Goal: Transaction & Acquisition: Purchase product/service

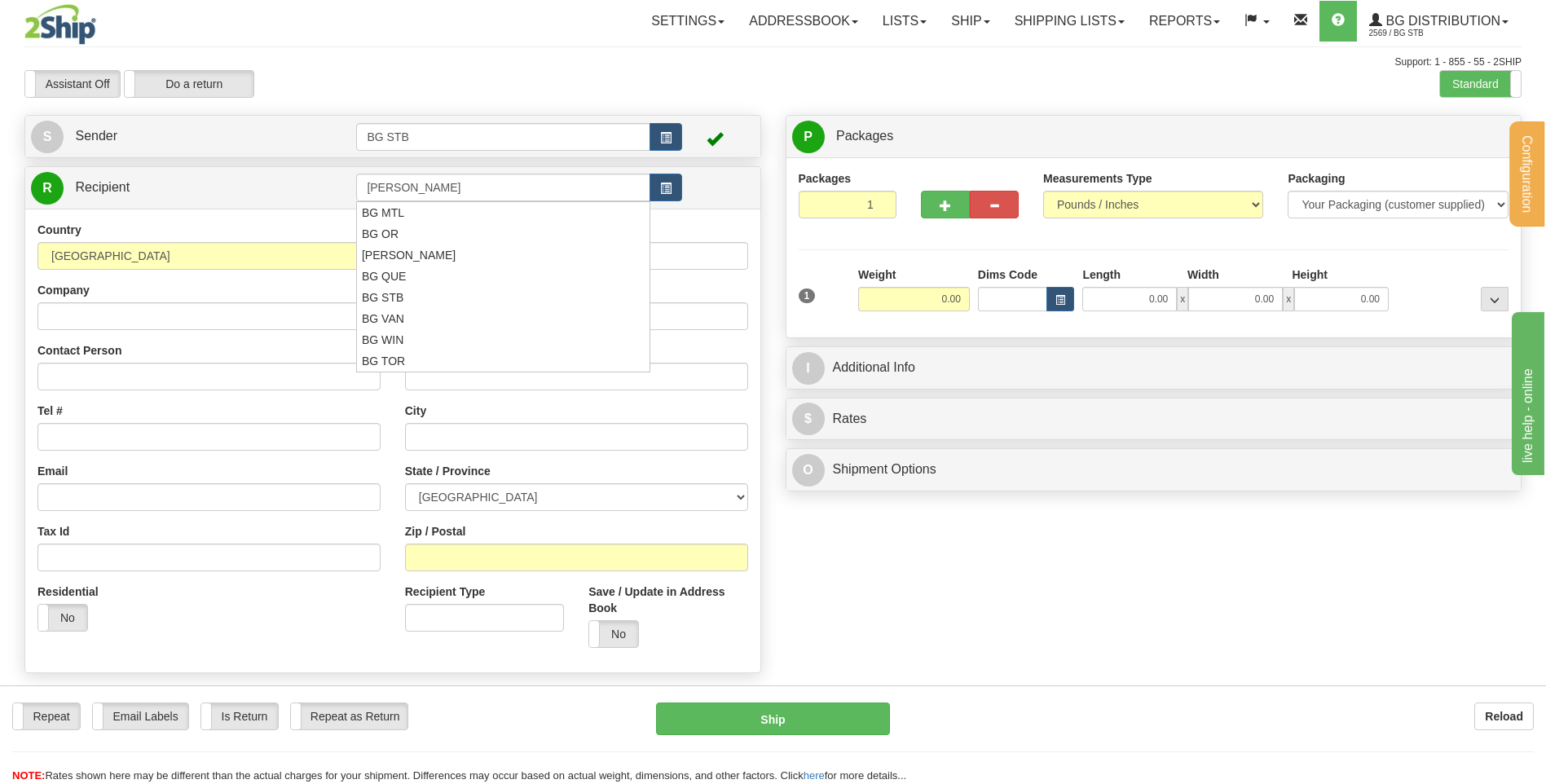
type input "BG OTT"
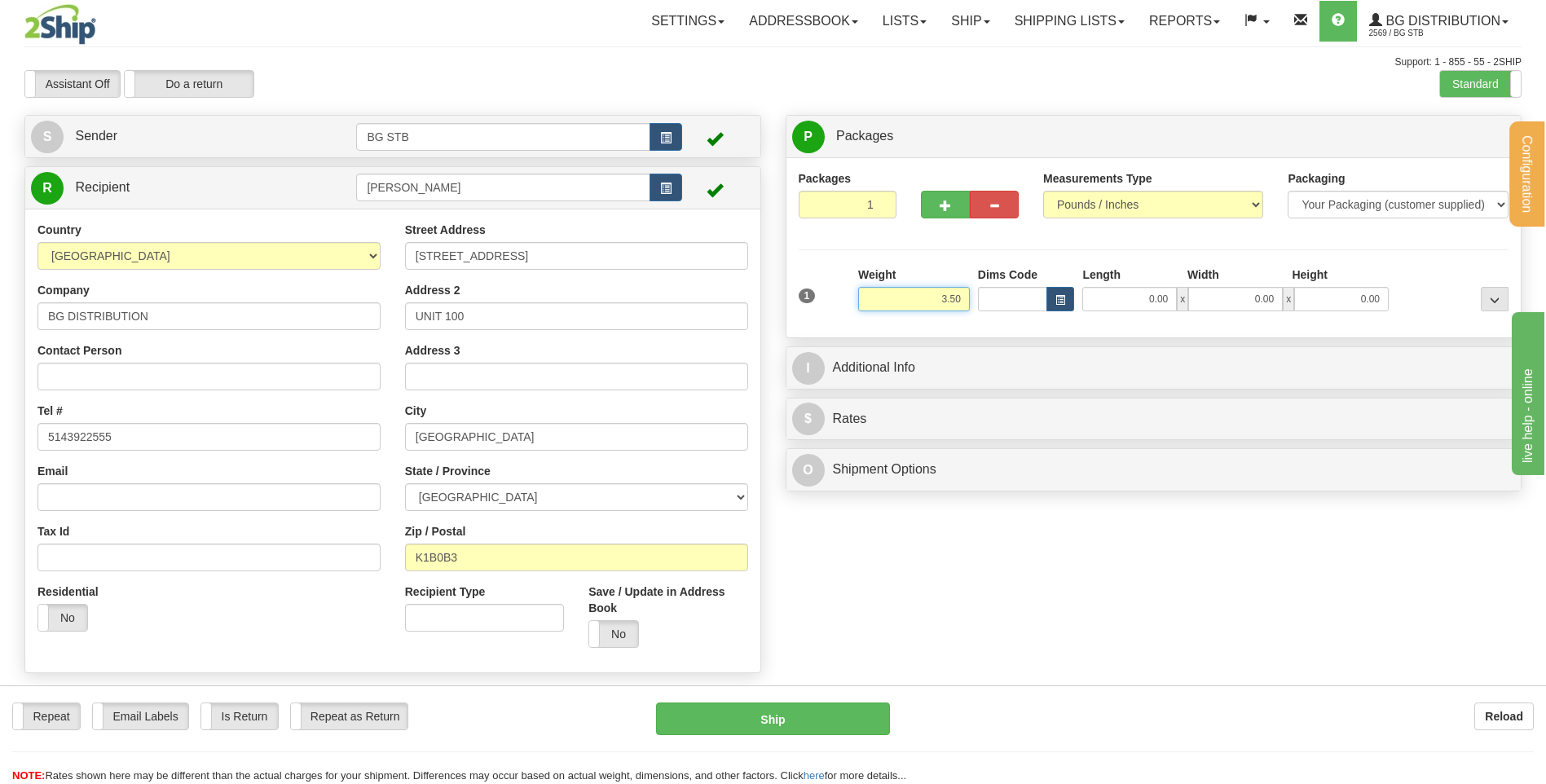
type input "3.50"
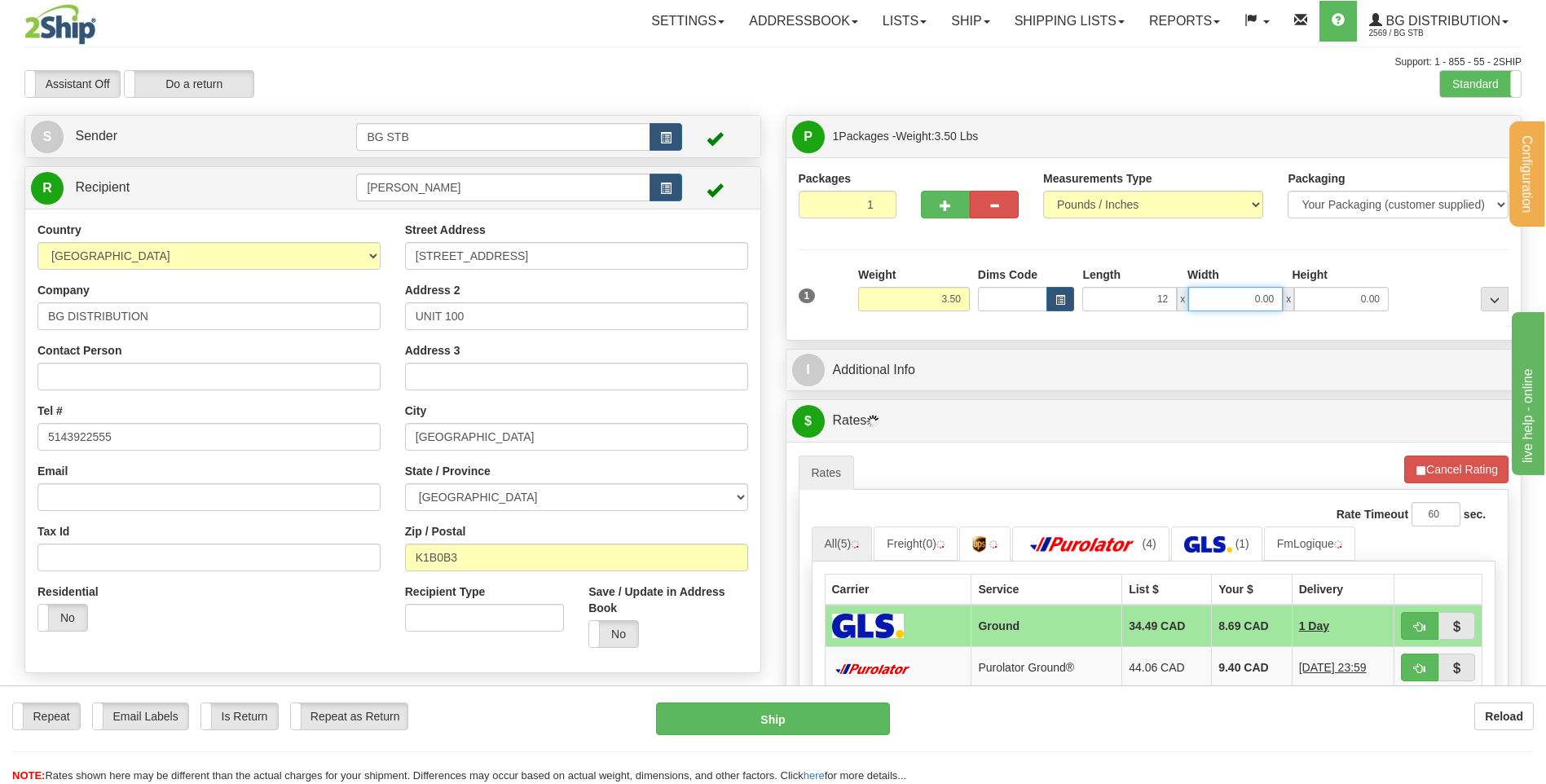
type input "12.00"
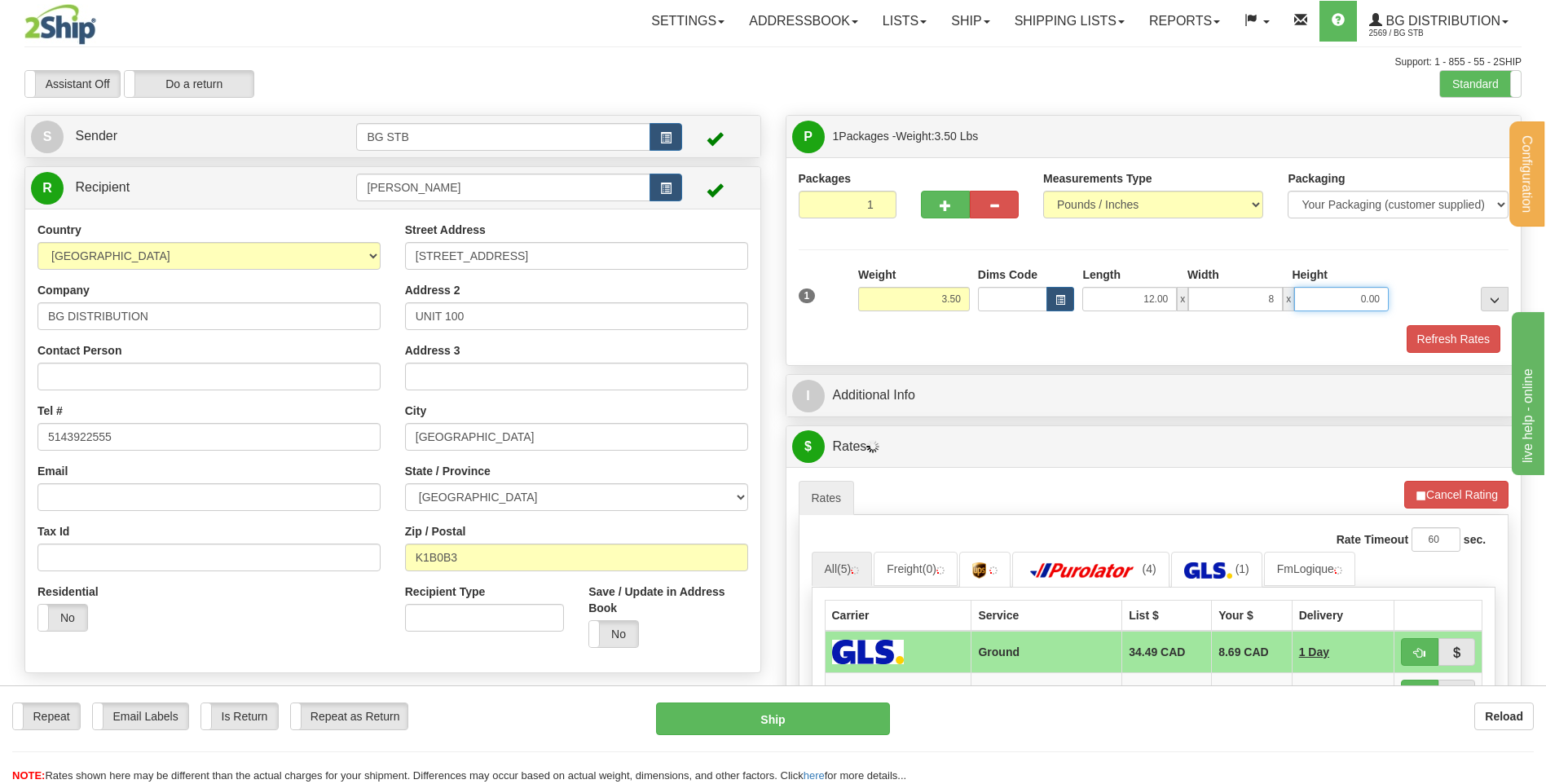
type input "8.00"
type input "6.00"
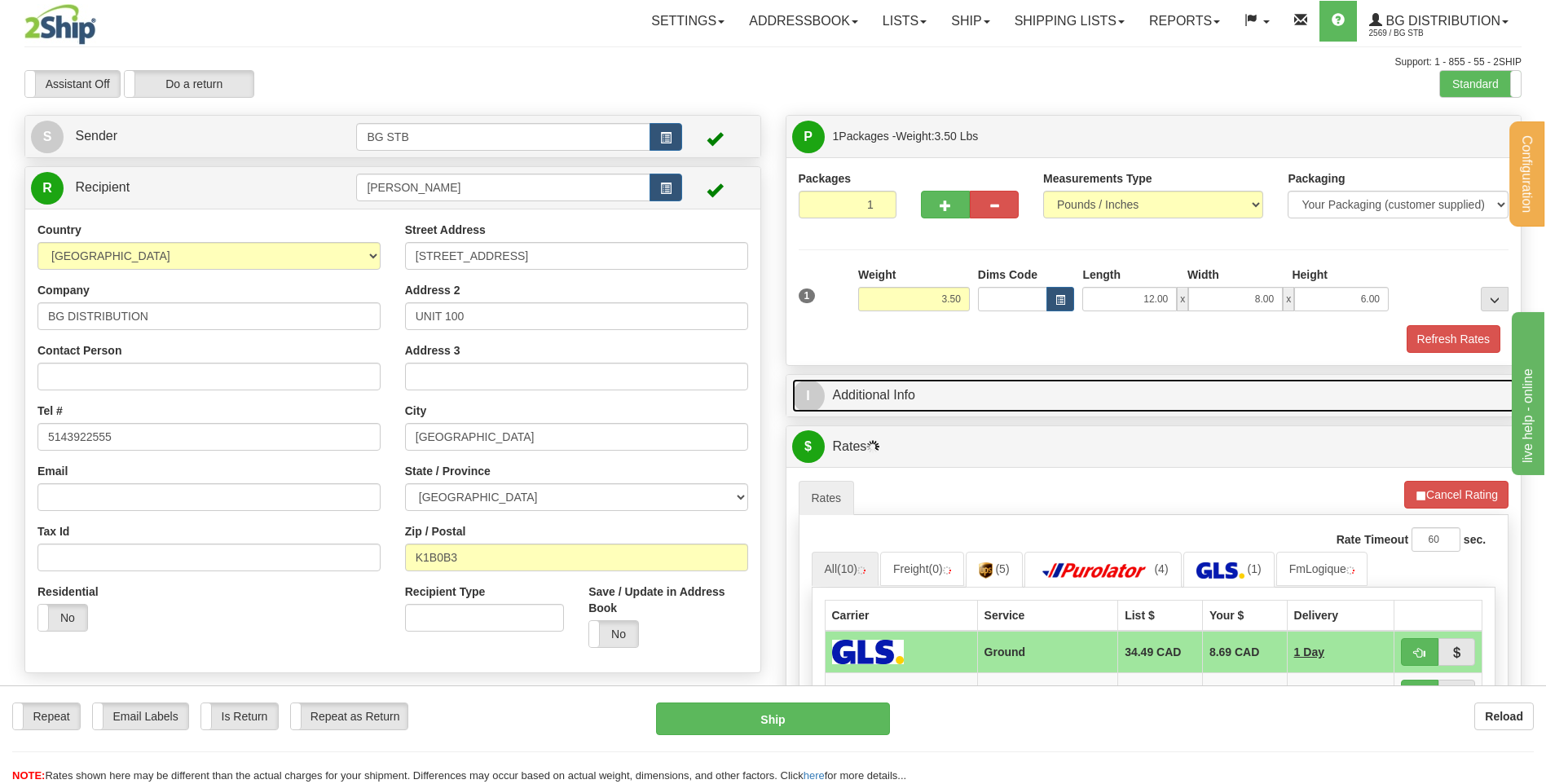
click at [965, 392] on link "I Additional Info" at bounding box center [1153, 396] width 724 height 34
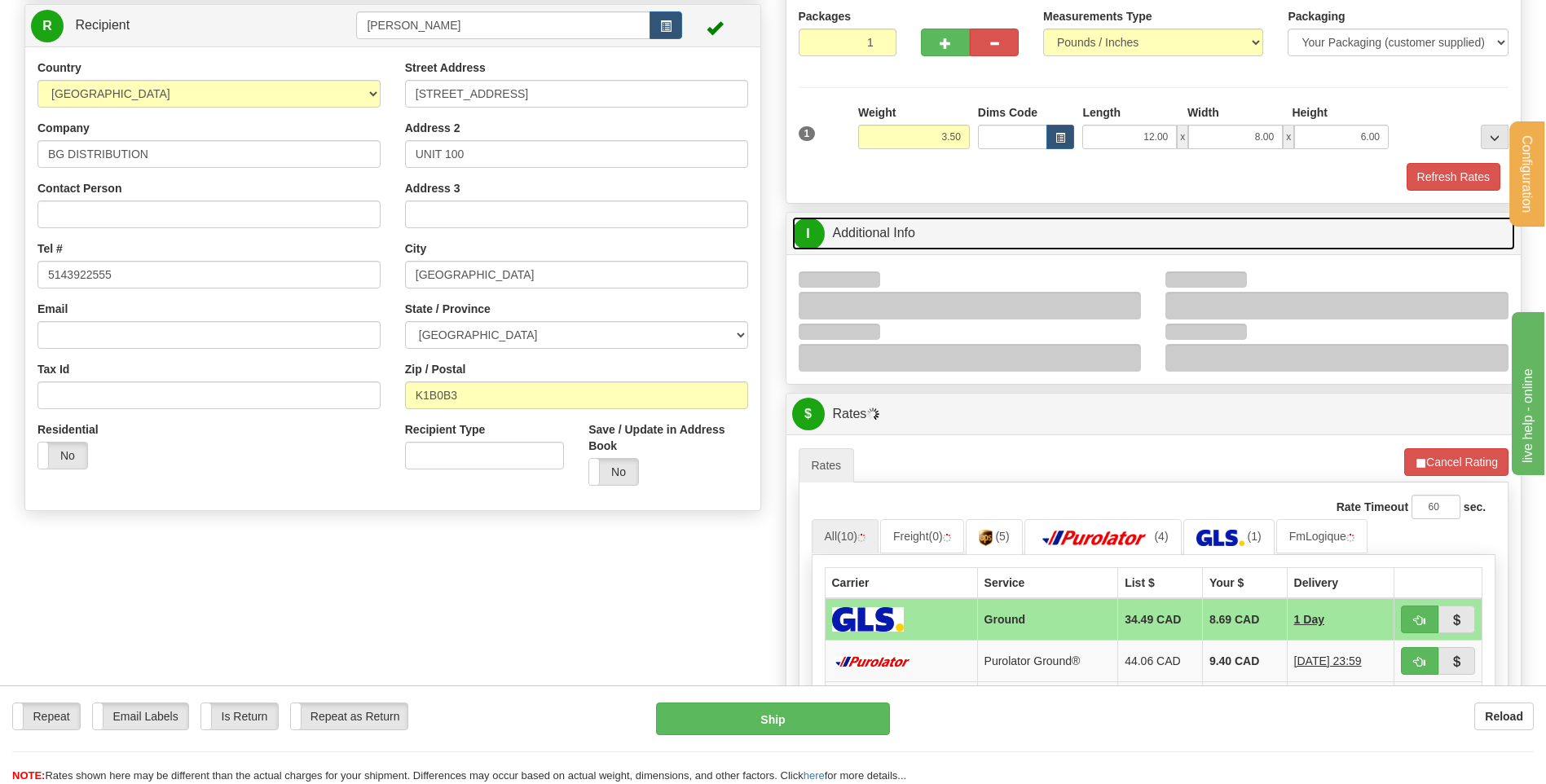
scroll to position [244, 0]
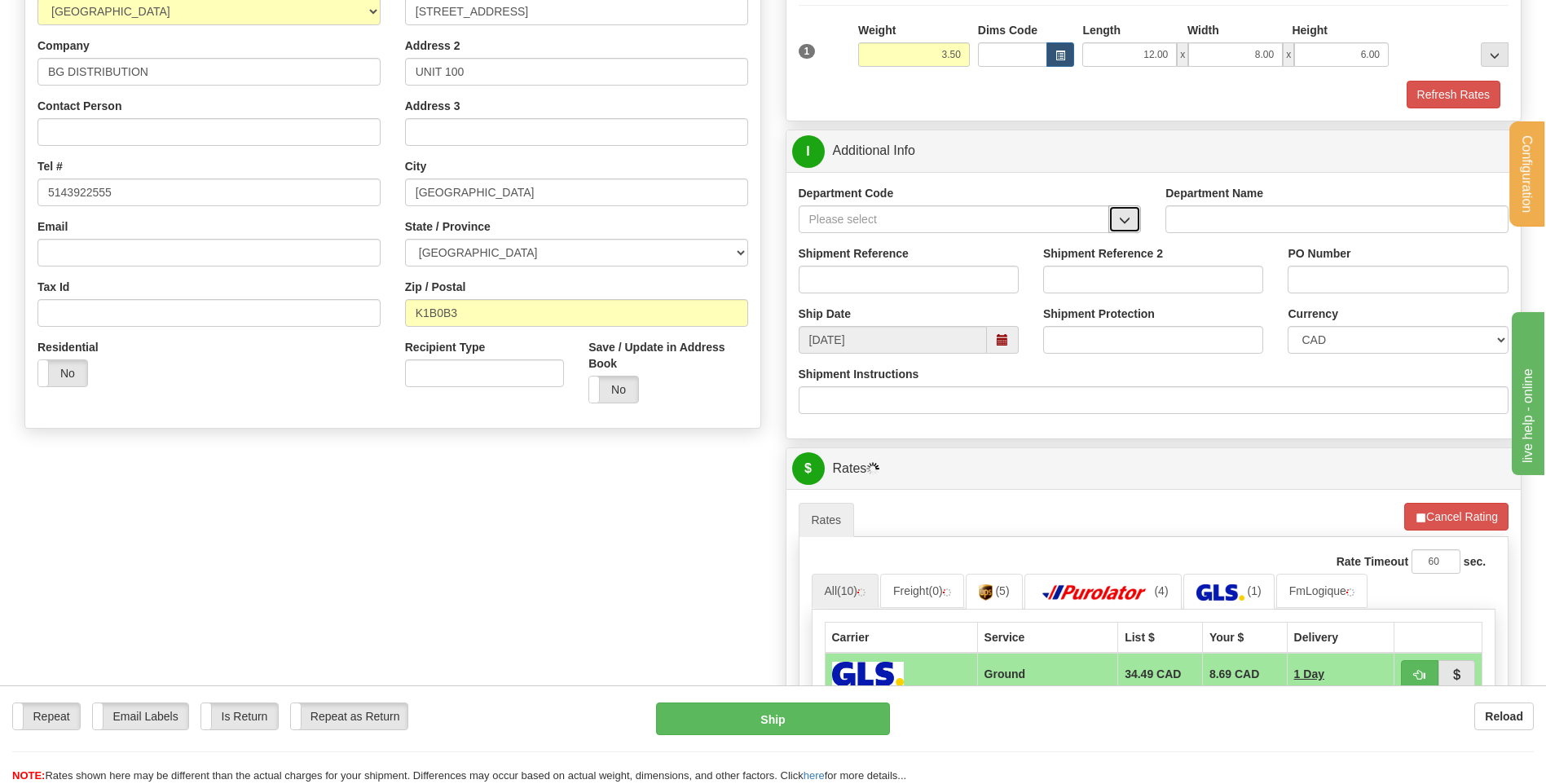
click at [1121, 219] on span "button" at bounding box center [1124, 220] width 11 height 10
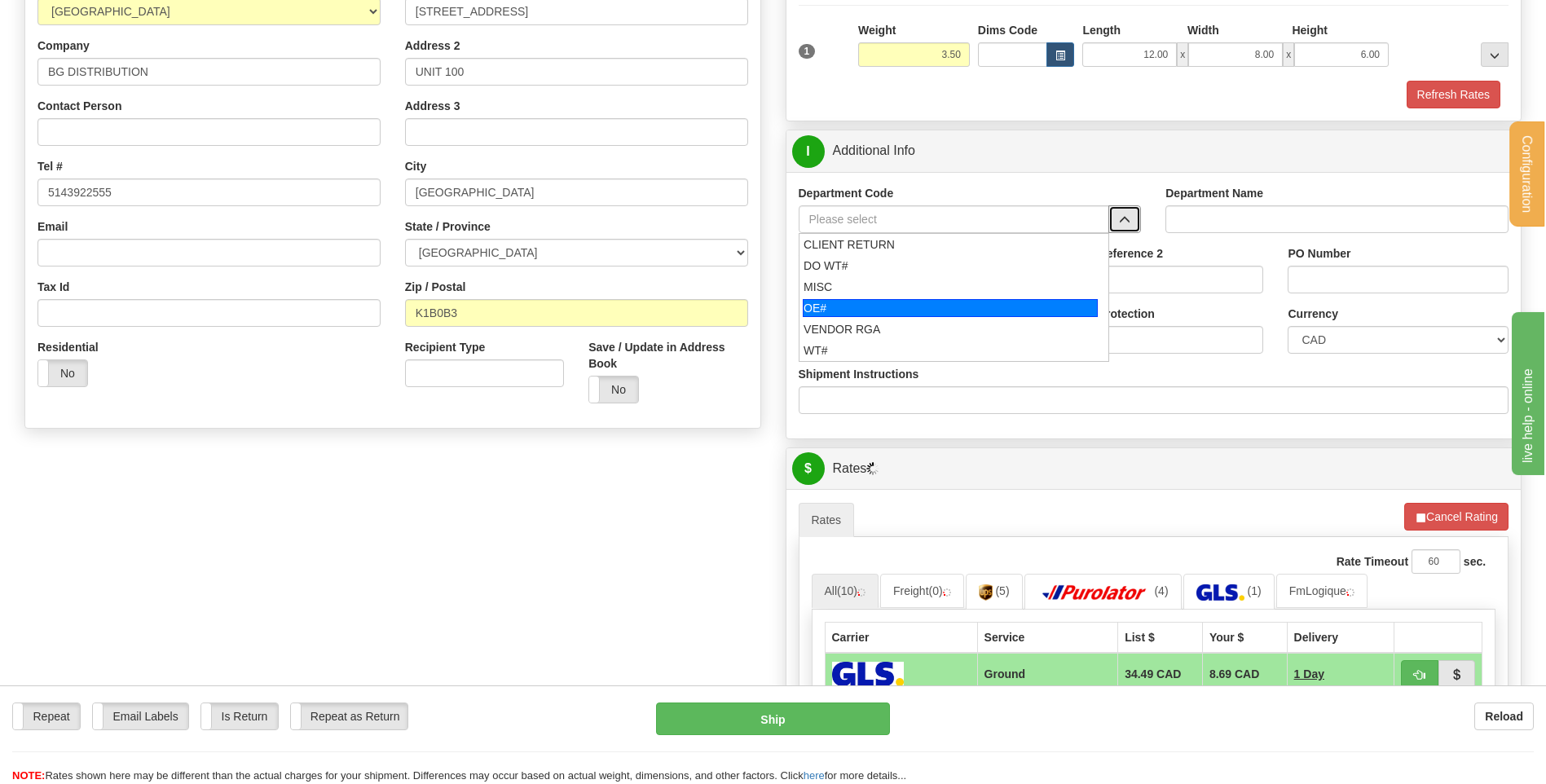
click at [935, 306] on div "OE#" at bounding box center [951, 307] width 295 height 18
type input "OE#"
type input "ORDERS"
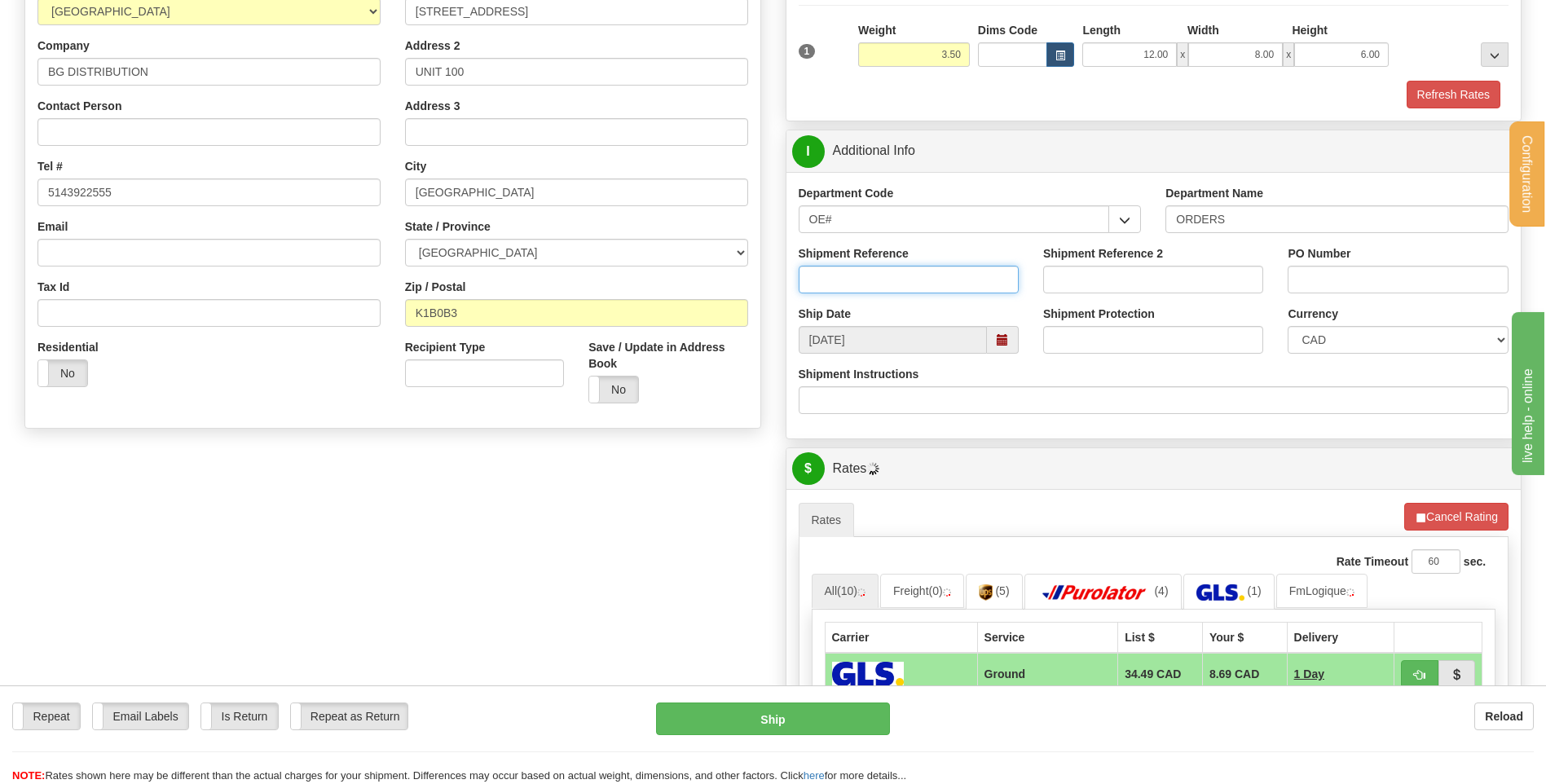
click at [922, 287] on input "Shipment Reference" at bounding box center [908, 280] width 220 height 28
type input "165146-00"
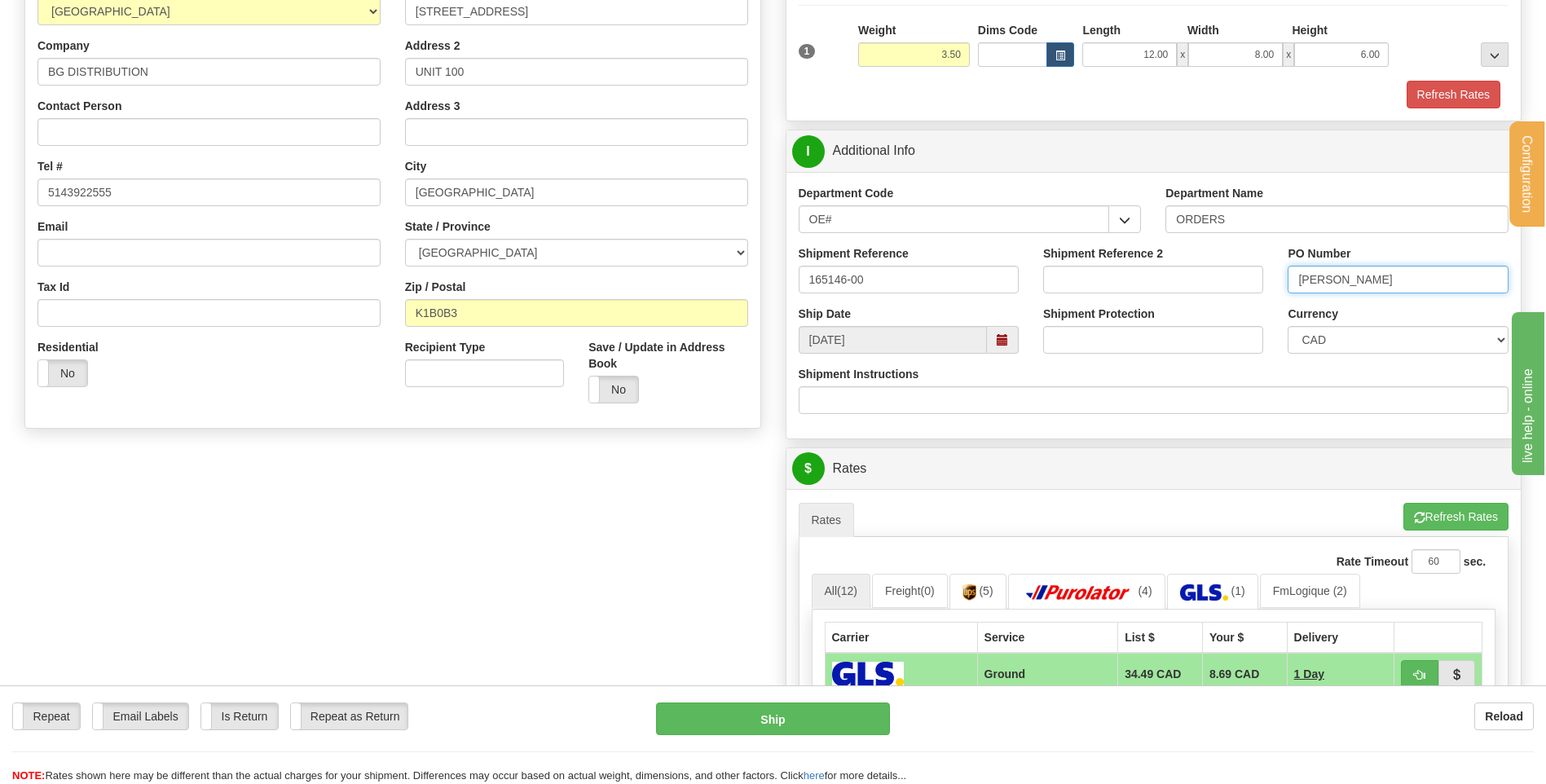
scroll to position [652, 0]
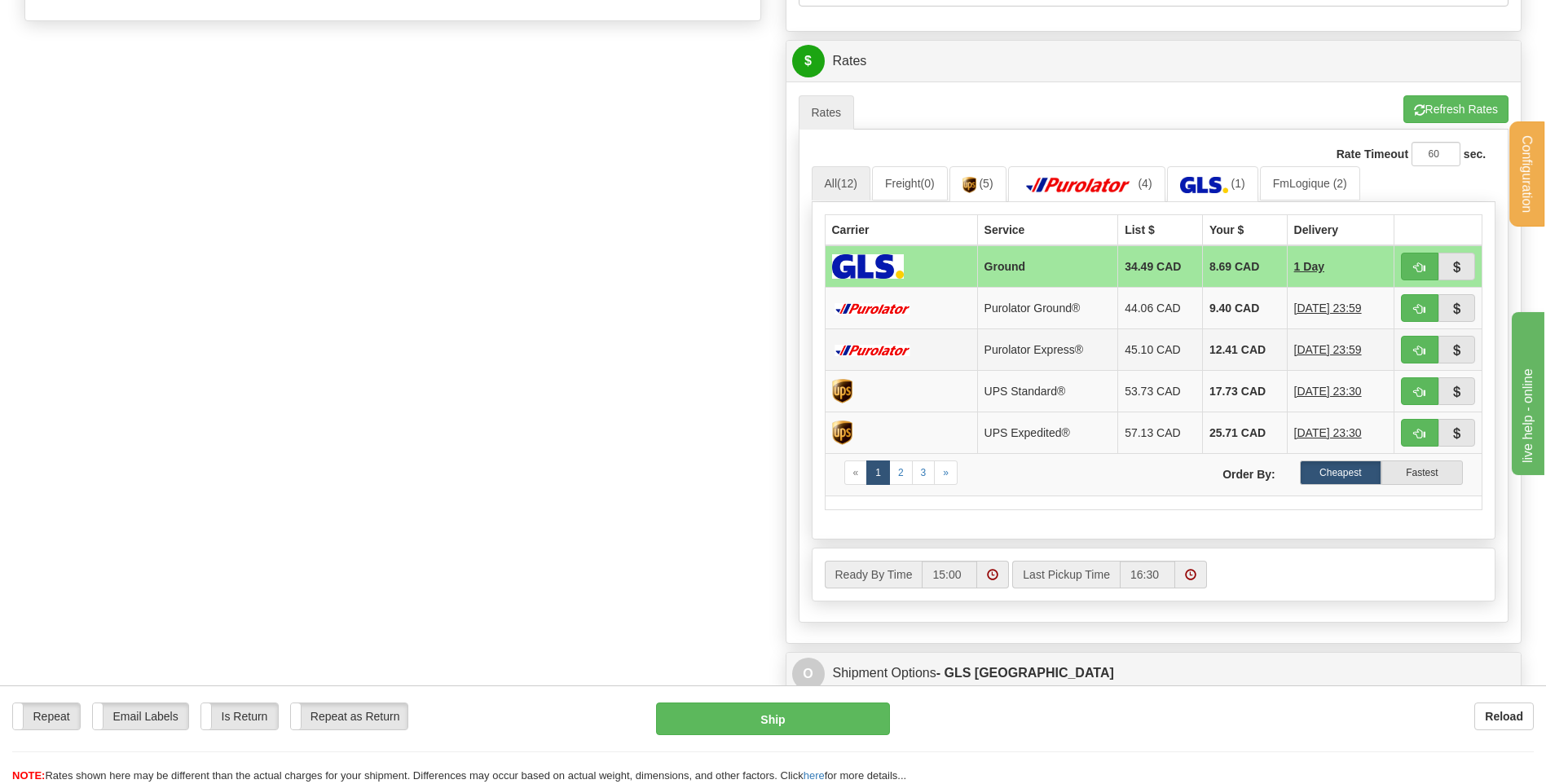
type input "WT OTT RUSH"
click at [1419, 347] on span "button" at bounding box center [1420, 350] width 11 height 10
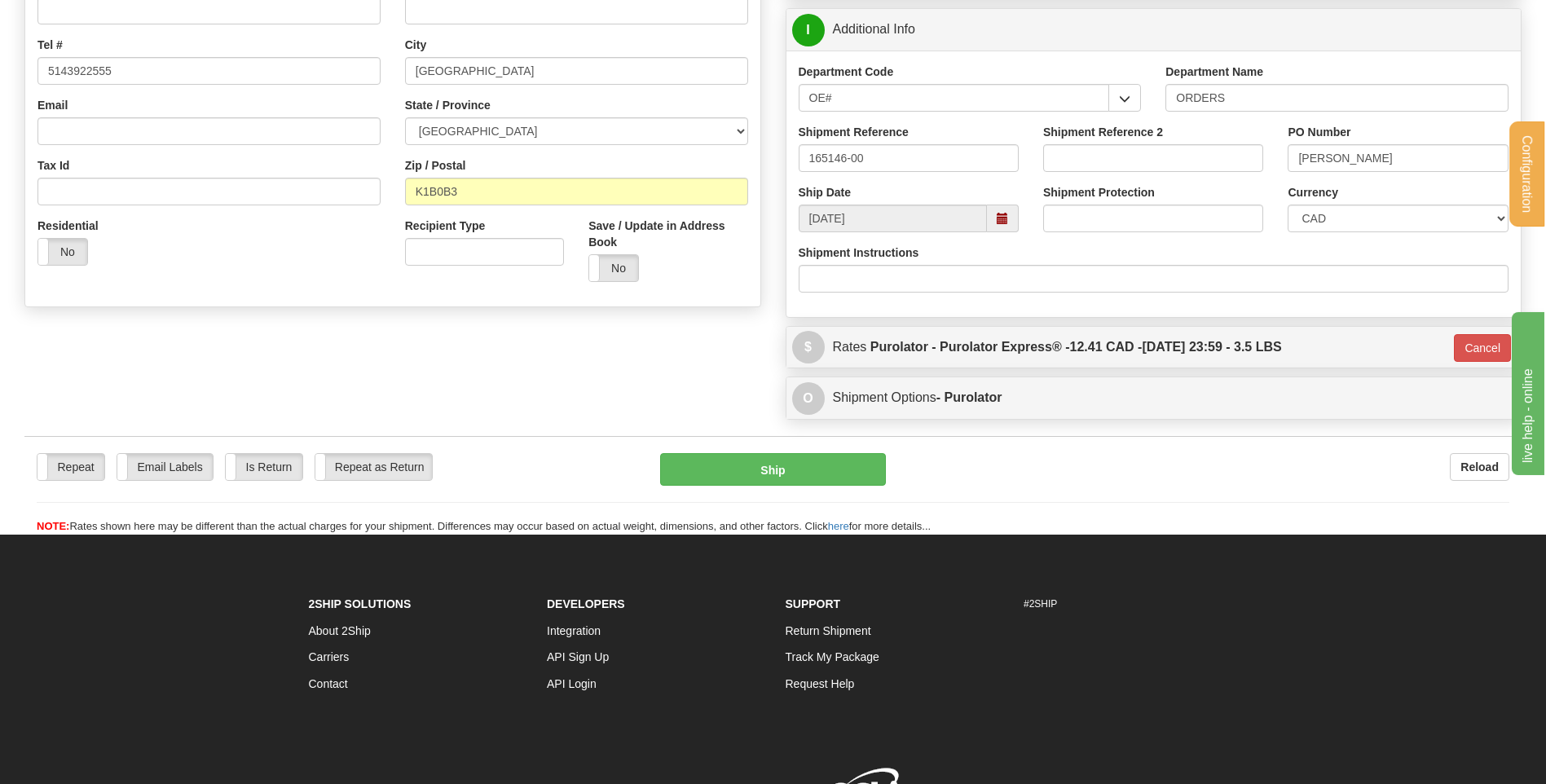
scroll to position [292, 0]
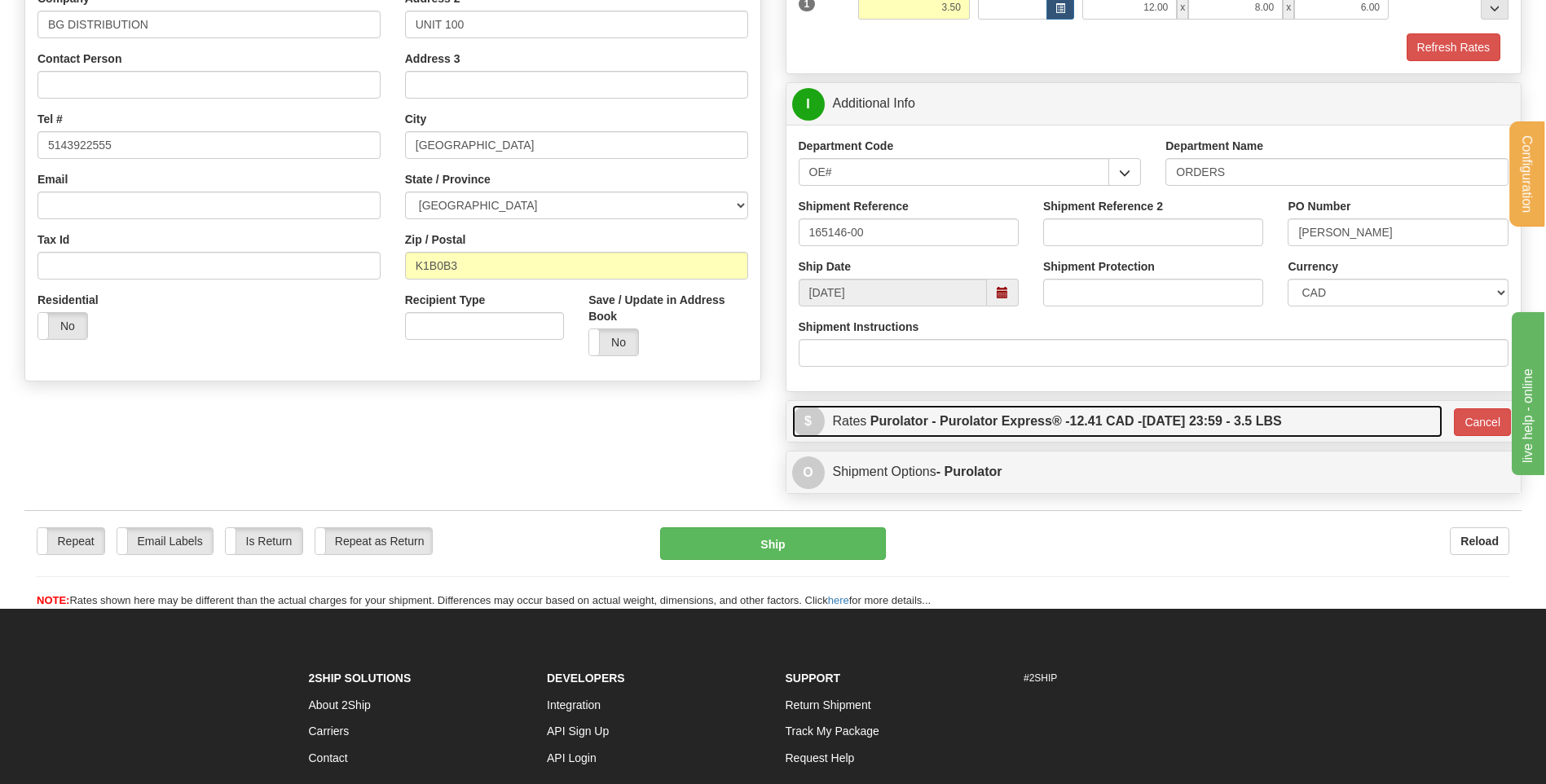
click at [1075, 426] on span "12.41 CAD -" at bounding box center [1105, 421] width 72 height 14
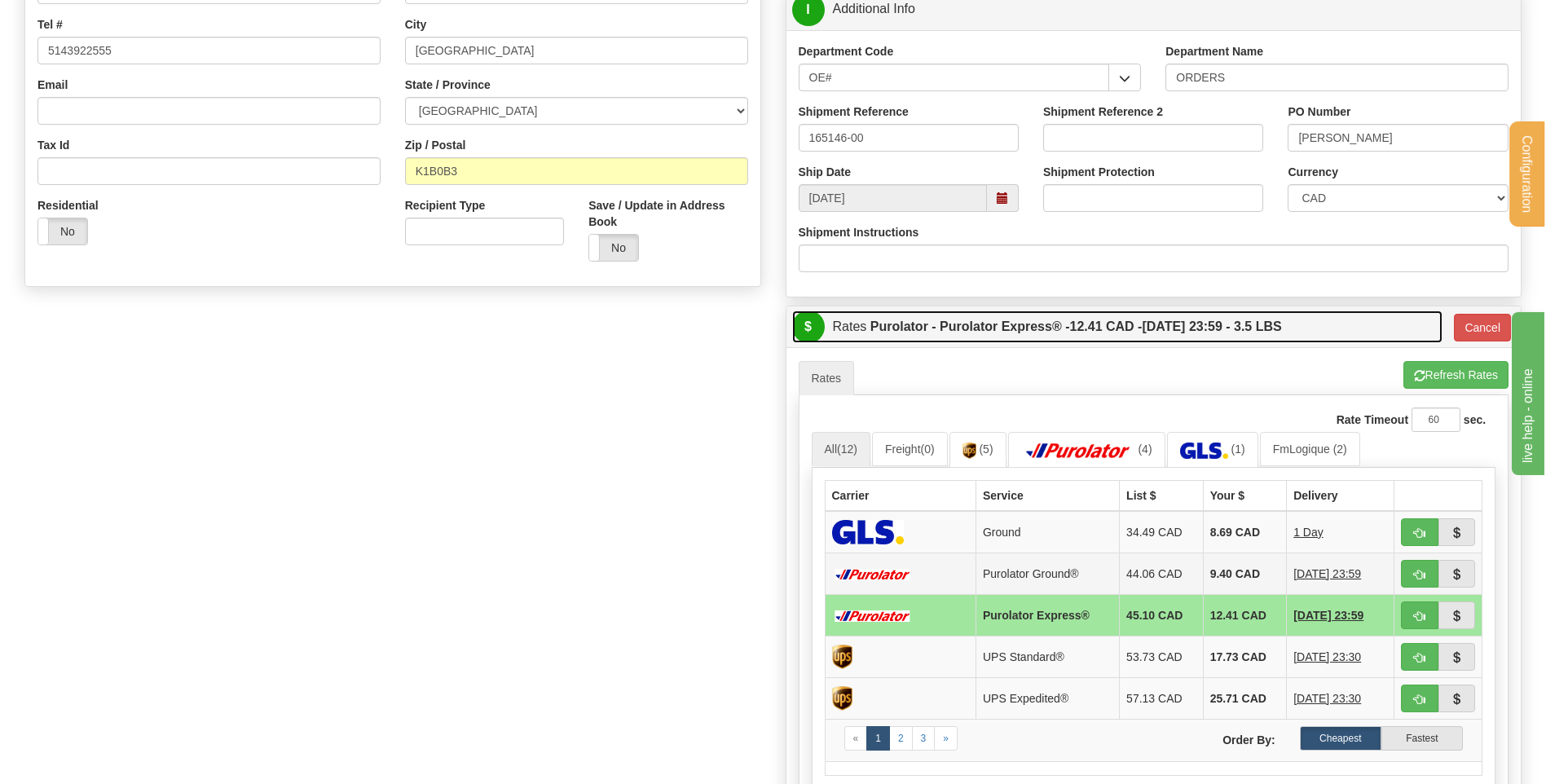
scroll to position [536, 0]
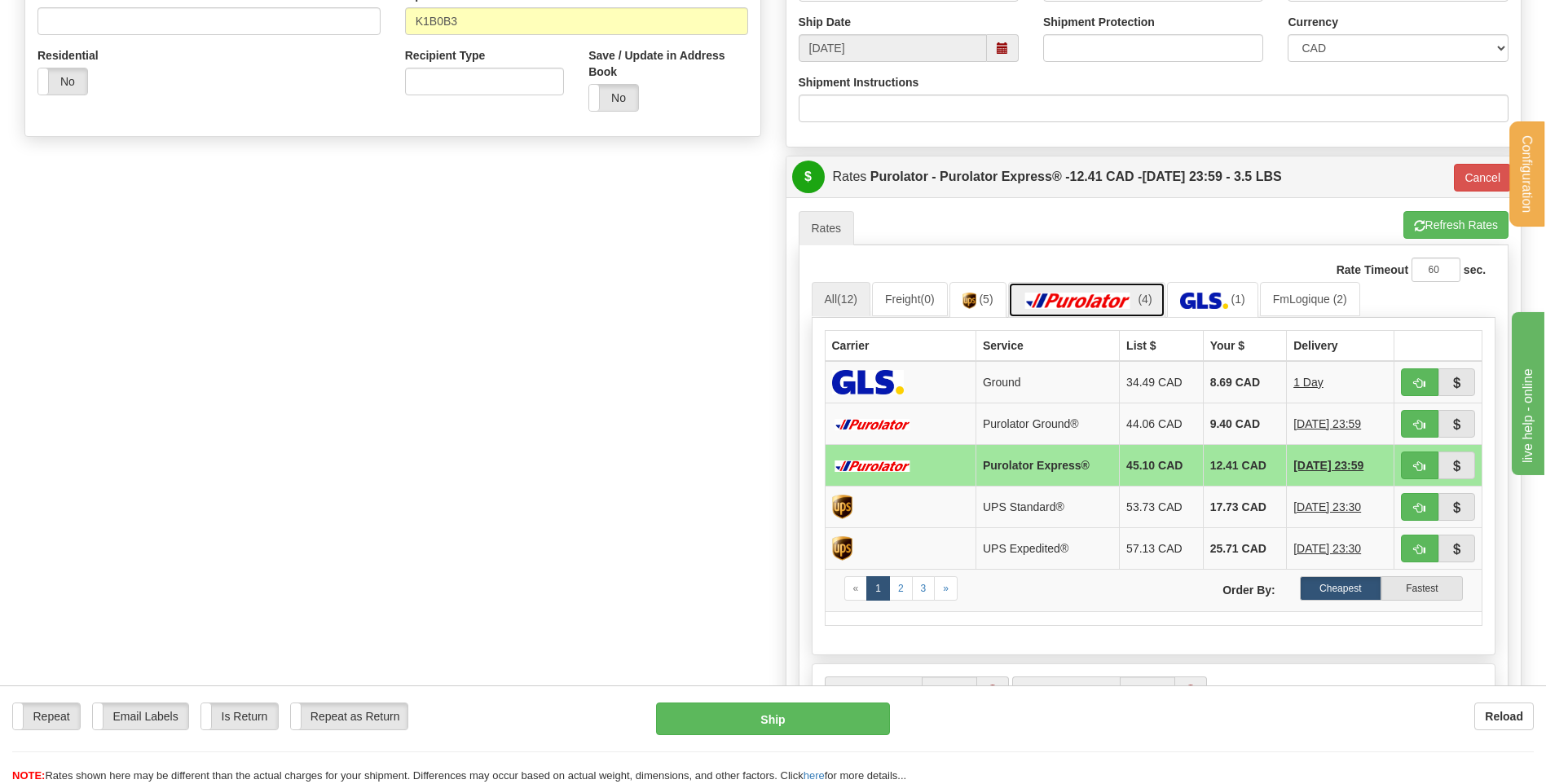
click at [1101, 300] on img at bounding box center [1077, 300] width 114 height 16
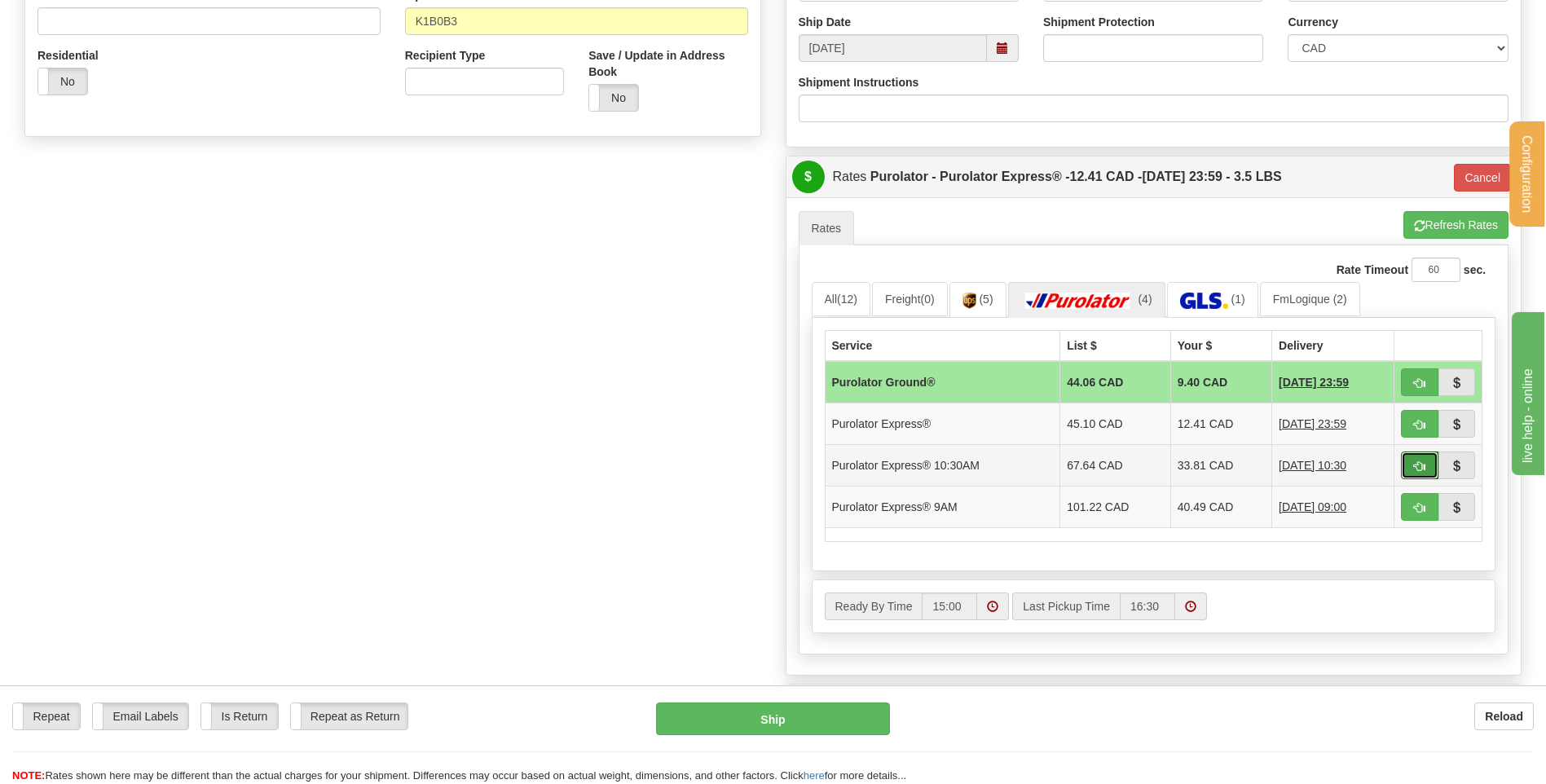
click at [1404, 465] on button "button" at bounding box center [1420, 466] width 38 height 28
type input "201"
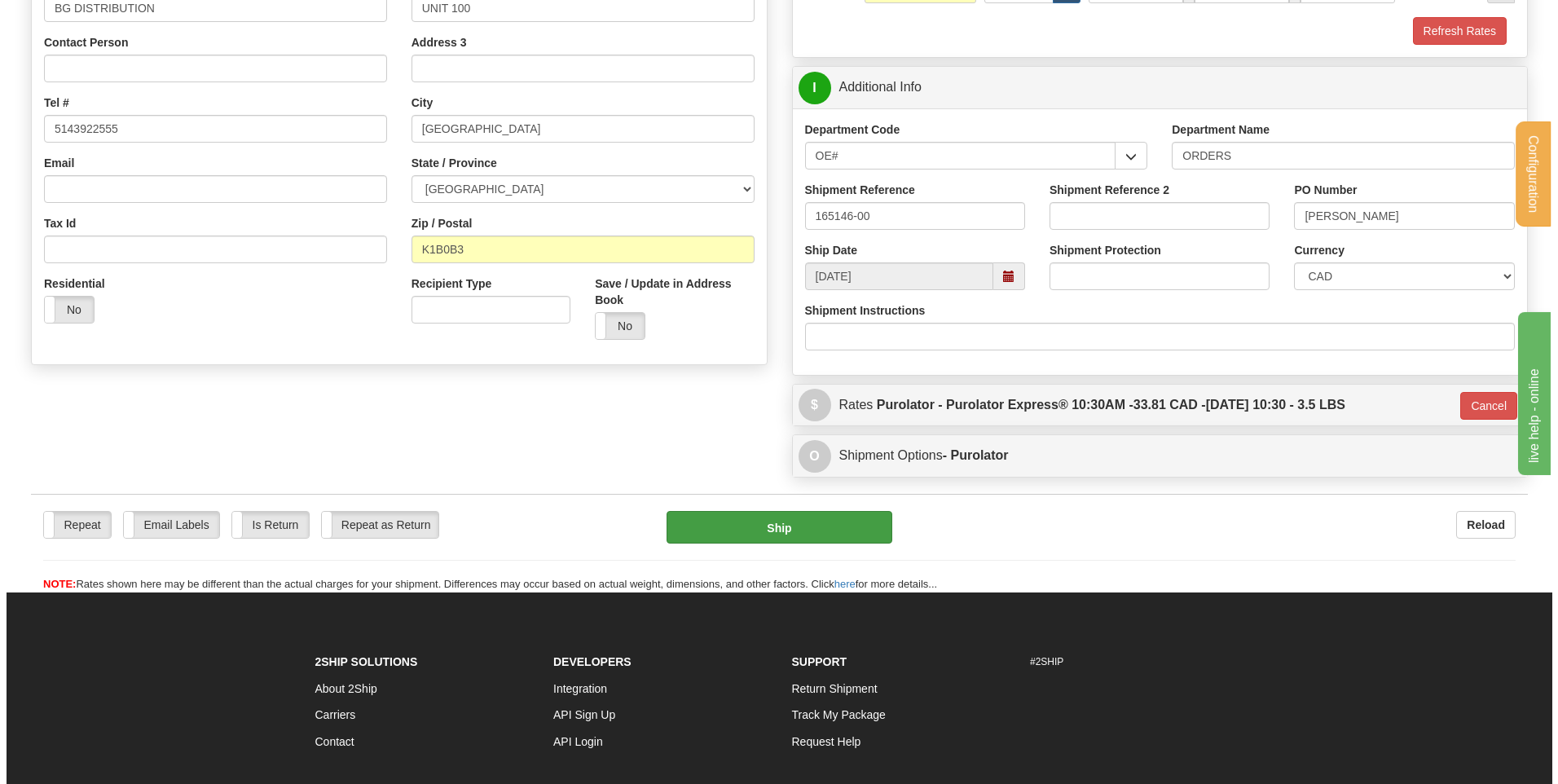
scroll to position [292, 0]
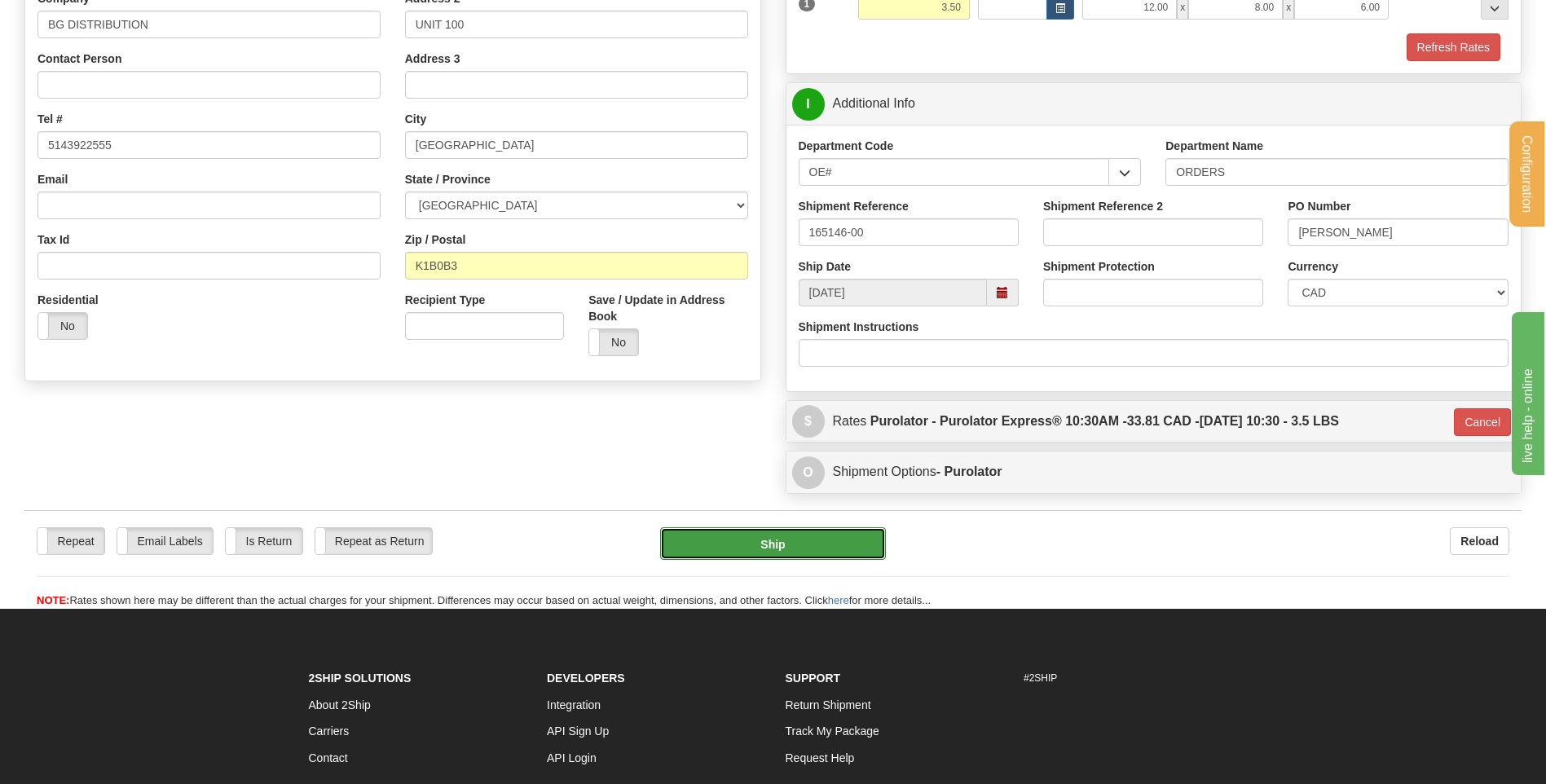
click at [773, 555] on button "Ship" at bounding box center [772, 543] width 224 height 33
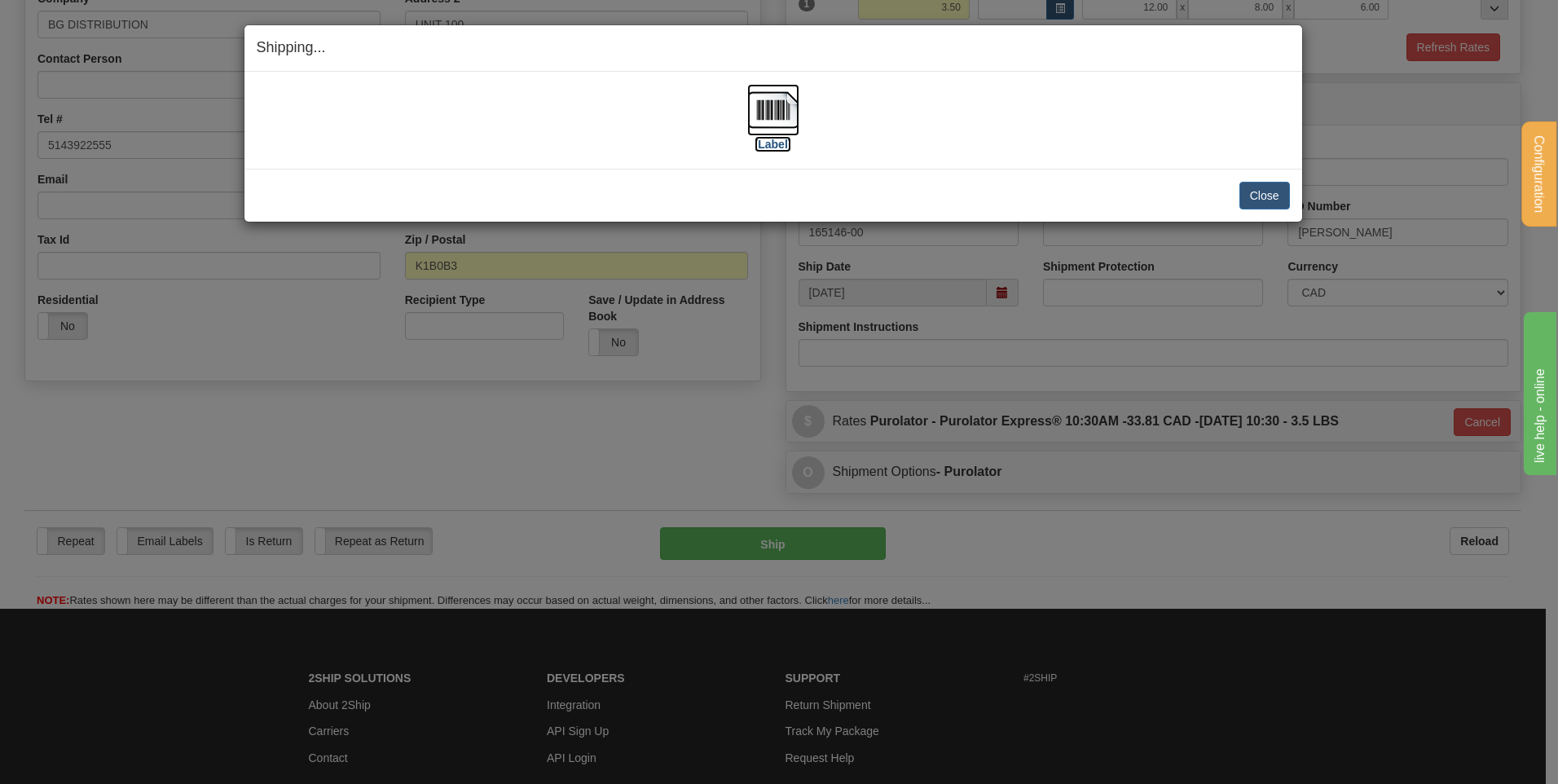
click at [785, 90] on img at bounding box center [774, 110] width 53 height 53
click at [773, 105] on img at bounding box center [774, 110] width 53 height 53
drag, startPoint x: 1253, startPoint y: 192, endPoint x: 642, endPoint y: 204, distance: 611.1
click at [1253, 192] on button "Close" at bounding box center [1265, 196] width 51 height 28
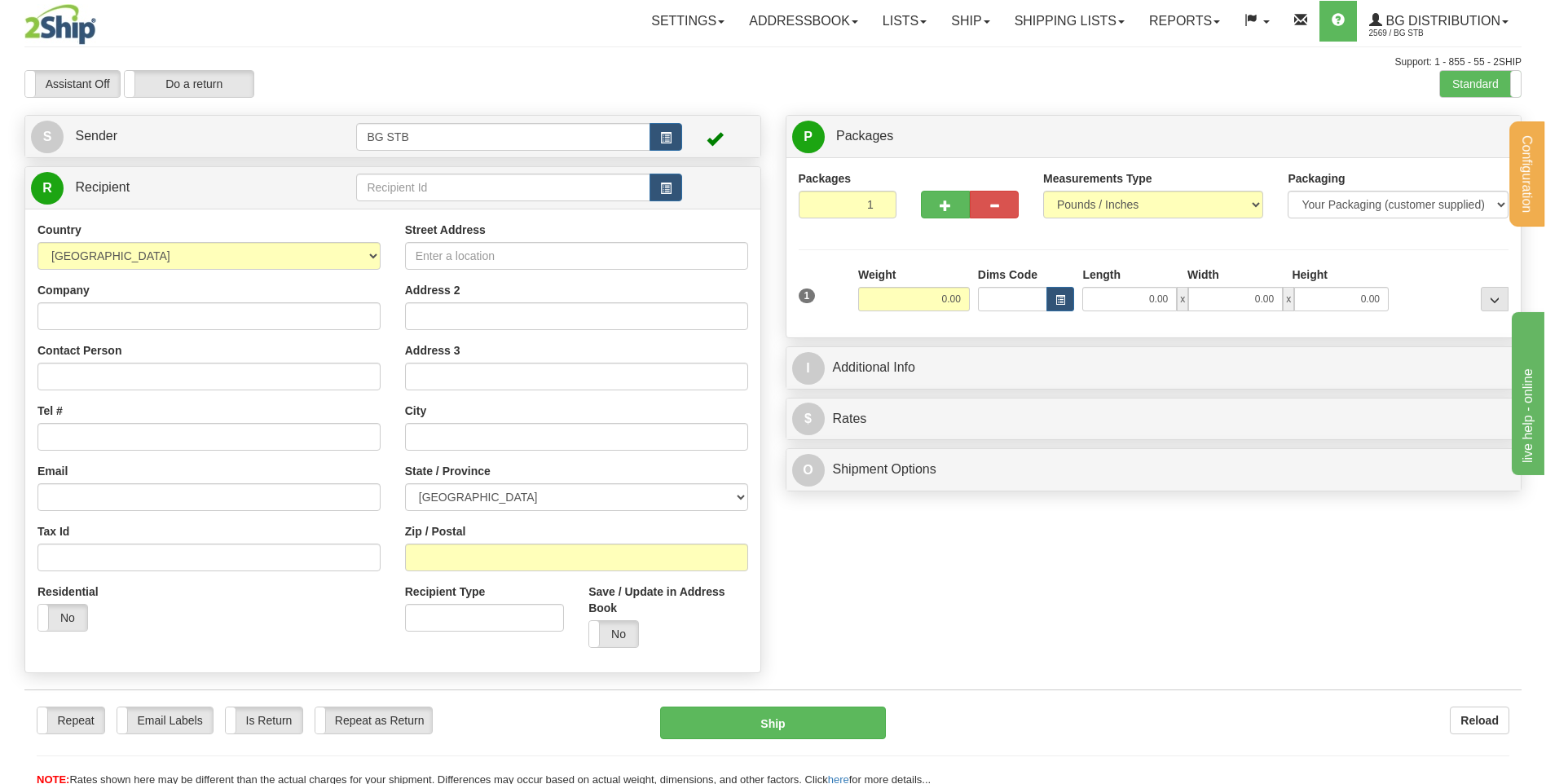
click at [416, 751] on div "Repeat Repeat Email Labels Email Labels Edit Is Return Is Return Repeat as Retu…" at bounding box center [773, 746] width 1497 height 82
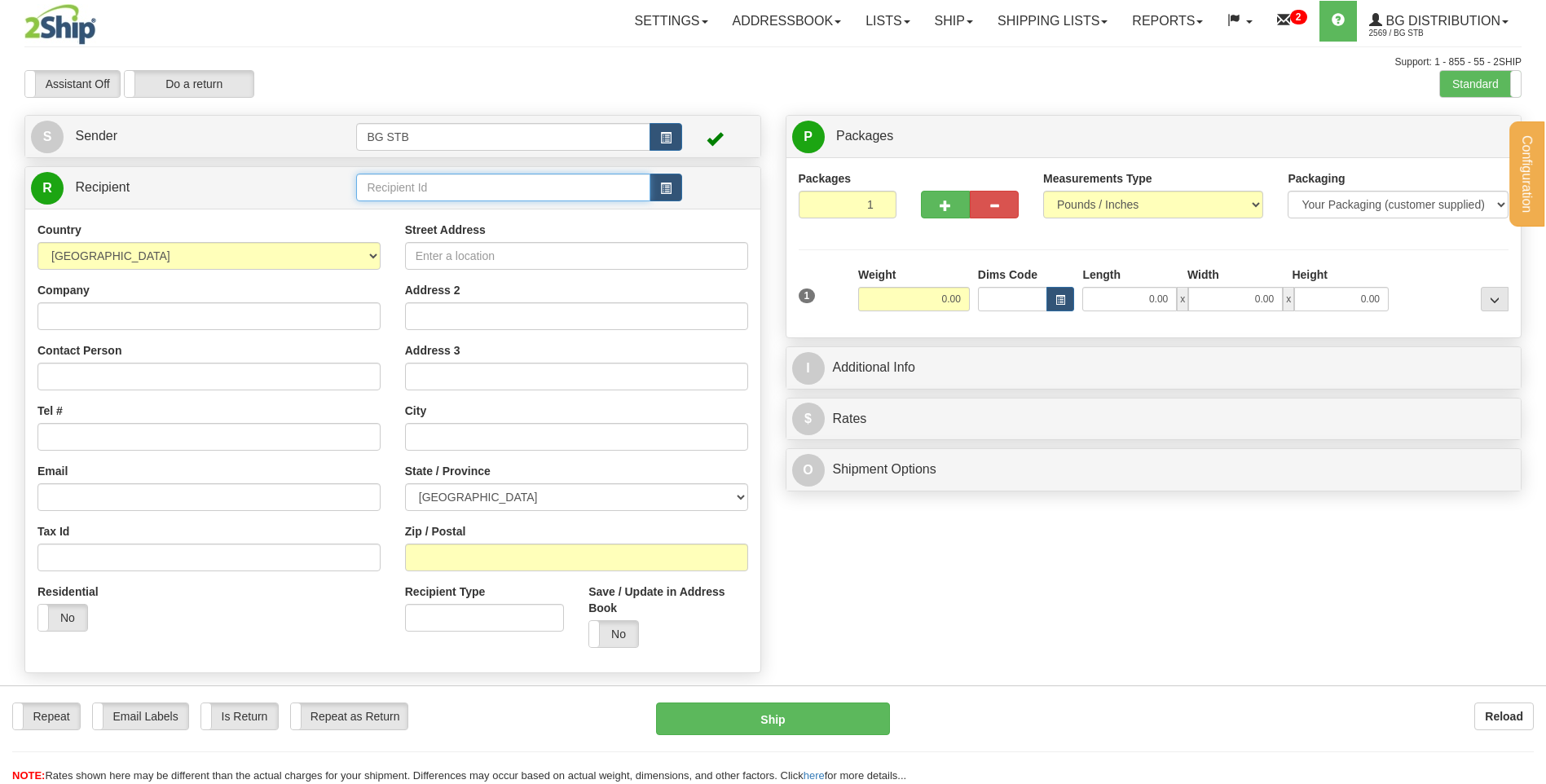
click at [372, 187] on input "text" at bounding box center [502, 188] width 293 height 28
type input "ANAXSYS"
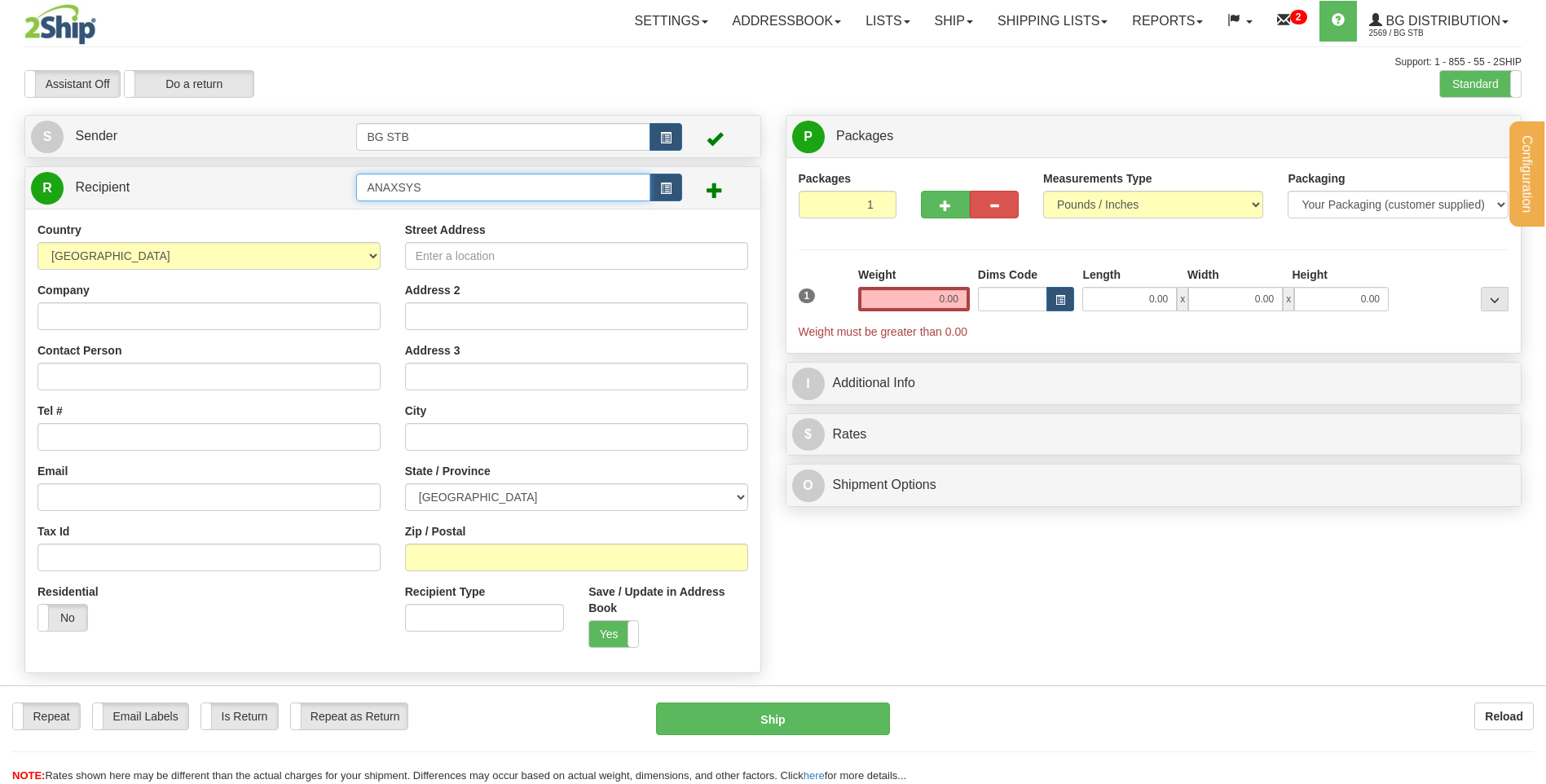
click at [456, 186] on input "ANAXSYS" at bounding box center [502, 188] width 293 height 28
drag, startPoint x: 440, startPoint y: 186, endPoint x: 239, endPoint y: 195, distance: 201.2
click at [240, 195] on tr "R Recipient ANAXSYS SECURI" at bounding box center [393, 188] width 724 height 34
type input "7099"
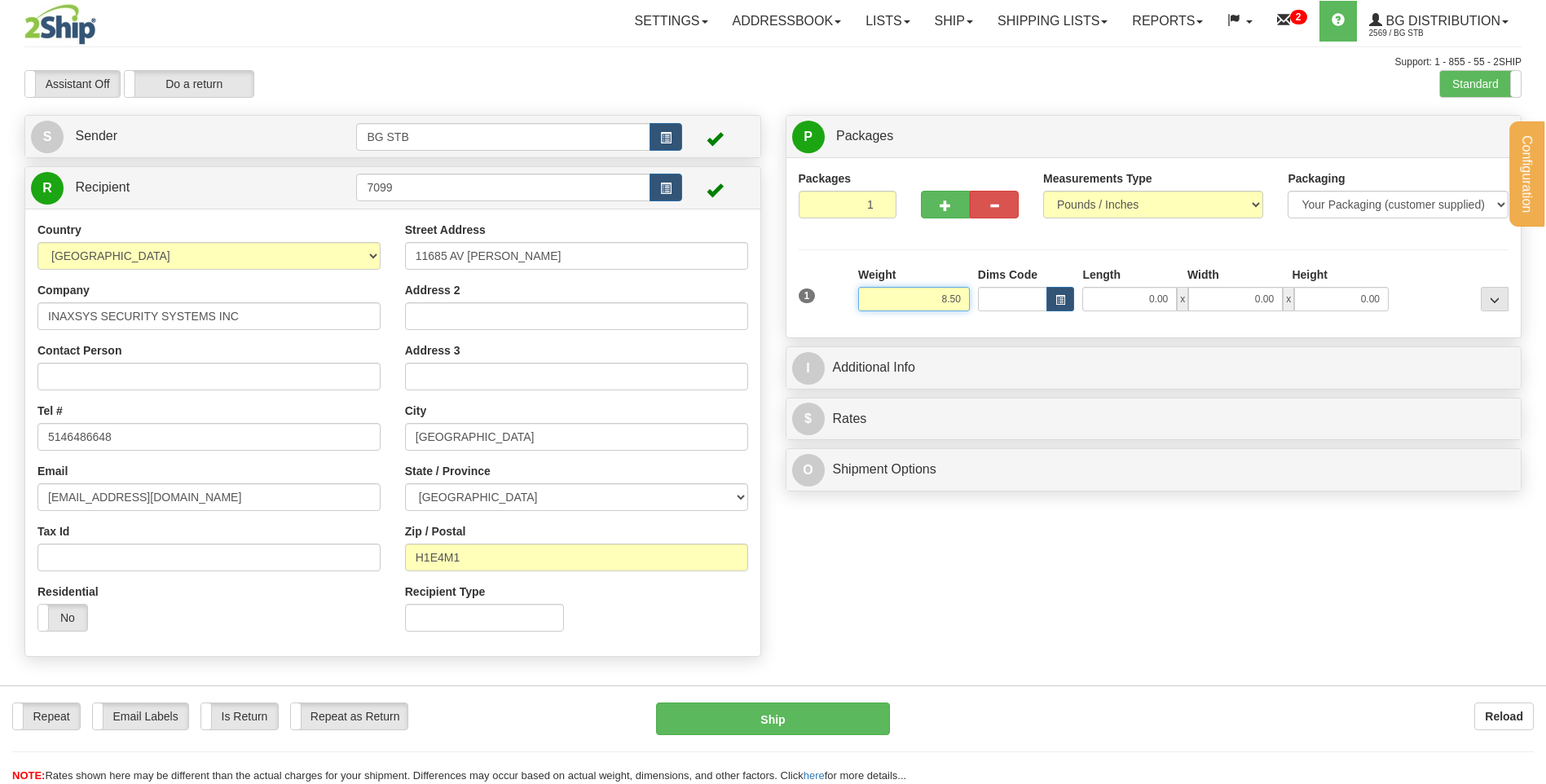
type input "8.50"
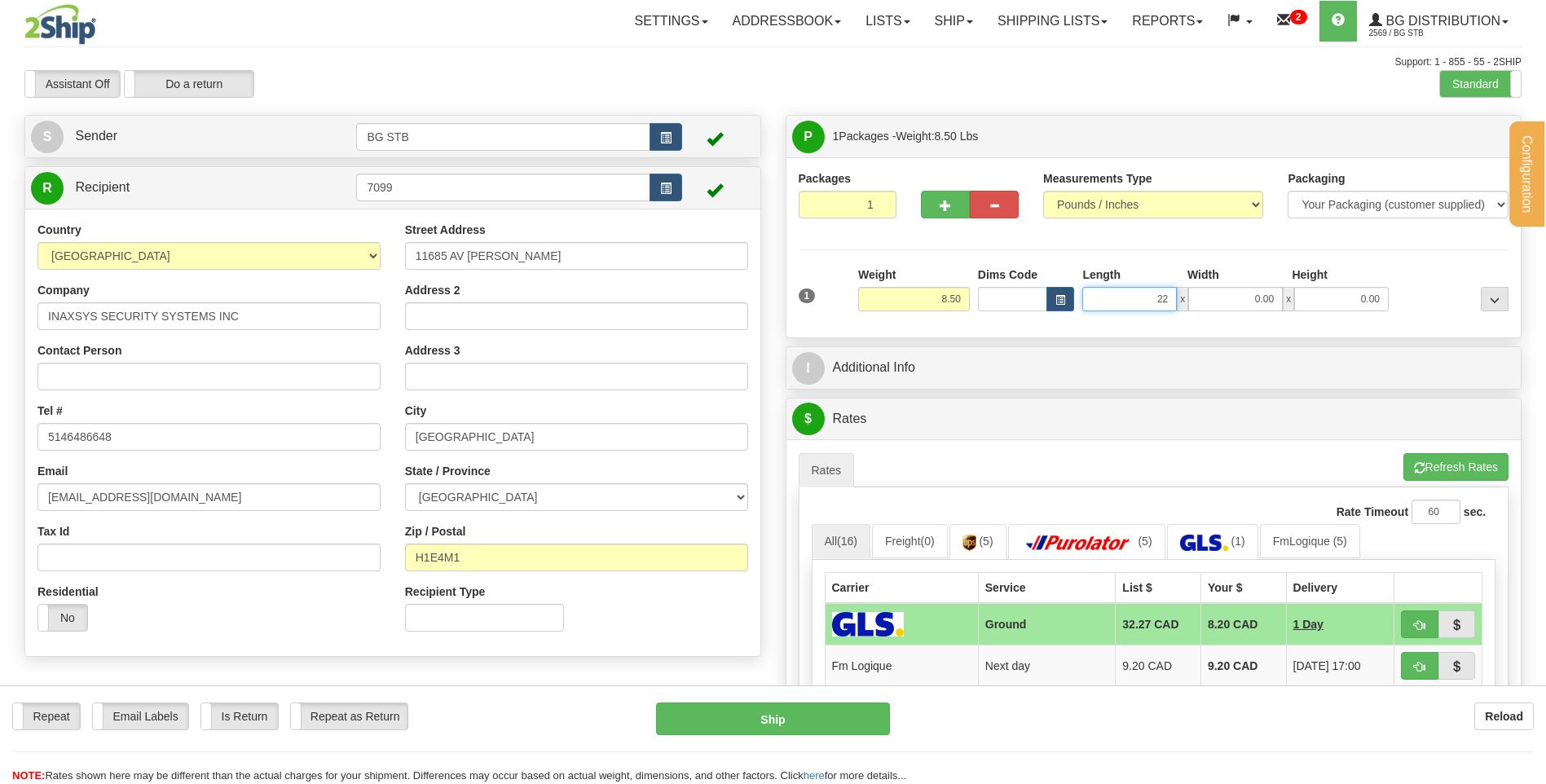
type input "22.00"
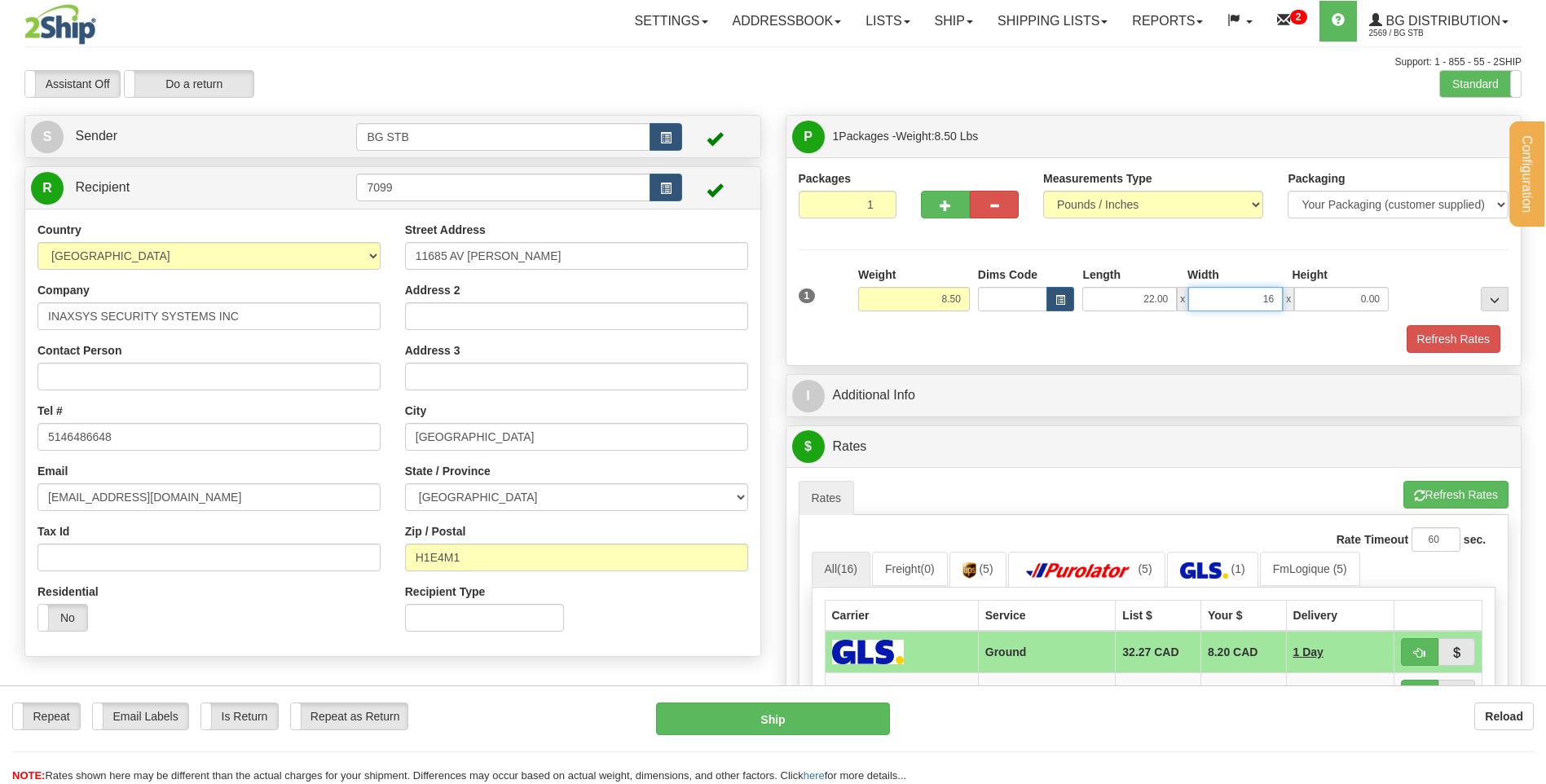
type input "16.00"
type input "9.00"
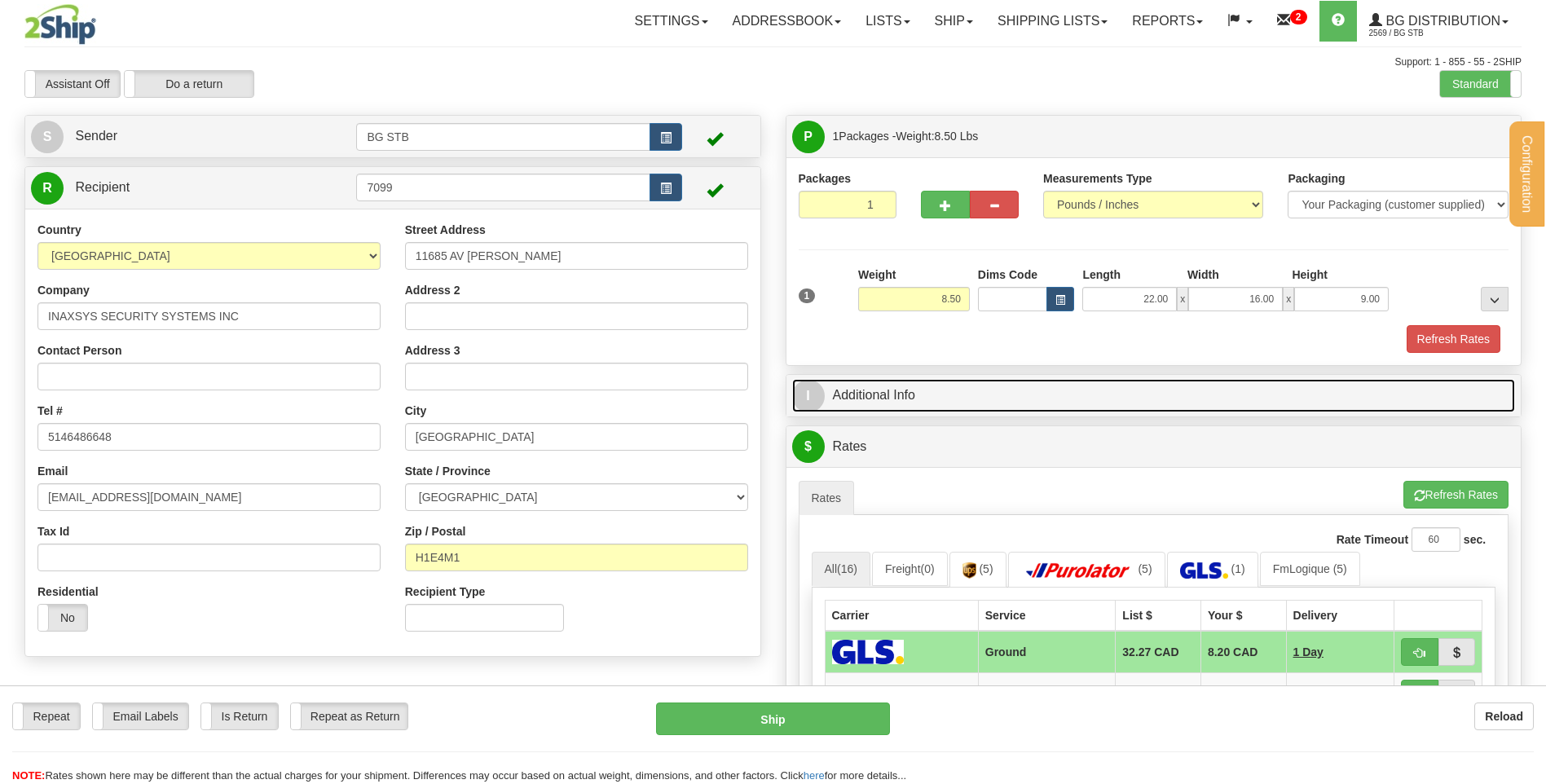
click at [912, 388] on link "I Additional Info" at bounding box center [1153, 396] width 724 height 34
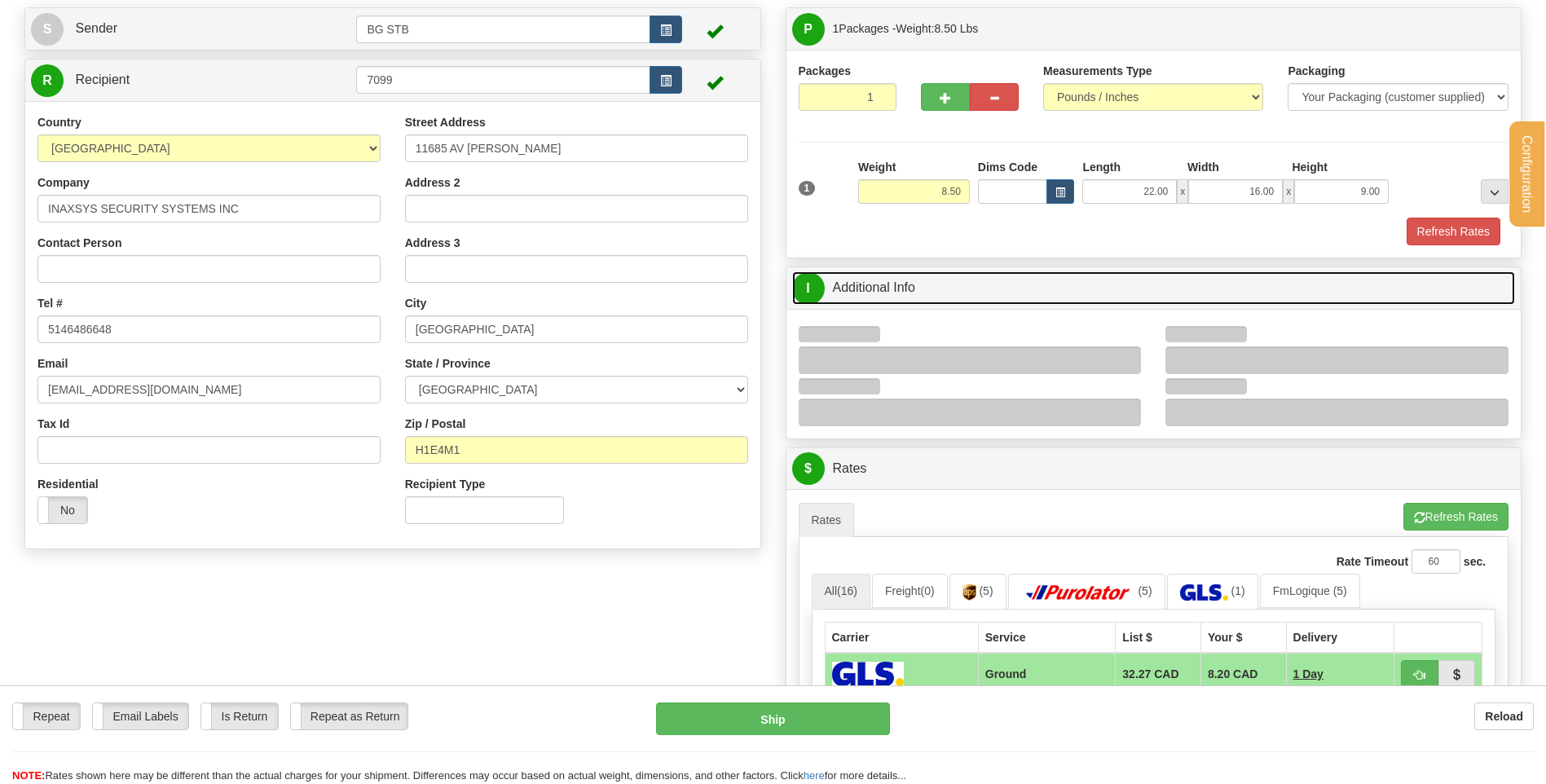
scroll to position [163, 0]
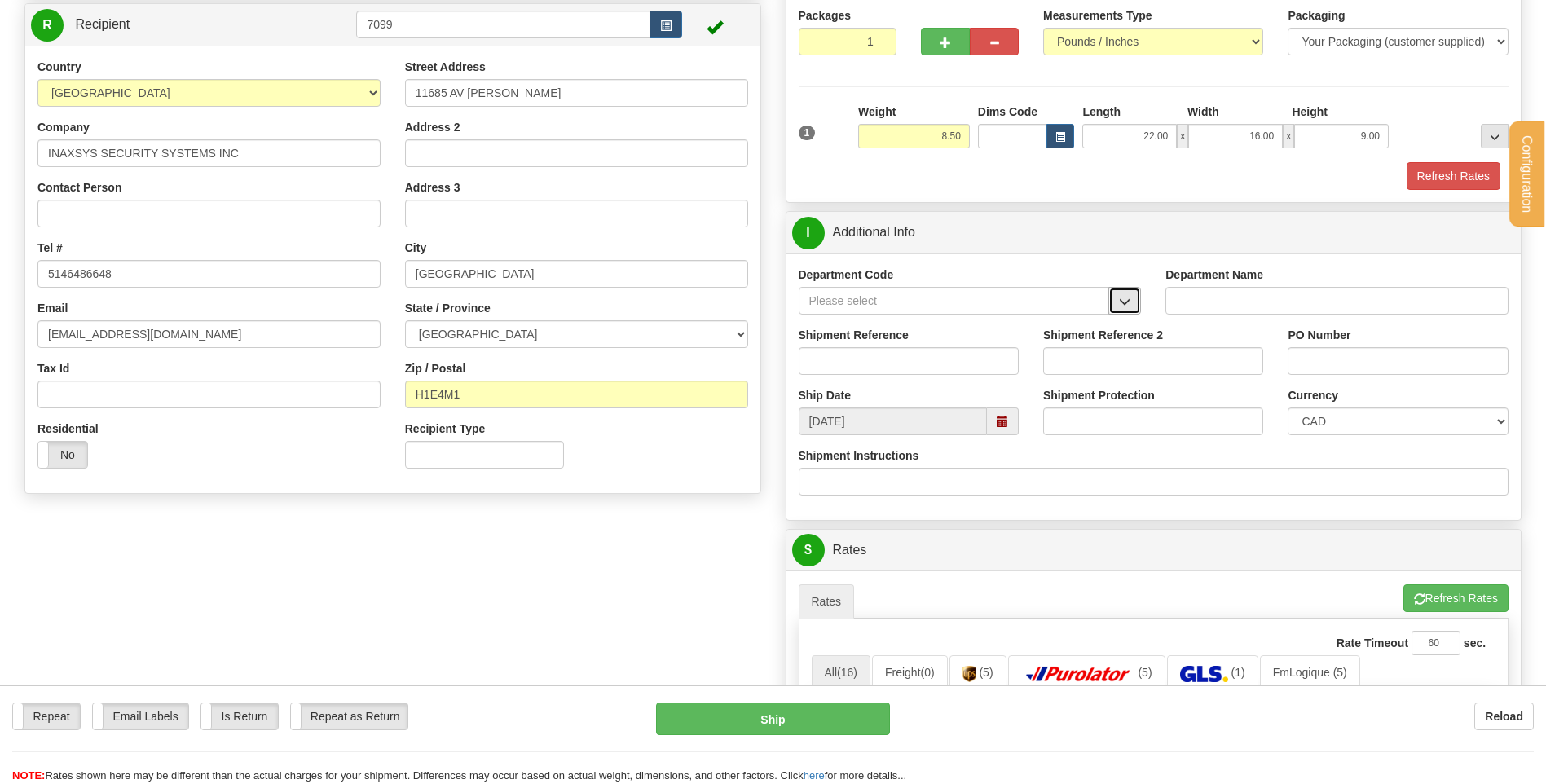
click at [1129, 294] on button "button" at bounding box center [1124, 300] width 33 height 28
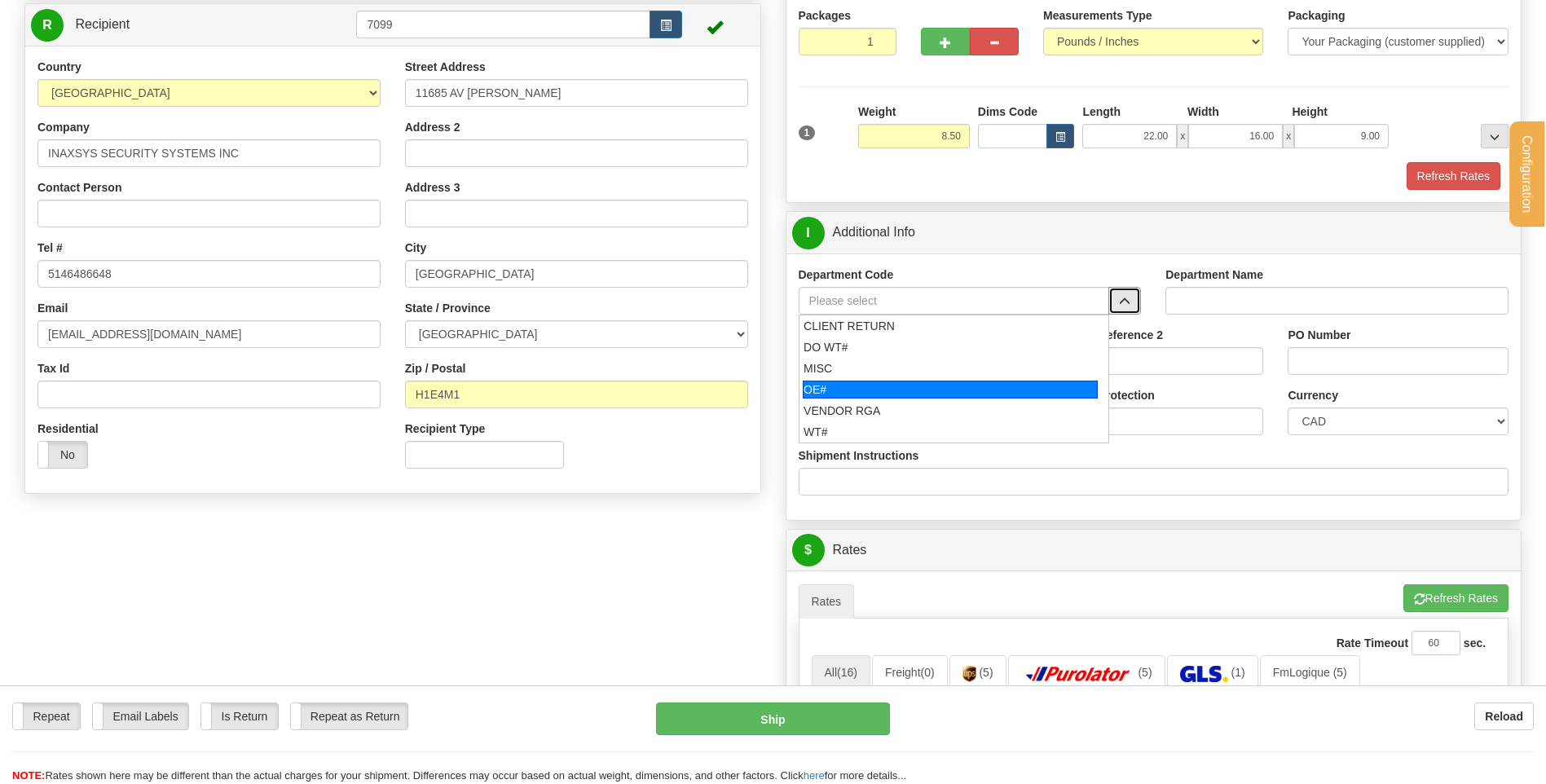
click at [902, 380] on div "OE#" at bounding box center [951, 389] width 295 height 18
type input "OE#"
type input "ORDERS"
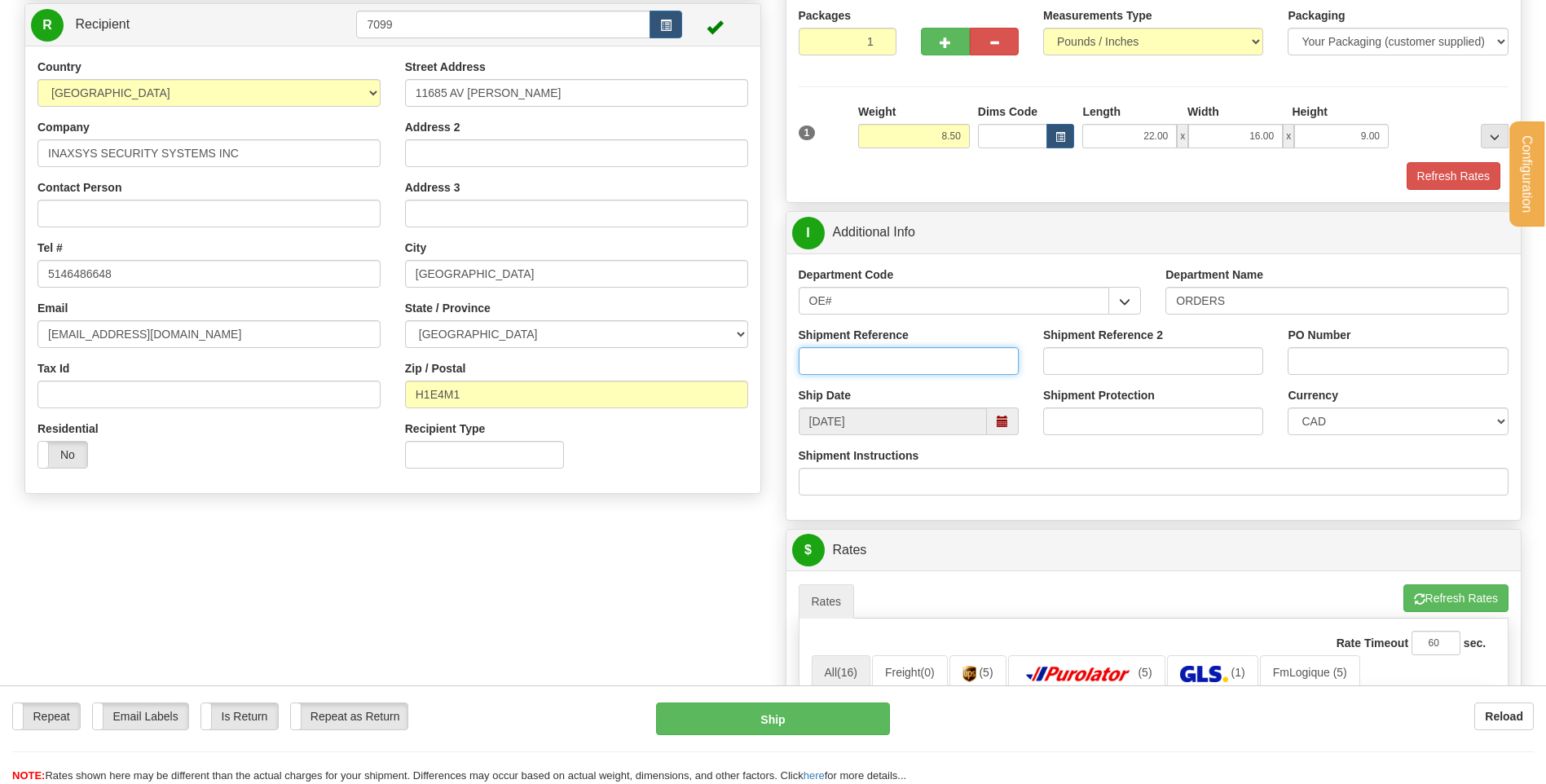
click at [901, 356] on input "Shipment Reference" at bounding box center [908, 361] width 220 height 28
type input "E"
type input "RETOUR"
click at [1327, 357] on input "PO Number" at bounding box center [1398, 361] width 220 height 28
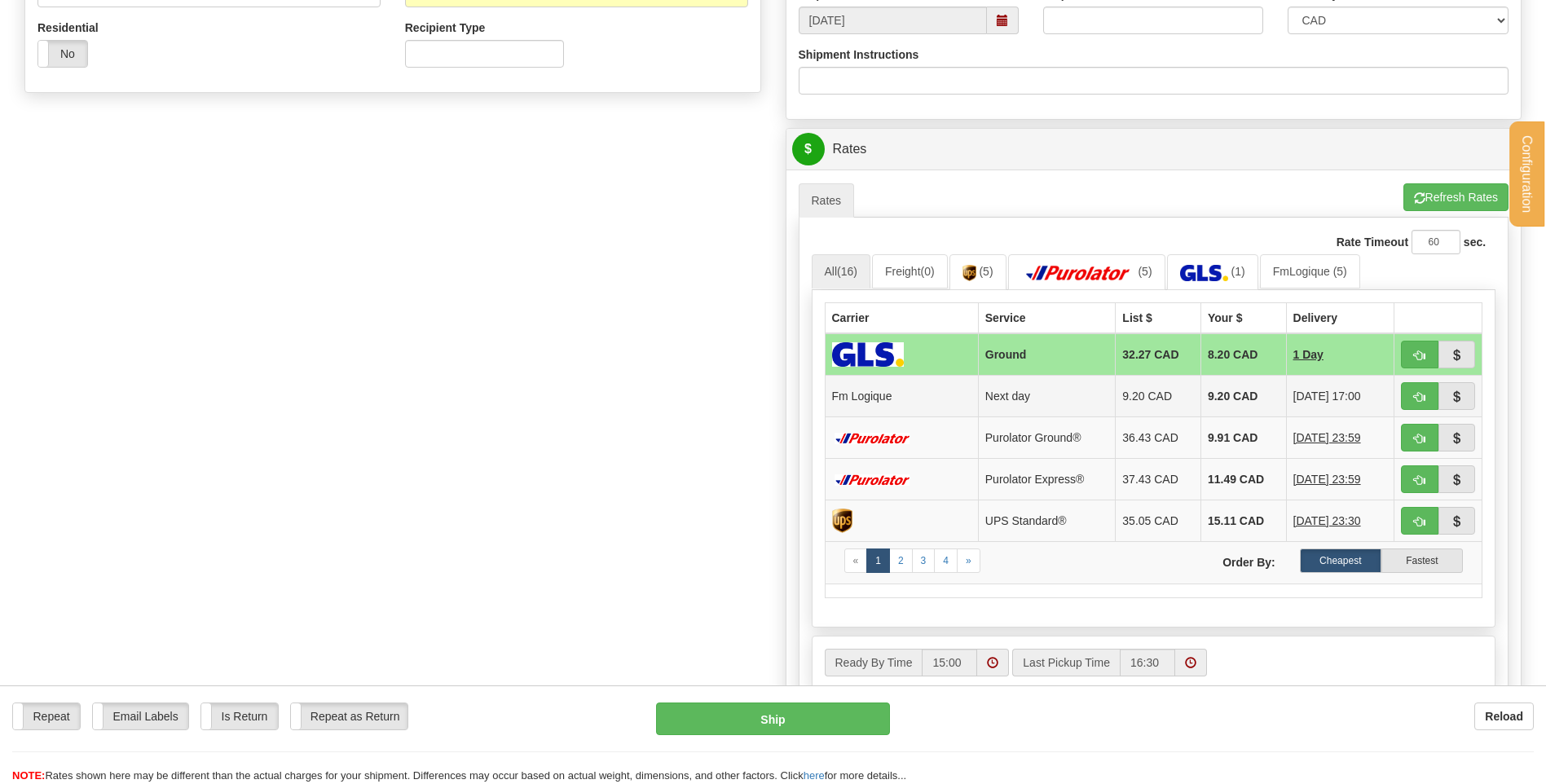
scroll to position [570, 0]
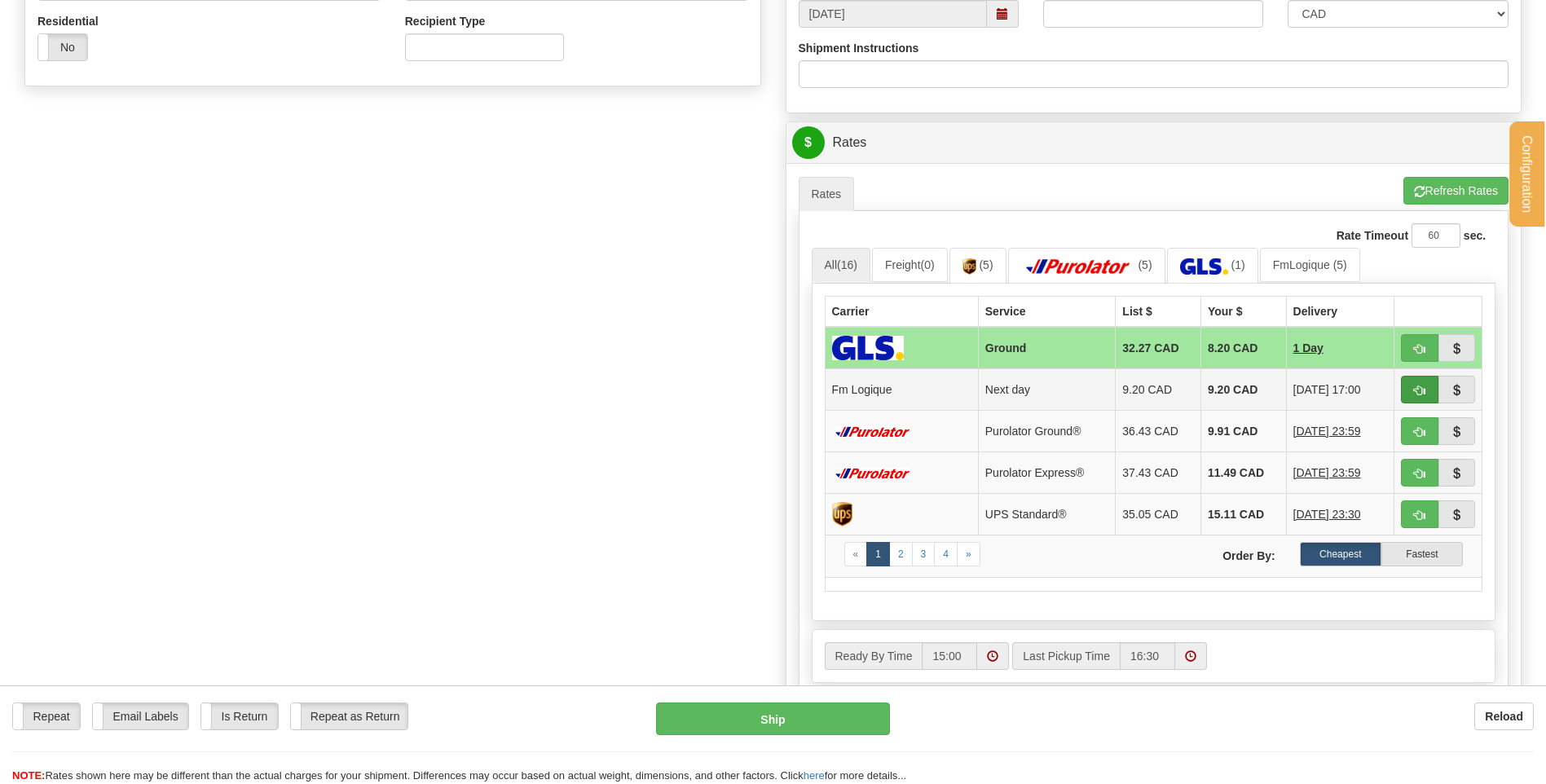
type input "RETOUR"
drag, startPoint x: 1419, startPoint y: 388, endPoint x: 1402, endPoint y: 392, distance: 17.5
click at [1419, 388] on span "button" at bounding box center [1420, 390] width 11 height 10
type input "jour"
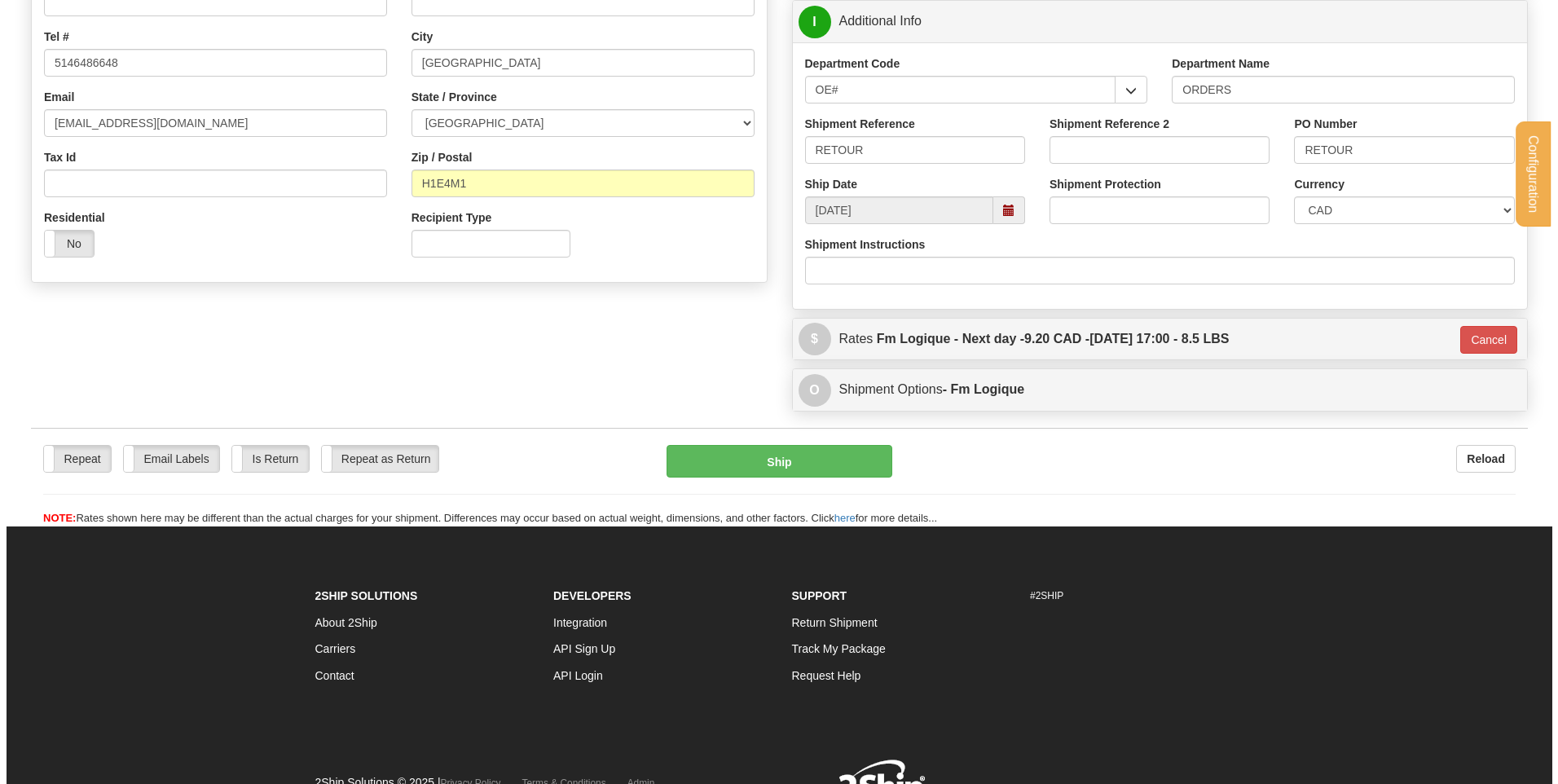
scroll to position [373, 0]
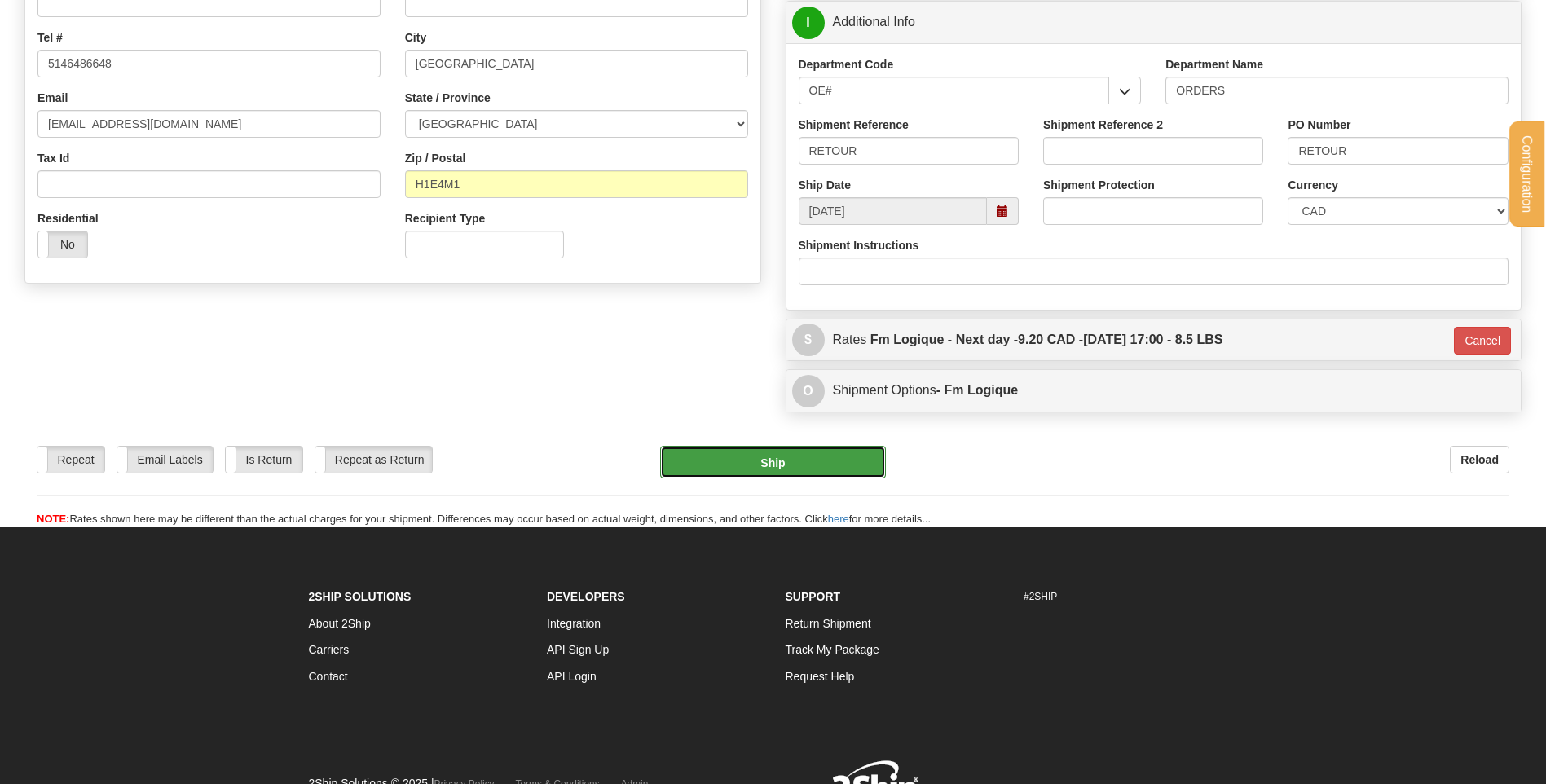
click at [771, 452] on button "Ship" at bounding box center [772, 462] width 224 height 33
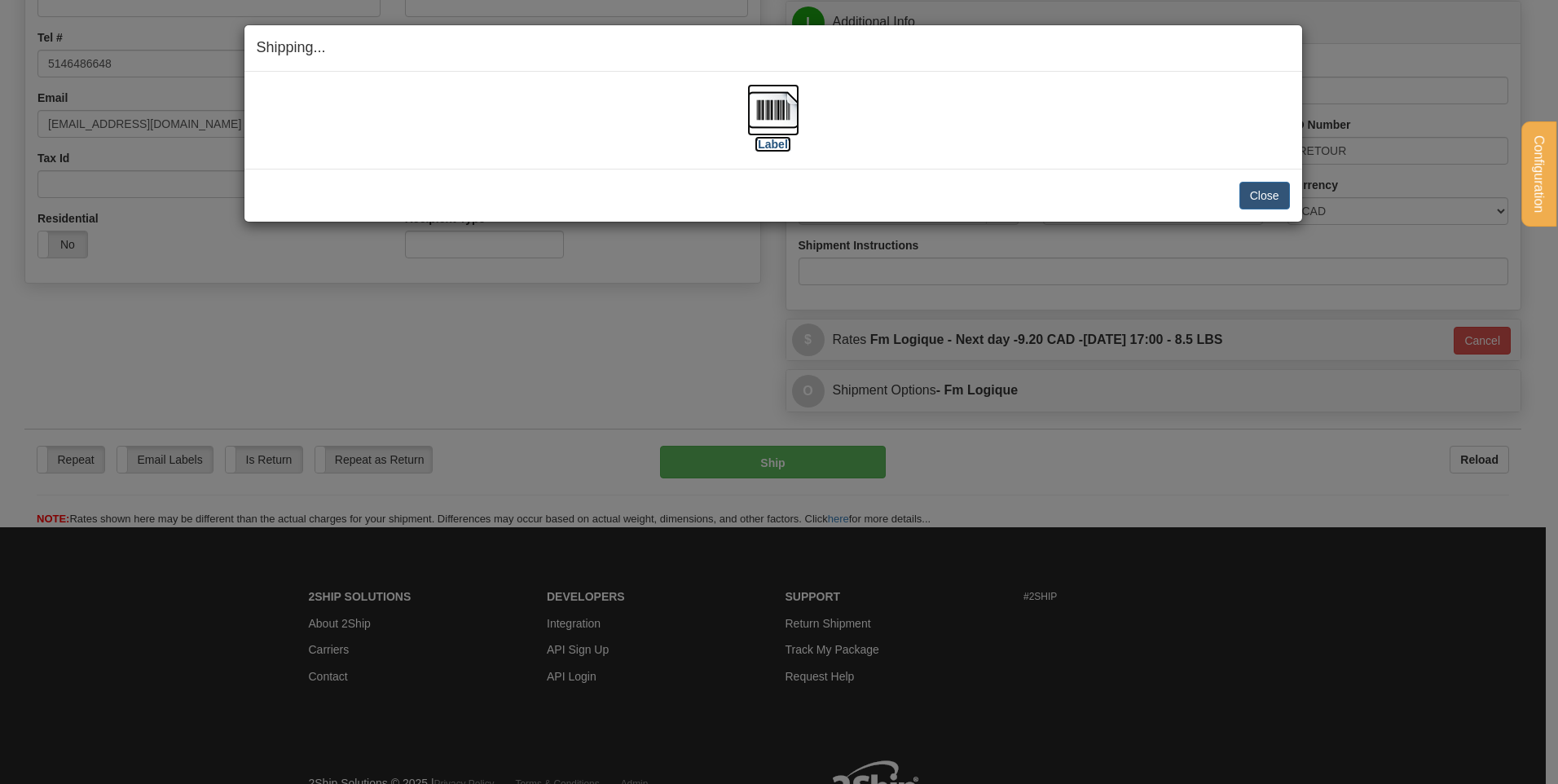
click at [767, 108] on img at bounding box center [774, 110] width 53 height 53
click at [1242, 195] on button "Close" at bounding box center [1265, 196] width 51 height 28
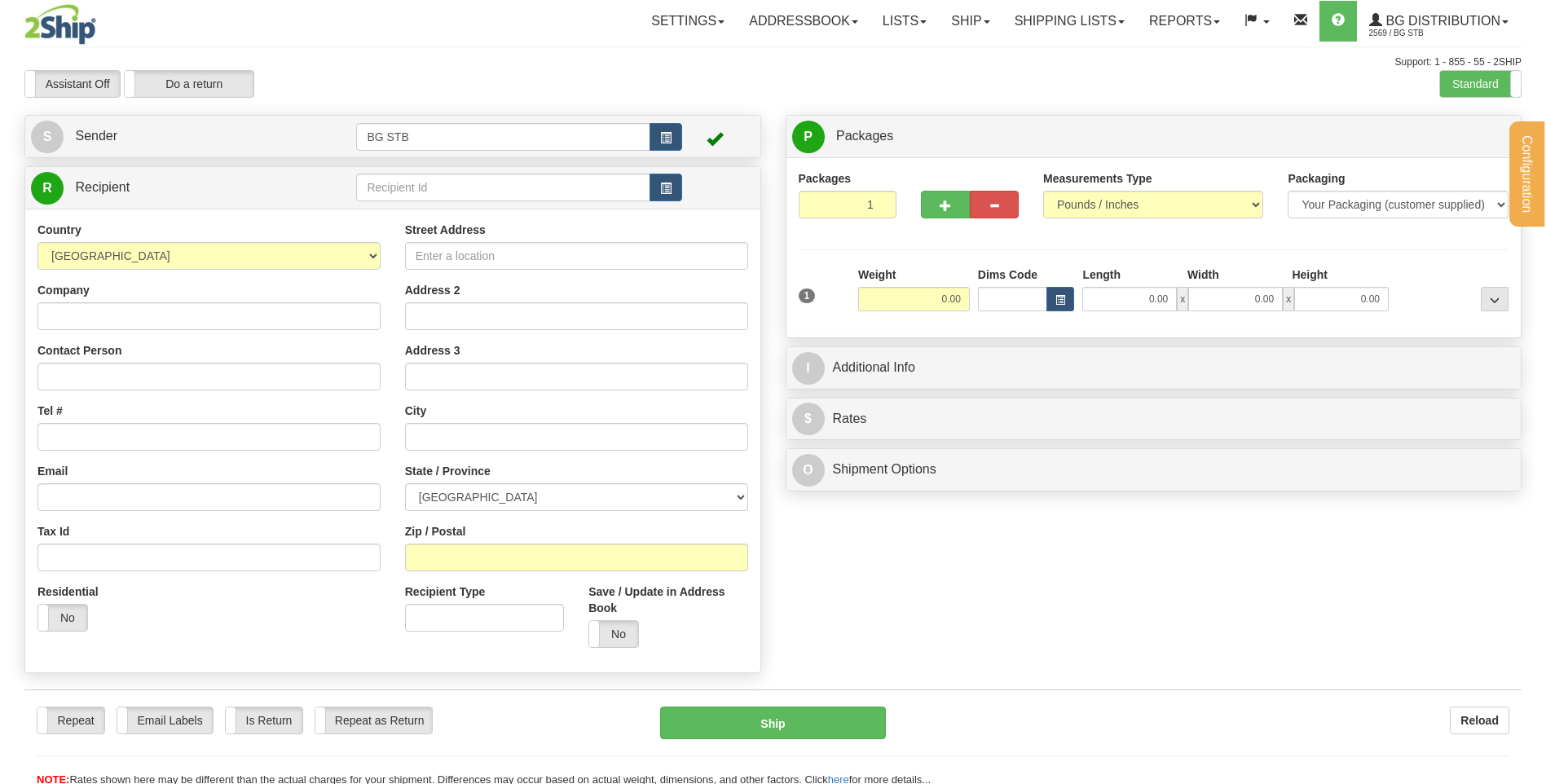
click at [447, 182] on div "Configuration My Configuration Panel Close Configure My Carriers" at bounding box center [773, 393] width 1546 height 787
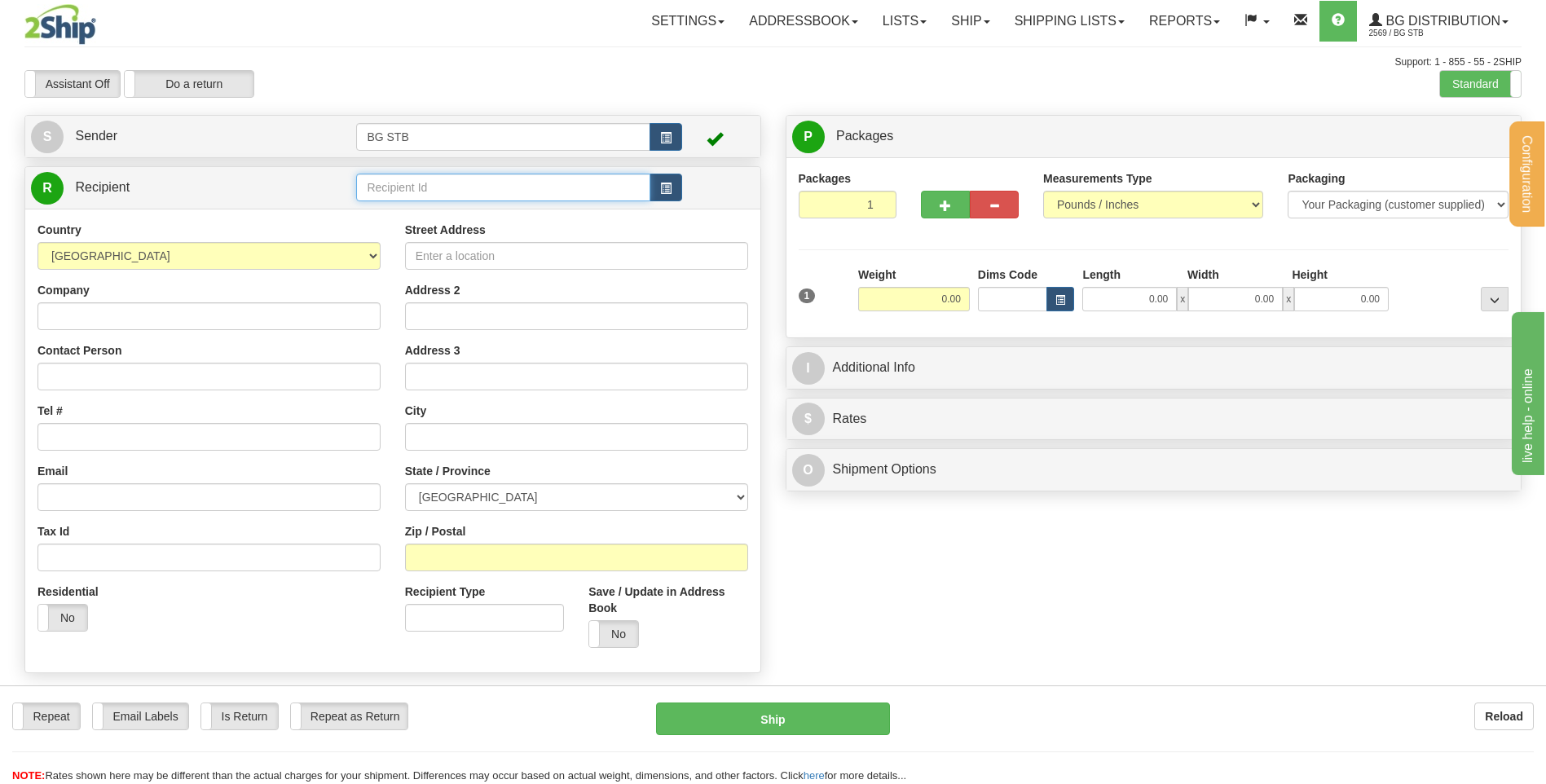
click at [447, 182] on input "text" at bounding box center [502, 188] width 293 height 28
type input "4001"
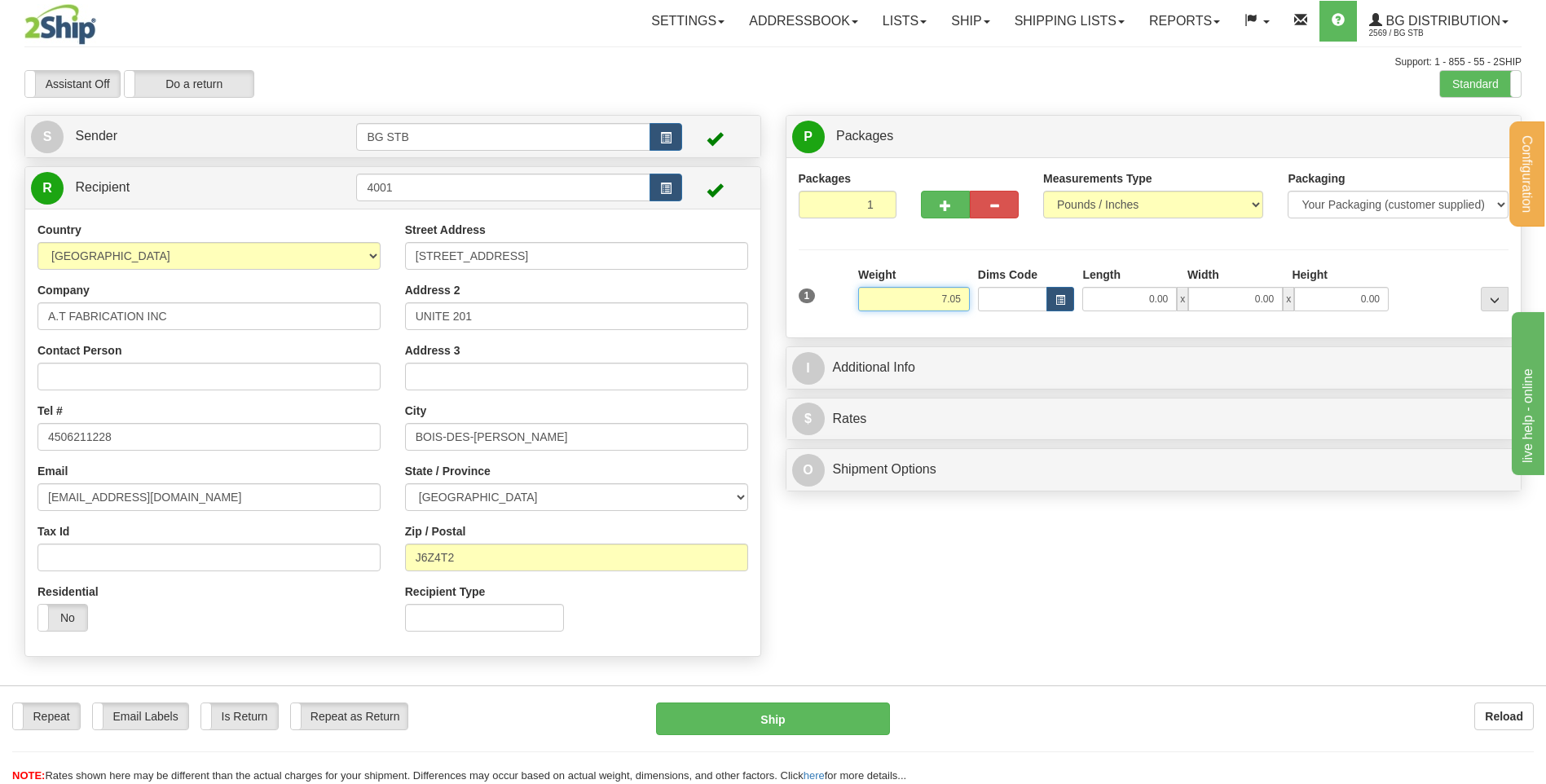
type input "7.05"
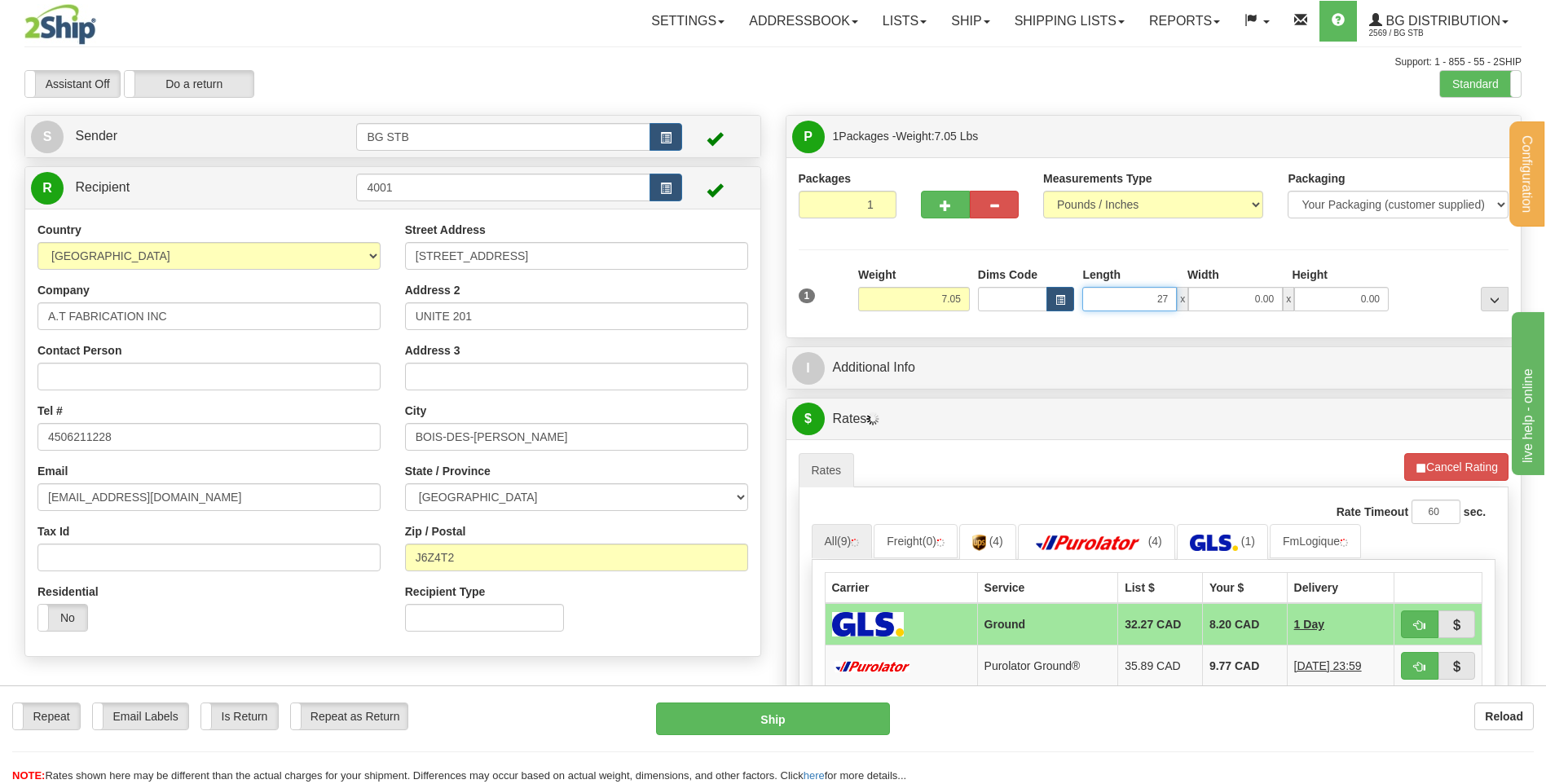
type input "27.00"
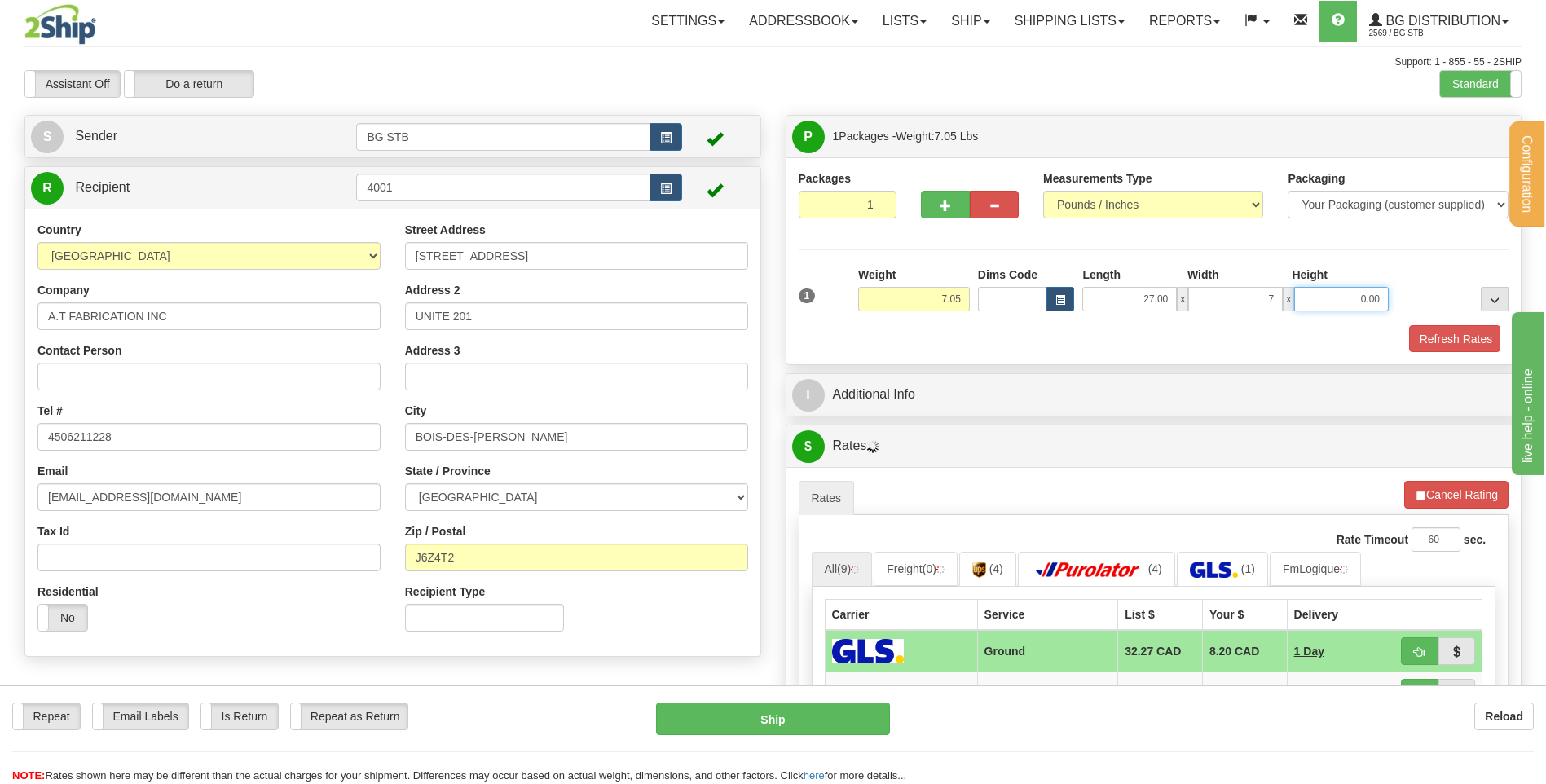
type input "7.00"
type input "4.00"
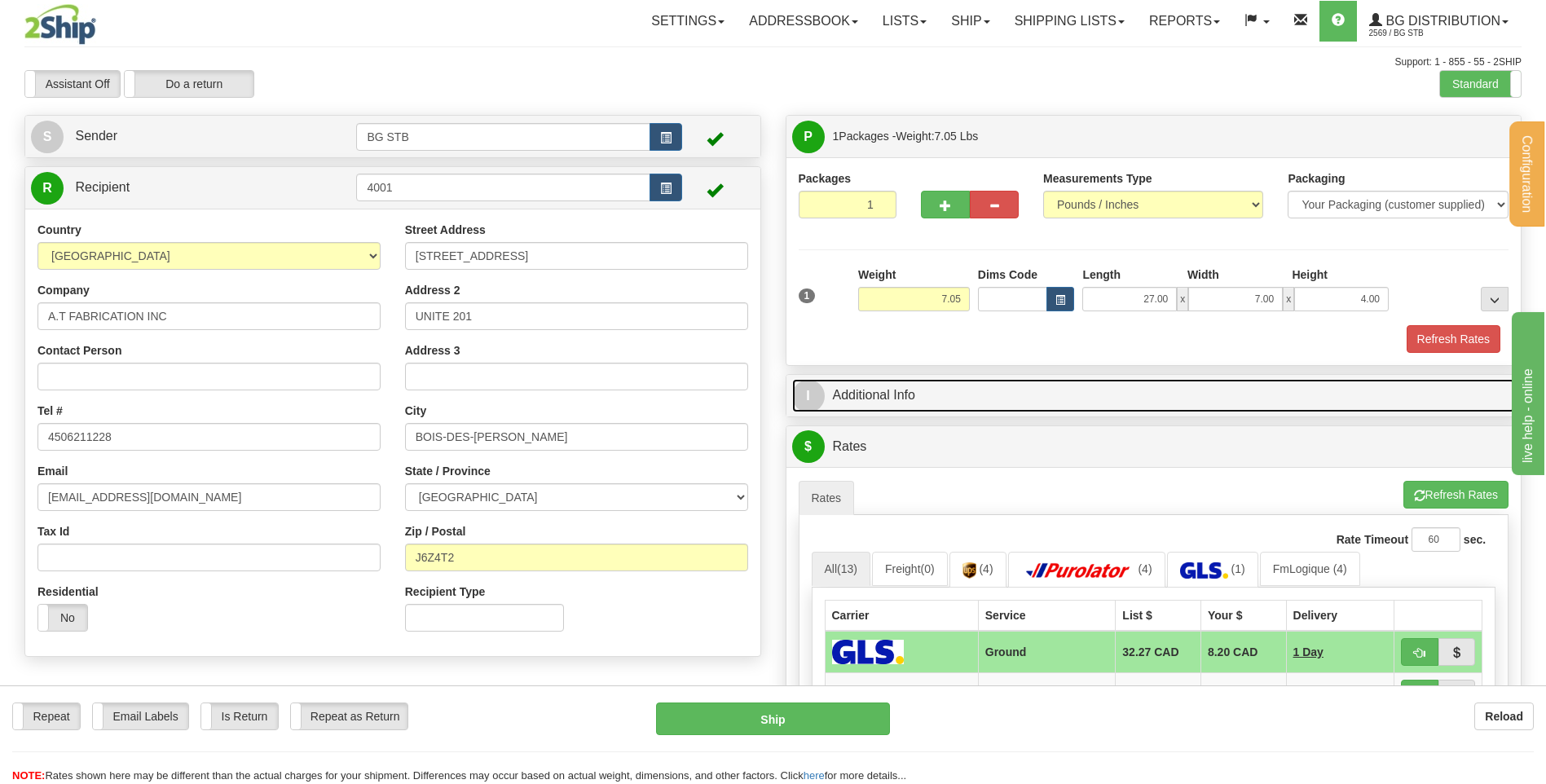
click at [1076, 391] on link "I Additional Info" at bounding box center [1153, 396] width 724 height 34
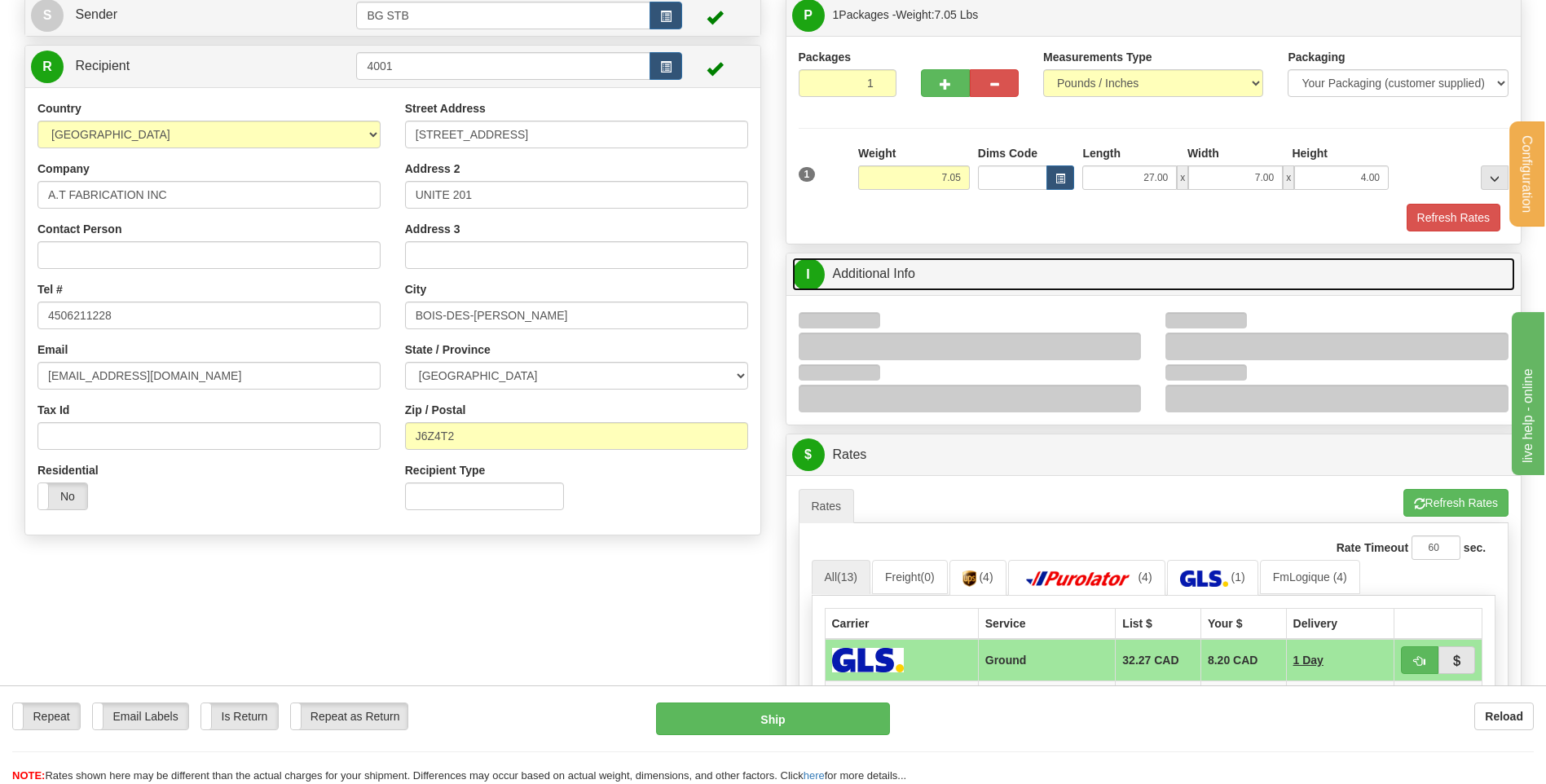
scroll to position [244, 0]
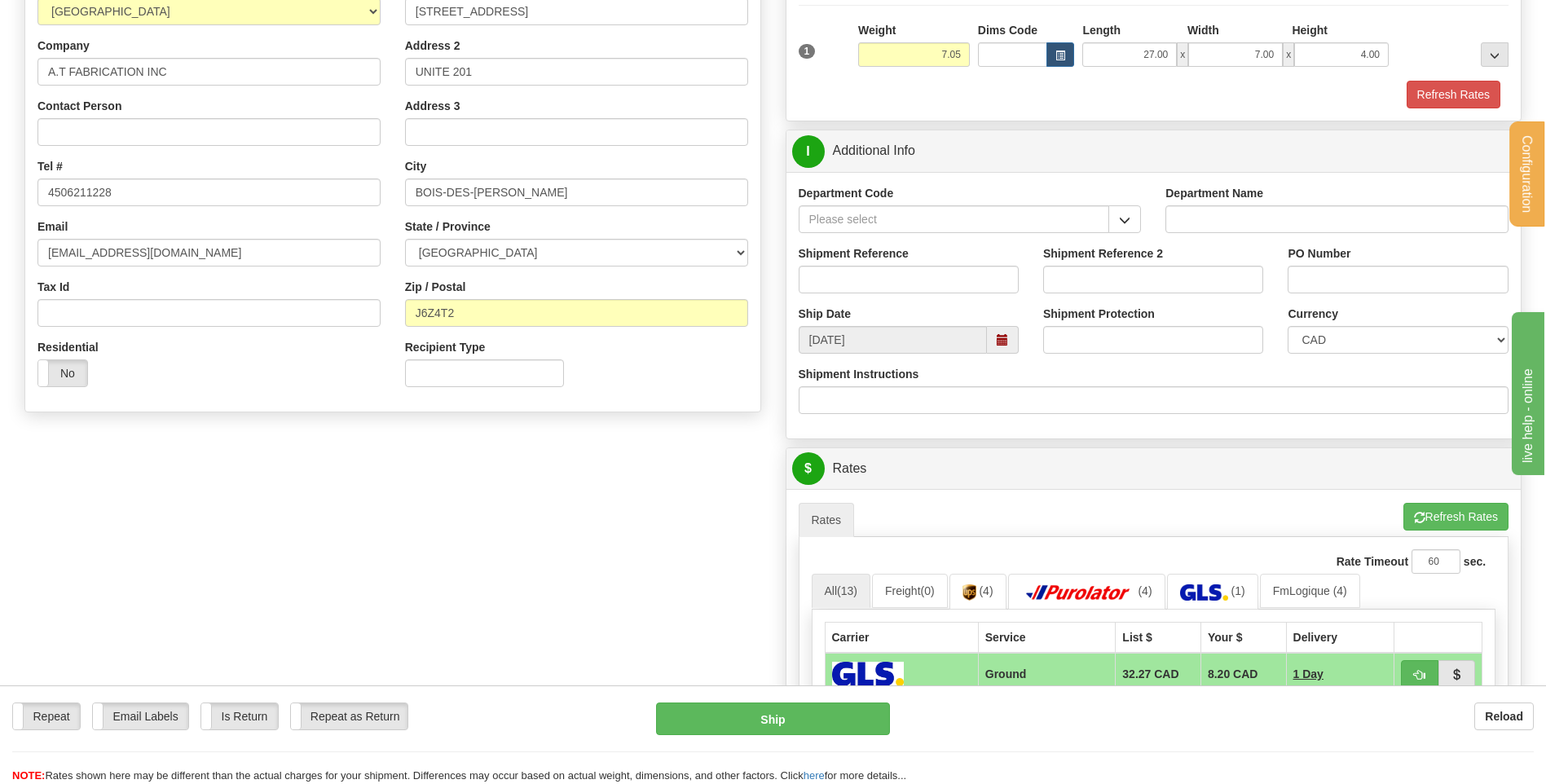
click at [1123, 215] on span "button" at bounding box center [1124, 220] width 11 height 10
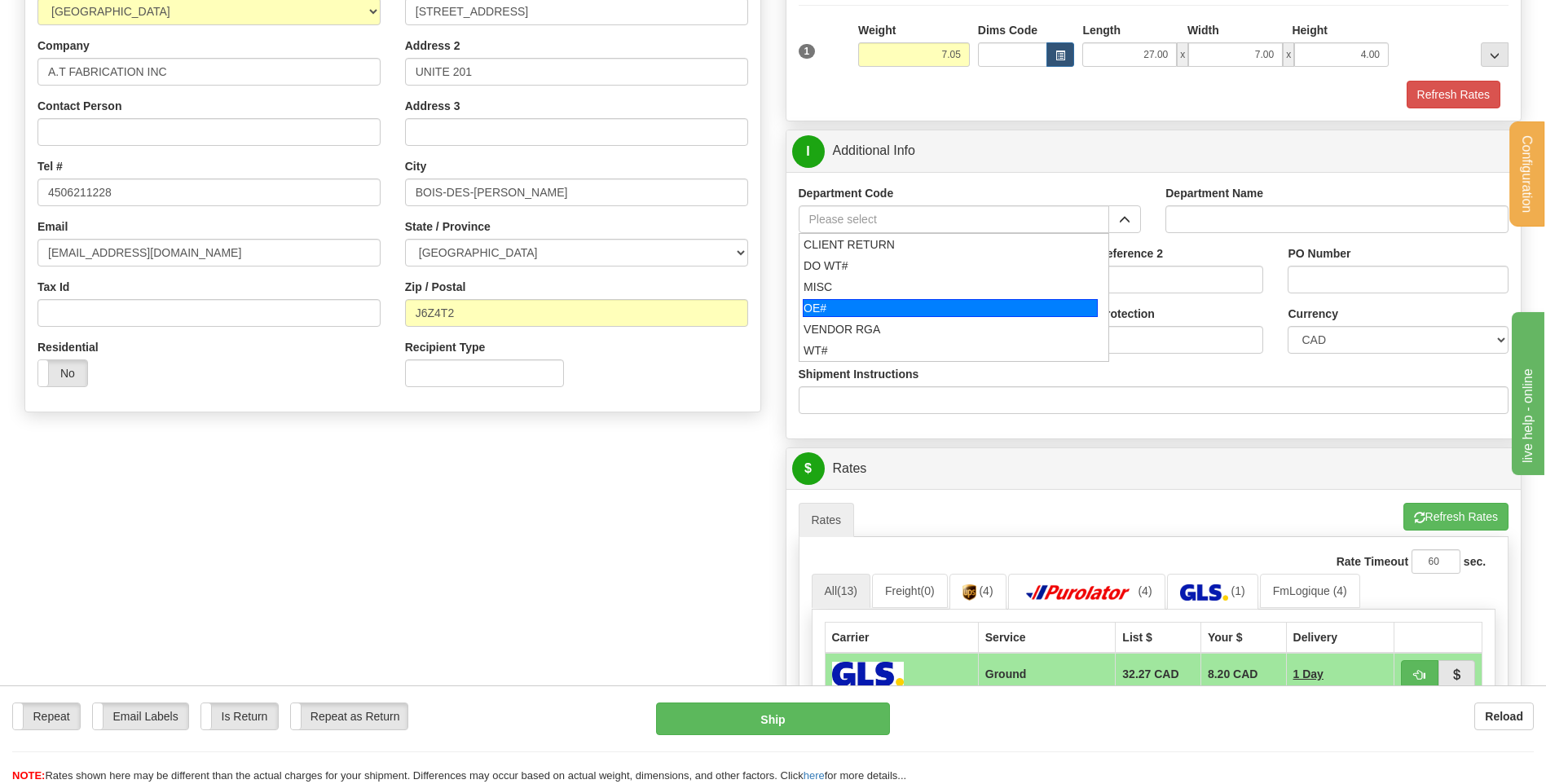
click at [887, 299] on div "OE#" at bounding box center [951, 307] width 295 height 18
type input "OE#"
type input "ORDERS"
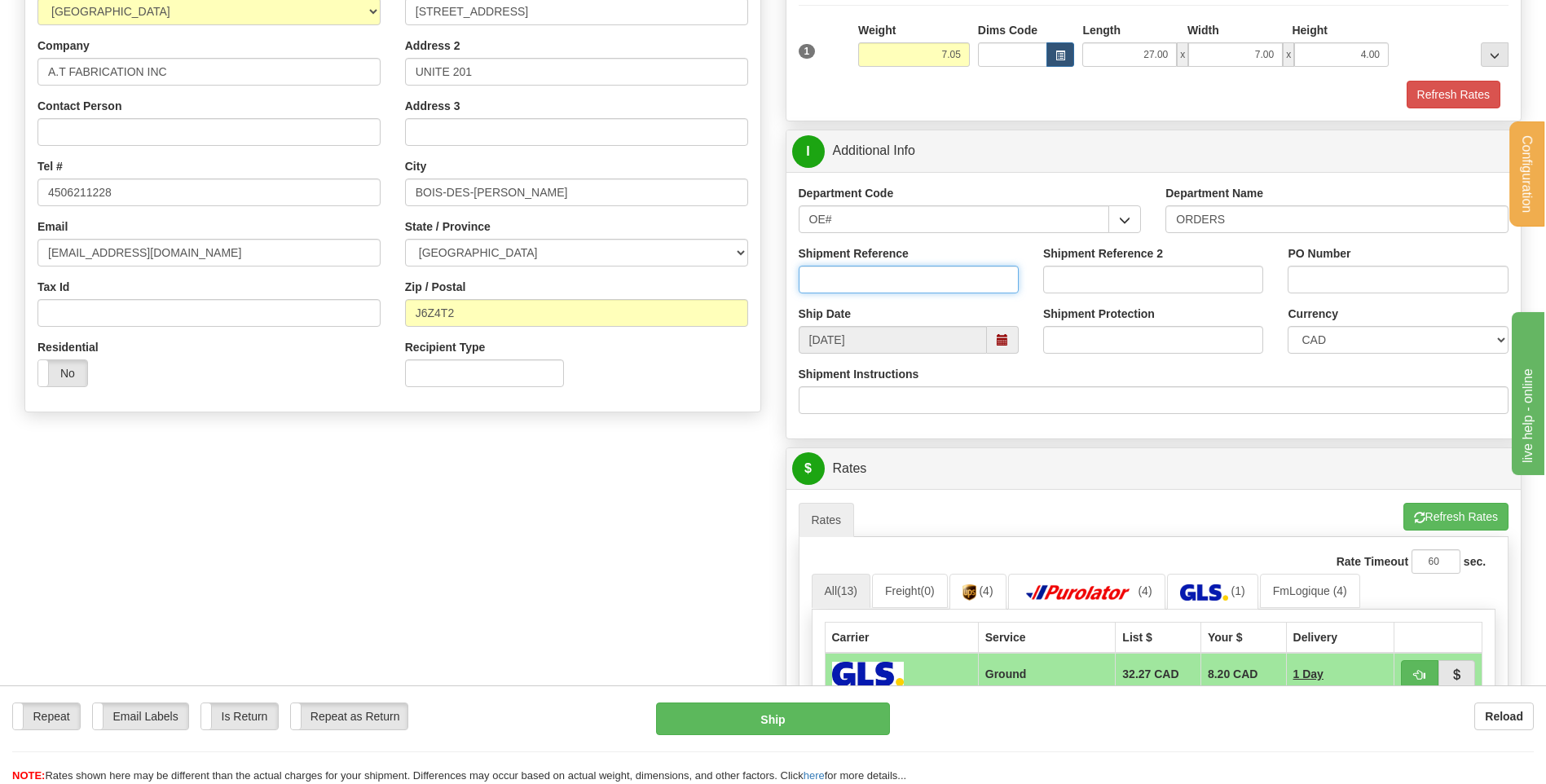
click at [885, 285] on input "Shipment Reference" at bounding box center [908, 280] width 220 height 28
type input "80005119-00"
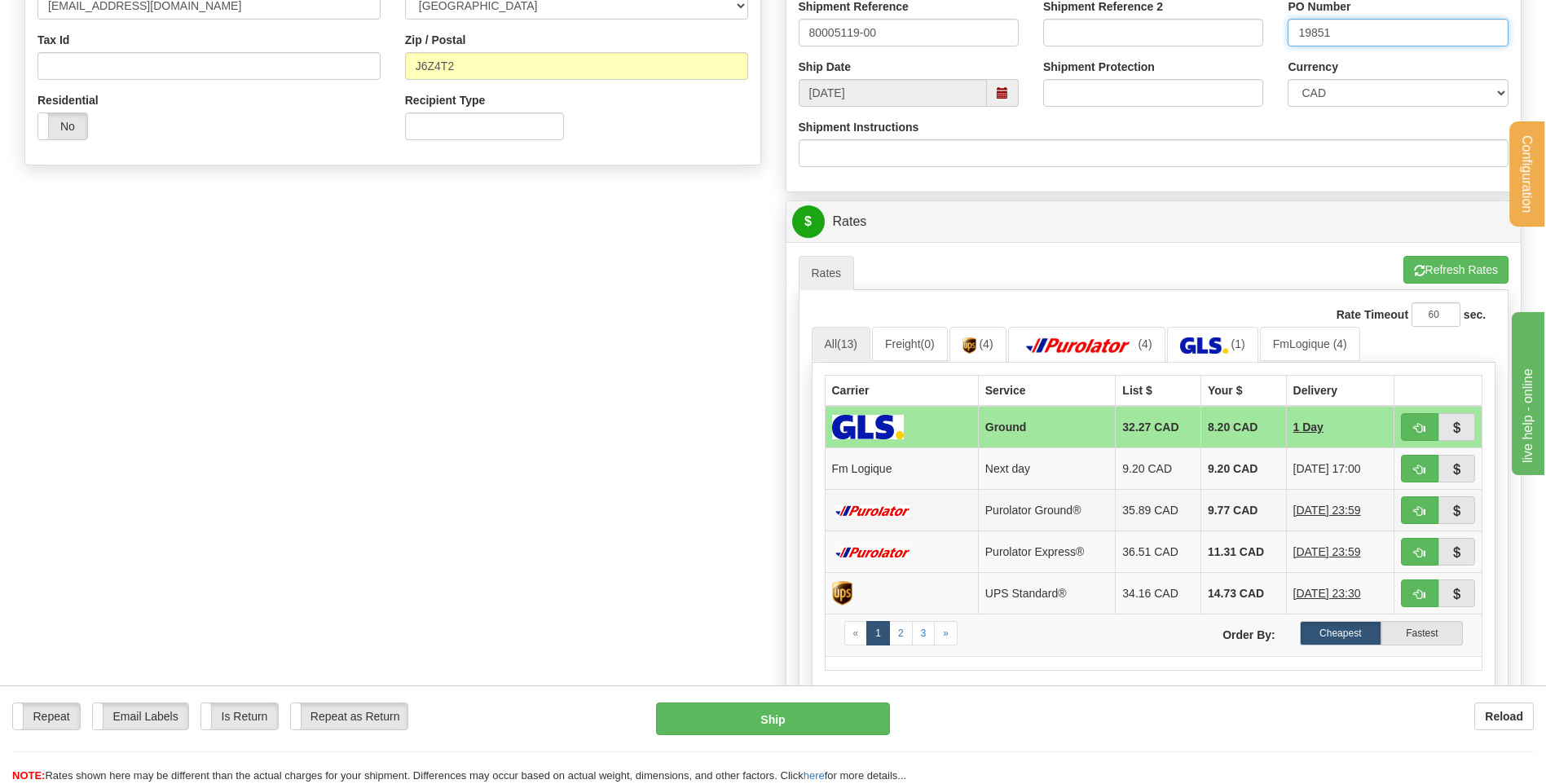
scroll to position [570, 0]
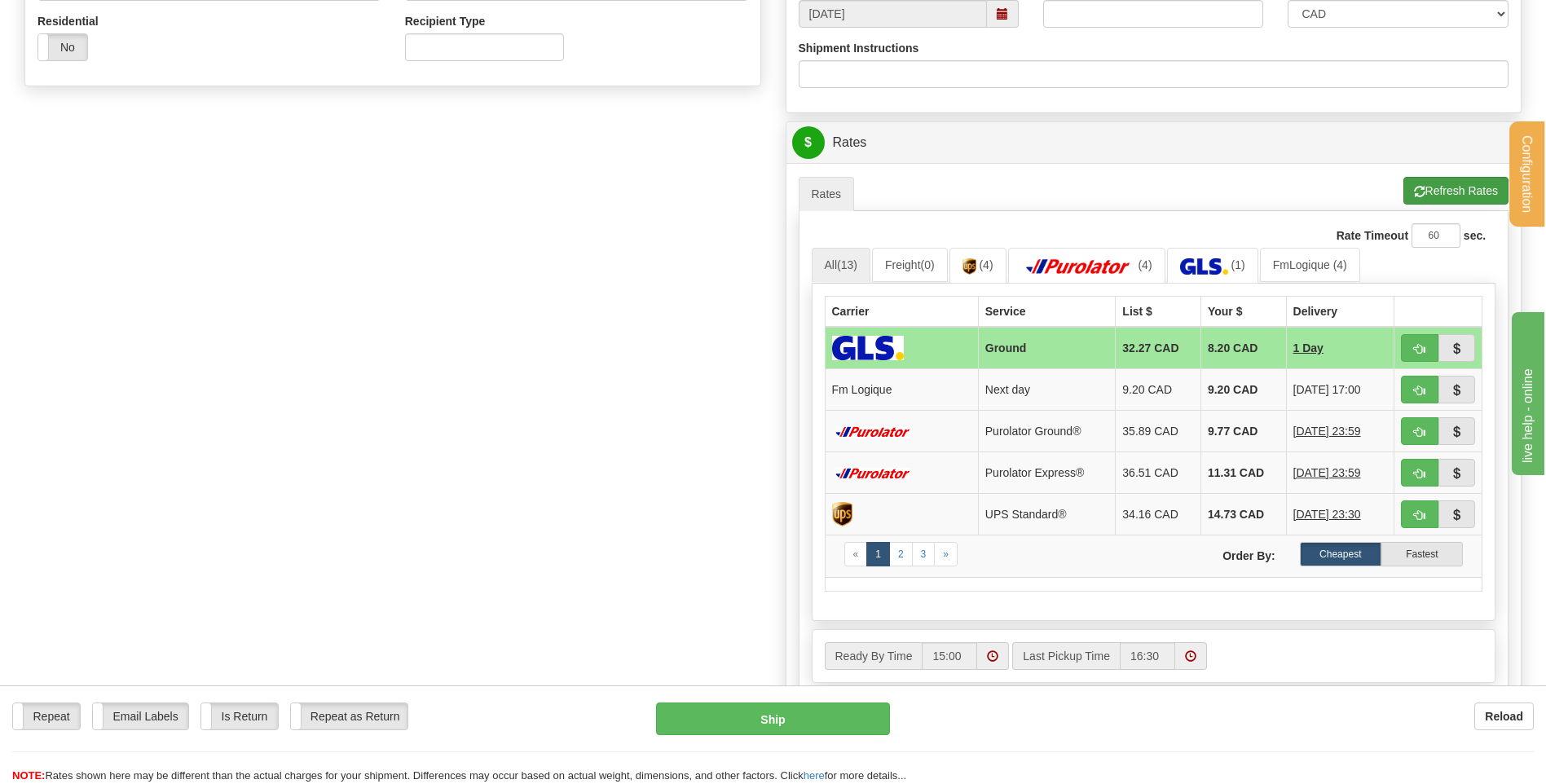
type input "19851"
click at [1434, 189] on button "Refresh Rates" at bounding box center [1456, 191] width 105 height 28
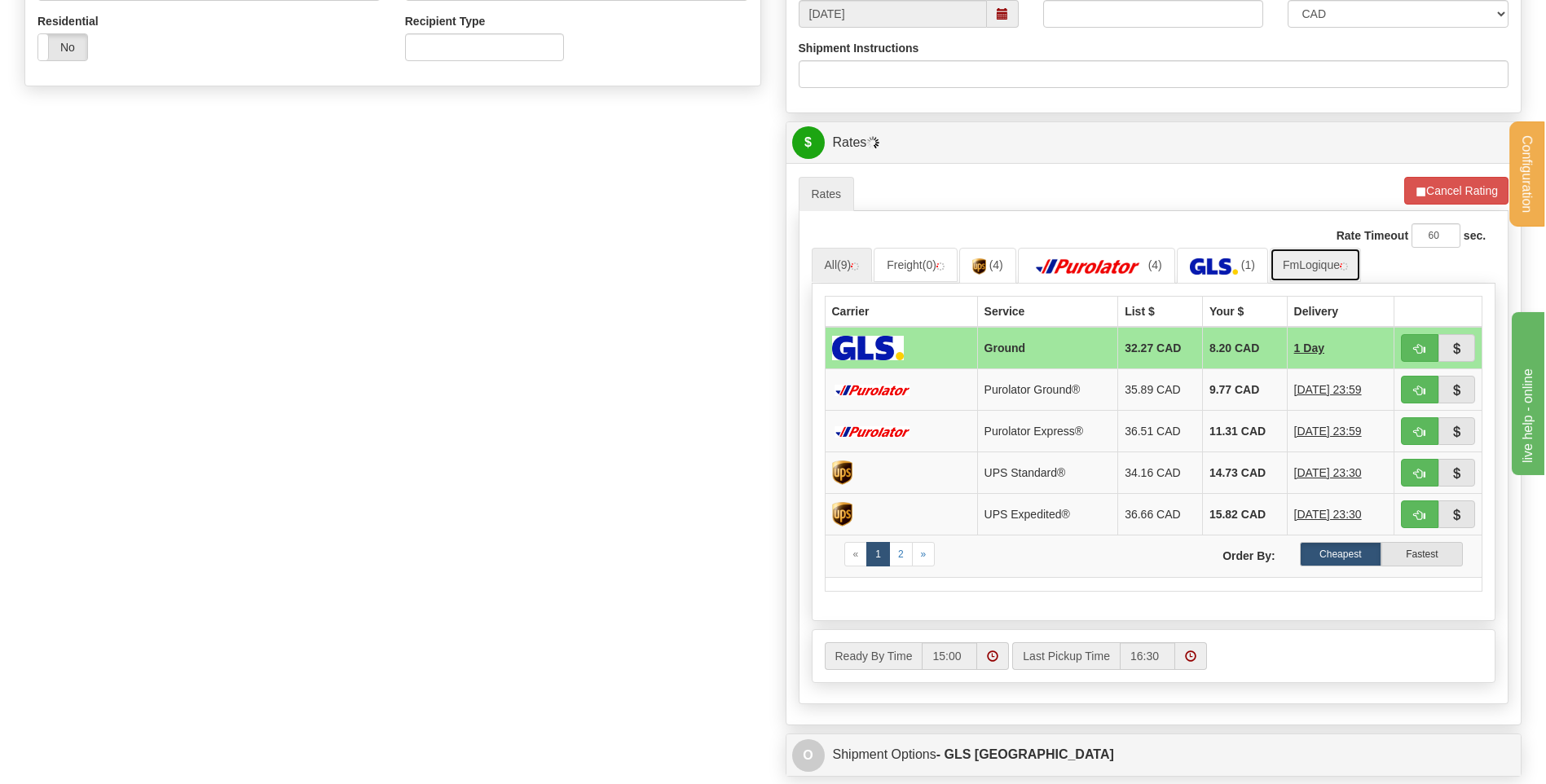
click at [1297, 257] on link "FmLogique" at bounding box center [1315, 265] width 91 height 34
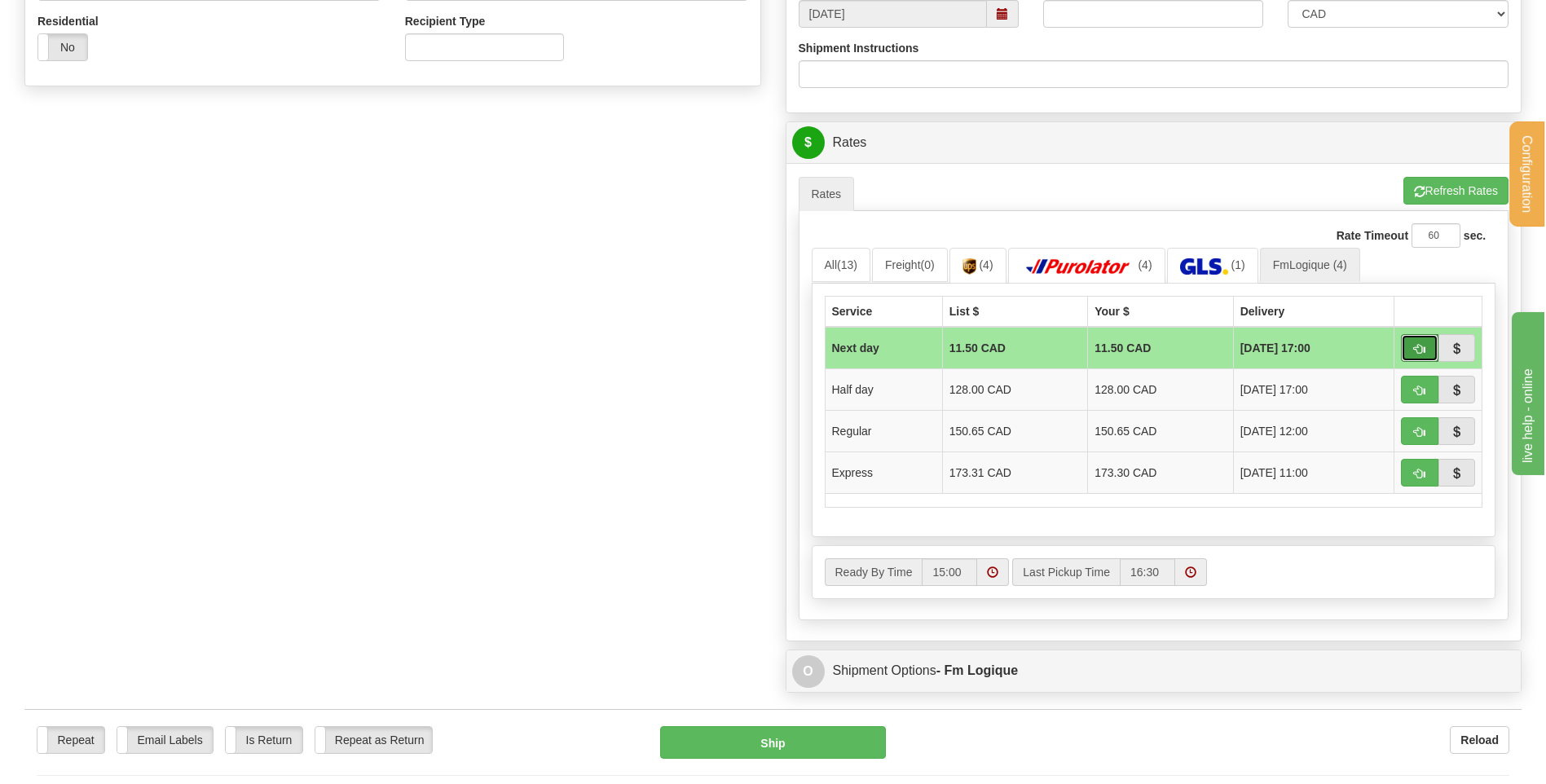
click at [1415, 339] on button "button" at bounding box center [1420, 348] width 38 height 28
type input "jour"
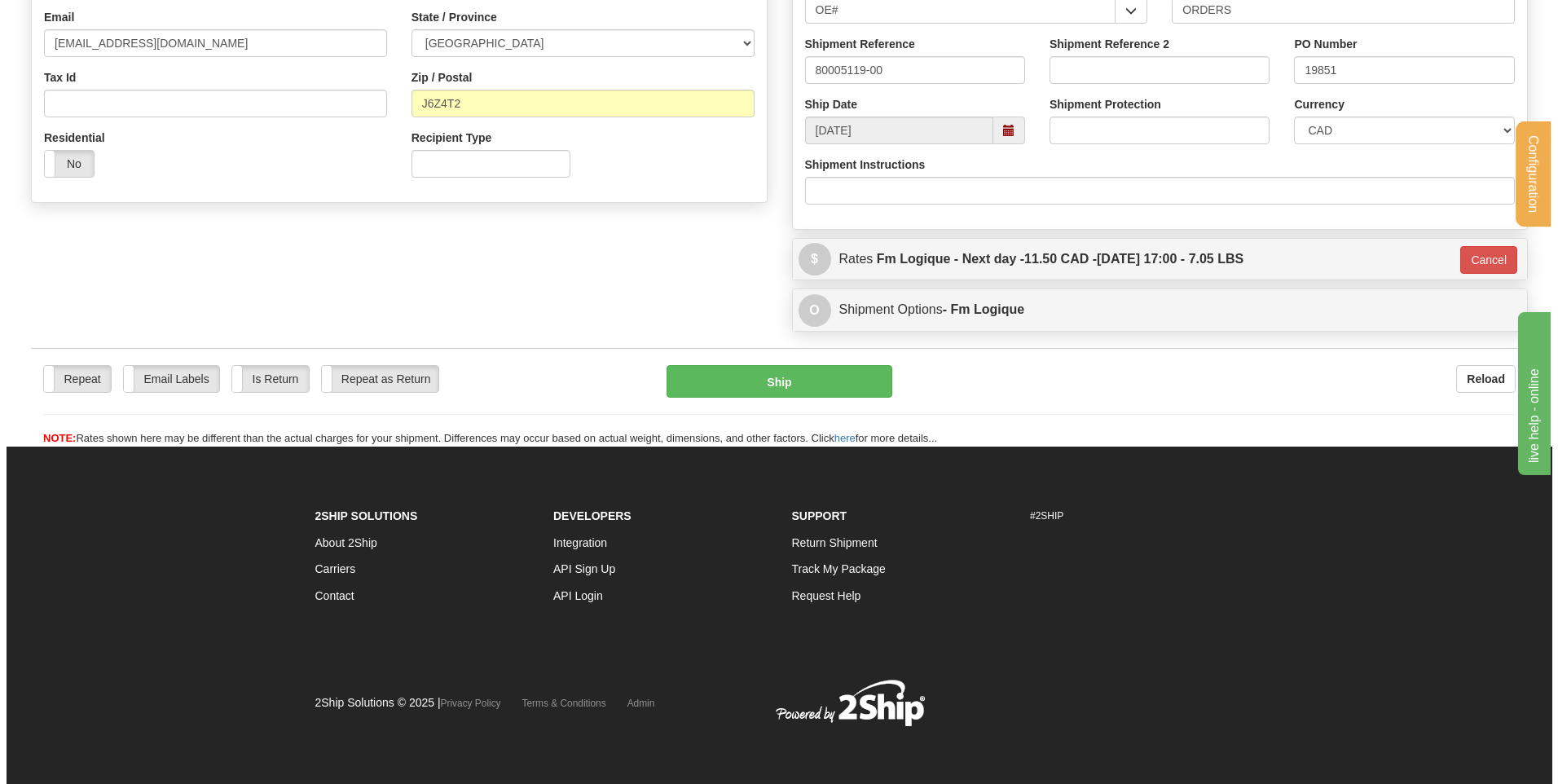
scroll to position [454, 0]
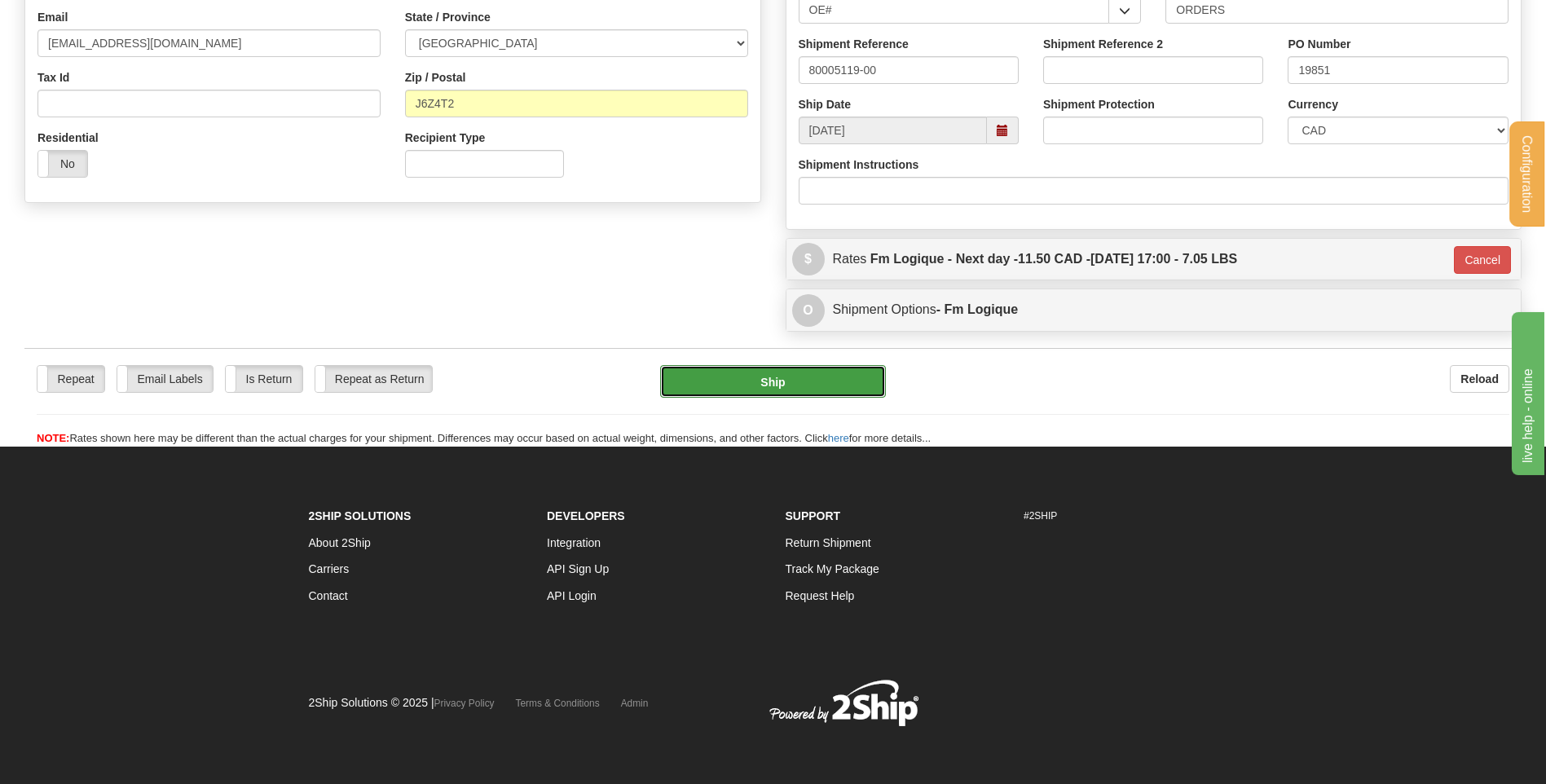
click at [766, 392] on button "Ship" at bounding box center [772, 381] width 224 height 33
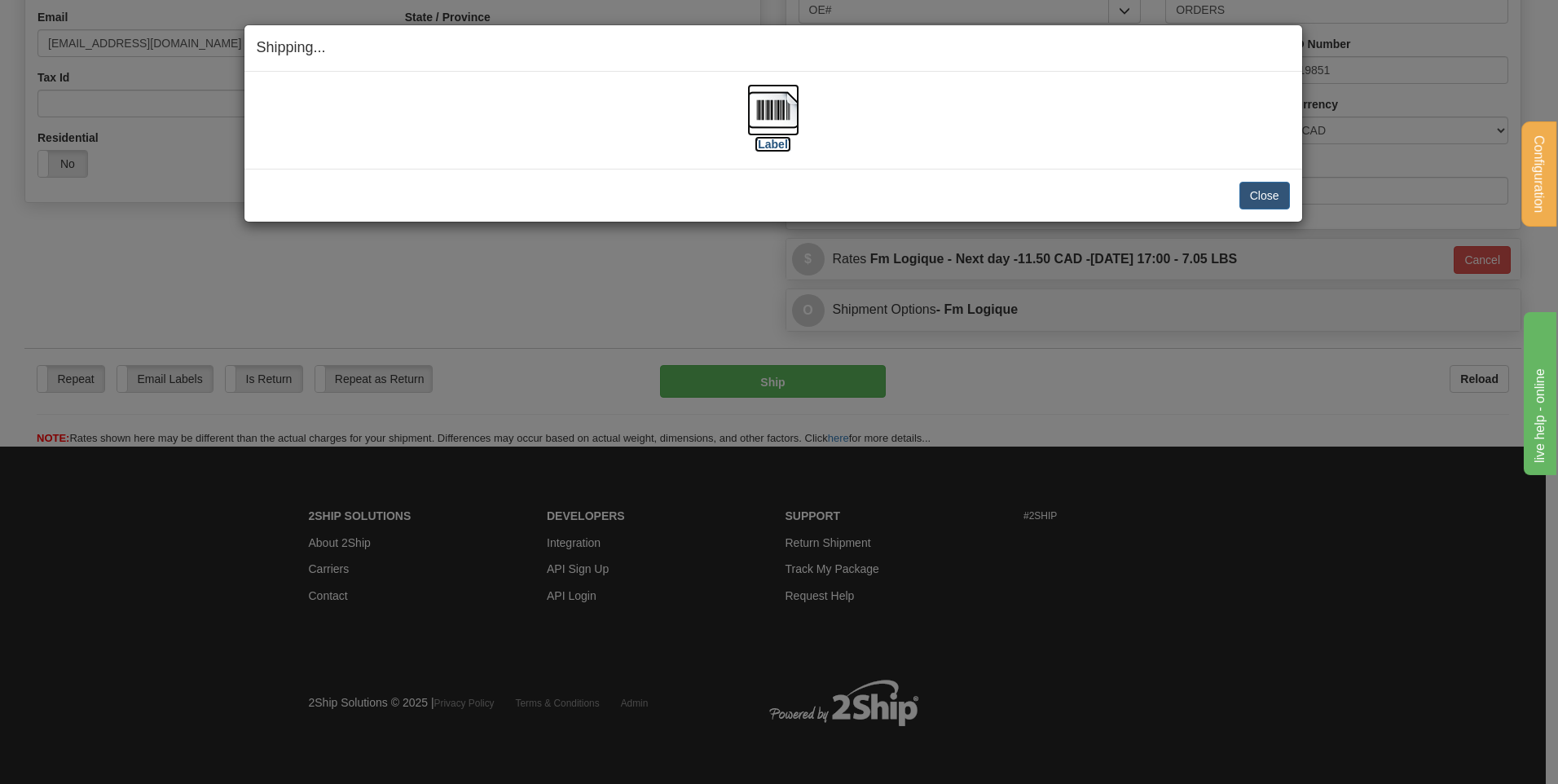
click at [751, 93] on img at bounding box center [774, 110] width 53 height 53
drag, startPoint x: 1245, startPoint y: 196, endPoint x: 1223, endPoint y: 202, distance: 22.8
click at [1247, 196] on button "Close" at bounding box center [1265, 196] width 51 height 28
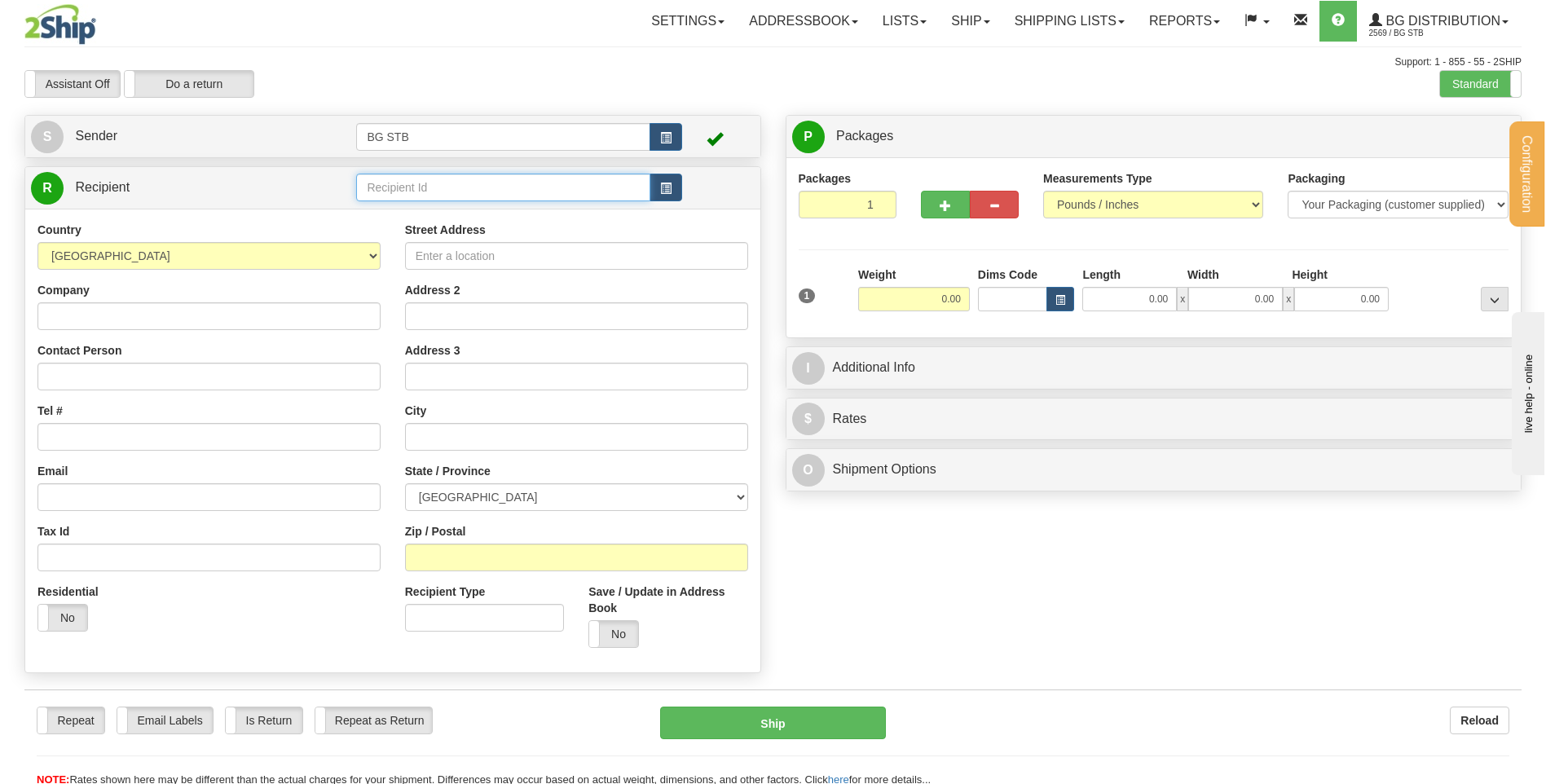
click at [536, 185] on input "text" at bounding box center [502, 188] width 293 height 28
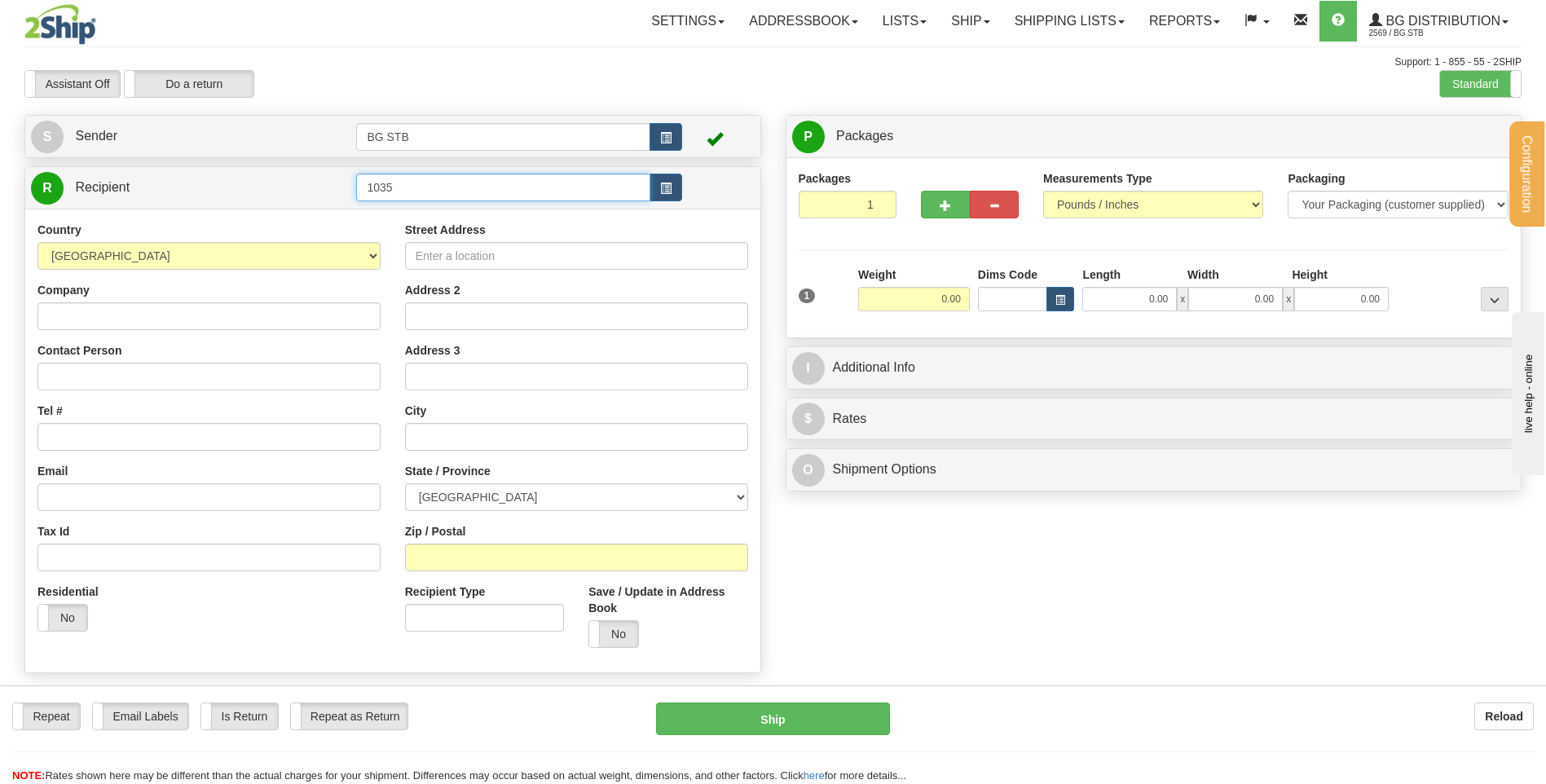
type input "1035"
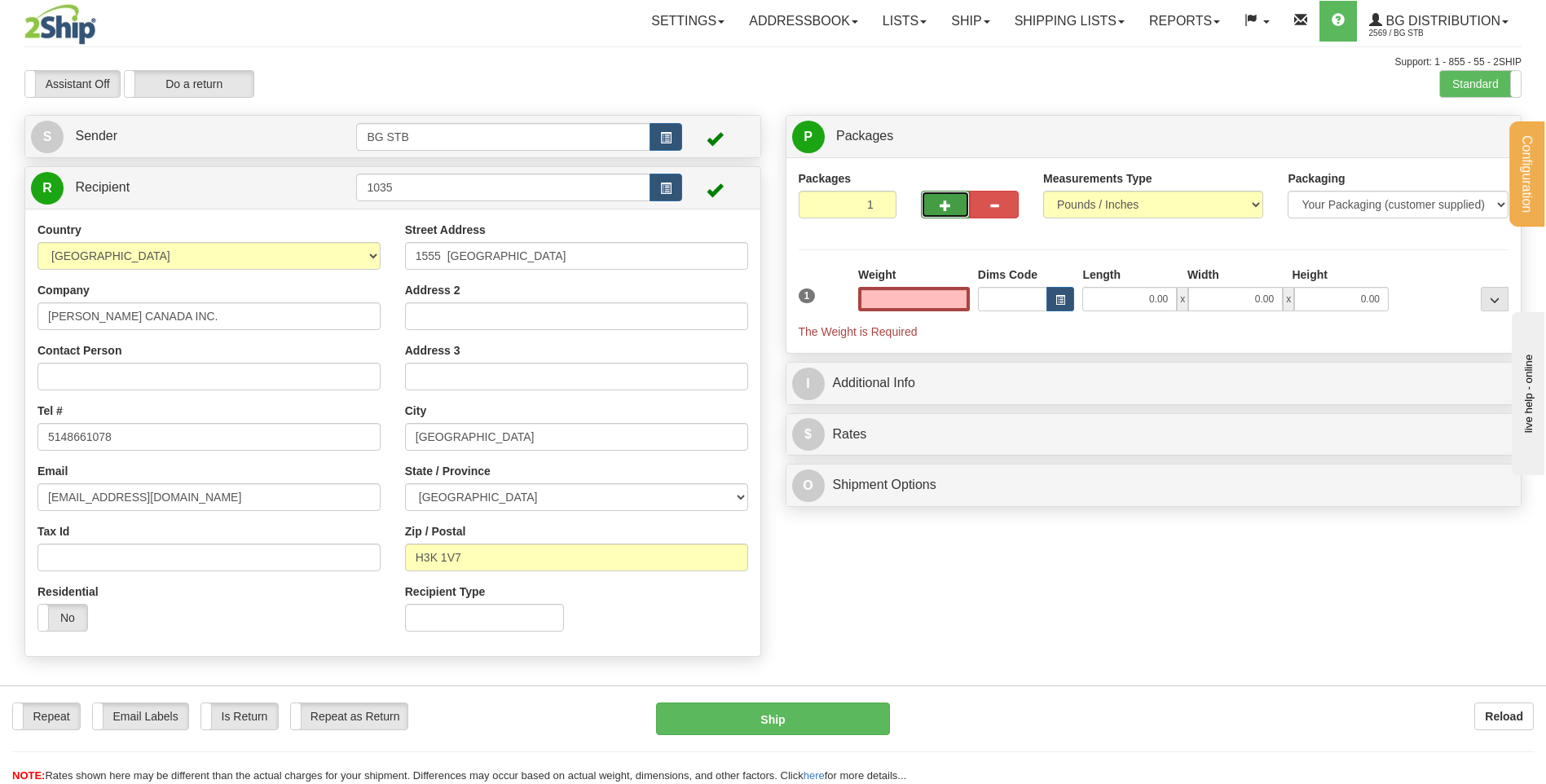
type input "0.00"
click at [935, 197] on button "button" at bounding box center [946, 205] width 49 height 28
type input "2"
click at [1450, 131] on span "Package Level" at bounding box center [1474, 137] width 65 height 11
radio input "true"
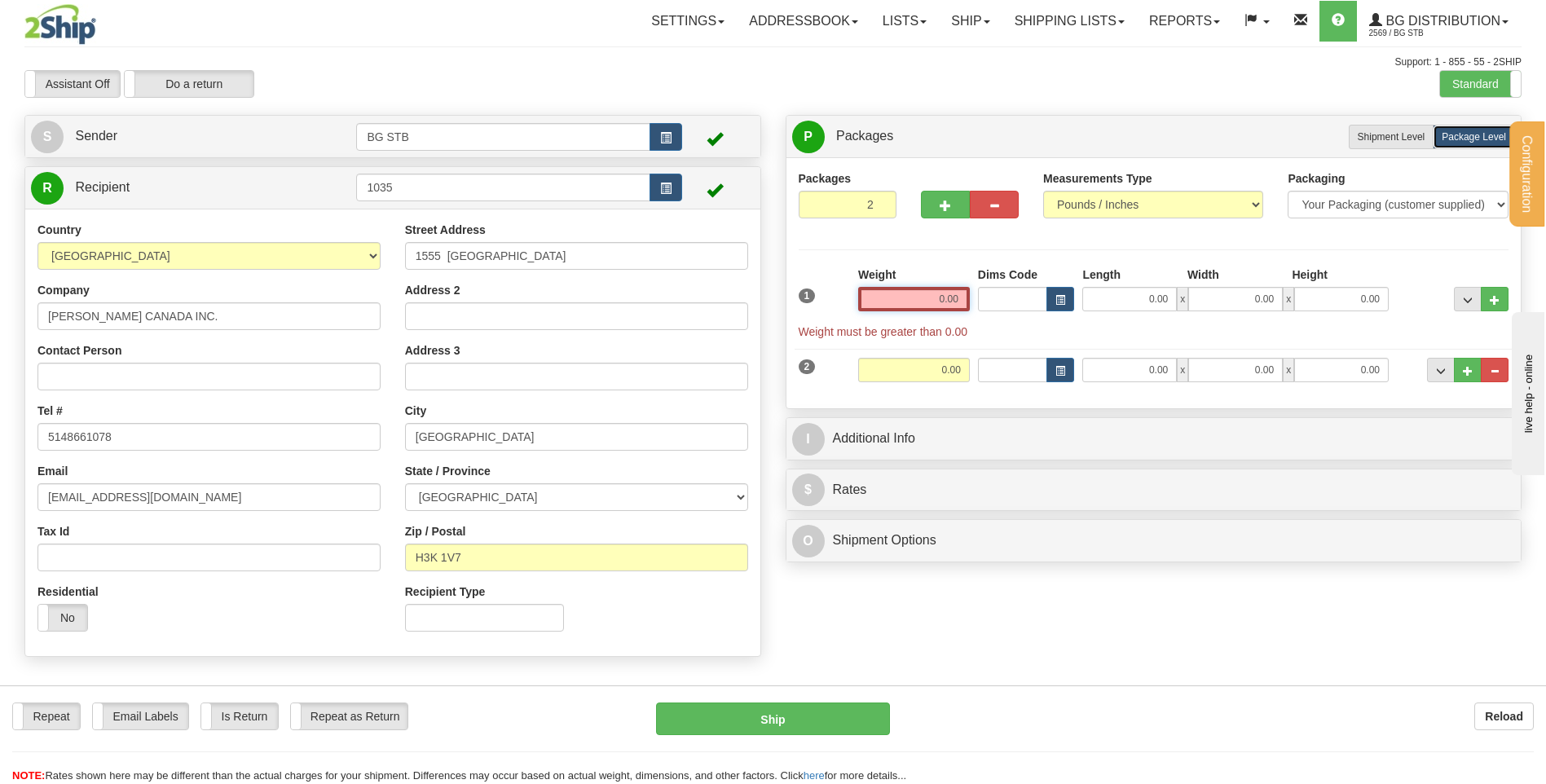
click at [950, 305] on input "0.00" at bounding box center [914, 299] width 112 height 24
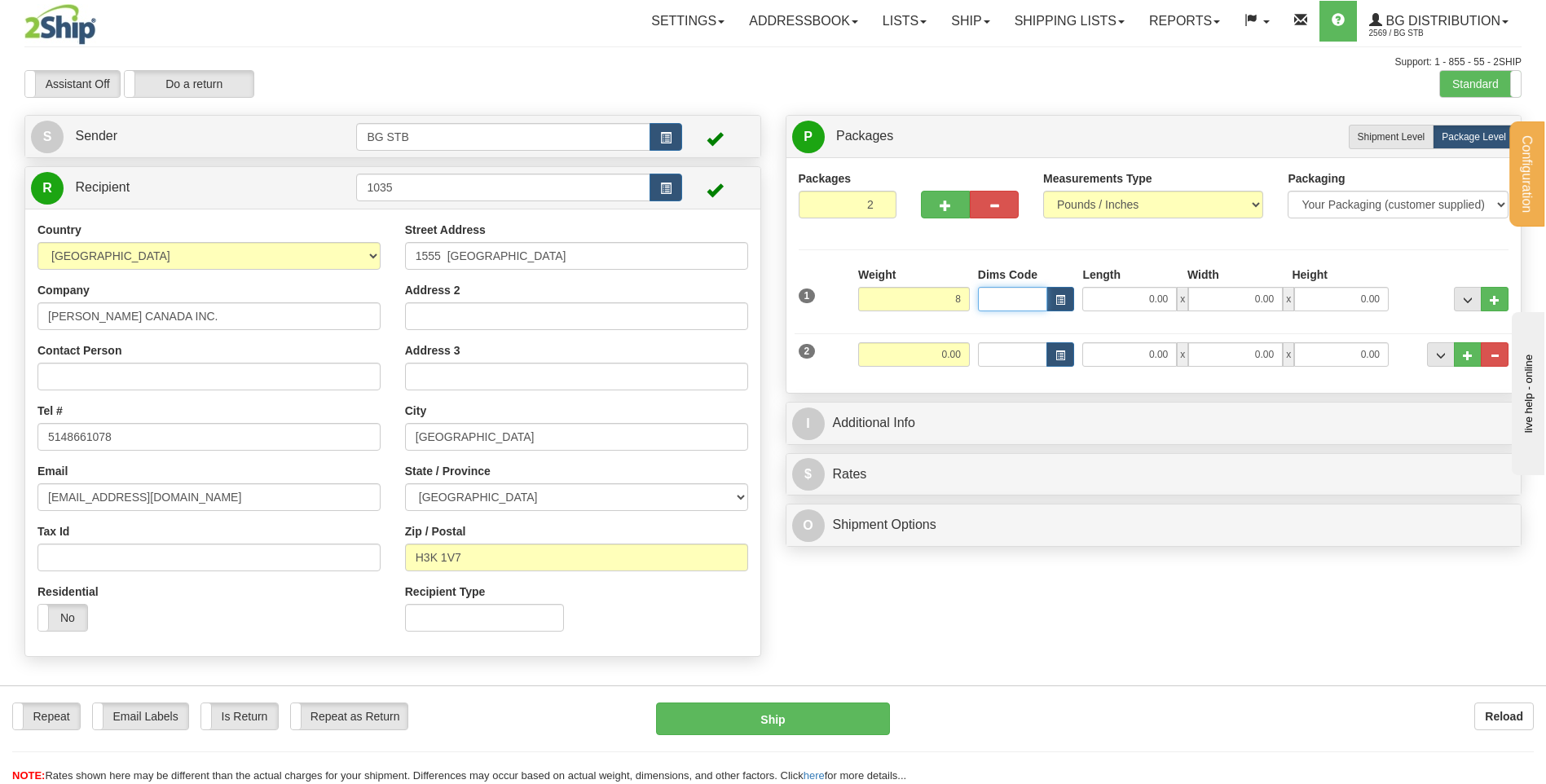
type input "8.00"
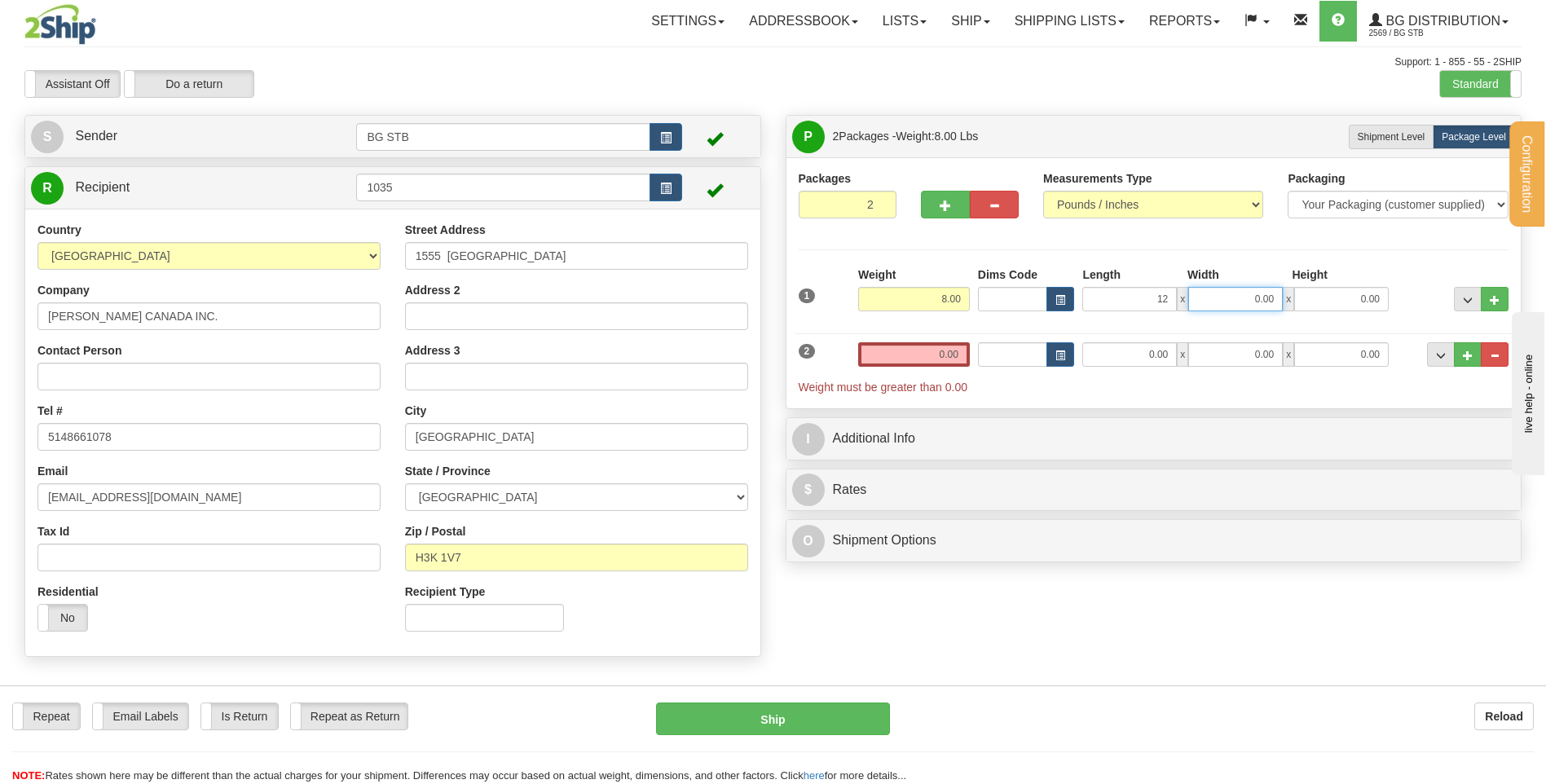
type input "12.00"
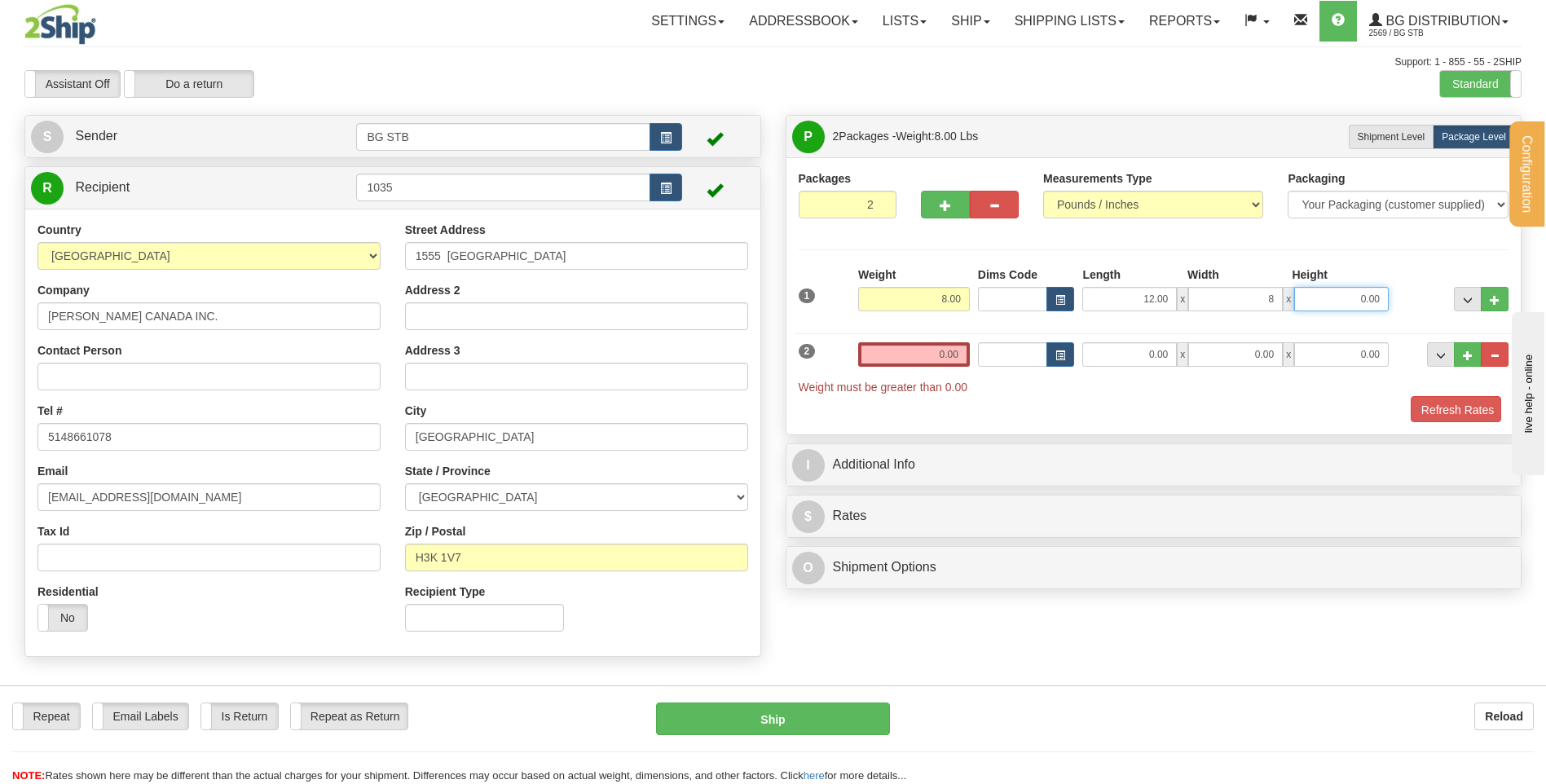
type input "8.00"
type input "6.00"
click at [916, 366] on input "0.00" at bounding box center [914, 354] width 112 height 24
type input "13.00"
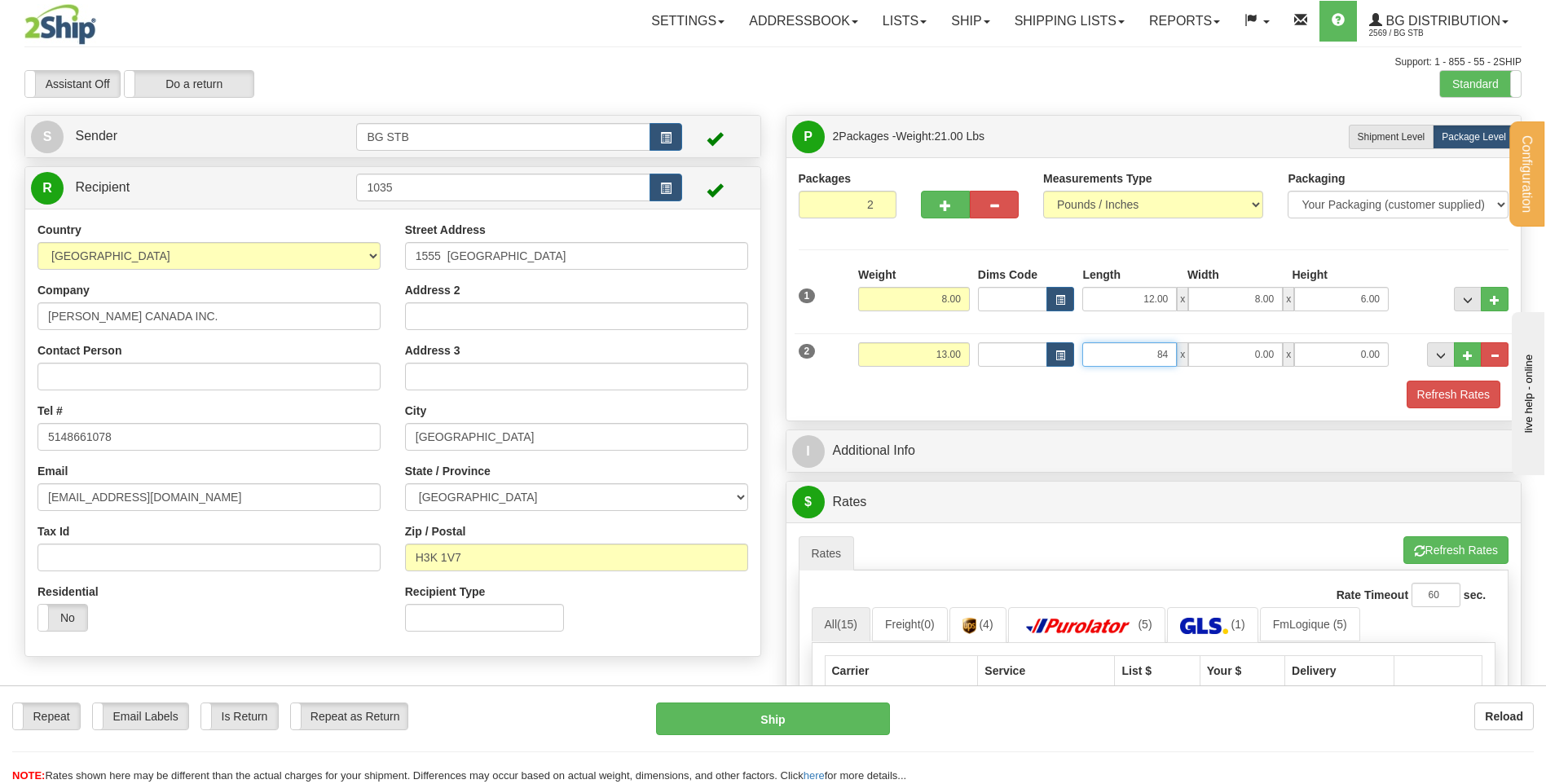
type input "84.00"
type input "3.00"
type input "4.00"
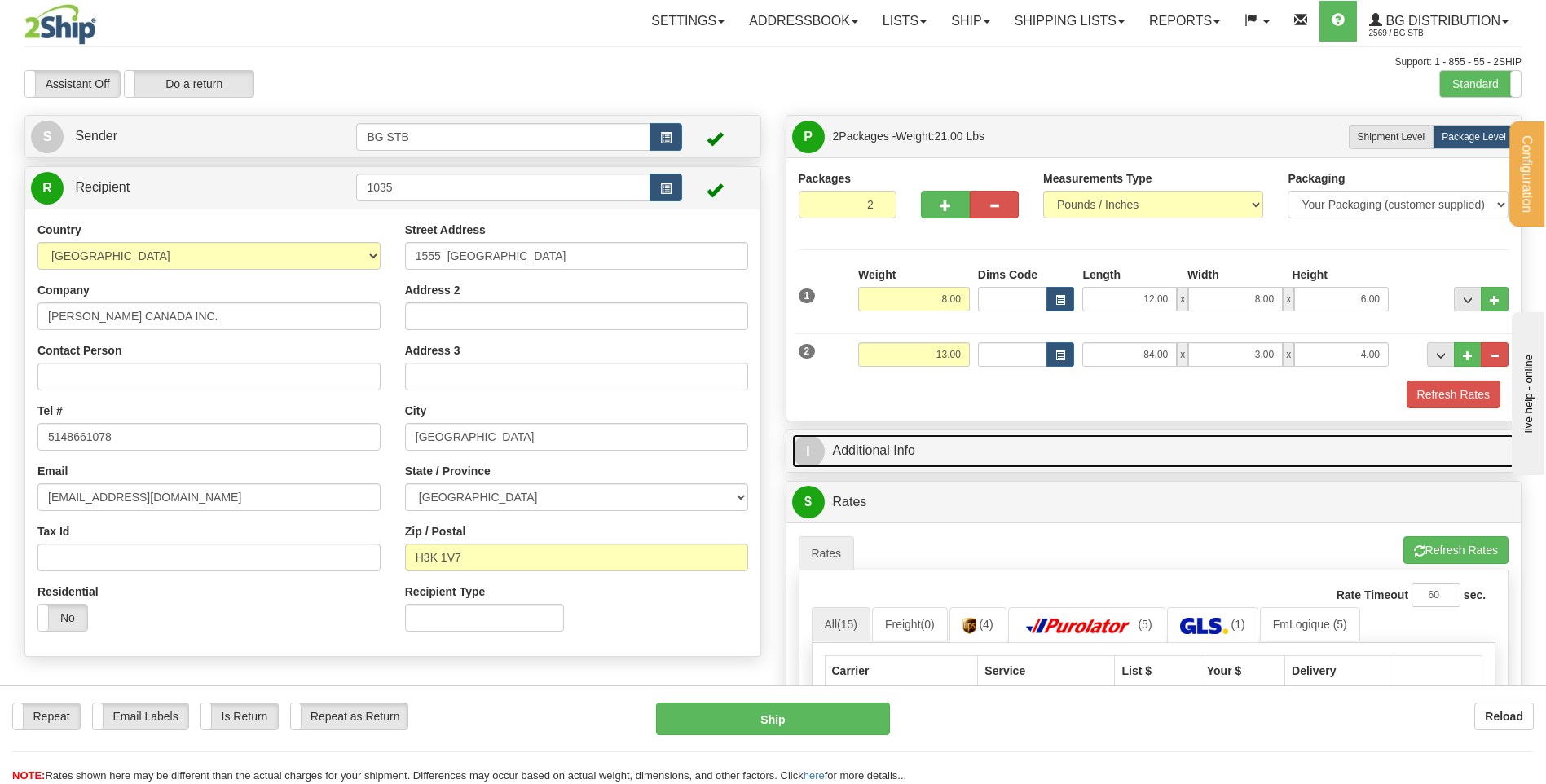
click at [824, 439] on link "I Additional Info" at bounding box center [1153, 452] width 724 height 34
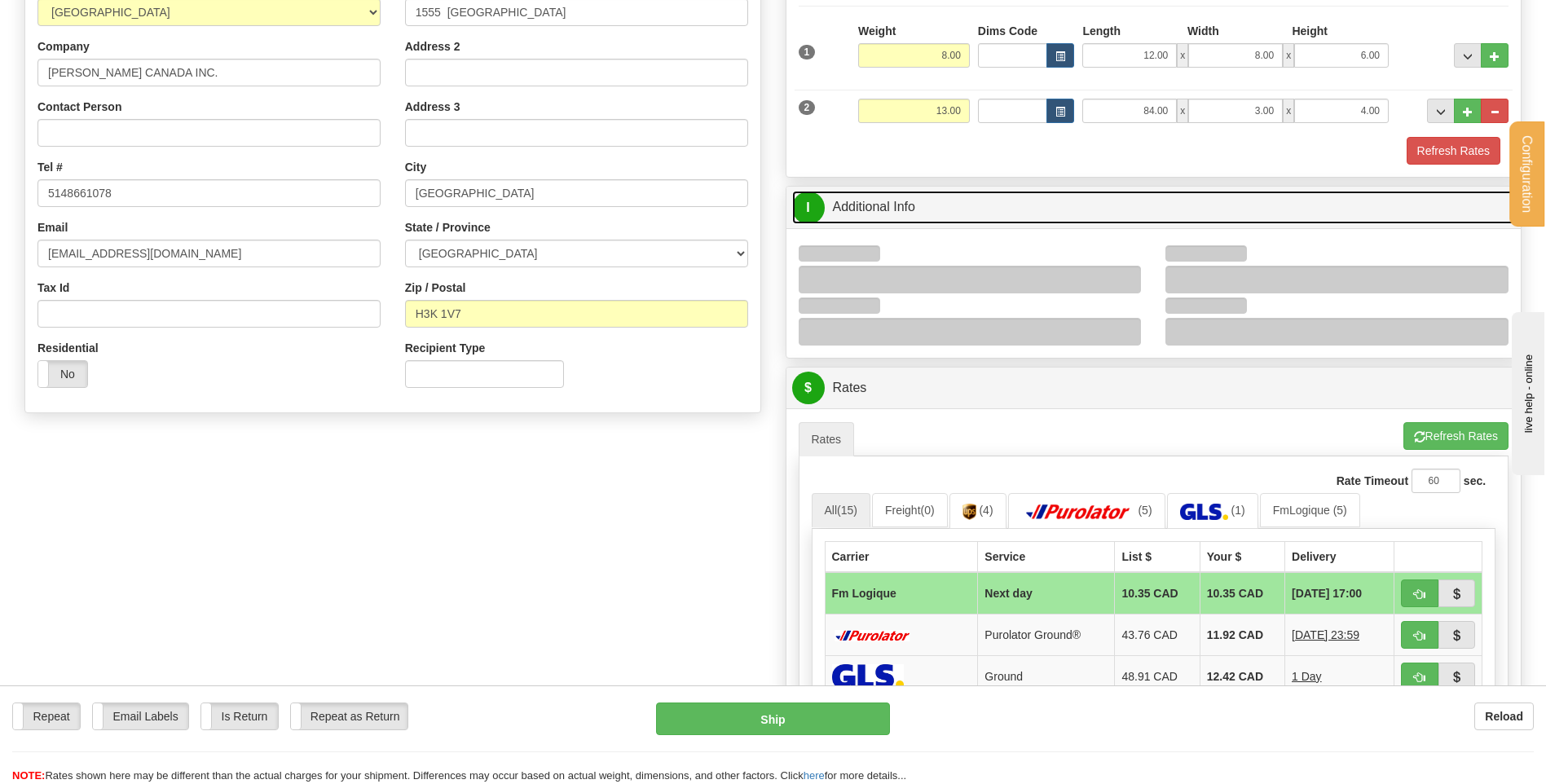
scroll to position [244, 0]
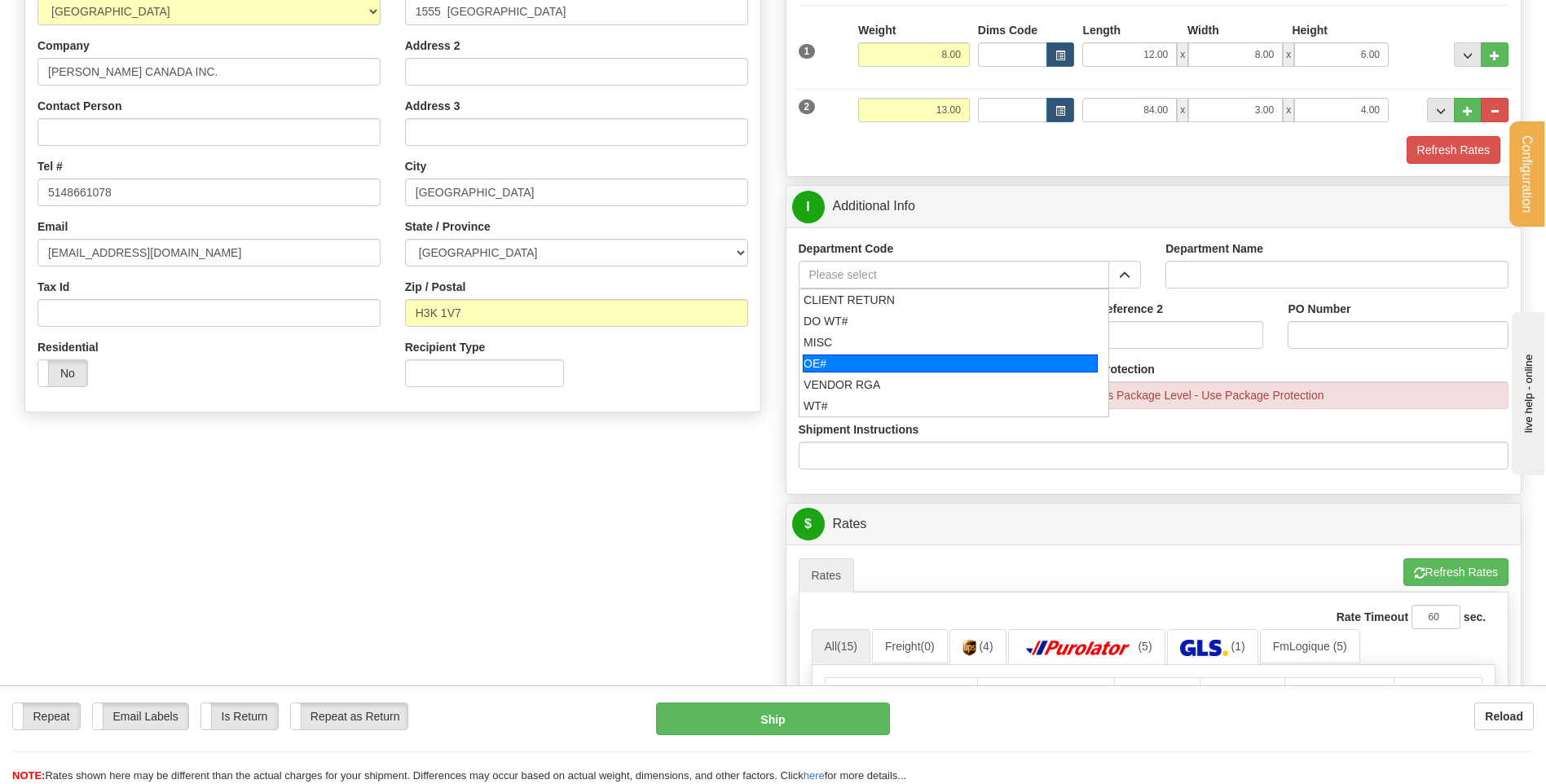
click at [934, 354] on div "OE#" at bounding box center [951, 362] width 295 height 18
type input "OE#"
type input "ORDERS"
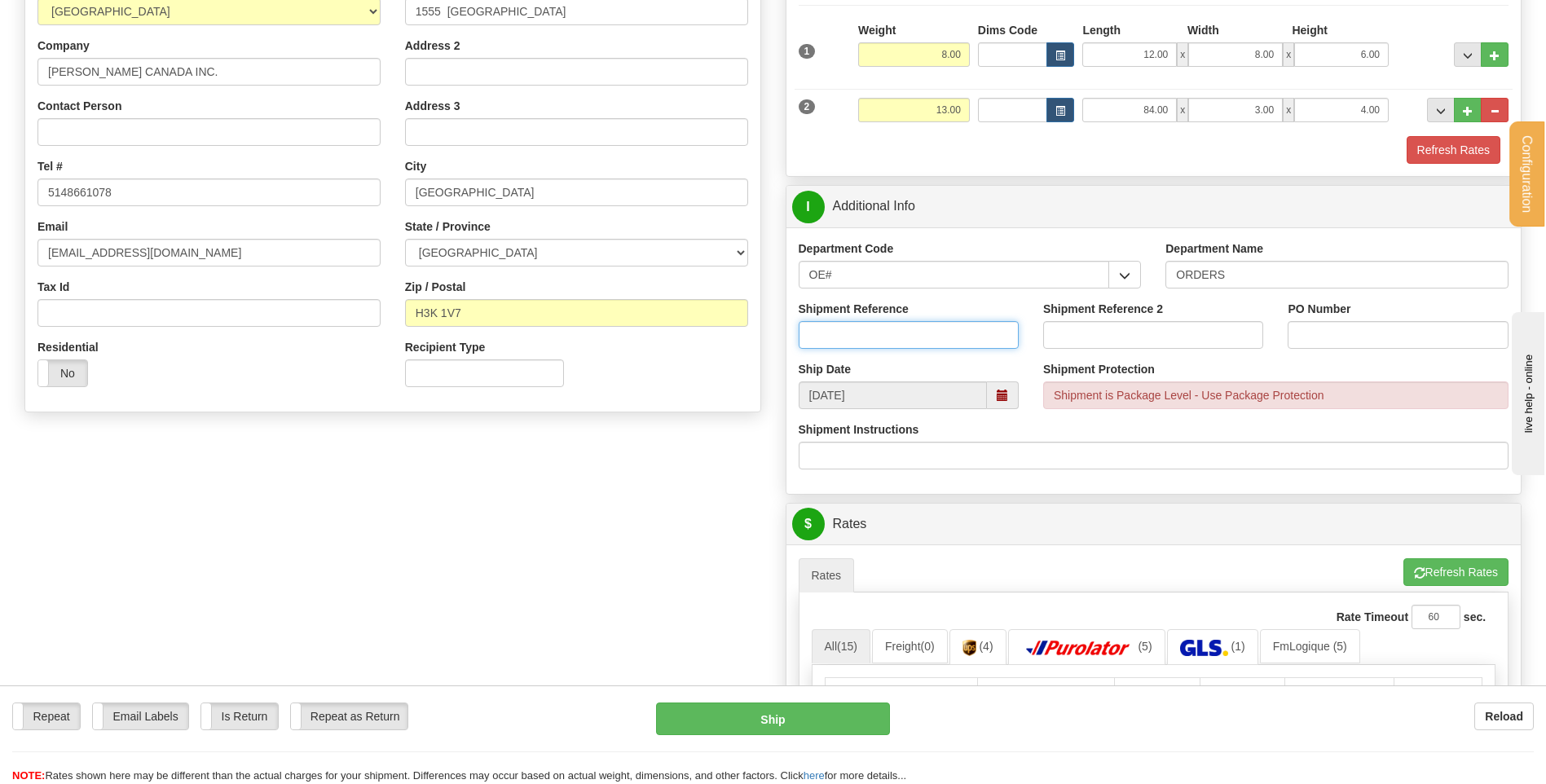
click at [928, 341] on input "Shipment Reference" at bounding box center [908, 335] width 220 height 28
type input "80005114-00"
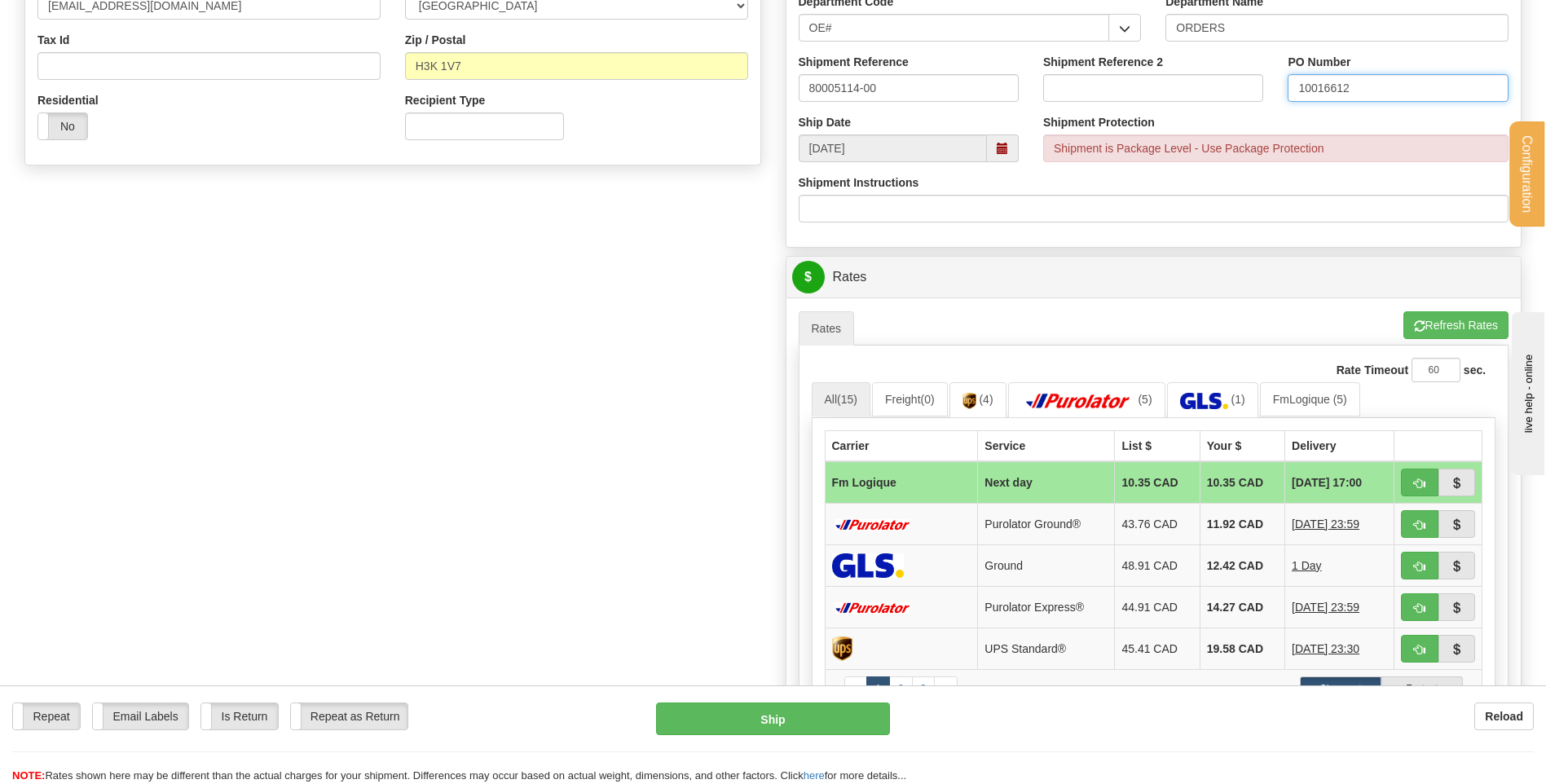
scroll to position [652, 0]
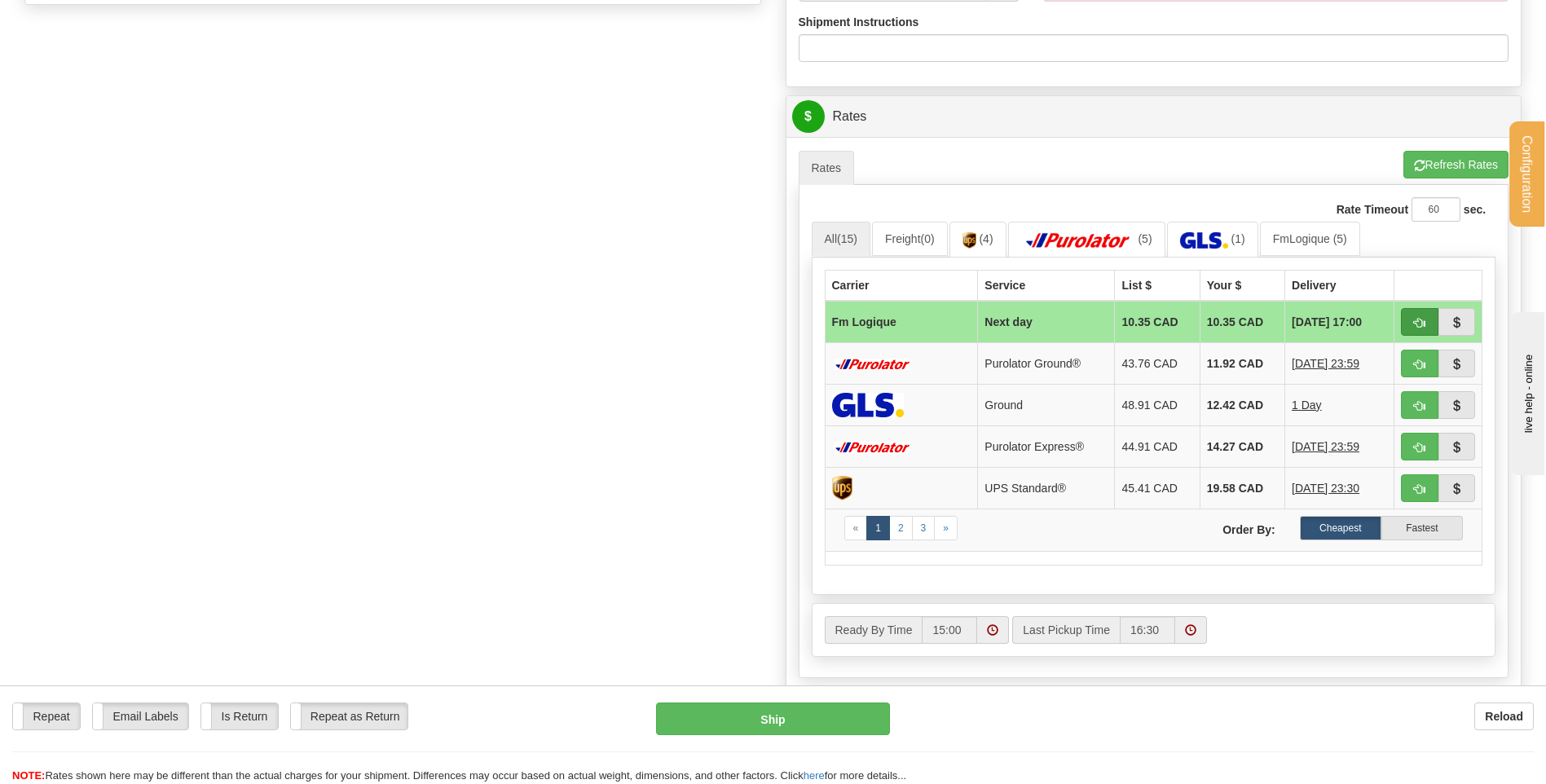
type input "10016612"
drag, startPoint x: 1408, startPoint y: 315, endPoint x: 1353, endPoint y: 329, distance: 56.8
click at [1408, 315] on button "button" at bounding box center [1420, 322] width 38 height 28
type input "jour"
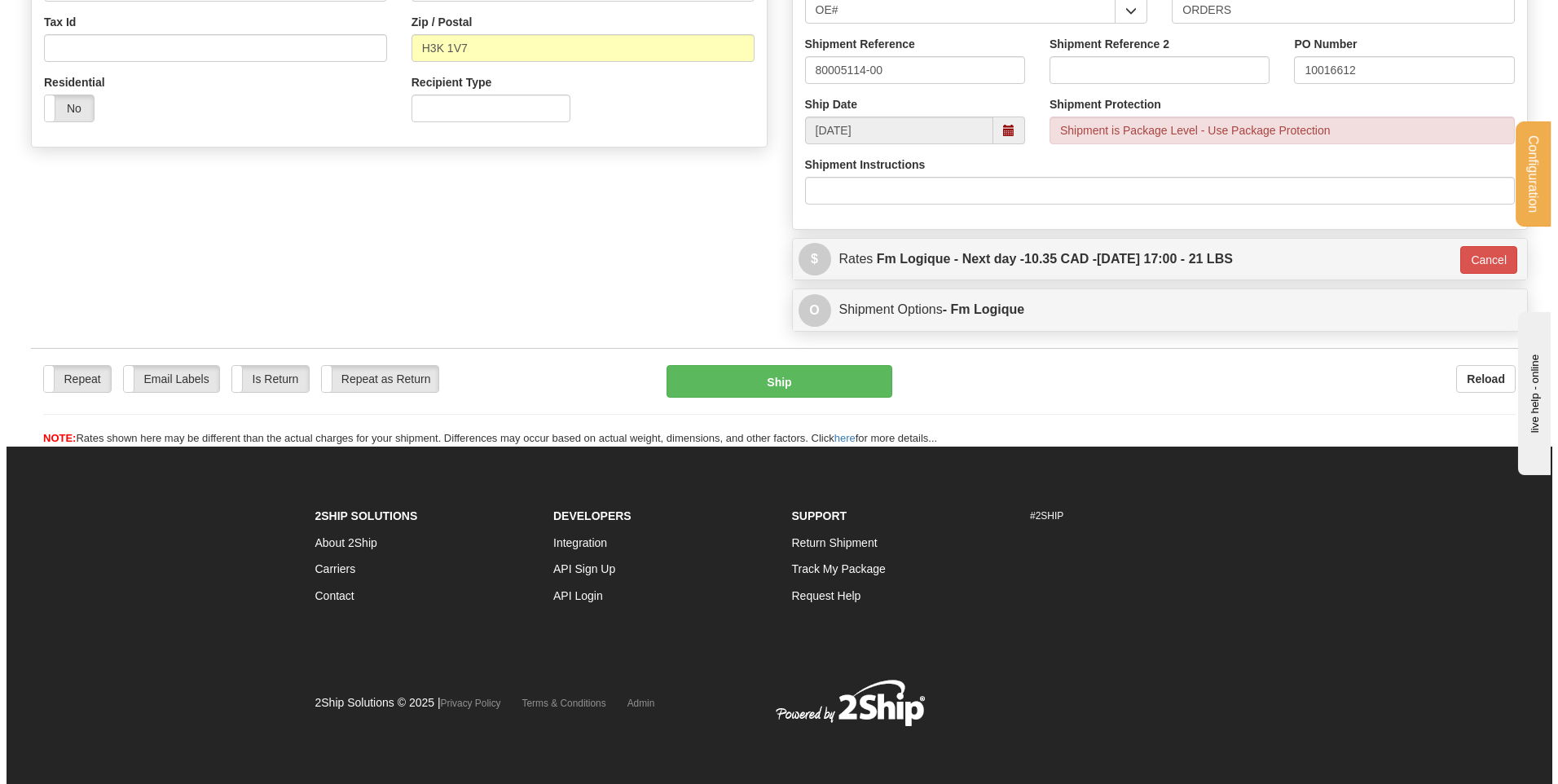
scroll to position [510, 0]
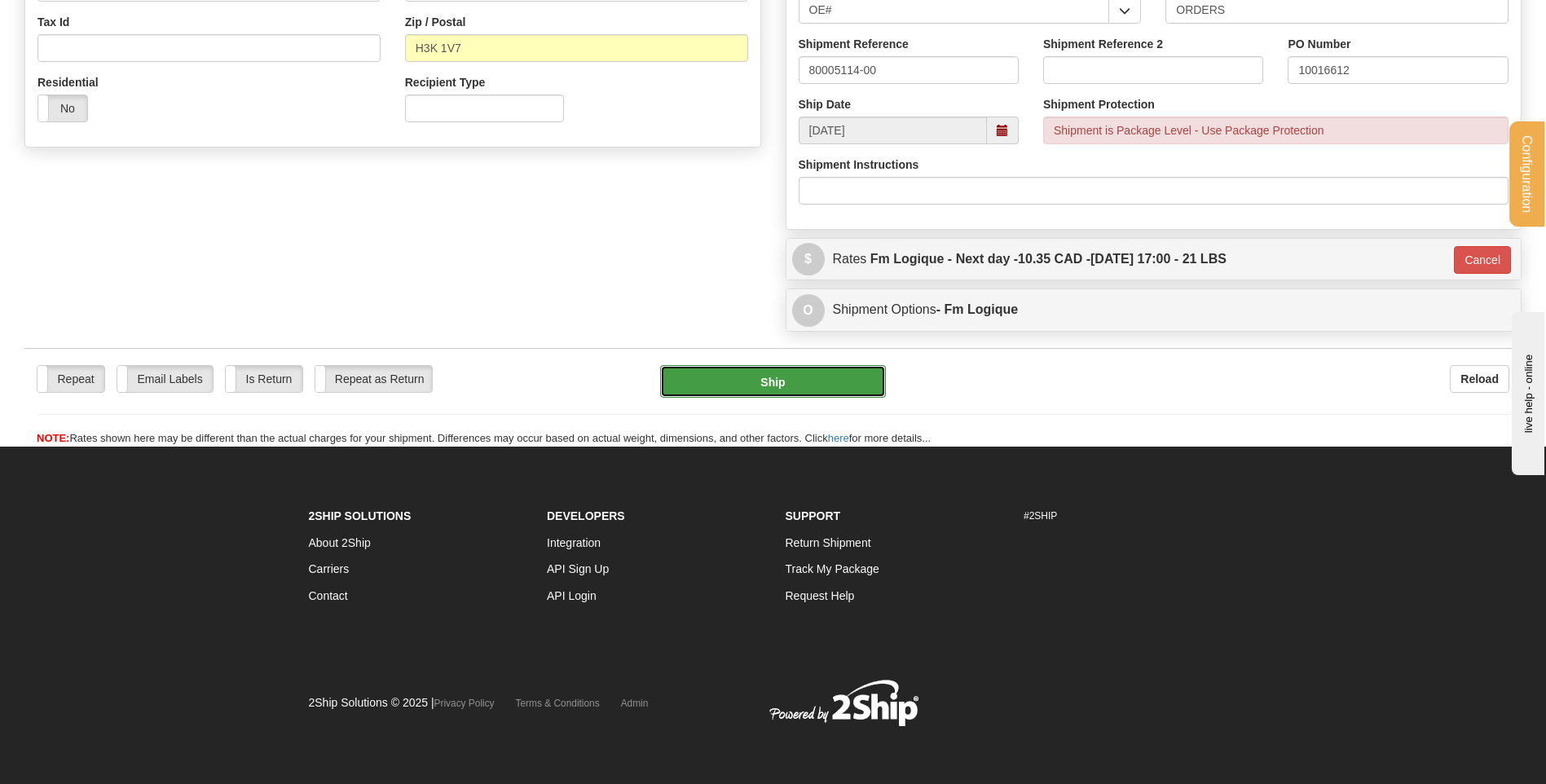
click at [859, 377] on button "Ship" at bounding box center [772, 381] width 224 height 33
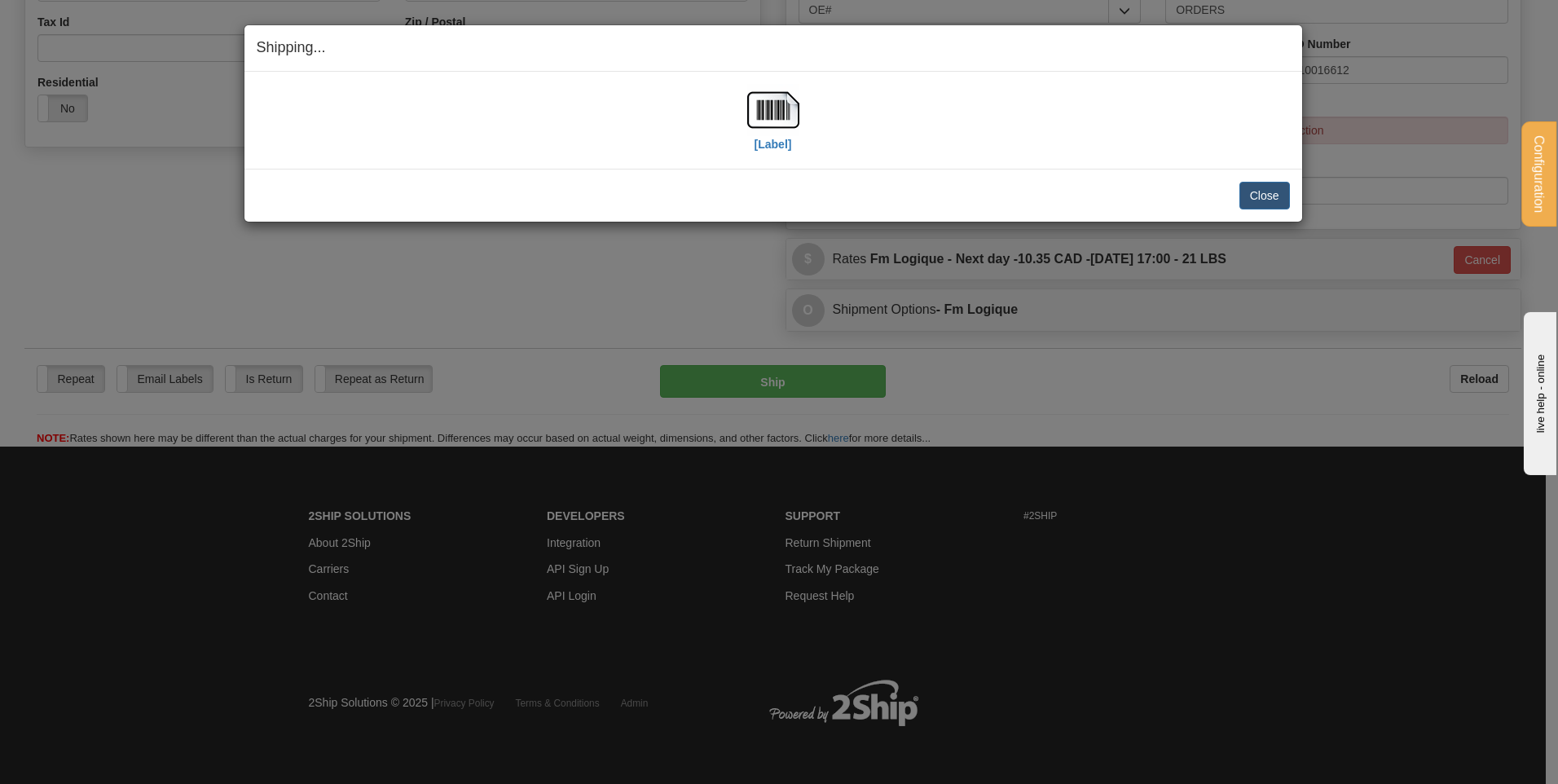
click at [734, 112] on div "[Label]" at bounding box center [773, 119] width 1033 height 72
click at [755, 112] on img at bounding box center [774, 110] width 53 height 53
click at [1266, 197] on button "Close" at bounding box center [1265, 196] width 51 height 28
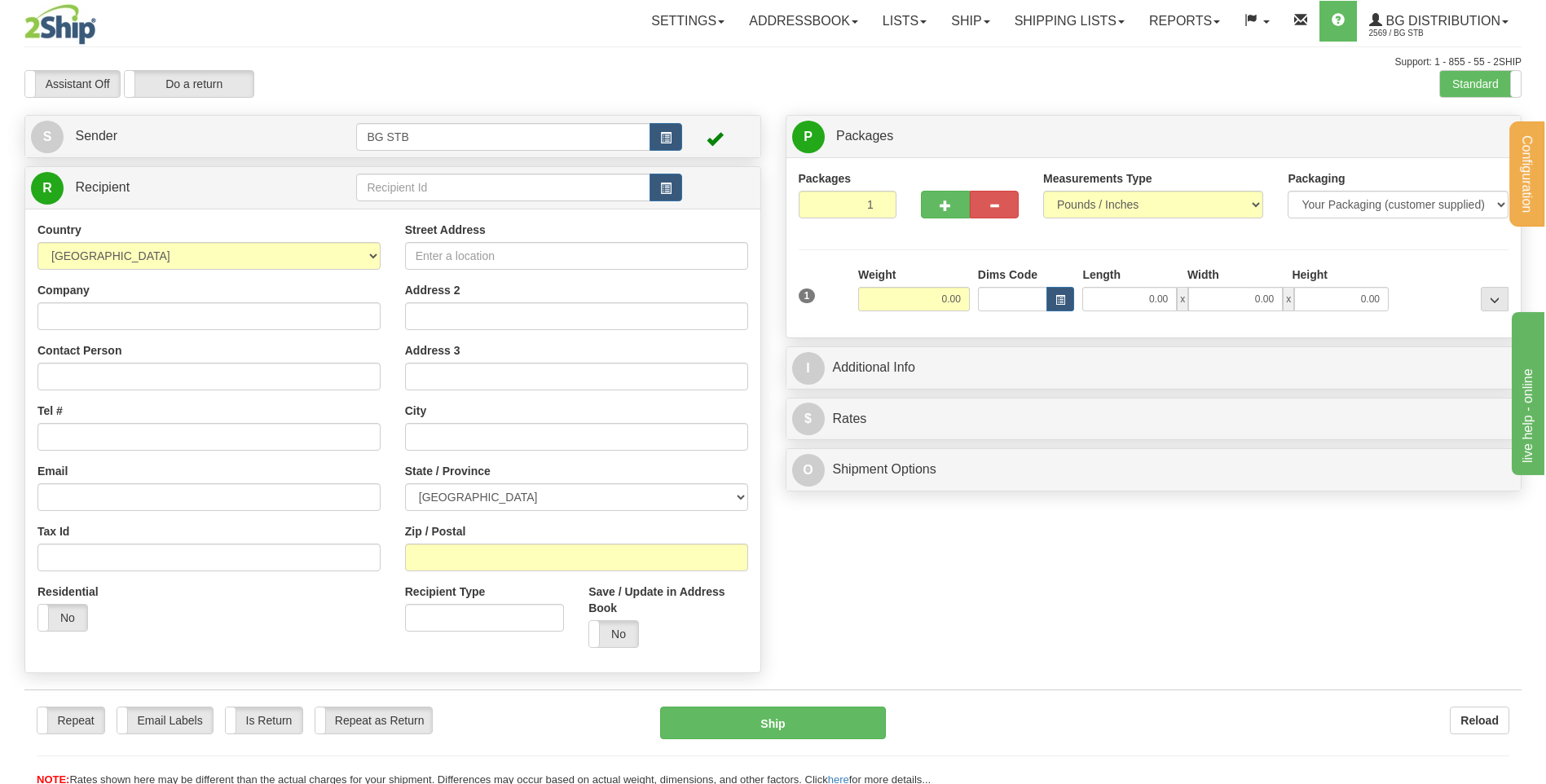
click at [450, 188] on div "Configuration My Configuration Panel Close Configure My Carriers" at bounding box center [773, 393] width 1546 height 787
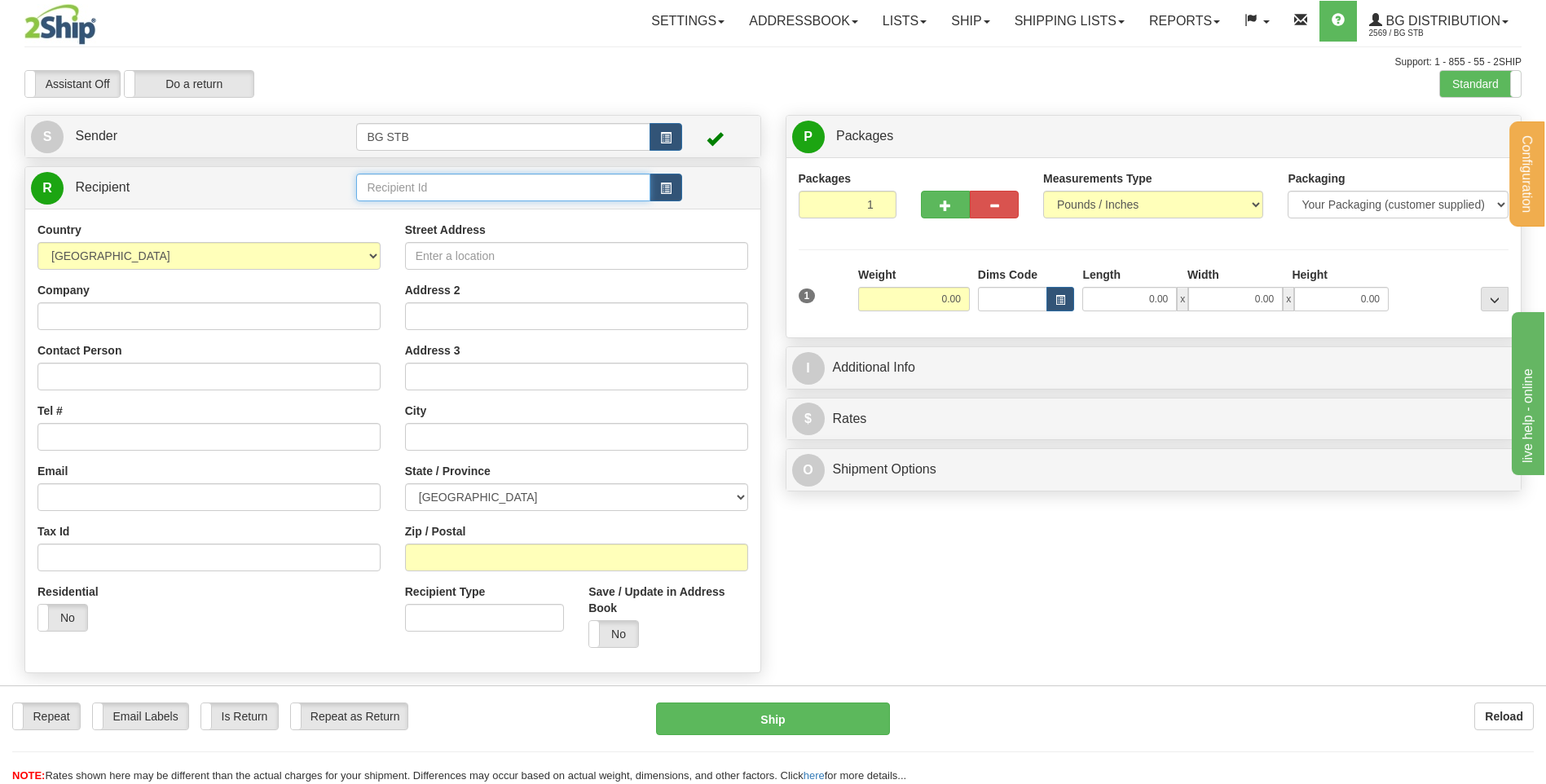
click at [450, 188] on input "text" at bounding box center [502, 188] width 293 height 28
type input "5910"
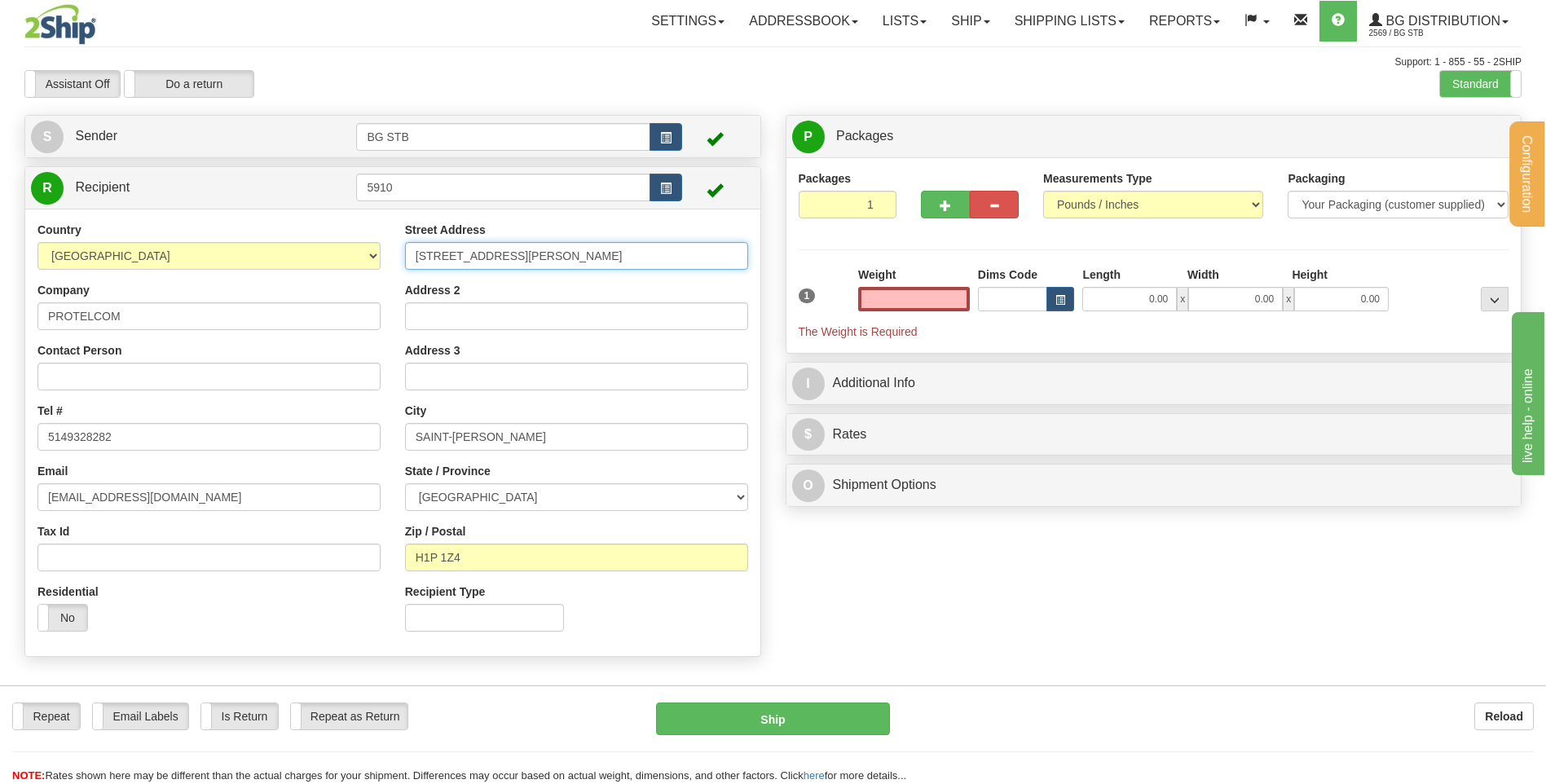
type input "0.00"
drag, startPoint x: 546, startPoint y: 259, endPoint x: 338, endPoint y: 274, distance: 208.5
click at [338, 274] on div "Country AFGHANISTAN ALAND ISLANDS ALBANIA ALGERIA AMERICAN SAMOA ANDORRA ANGOLA…" at bounding box center [393, 432] width 735 height 422
click at [459, 297] on label "Address 2" at bounding box center [432, 289] width 55 height 16
click at [459, 302] on input "Address 2" at bounding box center [576, 316] width 343 height 28
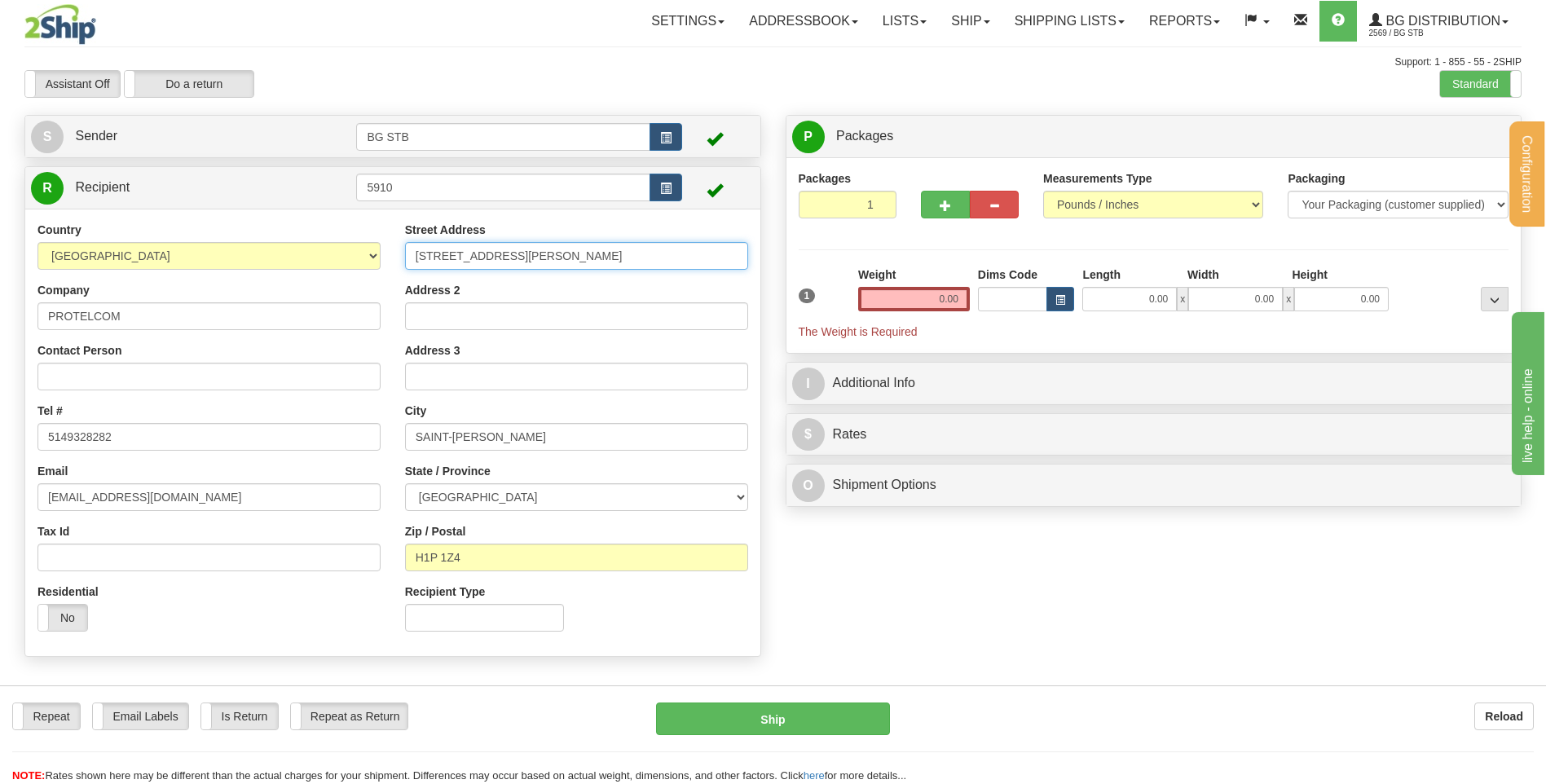
drag, startPoint x: 567, startPoint y: 255, endPoint x: 354, endPoint y: 281, distance: 214.6
click at [342, 281] on div "Country AFGHANISTAN ALAND ISLANDS ALBANIA ALGERIA AMERICAN SAMOA ANDORRA ANGOLA…" at bounding box center [393, 432] width 735 height 422
click at [480, 292] on div "Address 2" at bounding box center [576, 305] width 343 height 48
drag, startPoint x: 566, startPoint y: 259, endPoint x: 274, endPoint y: 268, distance: 292.1
click at [328, 263] on div "Country AFGHANISTAN ALAND ISLANDS ALBANIA ALGERIA AMERICAN SAMOA ANDORRA ANGOLA…" at bounding box center [393, 432] width 735 height 422
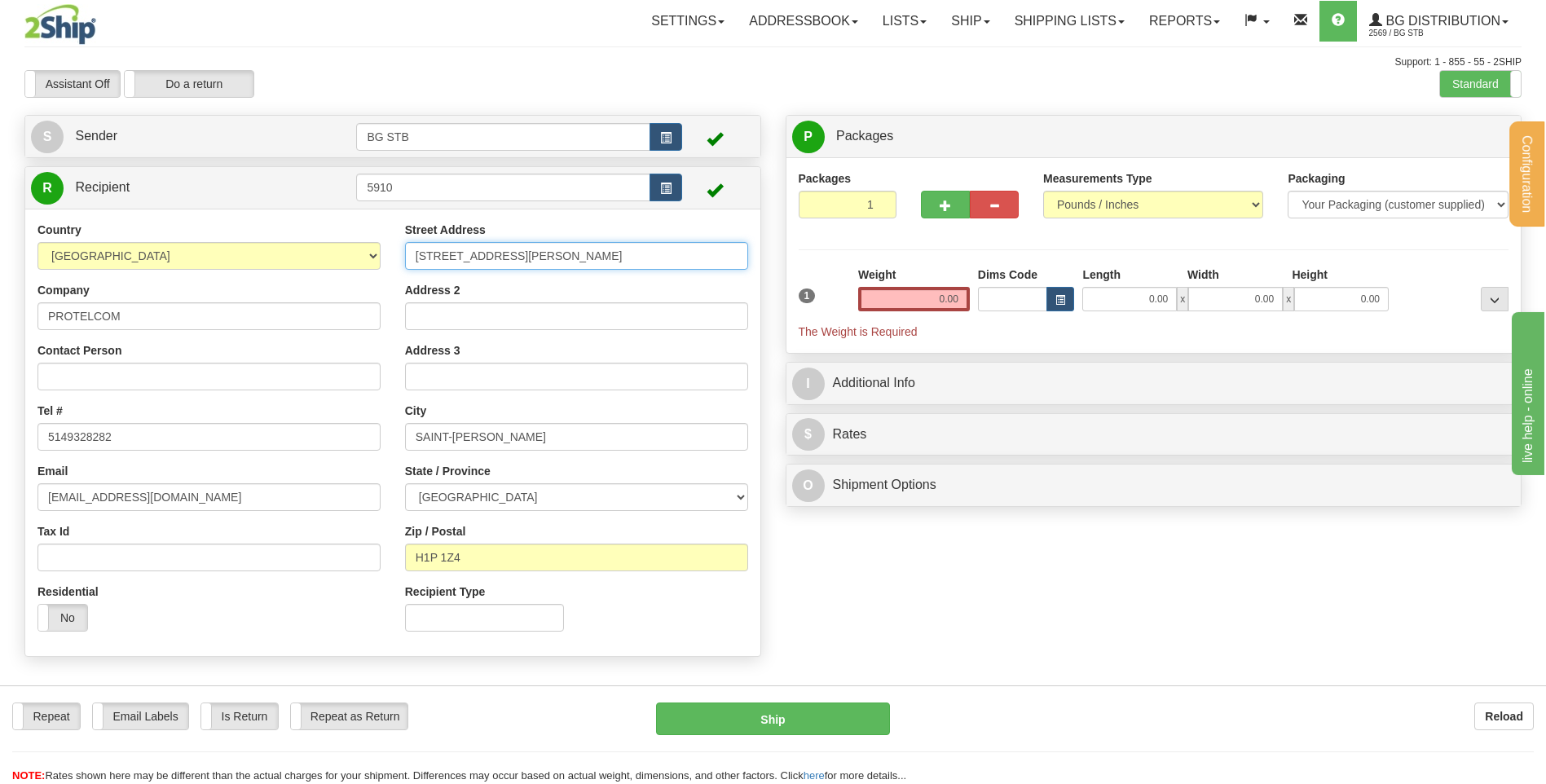
type input "9610 RUE IGNACE SUITE M"
drag, startPoint x: 520, startPoint y: 435, endPoint x: 199, endPoint y: 422, distance: 321.3
click at [332, 438] on div "Country AFGHANISTAN ALAND ISLANDS ALBANIA ALGERIA AMERICAN SAMOA ANDORRA ANGOLA…" at bounding box center [393, 432] width 735 height 422
type input "BROSSARD"
drag, startPoint x: 481, startPoint y: 558, endPoint x: 416, endPoint y: 561, distance: 65.1
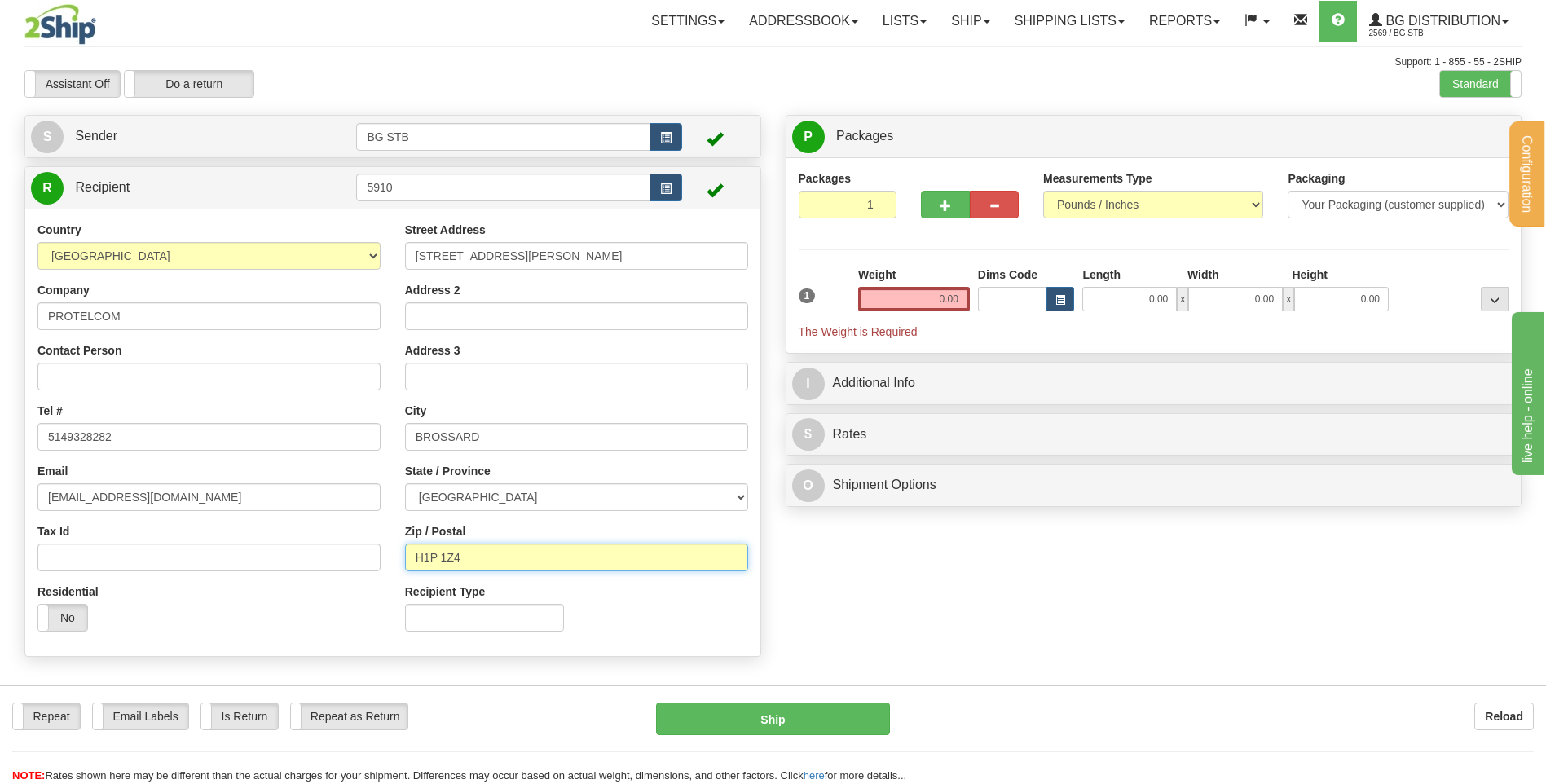
click at [416, 561] on input "H1P 1Z4" at bounding box center [576, 558] width 343 height 28
type input "J4Y 2R4"
click at [922, 299] on input "0.00" at bounding box center [914, 299] width 112 height 24
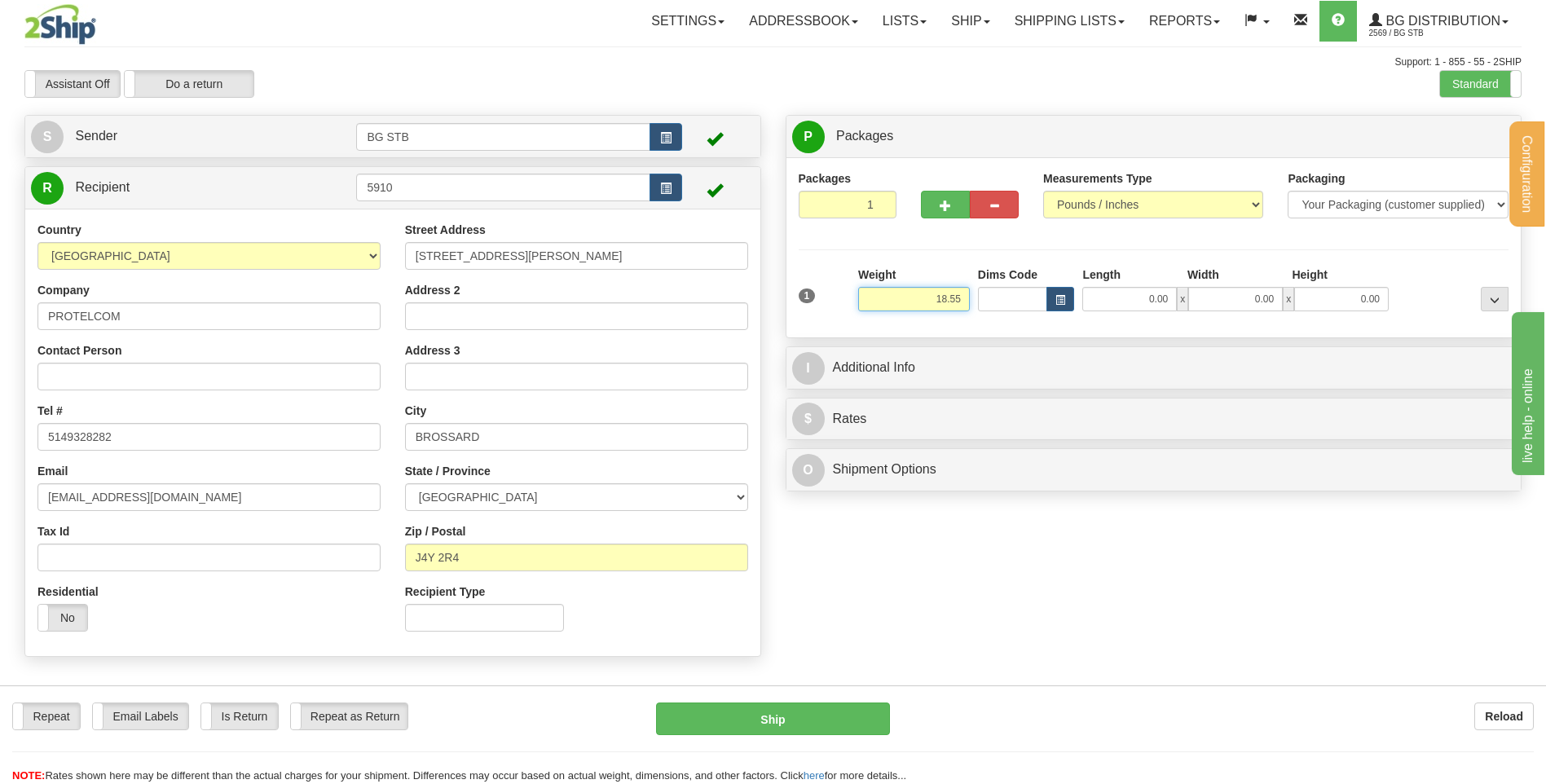
type input "18.55"
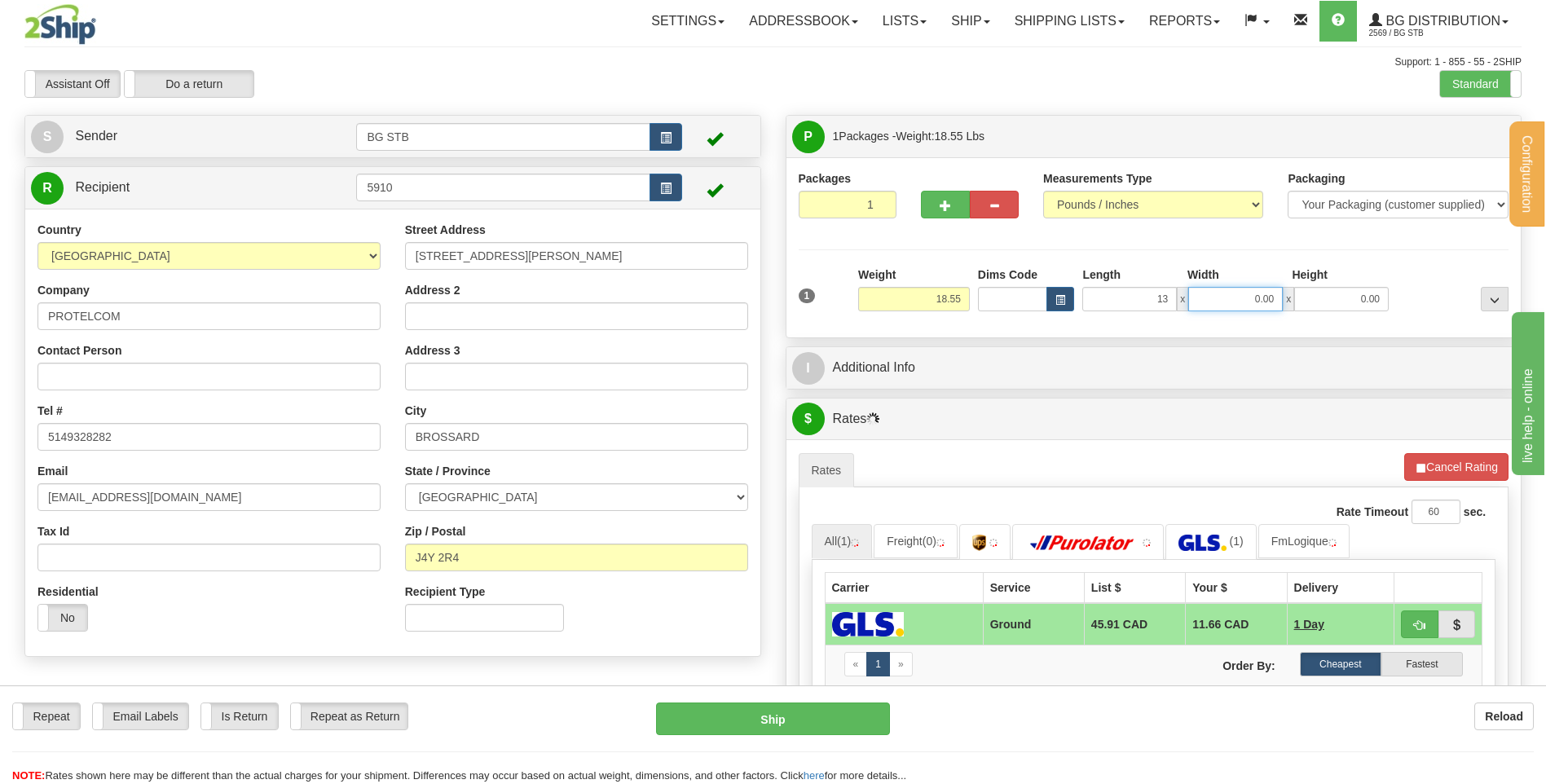
type input "13.00"
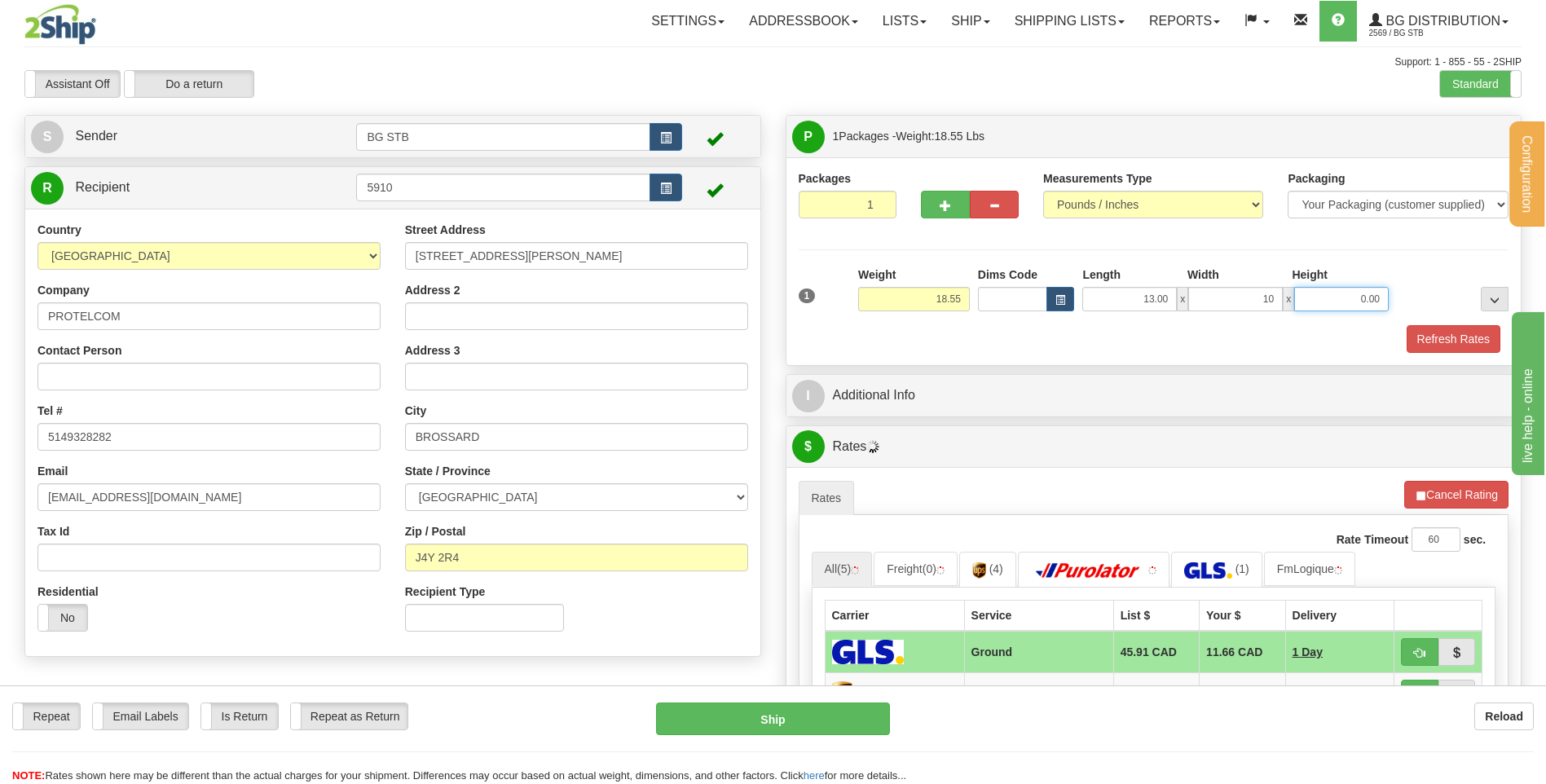
type input "10.00"
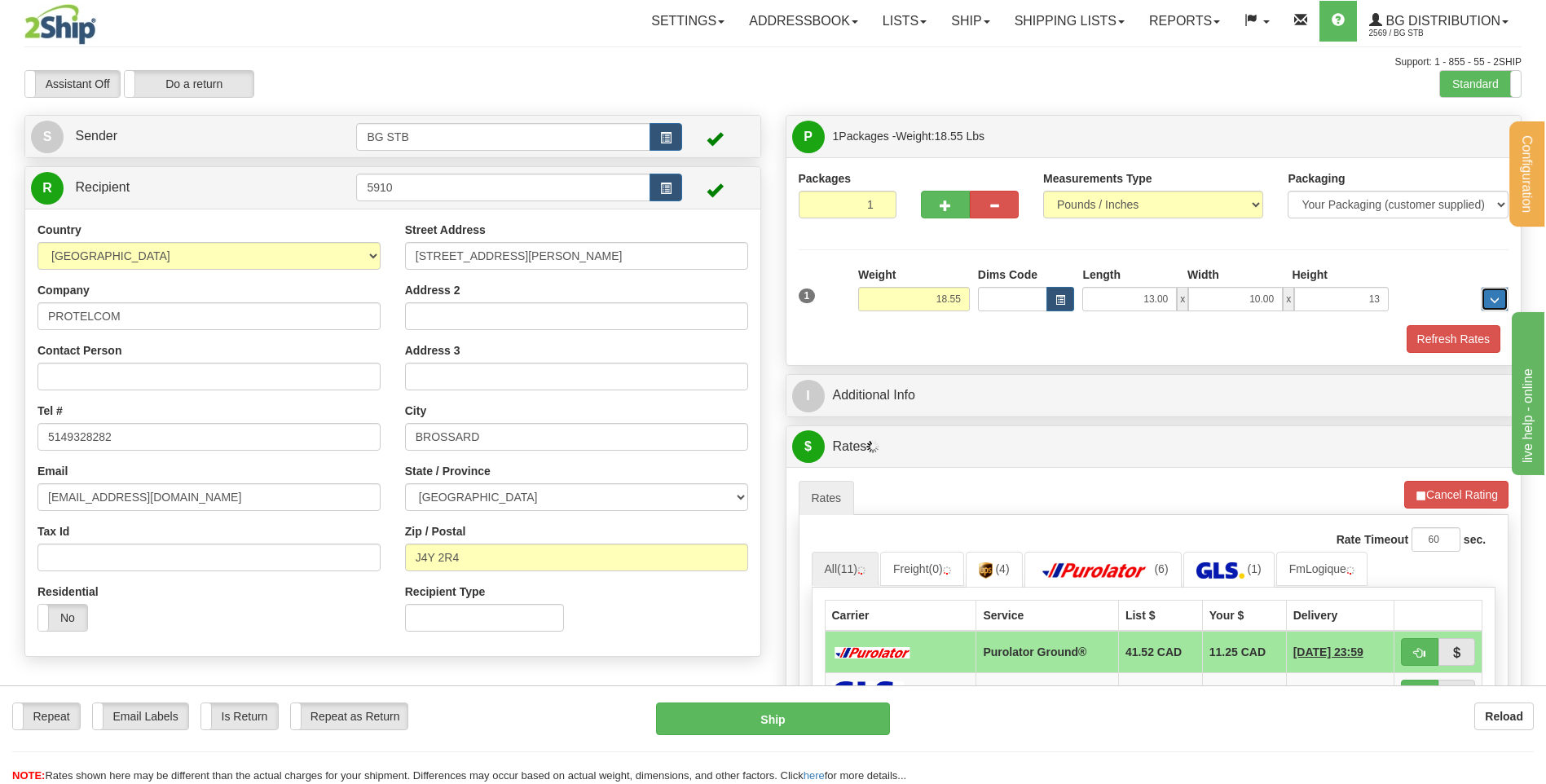
type input "13.00"
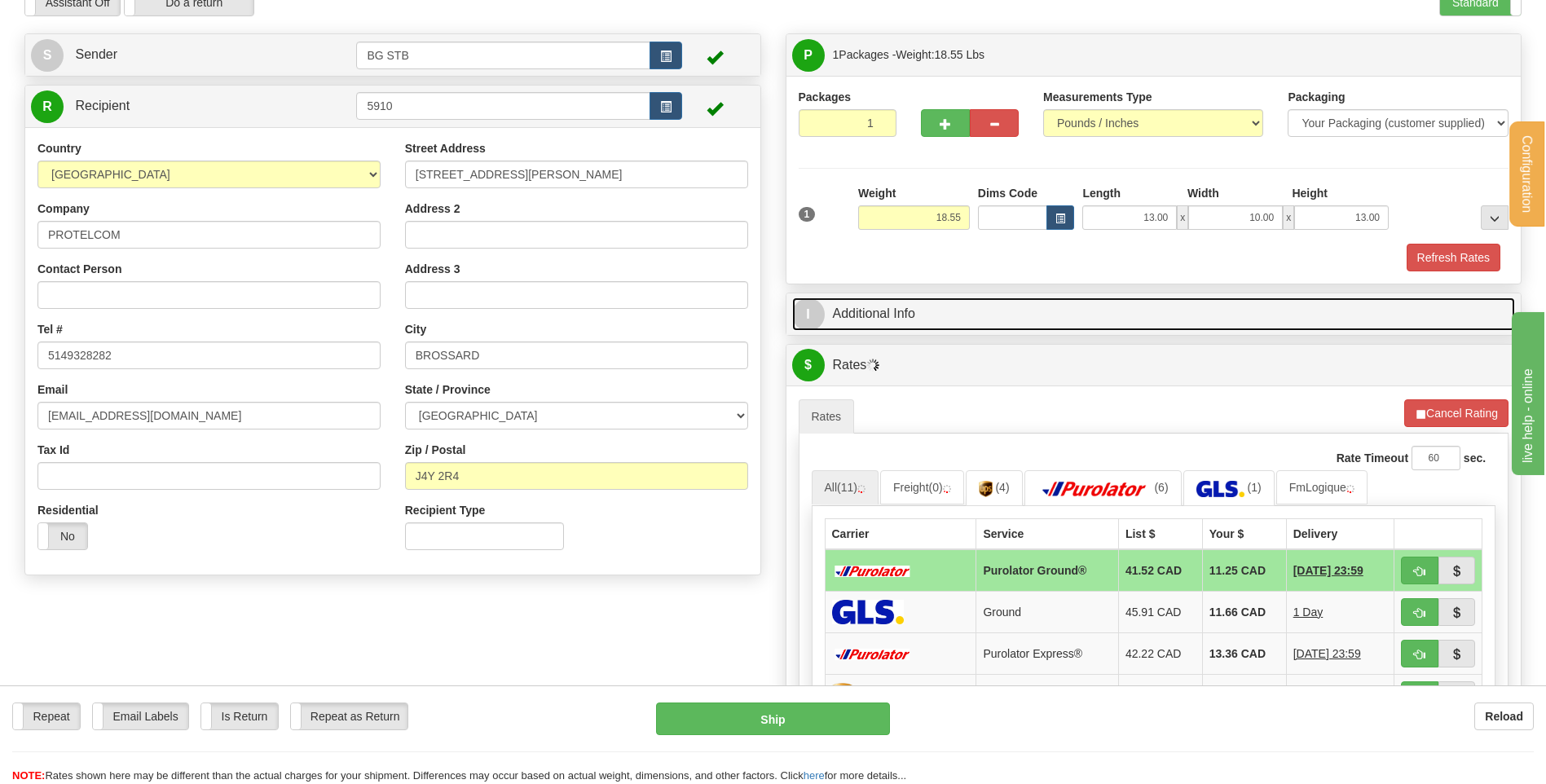
click at [953, 303] on link "I Additional Info" at bounding box center [1153, 315] width 724 height 34
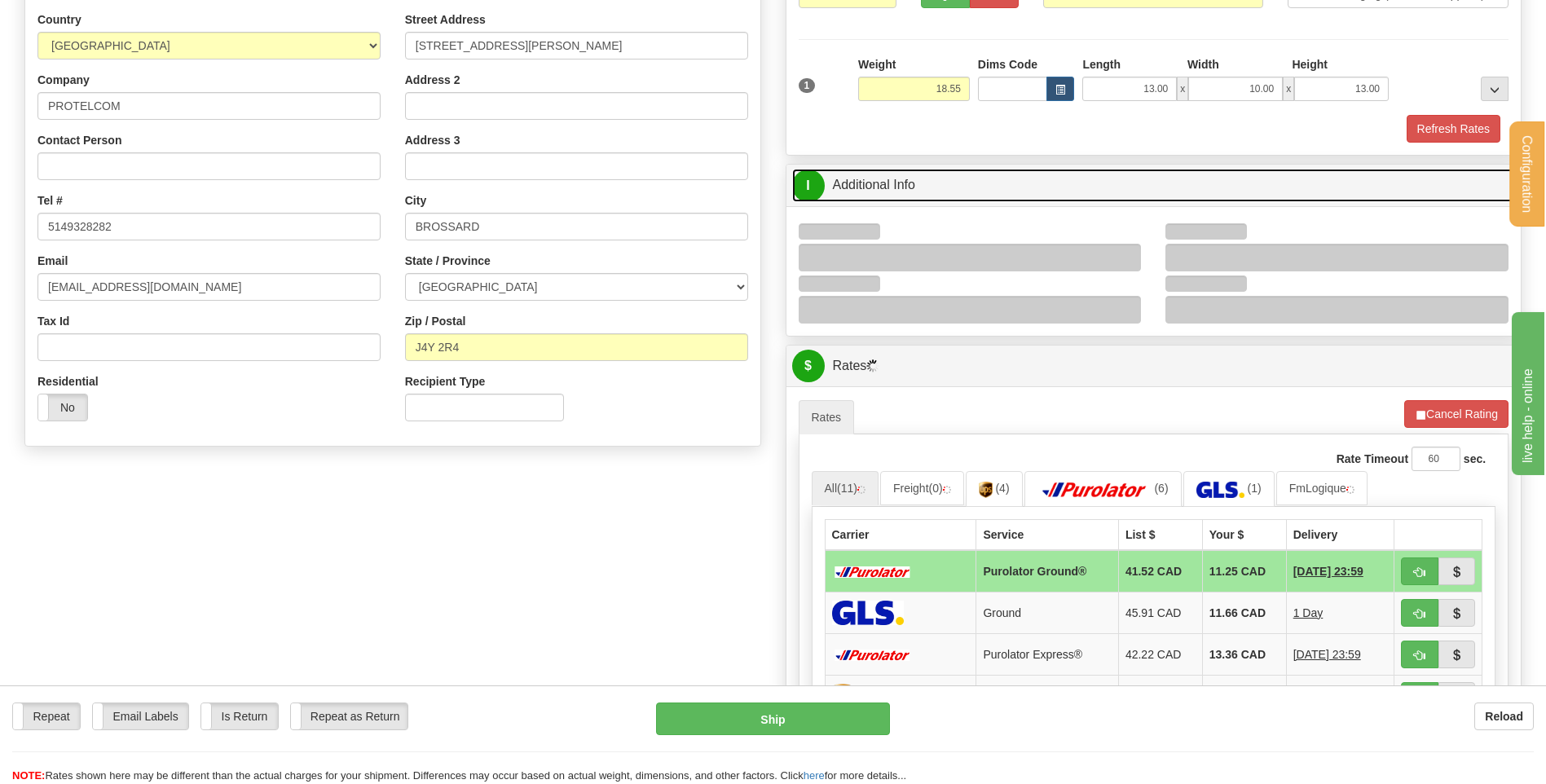
scroll to position [326, 0]
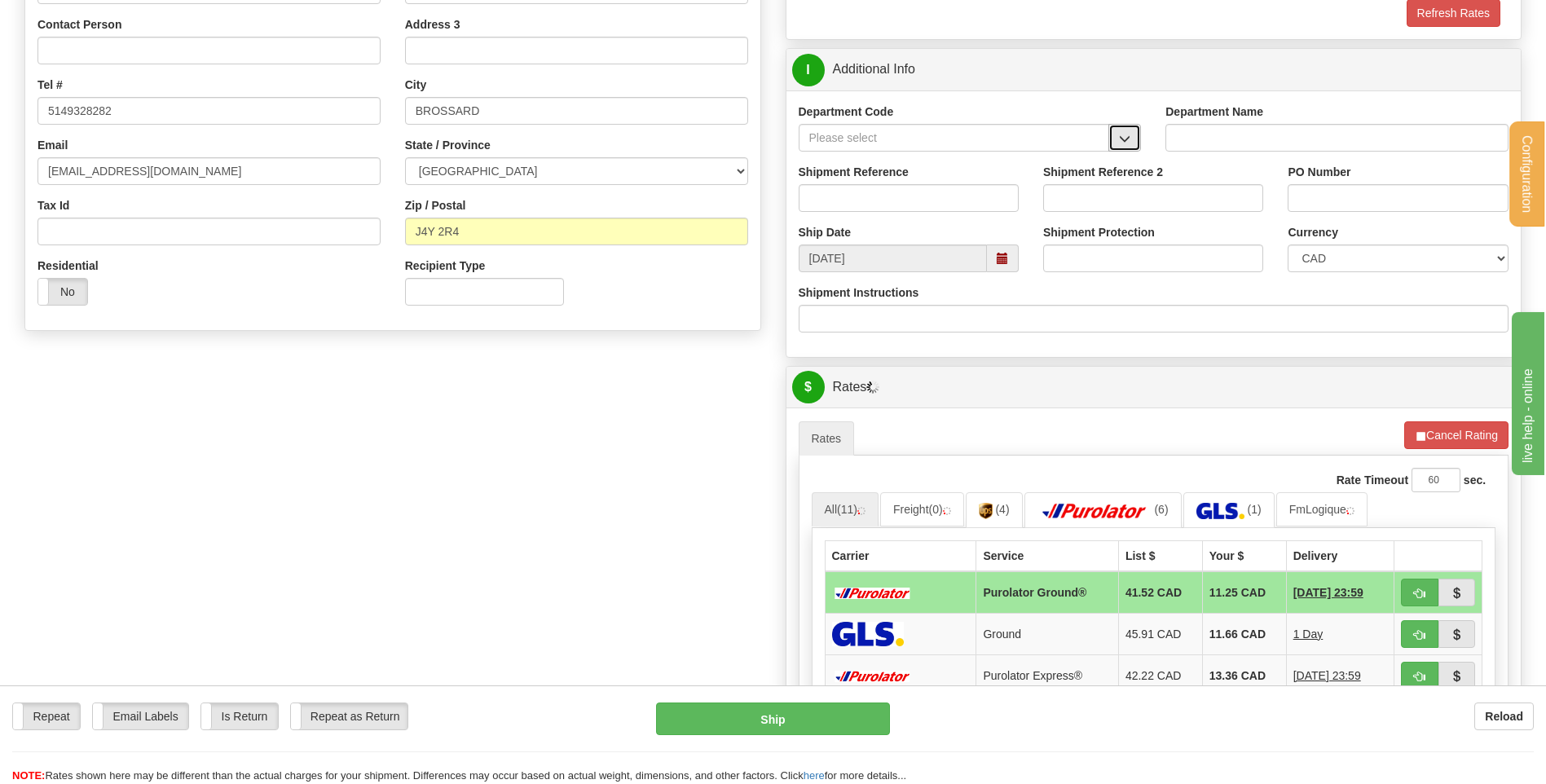
click at [1125, 146] on button "button" at bounding box center [1124, 138] width 33 height 28
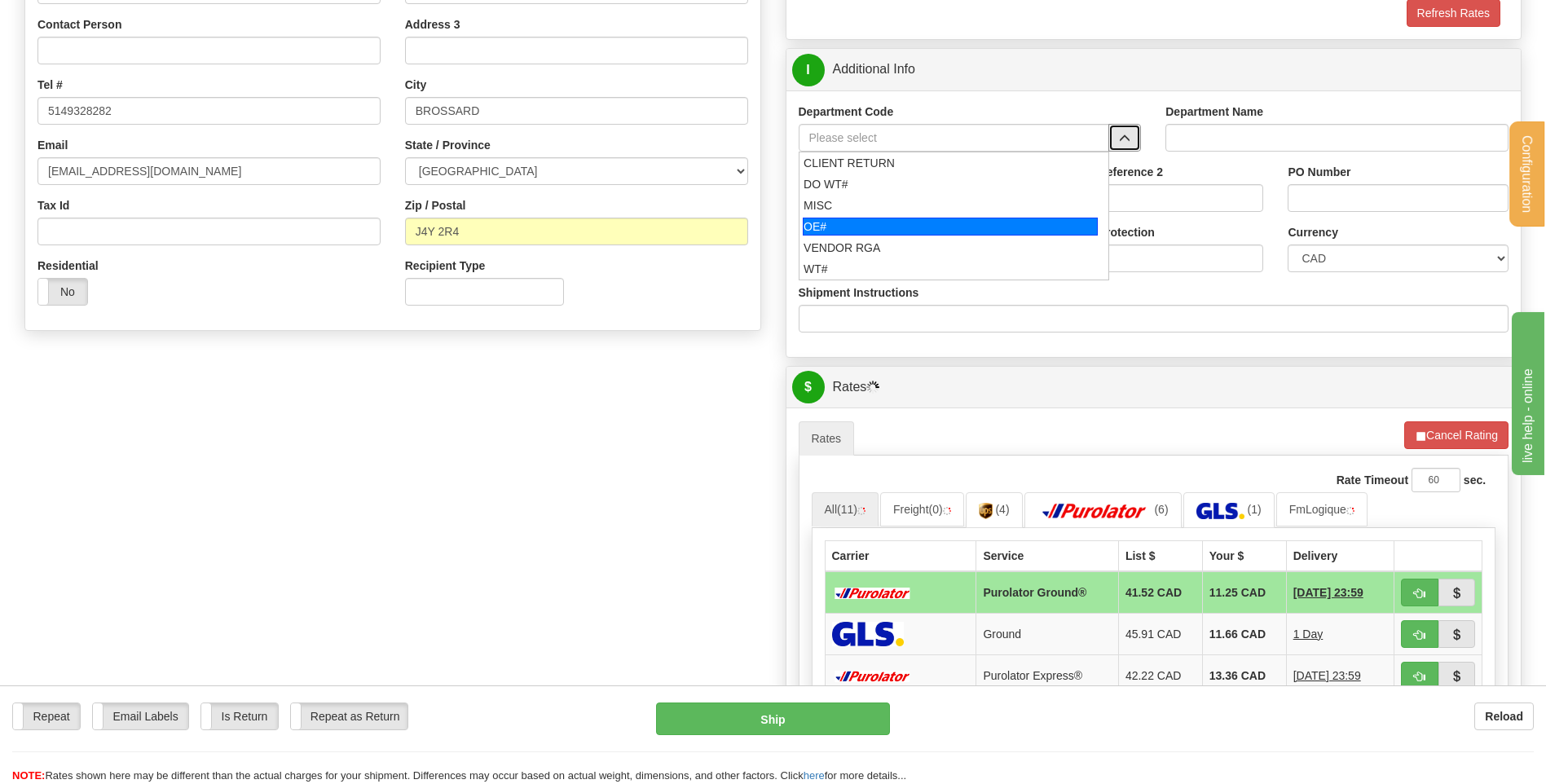
drag, startPoint x: 928, startPoint y: 221, endPoint x: 920, endPoint y: 207, distance: 16.1
click at [926, 219] on div "OE#" at bounding box center [951, 226] width 295 height 18
type input "OE#"
type input "ORDERS"
click at [920, 207] on input "Shipment Reference" at bounding box center [908, 198] width 220 height 28
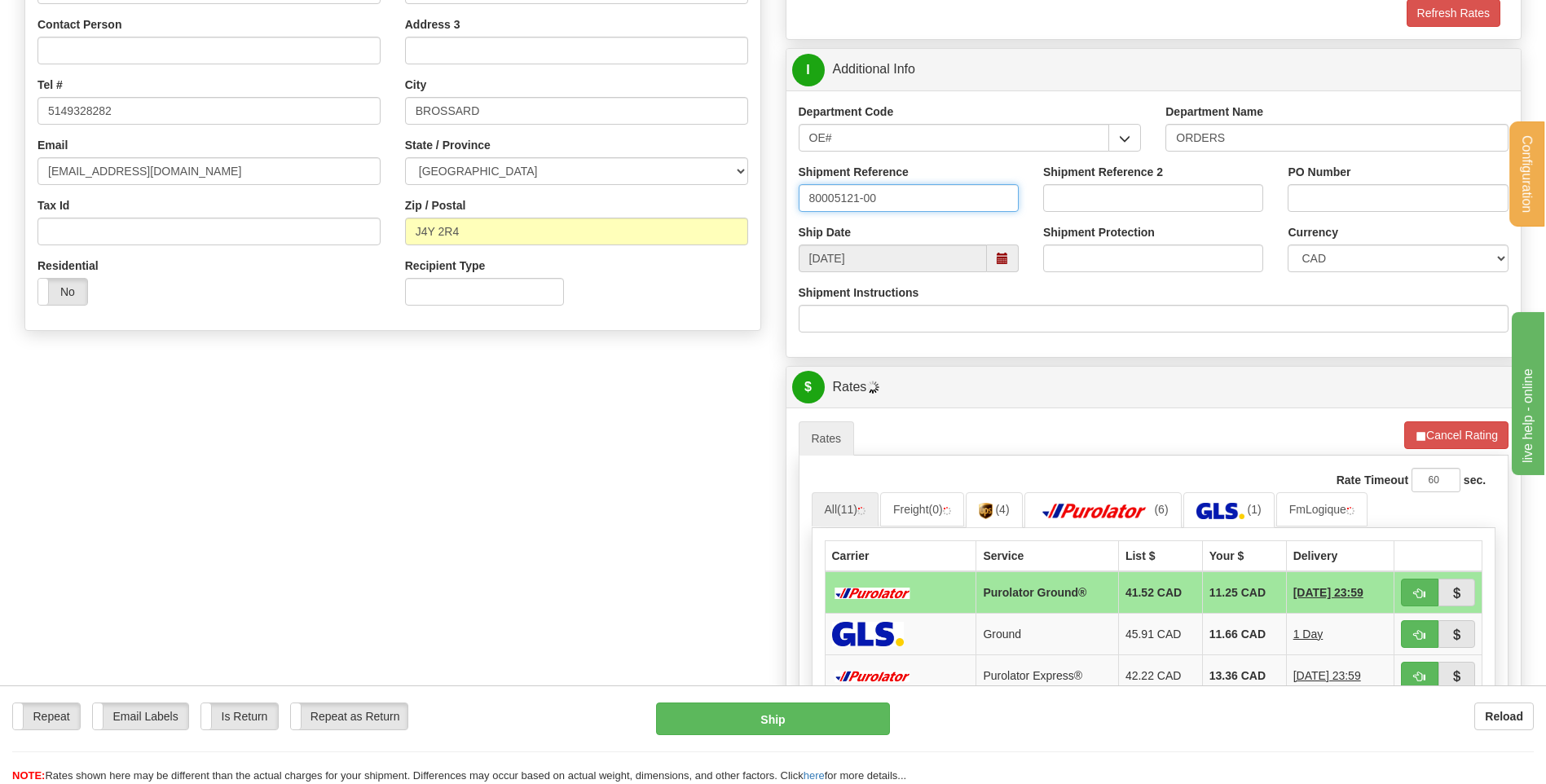
type input "80005121-00"
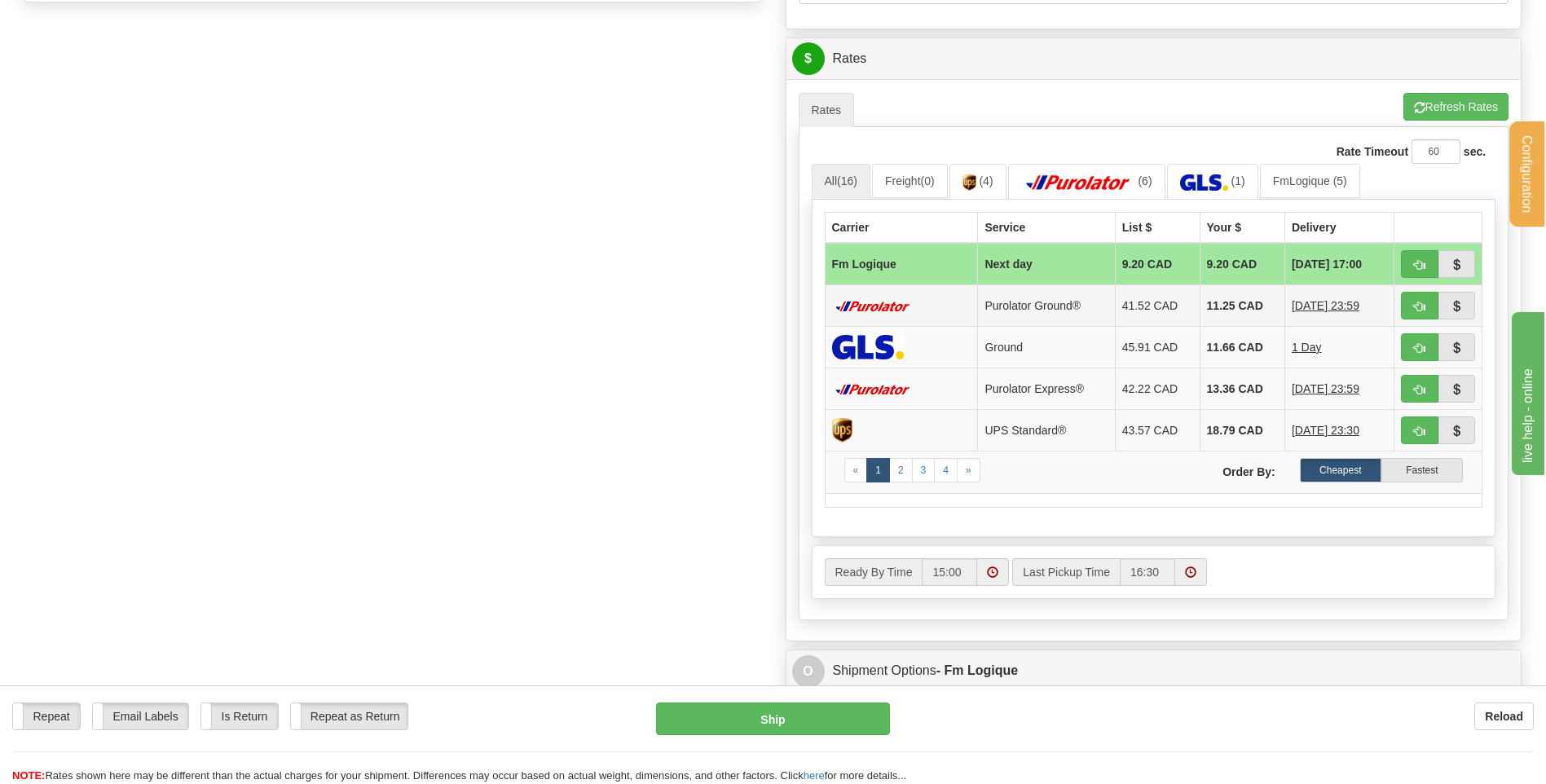
scroll to position [733, 0]
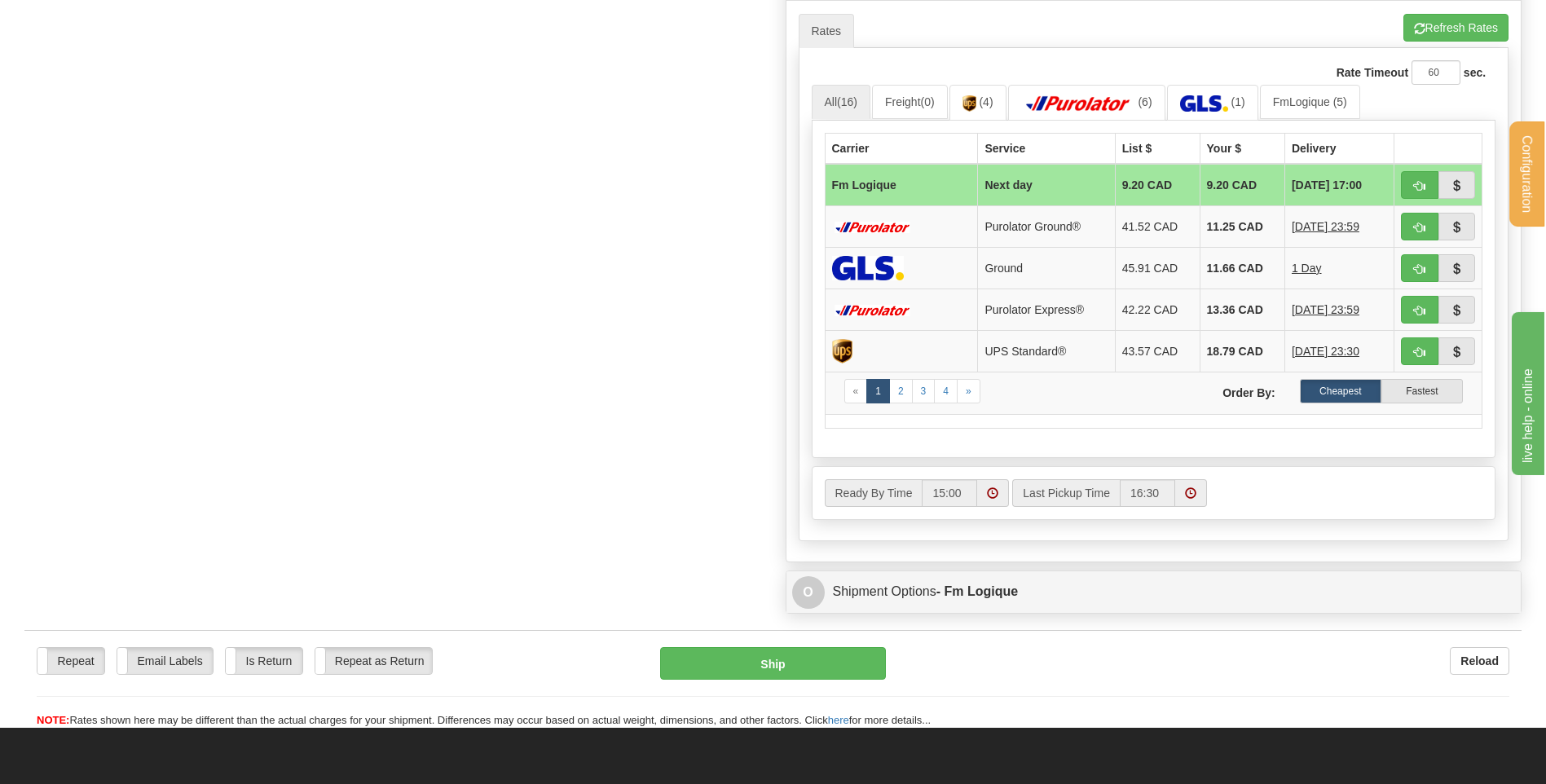
type input "11319"
click at [1421, 176] on button "button" at bounding box center [1420, 185] width 38 height 28
type input "jour"
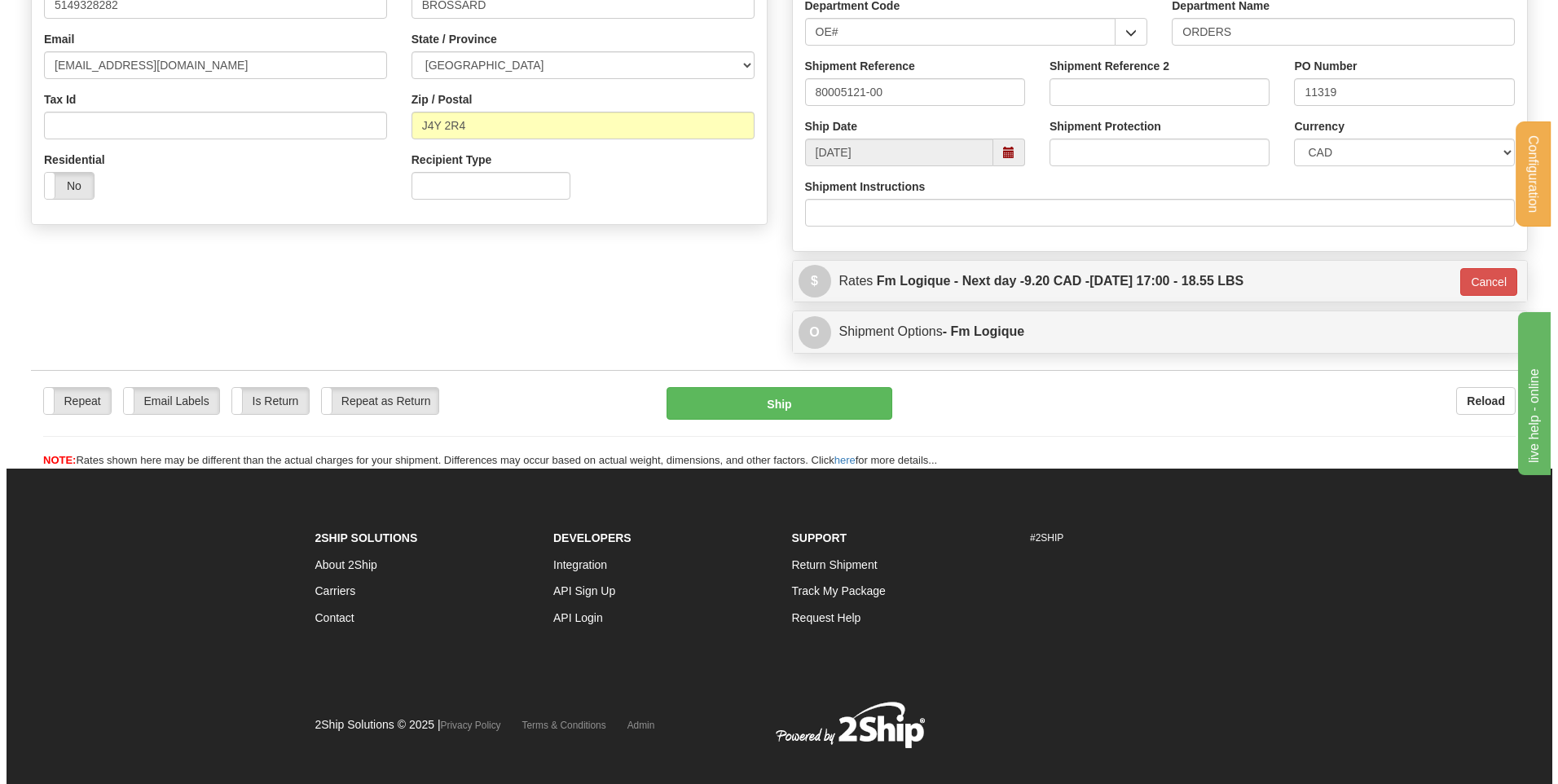
scroll to position [407, 0]
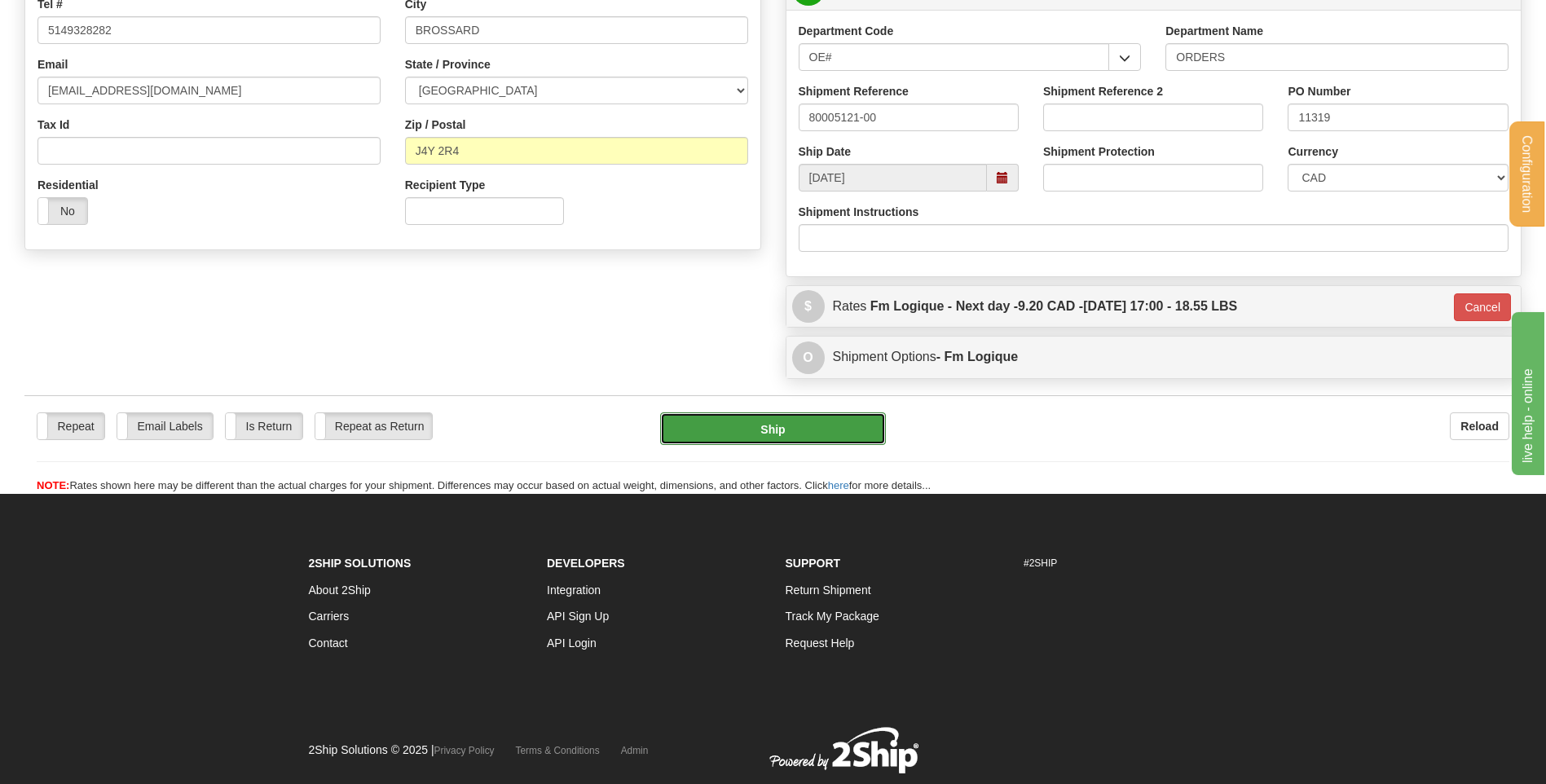
click at [751, 440] on button "Ship" at bounding box center [772, 428] width 224 height 33
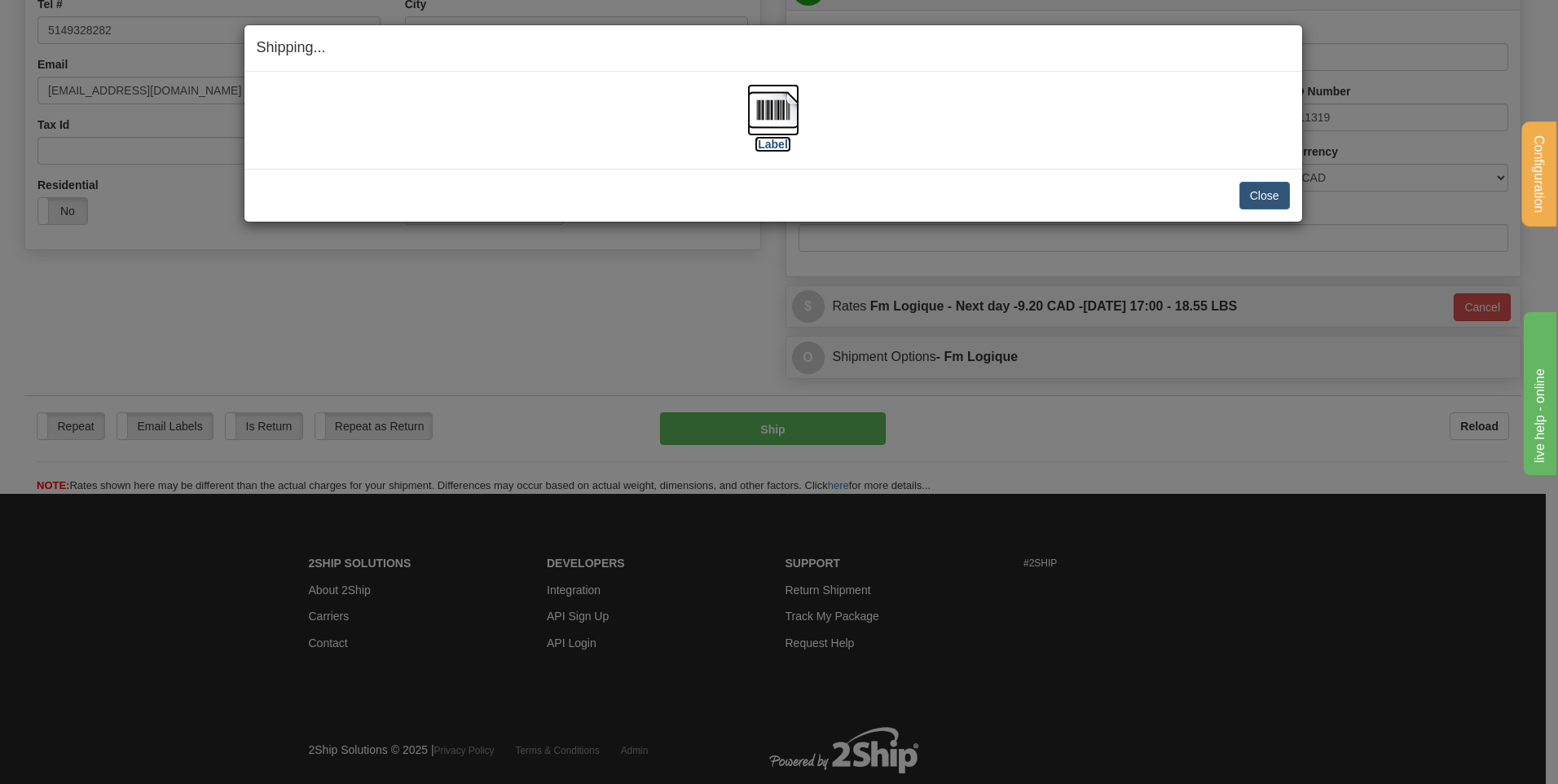
click at [788, 117] on img at bounding box center [774, 110] width 53 height 53
click at [1259, 197] on button "Close" at bounding box center [1265, 196] width 51 height 28
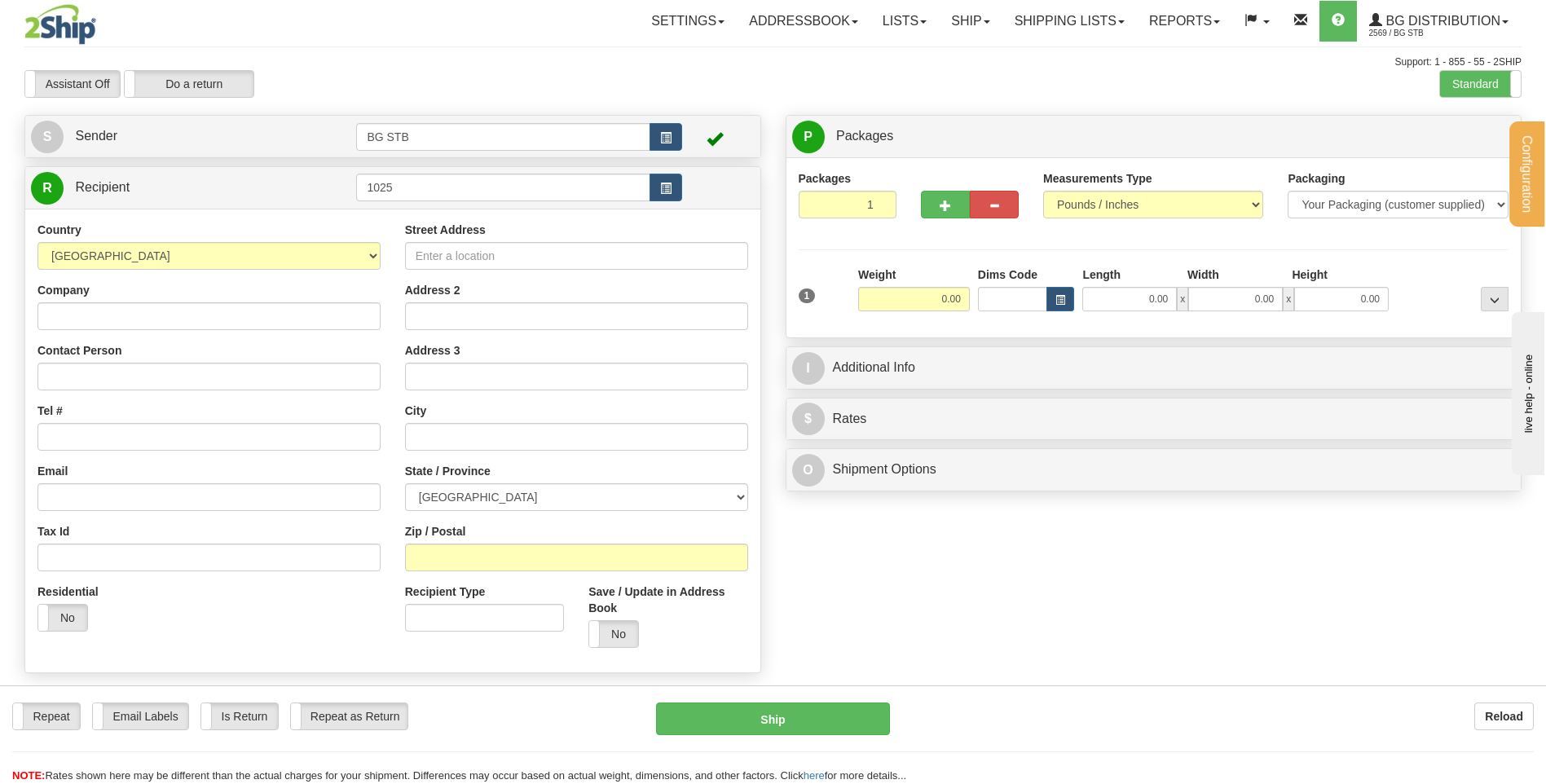
type input "1025"
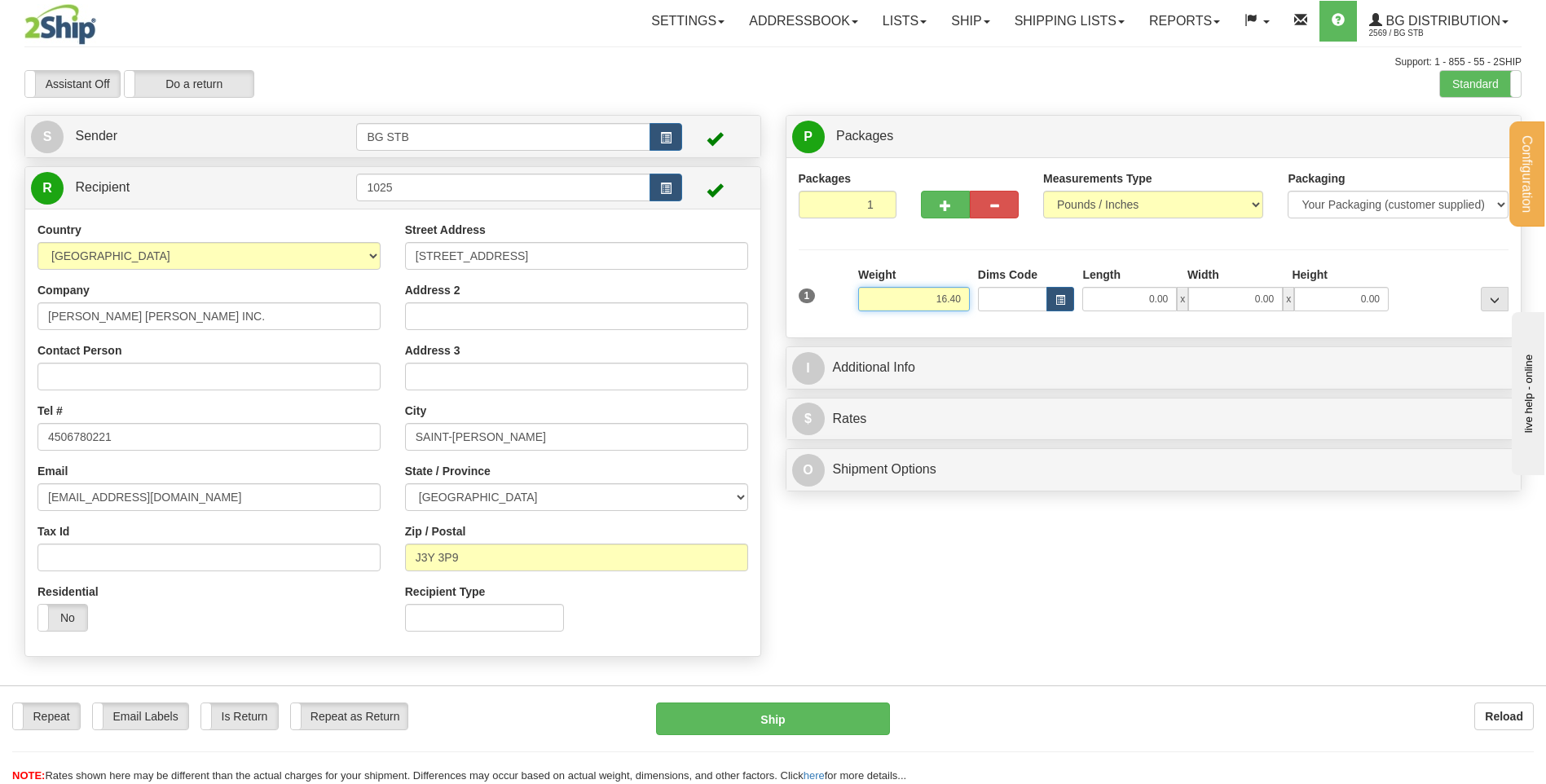
type input "16.40"
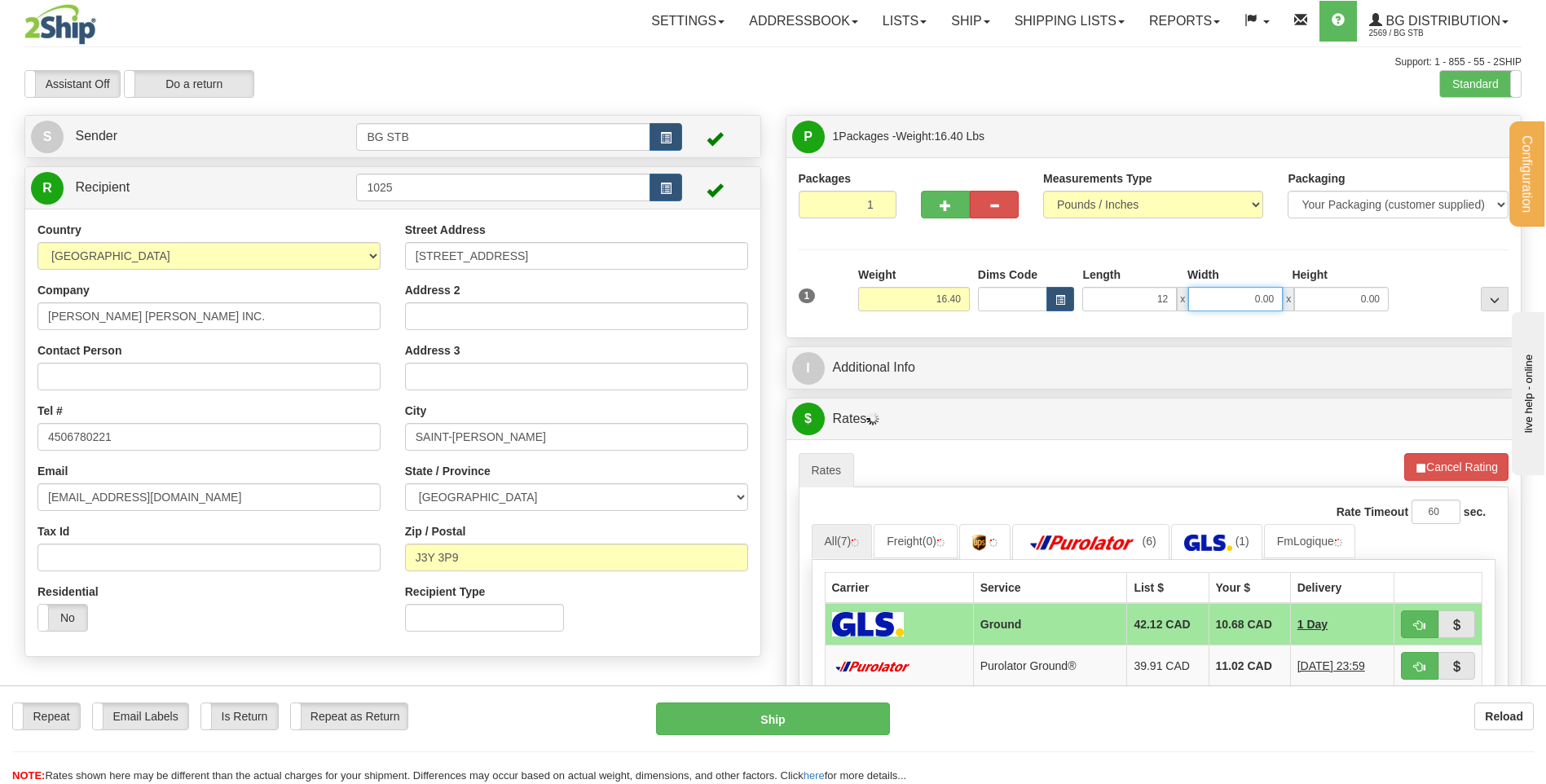
type input "12.00"
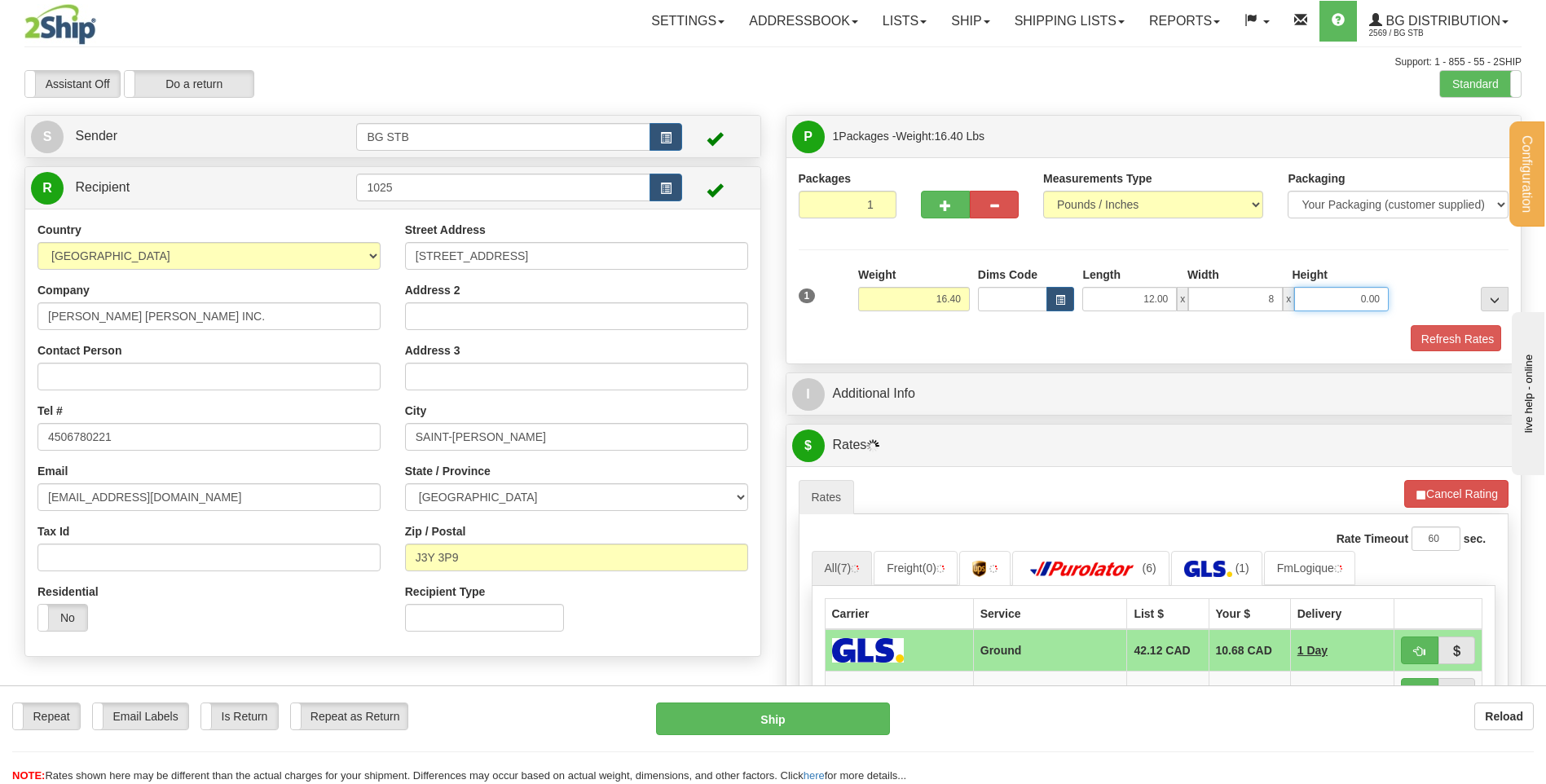
type input "8.00"
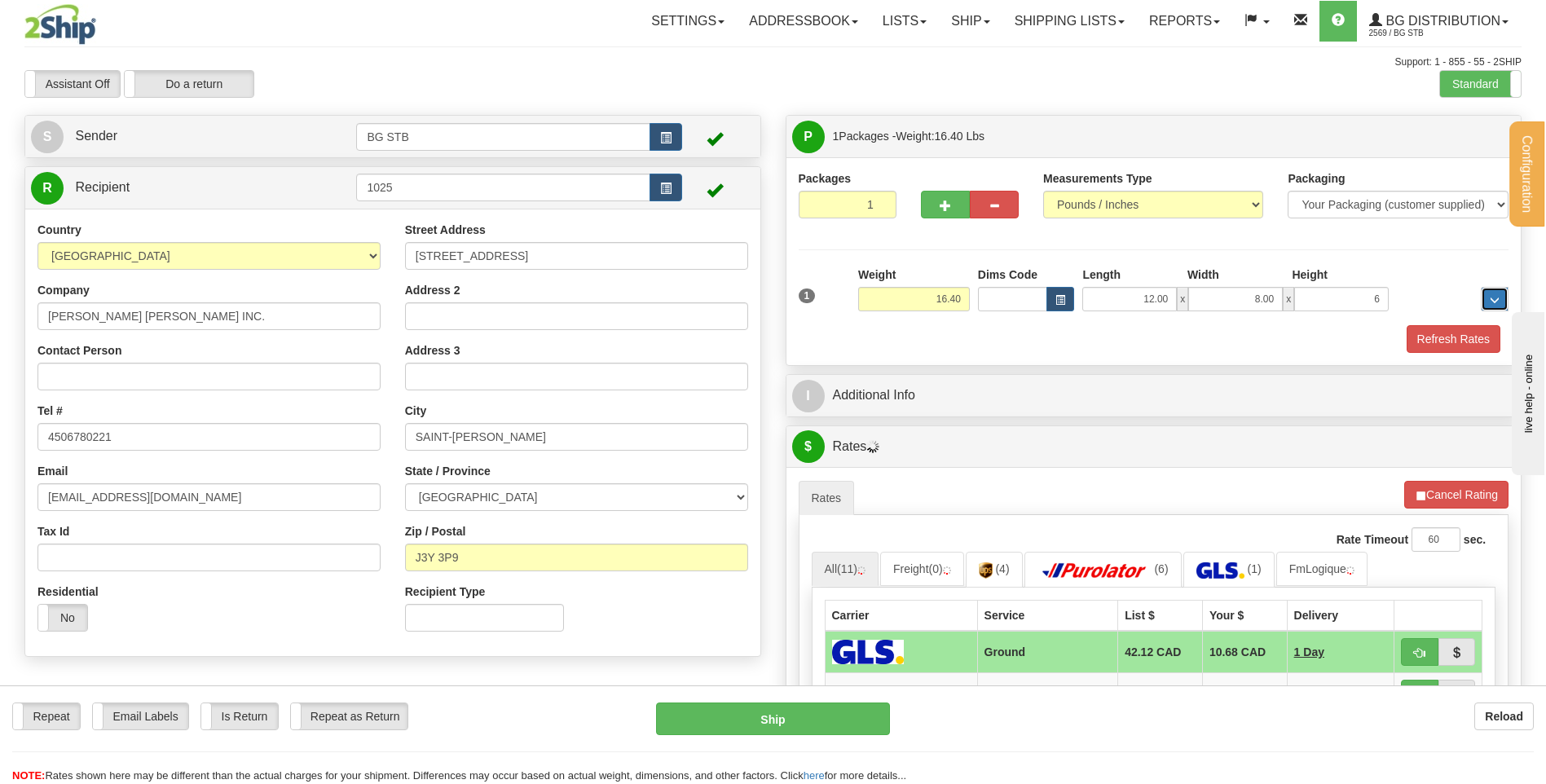
type input "6.00"
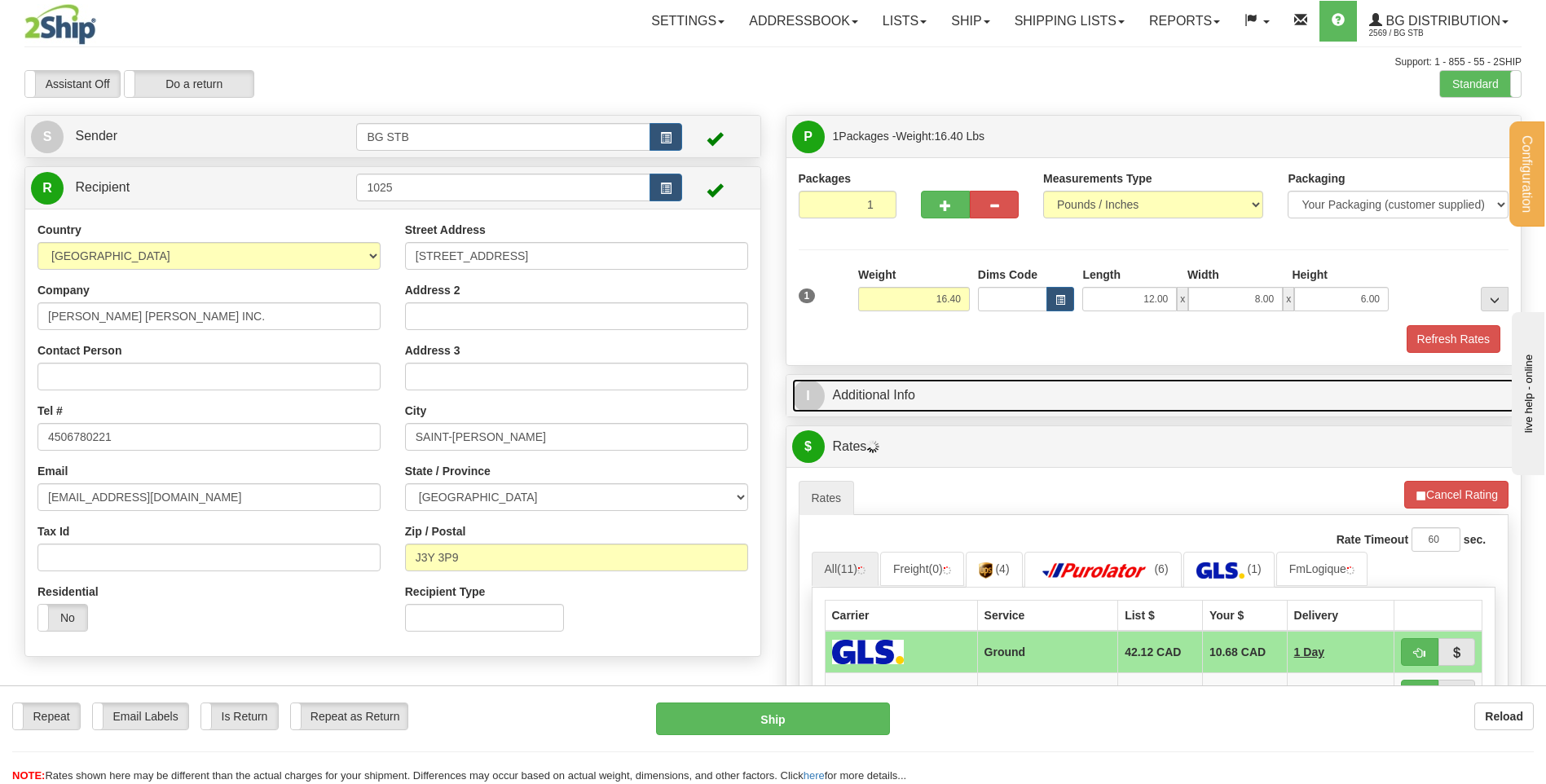
click at [912, 385] on link "I Additional Info" at bounding box center [1153, 396] width 724 height 34
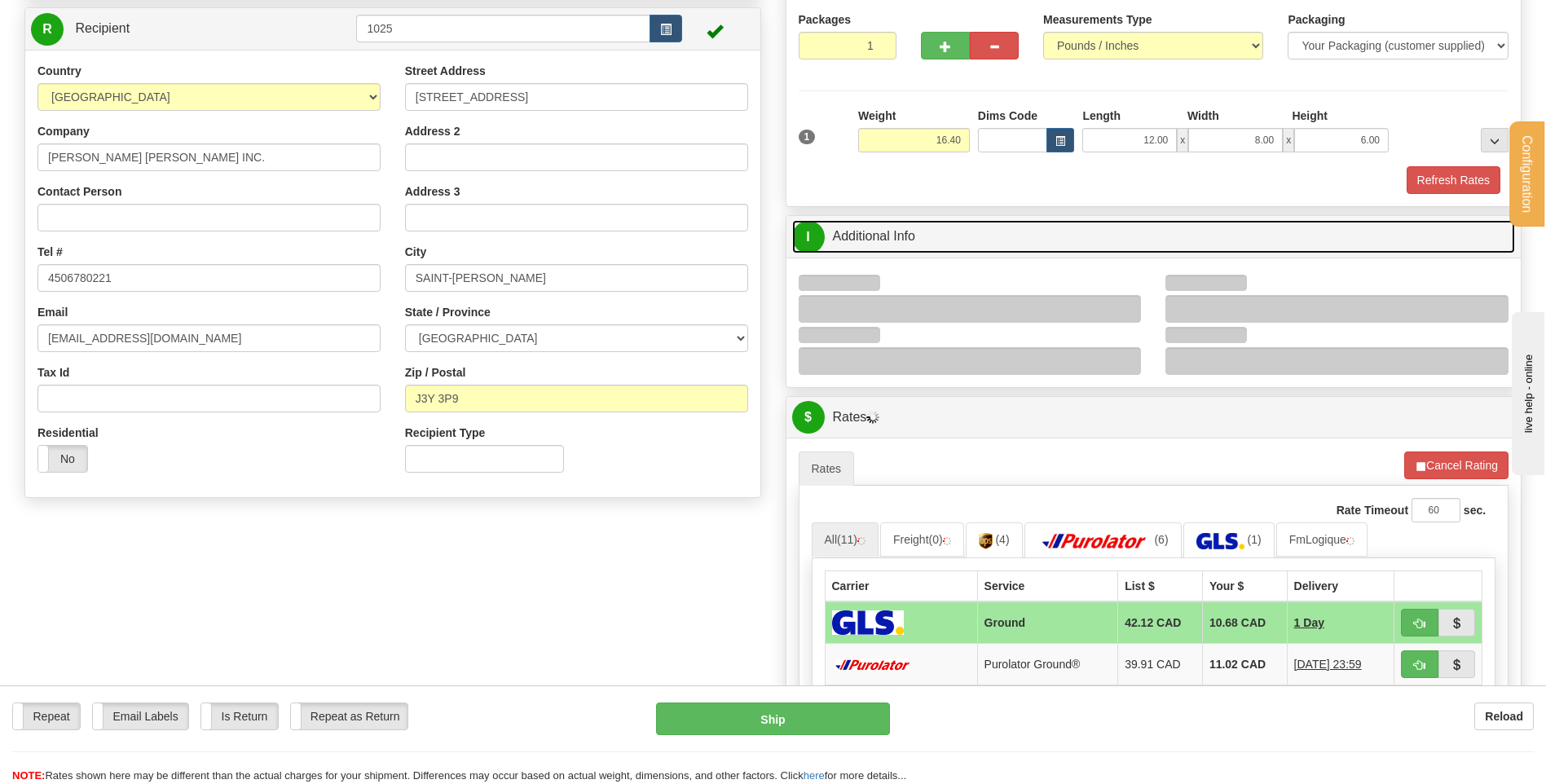
scroll to position [244, 0]
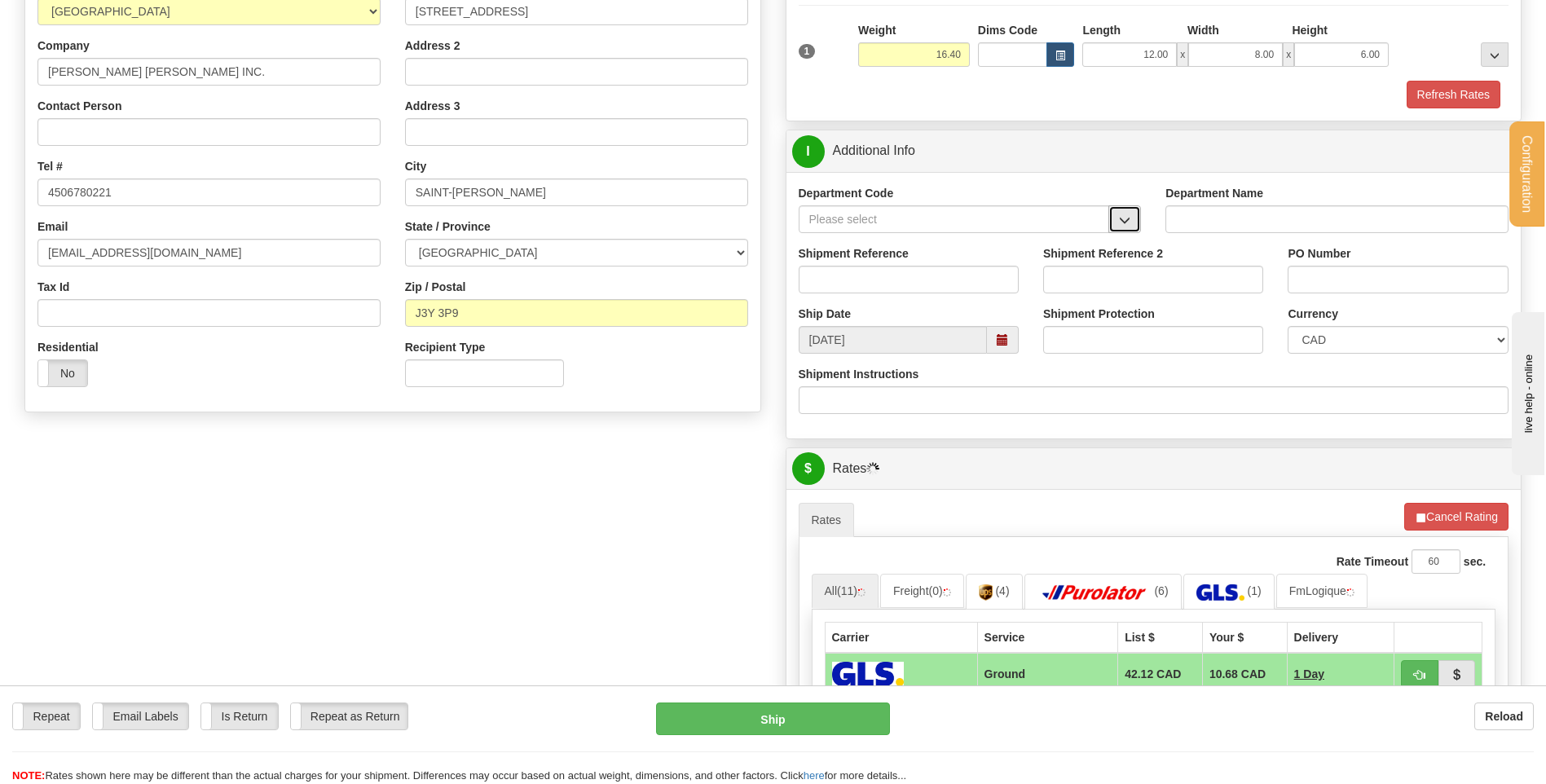
click at [1126, 224] on span "button" at bounding box center [1124, 220] width 11 height 10
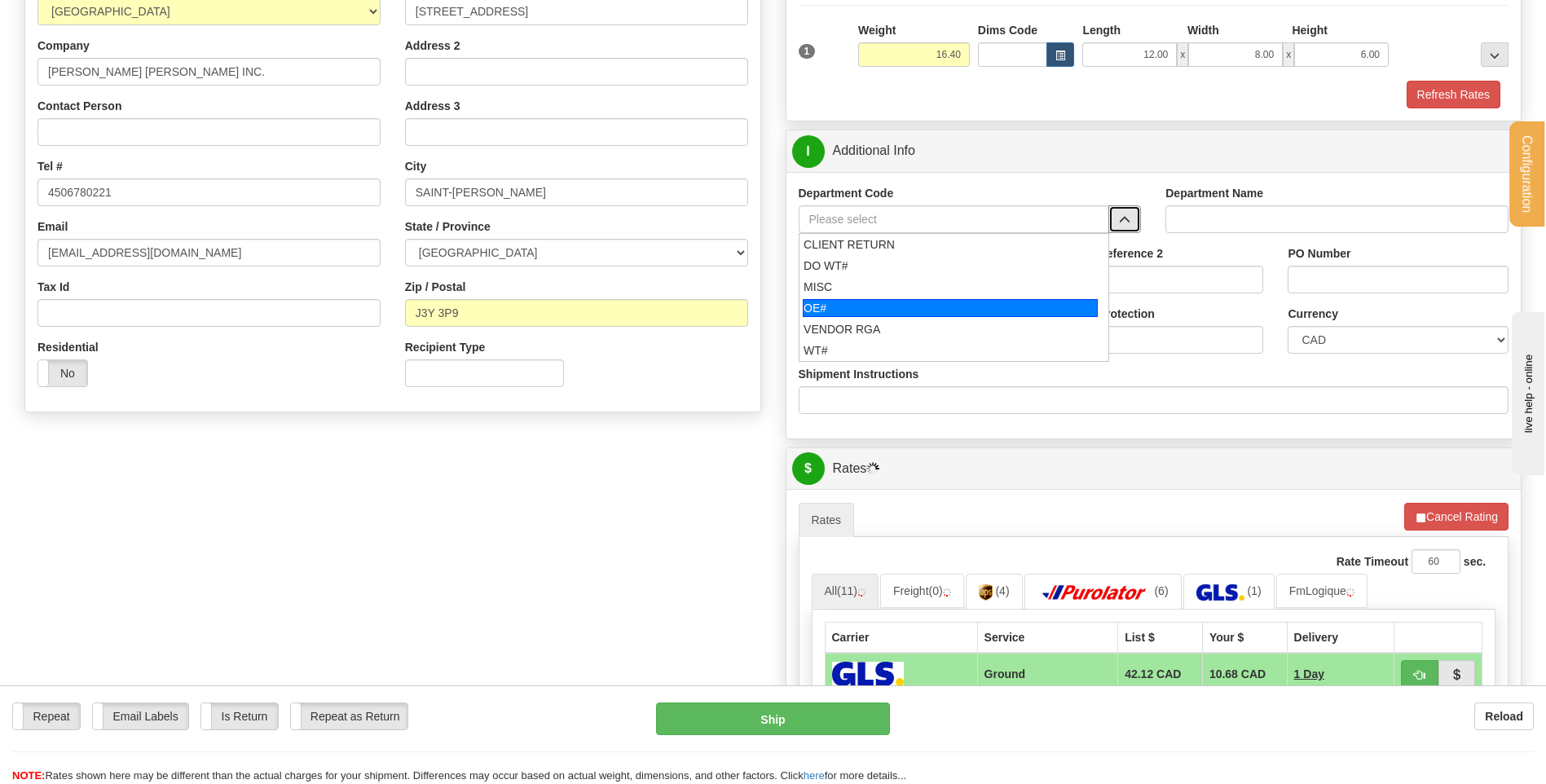
click at [912, 303] on div "OE#" at bounding box center [951, 307] width 295 height 18
type input "OE#"
type input "ORDERS"
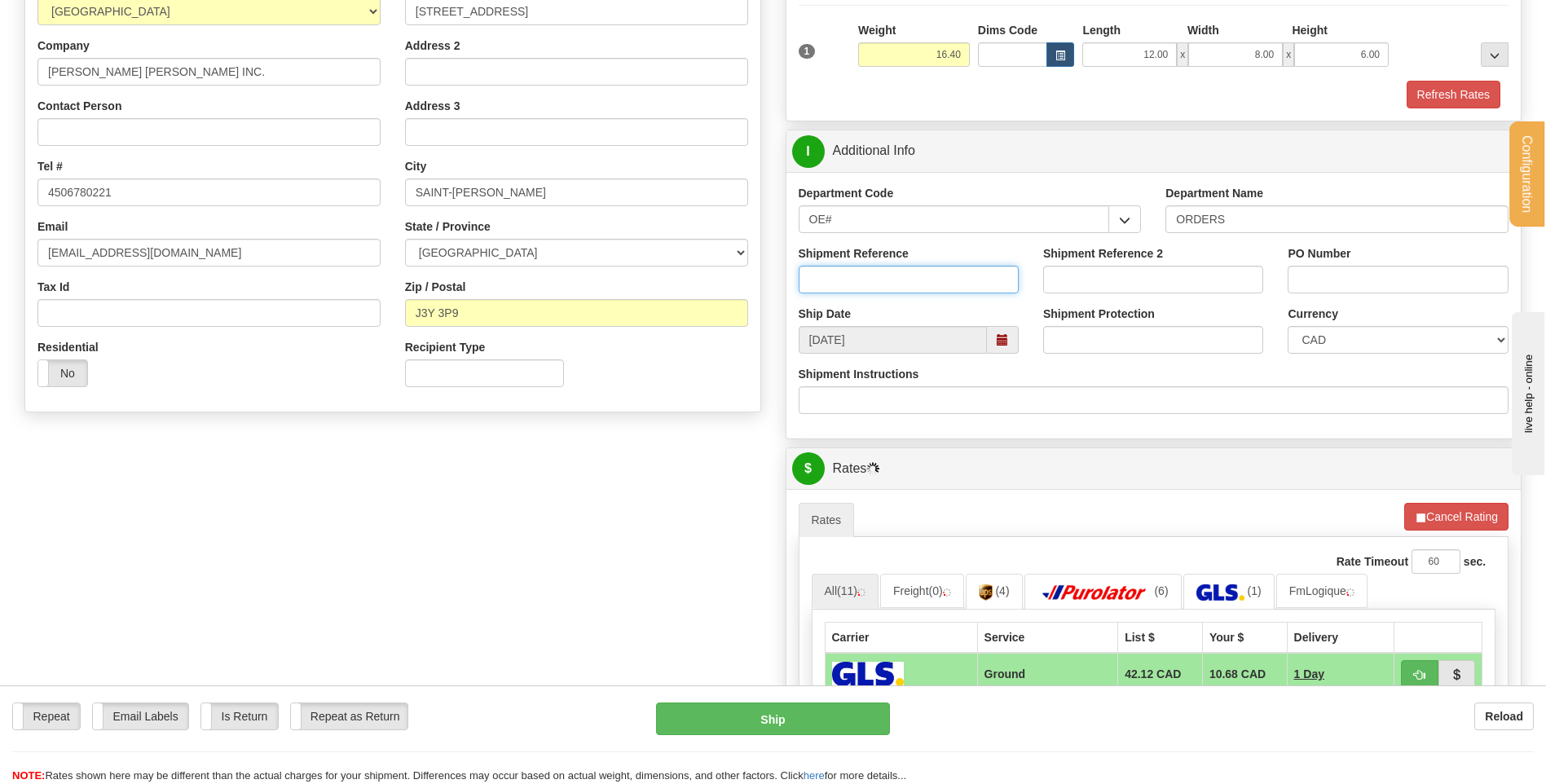
click at [908, 281] on input "Shipment Reference" at bounding box center [908, 280] width 220 height 28
type input "80005123-00"
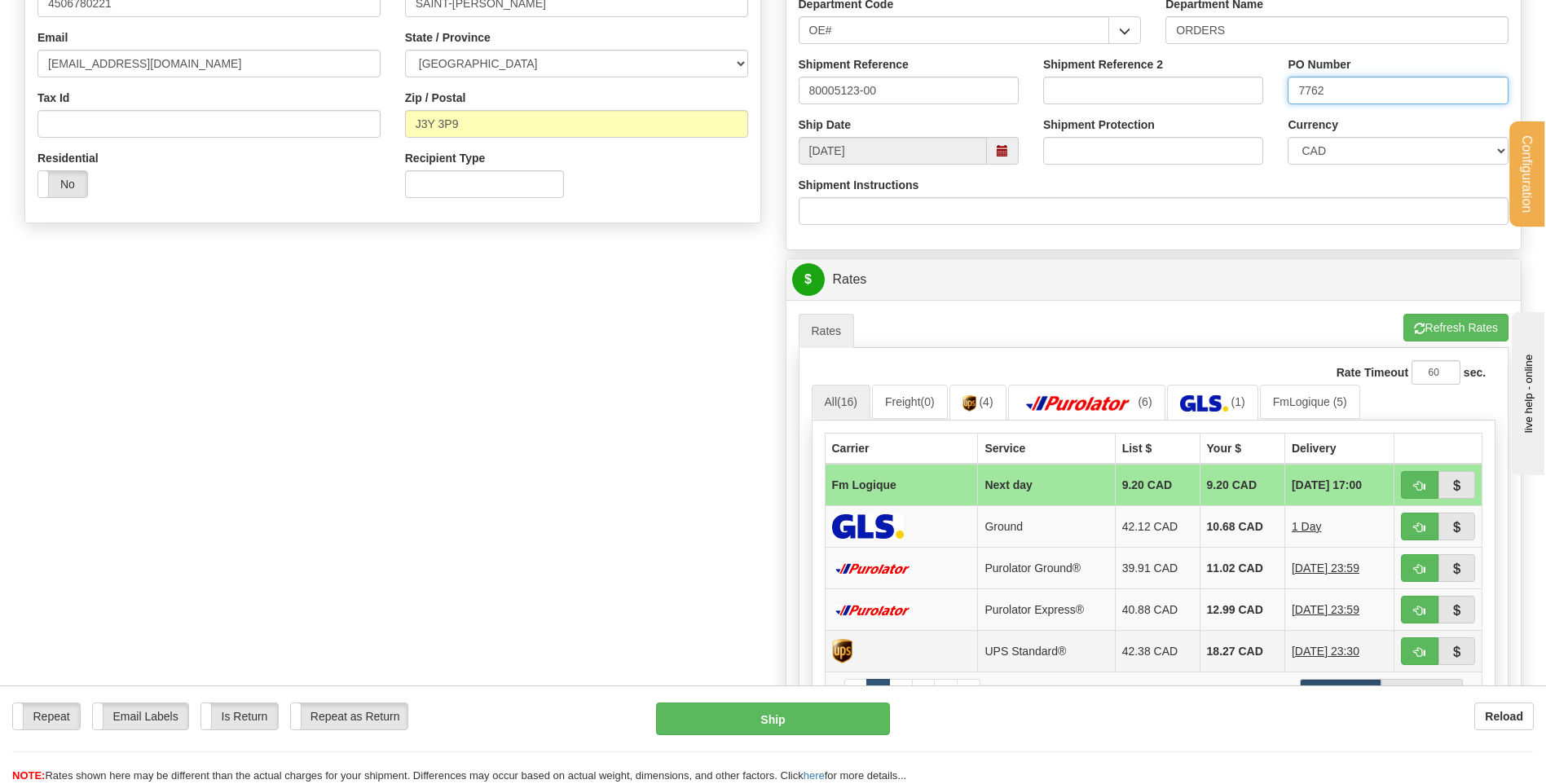
scroll to position [733, 0]
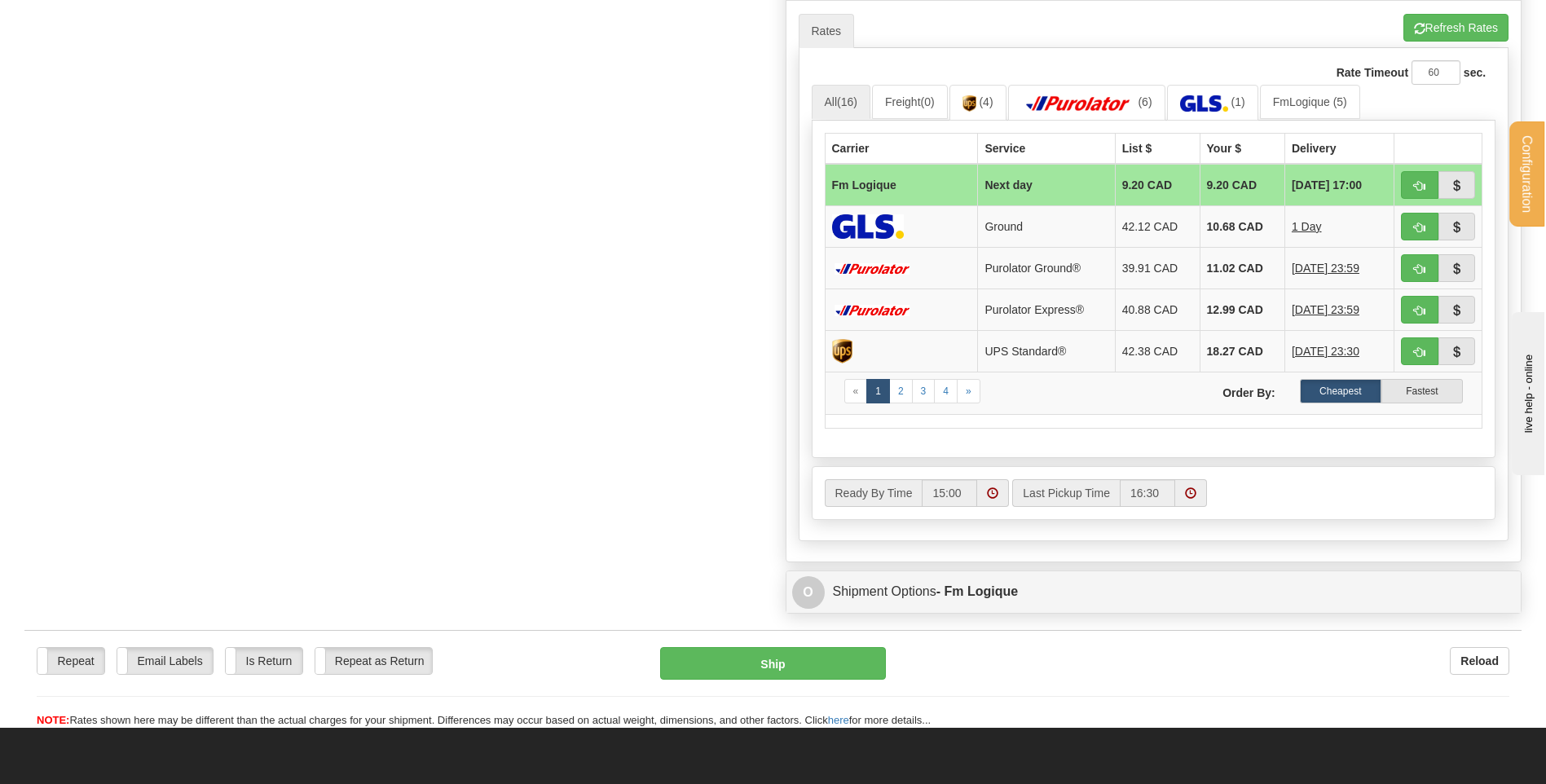
type input "7762"
click at [1423, 170] on td at bounding box center [1439, 184] width 88 height 42
click at [1415, 177] on button "button" at bounding box center [1420, 185] width 38 height 28
type input "jour"
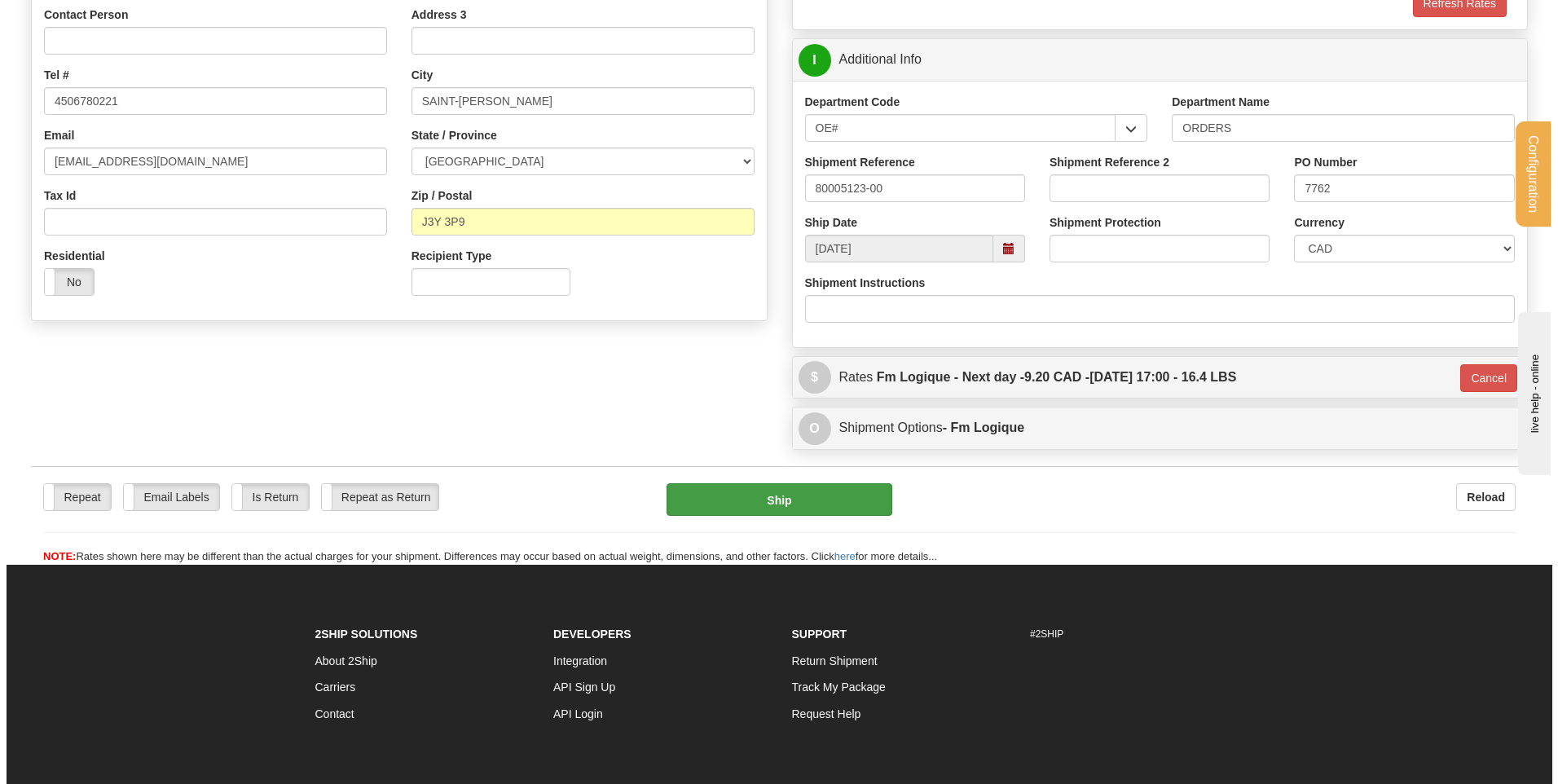
scroll to position [311, 0]
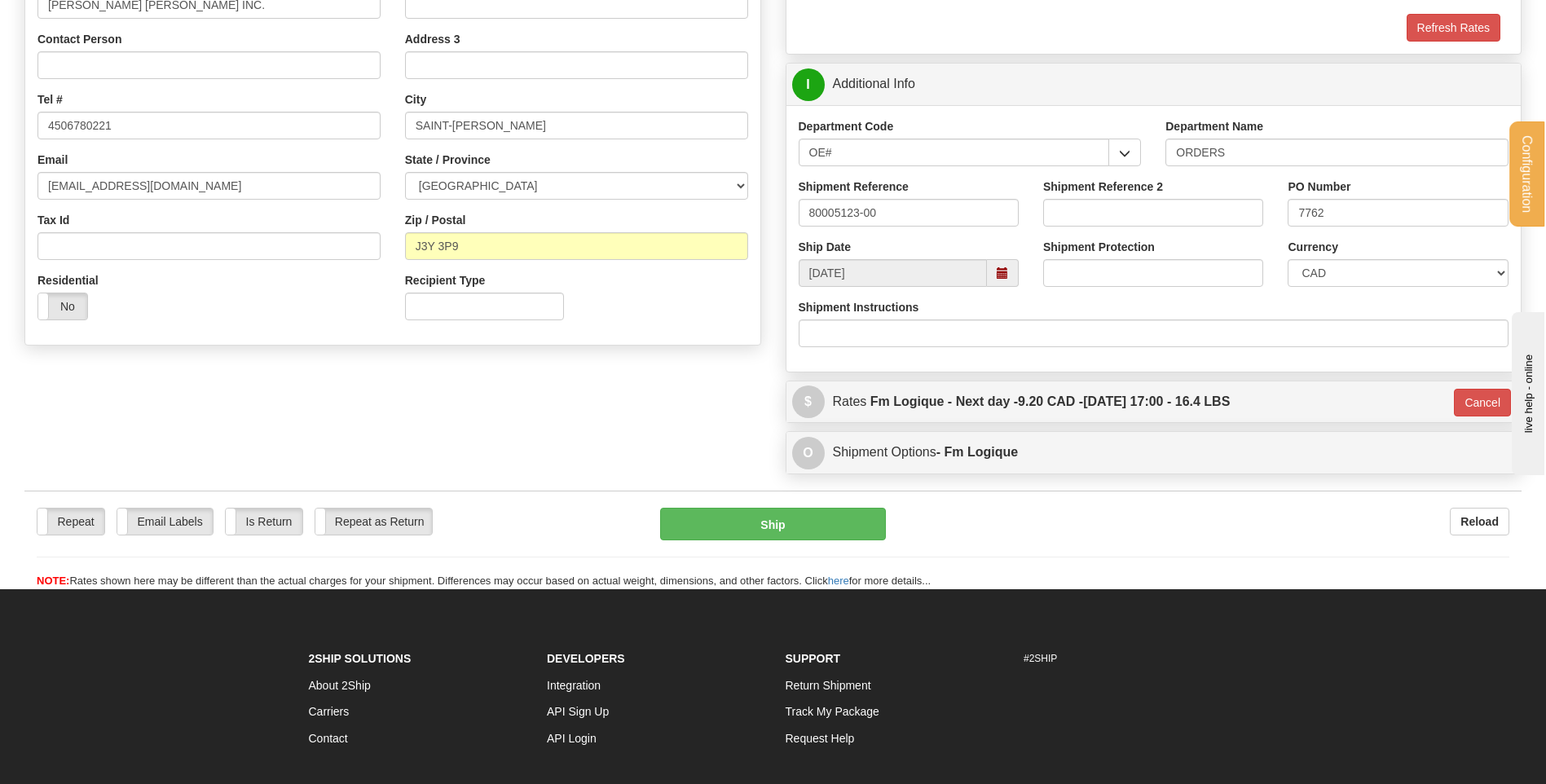
click at [731, 549] on div "Repeat Repeat Email Labels Email Labels Edit Is Return Is Return Repeat as Retu…" at bounding box center [773, 548] width 1497 height 82
click at [731, 538] on button "Ship" at bounding box center [772, 524] width 224 height 33
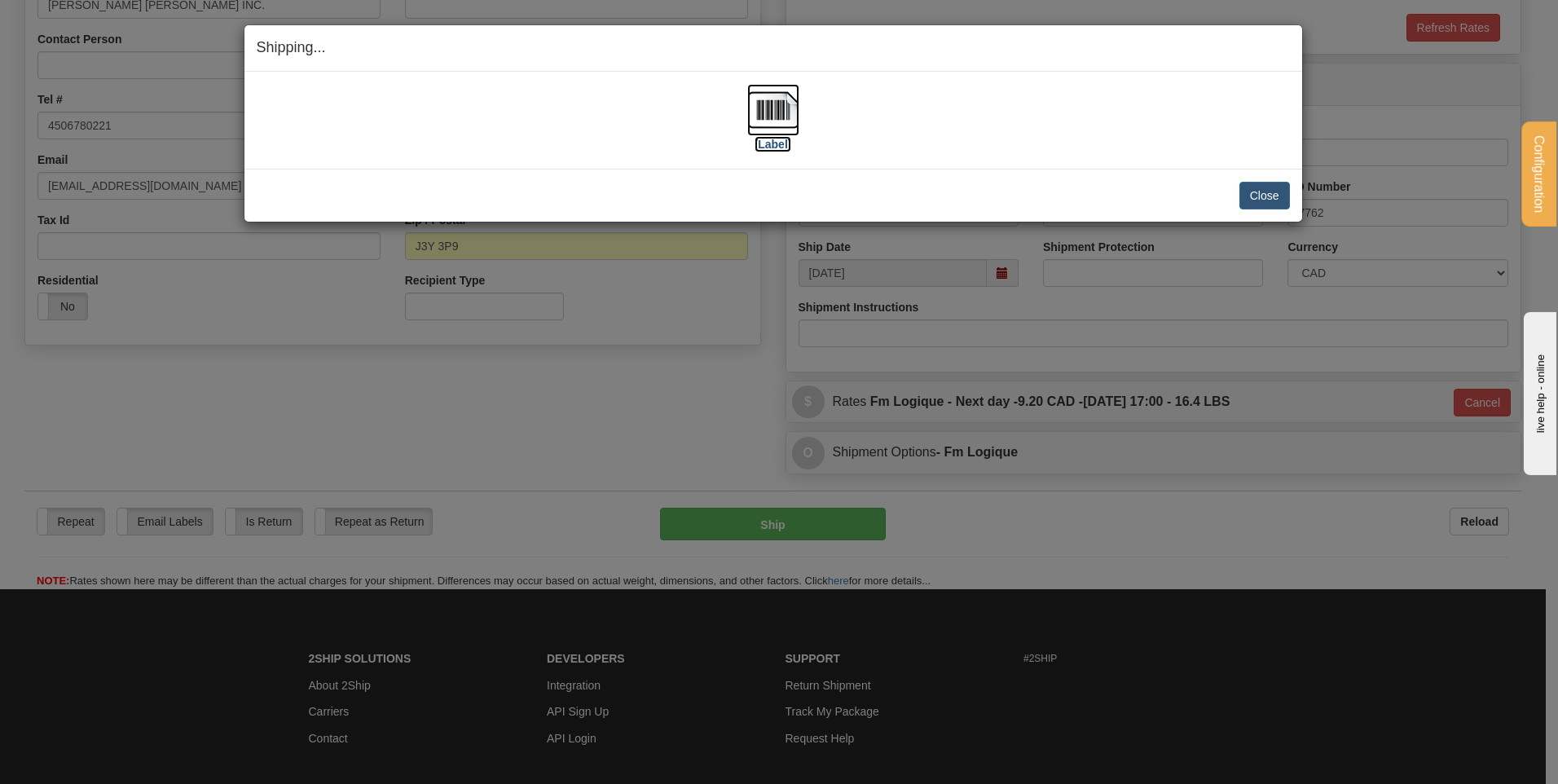
click at [777, 109] on img at bounding box center [774, 110] width 53 height 53
click at [1251, 185] on button "Close" at bounding box center [1265, 196] width 51 height 28
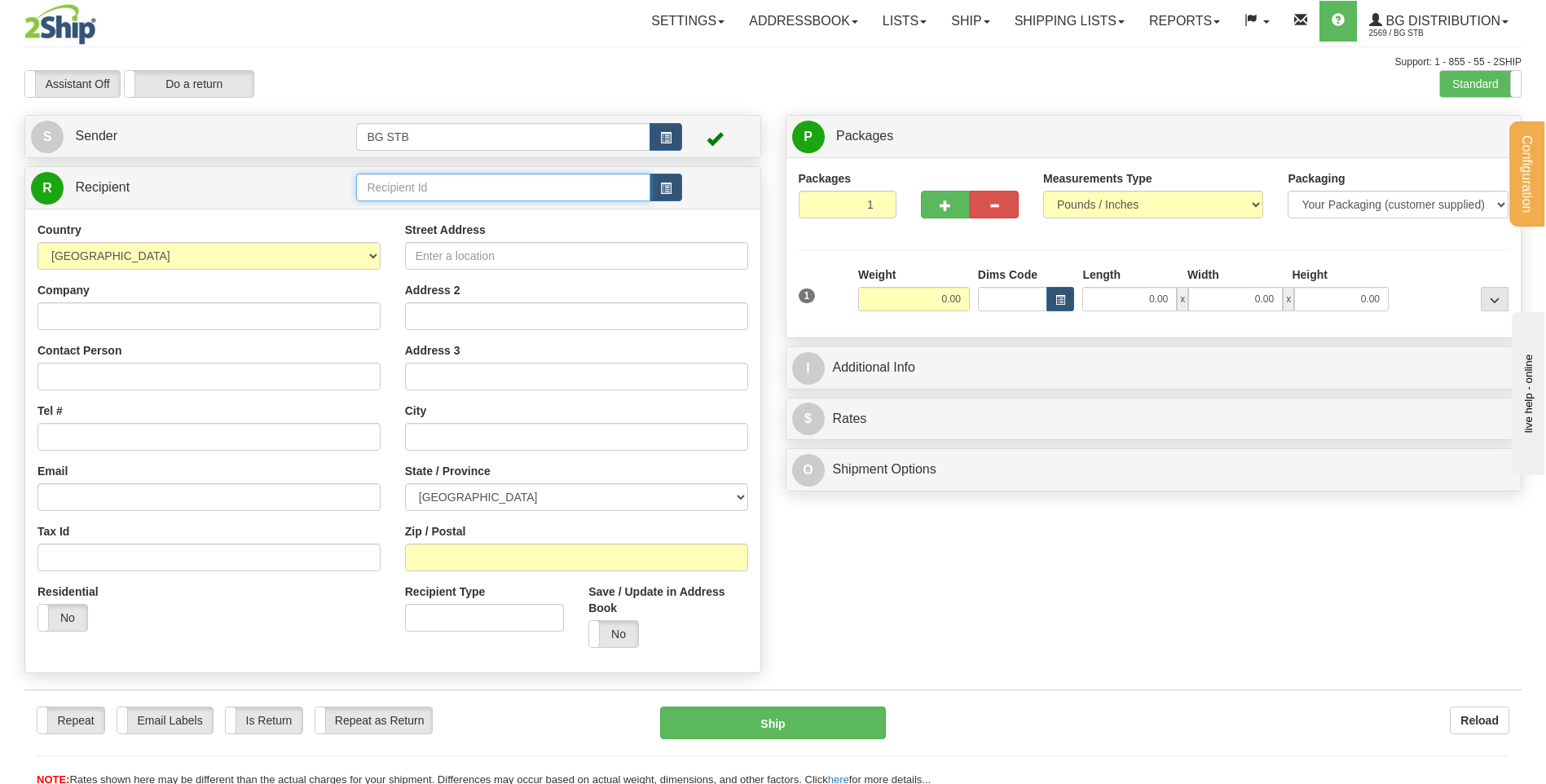
click at [444, 201] on input "text" at bounding box center [502, 188] width 293 height 28
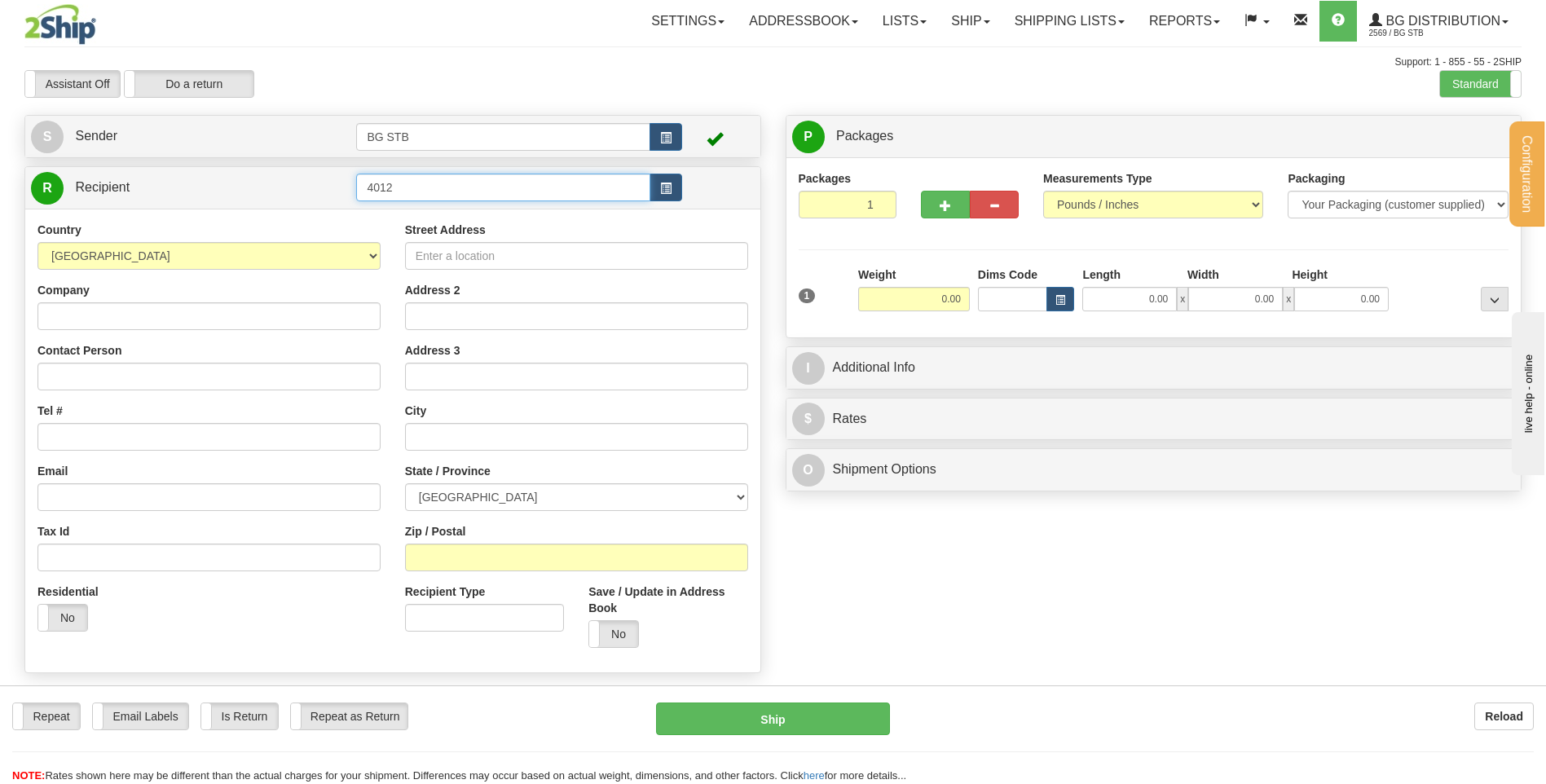
type input "4012"
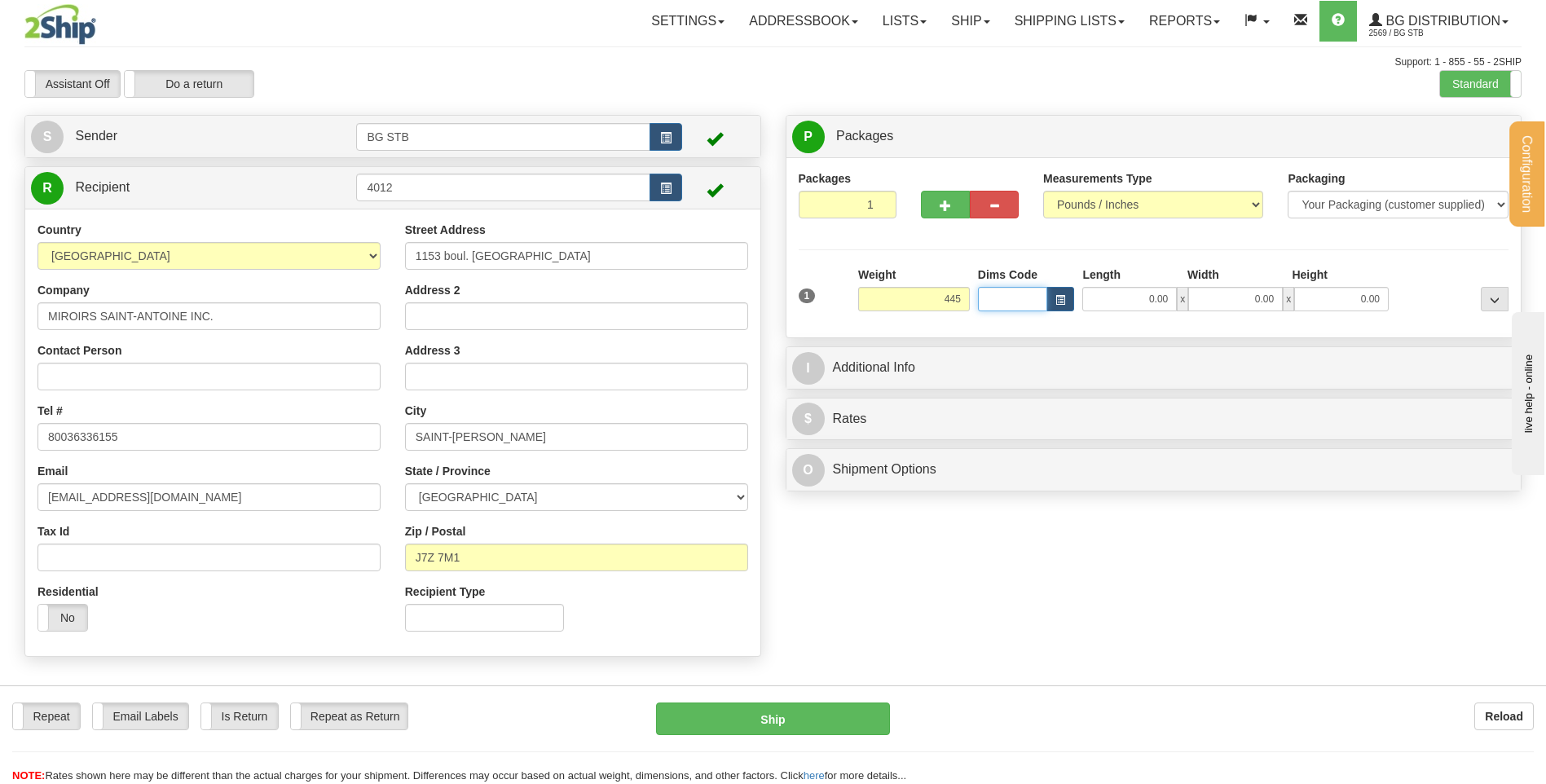
type input "445.00"
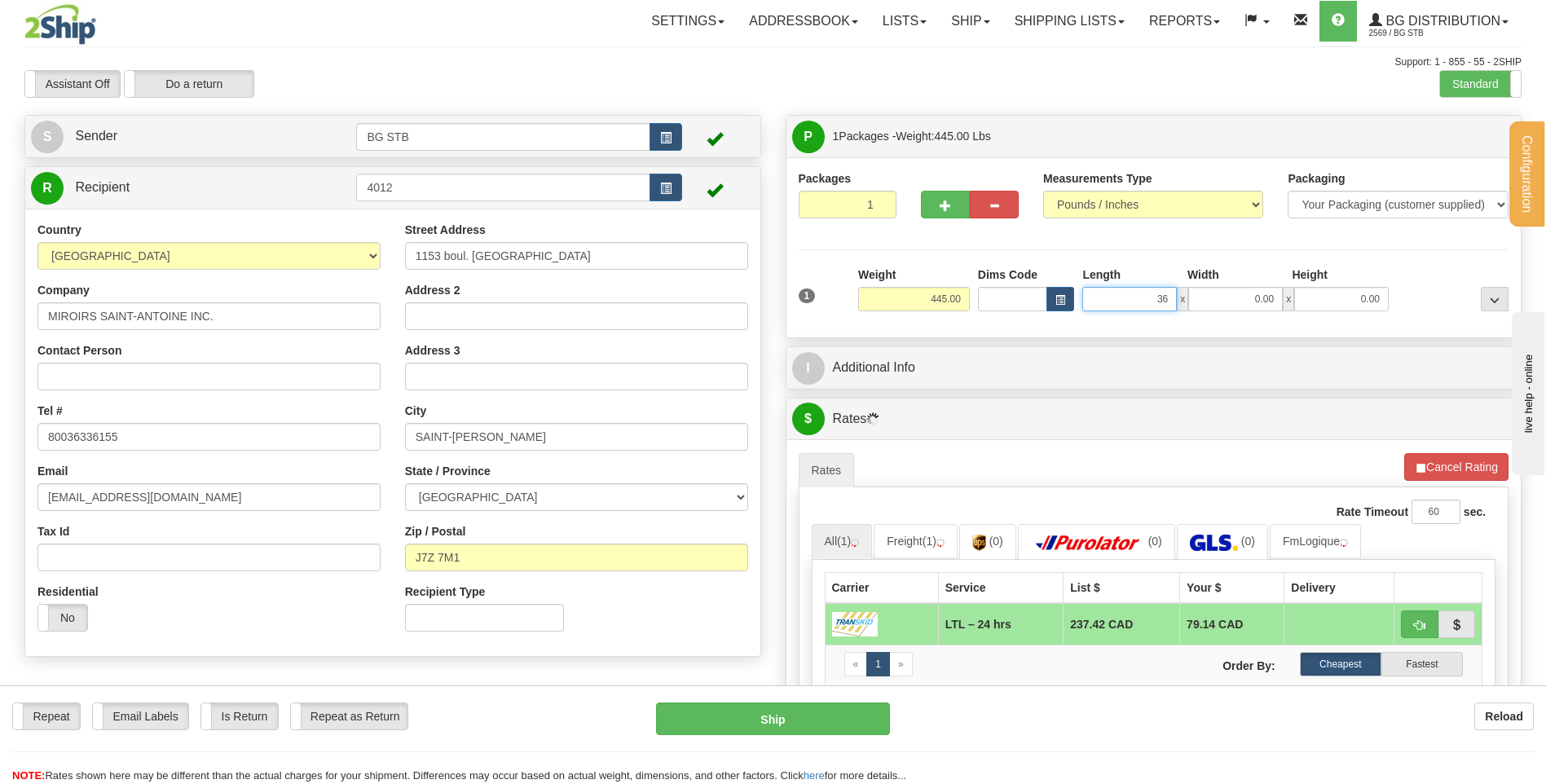
type input "36.00"
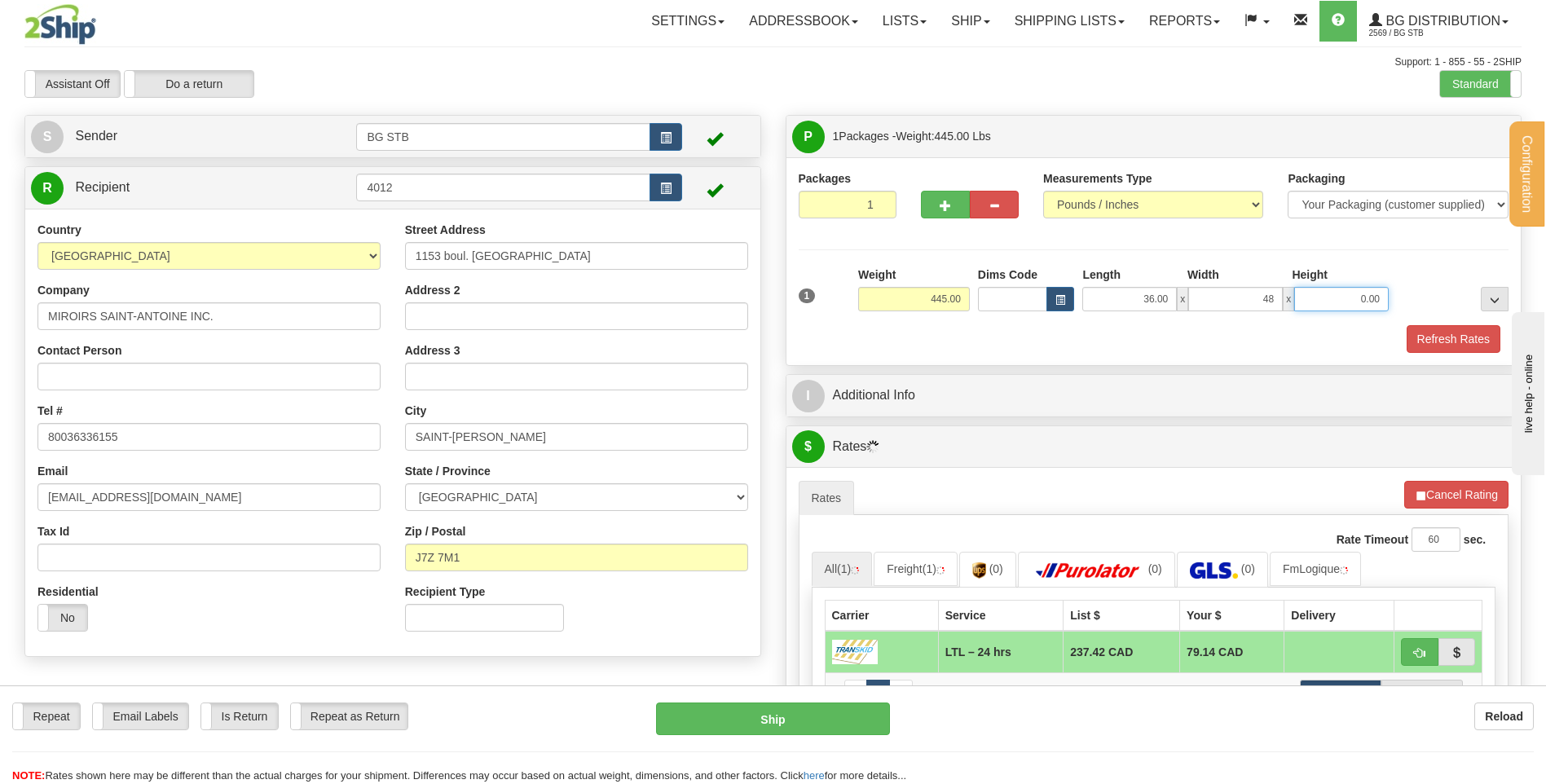
type input "48.00"
type input "20.00"
click at [948, 412] on div "I Additional Info" at bounding box center [1153, 395] width 735 height 41
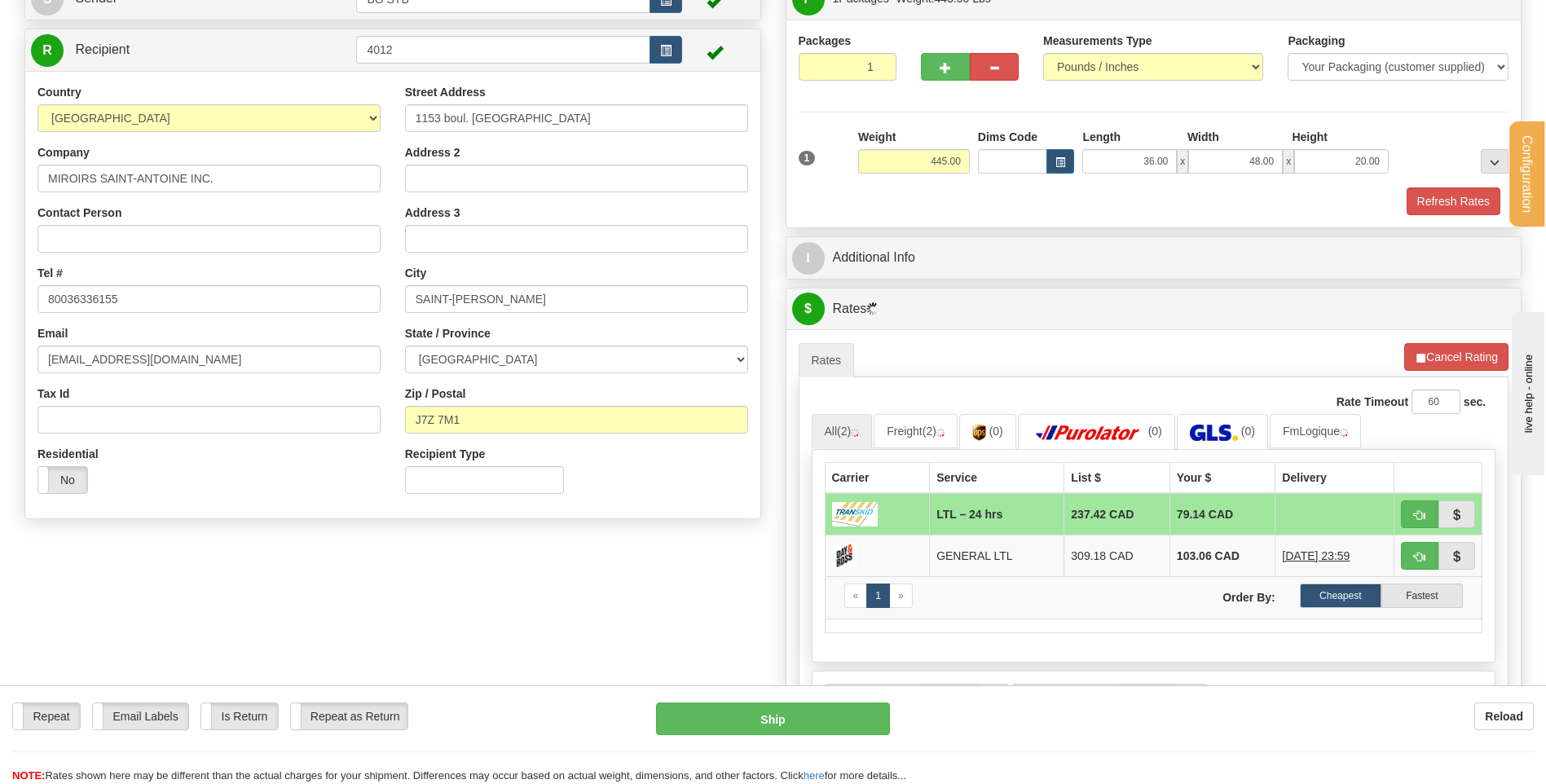
scroll to position [244, 0]
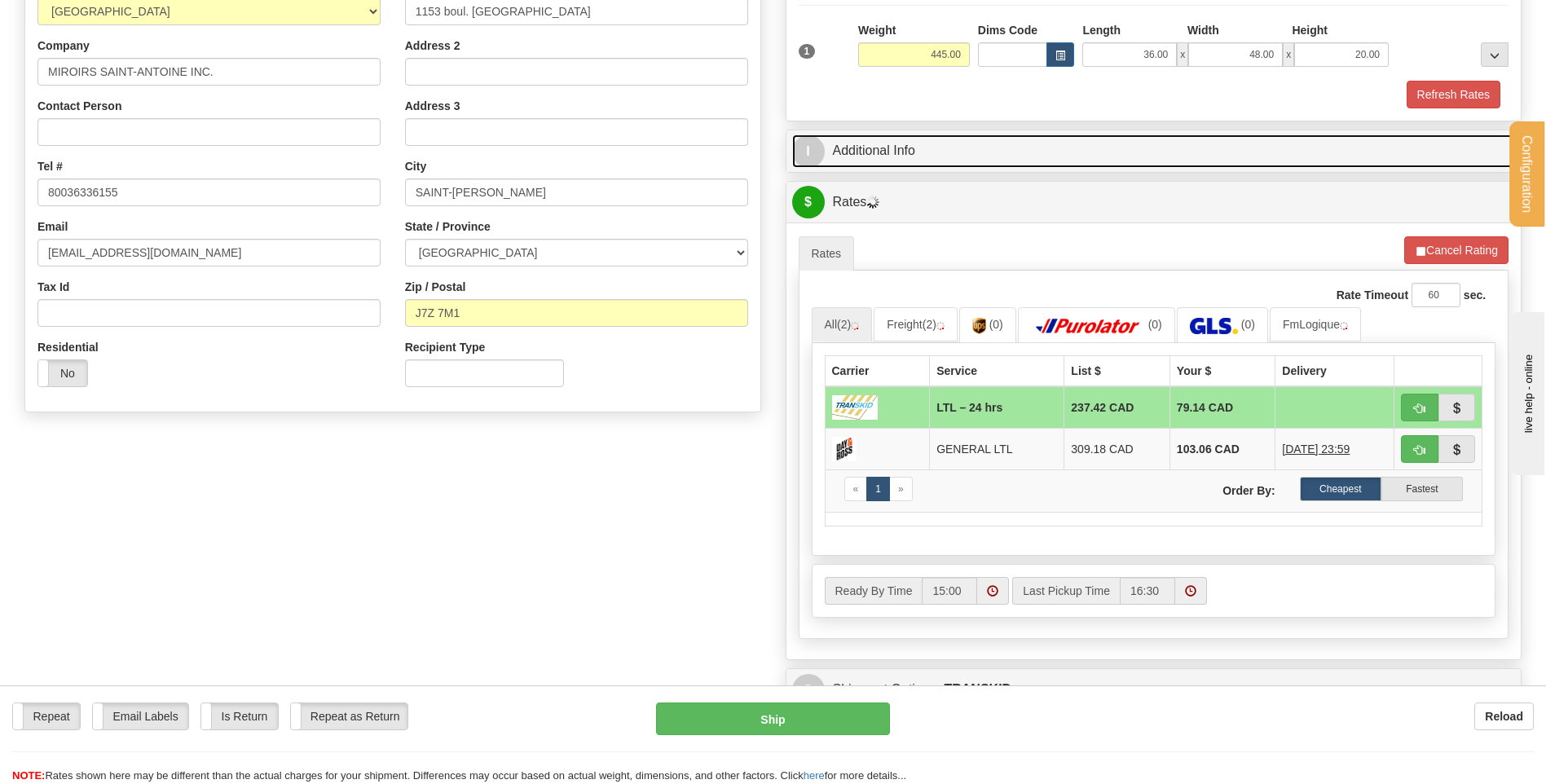
click at [918, 164] on link "I Additional Info" at bounding box center [1153, 151] width 724 height 34
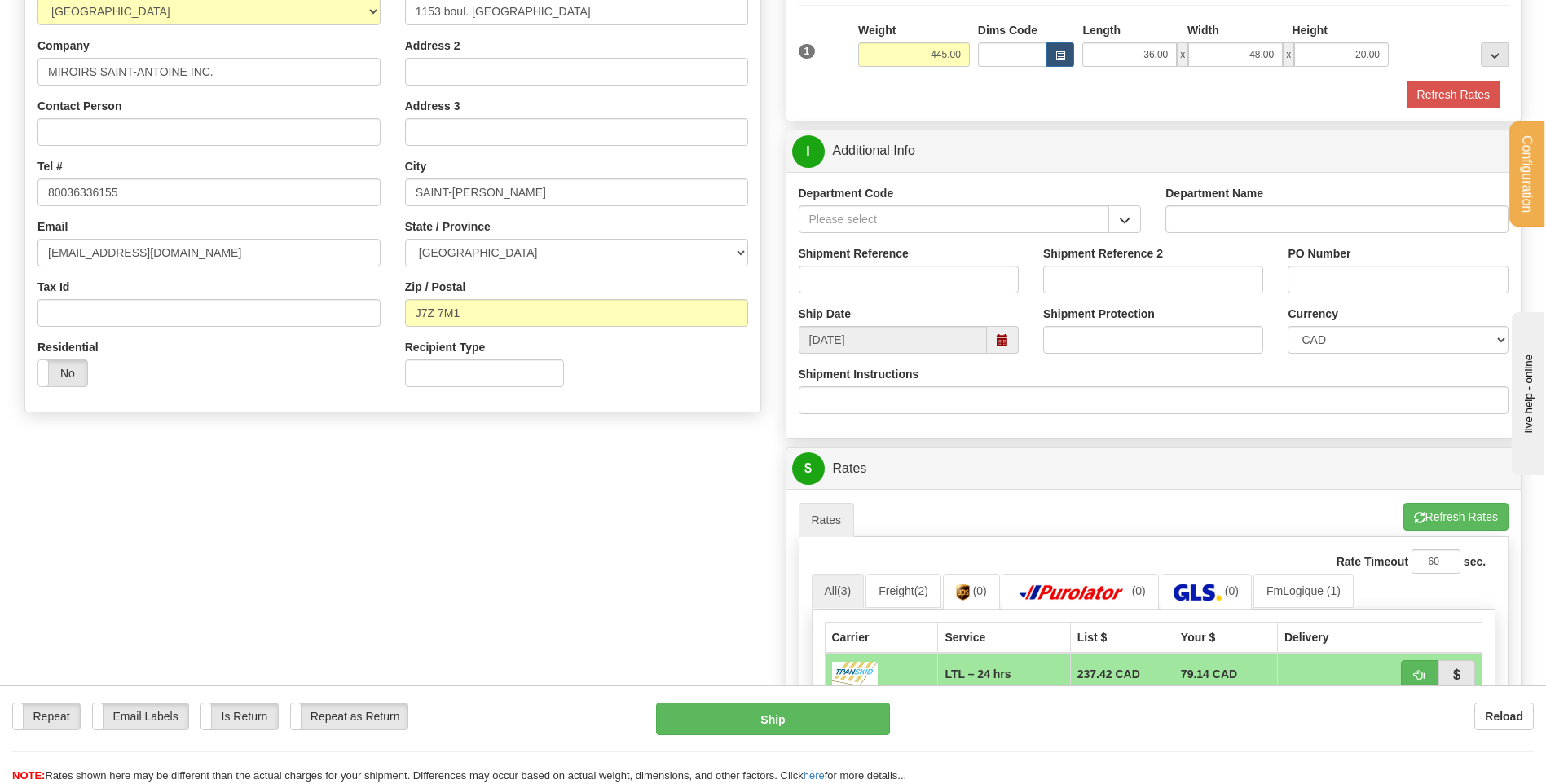
click at [1124, 222] on span "button" at bounding box center [1124, 220] width 11 height 10
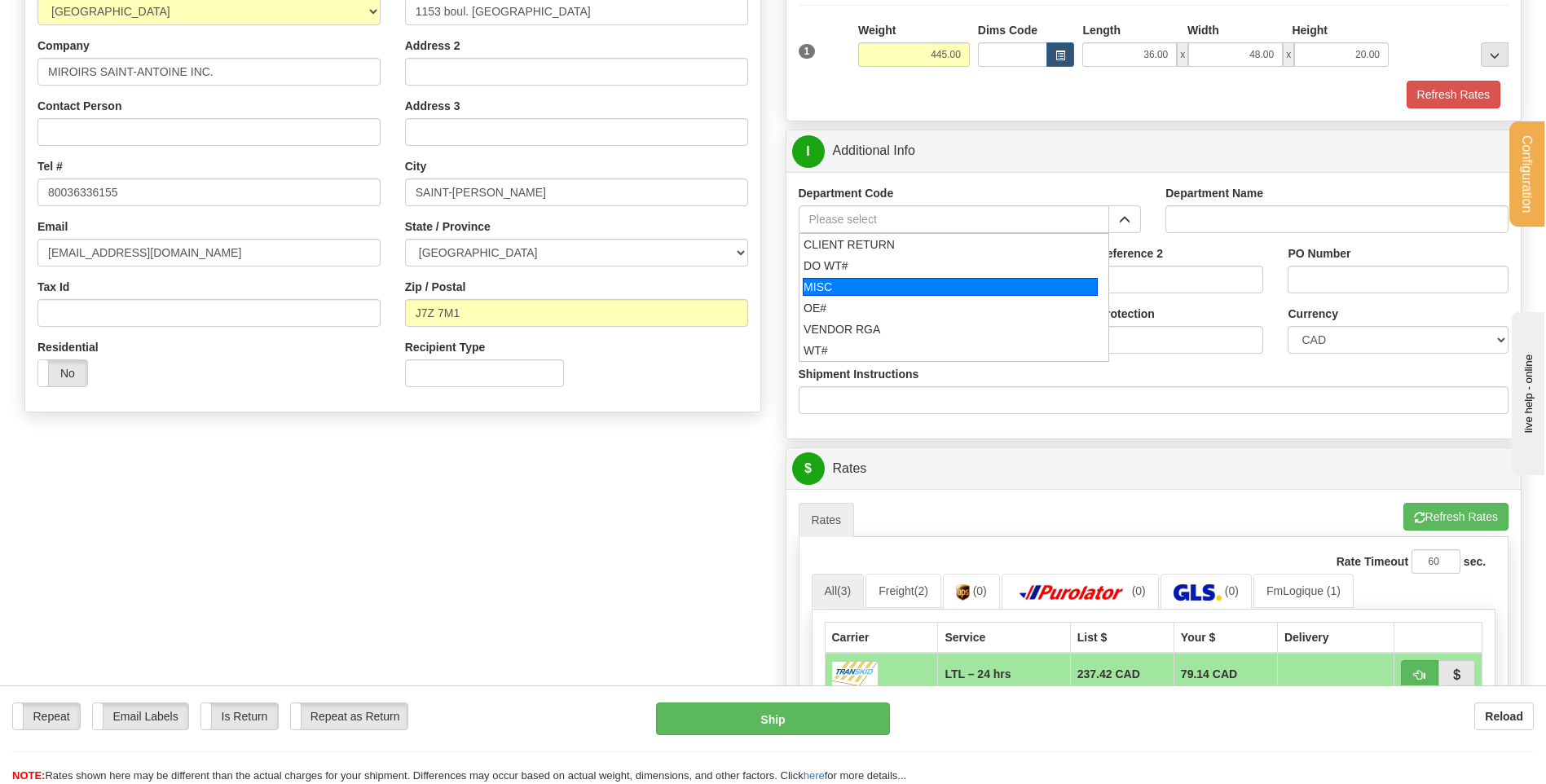
click at [883, 298] on li "OE#" at bounding box center [954, 308] width 310 height 22
type input "OE#"
type input "ORDERS"
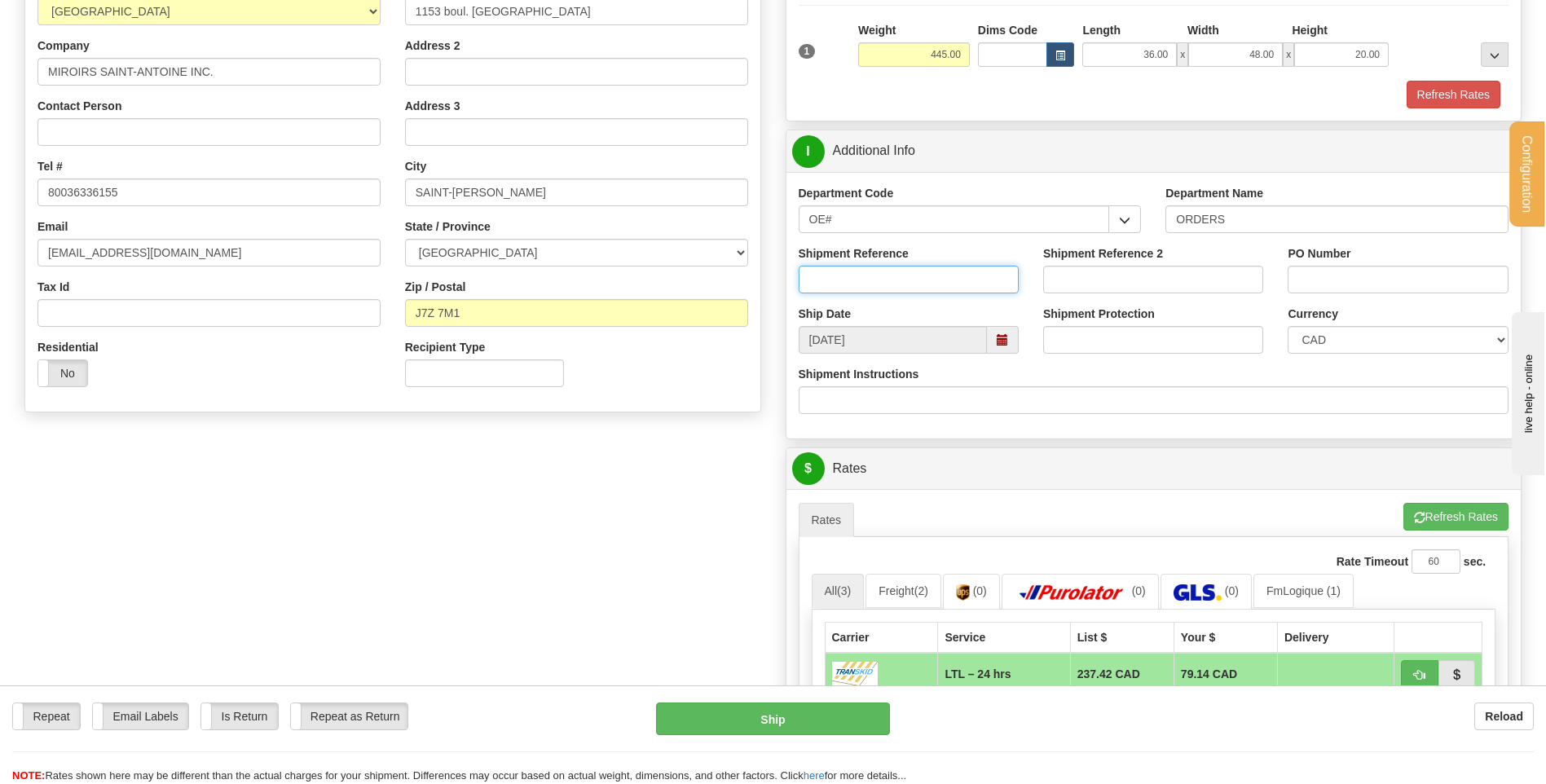
click at [878, 285] on input "Shipment Reference" at bounding box center [908, 280] width 220 height 28
type input "80005151-00"
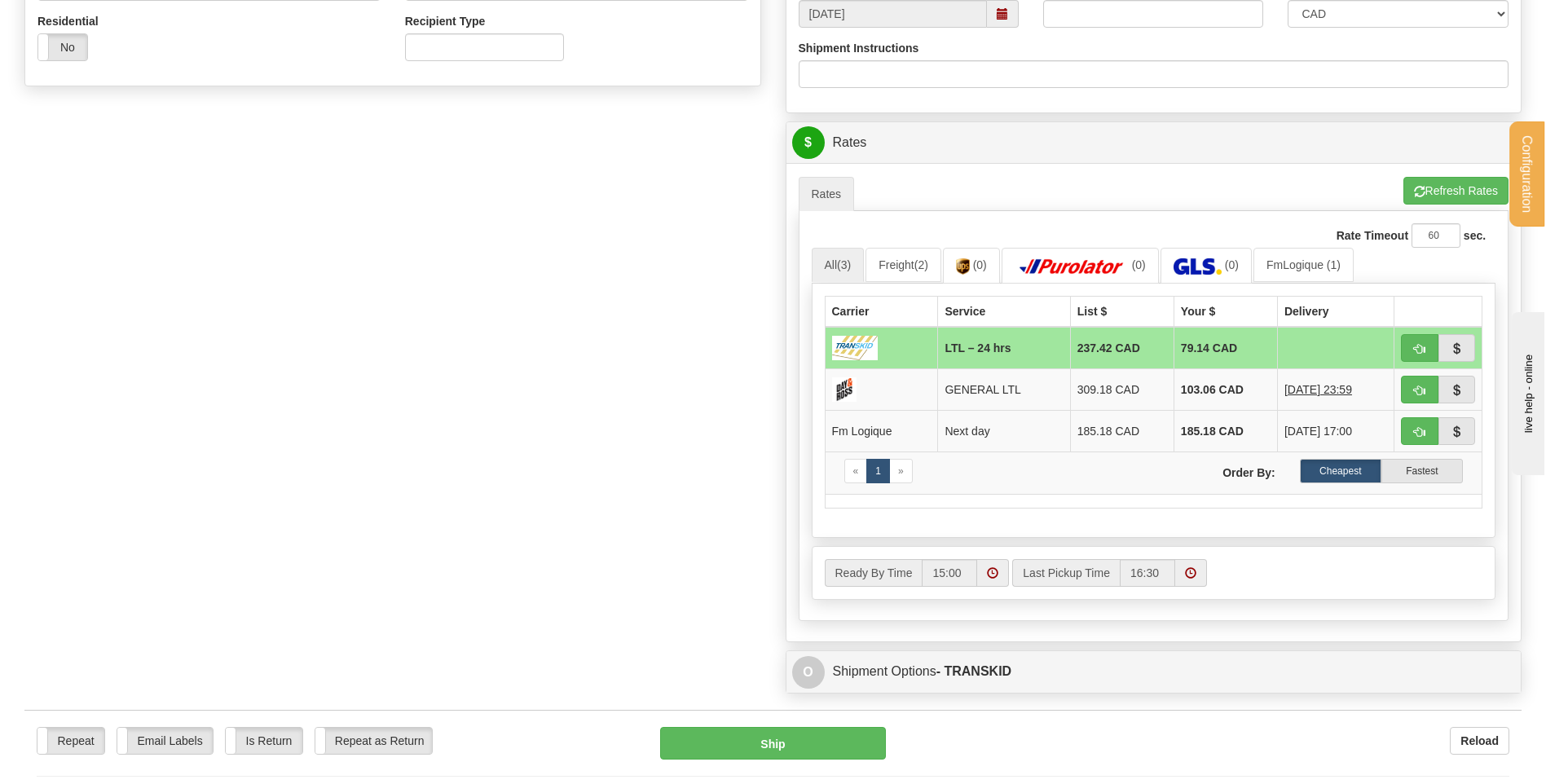
scroll to position [652, 0]
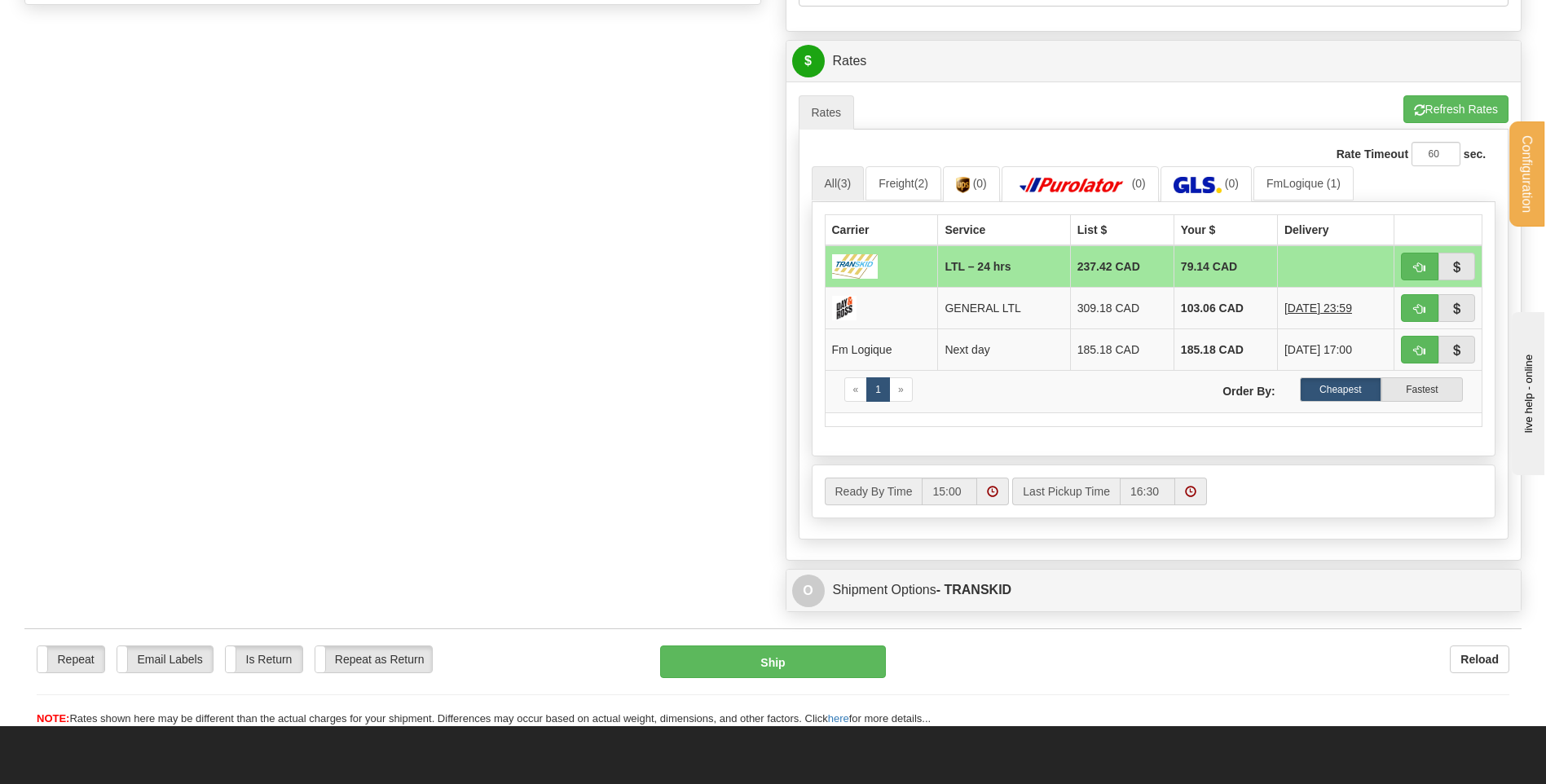
type input "85497"
click at [1419, 262] on span "button" at bounding box center [1420, 267] width 11 height 10
type input "24 hrs"
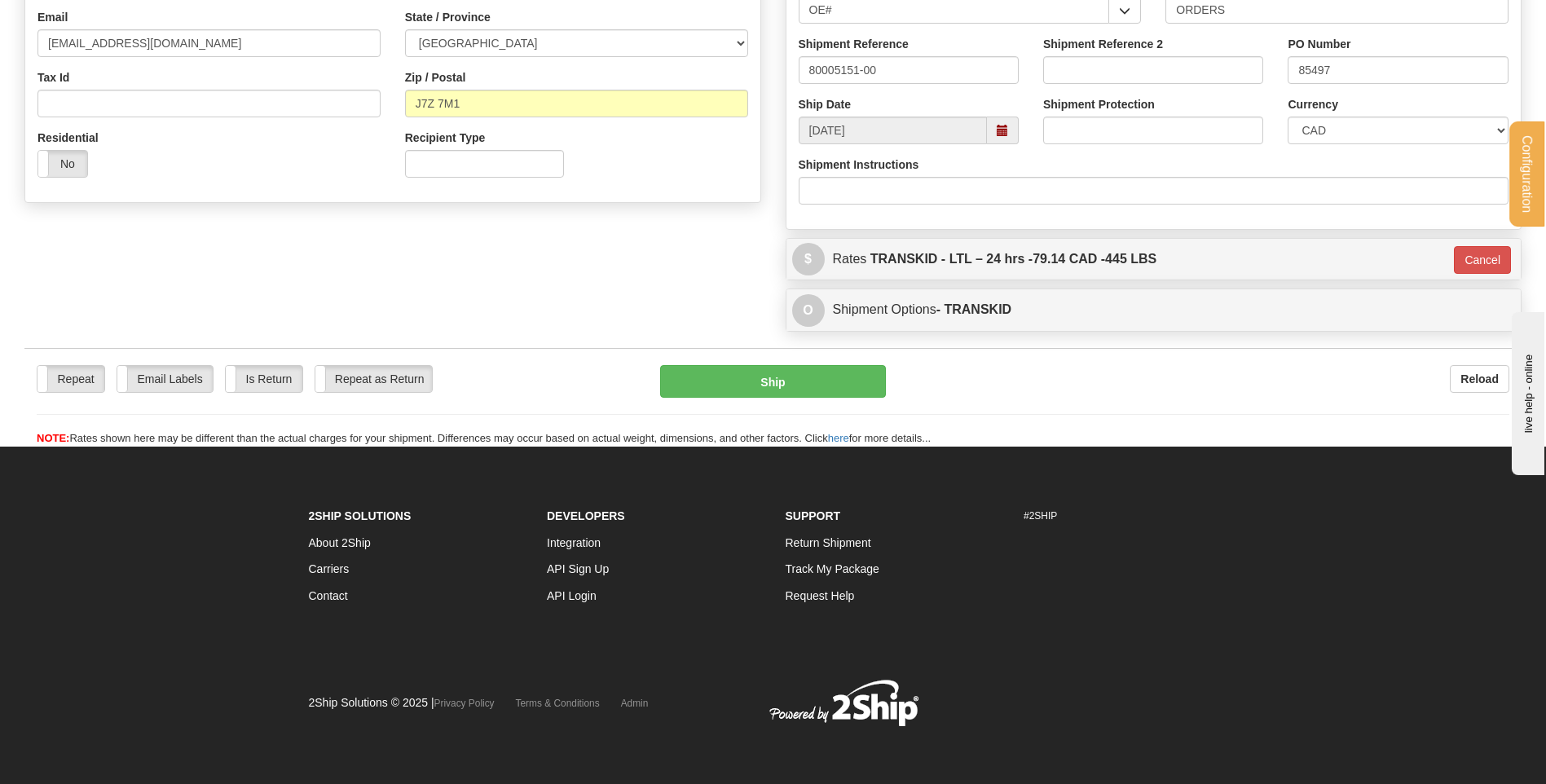
scroll to position [454, 0]
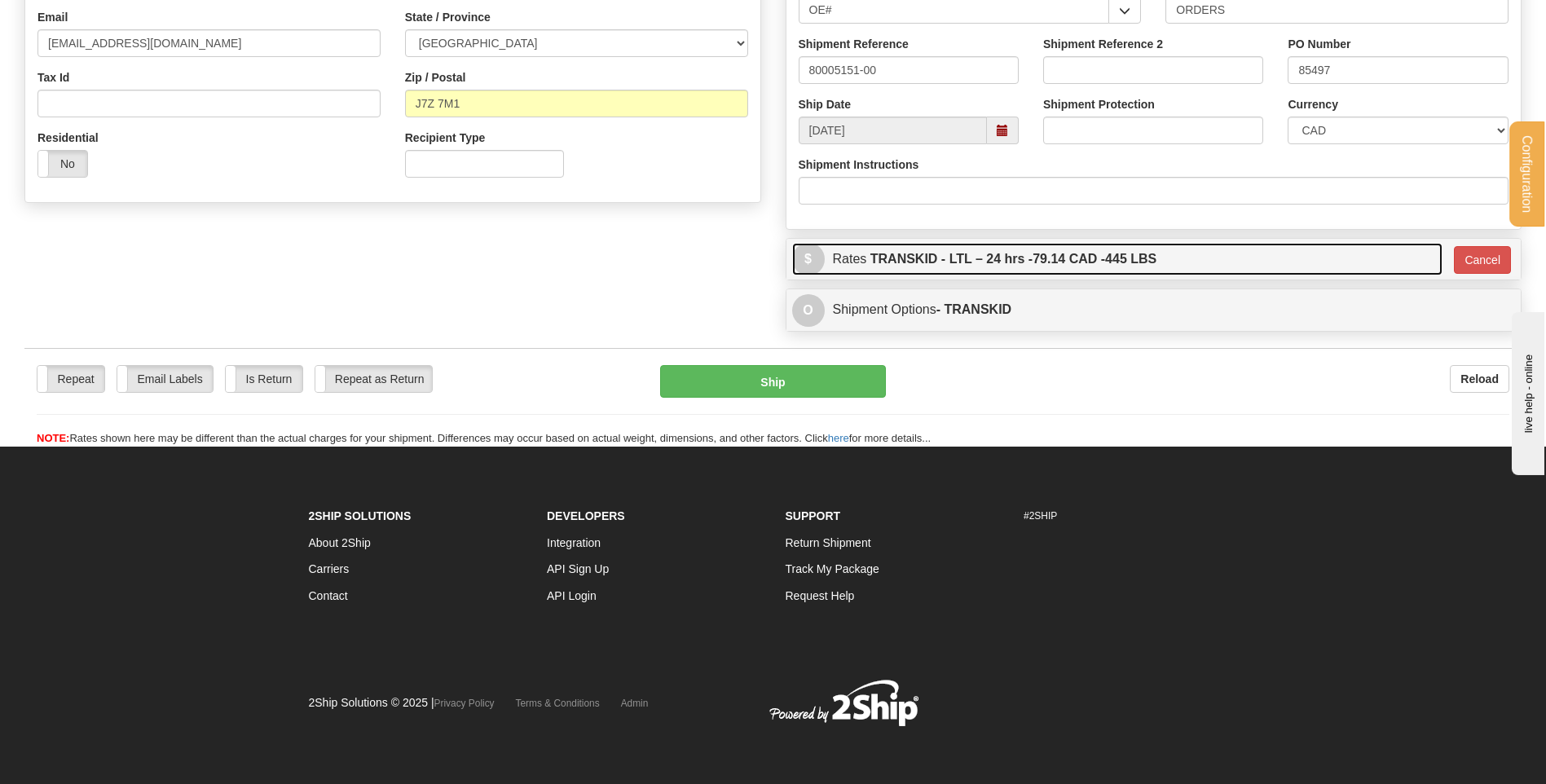
click at [951, 263] on label "TRANSKID - LTL – 24 hrs - 79.14 CAD - 445 LBS" at bounding box center [1013, 259] width 286 height 33
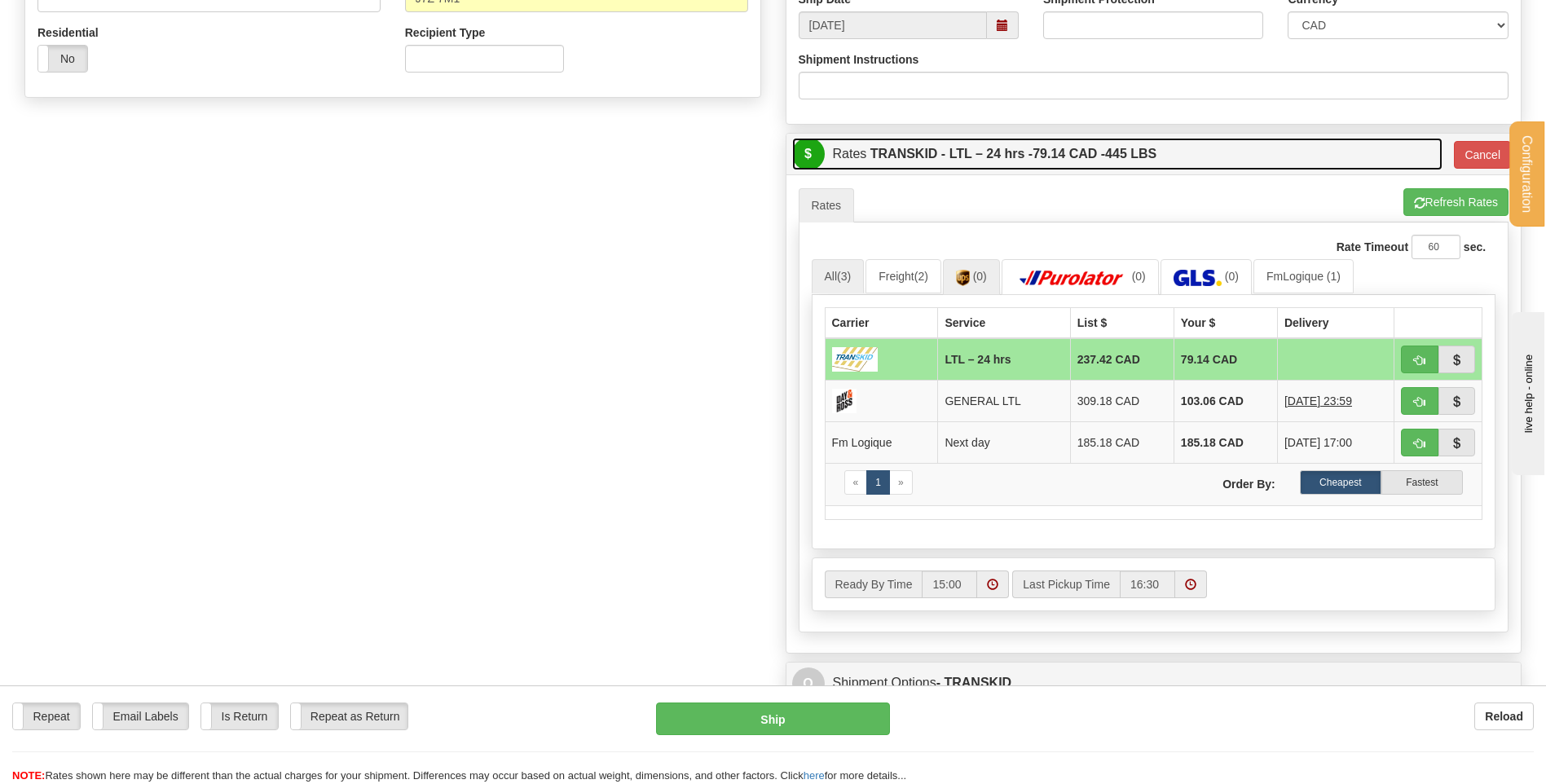
scroll to position [699, 0]
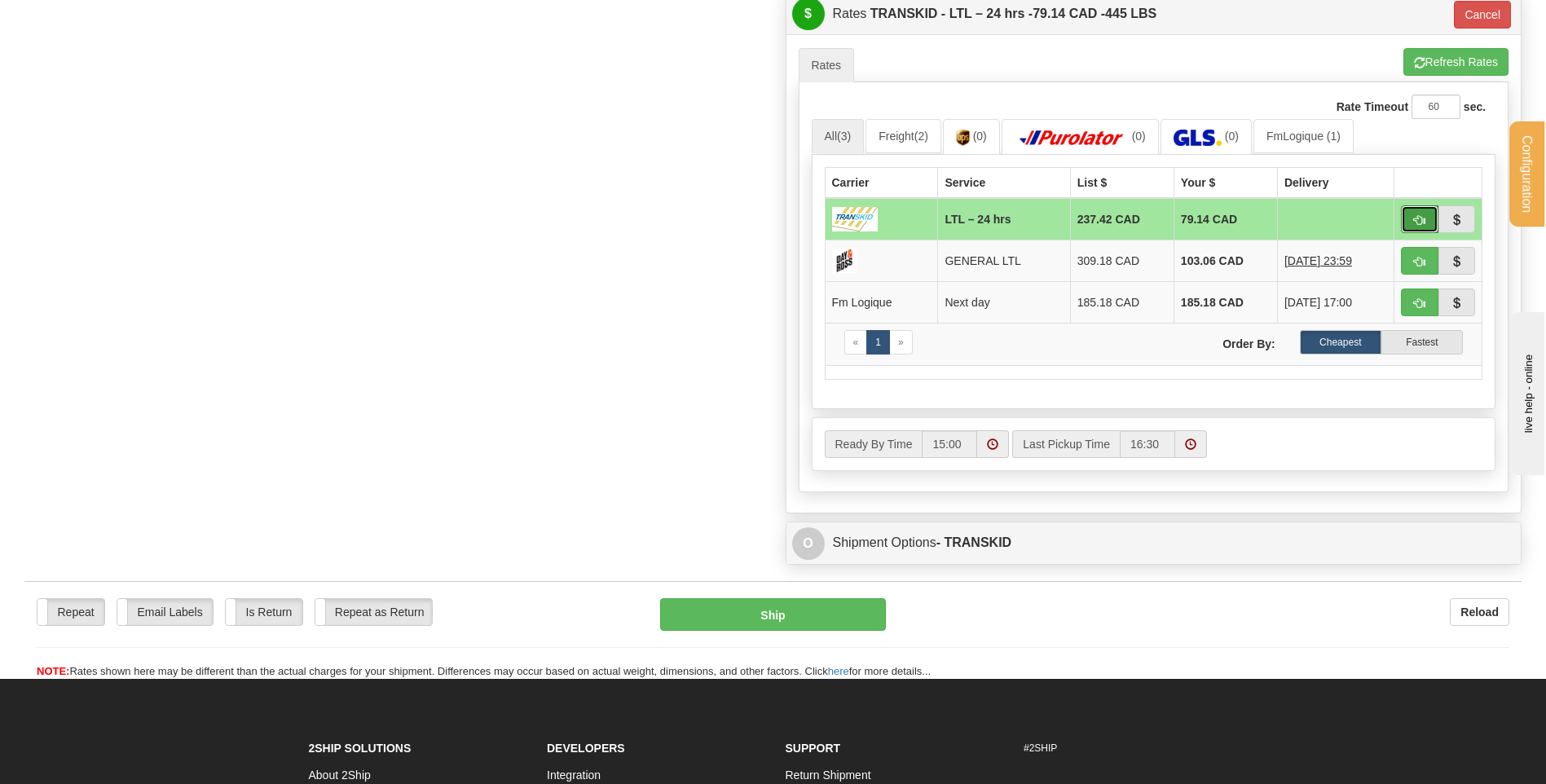
click at [1427, 212] on button "button" at bounding box center [1420, 220] width 38 height 28
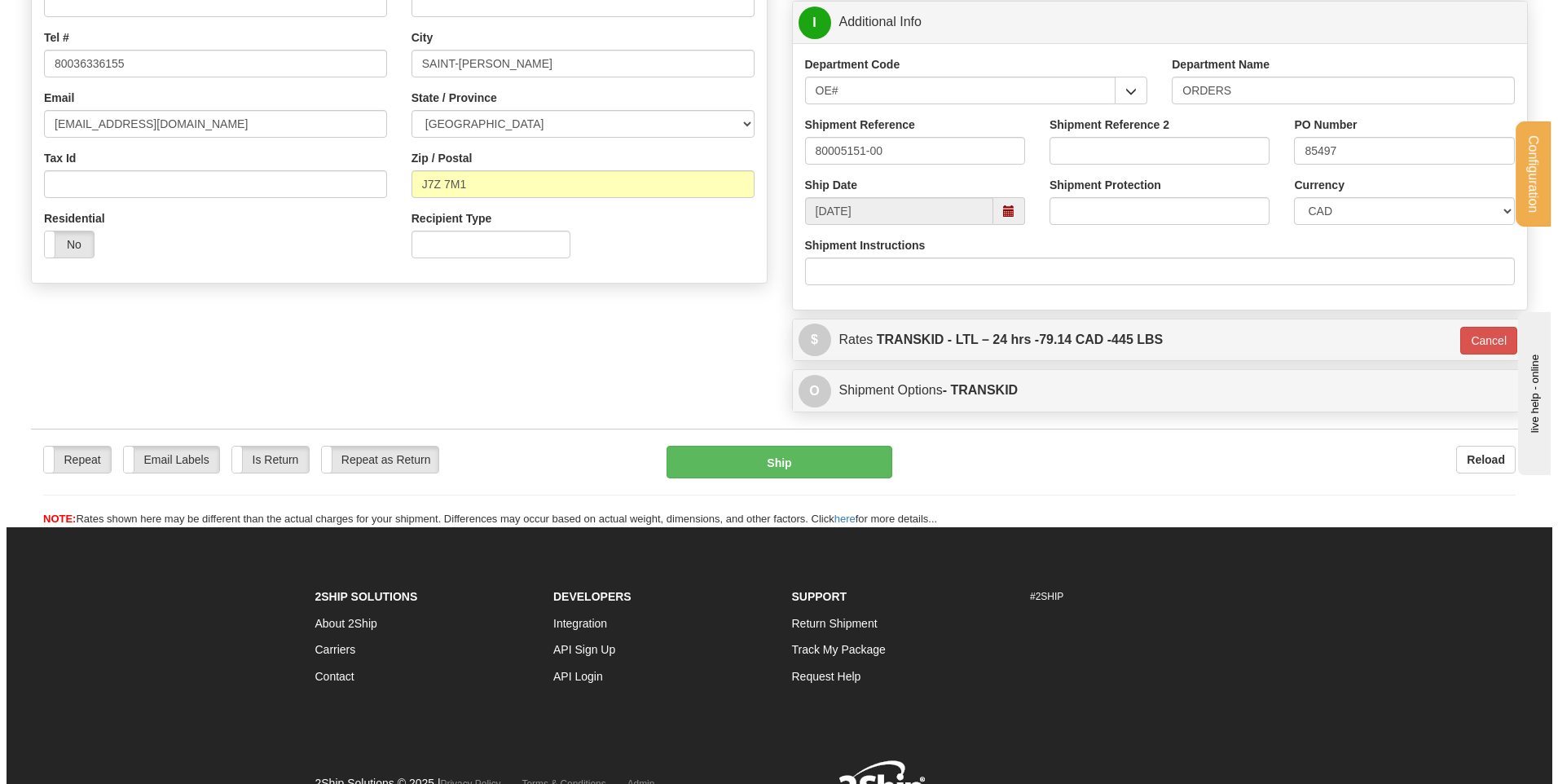
scroll to position [292, 0]
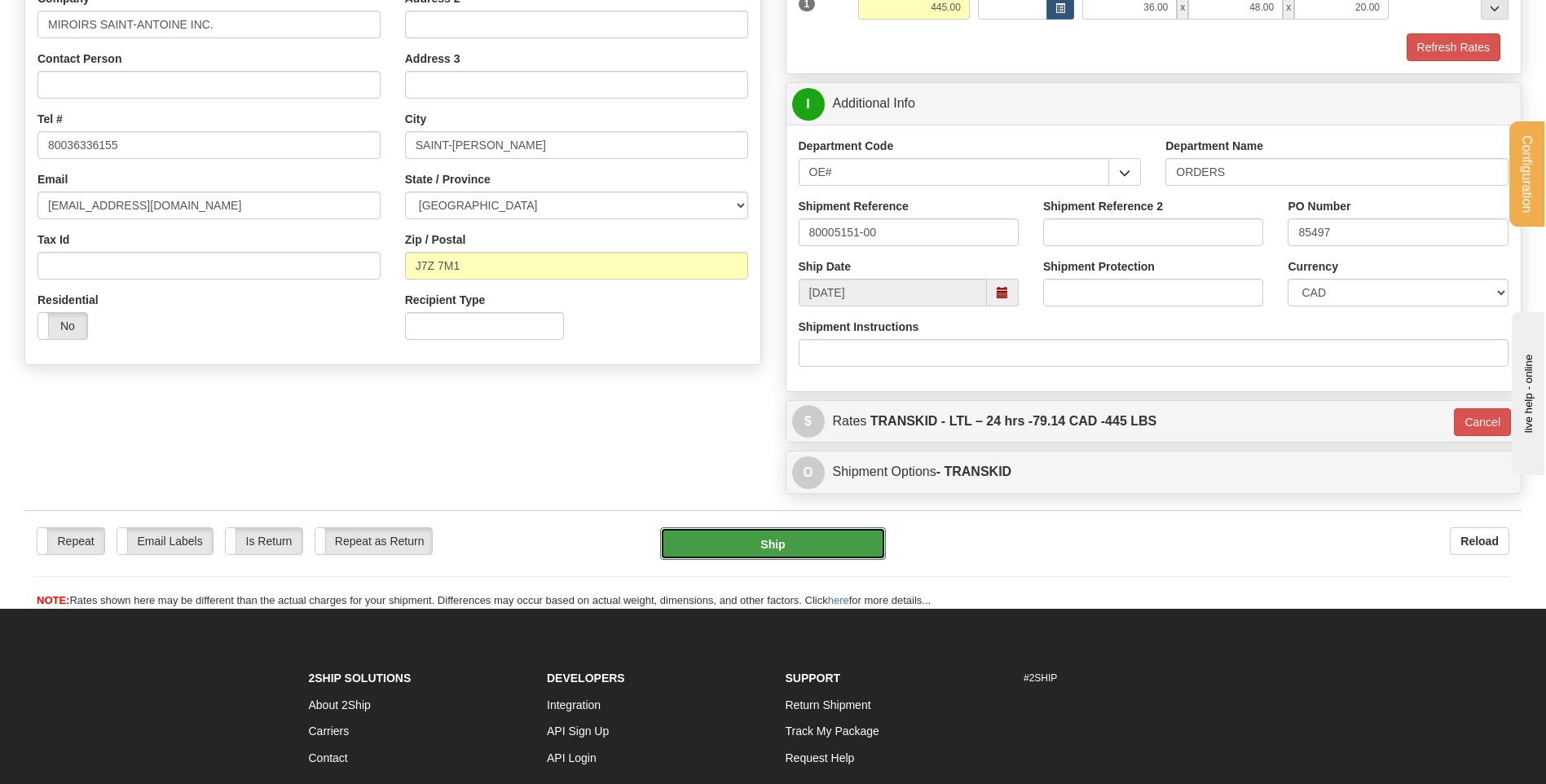
click at [702, 535] on button "Ship" at bounding box center [772, 543] width 224 height 33
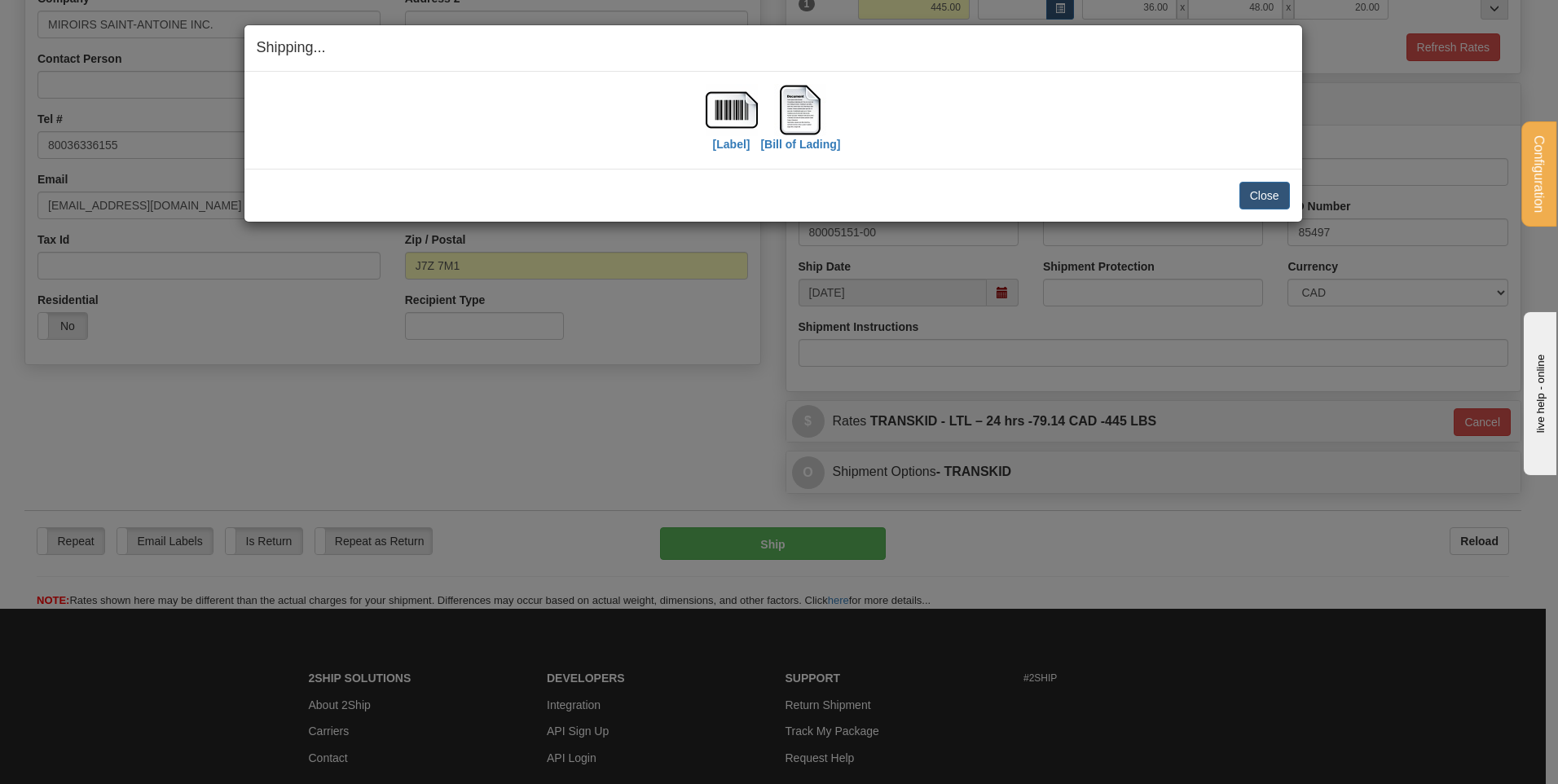
click at [773, 126] on div "[Bill of Lading]" at bounding box center [800, 119] width 80 height 72
click at [795, 114] on img at bounding box center [800, 110] width 53 height 53
click at [1260, 202] on button "Close" at bounding box center [1265, 196] width 51 height 28
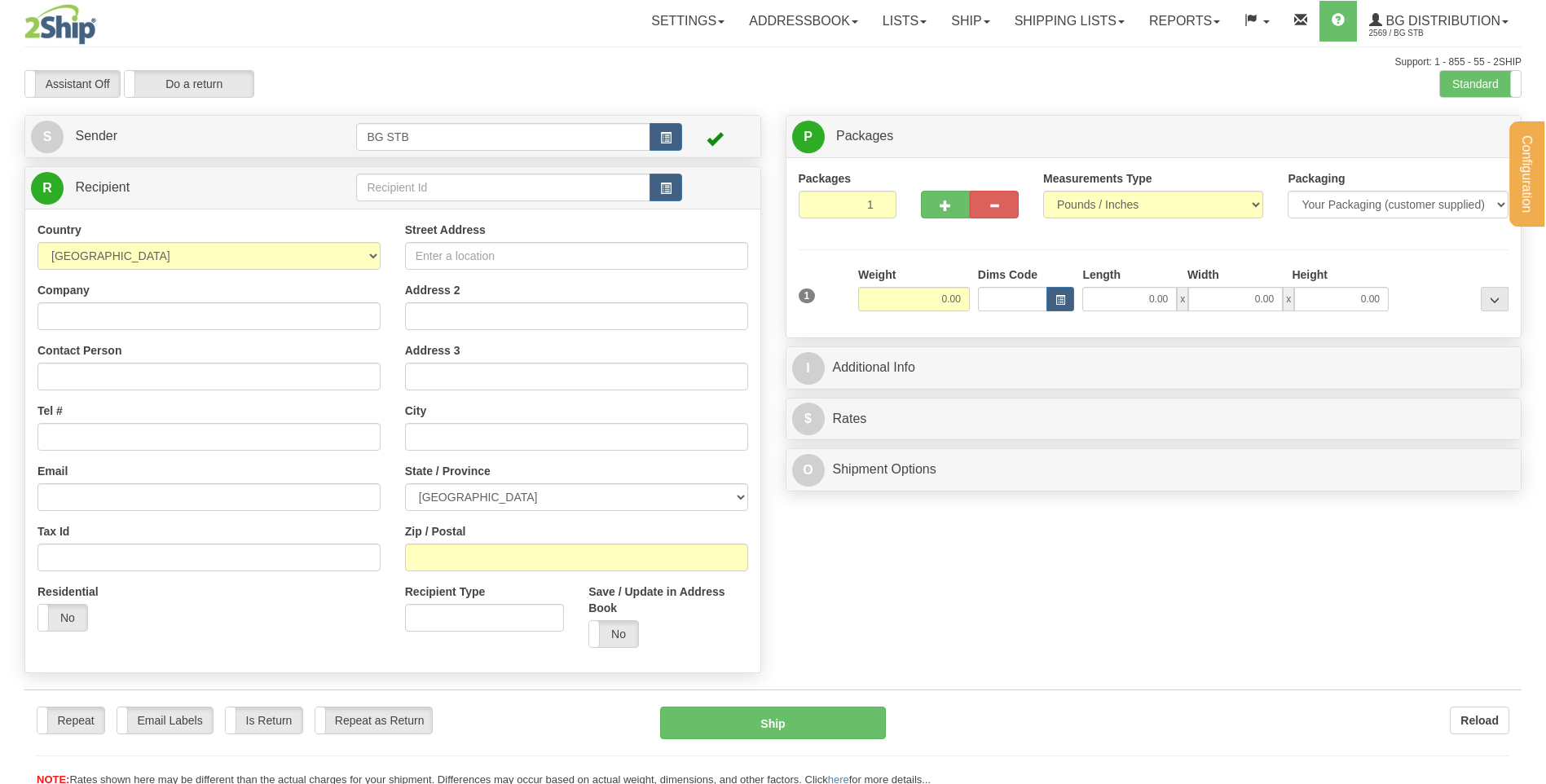
click at [453, 184] on div "Configuration My Configuration Panel Close Configure My Carriers" at bounding box center [773, 393] width 1546 height 787
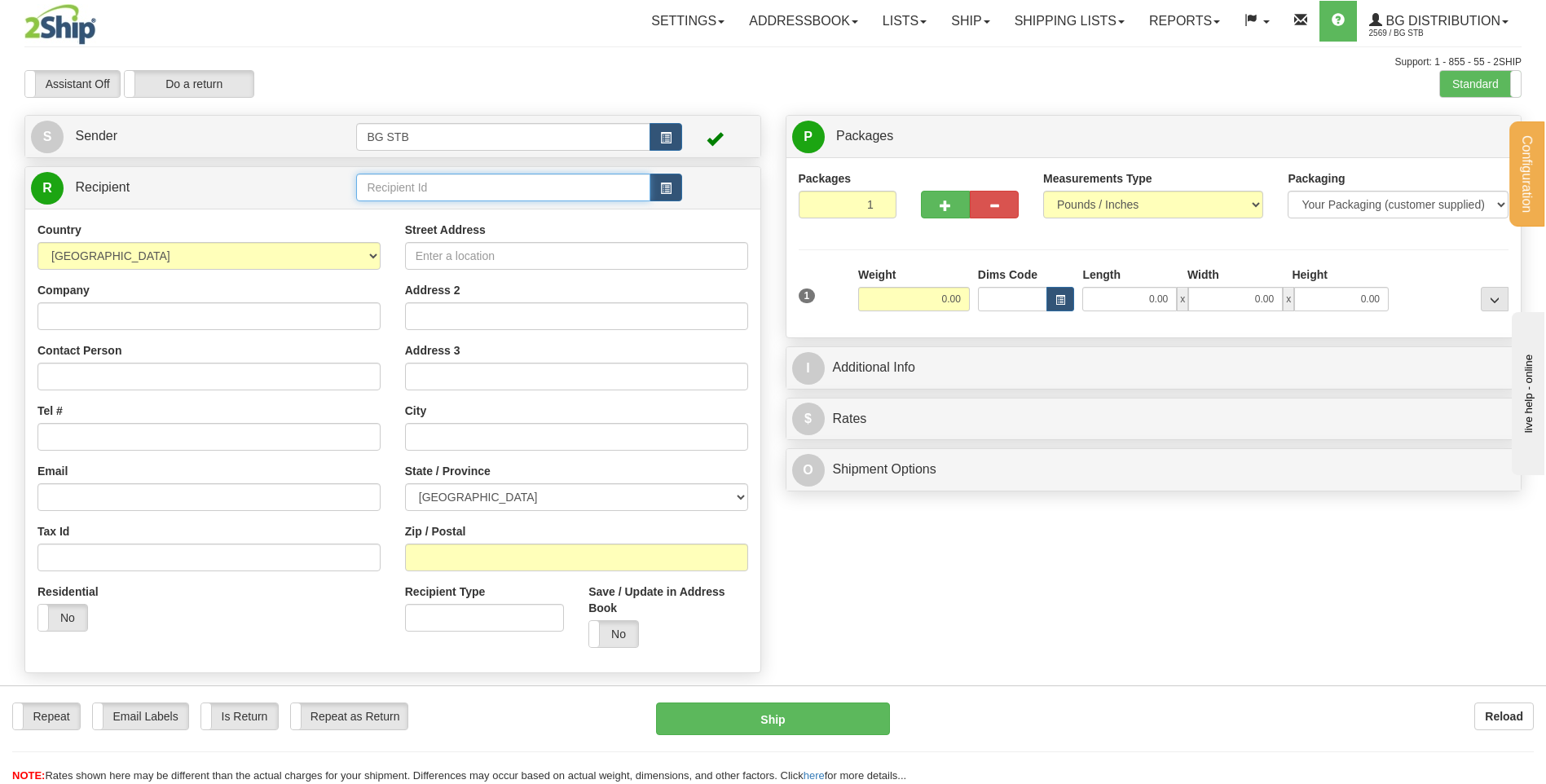
click at [453, 184] on input "text" at bounding box center [502, 188] width 293 height 28
type input "5589"
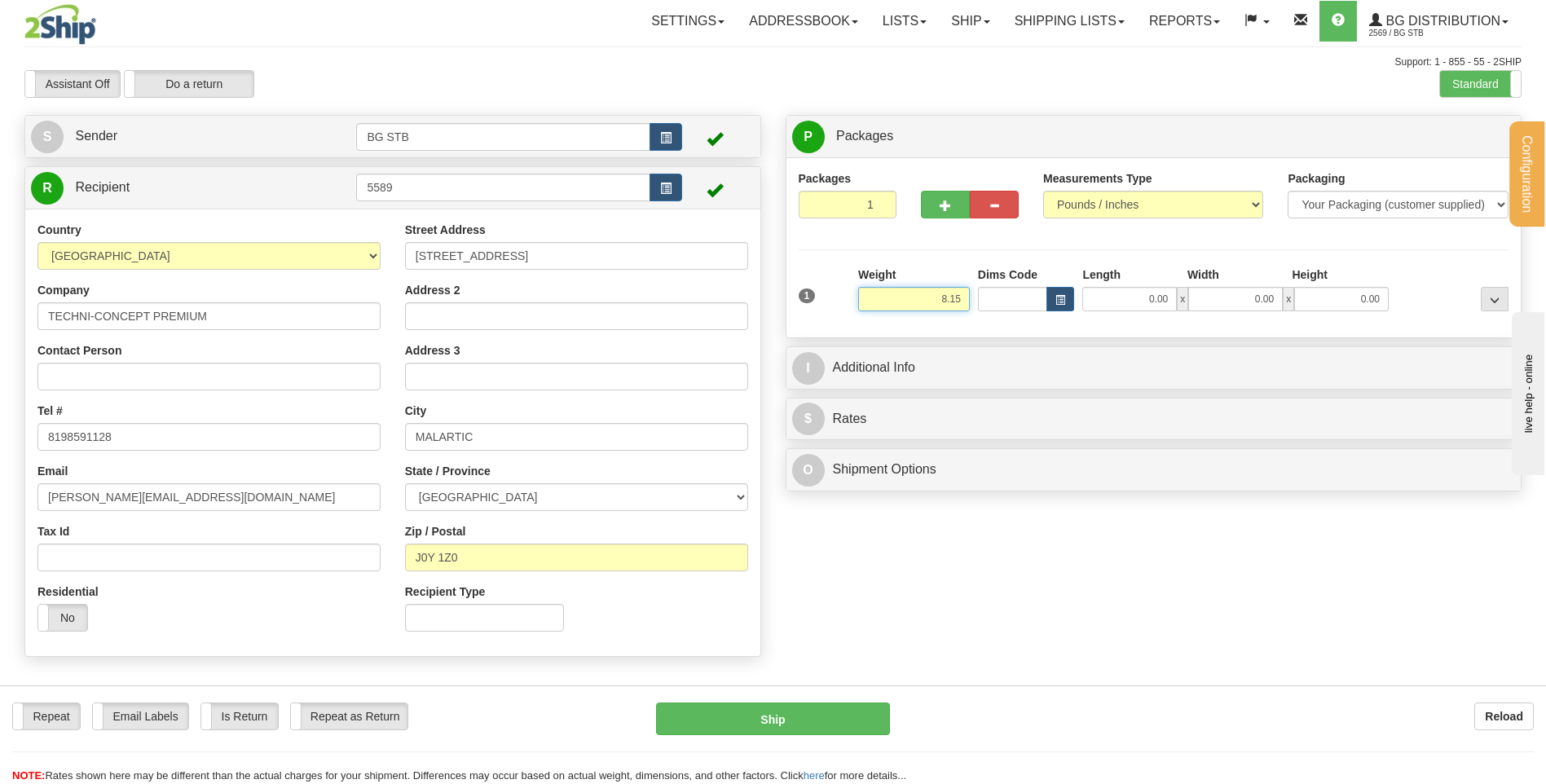
type input "8.15"
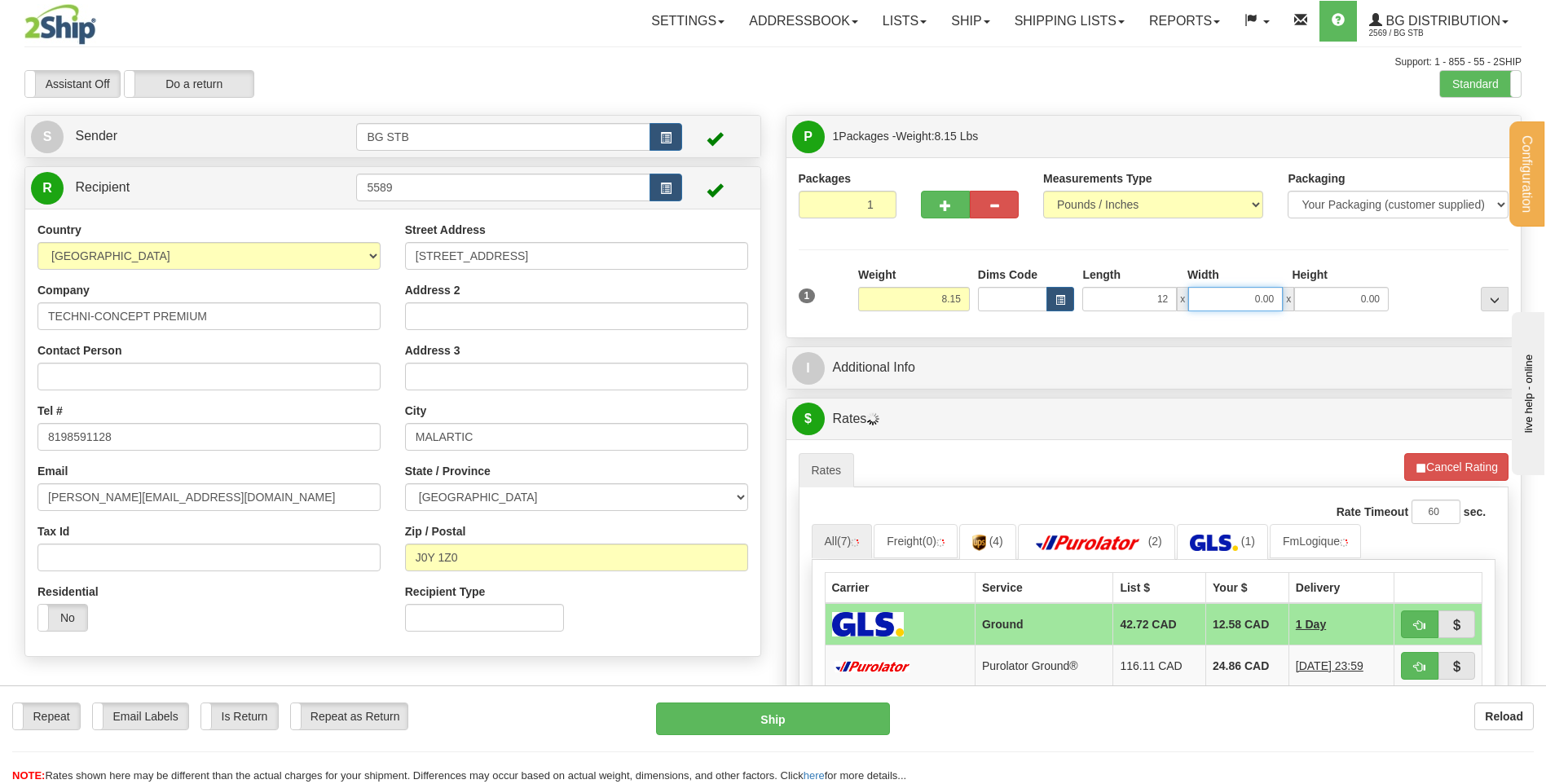
type input "12.00"
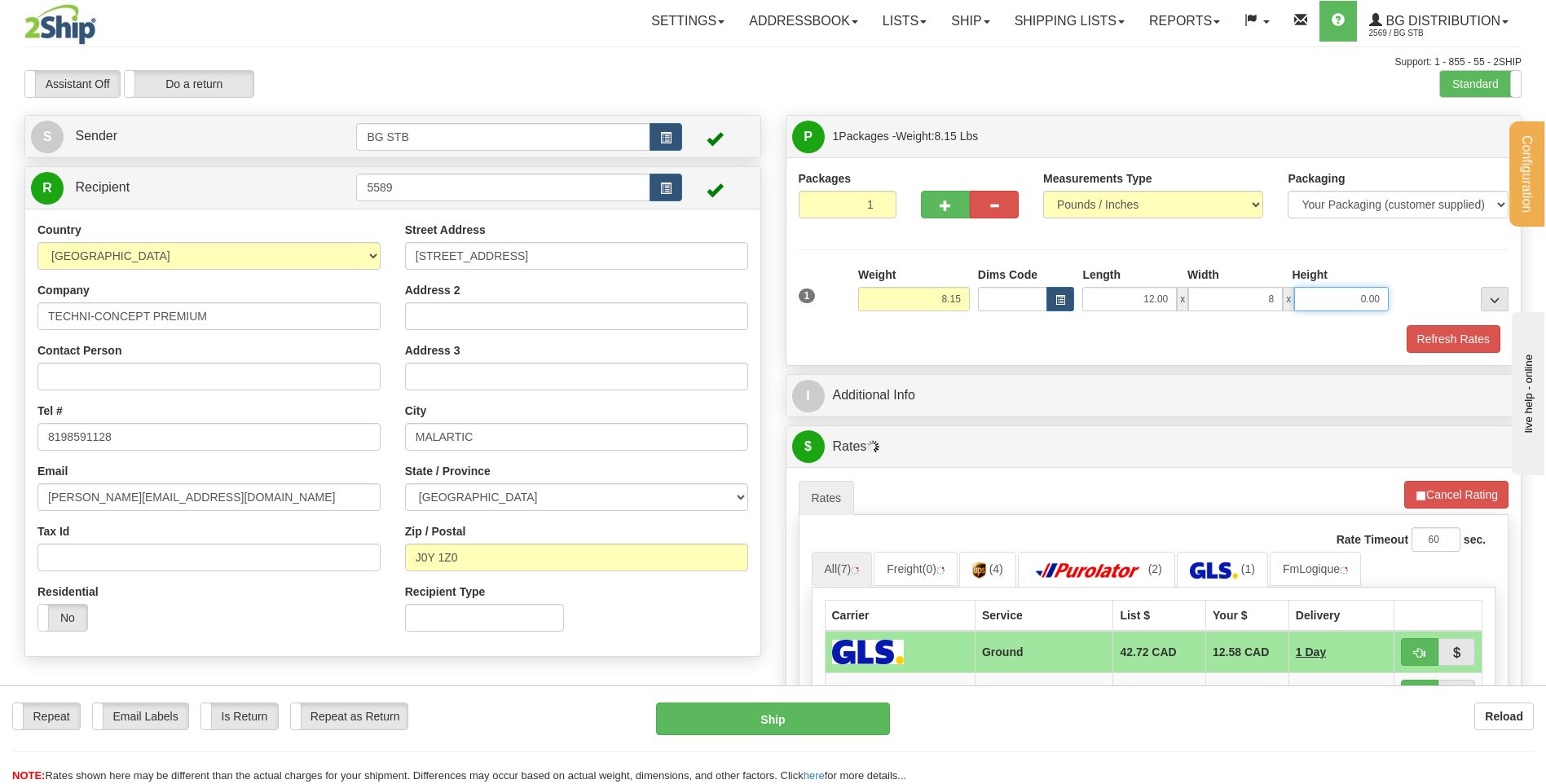
type input "8.00"
type input "6.00"
click at [976, 412] on div "I Additional Info" at bounding box center [1153, 395] width 735 height 41
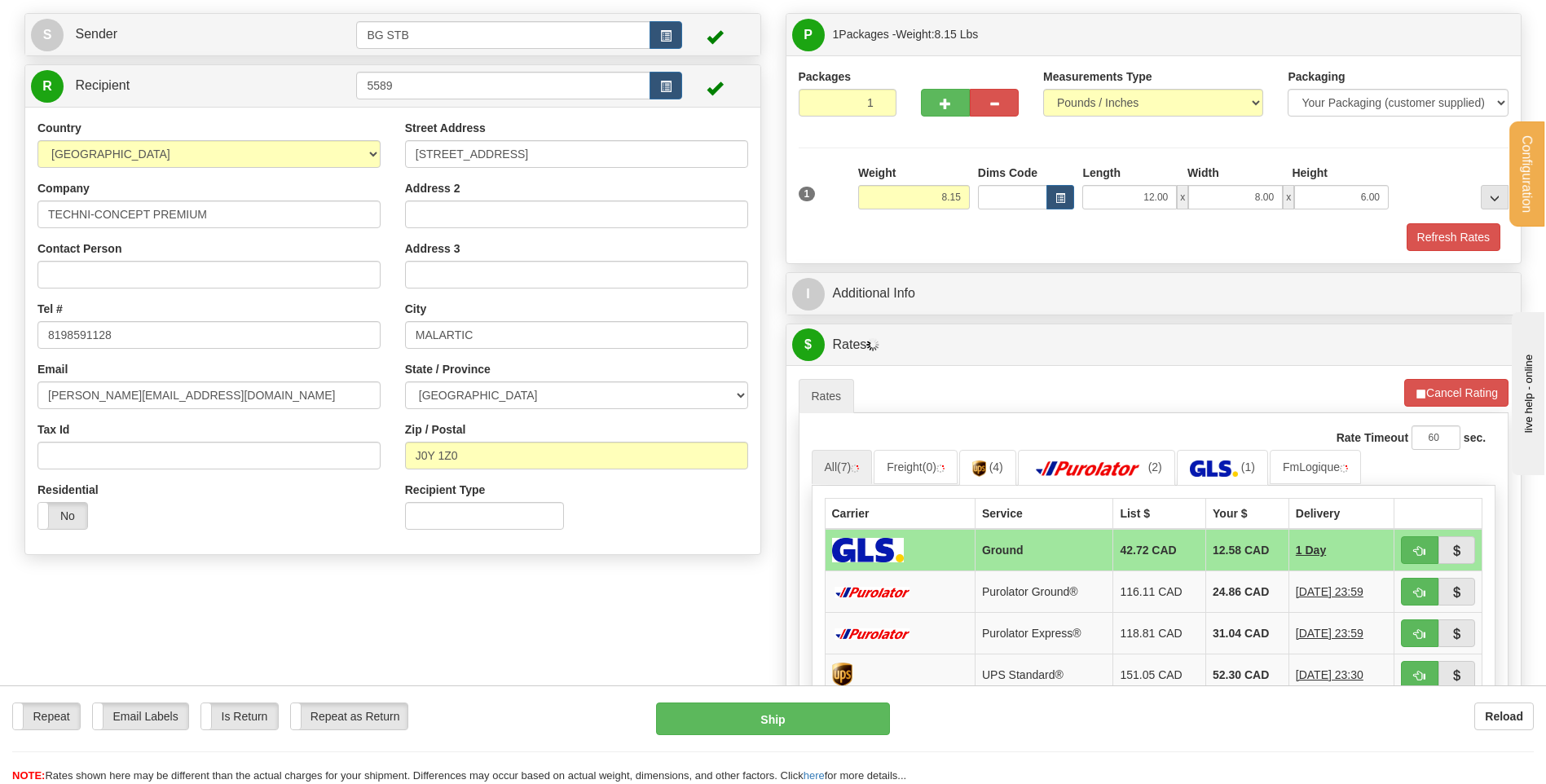
scroll to position [244, 0]
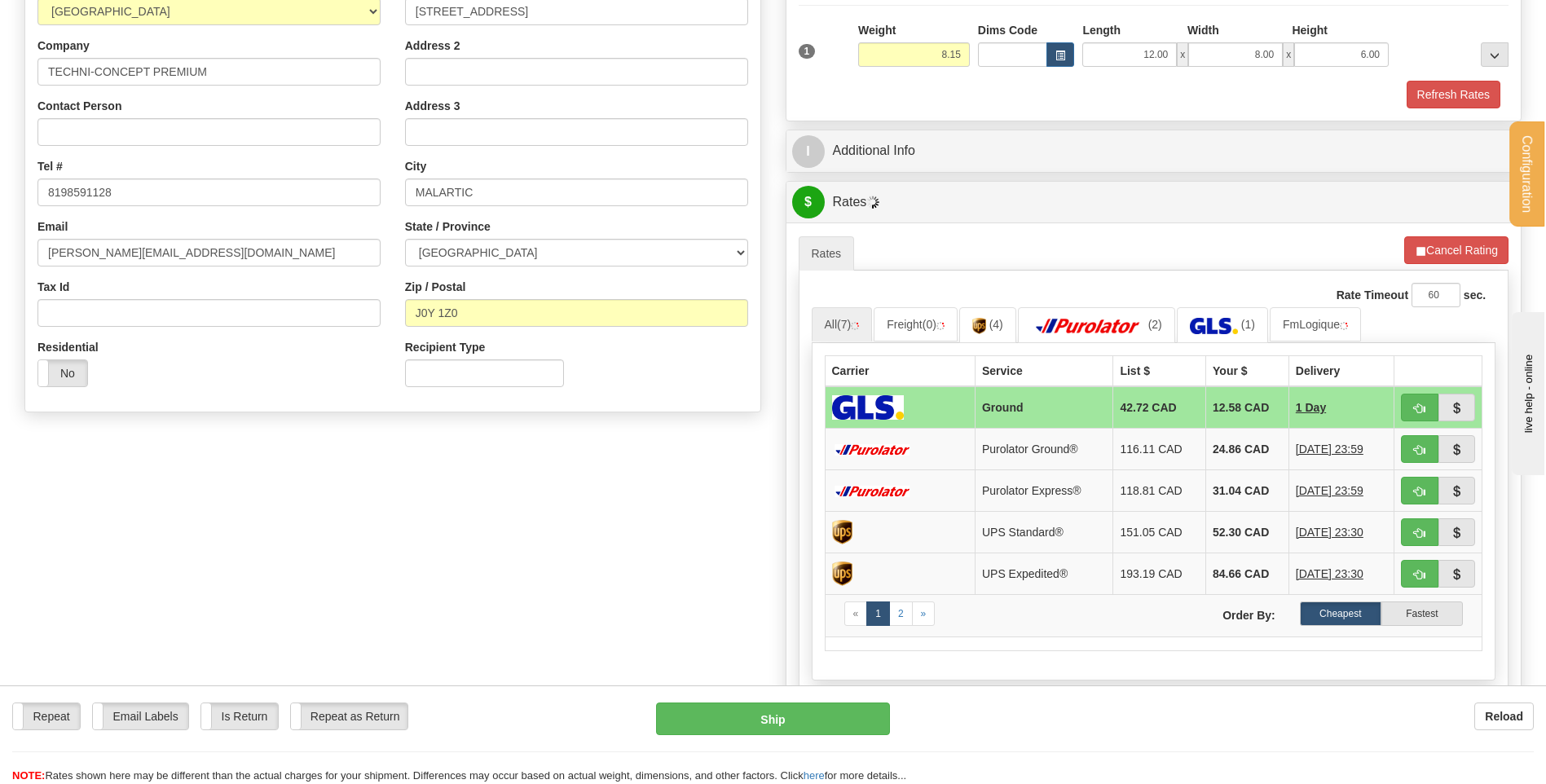
click at [927, 122] on div "P Packages 1 Packages - Weight: 8.15 Lbs Shipment Level Shipm. Package Level Pa…" at bounding box center [1153, 357] width 761 height 973
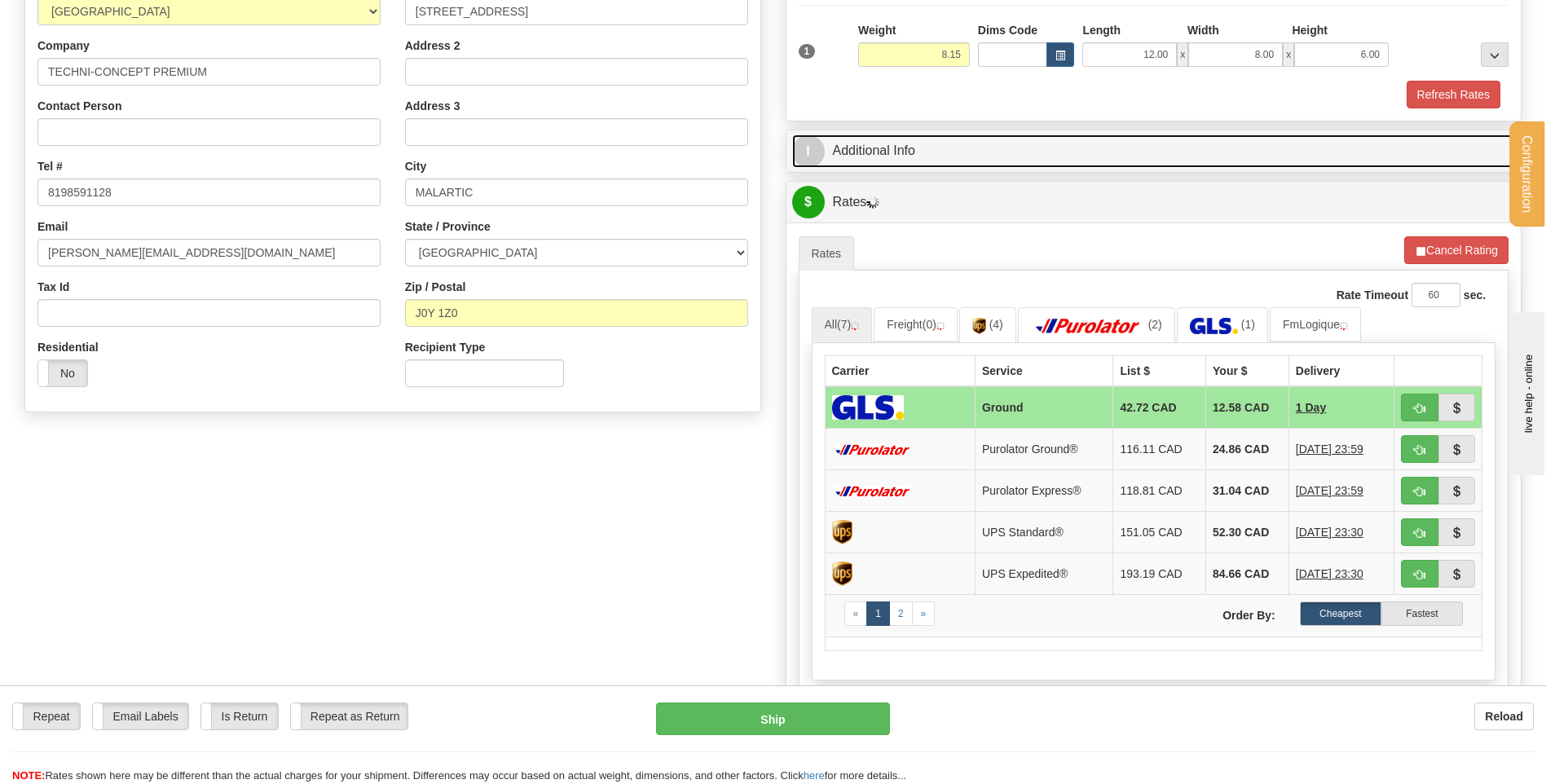
click at [933, 138] on link "I Additional Info" at bounding box center [1153, 151] width 724 height 34
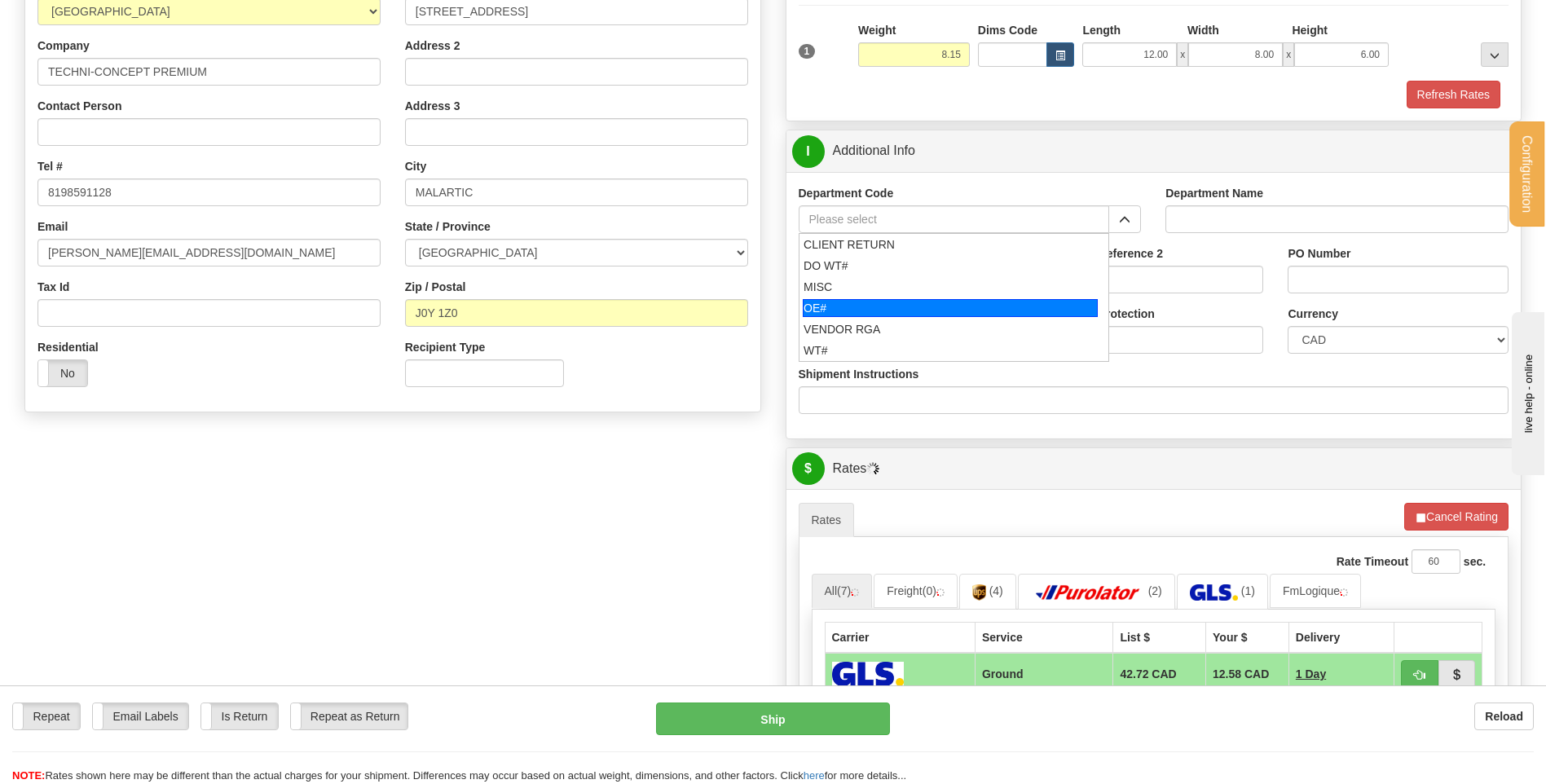
click at [928, 306] on div "OE#" at bounding box center [951, 307] width 295 height 18
type input "OE#"
type input "ORDERS"
click at [920, 287] on input "Shipment Reference" at bounding box center [908, 280] width 220 height 28
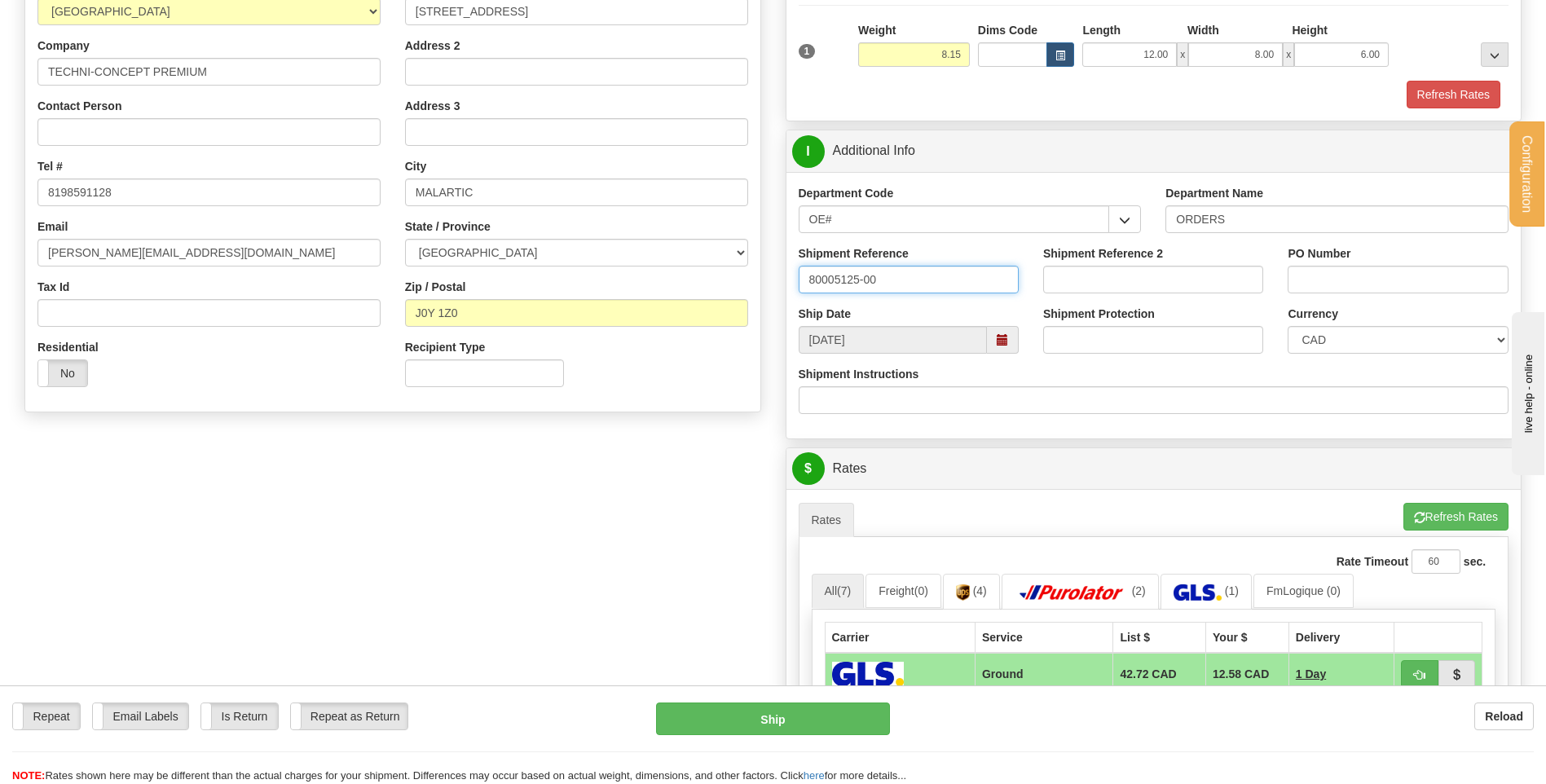
type input "80005125-00"
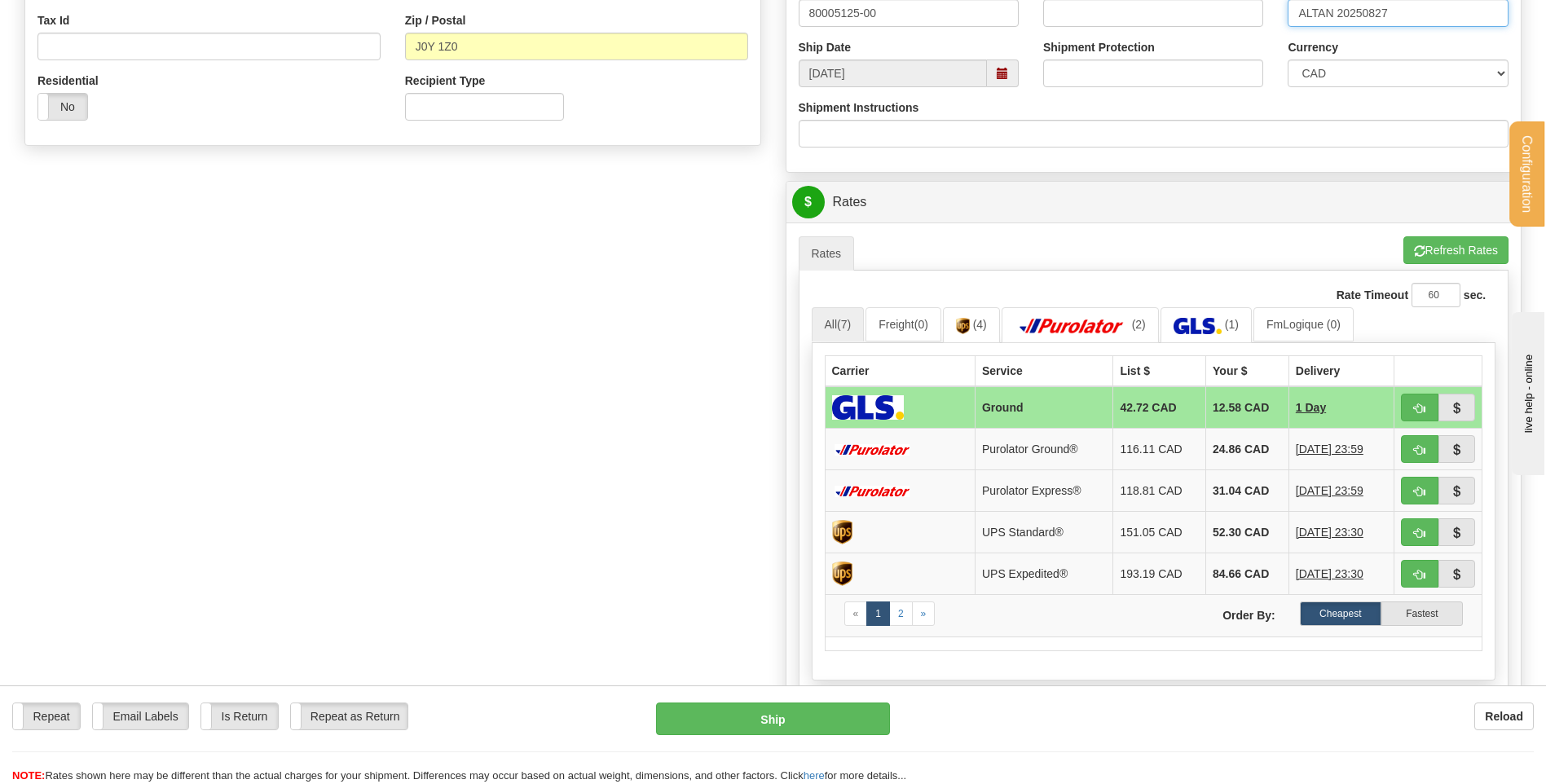
scroll to position [570, 0]
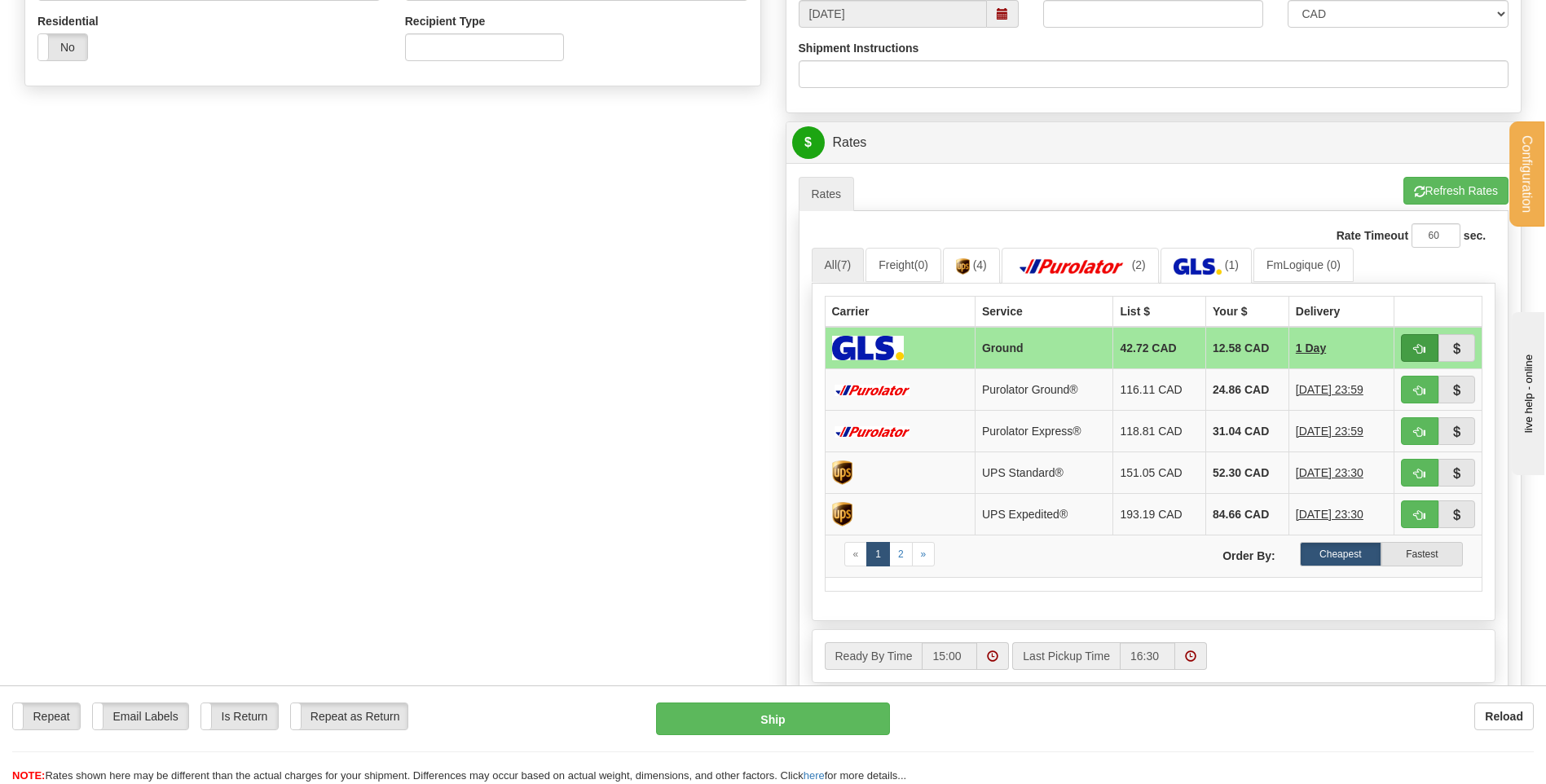
type input "ALTAN 20250827"
click at [1410, 342] on button "button" at bounding box center [1420, 348] width 38 height 28
type input "1"
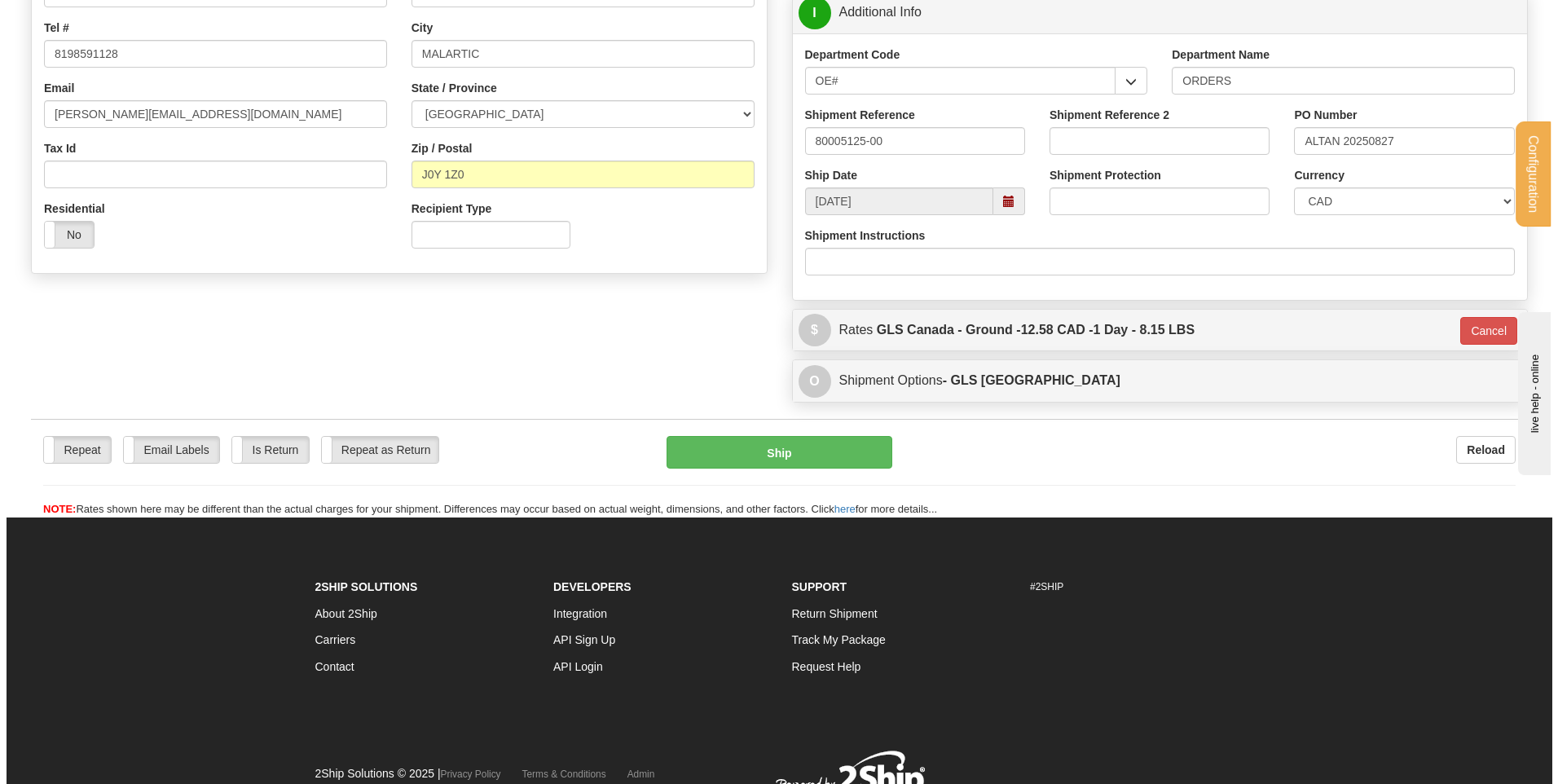
scroll to position [292, 0]
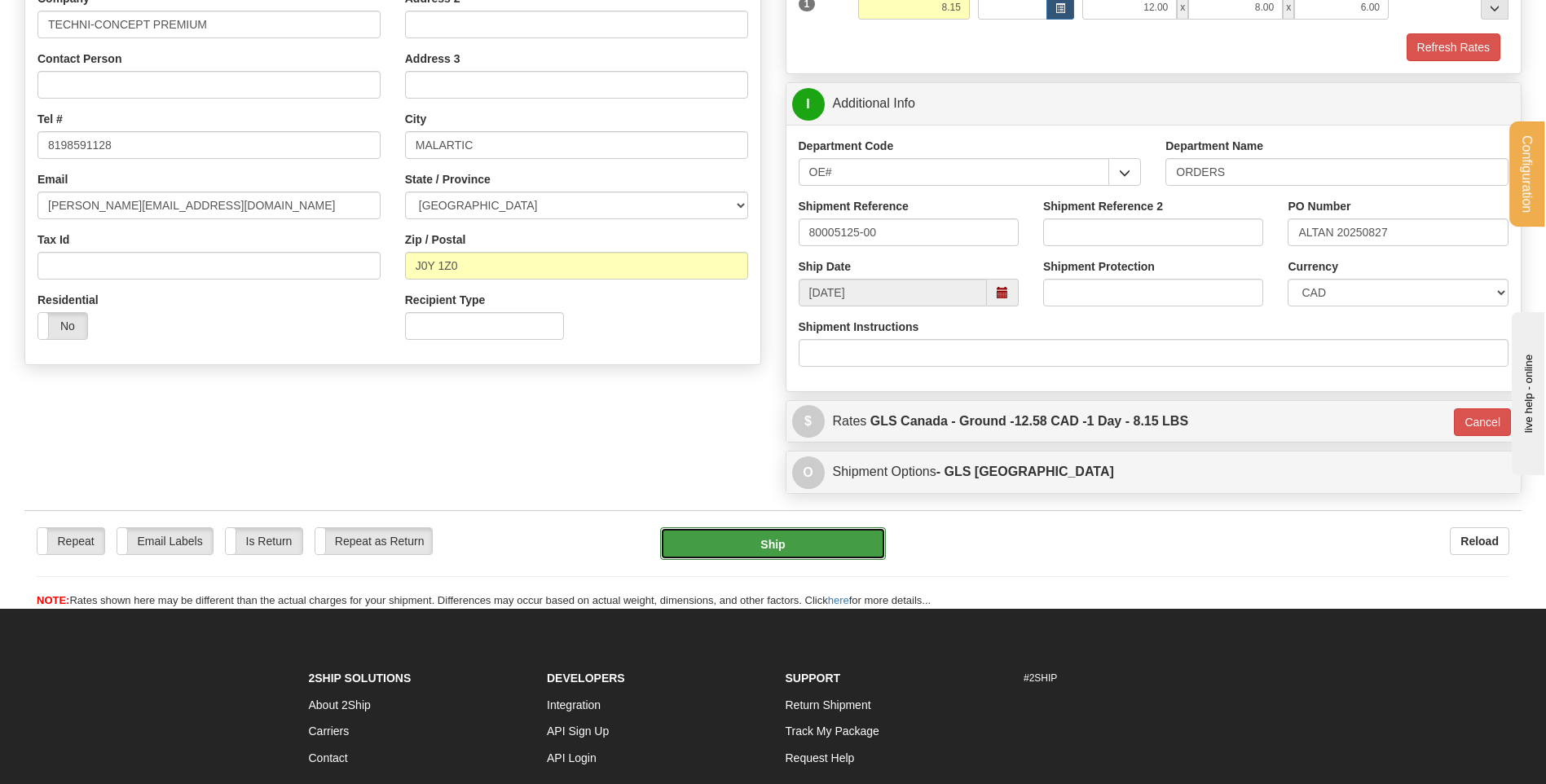
click at [757, 551] on button "Ship" at bounding box center [772, 543] width 224 height 33
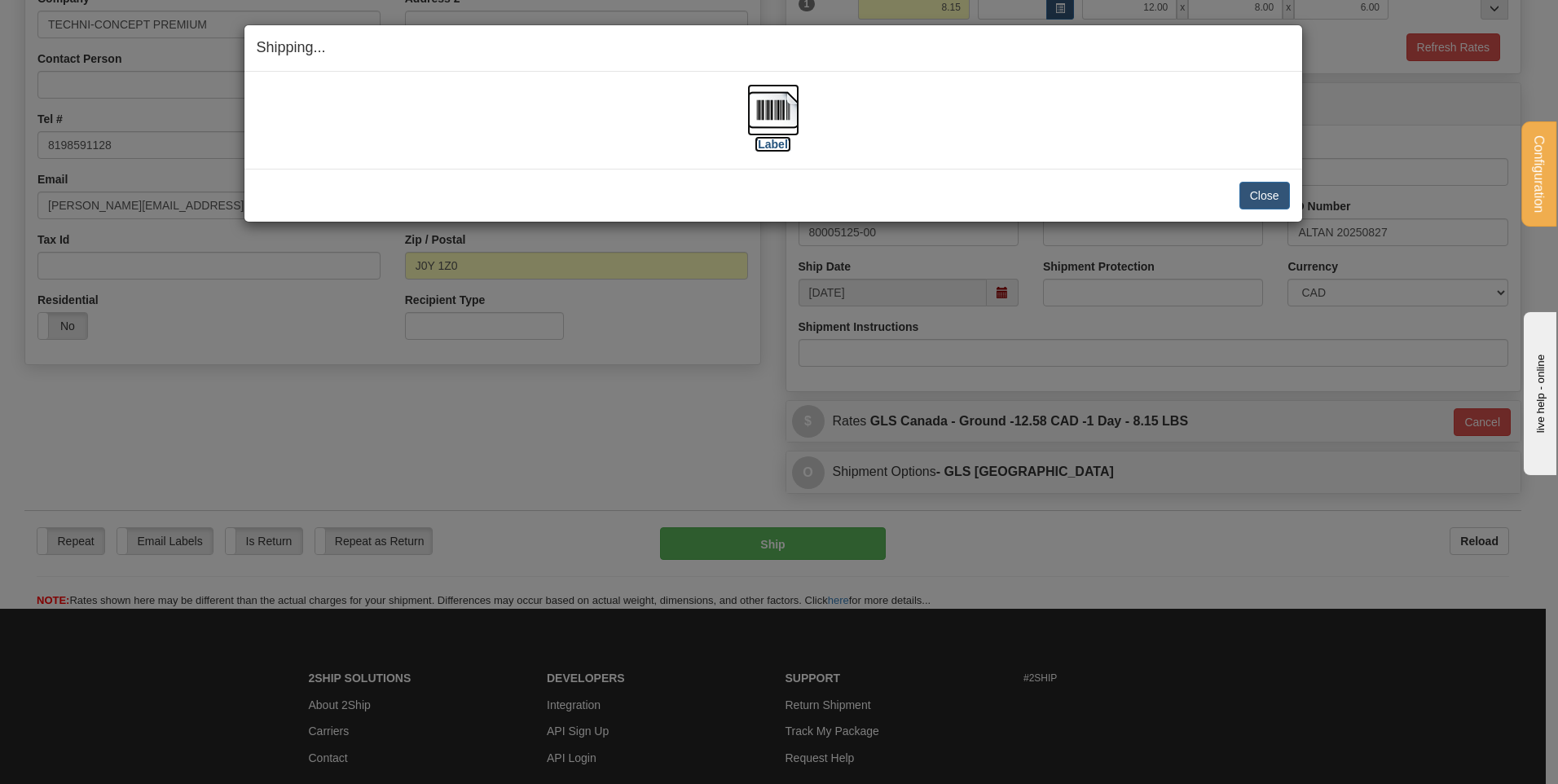
click at [773, 115] on img at bounding box center [774, 110] width 53 height 53
click at [1283, 194] on button "Close" at bounding box center [1265, 196] width 51 height 28
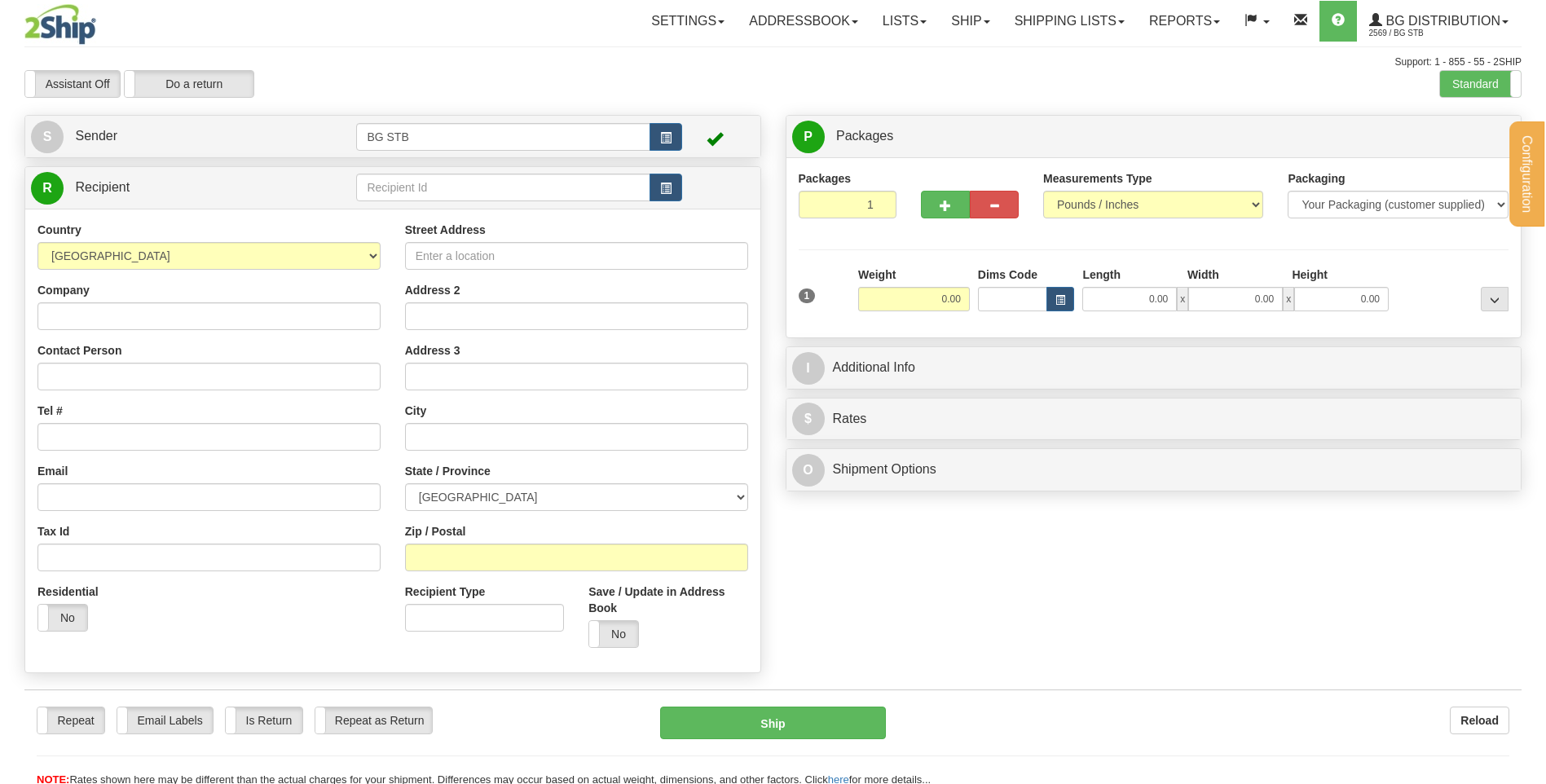
click at [392, 190] on div "Configuration My Configuration Panel Close Configure My Carriers" at bounding box center [773, 393] width 1546 height 787
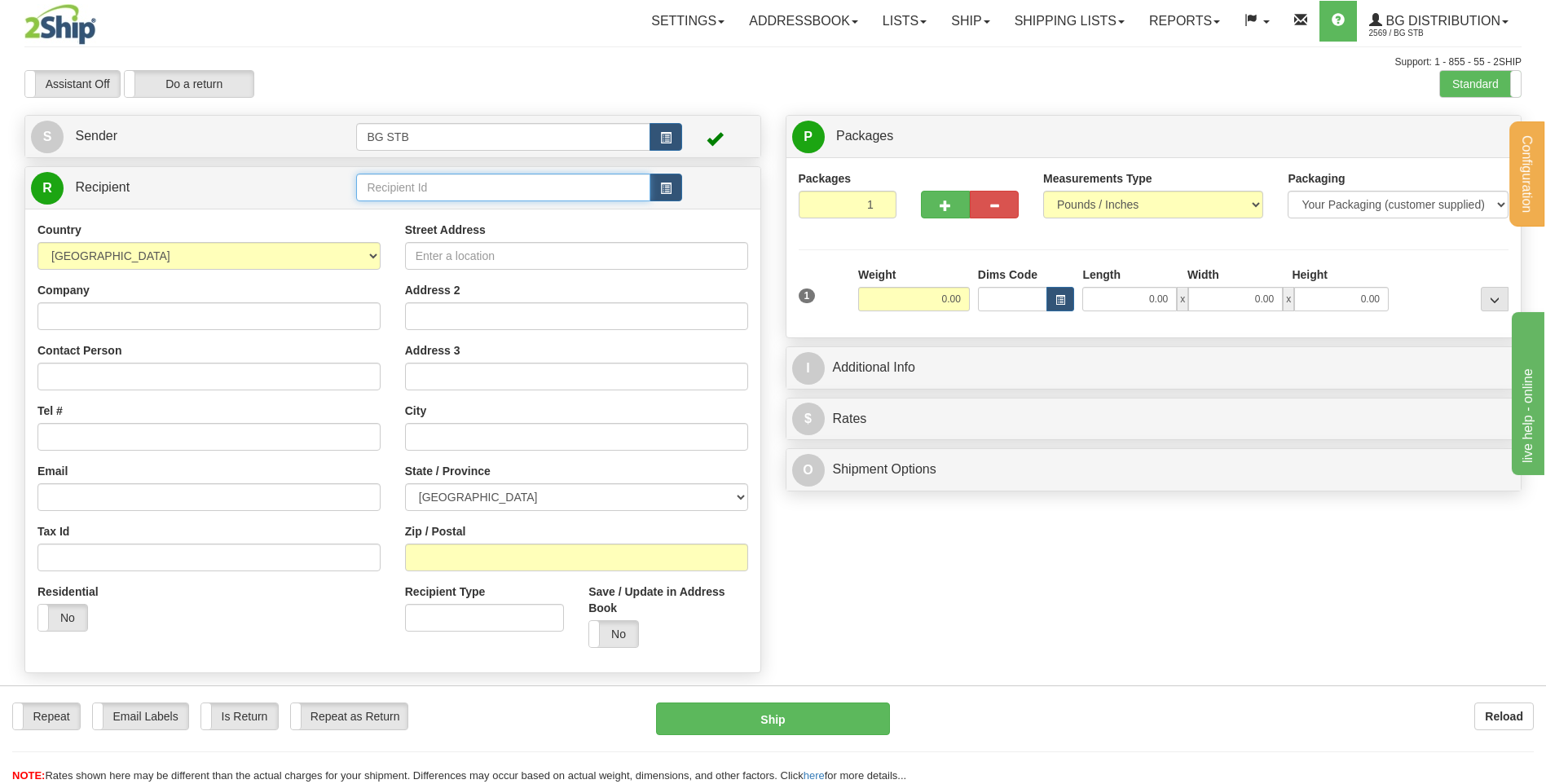
click at [392, 190] on input "text" at bounding box center [502, 188] width 293 height 28
type input "9402"
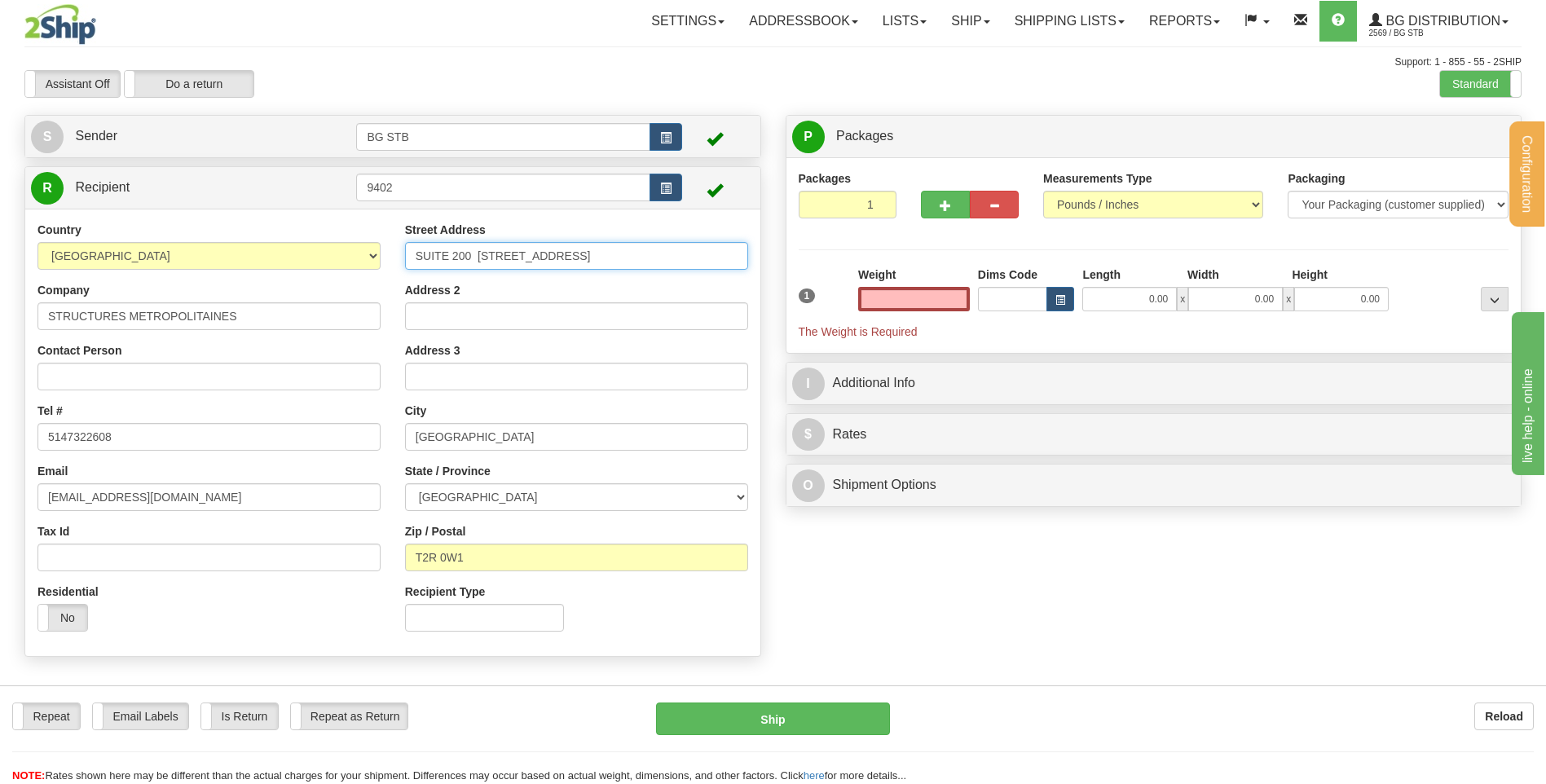
type input "0.00"
drag, startPoint x: 658, startPoint y: 255, endPoint x: 281, endPoint y: 276, distance: 377.6
click at [299, 274] on div "Country AFGHANISTAN ALAND ISLANDS ALBANIA ALGERIA AMERICAN SAMOA ANDORRA ANGOLA…" at bounding box center [393, 432] width 735 height 422
type input "450 CHEMIN DU GOLF"
drag, startPoint x: 489, startPoint y: 439, endPoint x: 256, endPoint y: 453, distance: 233.4
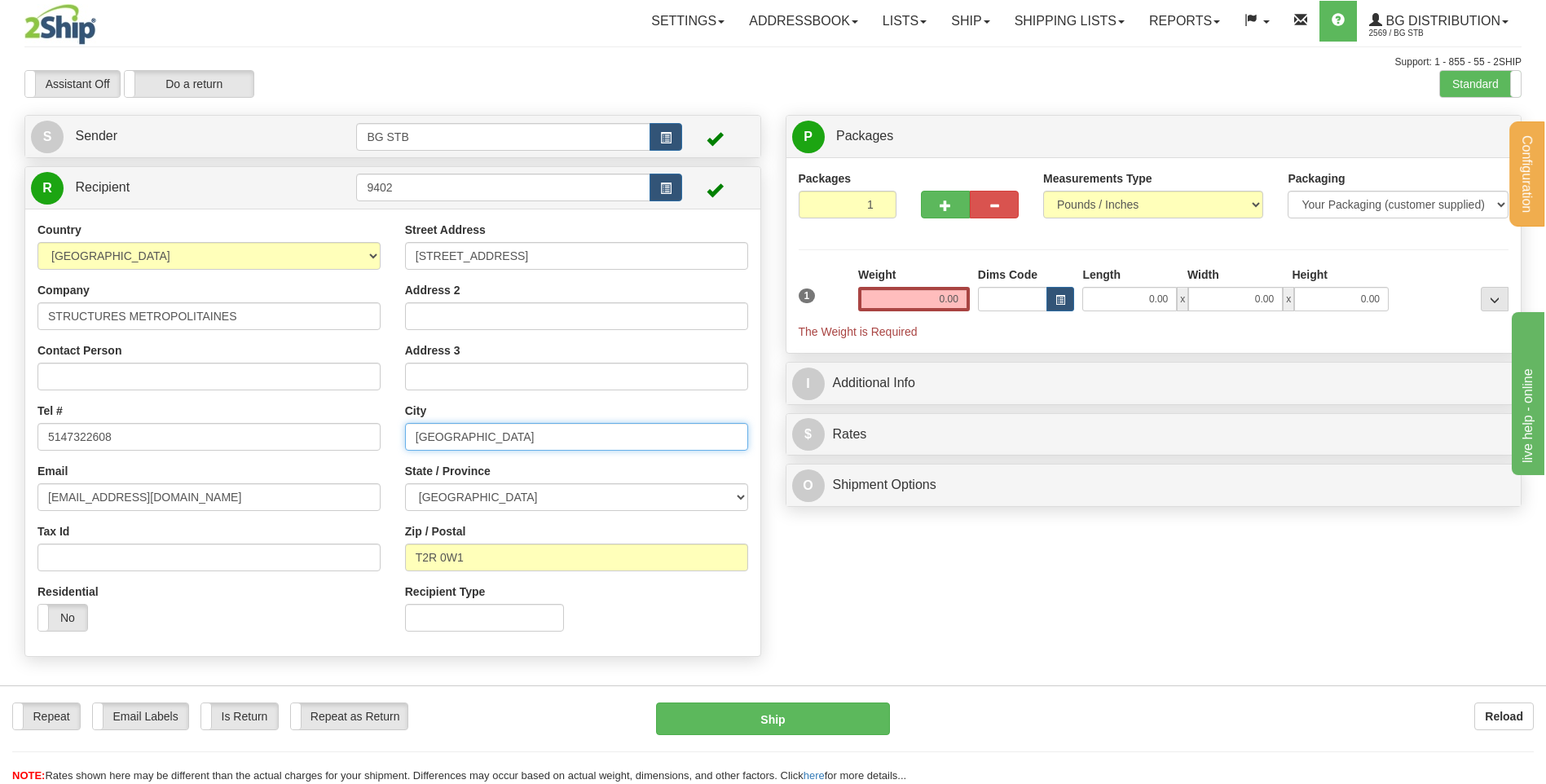
click at [361, 435] on div "Country AFGHANISTAN ALAND ISLANDS ALBANIA ALGERIA AMERICAN SAMOA ANDORRA ANGOLA…" at bounding box center [393, 432] width 735 height 422
type input "ILES DES SOEURS"
click at [484, 497] on select "ALBERTA BRITISH COLUMBIA MANITOBA NEW BRUNSWICK NEWFOUNDLAND NOVA SCOTIA NUNAVU…" at bounding box center [576, 498] width 343 height 28
select select "QC"
click at [405, 484] on select "ALBERTA BRITISH COLUMBIA MANITOBA NEW BRUNSWICK NEWFOUNDLAND NOVA SCOTIA NUNAVU…" at bounding box center [576, 498] width 343 height 28
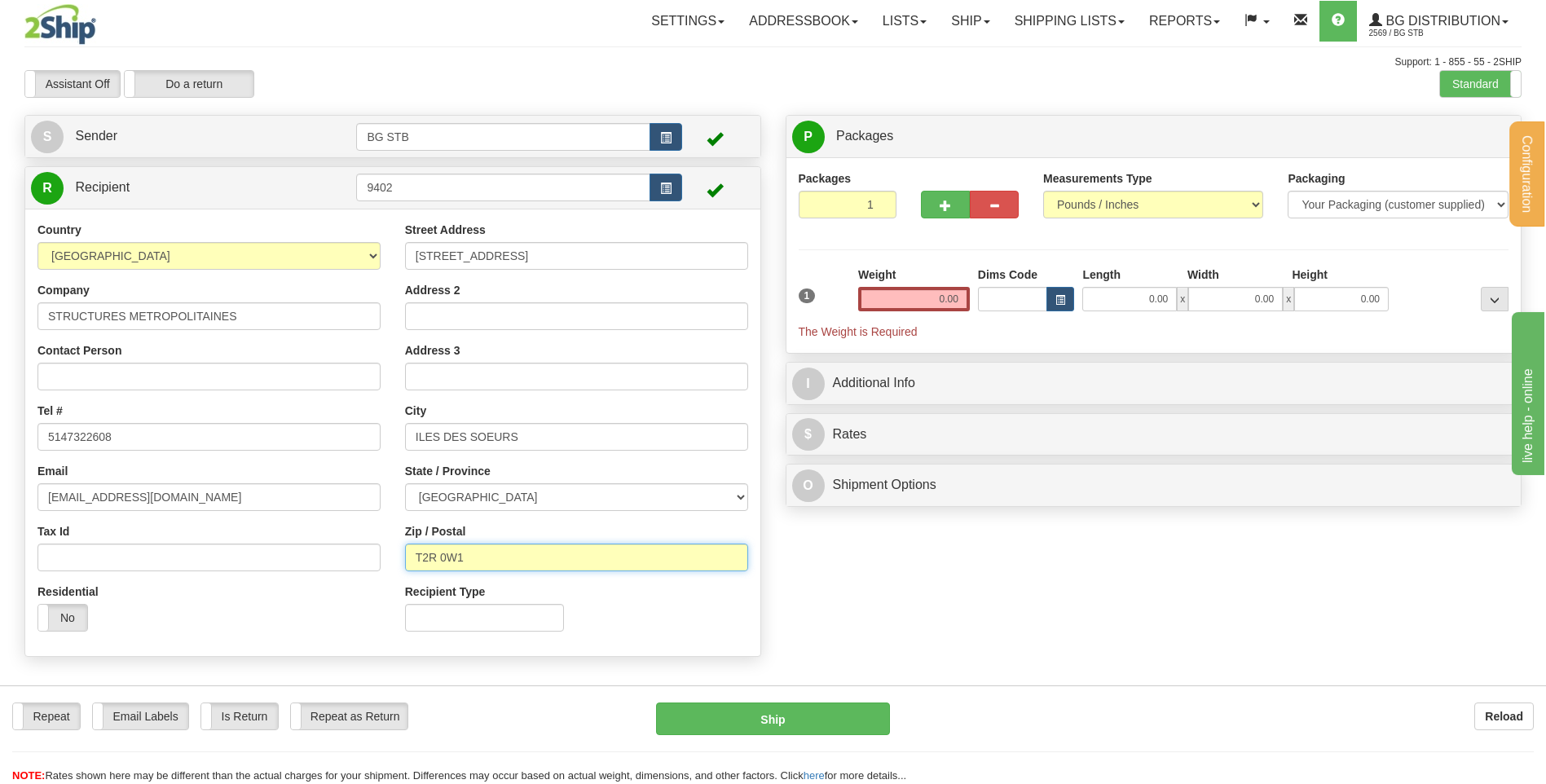
drag, startPoint x: 485, startPoint y: 554, endPoint x: 362, endPoint y: 556, distance: 123.0
click at [366, 556] on div "Country AFGHANISTAN ALAND ISLANDS ALBANIA ALGERIA AMERICAN SAMOA ANDORRA ANGOLA…" at bounding box center [393, 432] width 735 height 422
type input "H3E 1A8"
click at [884, 302] on input "0.00" at bounding box center [914, 299] width 112 height 24
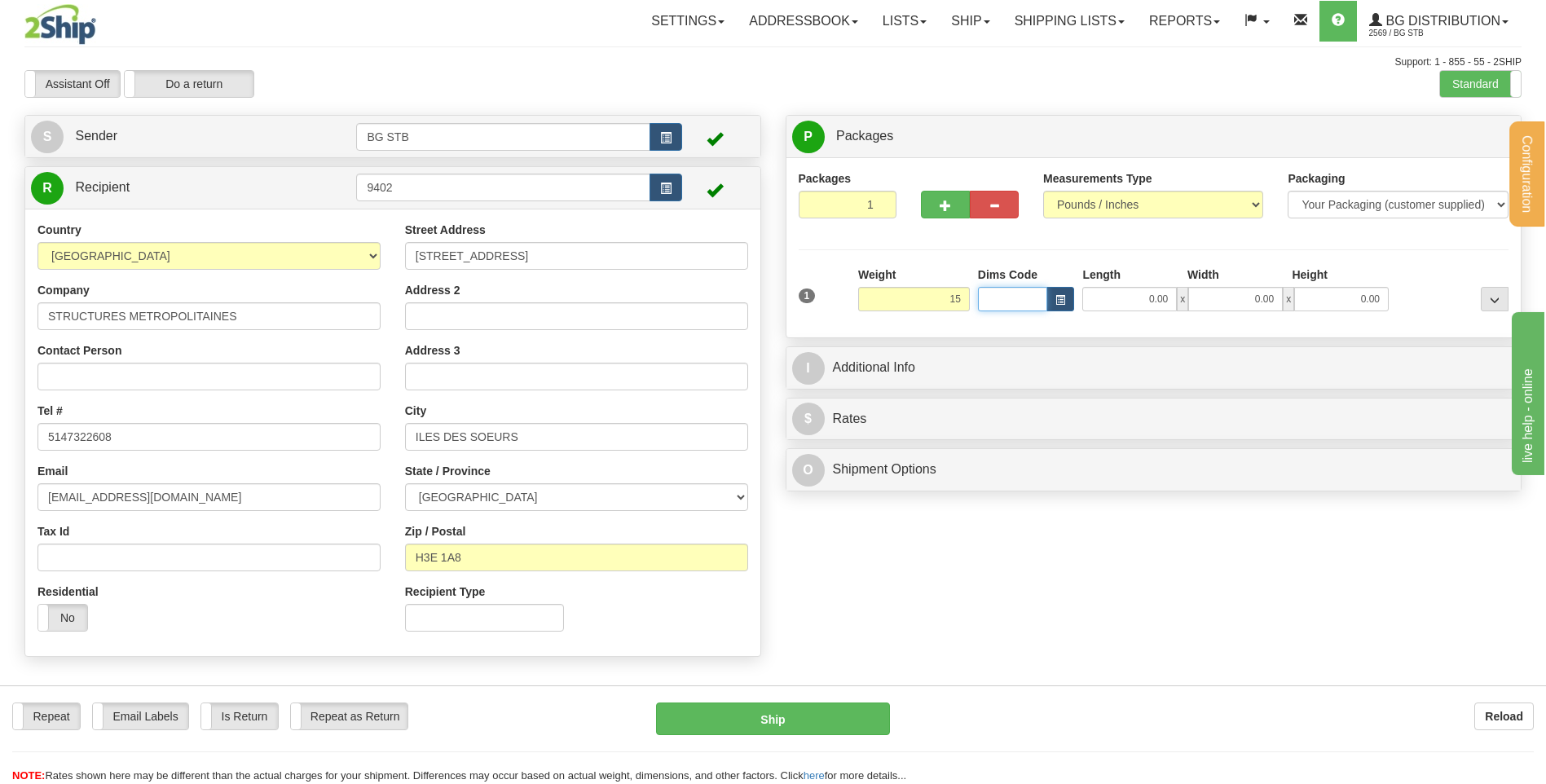
type input "15.00"
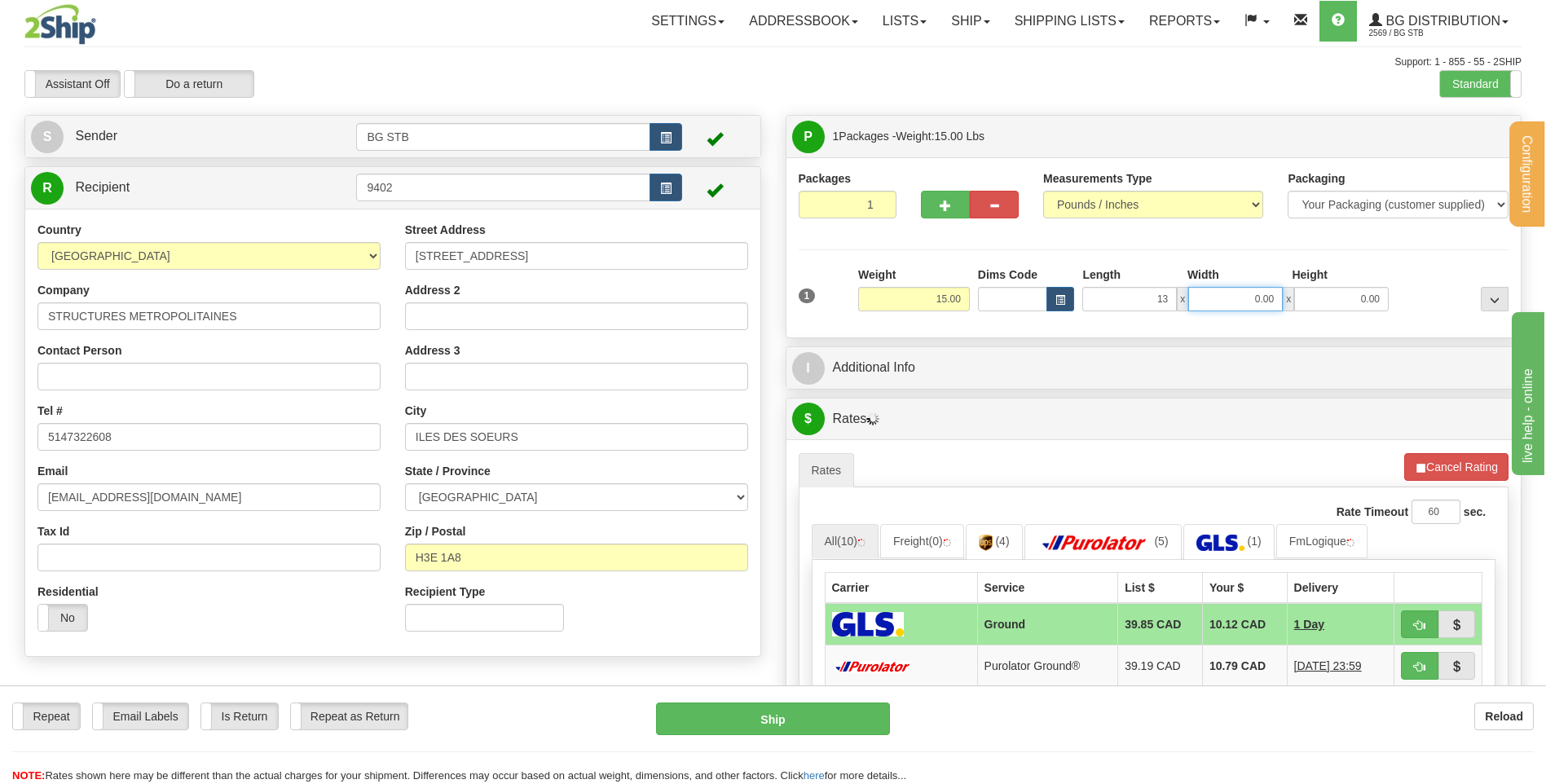
type input "13.00"
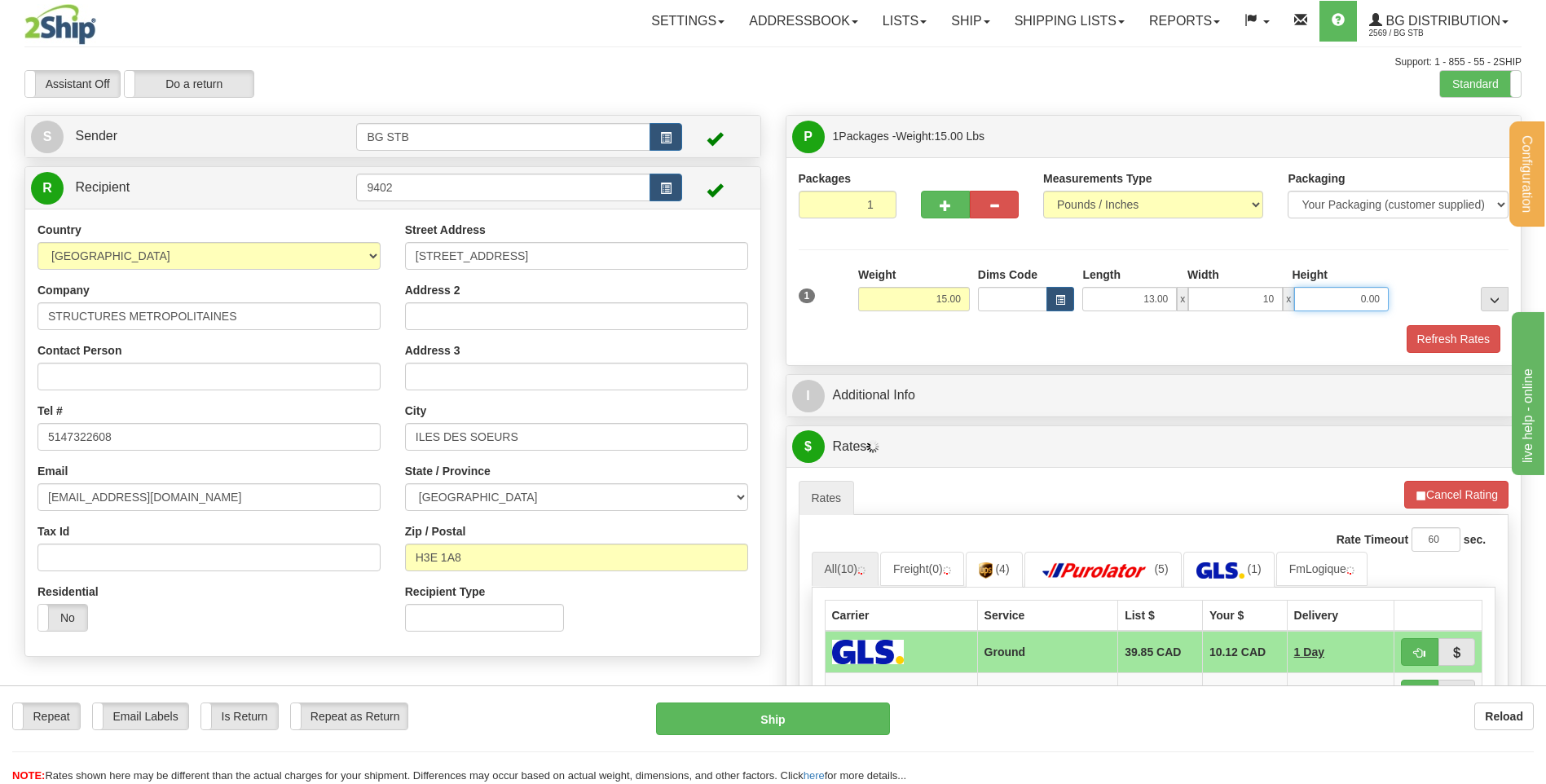
type input "10.00"
type input "13.00"
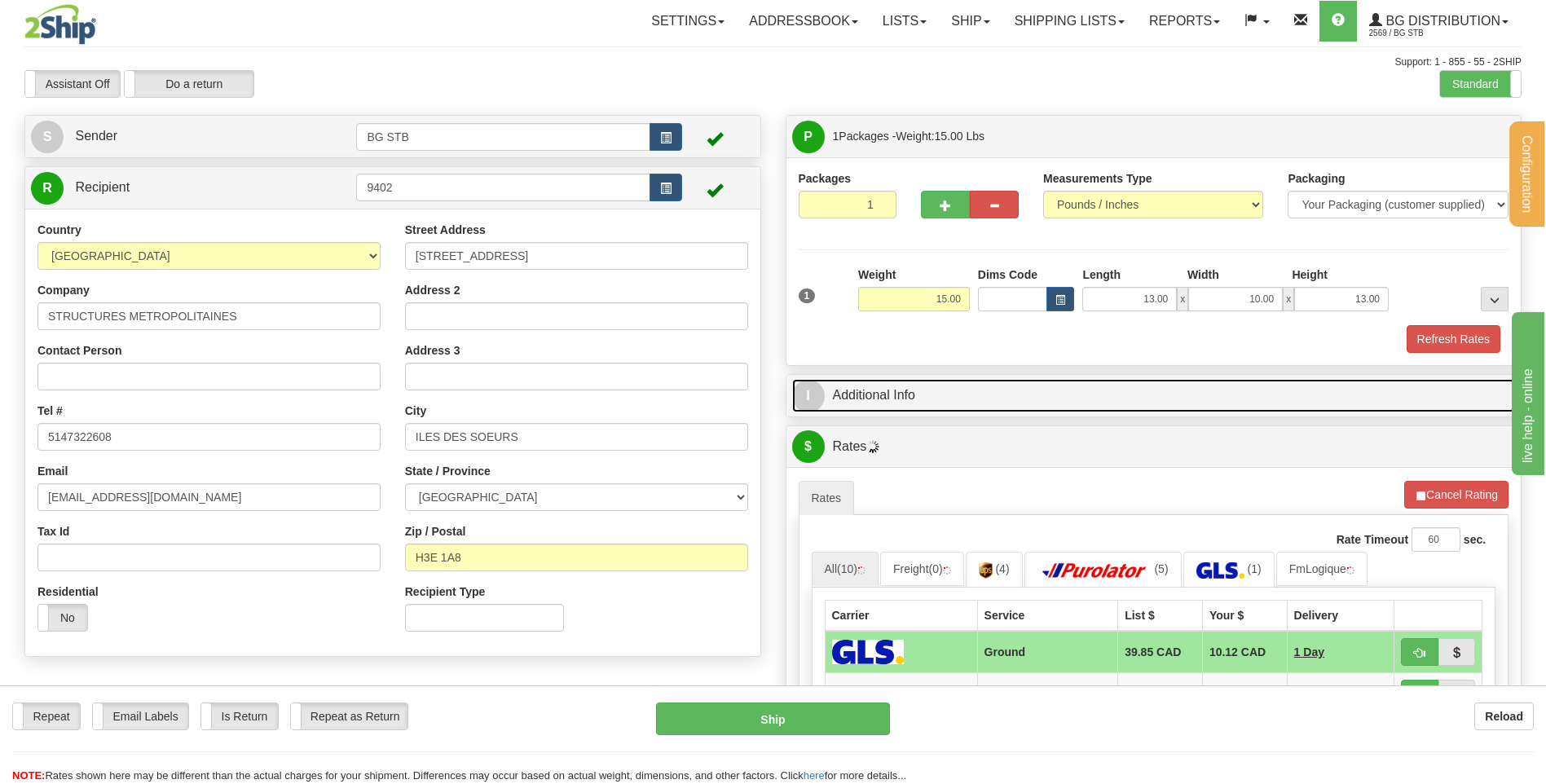
click at [887, 388] on link "I Additional Info" at bounding box center [1153, 396] width 724 height 34
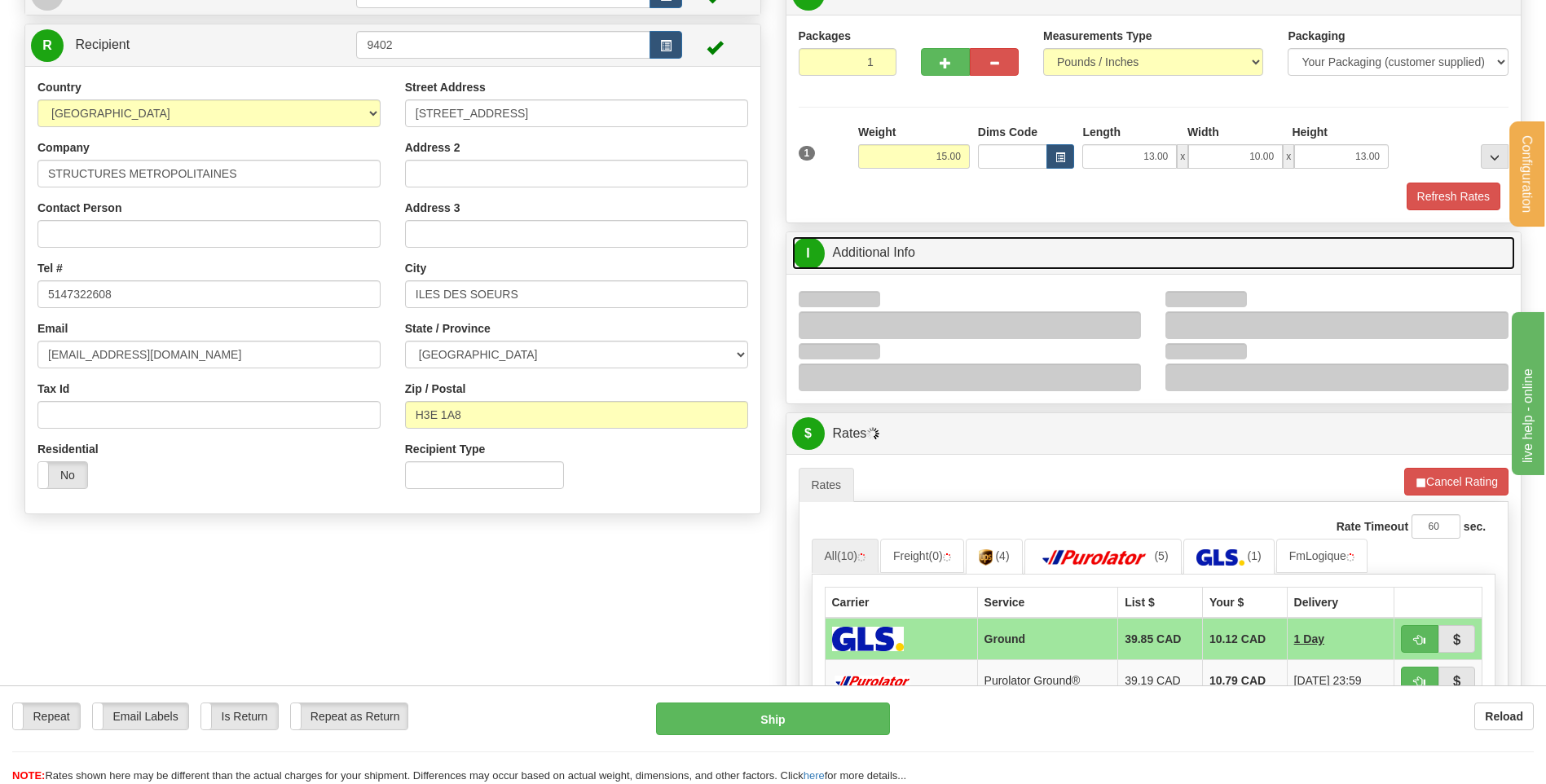
scroll to position [244, 0]
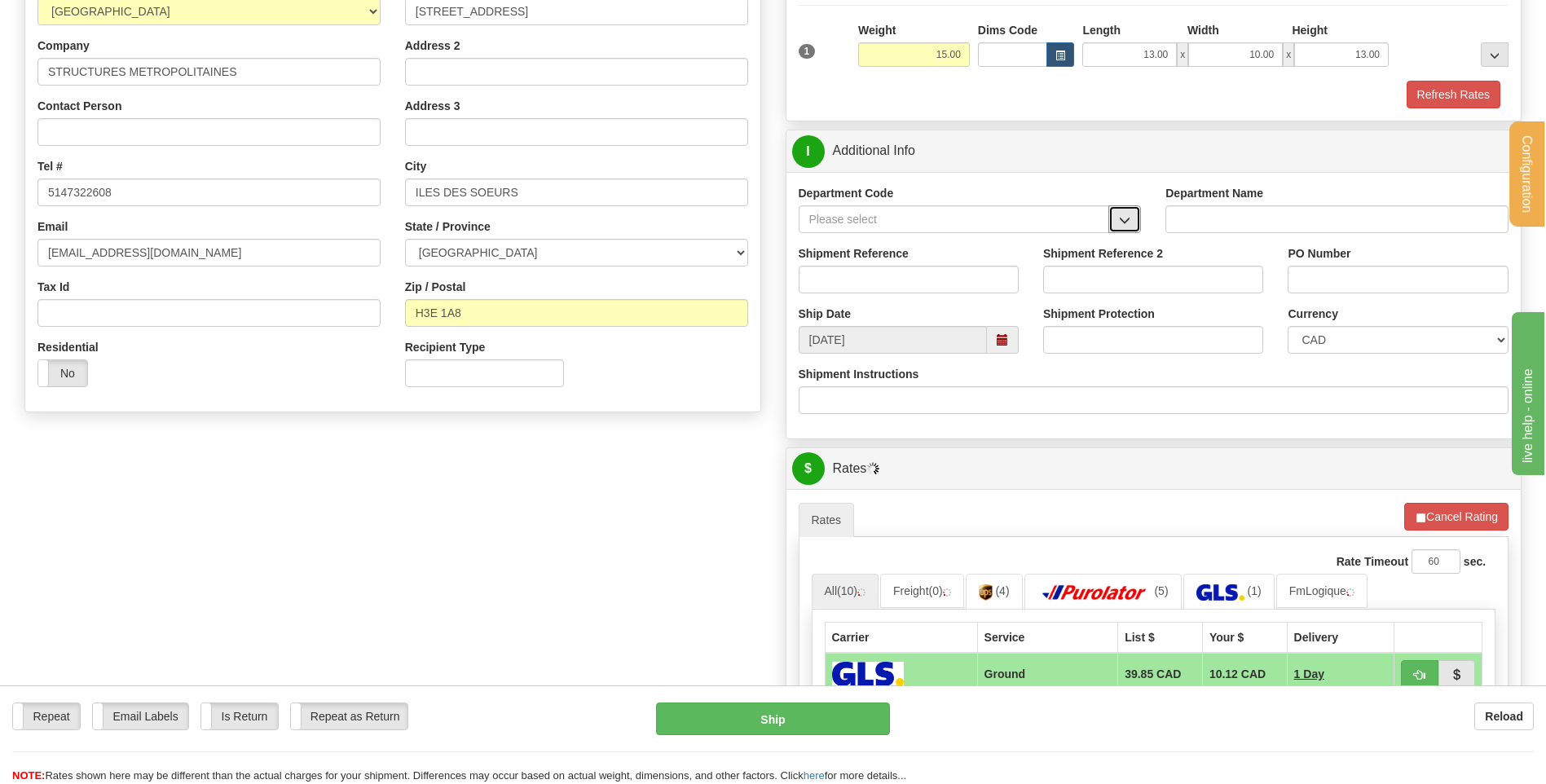
drag, startPoint x: 1111, startPoint y: 258, endPoint x: 1088, endPoint y: 232, distance: 34.7
click at [1133, 219] on button "button" at bounding box center [1124, 220] width 33 height 28
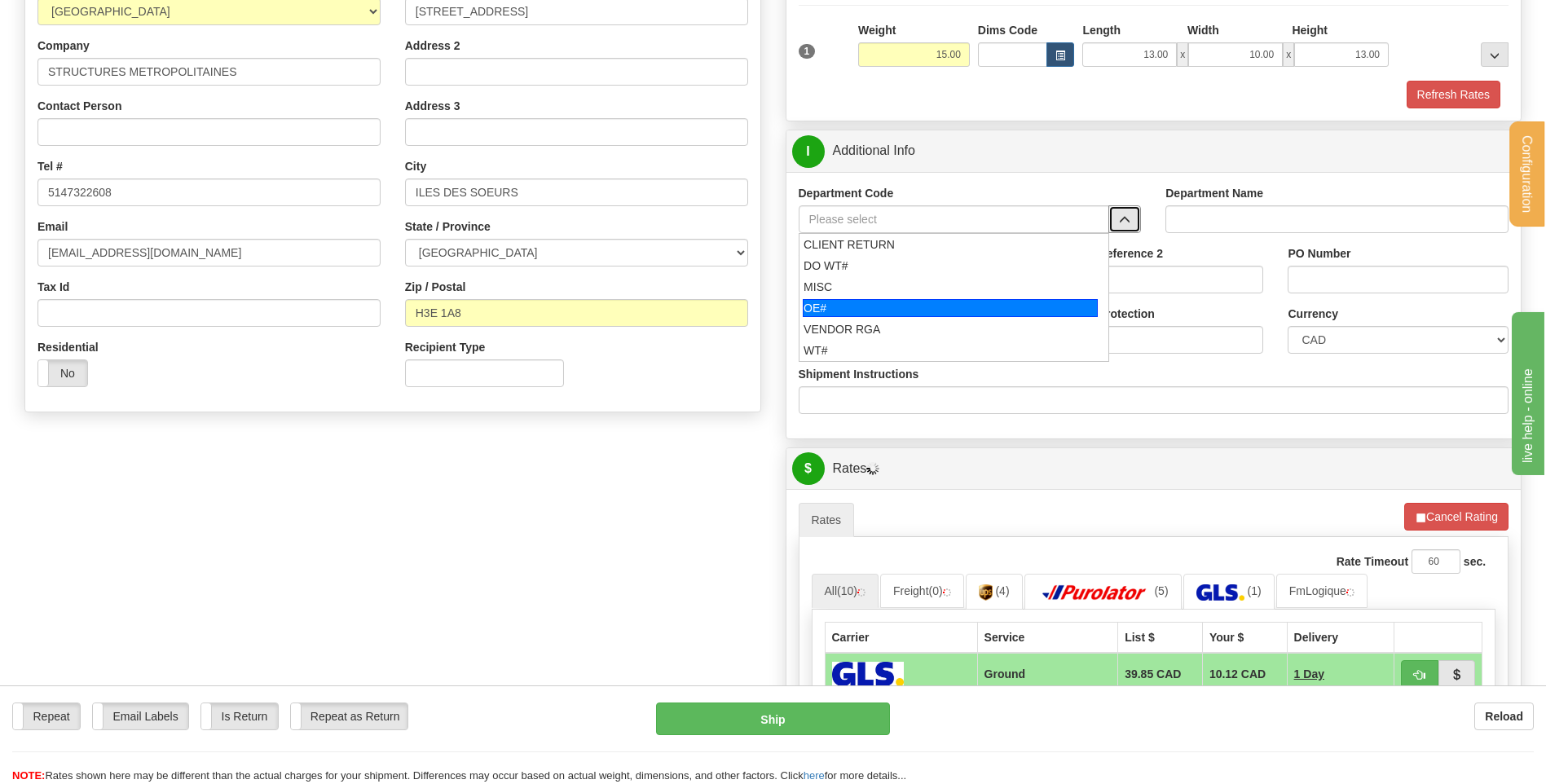
click at [914, 304] on div "OE#" at bounding box center [951, 307] width 295 height 18
type input "OE#"
type input "ORDERS"
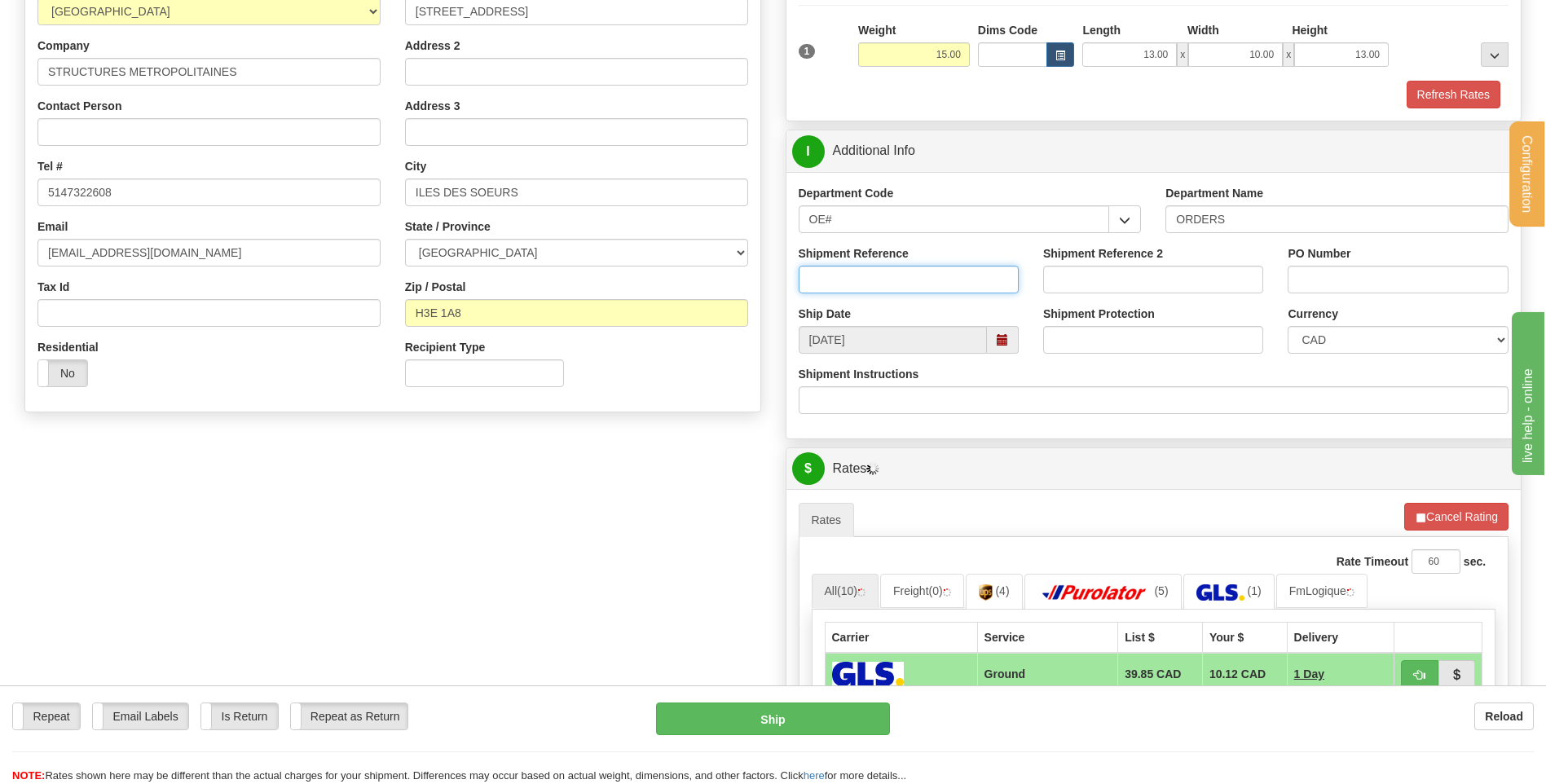
click at [907, 288] on input "Shipment Reference" at bounding box center [908, 280] width 220 height 28
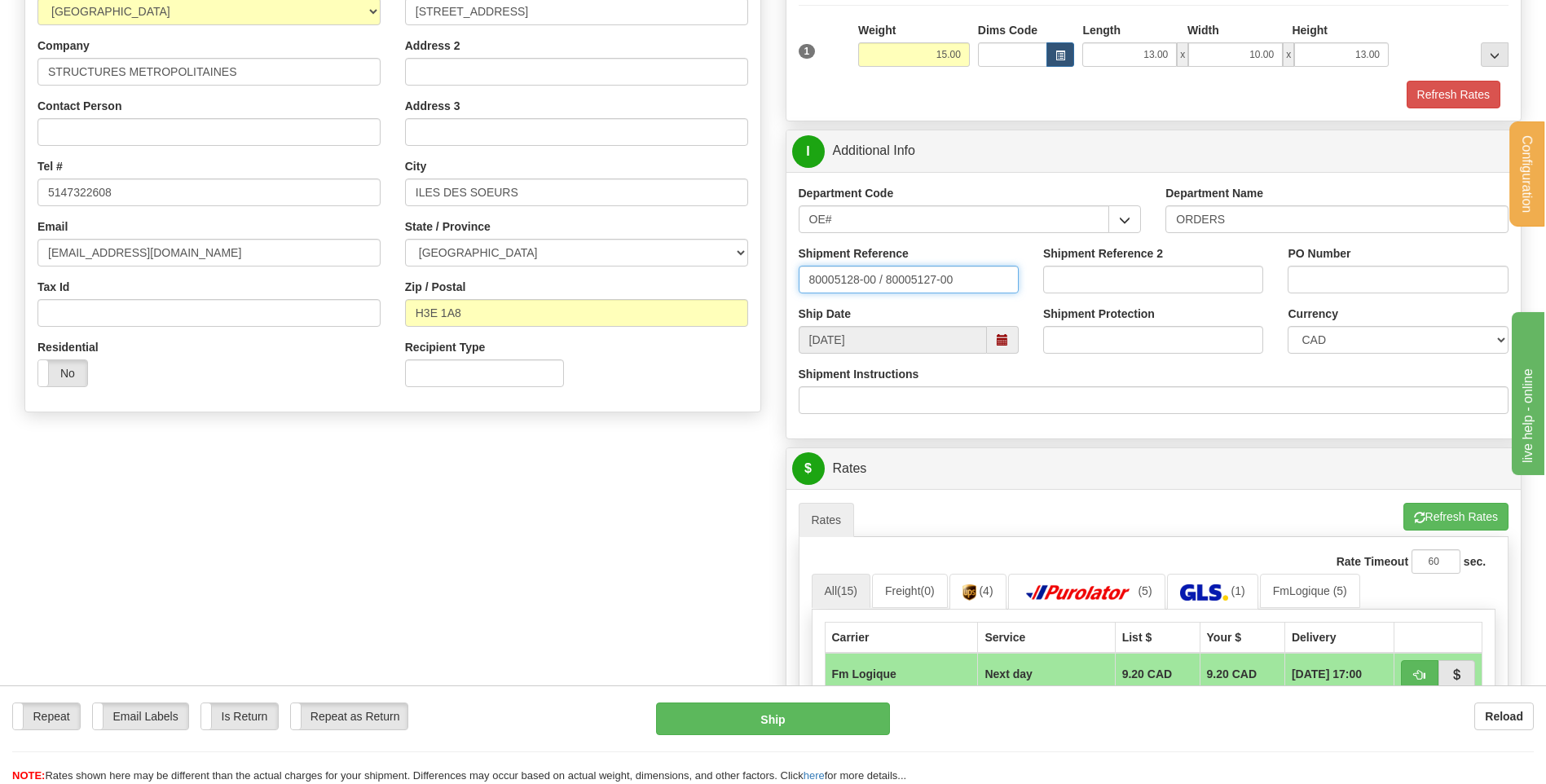
type input "80005128-00 / 80005127-00"
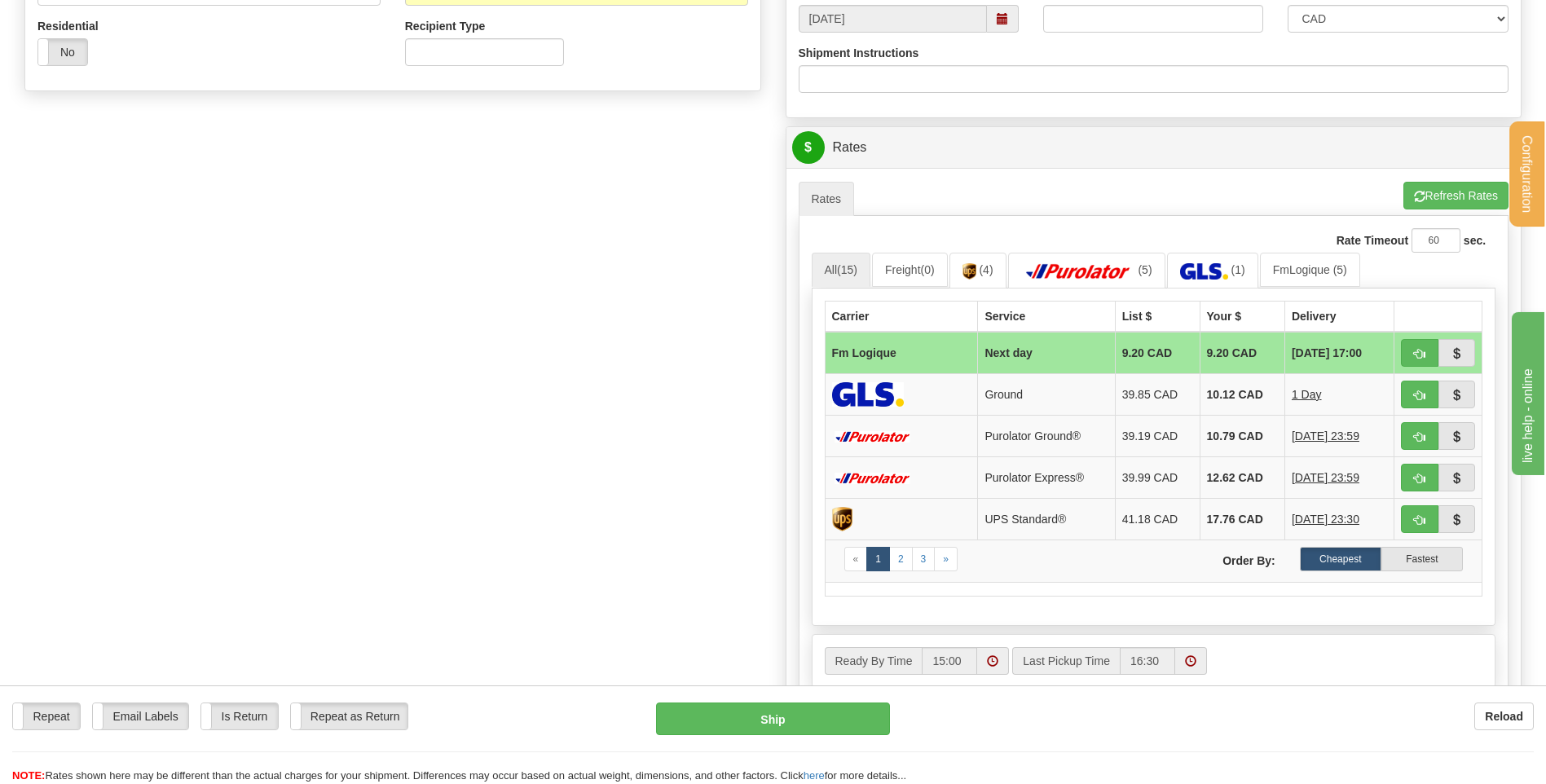
scroll to position [570, 0]
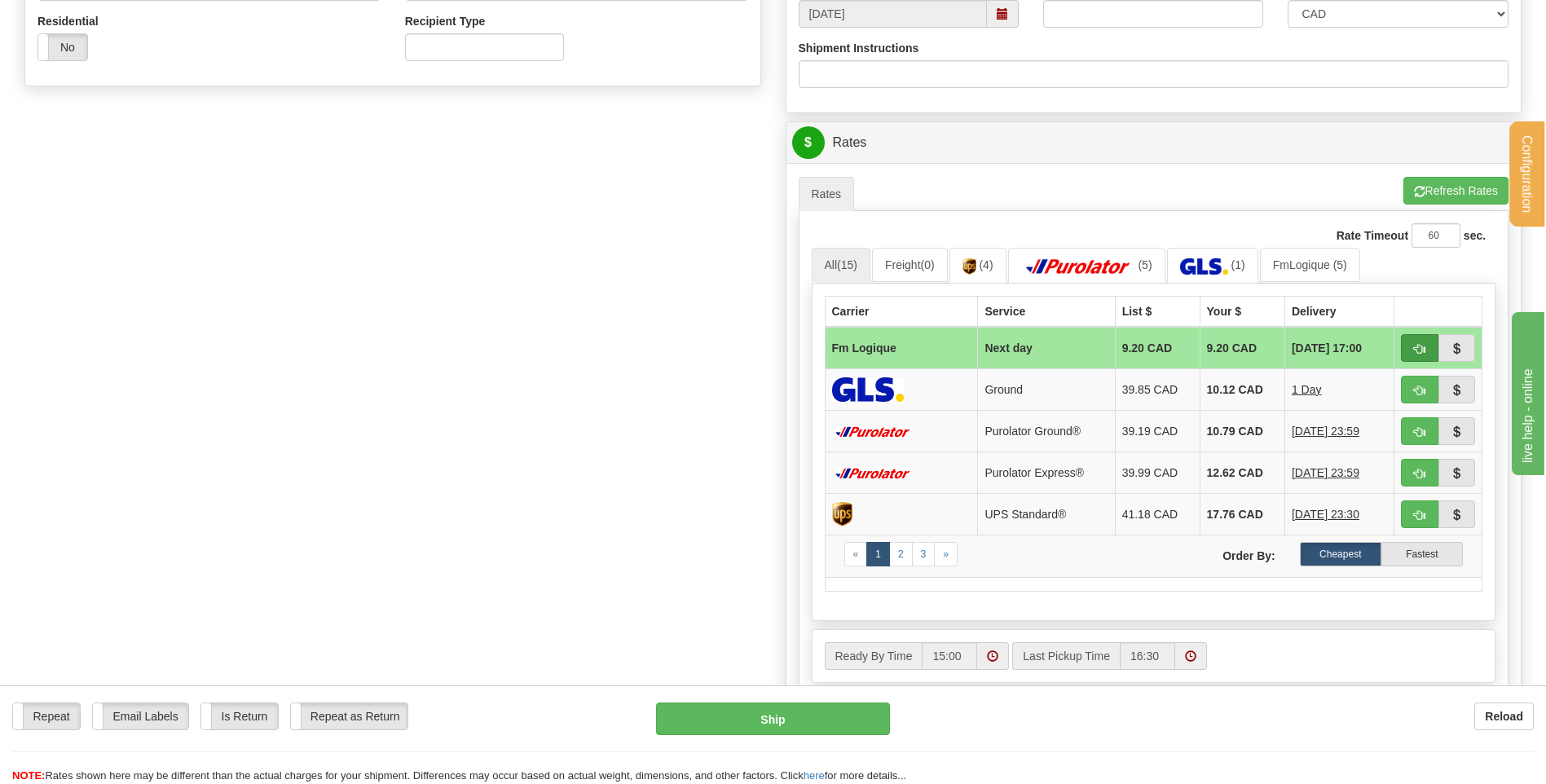
type input "3107688 / 3107649"
click at [1414, 347] on button "button" at bounding box center [1420, 348] width 38 height 28
type input "jour"
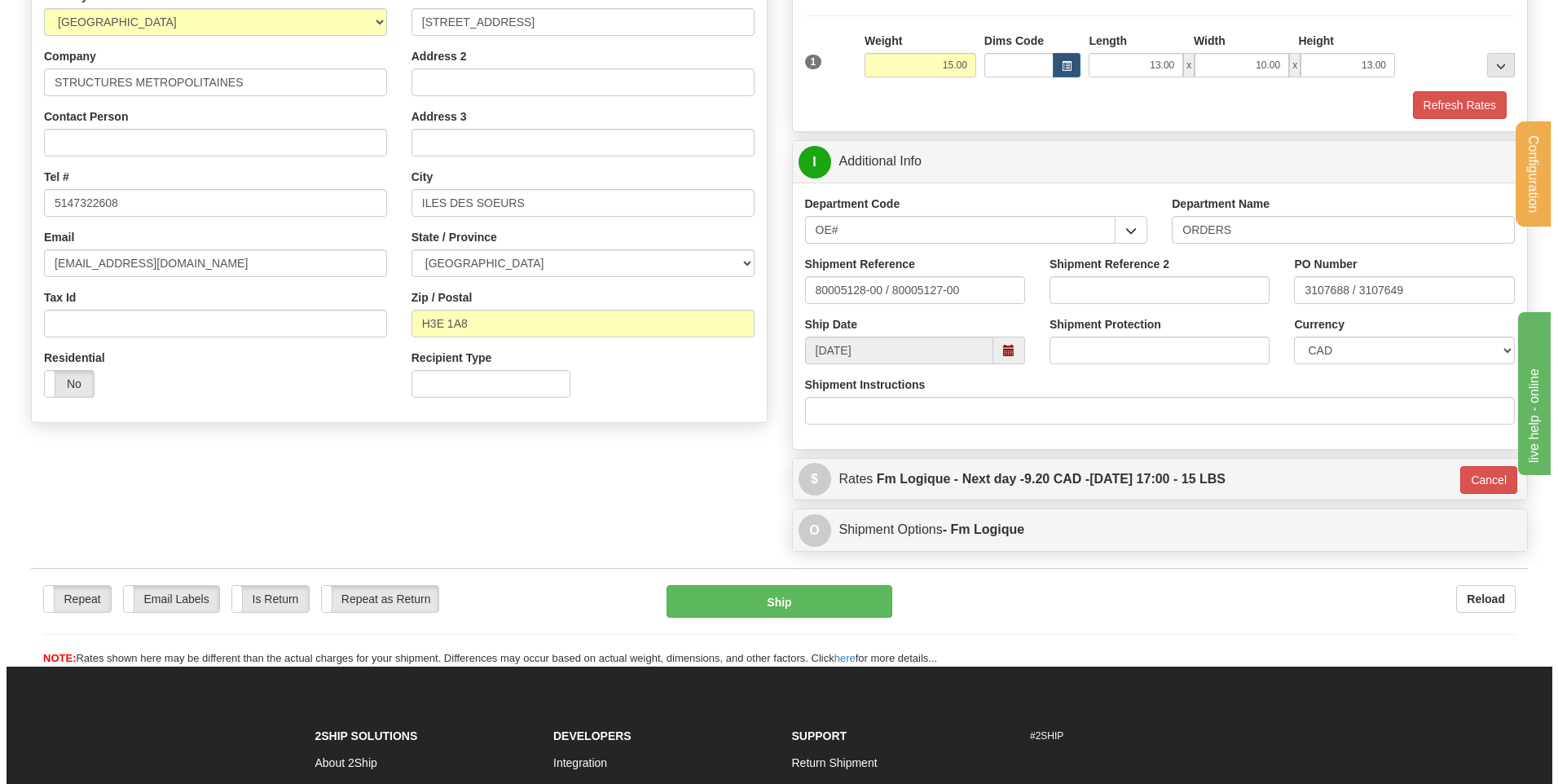
scroll to position [217, 0]
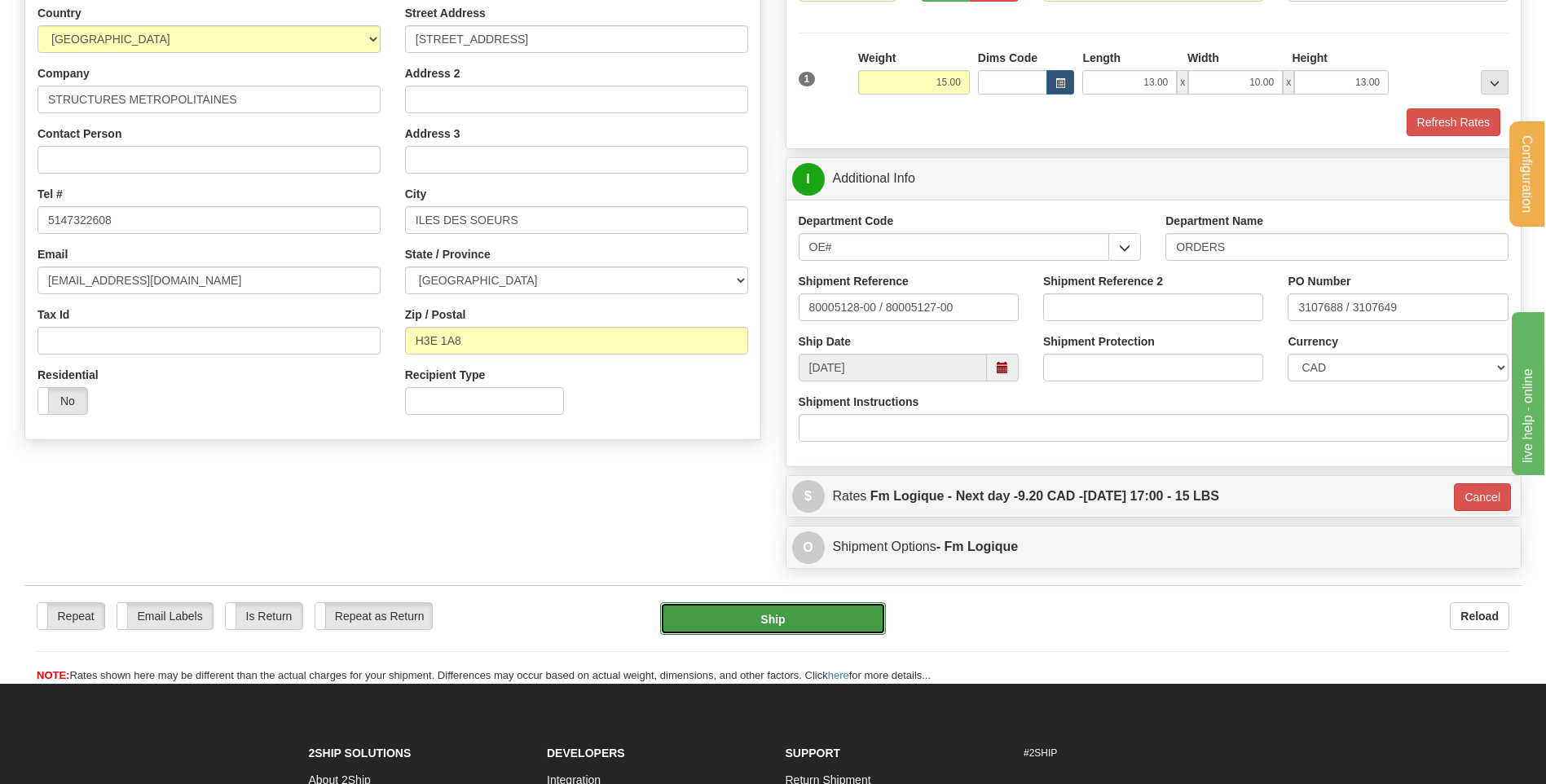
click at [715, 614] on button "Ship" at bounding box center [772, 618] width 224 height 33
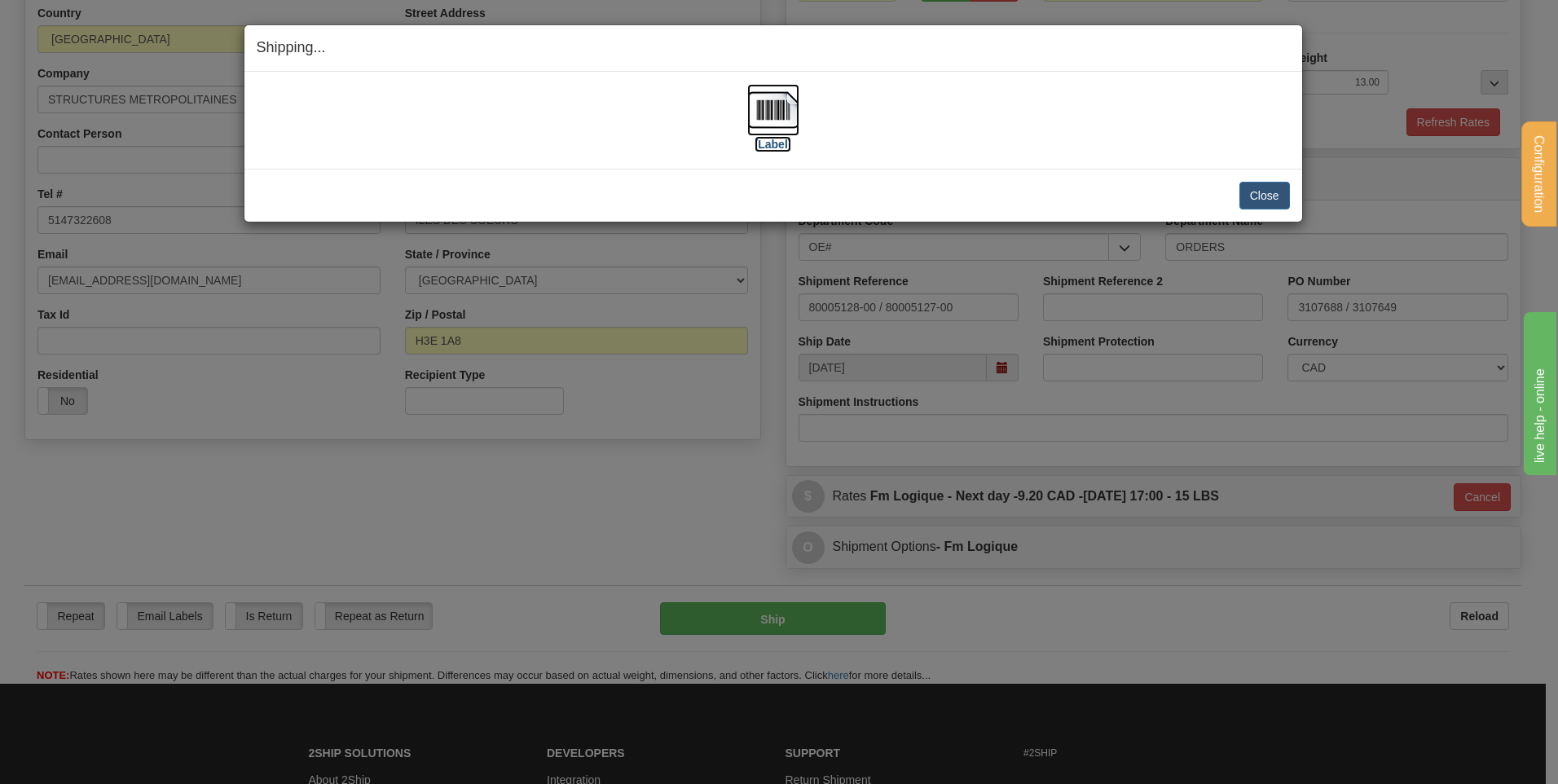
click at [776, 106] on img at bounding box center [774, 110] width 53 height 53
click at [1251, 186] on button "Close" at bounding box center [1265, 196] width 51 height 28
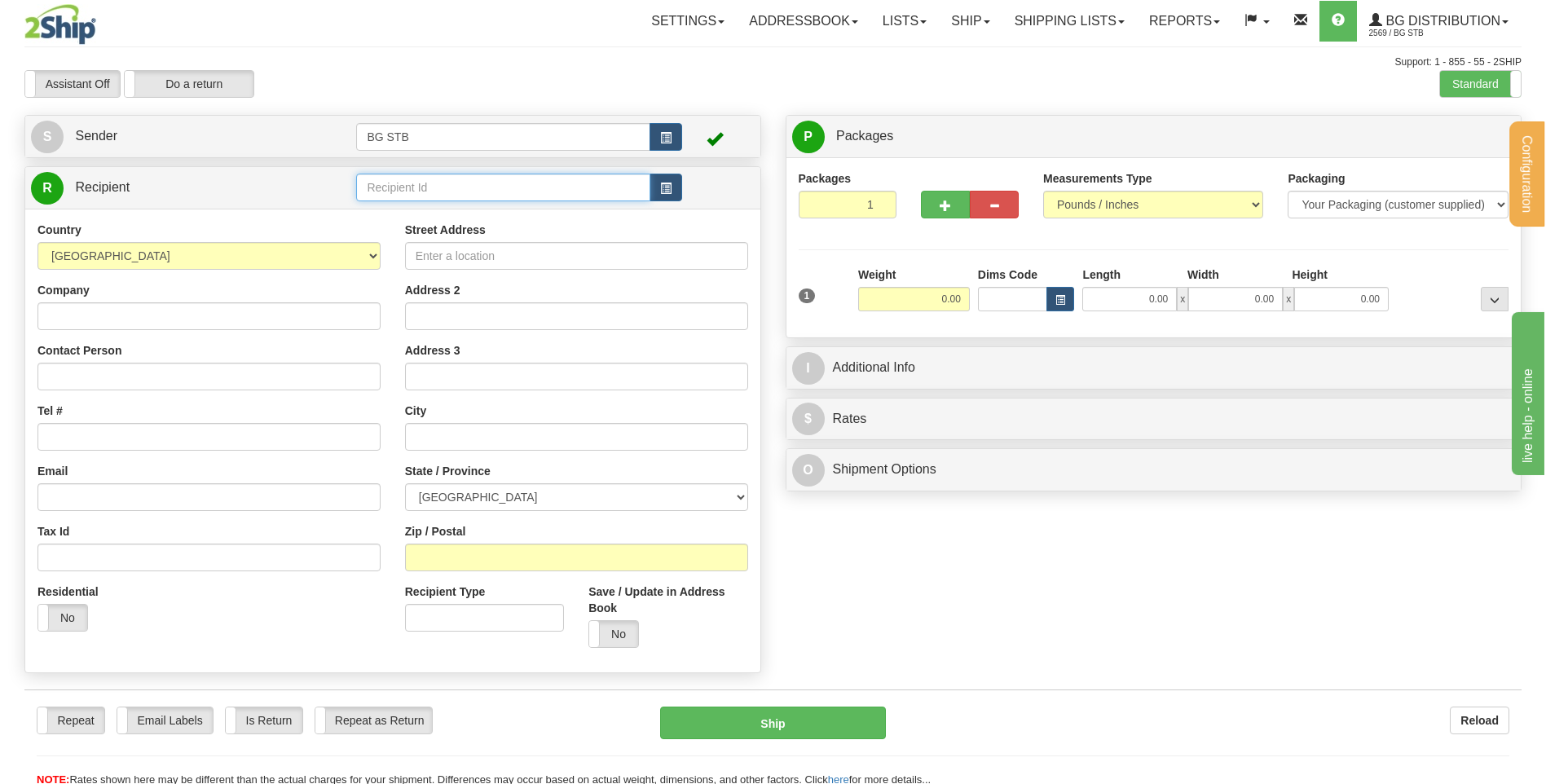
click at [551, 185] on input "text" at bounding box center [502, 188] width 293 height 28
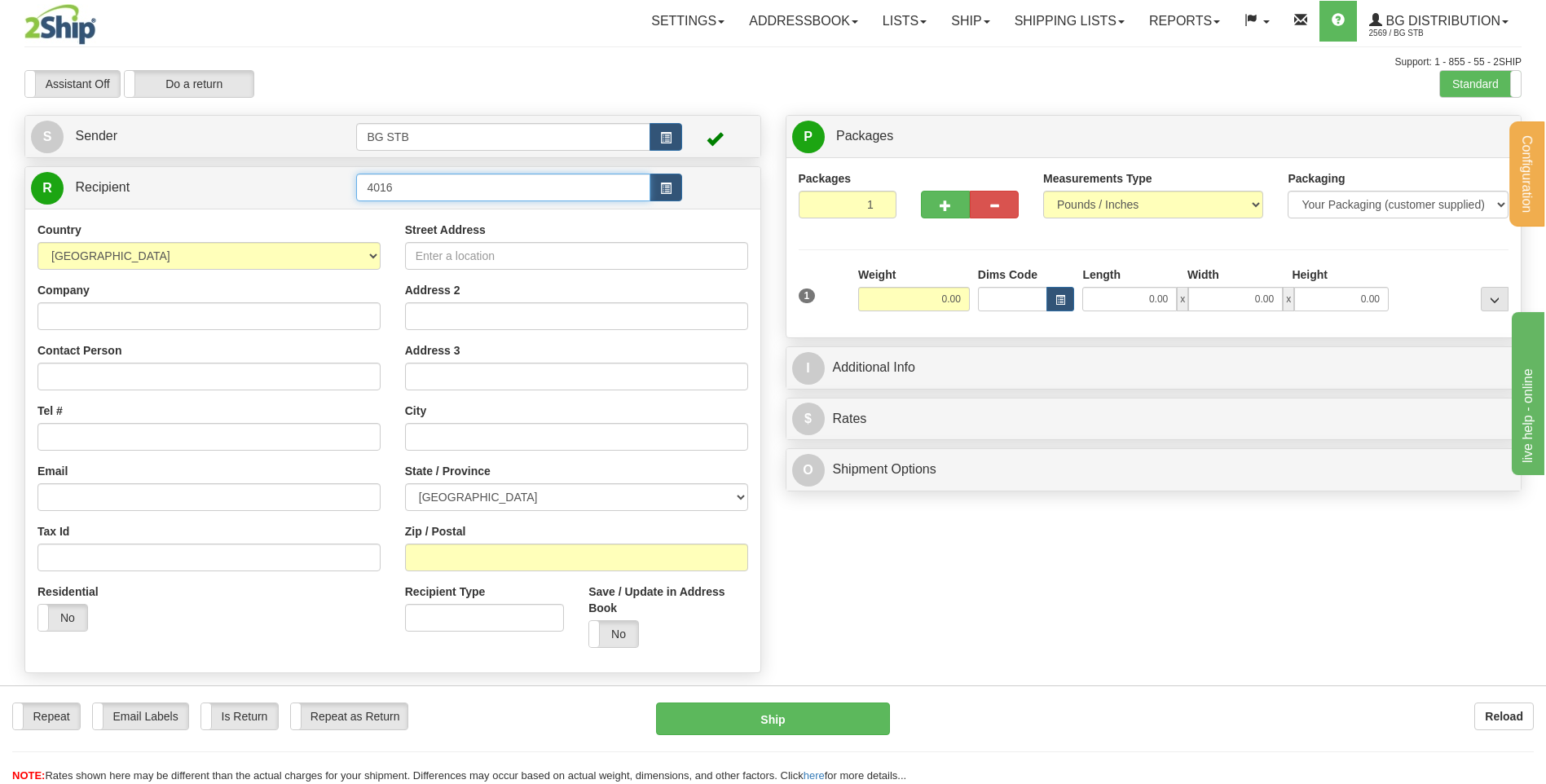
type input "4016"
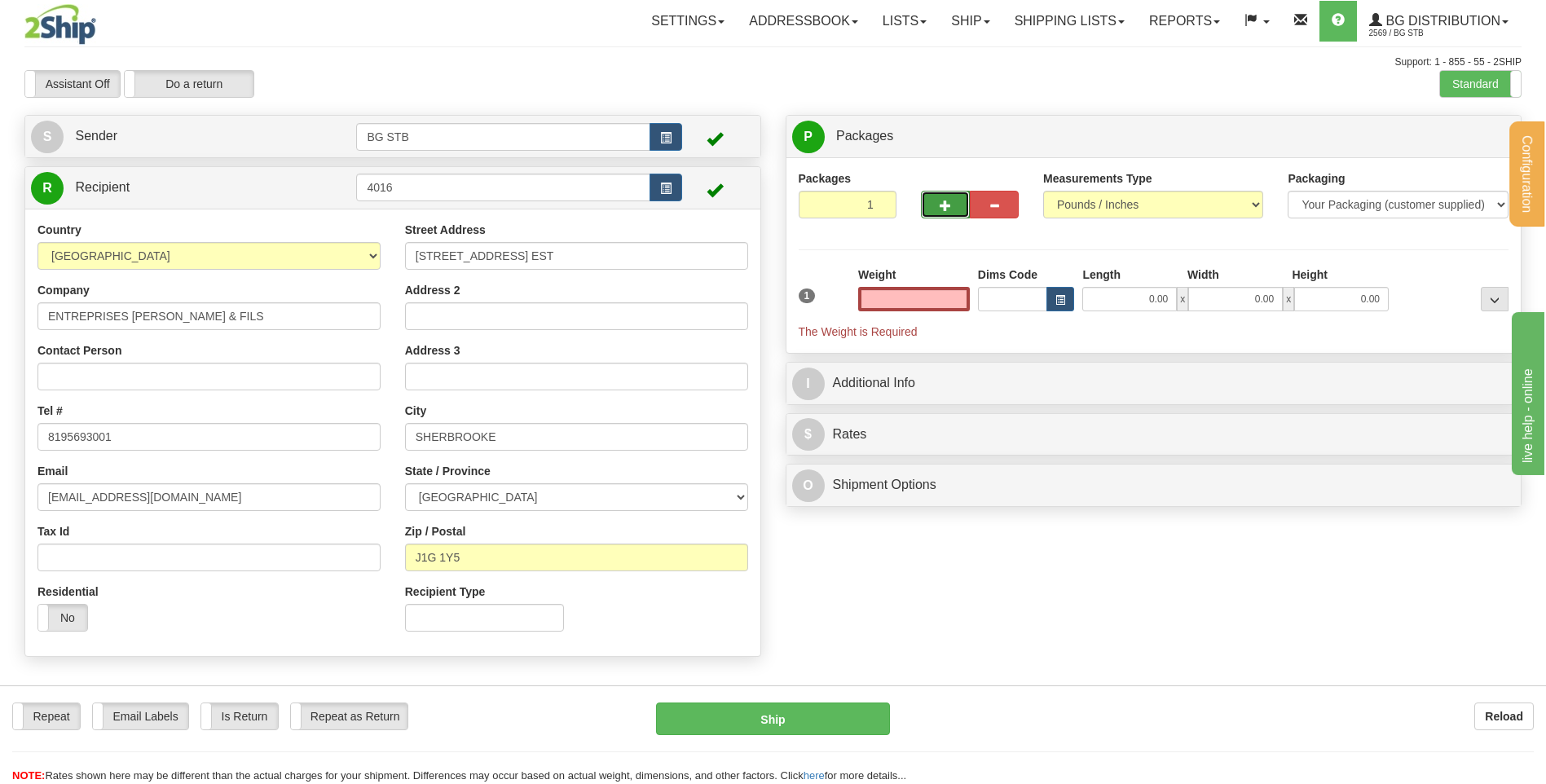
type input "0.00"
click at [944, 209] on span "button" at bounding box center [946, 205] width 11 height 10
type input "2"
click at [952, 302] on input "0.00" at bounding box center [914, 299] width 112 height 24
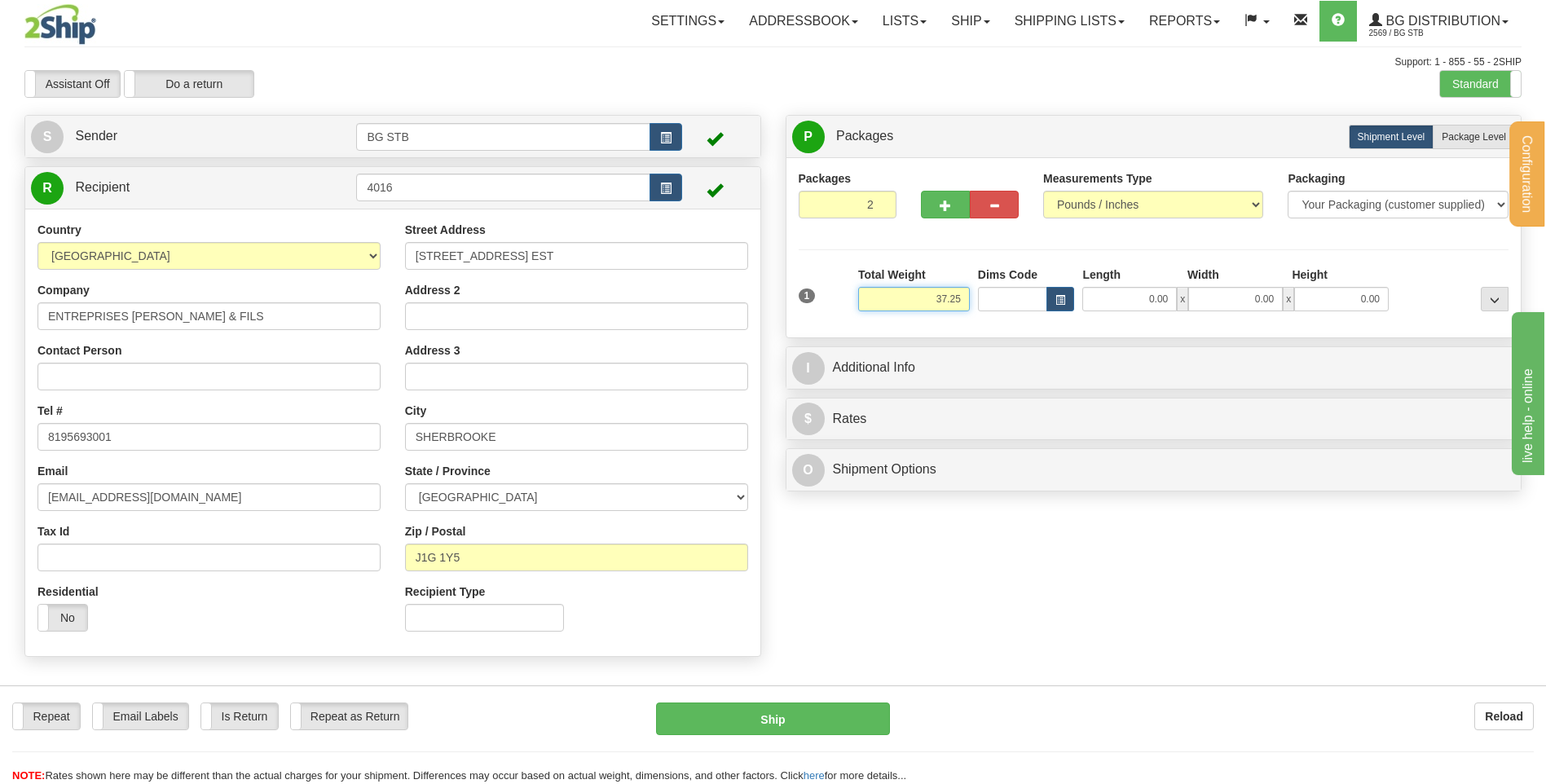
type input "37.25"
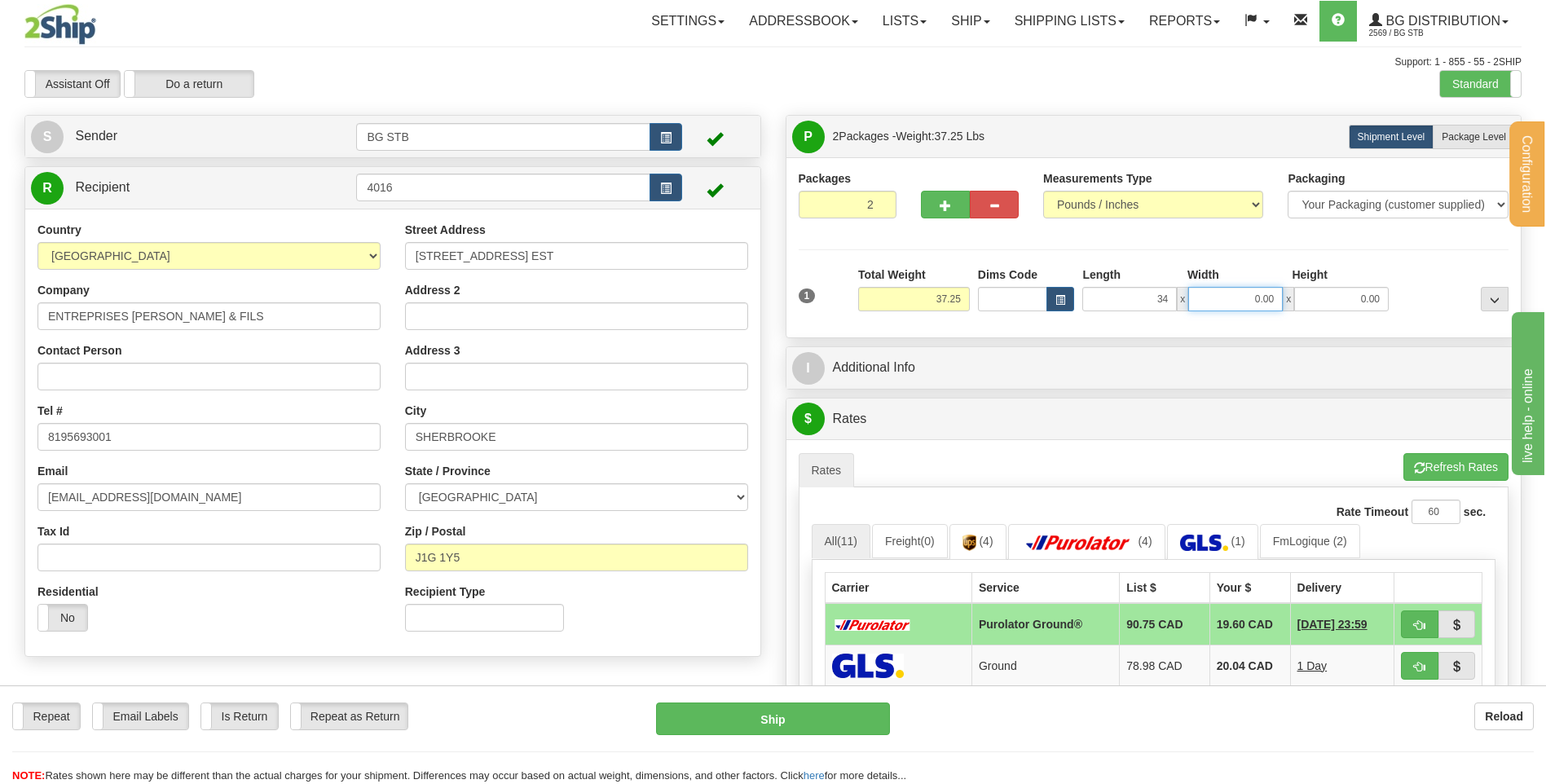
type input "34.00"
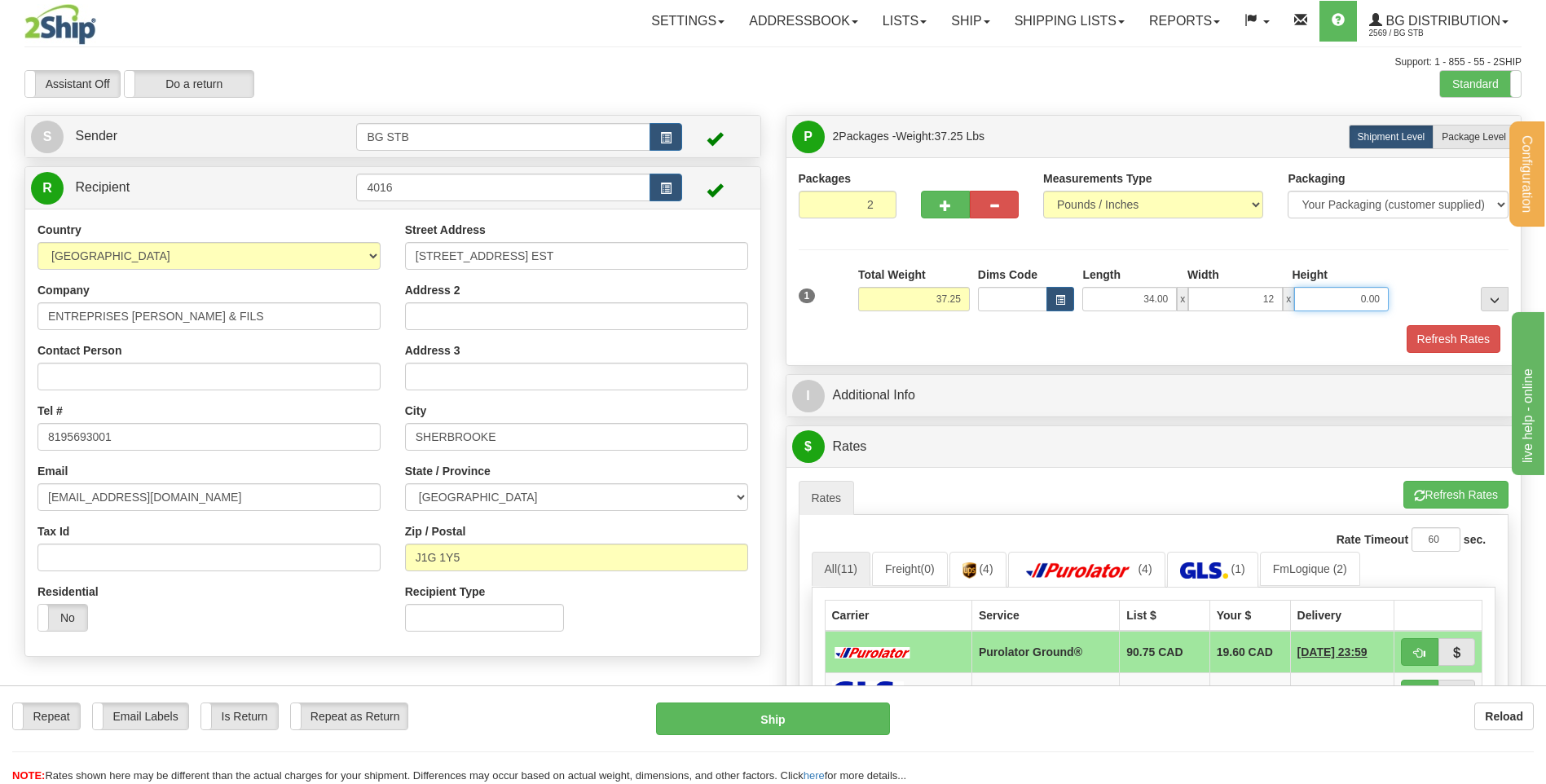
type input "12.00"
type input "9.00"
click at [937, 198] on button "button" at bounding box center [946, 205] width 49 height 28
type input "3"
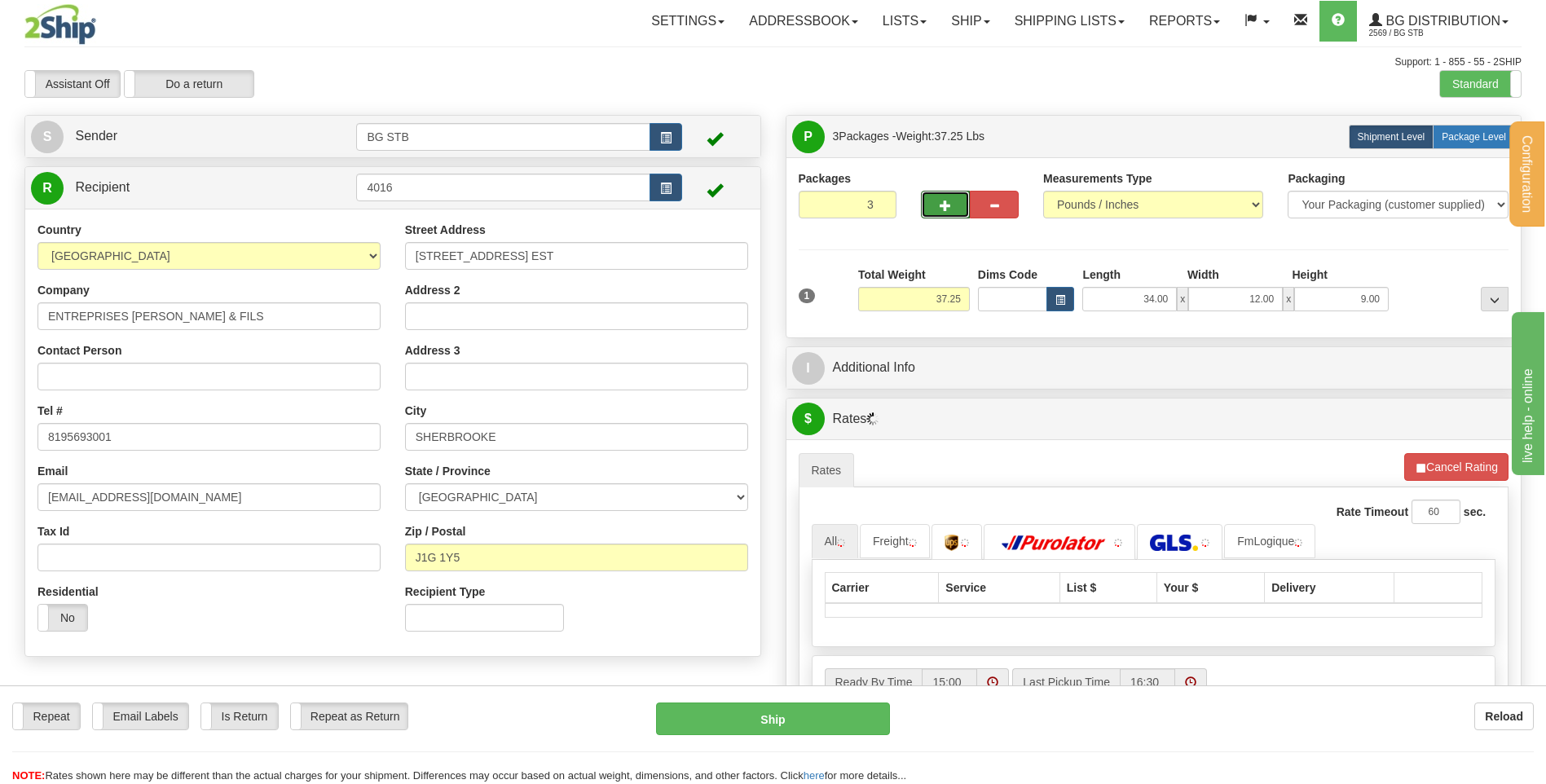
click at [1465, 135] on span "Package Level" at bounding box center [1474, 137] width 65 height 11
radio input "true"
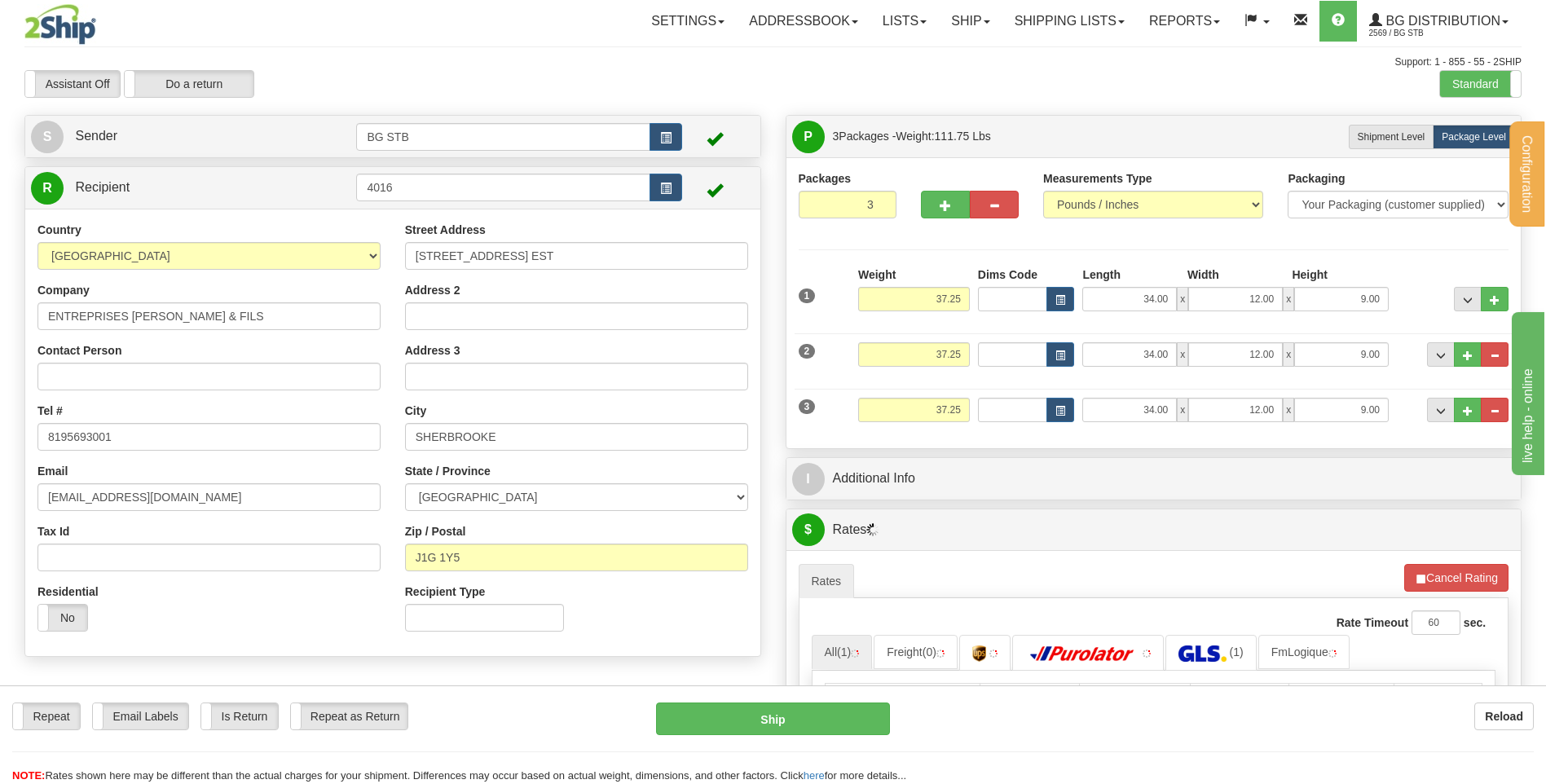
click at [942, 373] on div "Weight 37.25" at bounding box center [914, 360] width 120 height 37
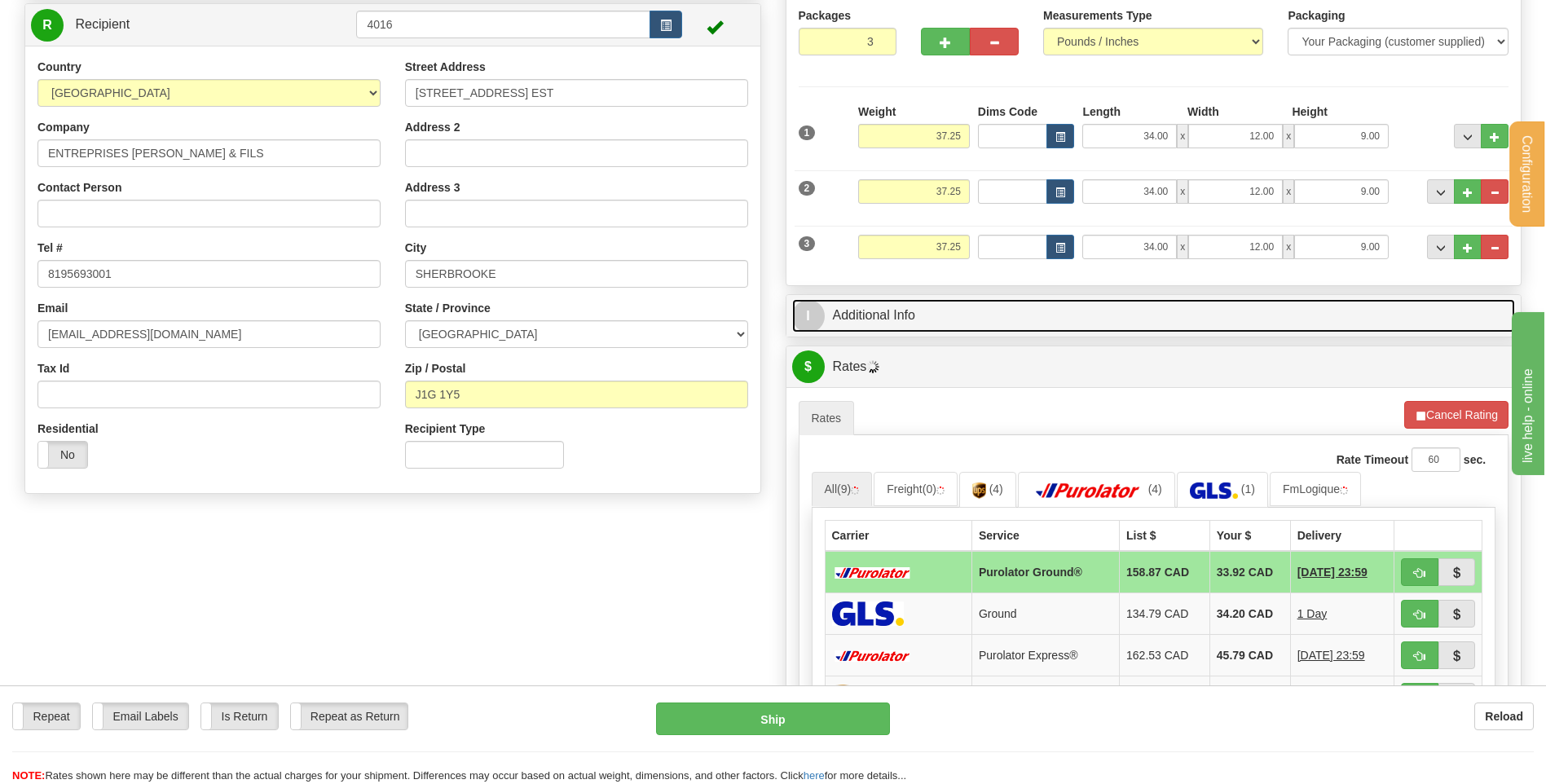
click at [914, 305] on link "I Additional Info" at bounding box center [1153, 315] width 724 height 34
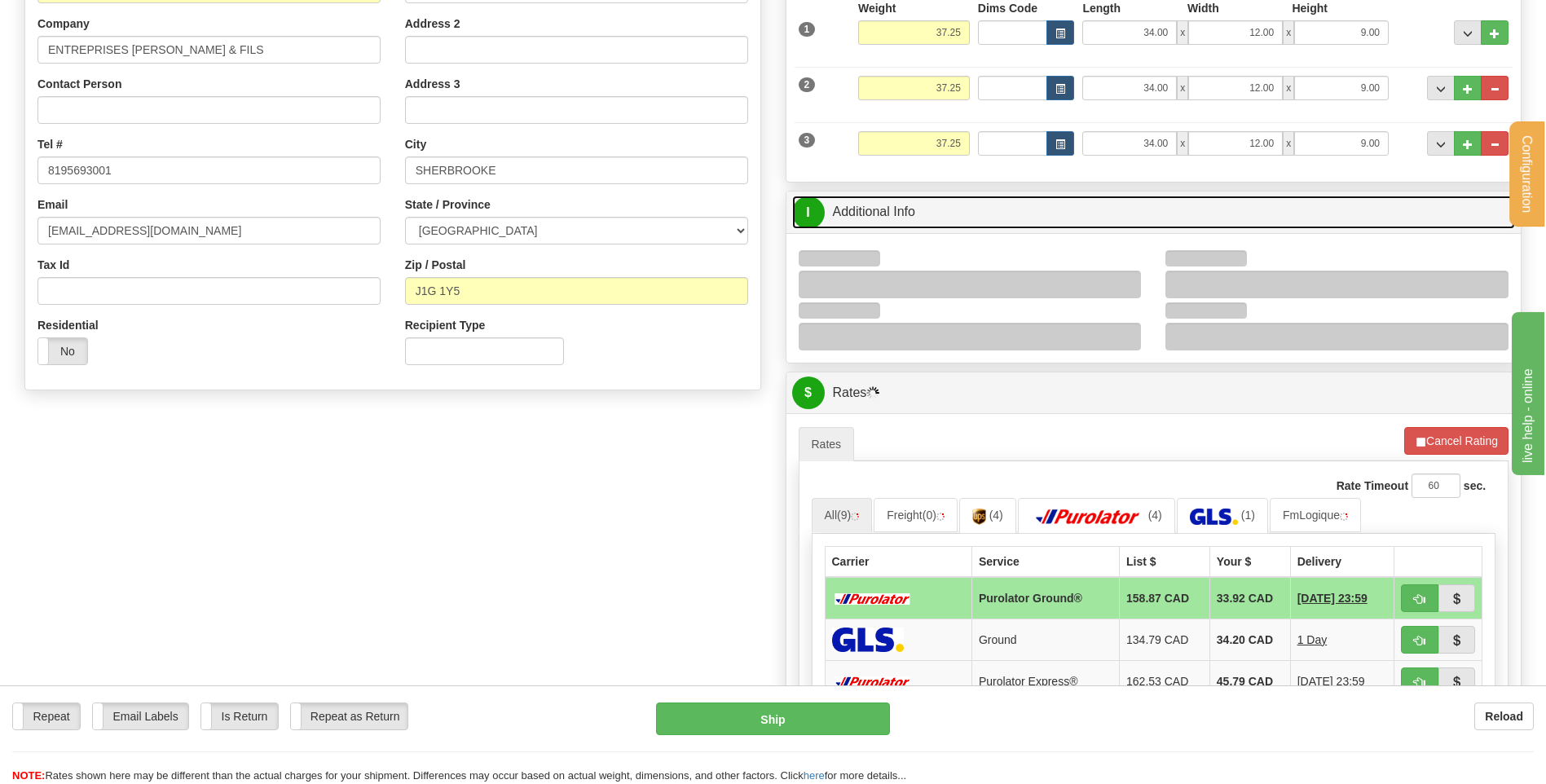
scroll to position [326, 0]
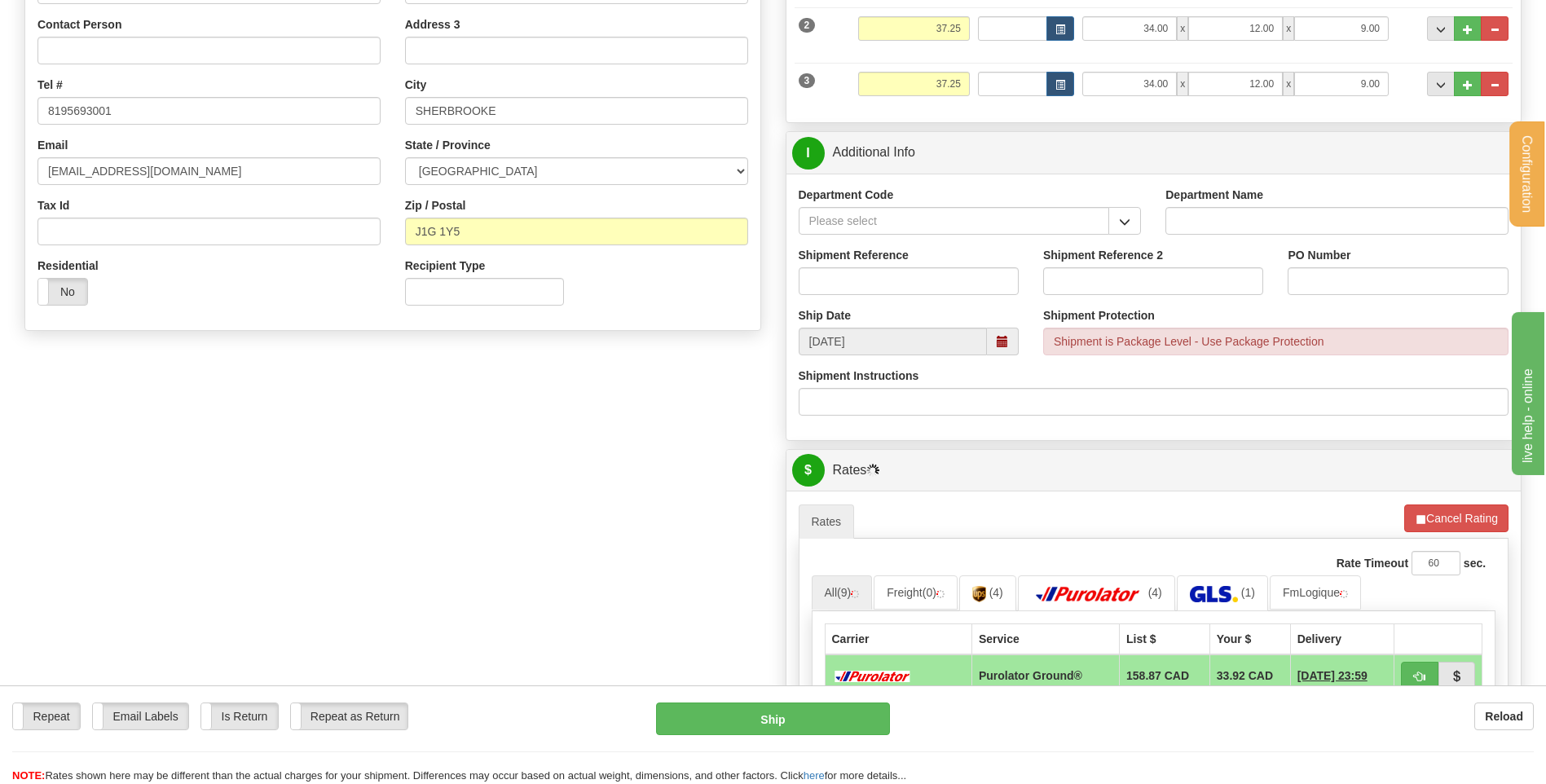
click at [1131, 227] on button "button" at bounding box center [1124, 221] width 33 height 28
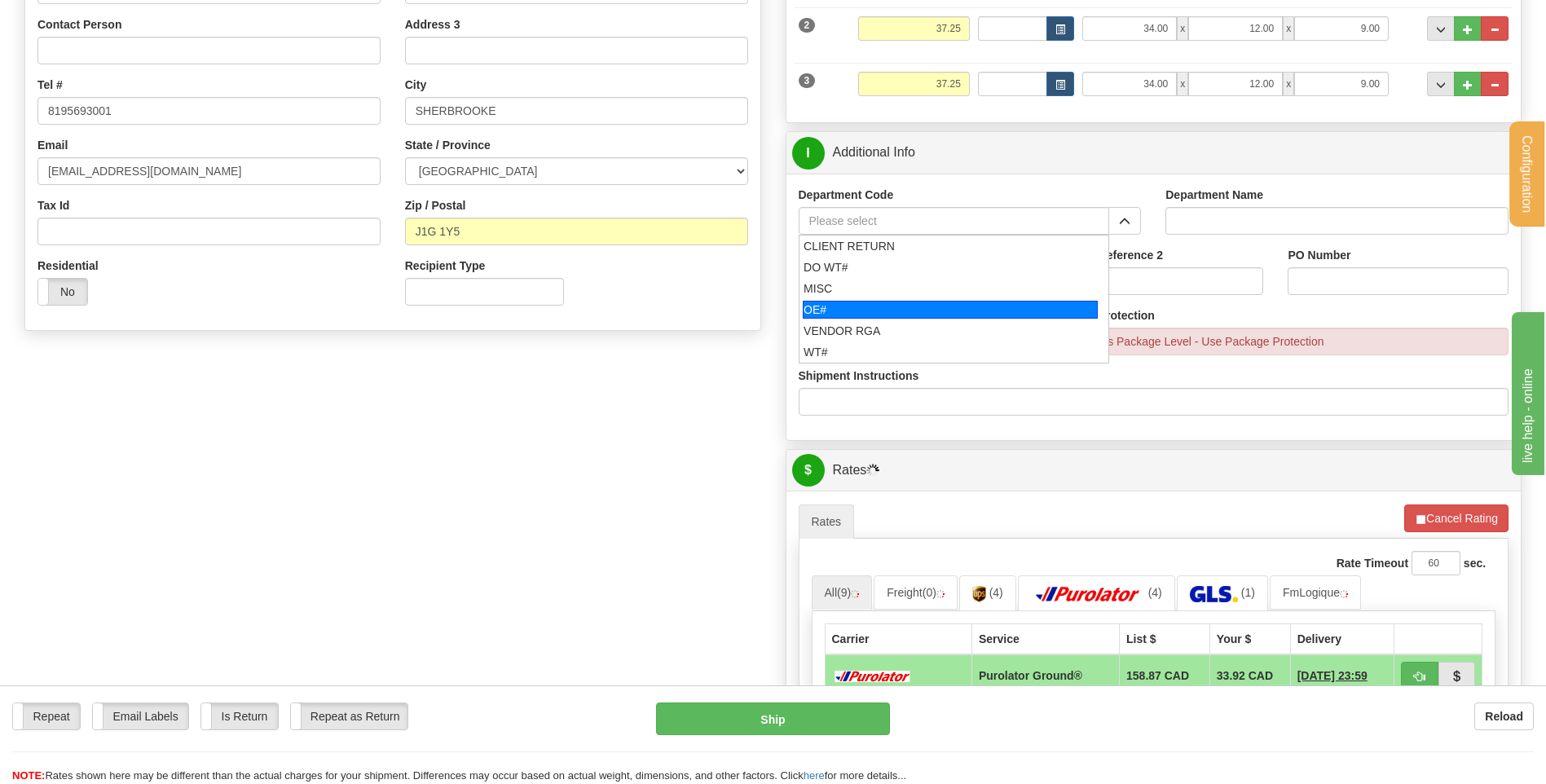
click at [900, 311] on div "OE#" at bounding box center [951, 309] width 295 height 18
type input "OE#"
type input "ORDERS"
click at [898, 271] on input "Shipment Reference" at bounding box center [908, 282] width 220 height 28
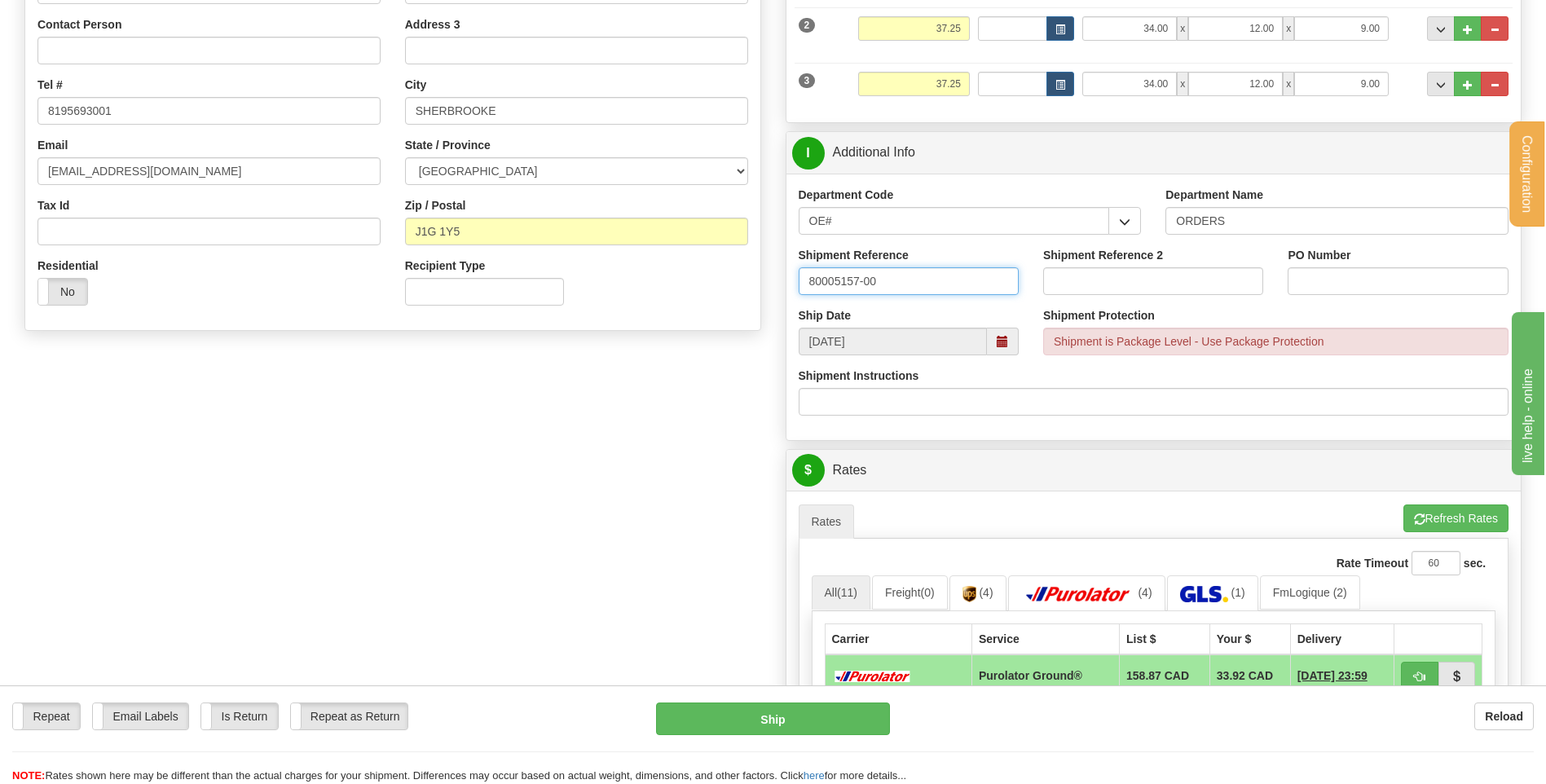
type input "80005157-00"
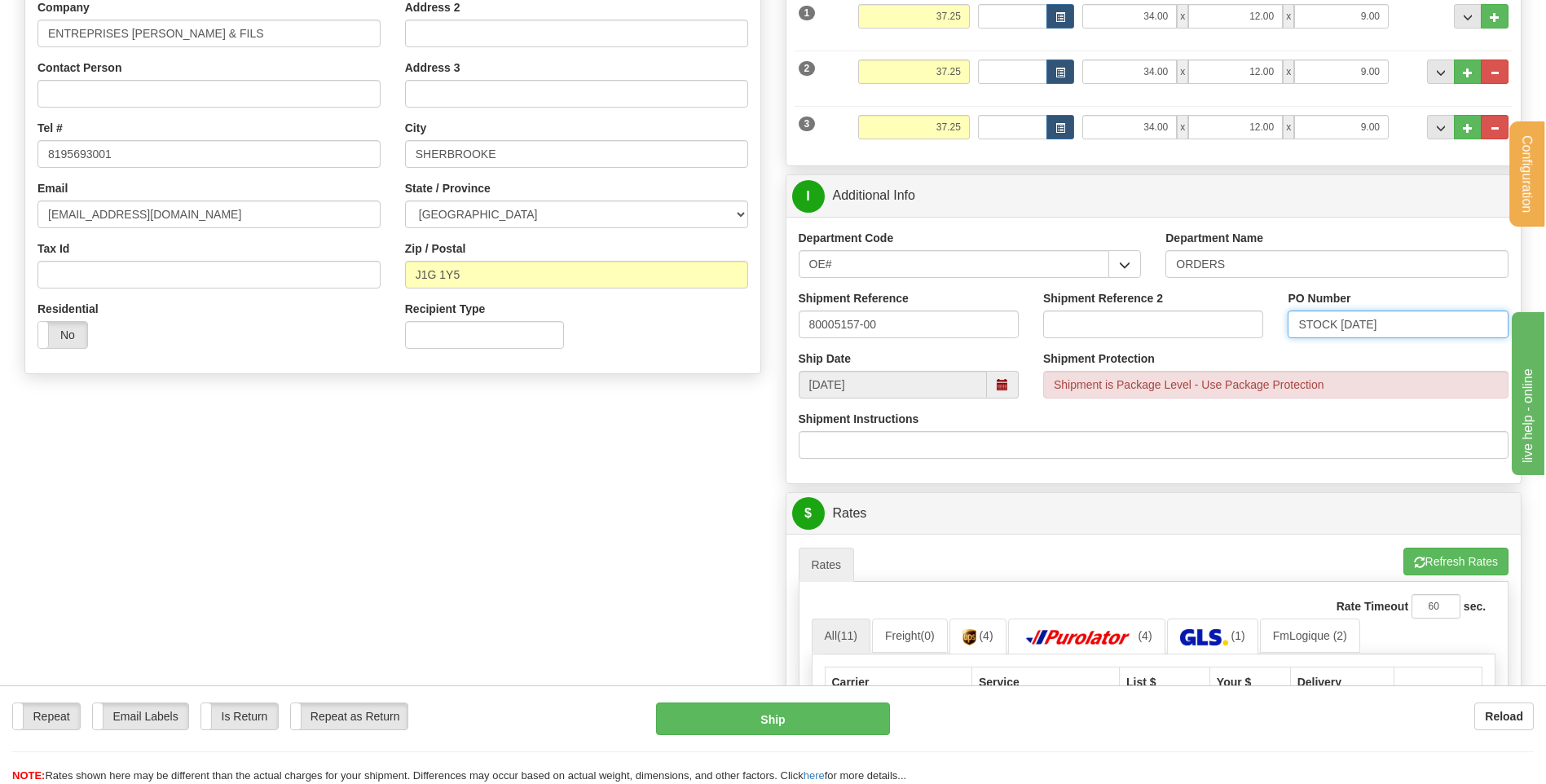
scroll to position [244, 0]
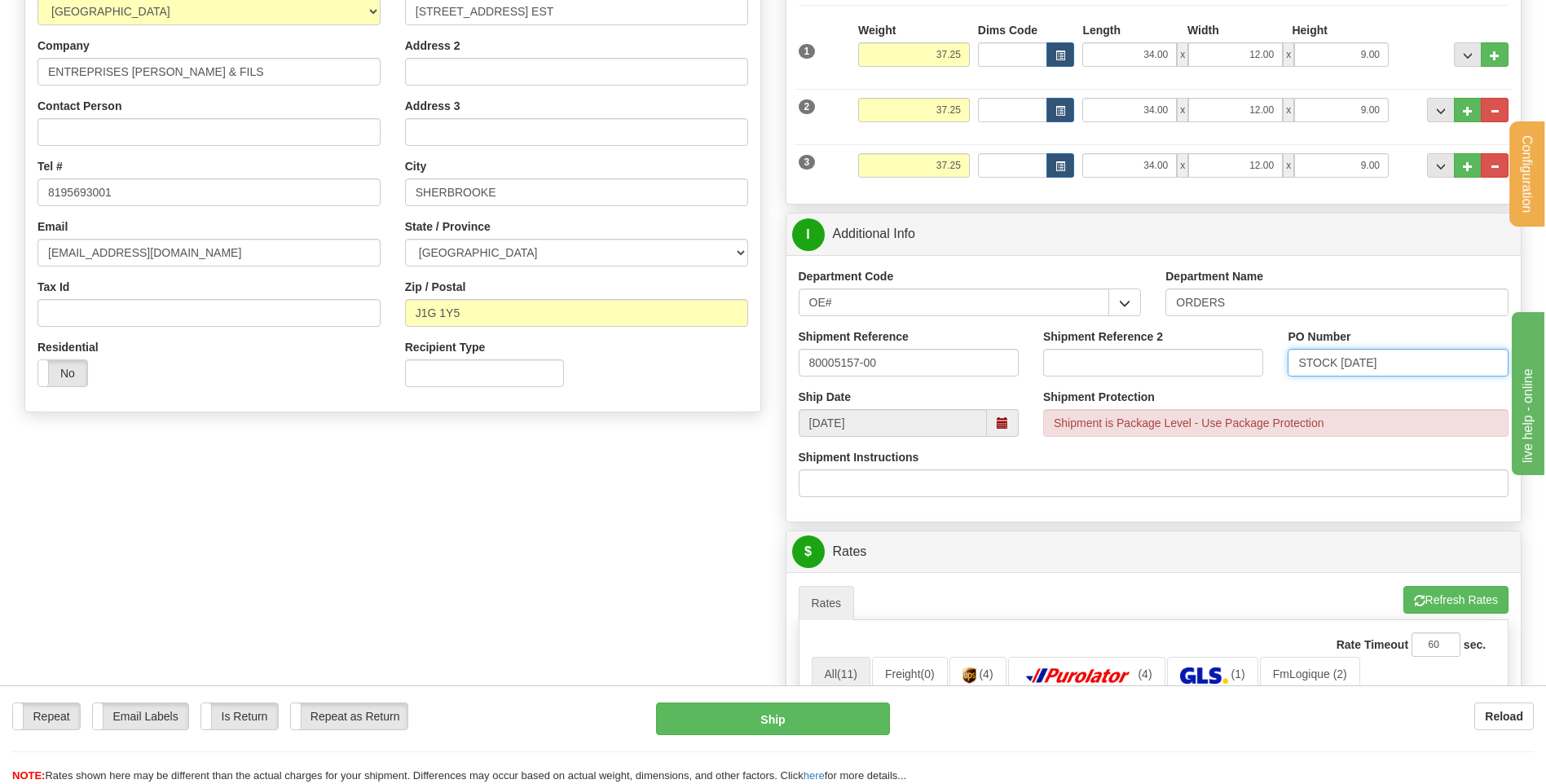
type input "STOCK 27/08/25"
drag, startPoint x: 1057, startPoint y: 150, endPoint x: 1117, endPoint y: 143, distance: 60.4
click at [1119, 143] on div "3 Weight 37.25 Dims Code Length Width Height" at bounding box center [1153, 163] width 719 height 54
type input "20.00"
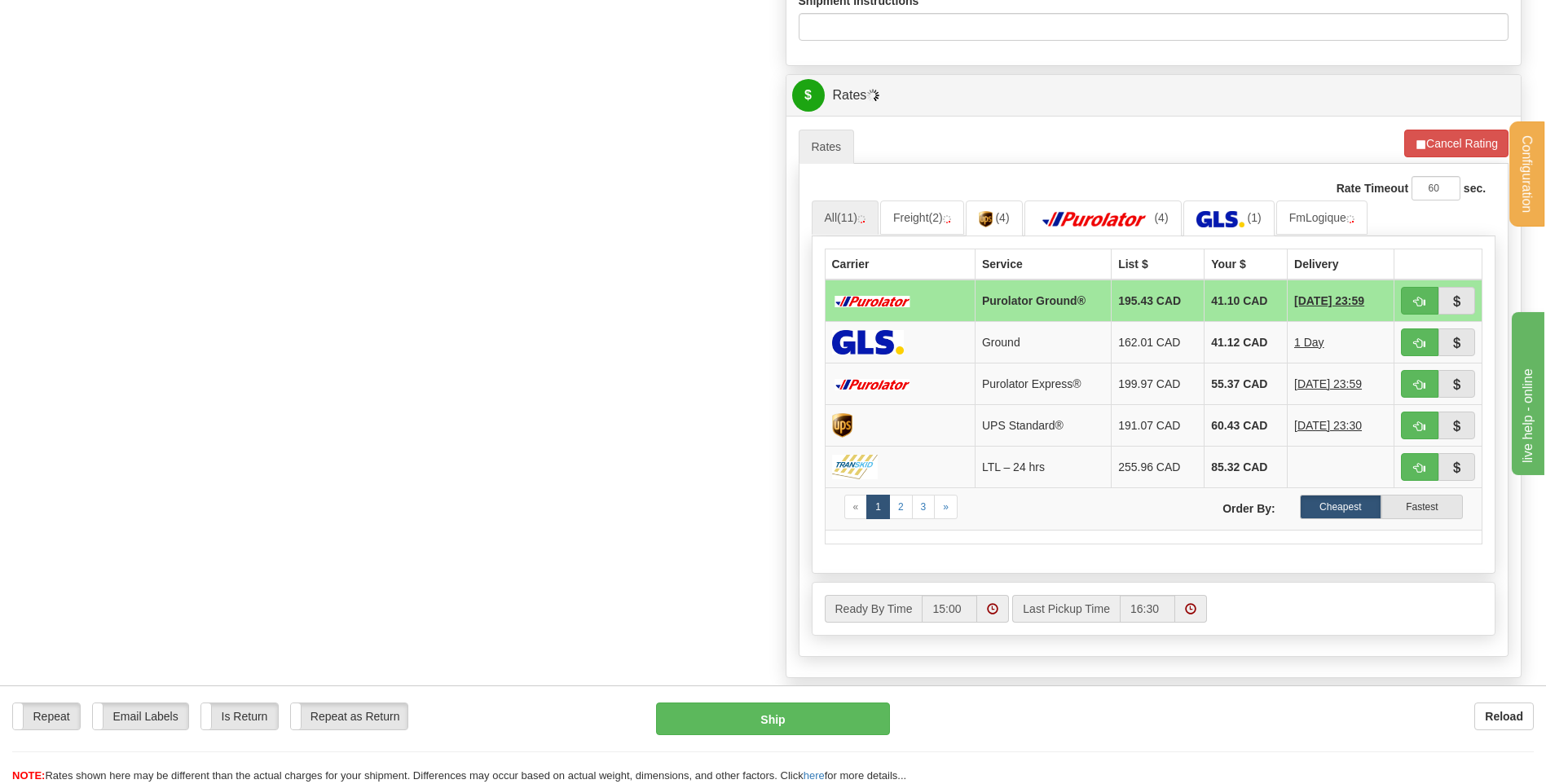
scroll to position [733, 0]
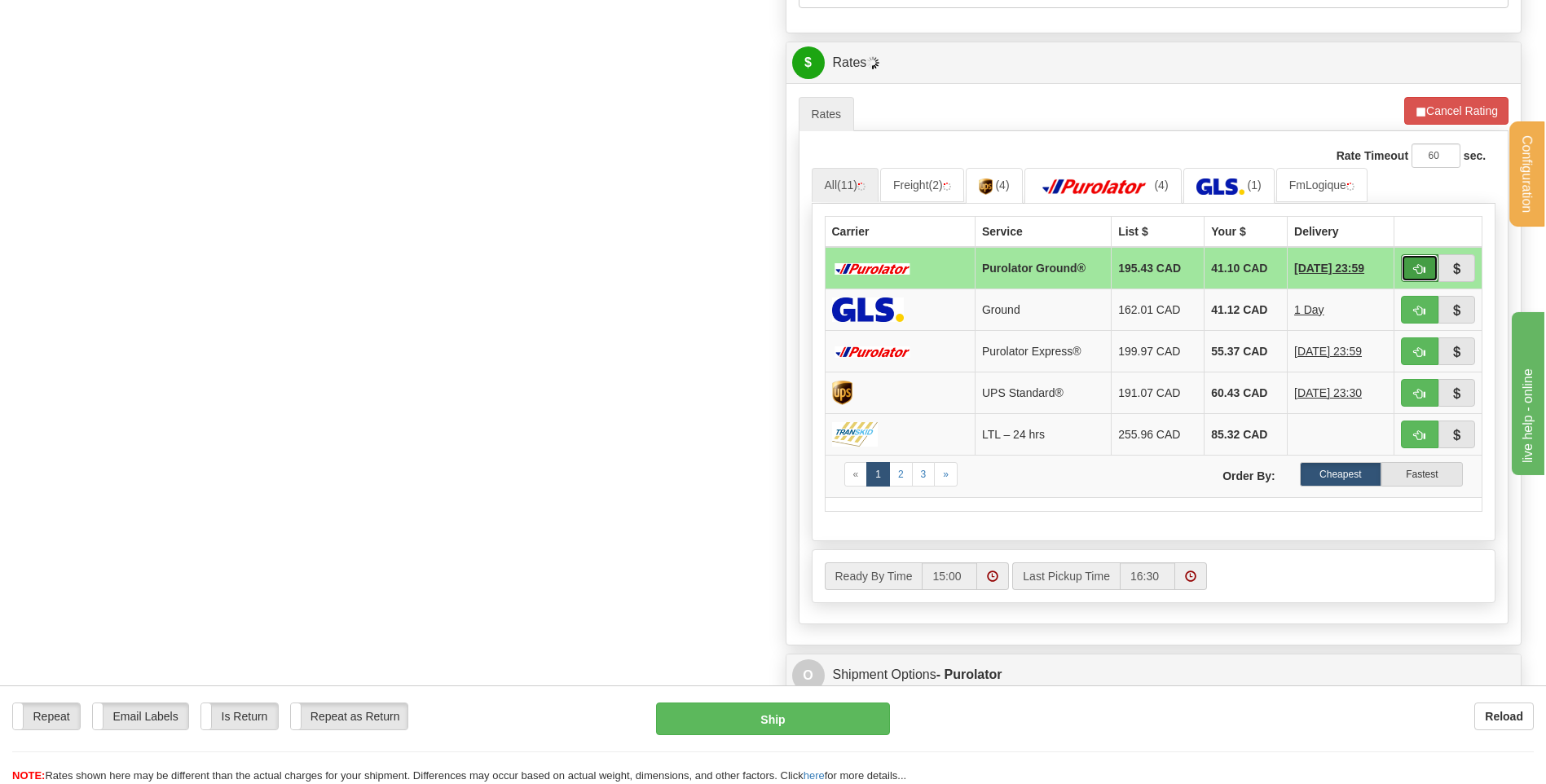
click at [1409, 268] on button "button" at bounding box center [1420, 269] width 38 height 28
click at [1420, 274] on span "button" at bounding box center [1420, 269] width 11 height 10
type input "260"
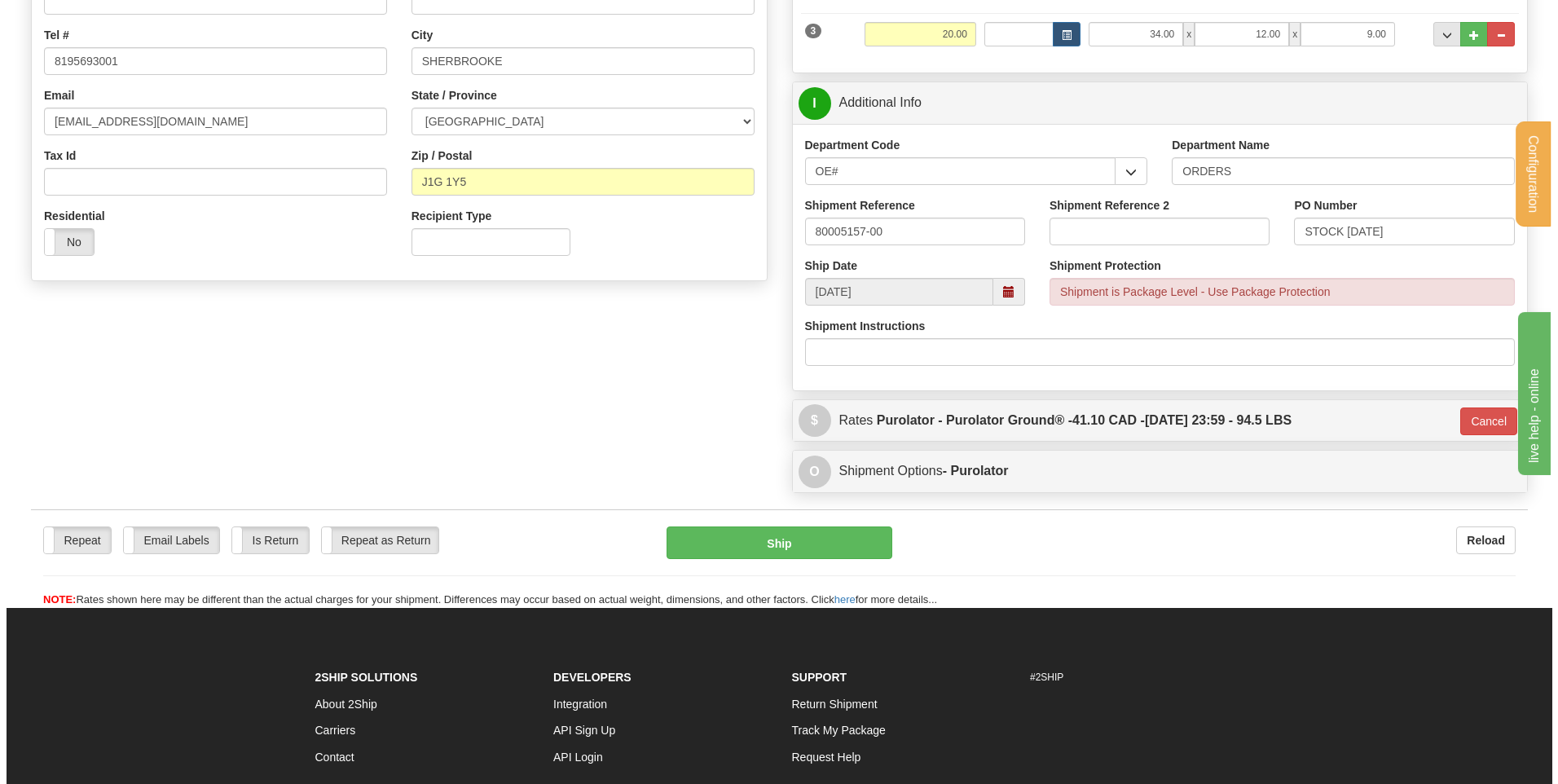
scroll to position [375, 0]
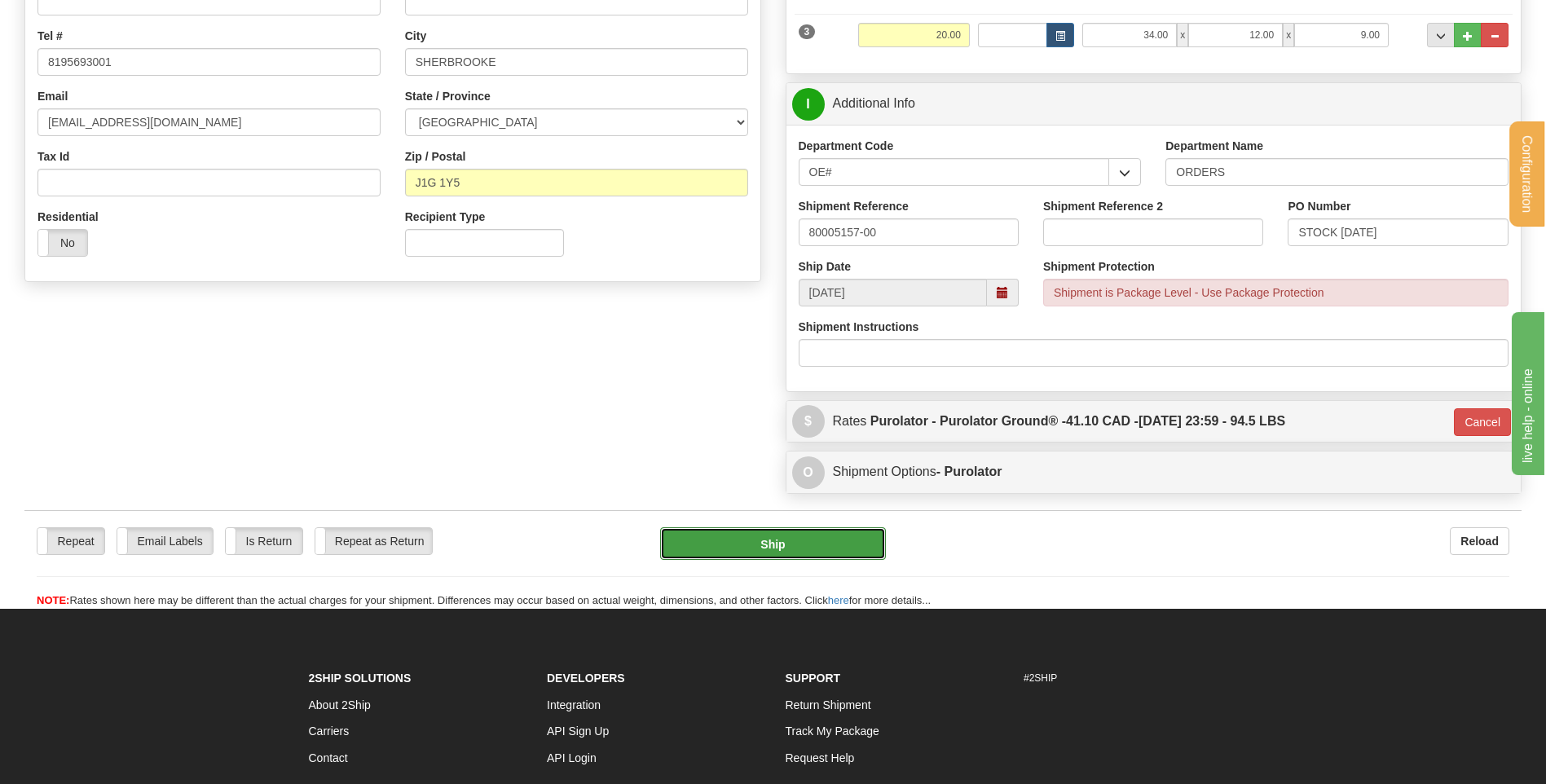
click at [741, 546] on button "Ship" at bounding box center [772, 543] width 224 height 33
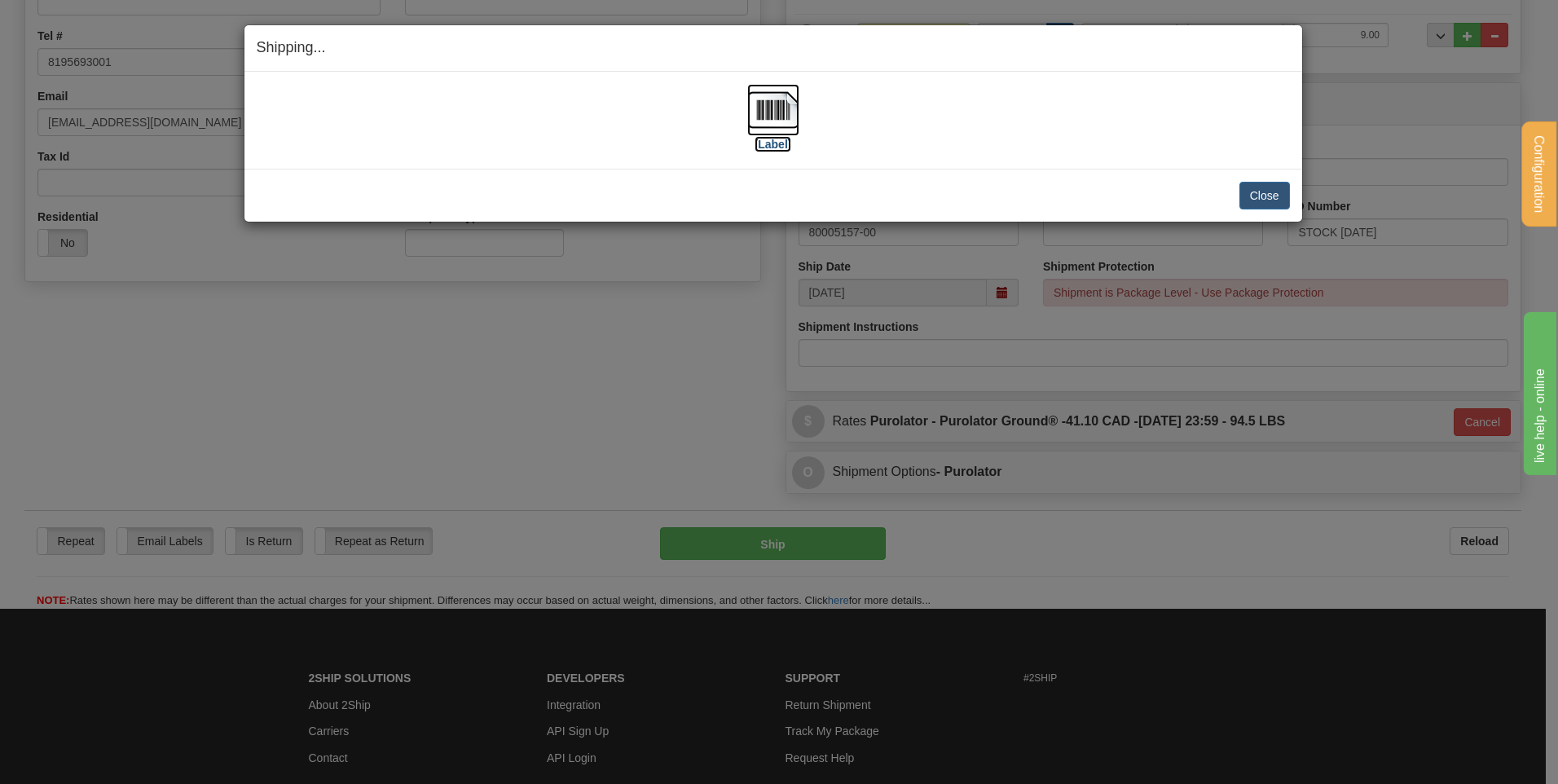
click at [792, 107] on img at bounding box center [774, 110] width 53 height 53
click at [1266, 199] on button "Close" at bounding box center [1265, 196] width 51 height 28
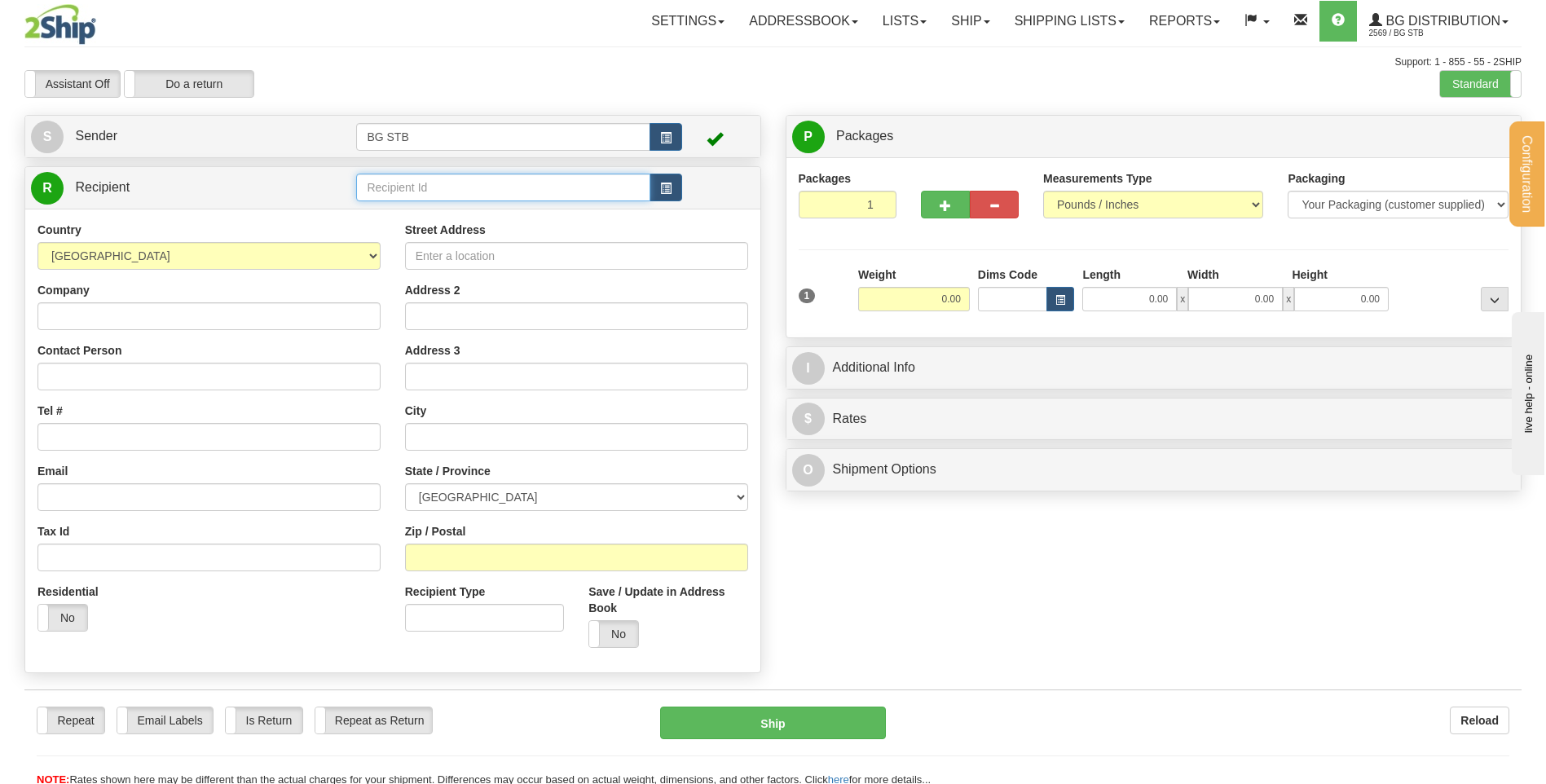
click at [565, 181] on input "text" at bounding box center [502, 188] width 293 height 28
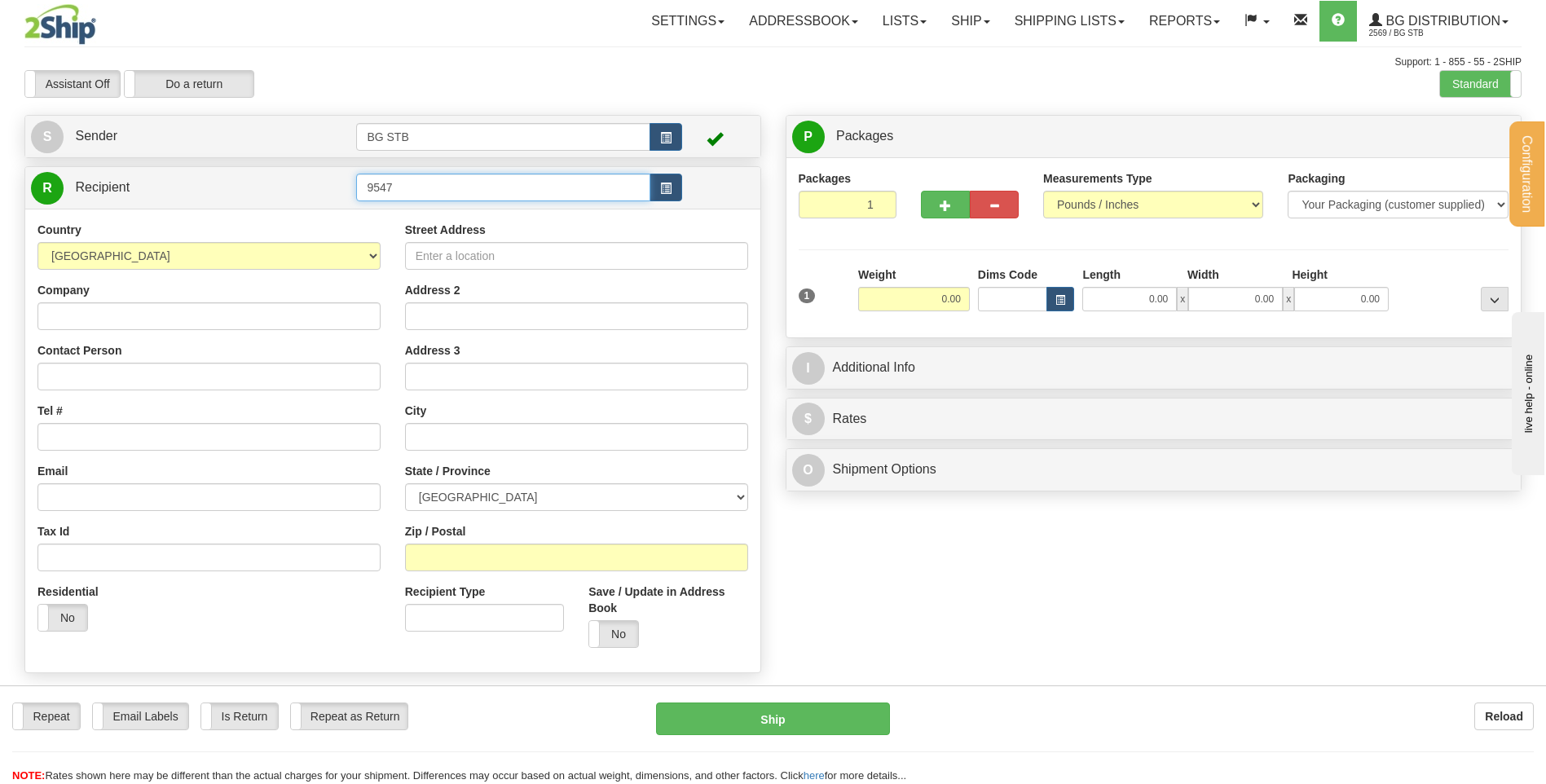
type input "9547"
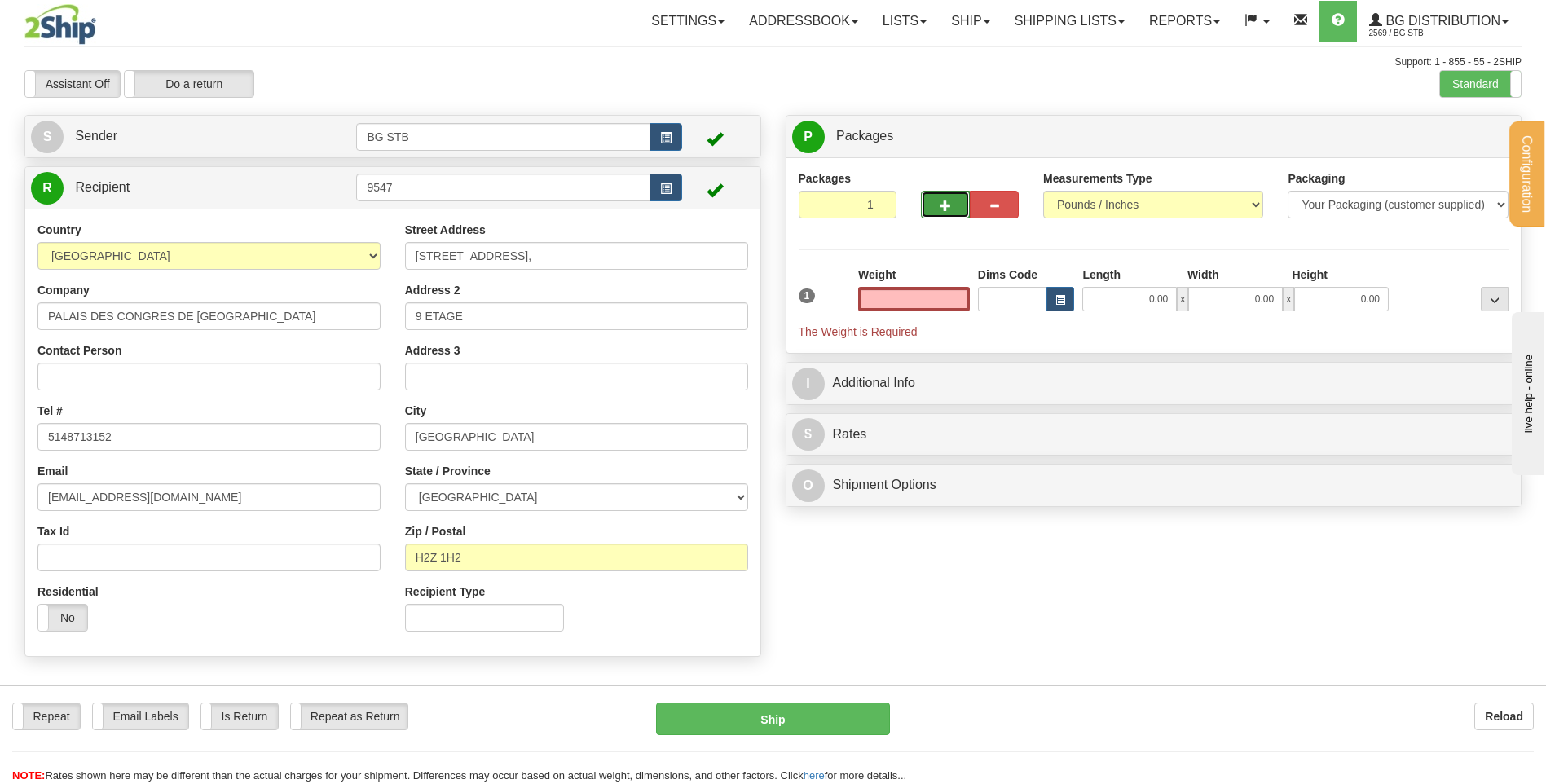
type input "0.00"
click at [941, 214] on button "button" at bounding box center [946, 205] width 49 height 28
click at [942, 206] on span "button" at bounding box center [946, 205] width 11 height 10
type input "3"
click at [1474, 129] on label "Package Level Pack.." at bounding box center [1475, 137] width 83 height 24
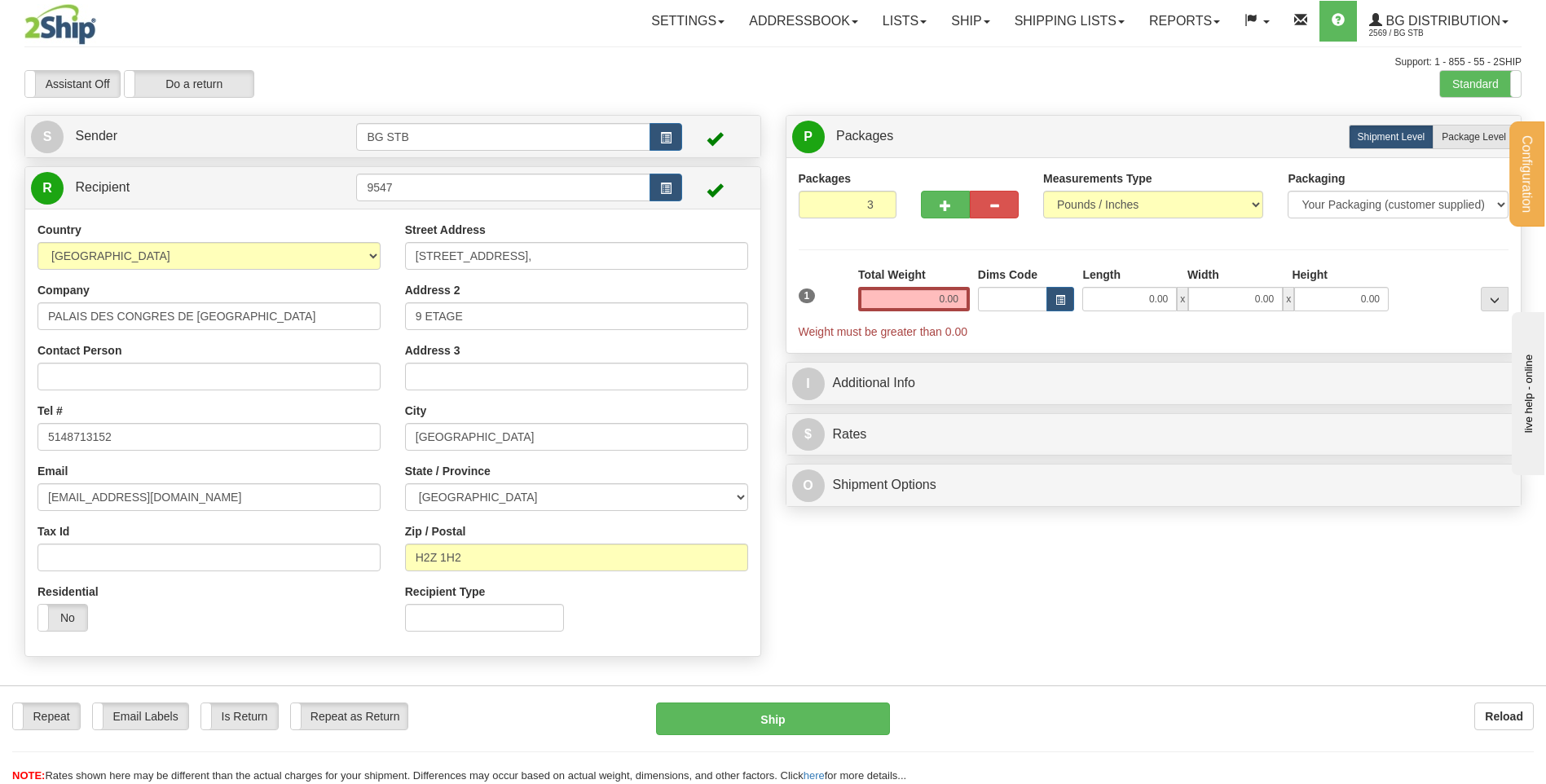
radio input "true"
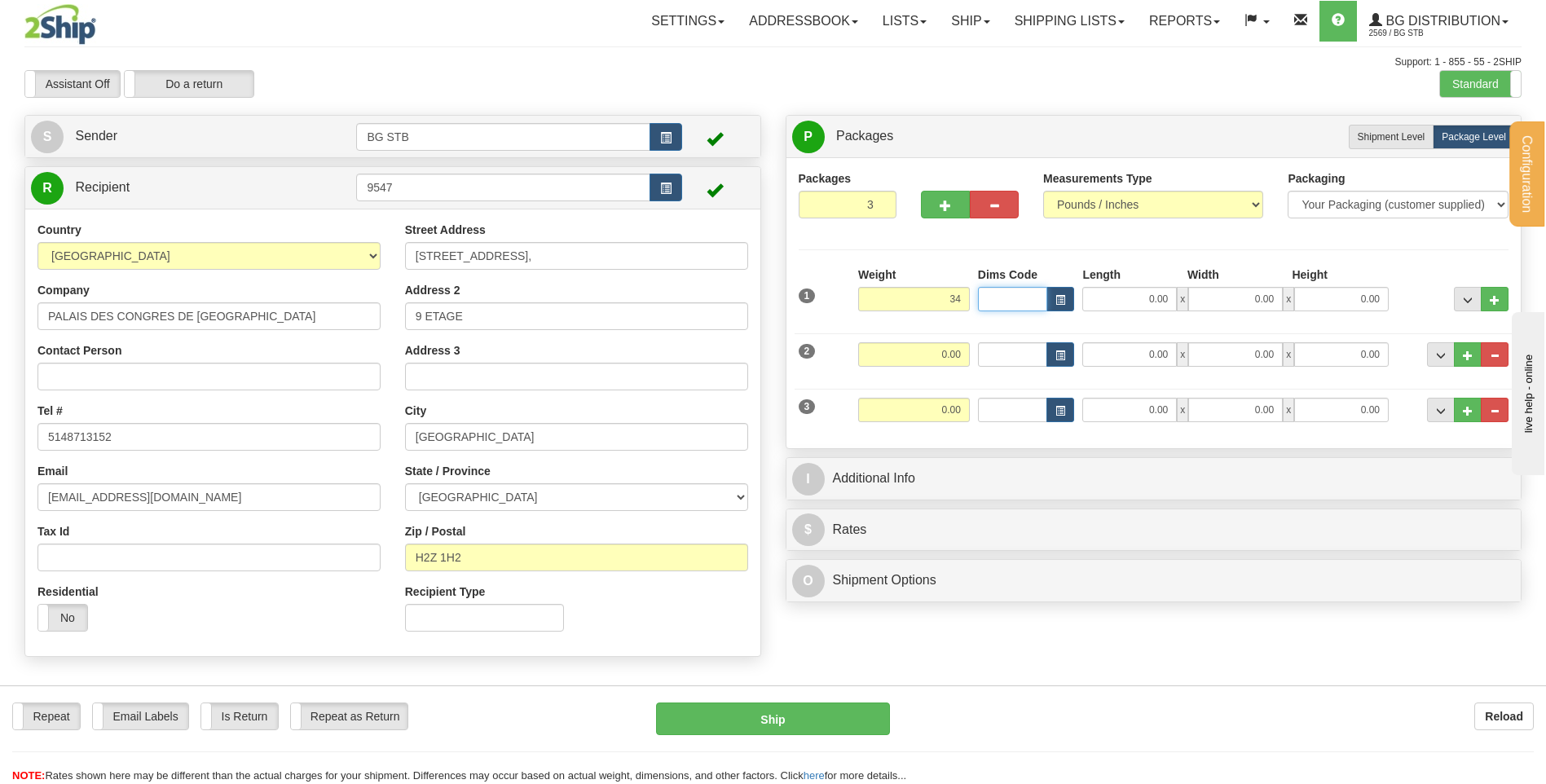
type input "34.00"
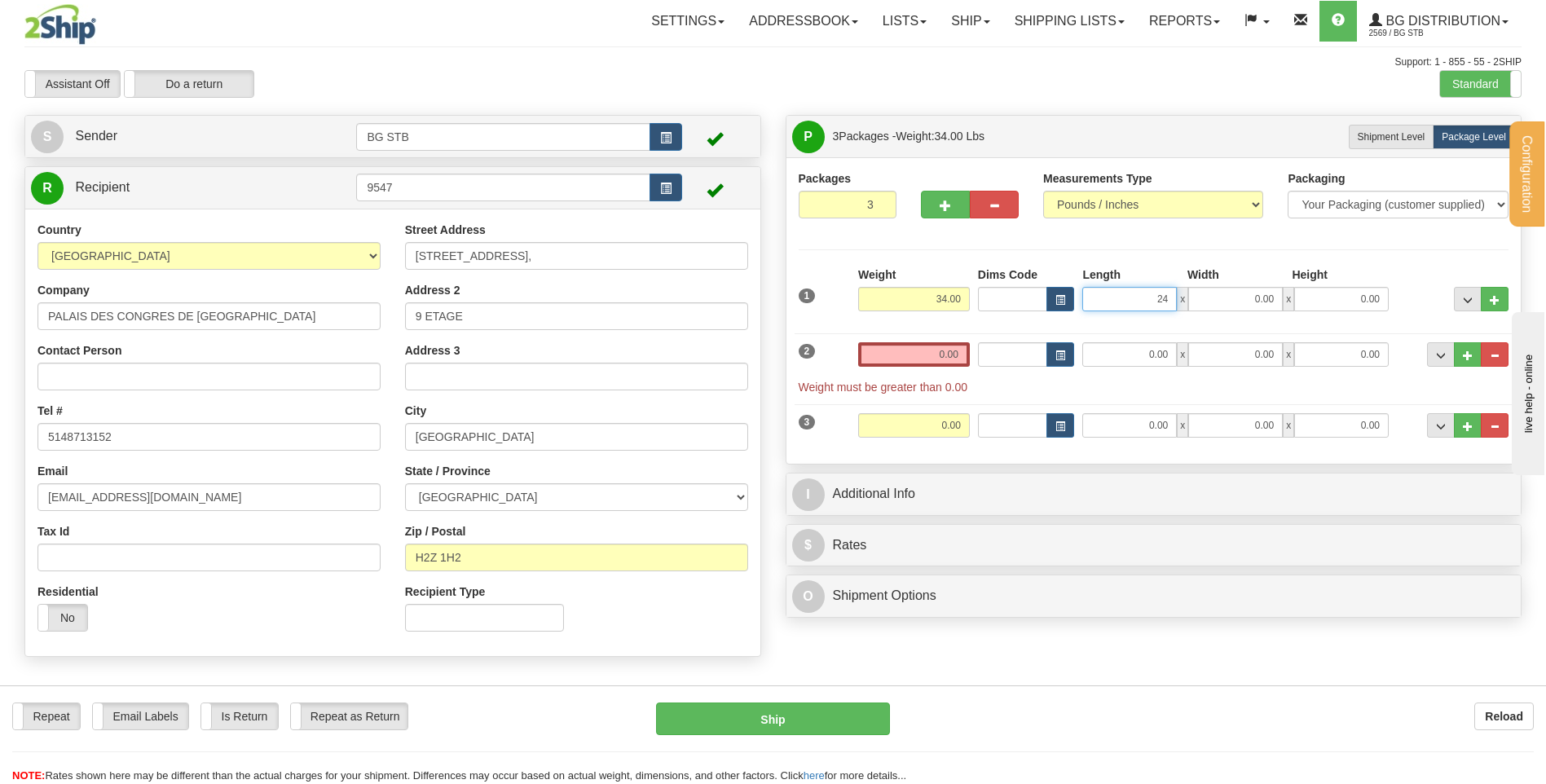
type input "24.00"
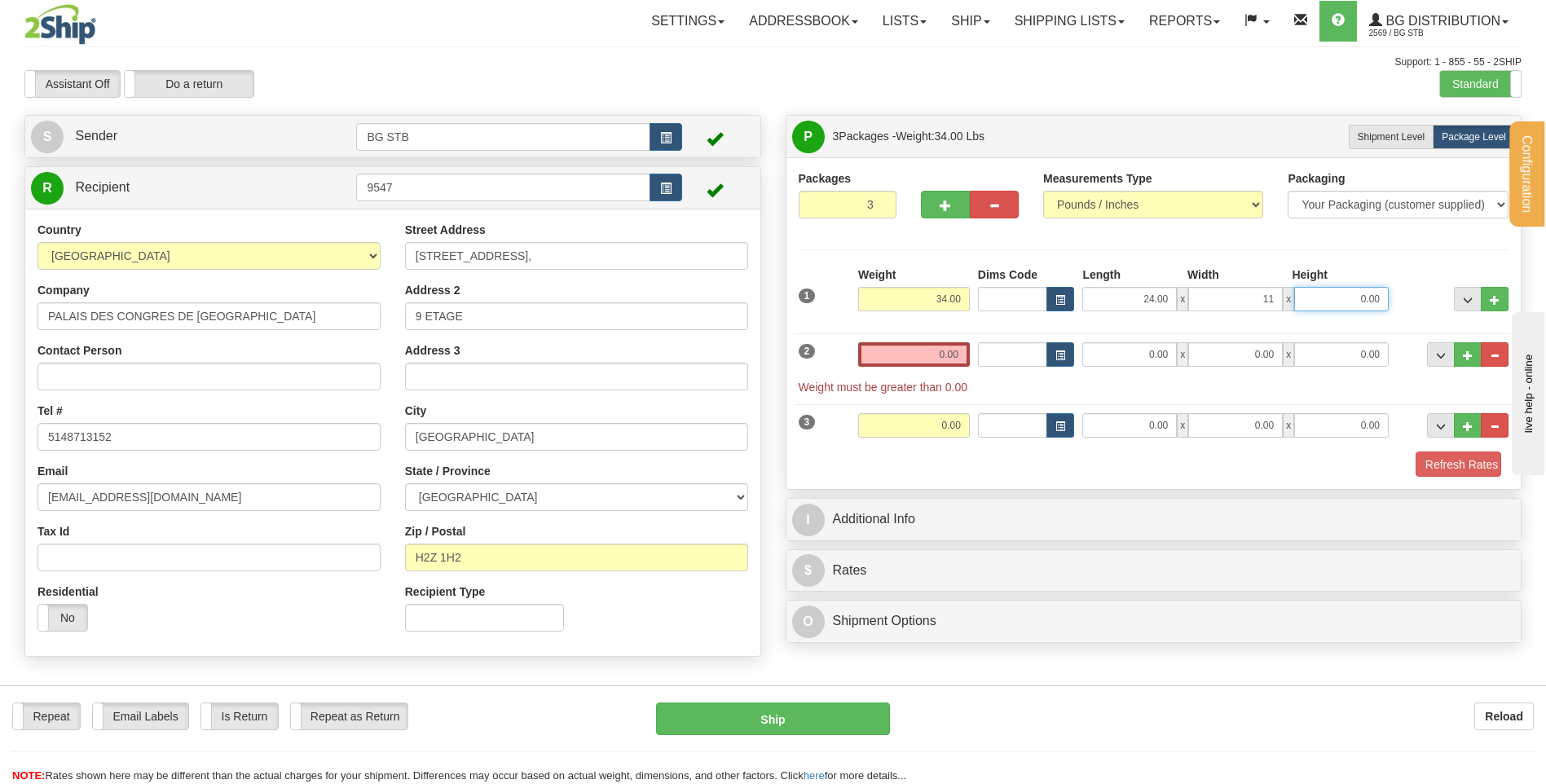
type input "11.00"
click at [931, 356] on input "0.00" at bounding box center [914, 354] width 112 height 24
type input "3"
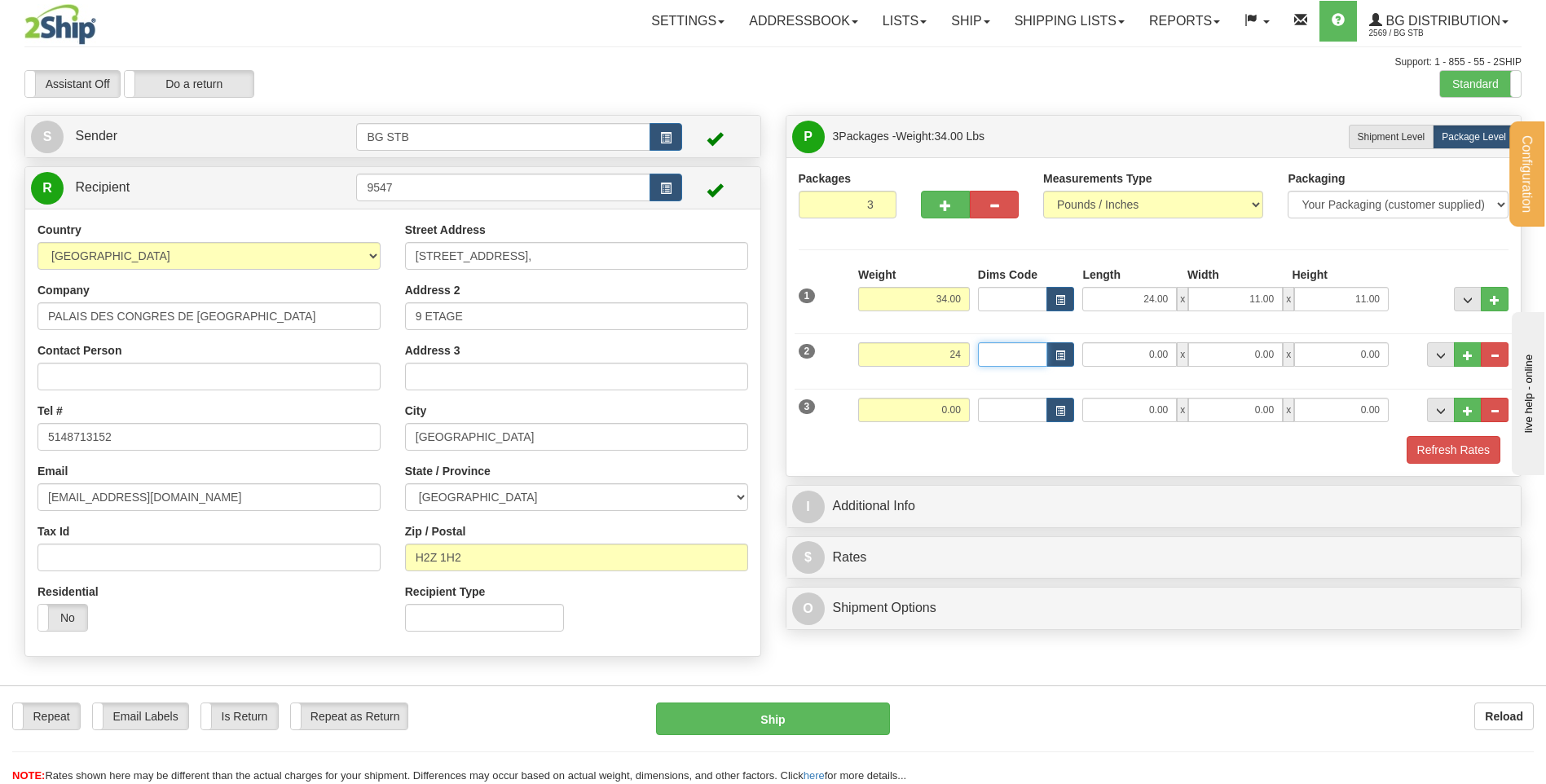
type input "24.00"
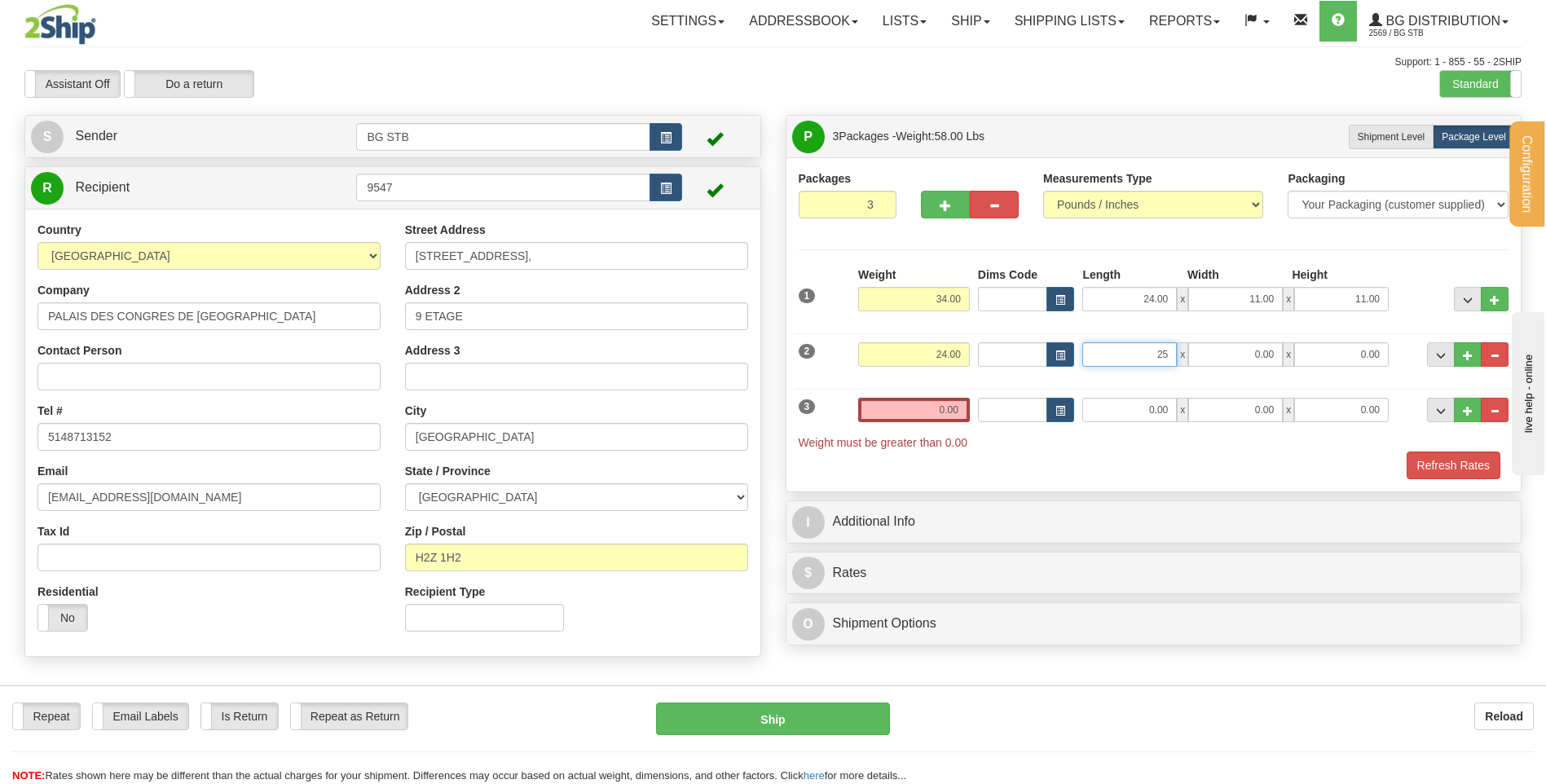
type input "25.00"
type input "8.00"
click at [936, 409] on input "0.00" at bounding box center [914, 409] width 112 height 24
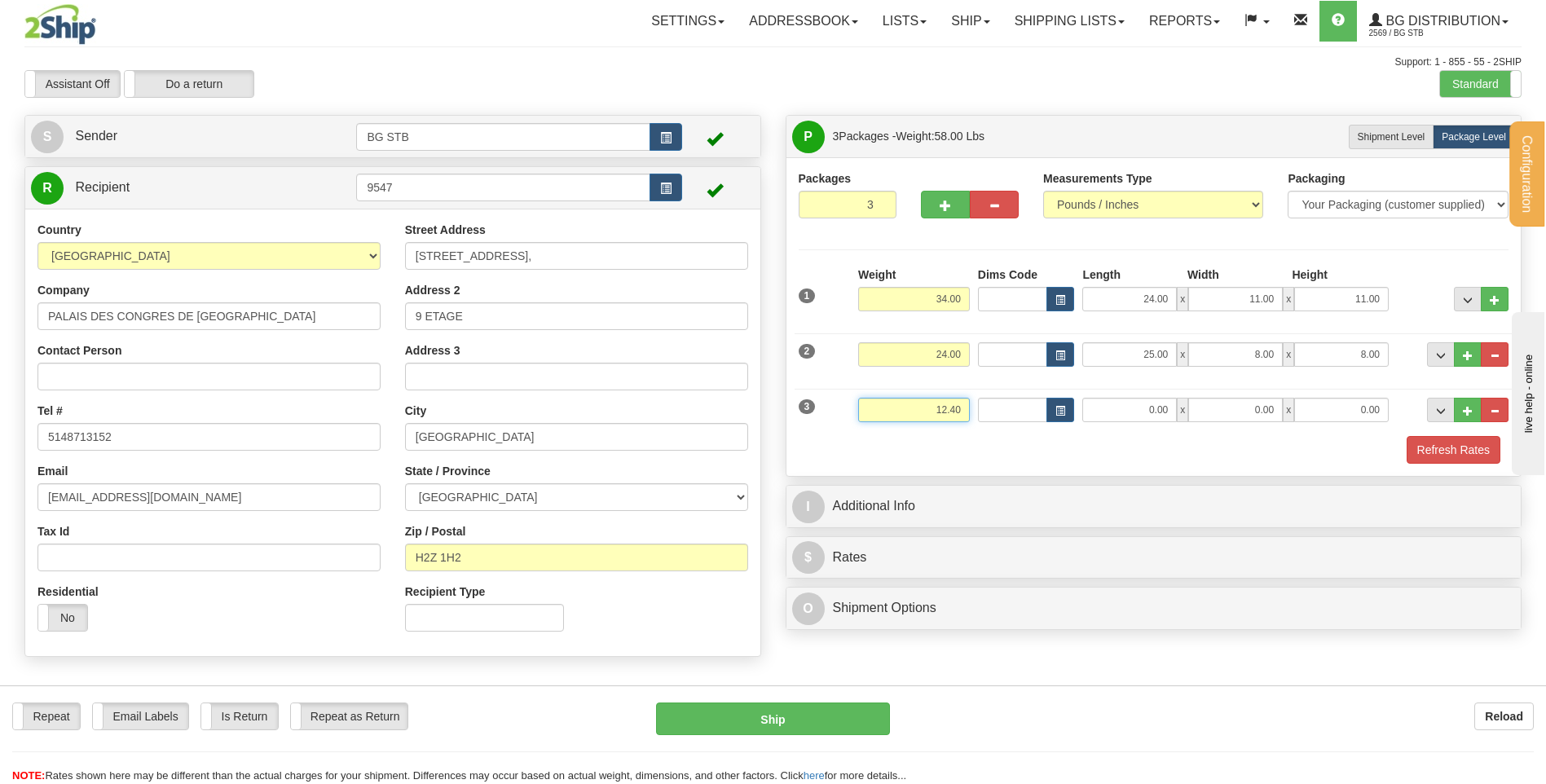
type input "12.40"
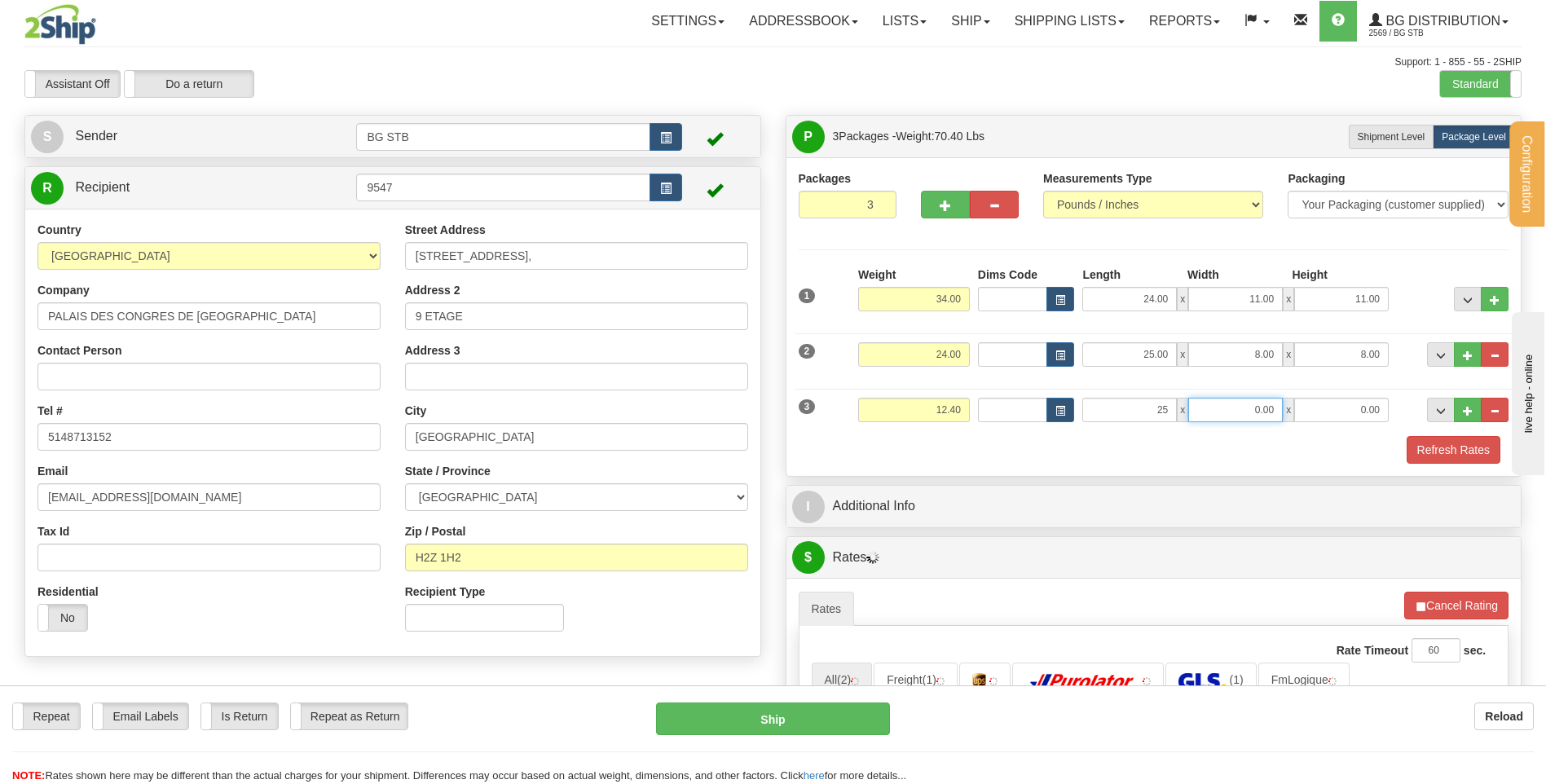
type input "25.00"
type input "8.00"
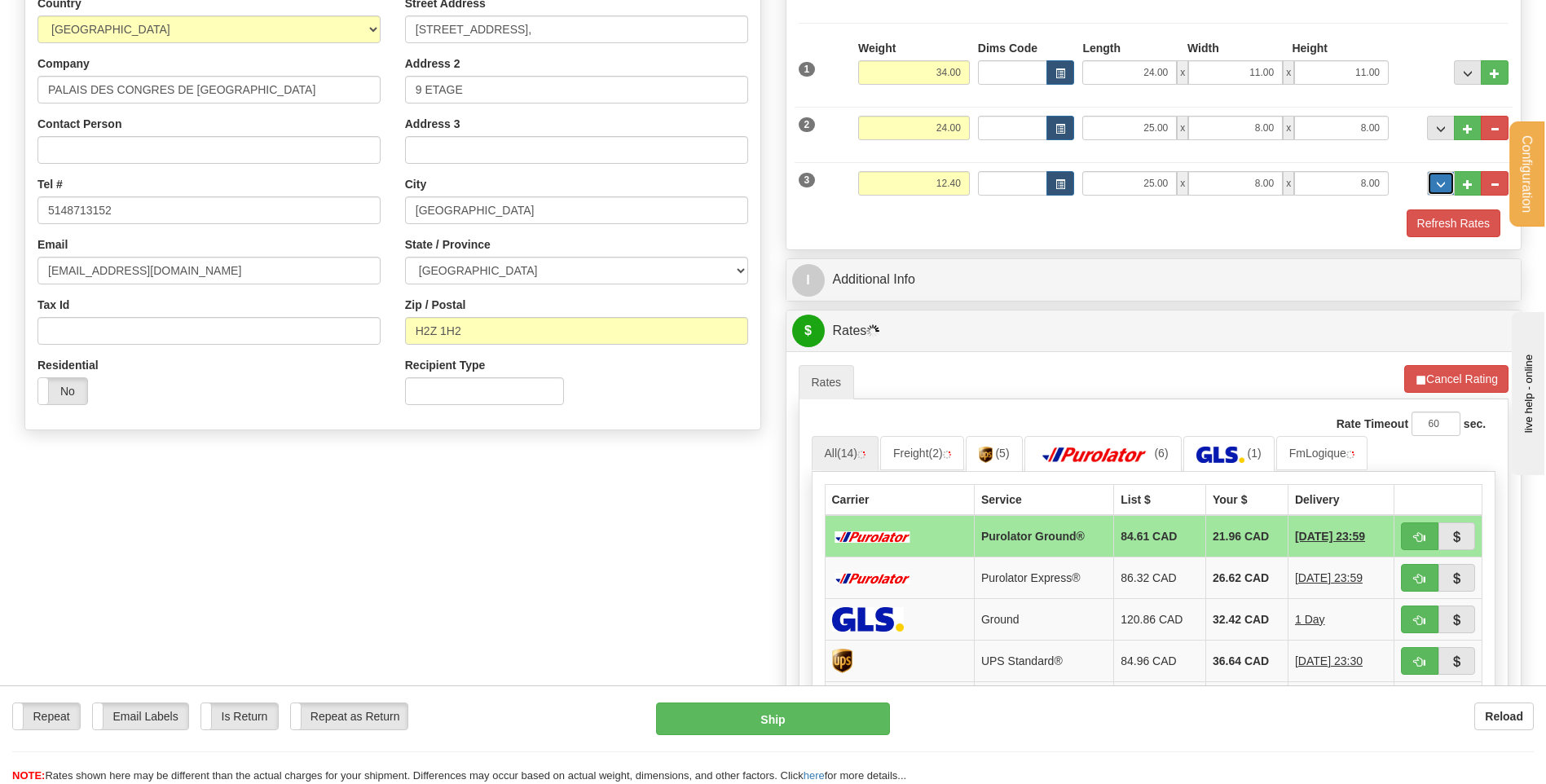
scroll to position [244, 0]
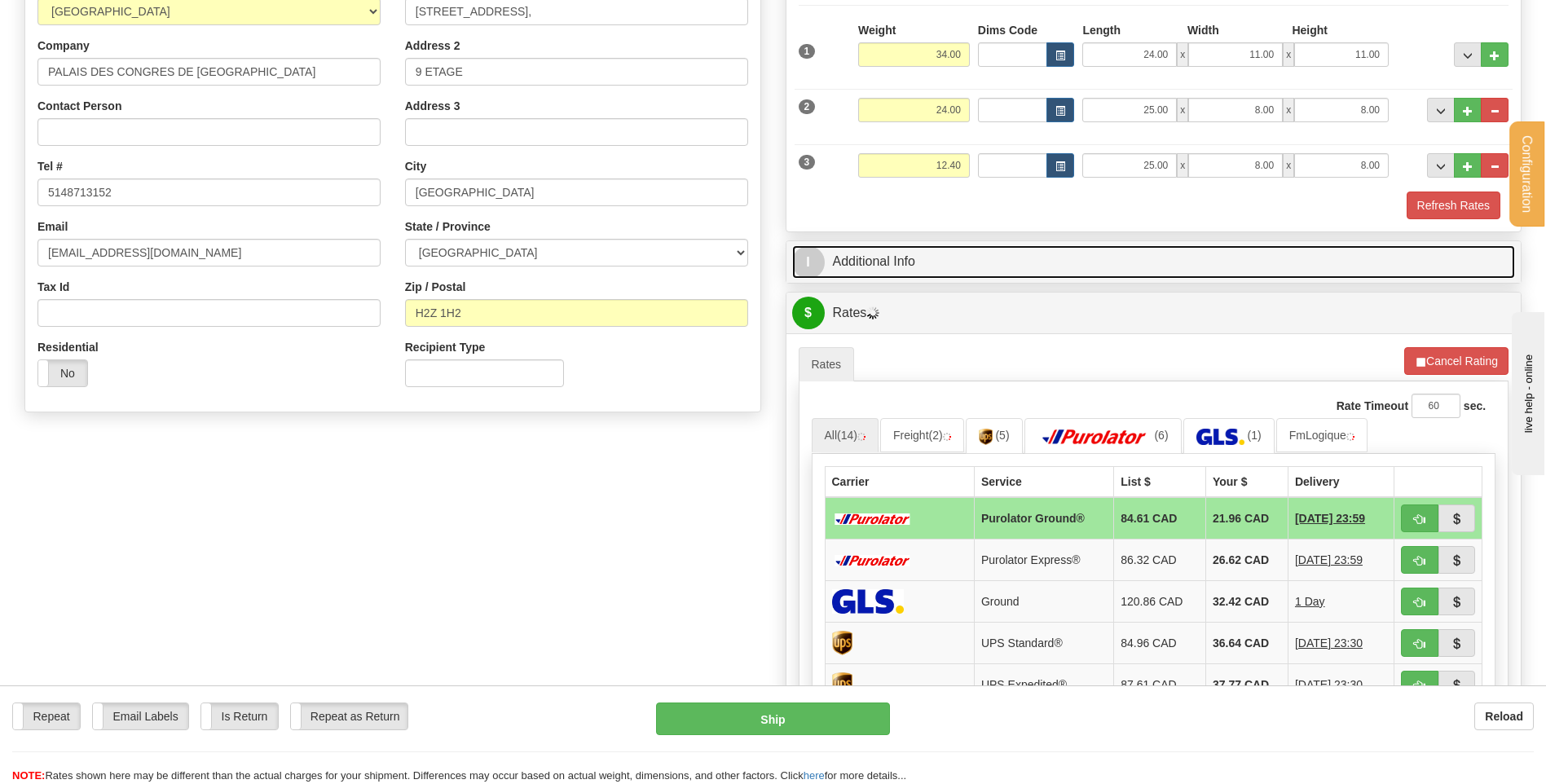
click at [953, 276] on link "I Additional Info" at bounding box center [1153, 262] width 724 height 34
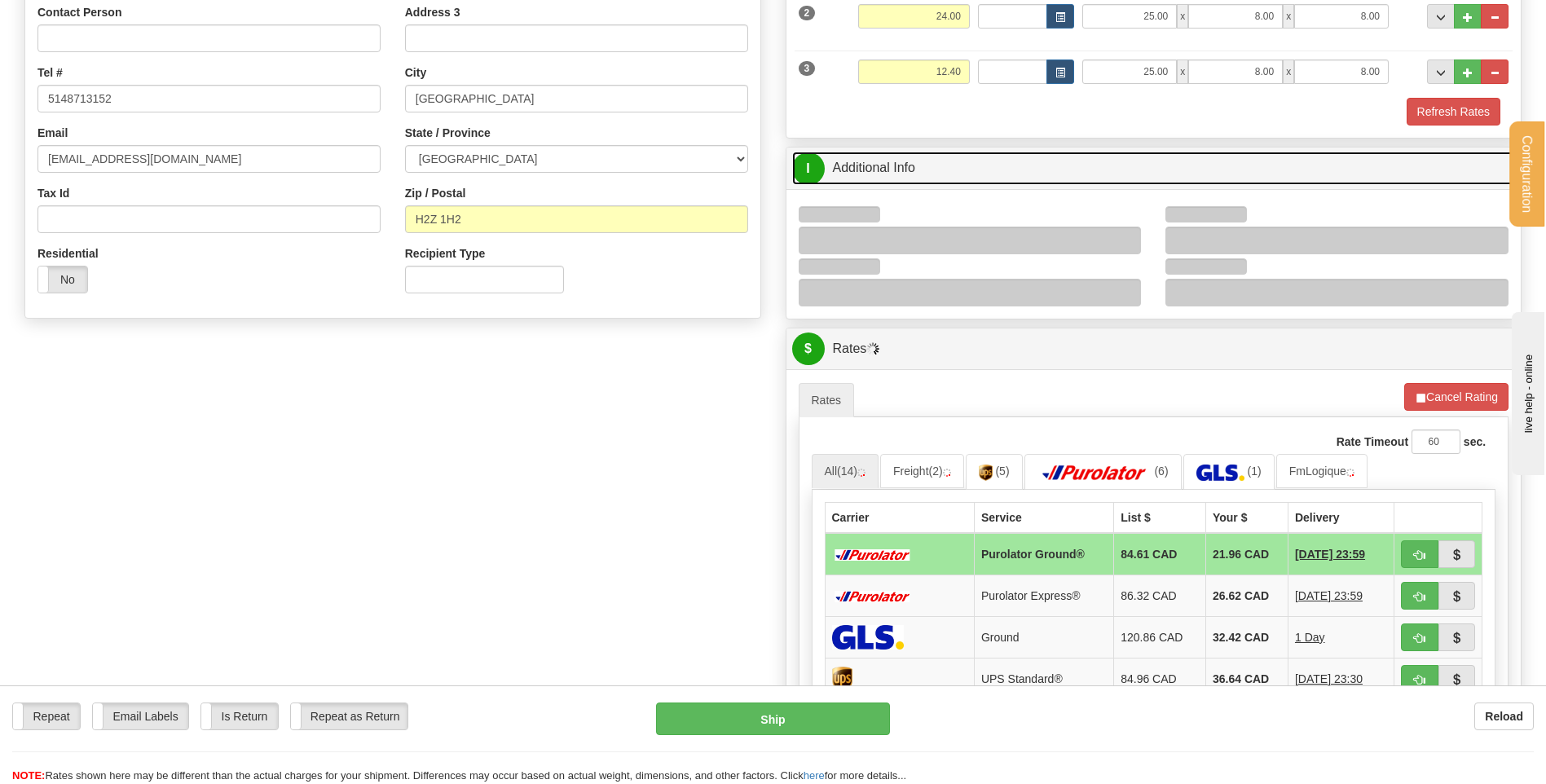
scroll to position [489, 0]
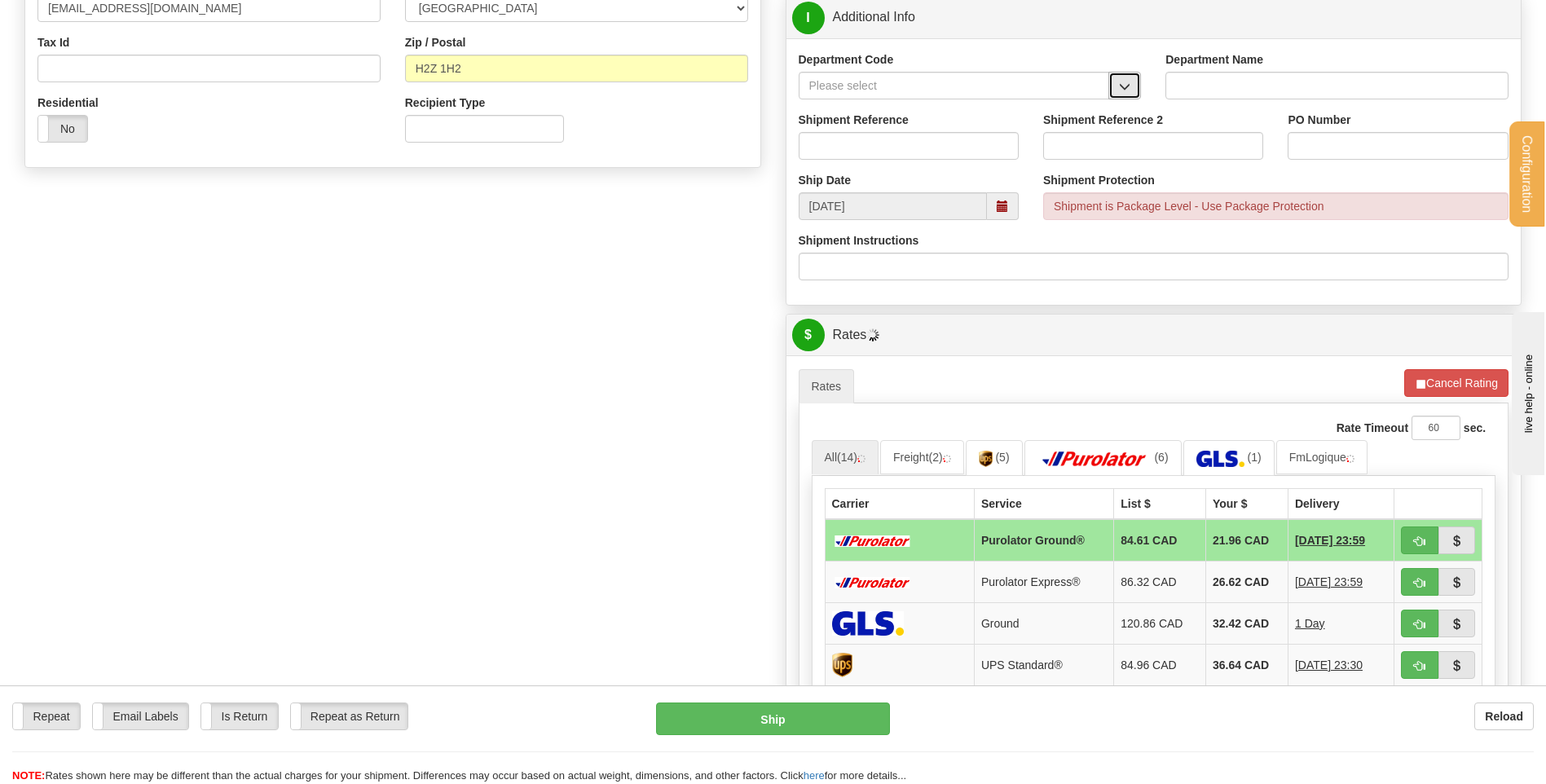
click at [1110, 80] on button "button" at bounding box center [1124, 85] width 33 height 28
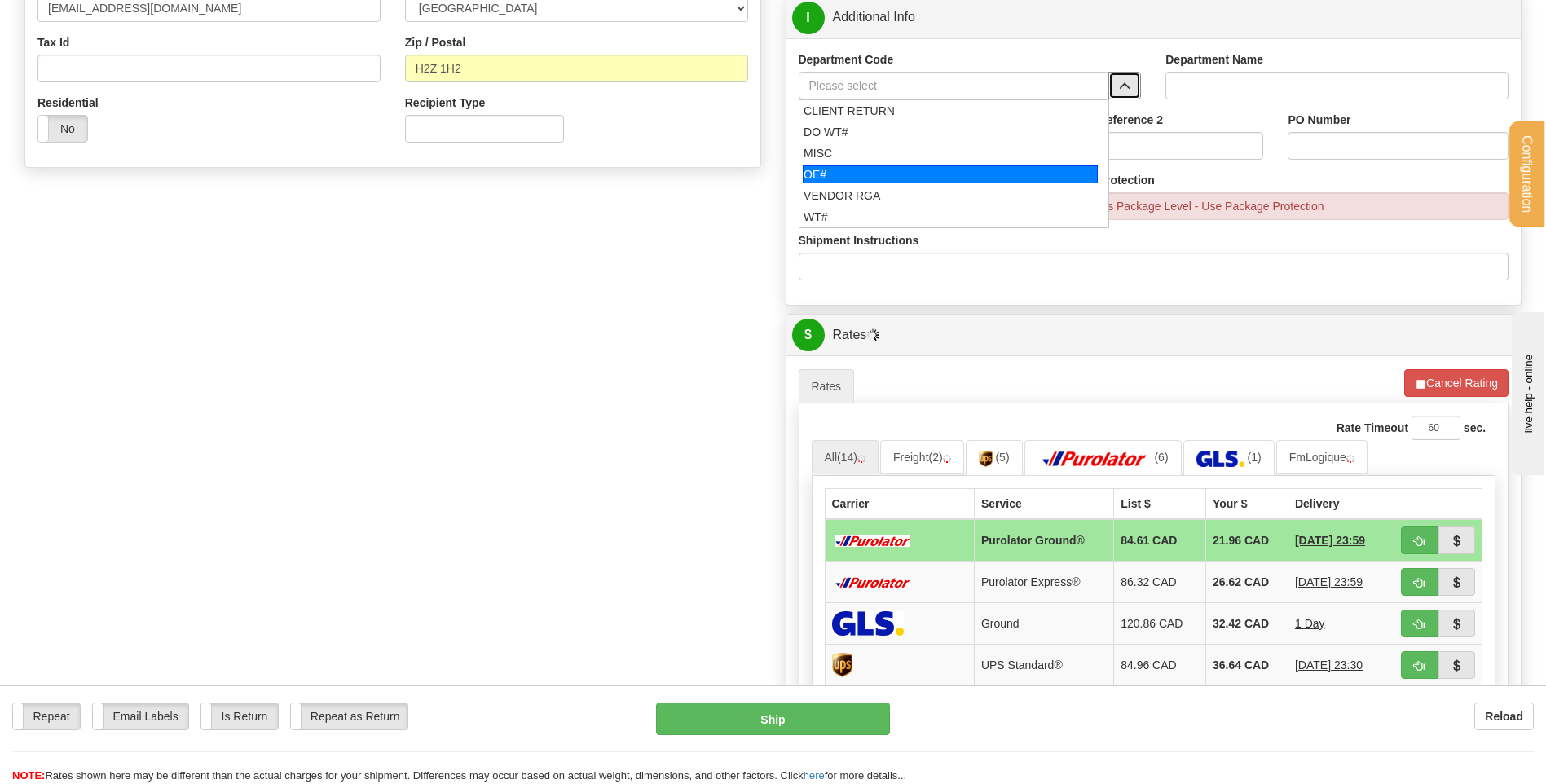
drag, startPoint x: 904, startPoint y: 171, endPoint x: 897, endPoint y: 145, distance: 26.9
click at [901, 168] on div "OE#" at bounding box center [951, 174] width 295 height 18
type input "OE#"
type input "ORDERS"
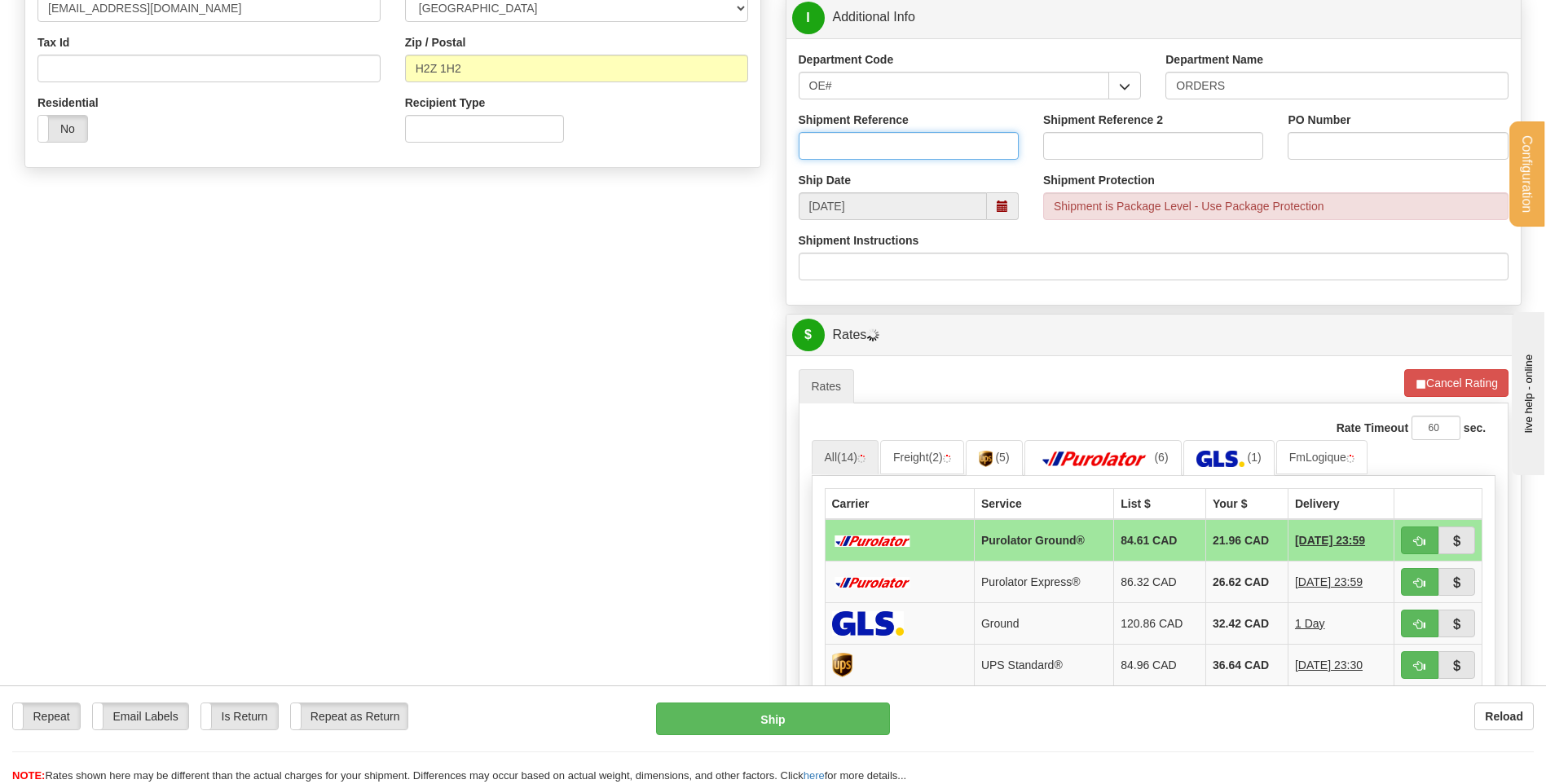
click at [897, 145] on input "Shipment Reference" at bounding box center [908, 146] width 220 height 28
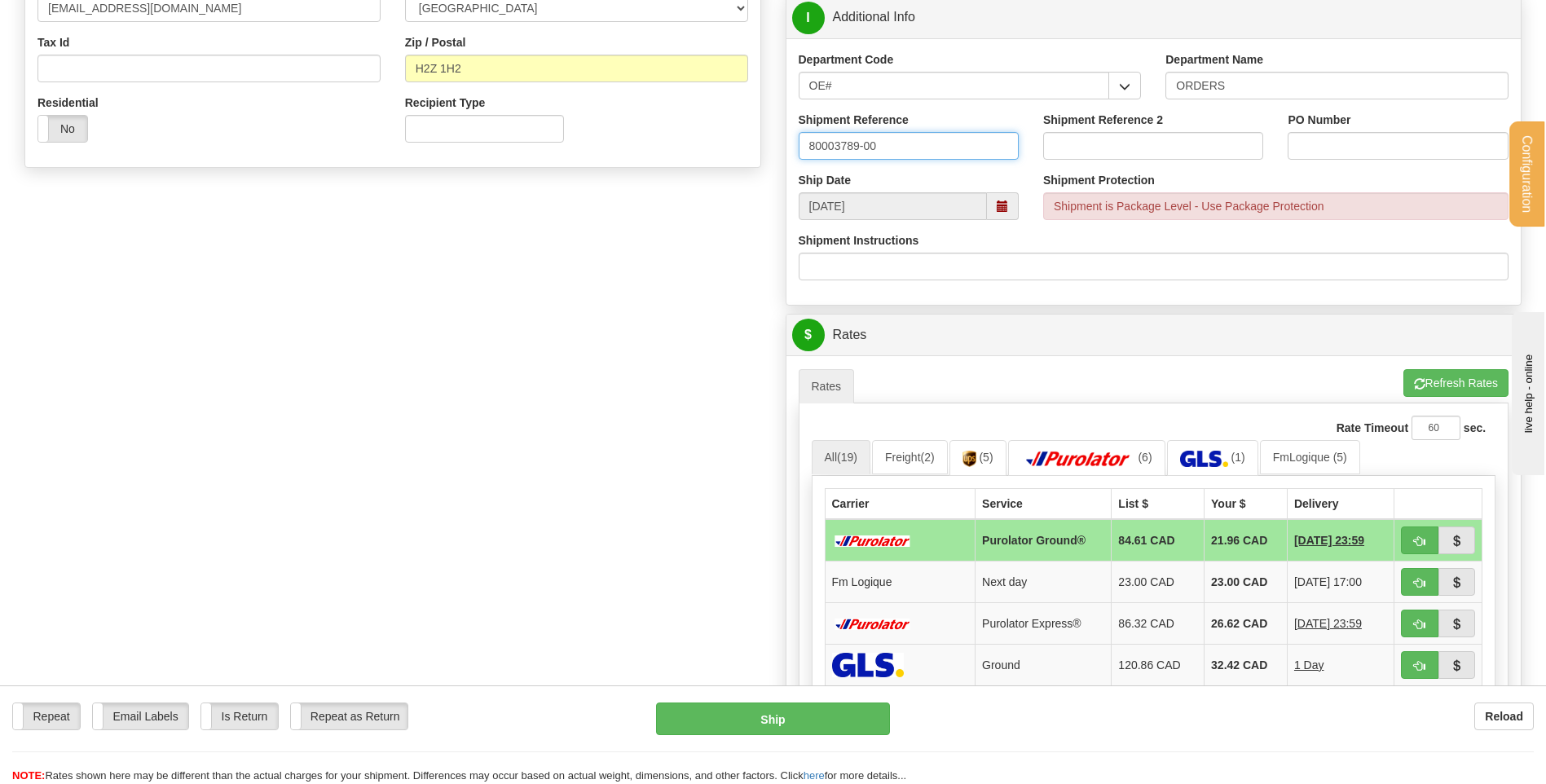
type input "80003789-00"
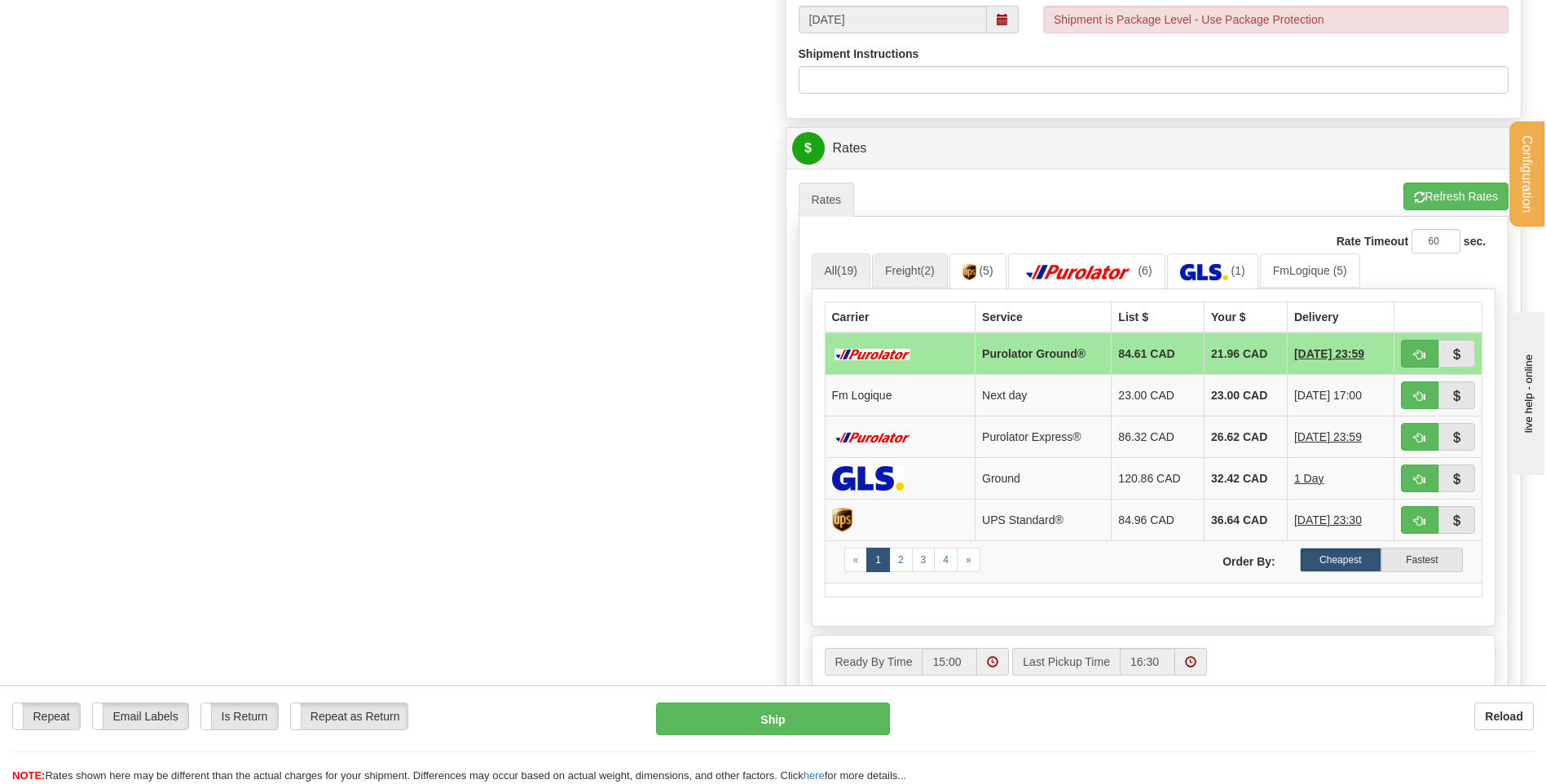
scroll to position [815, 0]
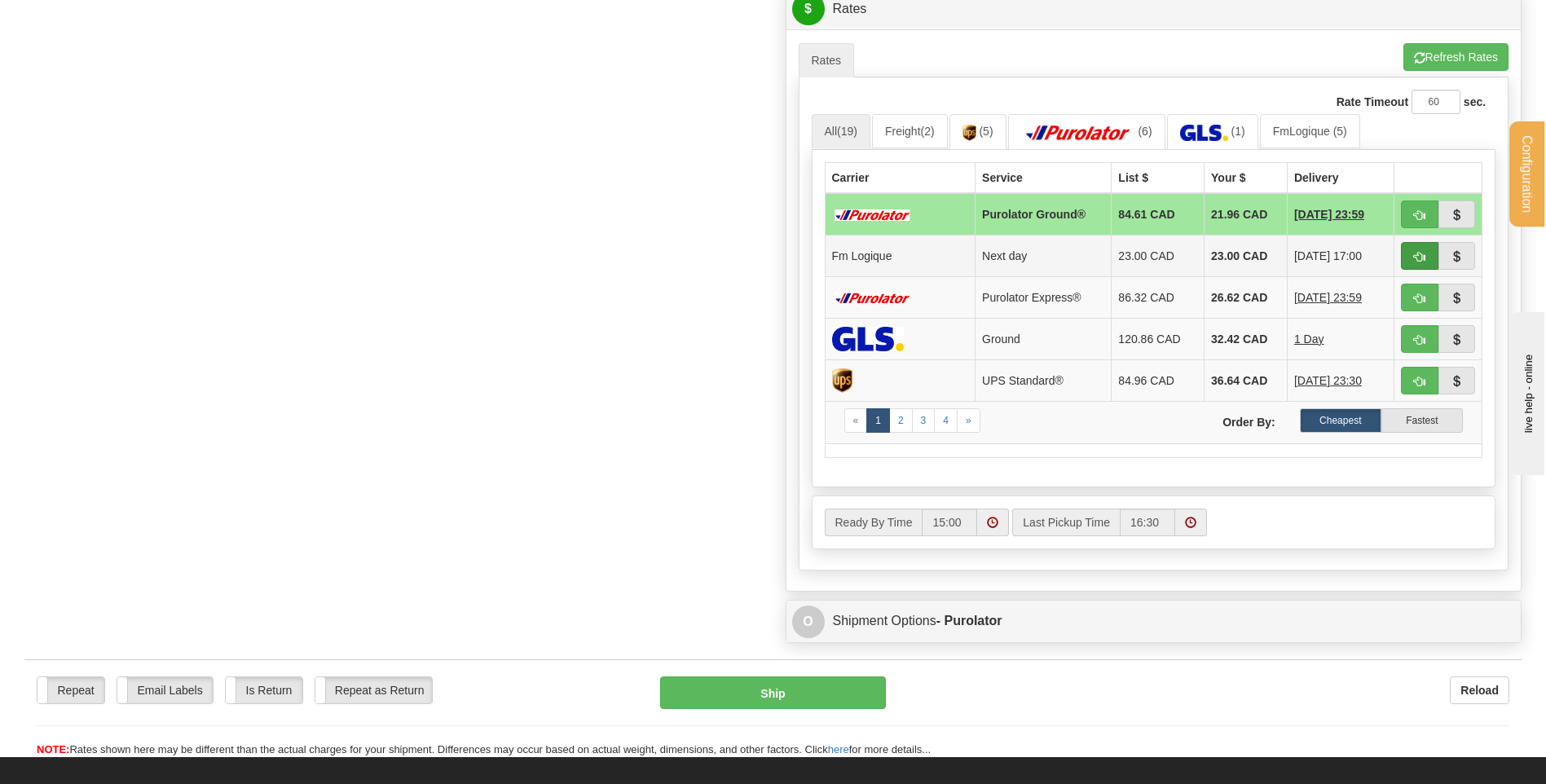
type input "BC000573"
drag, startPoint x: 1416, startPoint y: 255, endPoint x: 1242, endPoint y: 288, distance: 177.1
click at [1416, 255] on span "button" at bounding box center [1420, 256] width 11 height 10
type input "jour"
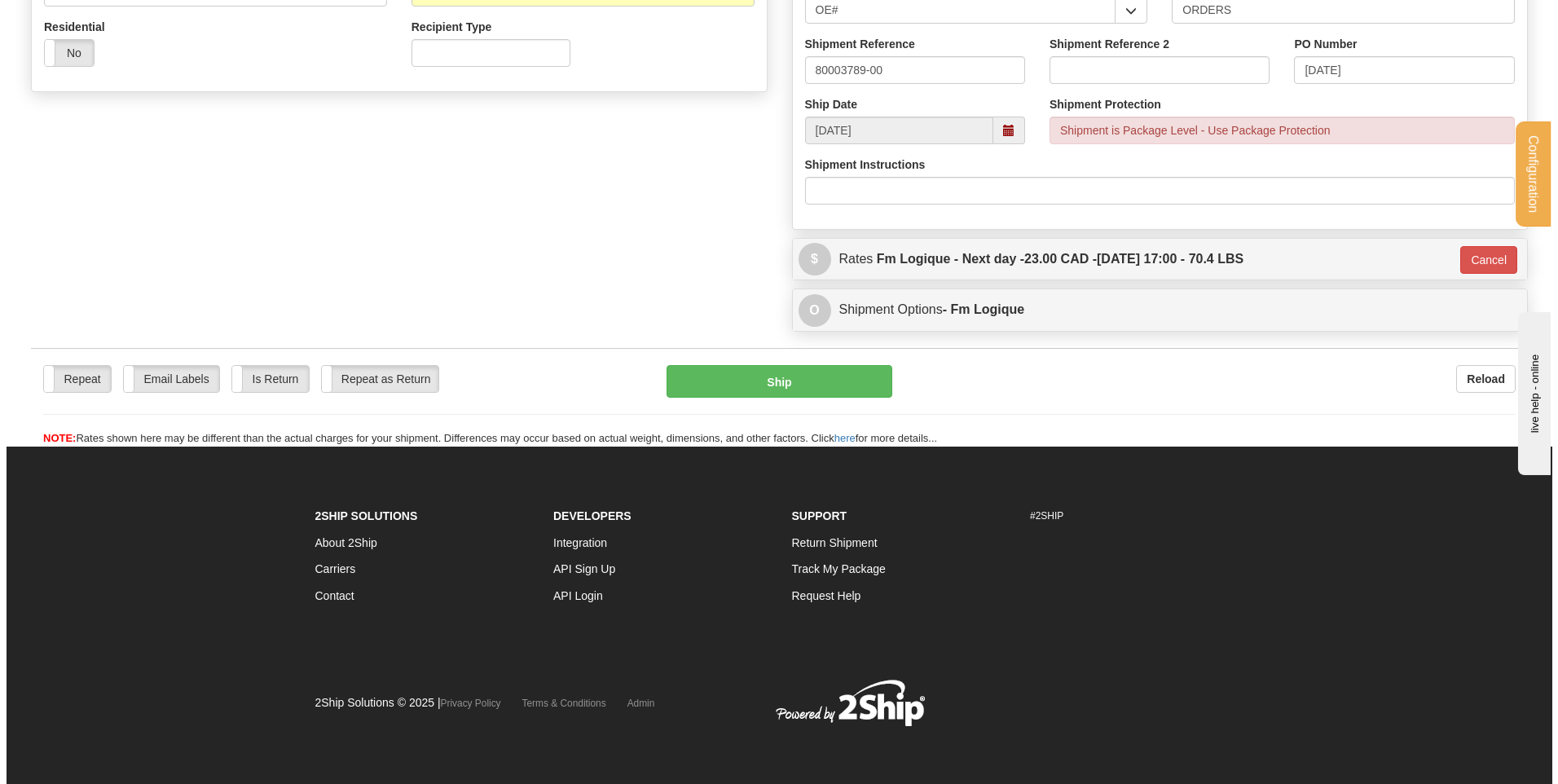
scroll to position [565, 0]
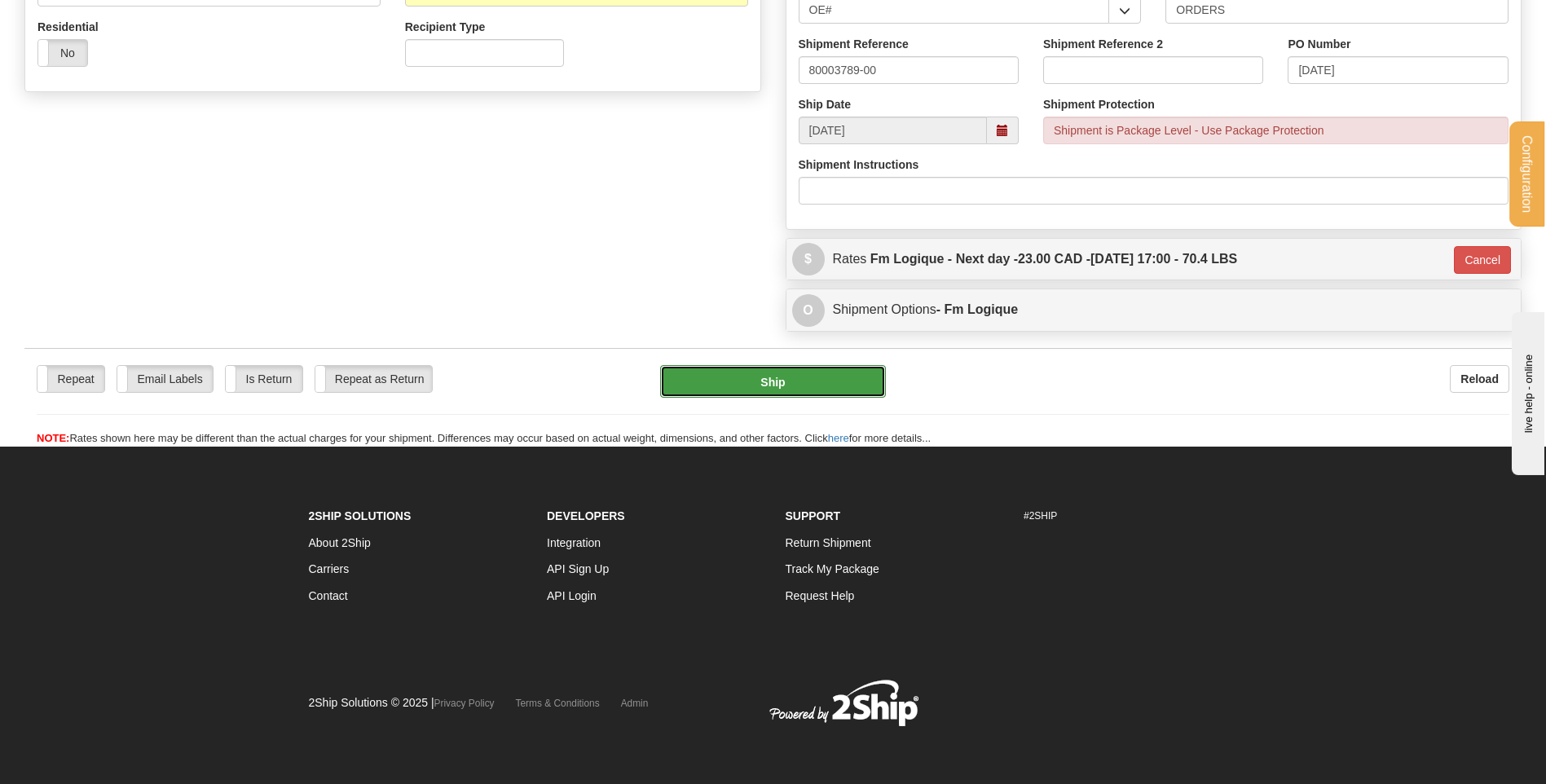
click at [787, 369] on button "Ship" at bounding box center [772, 381] width 224 height 33
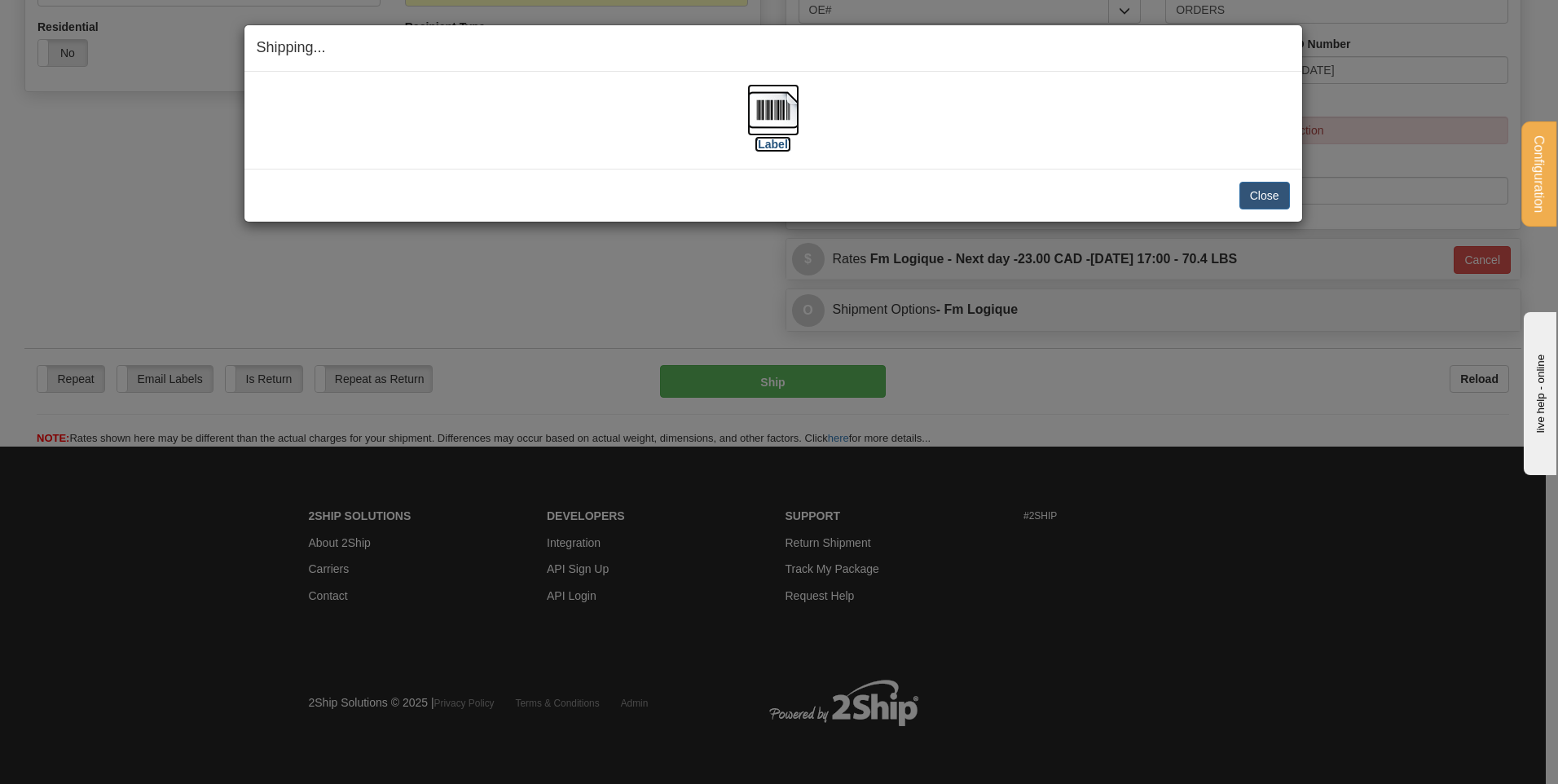
click at [765, 99] on img at bounding box center [774, 110] width 53 height 53
click at [1273, 191] on button "Close" at bounding box center [1265, 196] width 51 height 28
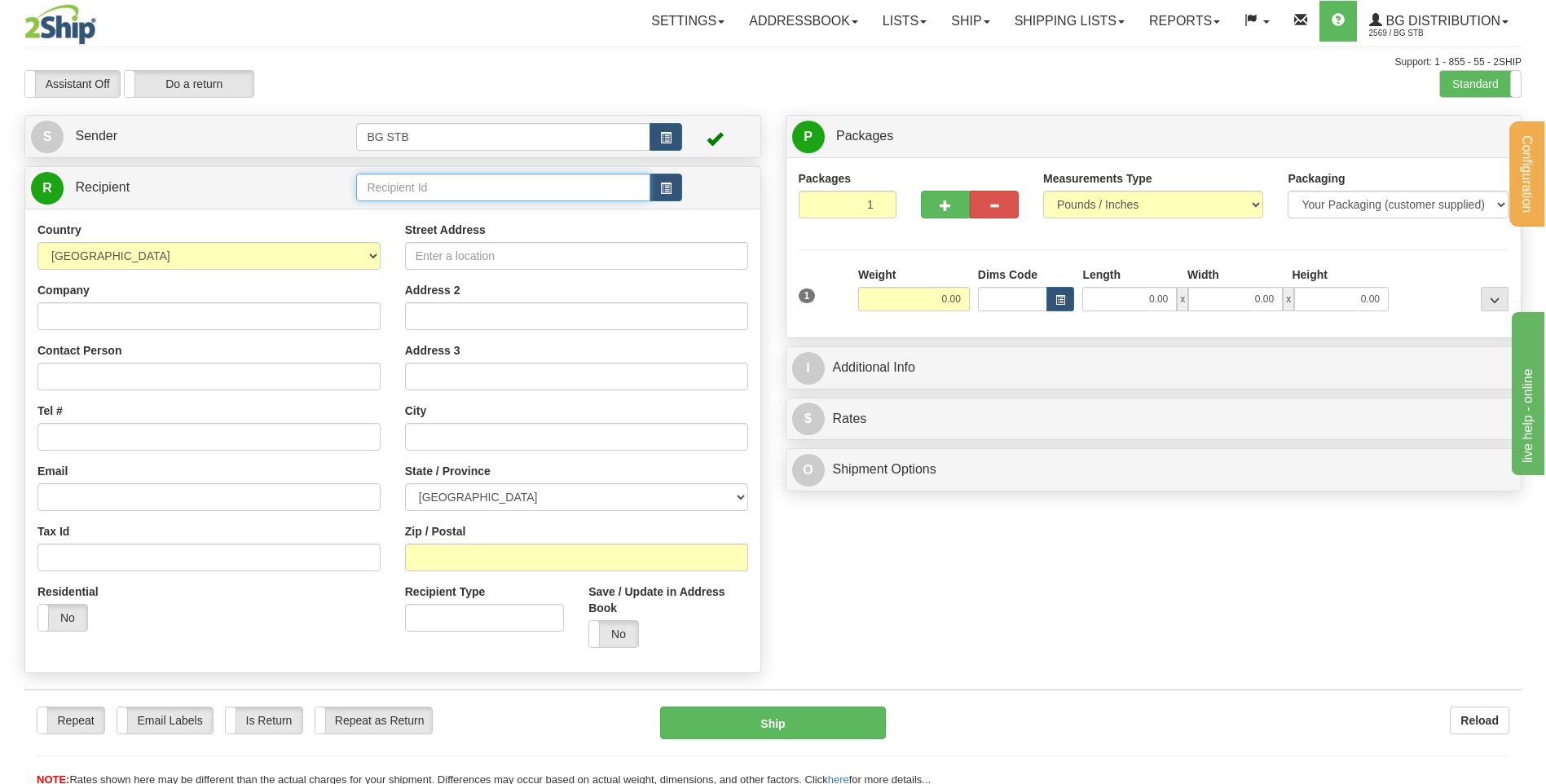
click at [542, 179] on input "text" at bounding box center [502, 188] width 293 height 28
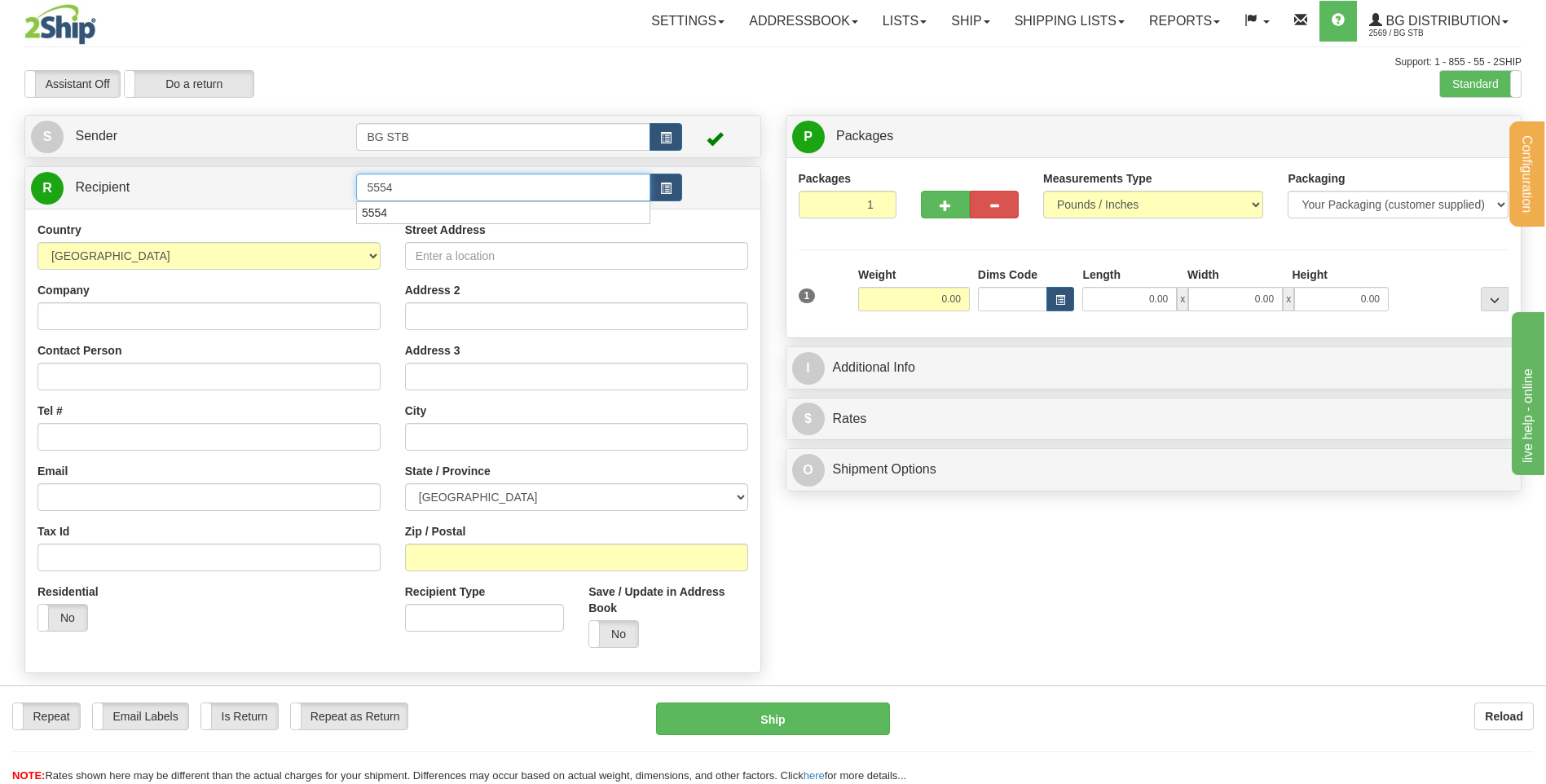
type input "5554"
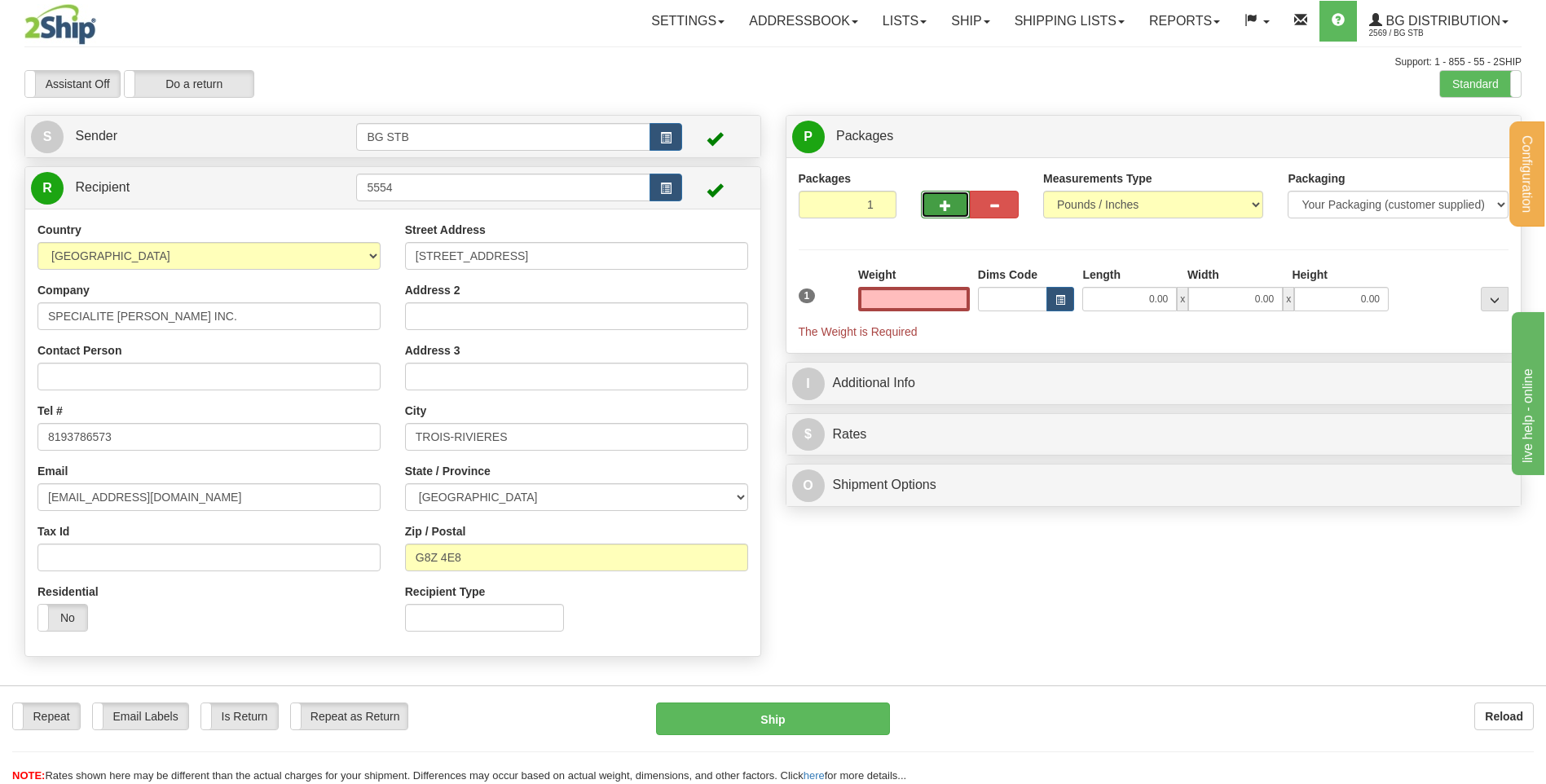
type input "0.00"
click at [940, 208] on span "button" at bounding box center [946, 205] width 11 height 10
type input "3"
click at [1466, 147] on label "Package Level Pack.." at bounding box center [1475, 137] width 83 height 24
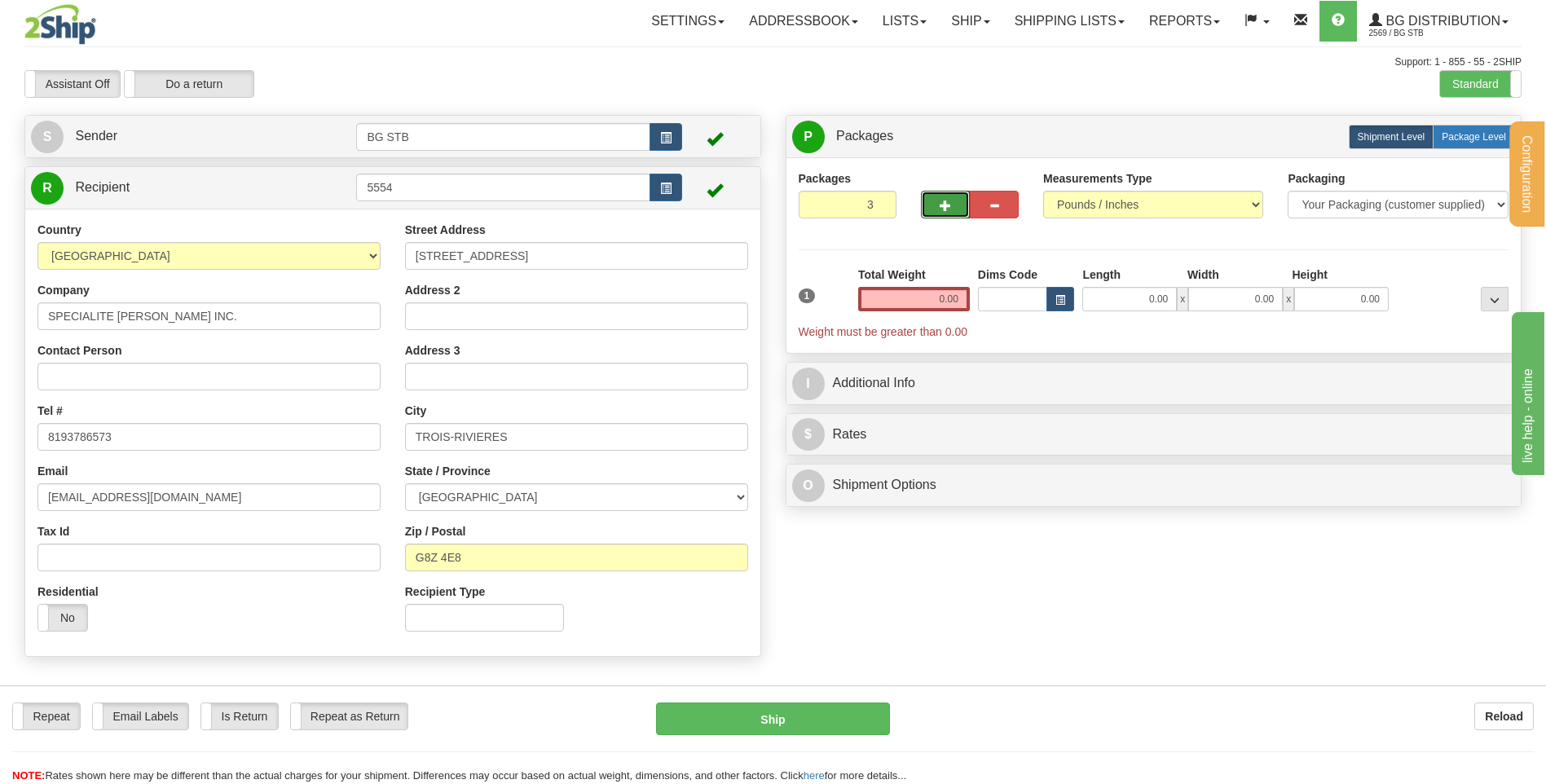
radio input "true"
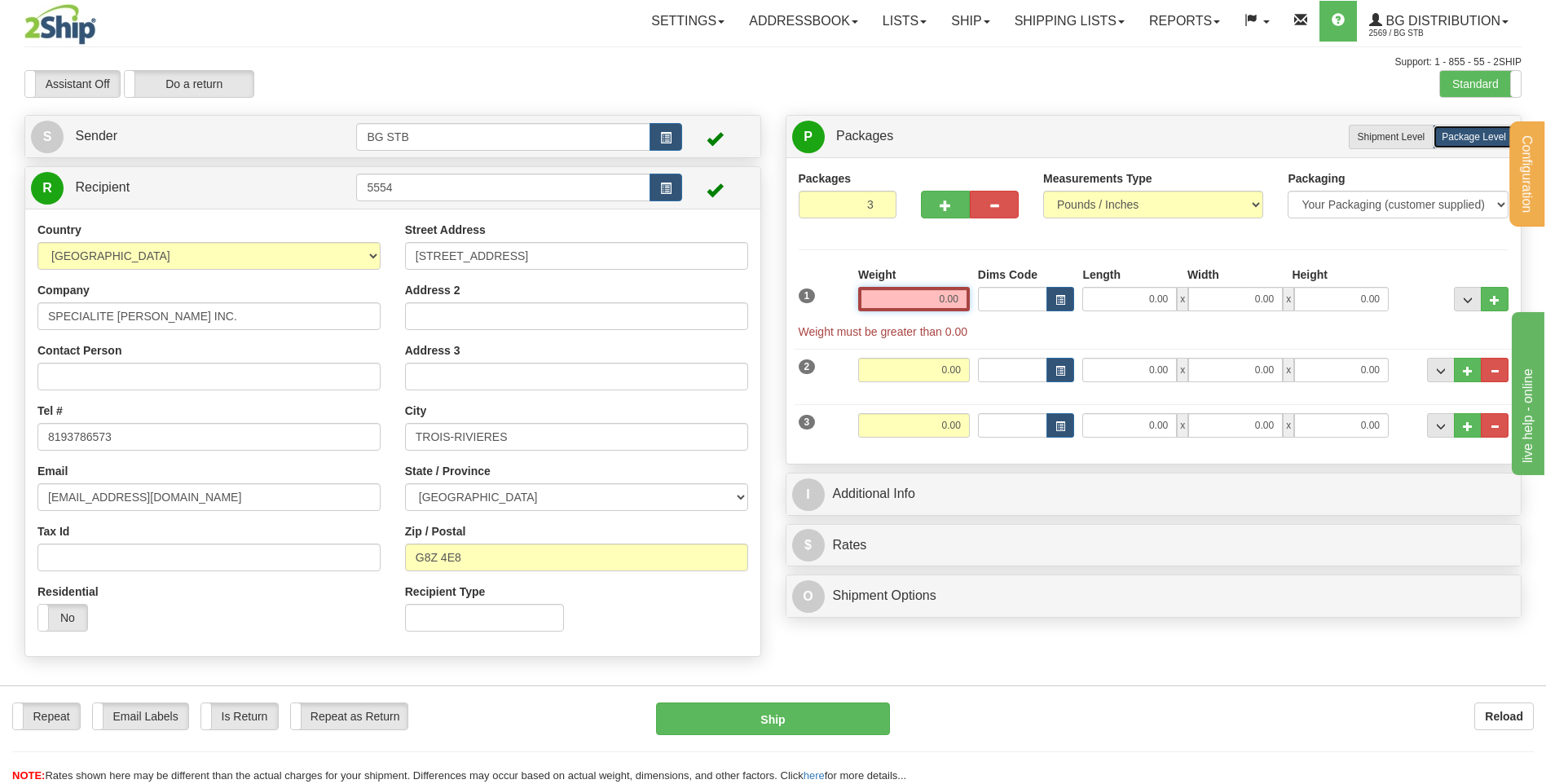
click at [914, 297] on input "0.00" at bounding box center [914, 299] width 112 height 24
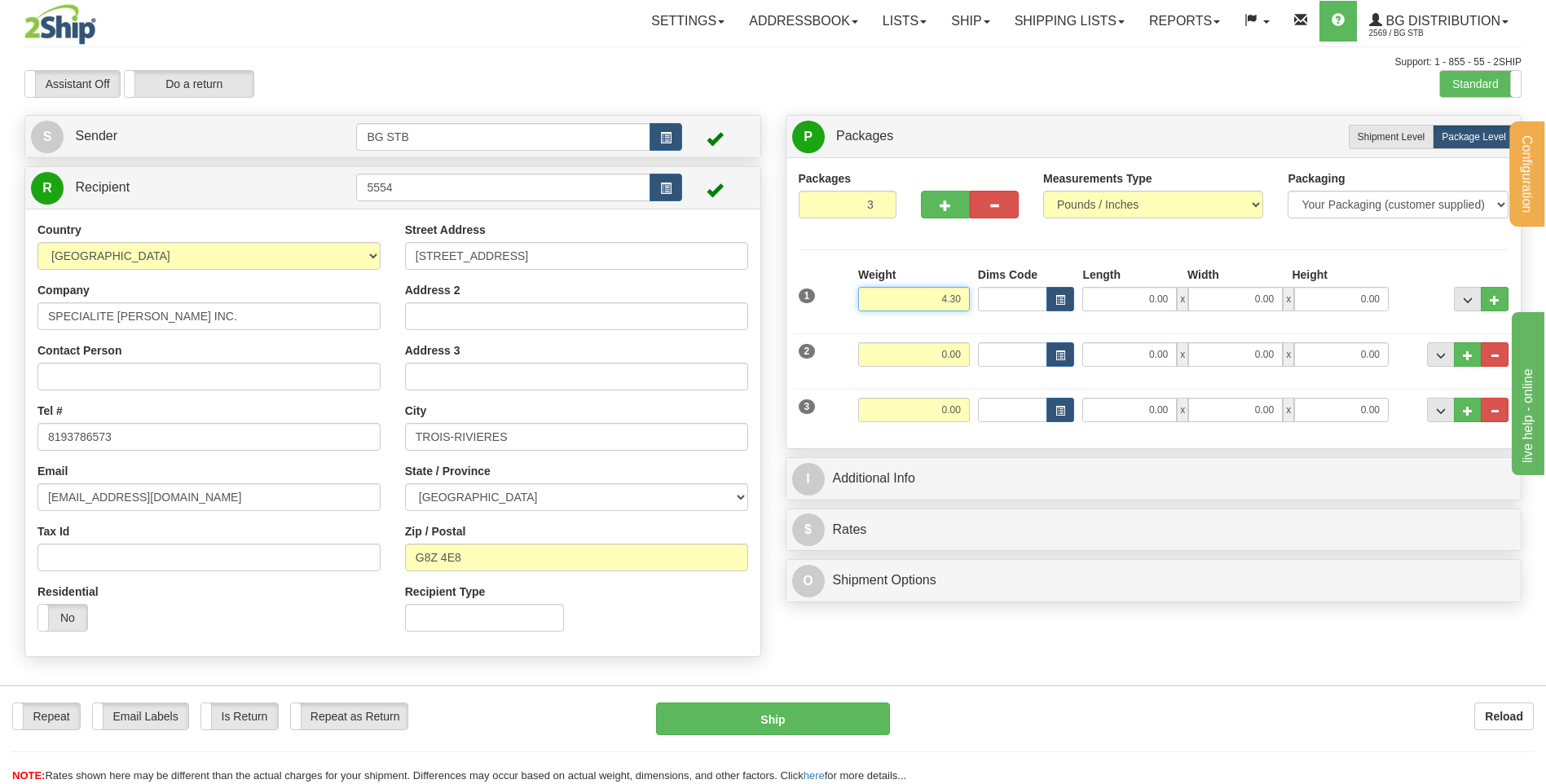
type input "4.30"
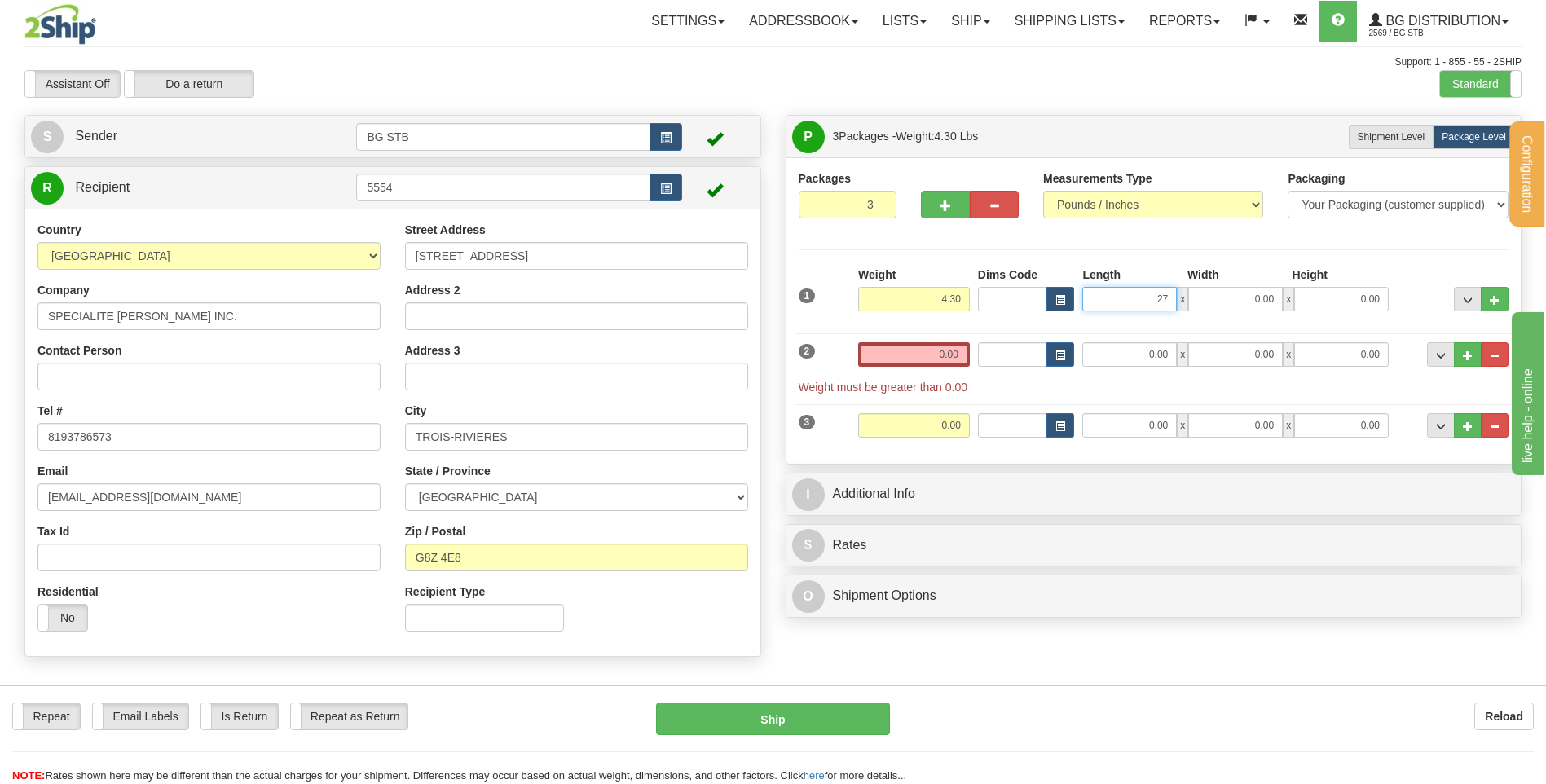
type input "27.00"
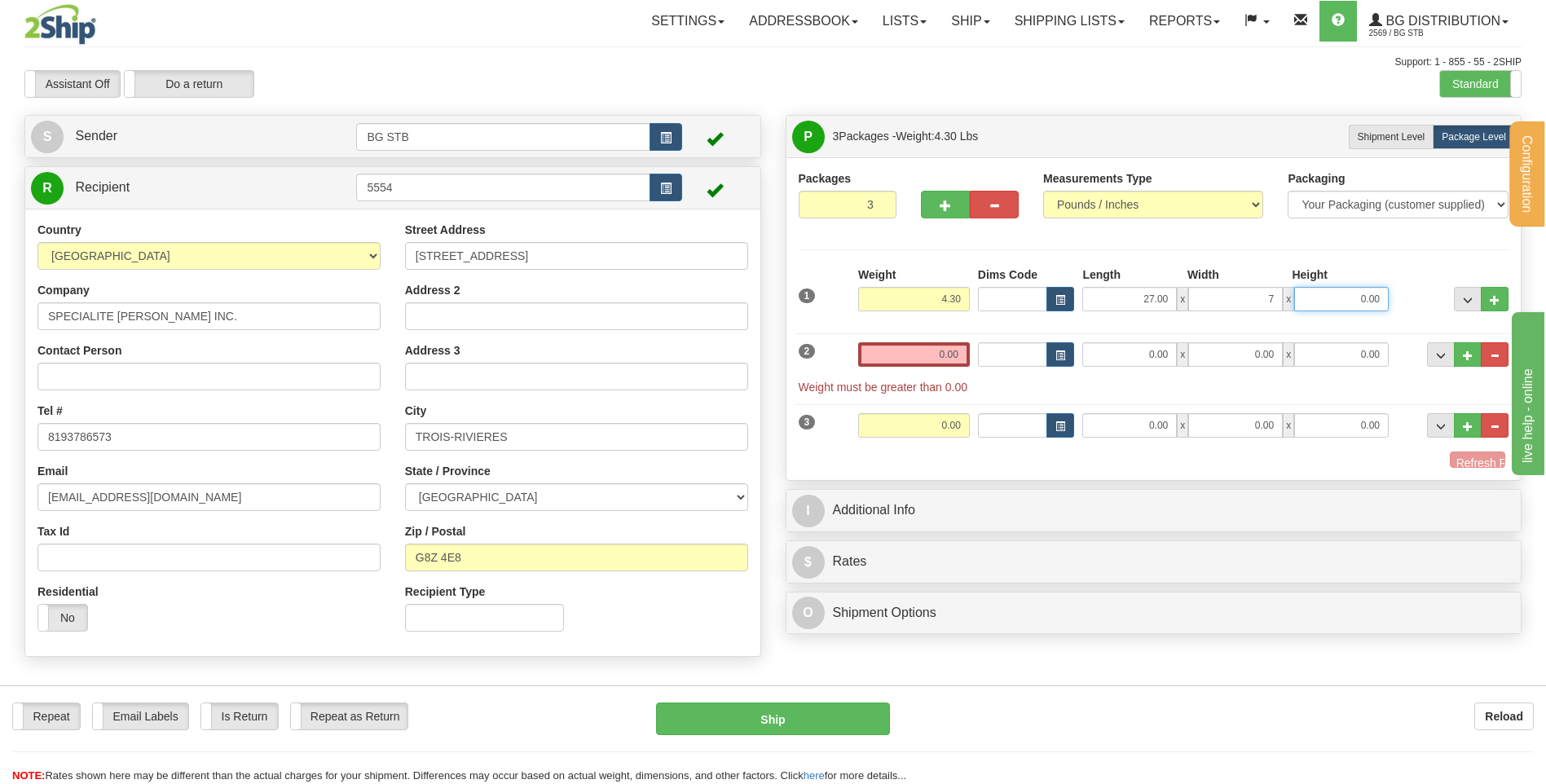
type input "7.00"
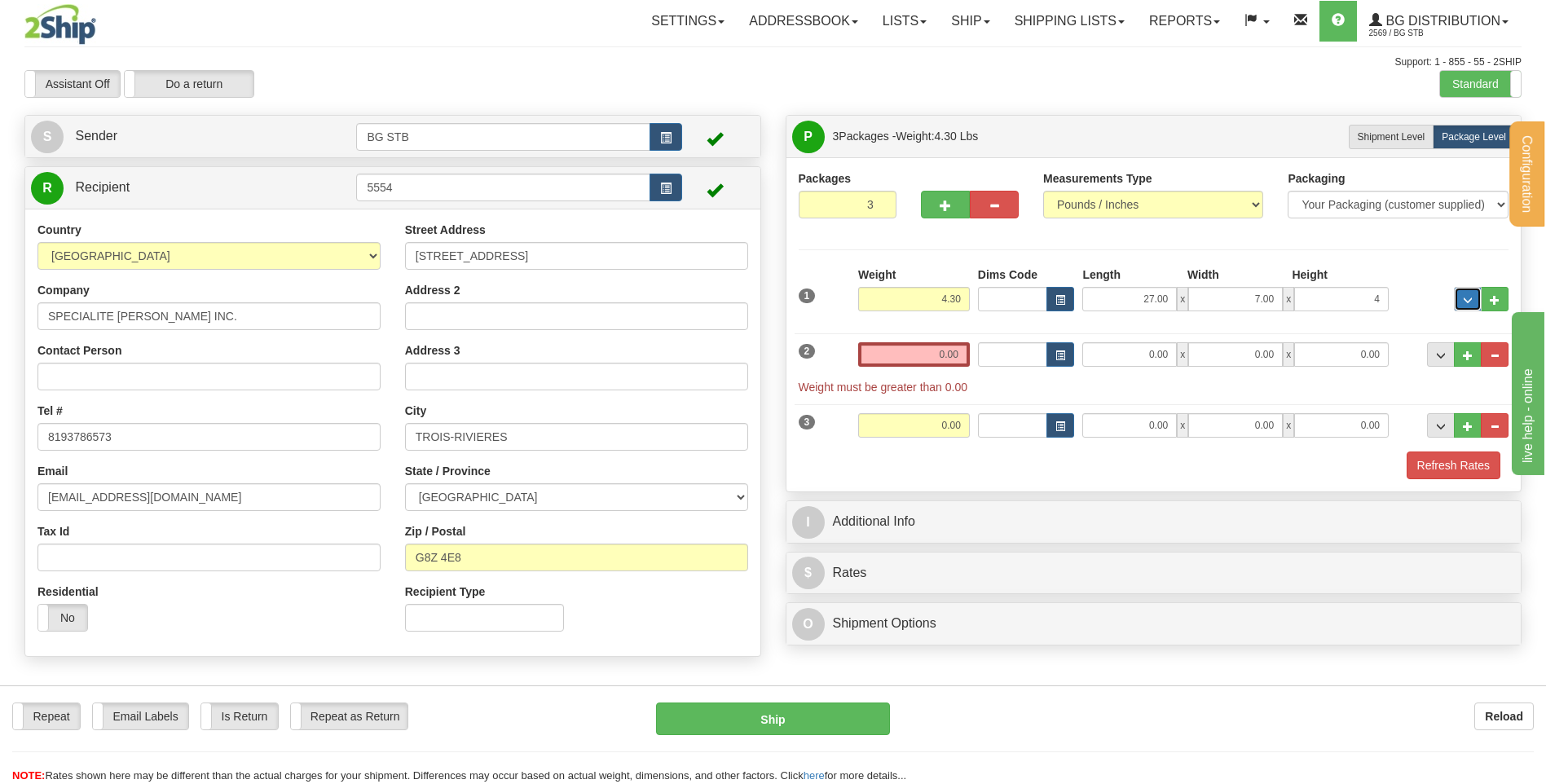
type input "4.00"
click at [946, 361] on input "0.00" at bounding box center [914, 354] width 112 height 24
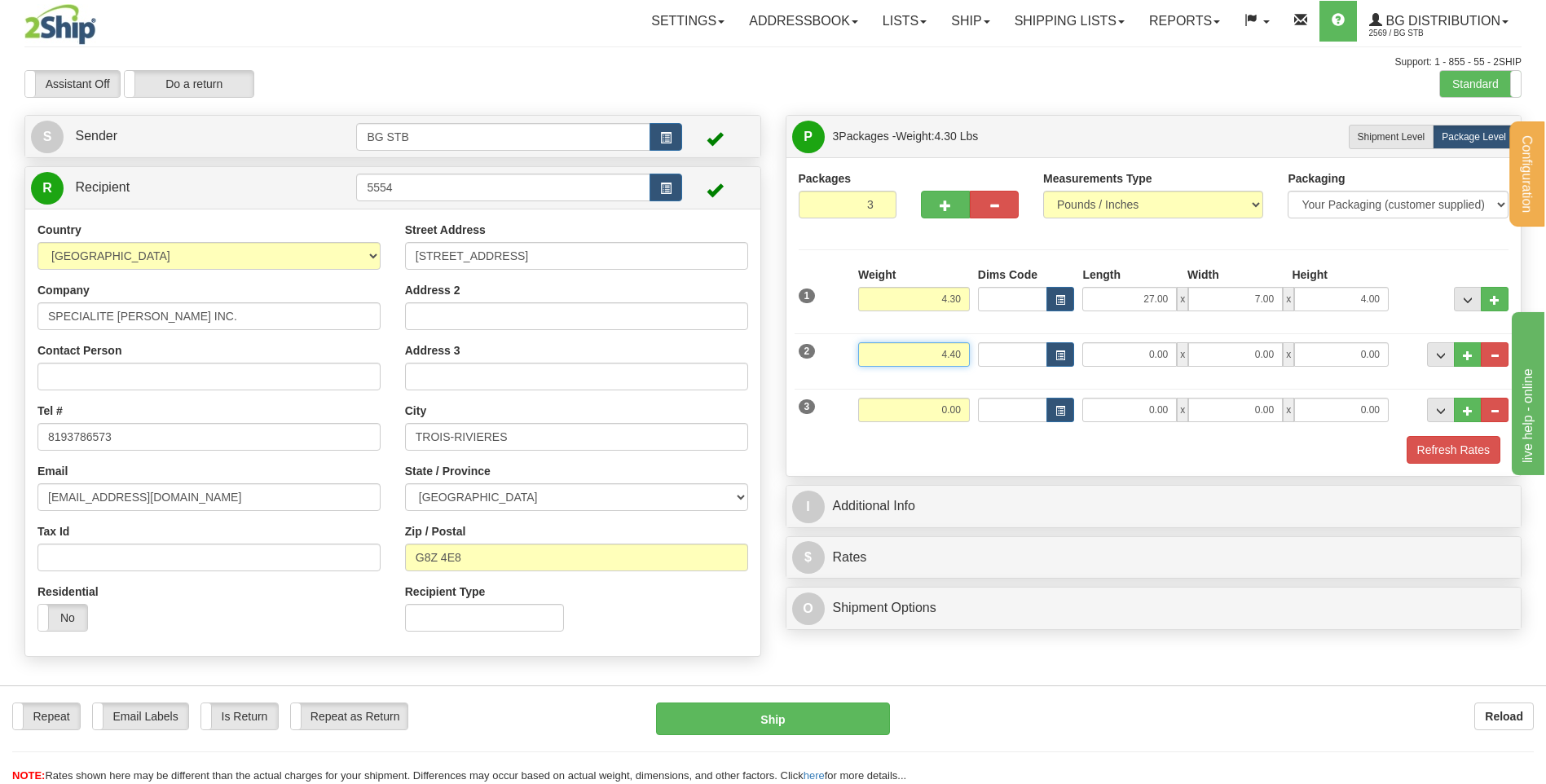
type input "4.40"
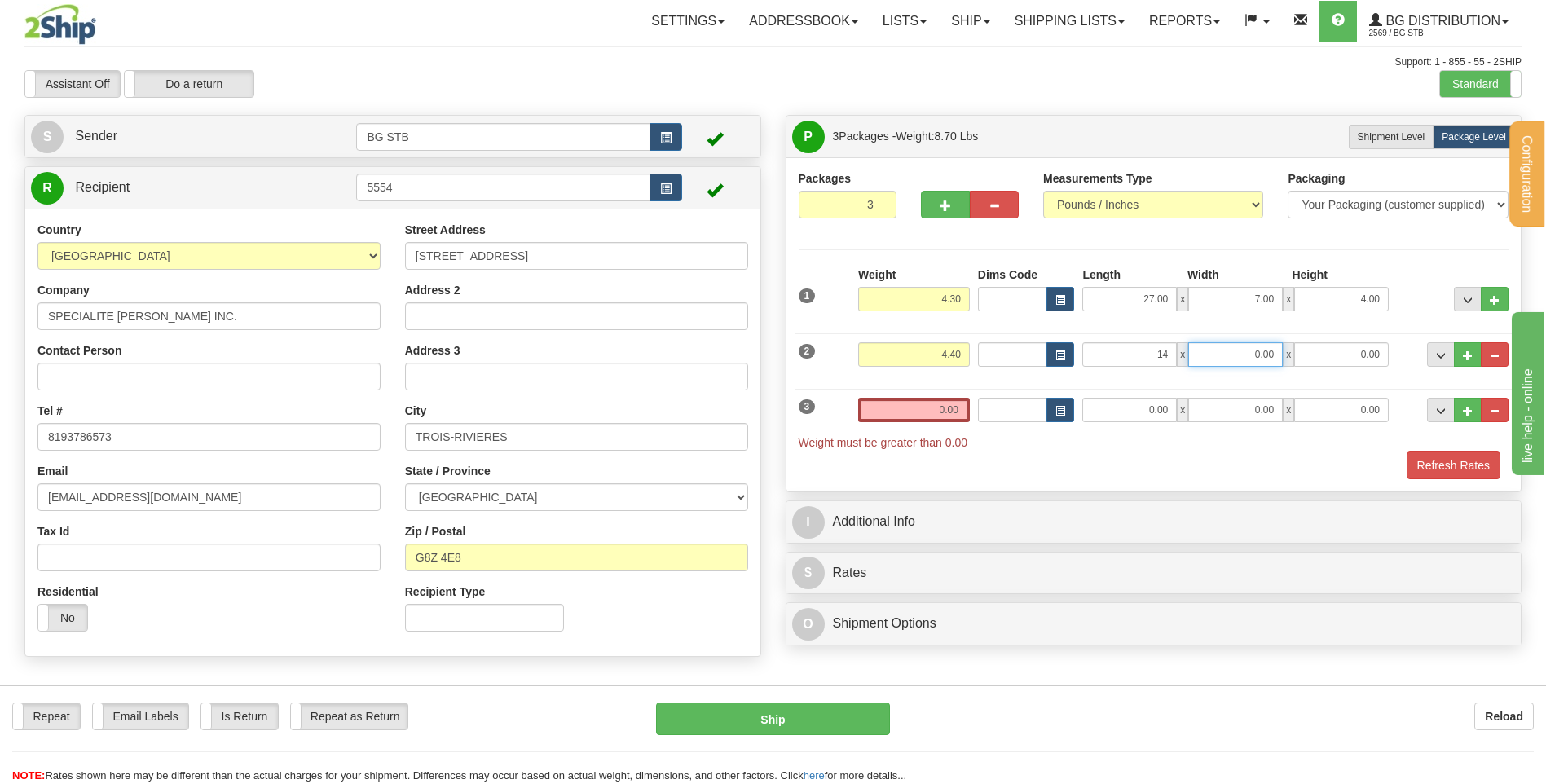
type input "14.00"
type input "9.00"
type input "6.00"
click at [938, 414] on input "0.00" at bounding box center [914, 409] width 112 height 24
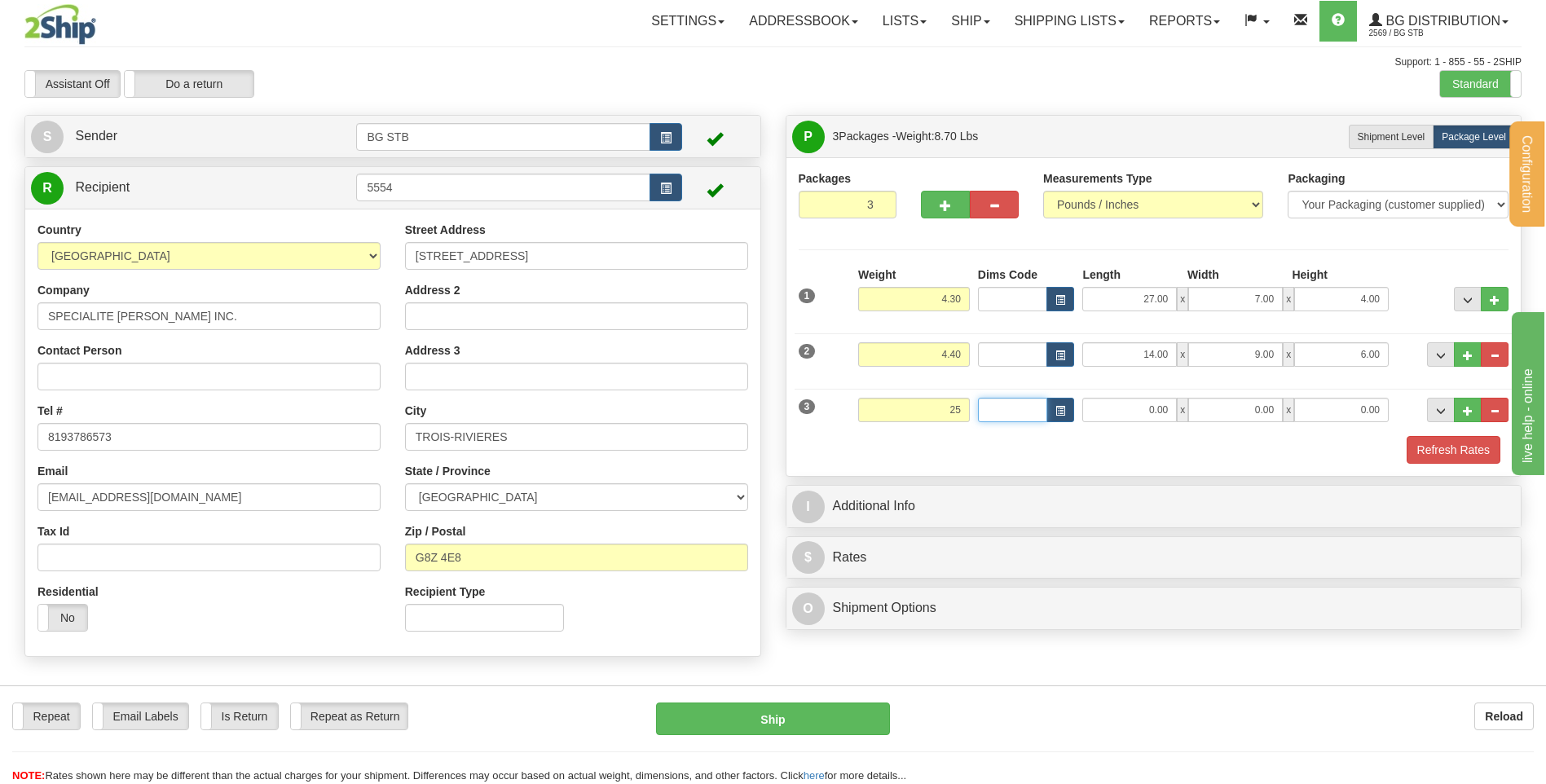
type input "25.00"
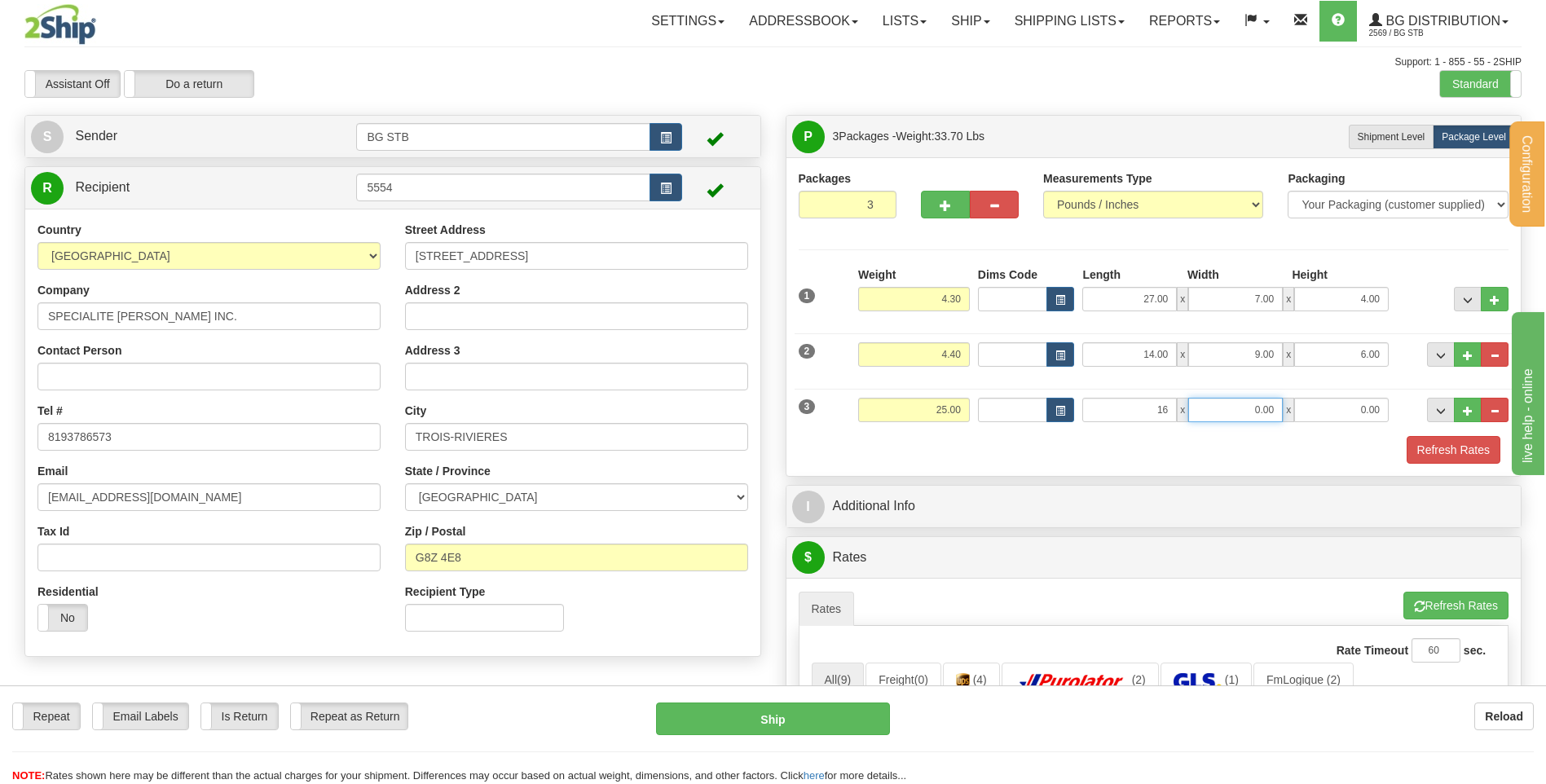
type input "16.00"
type input "14.00"
type input "10.00"
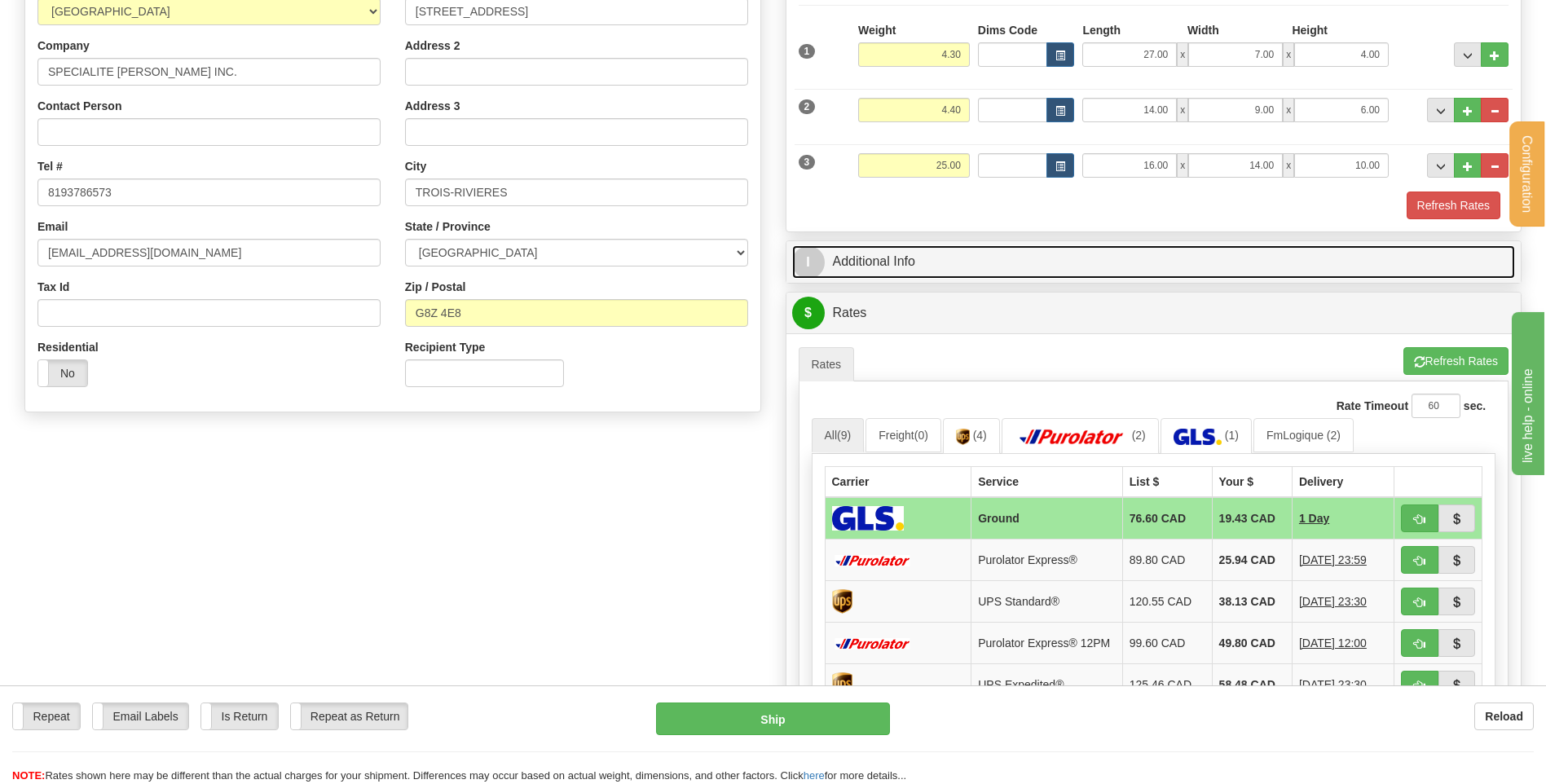
click at [931, 271] on link "I Additional Info" at bounding box center [1153, 262] width 724 height 34
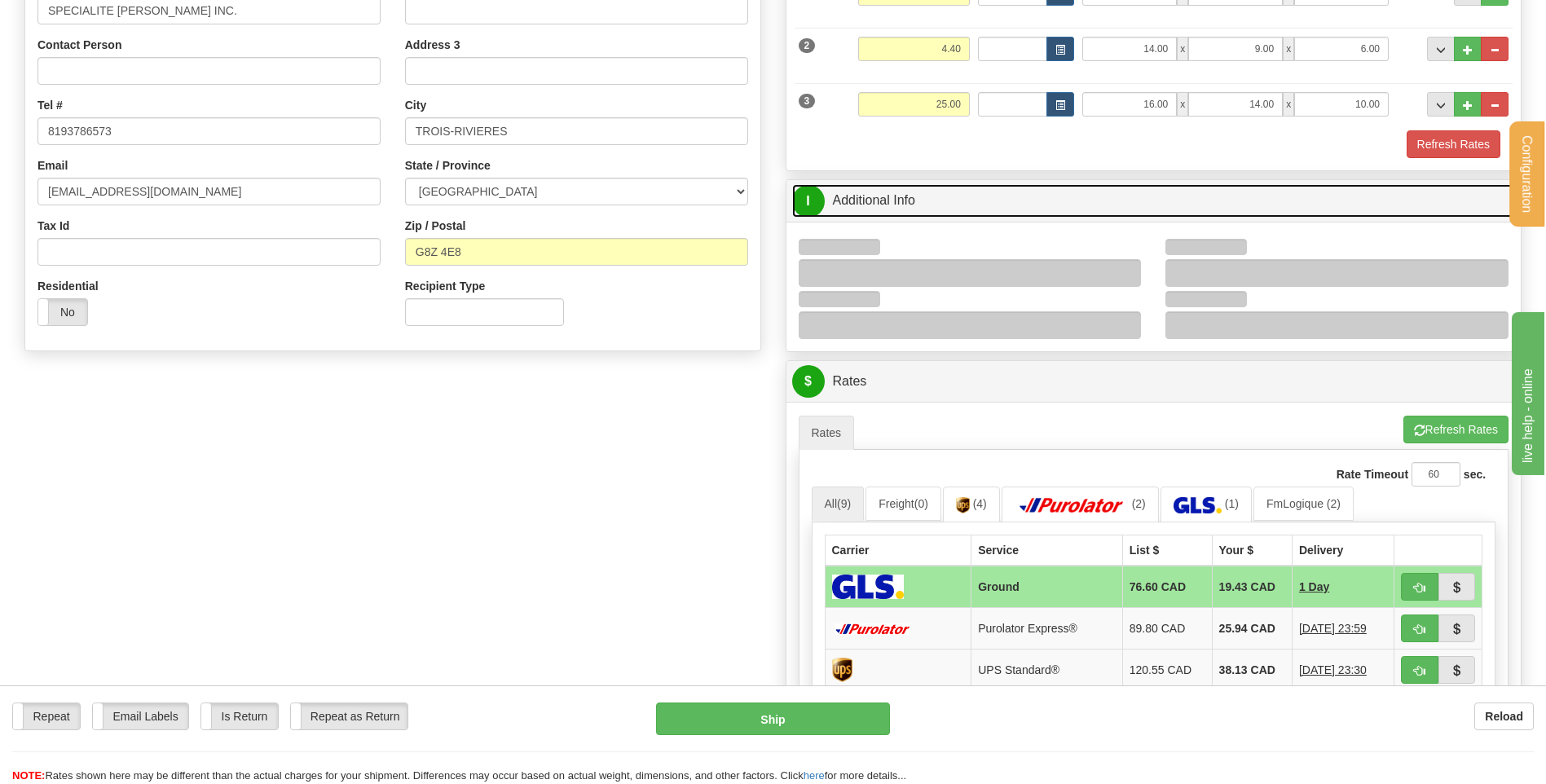
scroll to position [407, 0]
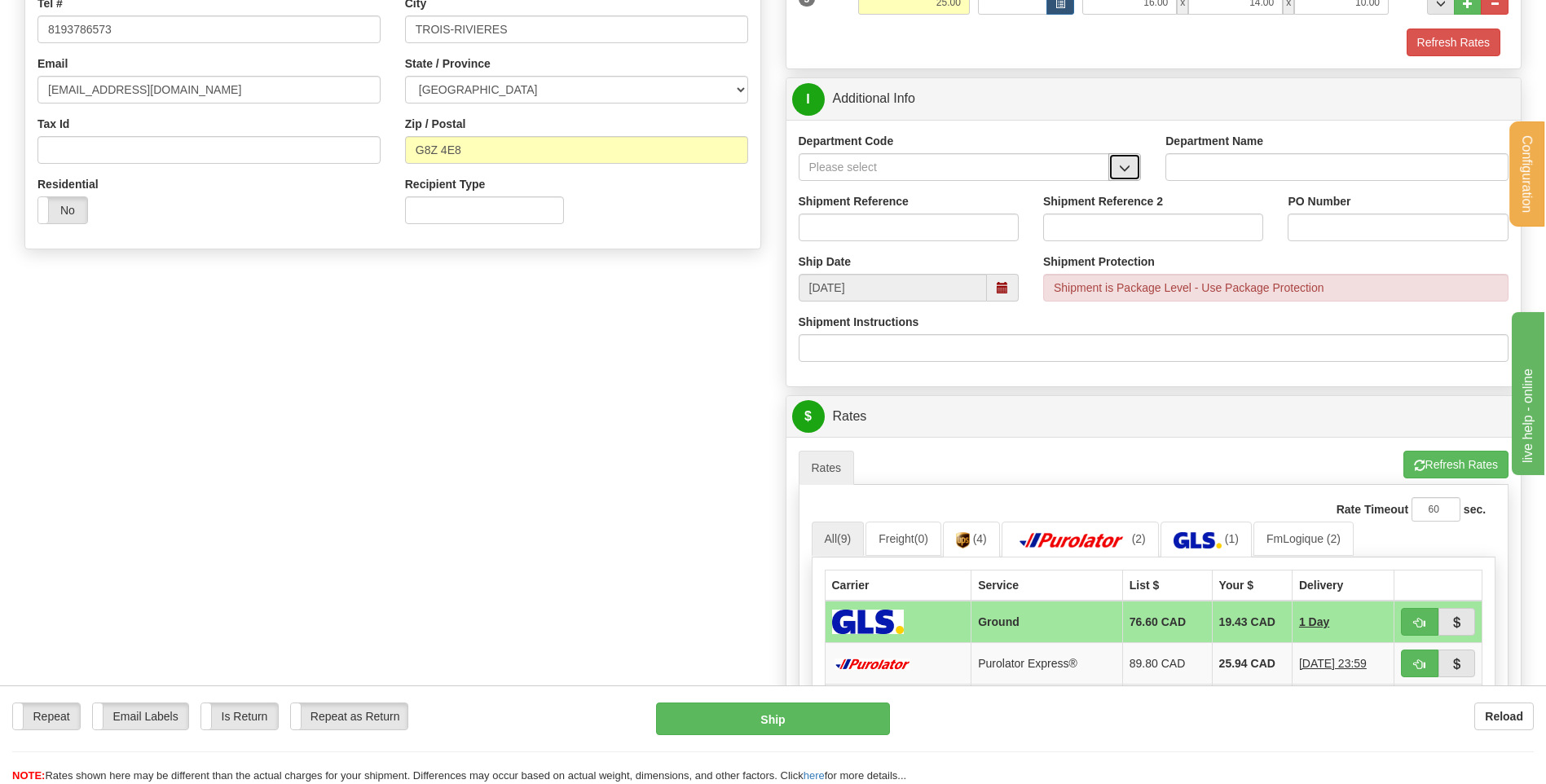
click at [1119, 164] on button "button" at bounding box center [1124, 167] width 33 height 28
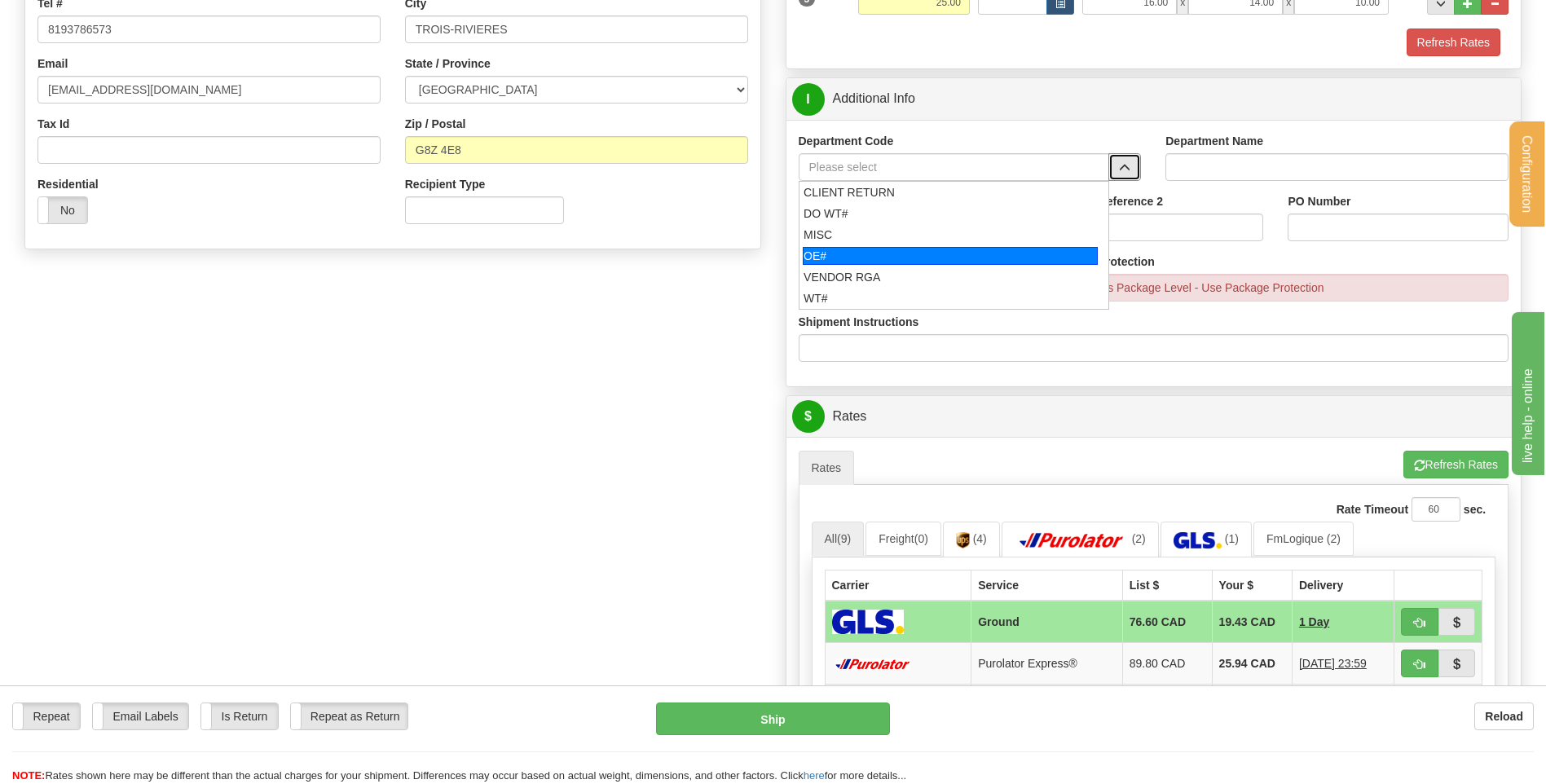
click at [816, 263] on div "OE#" at bounding box center [951, 255] width 295 height 18
type input "OE#"
type input "ORDERS"
click at [837, 237] on input "Shipment Reference" at bounding box center [908, 227] width 220 height 28
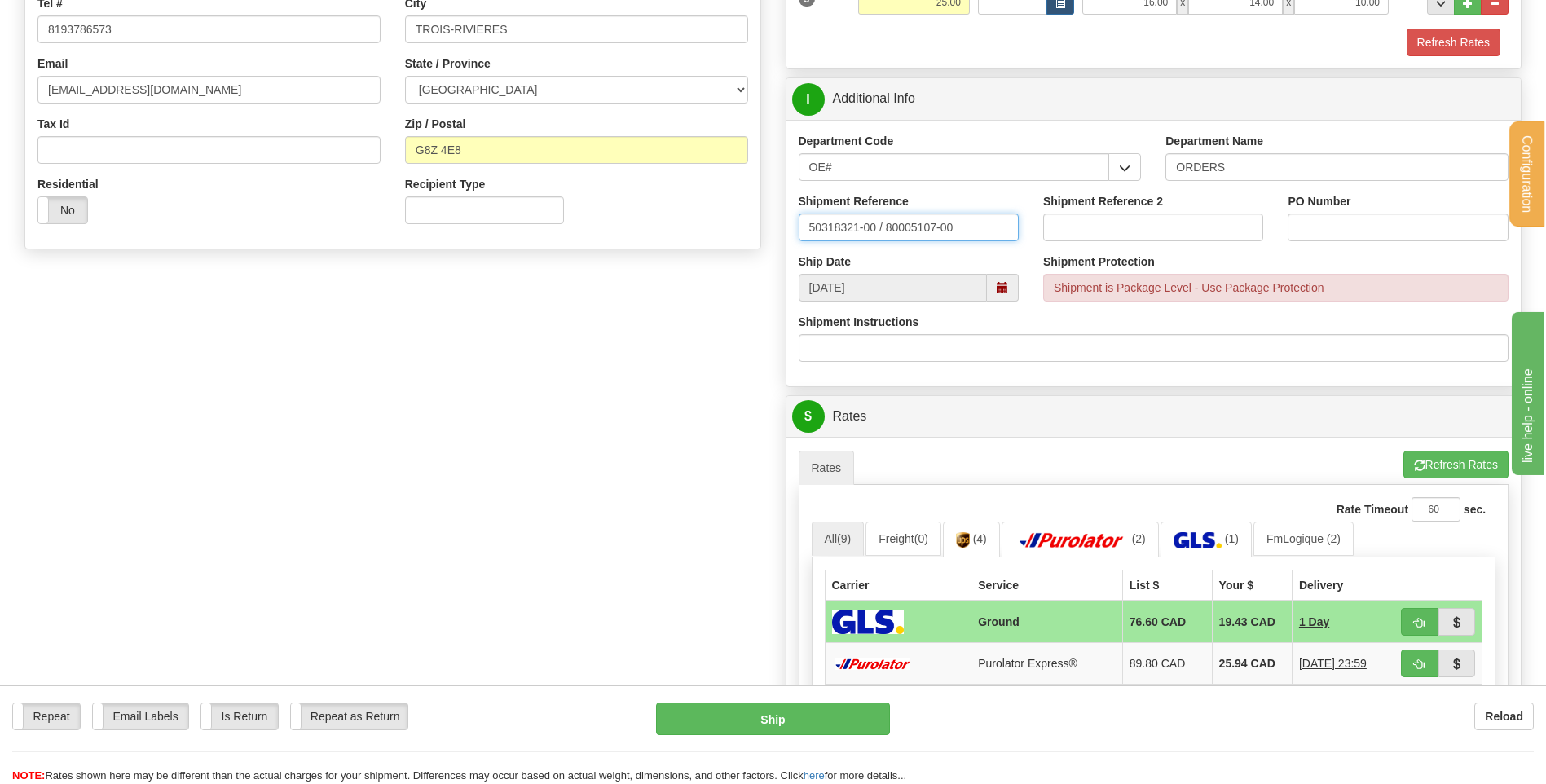
type input "50318321-00 / 80005107-00"
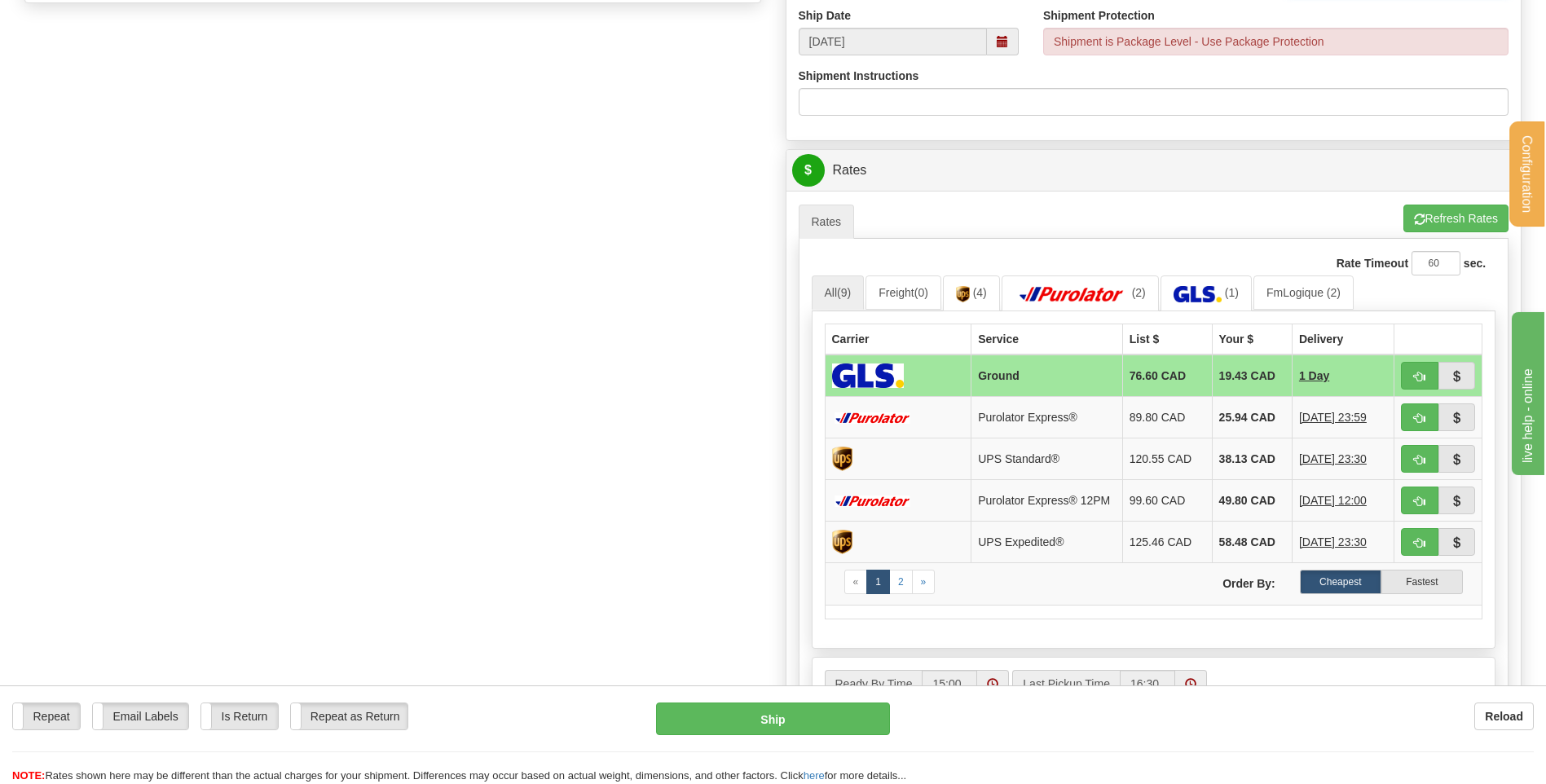
scroll to position [733, 0]
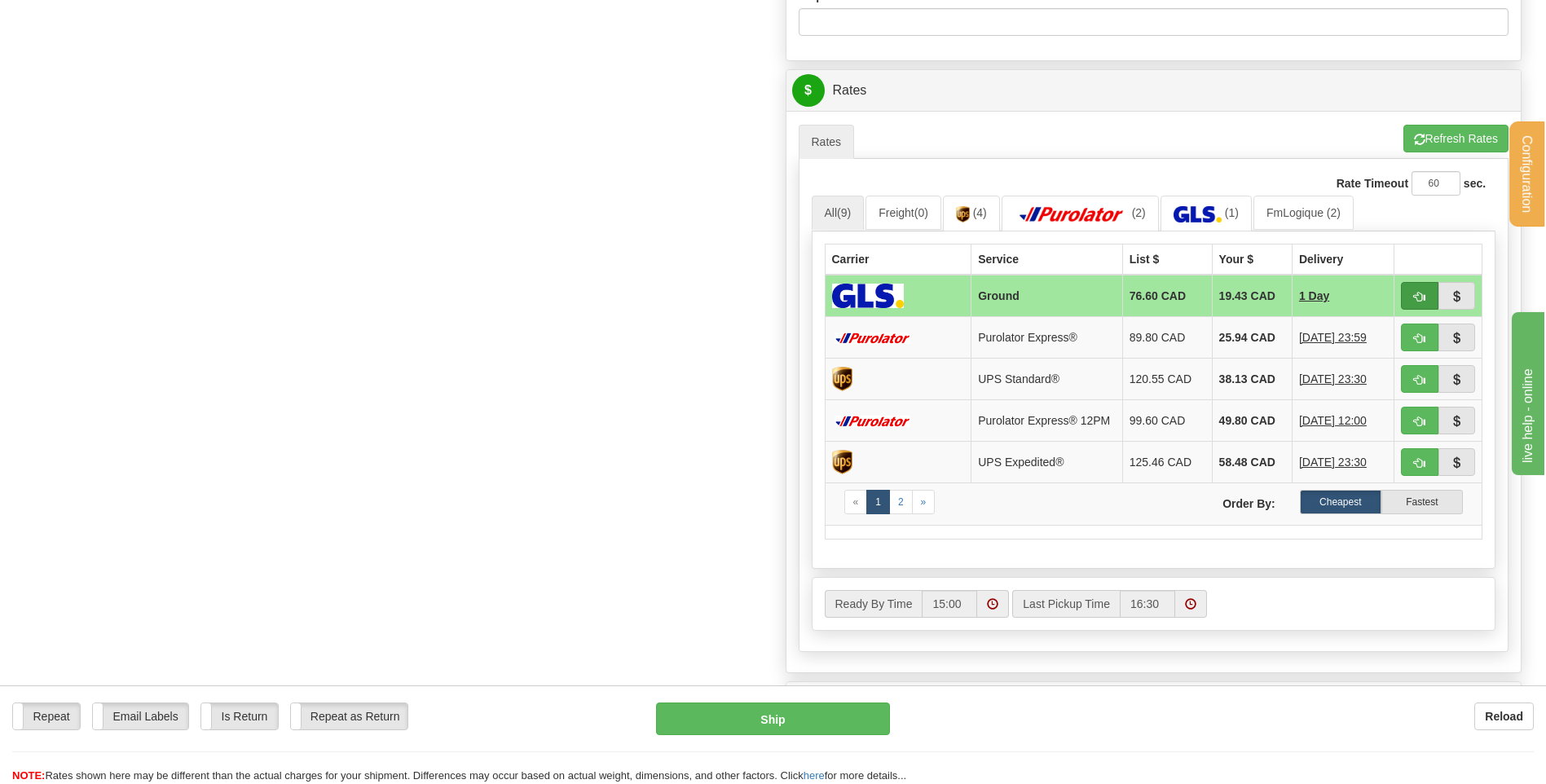
type input "53633 / 53803"
click at [1410, 293] on button "button" at bounding box center [1420, 296] width 38 height 28
type input "1"
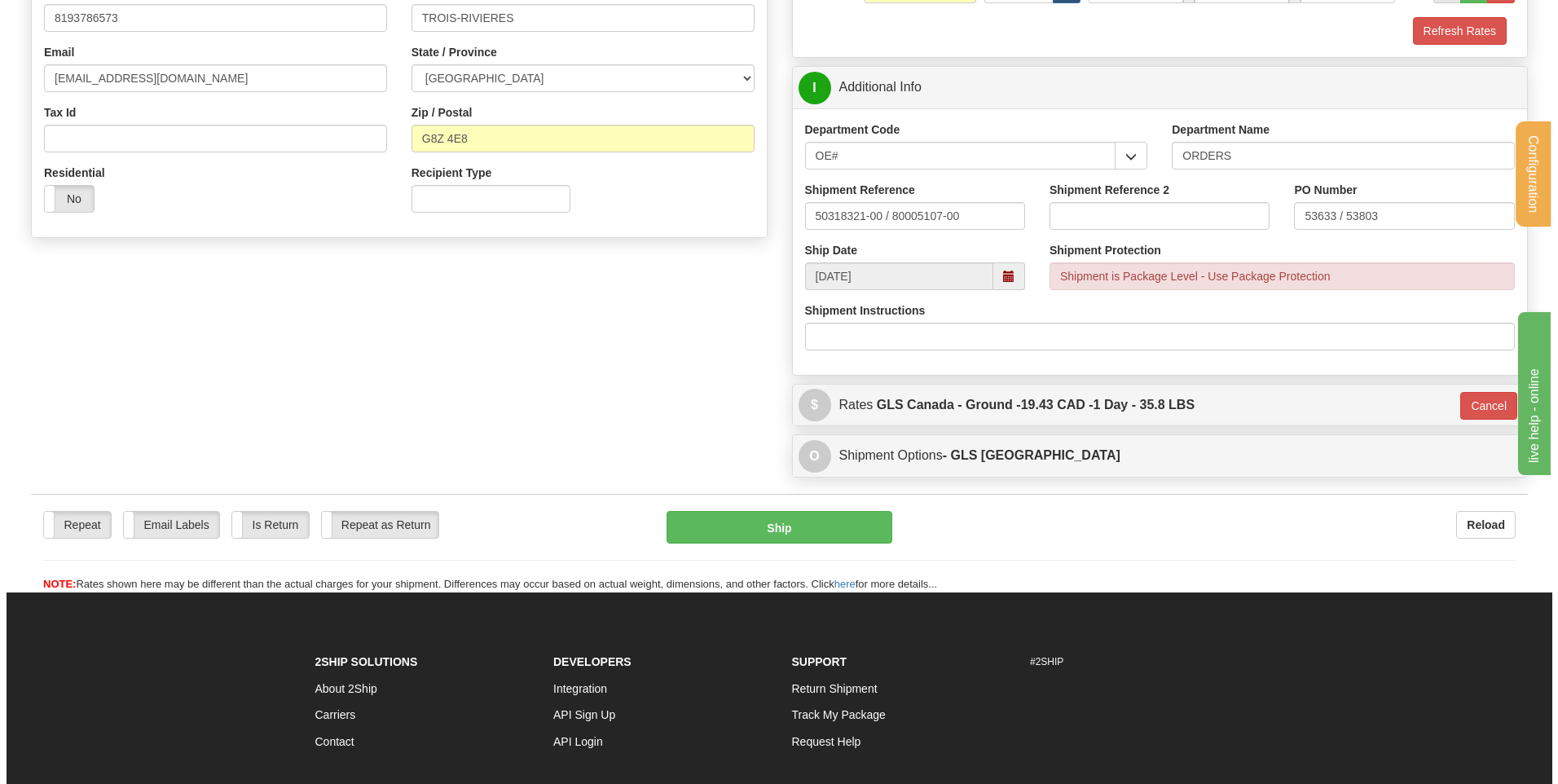
scroll to position [322, 0]
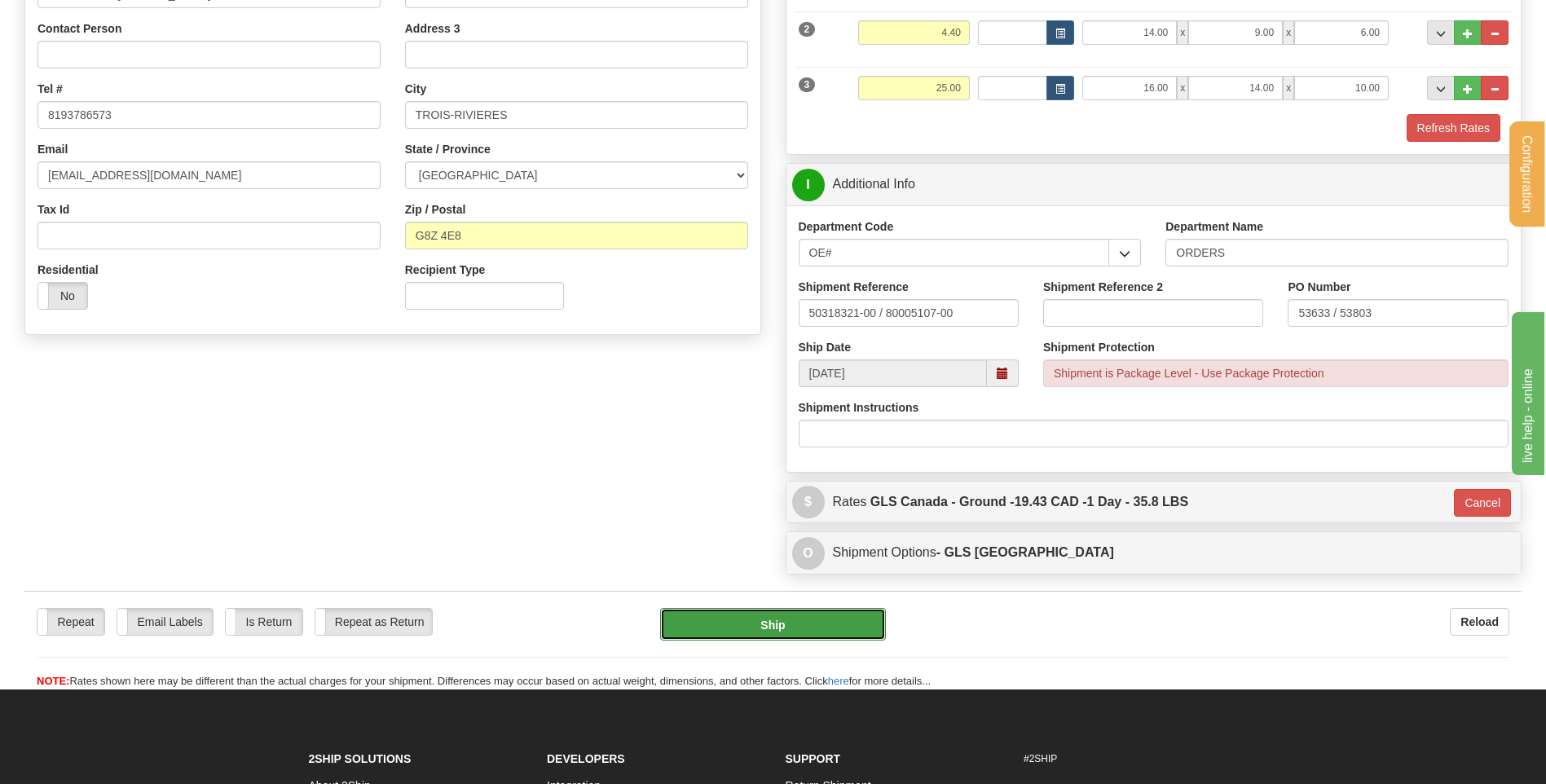
click at [747, 638] on button "Ship" at bounding box center [772, 623] width 224 height 33
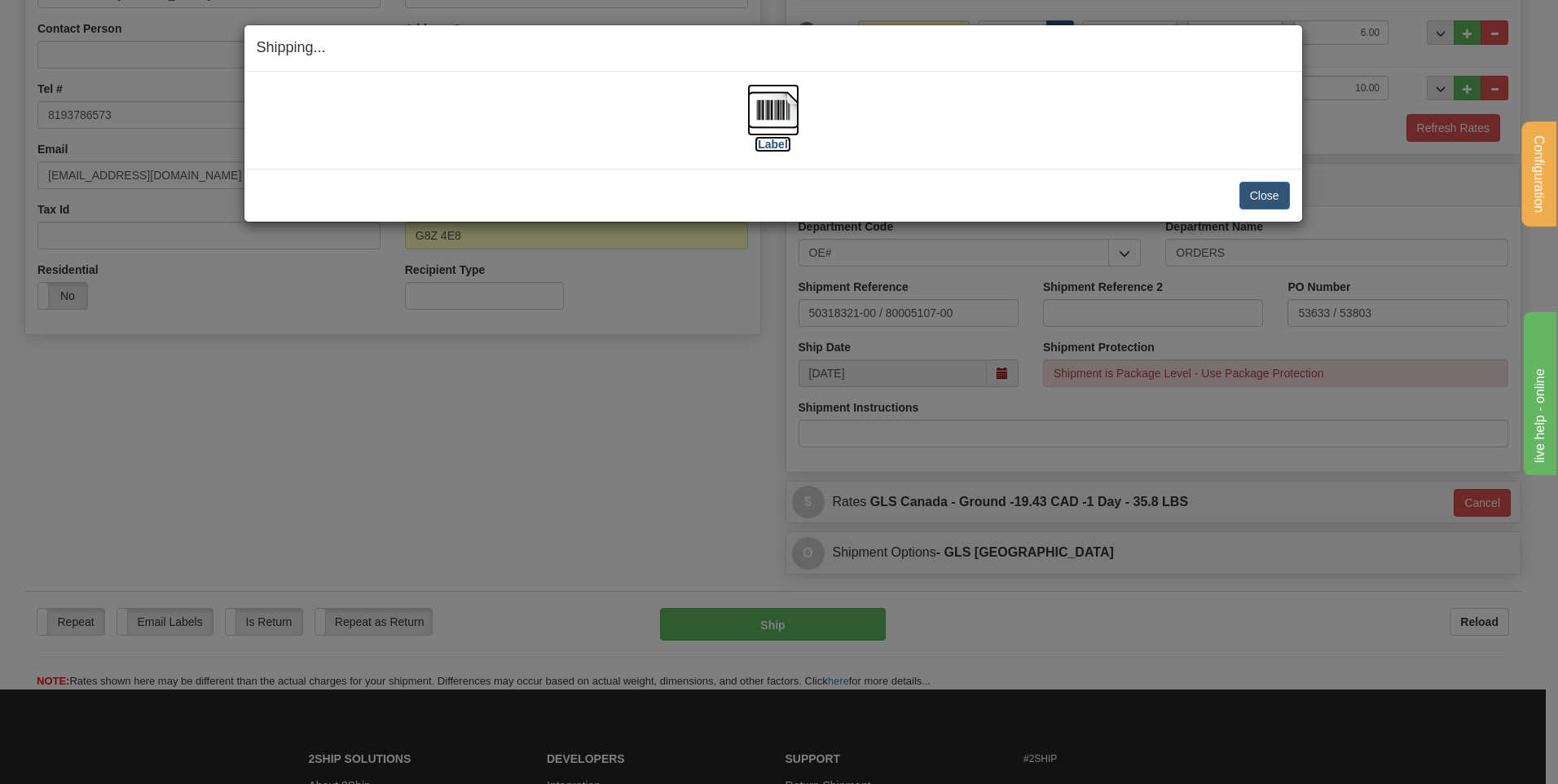
click at [789, 101] on img at bounding box center [774, 110] width 53 height 53
click at [1263, 193] on button "Close" at bounding box center [1265, 196] width 51 height 28
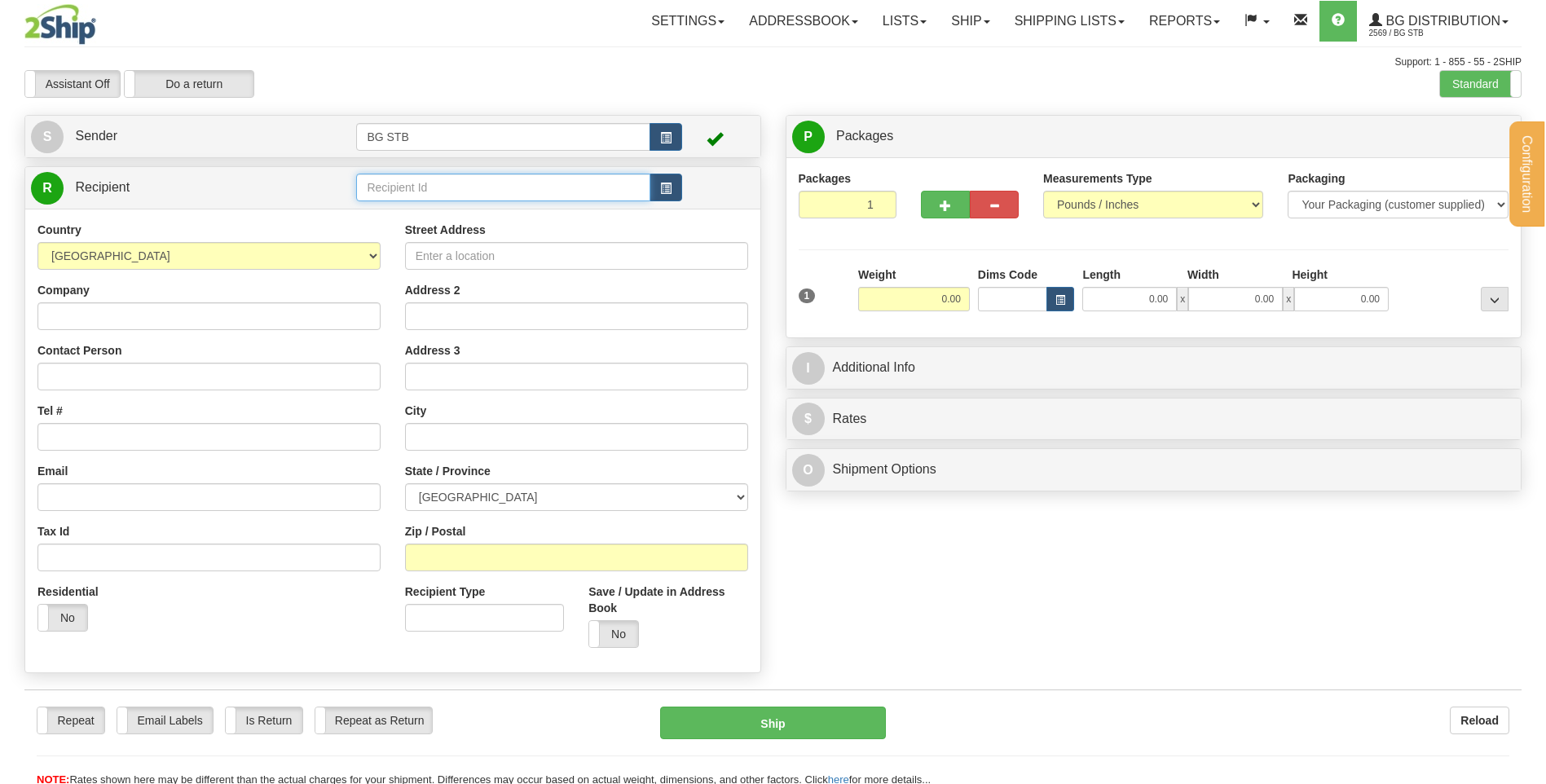
click at [409, 187] on input "text" at bounding box center [502, 188] width 293 height 28
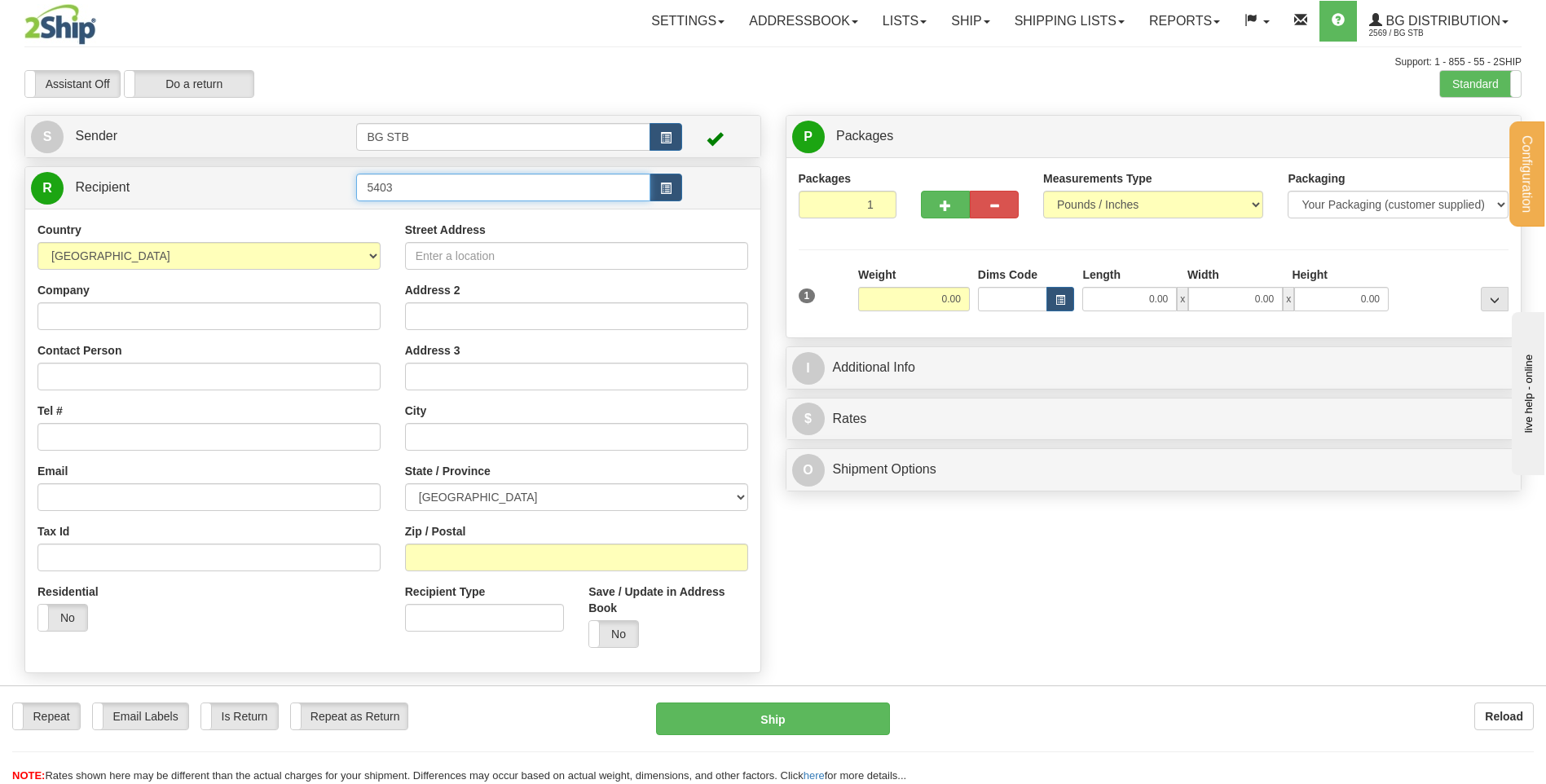
type input "5403"
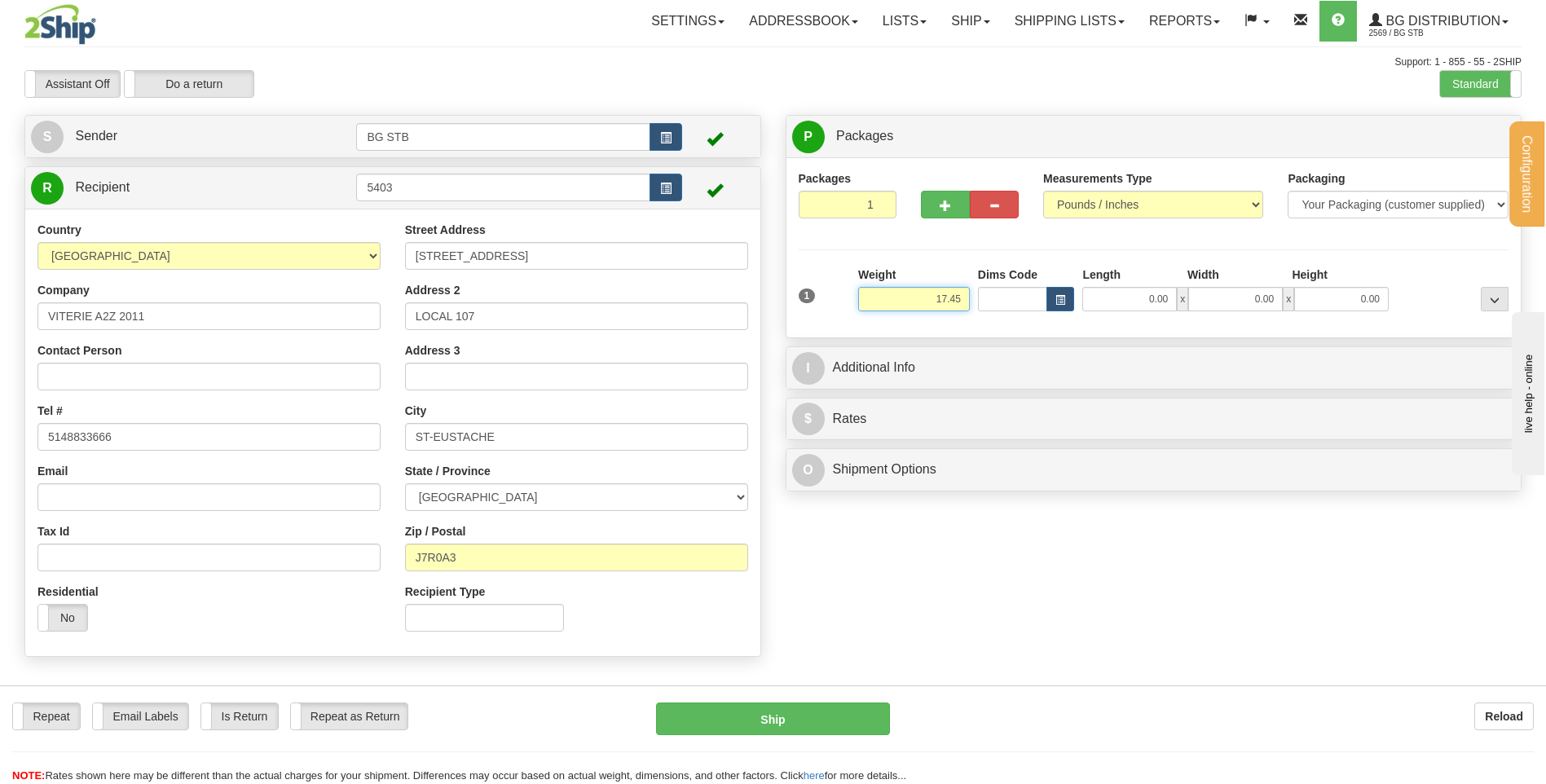
type input "17.45"
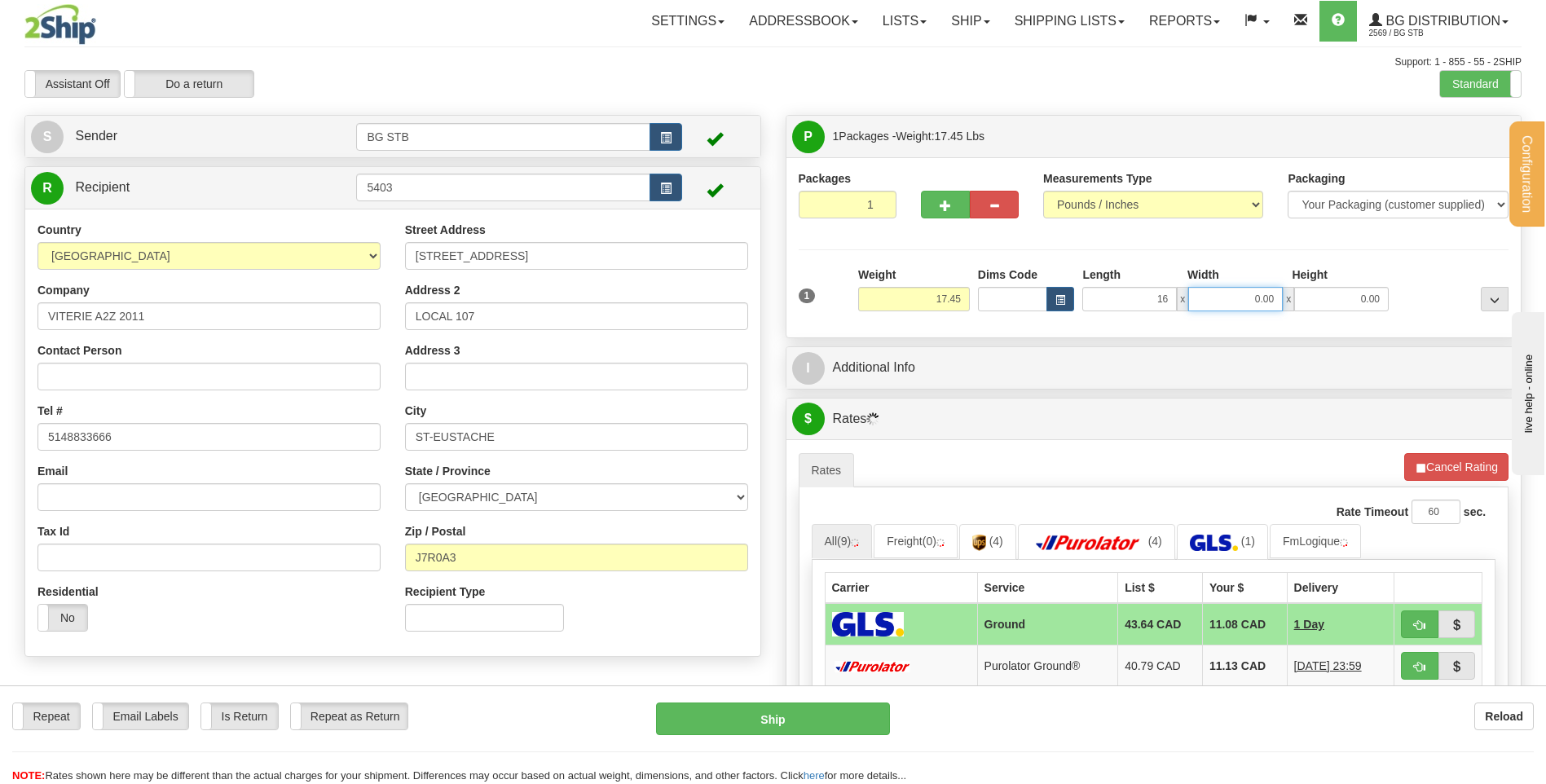
type input "16.00"
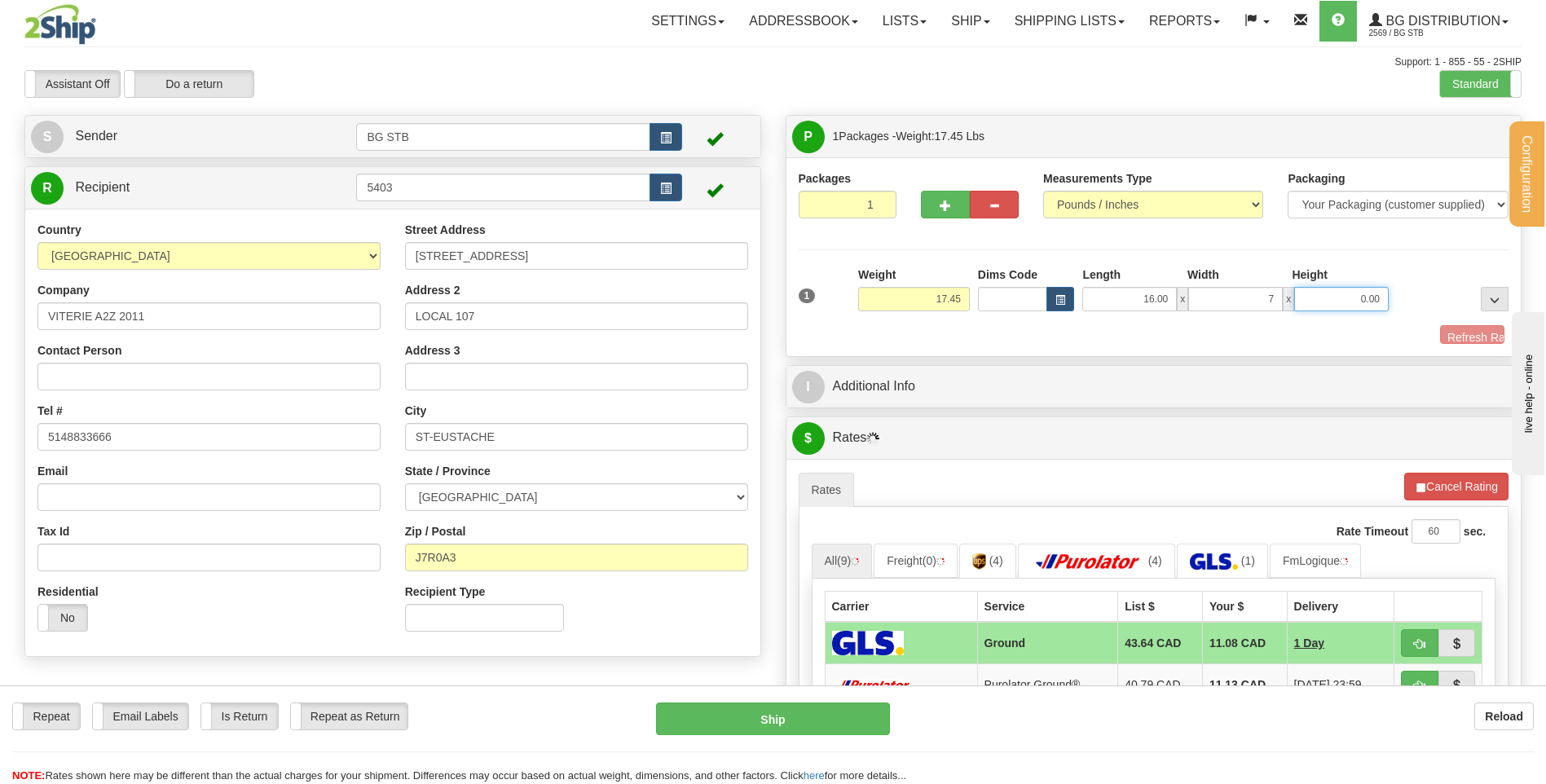
type input "7.00"
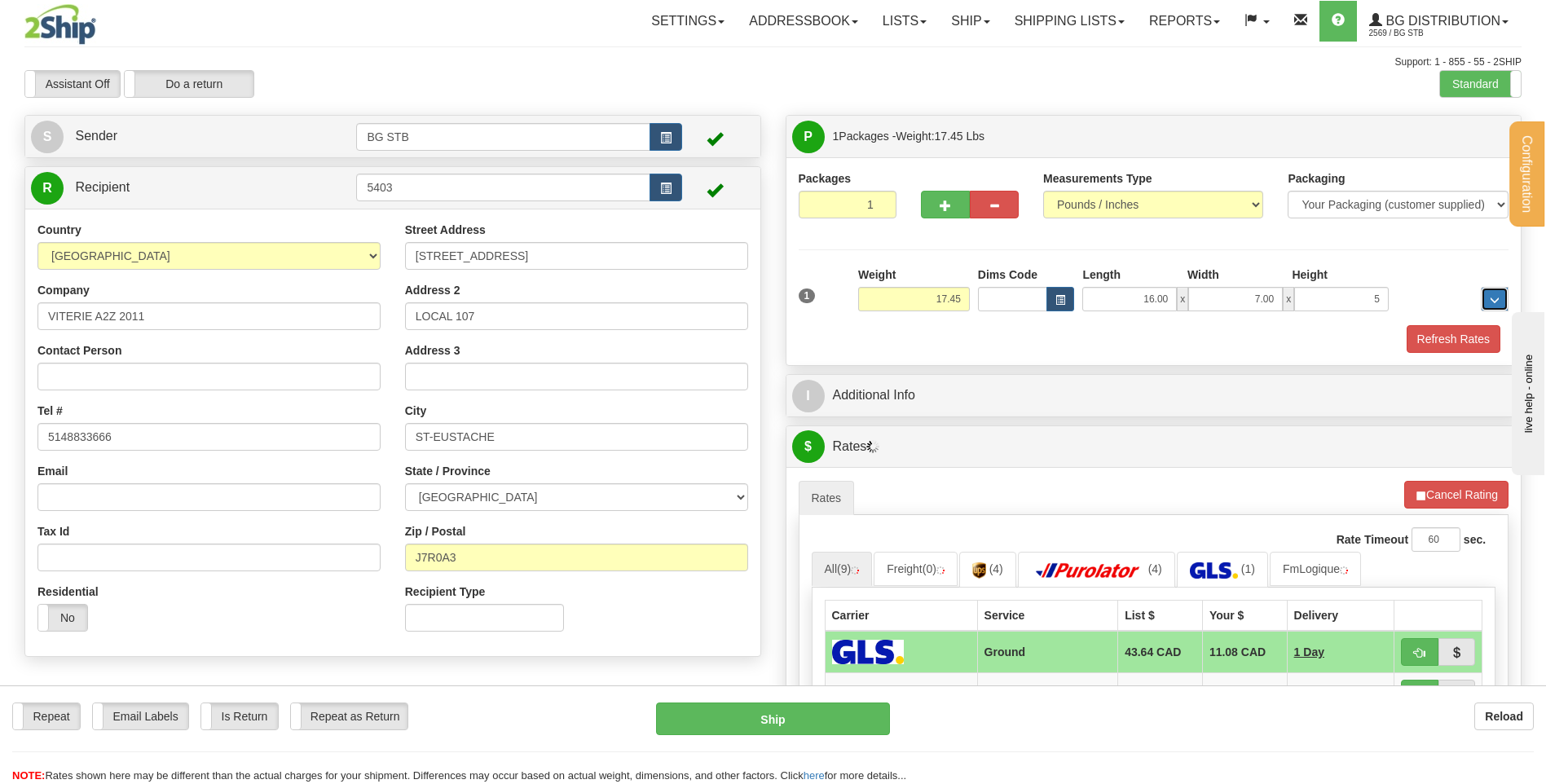
type input "5.00"
click at [940, 204] on span "button" at bounding box center [946, 205] width 11 height 10
type input "2"
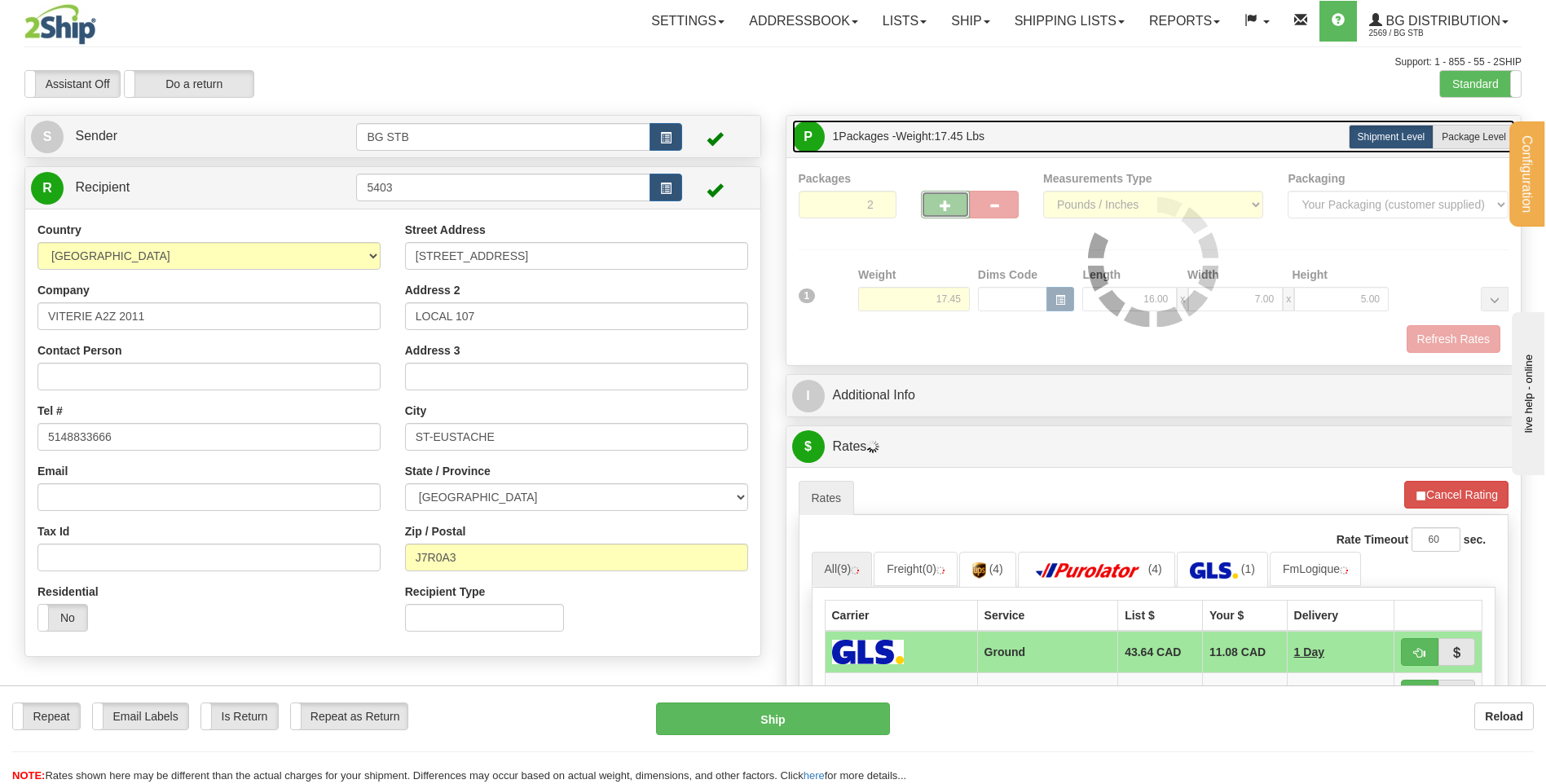
click at [1492, 123] on link "P Packages 1 Packages - Weight: 17.45 Lbs" at bounding box center [1153, 137] width 724 height 34
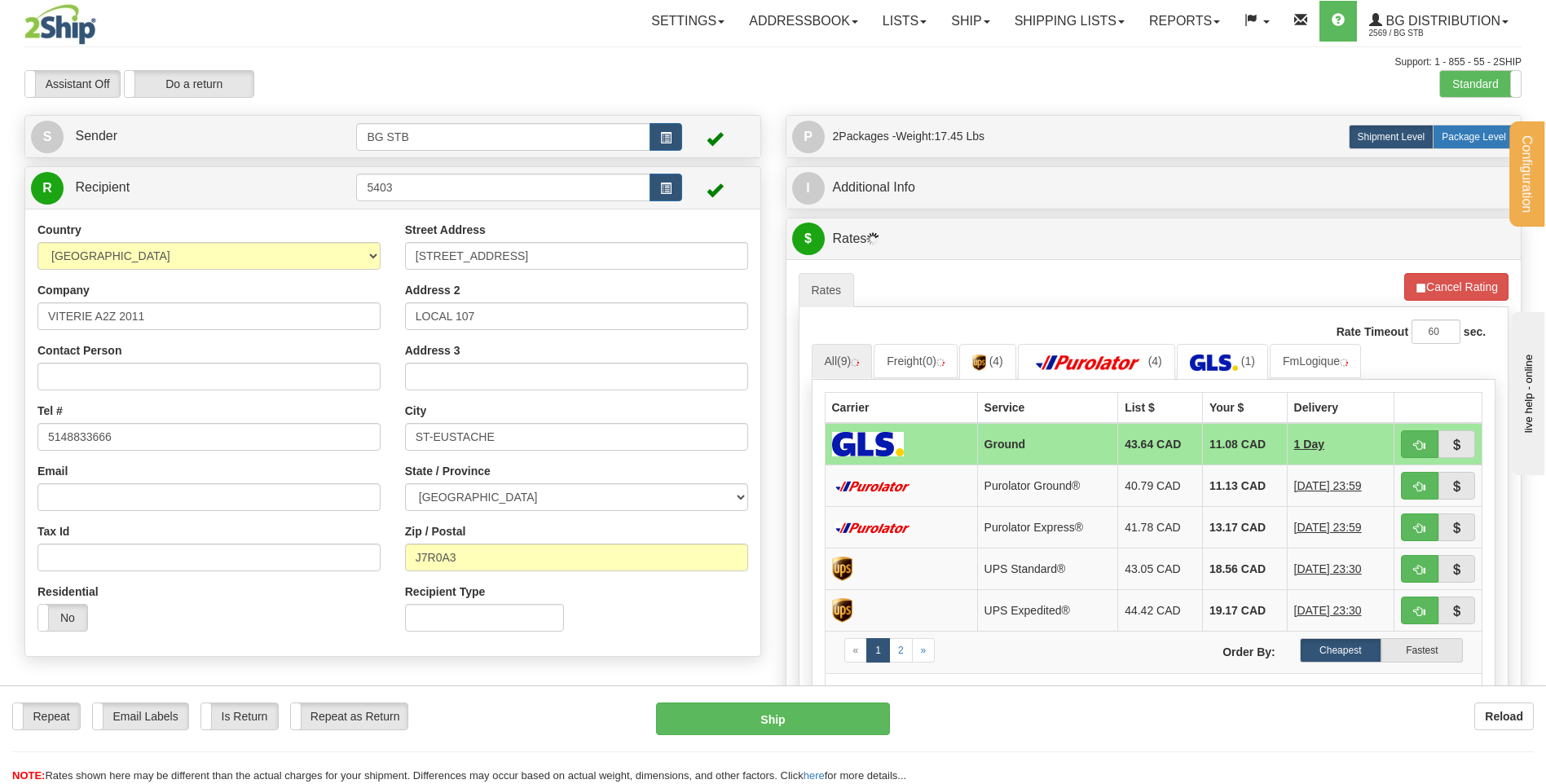
click at [1482, 127] on label "Package Level Pack.." at bounding box center [1475, 137] width 83 height 24
radio input "true"
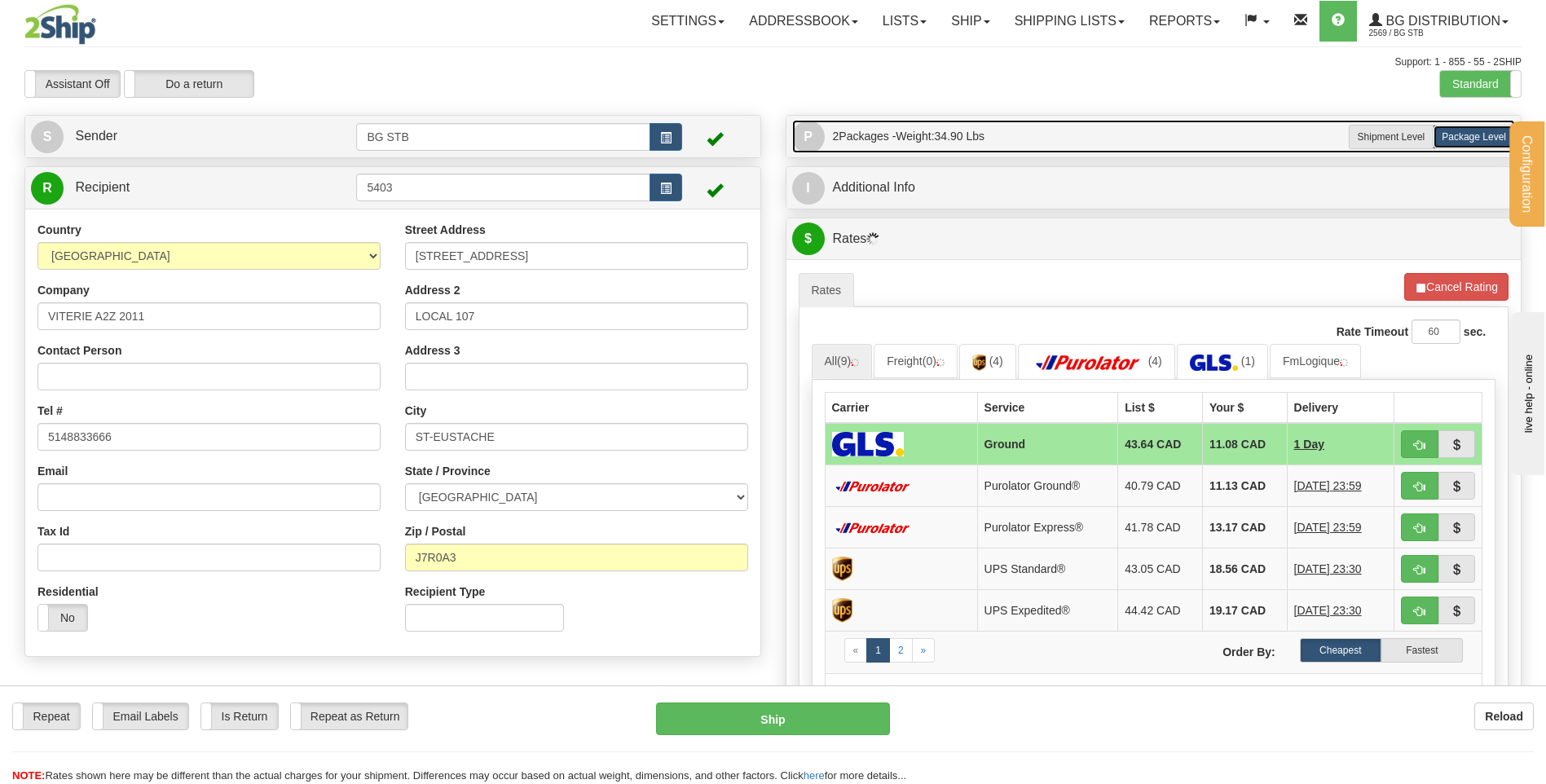
drag, startPoint x: 1017, startPoint y: 140, endPoint x: 1008, endPoint y: 219, distance: 79.5
click at [1015, 140] on link "P Packages 2 Packages - Weight: 34.90 Lbs" at bounding box center [1153, 137] width 724 height 34
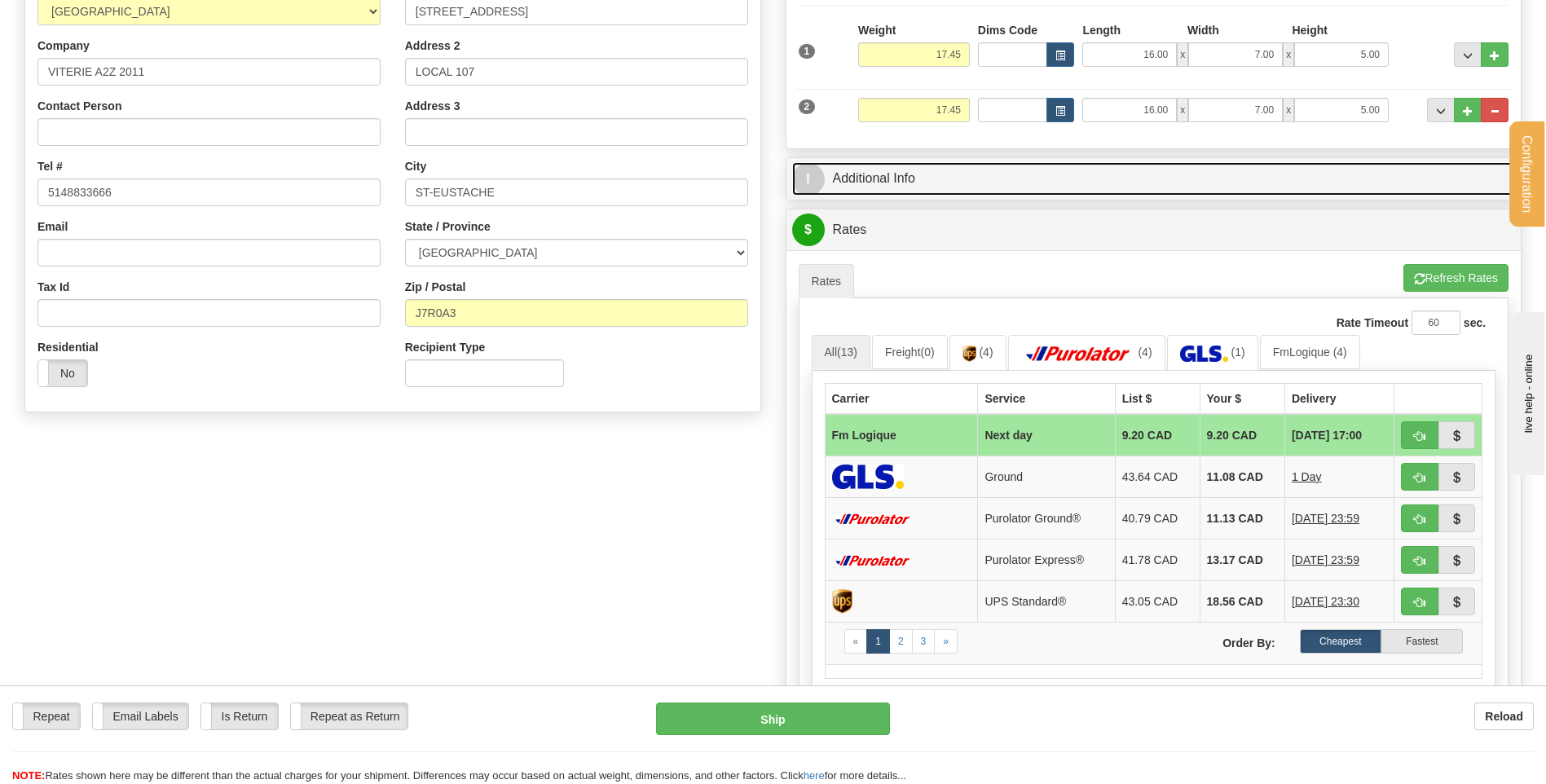
click at [929, 179] on link "I Additional Info" at bounding box center [1153, 179] width 724 height 34
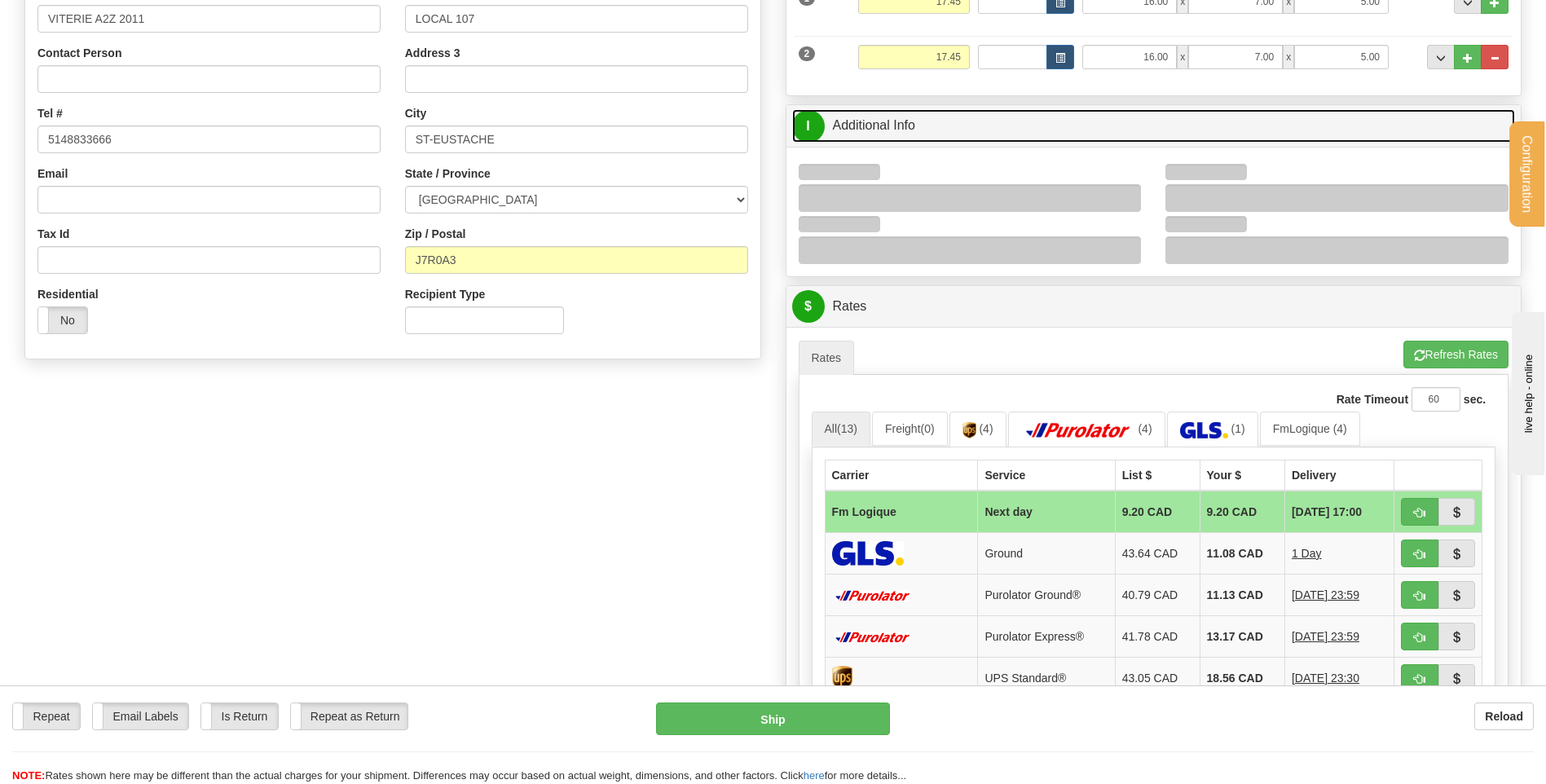
scroll to position [326, 0]
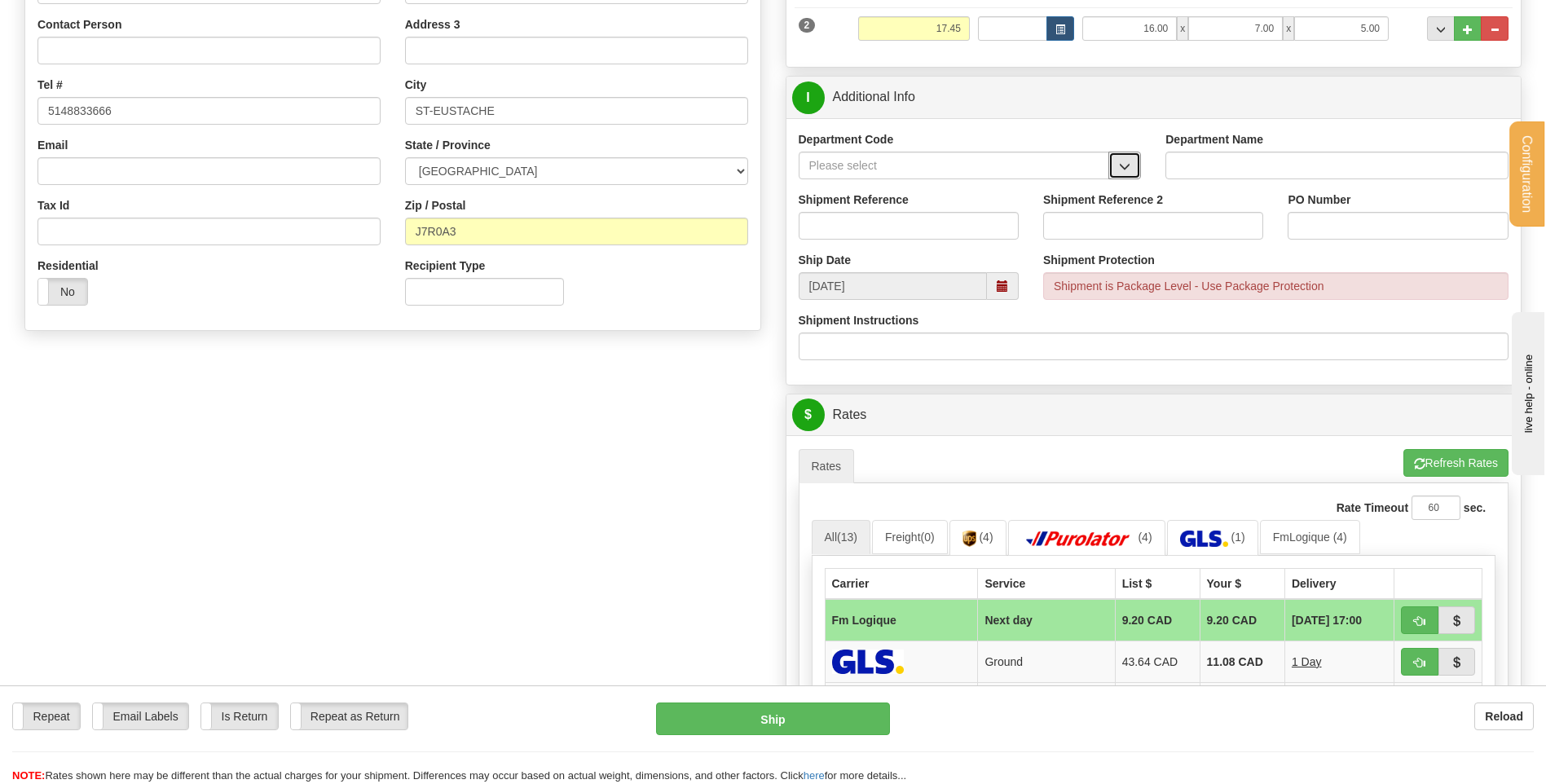
click at [1135, 161] on button "button" at bounding box center [1124, 165] width 33 height 28
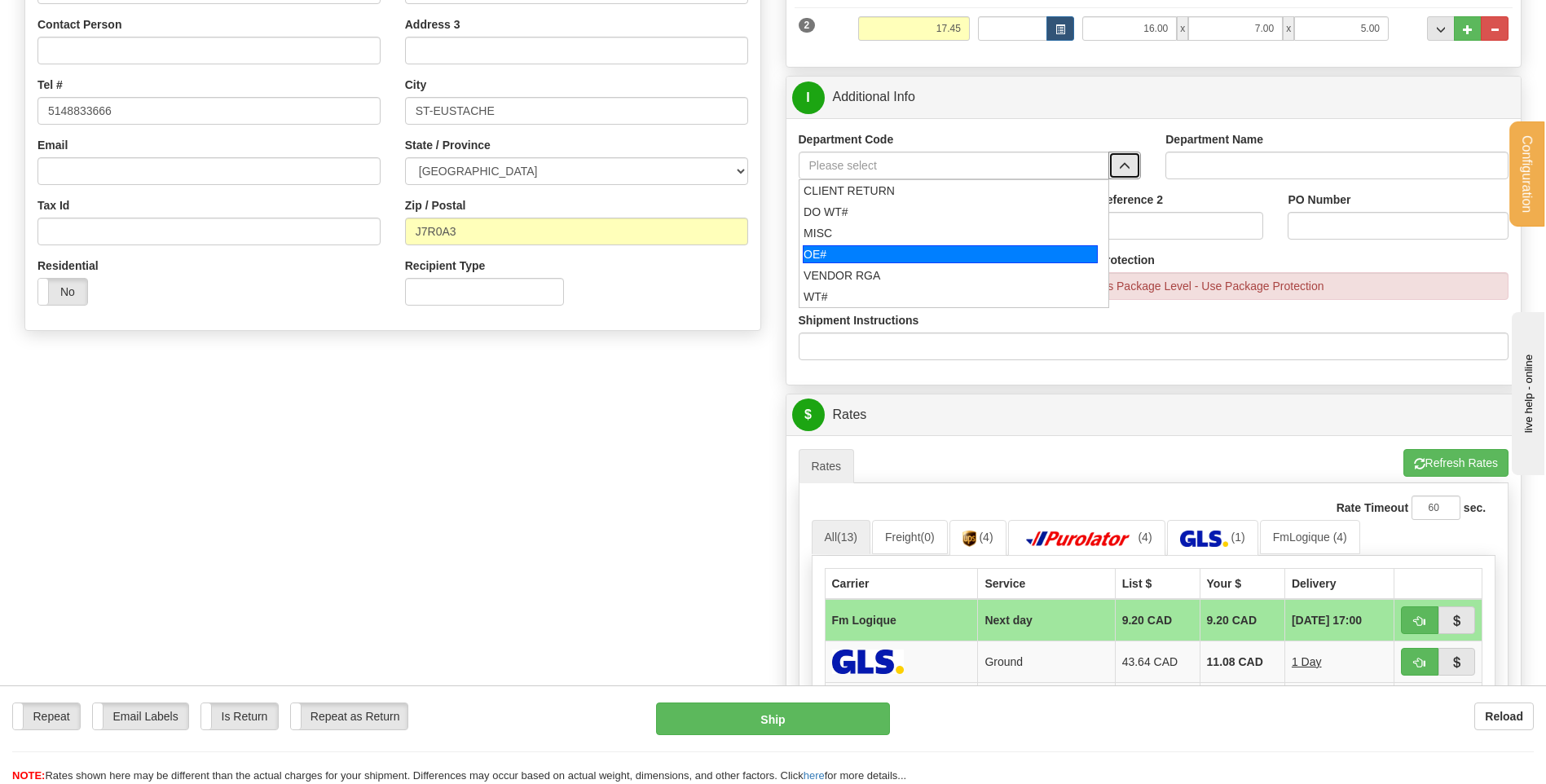
click at [908, 254] on div "OE#" at bounding box center [951, 254] width 295 height 18
type input "OE#"
type input "ORDERS"
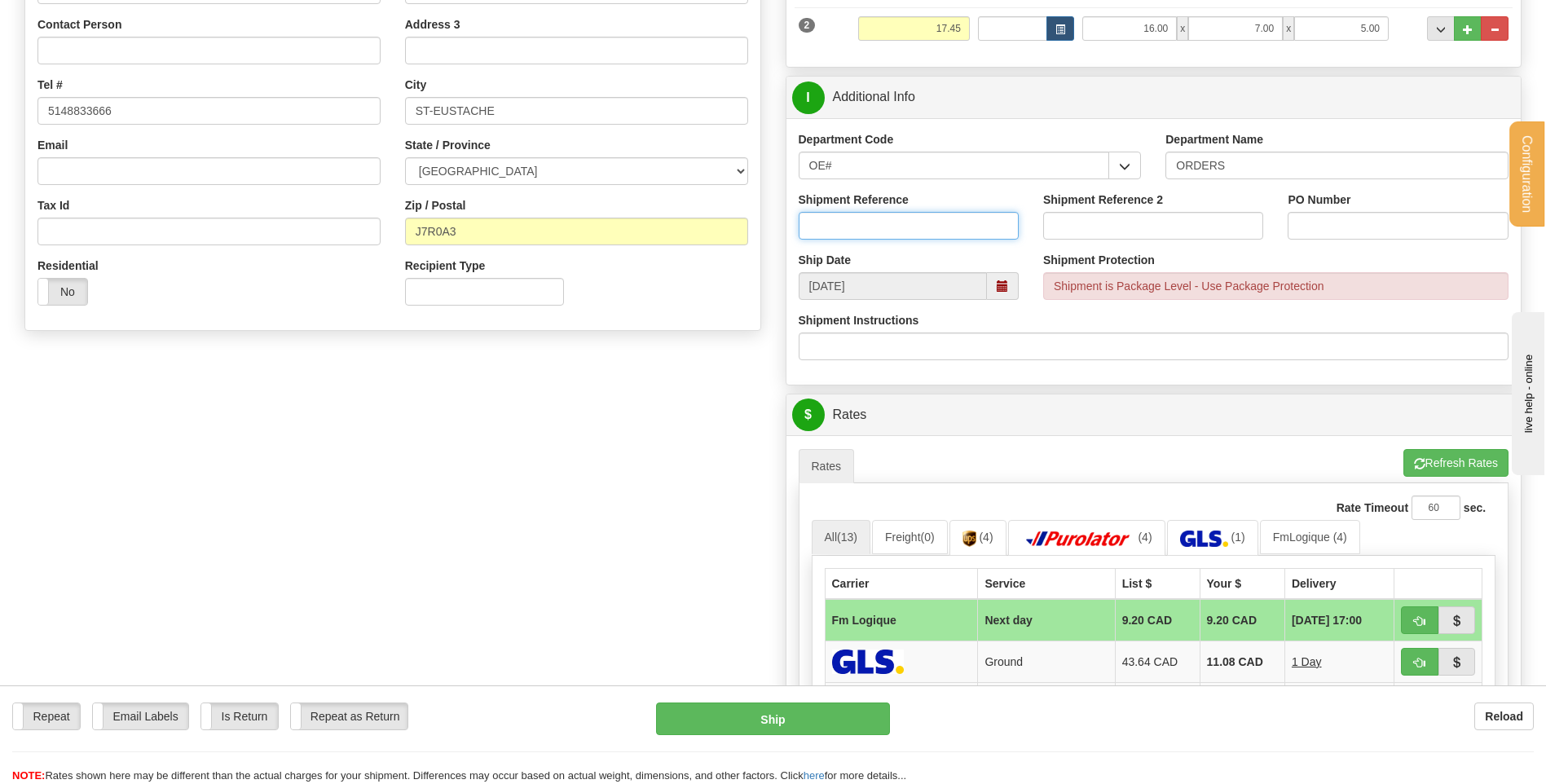
click at [902, 231] on input "Shipment Reference" at bounding box center [908, 226] width 220 height 28
type input "80005131-00"
click at [1337, 221] on input "INVENAIRE 27/08/25" at bounding box center [1398, 226] width 220 height 28
click at [1333, 227] on input "INVENAIRE 27/08/25" at bounding box center [1398, 226] width 220 height 28
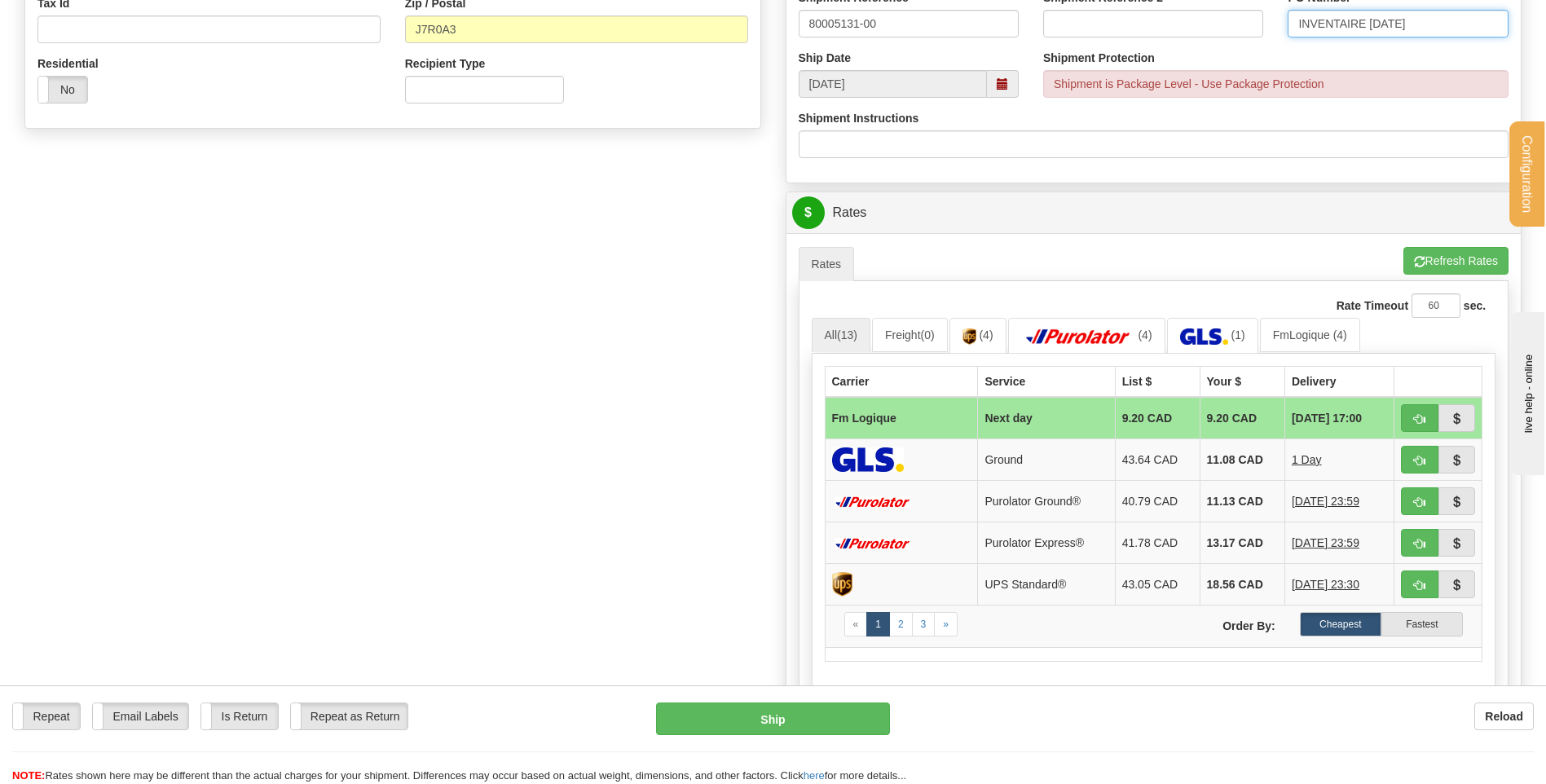
scroll to position [652, 0]
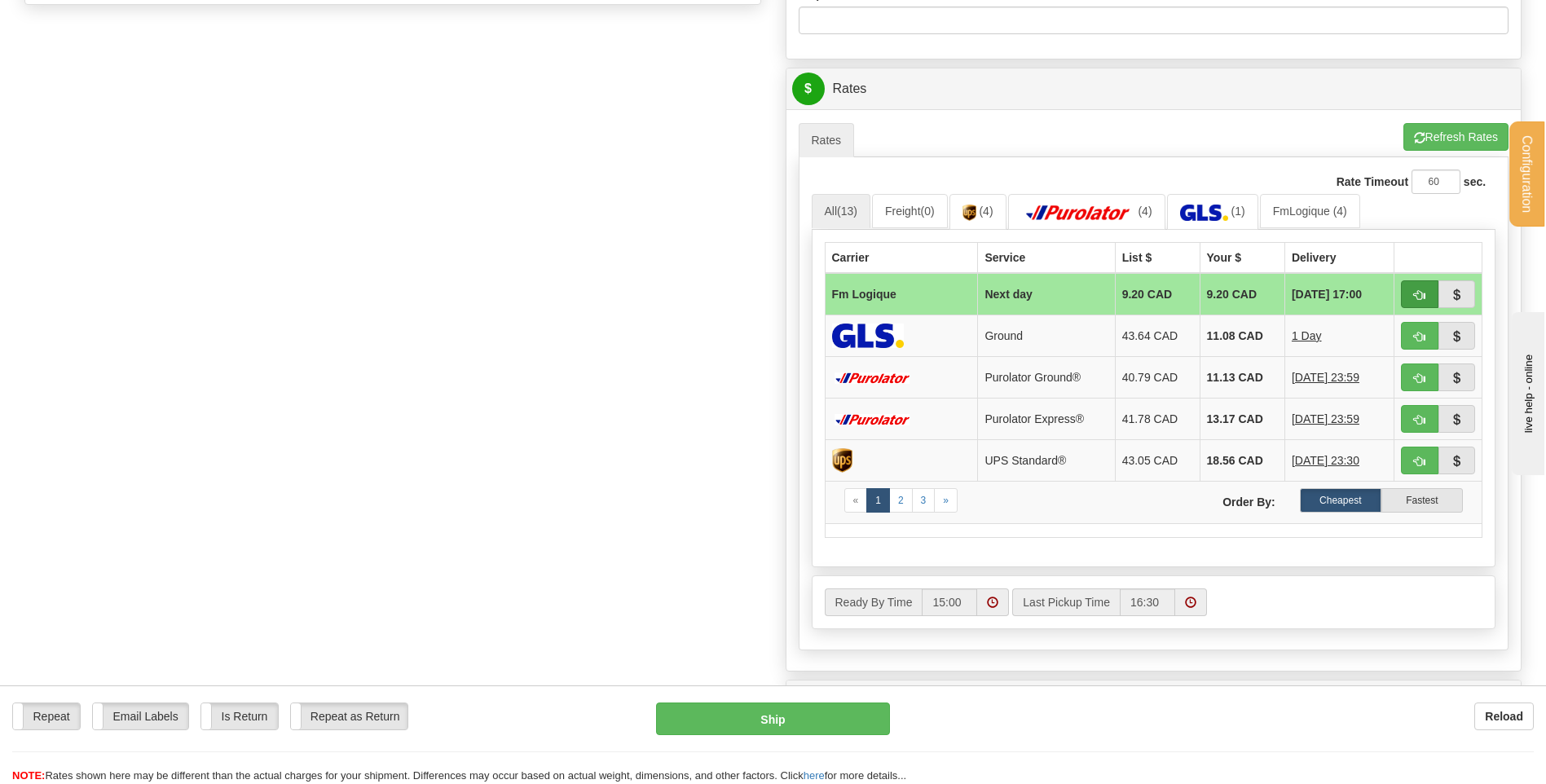
type input "INVENTAIRE 27/08/25"
click at [1419, 300] on span "button" at bounding box center [1420, 295] width 11 height 10
type input "jour"
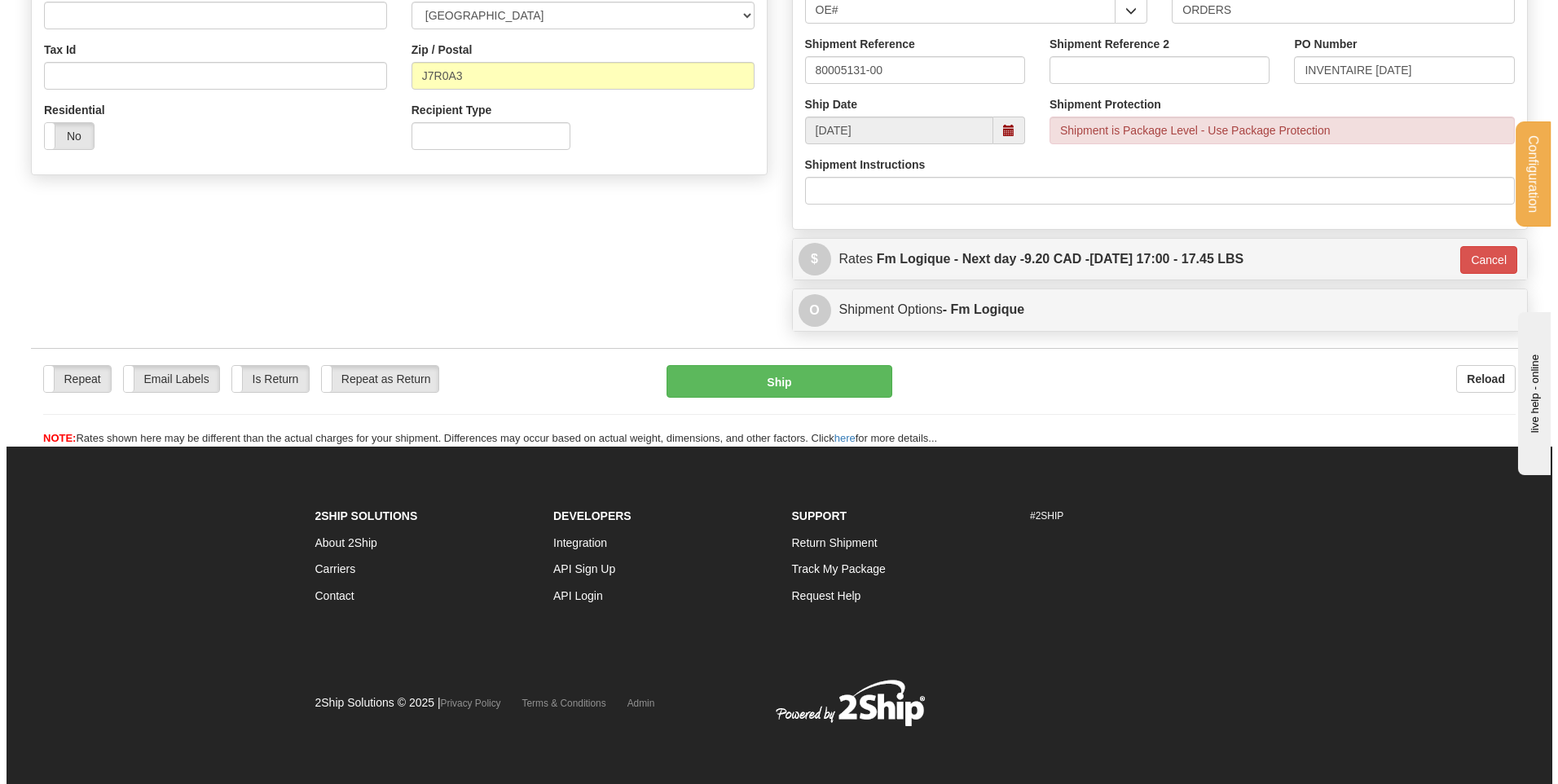
scroll to position [483, 0]
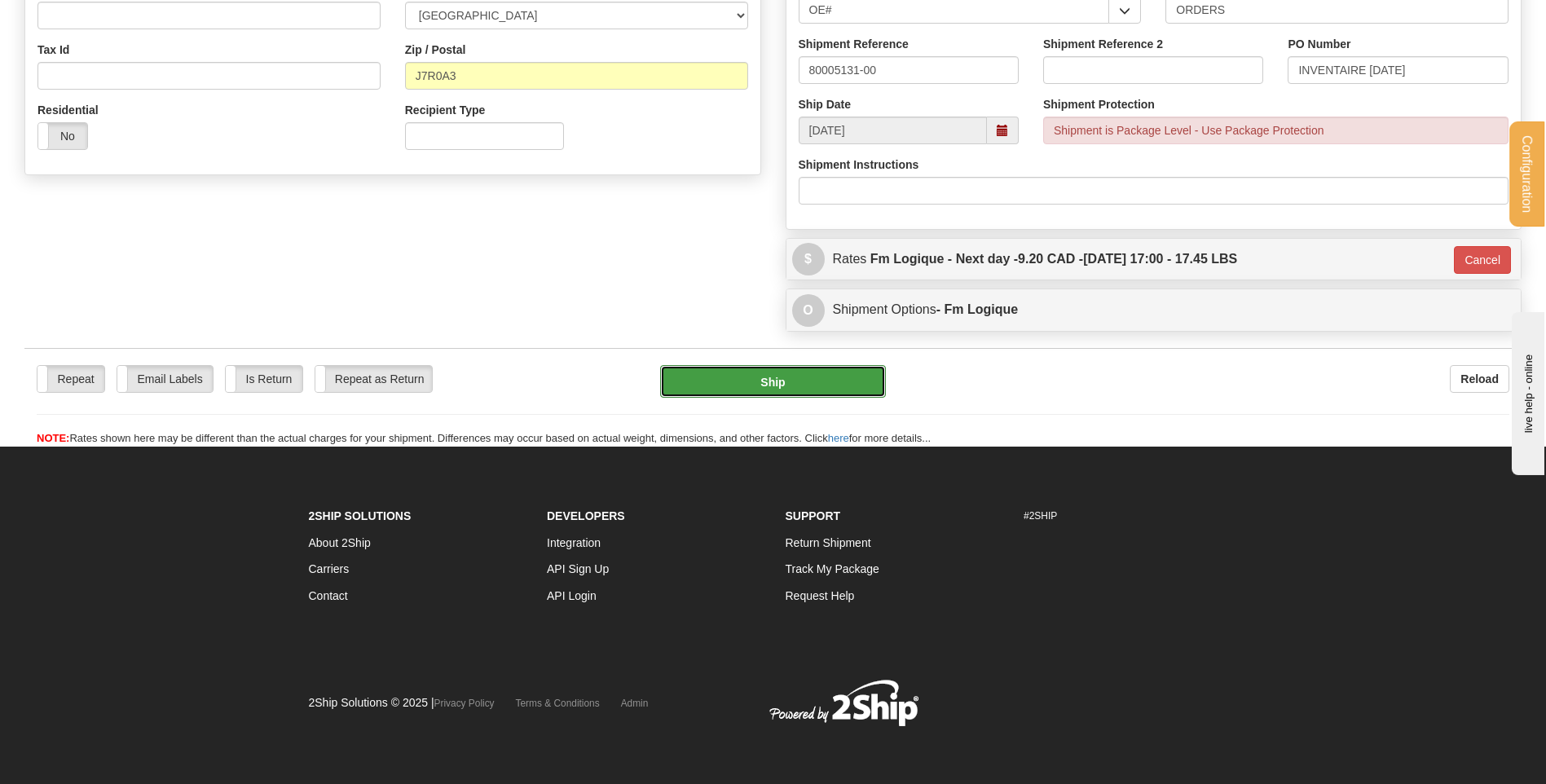
click at [863, 373] on button "Ship" at bounding box center [772, 381] width 224 height 33
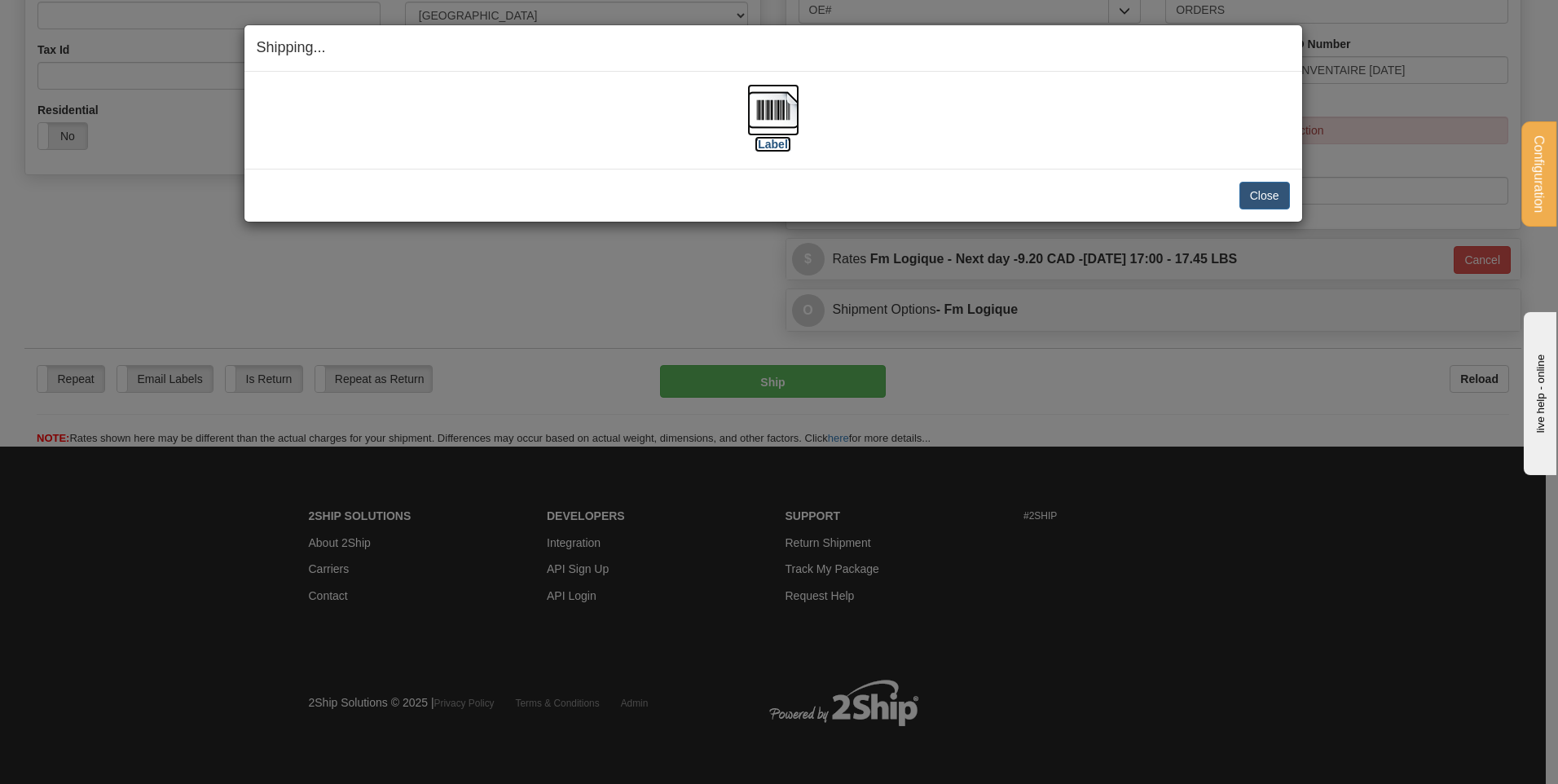
click at [779, 114] on img at bounding box center [774, 110] width 53 height 53
click at [1279, 194] on button "Close" at bounding box center [1265, 196] width 51 height 28
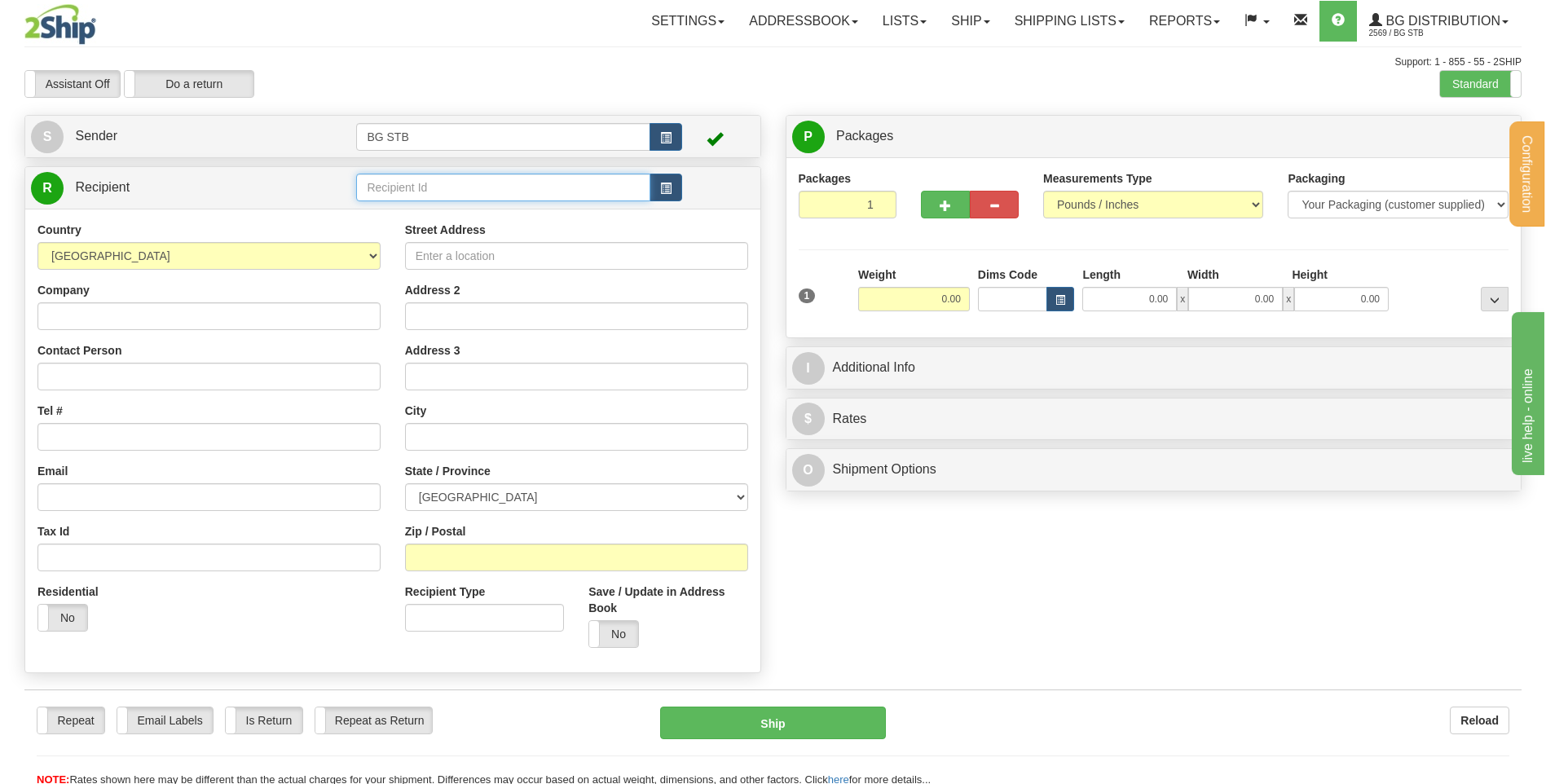
click at [574, 181] on input "text" at bounding box center [502, 188] width 293 height 28
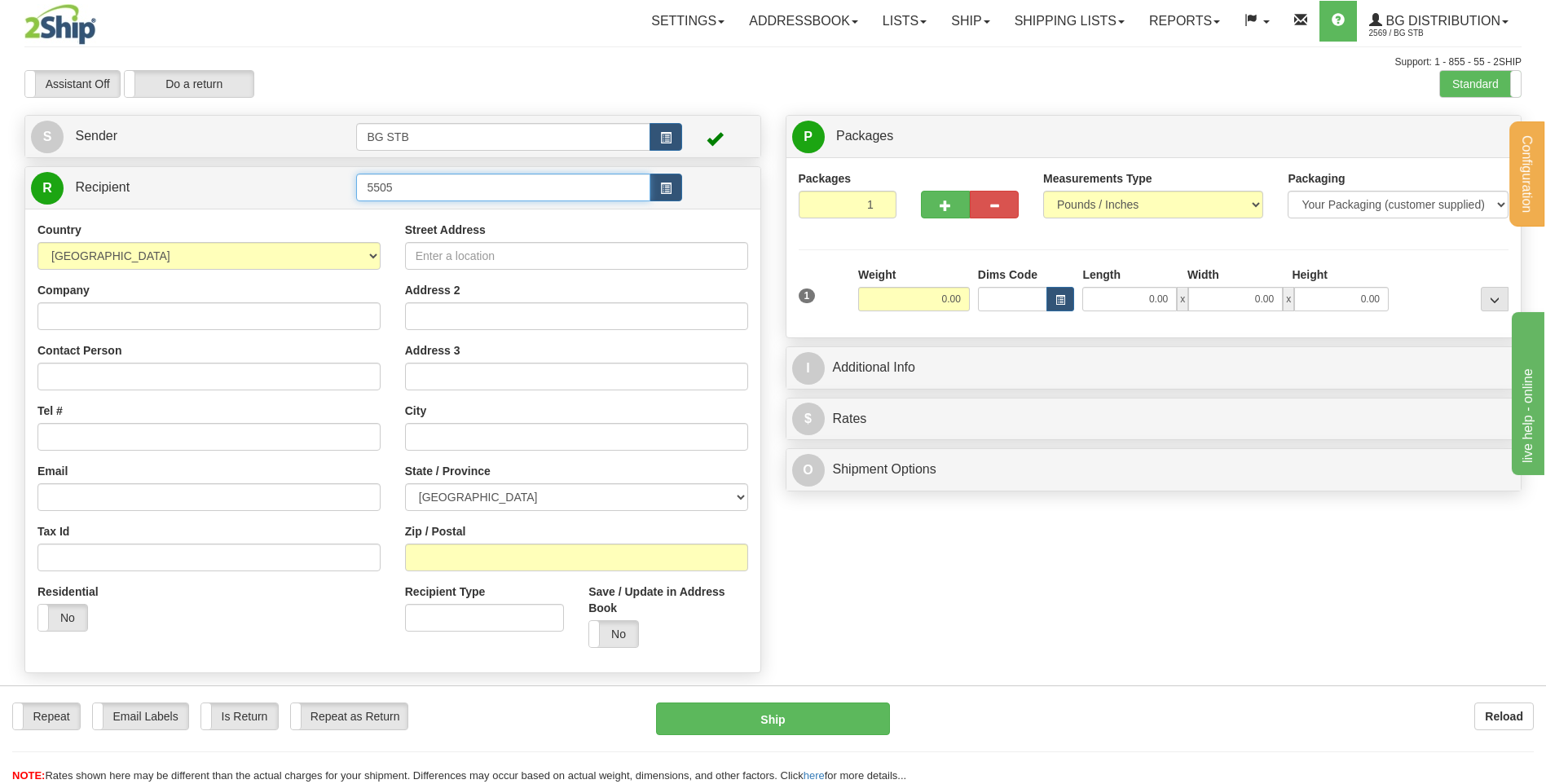
type input "5505"
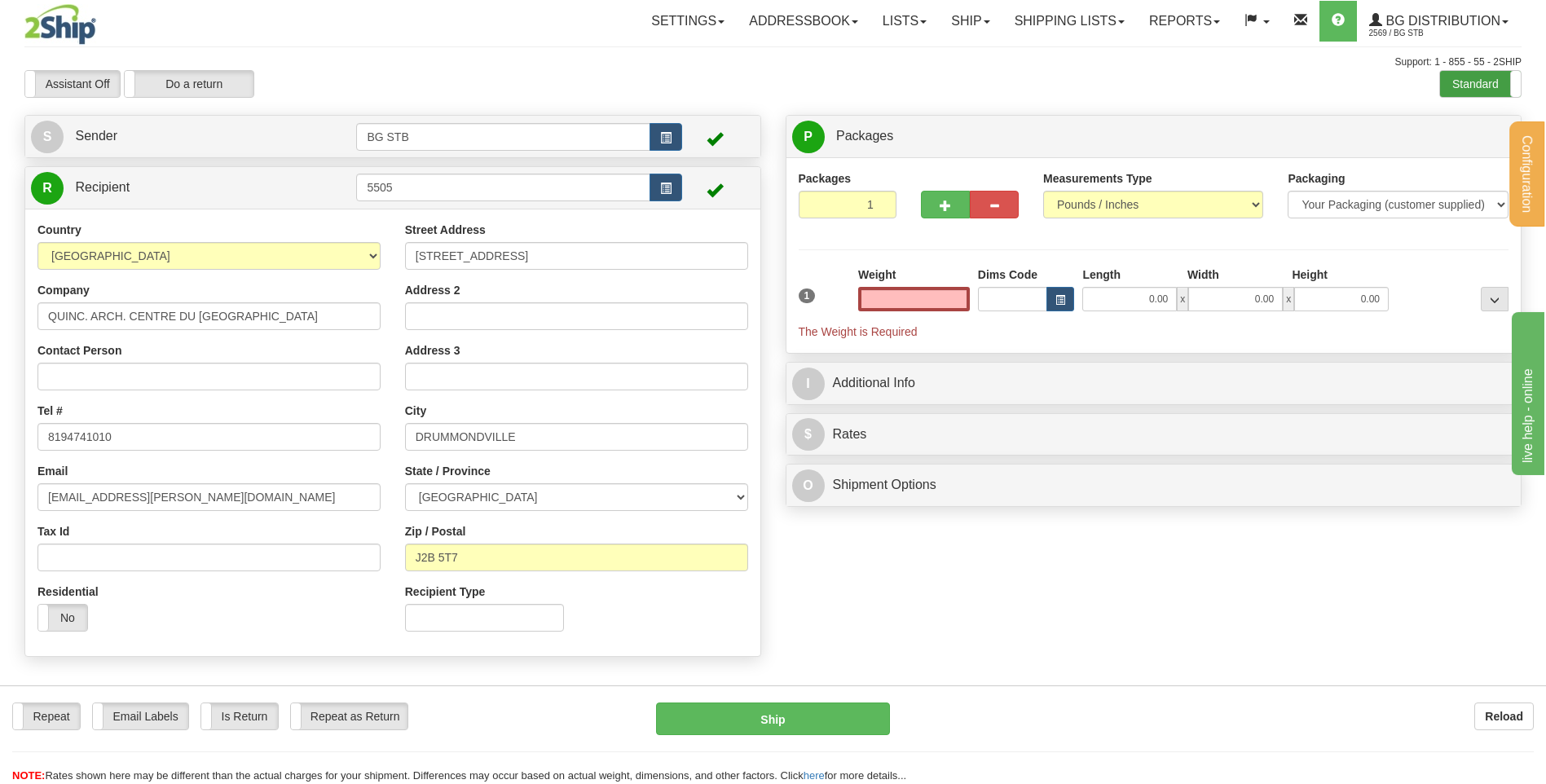
type input "0.00"
click at [1476, 85] on label "Standard" at bounding box center [1480, 84] width 81 height 26
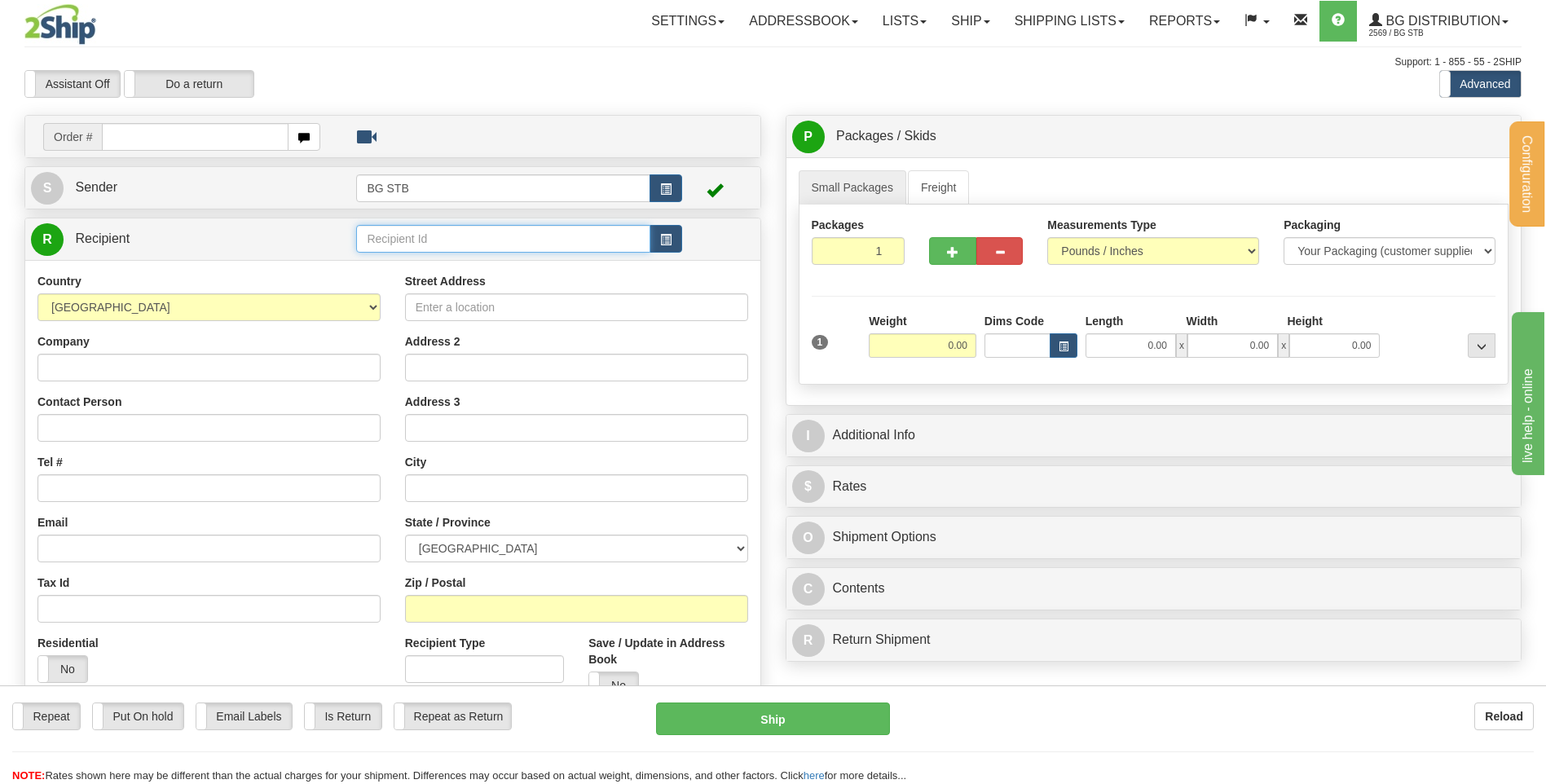
click at [410, 238] on input "text" at bounding box center [502, 238] width 293 height 28
type input "5505"
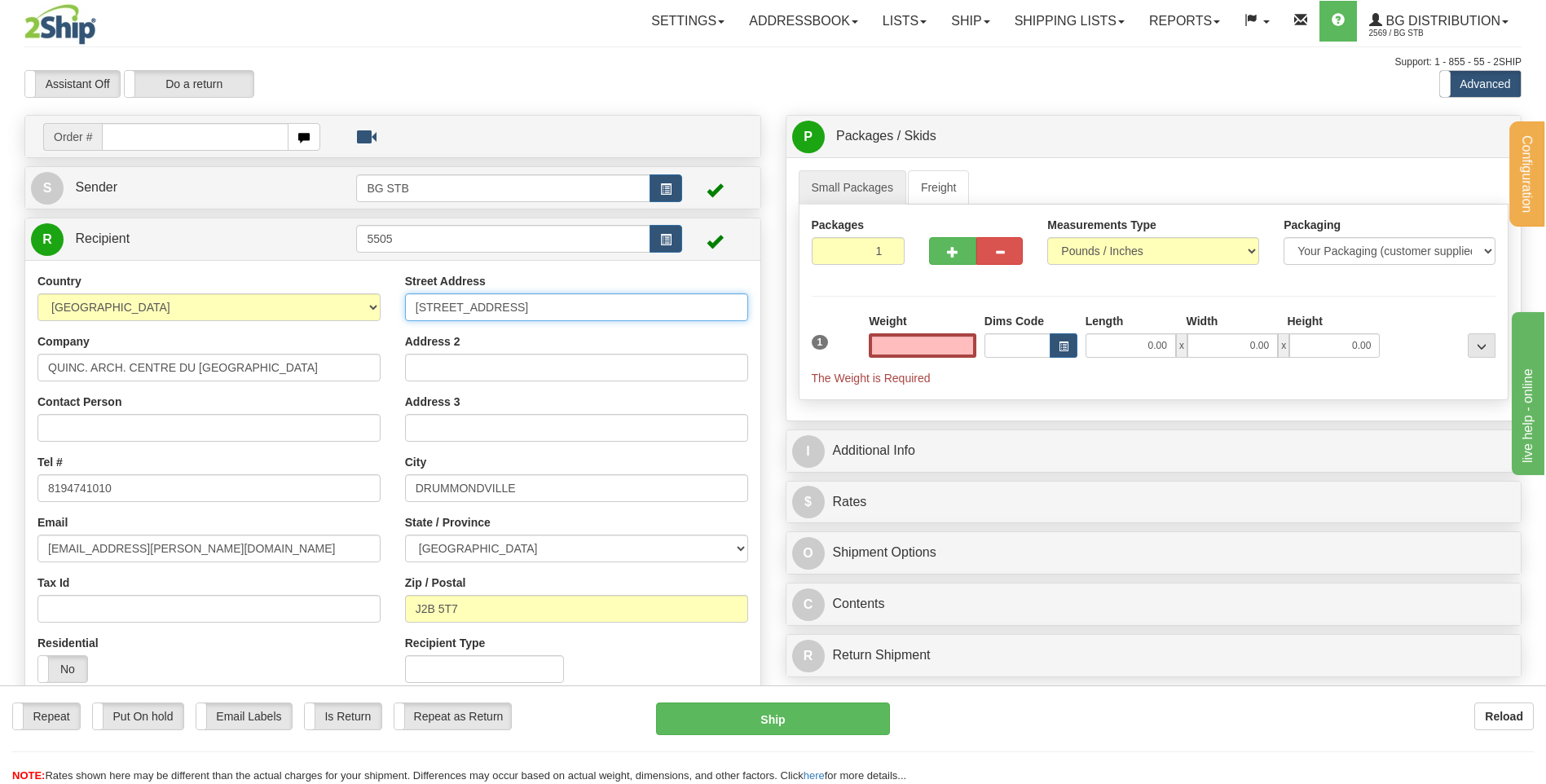
type input "0.00"
drag, startPoint x: 564, startPoint y: 315, endPoint x: 293, endPoint y: 311, distance: 271.0
click at [293, 311] on div "Country [GEOGRAPHIC_DATA] [GEOGRAPHIC_DATA] [GEOGRAPHIC_DATA] [GEOGRAPHIC_DATA]…" at bounding box center [393, 484] width 735 height 422
type input "151 RUE DE L'EGLISE"
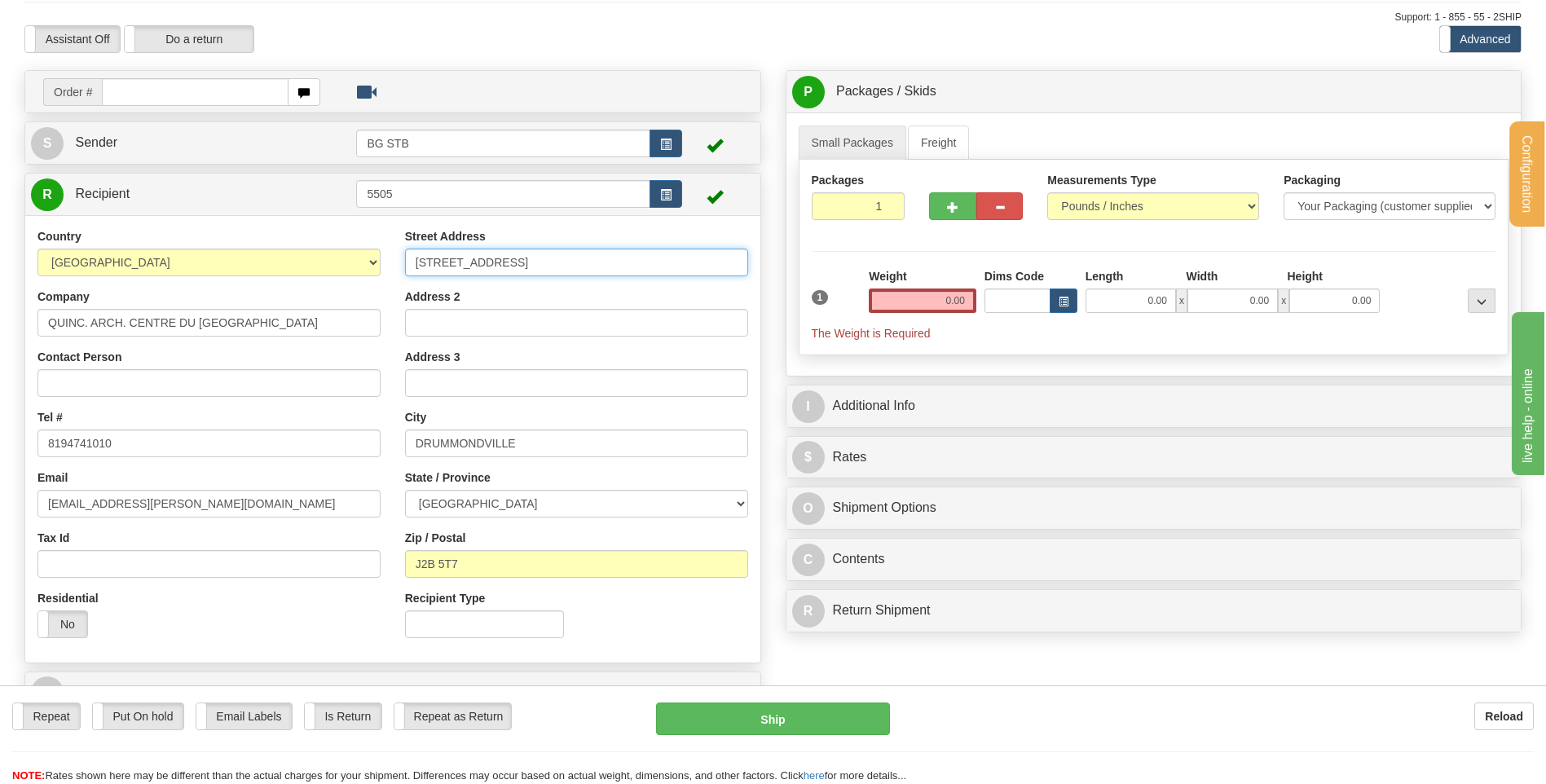
scroll to position [82, 0]
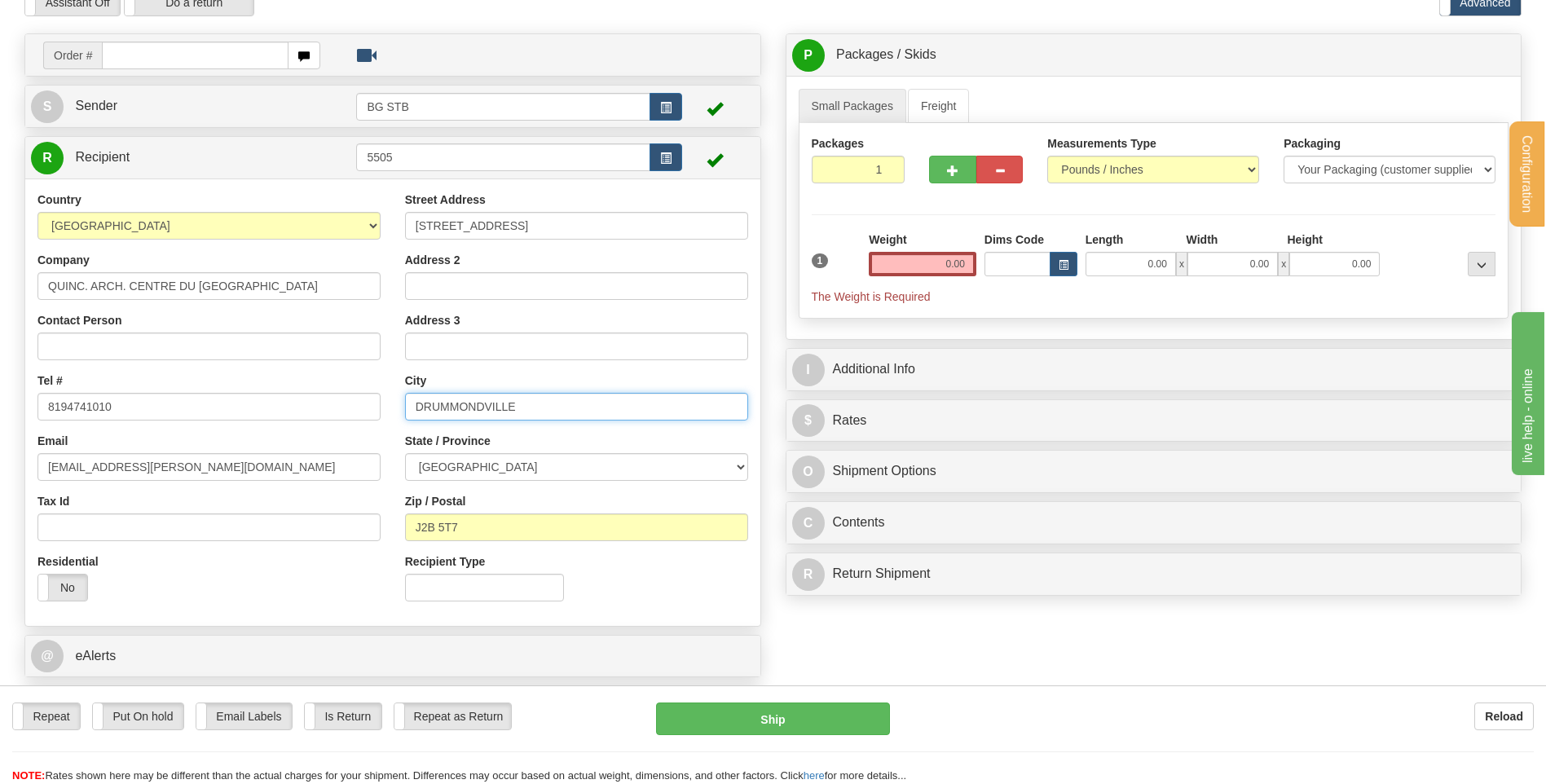
drag, startPoint x: 573, startPoint y: 397, endPoint x: 318, endPoint y: 406, distance: 255.2
click at [327, 407] on div "Country [GEOGRAPHIC_DATA] [GEOGRAPHIC_DATA] [GEOGRAPHIC_DATA] [GEOGRAPHIC_DATA]…" at bounding box center [393, 402] width 735 height 422
type input "s"
type input "STE-GENEVIEVE BATISC"
drag, startPoint x: 437, startPoint y: 524, endPoint x: 340, endPoint y: 524, distance: 97.0
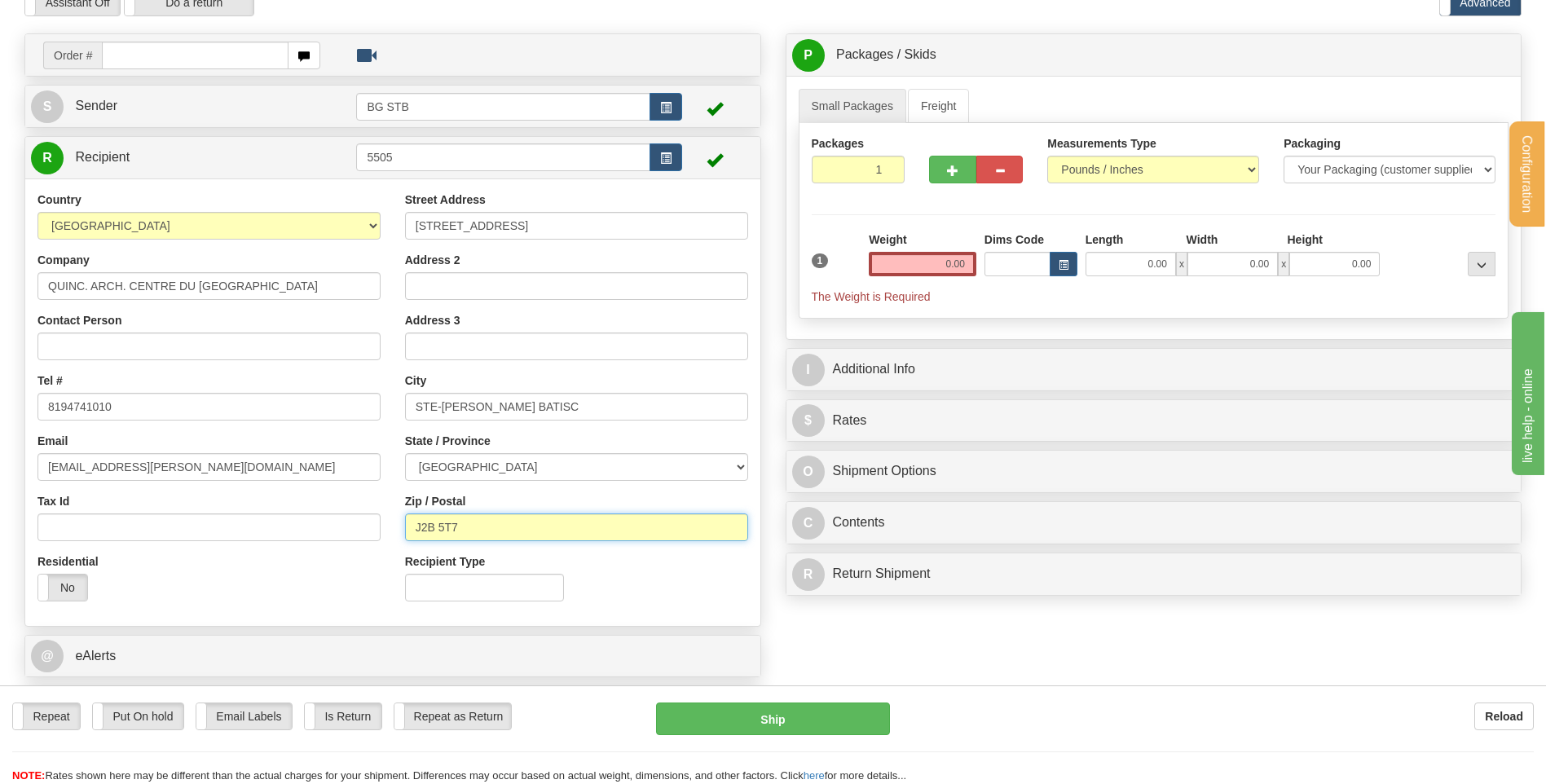
click at [340, 524] on div "Country [GEOGRAPHIC_DATA] [GEOGRAPHIC_DATA] [GEOGRAPHIC_DATA] [GEOGRAPHIC_DATA]…" at bounding box center [393, 402] width 735 height 422
type input "G0X 2R0"
click at [270, 348] on input "Contact Person" at bounding box center [209, 346] width 343 height 28
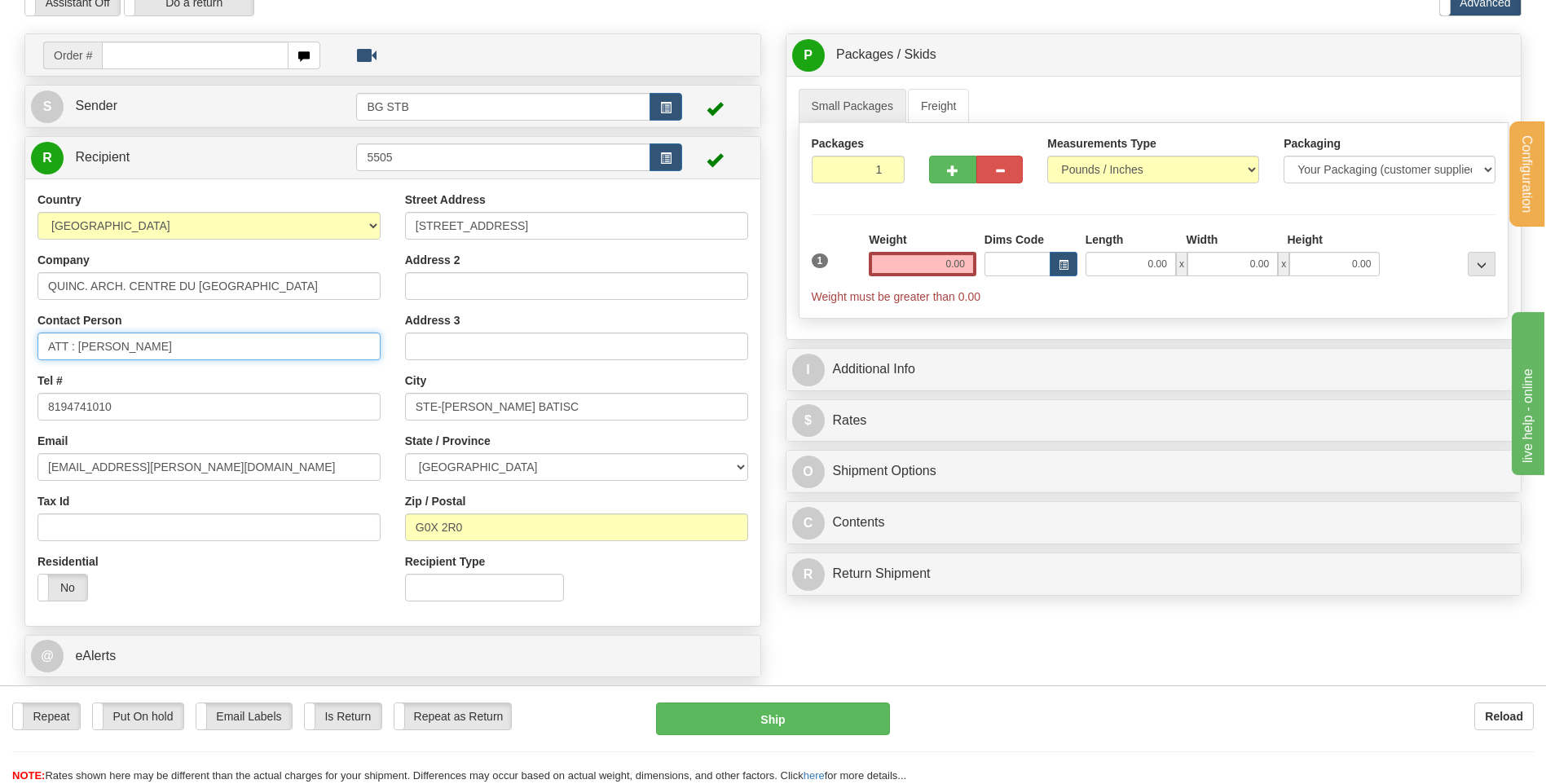
type input "ATT : STEPHANE"
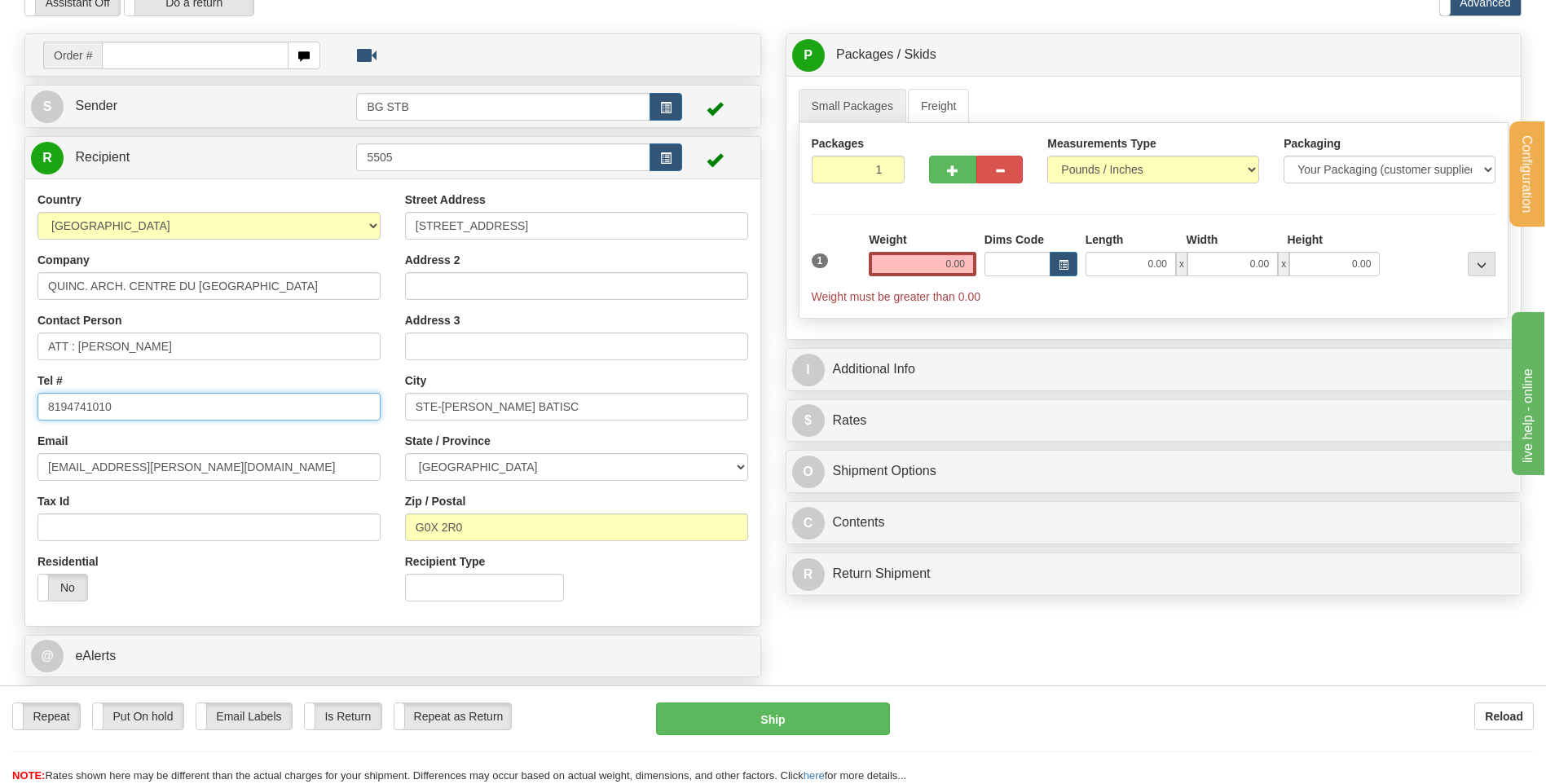
drag, startPoint x: 124, startPoint y: 407, endPoint x: 67, endPoint y: 407, distance: 57.0
click at [67, 407] on input "8194741010" at bounding box center [209, 407] width 343 height 28
type input "8196092020"
click at [903, 262] on input "0.00" at bounding box center [922, 264] width 108 height 24
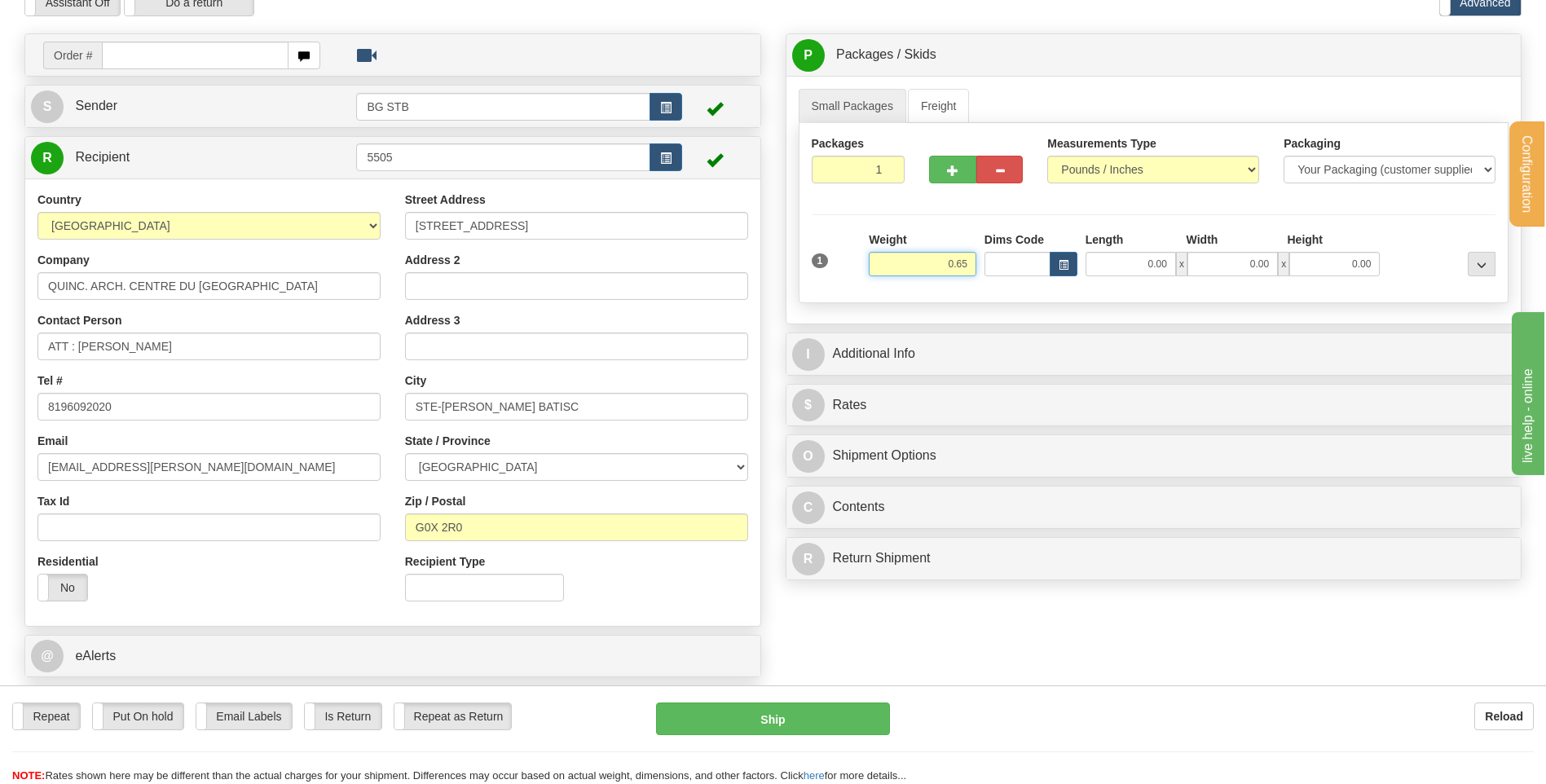
type input "0.65"
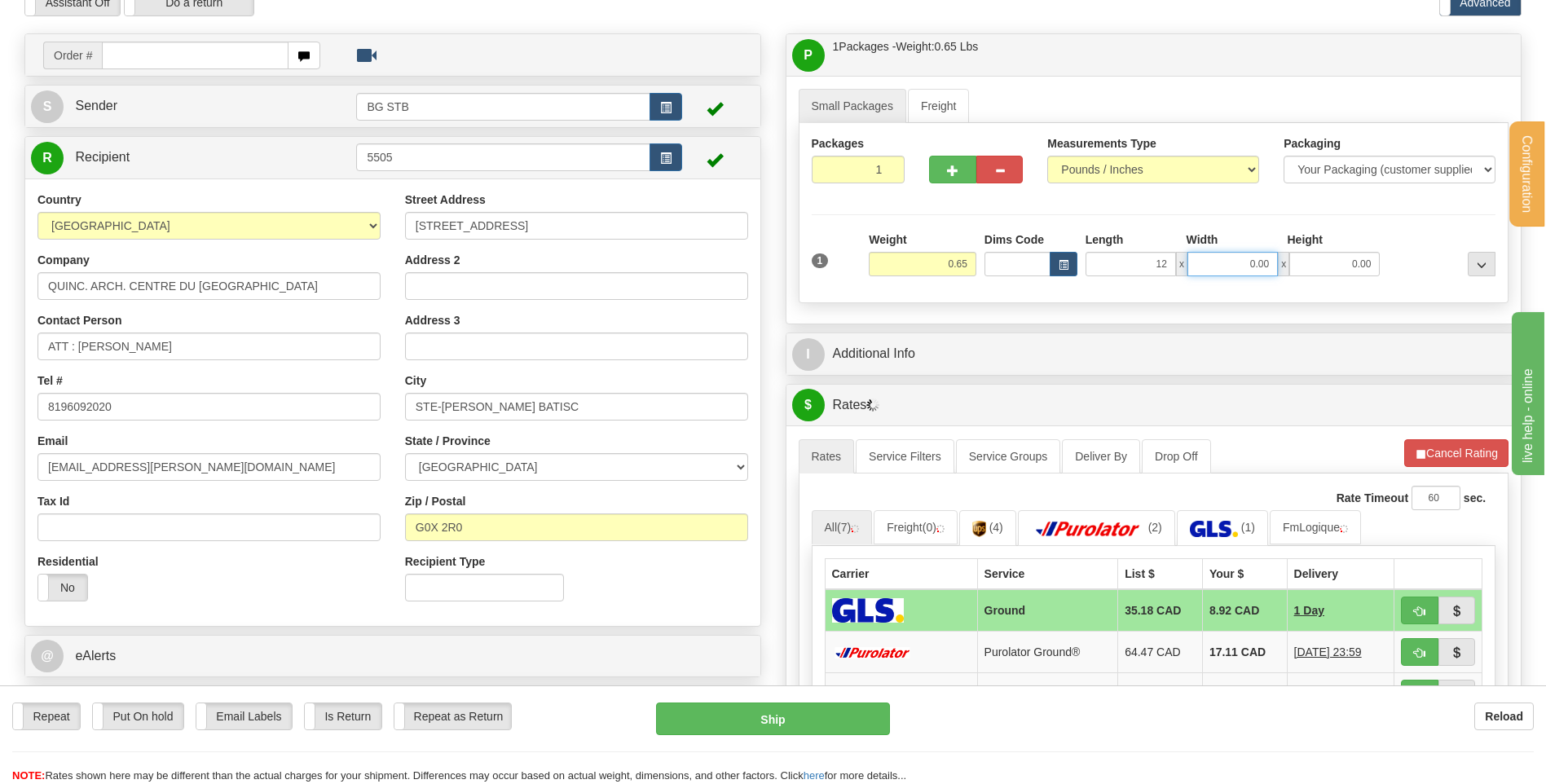
type input "12.00"
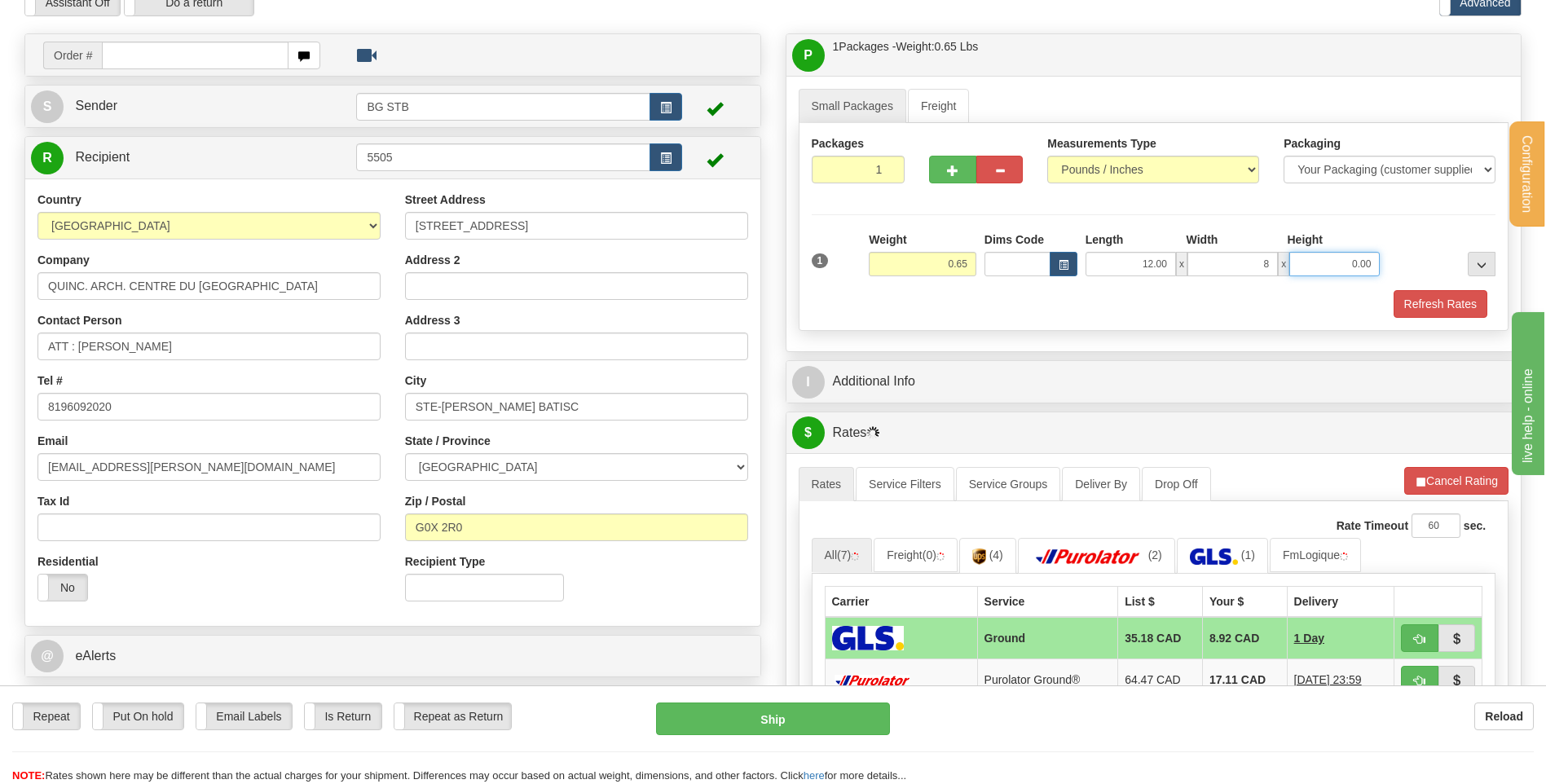
type input "8.00"
type input "6.00"
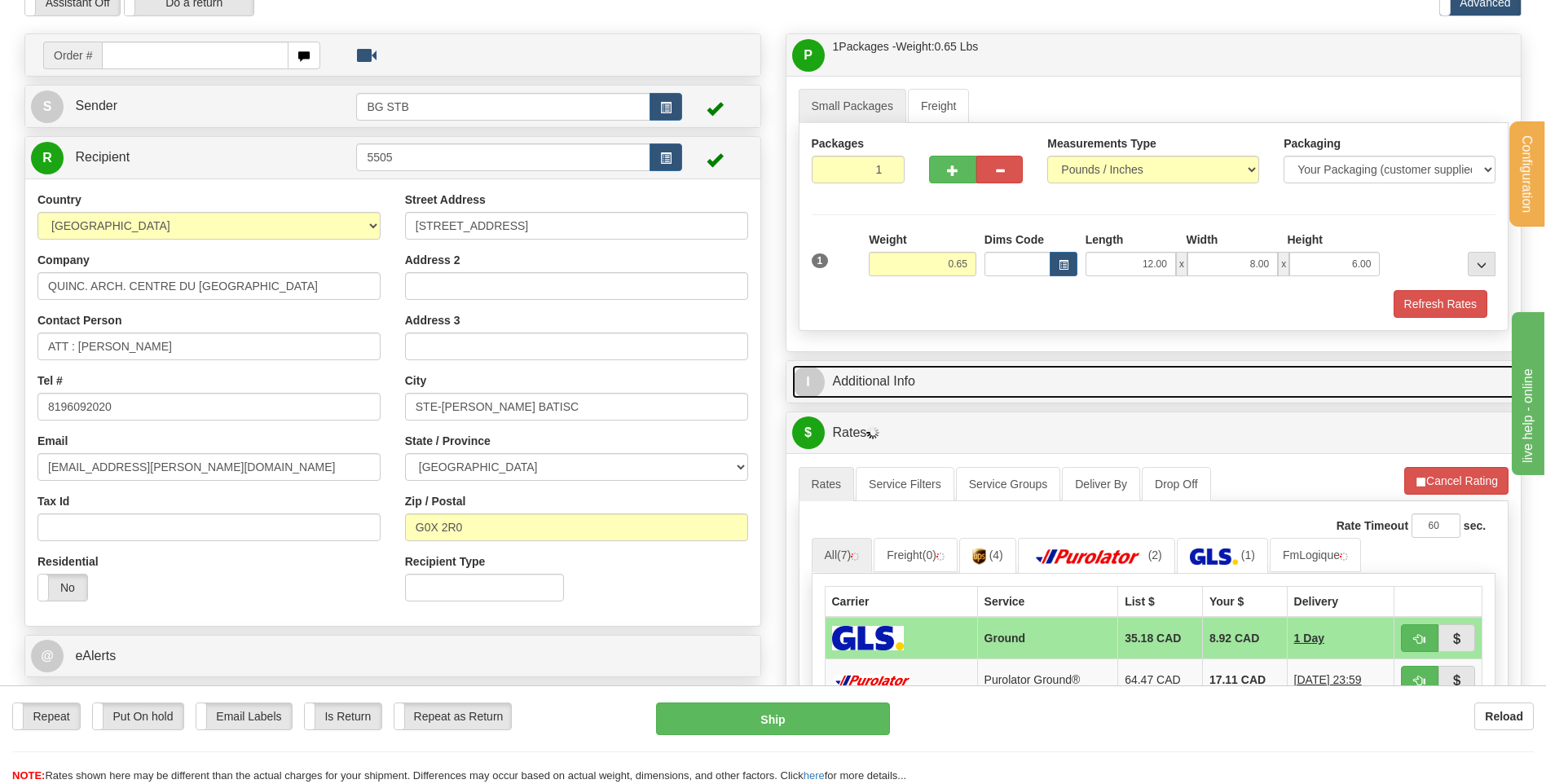
drag, startPoint x: 856, startPoint y: 388, endPoint x: 858, endPoint y: 376, distance: 12.2
click at [856, 387] on link "I Additional Info" at bounding box center [1153, 382] width 724 height 34
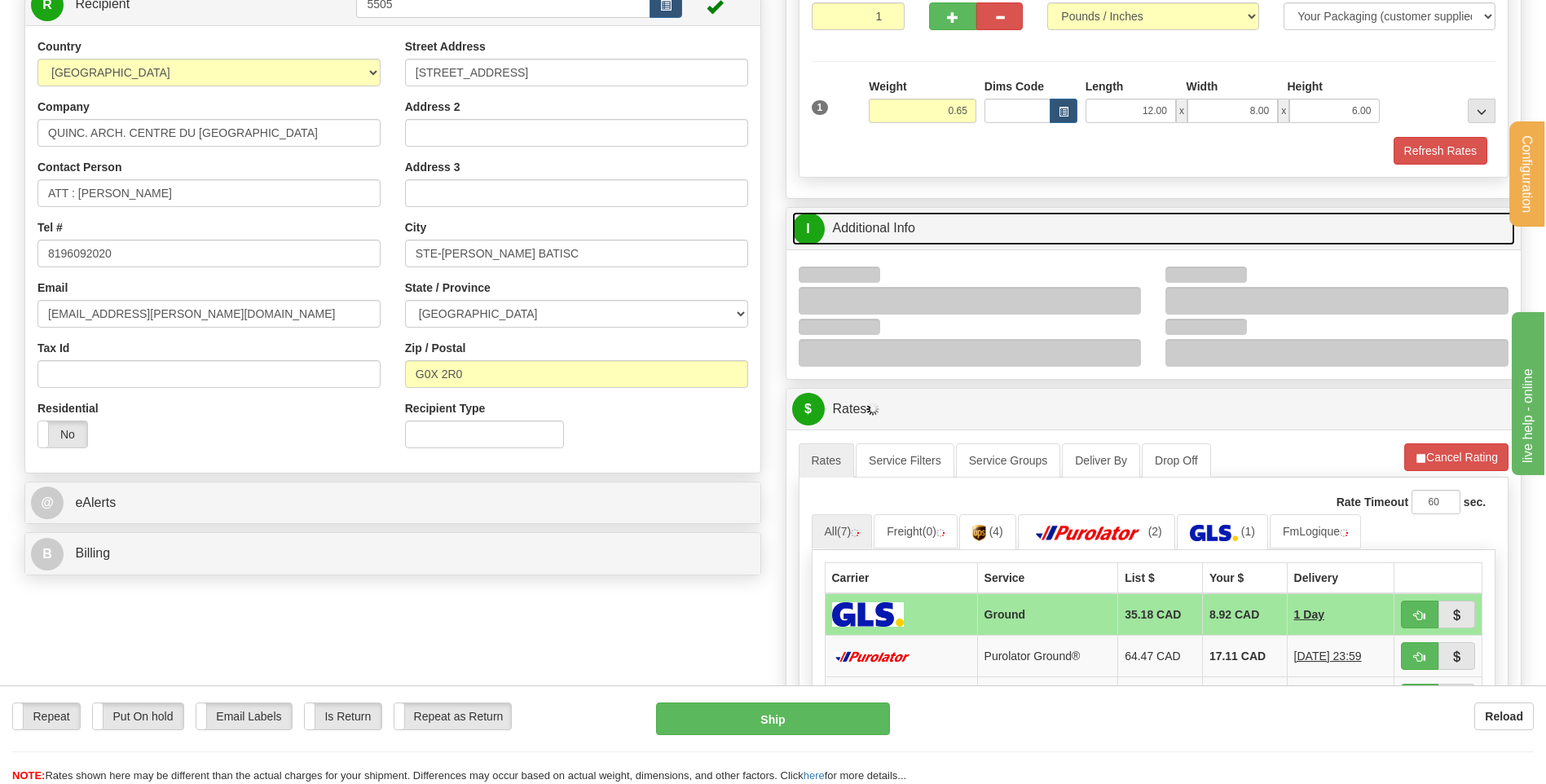
scroll to position [407, 0]
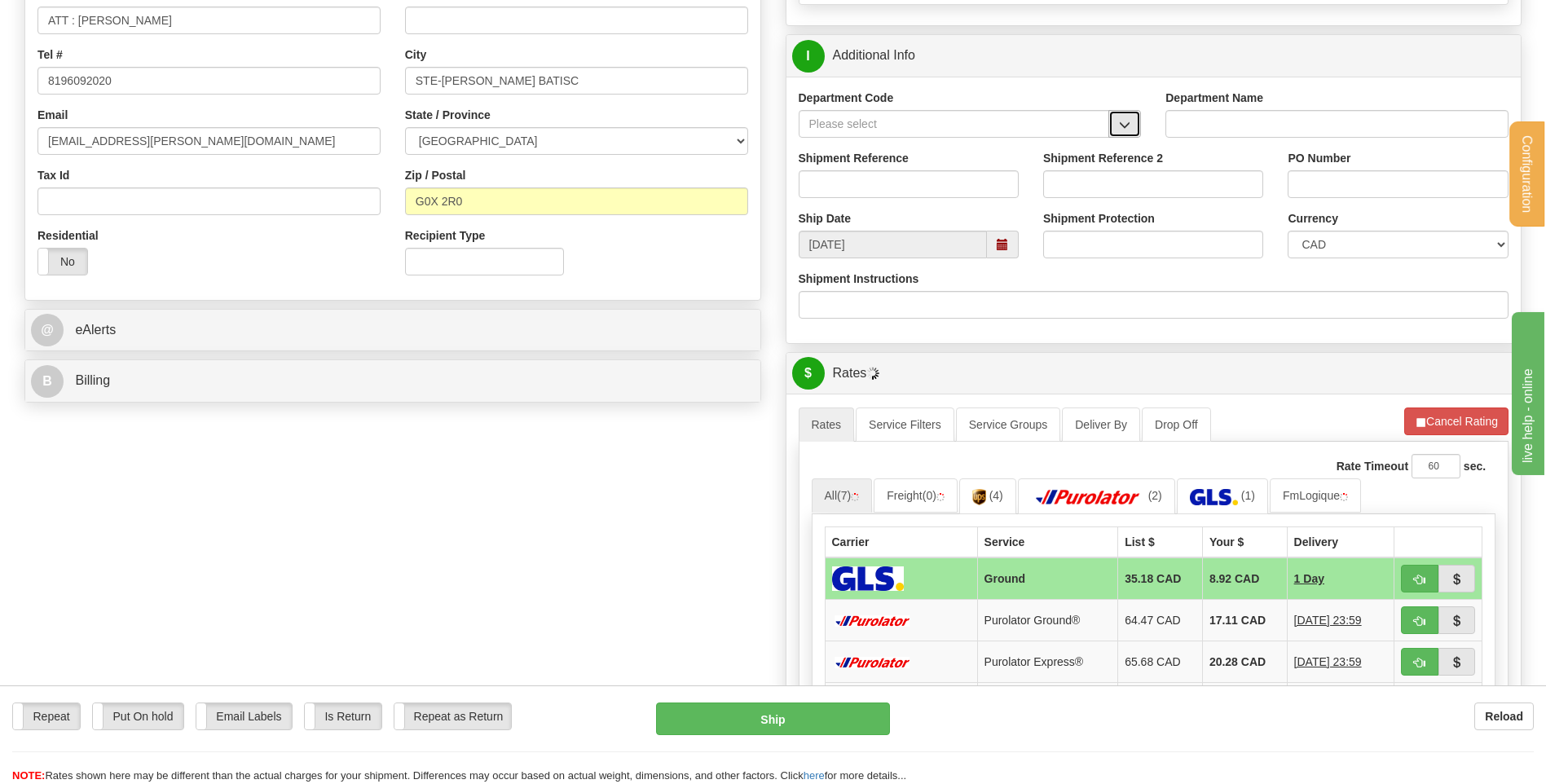
click at [1124, 121] on span "button" at bounding box center [1124, 125] width 11 height 10
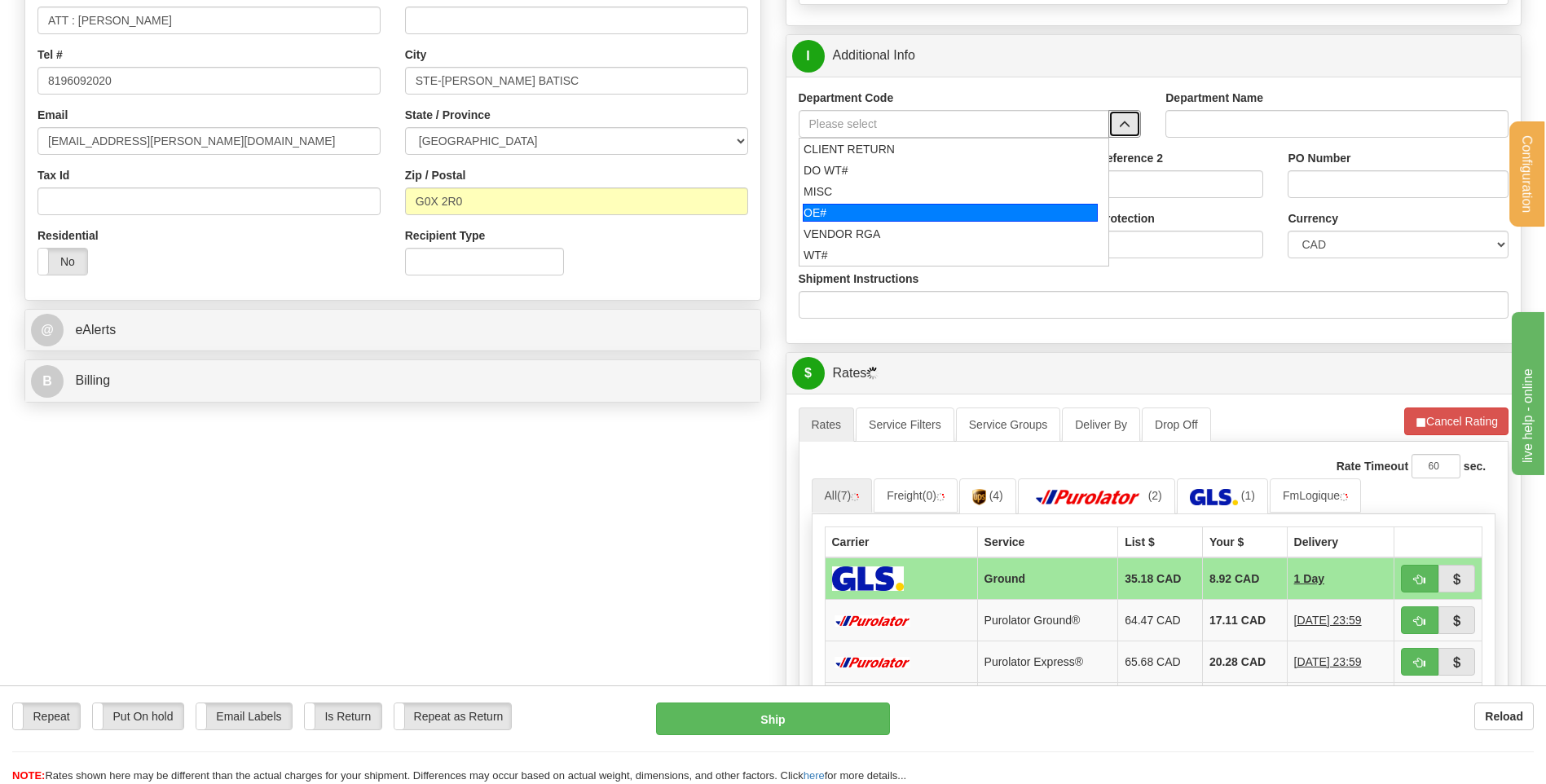
drag, startPoint x: 849, startPoint y: 221, endPoint x: 850, endPoint y: 203, distance: 18.0
click at [849, 212] on div "OE#" at bounding box center [951, 212] width 295 height 18
type input "OE#"
type input "ORDERS"
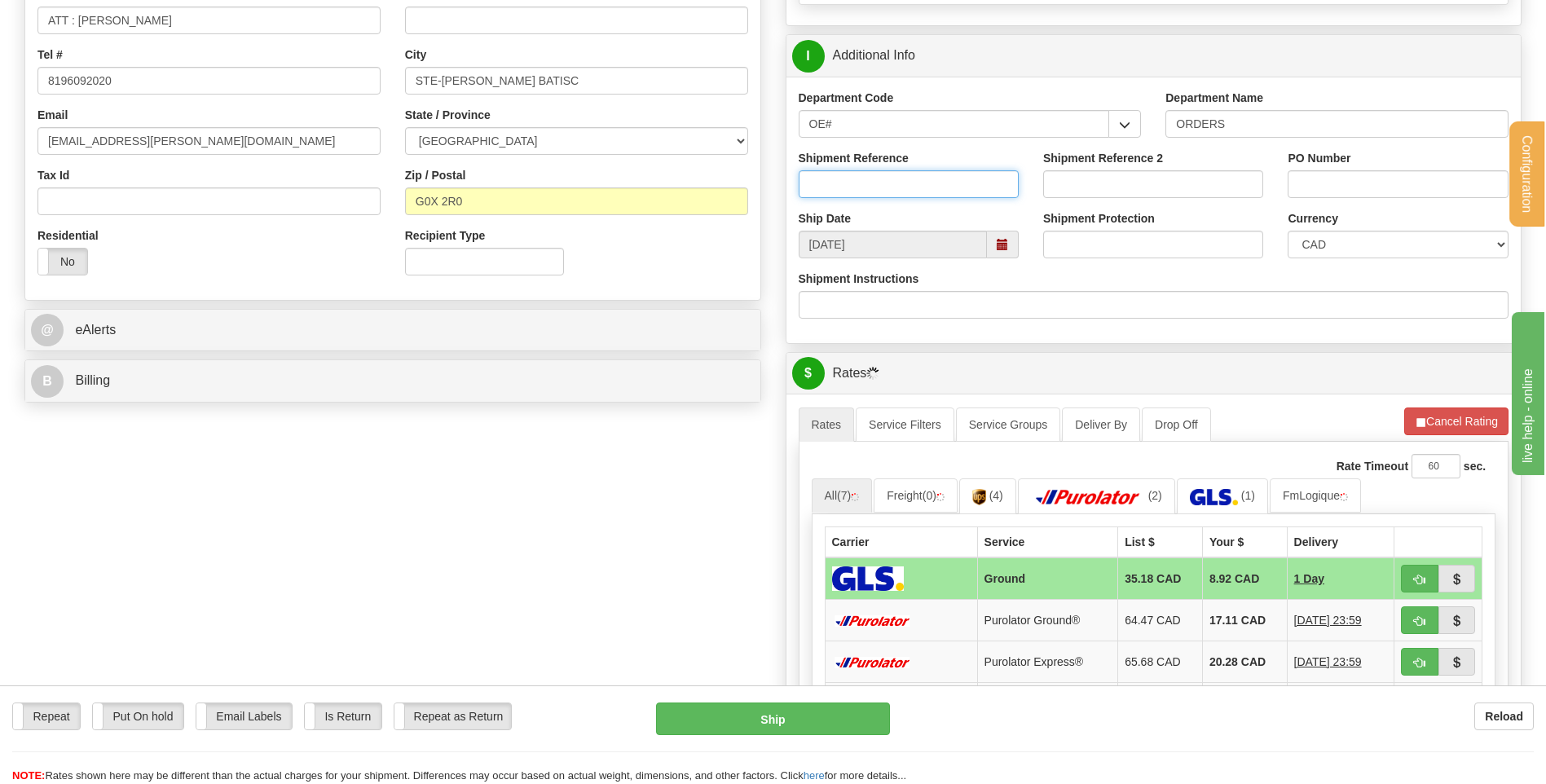
click at [852, 194] on input "Shipment Reference" at bounding box center [908, 184] width 220 height 28
type input "80005158-00"
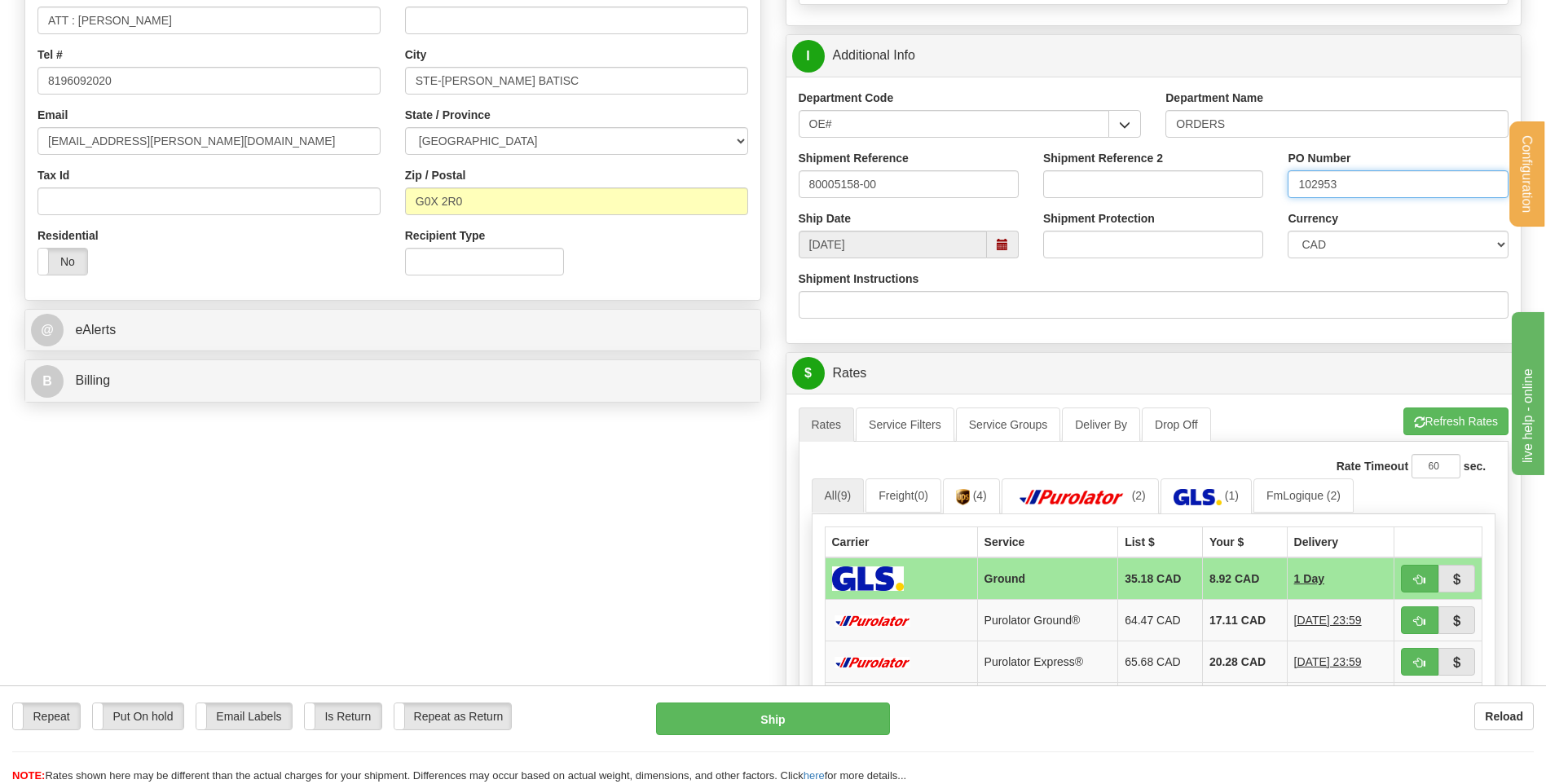
type input "102953"
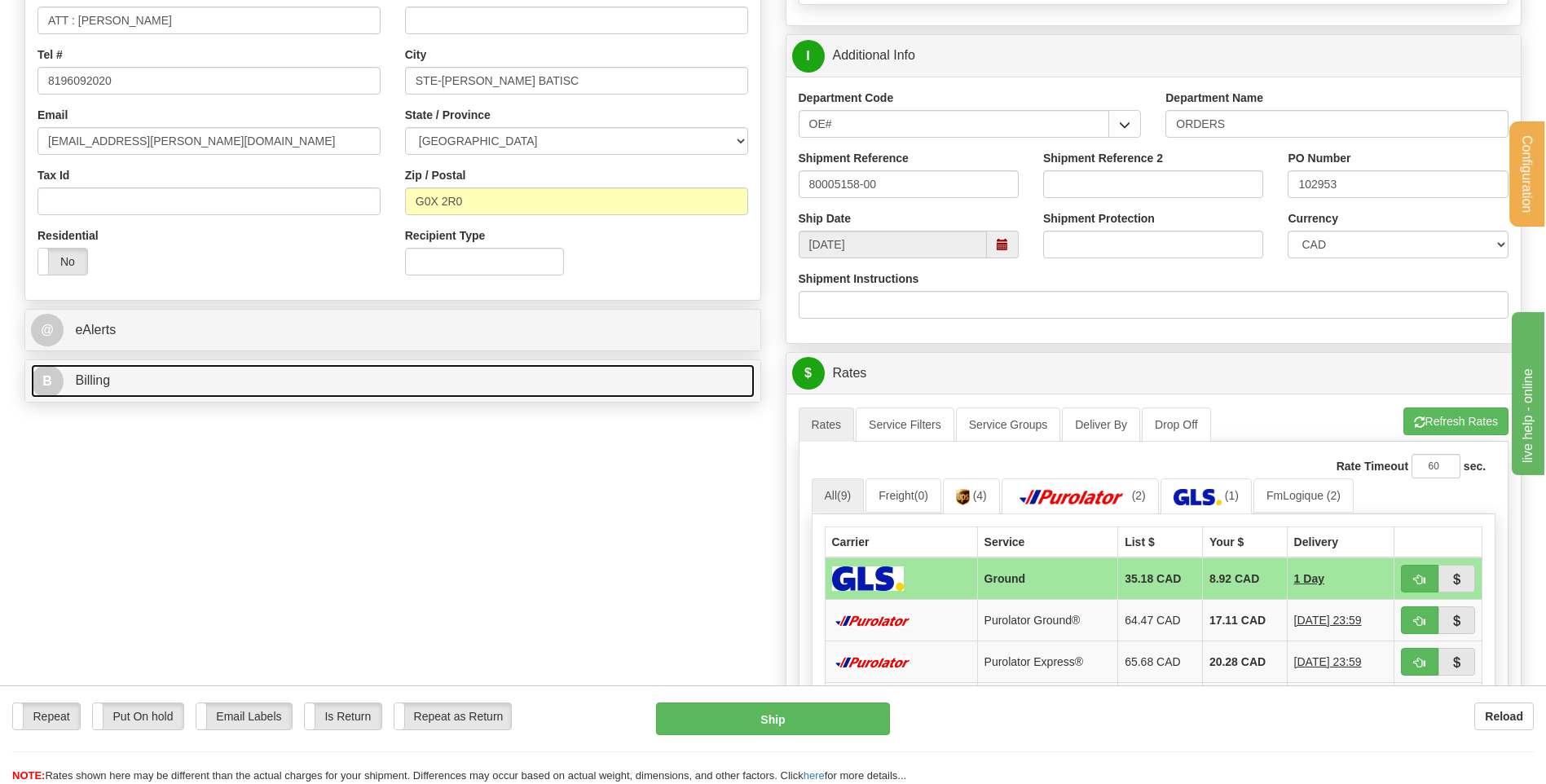
click at [243, 390] on link "B Billing" at bounding box center [393, 381] width 724 height 34
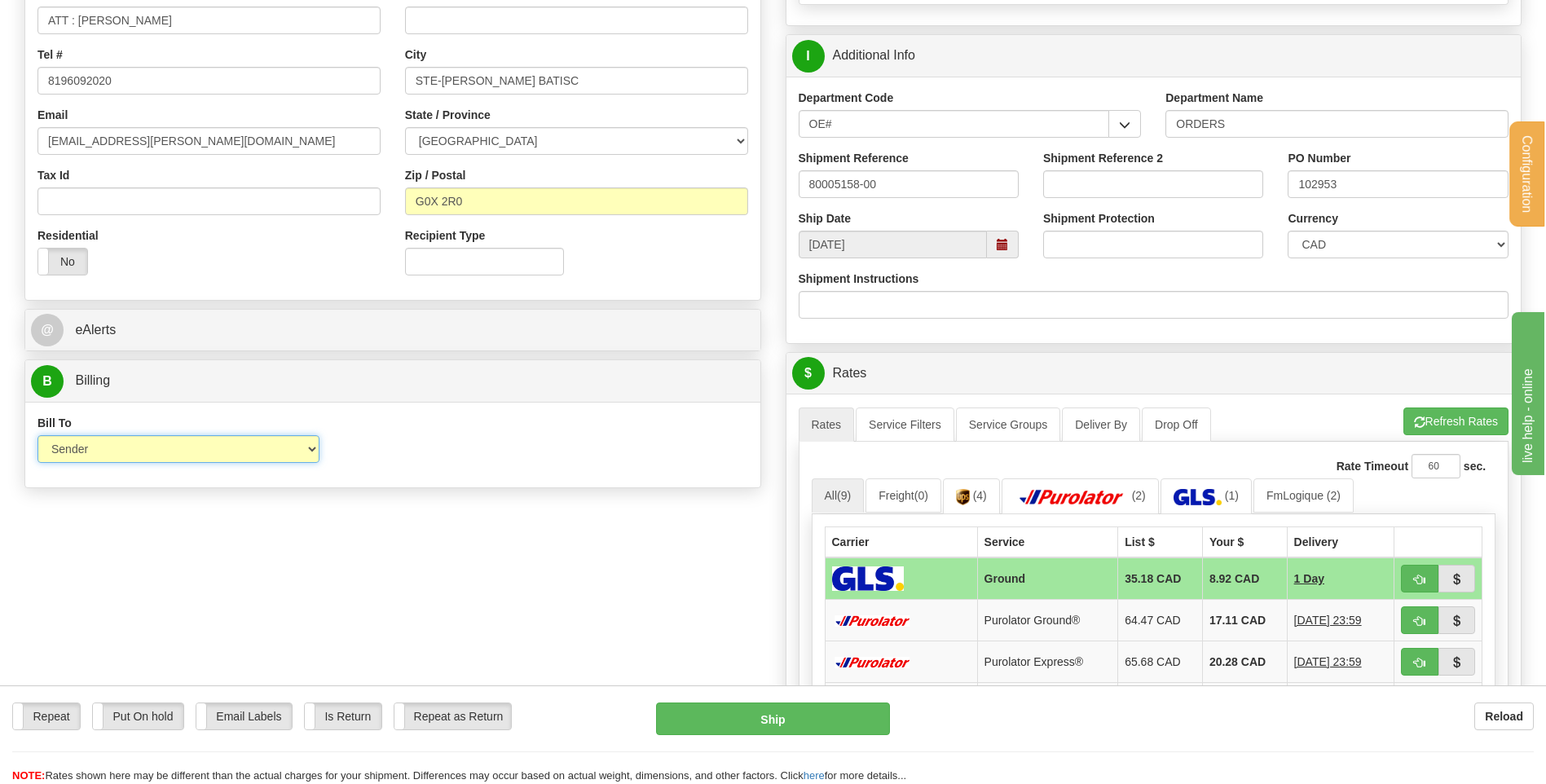
click at [215, 453] on select "Sender Recipient Third Party Collect" at bounding box center [178, 449] width 282 height 28
select select "2"
click at [38, 435] on select "Sender Recipient Third Party Collect" at bounding box center [178, 449] width 282 height 28
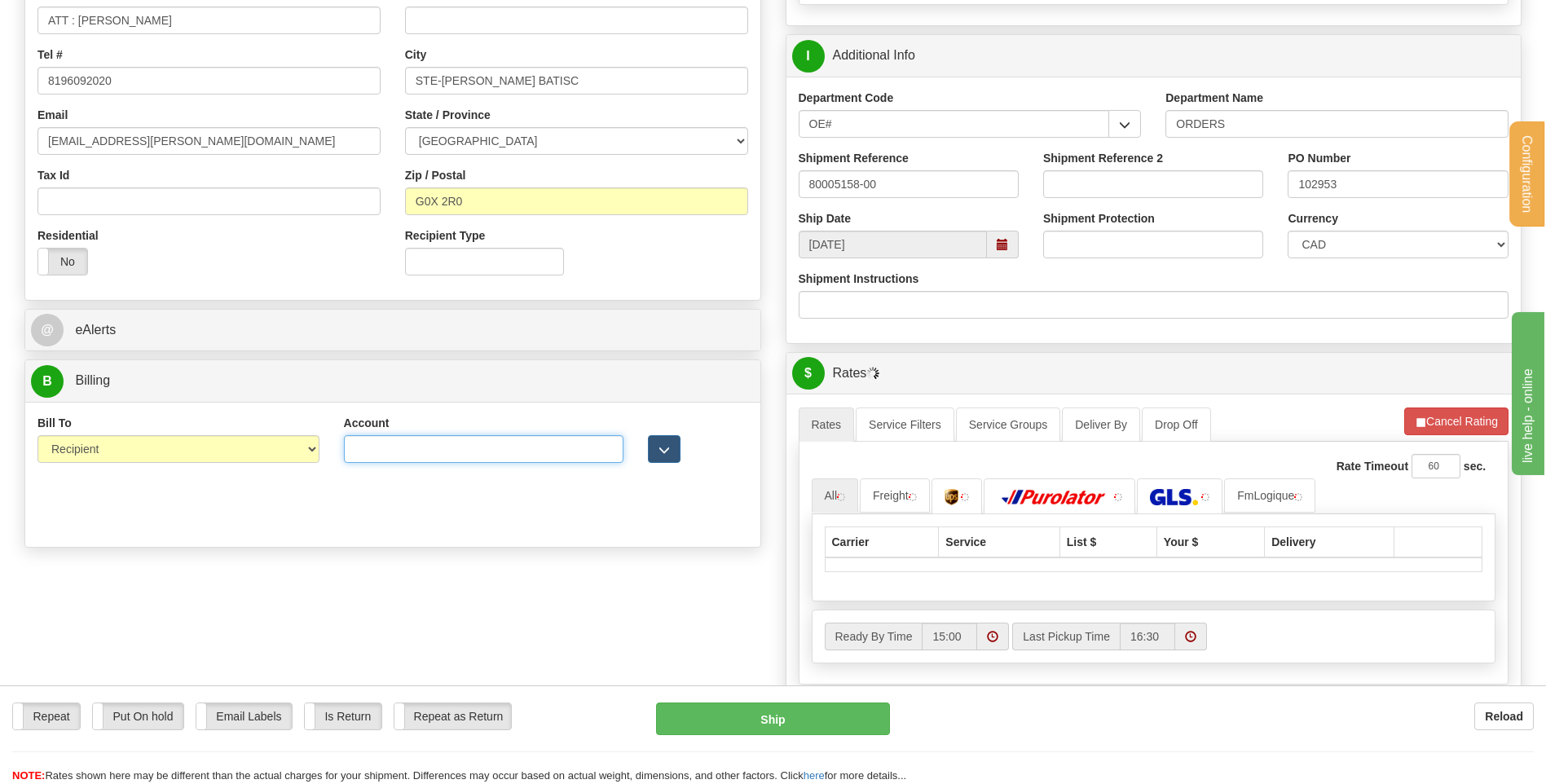
click at [453, 446] on input "Account" at bounding box center [484, 449] width 281 height 28
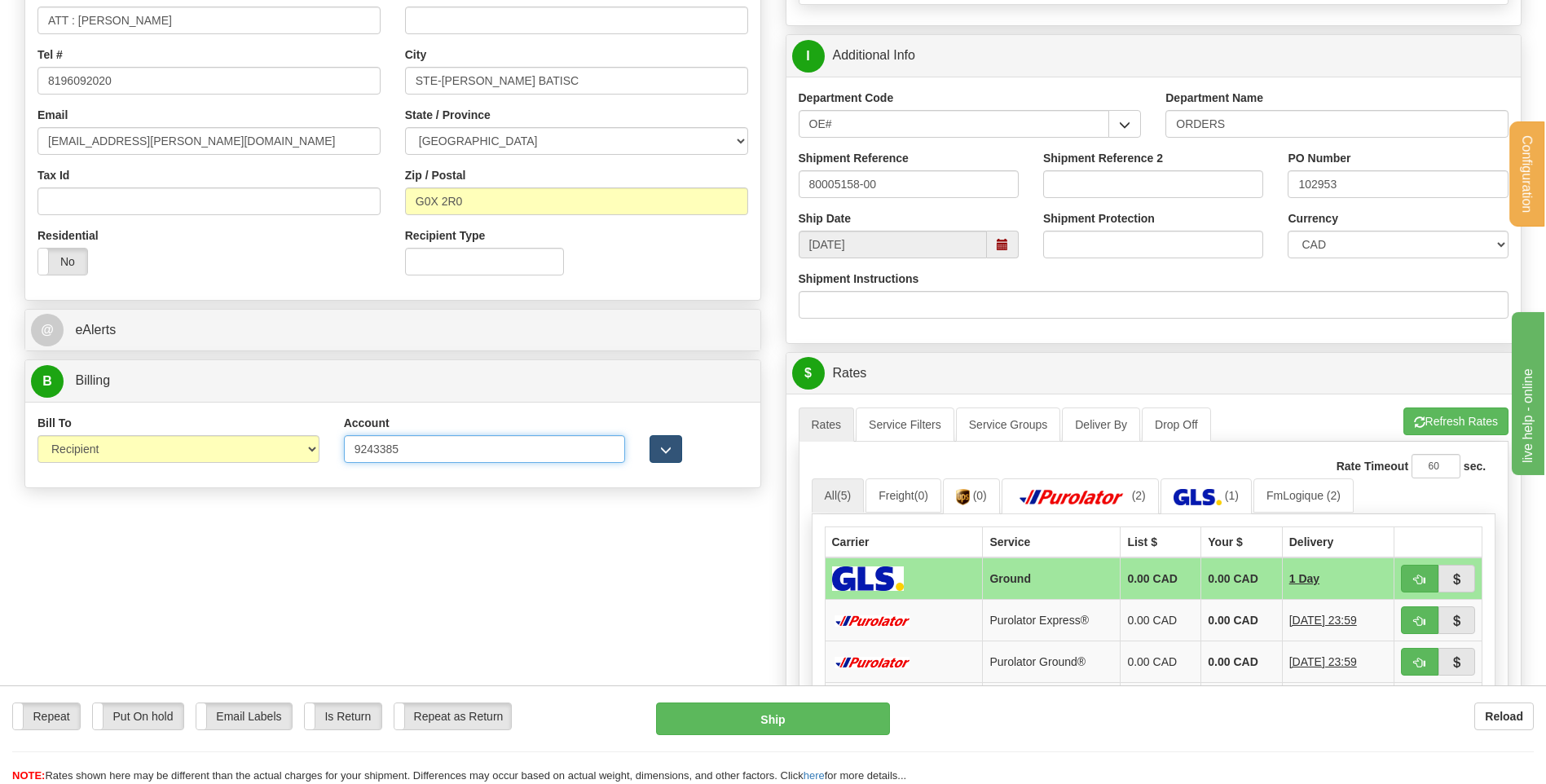
type input "9243385"
click at [663, 450] on span "button" at bounding box center [666, 450] width 11 height 10
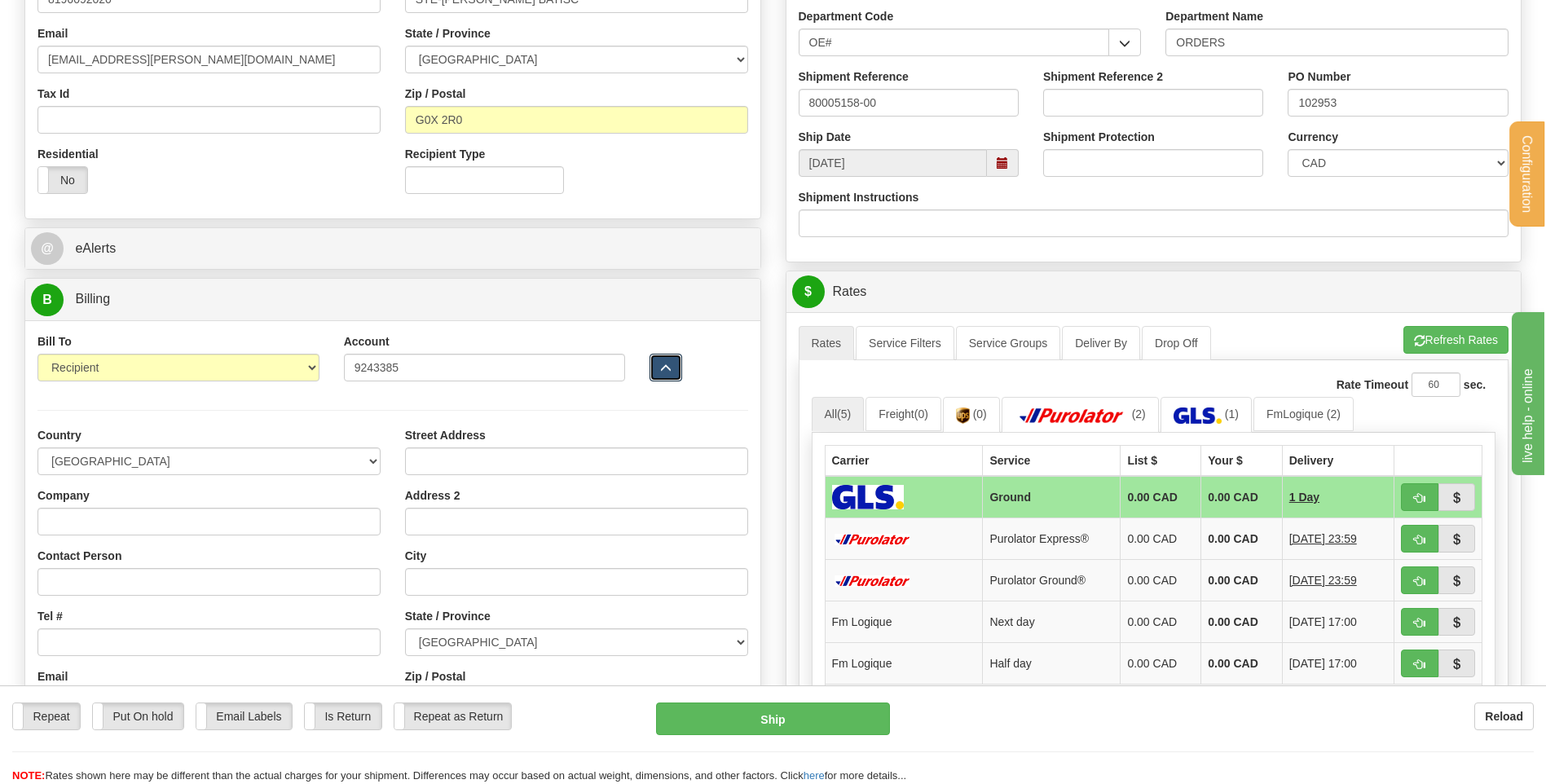
scroll to position [570, 0]
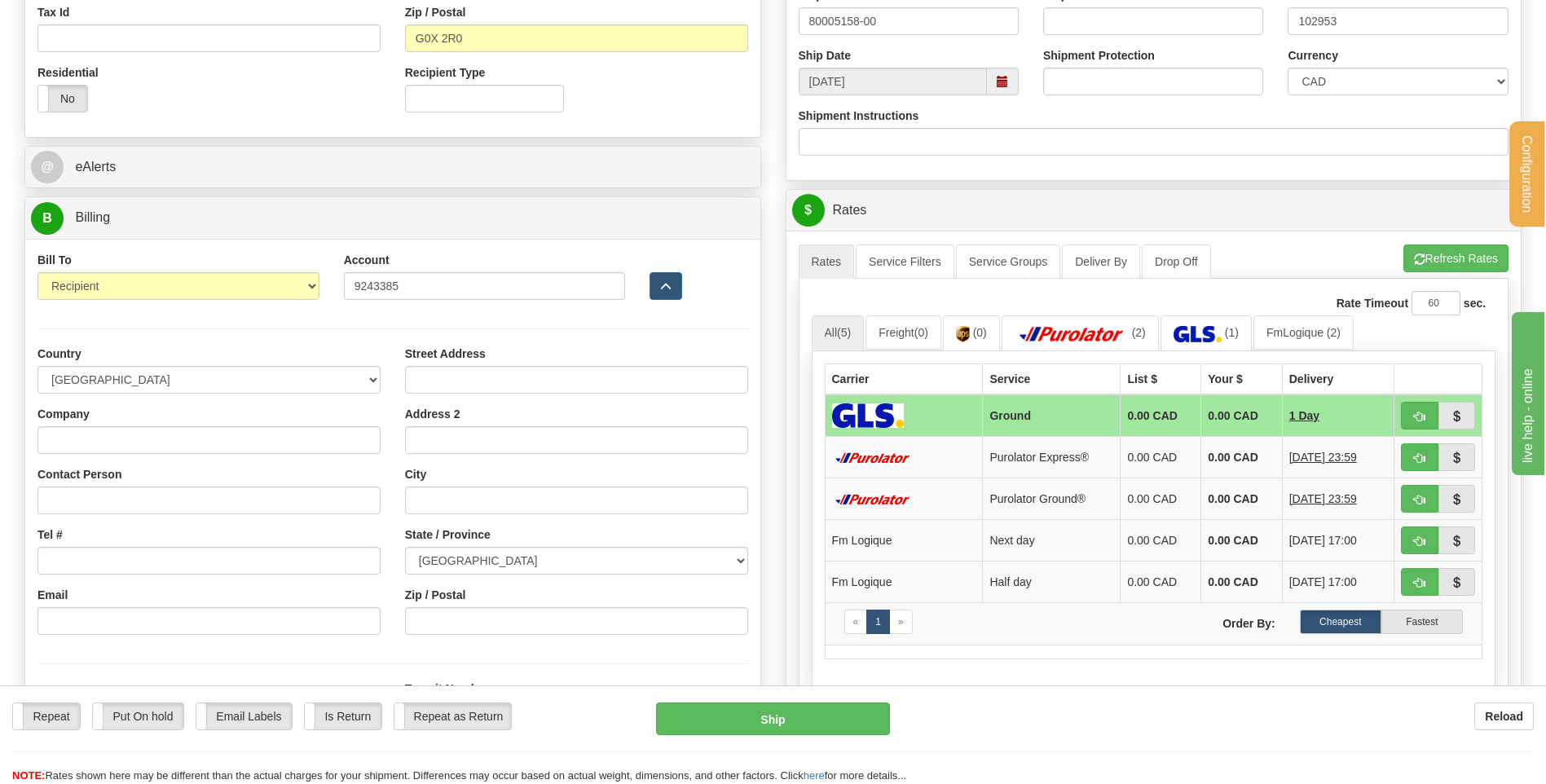
drag, startPoint x: 276, startPoint y: 458, endPoint x: 285, endPoint y: 438, distance: 21.9
click at [274, 458] on div "Country AFGHANISTAN ALAND ISLANDS ALBANIA ALGERIA AMERICAN SAMOA ANDORRA ANGOLA…" at bounding box center [209, 496] width 367 height 301
click at [285, 438] on input "Company" at bounding box center [209, 440] width 343 height 28
type input "RAYMOND ARCHITECTURAL INC"
type input "REPCETION"
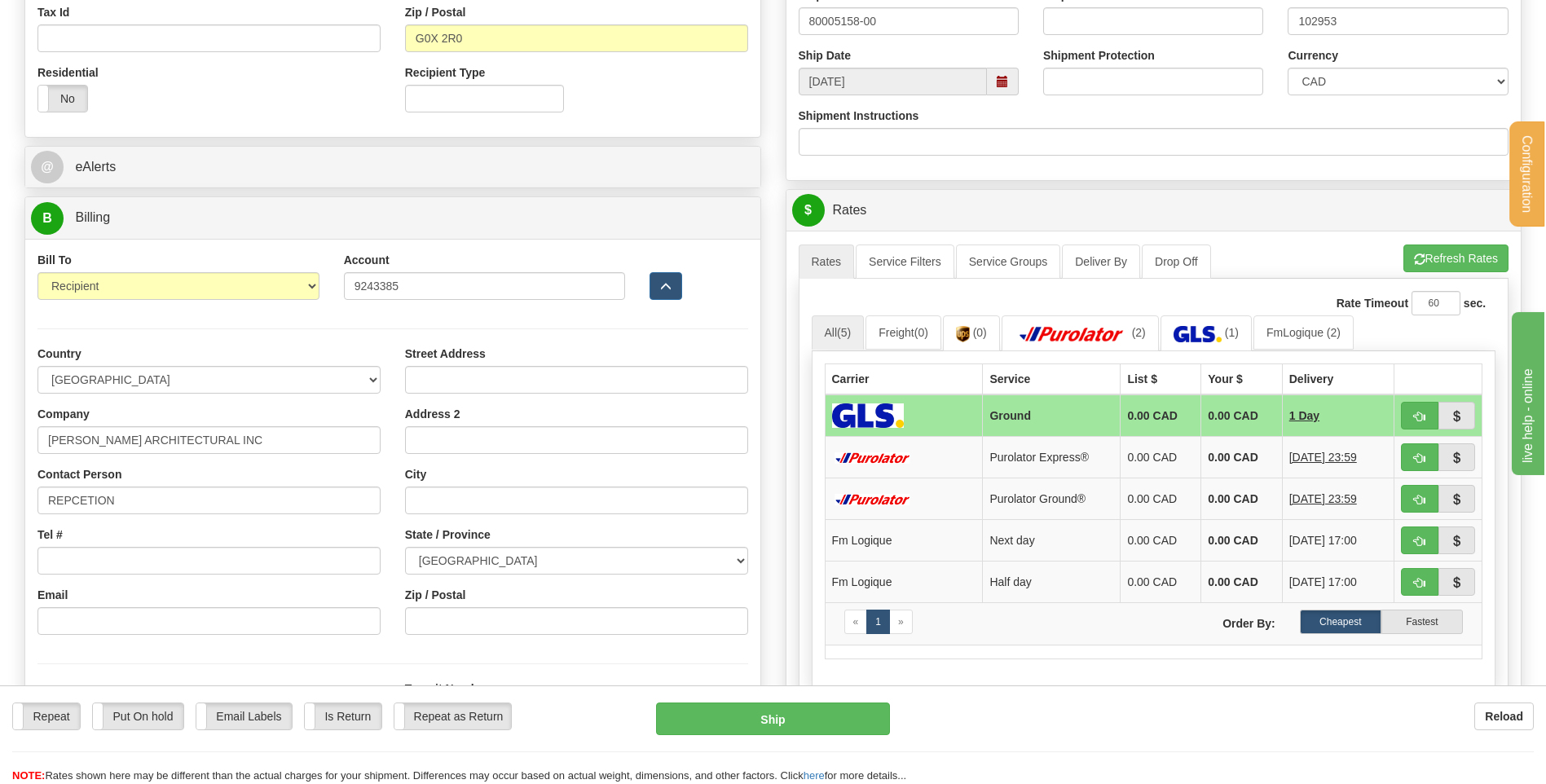
type input "195, RUE ST-DENIS"
type input "DRUMMONDVILLE"
select select "QC"
type input "G1P 3X2"
type input "S.I.S TROIS-RIVIERES INC"
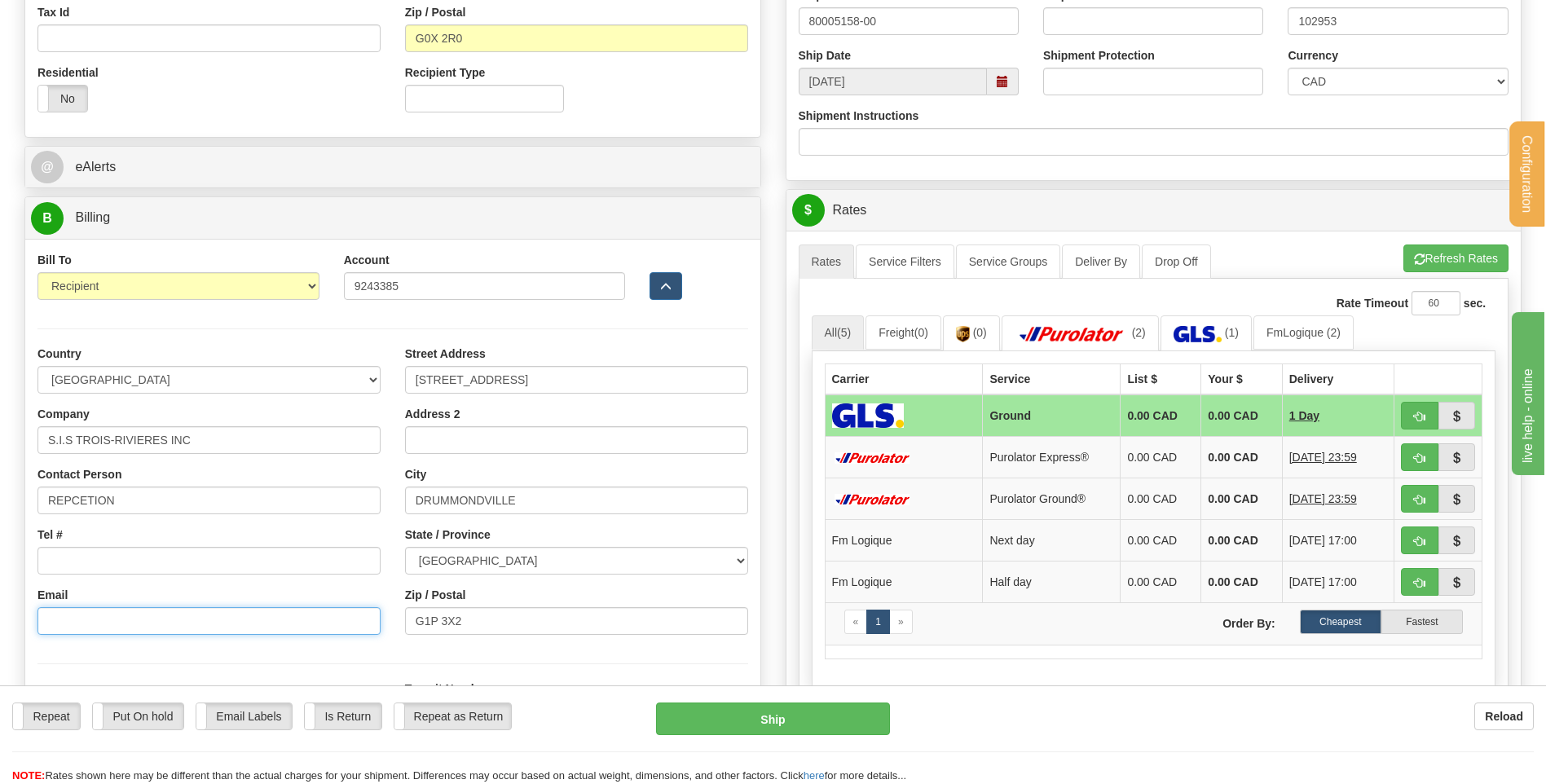
type input "atheriault@sistr.ca"
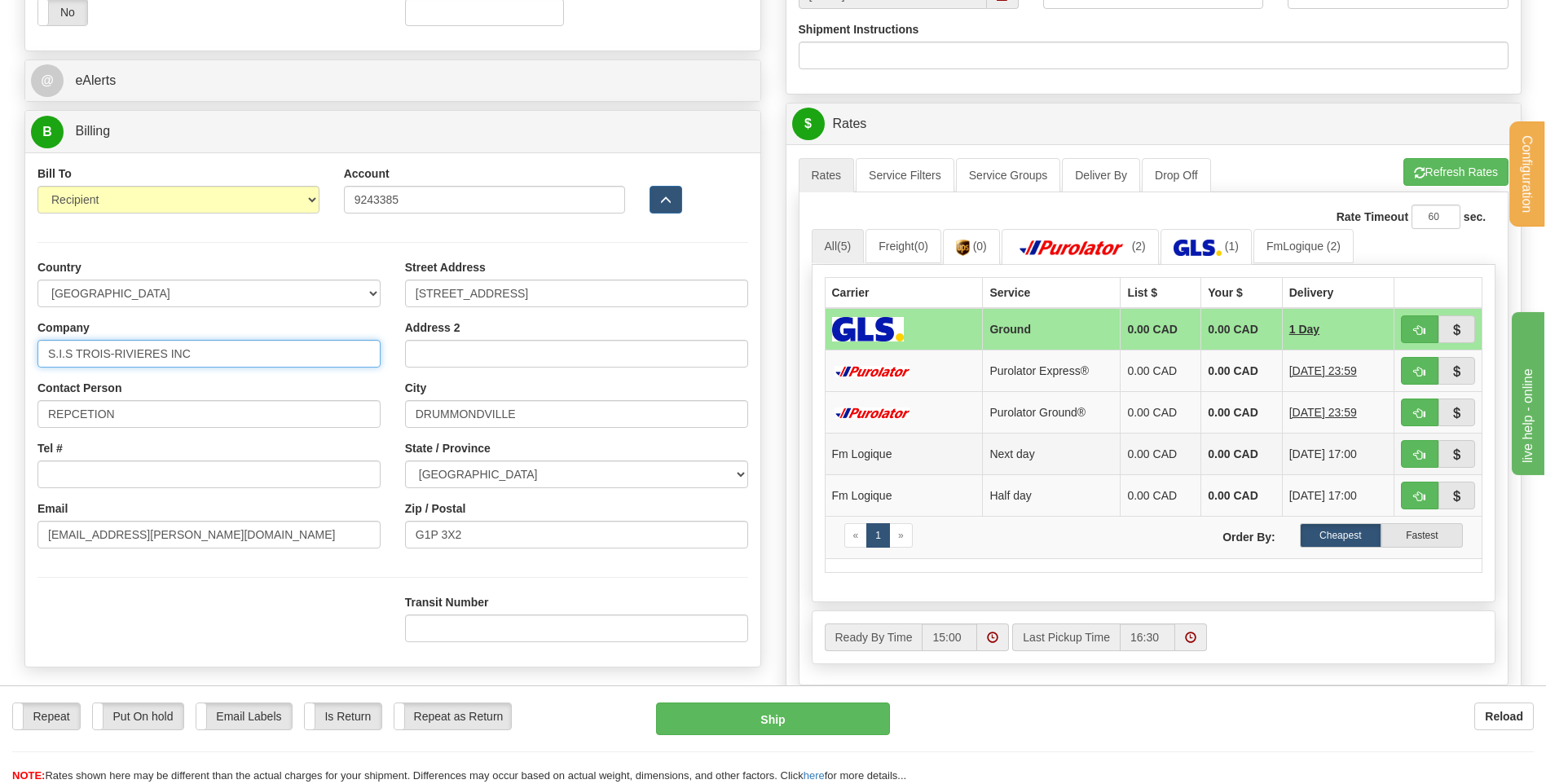
scroll to position [733, 0]
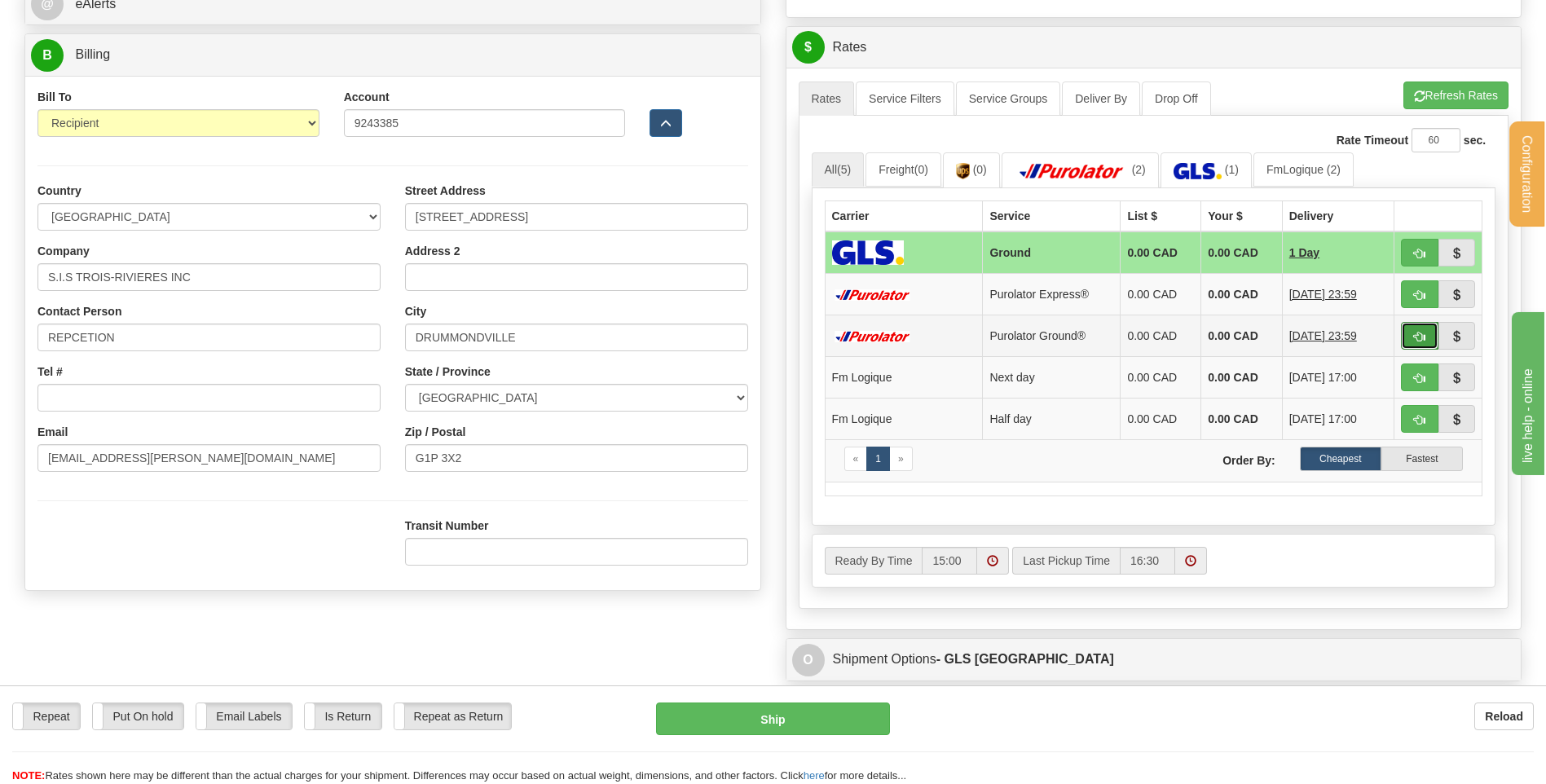
click at [1426, 339] on button "button" at bounding box center [1420, 336] width 38 height 28
type input "260"
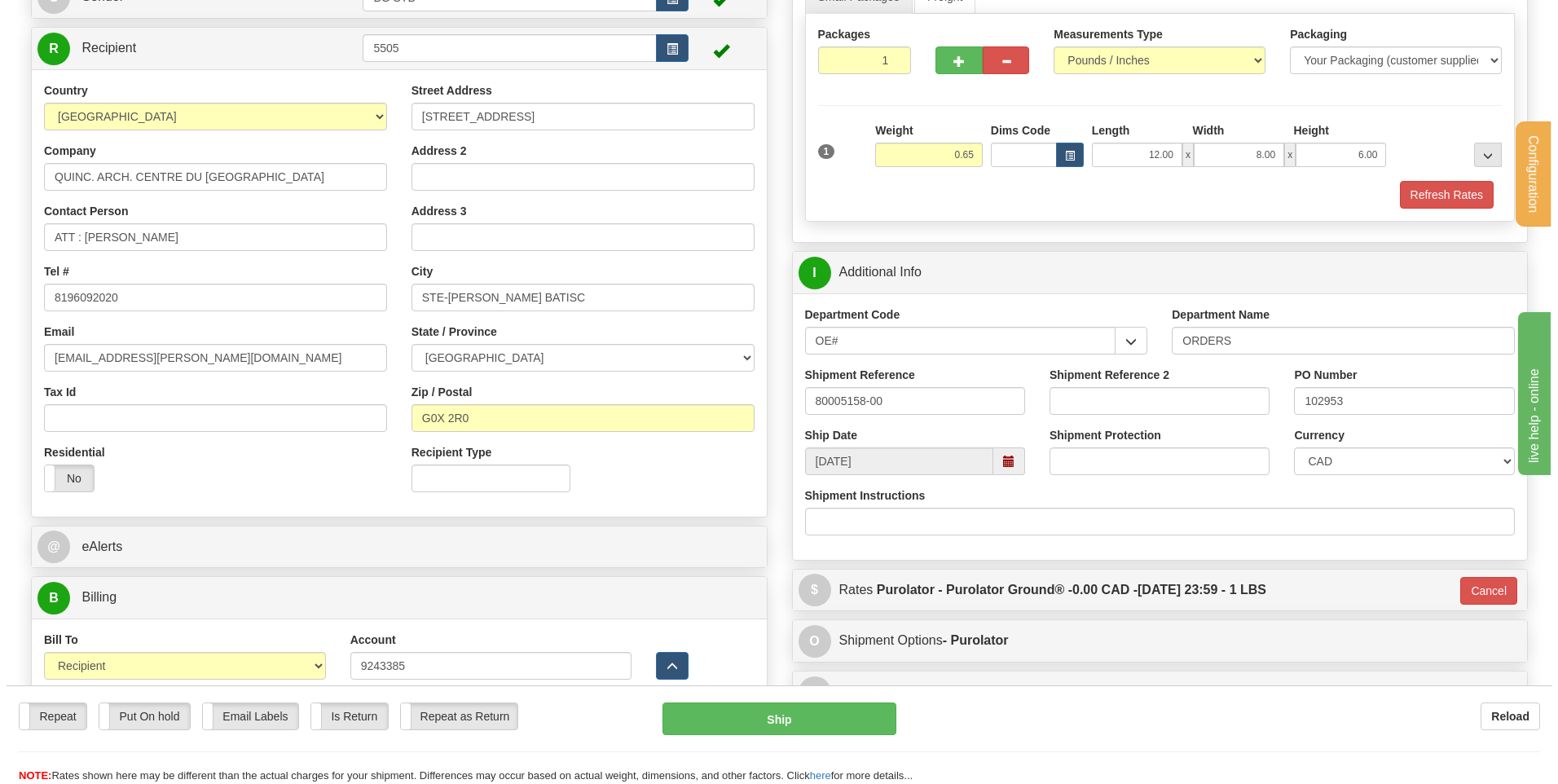
scroll to position [163, 0]
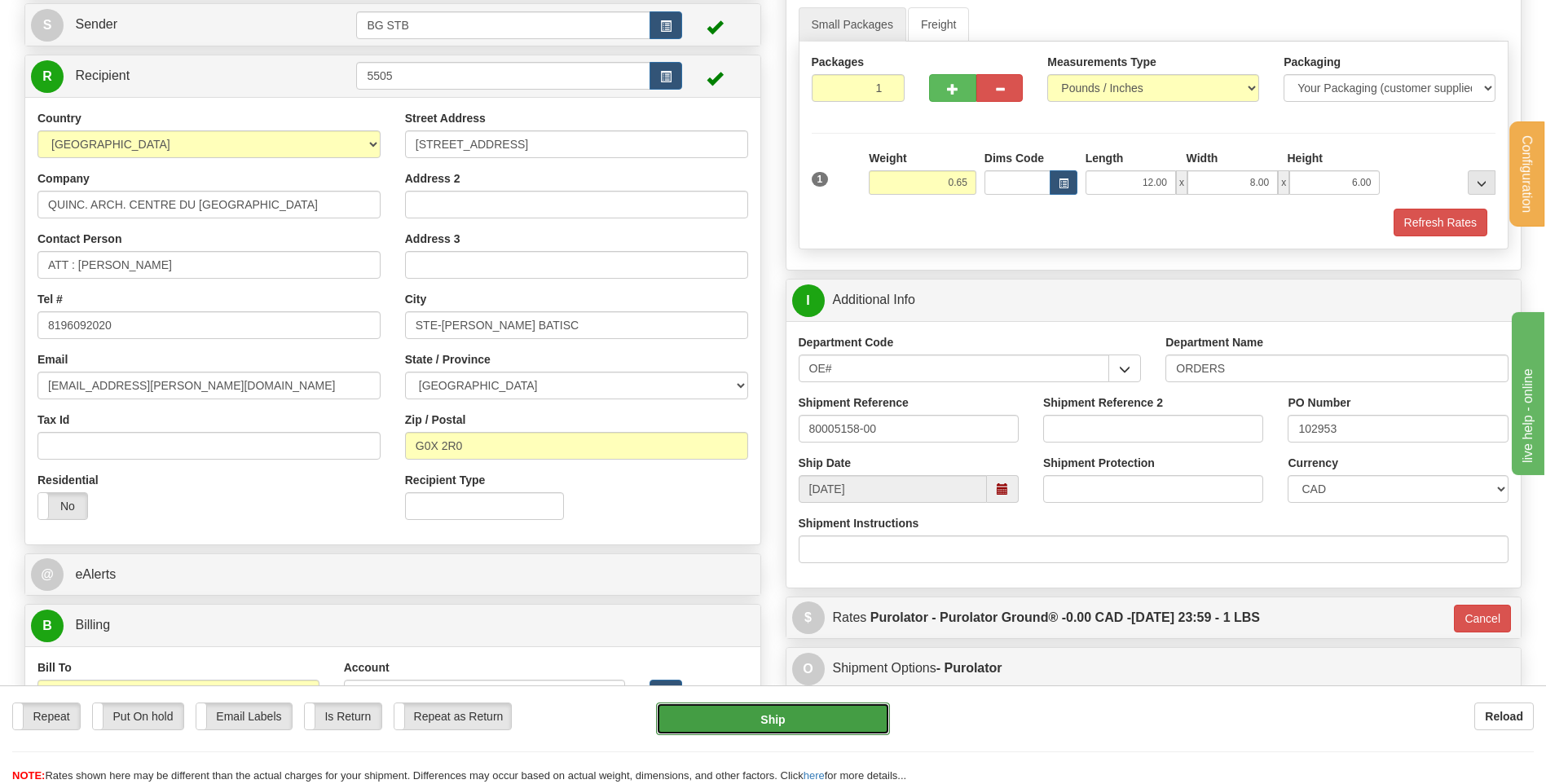
click at [797, 729] on button "Ship" at bounding box center [773, 718] width 233 height 33
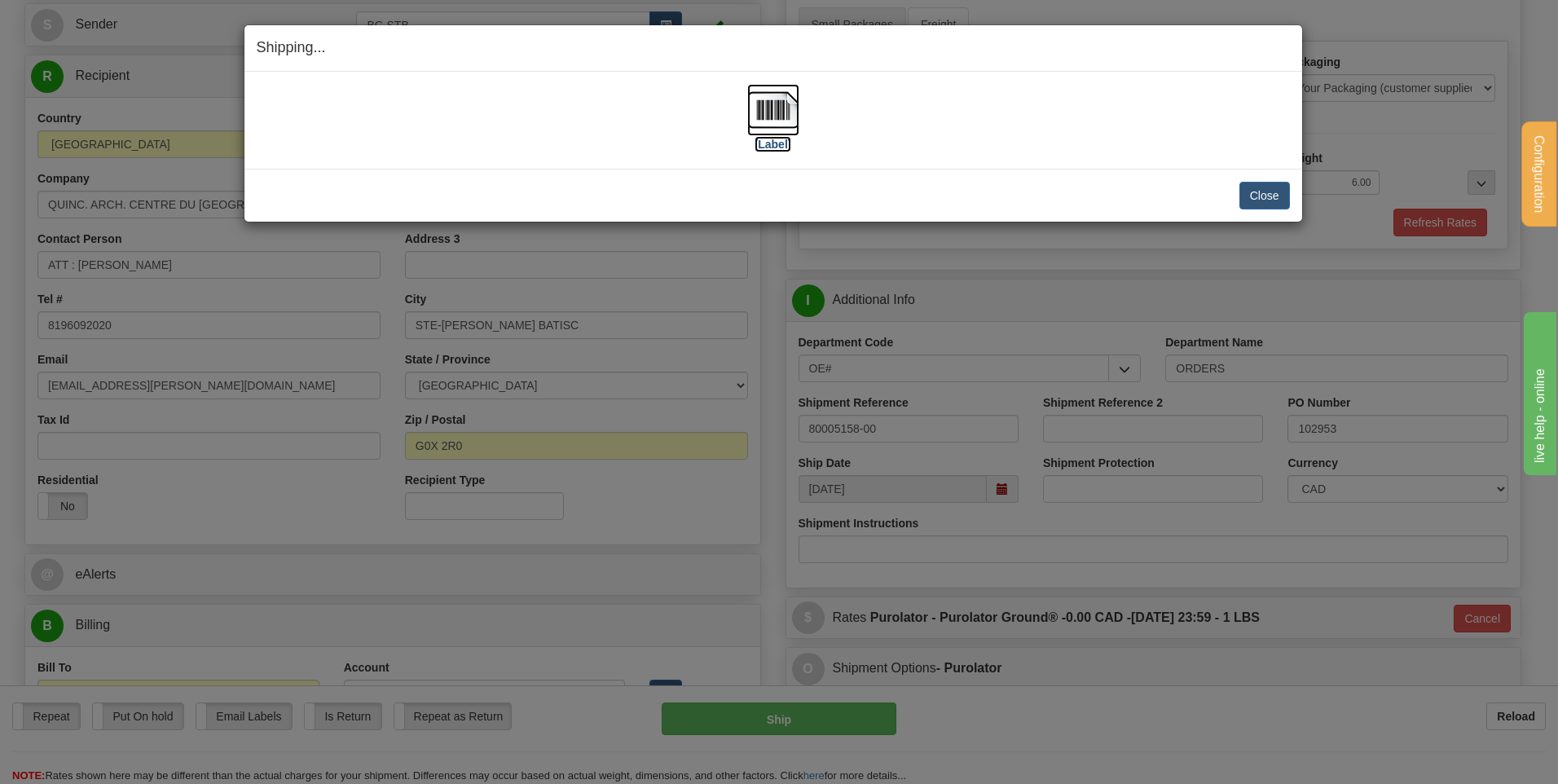
click at [756, 114] on img at bounding box center [774, 110] width 53 height 53
click at [1262, 194] on button "Close" at bounding box center [1265, 196] width 51 height 28
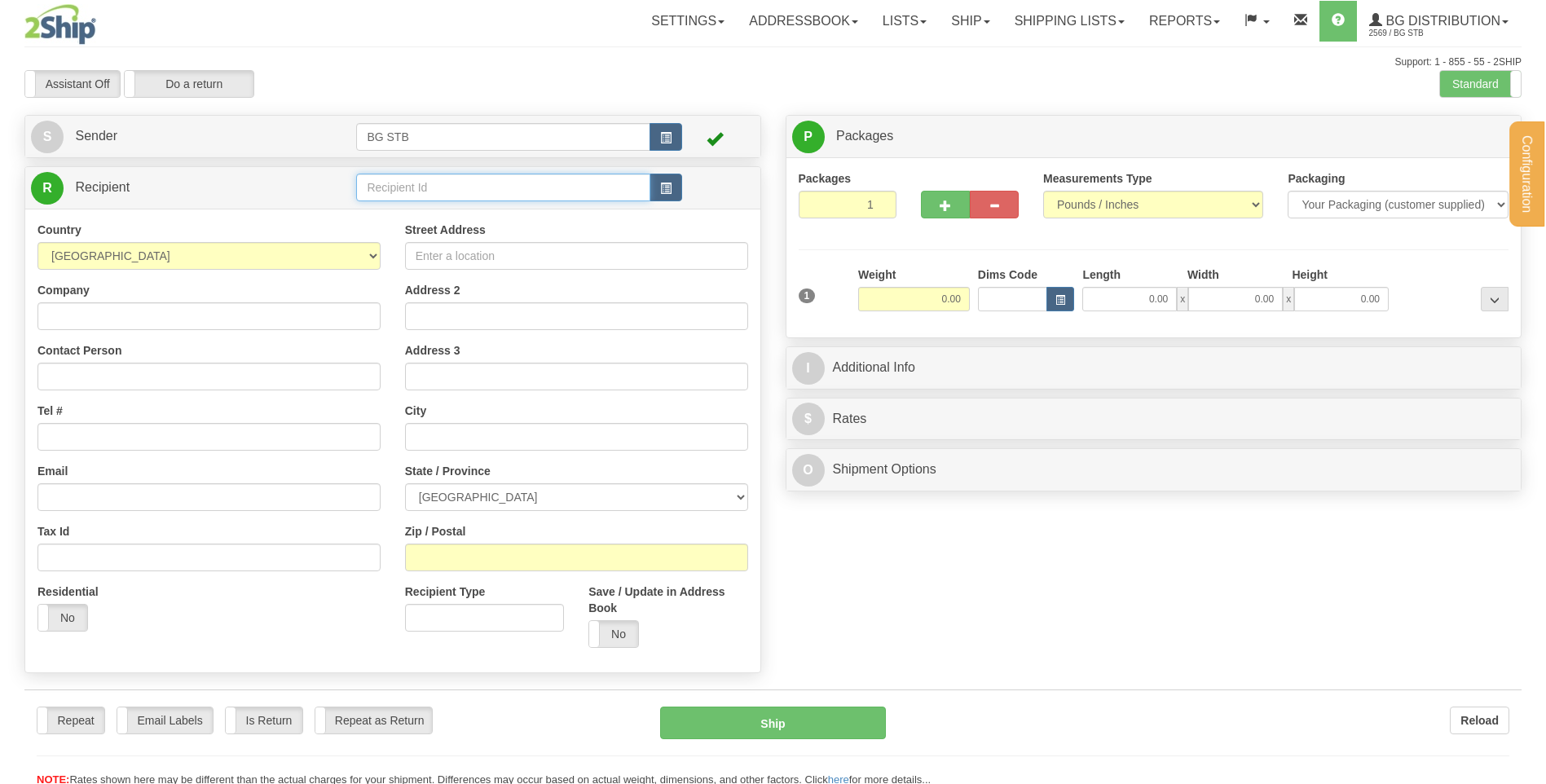
drag, startPoint x: 0, startPoint y: 0, endPoint x: 386, endPoint y: 182, distance: 426.8
click at [386, 182] on input "text" at bounding box center [502, 188] width 293 height 28
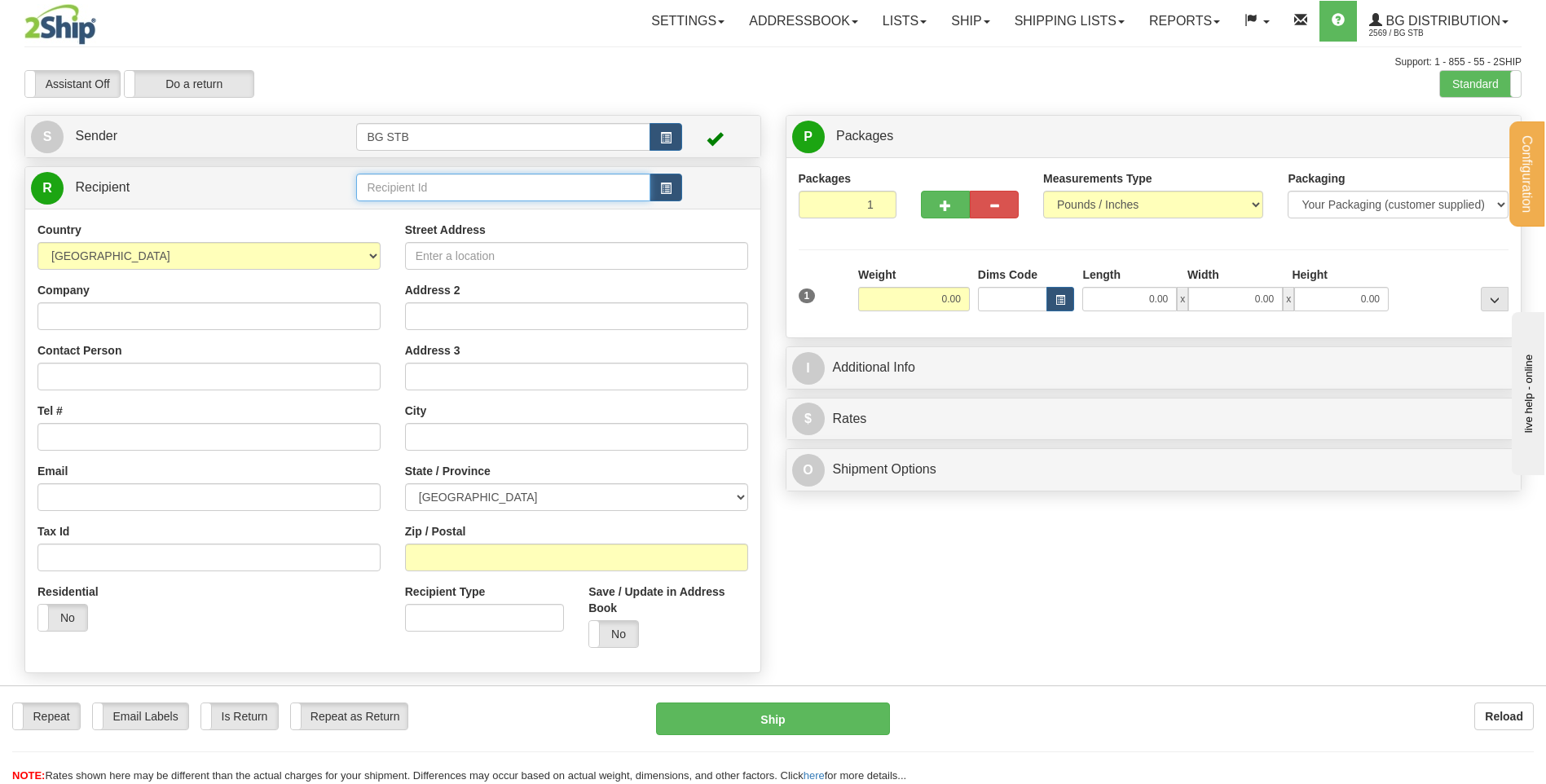
click at [384, 184] on input "text" at bounding box center [502, 188] width 293 height 28
type input "9007"
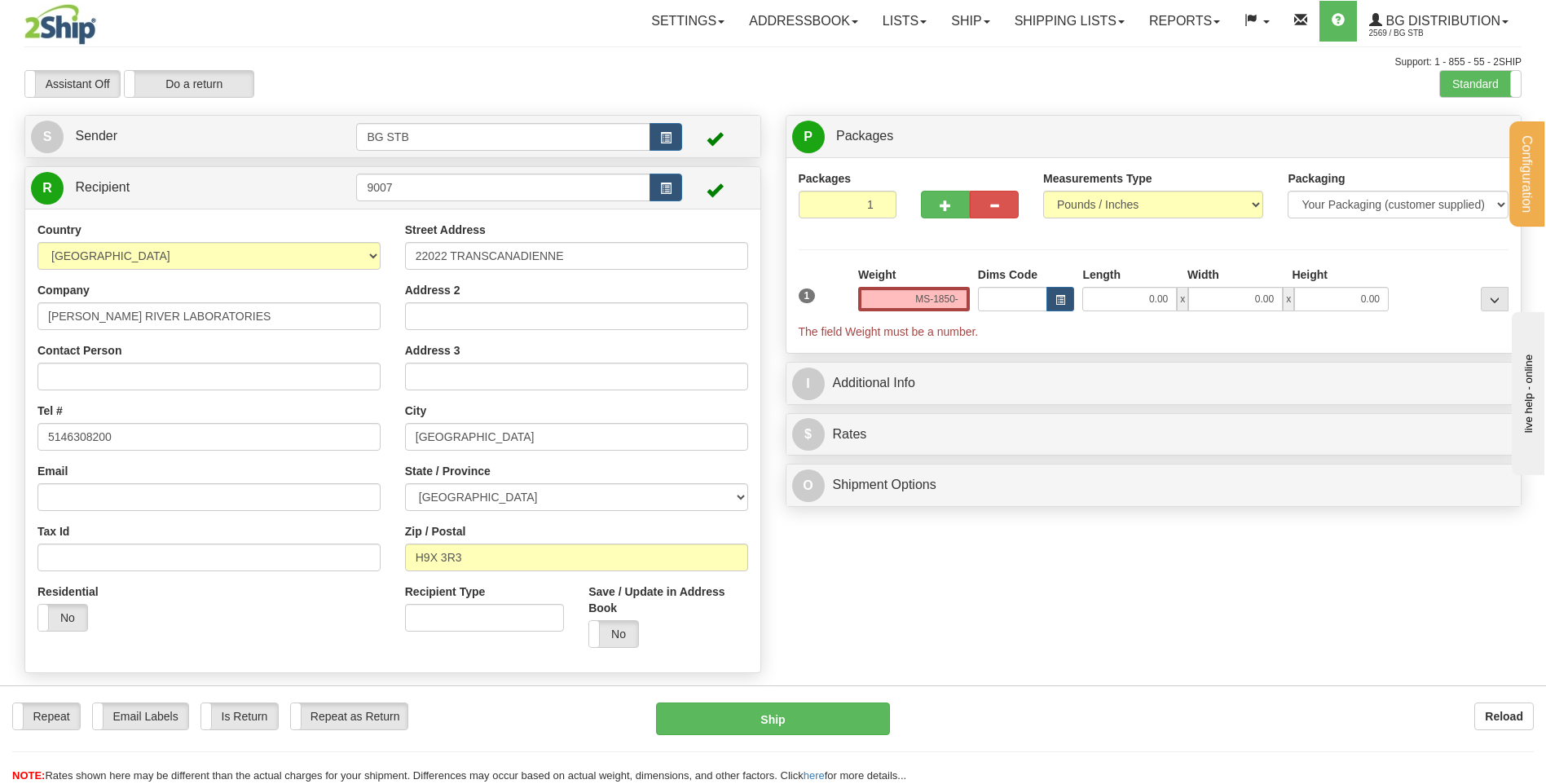
type input "0.00"
drag, startPoint x: 452, startPoint y: 188, endPoint x: 469, endPoint y: 208, distance: 26.2
click at [450, 188] on input "9007" at bounding box center [502, 188] width 293 height 28
drag, startPoint x: 583, startPoint y: 258, endPoint x: 364, endPoint y: 256, distance: 219.0
click at [364, 256] on div "Country [GEOGRAPHIC_DATA] [GEOGRAPHIC_DATA] [GEOGRAPHIC_DATA] [GEOGRAPHIC_DATA]…" at bounding box center [393, 440] width 735 height 438
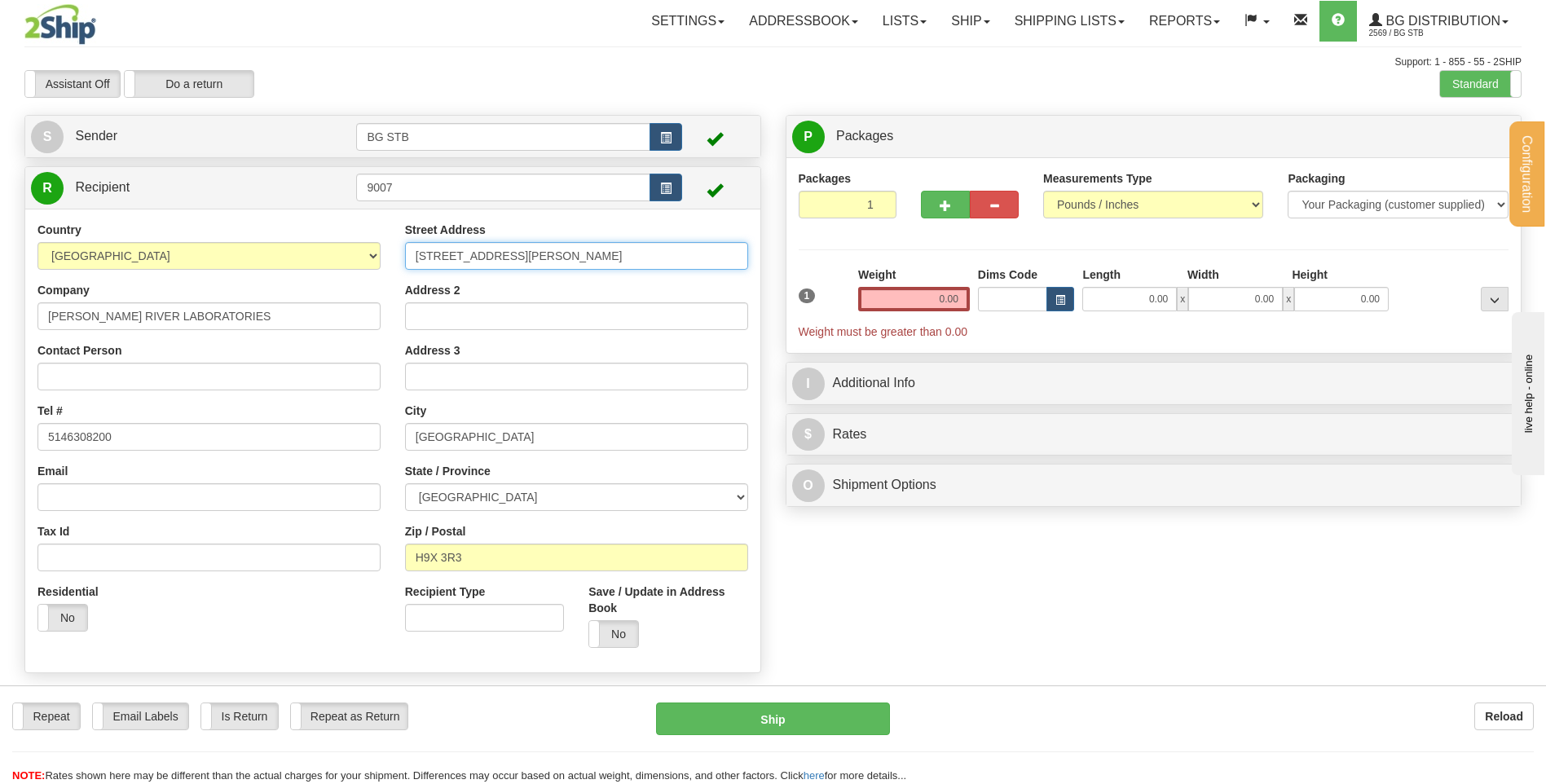
type input "21050 DAOUST STREET"
drag, startPoint x: 432, startPoint y: 432, endPoint x: 336, endPoint y: 432, distance: 96.0
click at [348, 432] on div "Country [GEOGRAPHIC_DATA] [GEOGRAPHIC_DATA] [GEOGRAPHIC_DATA] [GEOGRAPHIC_DATA]…" at bounding box center [393, 440] width 735 height 438
type input "ST-ANNE-DE-BELLEVUE"
drag, startPoint x: 481, startPoint y: 561, endPoint x: 443, endPoint y: 556, distance: 38.3
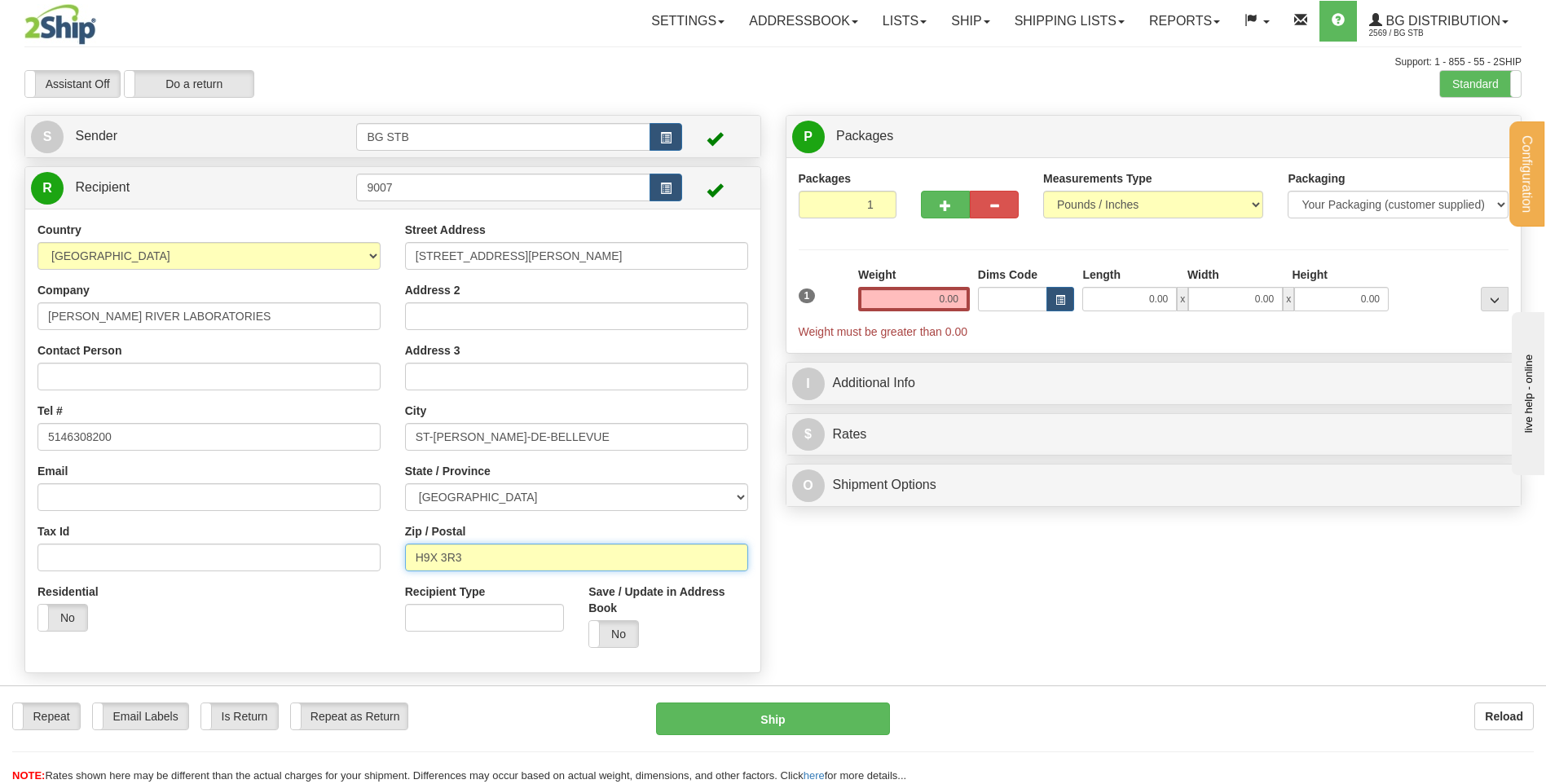
click at [443, 556] on input "H9X 3R3" at bounding box center [576, 558] width 343 height 28
type input "H9X 4C7"
click at [921, 305] on input "0.00" at bounding box center [914, 299] width 112 height 24
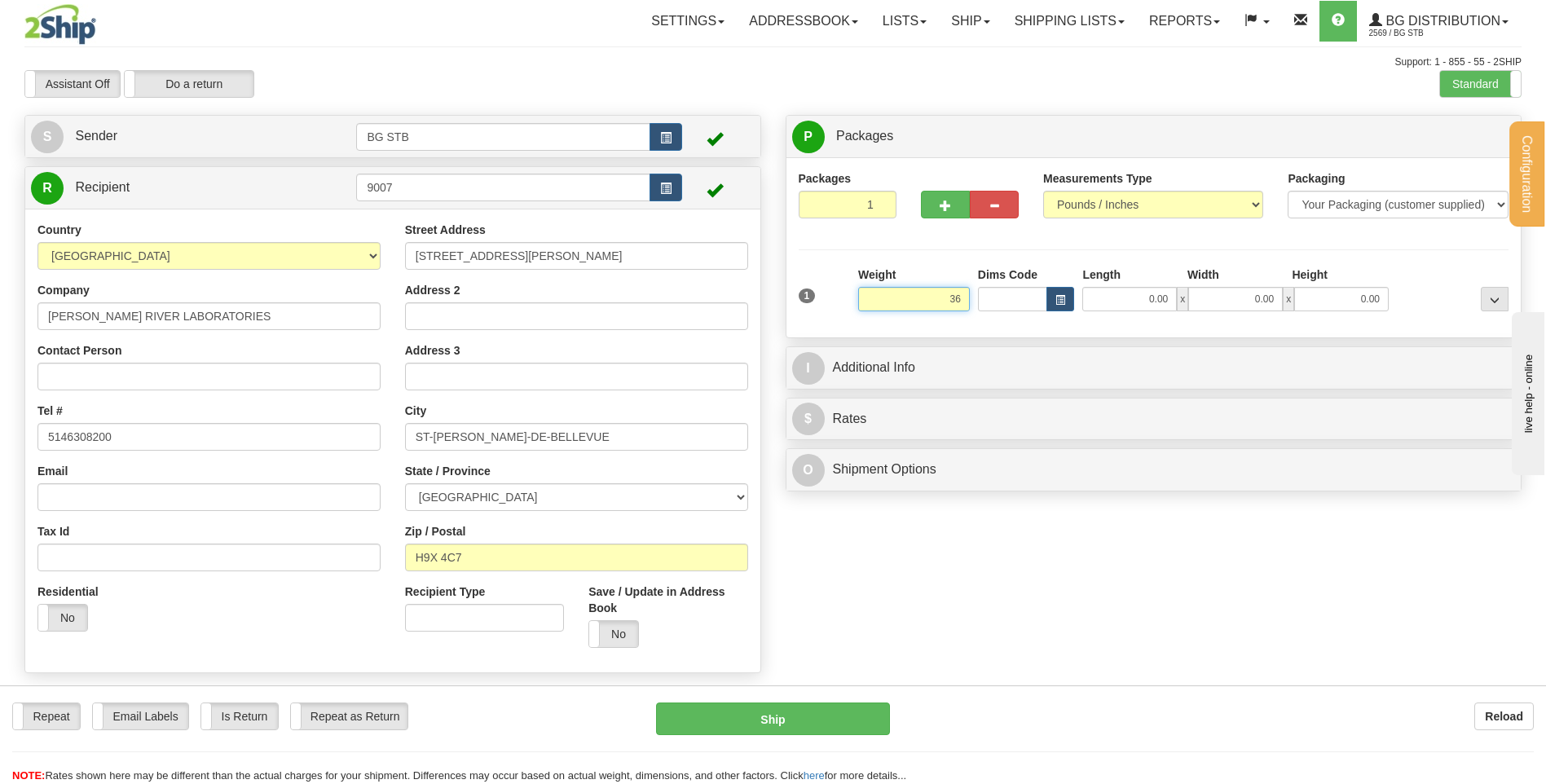
type input "3"
type input "270.00"
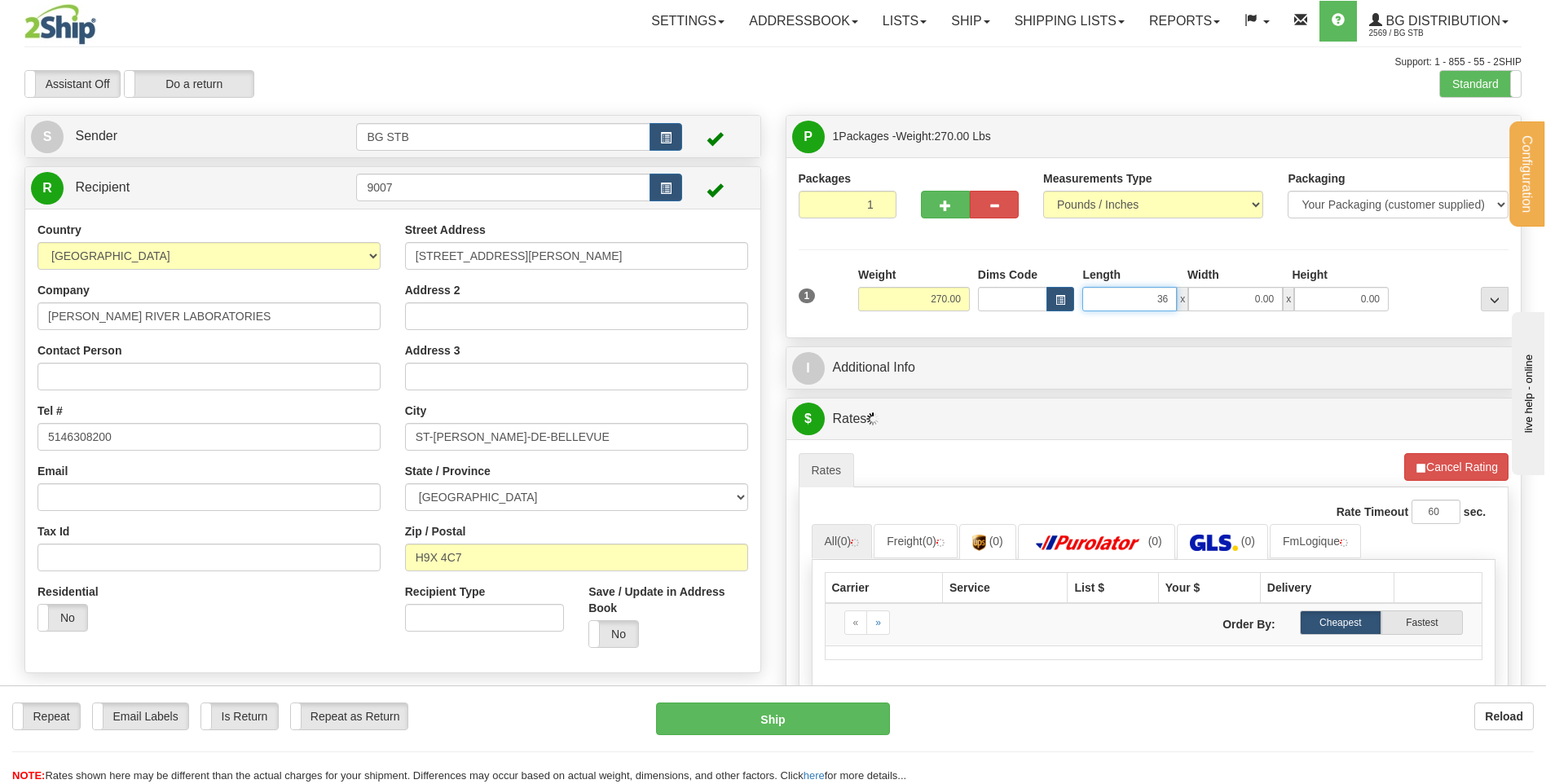
type input "36.00"
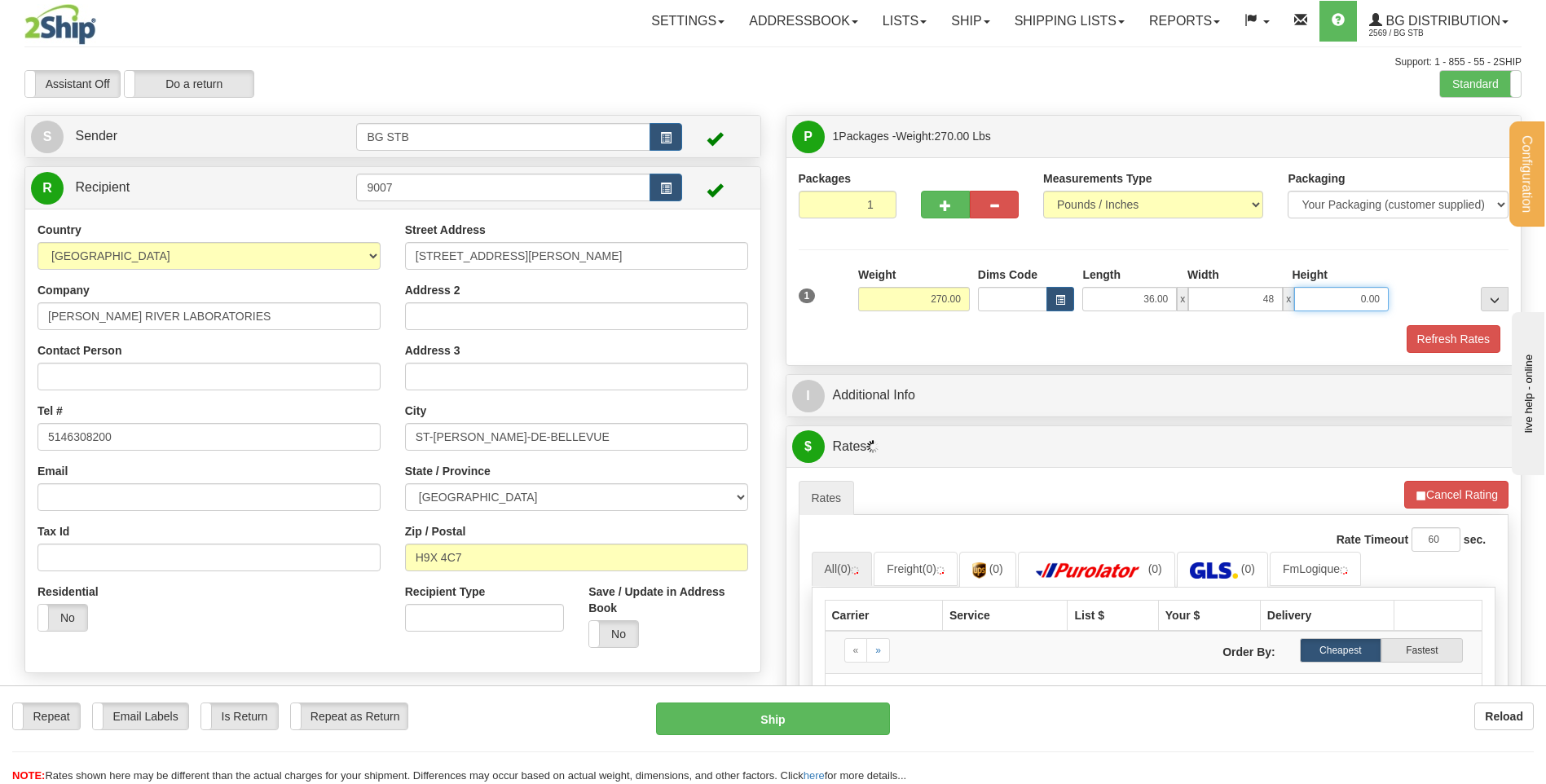
type input "48.00"
type input "18.00"
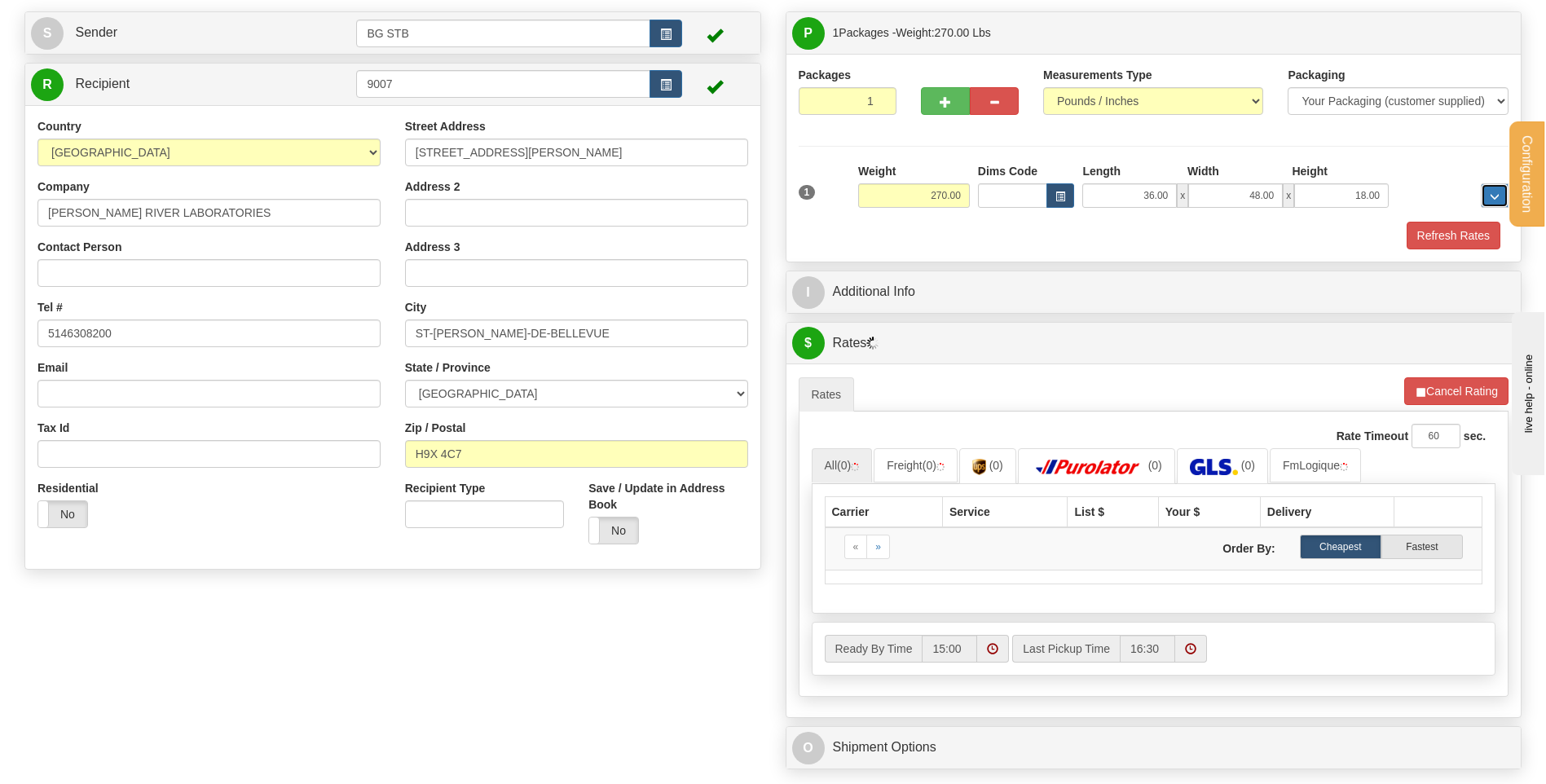
scroll to position [244, 0]
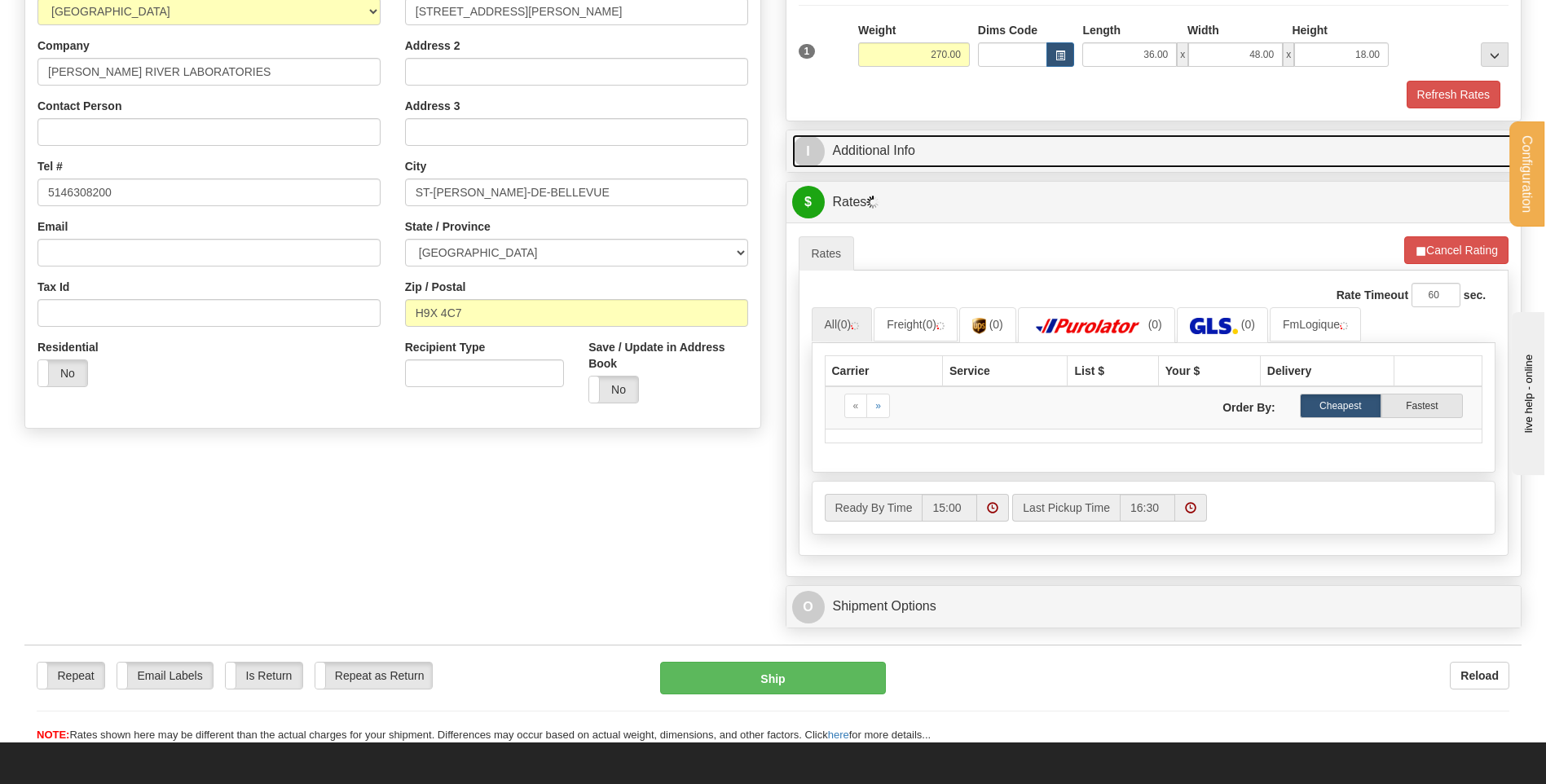
click at [946, 148] on link "I Additional Info" at bounding box center [1153, 151] width 724 height 34
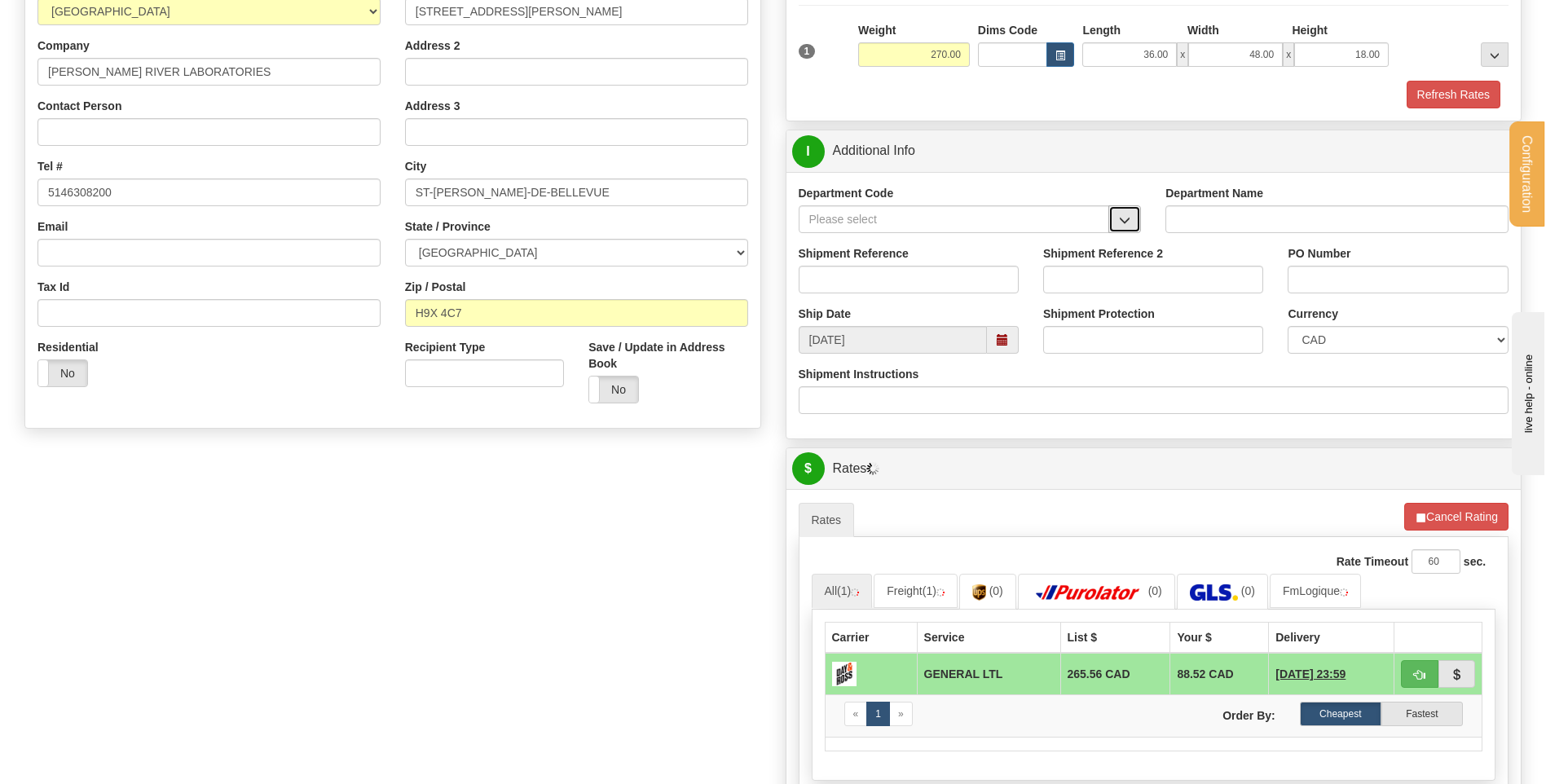
click at [1113, 219] on button "button" at bounding box center [1124, 220] width 33 height 28
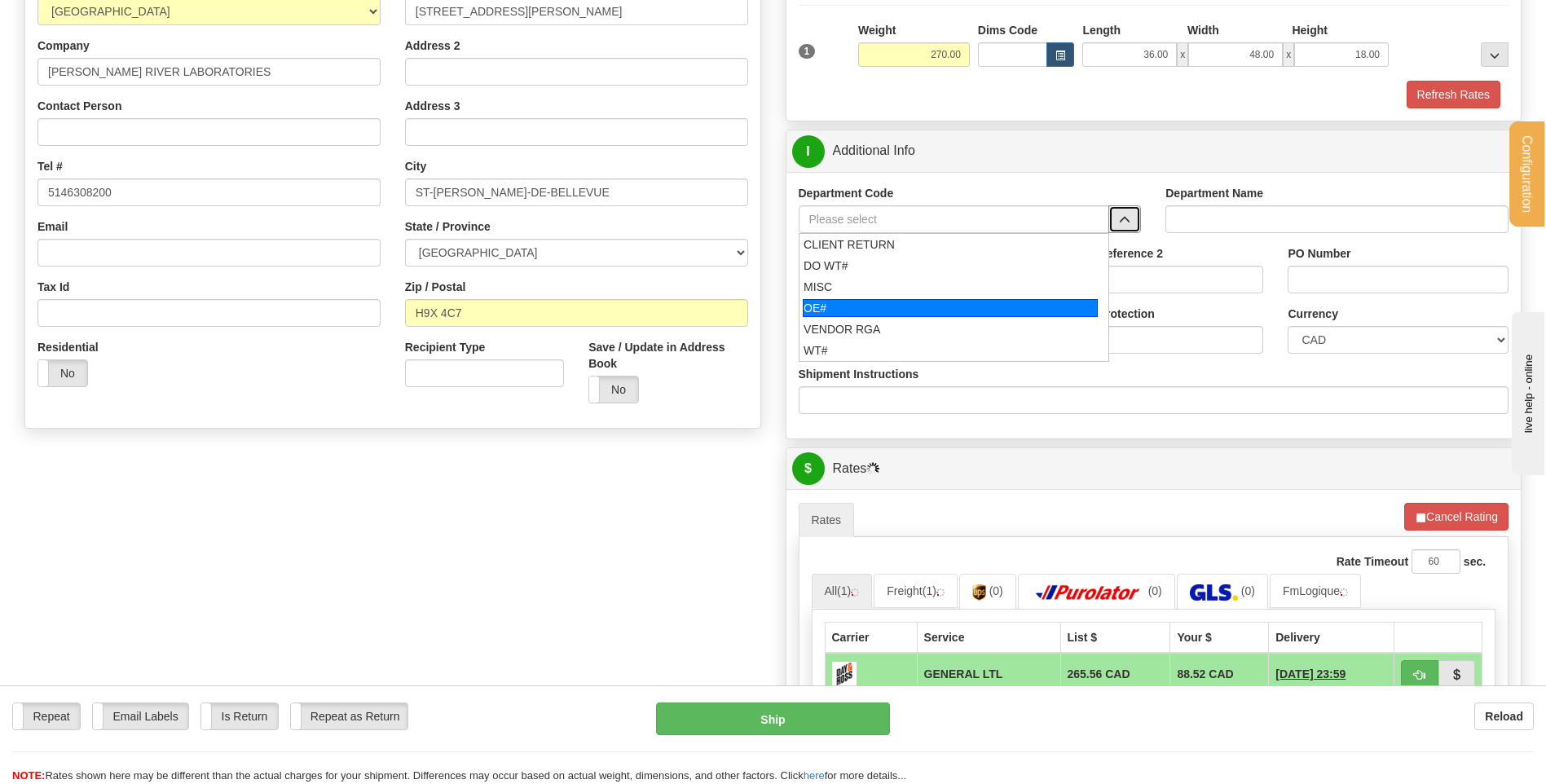
click at [915, 306] on div "OE#" at bounding box center [951, 307] width 295 height 18
type input "OE#"
type input "ORDERS"
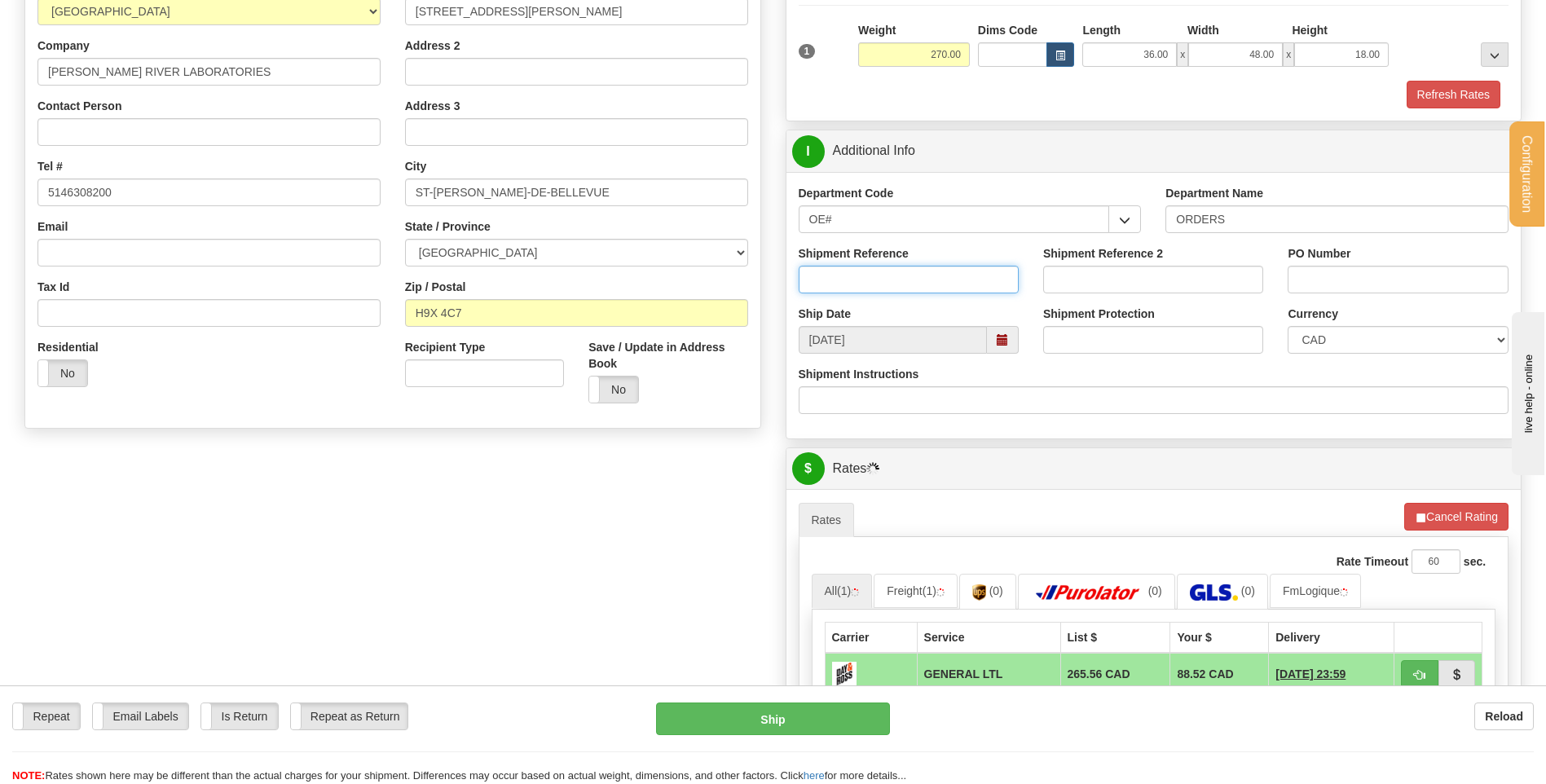
click at [907, 275] on input "Shipment Reference" at bounding box center [908, 280] width 220 height 28
type input "80002334-00"
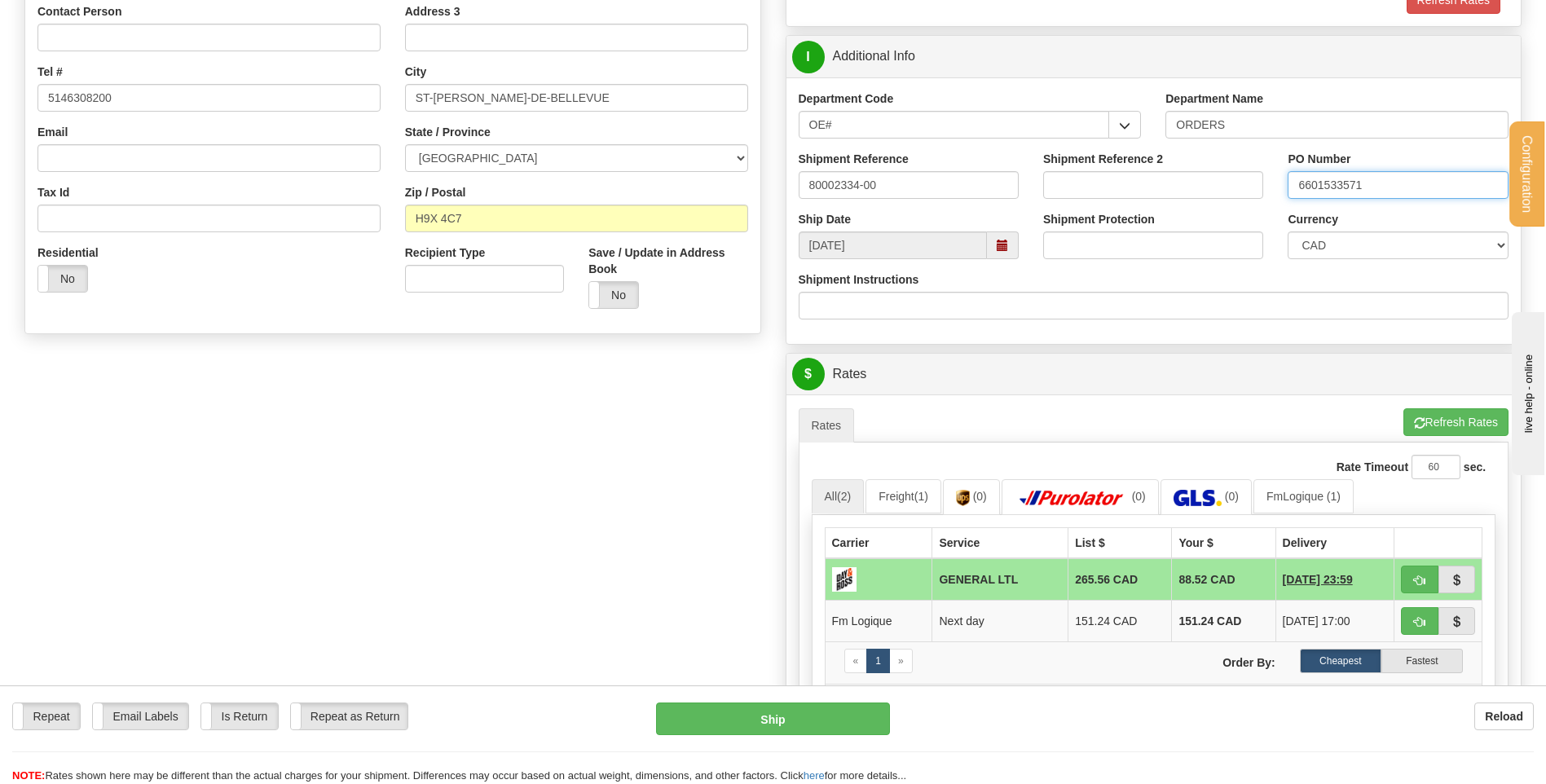
scroll to position [326, 0]
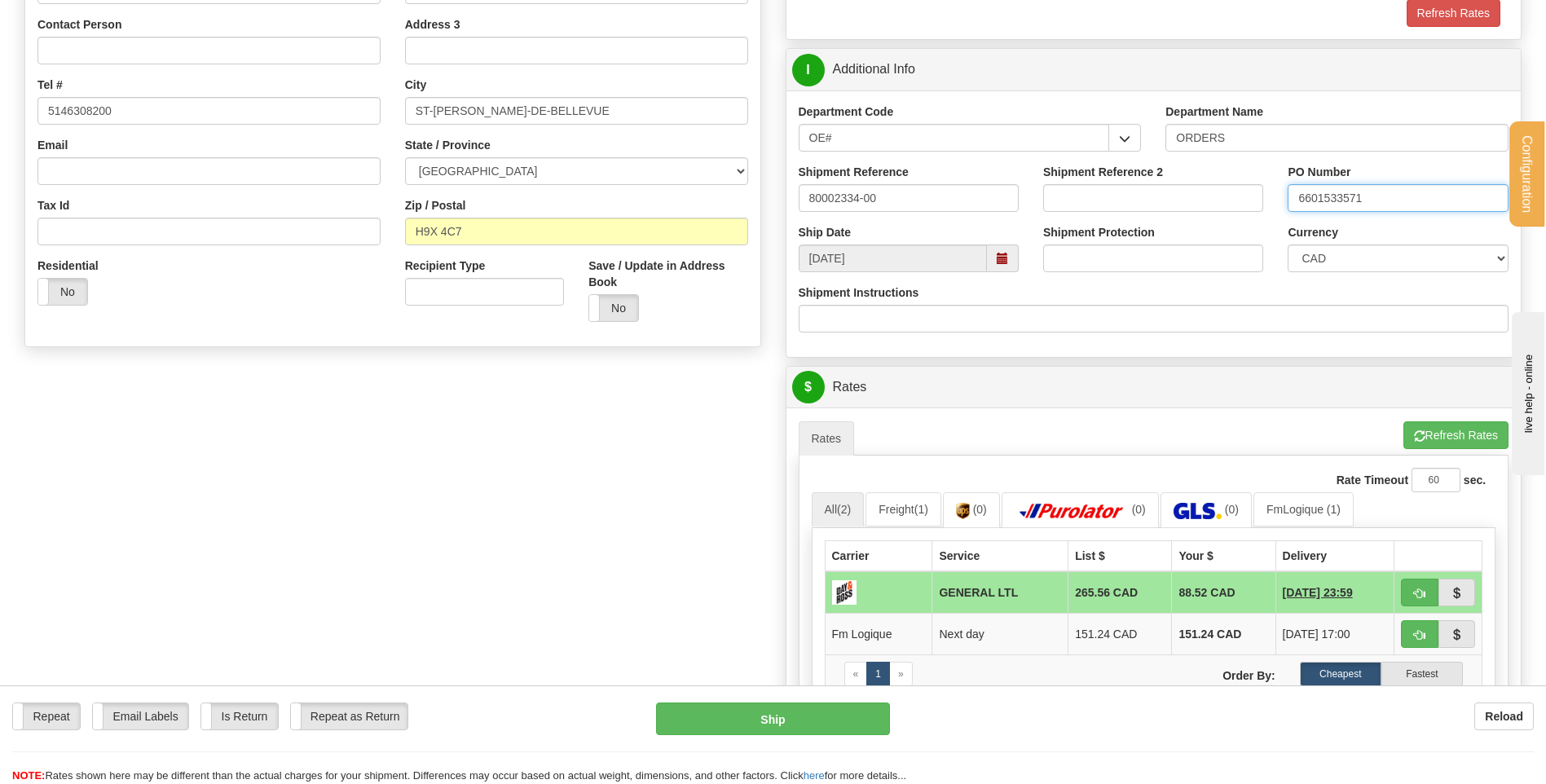
type input "6601533571"
click at [486, 116] on input "ST-ANNE-DE-BELLEVUE" at bounding box center [576, 111] width 343 height 28
click at [491, 108] on input "ST-ANNE-DE-BELLEVUE" at bounding box center [576, 111] width 343 height 28
click at [472, 112] on input "ST-ANNE-DE BELLEVUE" at bounding box center [576, 111] width 343 height 28
click at [435, 106] on input "ST-ANNE DE BELLEVUE" at bounding box center [576, 111] width 343 height 28
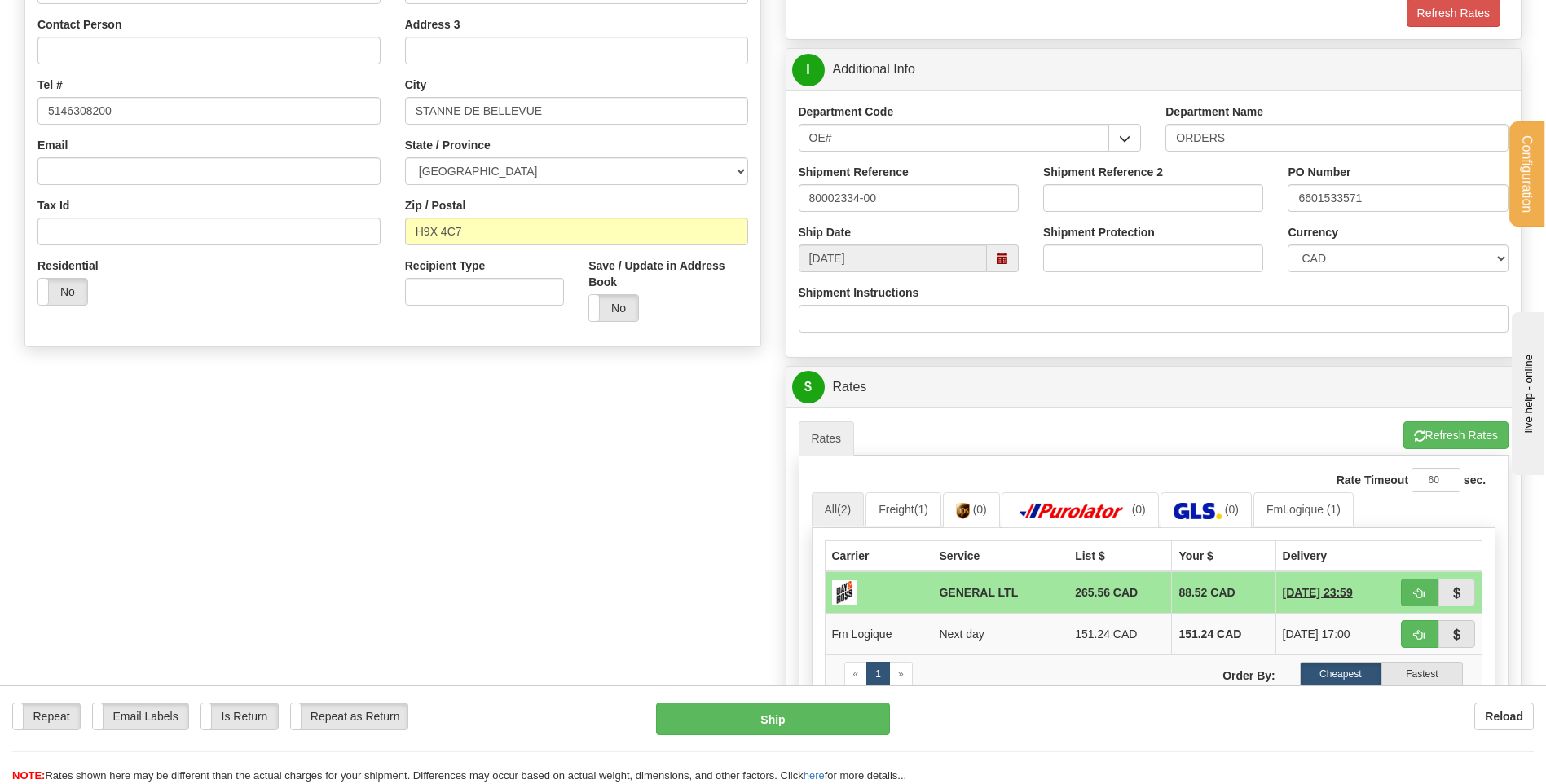
click at [1394, 442] on ul "Rates Pickup Refresh Rates Cancel Rating" at bounding box center [1153, 438] width 711 height 34
click at [1425, 435] on button "Refresh Rates" at bounding box center [1456, 436] width 105 height 28
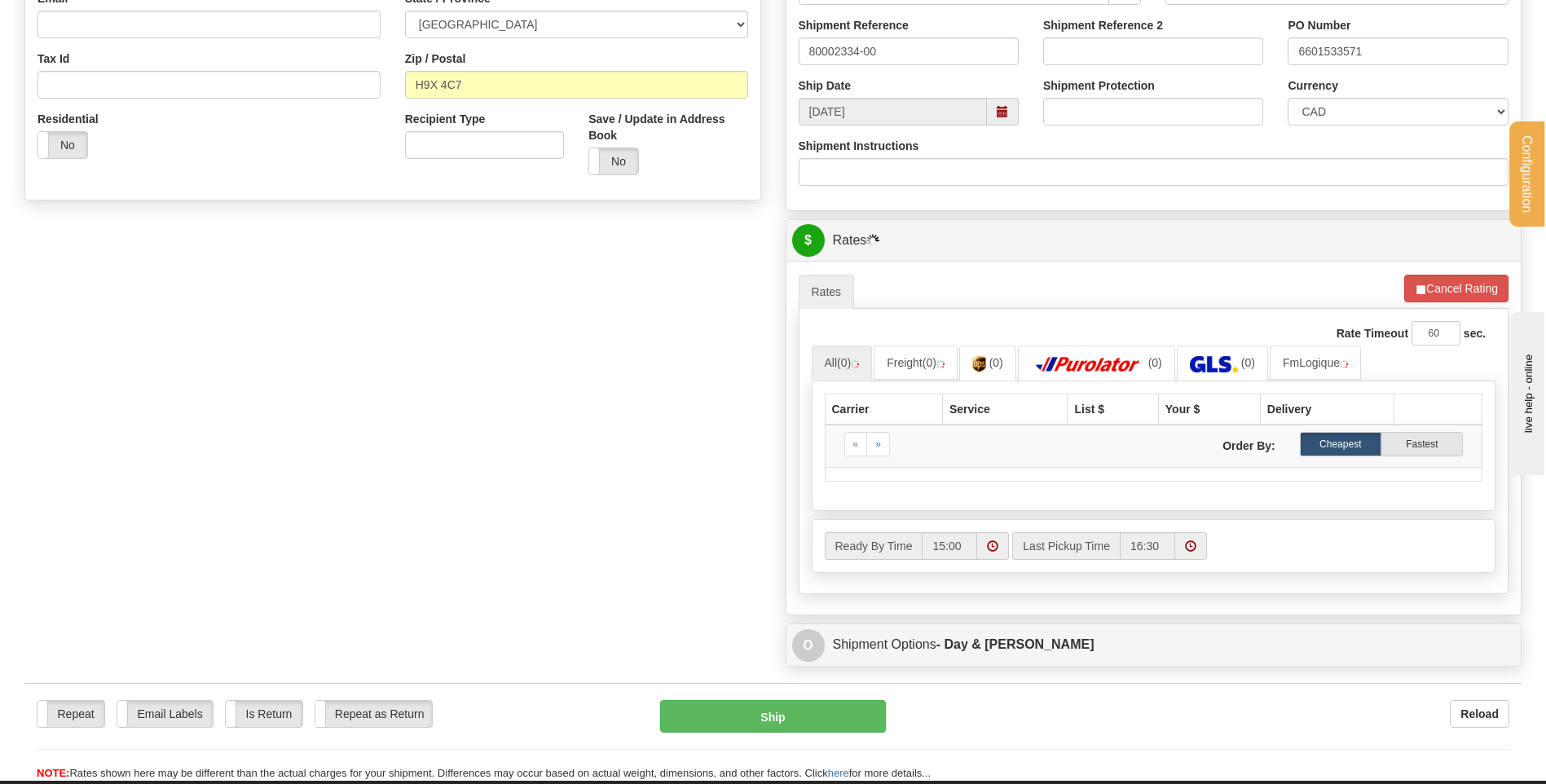
scroll to position [652, 0]
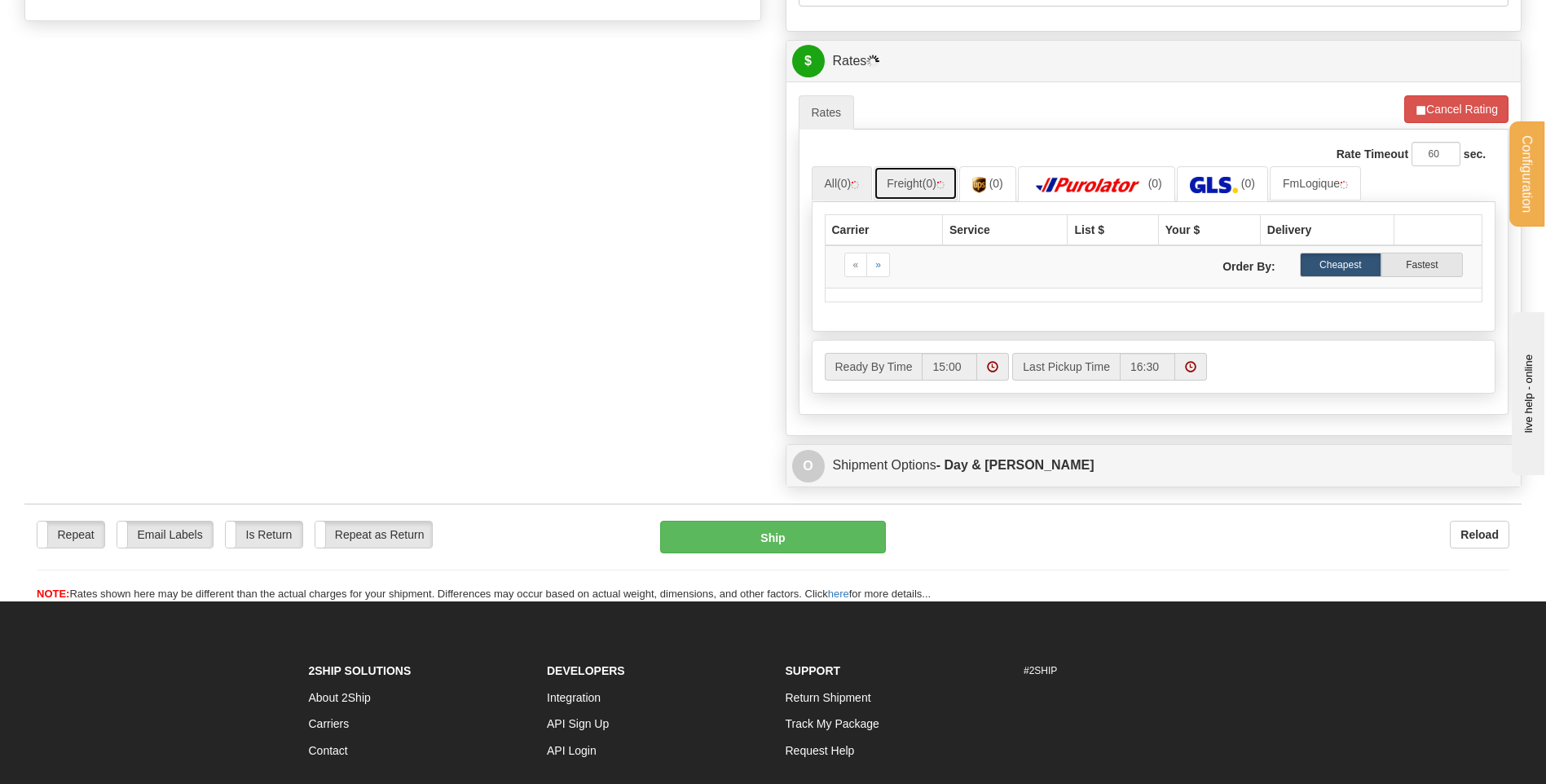
click at [927, 188] on link "Freight (0)" at bounding box center [915, 183] width 84 height 34
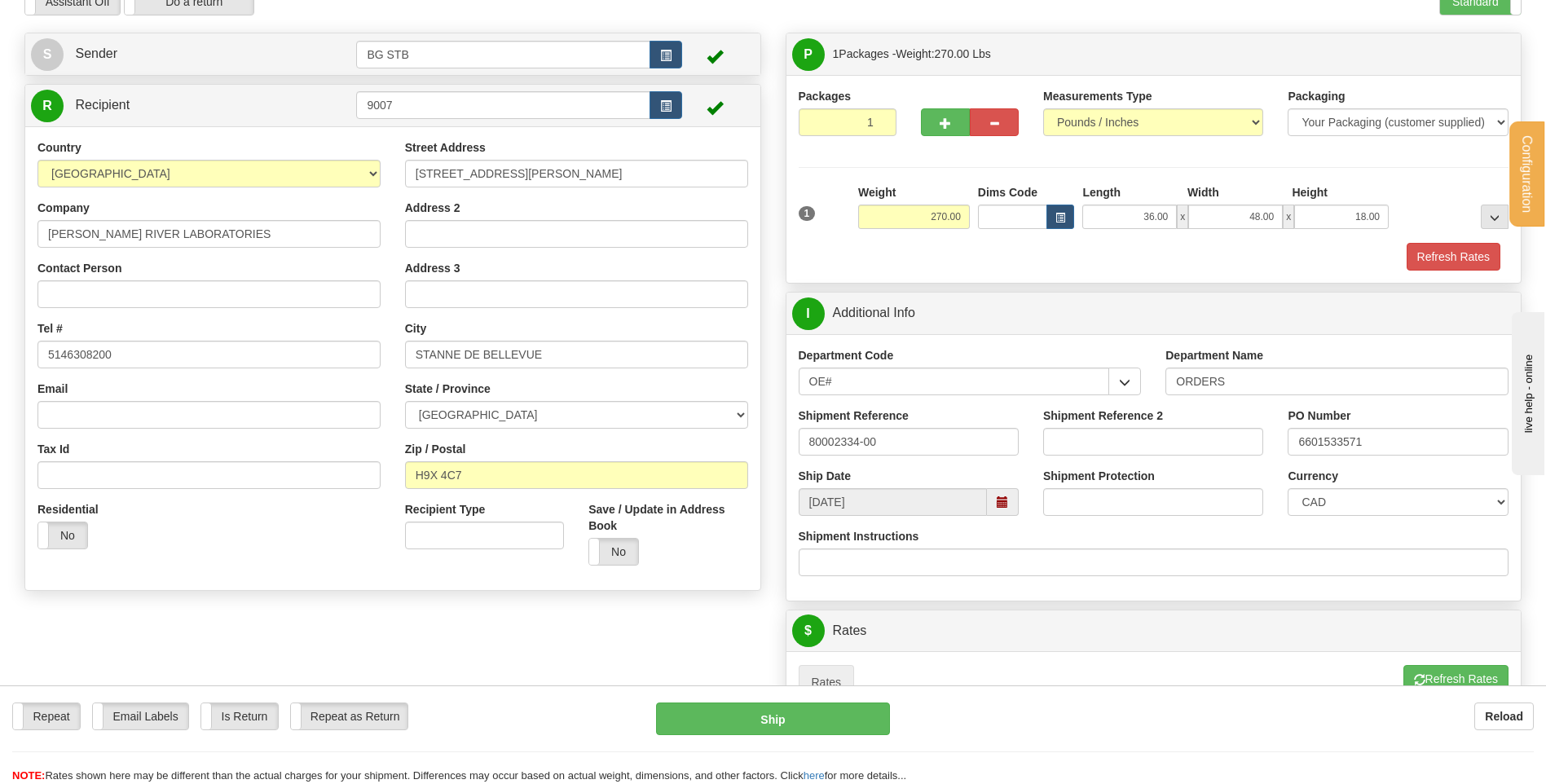
scroll to position [82, 0]
click at [429, 361] on input "STANNE DE BELLEVUE" at bounding box center [576, 356] width 343 height 28
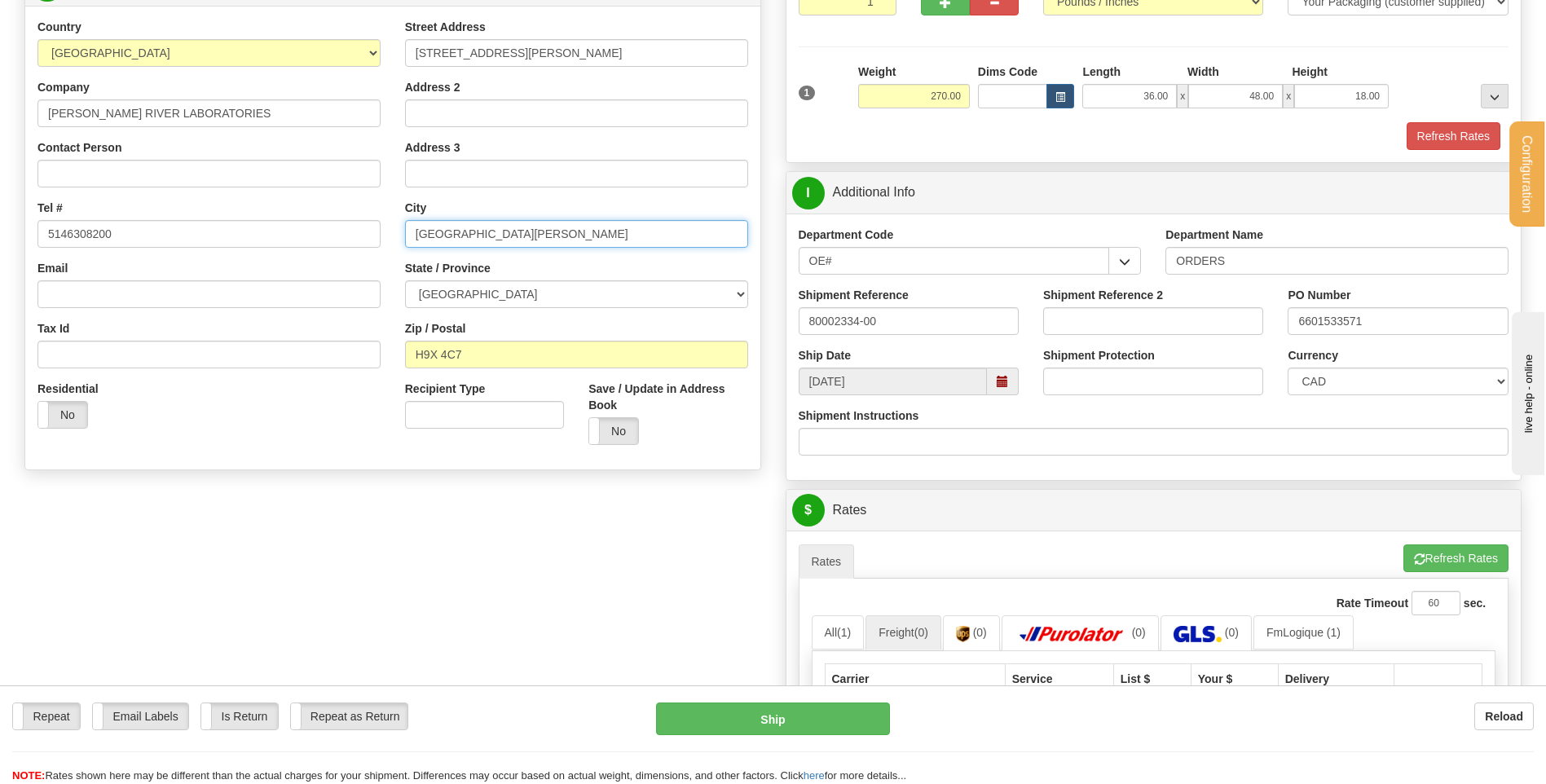
scroll to position [326, 0]
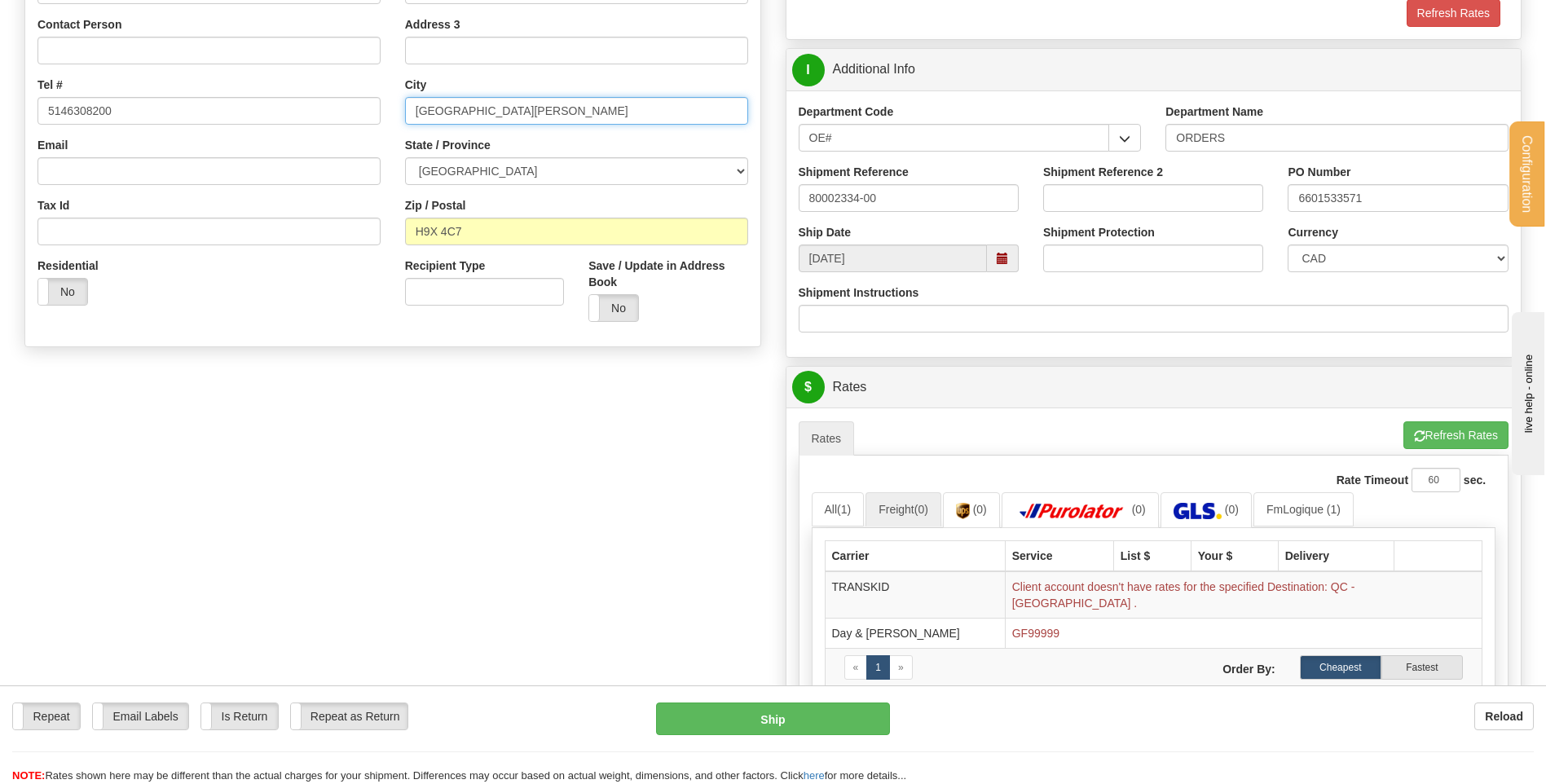
type input "ST ANNE DE BELLEVUE"
click at [1415, 435] on span "button" at bounding box center [1420, 436] width 11 height 10
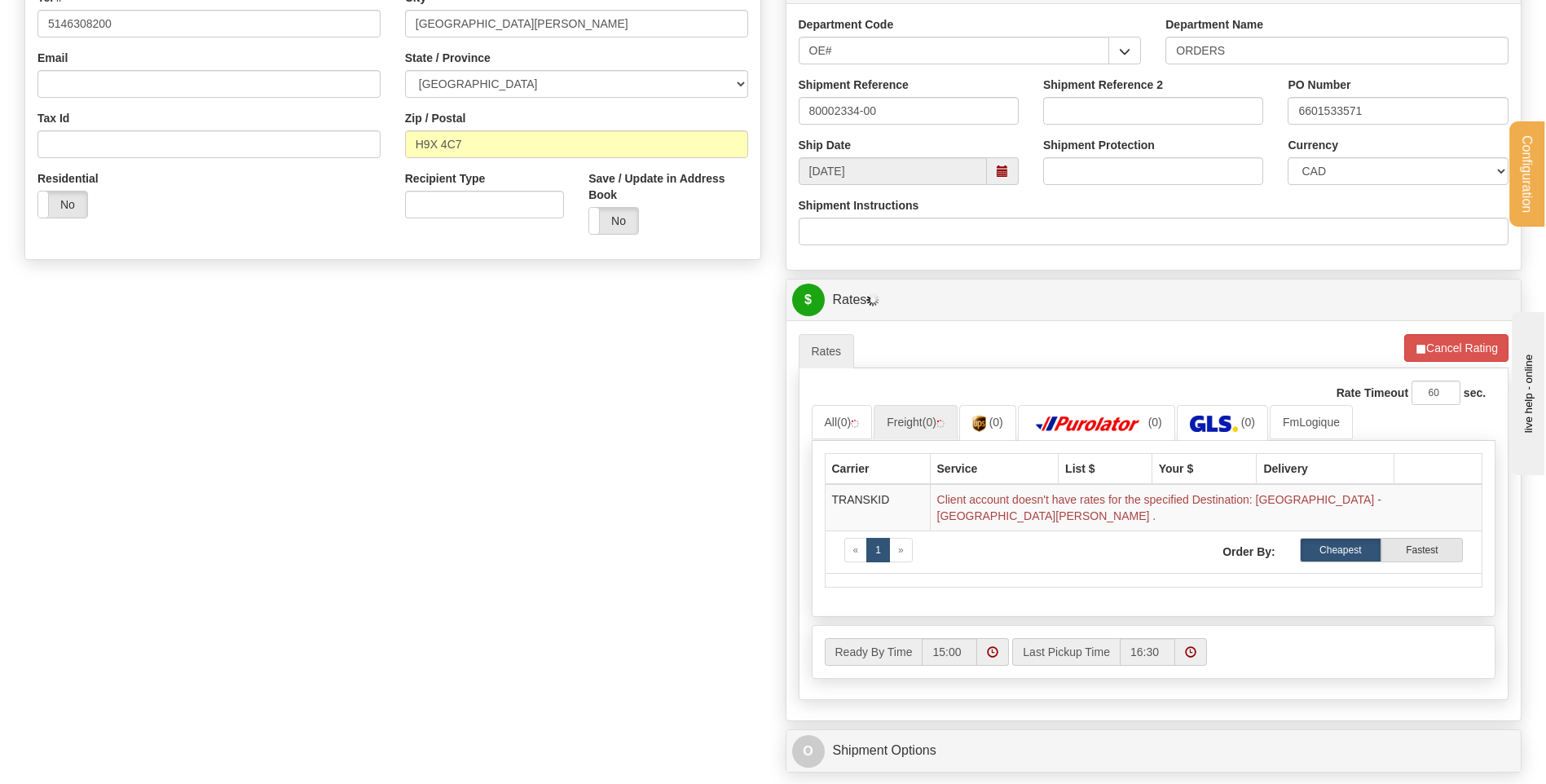
scroll to position [407, 0]
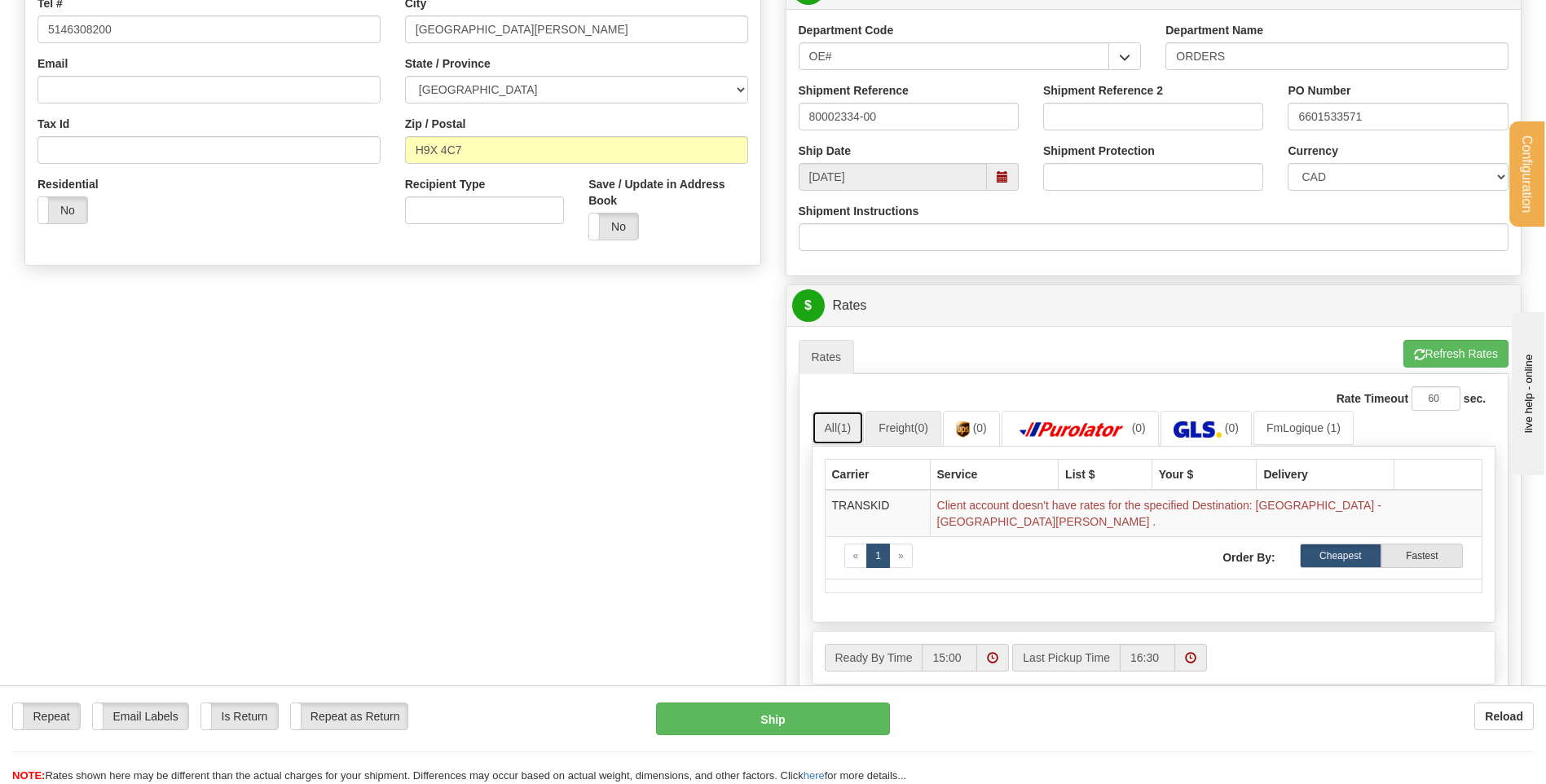
click at [844, 440] on link "All (1)" at bounding box center [838, 427] width 53 height 34
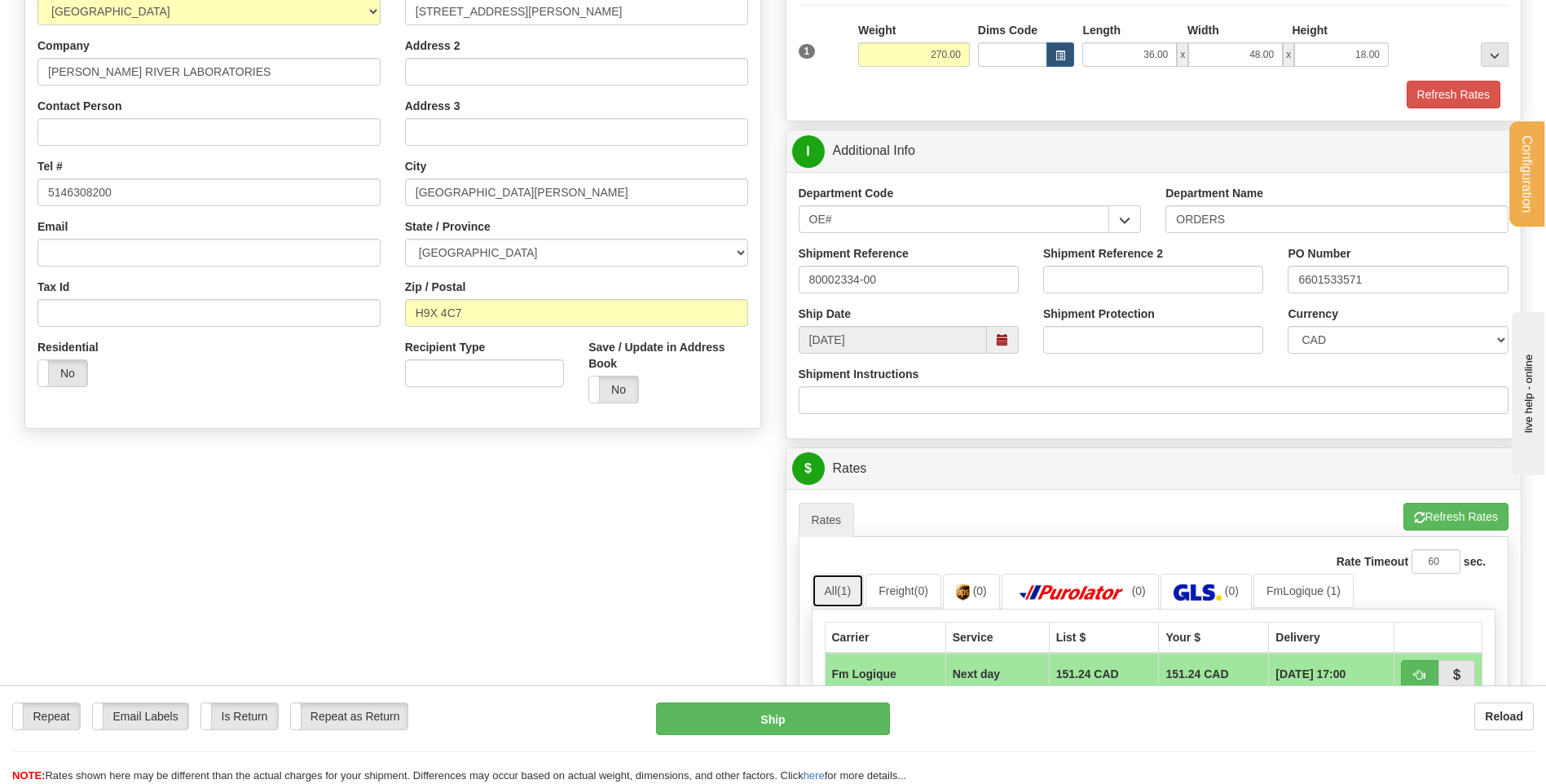
scroll to position [0, 0]
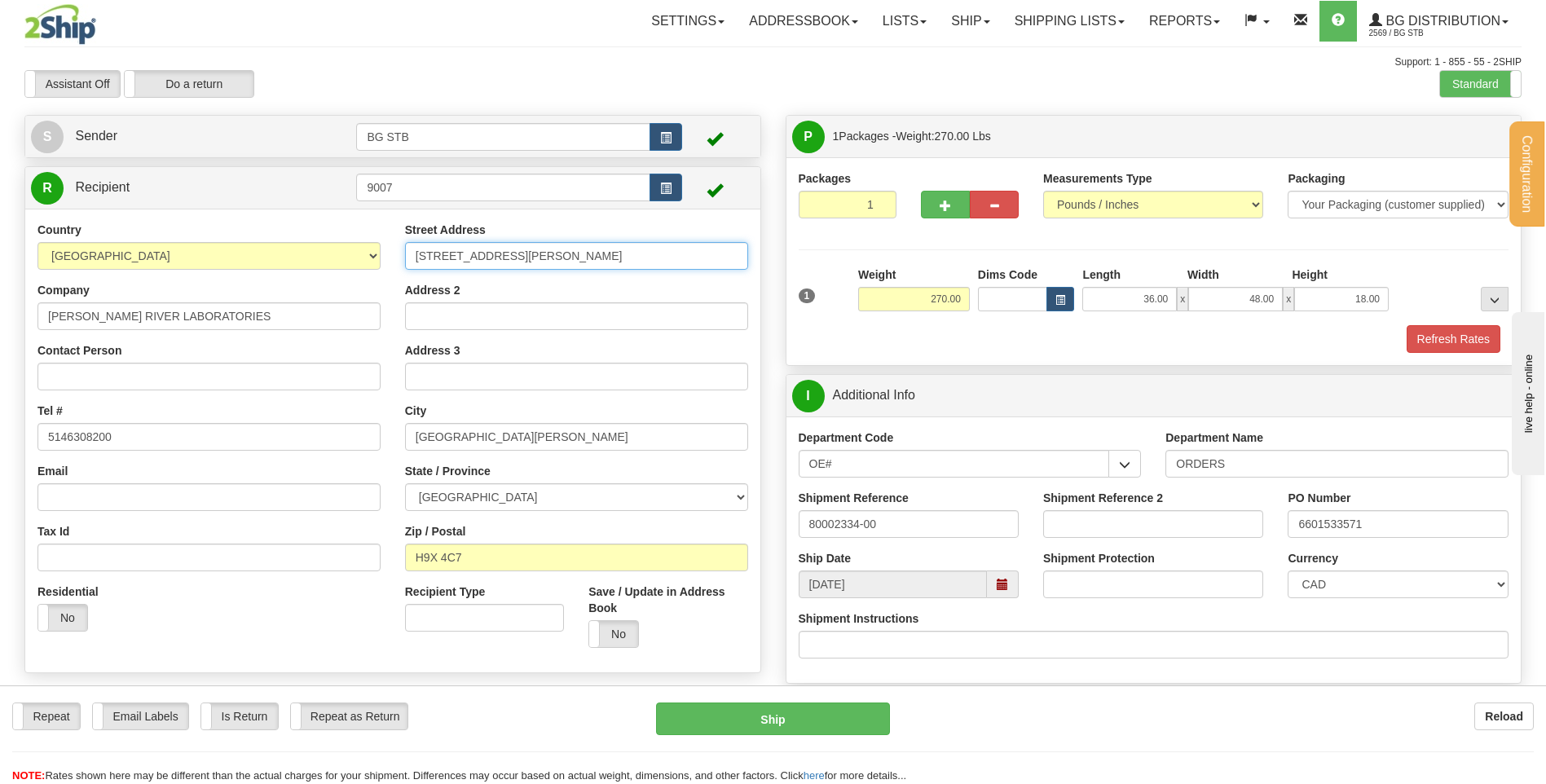
drag, startPoint x: 564, startPoint y: 247, endPoint x: 311, endPoint y: 257, distance: 253.2
click at [317, 252] on div "Country [GEOGRAPHIC_DATA] [GEOGRAPHIC_DATA] [GEOGRAPHIC_DATA] [GEOGRAPHIC_DATA]…" at bounding box center [393, 440] width 735 height 438
type input "1580 RUE IDA-METIVER"
drag, startPoint x: 548, startPoint y: 432, endPoint x: 353, endPoint y: 432, distance: 195.0
click at [385, 431] on div "Country [GEOGRAPHIC_DATA] [GEOGRAPHIC_DATA] [GEOGRAPHIC_DATA] [GEOGRAPHIC_DATA]…" at bounding box center [393, 440] width 735 height 438
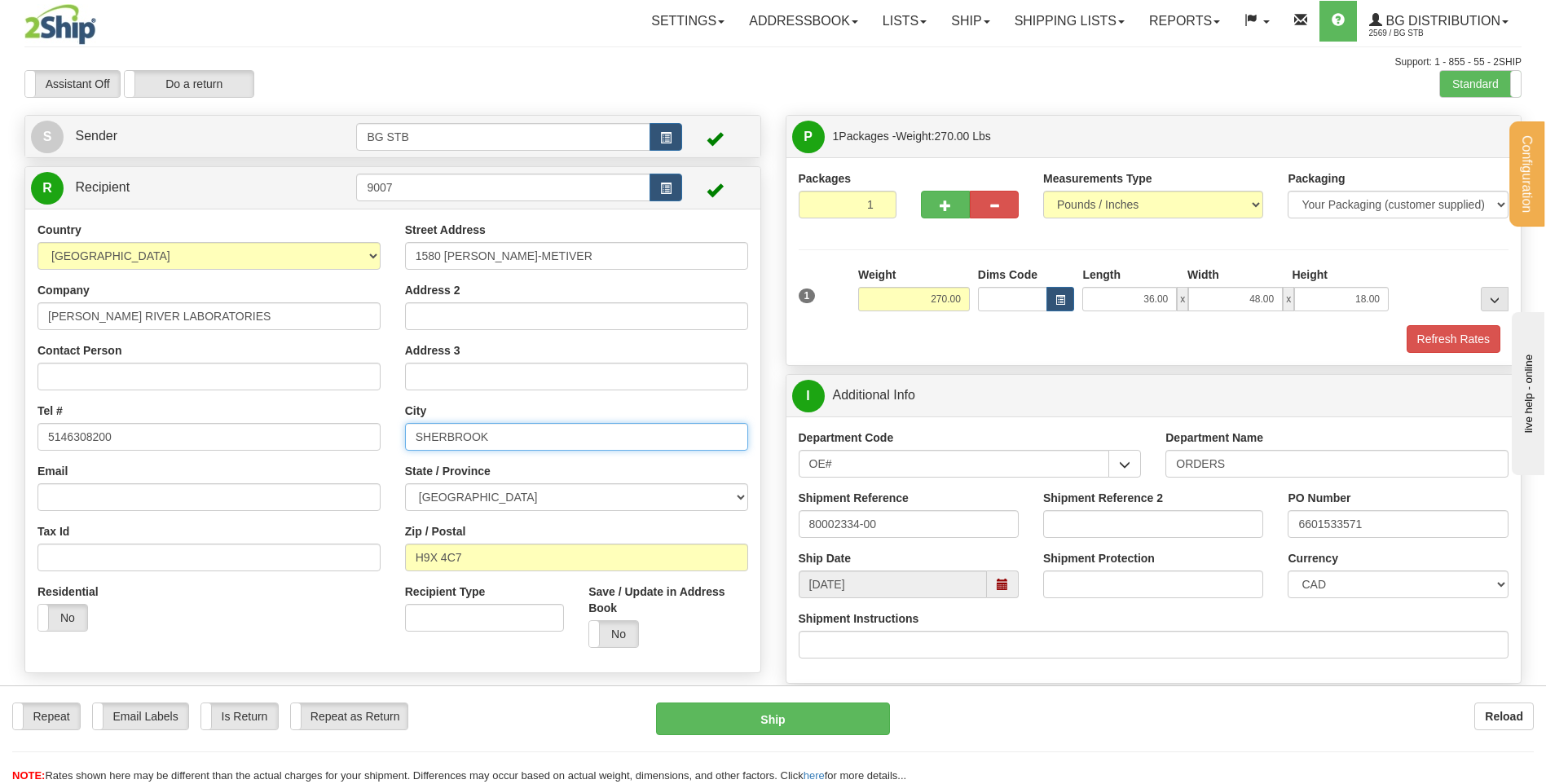
type input "SHERBROOK"
drag, startPoint x: 409, startPoint y: 546, endPoint x: 354, endPoint y: 547, distance: 55.0
click at [383, 546] on div "Country [GEOGRAPHIC_DATA] [GEOGRAPHIC_DATA] [GEOGRAPHIC_DATA] [GEOGRAPHIC_DATA]…" at bounding box center [393, 440] width 735 height 438
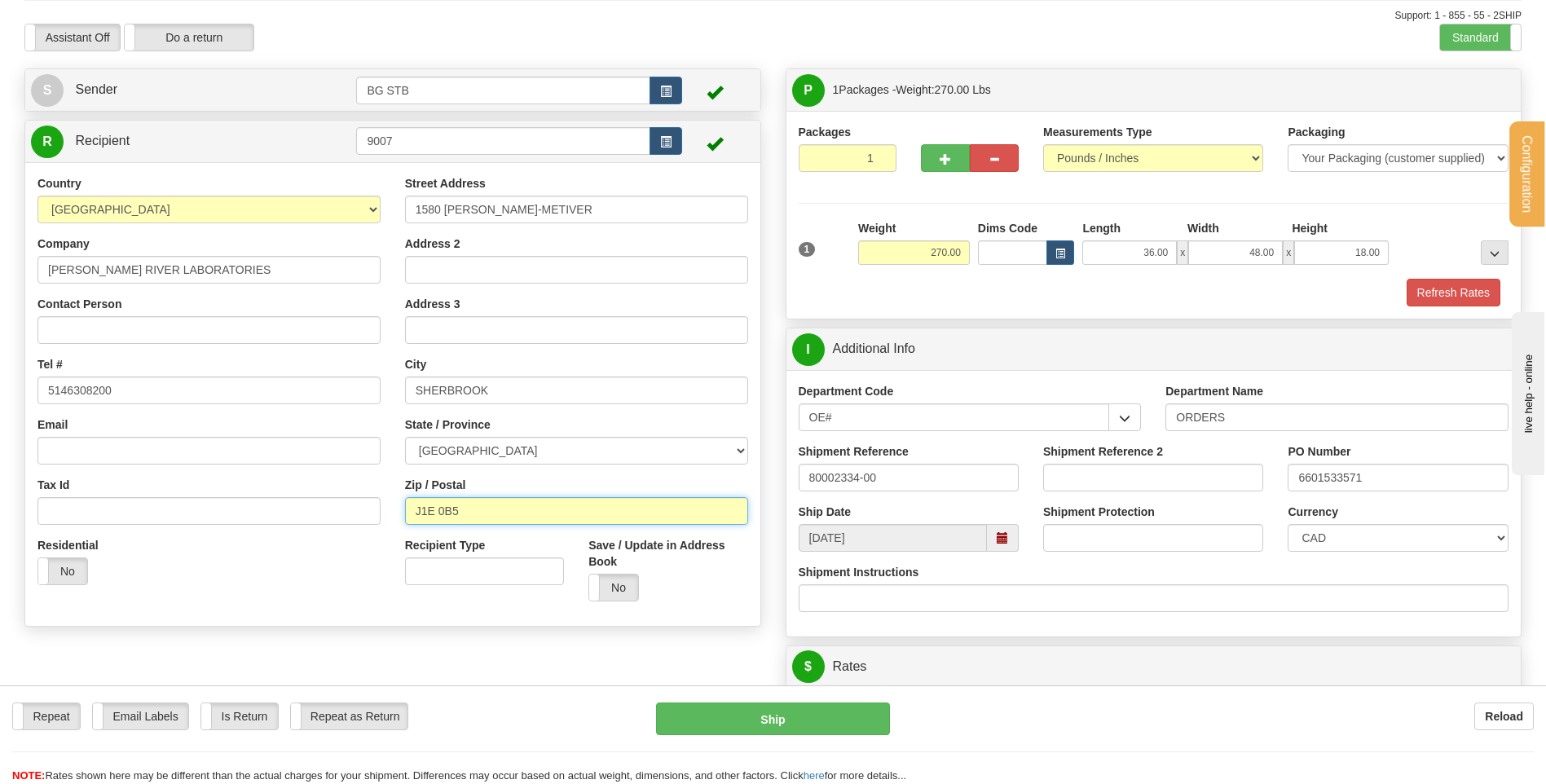
scroll to position [82, 0]
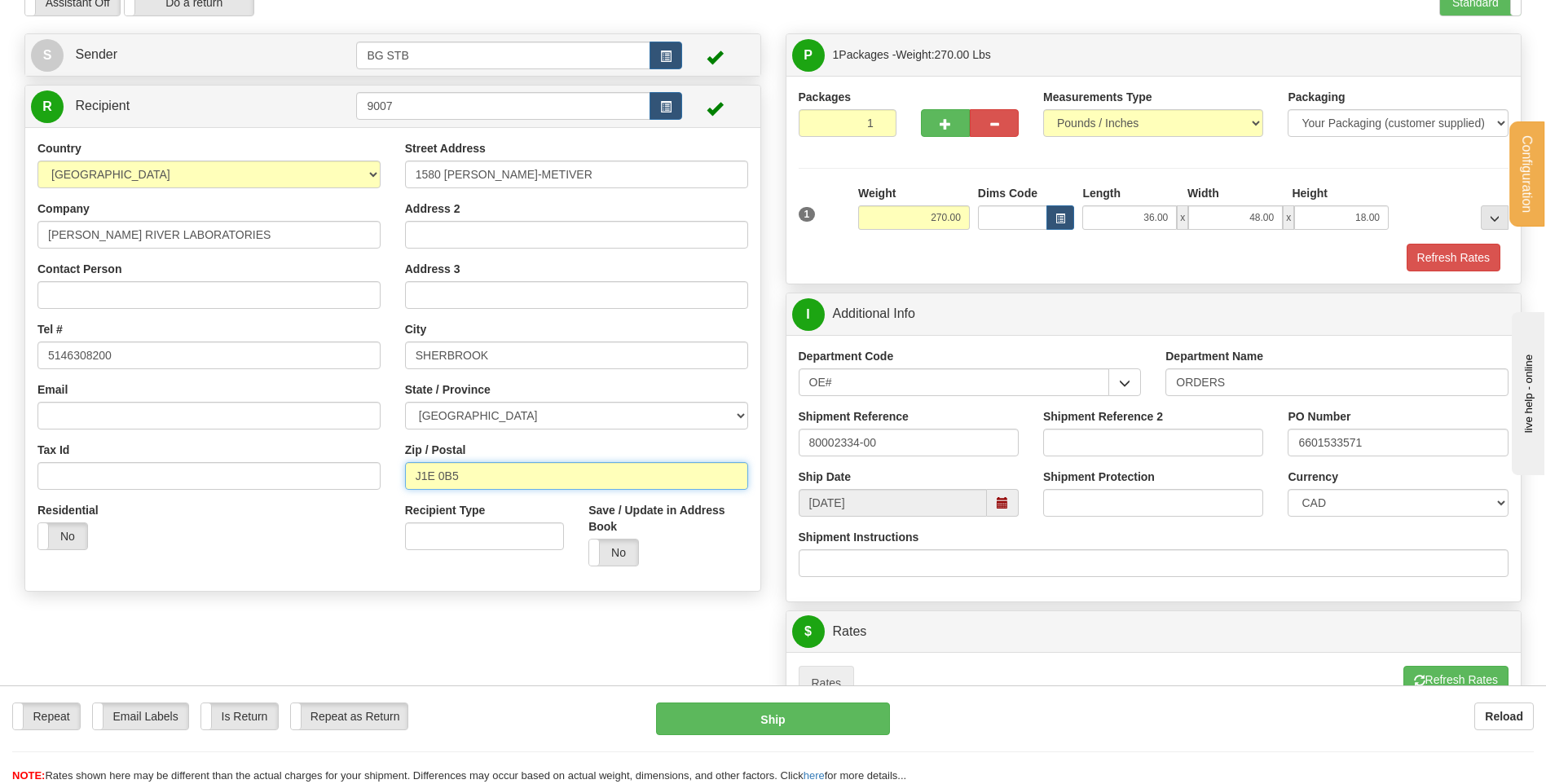
type input "J1E 0B5"
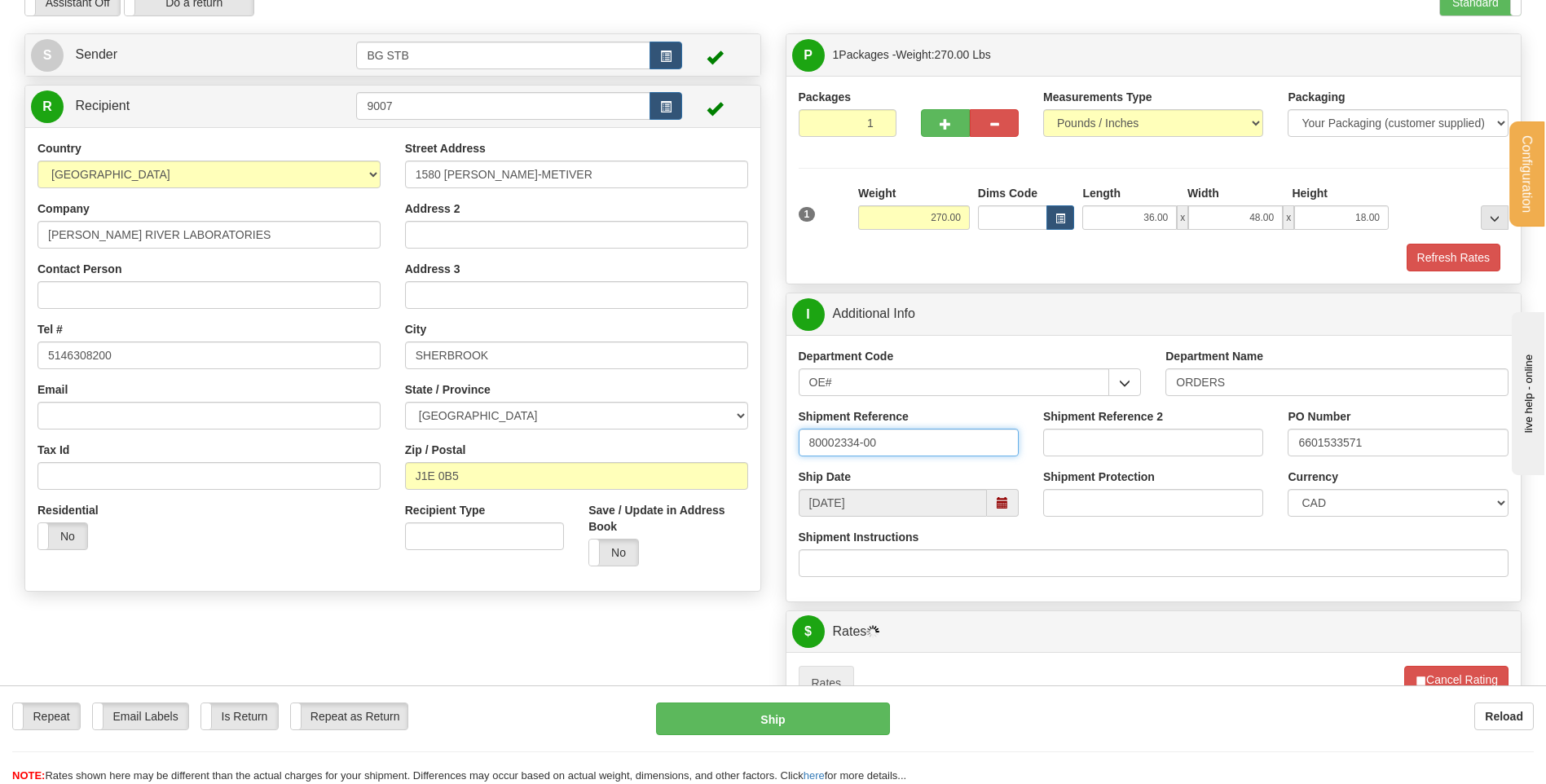
drag, startPoint x: 893, startPoint y: 447, endPoint x: 854, endPoint y: 442, distance: 39.3
click at [854, 442] on input "80002334-00" at bounding box center [908, 442] width 220 height 28
type input "80002333-00"
drag, startPoint x: 1423, startPoint y: 449, endPoint x: 1181, endPoint y: 458, distance: 242.2
click at [1212, 455] on div "Shipment Reference 80002333-00 Shipment Reference 2 PO Number 6601533571" at bounding box center [1153, 438] width 735 height 60
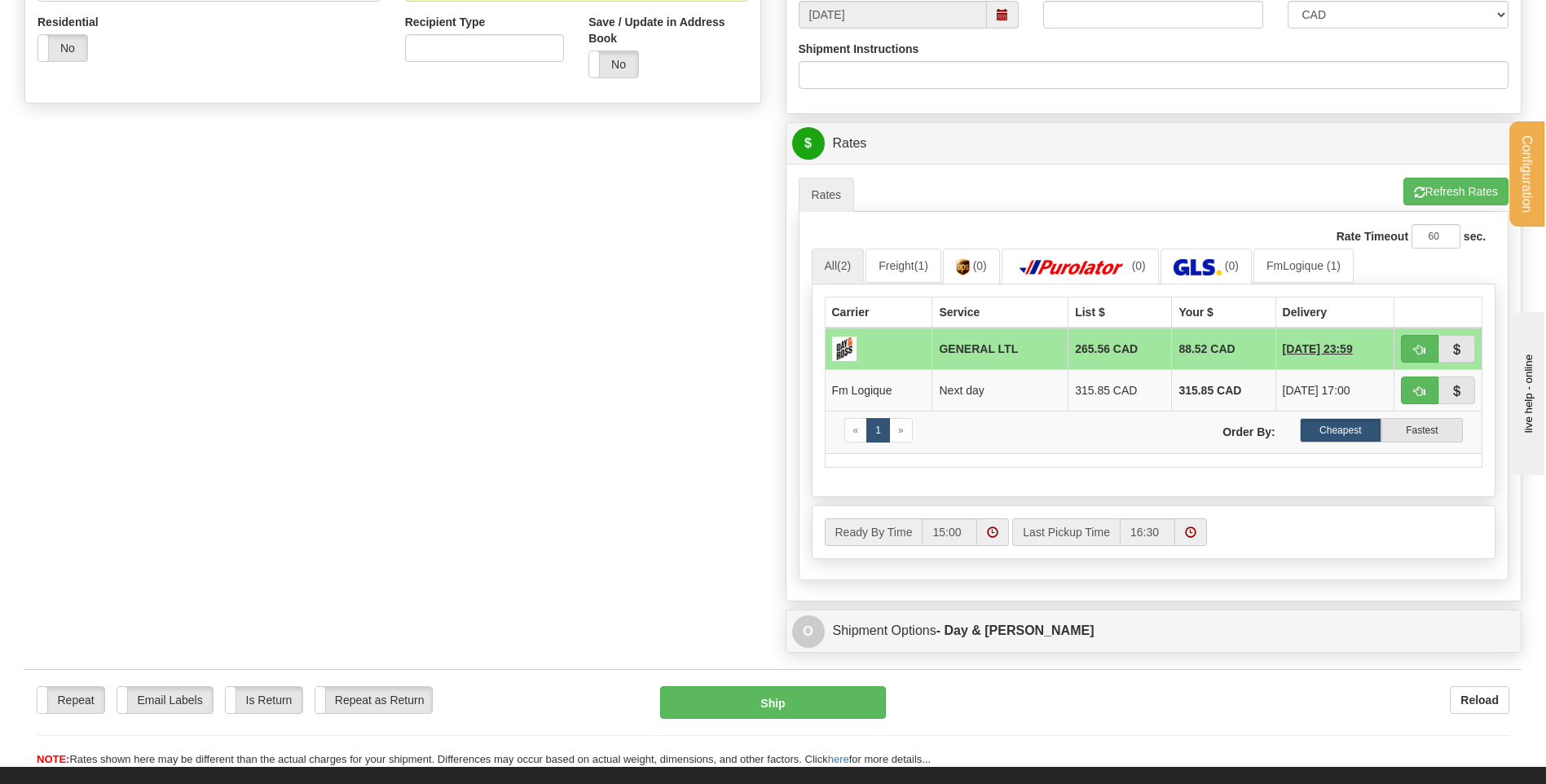
scroll to position [570, 0]
type input "6601532663"
click at [1417, 188] on span "button" at bounding box center [1420, 192] width 11 height 10
drag, startPoint x: 1412, startPoint y: 346, endPoint x: 1402, endPoint y: 345, distance: 10.0
click at [1413, 346] on button "button" at bounding box center [1420, 348] width 38 height 28
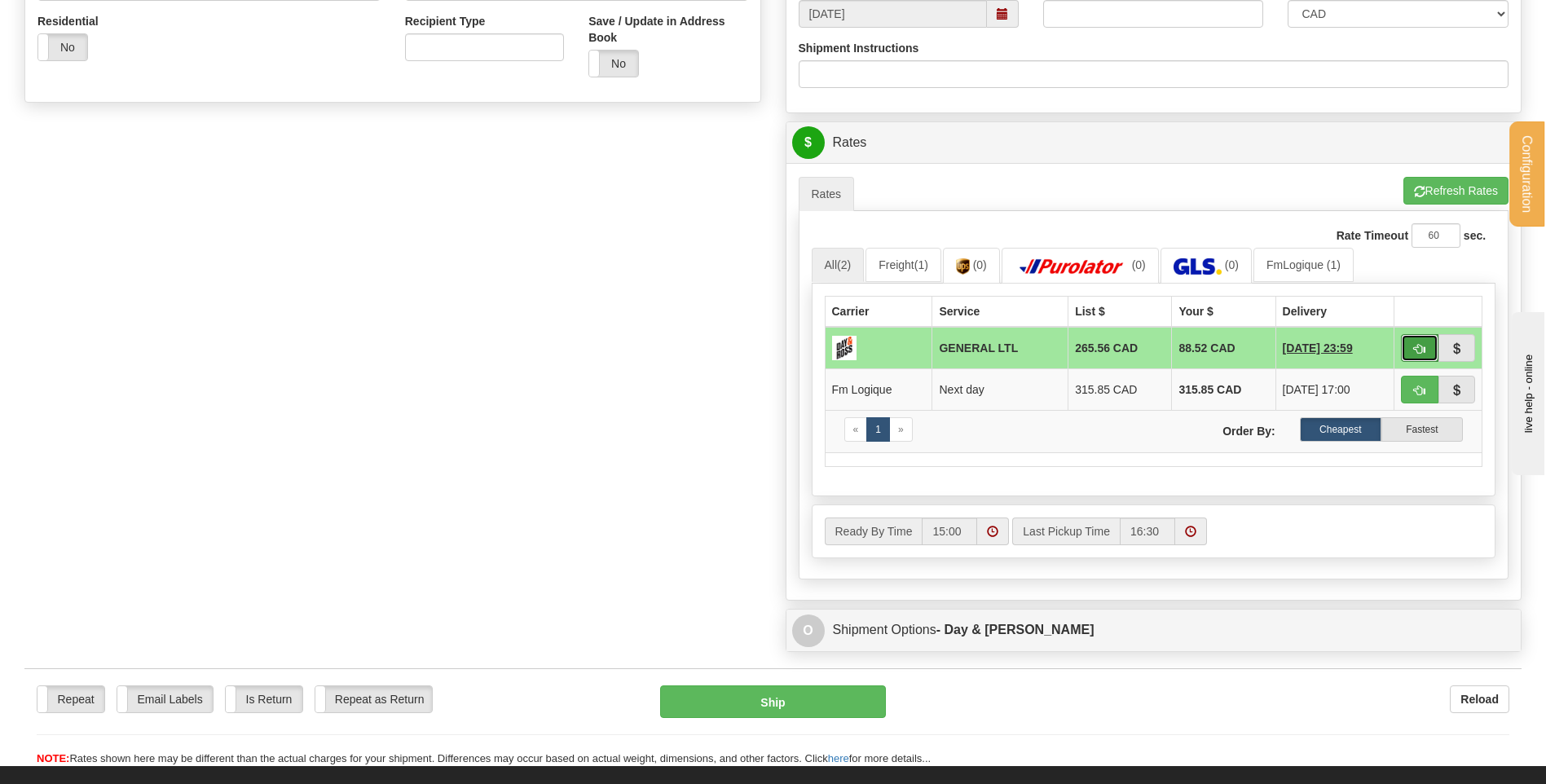
type input "GL"
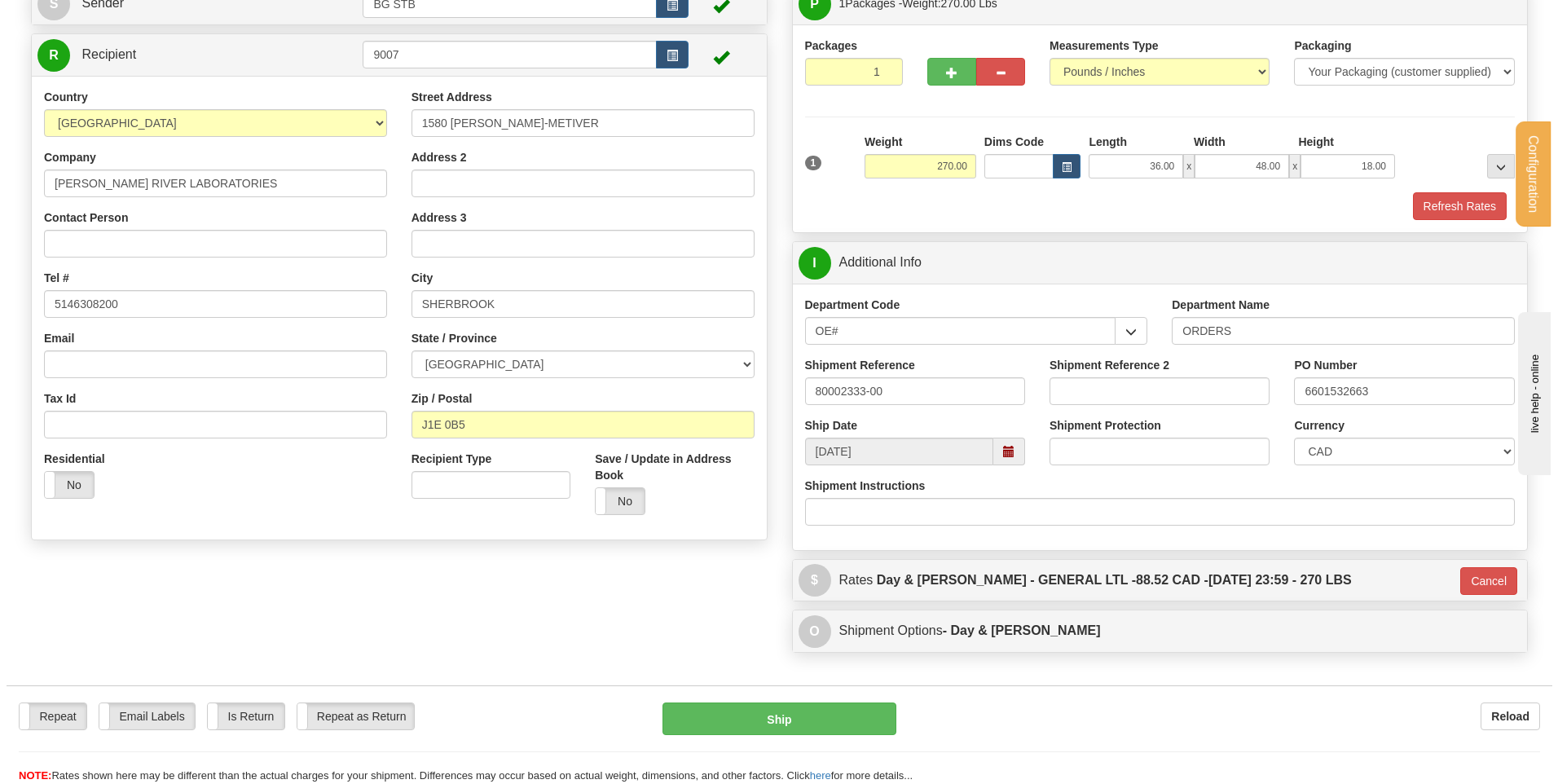
scroll to position [0, 0]
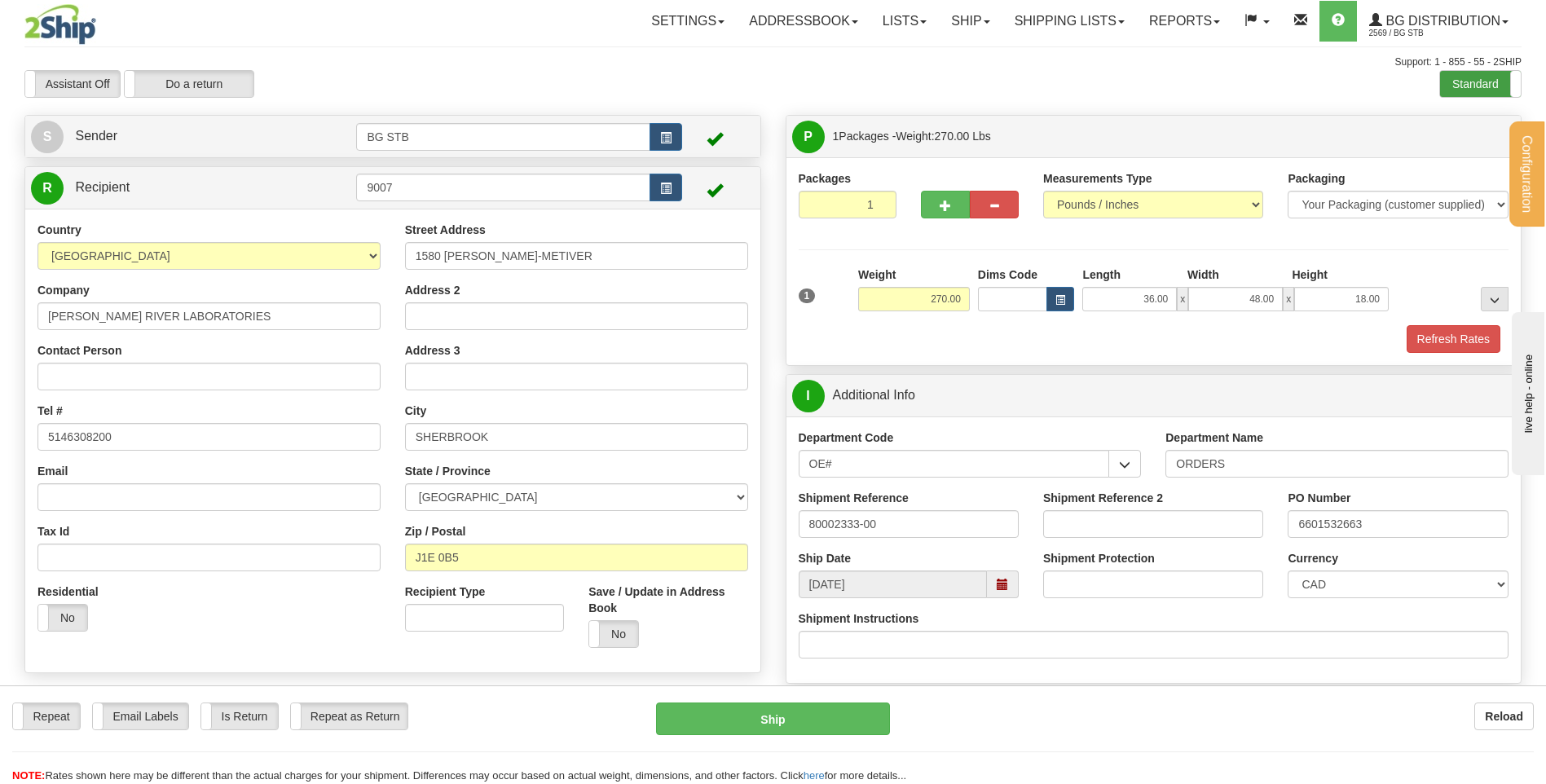
click at [1484, 82] on label "Standard" at bounding box center [1480, 84] width 81 height 26
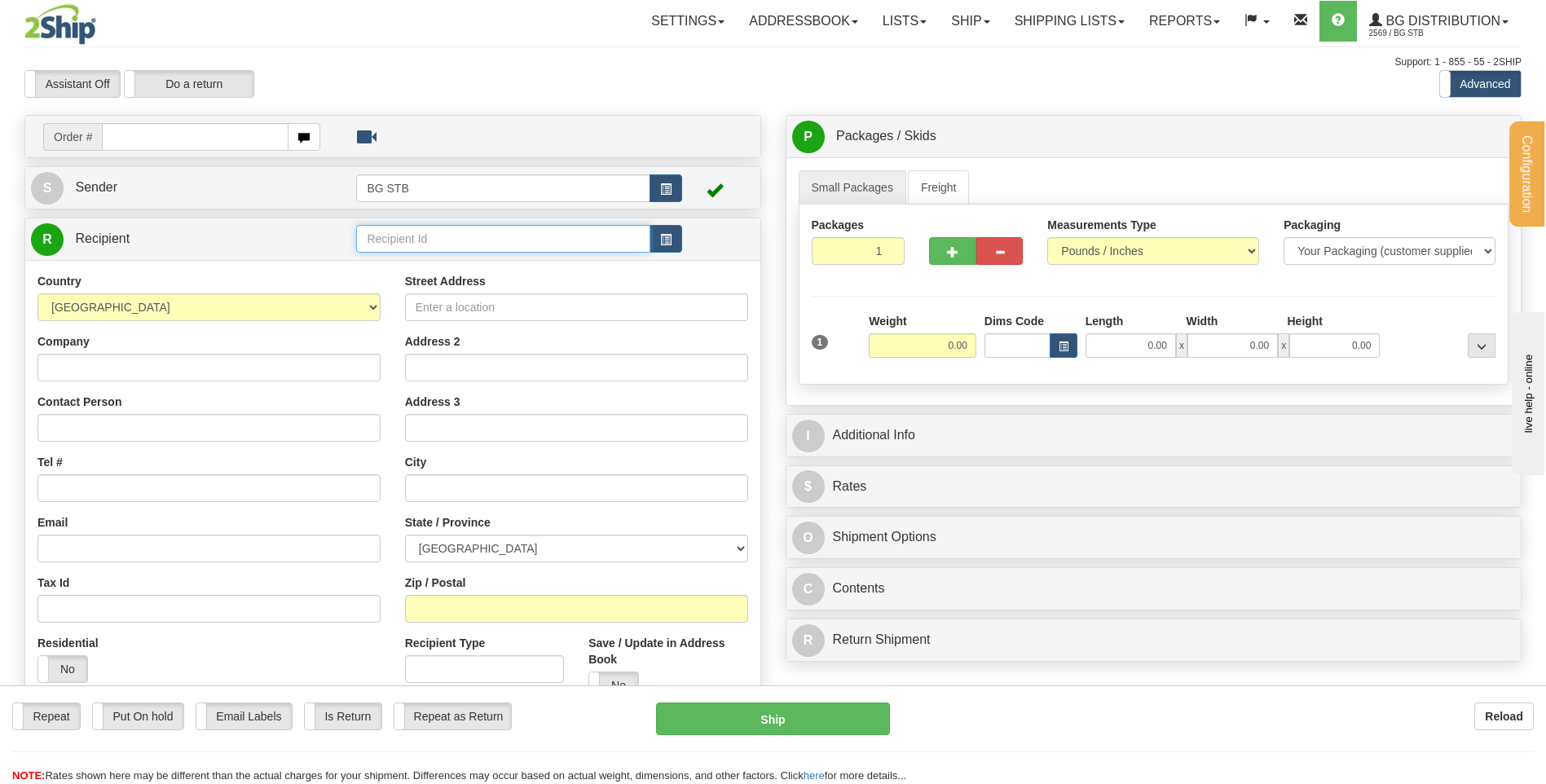
click at [564, 226] on input "text" at bounding box center [502, 238] width 293 height 28
type input "9007#"
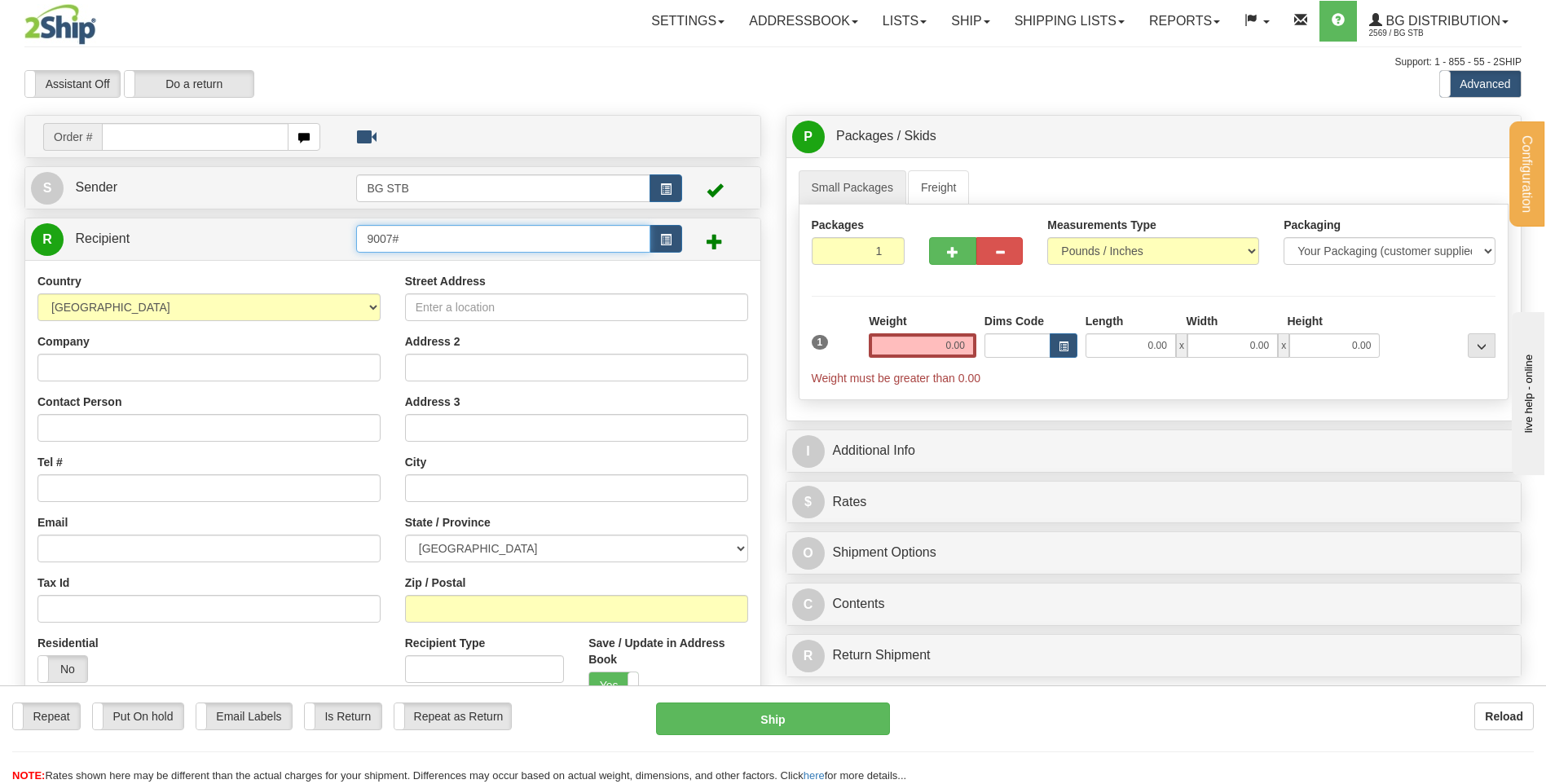
click at [558, 224] on input "9007#" at bounding box center [502, 238] width 293 height 28
type input "9007"
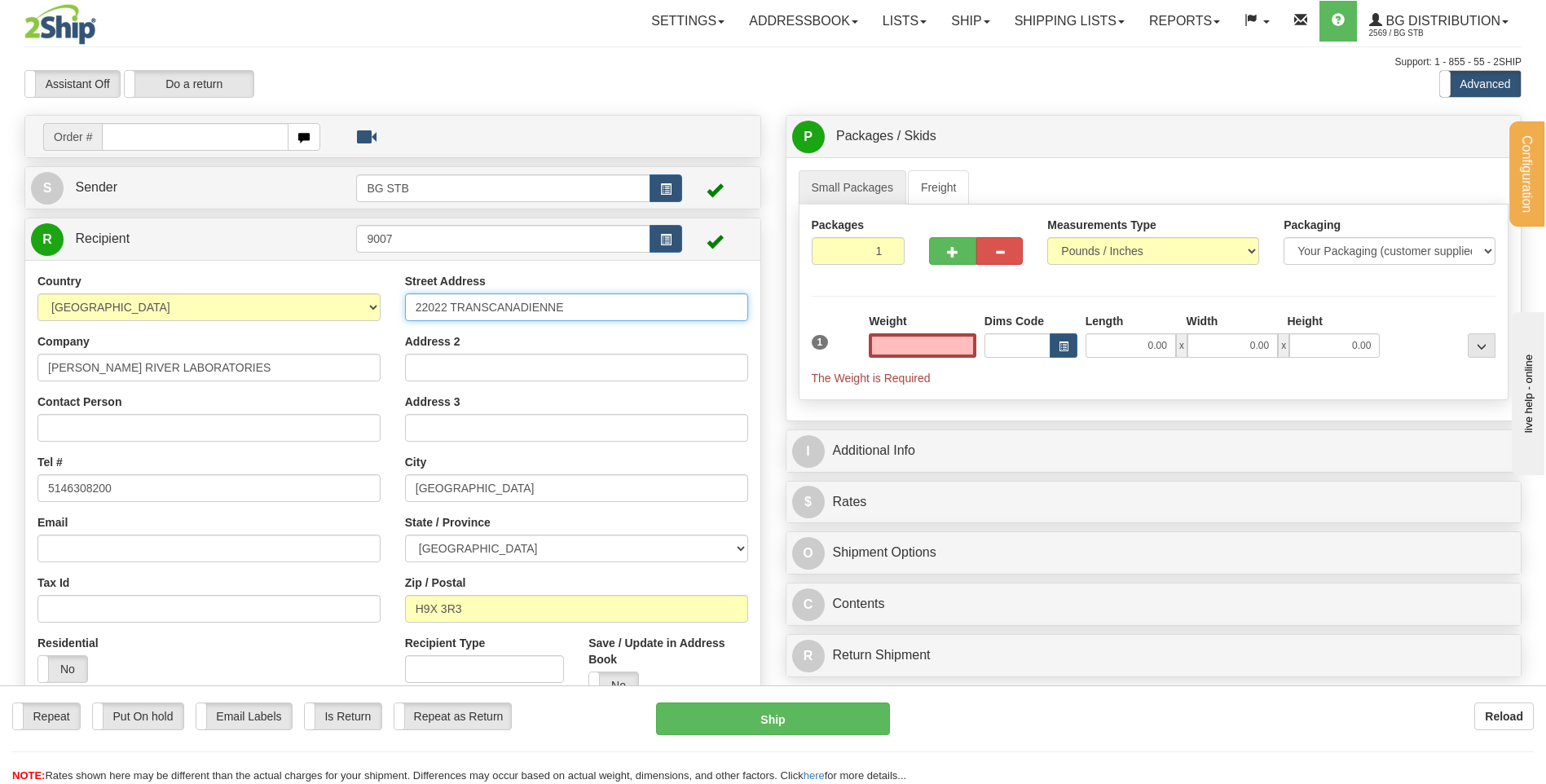
type input "0.00"
drag, startPoint x: 574, startPoint y: 310, endPoint x: 245, endPoint y: 286, distance: 329.9
click at [245, 286] on div "Country [GEOGRAPHIC_DATA] [GEOGRAPHIC_DATA] [GEOGRAPHIC_DATA] [GEOGRAPHIC_DATA]…" at bounding box center [393, 492] width 735 height 438
type input "1580 [PERSON_NAME]-METIVER"
drag, startPoint x: 521, startPoint y: 485, endPoint x: 403, endPoint y: 488, distance: 118.0
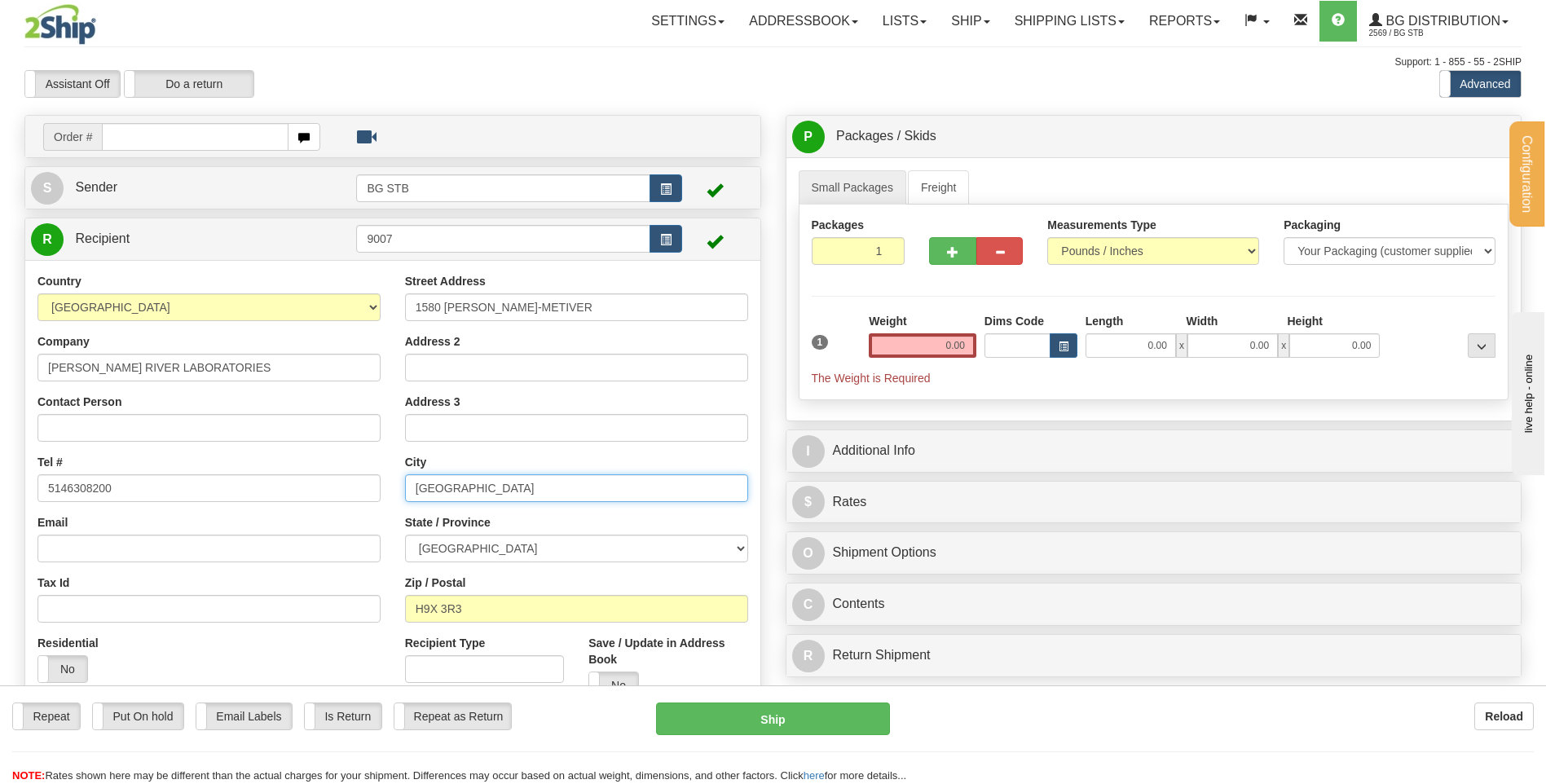
click at [407, 488] on input "[GEOGRAPHIC_DATA]" at bounding box center [576, 488] width 343 height 28
type input "SHERBROOK"
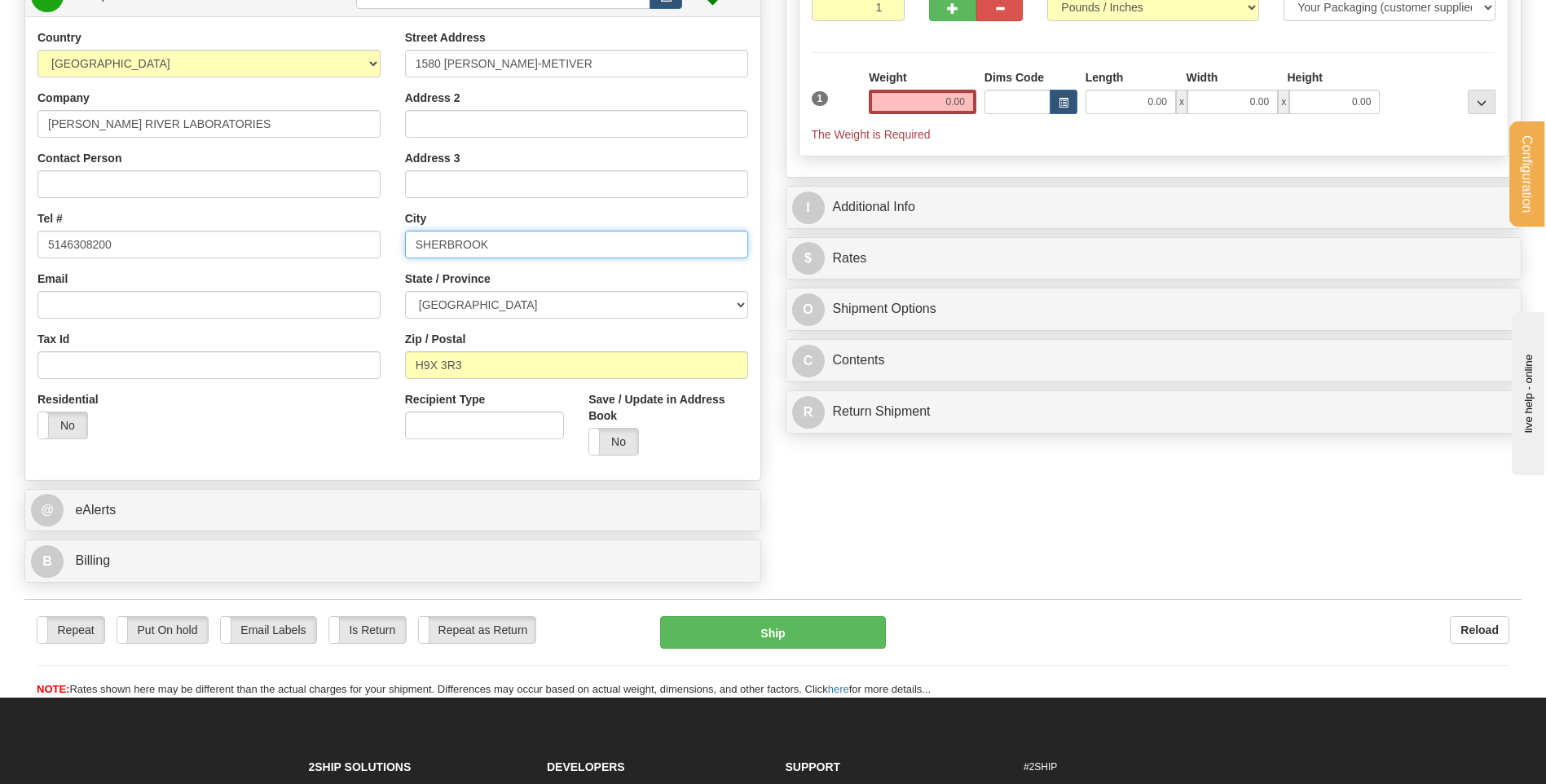
scroll to position [244, 0]
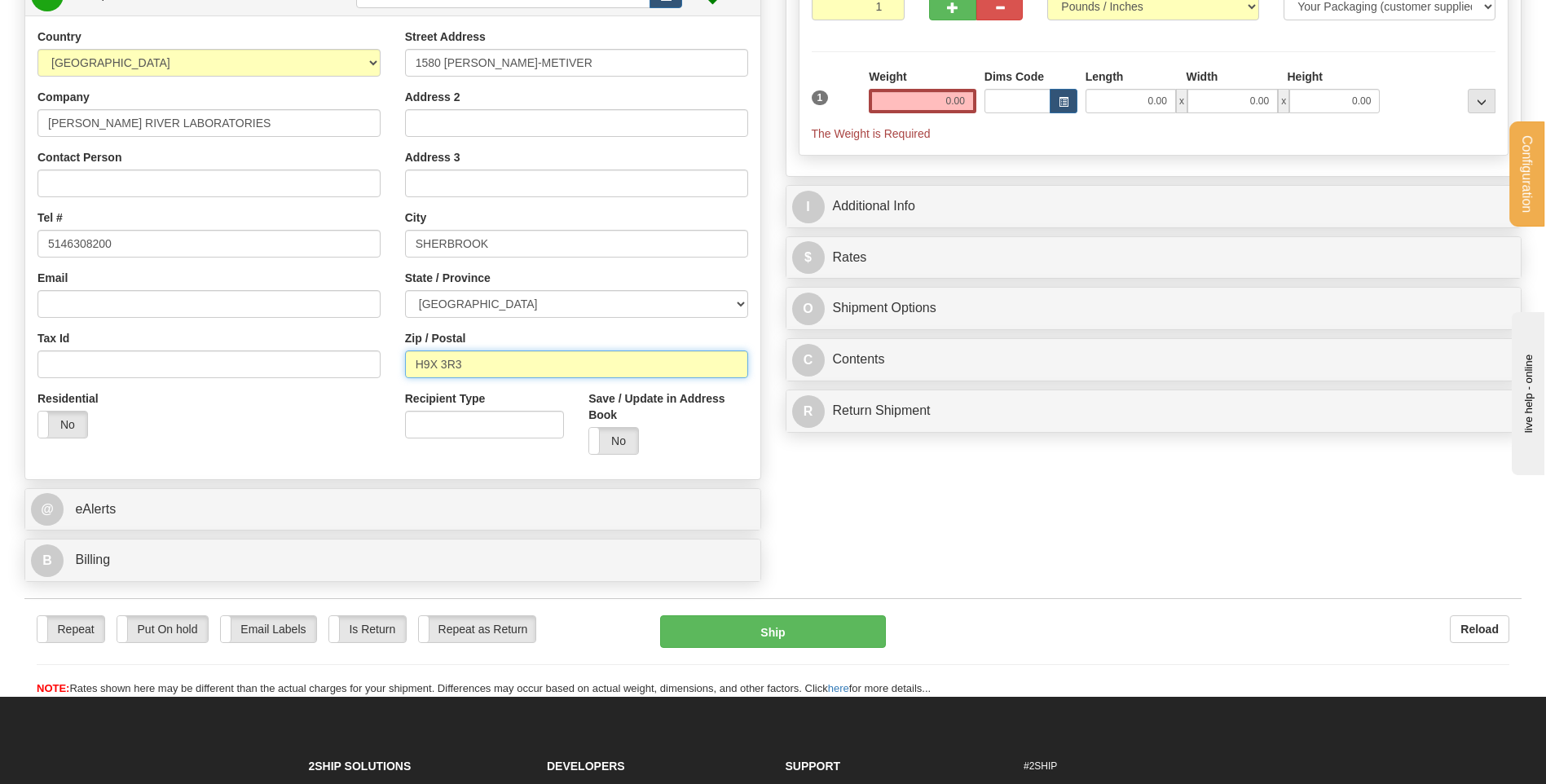
drag, startPoint x: 484, startPoint y: 361, endPoint x: 414, endPoint y: 364, distance: 70.1
click at [415, 364] on input "H9X 3R3" at bounding box center [576, 364] width 343 height 28
type input "J1E 0B5"
click at [834, 496] on div "Create a label for the return Create Pickup Without Label Order #" at bounding box center [773, 230] width 1522 height 719
click at [919, 98] on input "0.00" at bounding box center [922, 101] width 108 height 24
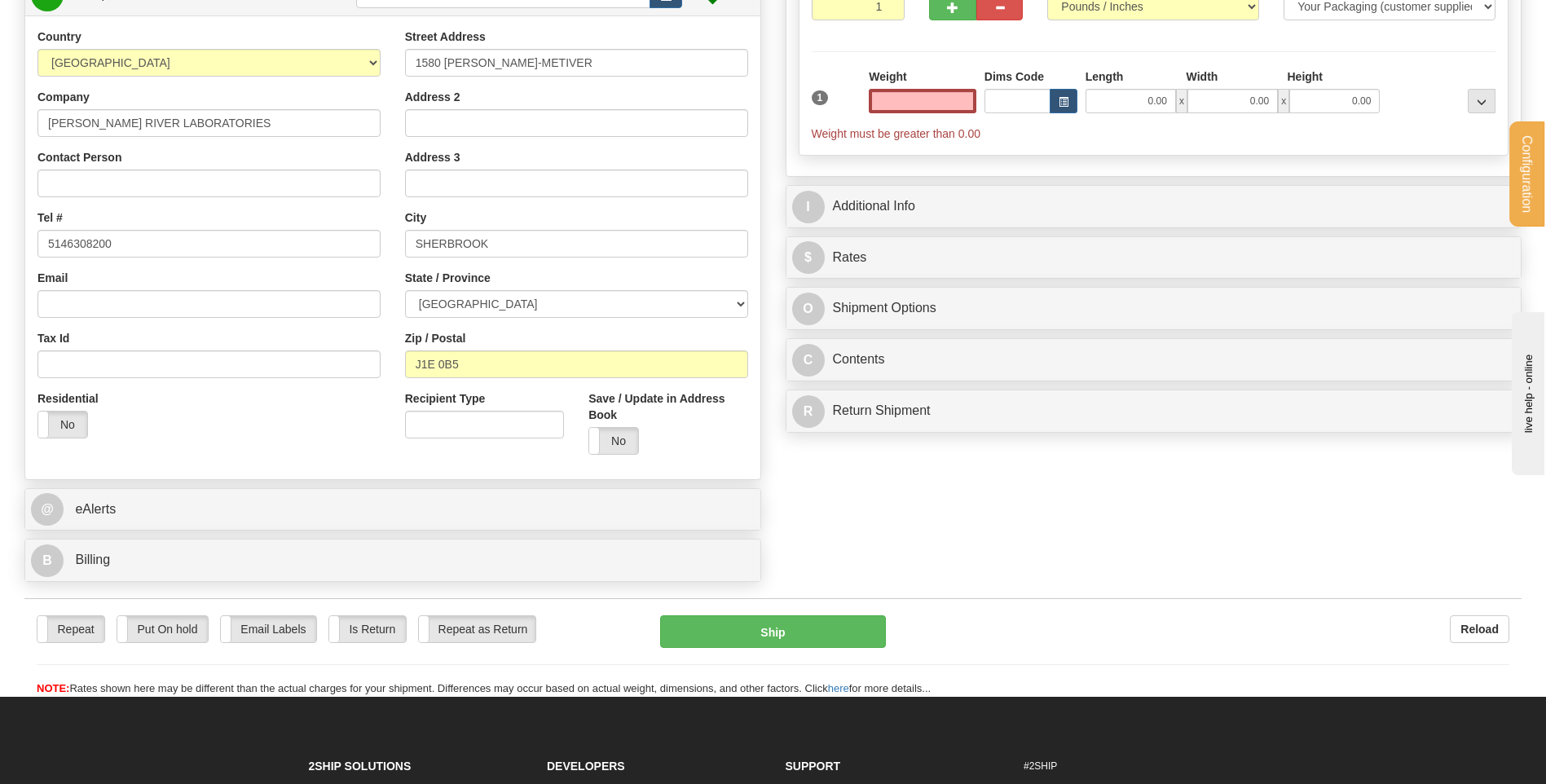
type input "0.00"
drag, startPoint x: 940, startPoint y: 132, endPoint x: 780, endPoint y: 136, distance: 160.0
click at [780, 136] on div "P Packages / Skids 1 Packages - Weight: 0.00 Lbs 1 Skids - Weight: NaN Lbs Ship…" at bounding box center [1153, 155] width 761 height 570
click at [843, 133] on span "The Weight is Required" at bounding box center [871, 133] width 119 height 13
drag, startPoint x: 812, startPoint y: 131, endPoint x: 943, endPoint y: 137, distance: 131.1
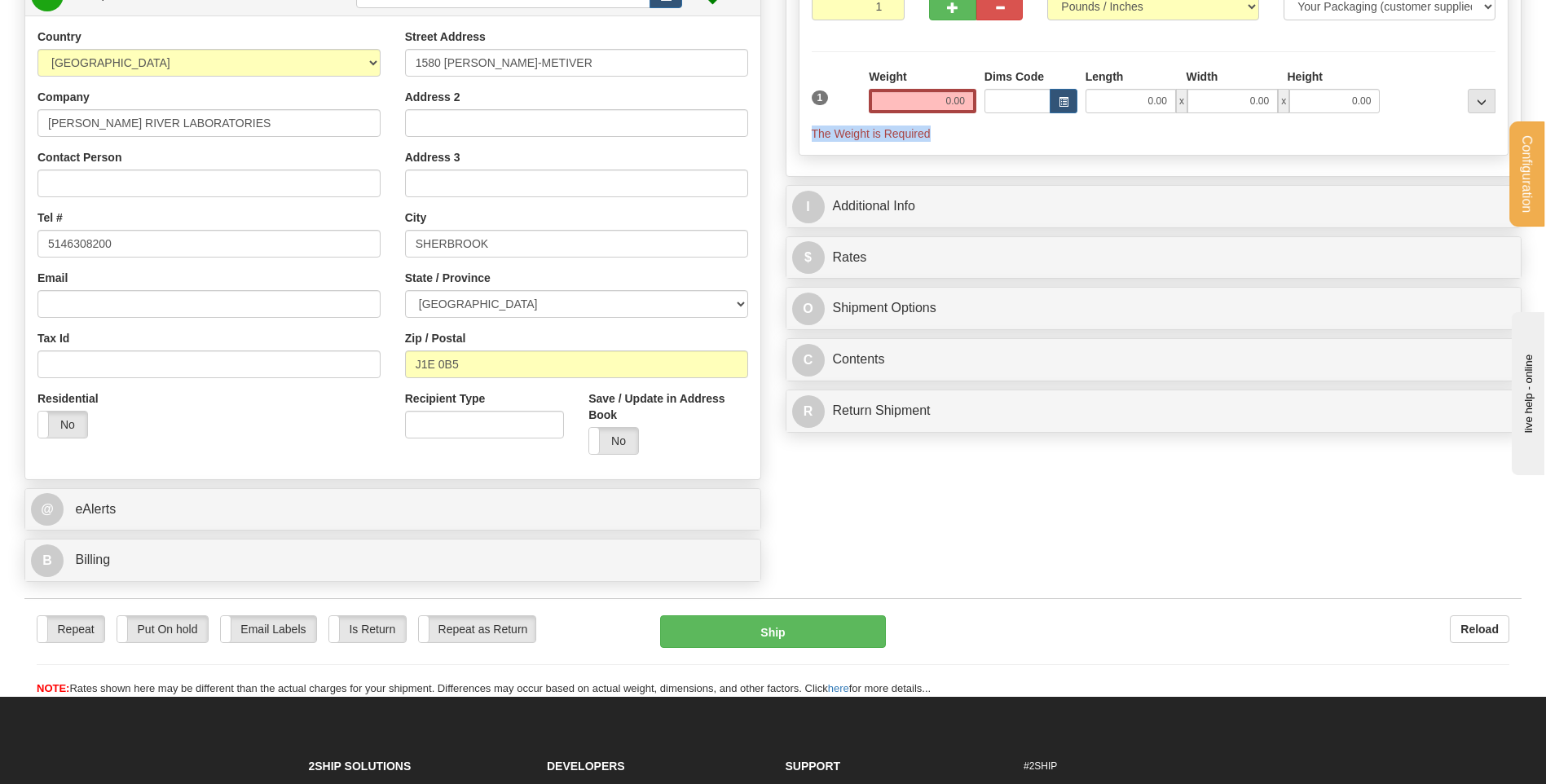
click at [943, 137] on span "The Weight is Required" at bounding box center [1153, 133] width 685 height 16
click at [945, 105] on input "0.00" at bounding box center [922, 101] width 108 height 24
type input "0.00"
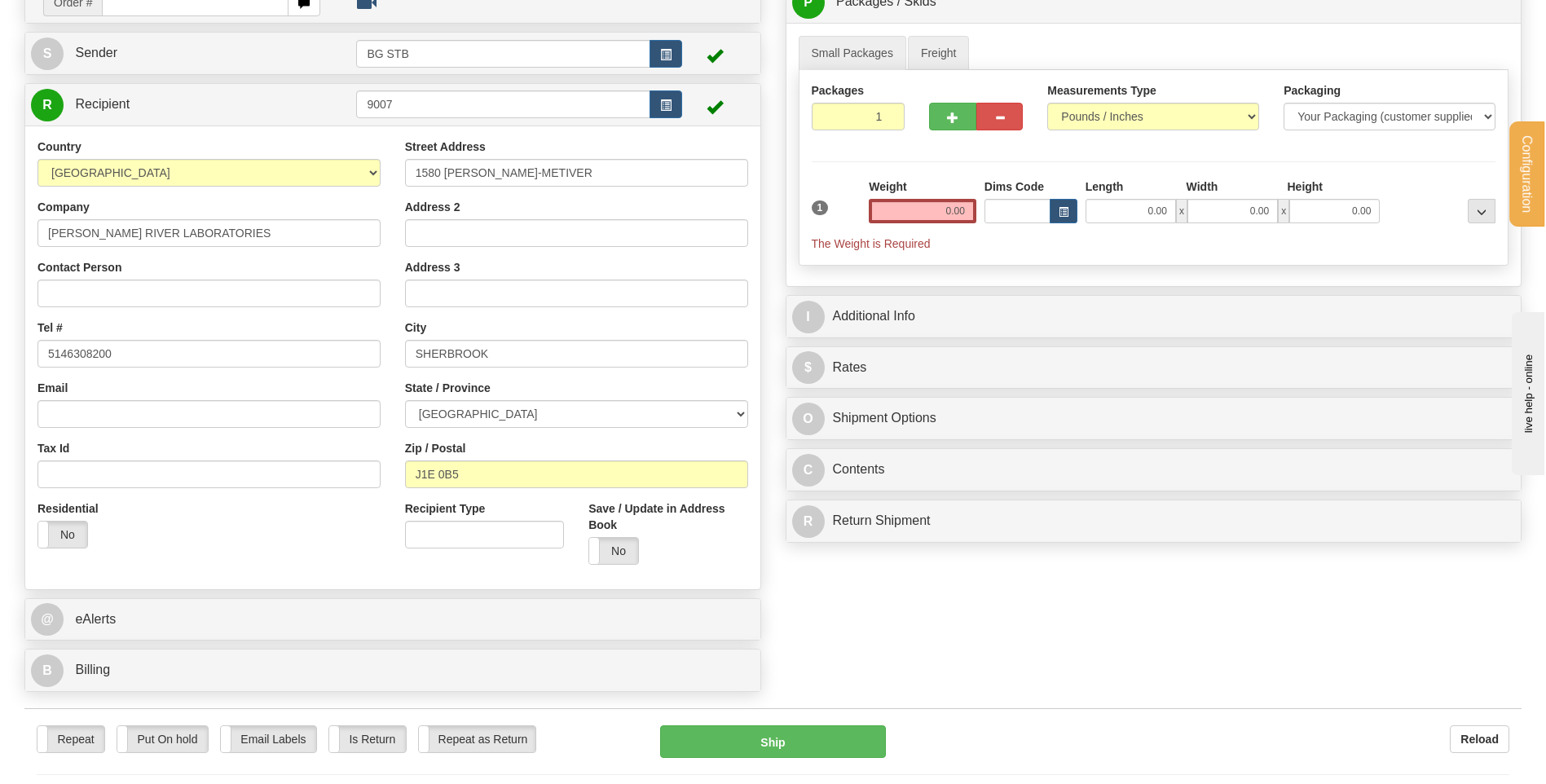
scroll to position [0, 0]
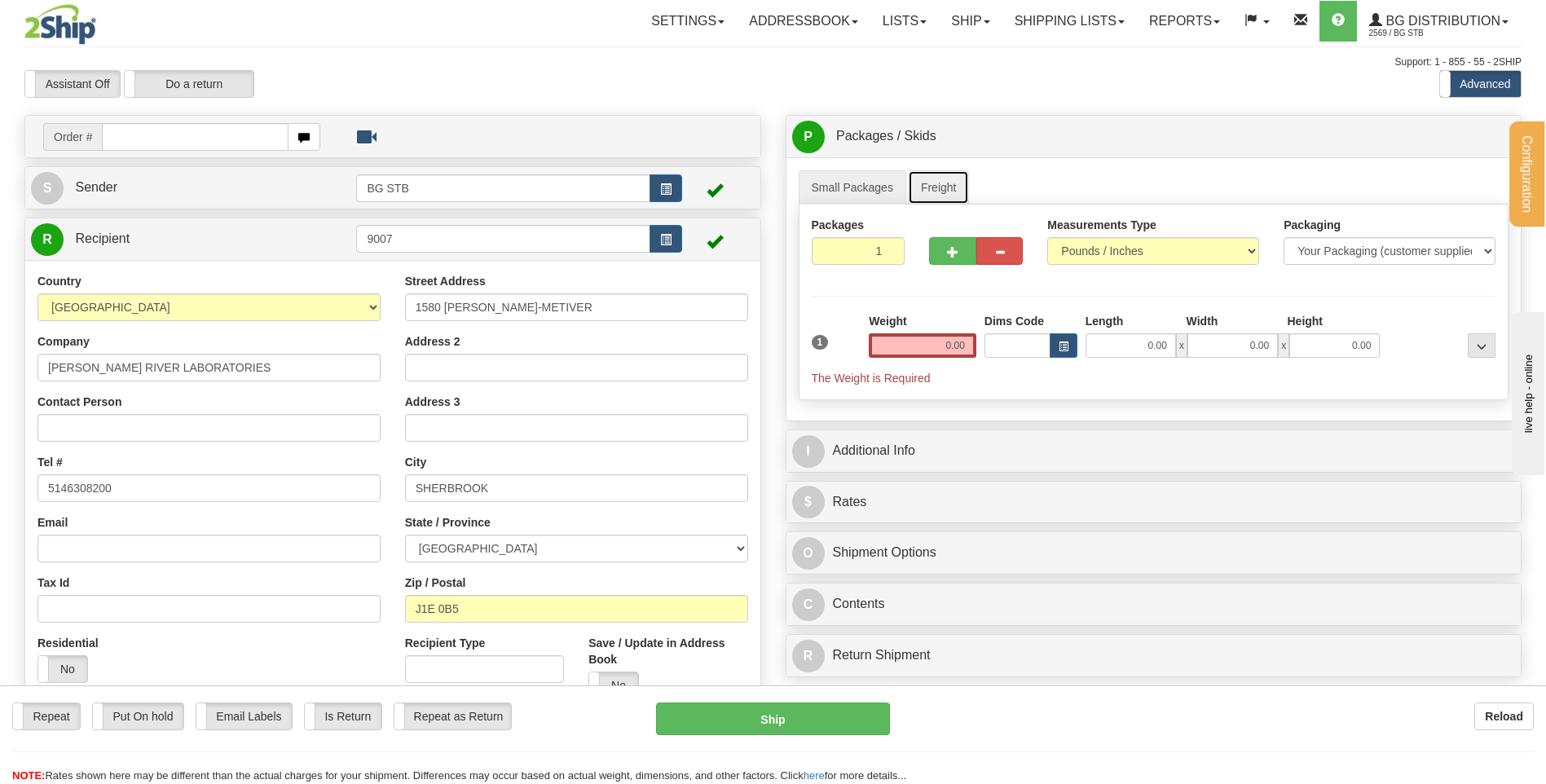
click at [945, 170] on link "Freight" at bounding box center [939, 187] width 62 height 34
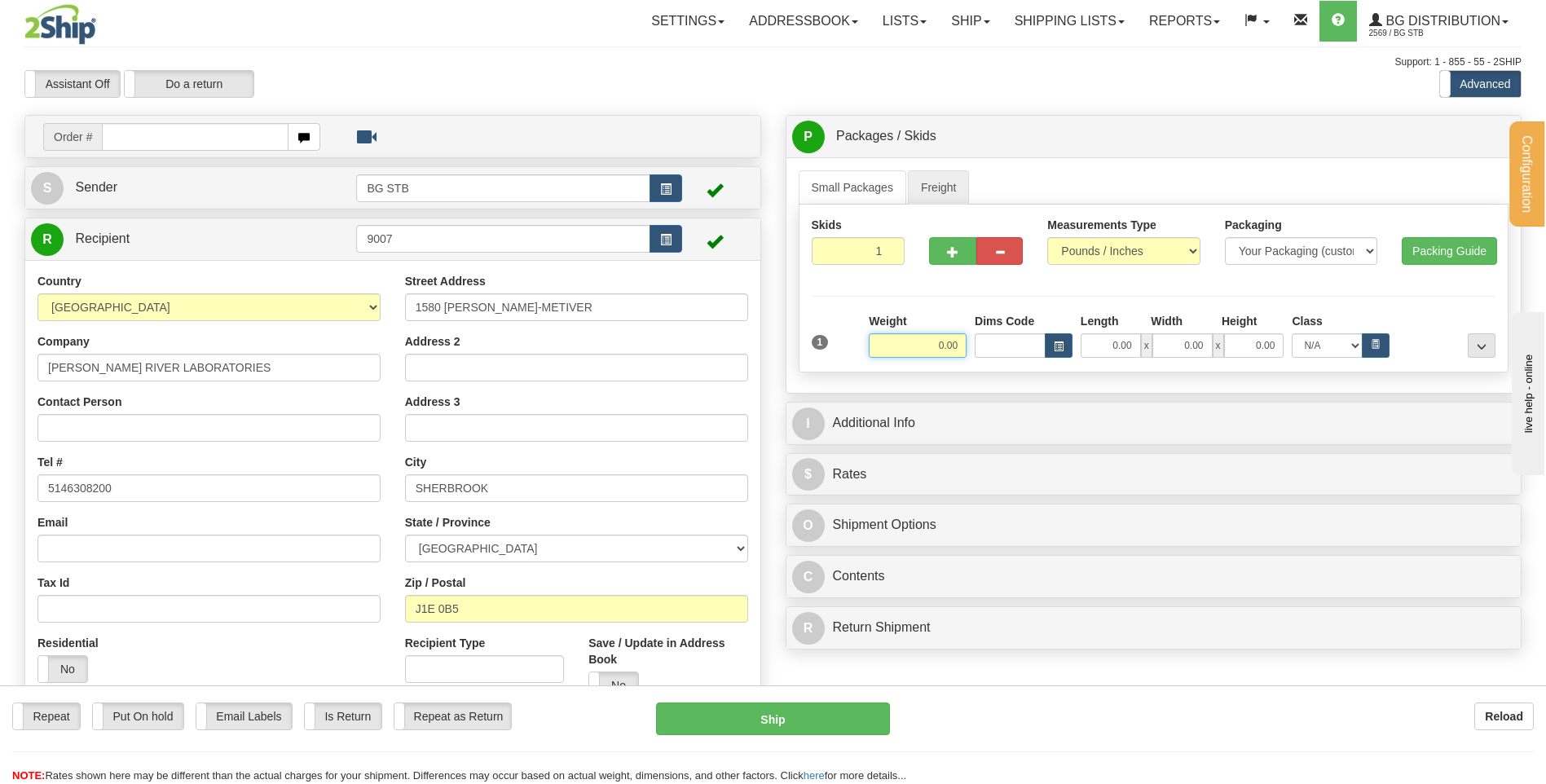
click at [934, 350] on input "0.00" at bounding box center [918, 346] width 98 height 24
type input "440.00"
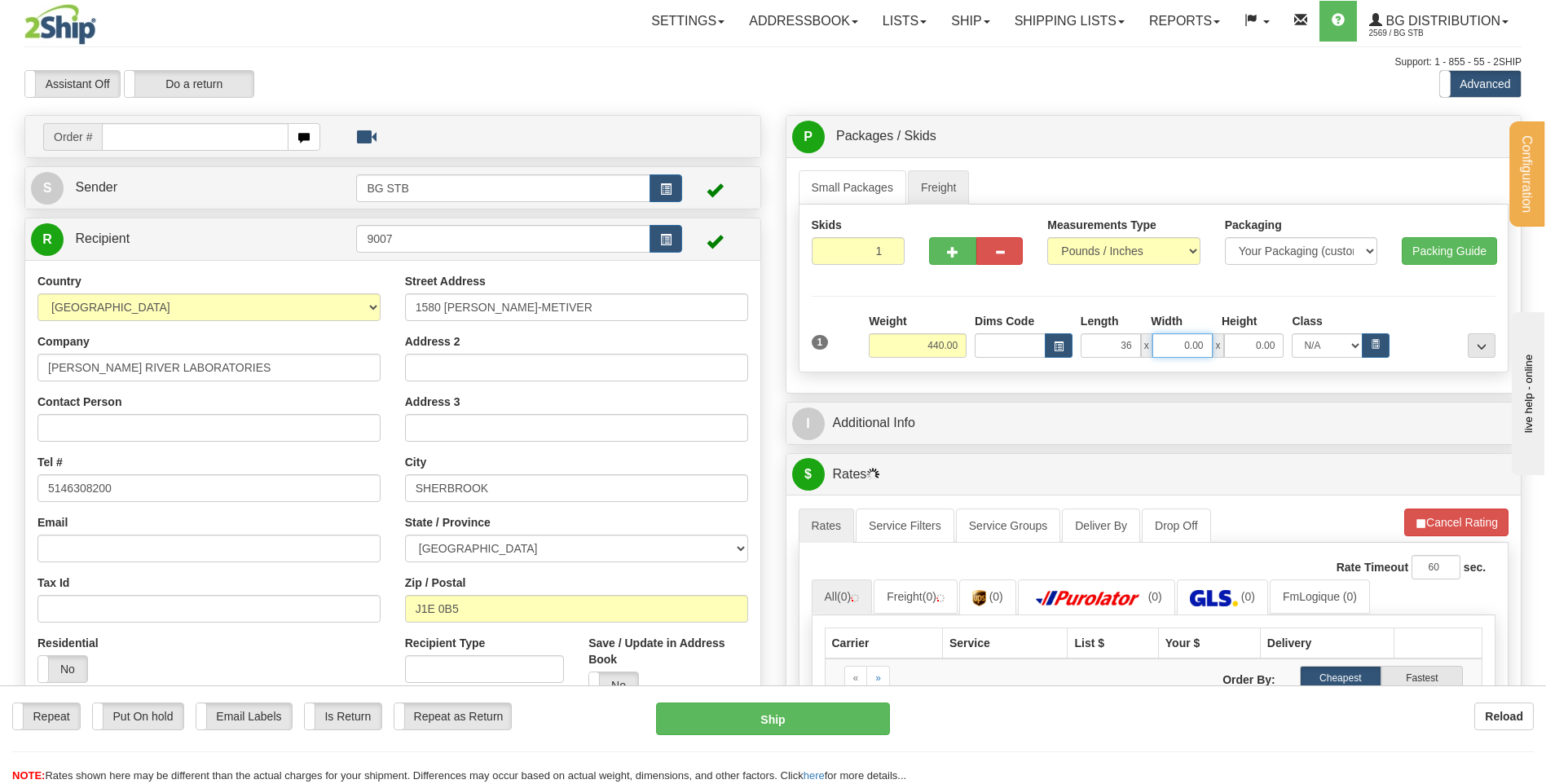
type input "36.00"
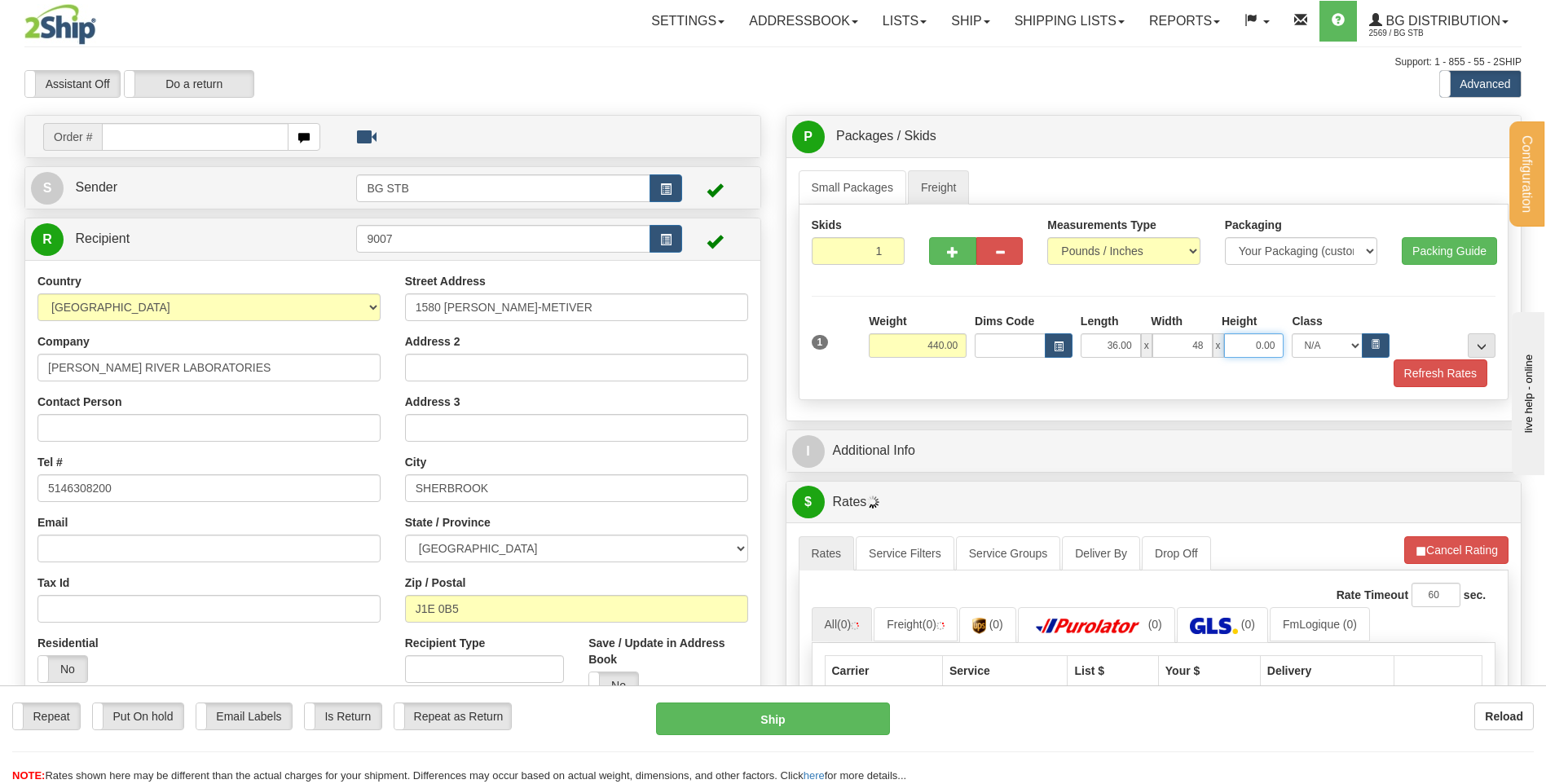
type input "48.00"
type input "24.00"
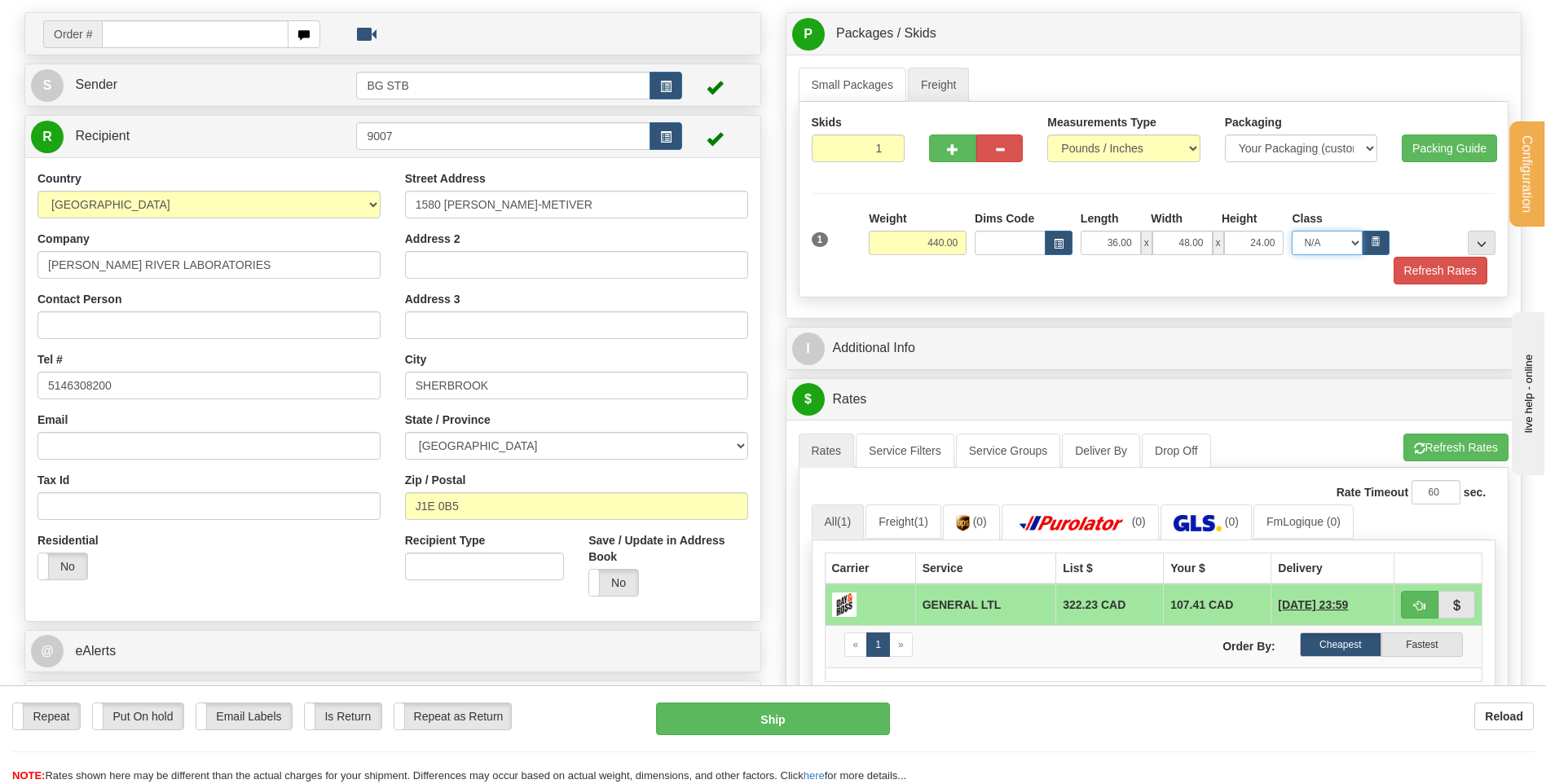
scroll to position [163, 0]
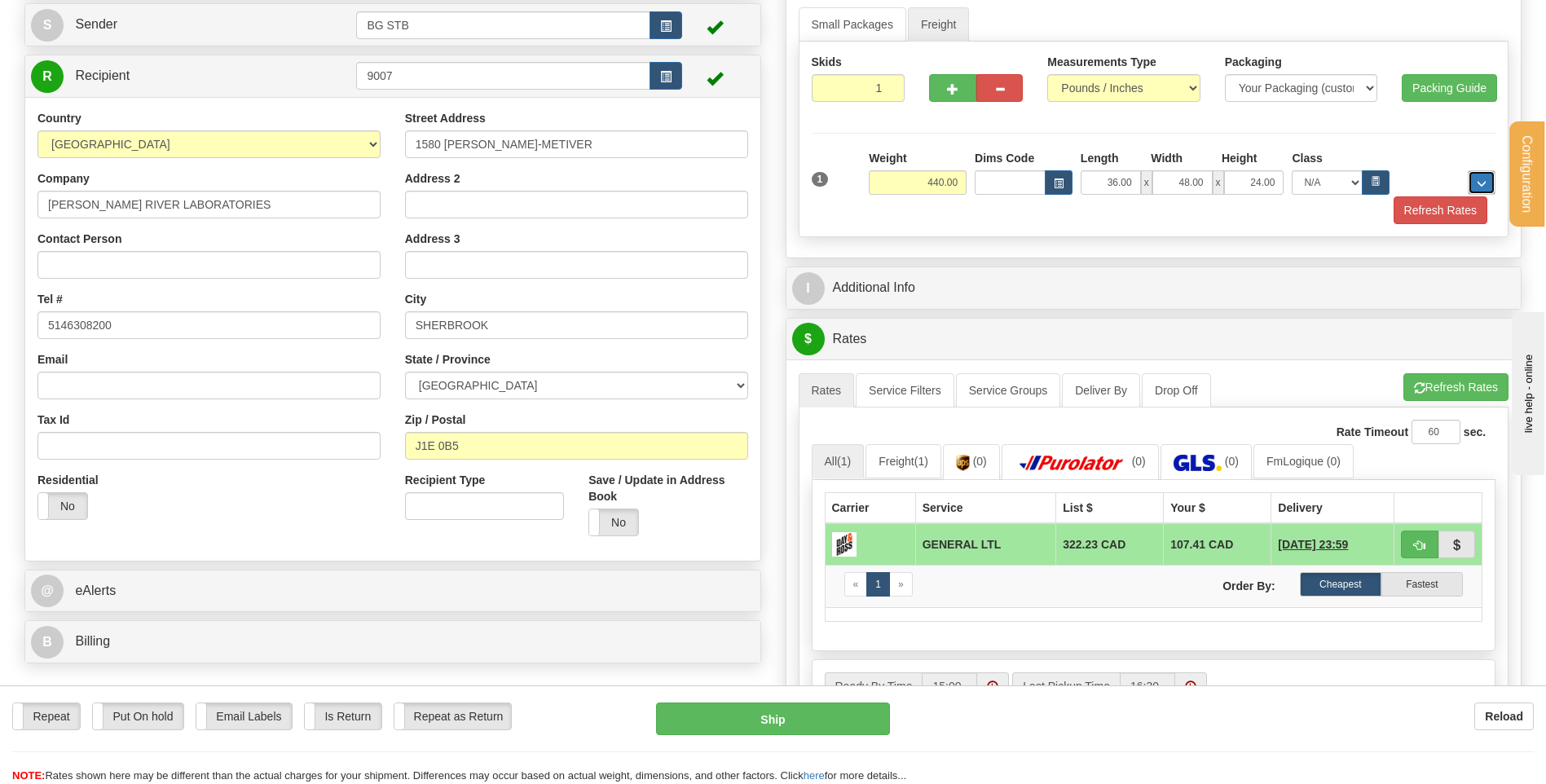
click at [1489, 182] on button "..." at bounding box center [1482, 182] width 28 height 24
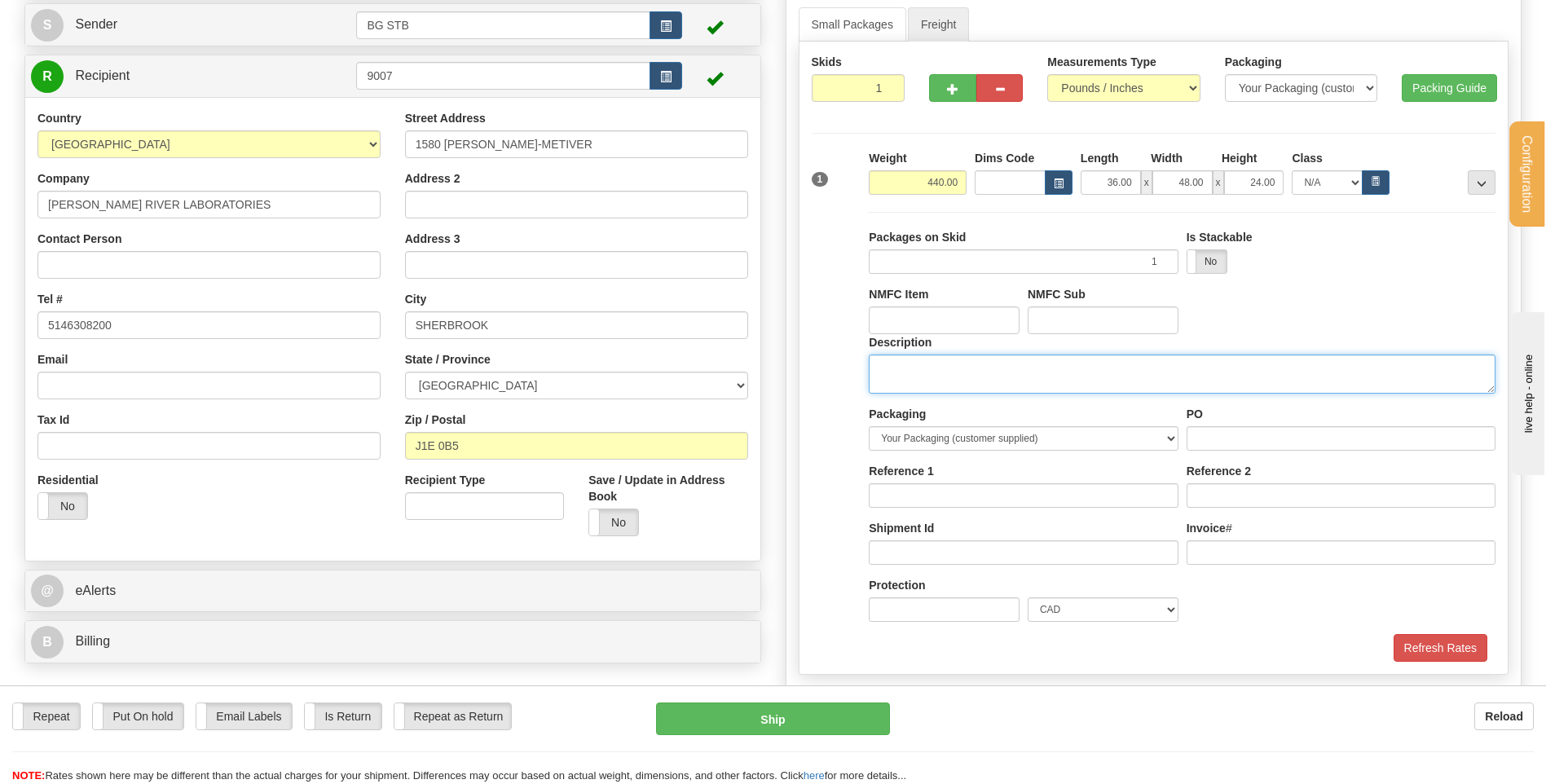
click at [921, 382] on textarea "Description" at bounding box center [1182, 374] width 626 height 39
type textarea "1 SKID"
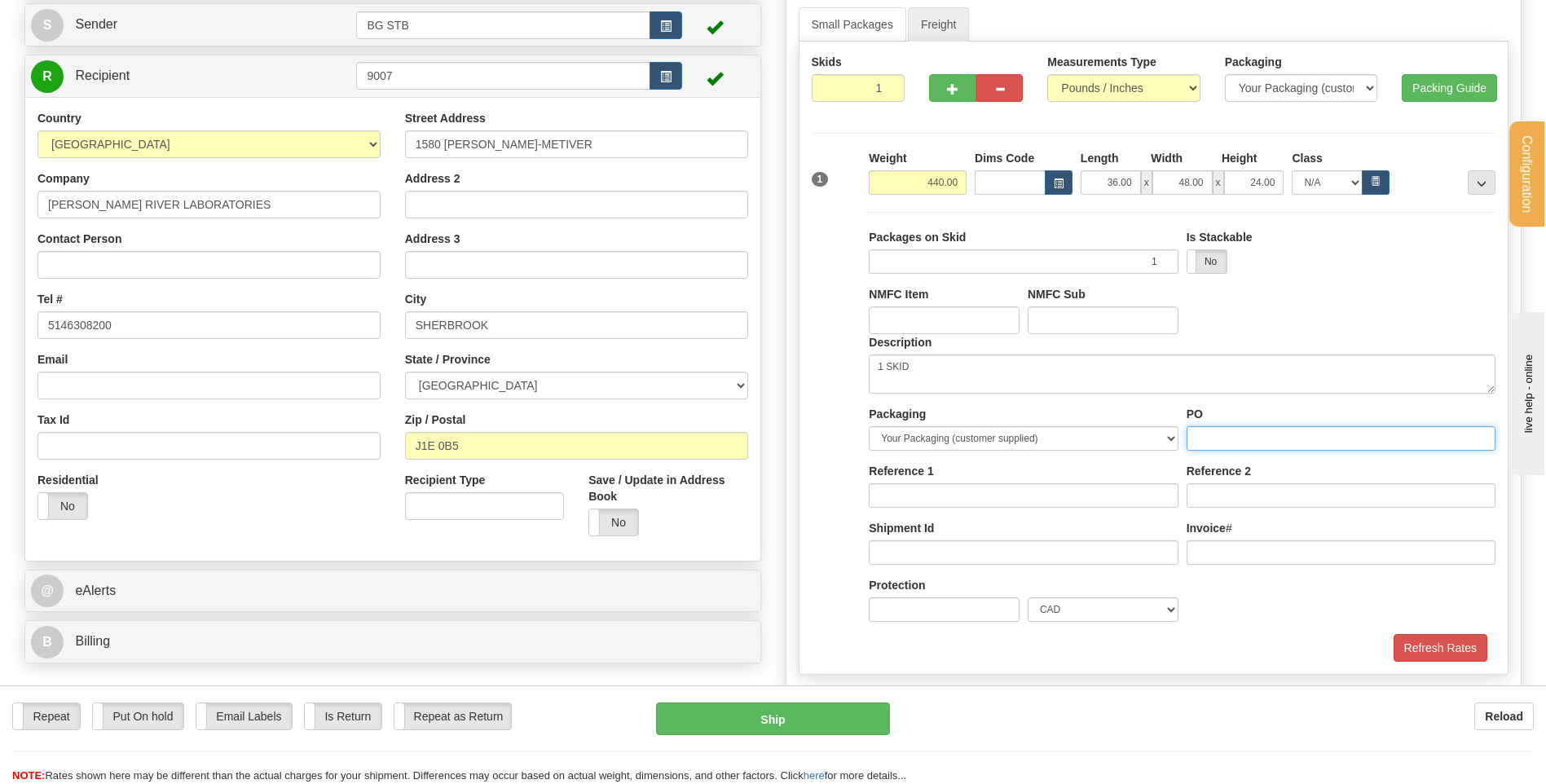
click at [1266, 444] on input "PO" at bounding box center [1340, 438] width 309 height 24
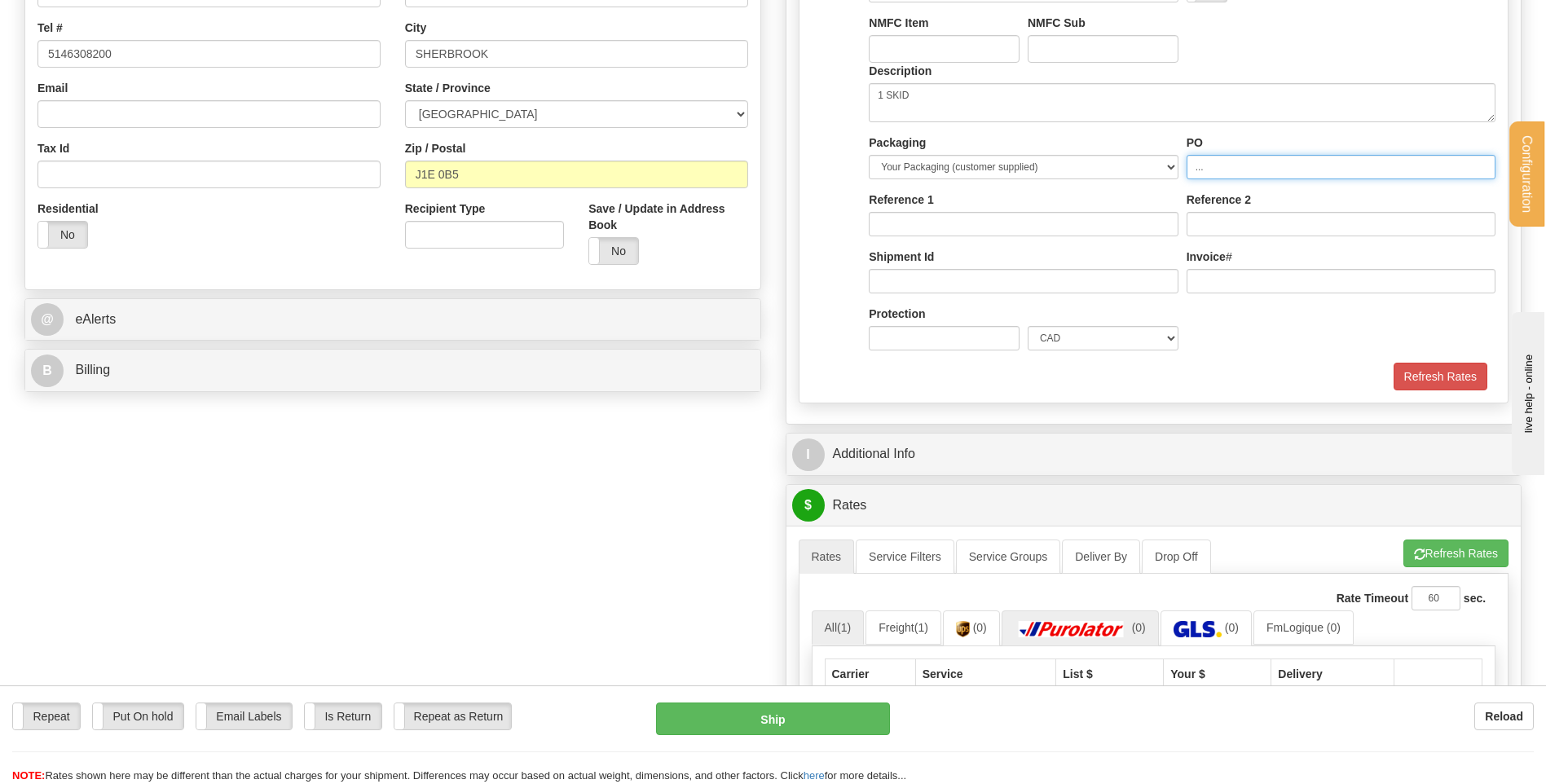
scroll to position [652, 0]
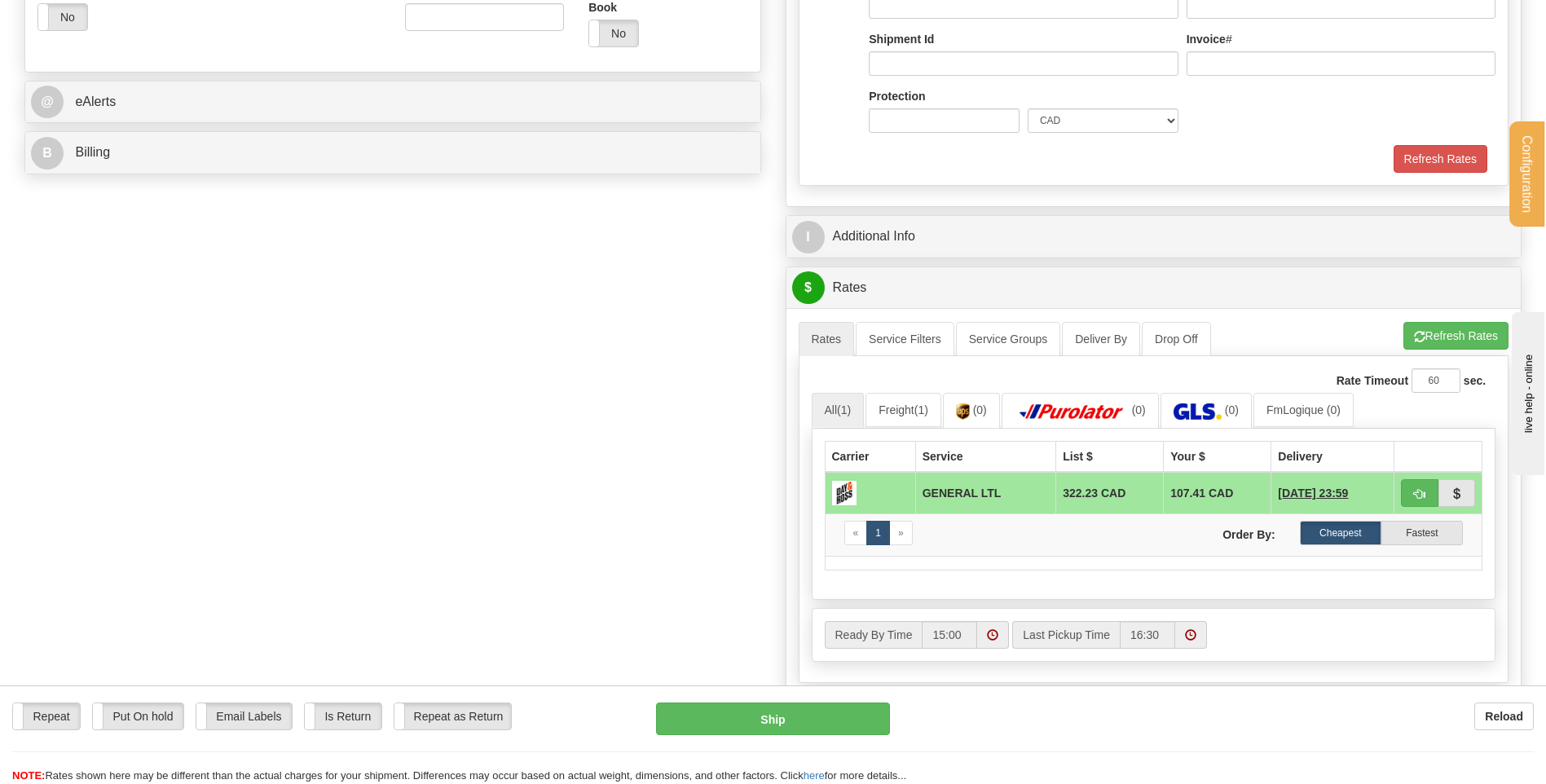
type input "..."
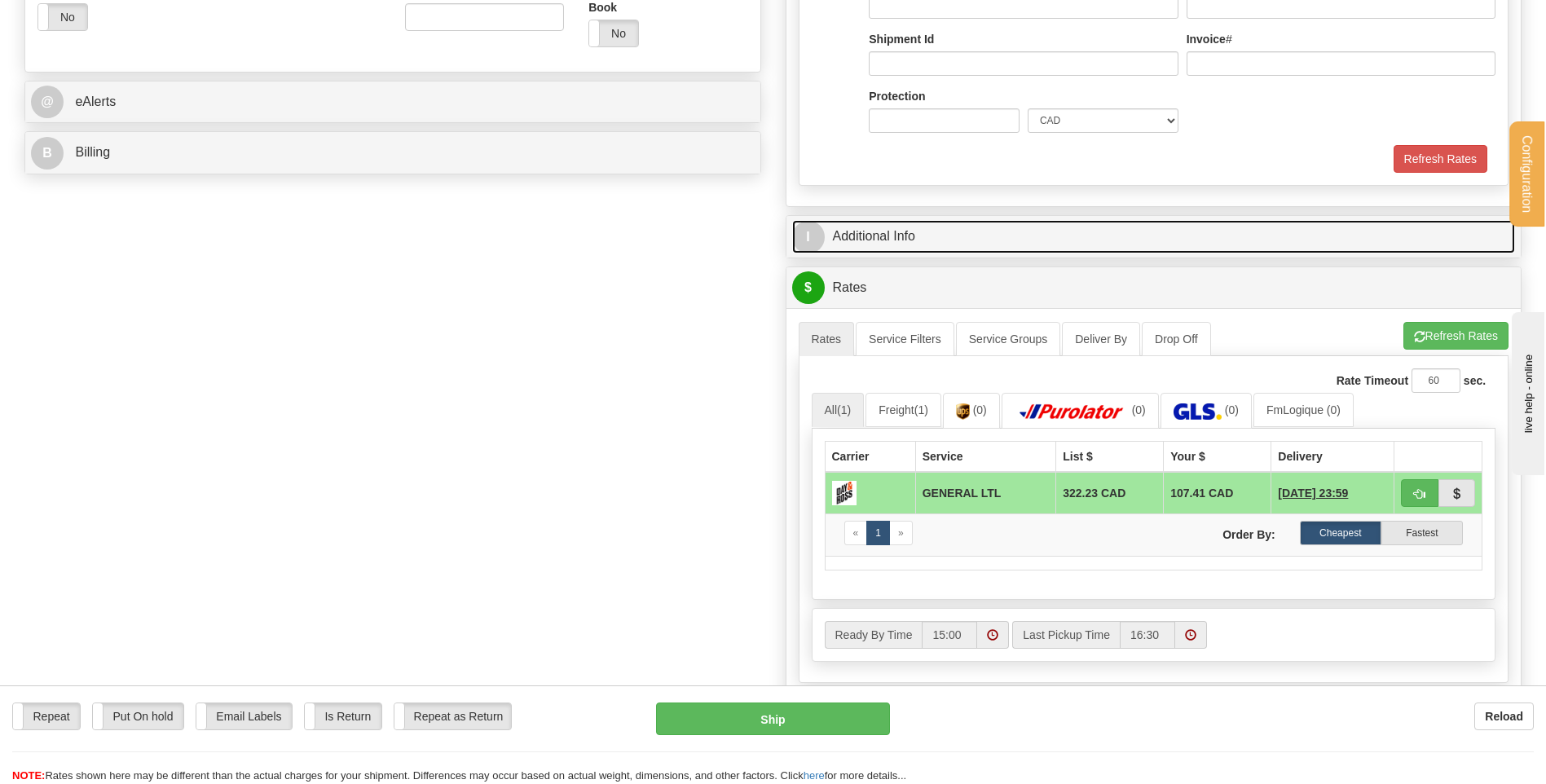
click at [982, 241] on link "I Additional Info" at bounding box center [1153, 237] width 724 height 34
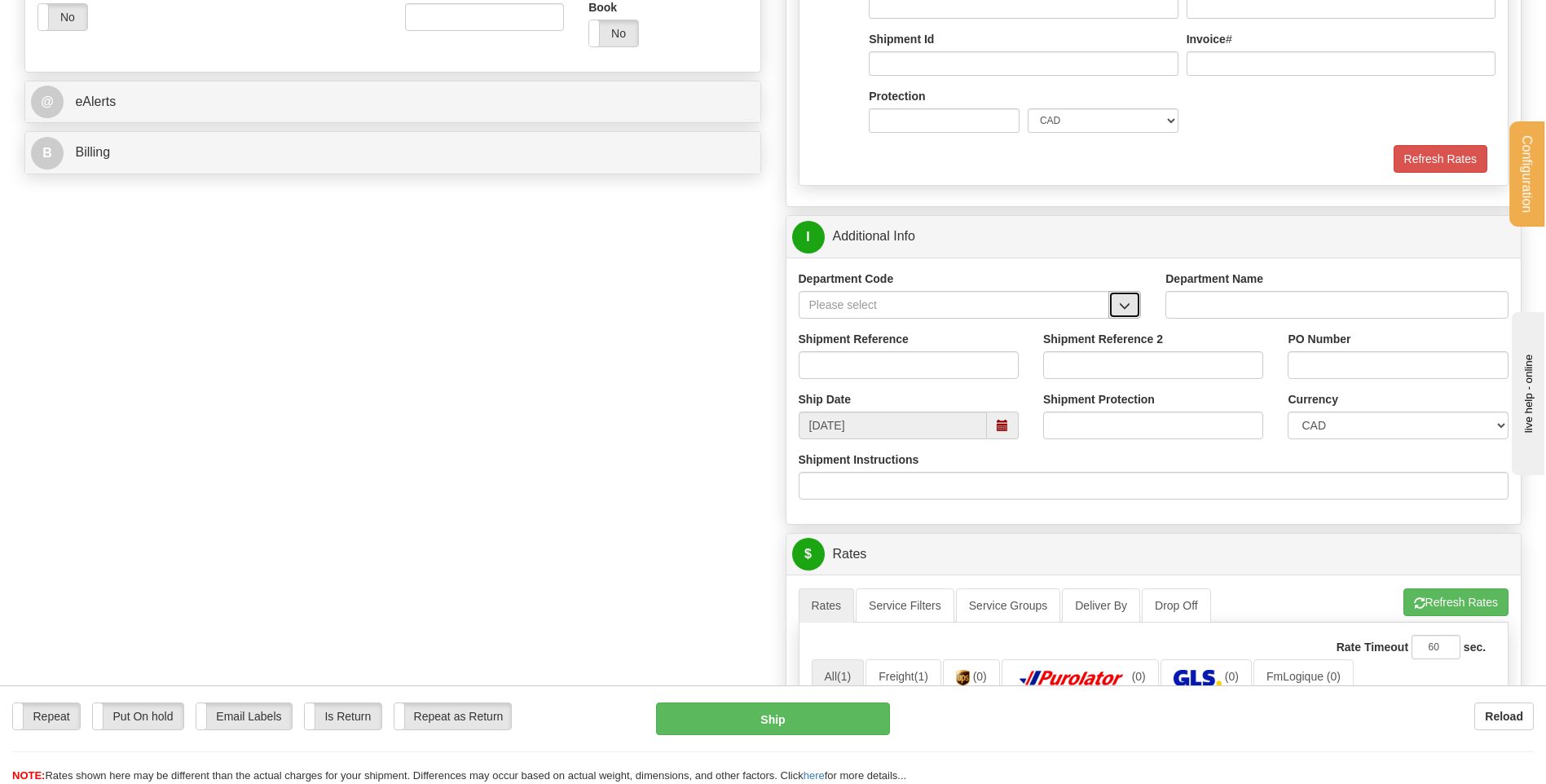
click at [1112, 306] on button "button" at bounding box center [1124, 305] width 33 height 28
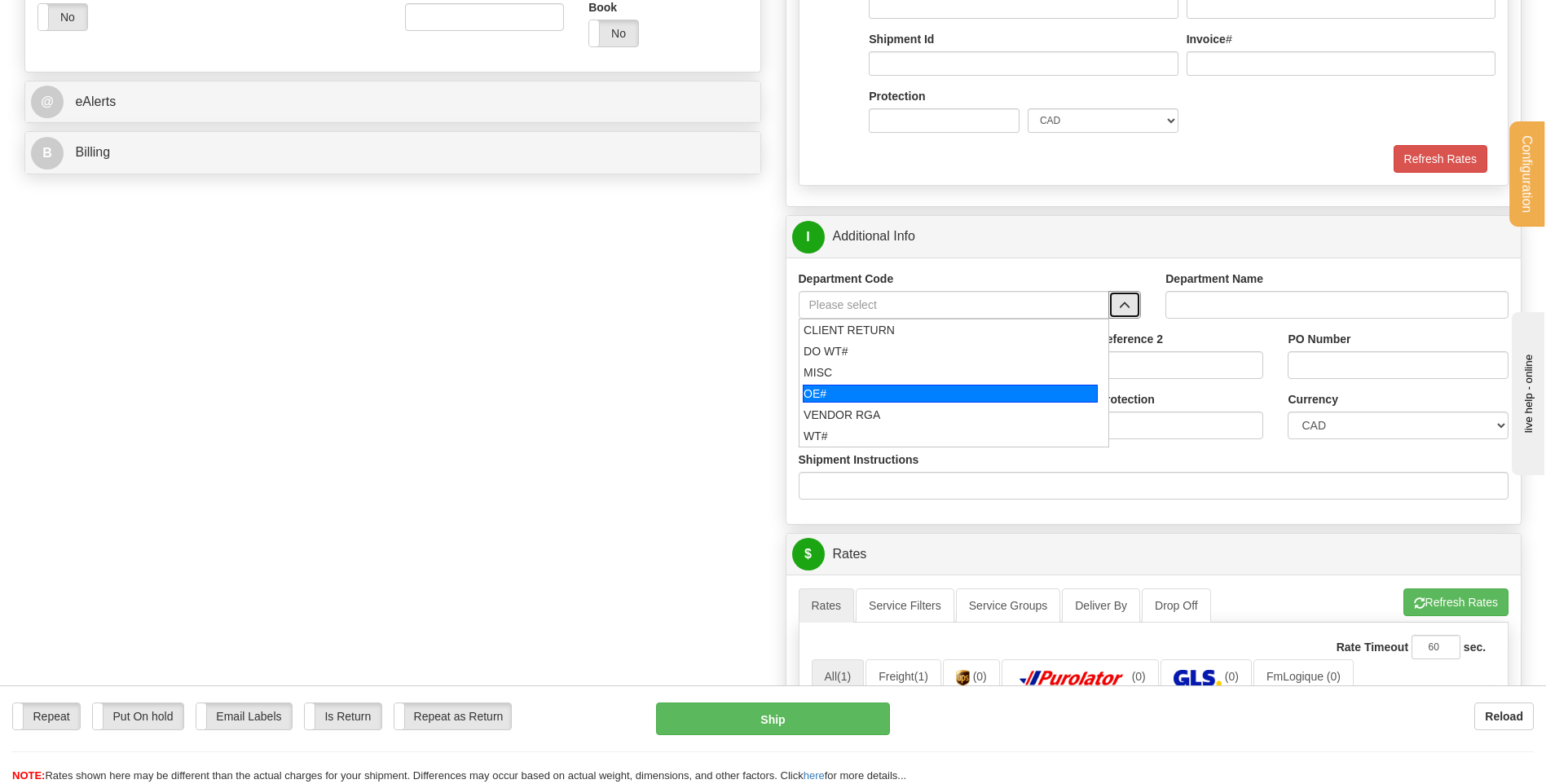
click at [909, 388] on div "OE#" at bounding box center [951, 393] width 295 height 18
type input "OE#"
type input "ORDERS"
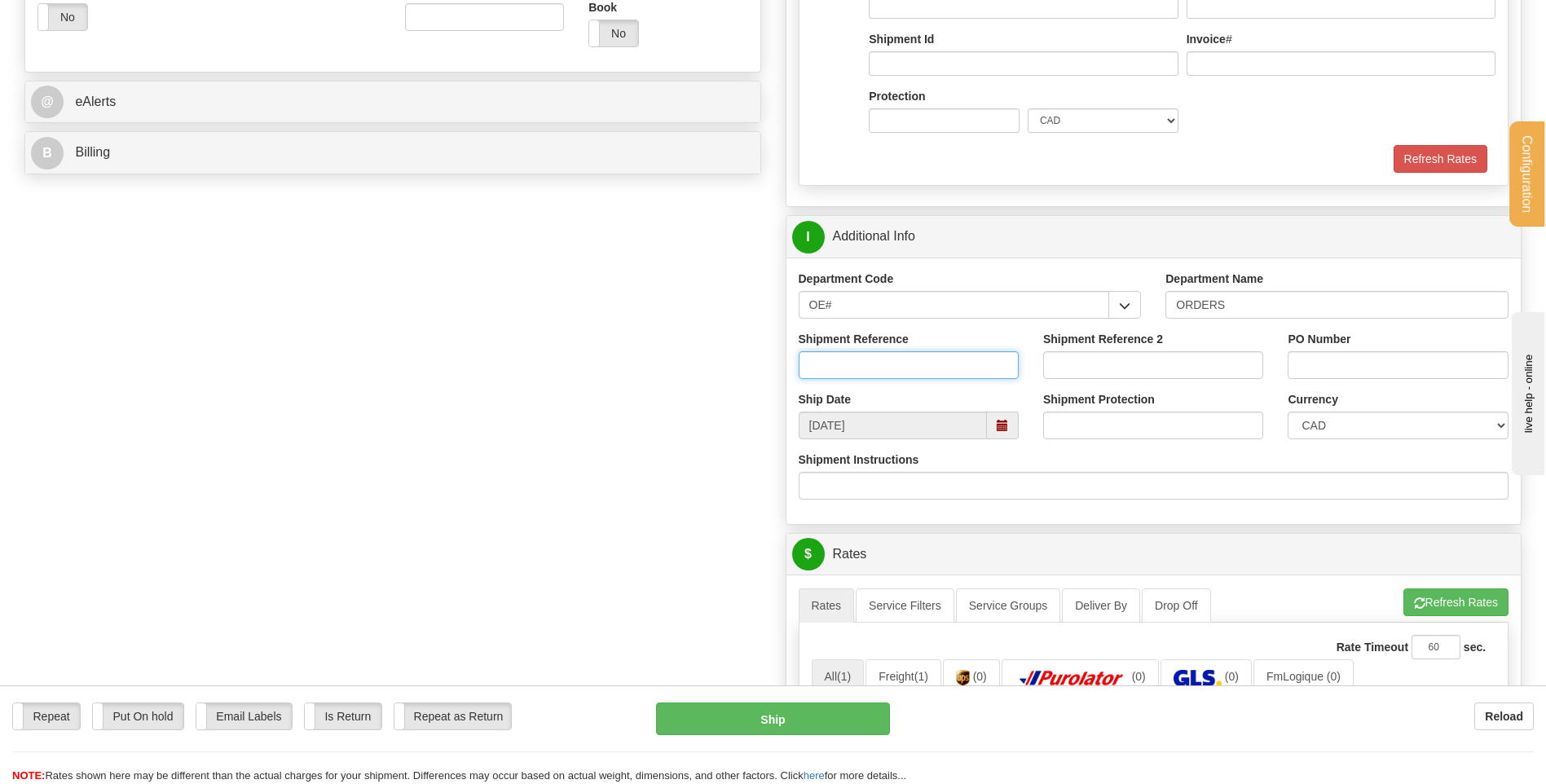
click at [909, 359] on input "Shipment Reference" at bounding box center [908, 365] width 220 height 28
type input "80002333-00"
type input "6601532663"
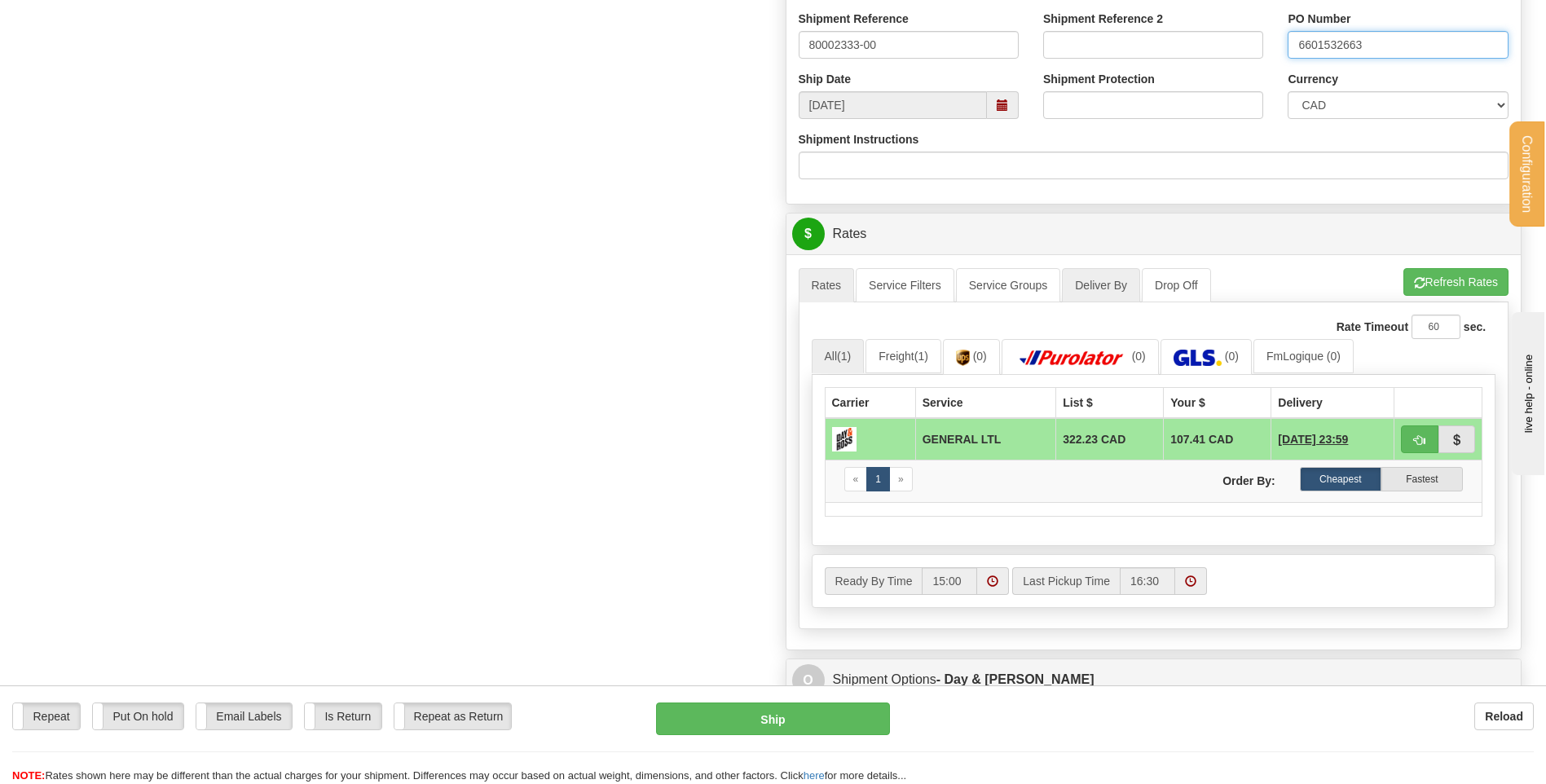
scroll to position [977, 0]
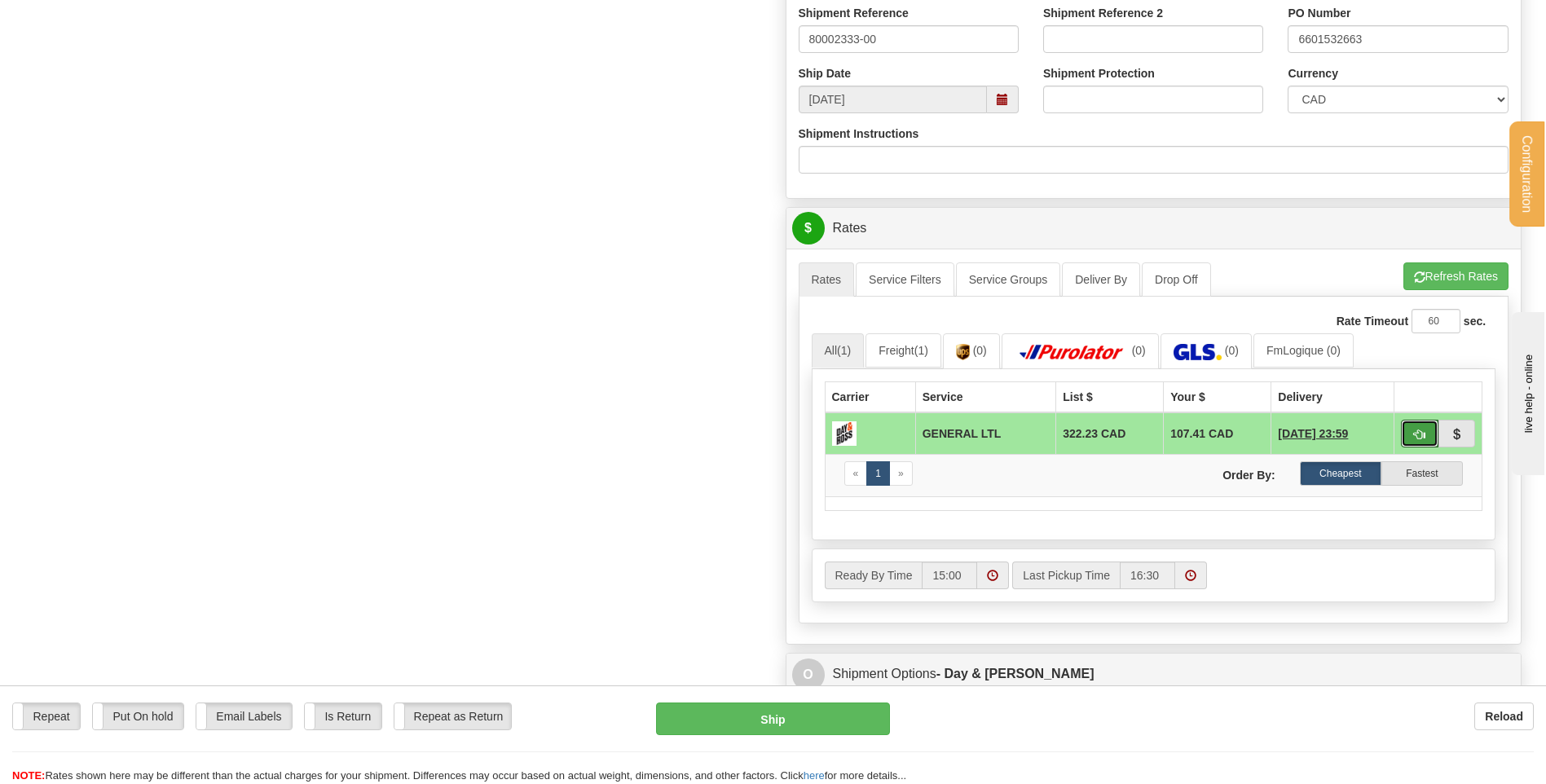
click at [1425, 435] on span "button" at bounding box center [1420, 434] width 11 height 10
type input "GL"
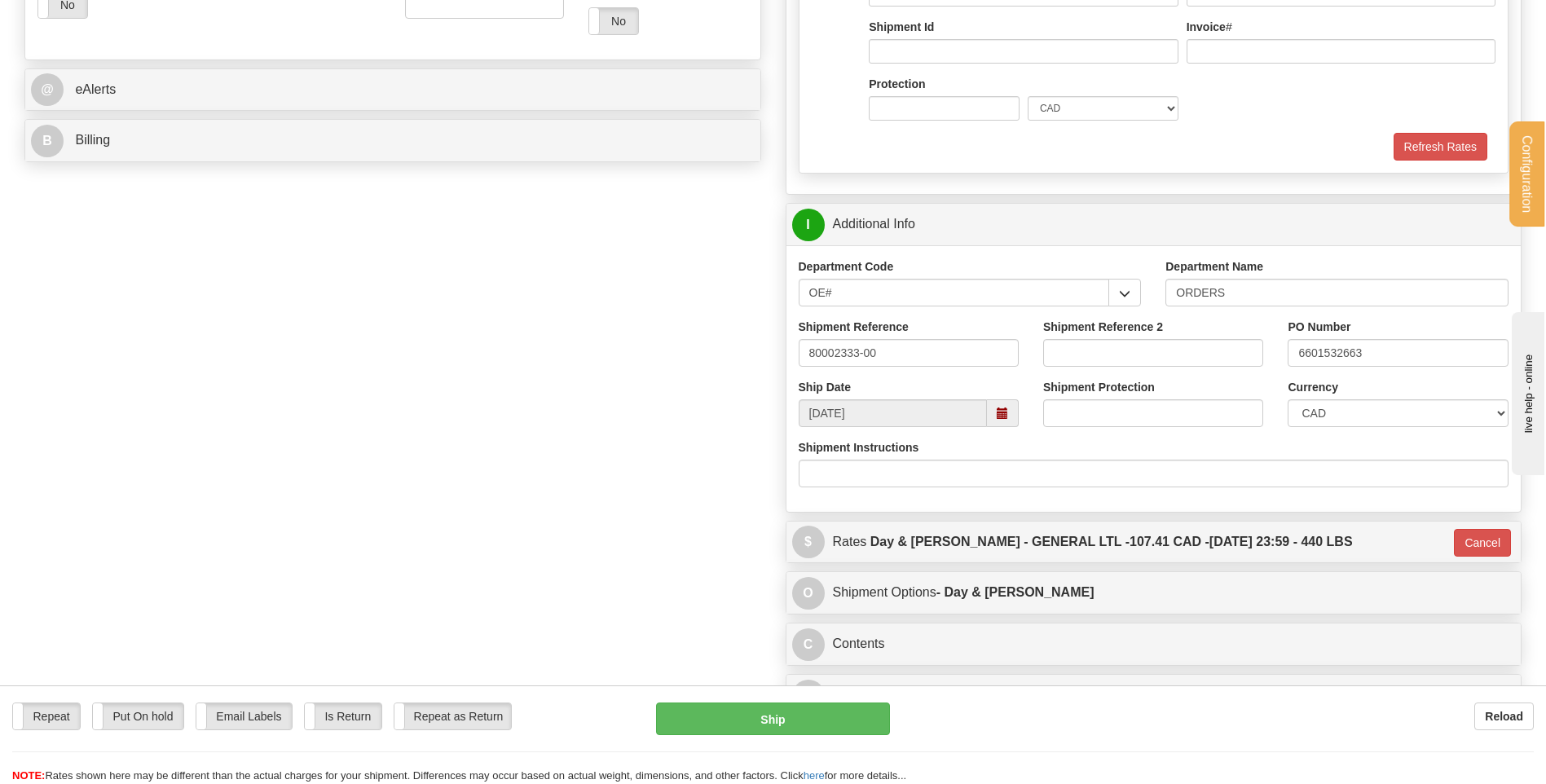
scroll to position [570, 0]
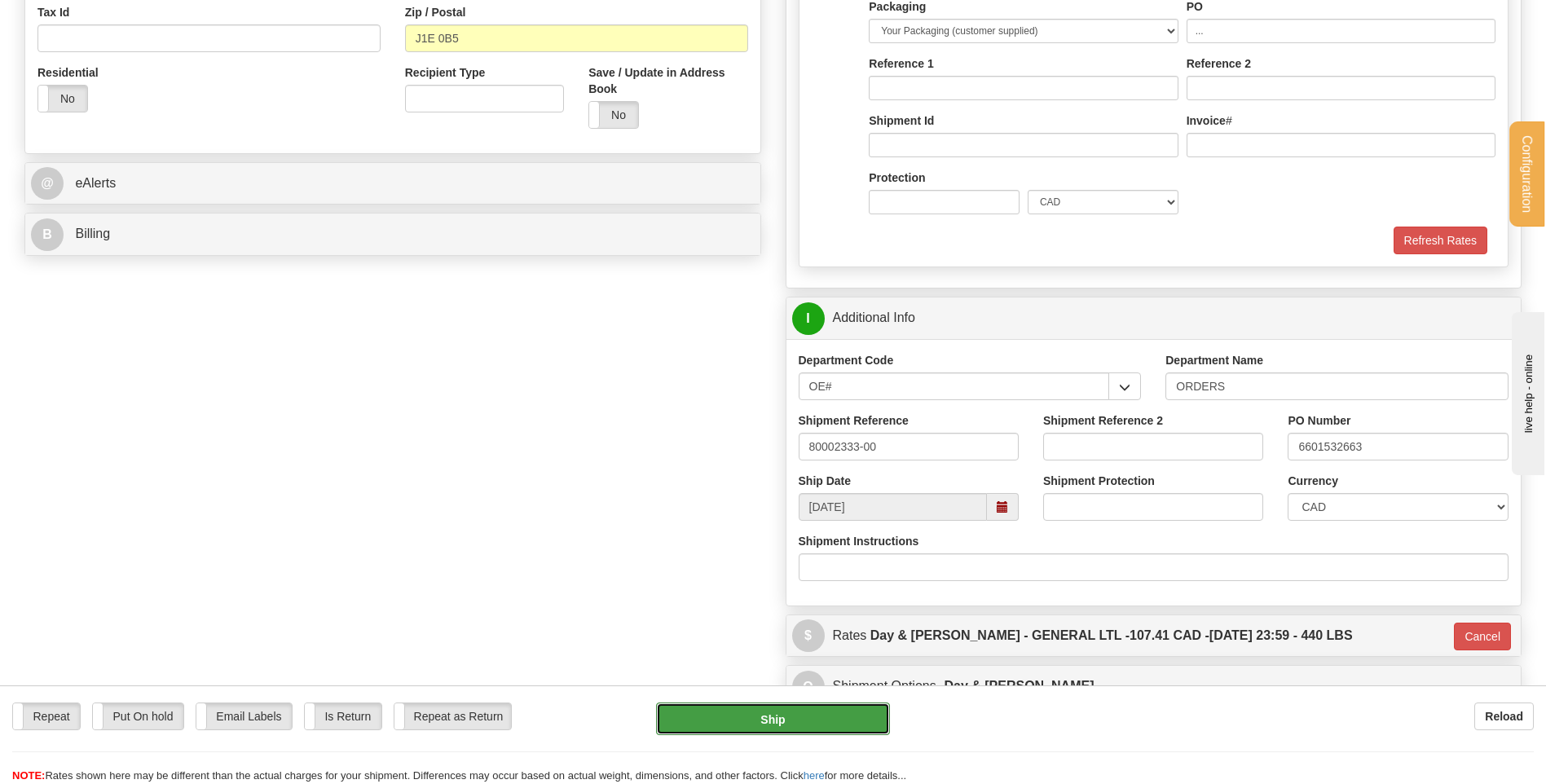
click at [703, 710] on button "Ship" at bounding box center [773, 718] width 233 height 33
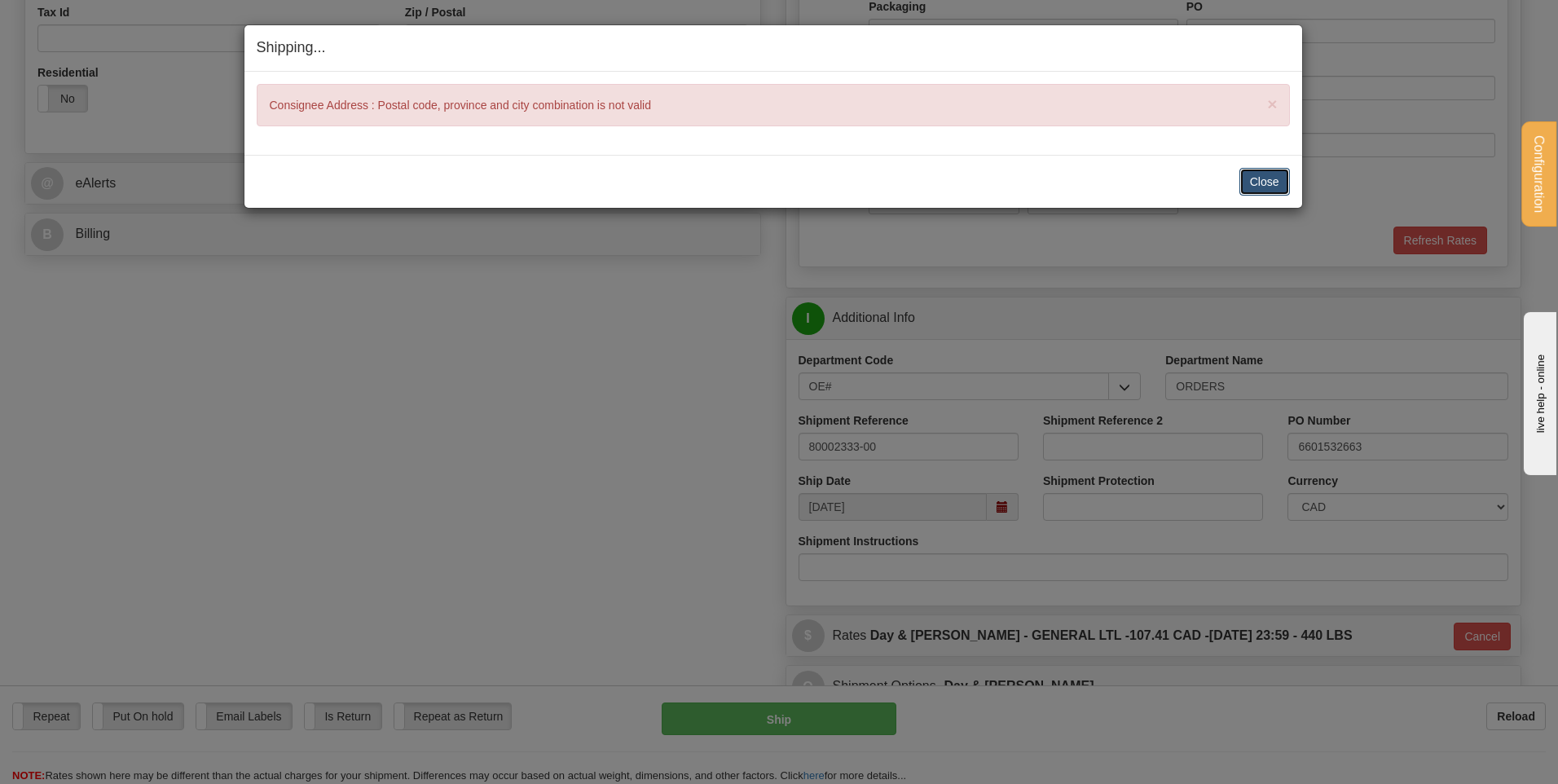
click at [1250, 177] on button "Close" at bounding box center [1265, 182] width 51 height 28
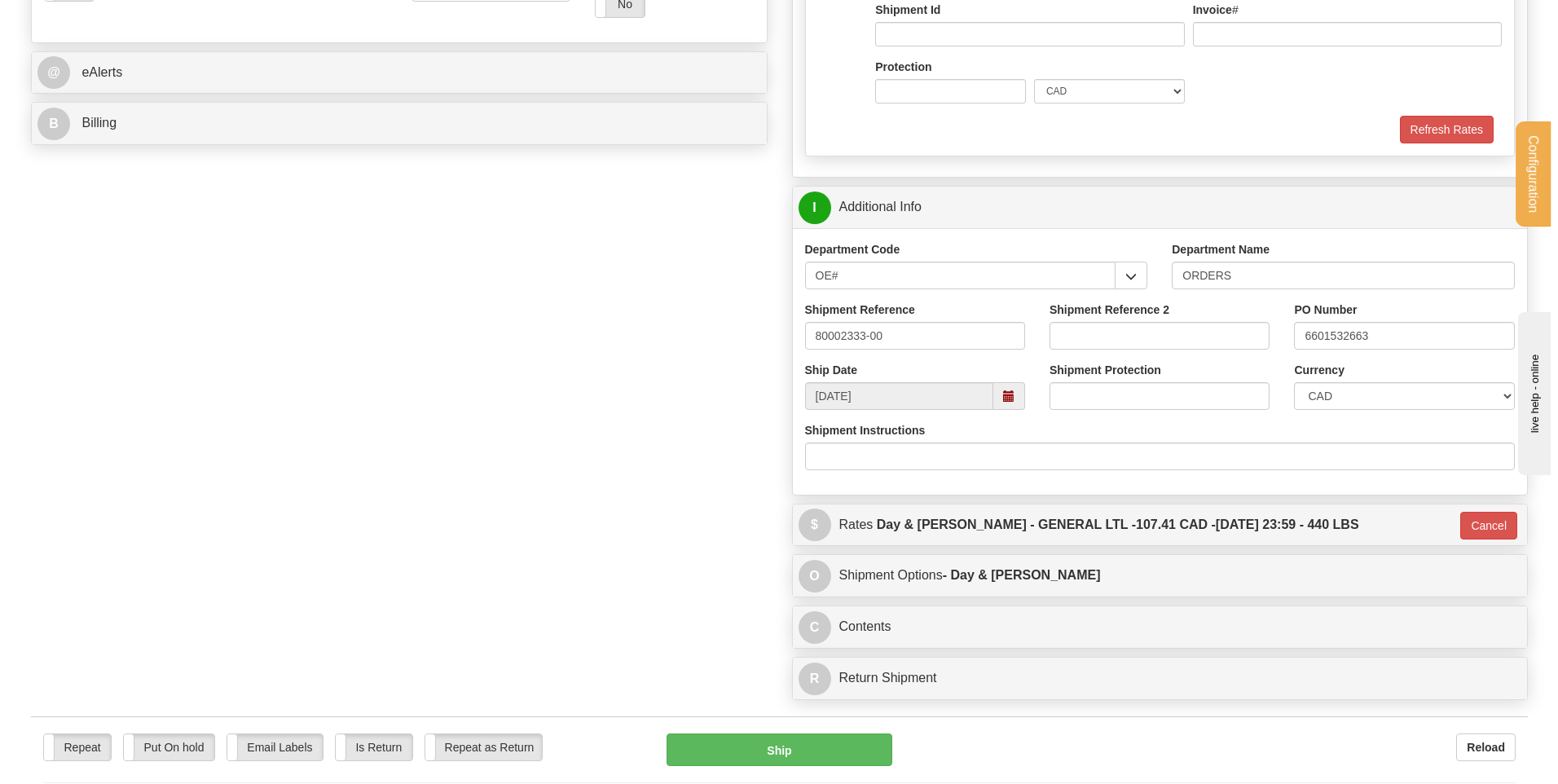
scroll to position [815, 0]
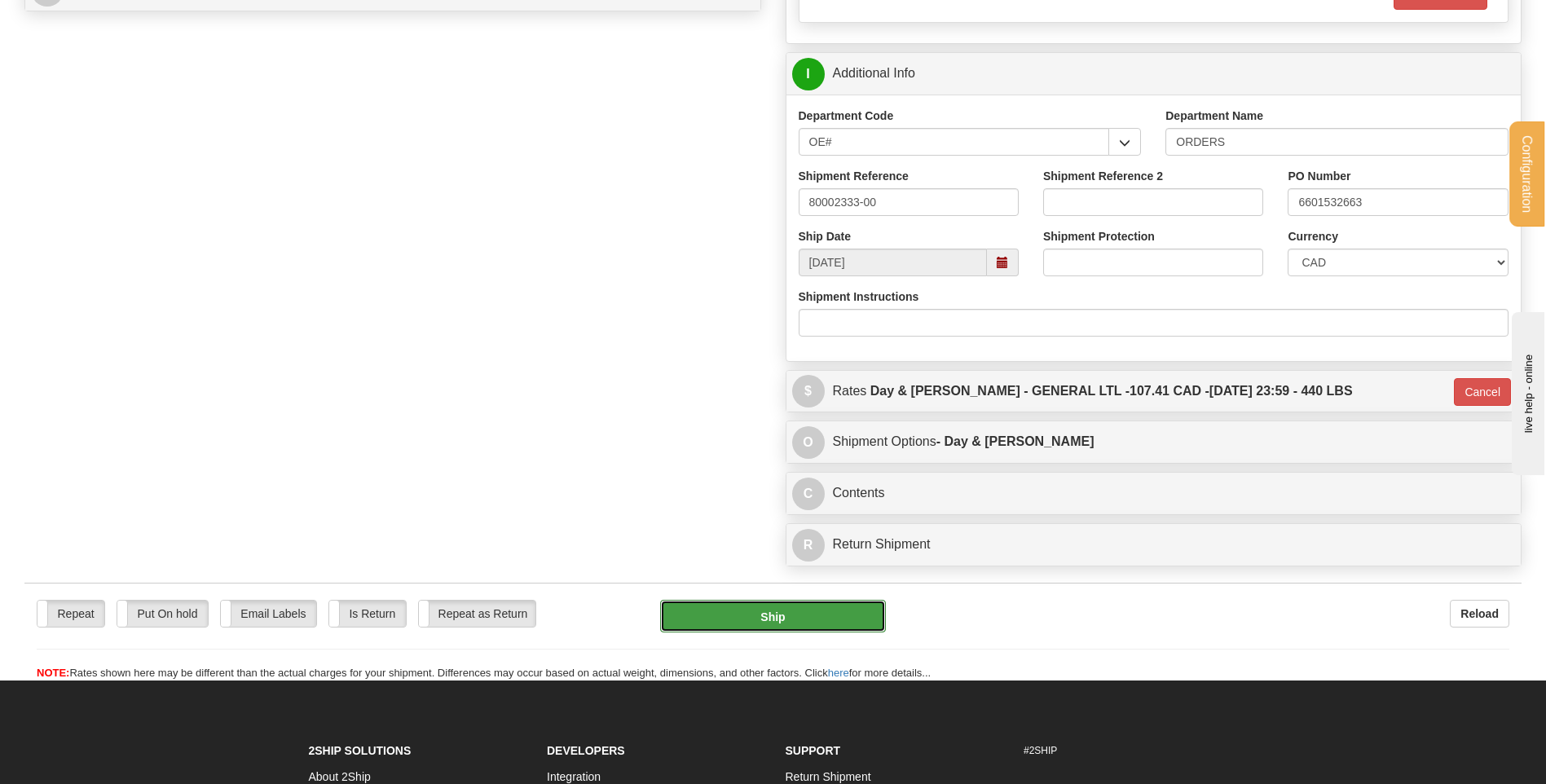
click at [843, 617] on button "Ship" at bounding box center [772, 616] width 224 height 33
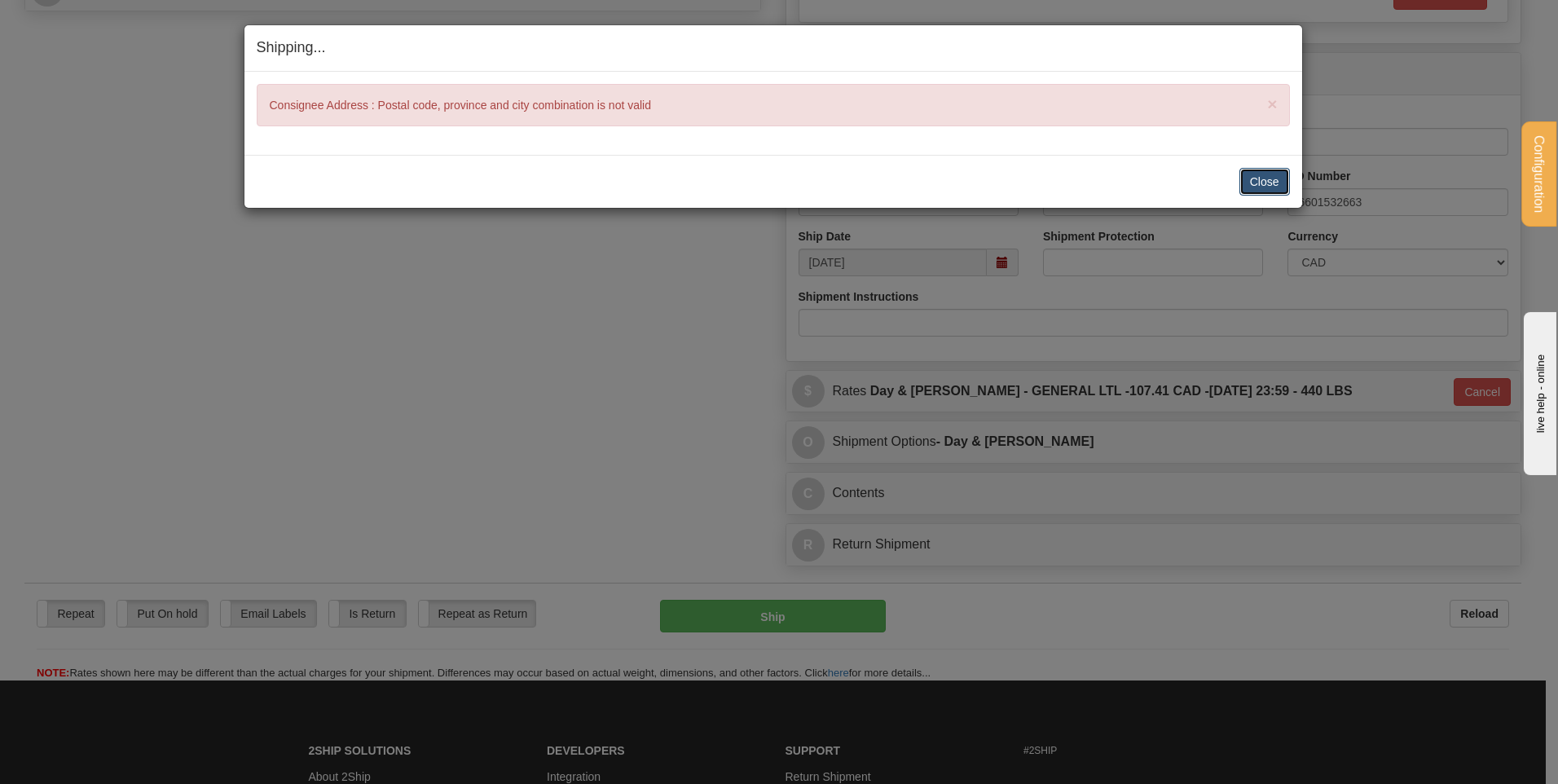
click at [1254, 185] on button "Close" at bounding box center [1265, 182] width 51 height 28
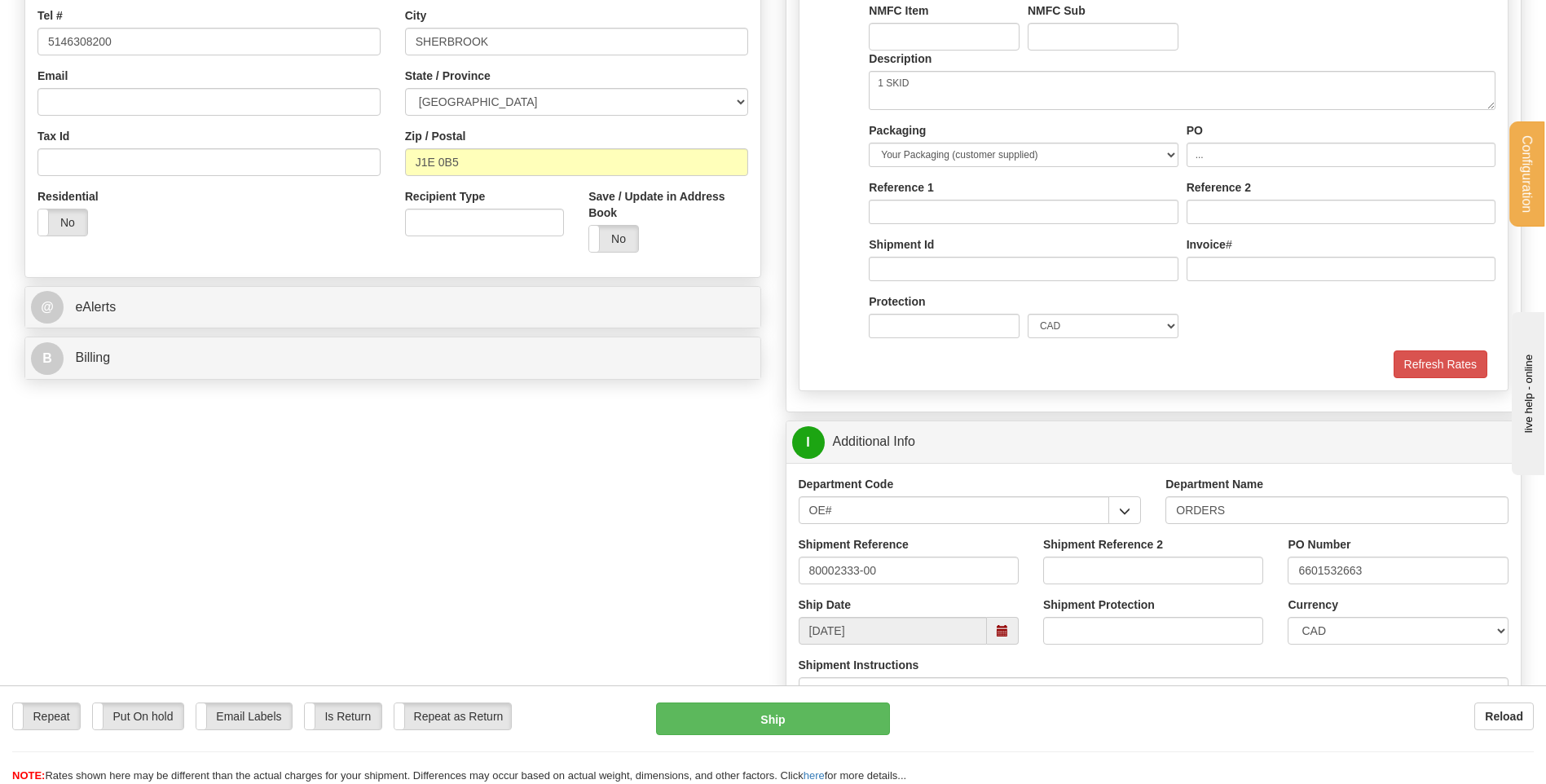
scroll to position [407, 0]
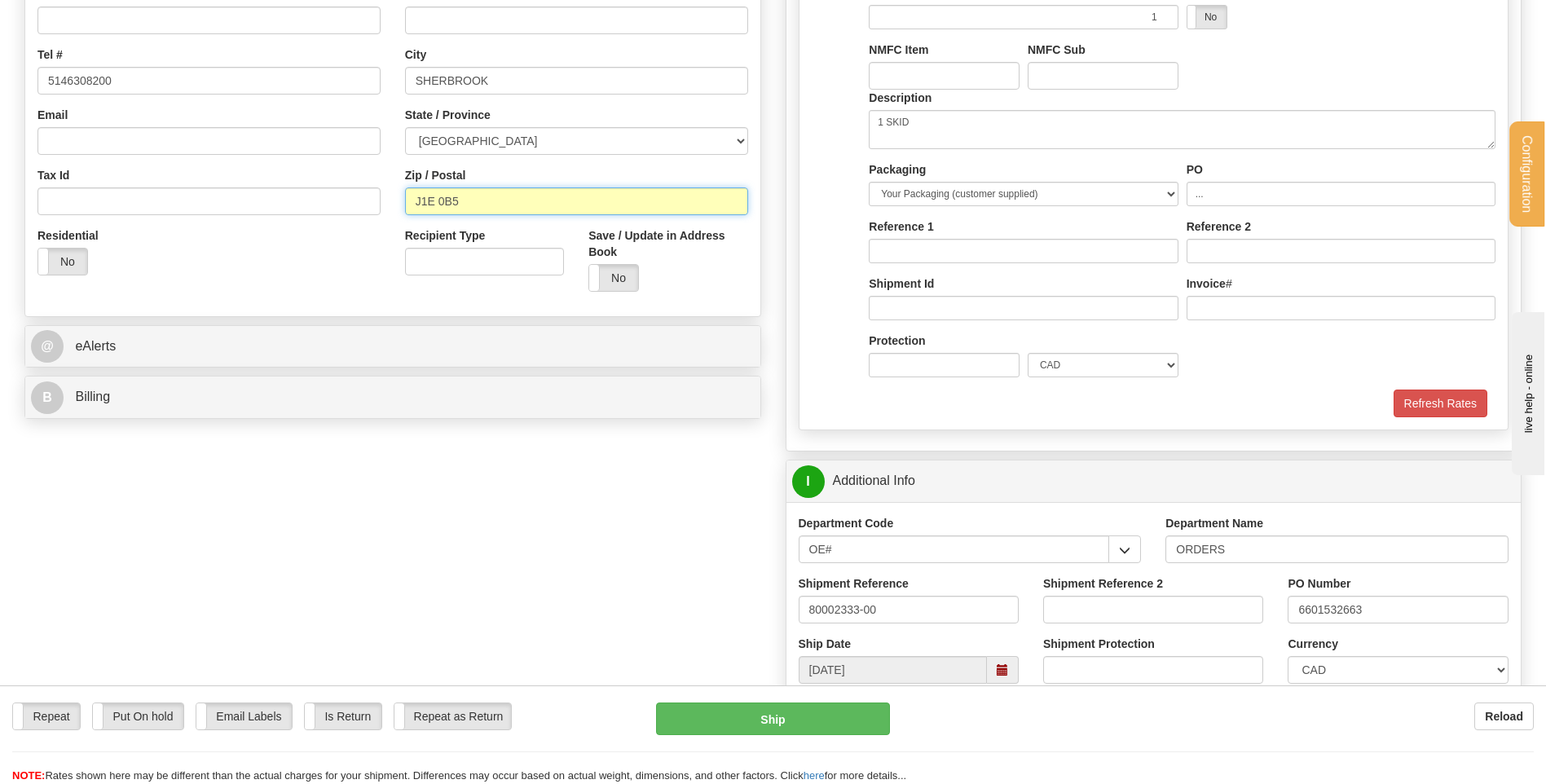
click at [438, 201] on input "J1E 0B5" at bounding box center [576, 202] width 343 height 28
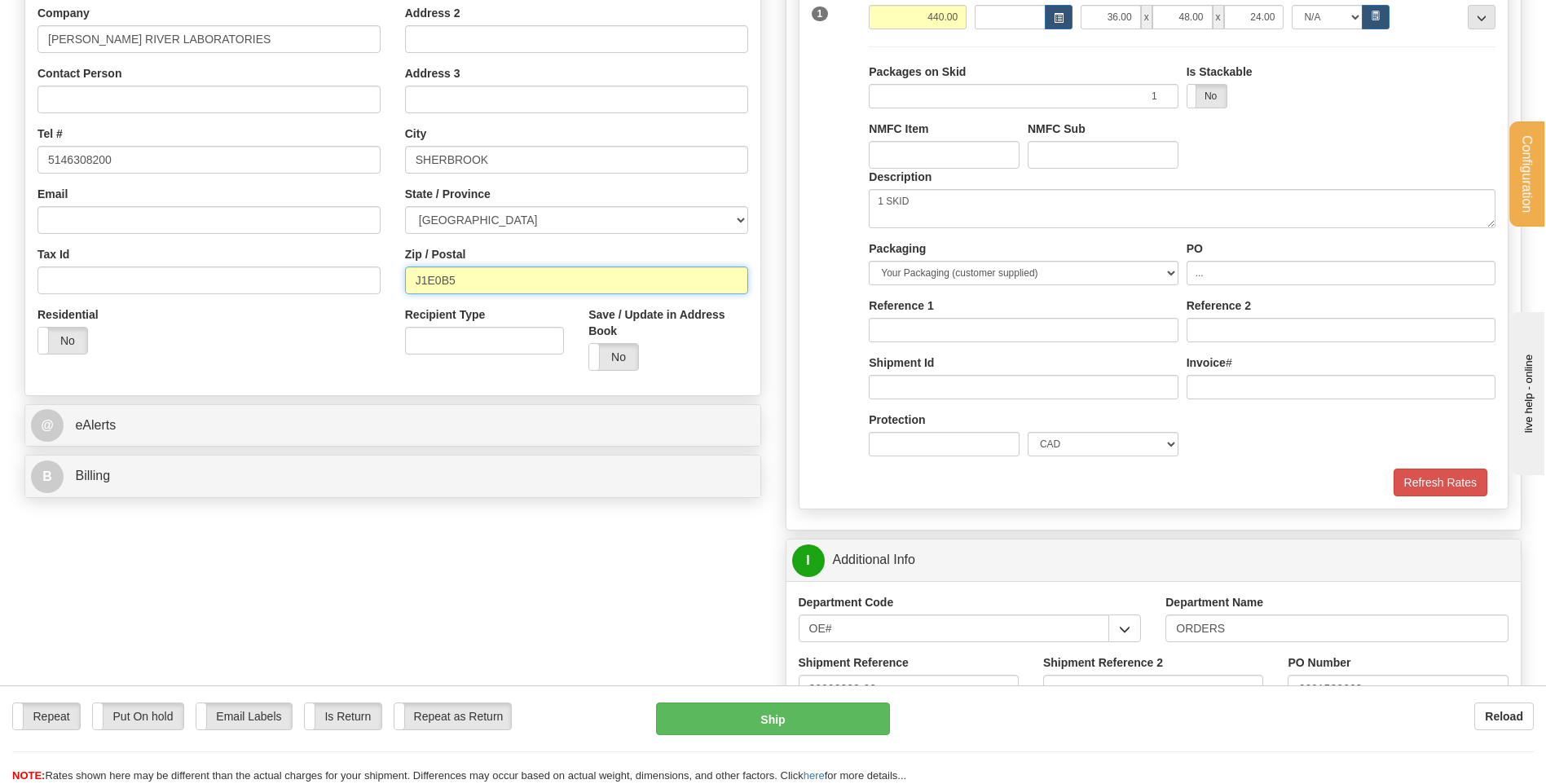
scroll to position [326, 0]
type input "J1E0B5"
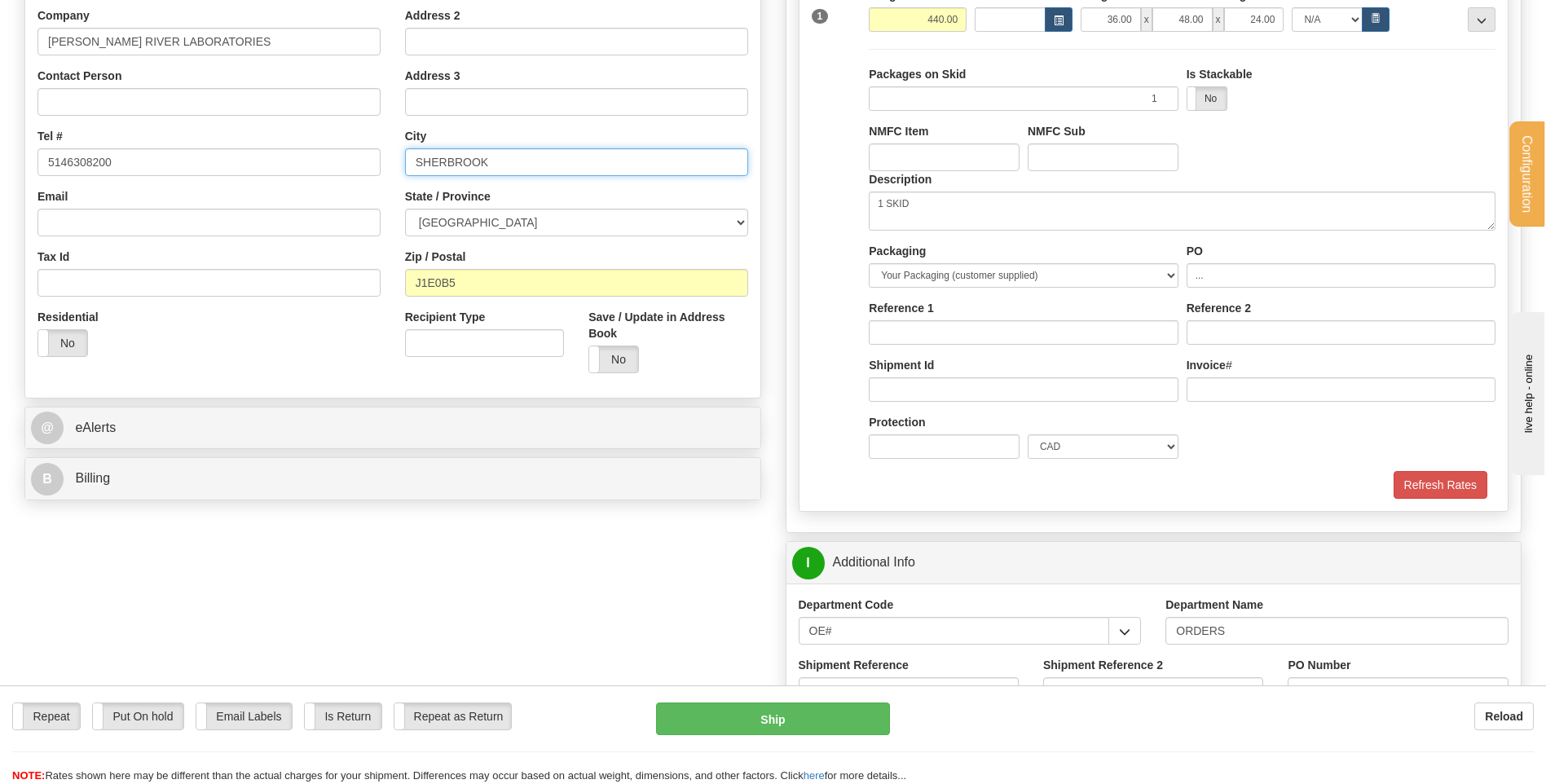
click at [491, 163] on input "SHERBROOK" at bounding box center [576, 162] width 343 height 28
type input "GL"
type input "SHERBROOKE"
click at [336, 332] on div "Residential Yes No" at bounding box center [209, 339] width 367 height 60
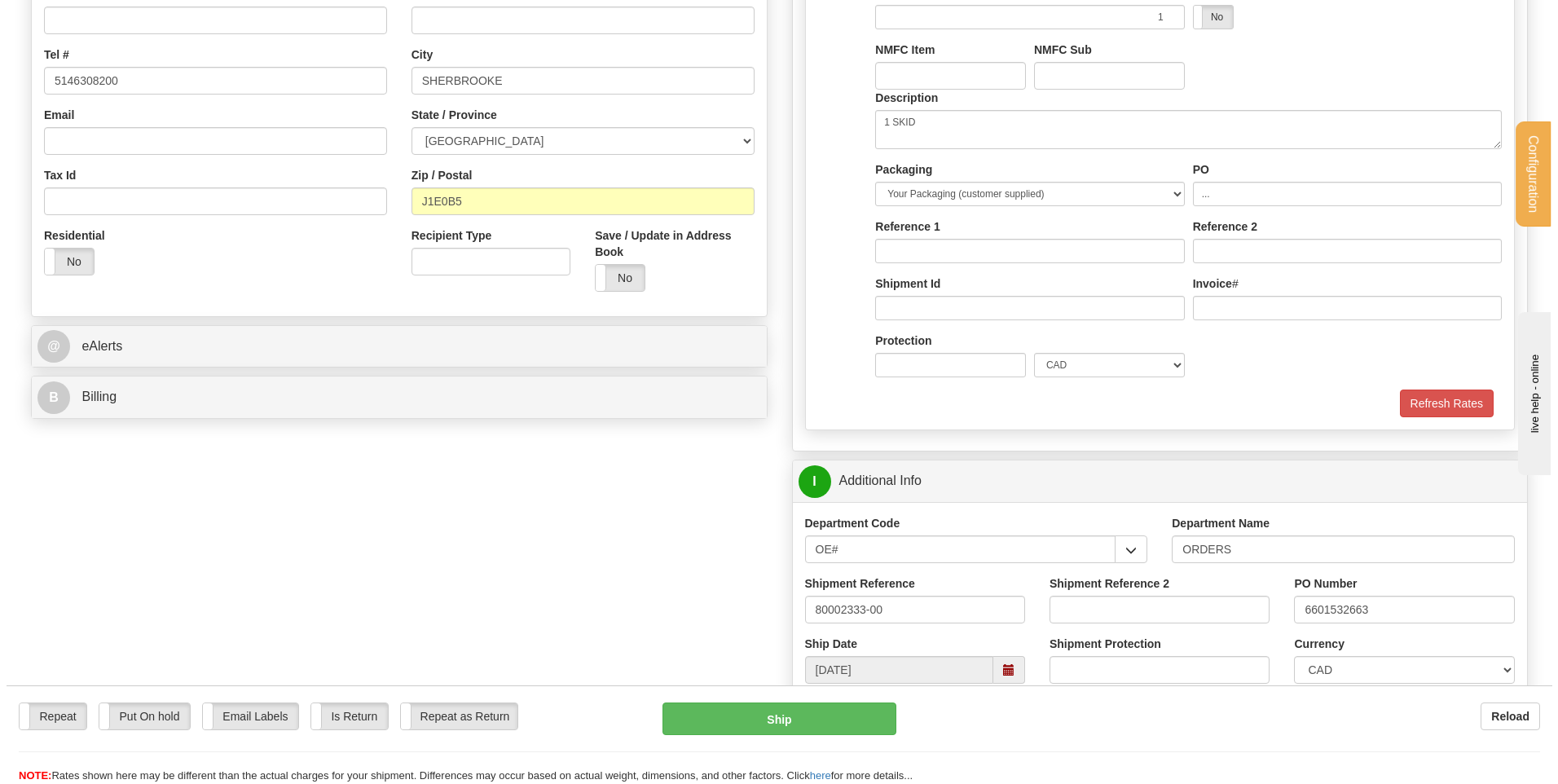
scroll to position [570, 0]
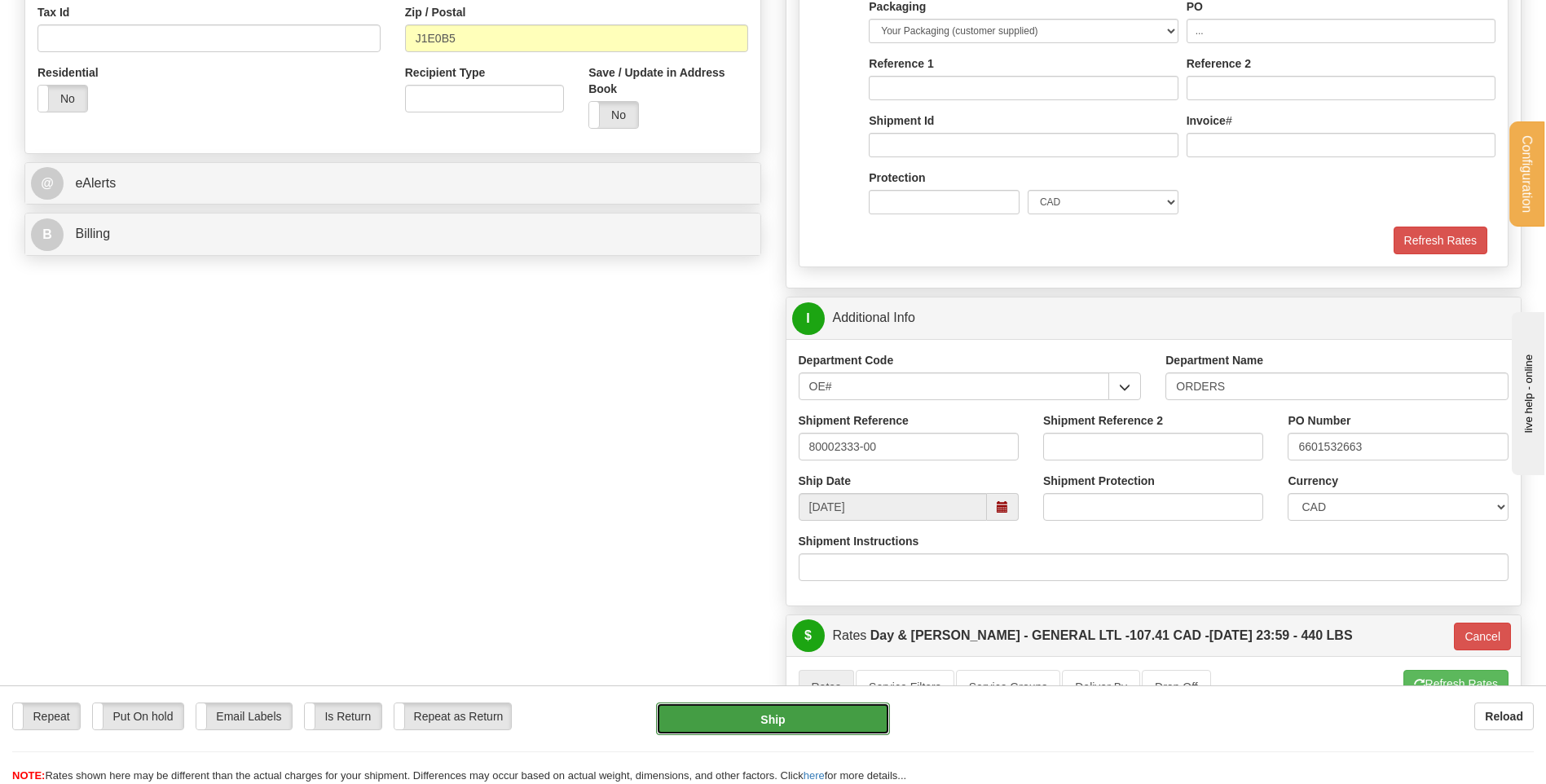
click at [791, 716] on button "Ship" at bounding box center [773, 718] width 233 height 33
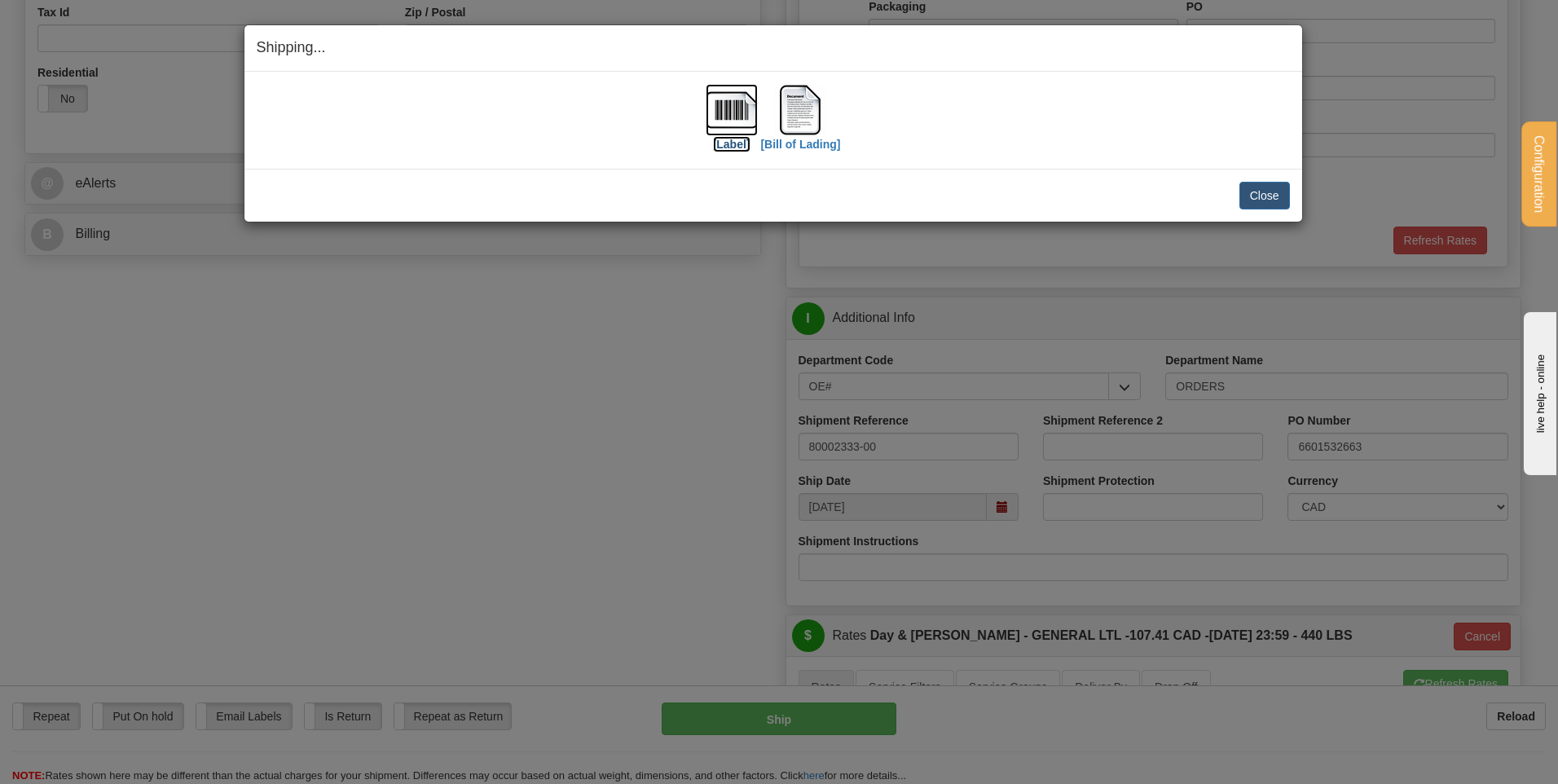
click at [718, 116] on img at bounding box center [732, 110] width 53 height 53
click at [797, 103] on img at bounding box center [800, 110] width 53 height 53
click at [1253, 199] on button "Close" at bounding box center [1265, 196] width 51 height 28
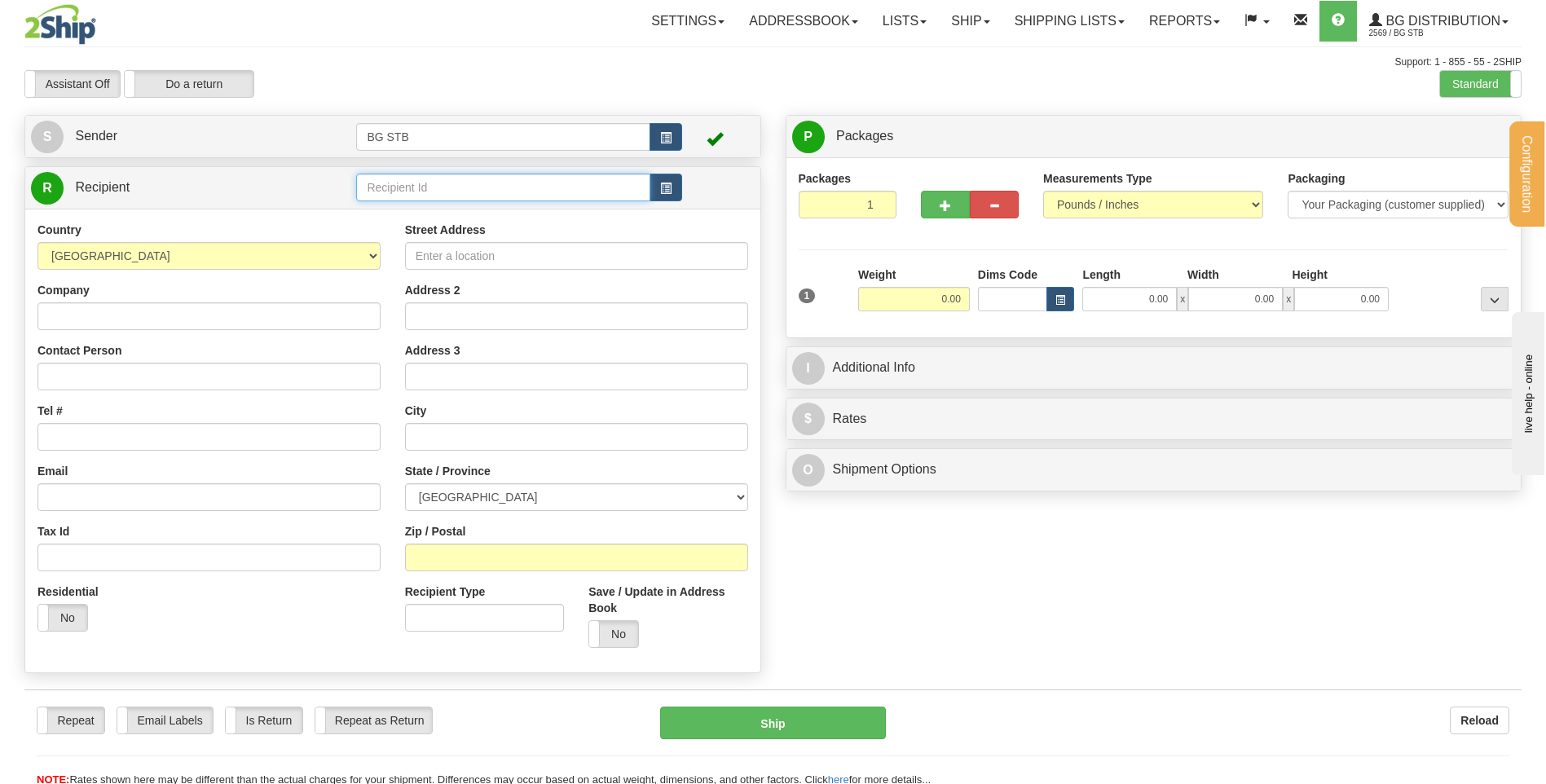
click at [503, 182] on input "text" at bounding box center [502, 188] width 293 height 28
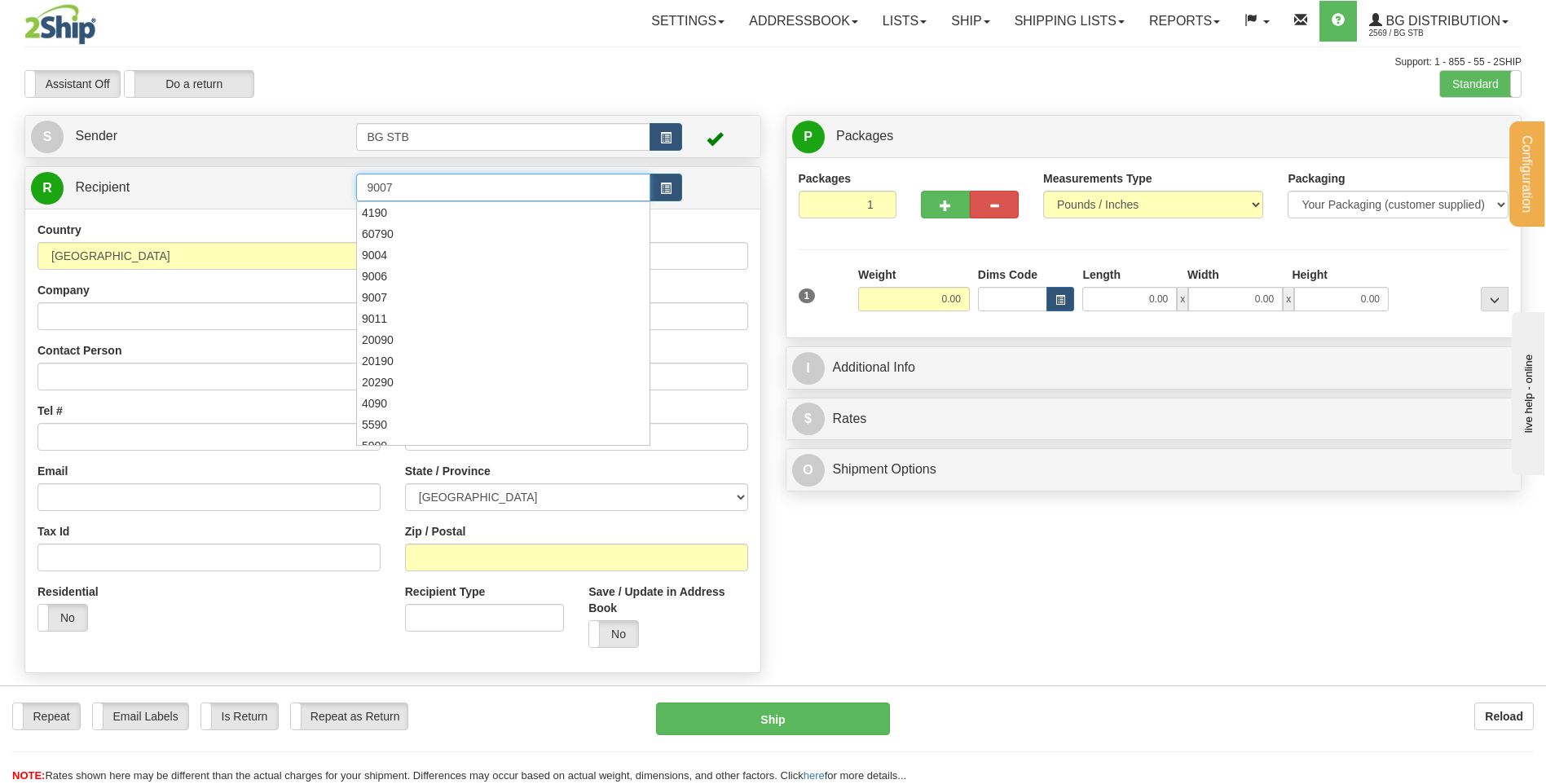
type input "9007"
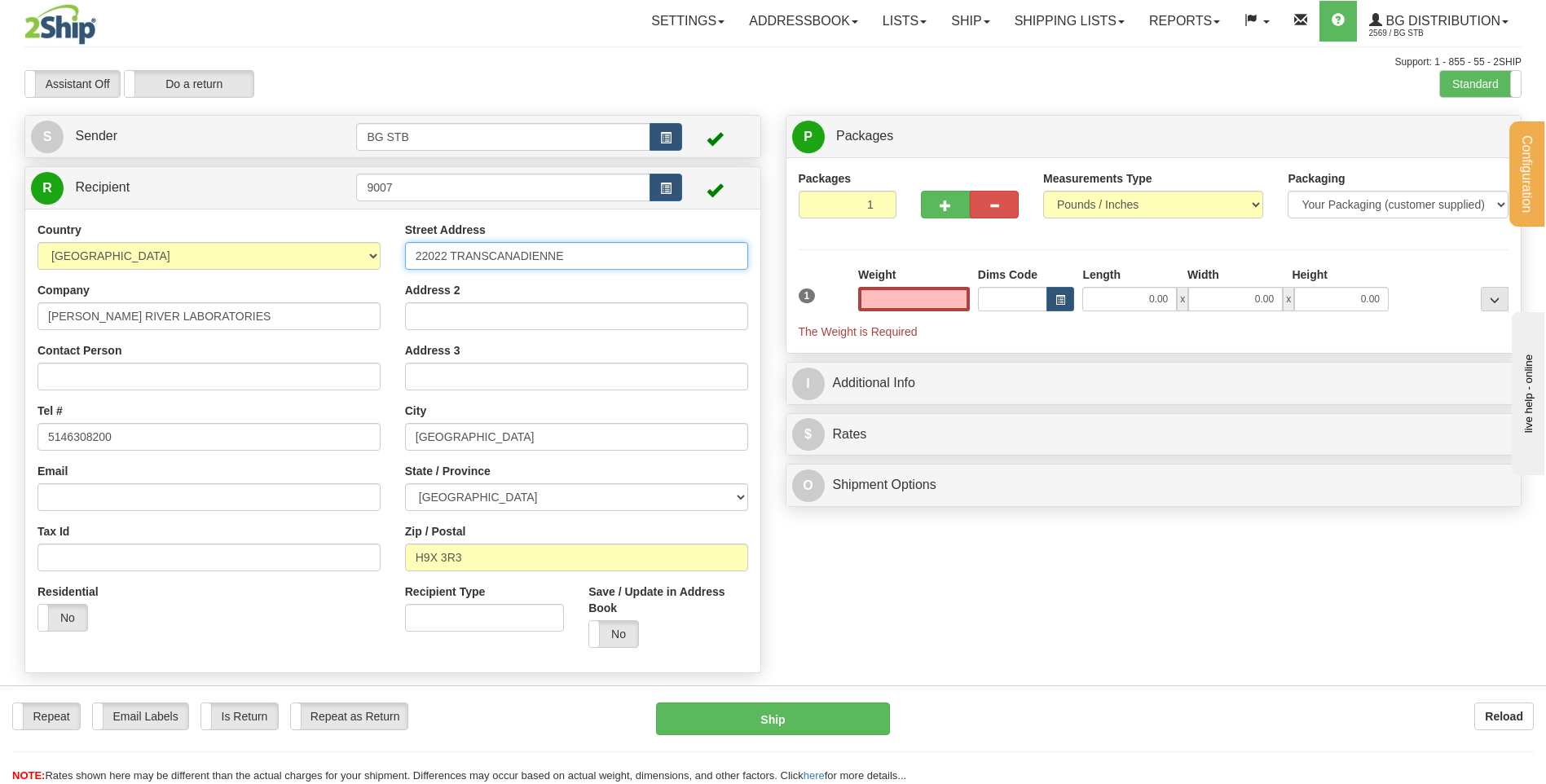
type input "0.00"
drag, startPoint x: 575, startPoint y: 243, endPoint x: 425, endPoint y: 260, distance: 151.0
click at [435, 259] on input "22022 TRANSCANADIENNE" at bounding box center [576, 256] width 343 height 28
click at [510, 237] on div "Street Address 22022 TRANSCANADIENNE" at bounding box center [576, 245] width 343 height 48
click at [561, 253] on input "22022 TRANSCANADIENNE" at bounding box center [576, 256] width 343 height 28
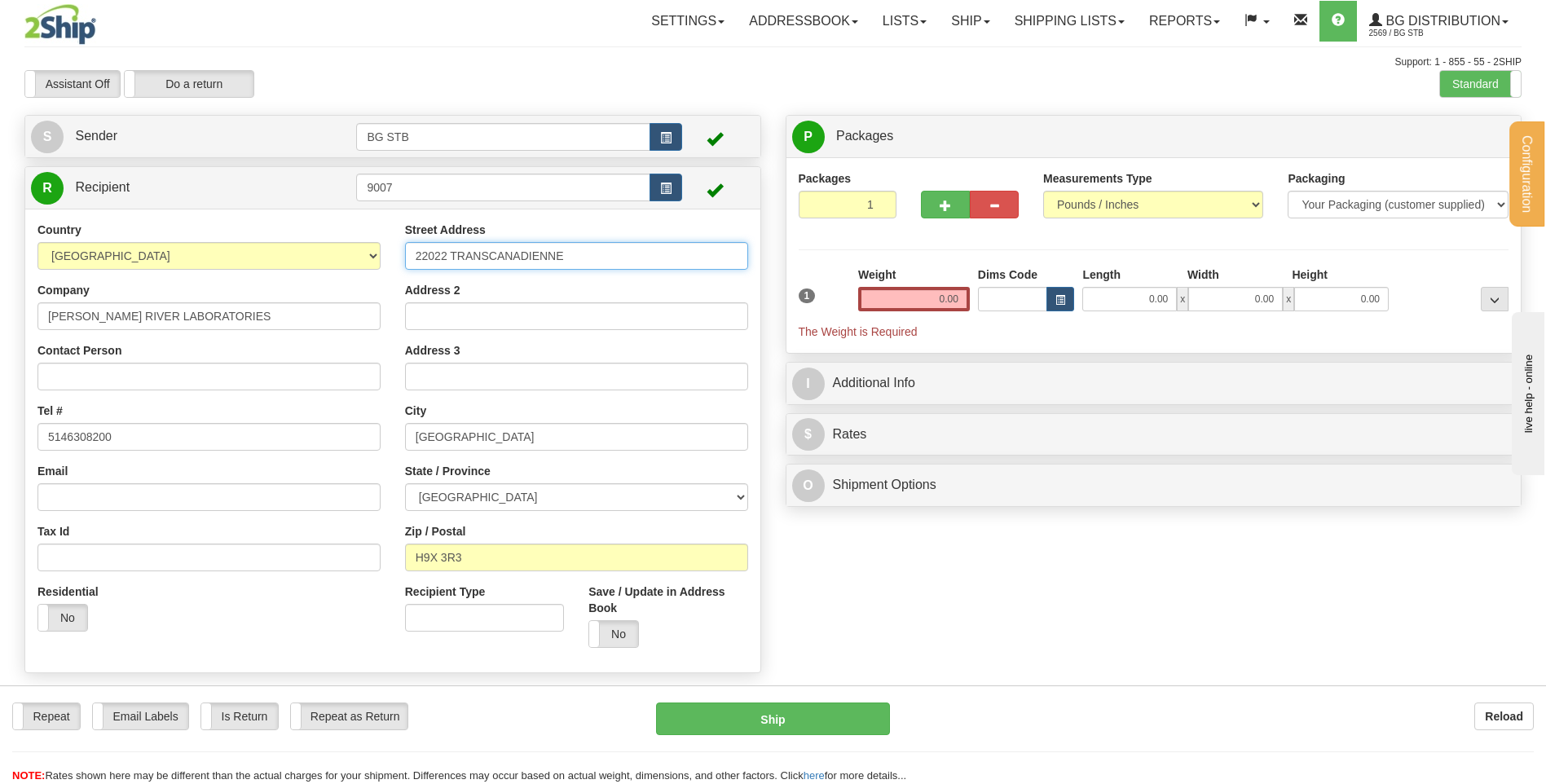
click at [577, 257] on input "22022 TRANSCANADIENNE" at bounding box center [576, 256] width 343 height 28
click at [580, 257] on input "22022 TRANSCANADIENNE" at bounding box center [576, 256] width 343 height 28
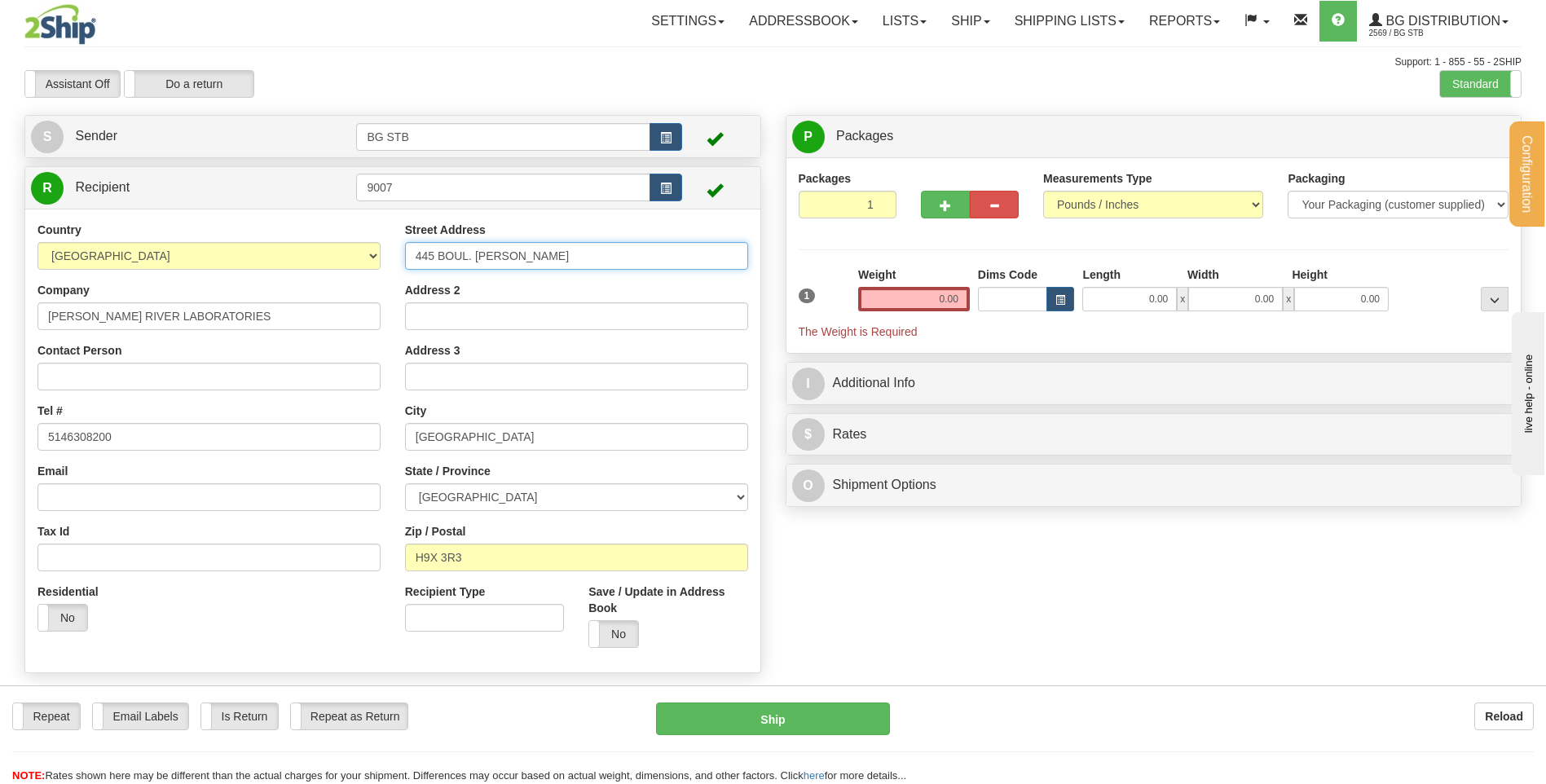
type input "445 BOUL. [PERSON_NAME]"
drag, startPoint x: 456, startPoint y: 435, endPoint x: 276, endPoint y: 439, distance: 180.0
click at [293, 438] on div "Country [GEOGRAPHIC_DATA] [GEOGRAPHIC_DATA] [GEOGRAPHIC_DATA] [GEOGRAPHIC_DATA]…" at bounding box center [393, 440] width 735 height 438
type input "LAVAL"
drag, startPoint x: 480, startPoint y: 544, endPoint x: 385, endPoint y: 557, distance: 95.9
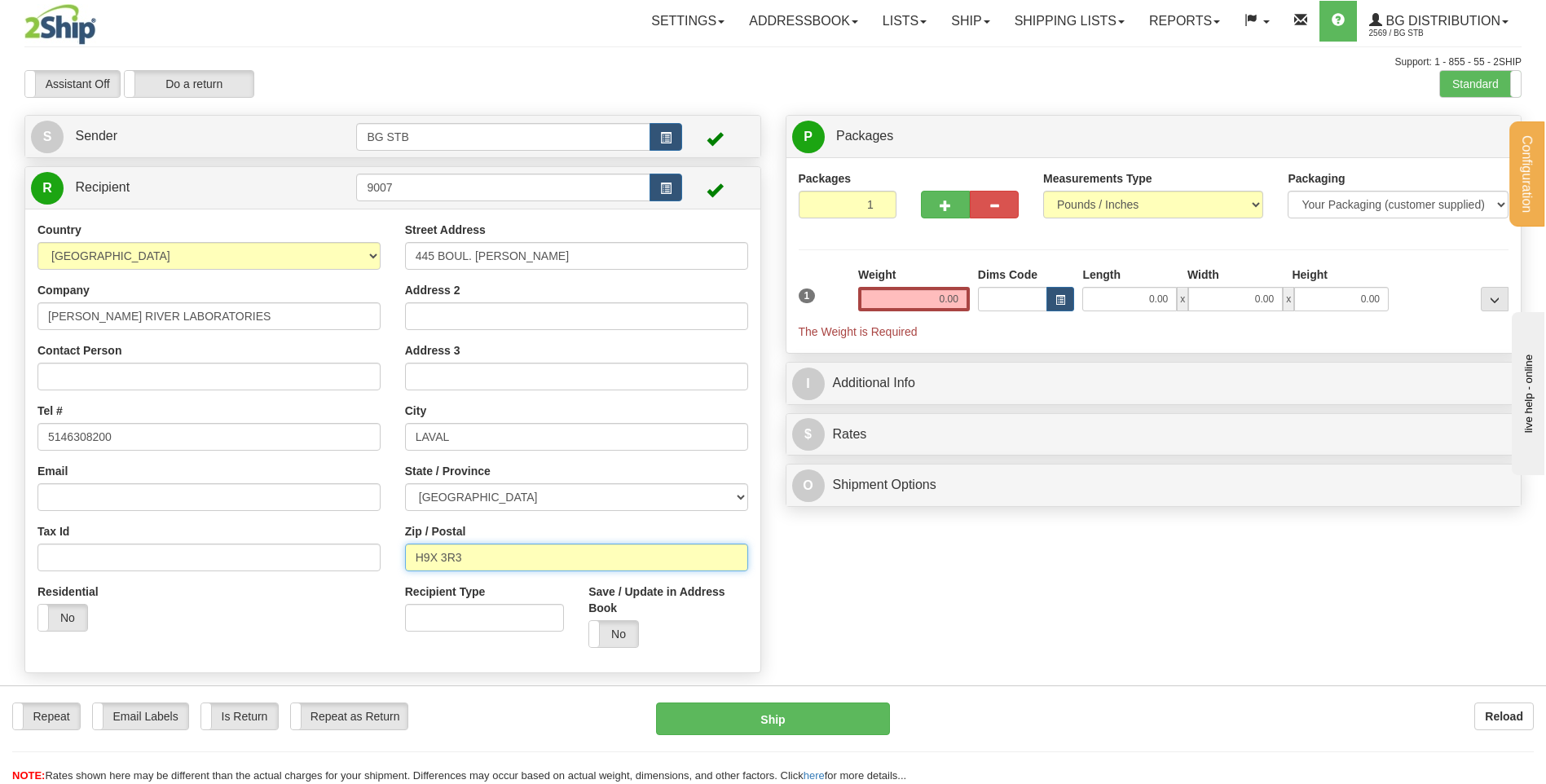
click at [410, 551] on input "H9X 3R3" at bounding box center [576, 558] width 343 height 28
type input "H7V 4B3"
click at [926, 293] on input "0.00" at bounding box center [914, 299] width 112 height 24
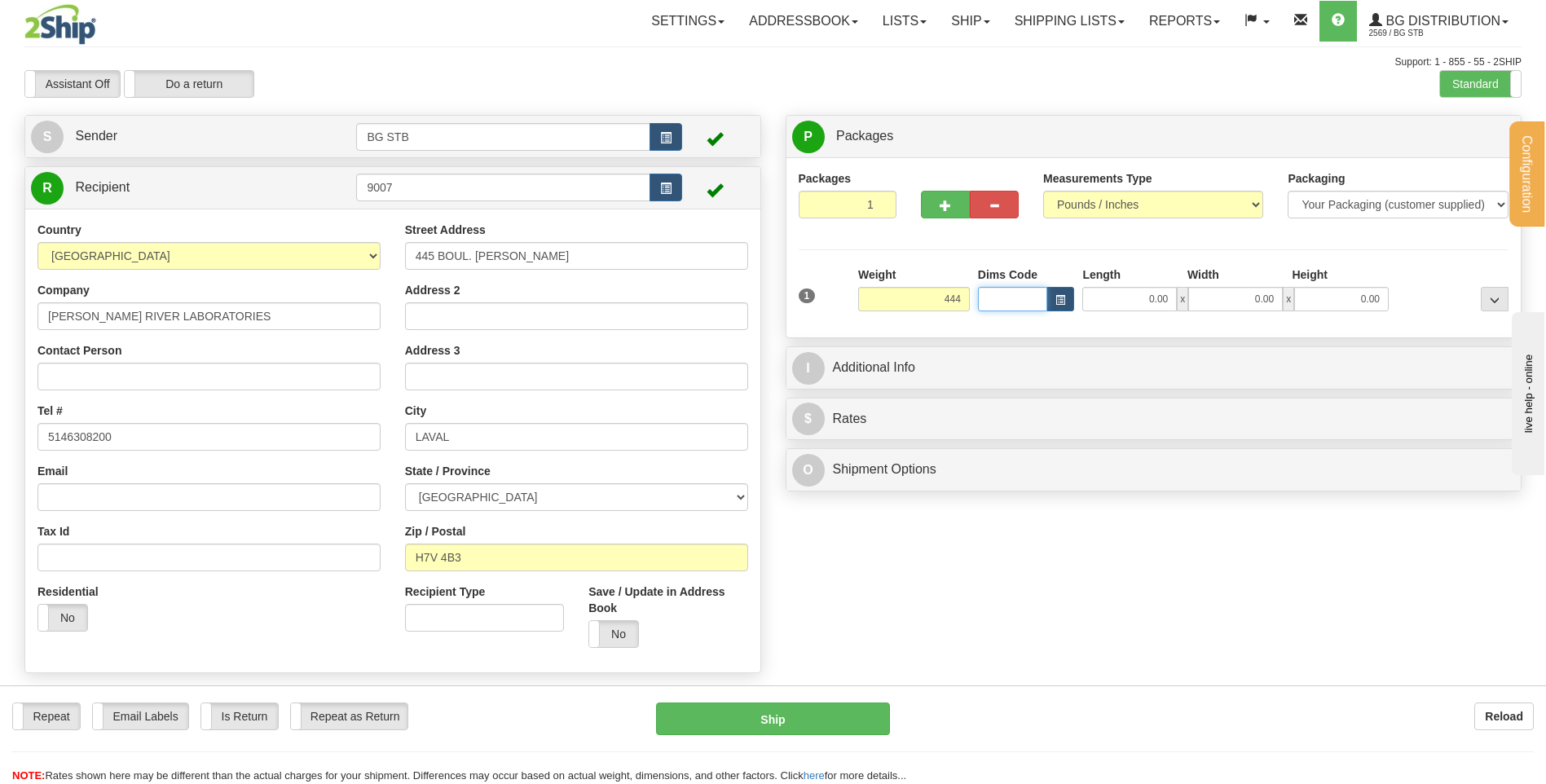
type input "444.00"
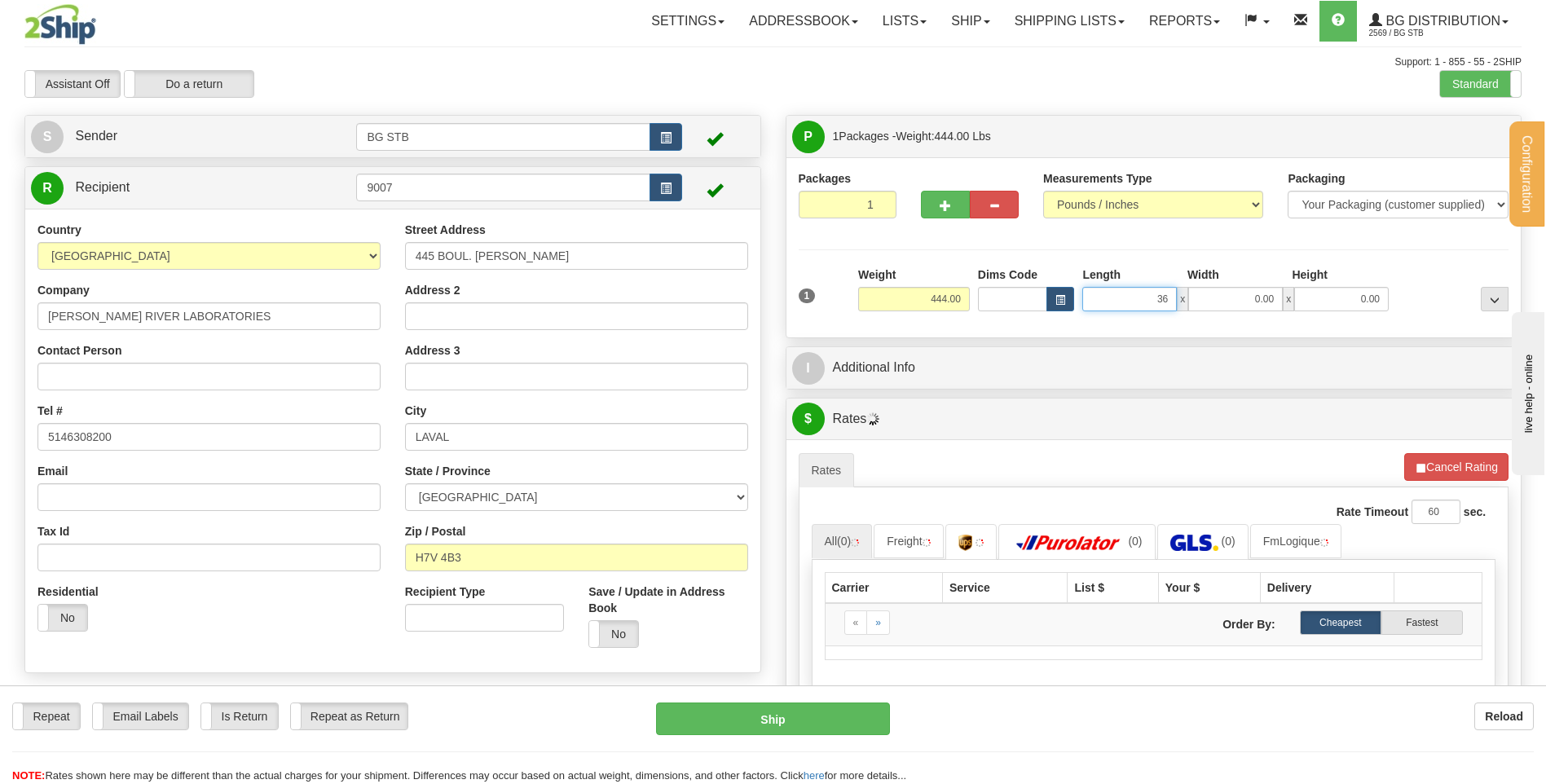
type input "36.00"
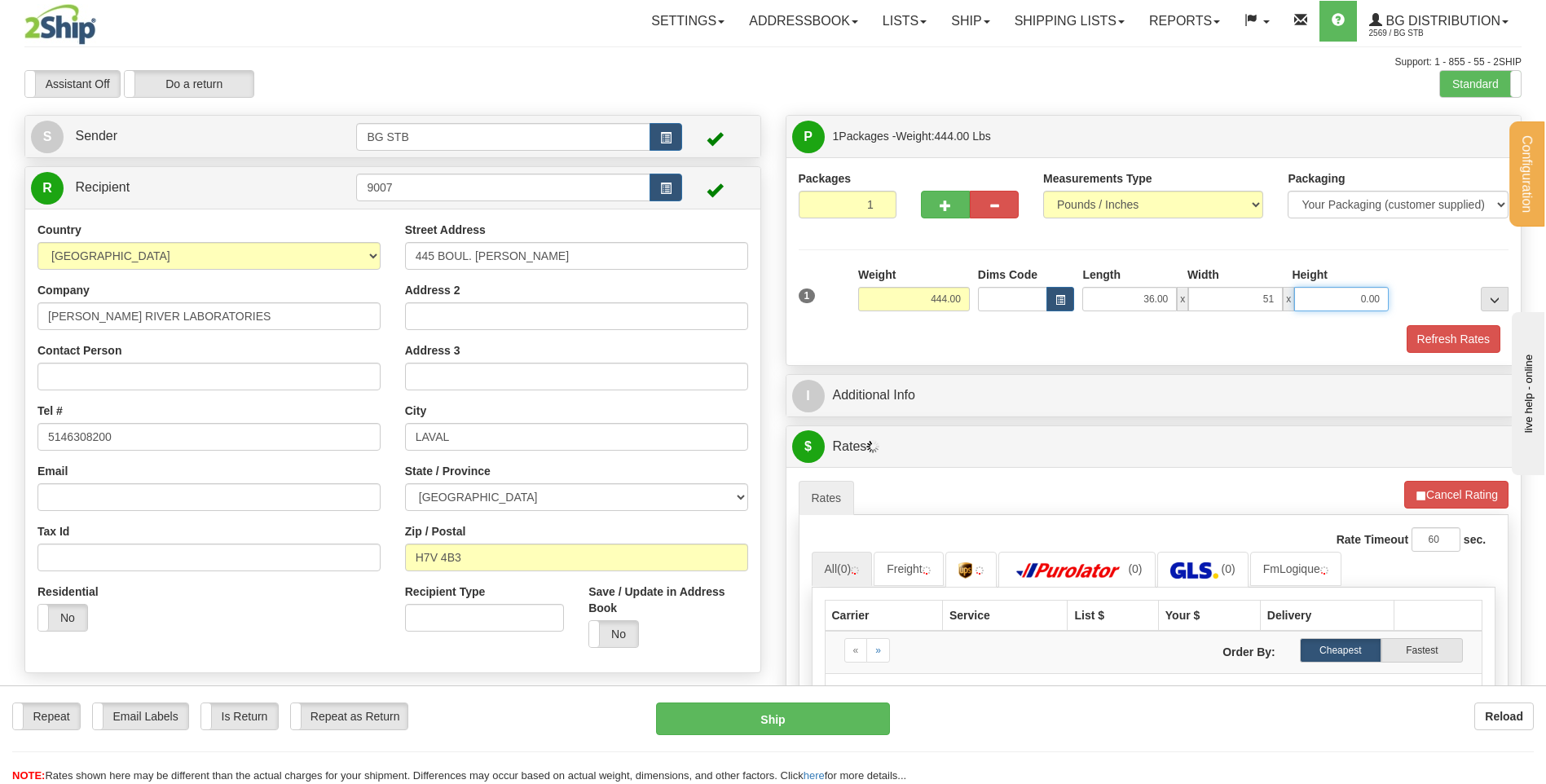
type input "51.00"
type input "24.00"
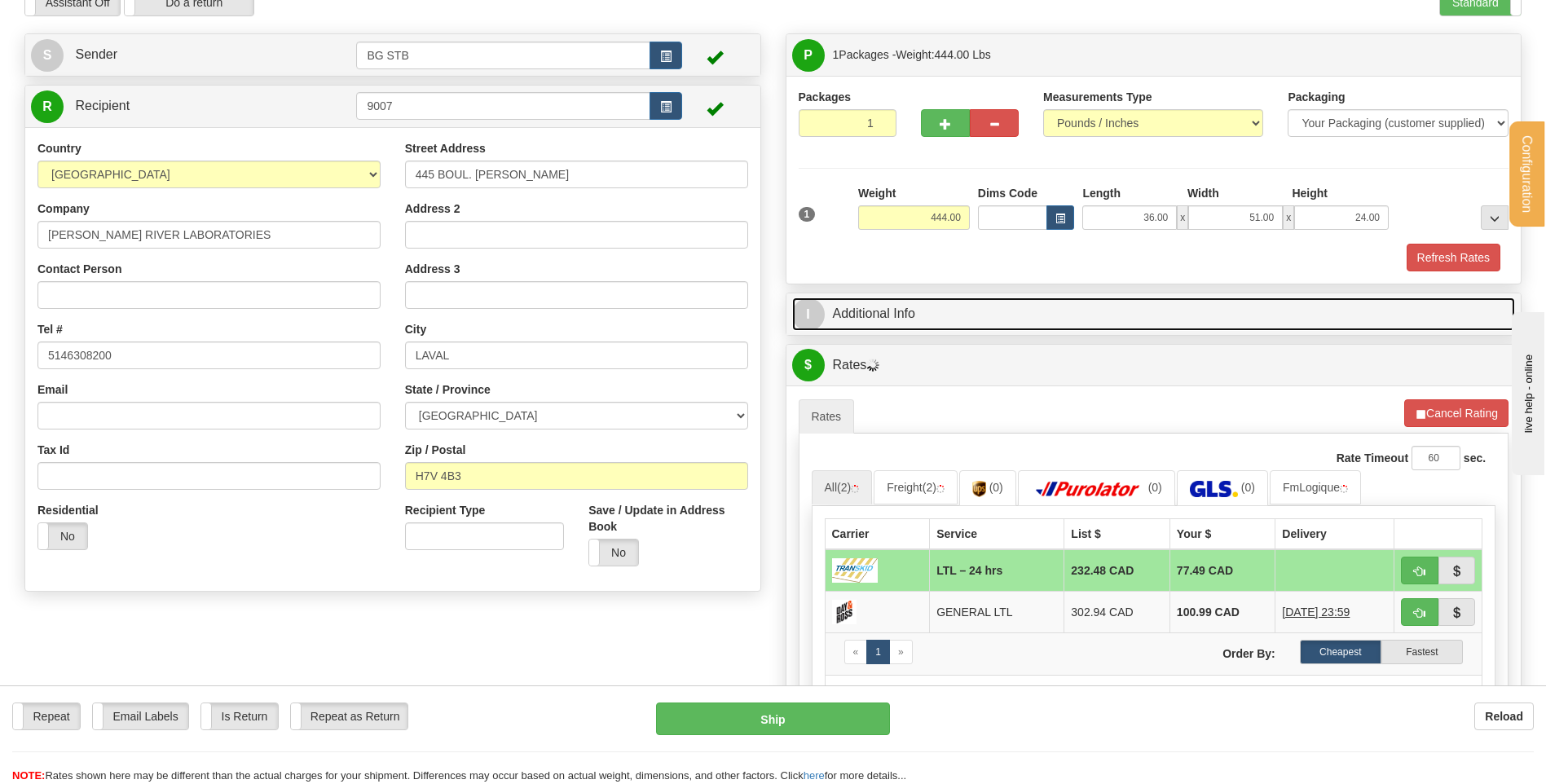
click at [909, 319] on link "I Additional Info" at bounding box center [1153, 315] width 724 height 34
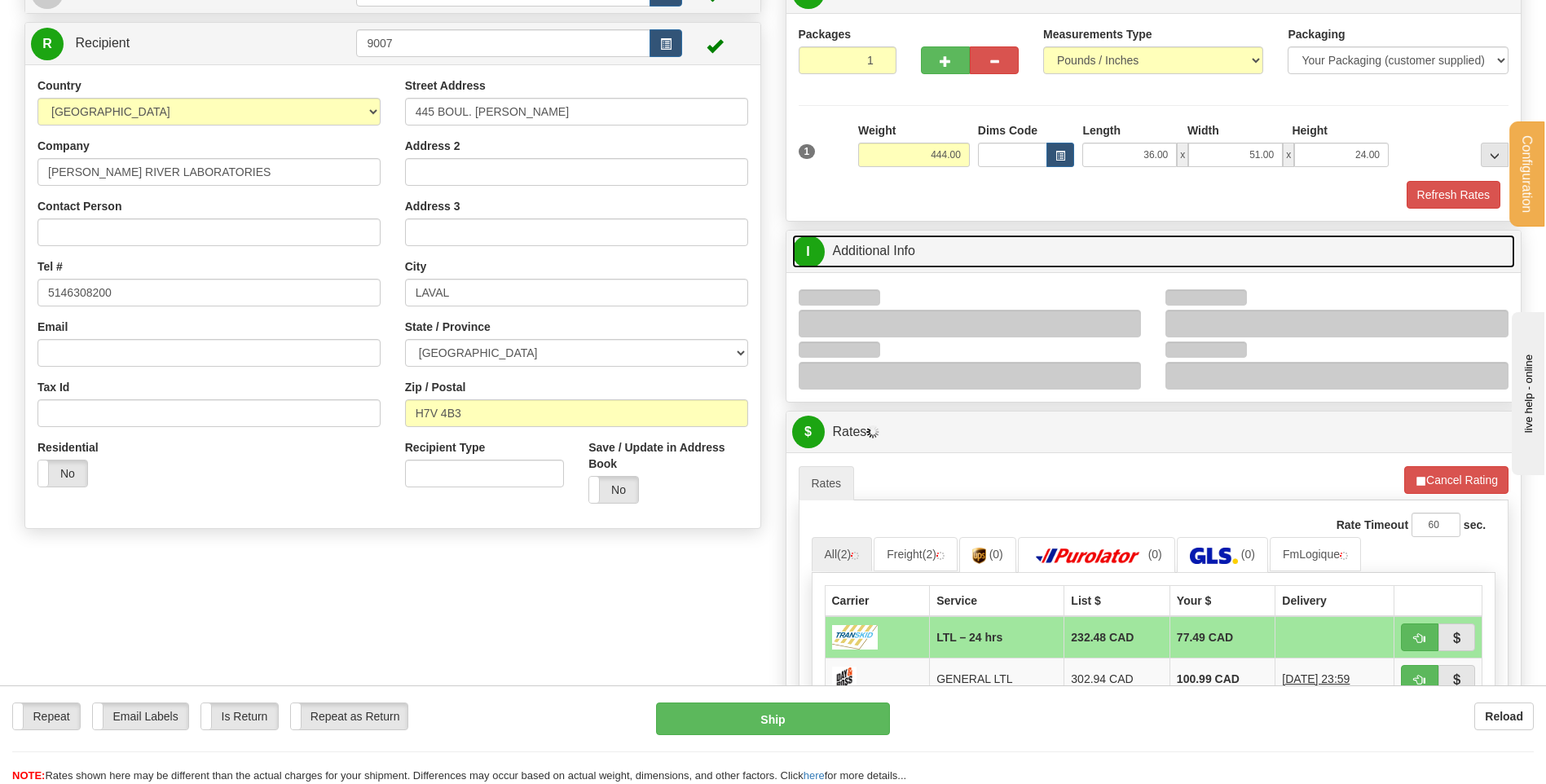
scroll to position [163, 0]
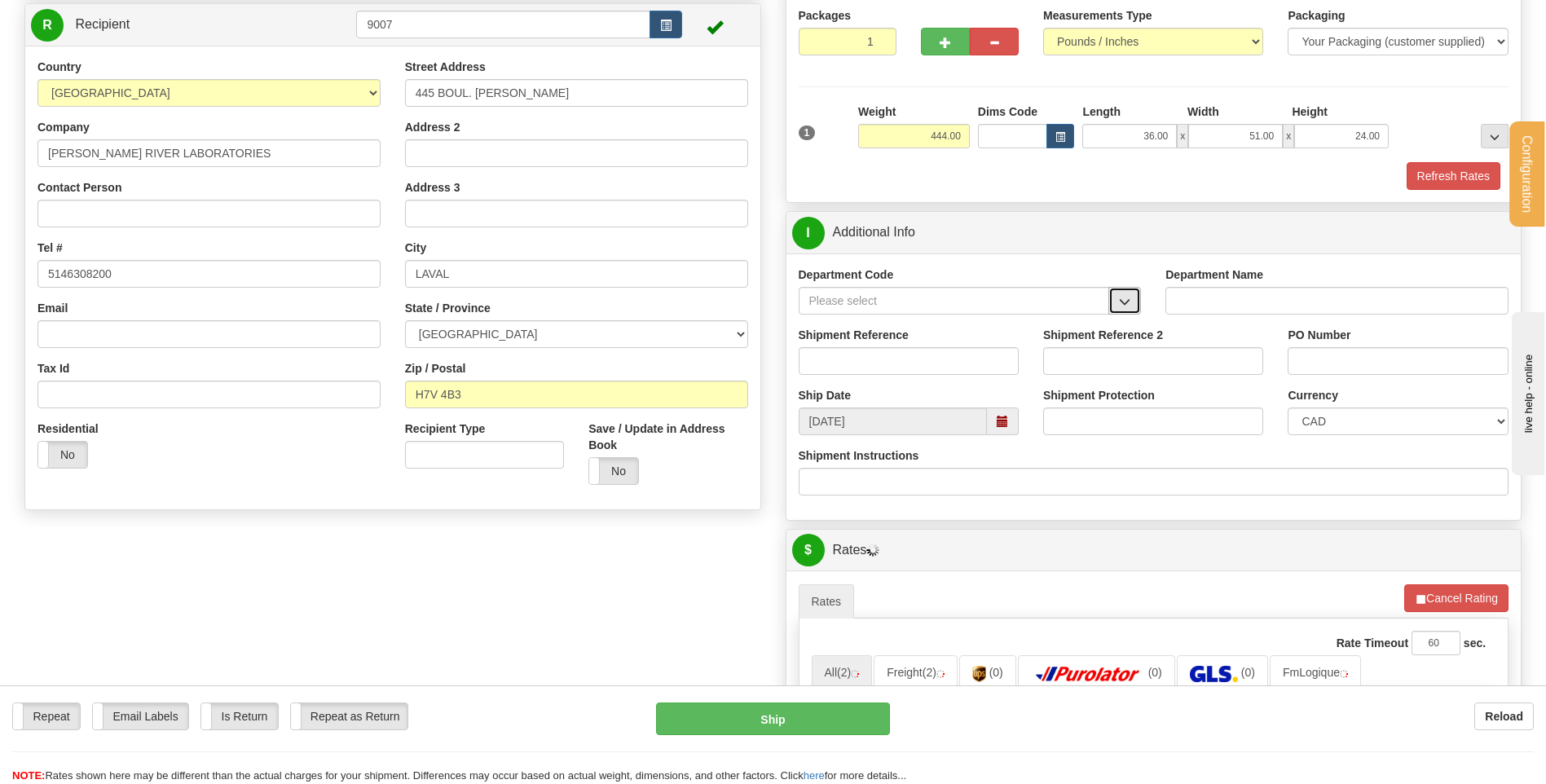
click at [1123, 300] on span "button" at bounding box center [1124, 301] width 11 height 10
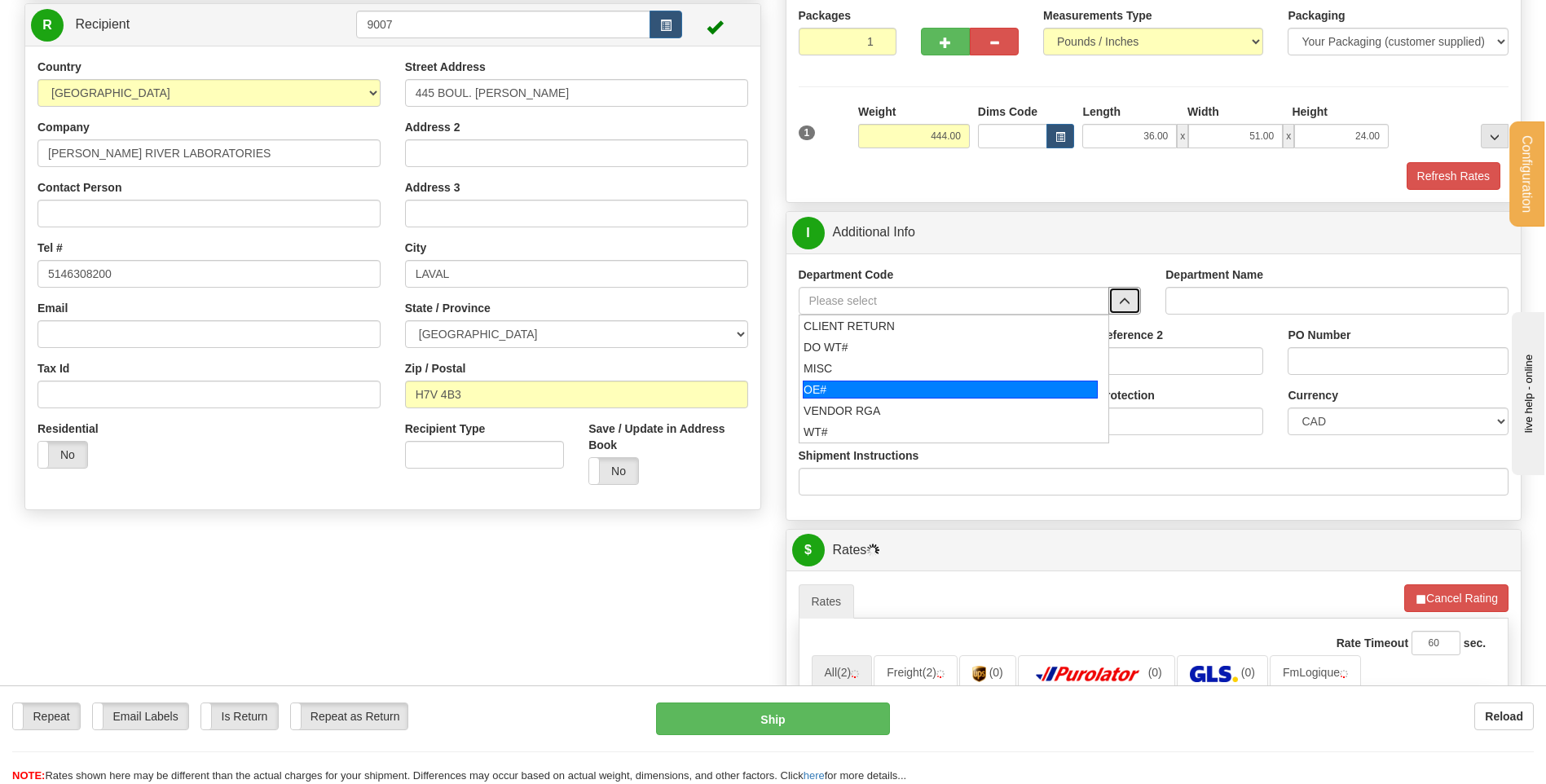
drag, startPoint x: 964, startPoint y: 387, endPoint x: 951, endPoint y: 354, distance: 35.5
click at [962, 385] on div "OE#" at bounding box center [951, 389] width 295 height 18
type input "OE#"
type input "ORDERS"
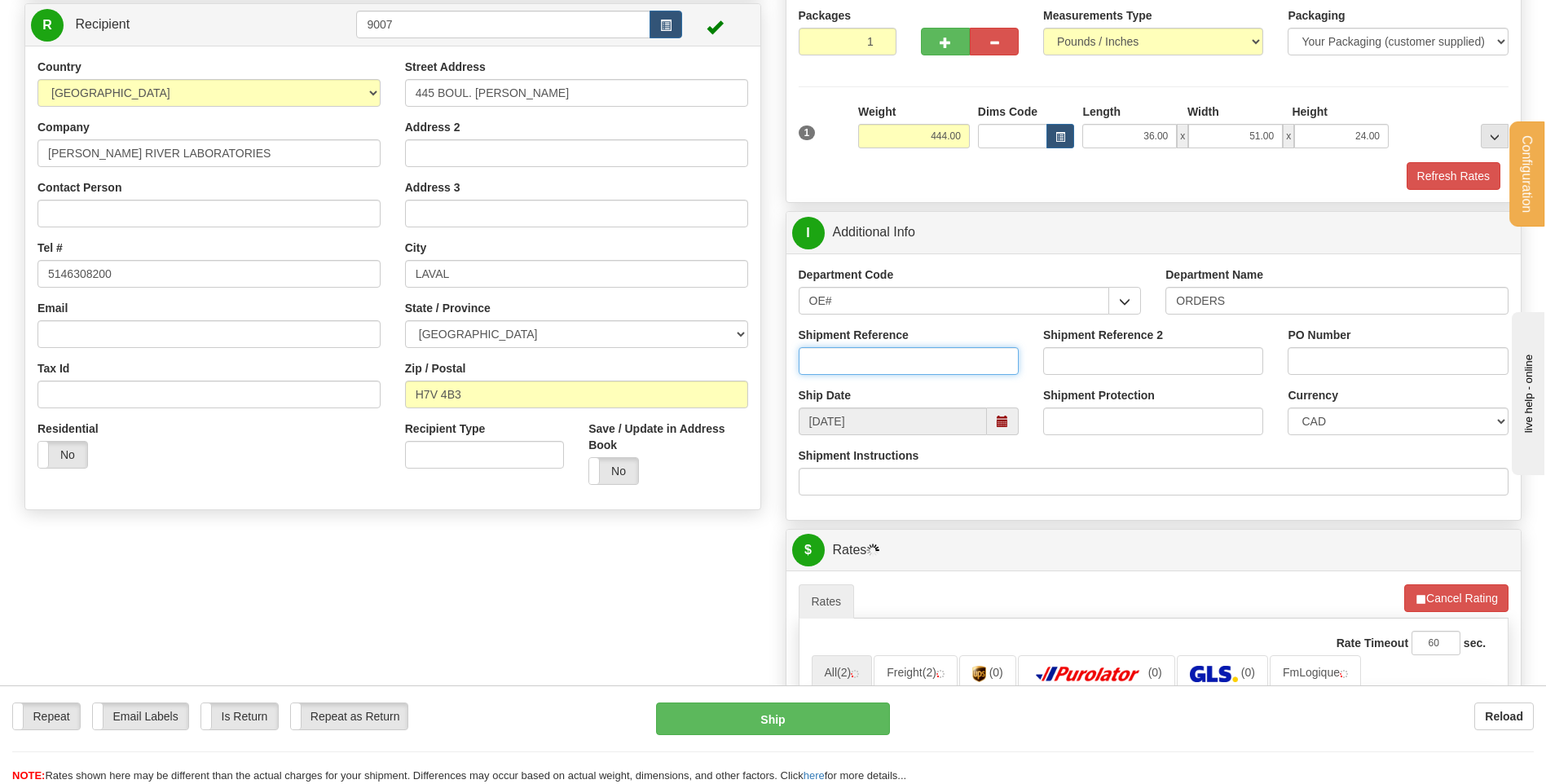
click at [951, 354] on input "Shipment Reference" at bounding box center [908, 361] width 220 height 28
type input "80002332-00"
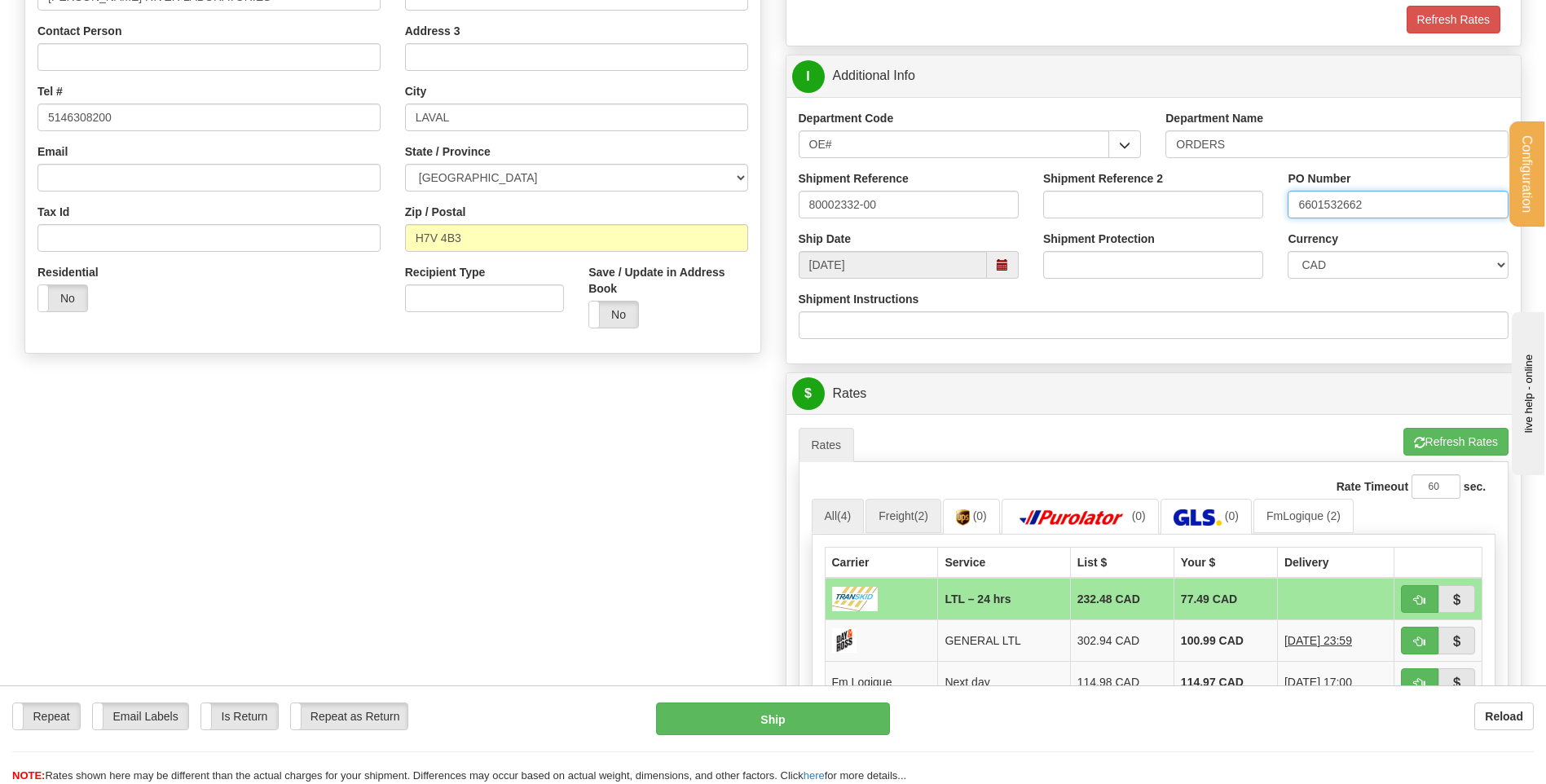
scroll to position [489, 0]
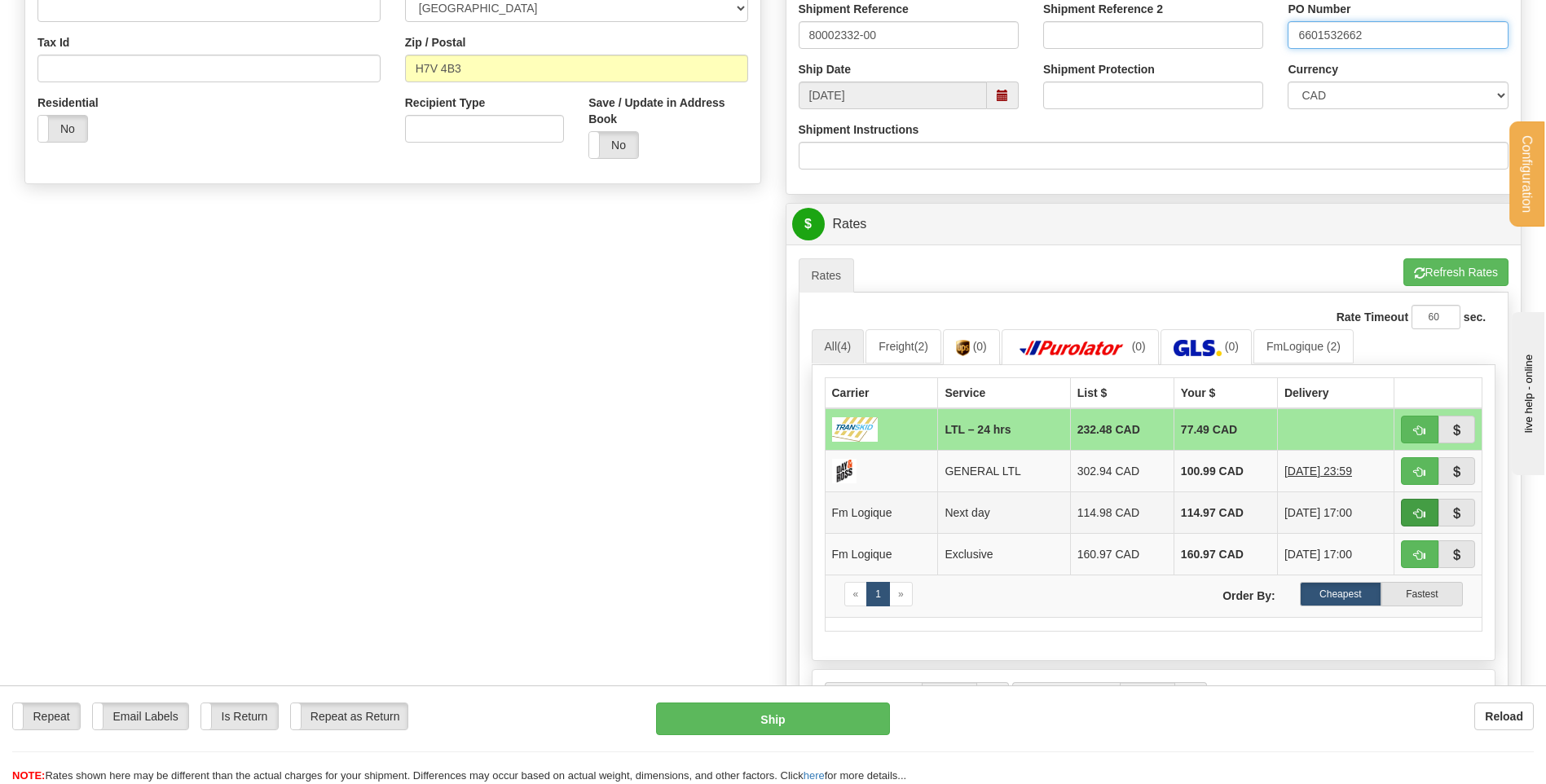
type input "6601532662"
drag, startPoint x: 1411, startPoint y: 516, endPoint x: 1217, endPoint y: 521, distance: 194.1
click at [1411, 516] on button "button" at bounding box center [1420, 513] width 38 height 28
type input "jour"
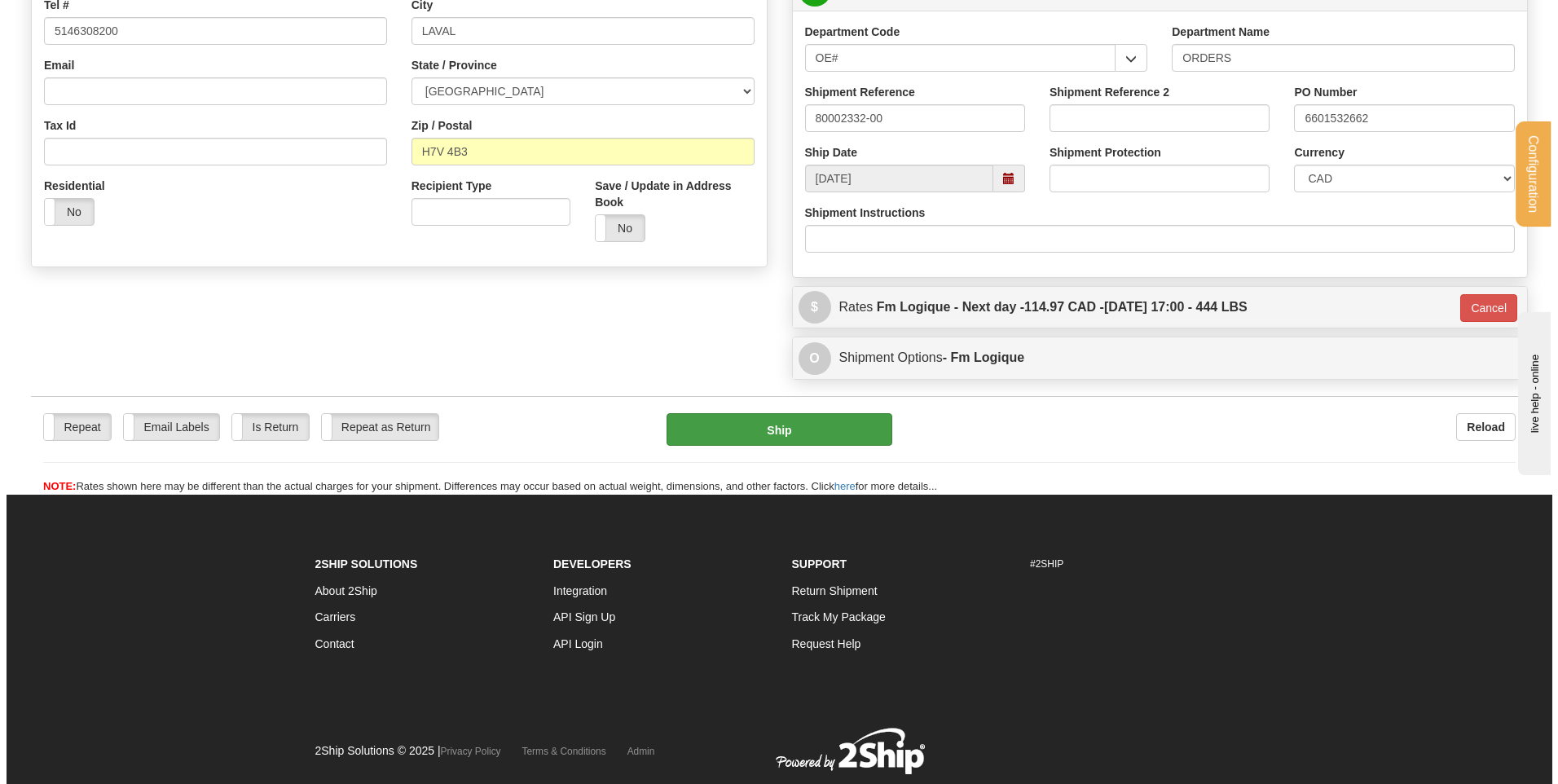
scroll to position [395, 0]
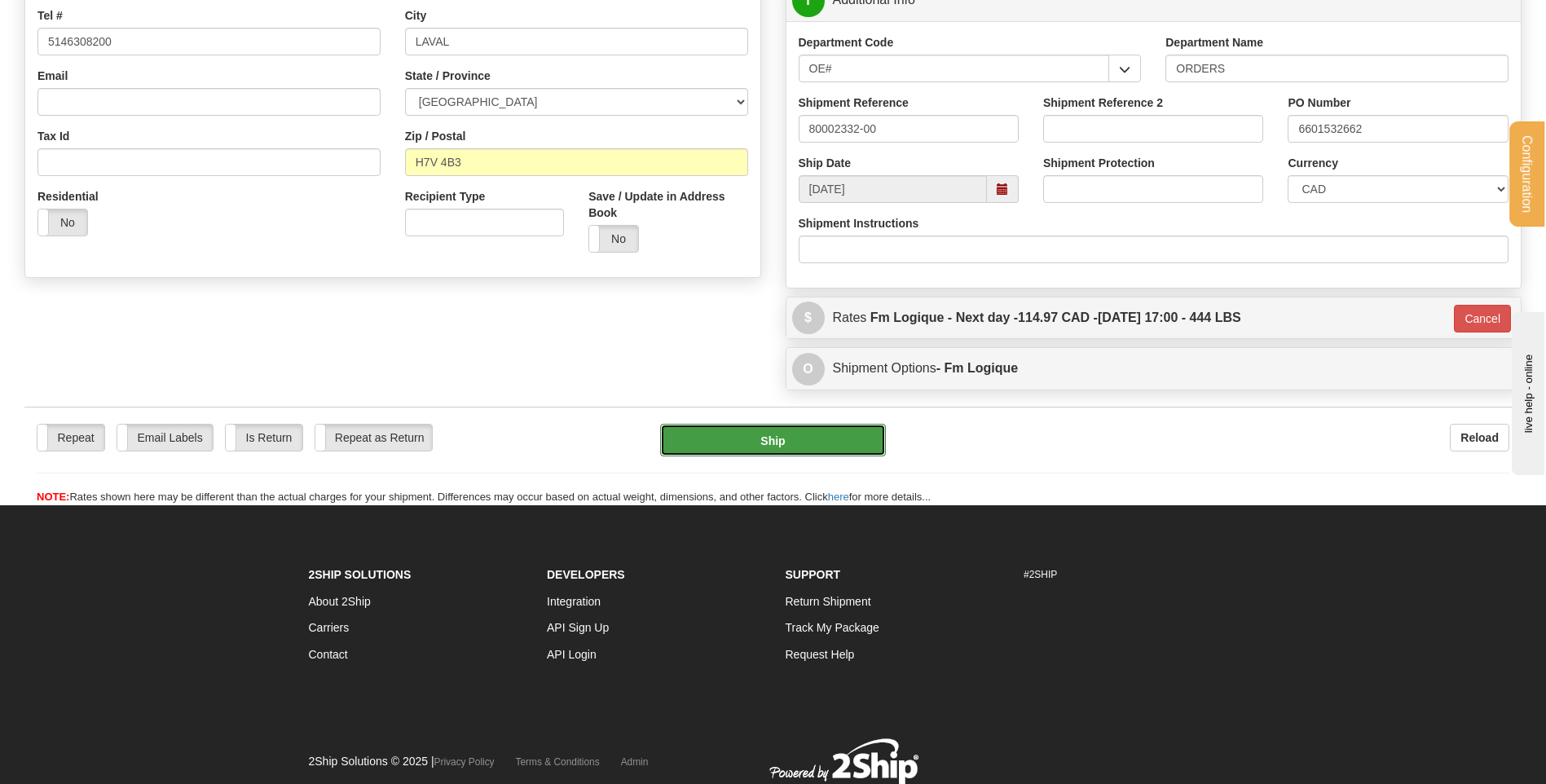
click at [688, 435] on button "Ship" at bounding box center [772, 439] width 224 height 33
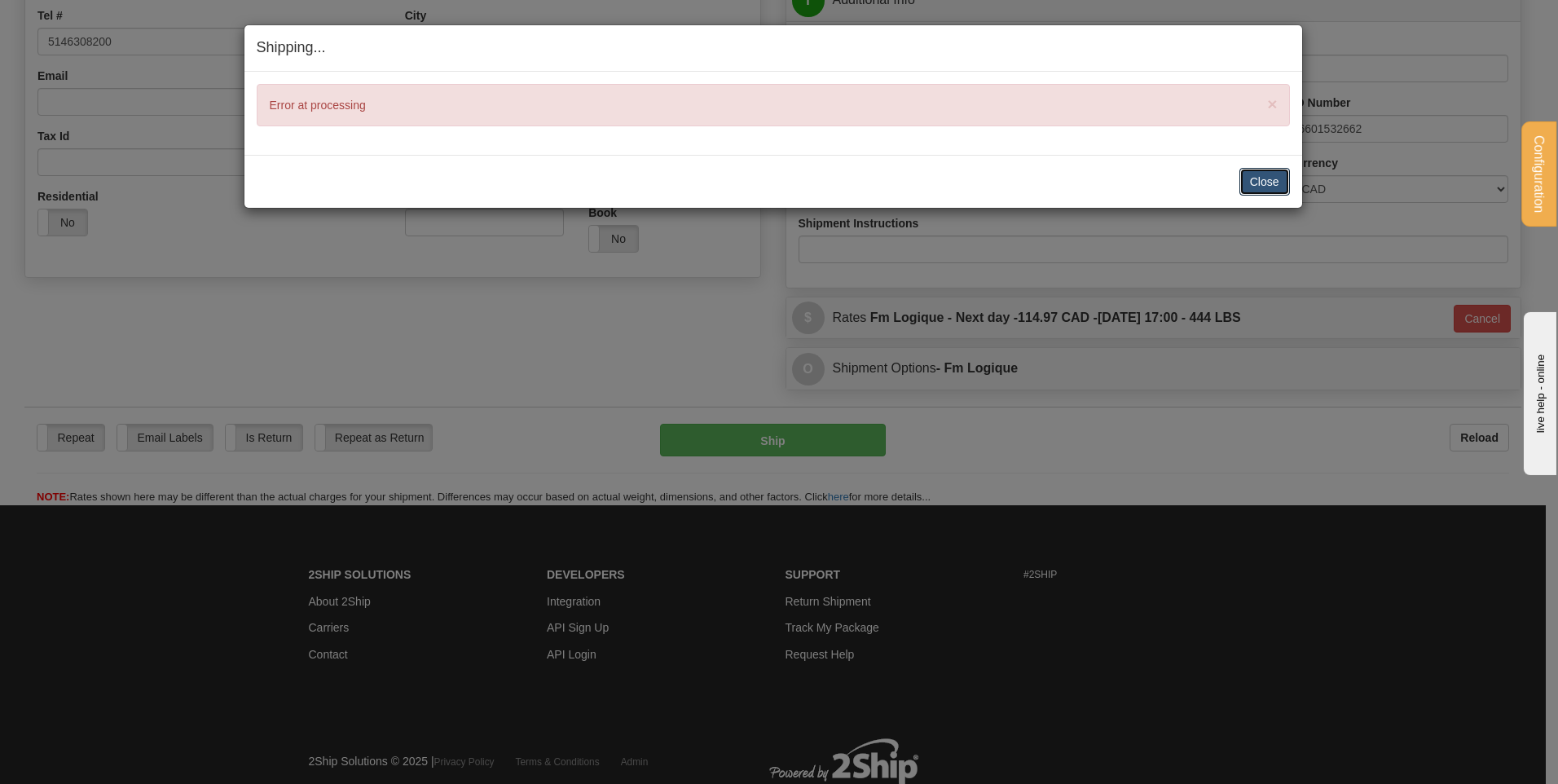
drag, startPoint x: 1278, startPoint y: 187, endPoint x: 1257, endPoint y: 198, distance: 23.7
click at [1278, 186] on button "Close" at bounding box center [1265, 182] width 51 height 28
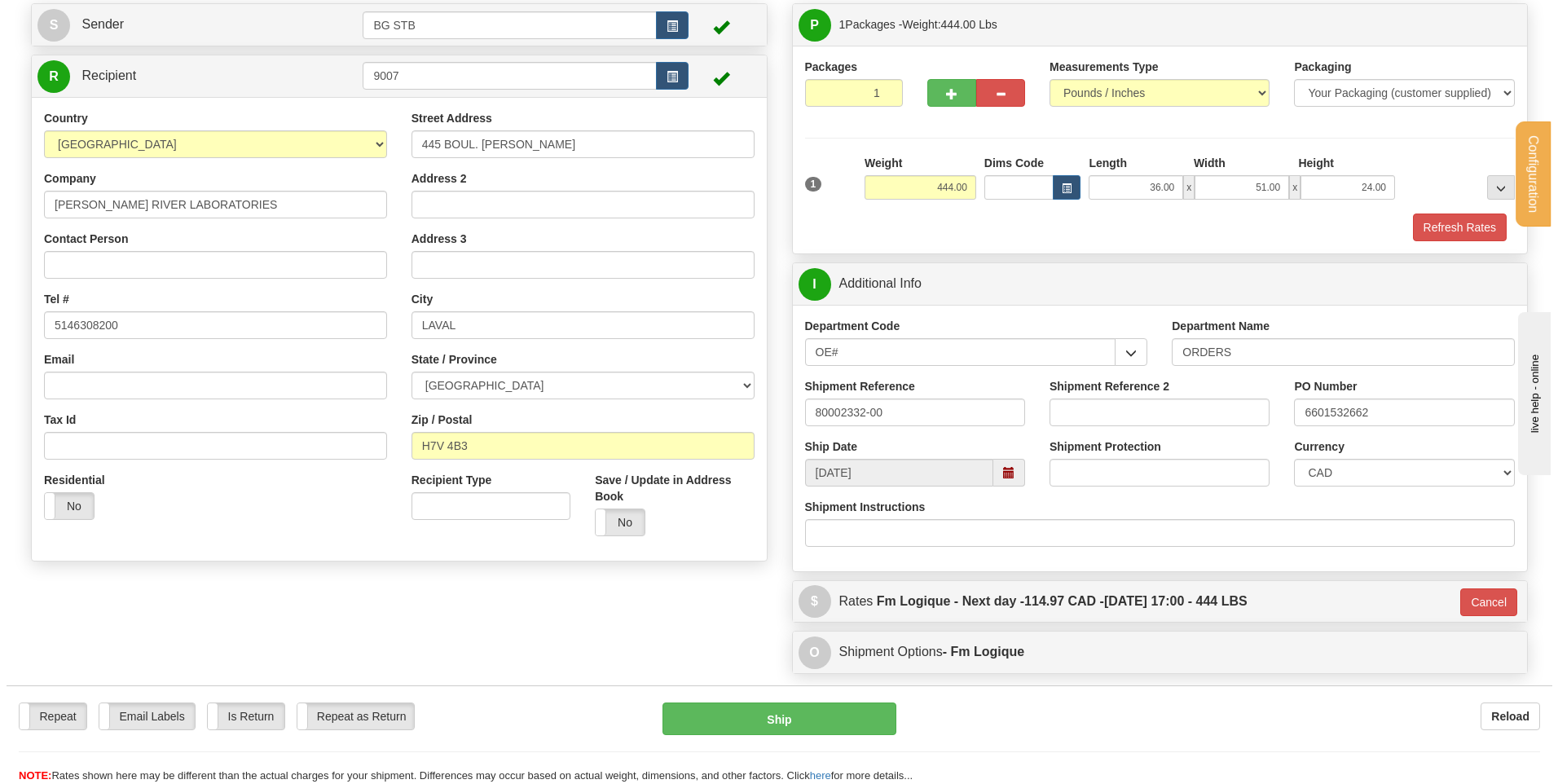
scroll to position [69, 0]
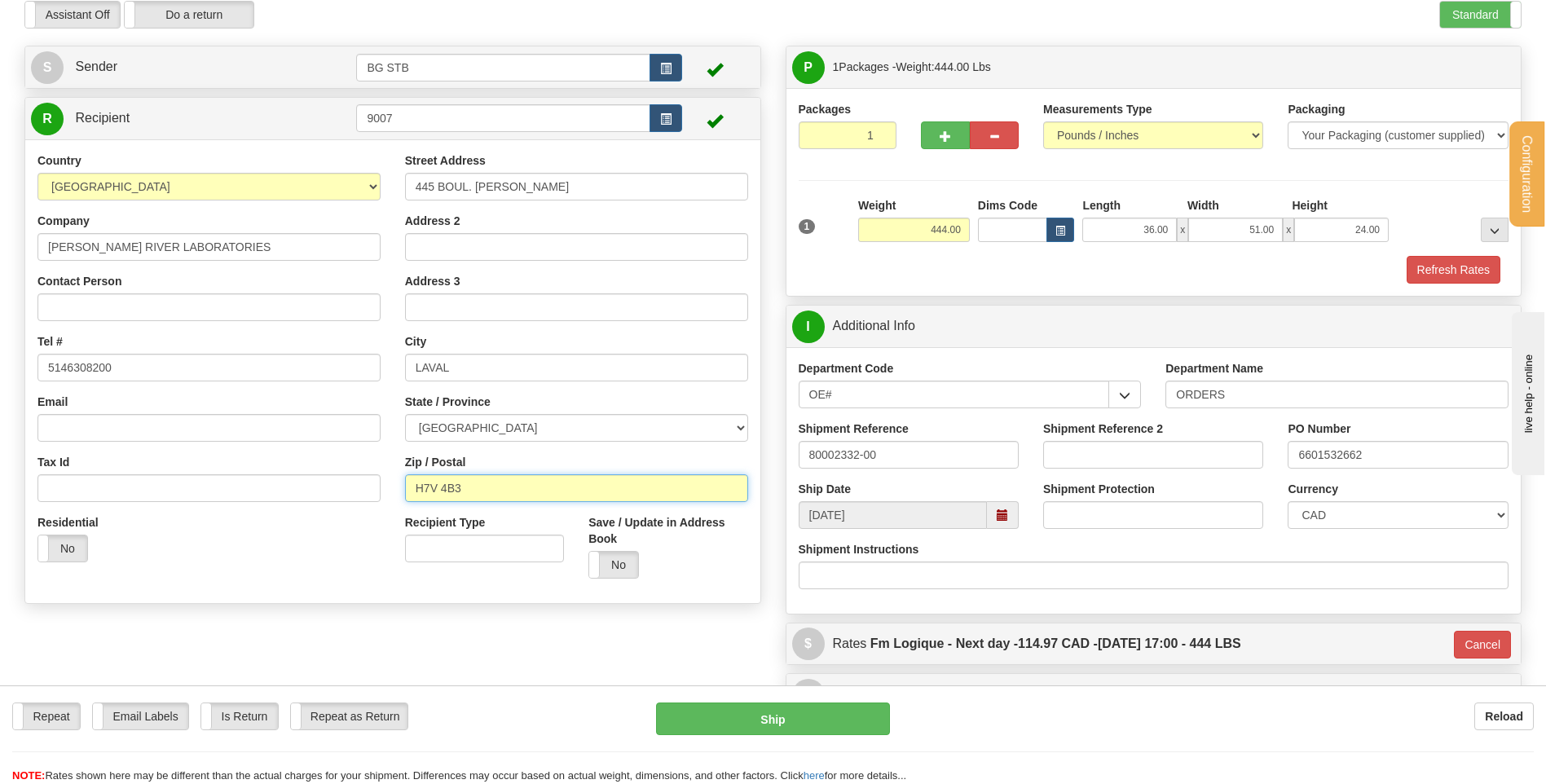
click at [442, 483] on input "H7V 4B3" at bounding box center [576, 488] width 343 height 28
type input "H7V4B3"
click at [802, 701] on div "Repeat Repeat Email Labels Email Labels Edit Is Return Is Return Repeat as Retu…" at bounding box center [773, 734] width 1546 height 99
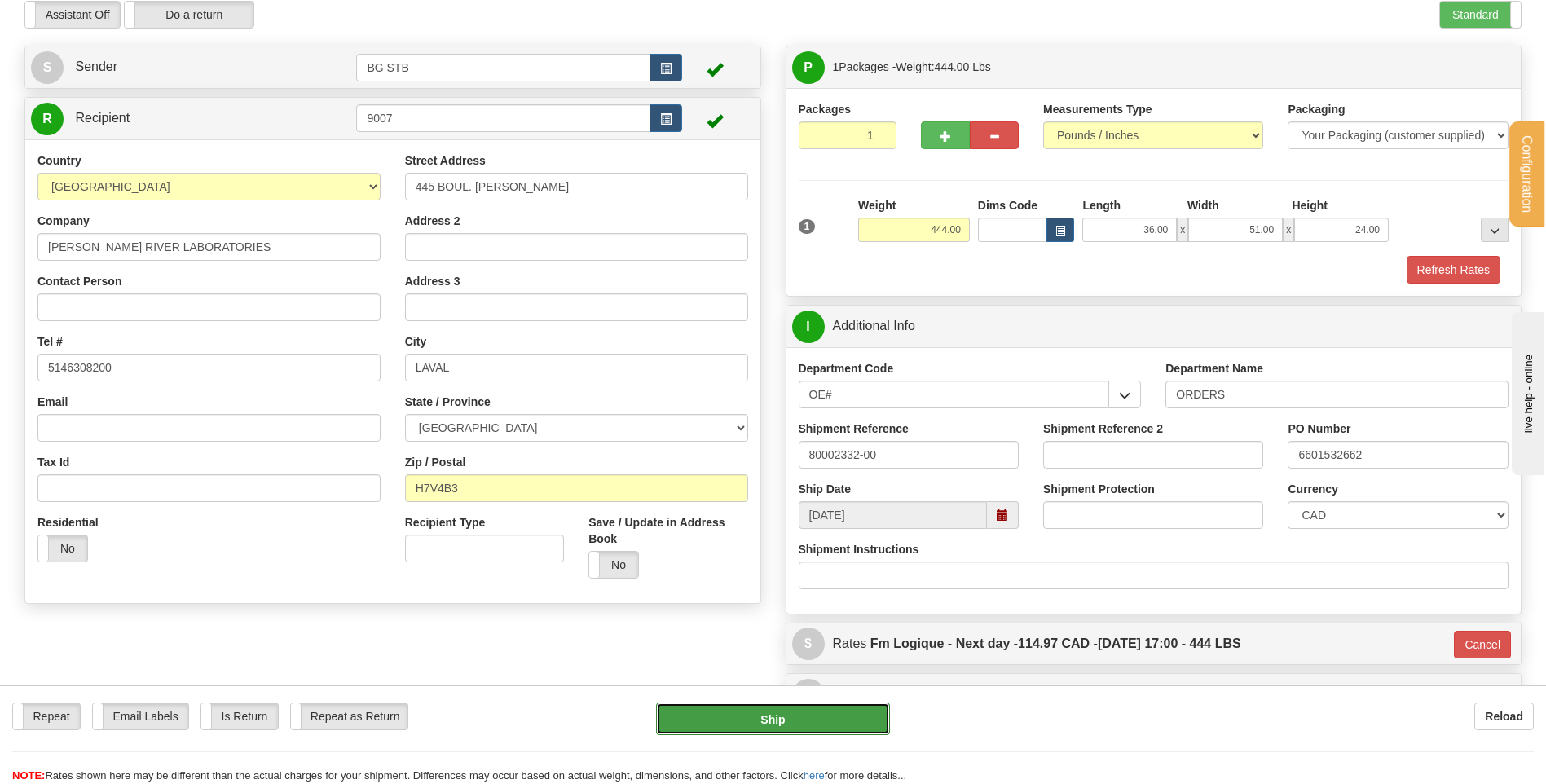
click at [803, 712] on button "Ship" at bounding box center [773, 718] width 233 height 33
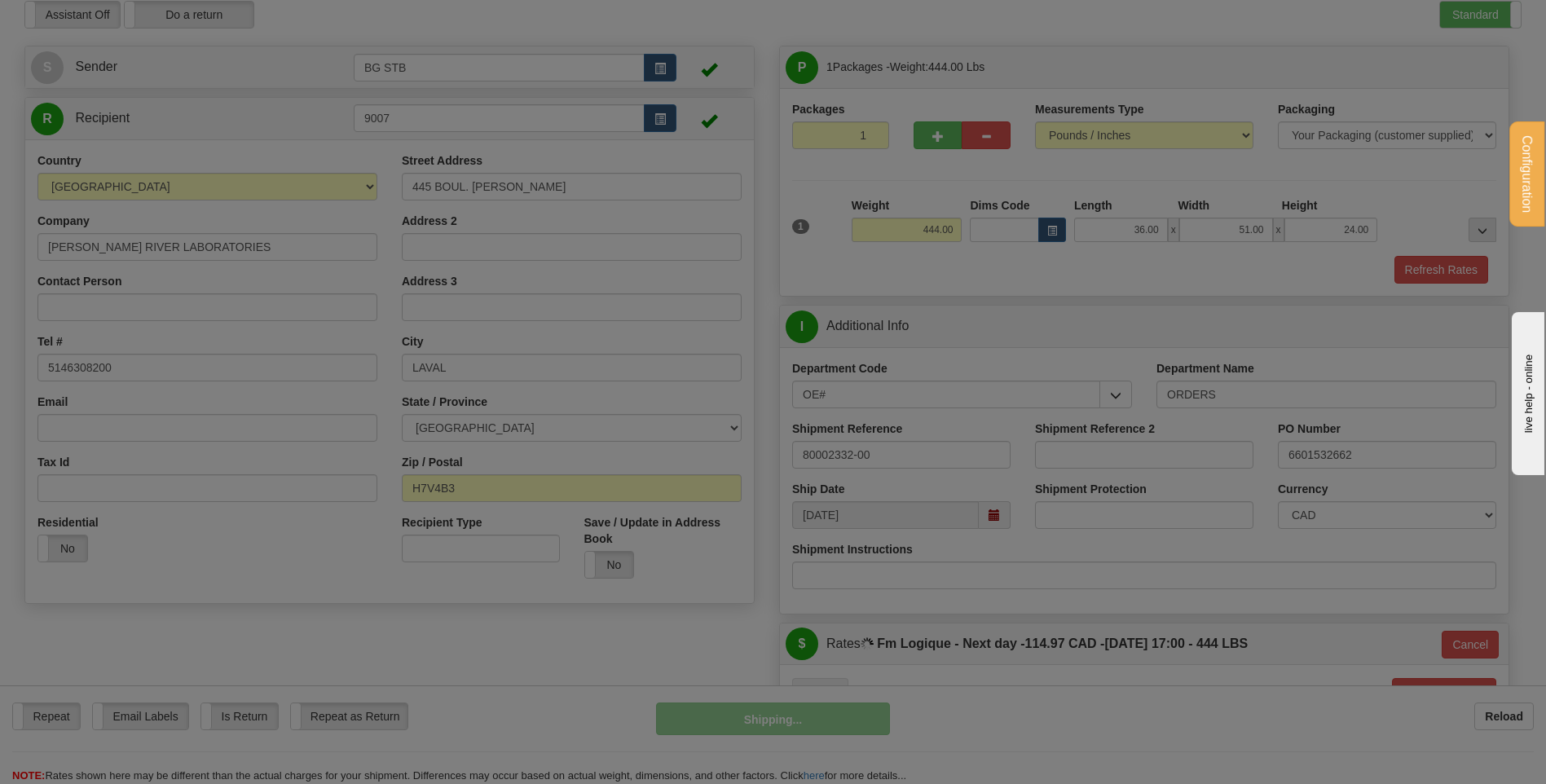
type input "jour"
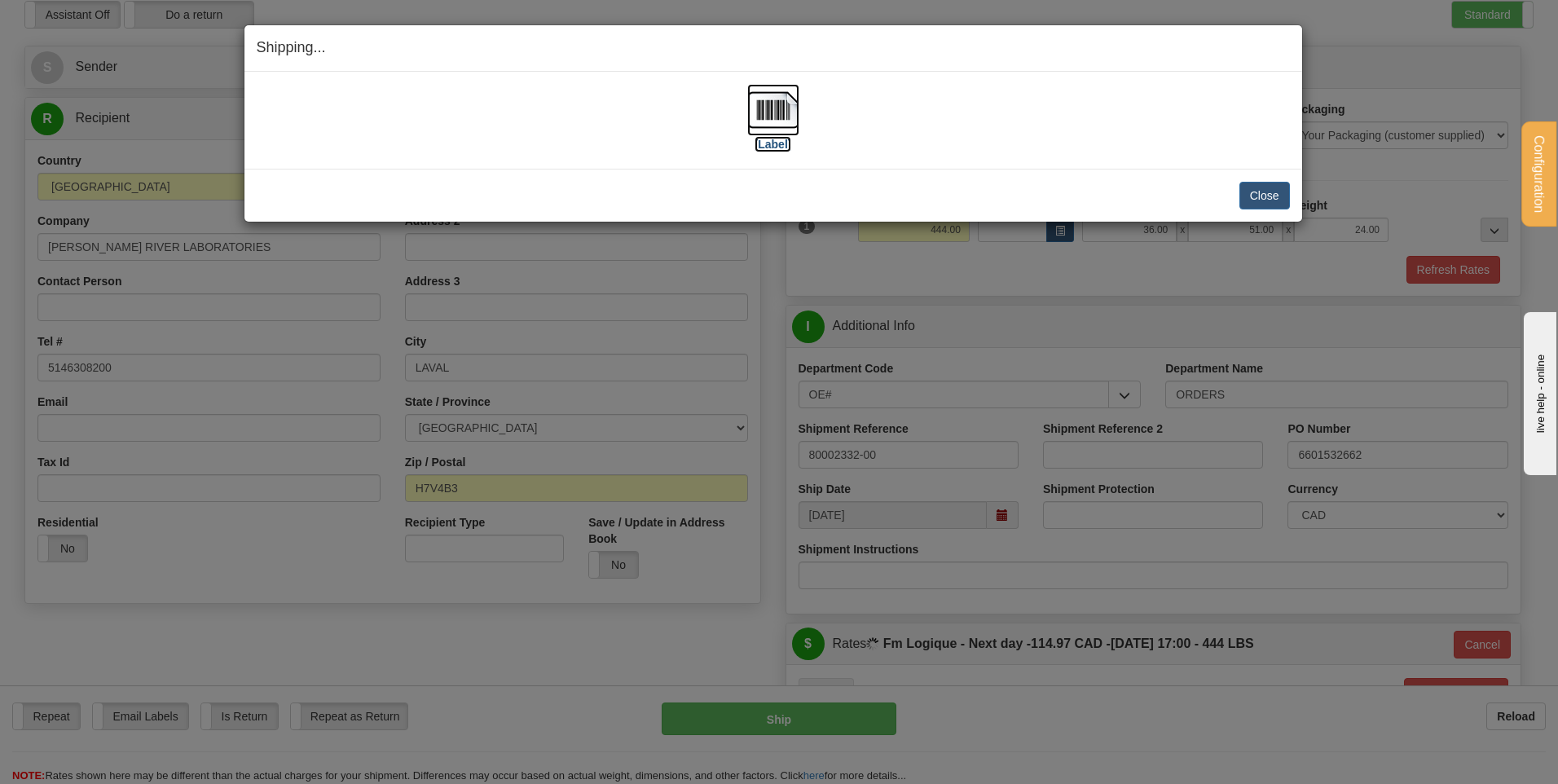
click at [777, 88] on img at bounding box center [774, 110] width 53 height 53
click at [1251, 196] on button "Close" at bounding box center [1265, 196] width 51 height 28
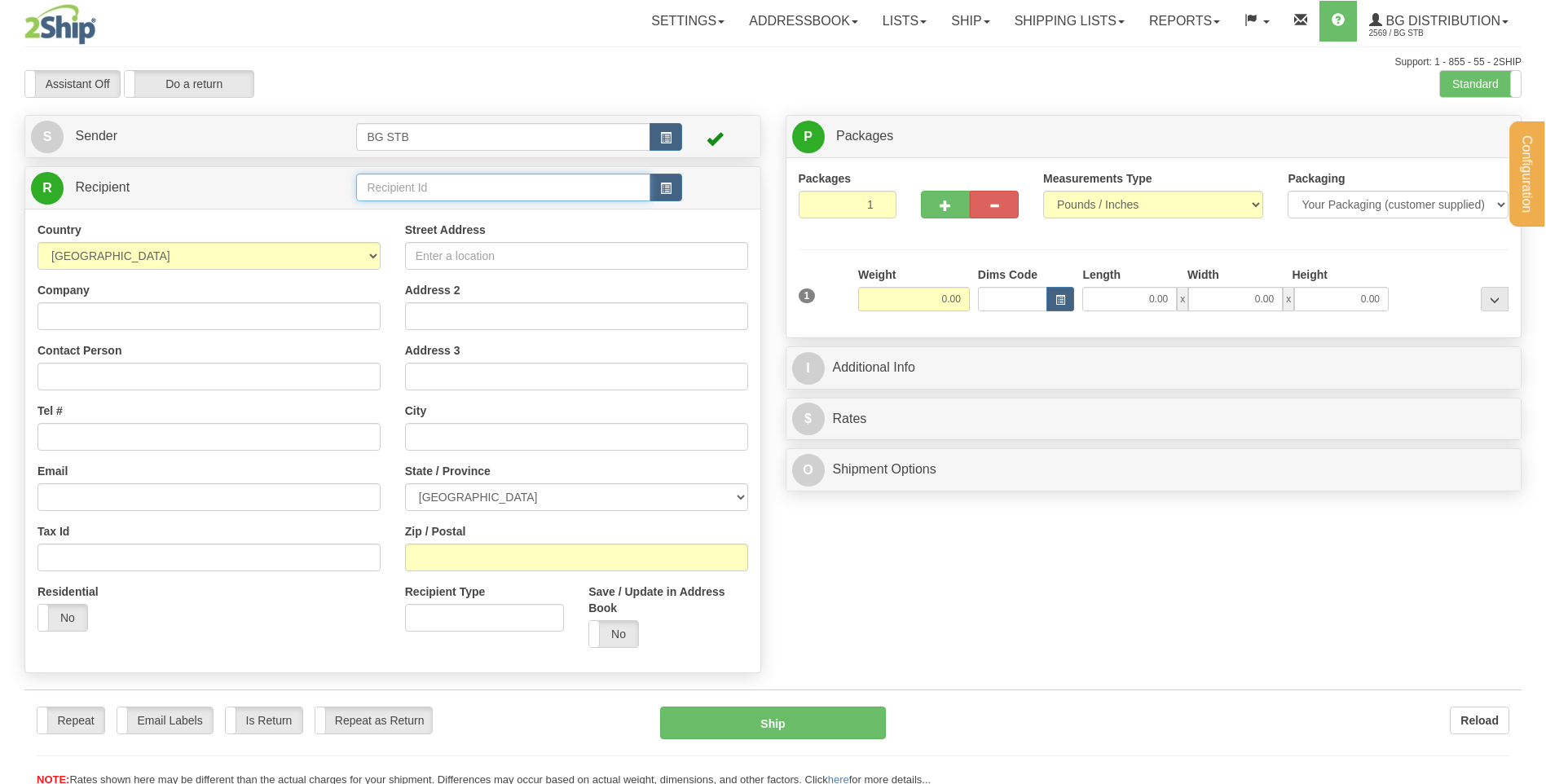
click at [436, 182] on input "text" at bounding box center [502, 188] width 293 height 28
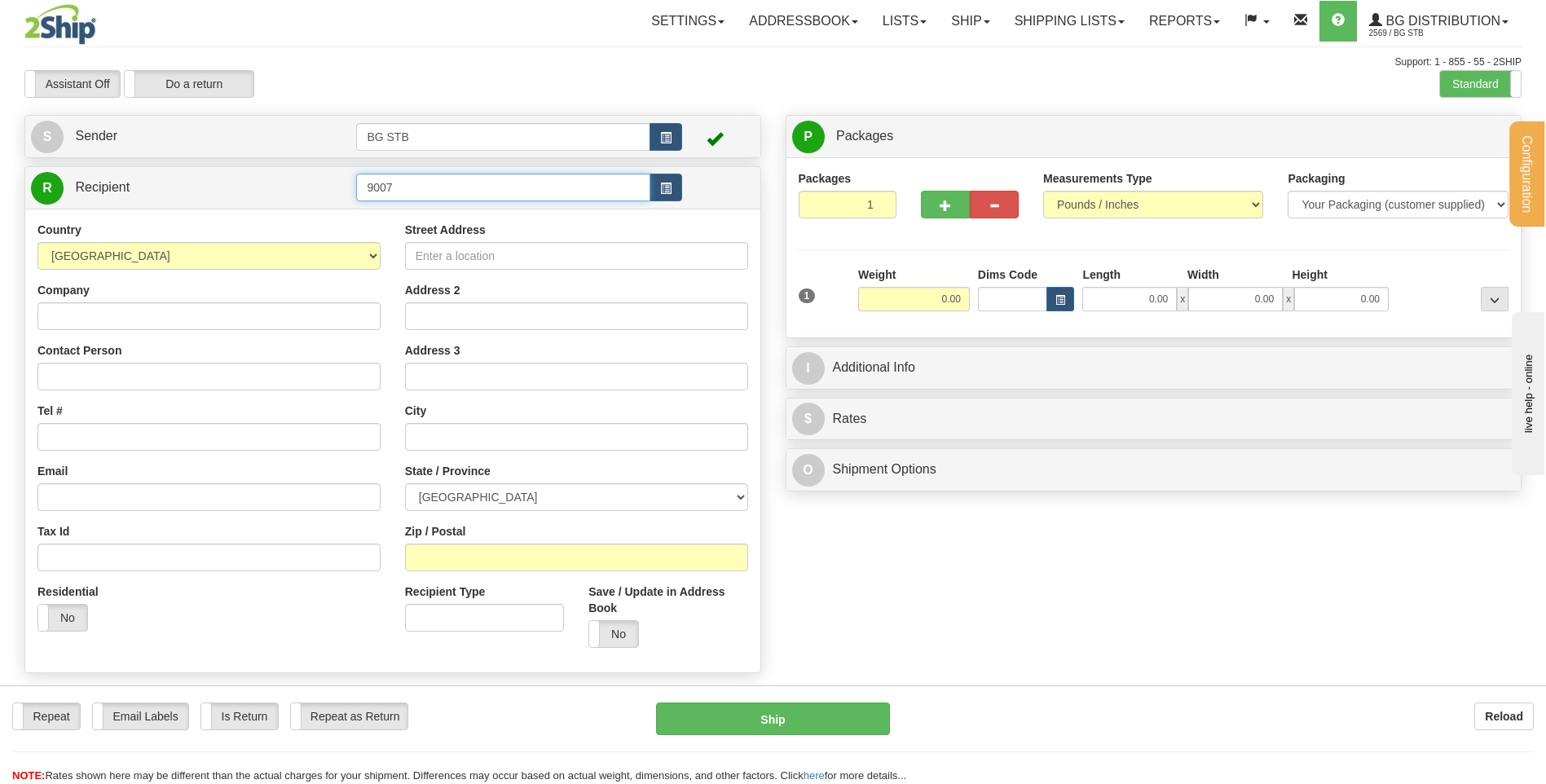
type input "9007"
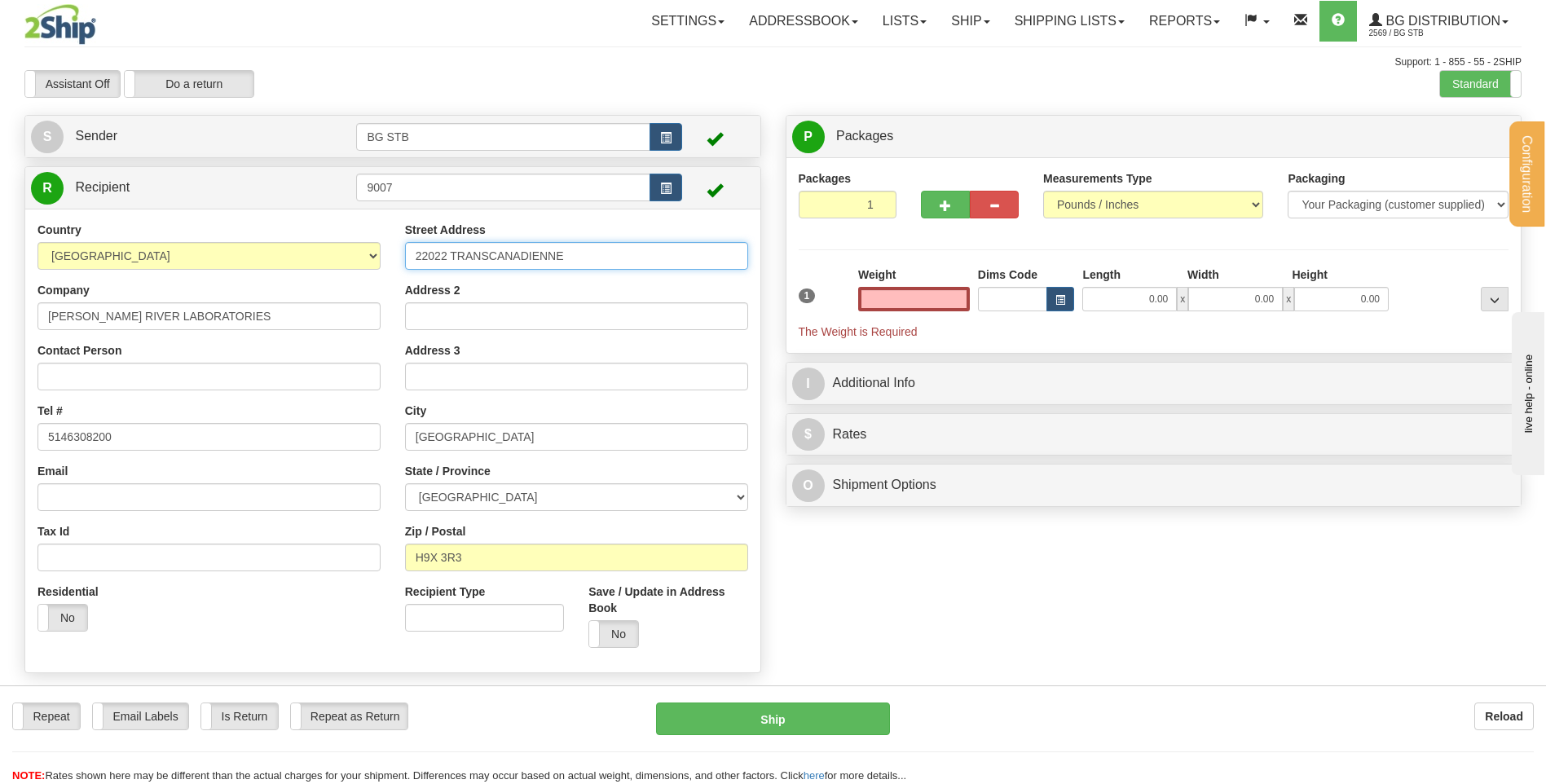
type input "0.00"
drag, startPoint x: 620, startPoint y: 263, endPoint x: 320, endPoint y: 242, distance: 300.7
click at [320, 241] on div "Country [GEOGRAPHIC_DATA] [GEOGRAPHIC_DATA] [GEOGRAPHIC_DATA] [GEOGRAPHIC_DATA]…" at bounding box center [393, 440] width 735 height 438
type input "21050 DAOUST STREET"
drag, startPoint x: 469, startPoint y: 444, endPoint x: 361, endPoint y: 444, distance: 108.0
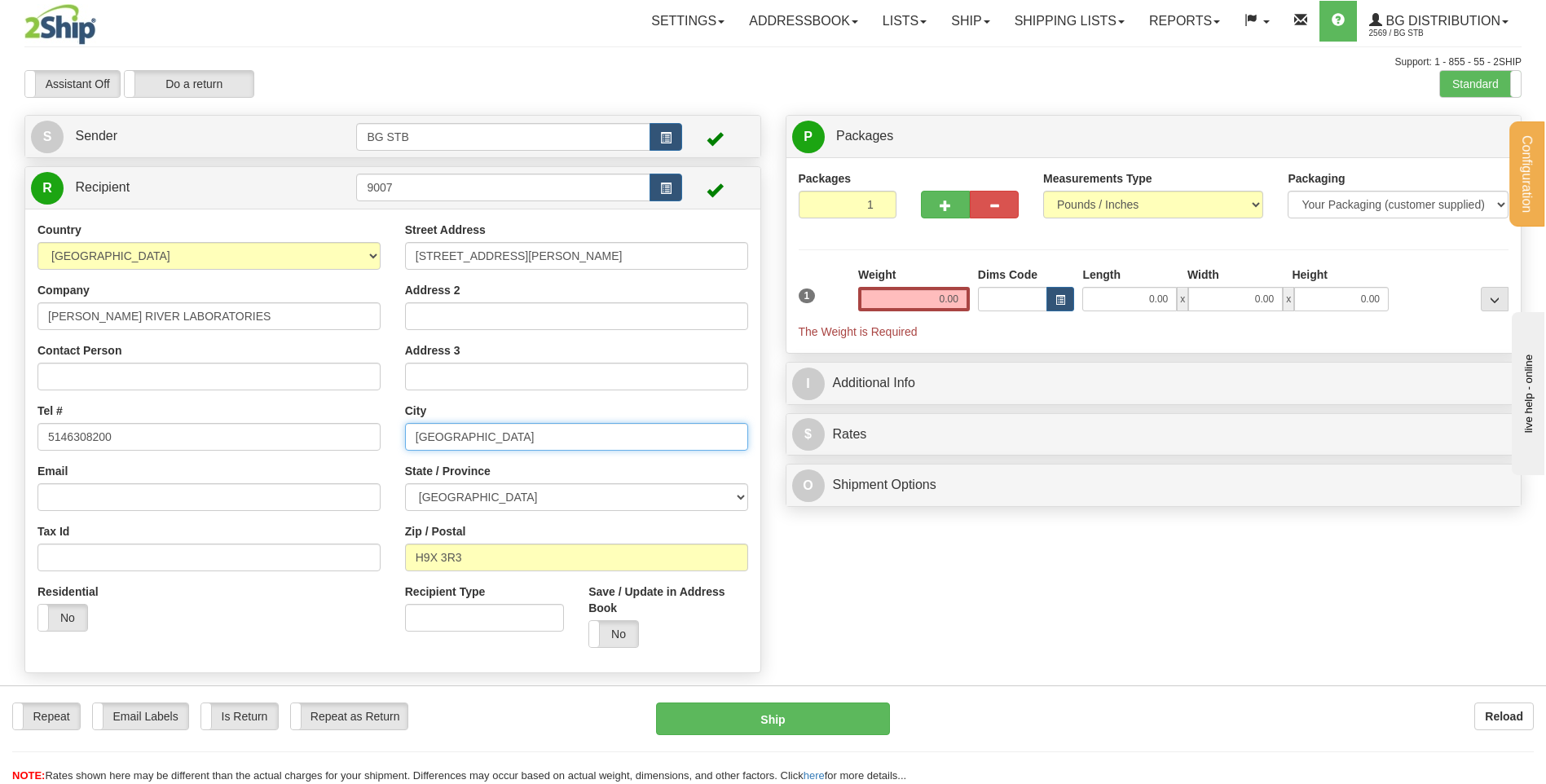
click at [361, 444] on div "Country AFGHANISTAN ALAND ISLANDS ALBANIA ALGERIA AMERICAN SAMOA ANDORRA ANGOLA…" at bounding box center [393, 440] width 735 height 438
type input "STE-ANNE-DE-BELLEVUE"
drag, startPoint x: 465, startPoint y: 561, endPoint x: 446, endPoint y: 558, distance: 19.2
click at [450, 558] on input "H9X 3R3" at bounding box center [576, 558] width 343 height 28
click at [446, 558] on input "H9X 3R3" at bounding box center [576, 558] width 343 height 28
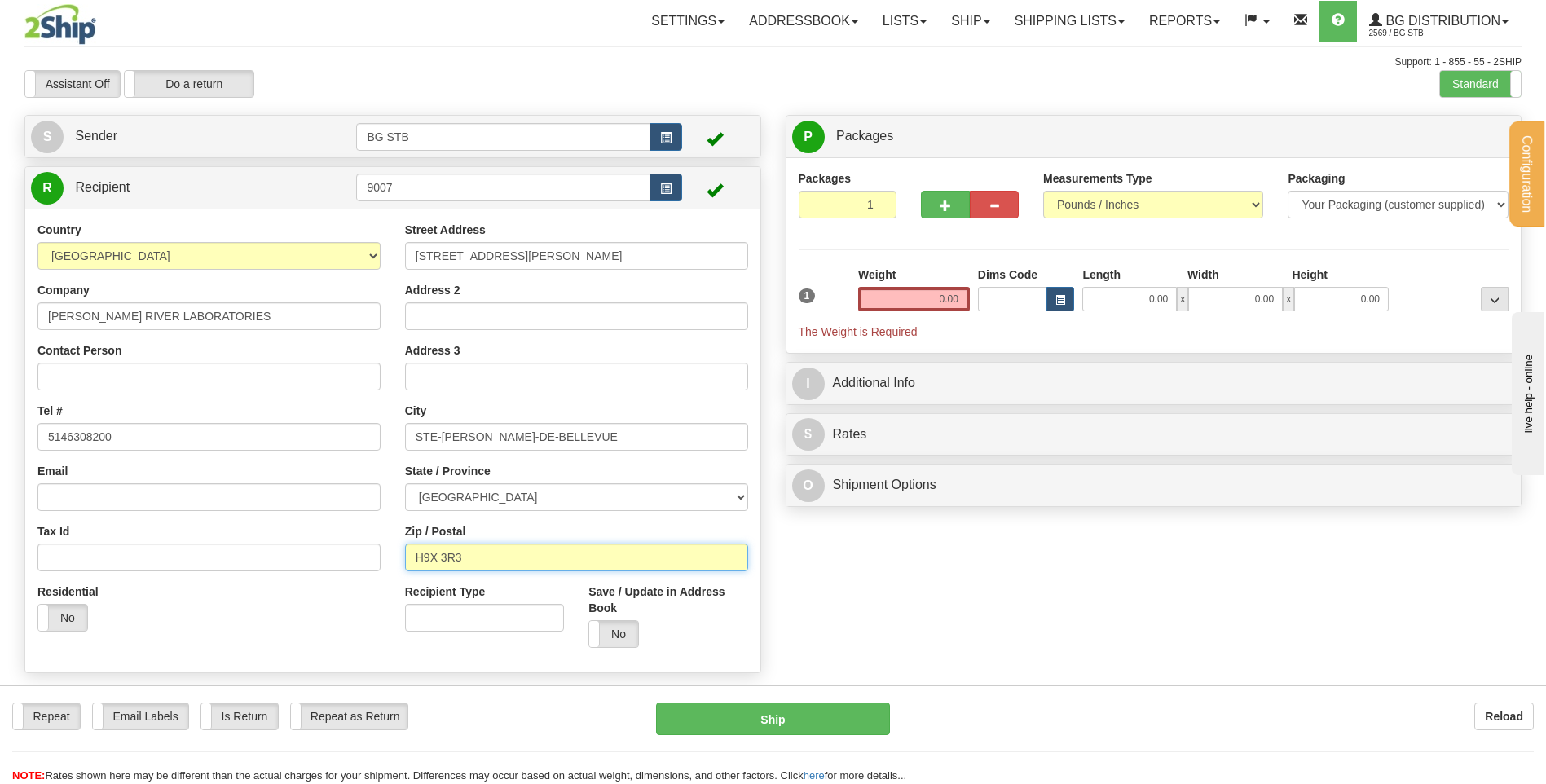
drag, startPoint x: 472, startPoint y: 554, endPoint x: 440, endPoint y: 554, distance: 32.0
click at [440, 554] on input "H9X 3R3" at bounding box center [576, 558] width 343 height 28
type input "H9X 4C7"
click at [954, 299] on input "0.00" at bounding box center [914, 299] width 112 height 24
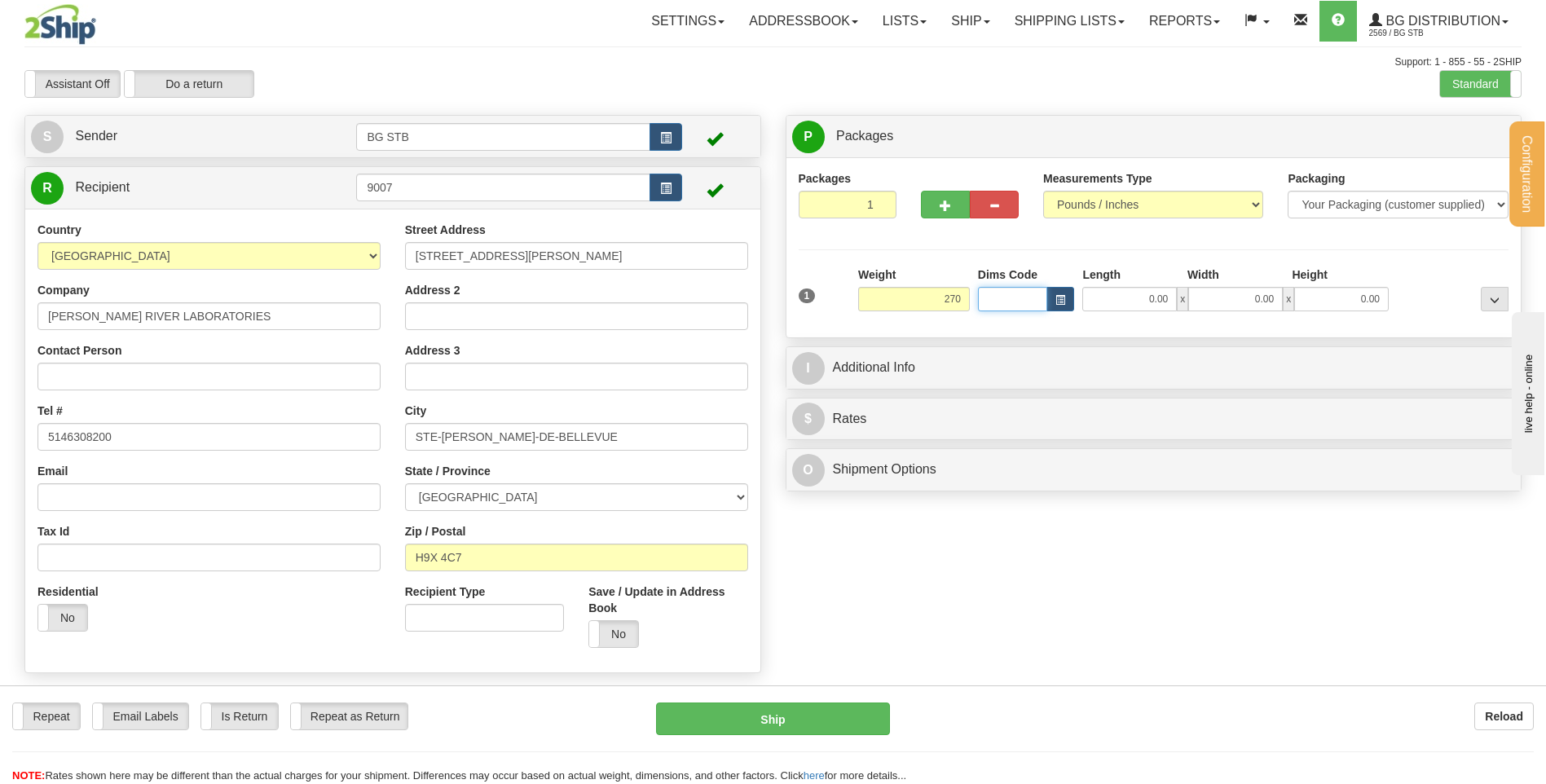
type input "270.00"
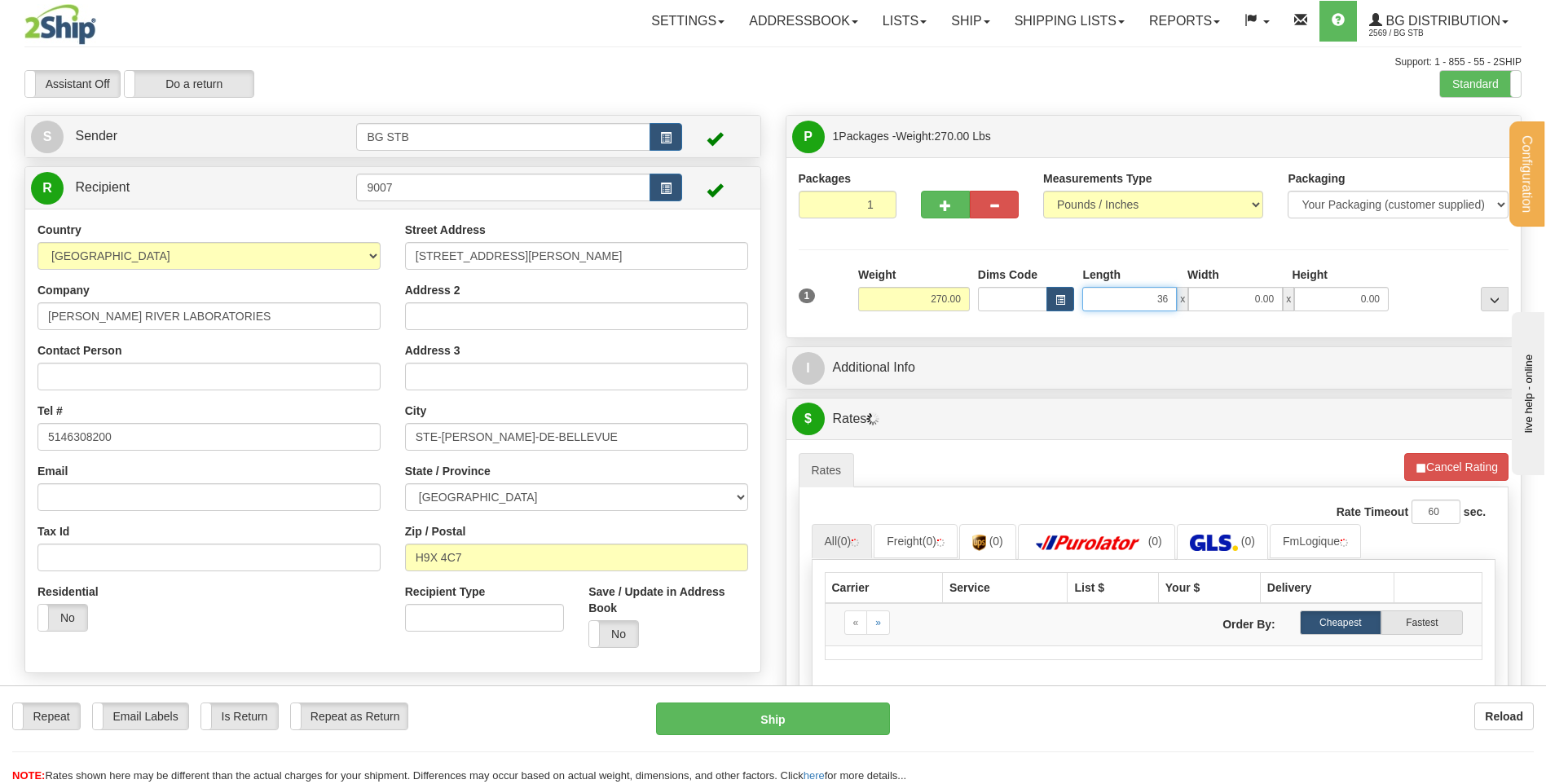
type input "36.00"
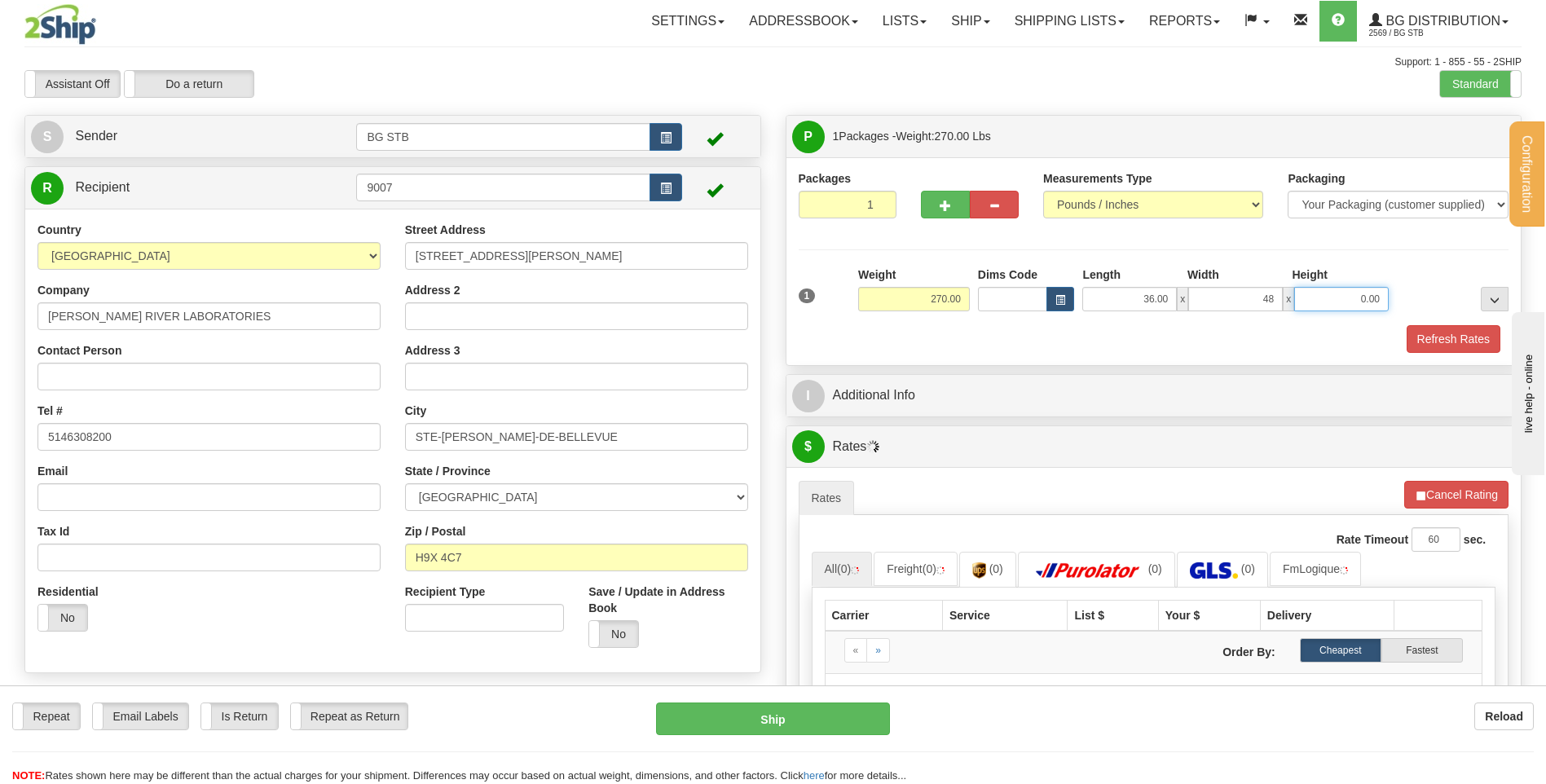
type input "48.00"
type input "18.00"
click at [961, 414] on div "I Additional Info" at bounding box center [1153, 395] width 735 height 41
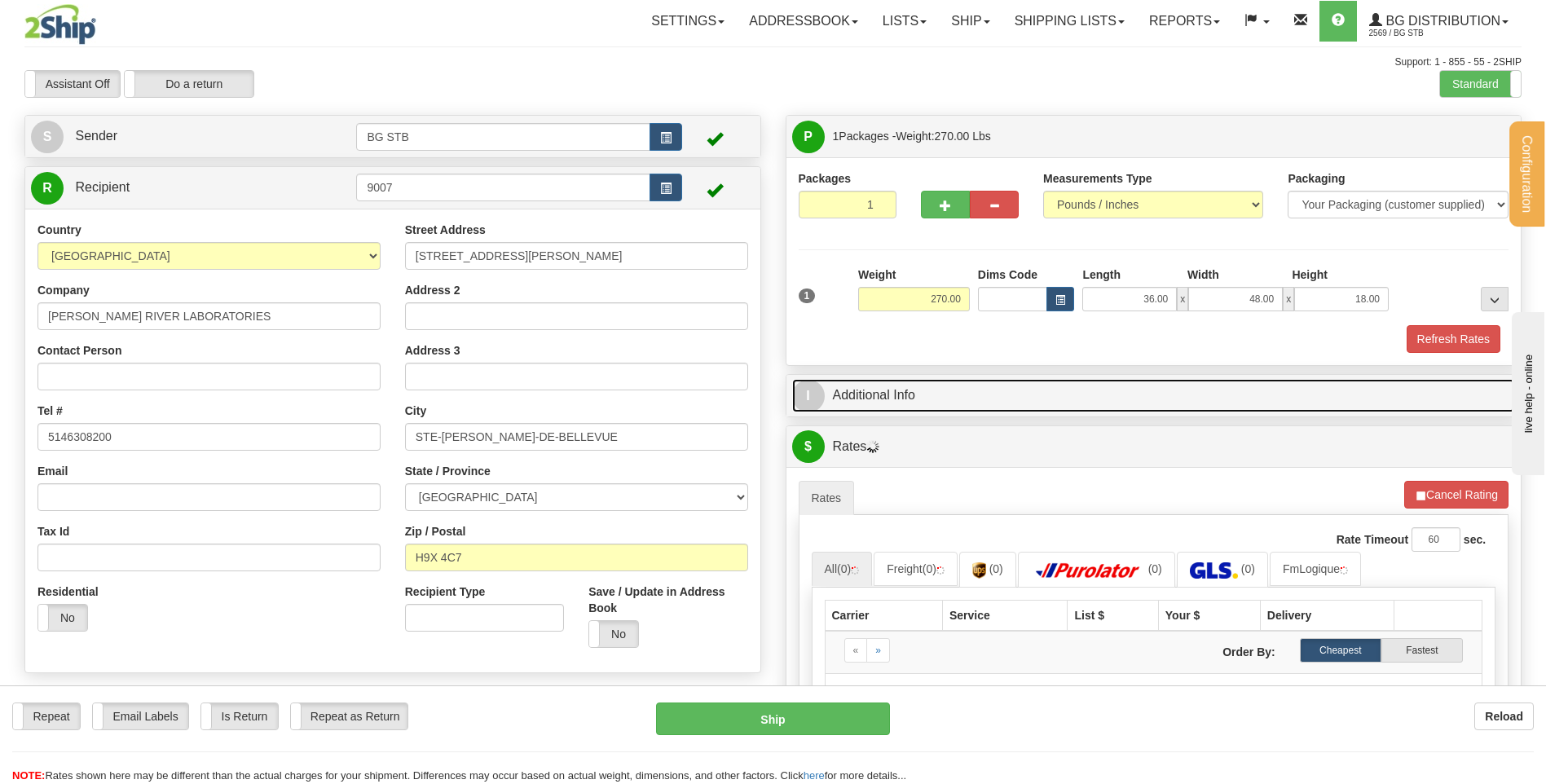
click at [976, 396] on link "I Additional Info" at bounding box center [1153, 396] width 724 height 34
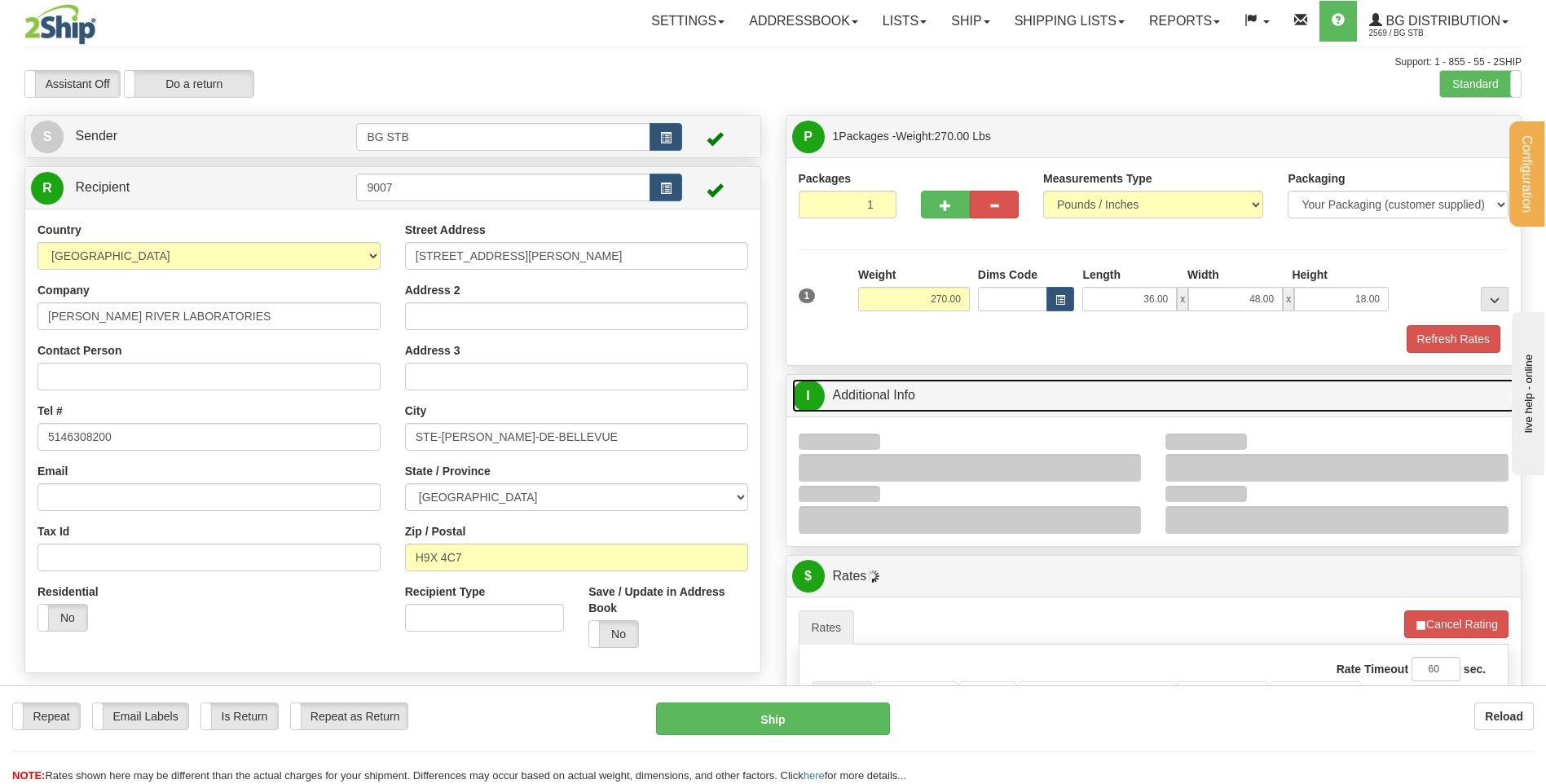
scroll to position [163, 0]
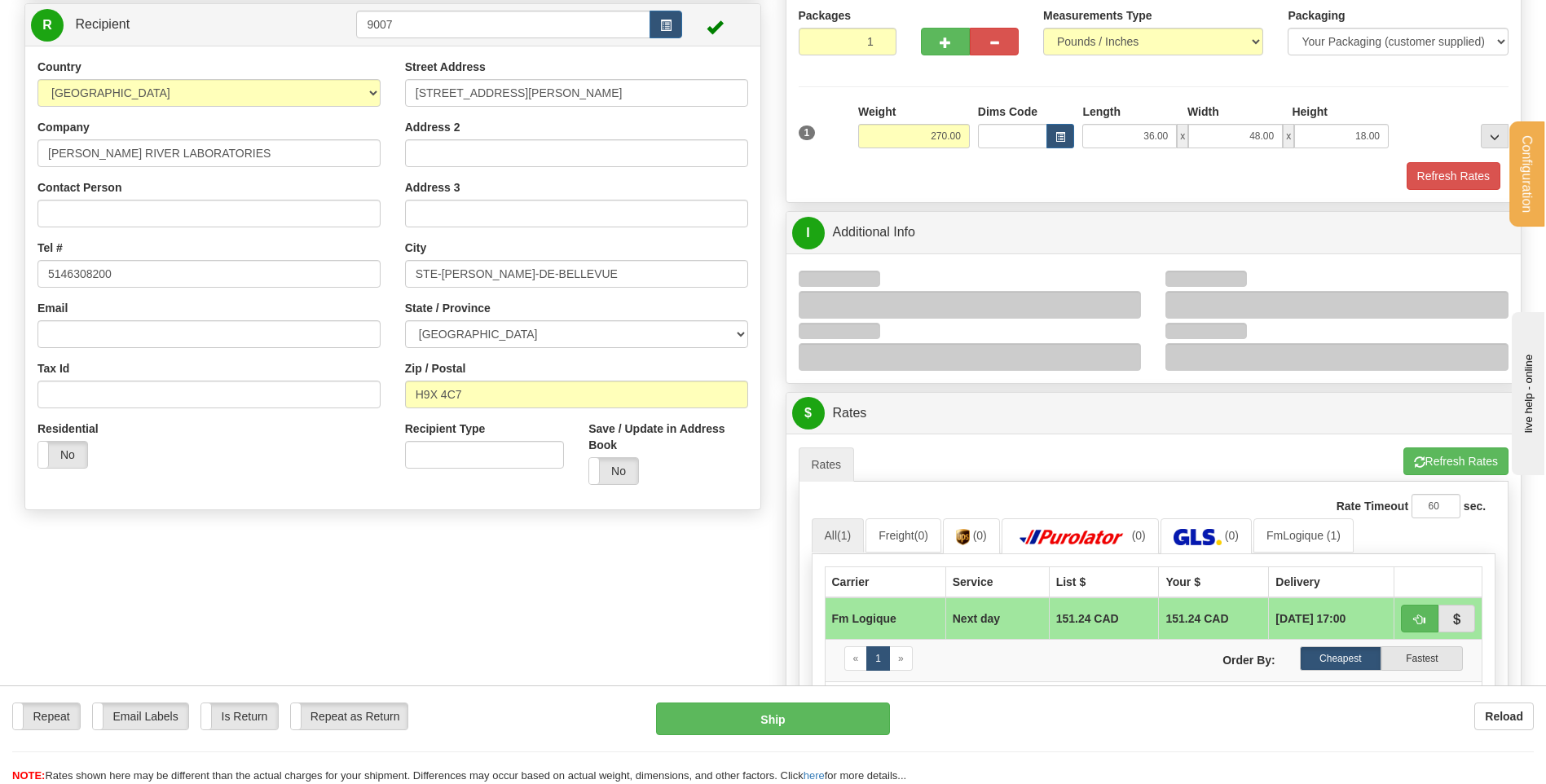
click at [1128, 299] on div at bounding box center [969, 305] width 343 height 28
click at [1122, 304] on div at bounding box center [969, 305] width 343 height 28
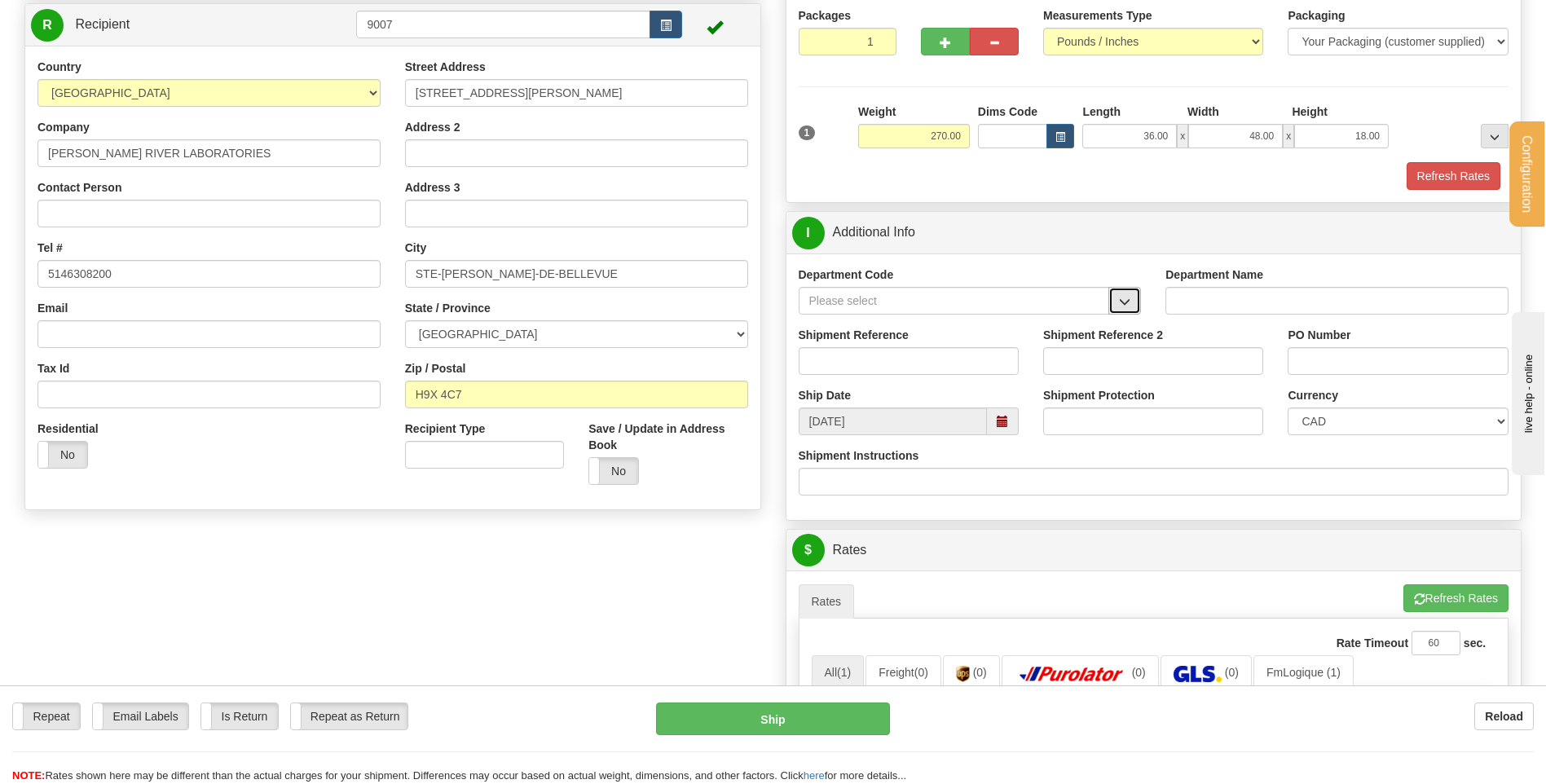
click at [1120, 300] on span "button" at bounding box center [1124, 301] width 11 height 10
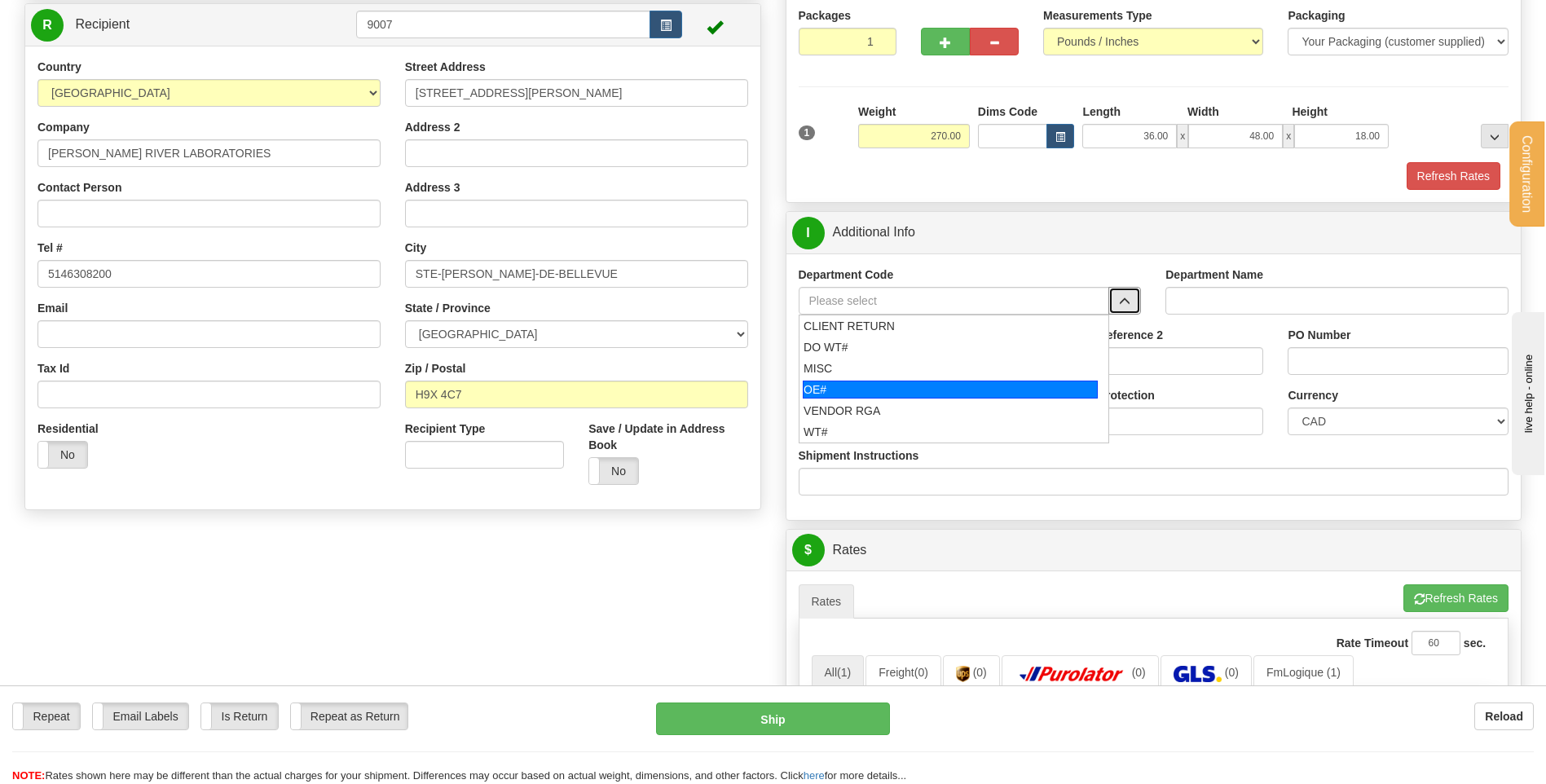
drag, startPoint x: 907, startPoint y: 395, endPoint x: 901, endPoint y: 371, distance: 24.7
click at [906, 394] on div "OE#" at bounding box center [951, 389] width 295 height 18
type input "OE#"
type input "ORDERS"
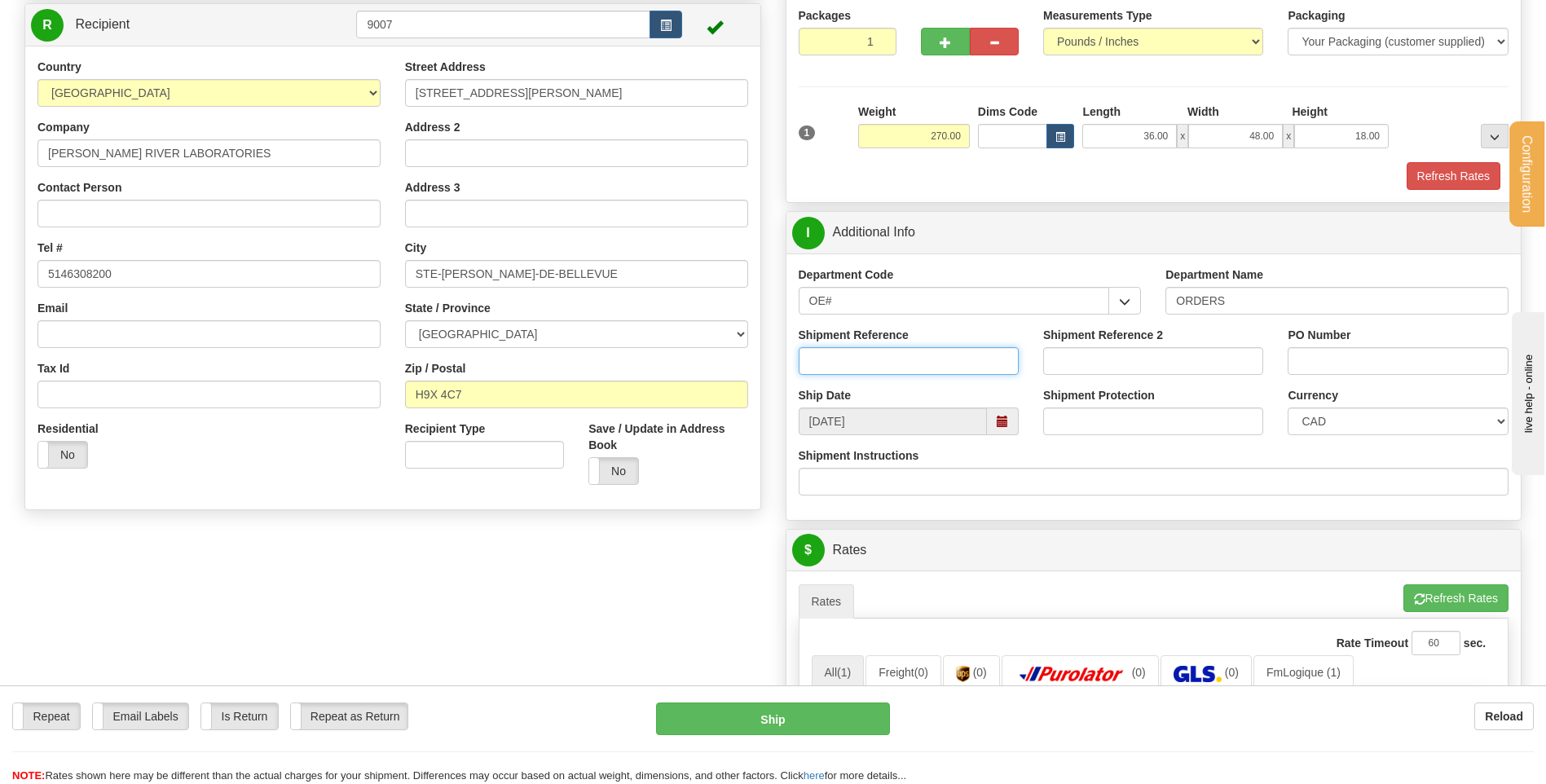
click at [901, 370] on input "Shipment Reference" at bounding box center [908, 361] width 220 height 28
type input "80002334-00"
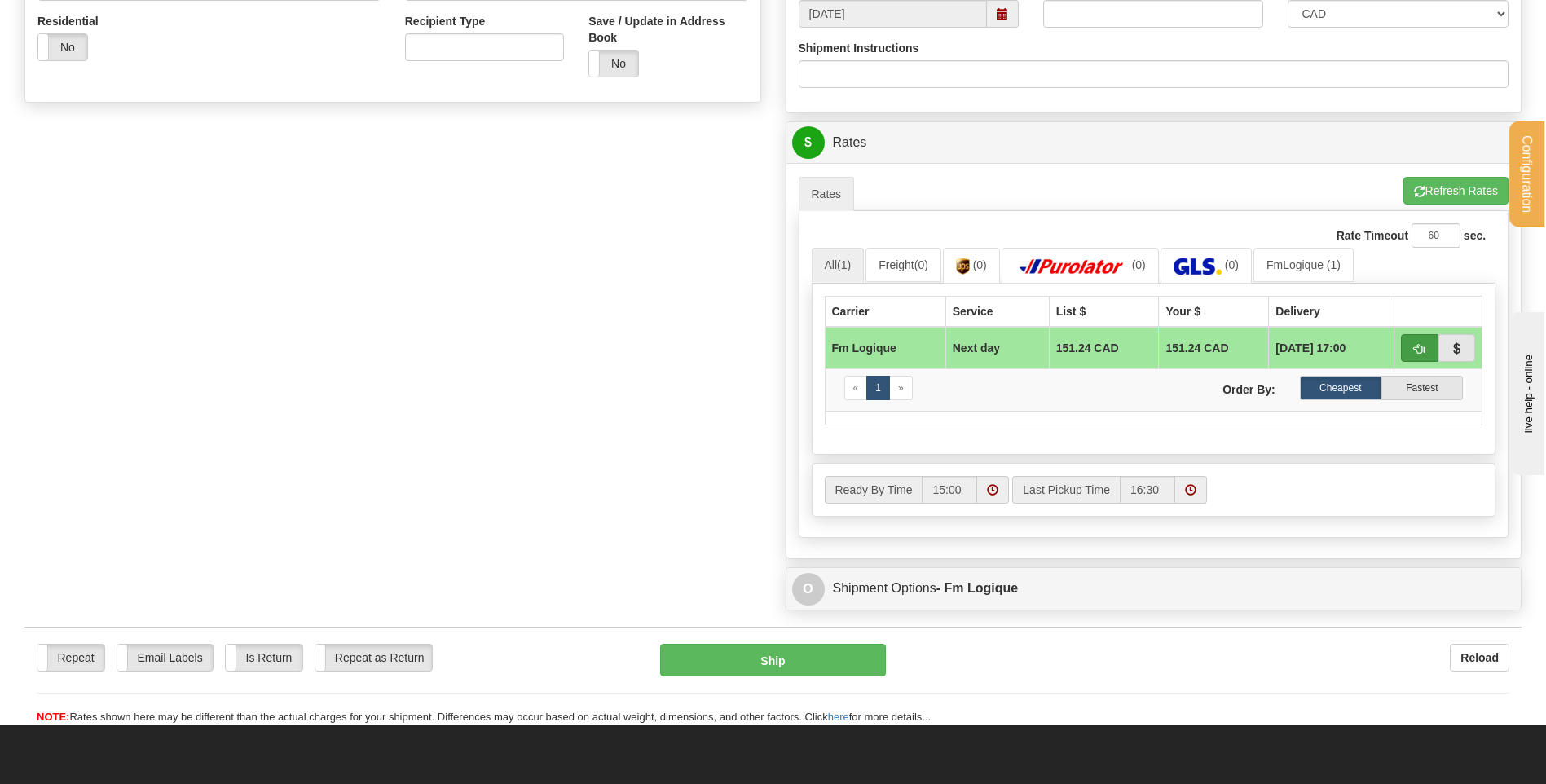
type input "6601533571"
click at [1415, 336] on button "button" at bounding box center [1420, 348] width 38 height 28
type input "jour"
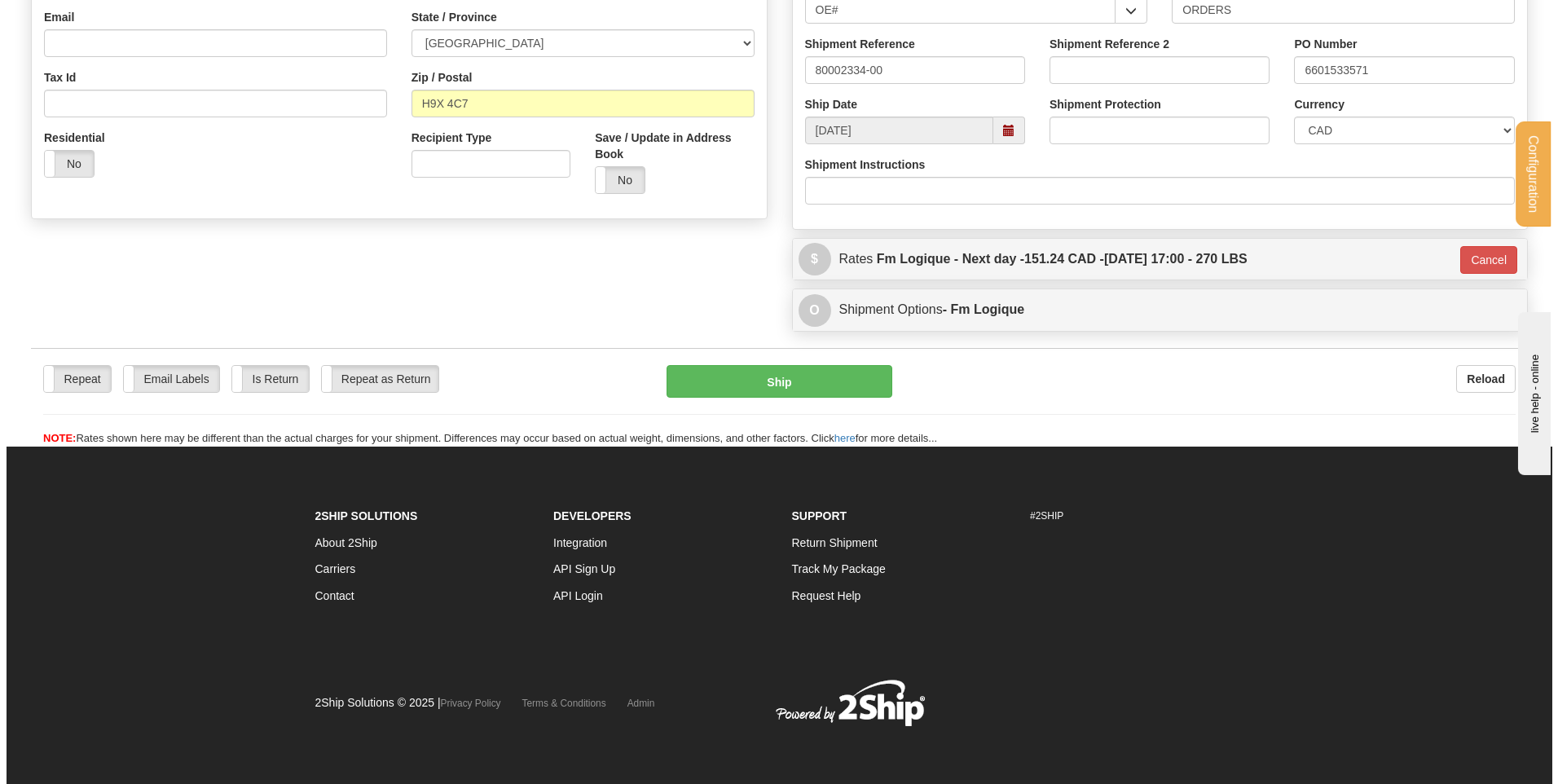
scroll to position [312, 0]
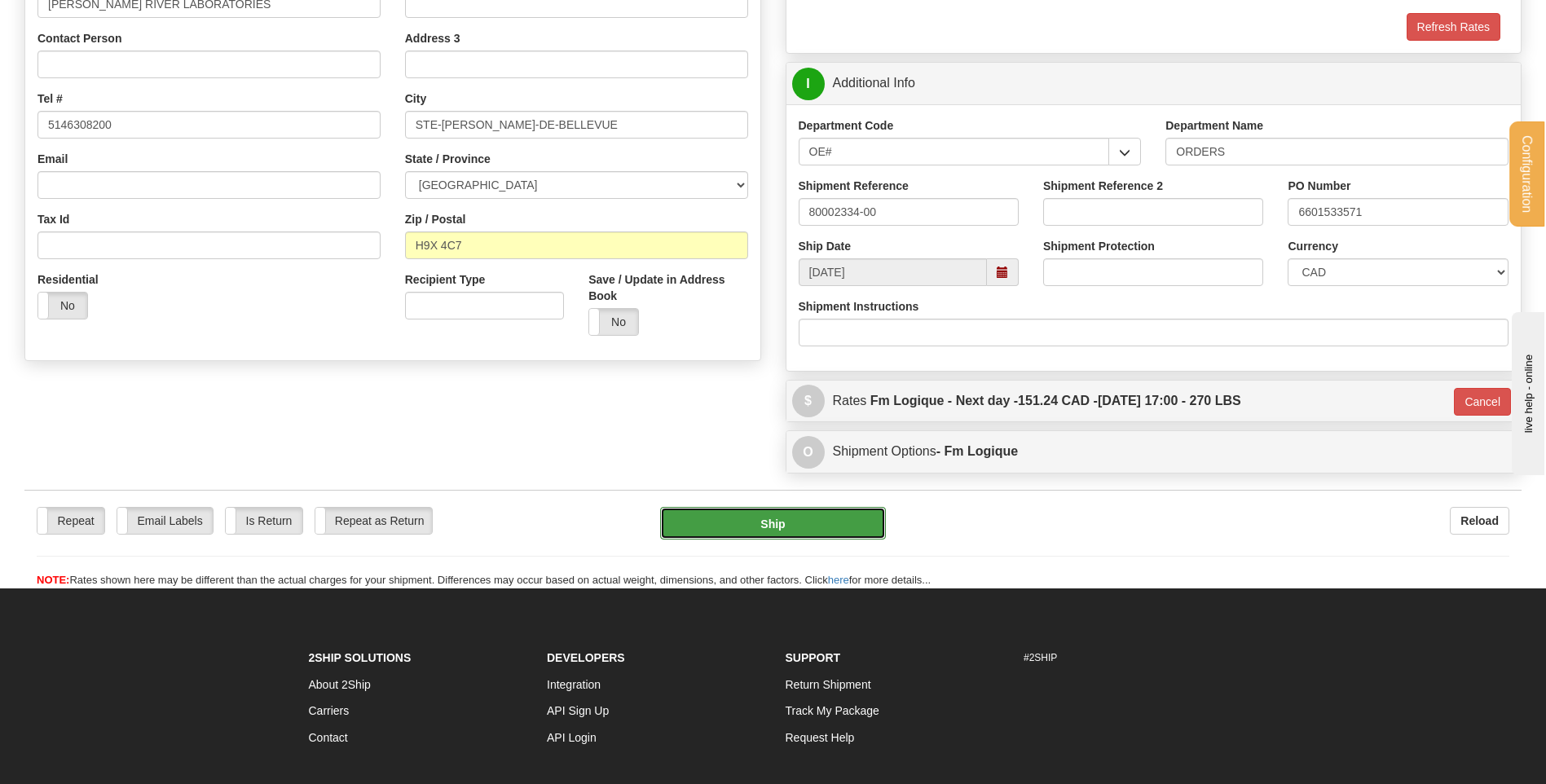
click at [776, 530] on button "Ship" at bounding box center [772, 523] width 224 height 33
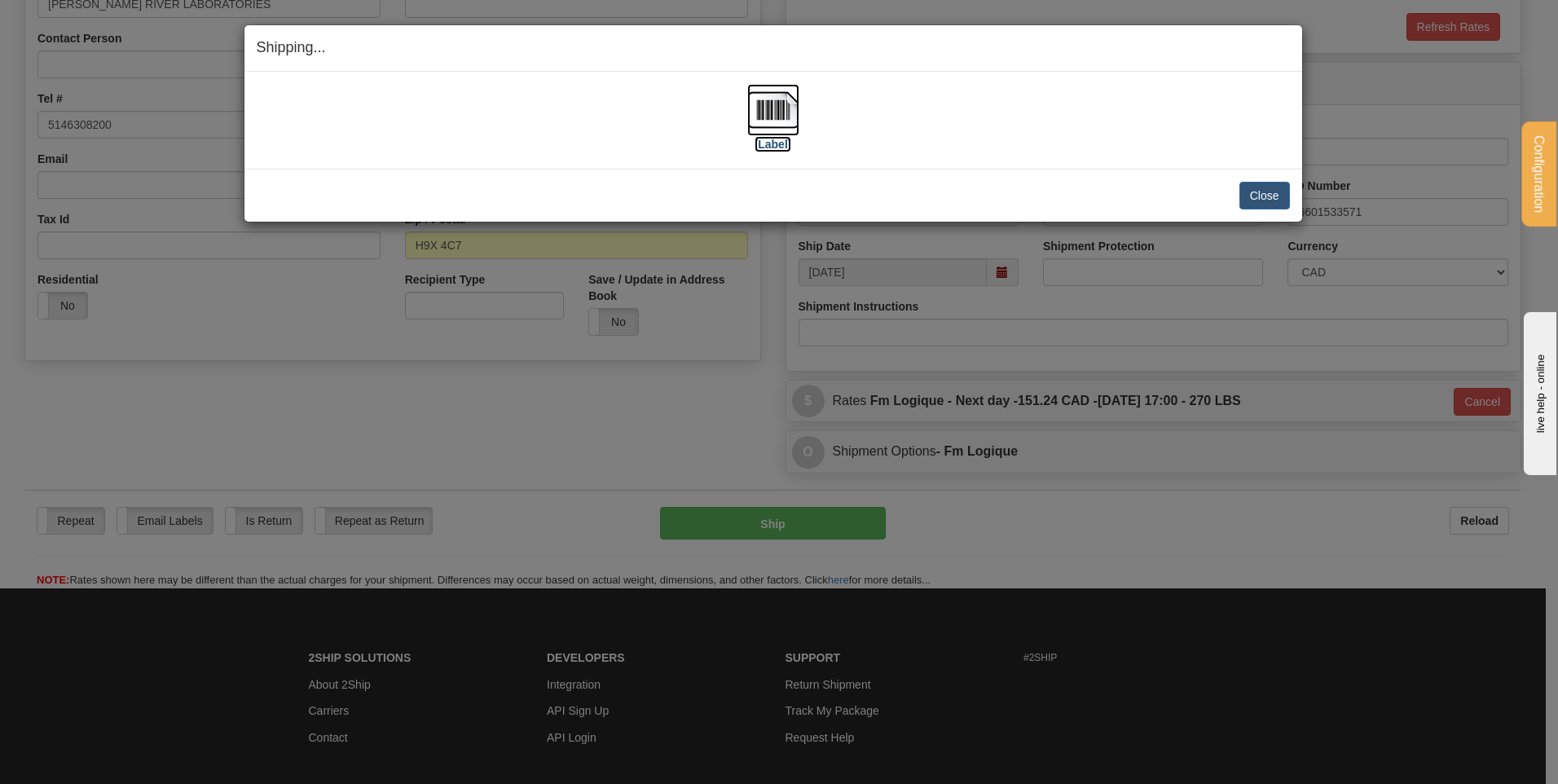
click at [782, 124] on img at bounding box center [774, 110] width 53 height 53
click at [1259, 182] on button "Close" at bounding box center [1265, 196] width 51 height 28
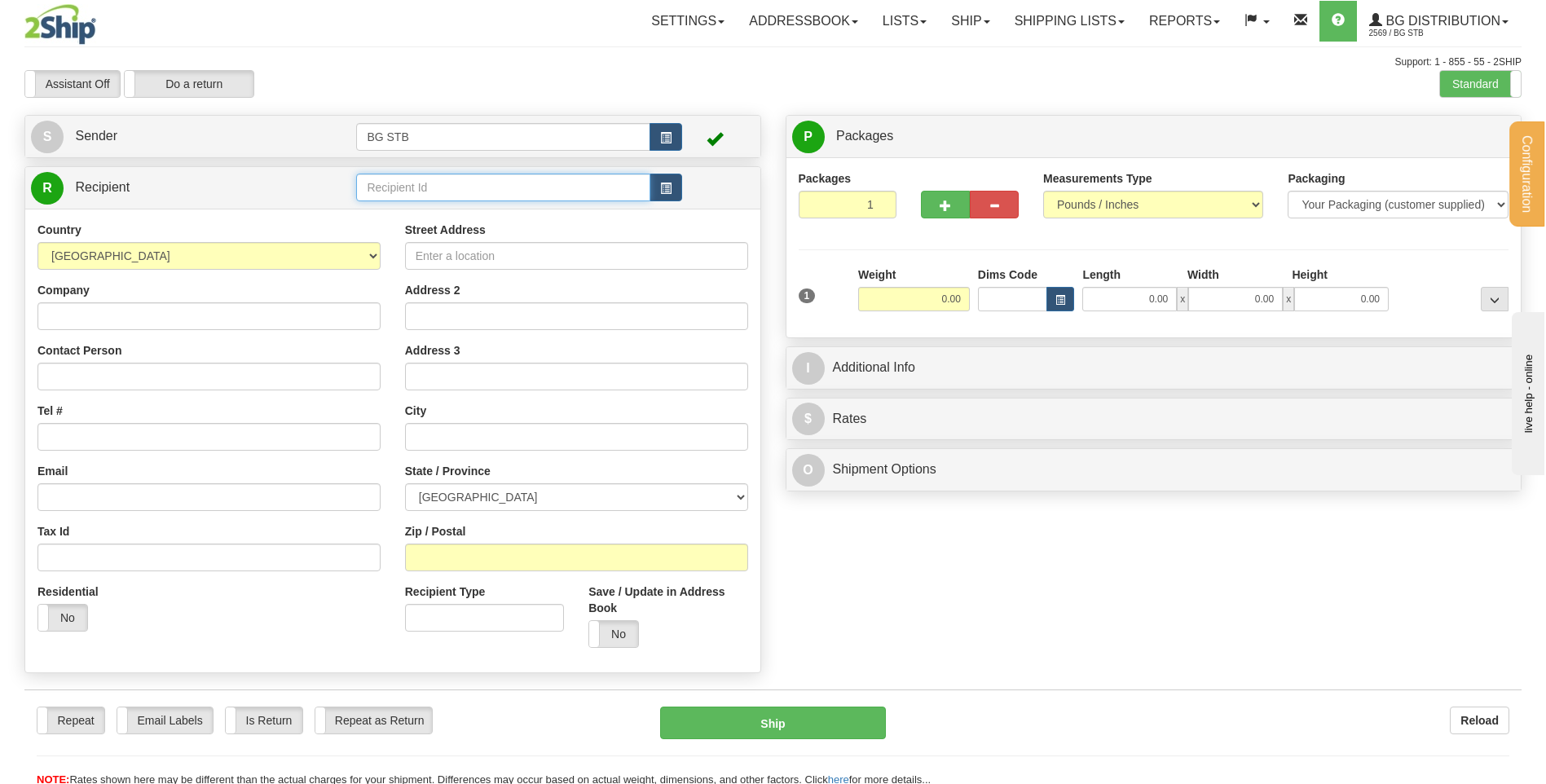
click at [548, 192] on input "text" at bounding box center [502, 188] width 293 height 28
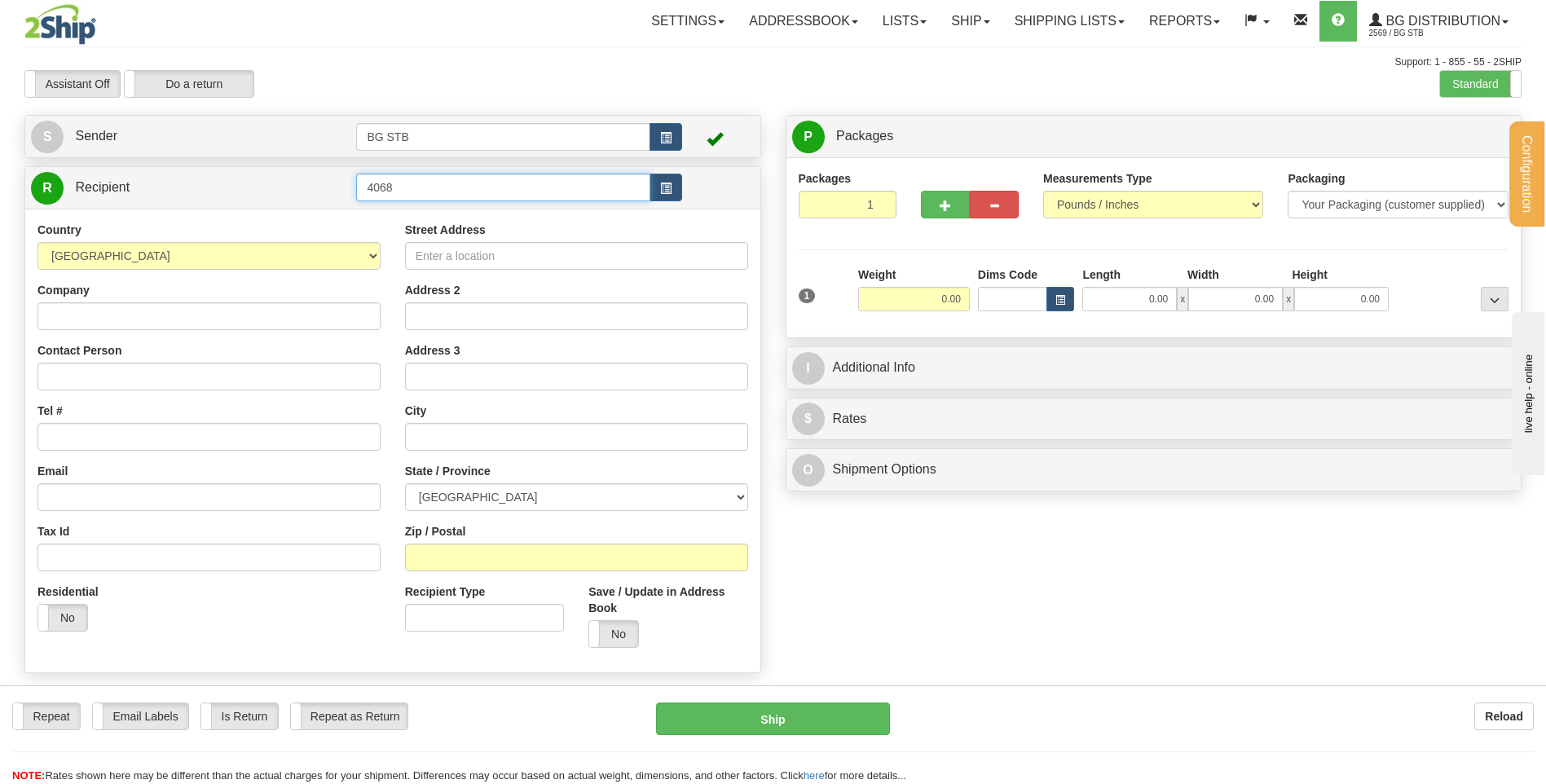
type input "4068"
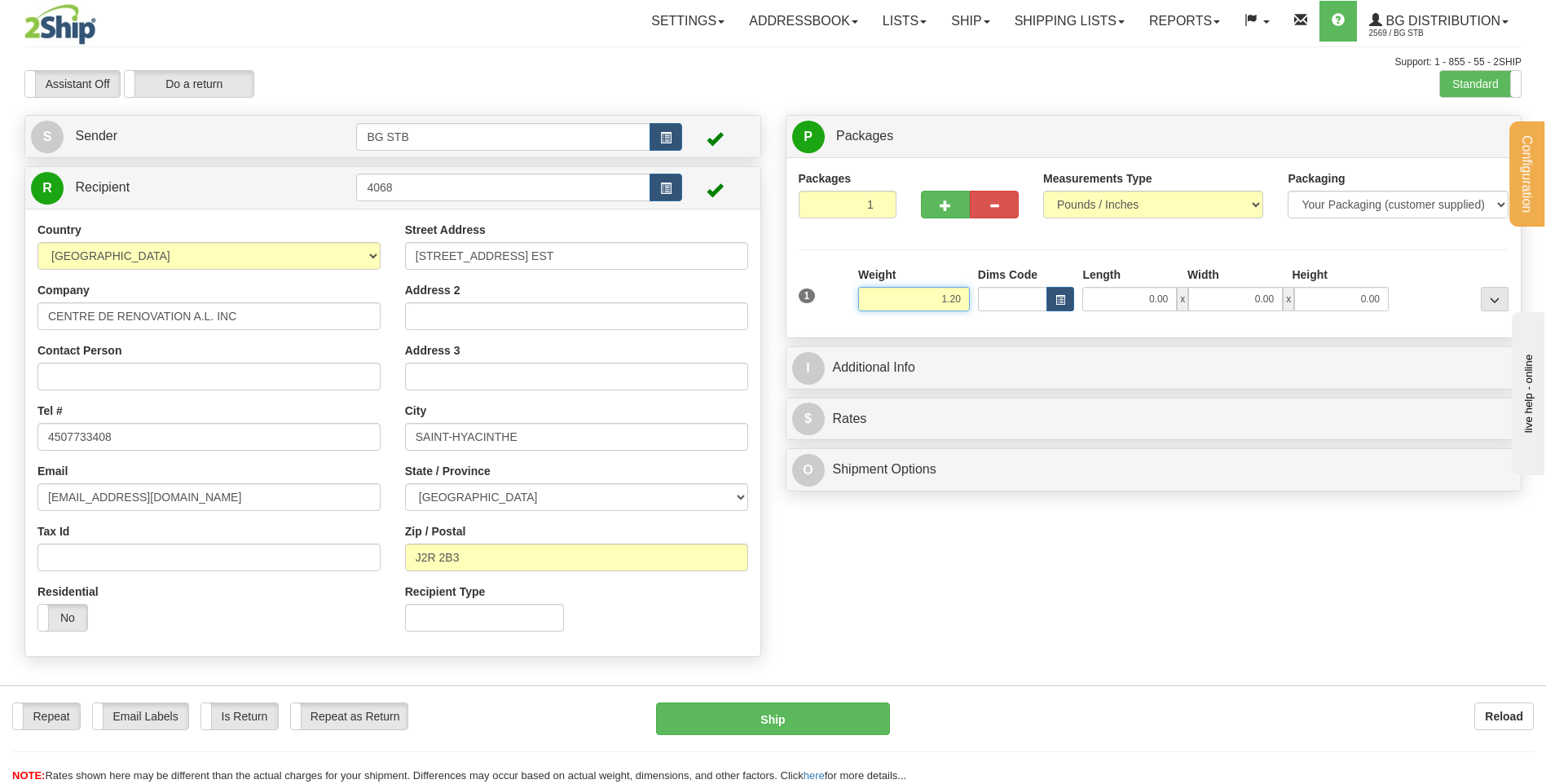
type input "1.20"
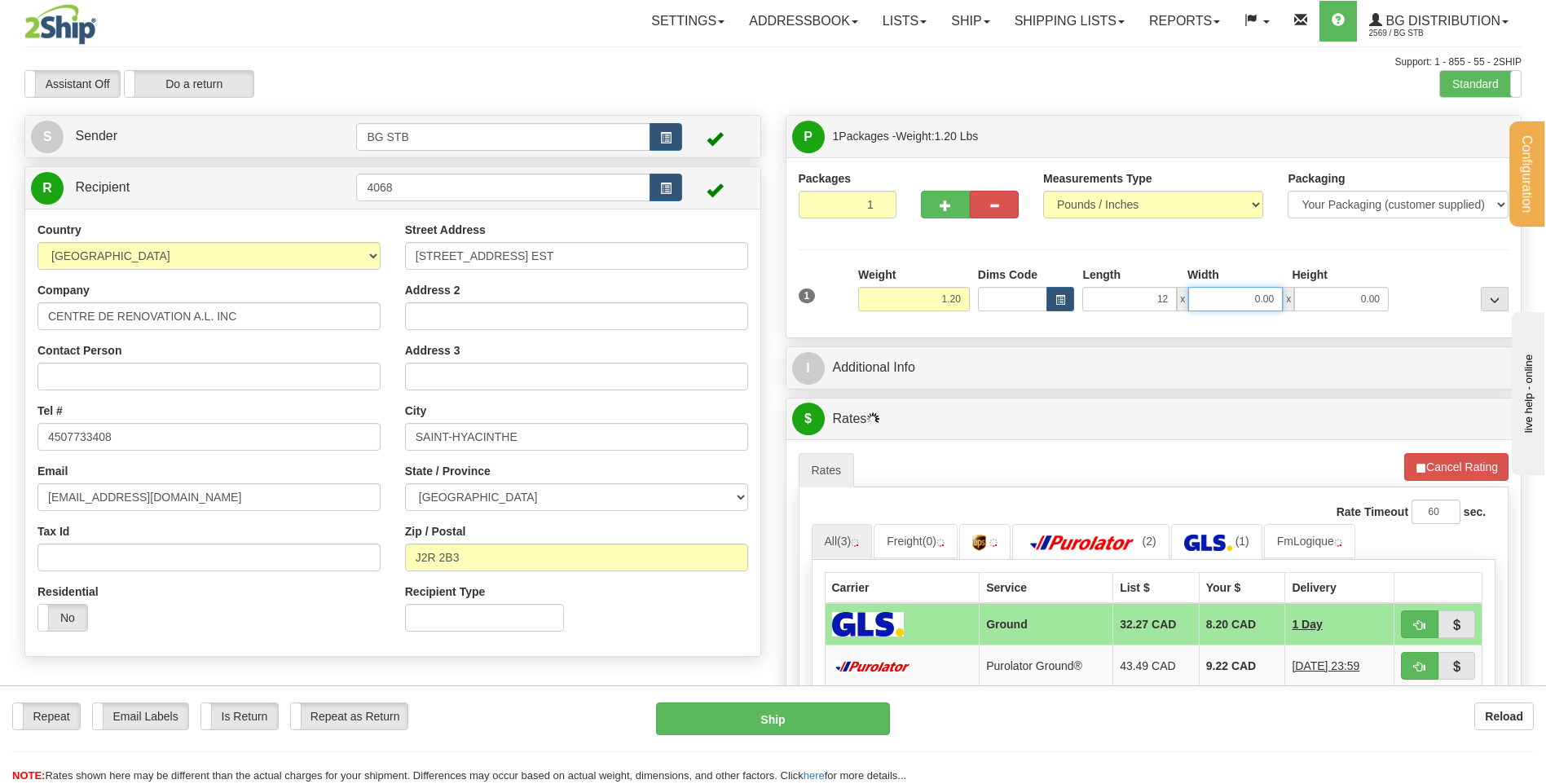
type input "12.00"
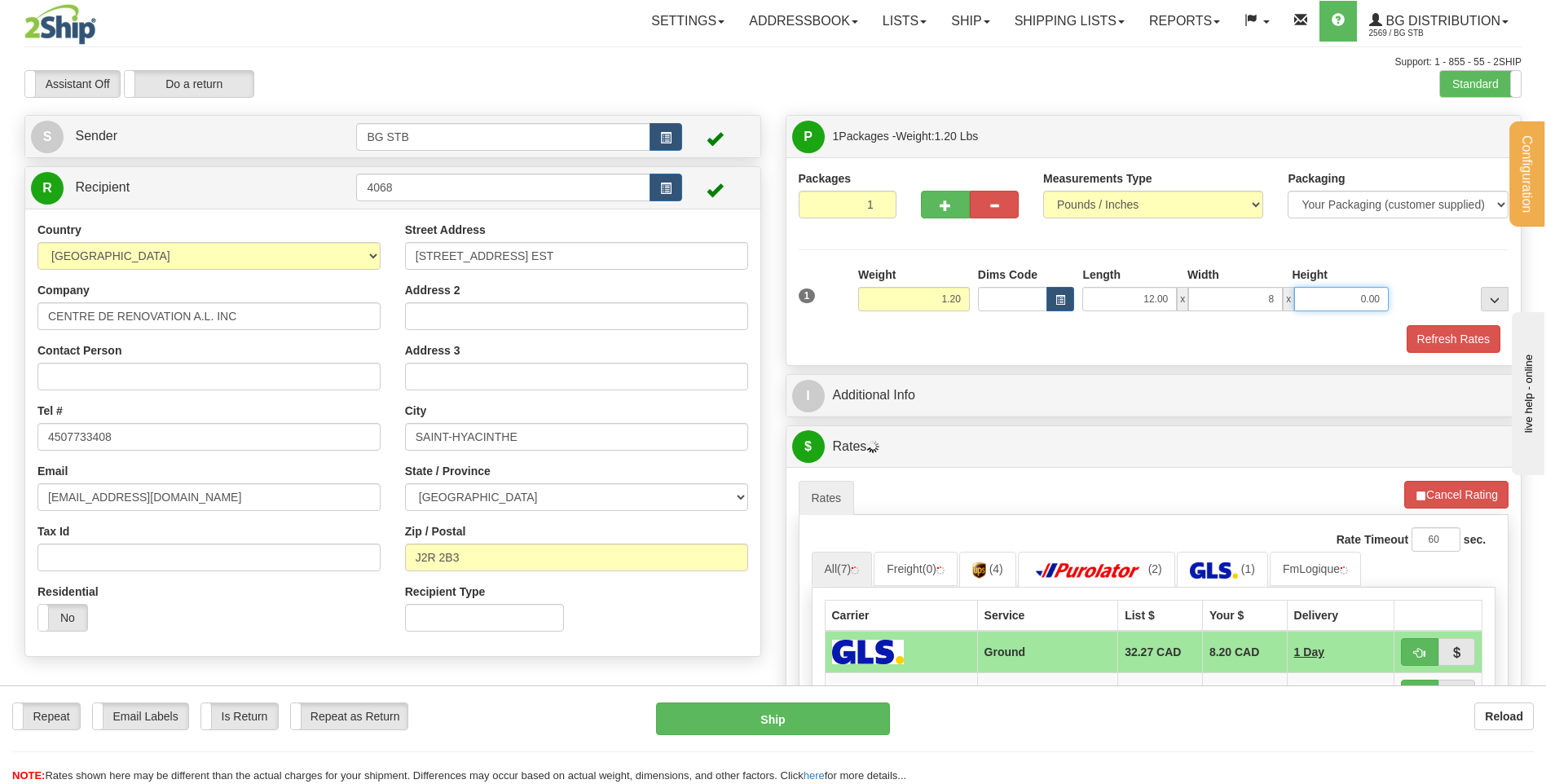
type input "8.00"
type input "6.00"
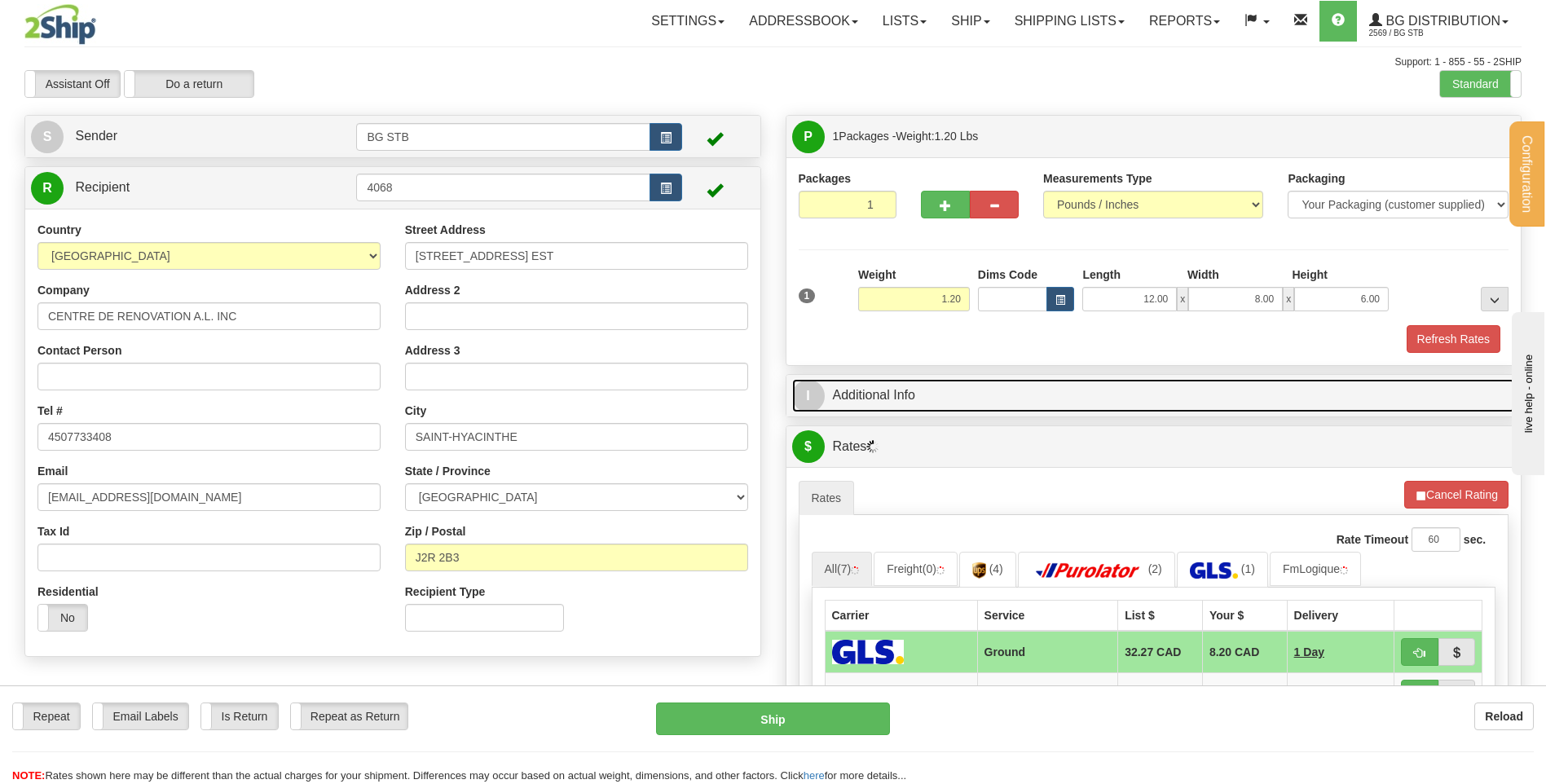
click at [861, 403] on link "I Additional Info" at bounding box center [1153, 396] width 724 height 34
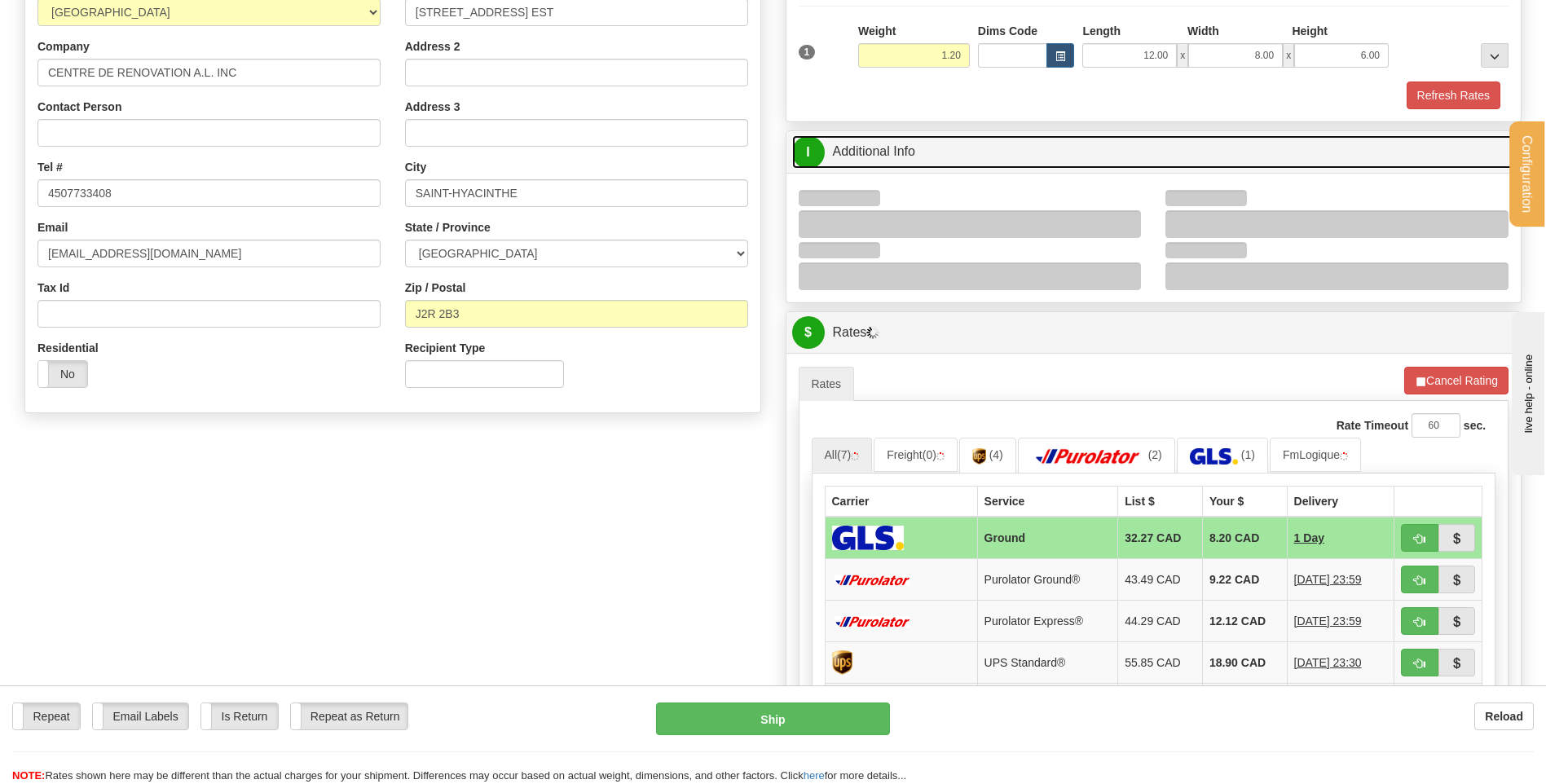
scroll to position [244, 0]
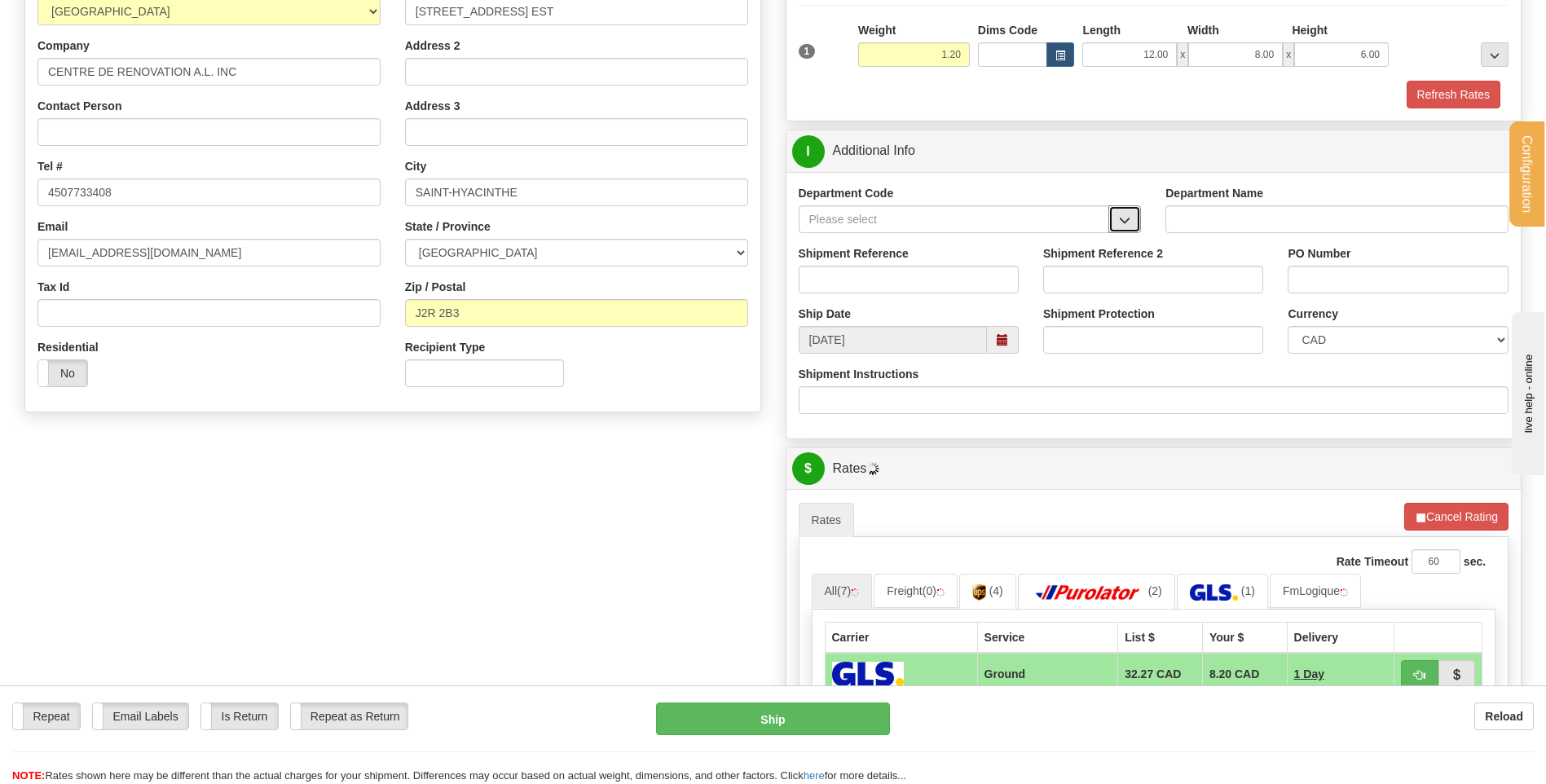
click at [1131, 216] on button "button" at bounding box center [1124, 220] width 33 height 28
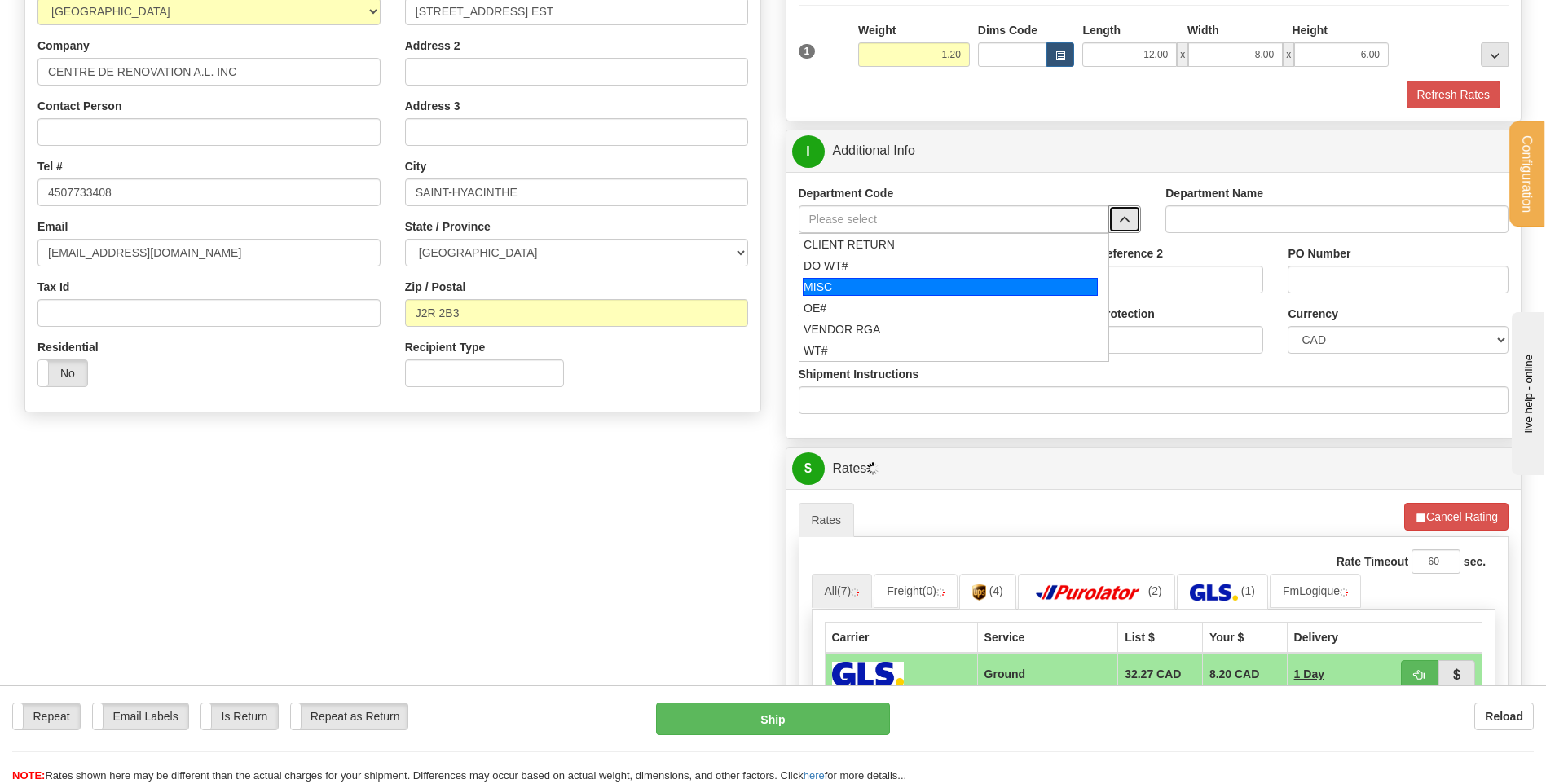
click at [823, 307] on div "OE#" at bounding box center [951, 307] width 293 height 16
type input "OE#"
type input "ORDERS"
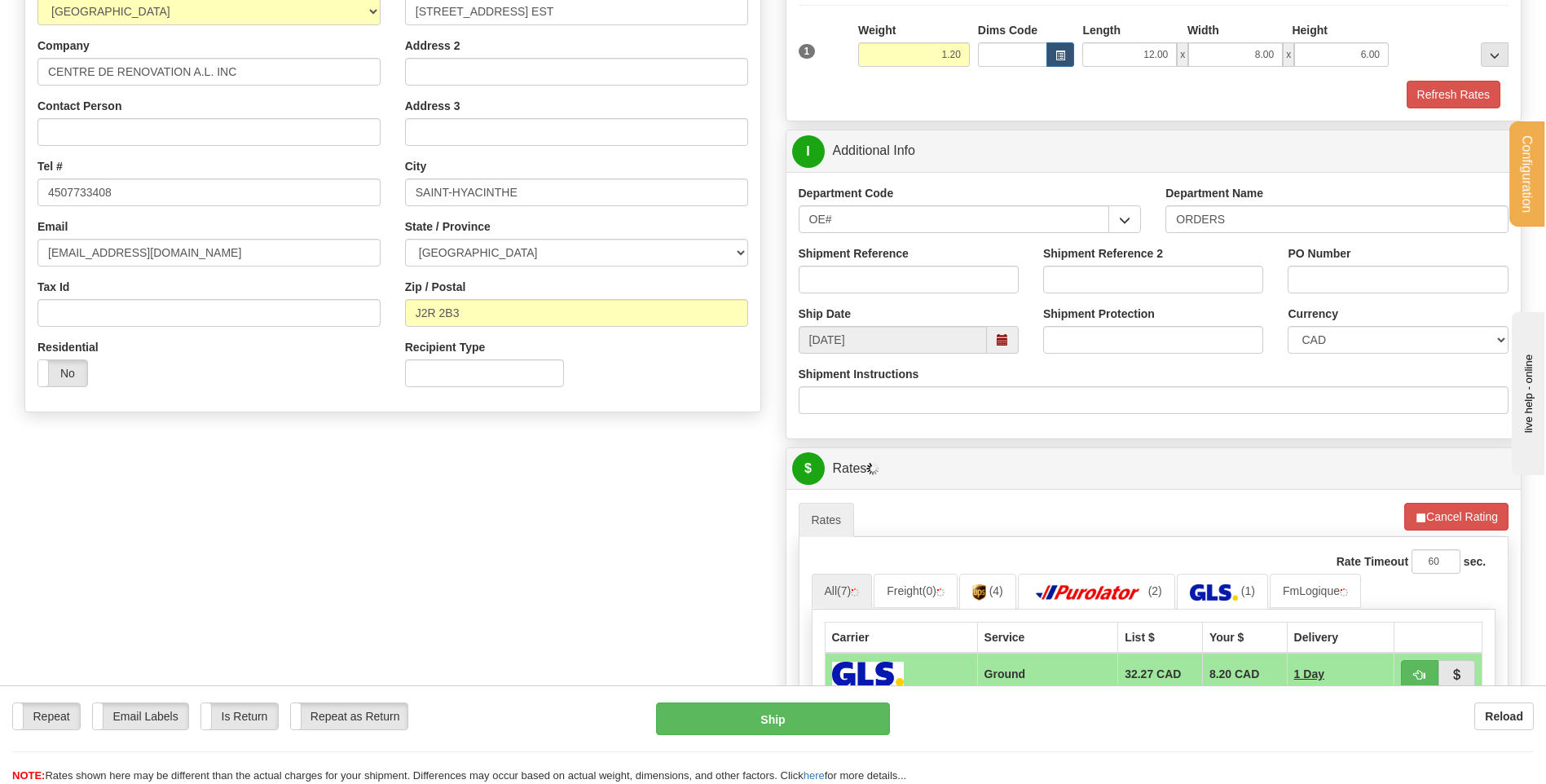
click at [823, 293] on div "Shipment Reference" at bounding box center [908, 275] width 244 height 60
click at [833, 269] on input "Shipment Reference" at bounding box center [908, 280] width 220 height 28
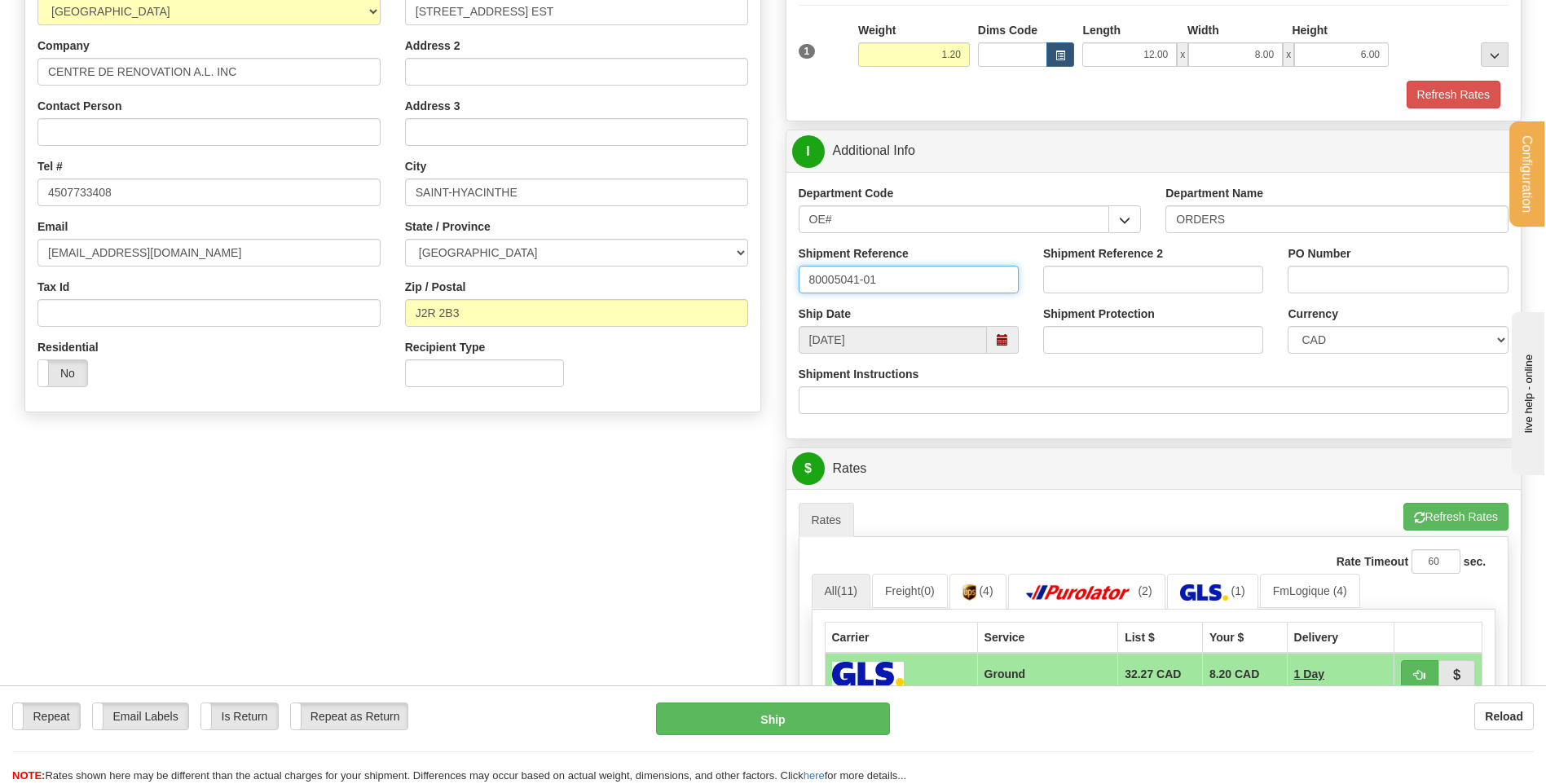
type input "80005041-01"
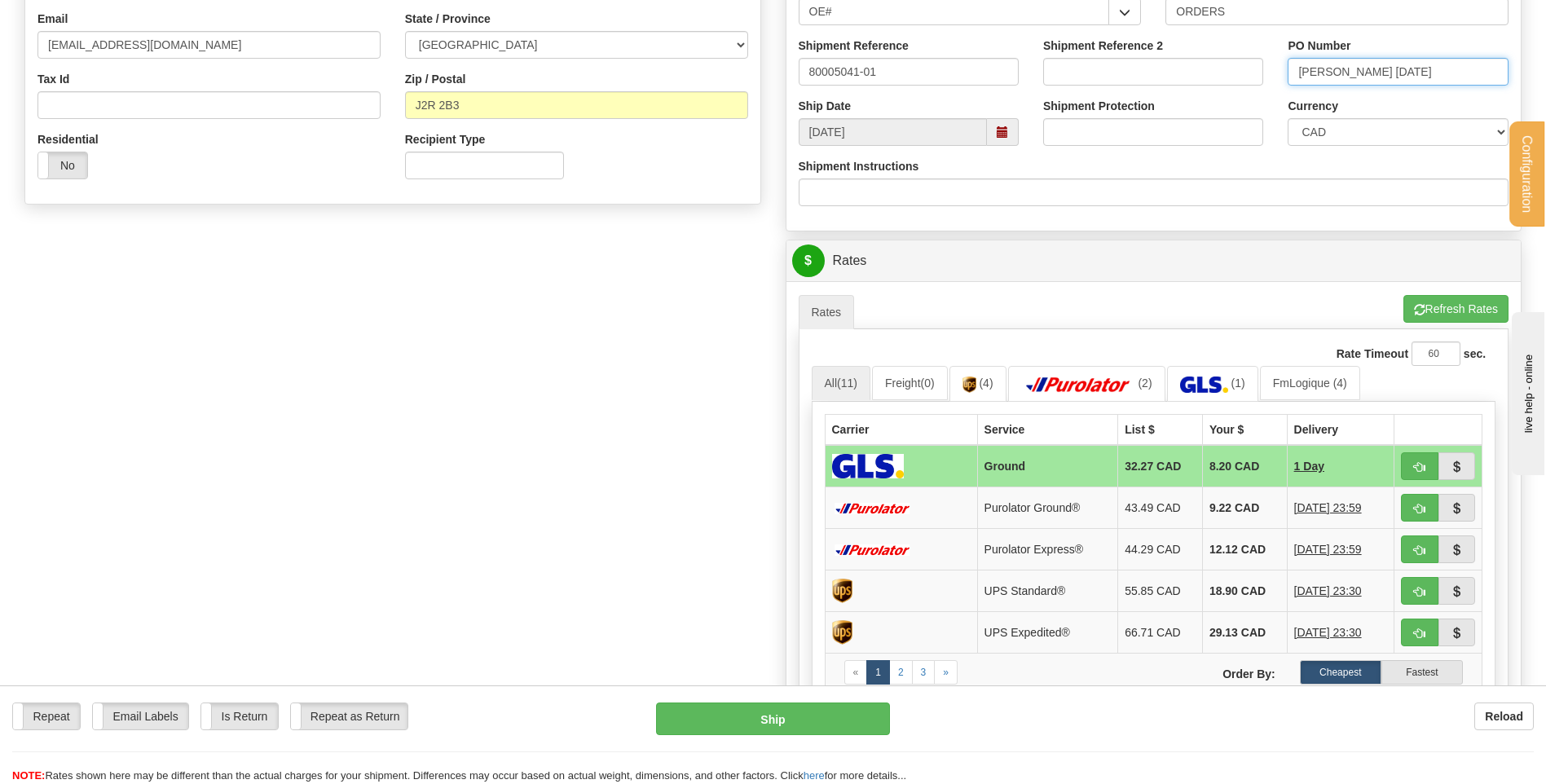
scroll to position [570, 0]
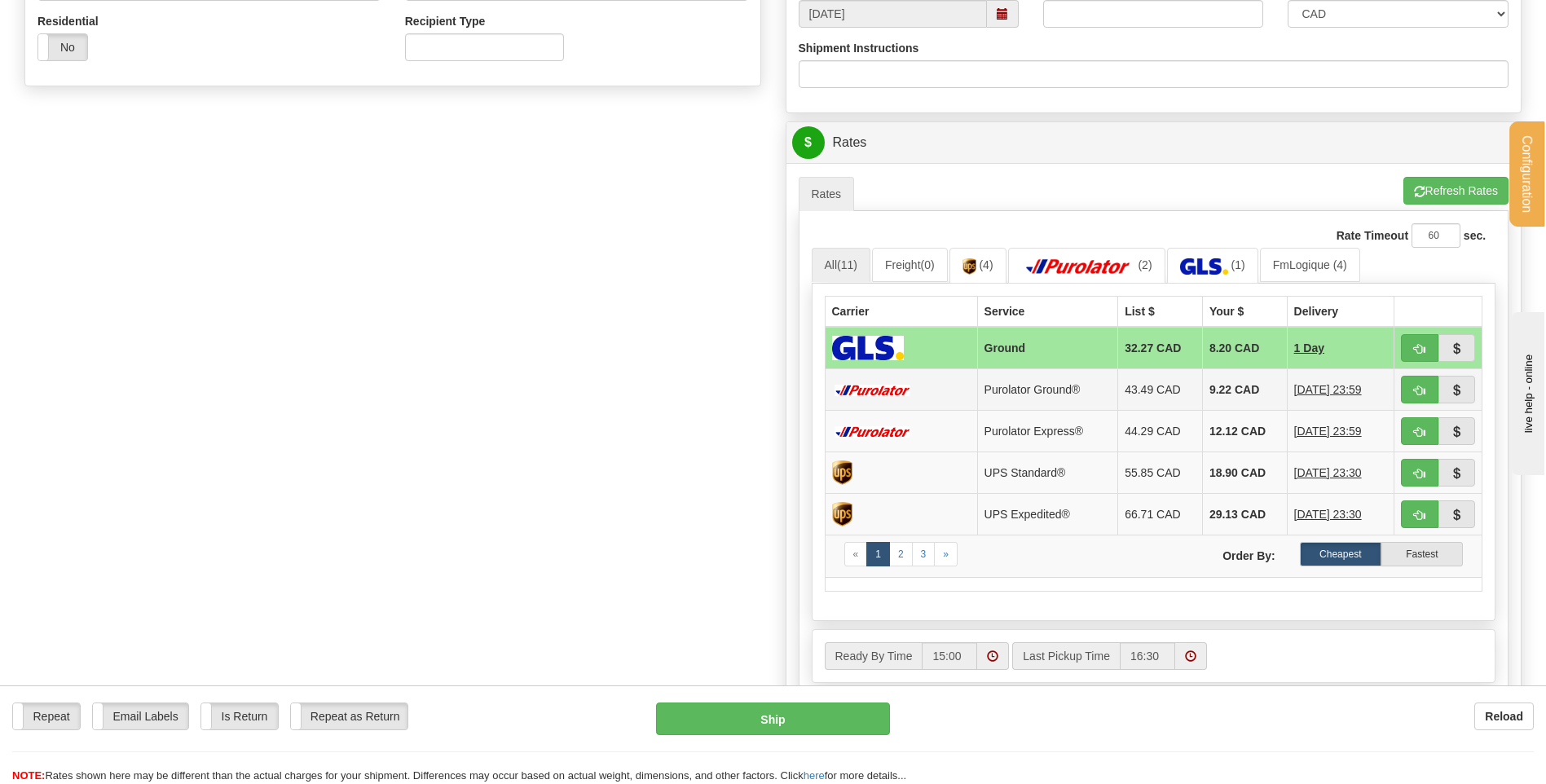
type input "JESSY 26/08/25"
click at [1415, 388] on span "button" at bounding box center [1420, 390] width 11 height 10
type input "260"
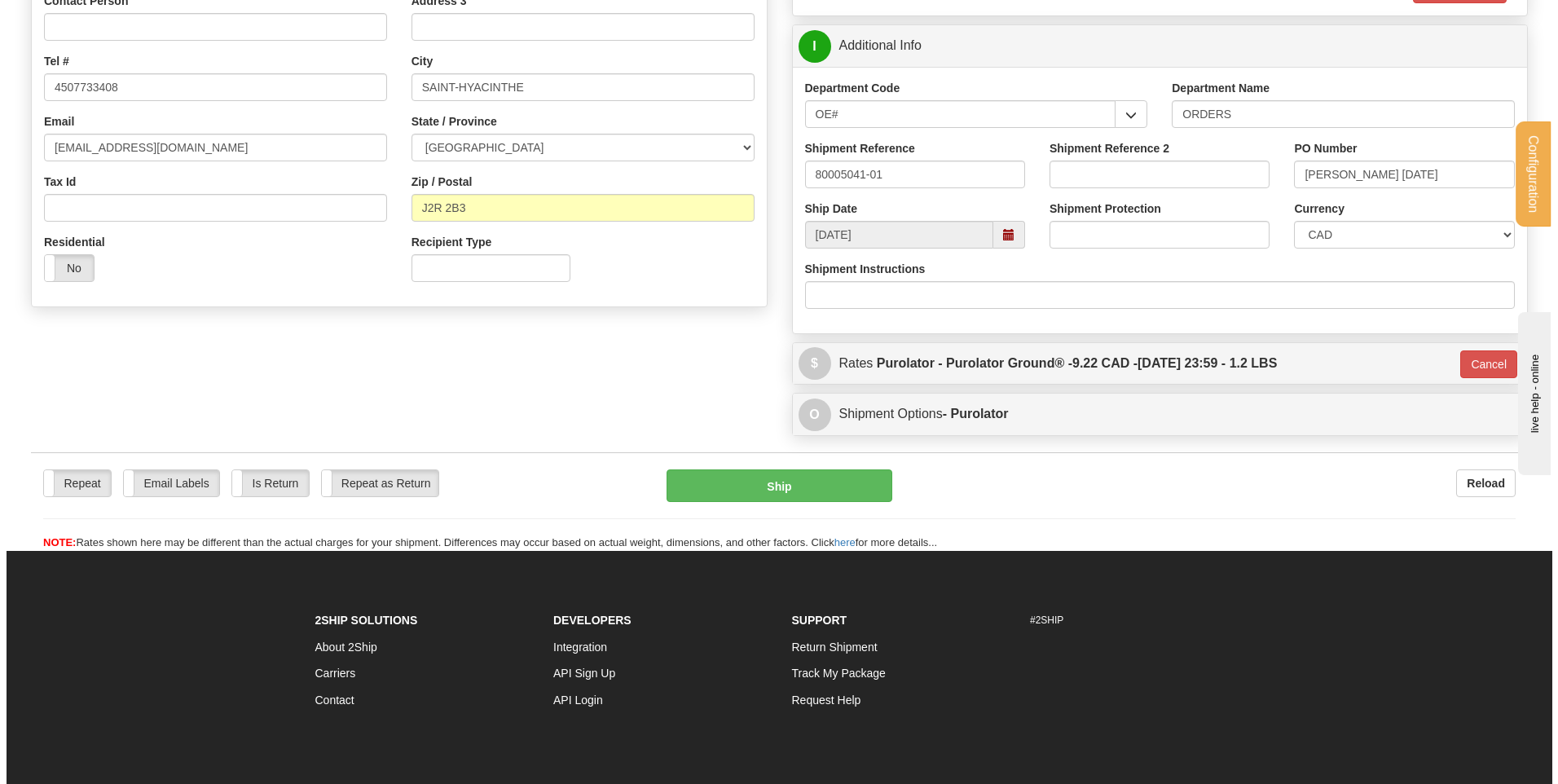
scroll to position [316, 0]
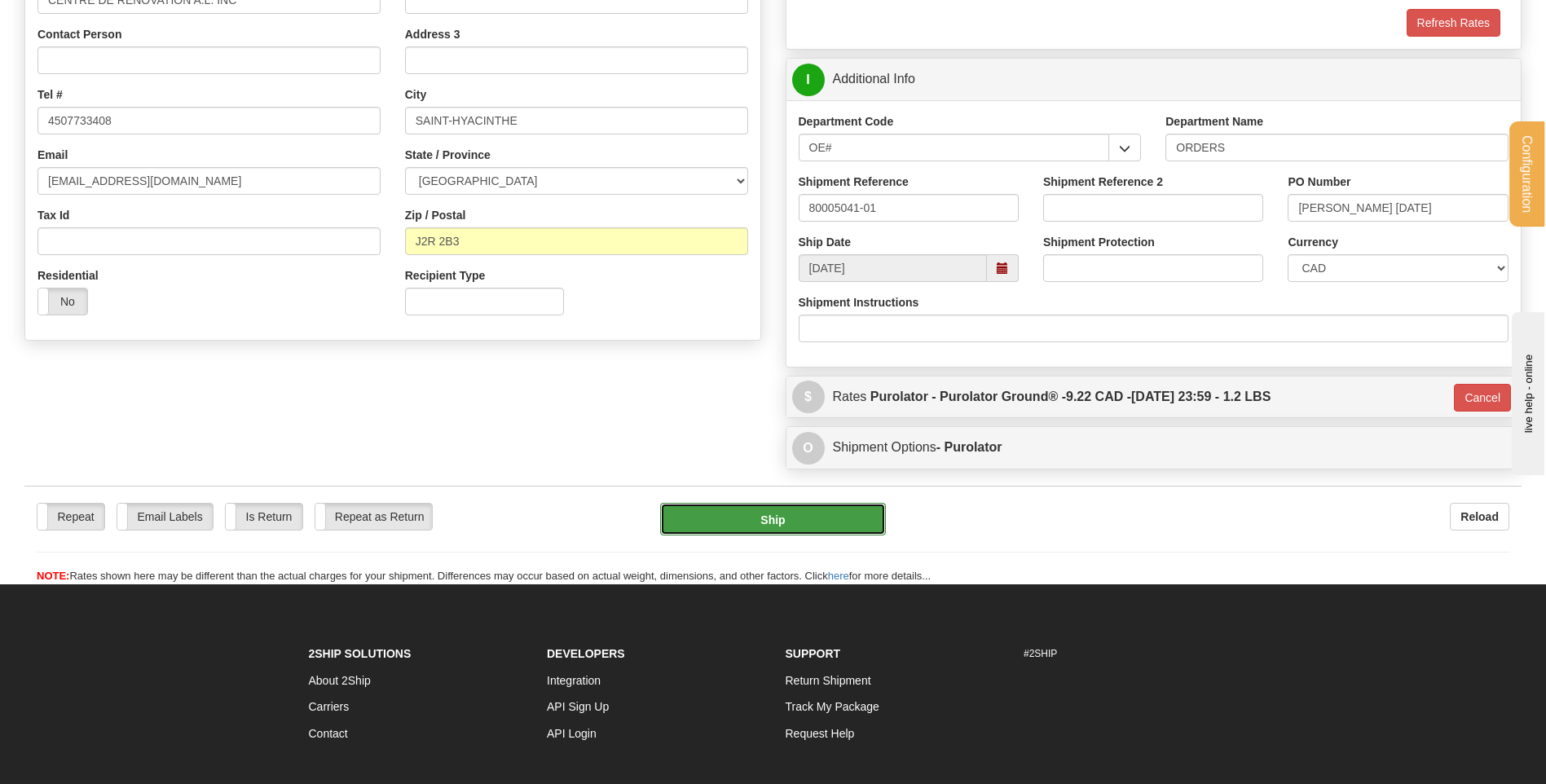
click at [701, 519] on button "Ship" at bounding box center [772, 518] width 224 height 33
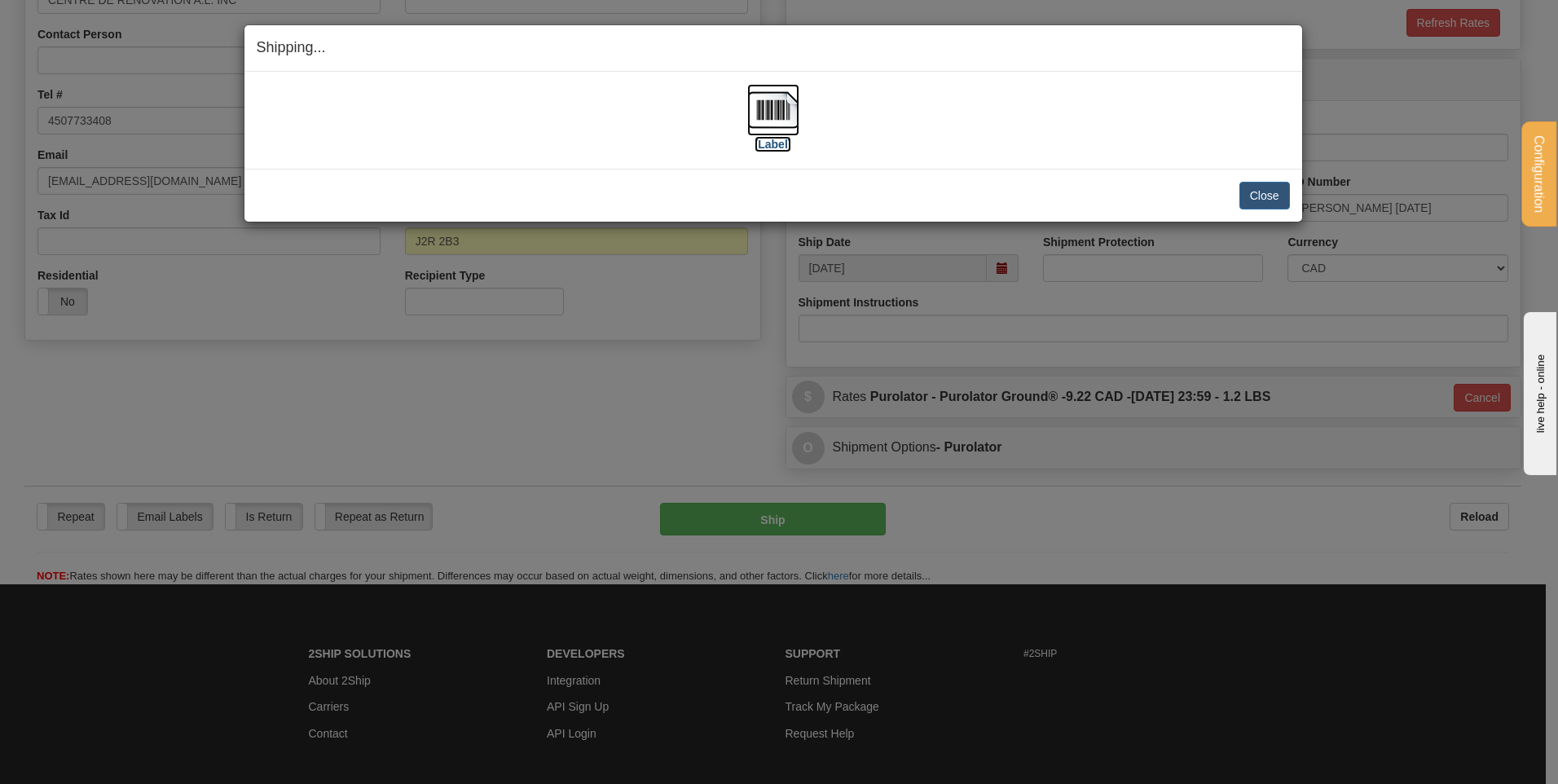
click at [789, 114] on img at bounding box center [774, 110] width 53 height 53
click at [1279, 189] on button "Close" at bounding box center [1265, 196] width 51 height 28
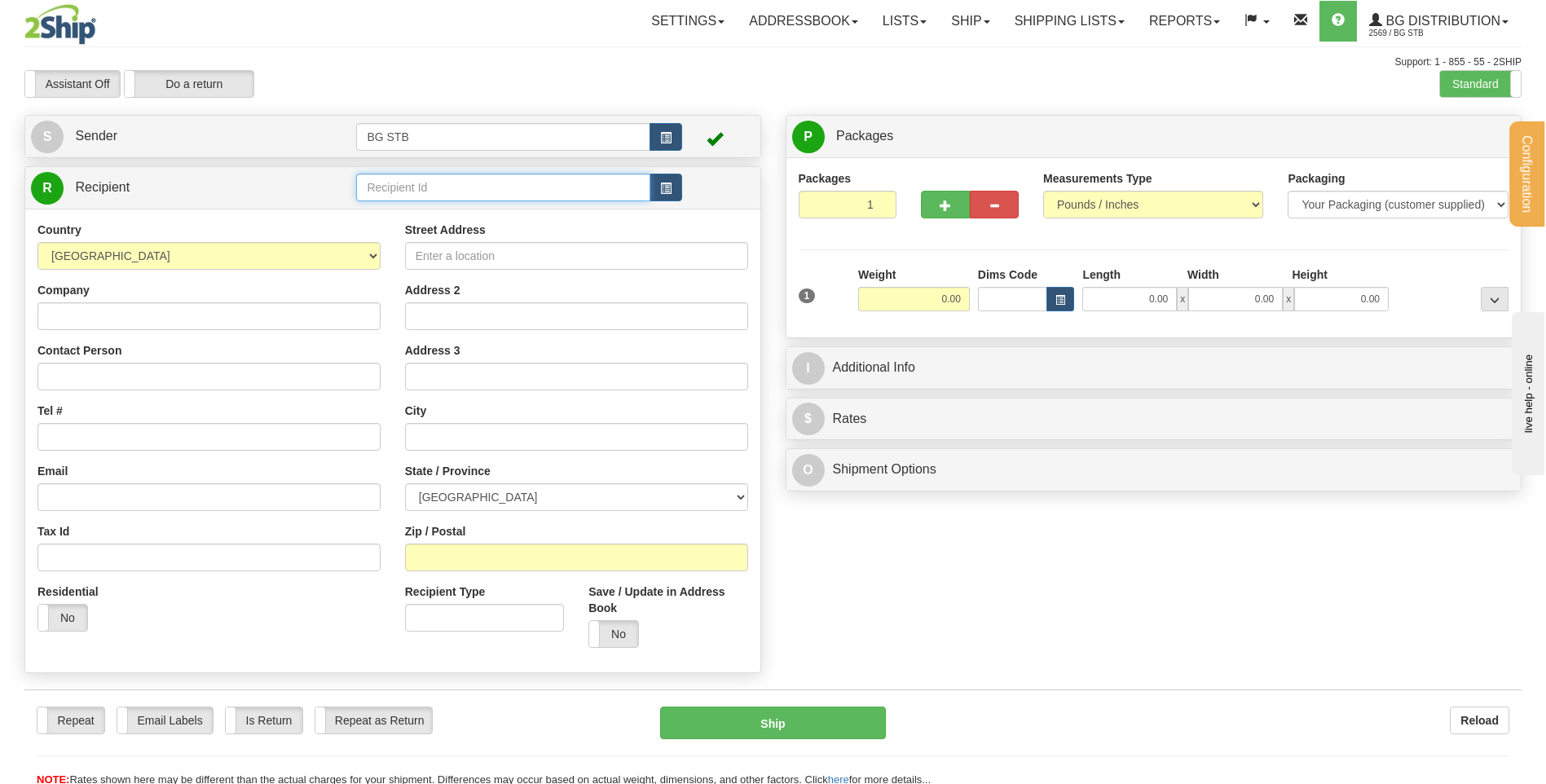
click at [399, 182] on input "text" at bounding box center [502, 188] width 293 height 28
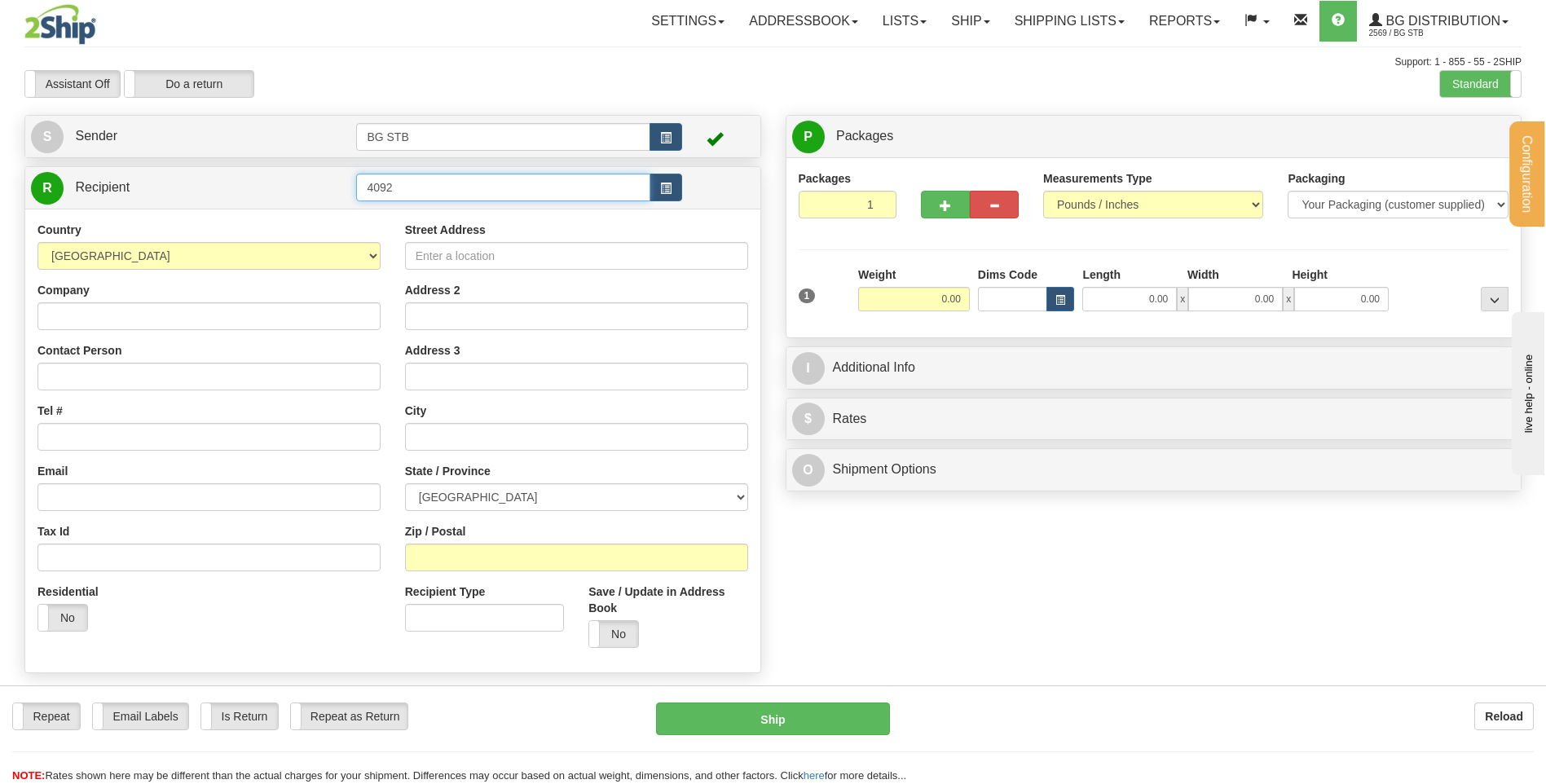
type input "4092"
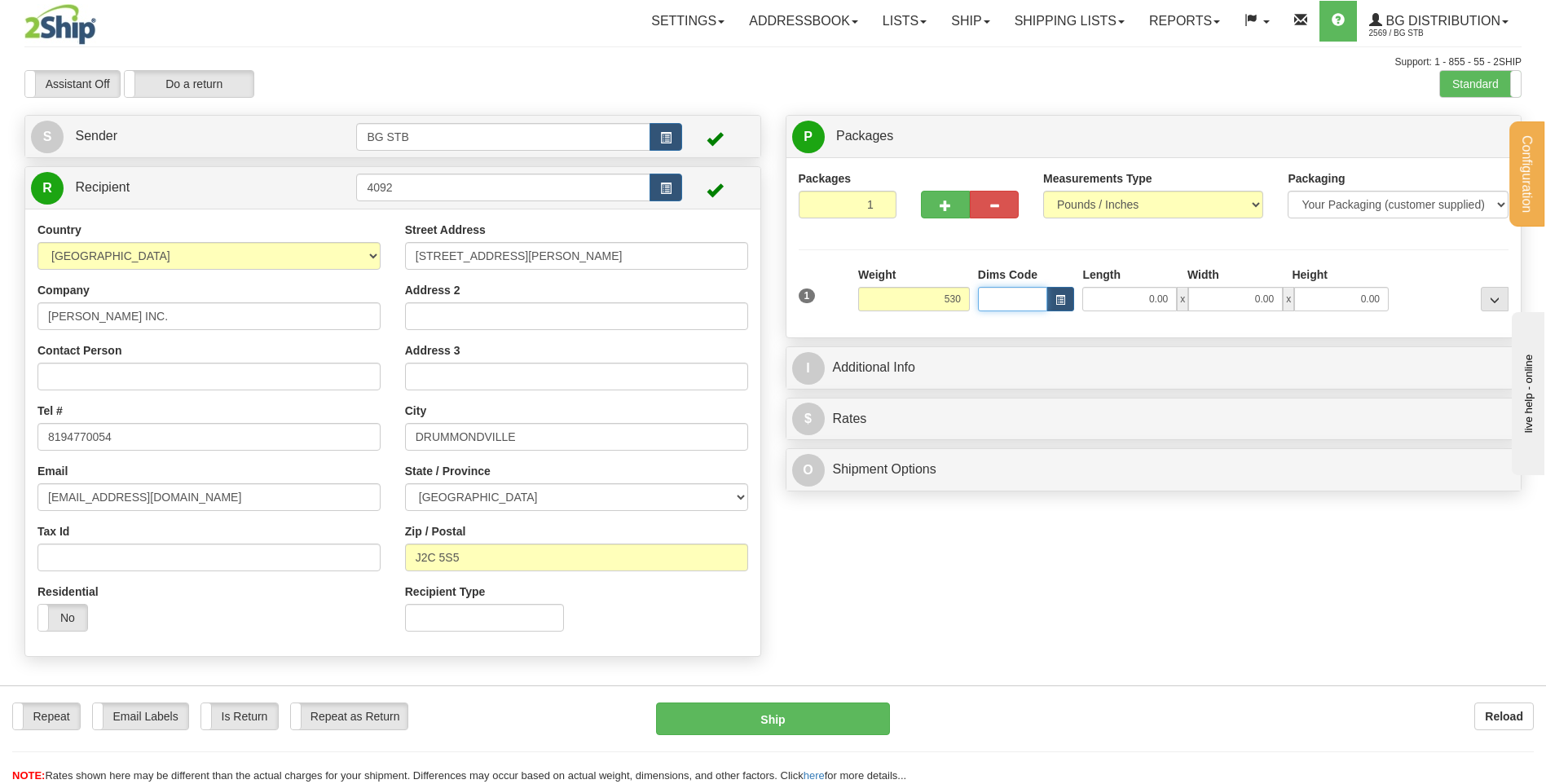
type input "530.00"
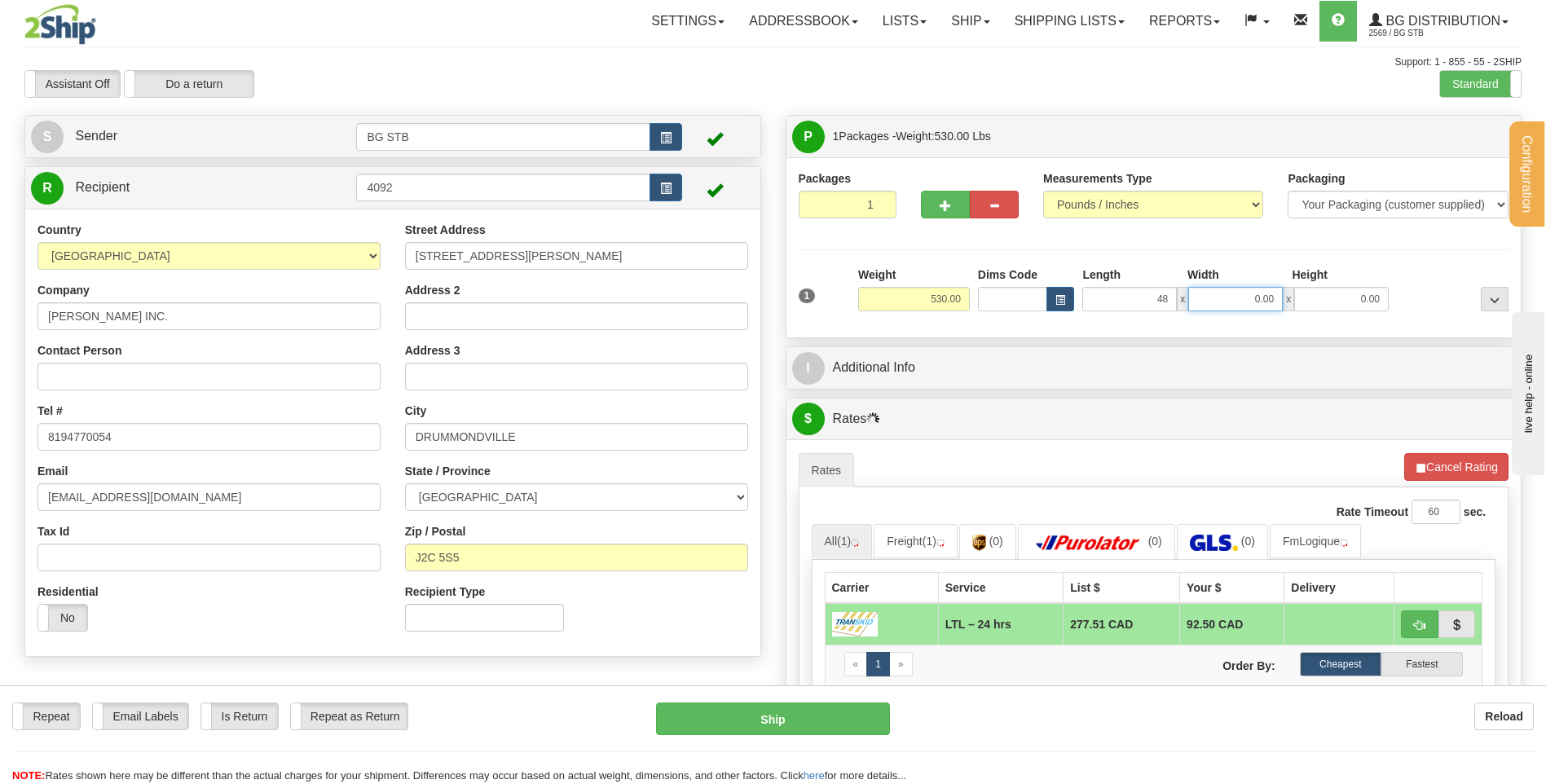
type input "48.00"
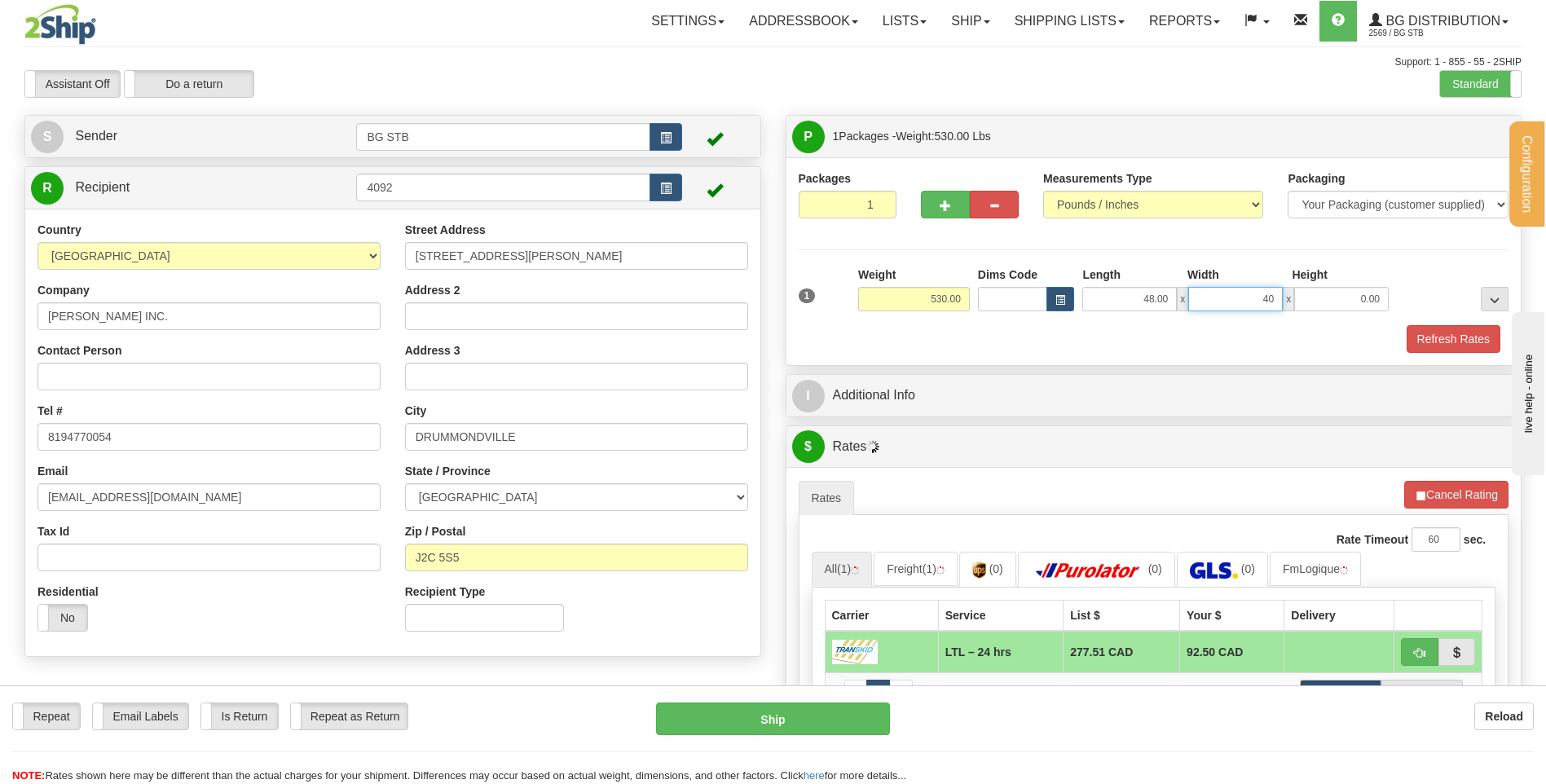
type input "40.00"
type input "36.00"
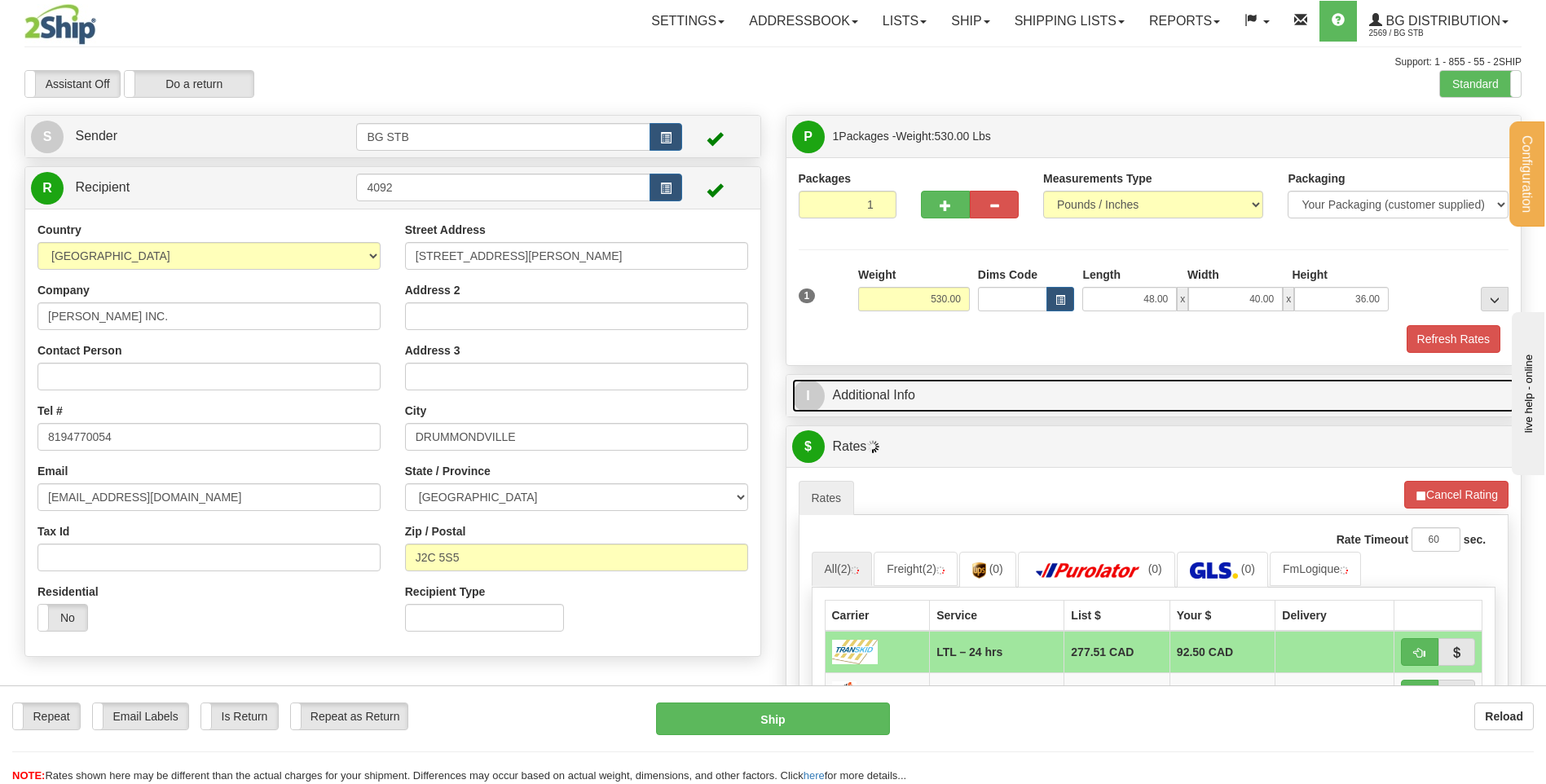
click at [928, 391] on link "I Additional Info" at bounding box center [1153, 396] width 724 height 34
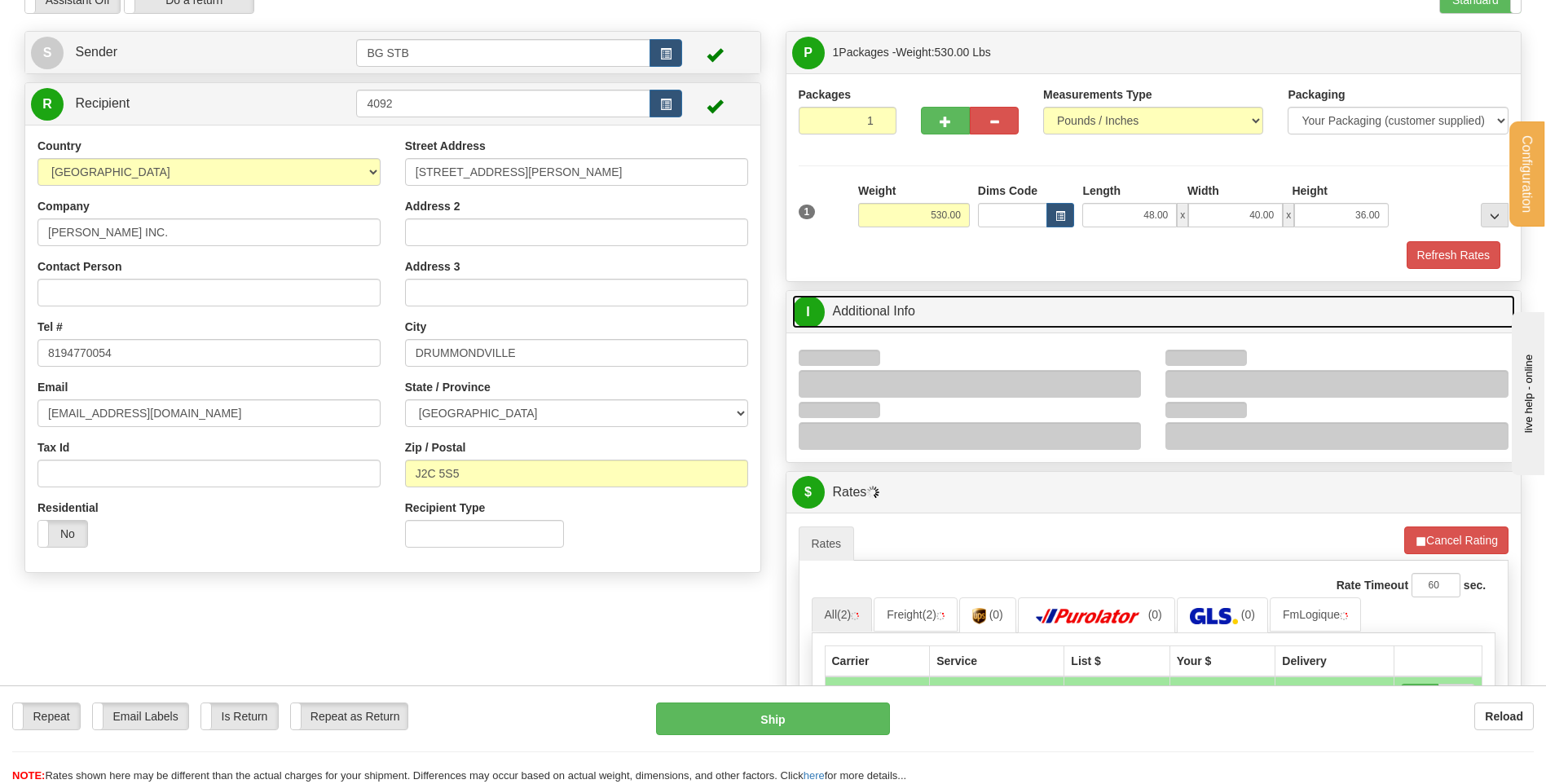
scroll to position [163, 0]
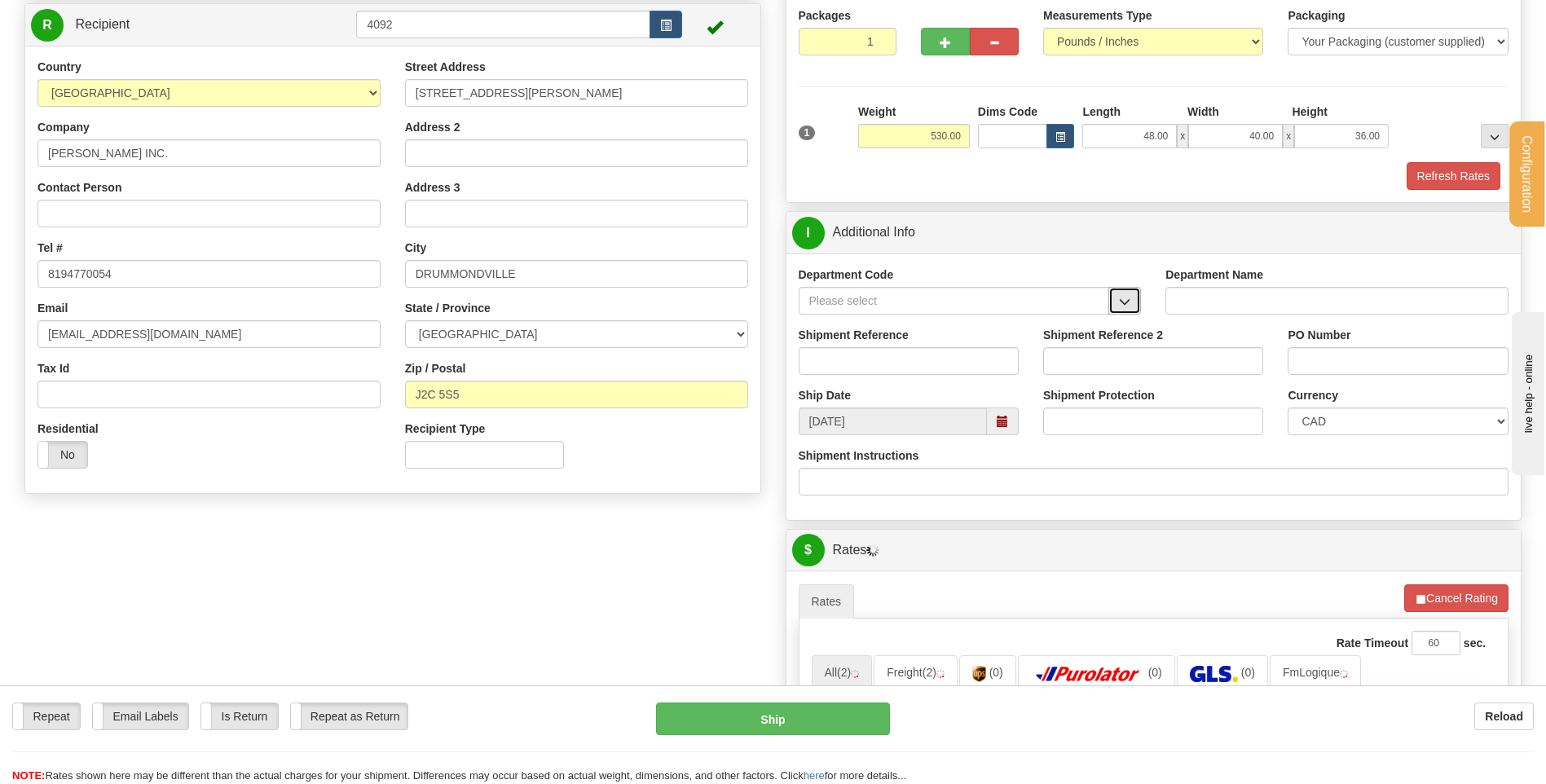
click at [1132, 305] on button "button" at bounding box center [1124, 300] width 33 height 28
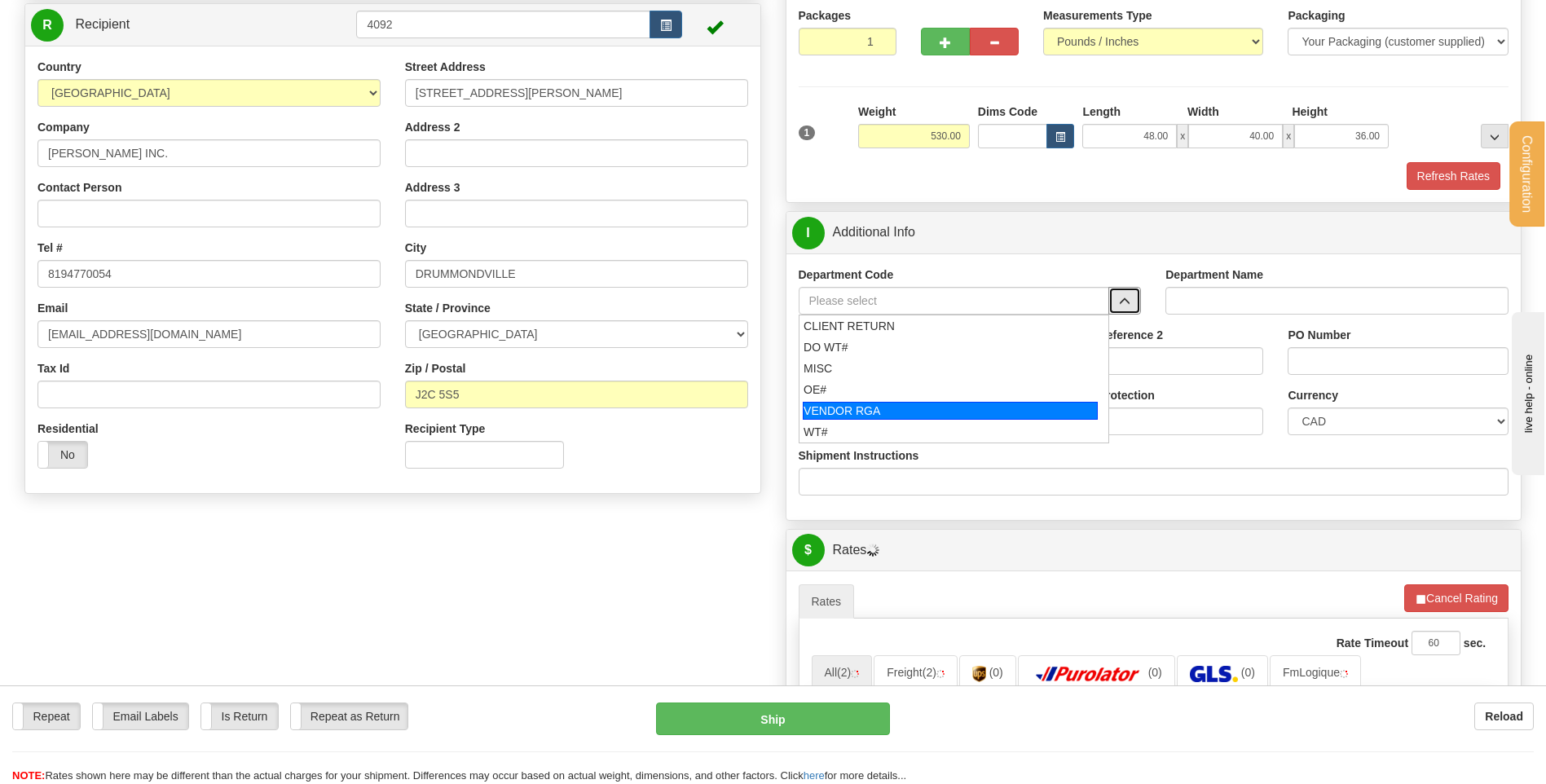
click at [855, 388] on div "OE#" at bounding box center [951, 389] width 293 height 16
type input "OE#"
type input "ORDERS"
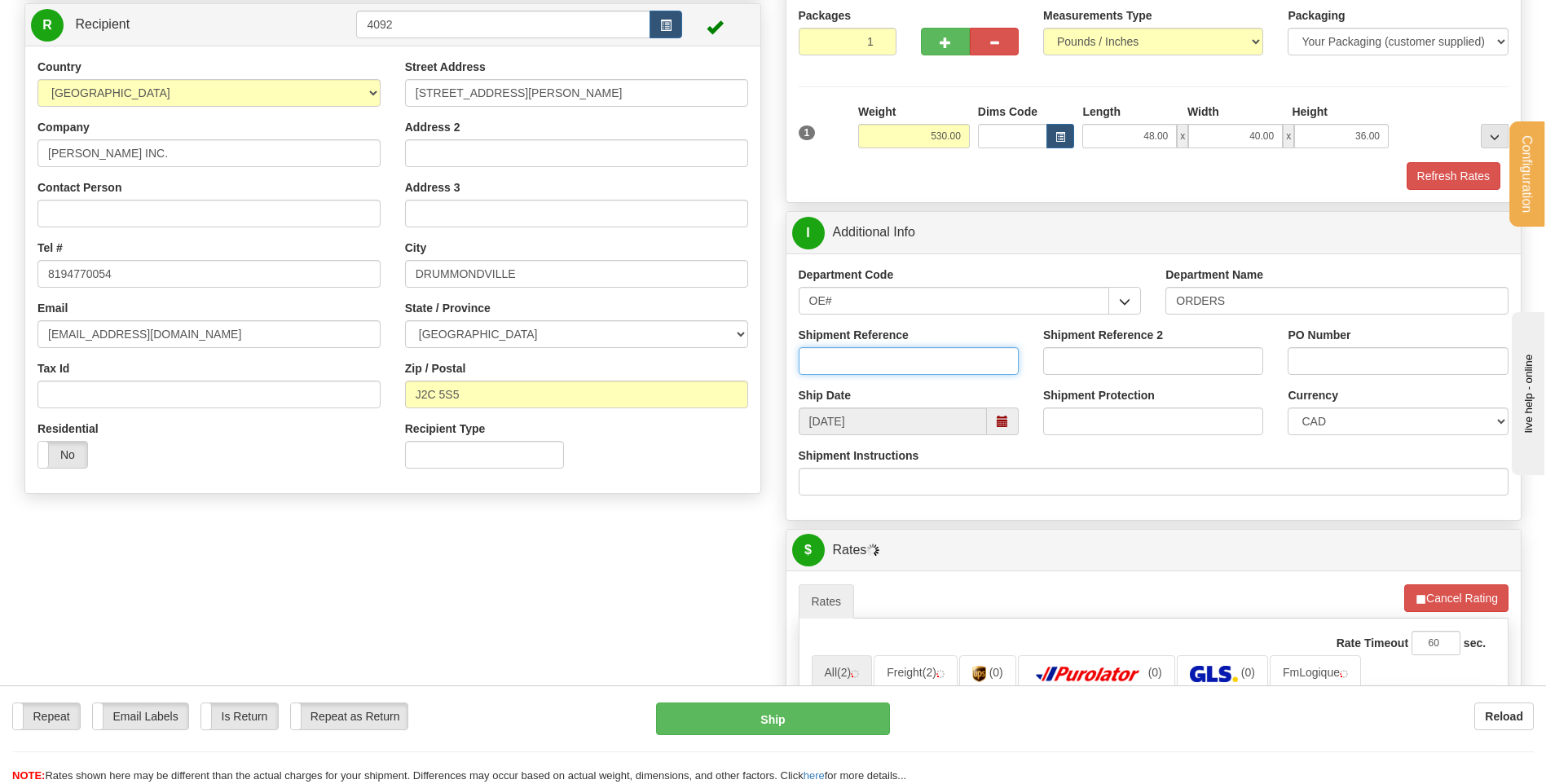
click at [856, 366] on input "Shipment Reference" at bounding box center [908, 361] width 220 height 28
type input "80003288-00"
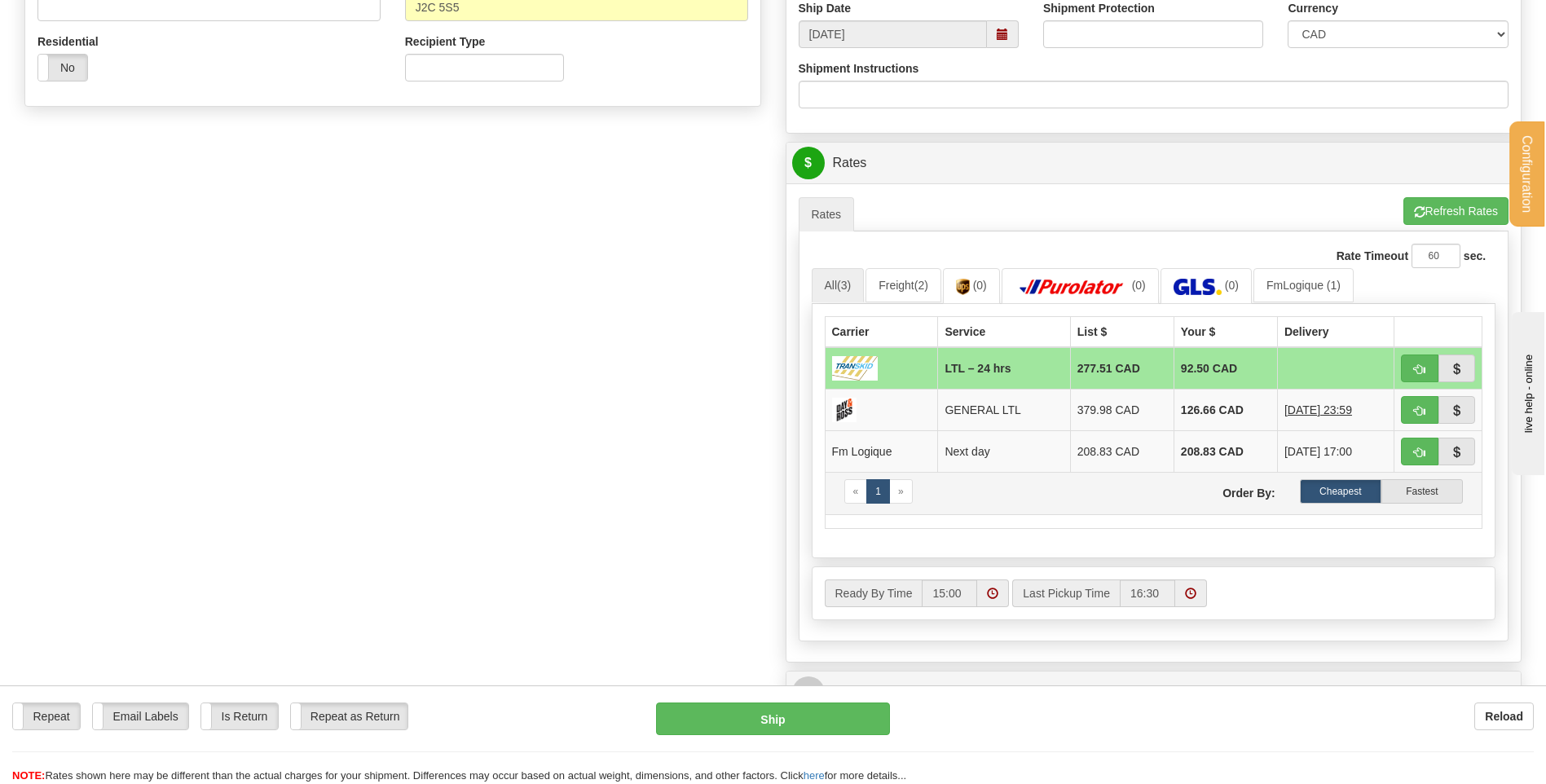
scroll to position [570, 0]
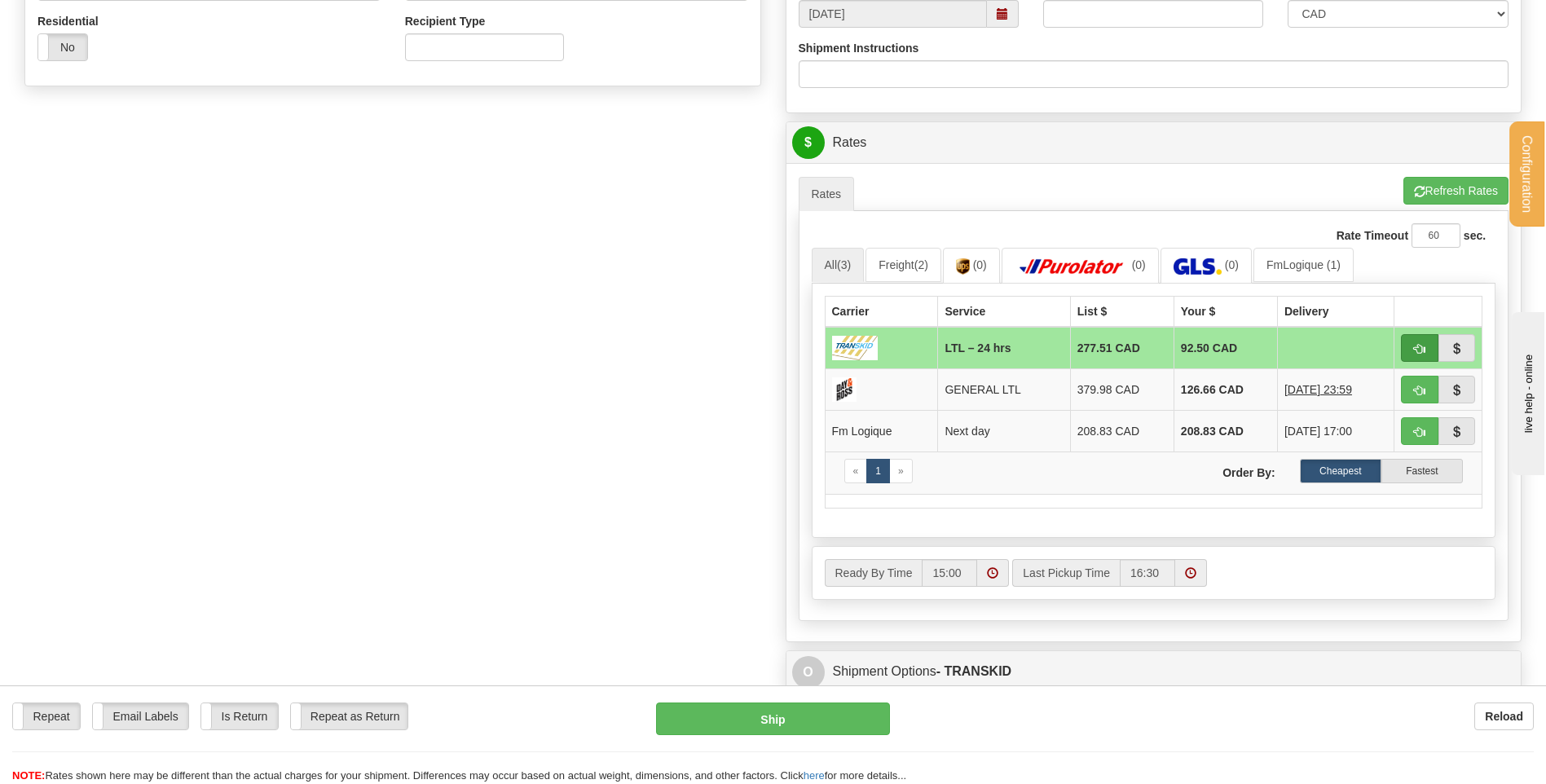
type input "91617"
click at [1421, 348] on span "button" at bounding box center [1420, 348] width 11 height 10
type input "24 hrs"
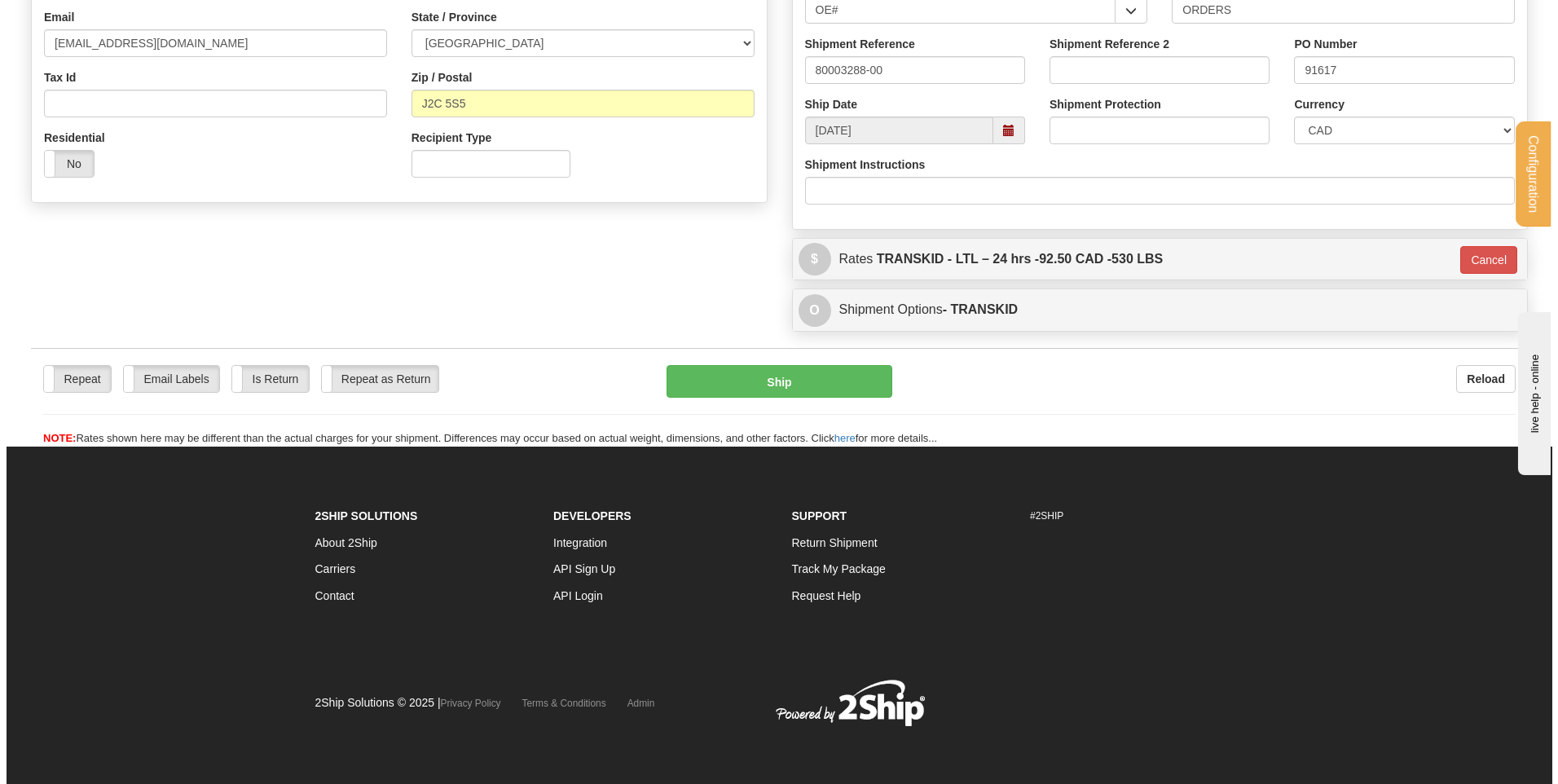
scroll to position [454, 0]
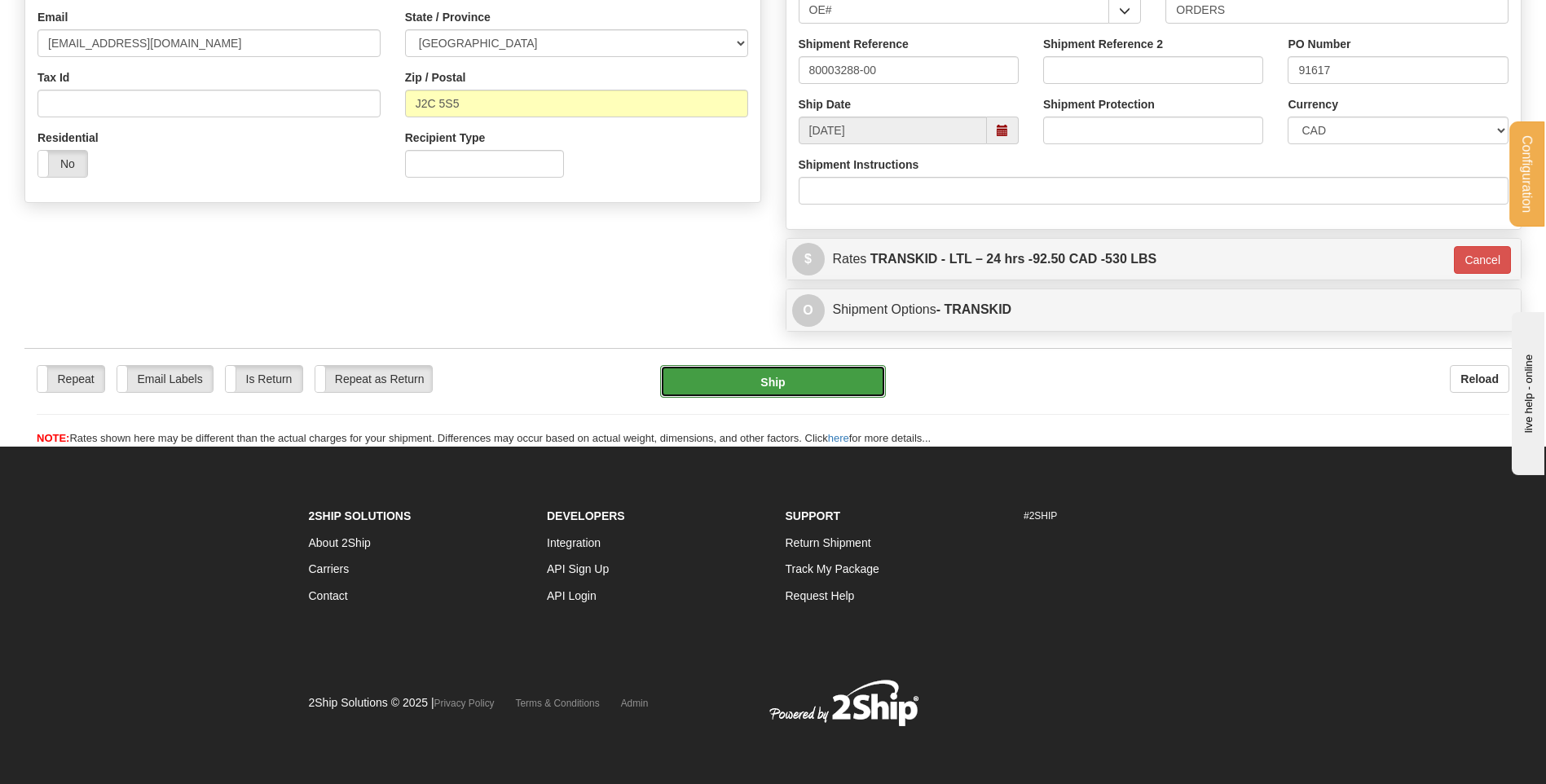
click at [834, 382] on button "Ship" at bounding box center [772, 381] width 224 height 33
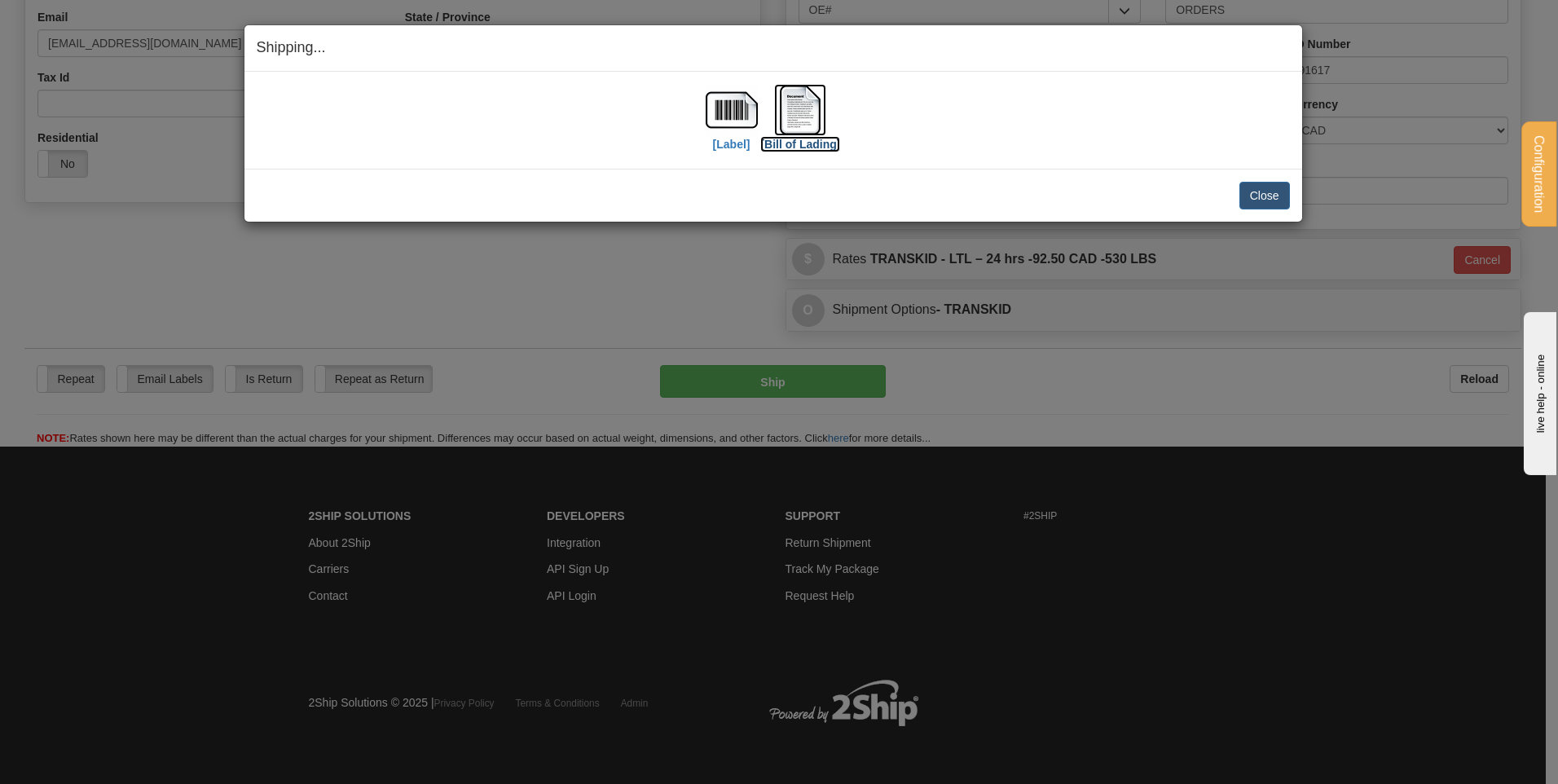
click at [805, 102] on img at bounding box center [800, 110] width 53 height 53
drag, startPoint x: 1267, startPoint y: 190, endPoint x: 947, endPoint y: 172, distance: 320.5
click at [1266, 190] on button "Close" at bounding box center [1265, 196] width 51 height 28
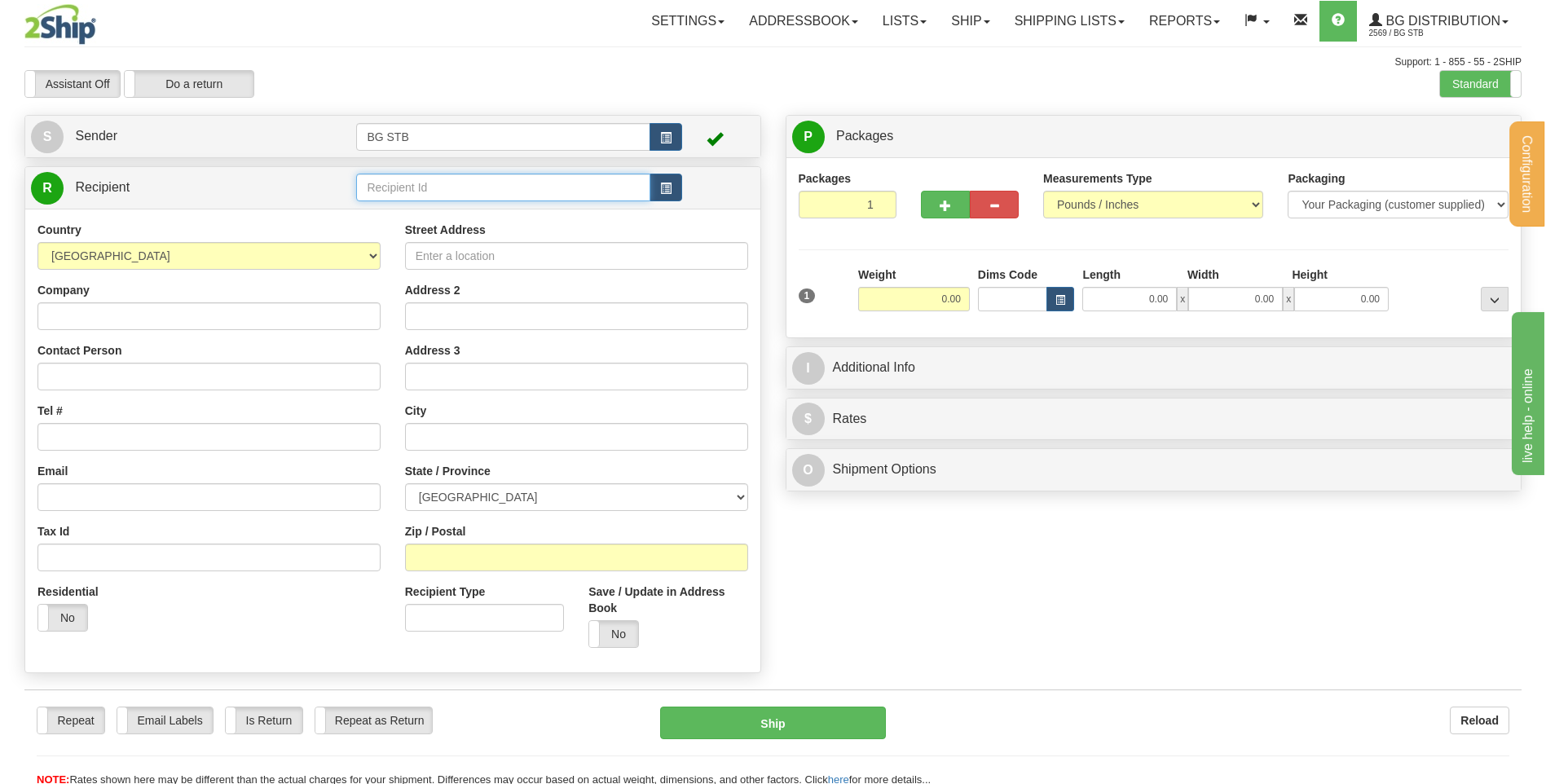
click at [465, 191] on input "text" at bounding box center [502, 188] width 293 height 28
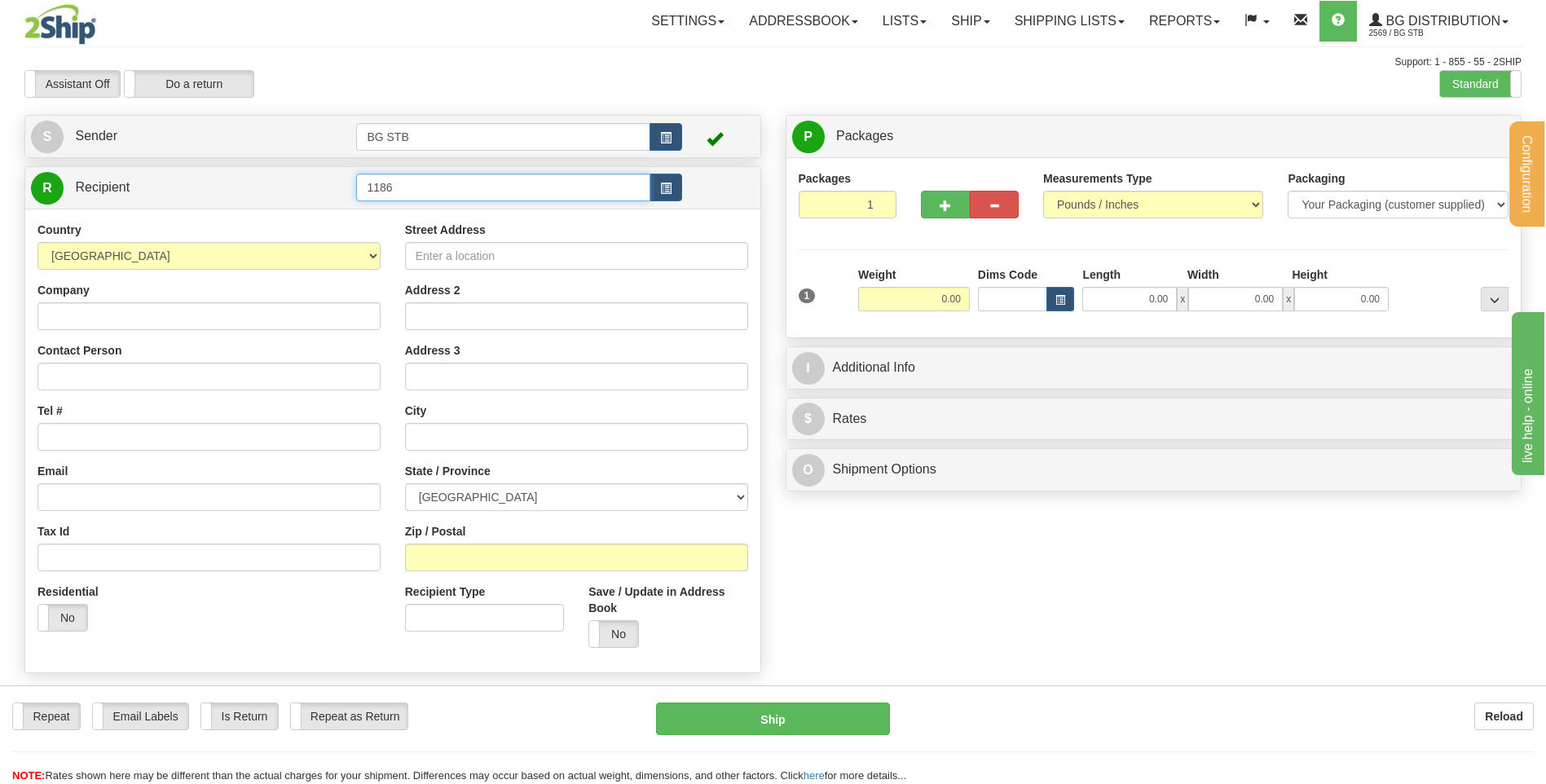
type input "1186"
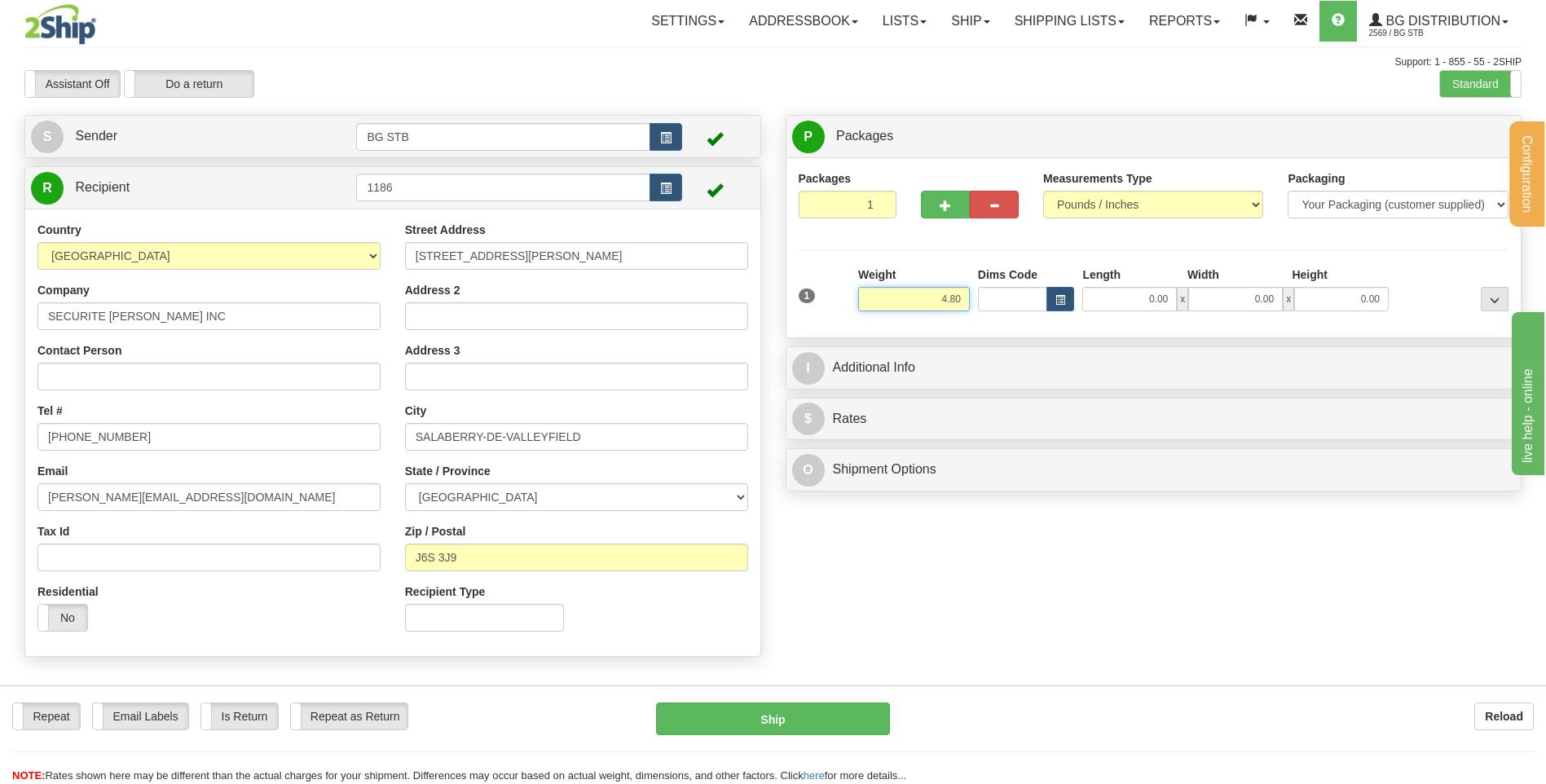
type input "4.80"
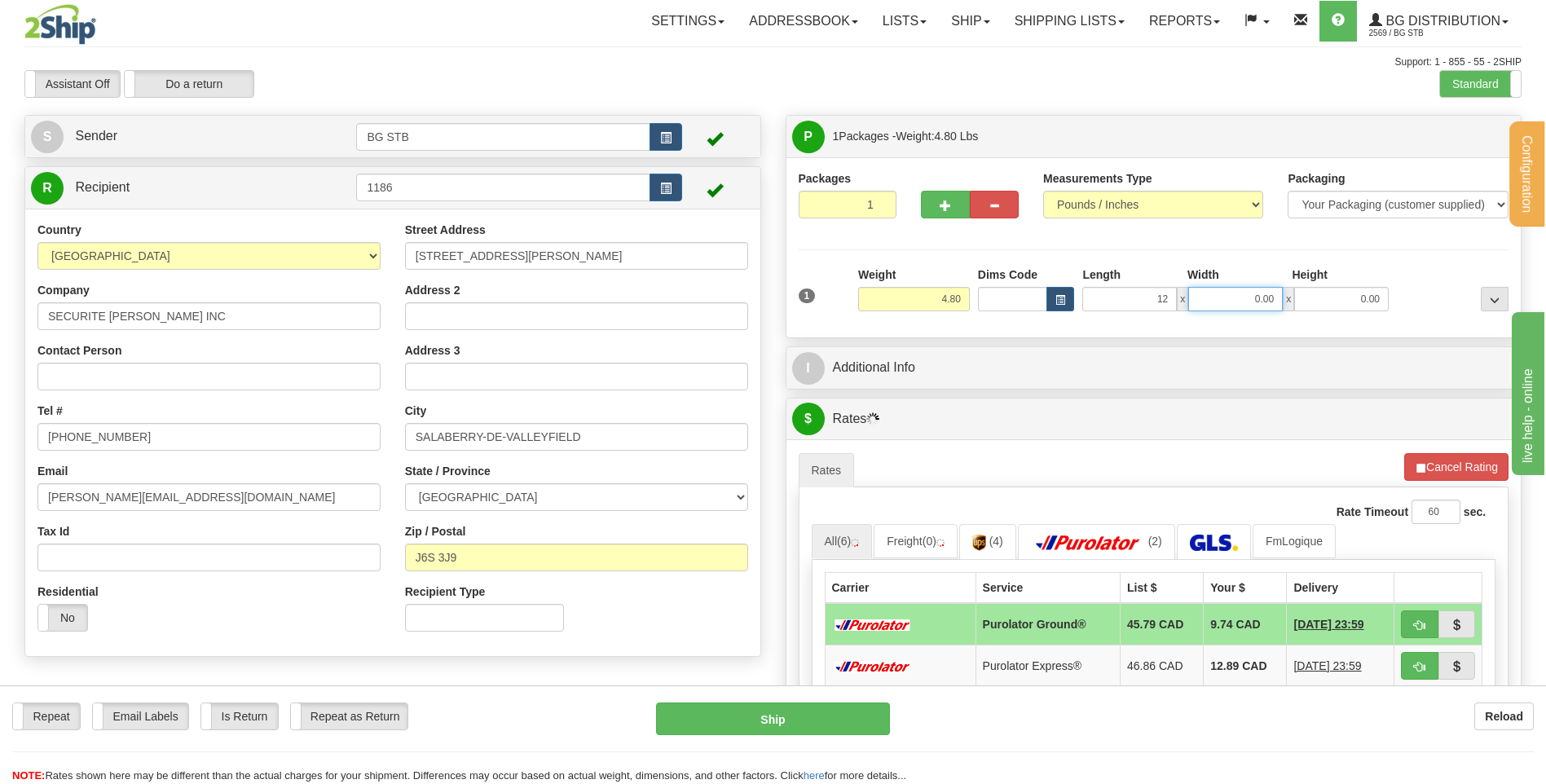
type input "12.00"
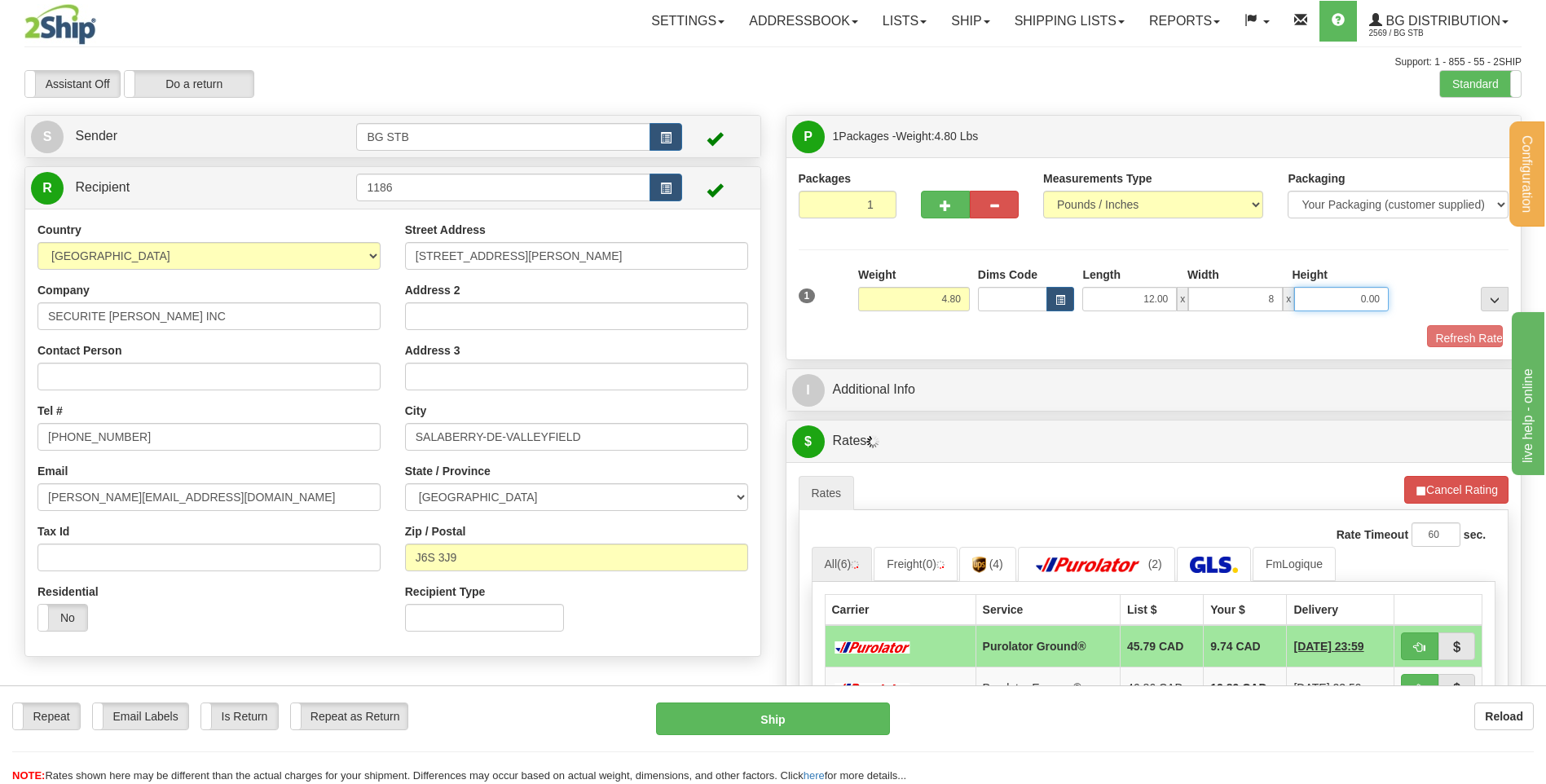
type input "8.00"
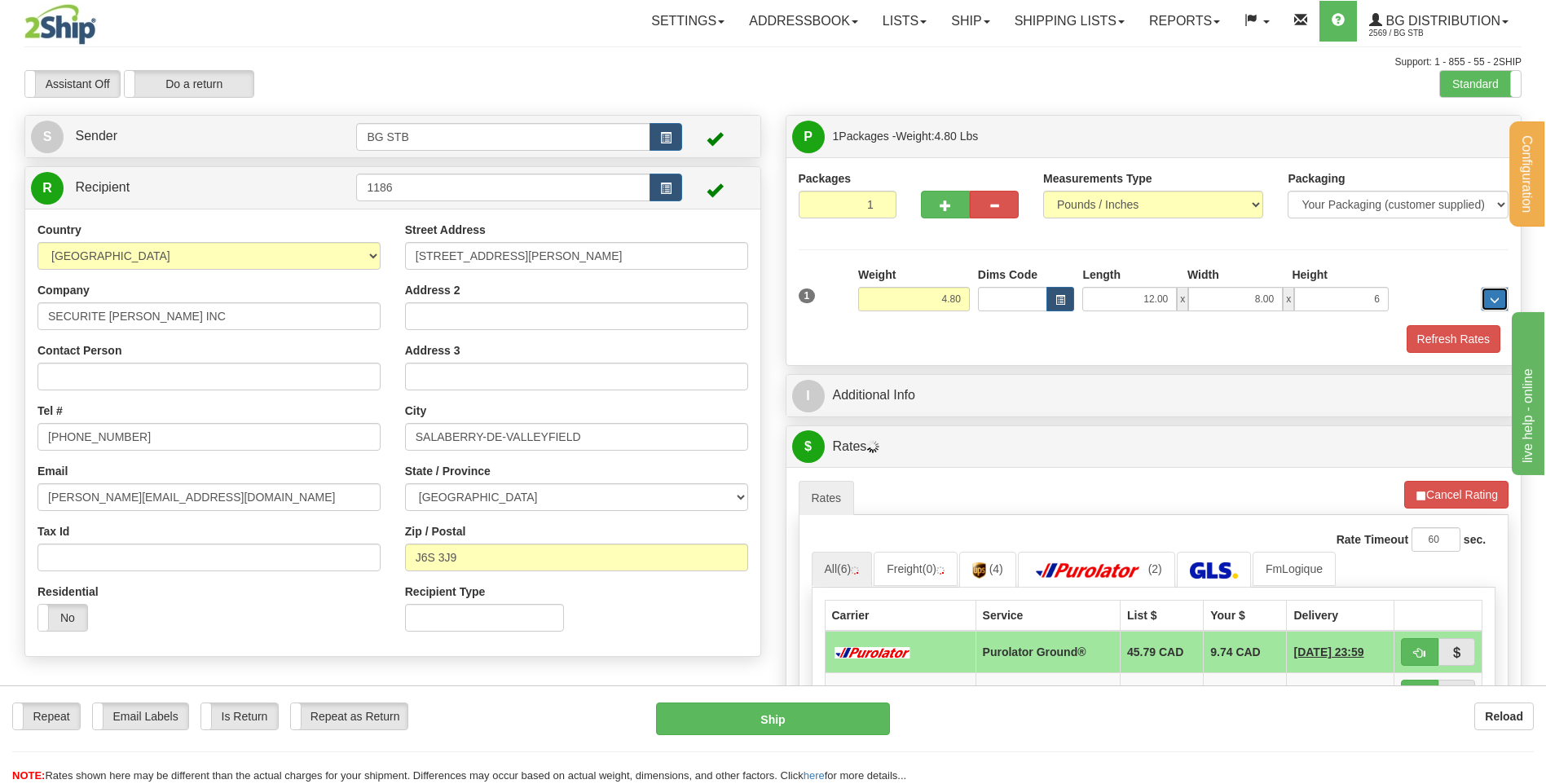
type input "6.00"
click at [998, 416] on div "I Additional Info" at bounding box center [1154, 395] width 736 height 43
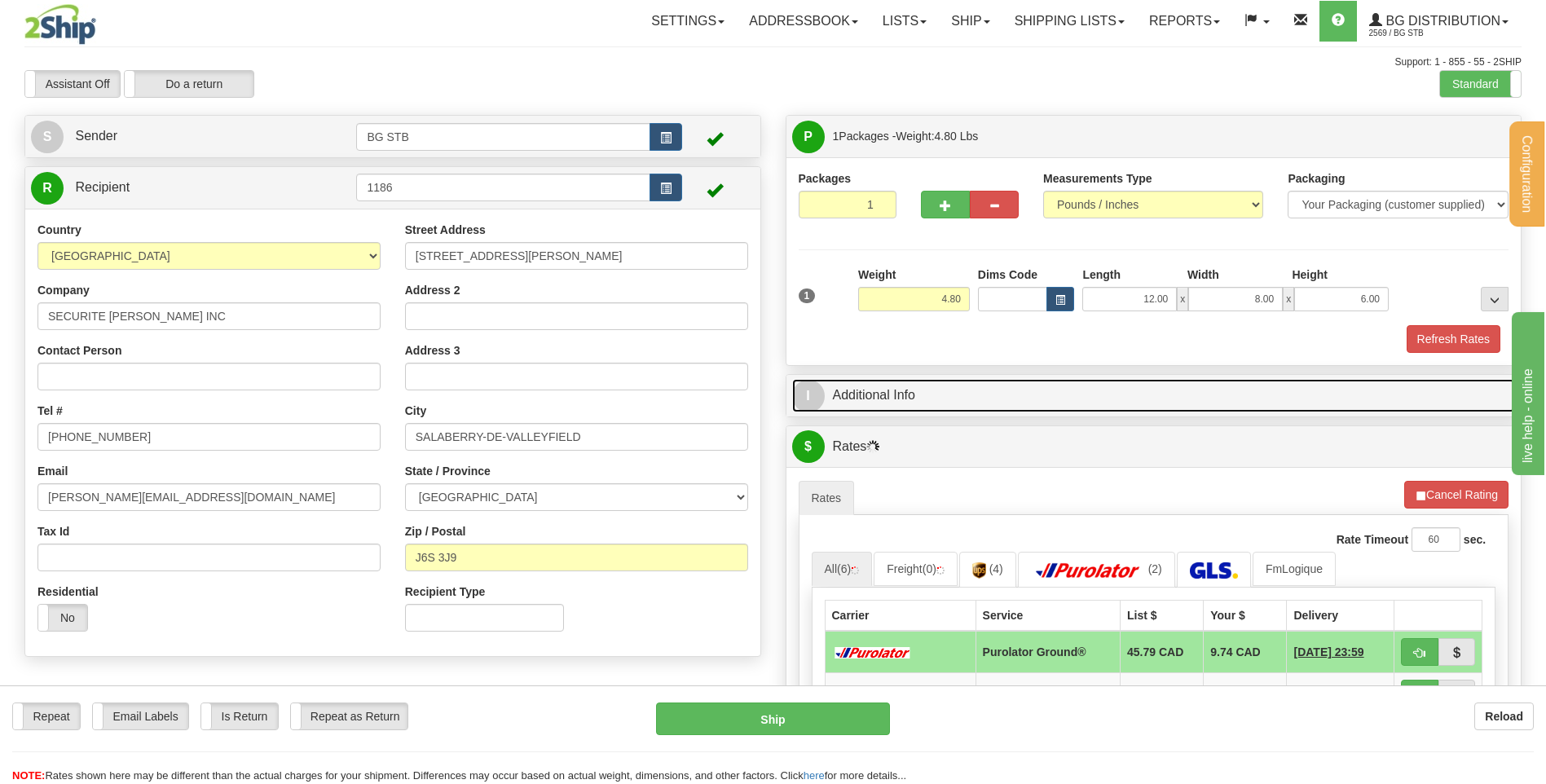
click at [1007, 391] on link "I Additional Info" at bounding box center [1153, 396] width 724 height 34
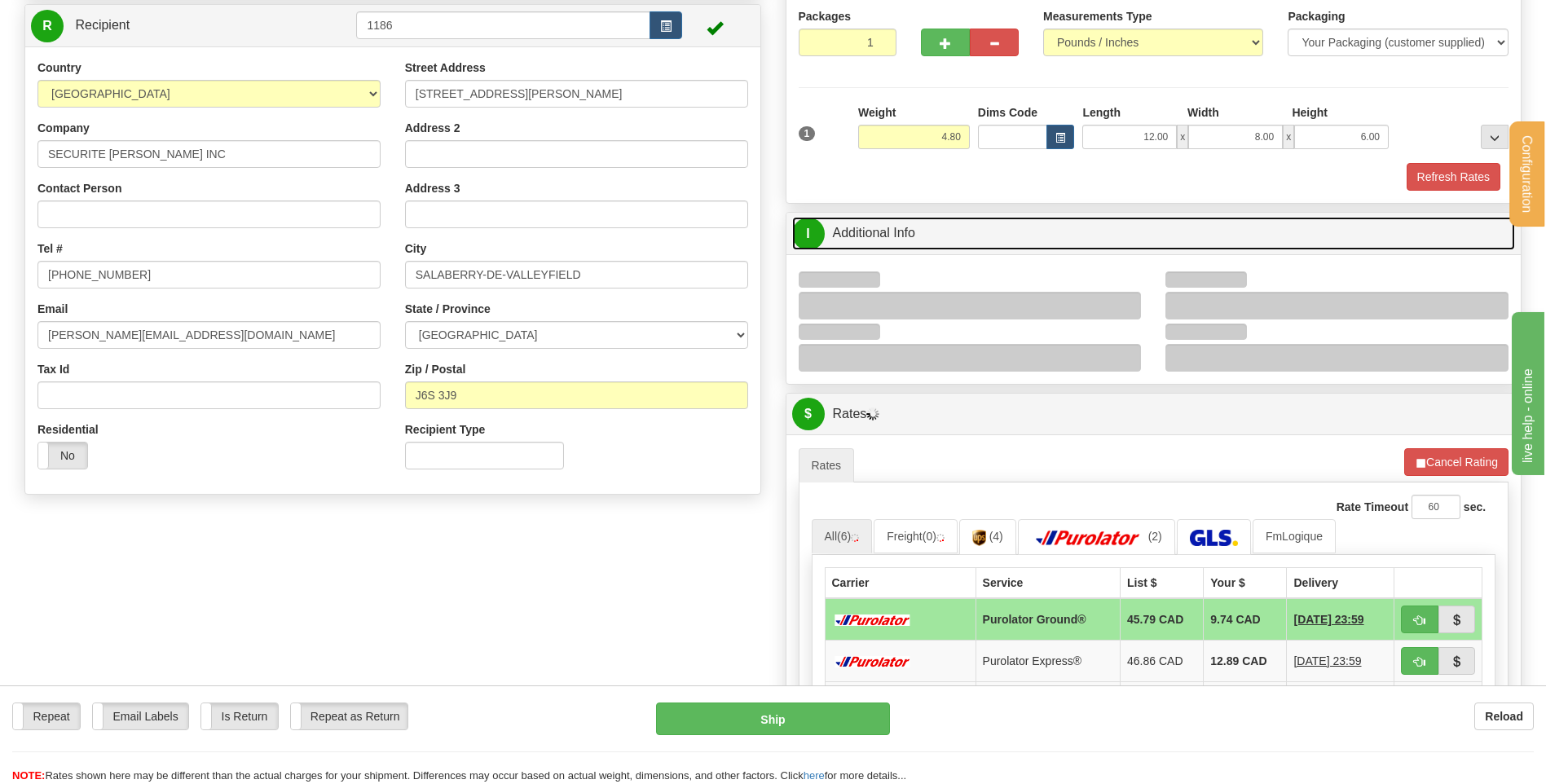
scroll to position [163, 0]
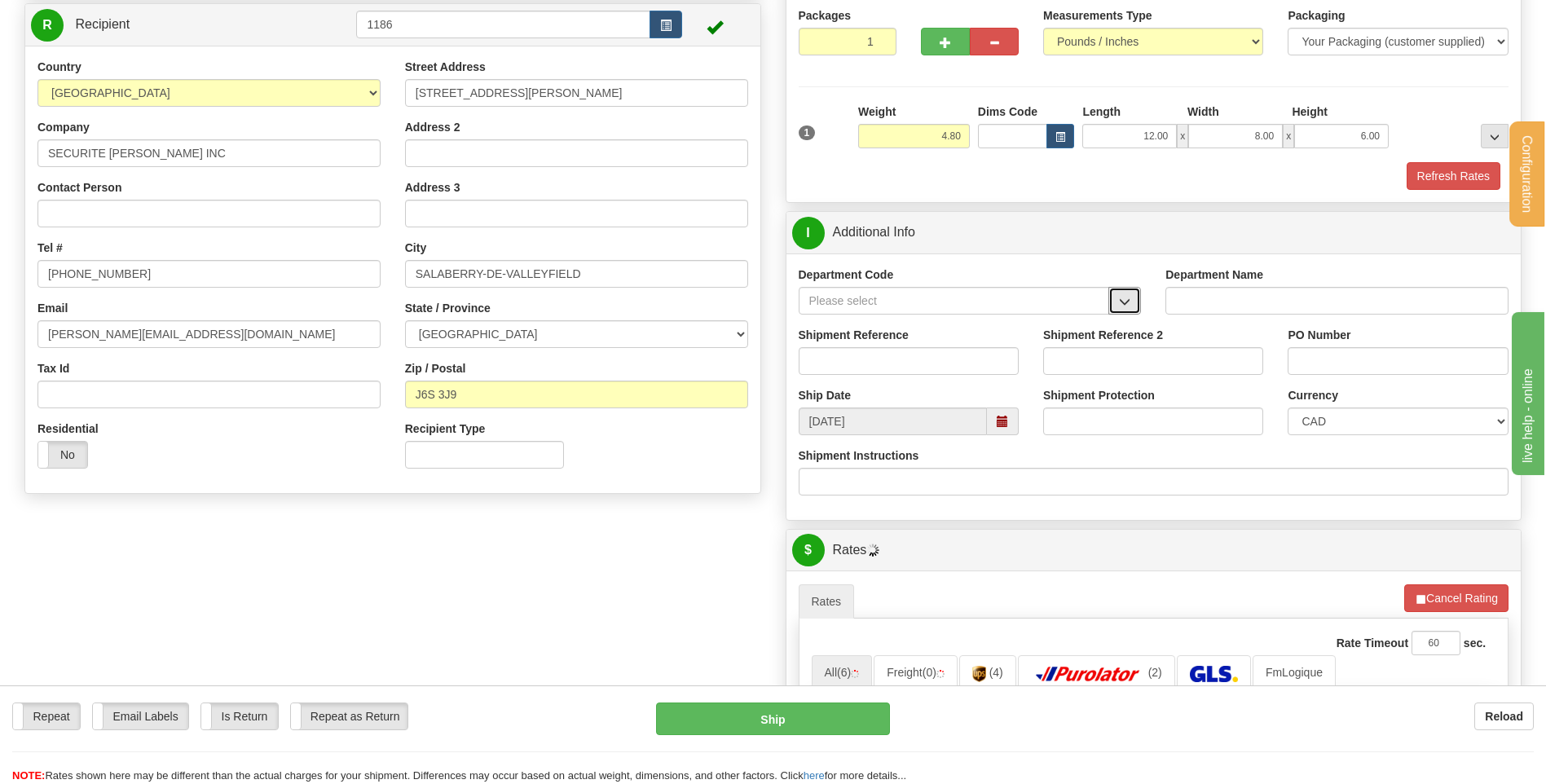
click at [1134, 299] on button "button" at bounding box center [1124, 300] width 33 height 28
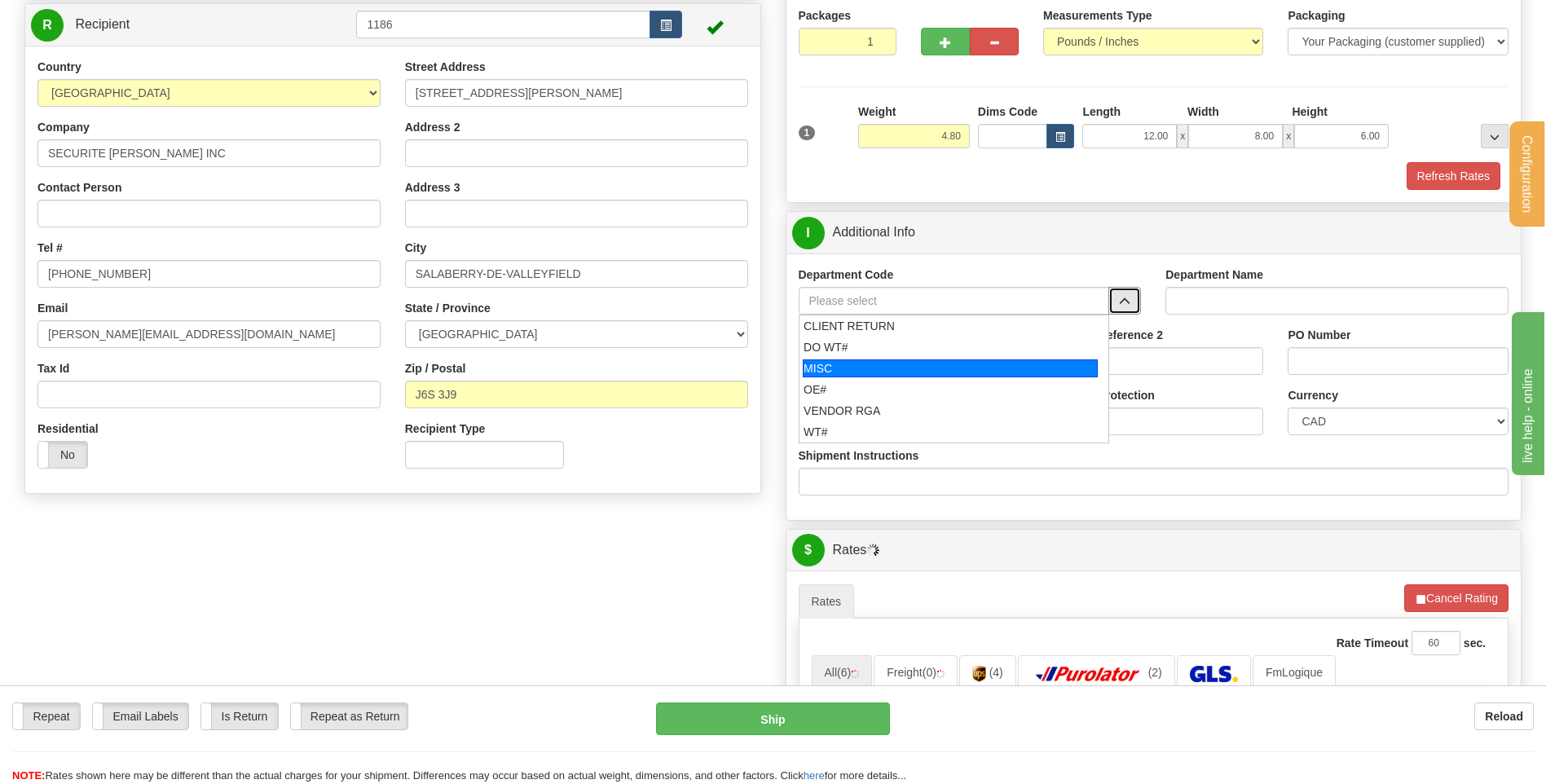
drag, startPoint x: 864, startPoint y: 382, endPoint x: 861, endPoint y: 370, distance: 12.4
click at [865, 383] on div "OE#" at bounding box center [951, 389] width 293 height 16
type input "OE#"
type input "ORDERS"
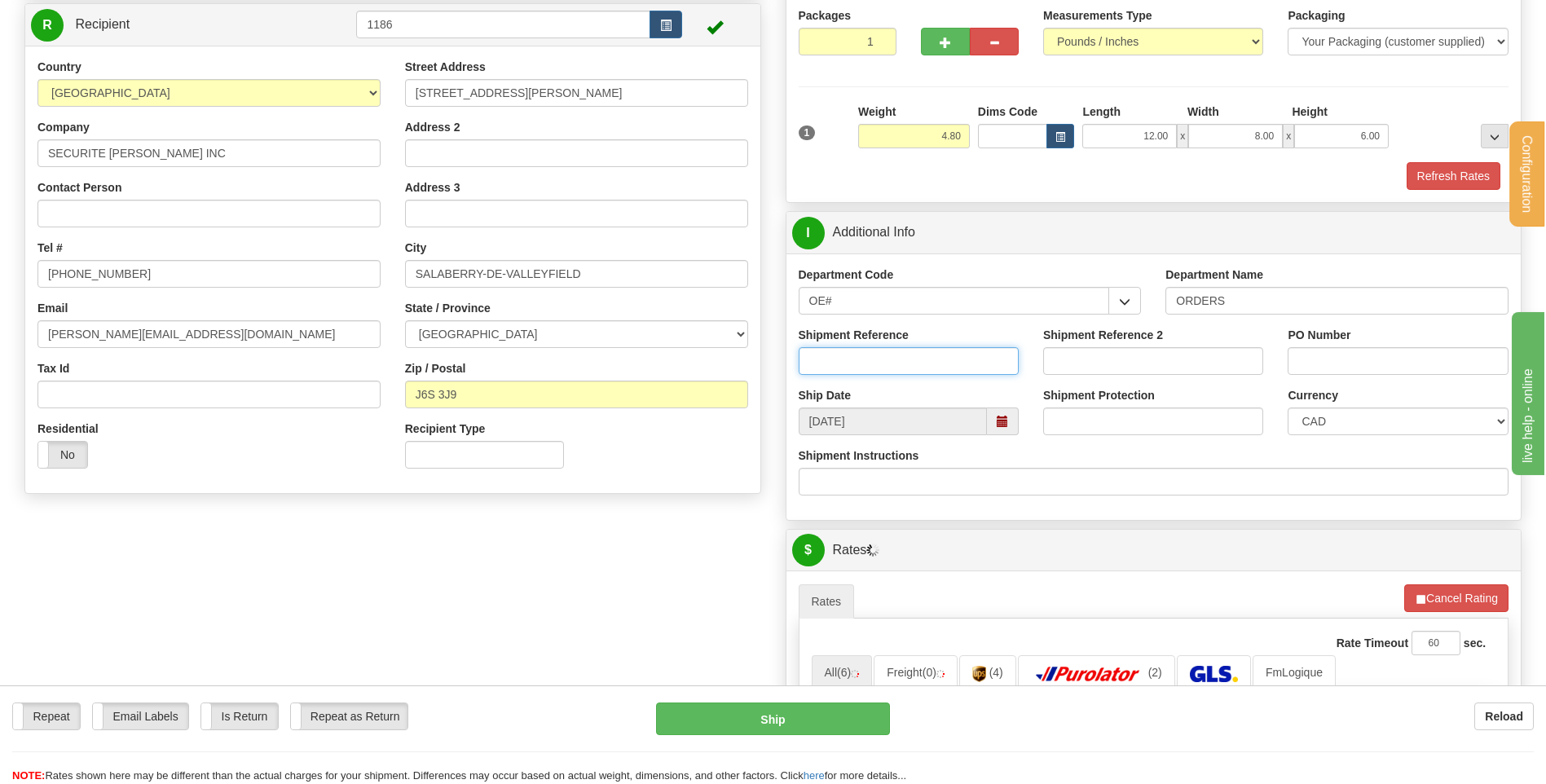
click at [860, 361] on input "Shipment Reference" at bounding box center [908, 361] width 220 height 28
type input "80004984-01 / 80005138-00"
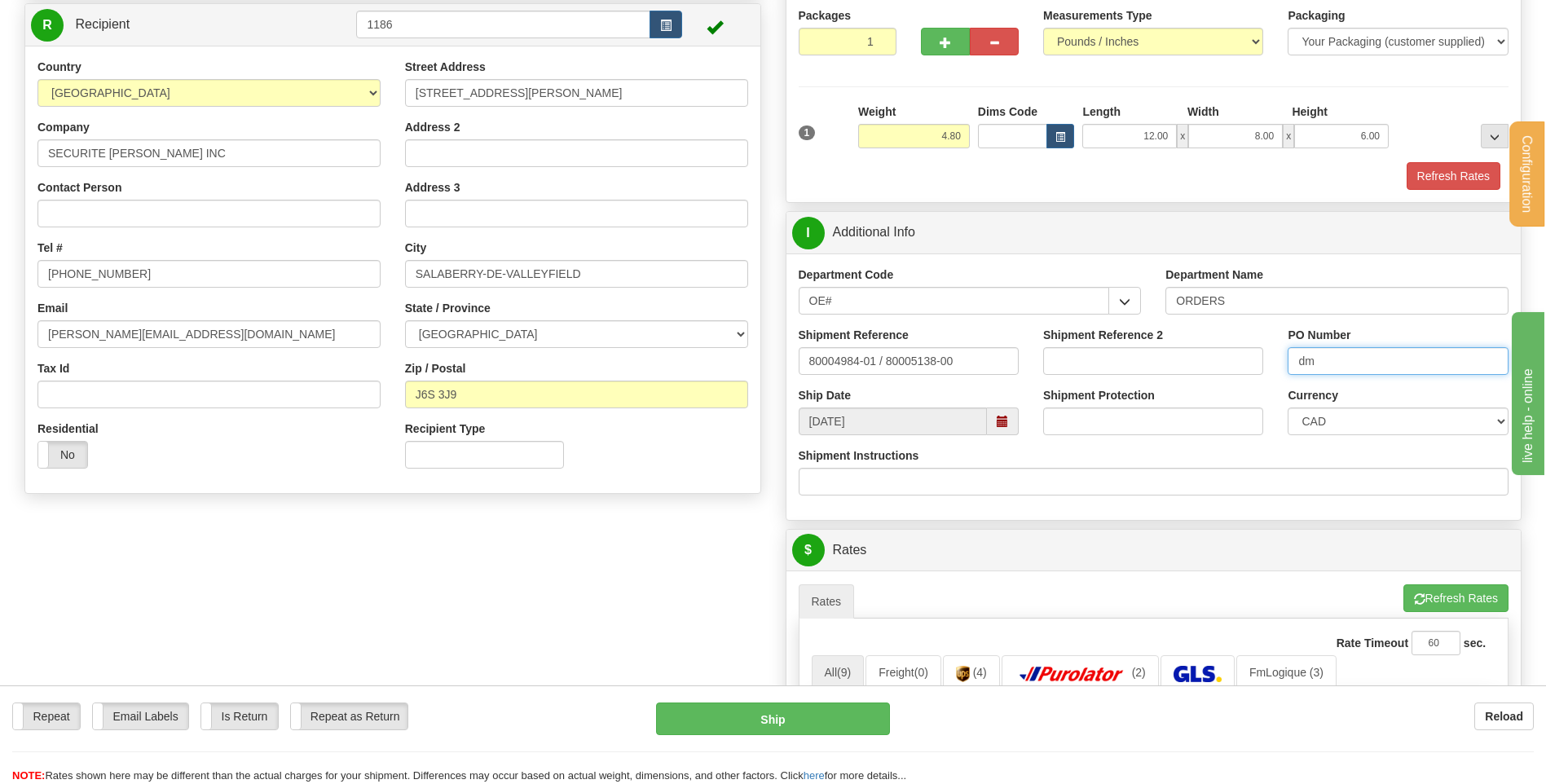
type input "d"
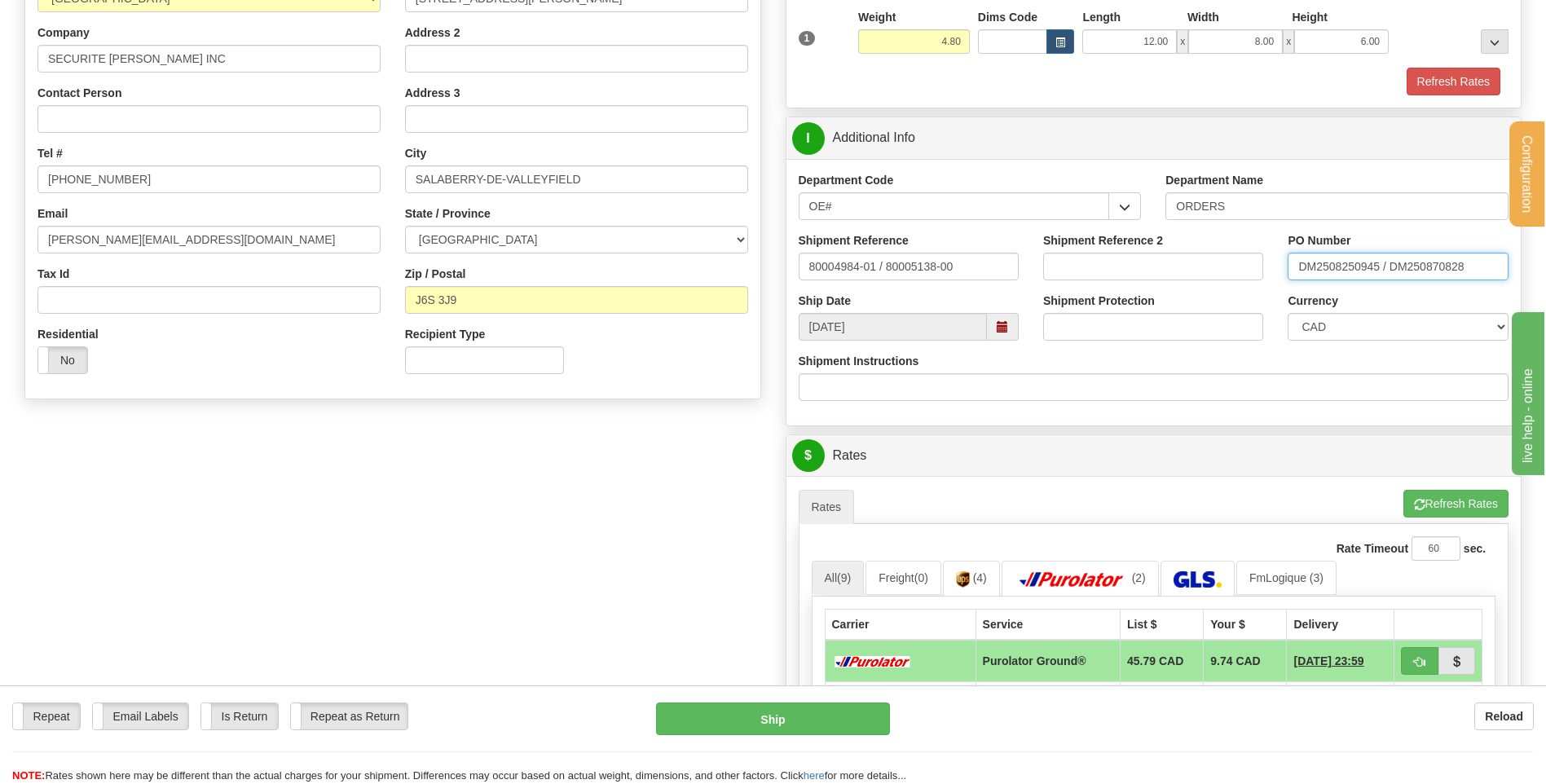
scroll to position [570, 0]
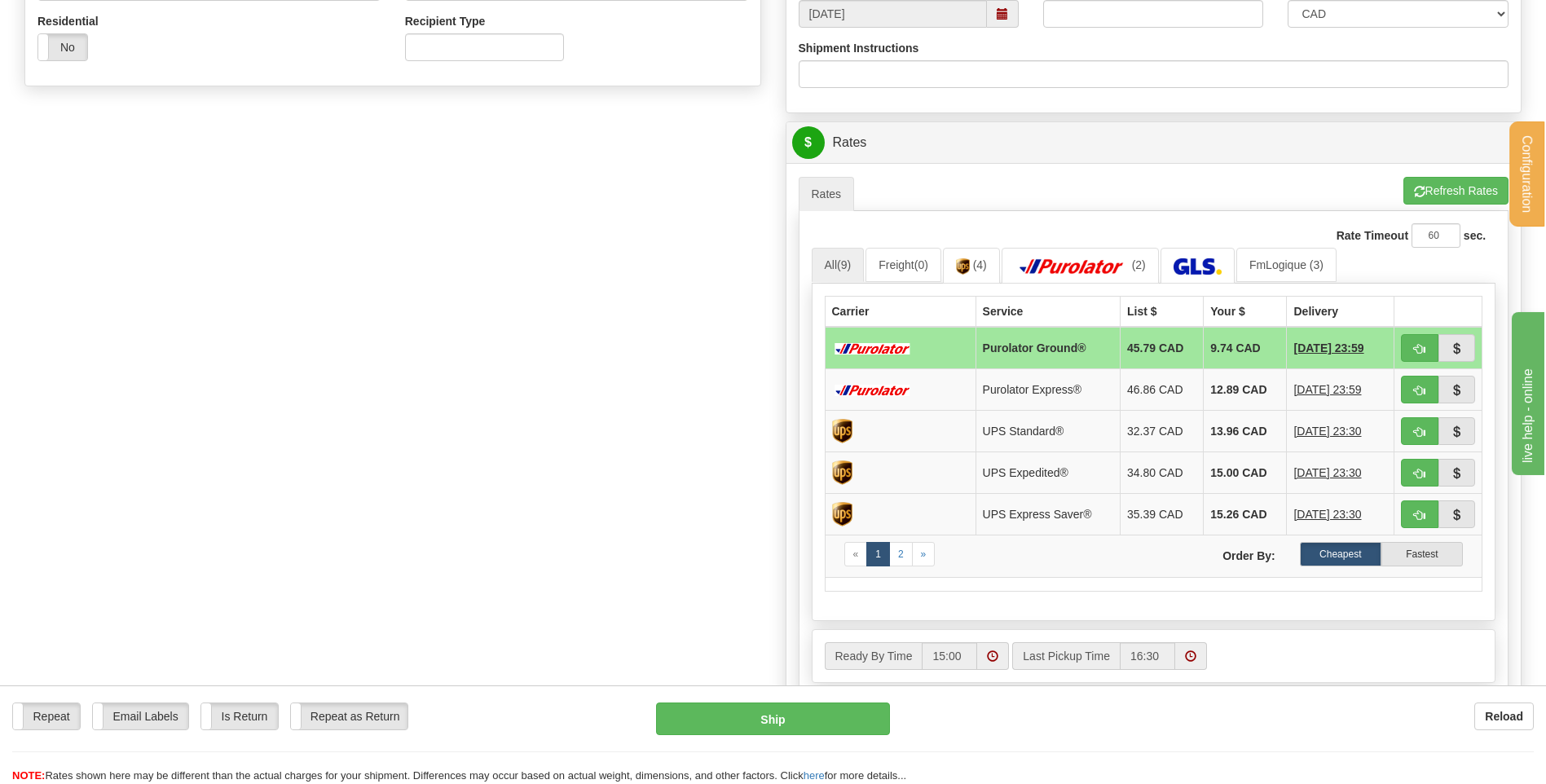
type input "DM2508250945 / DM250870828"
click at [1411, 342] on button "button" at bounding box center [1420, 348] width 38 height 28
type input "260"
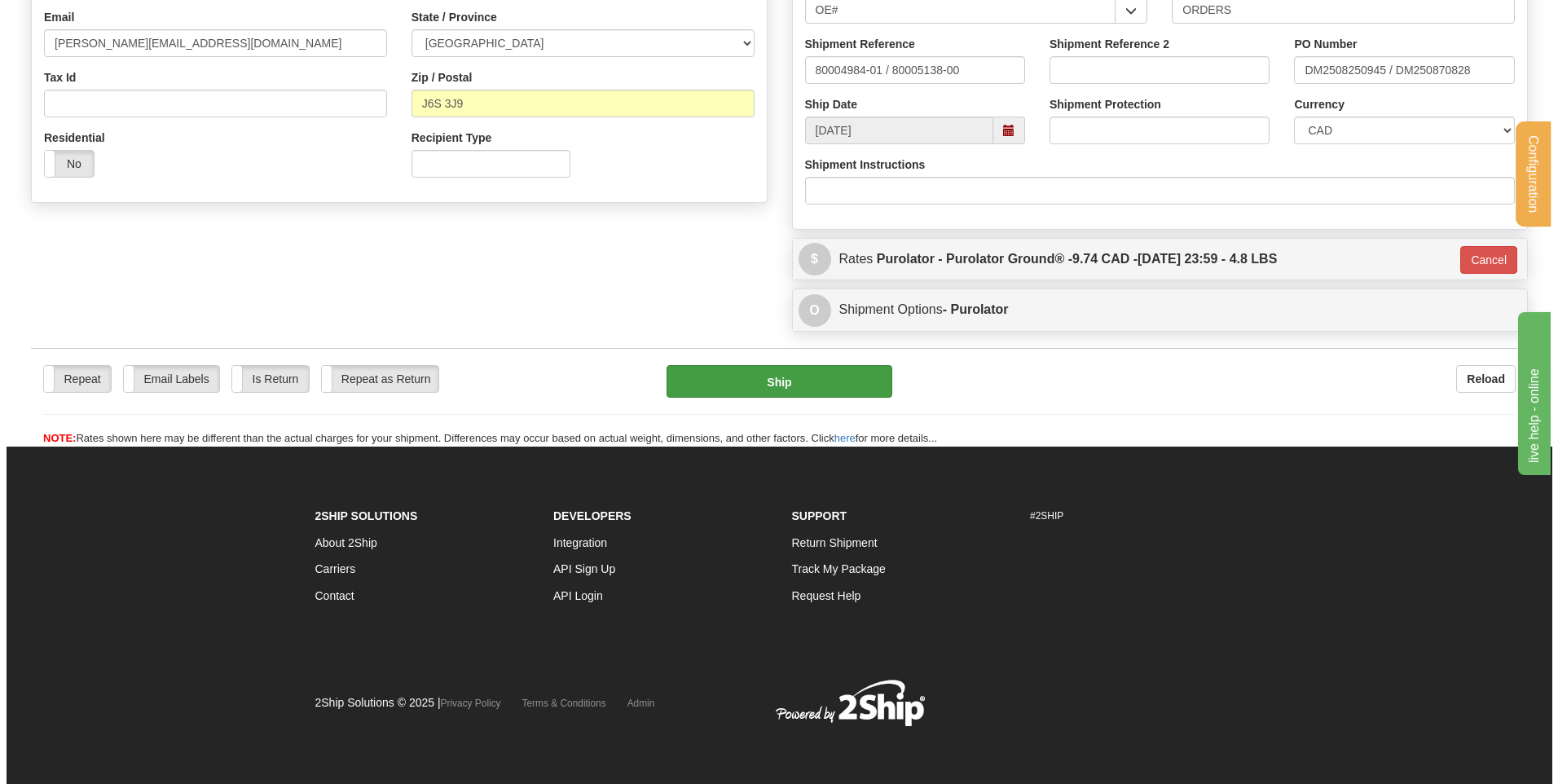
scroll to position [454, 0]
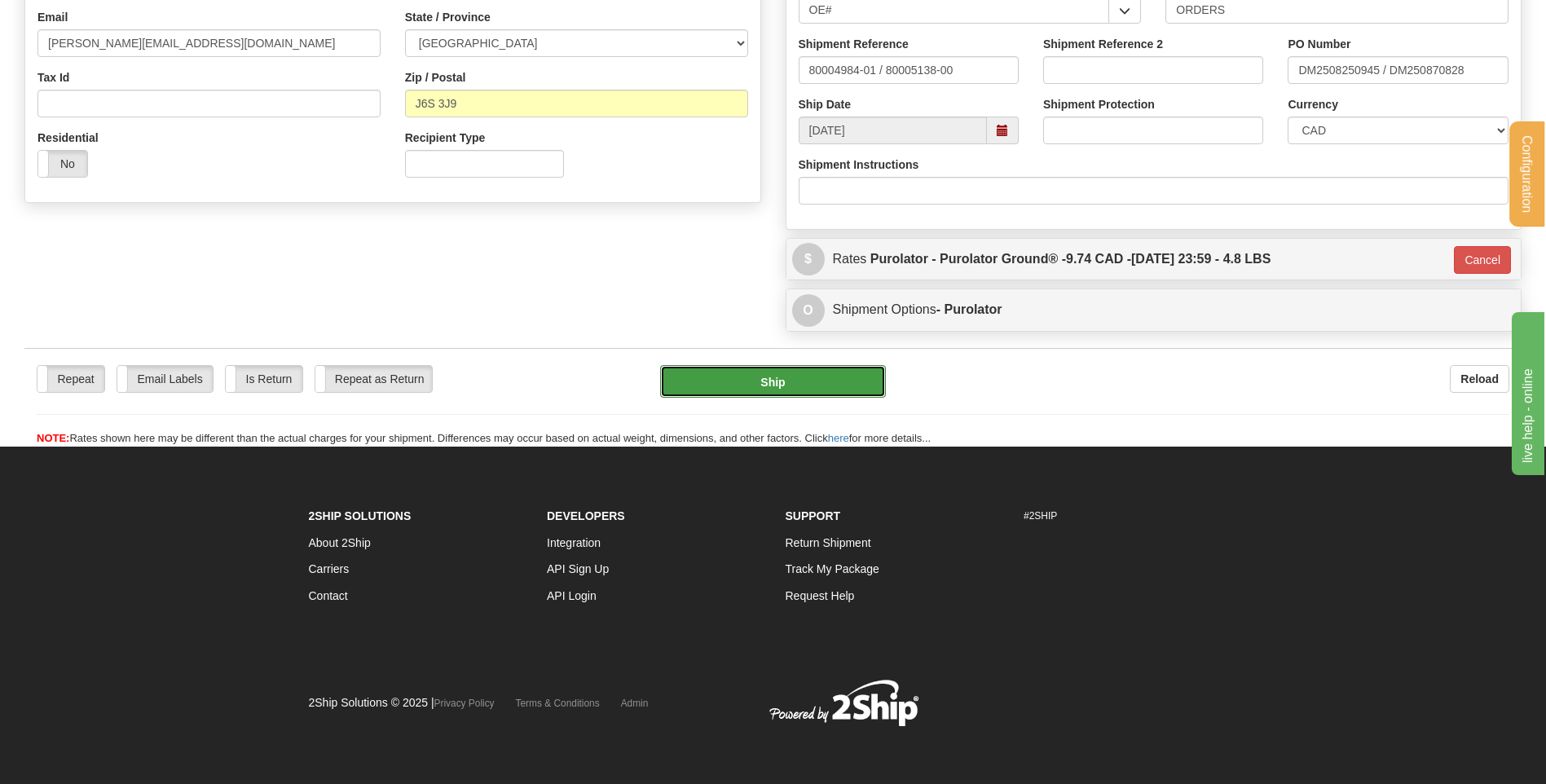
click at [824, 384] on button "Ship" at bounding box center [772, 381] width 224 height 33
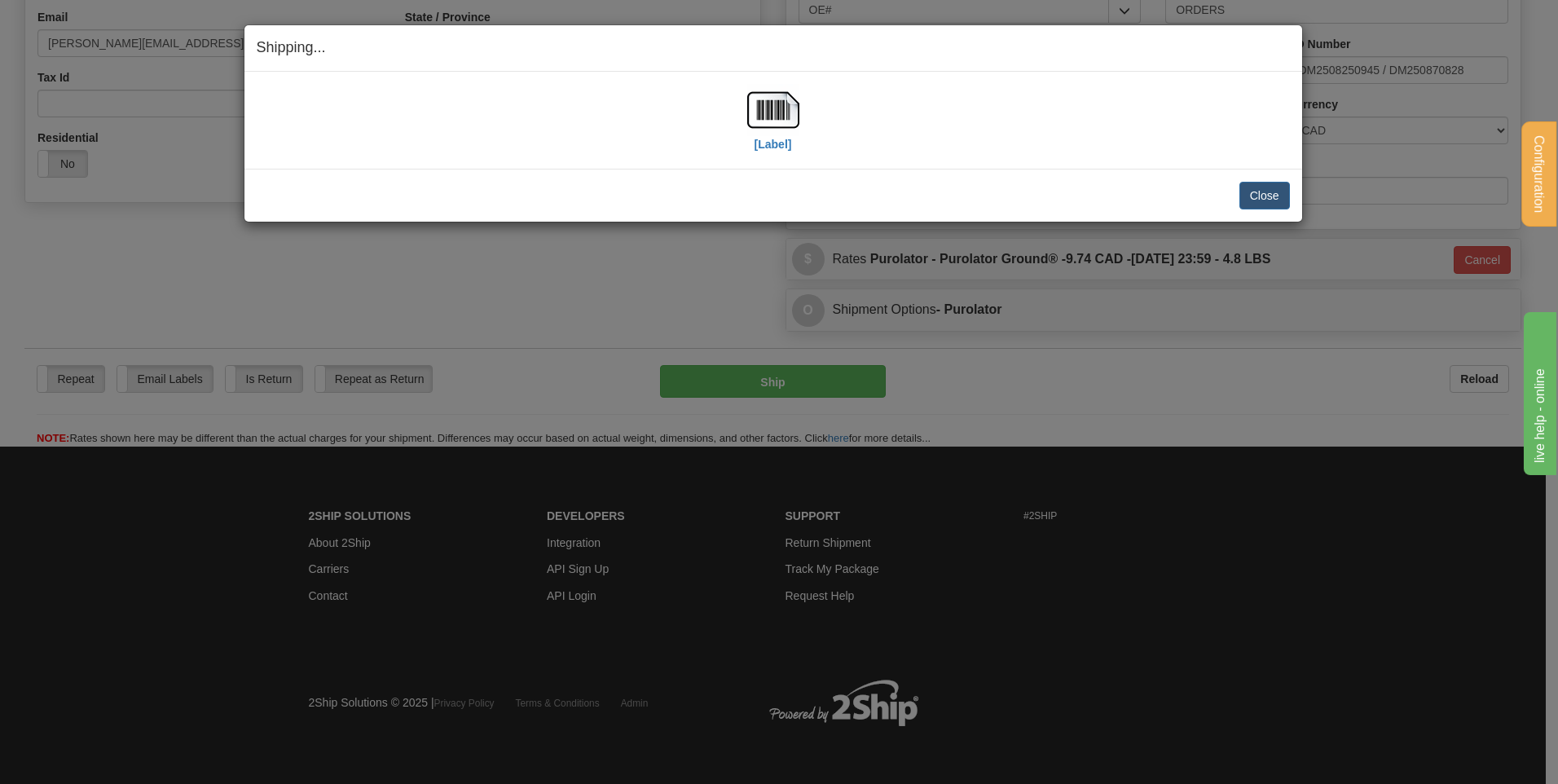
click at [814, 97] on div "[Label]" at bounding box center [773, 119] width 1033 height 72
click at [779, 111] on img at bounding box center [774, 110] width 53 height 53
click at [1261, 198] on button "Close" at bounding box center [1265, 196] width 51 height 28
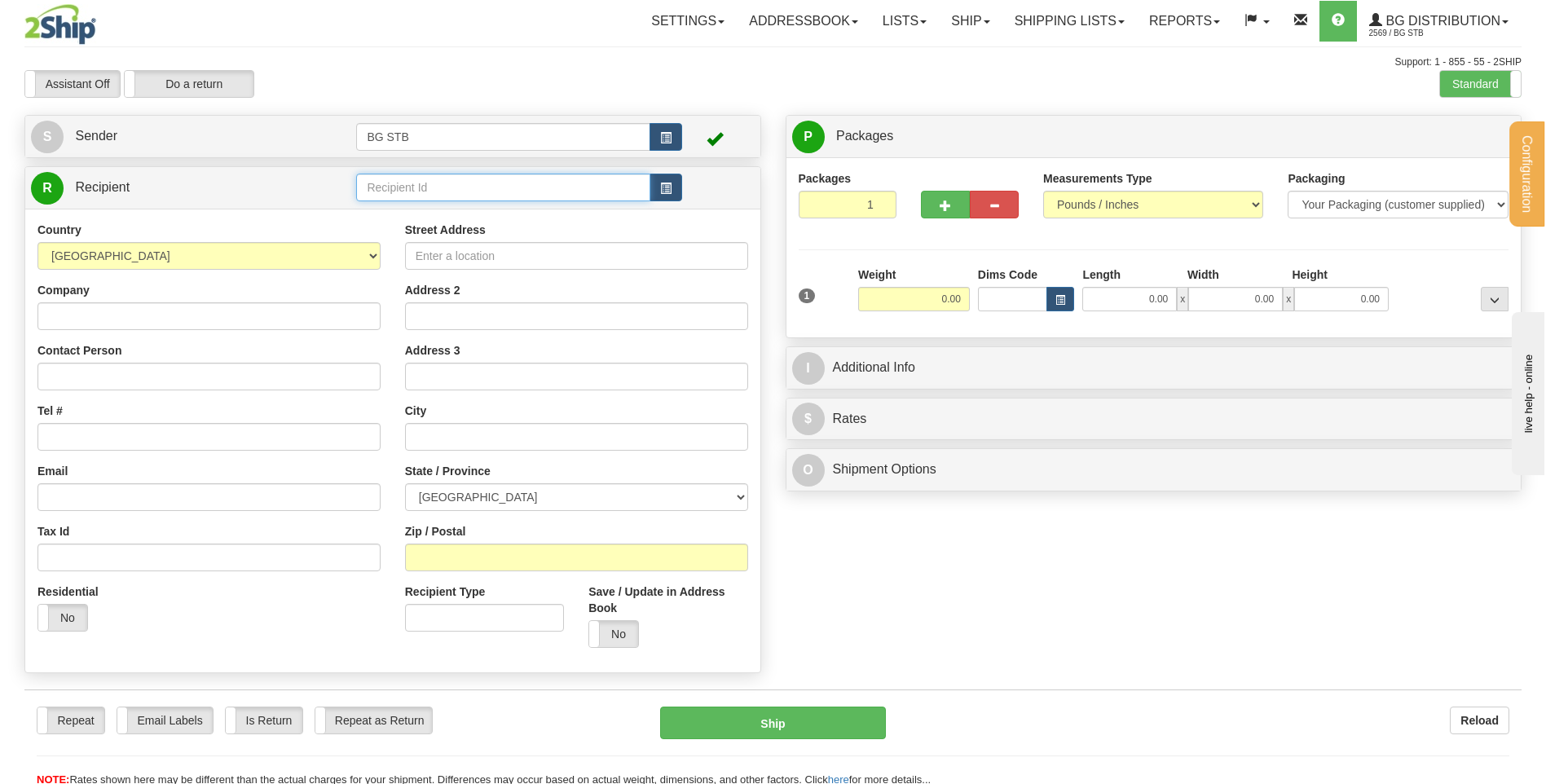
click at [493, 188] on input "text" at bounding box center [502, 188] width 293 height 28
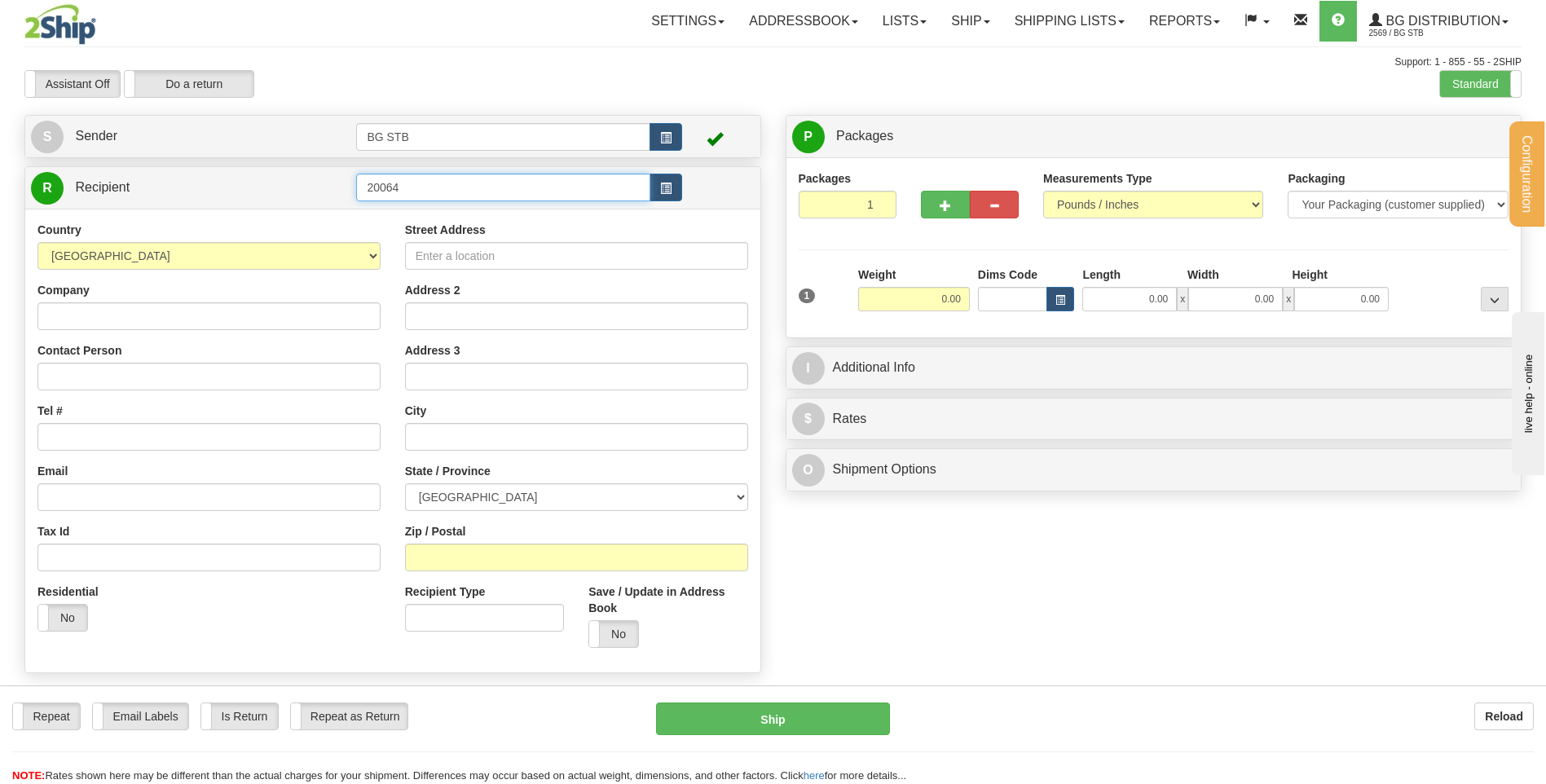
type input "20064"
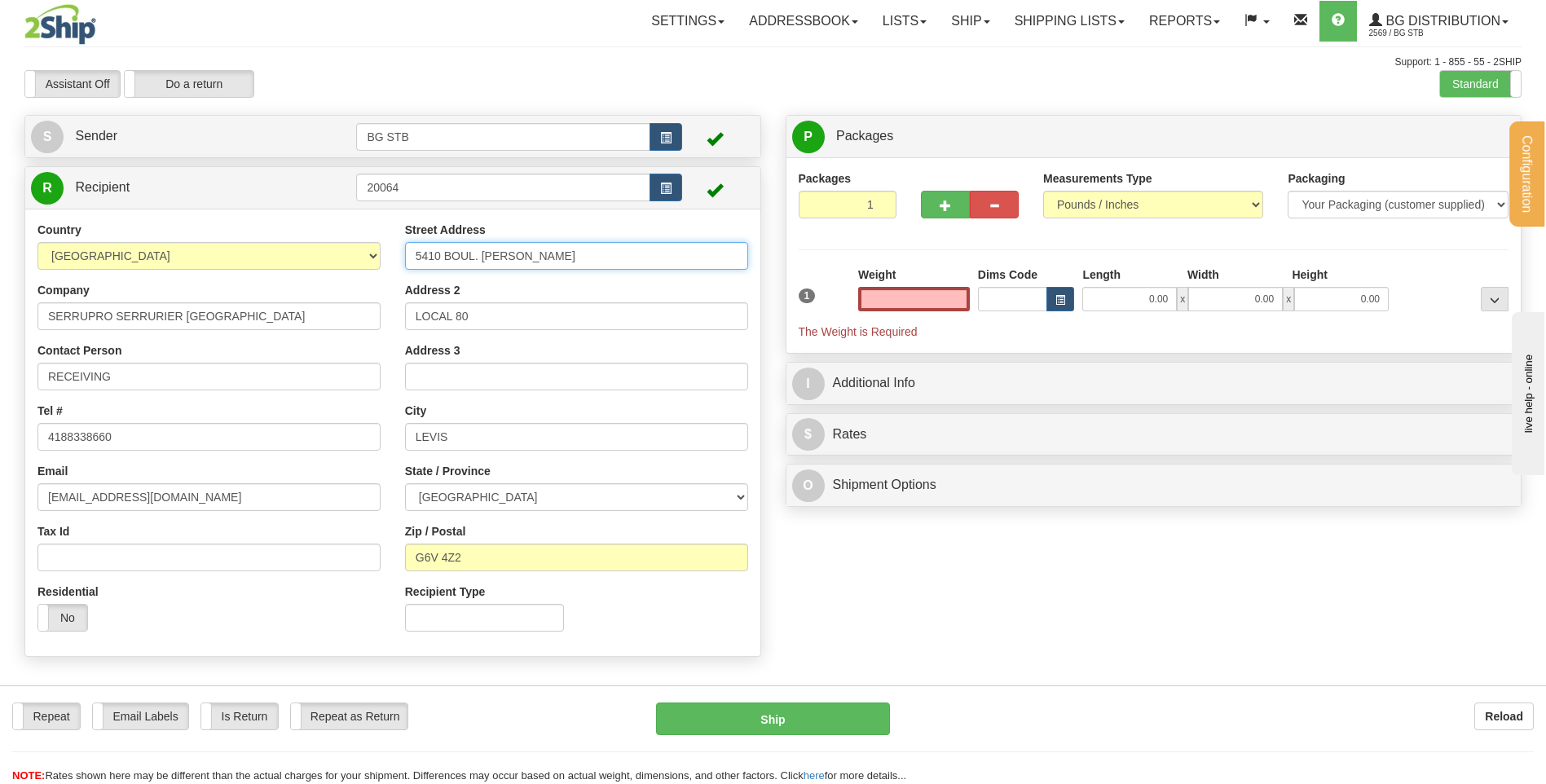
type input "0.00"
drag, startPoint x: 438, startPoint y: 256, endPoint x: 309, endPoint y: 268, distance: 129.6
click at [311, 268] on div "Country AFGHANISTAN ALAND ISLANDS ALBANIA ALGERIA AMERICAN SAMOA ANDORRA ANGOLA…" at bounding box center [393, 432] width 735 height 422
type input "URE"
drag, startPoint x: 490, startPoint y: 248, endPoint x: 343, endPoint y: 265, distance: 148.0
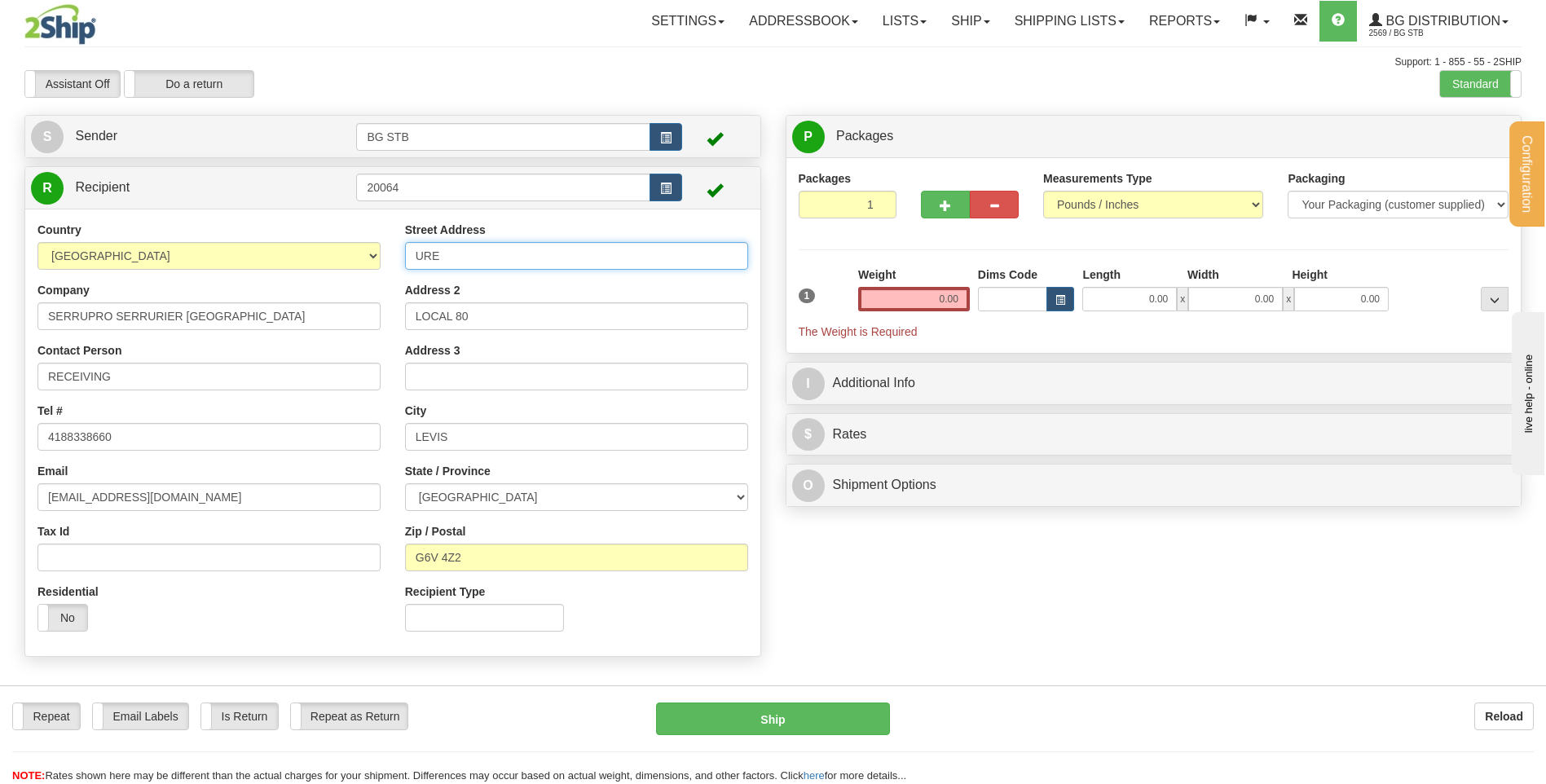
click at [343, 265] on div "Country AFGHANISTAN ALAND ISLANDS ALBANIA ALGERIA AMERICAN SAMOA ANDORRA ANGOLA…" at bounding box center [393, 432] width 735 height 422
drag, startPoint x: 508, startPoint y: 318, endPoint x: 288, endPoint y: 315, distance: 220.0
click at [299, 315] on div "Country AFGHANISTAN ALAND ISLANDS ALBANIA ALGERIA AMERICAN SAMOA ANDORRA ANGOLA…" at bounding box center [393, 432] width 735 height 422
click at [455, 254] on input "Street Address" at bounding box center [576, 256] width 343 height 28
type input "1378 KING OUEST"
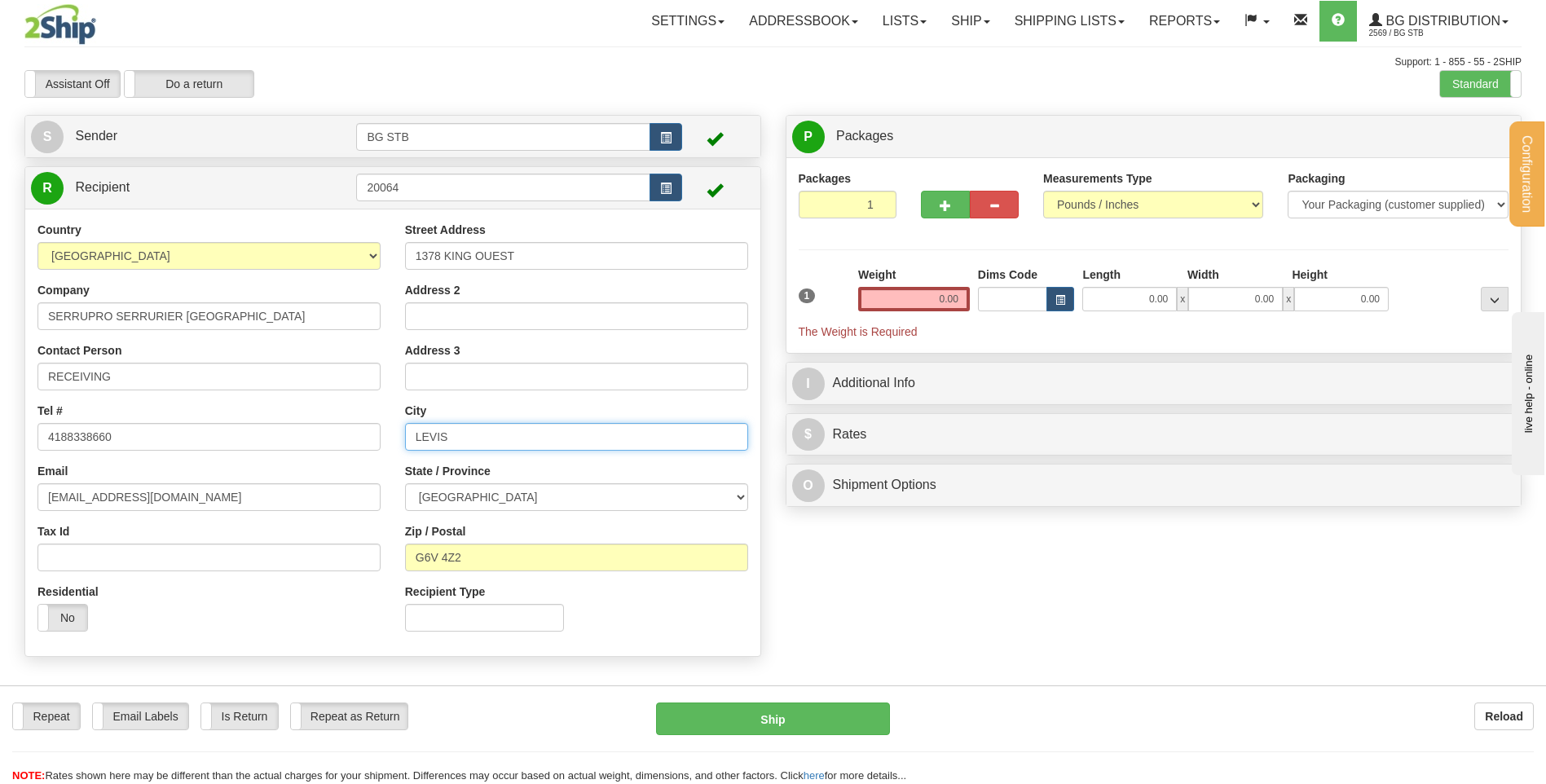
drag, startPoint x: 484, startPoint y: 436, endPoint x: 337, endPoint y: 430, distance: 147.1
click at [348, 439] on div "Country AFGHANISTAN ALAND ISLANDS ALBANIA ALGERIA AMERICAN SAMOA ANDORRA ANGOLA…" at bounding box center [393, 432] width 735 height 422
type input "SHERBROOKE"
drag, startPoint x: 479, startPoint y: 556, endPoint x: 383, endPoint y: 561, distance: 96.1
click at [383, 561] on div "Country AFGHANISTAN ALAND ISLANDS ALBANIA ALGERIA AMERICAN SAMOA ANDORRA ANGOLA…" at bounding box center [393, 432] width 735 height 422
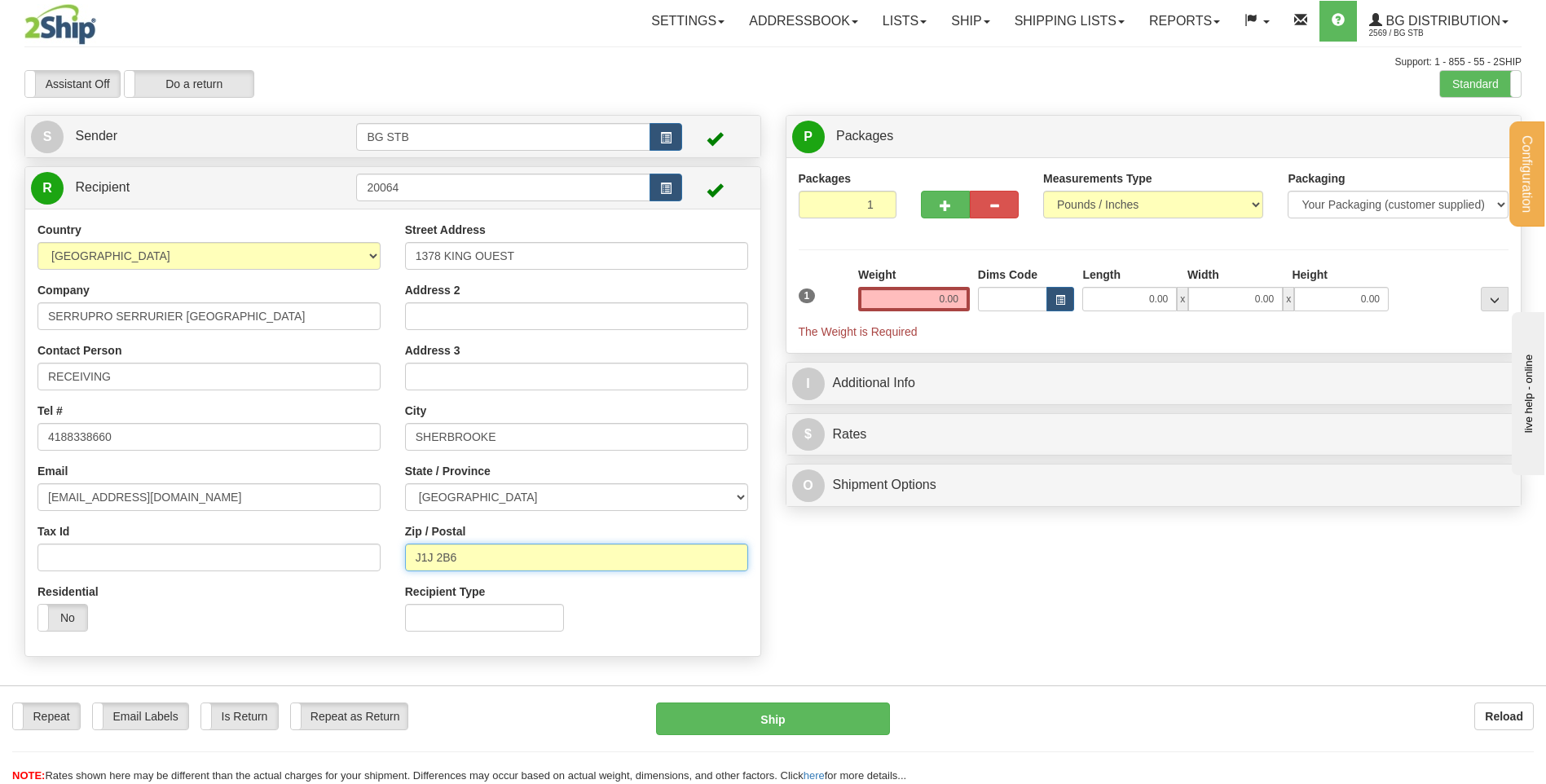
type input "J1J 2B6"
drag, startPoint x: 281, startPoint y: 317, endPoint x: 116, endPoint y: 315, distance: 165.0
click at [116, 315] on input "SERRUPRO SERRURIER RIVE-SUD" at bounding box center [209, 316] width 343 height 28
type input "SERRUPRO MULTI-CLES ENR"
click at [934, 302] on input "0.00" at bounding box center [914, 299] width 112 height 24
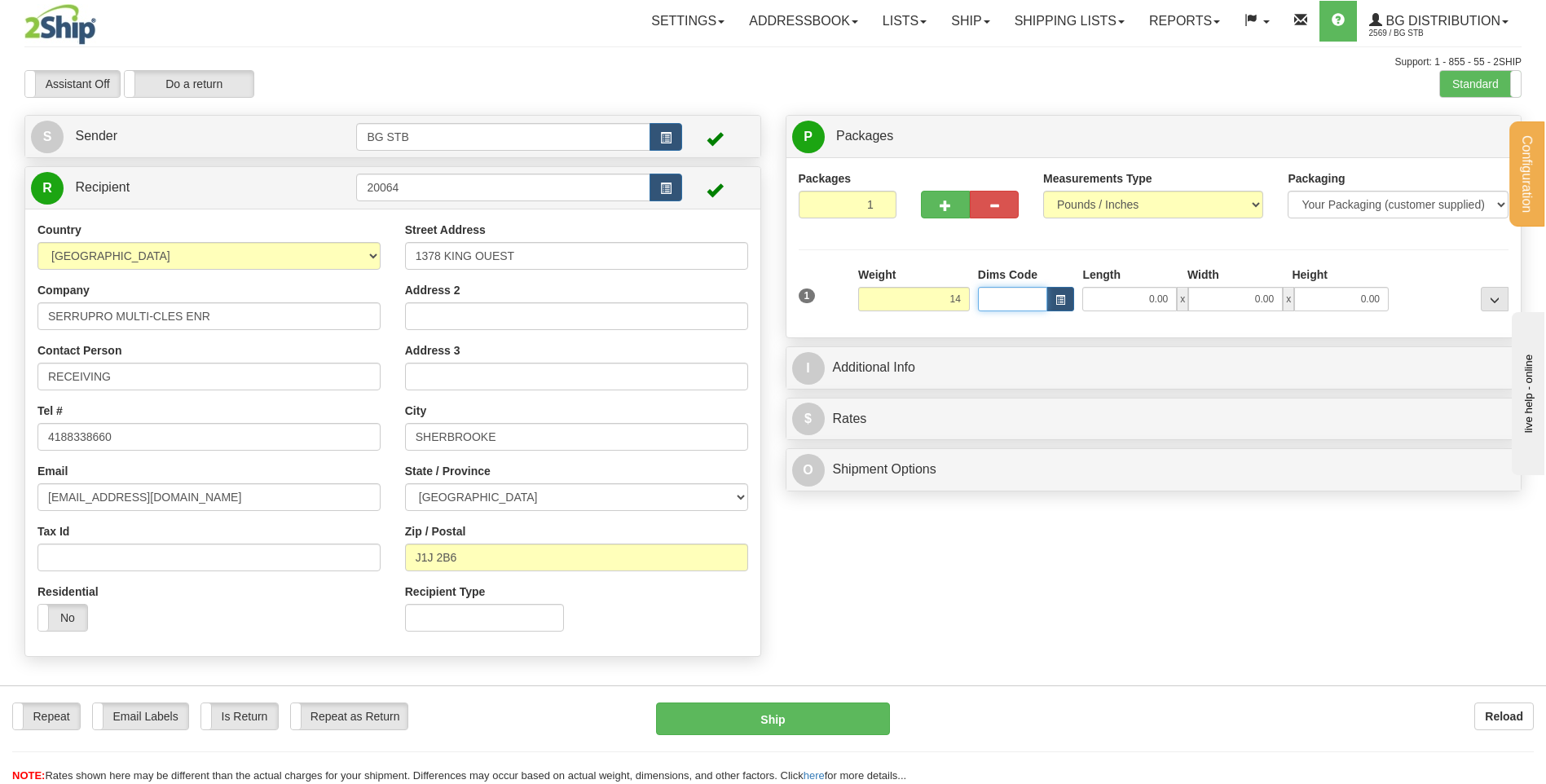
type input "14.00"
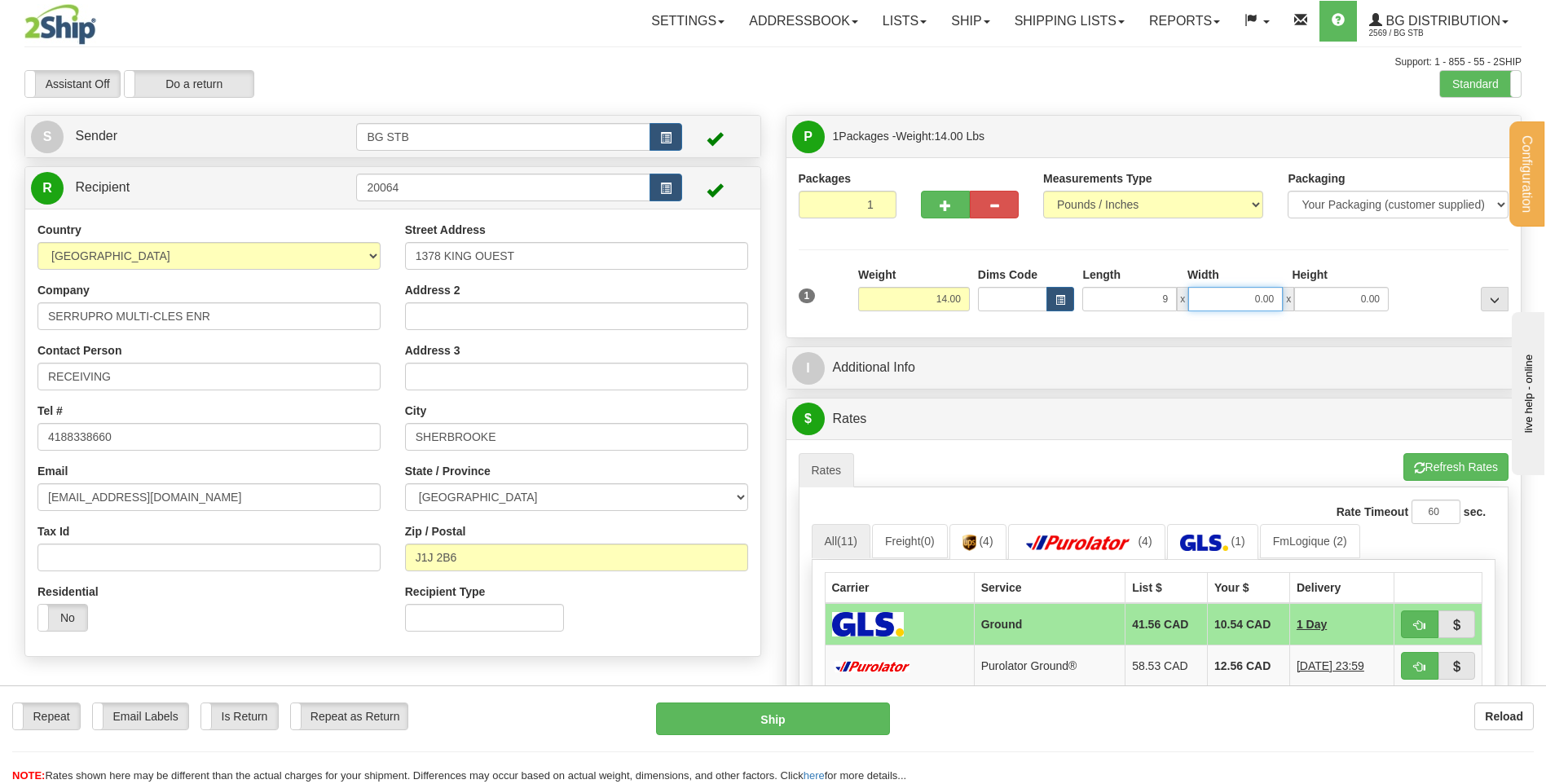
type input "9.00"
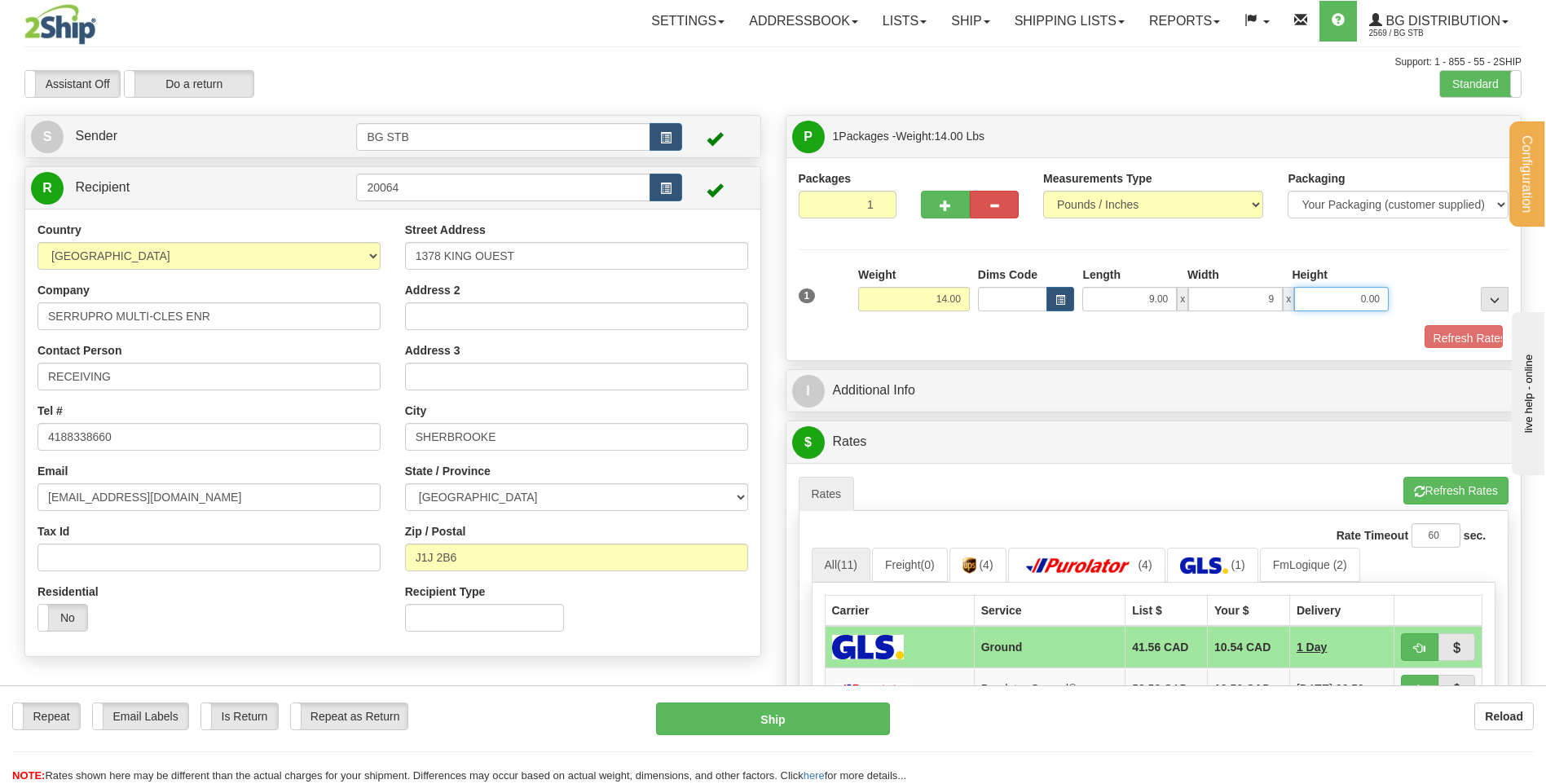
type input "9.00"
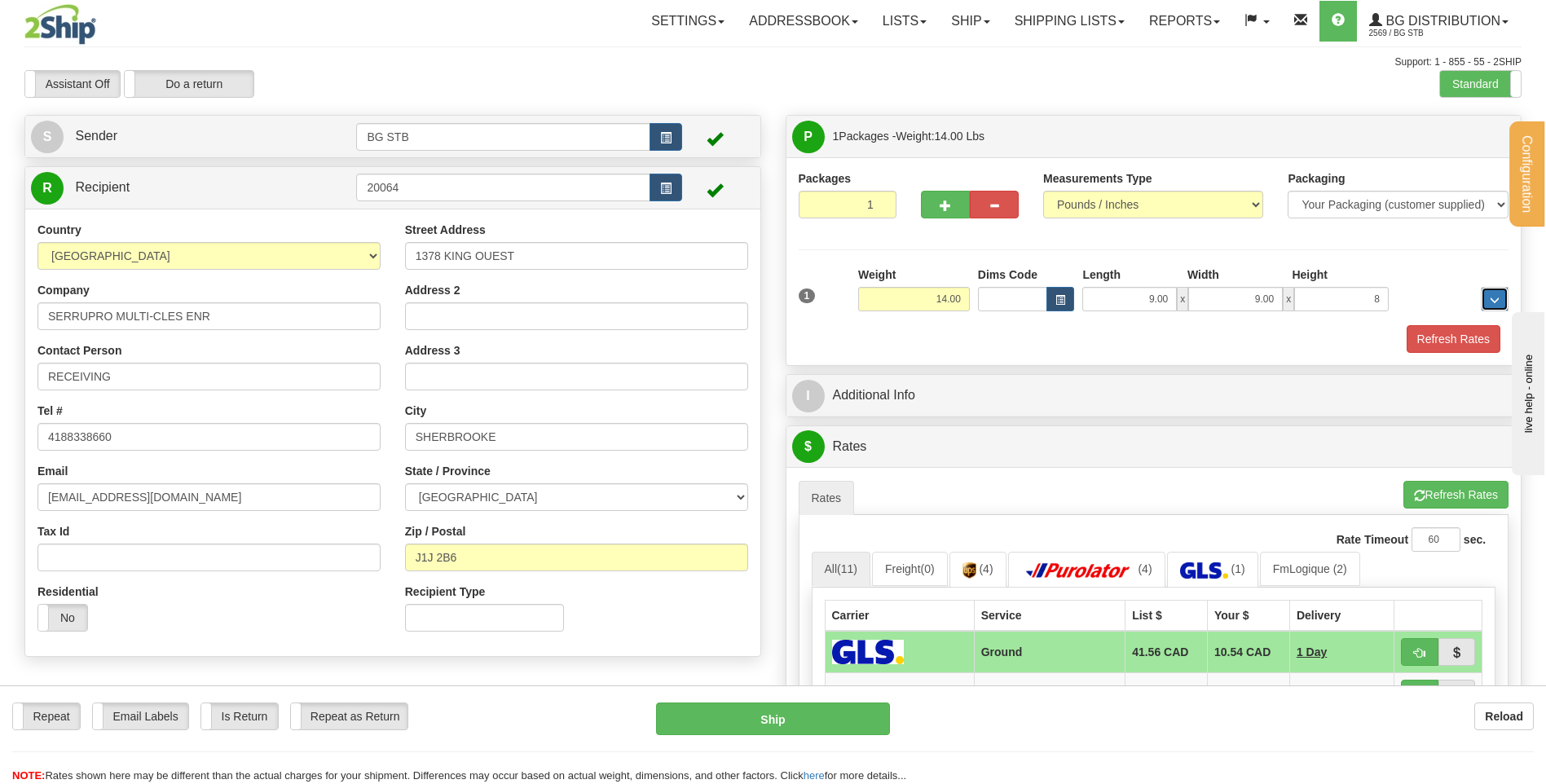
type input "8.00"
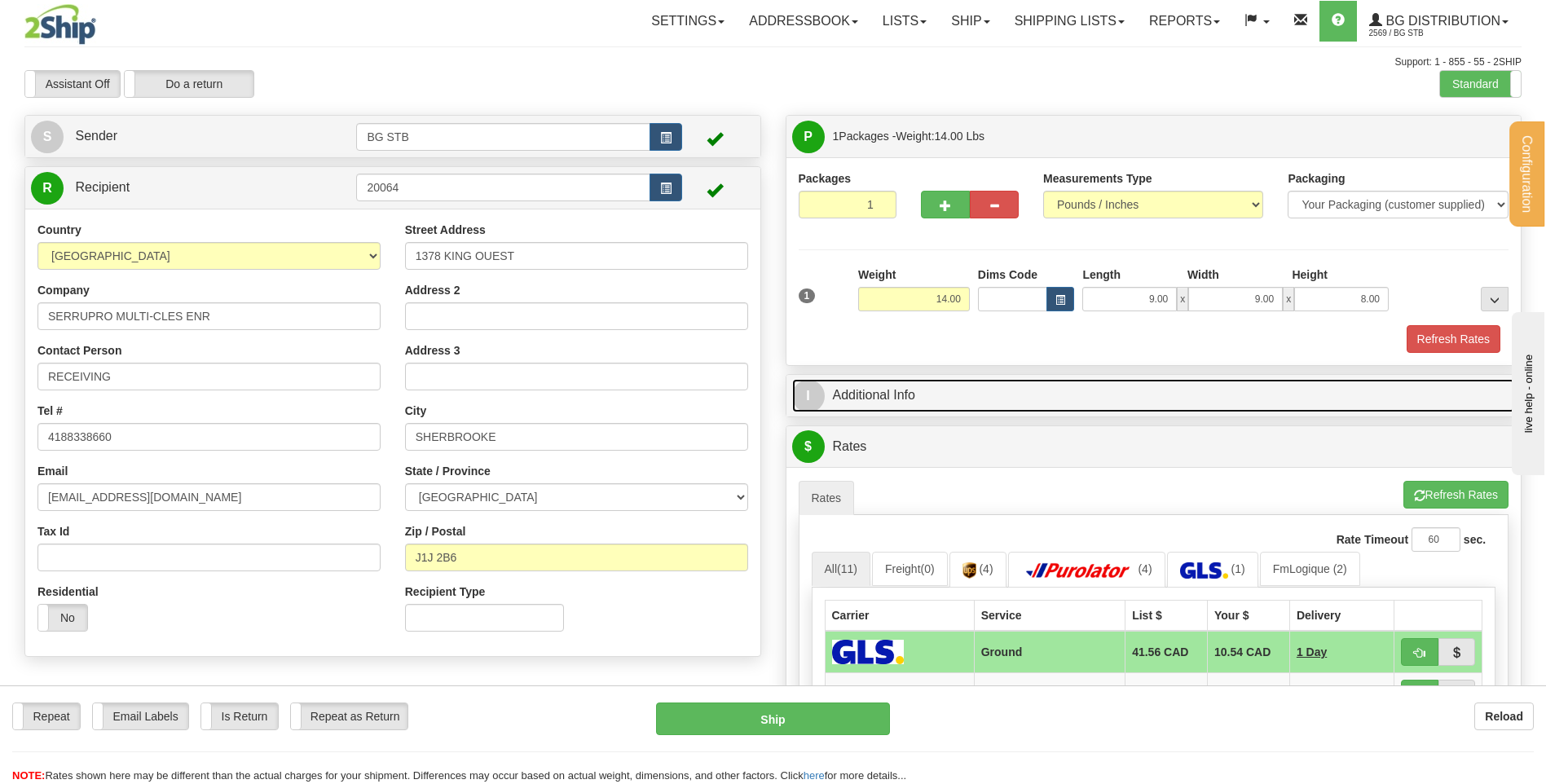
click at [1151, 385] on link "I Additional Info" at bounding box center [1153, 396] width 724 height 34
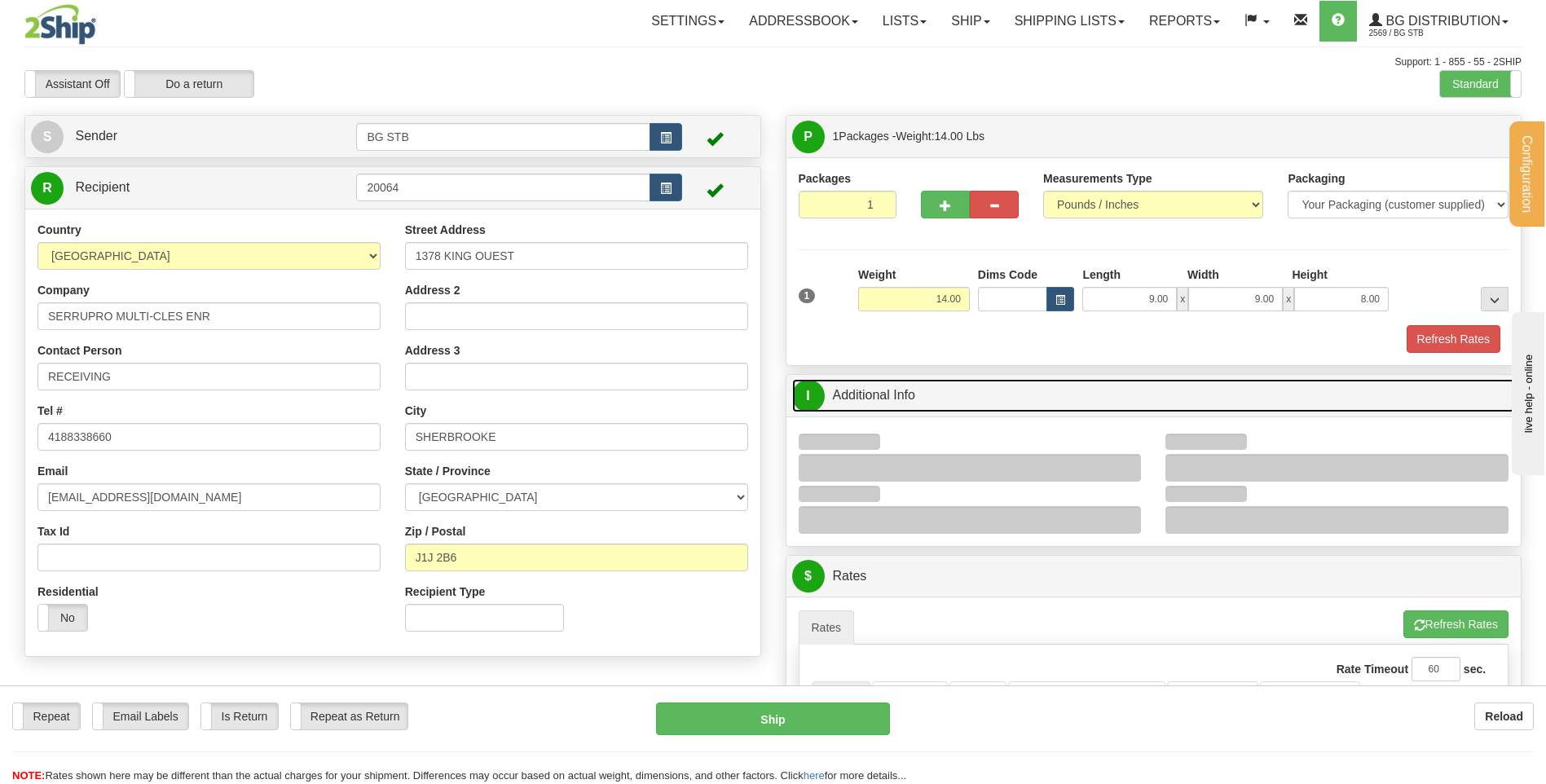
scroll to position [244, 0]
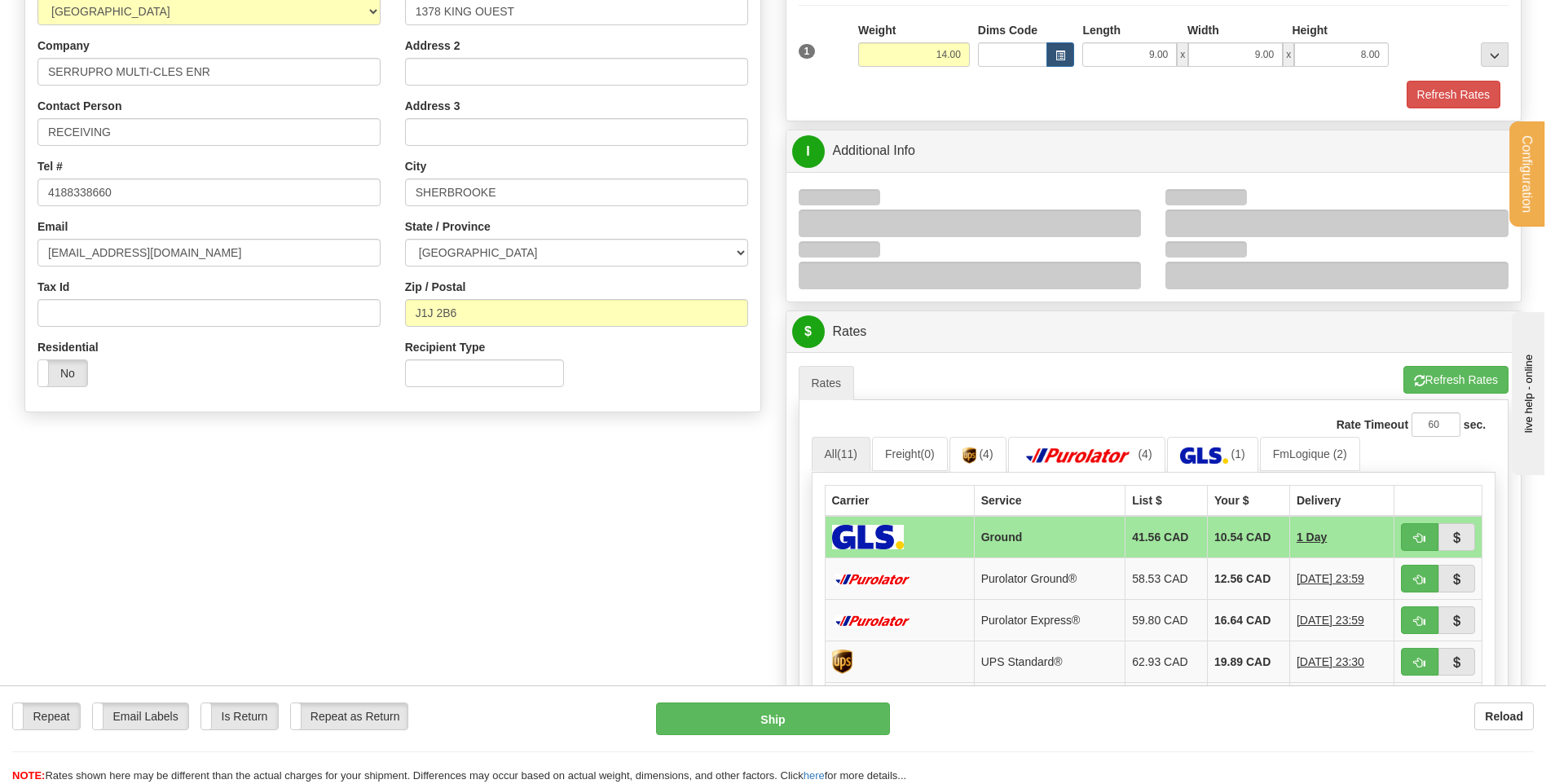
click at [1119, 207] on div at bounding box center [969, 211] width 367 height 53
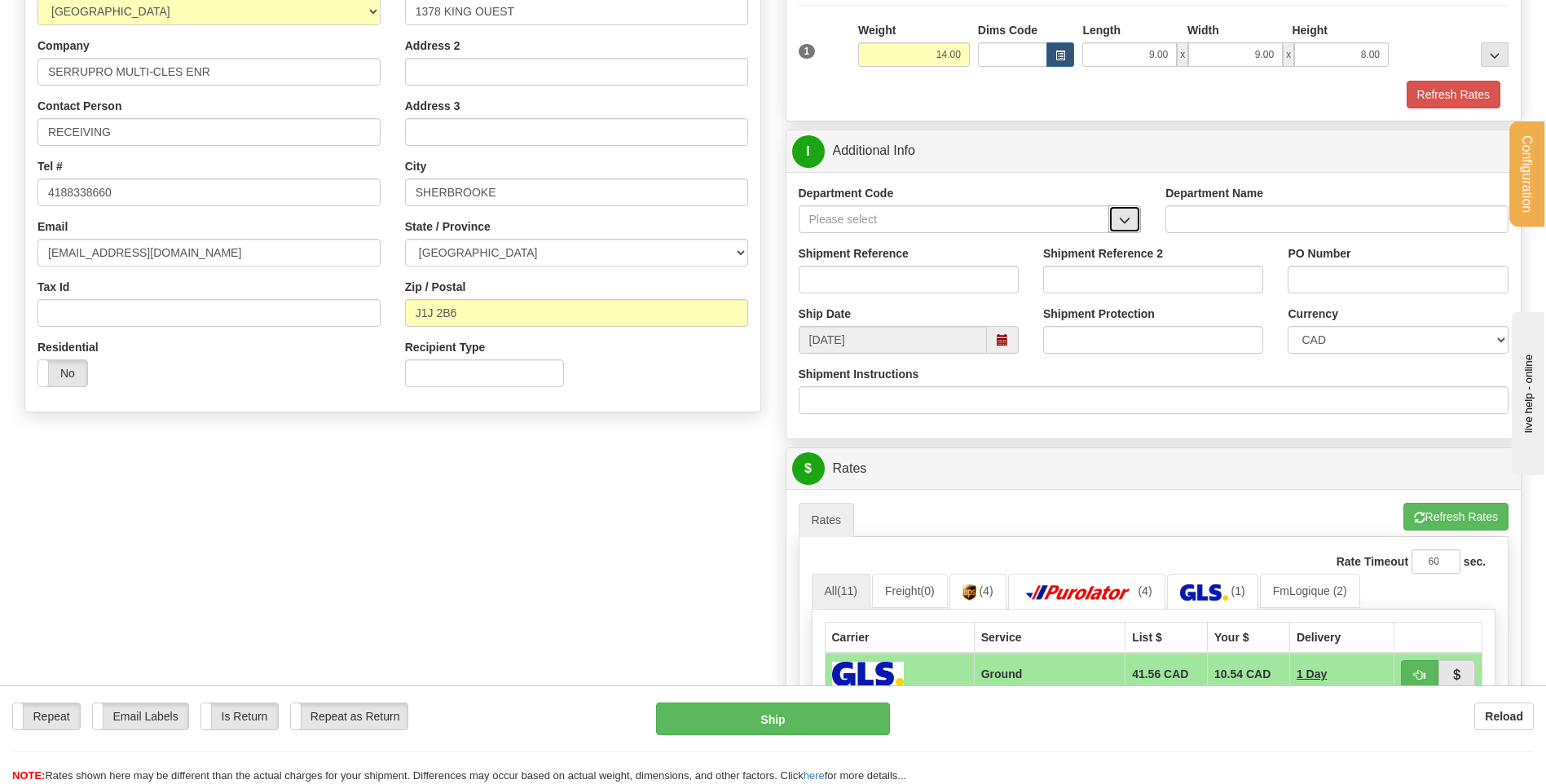
click at [1128, 220] on span "button" at bounding box center [1124, 220] width 11 height 10
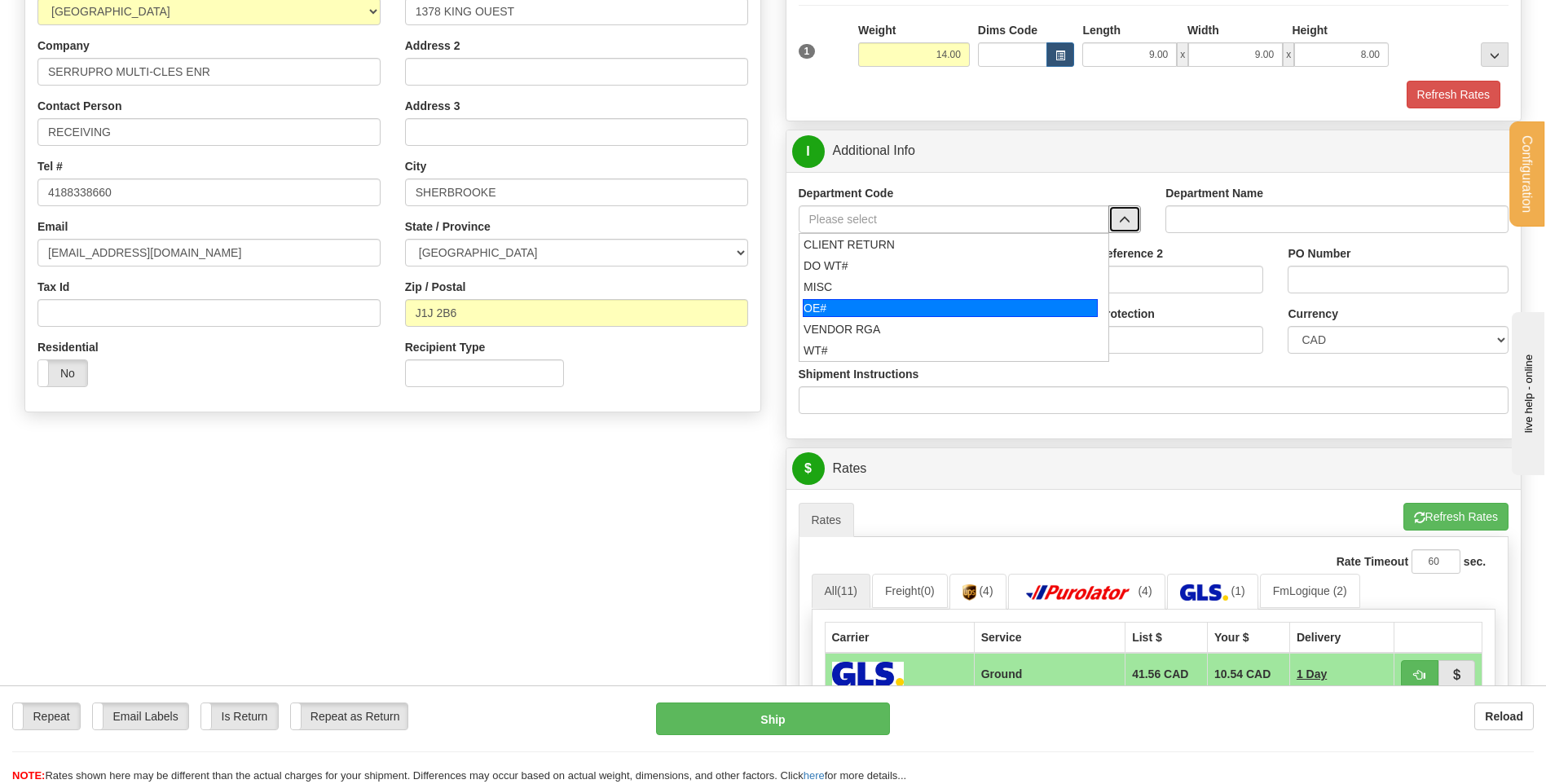
drag, startPoint x: 945, startPoint y: 303, endPoint x: 935, endPoint y: 279, distance: 26.0
click at [943, 303] on div "OE#" at bounding box center [951, 307] width 295 height 18
type input "OE#"
type input "ORDERS"
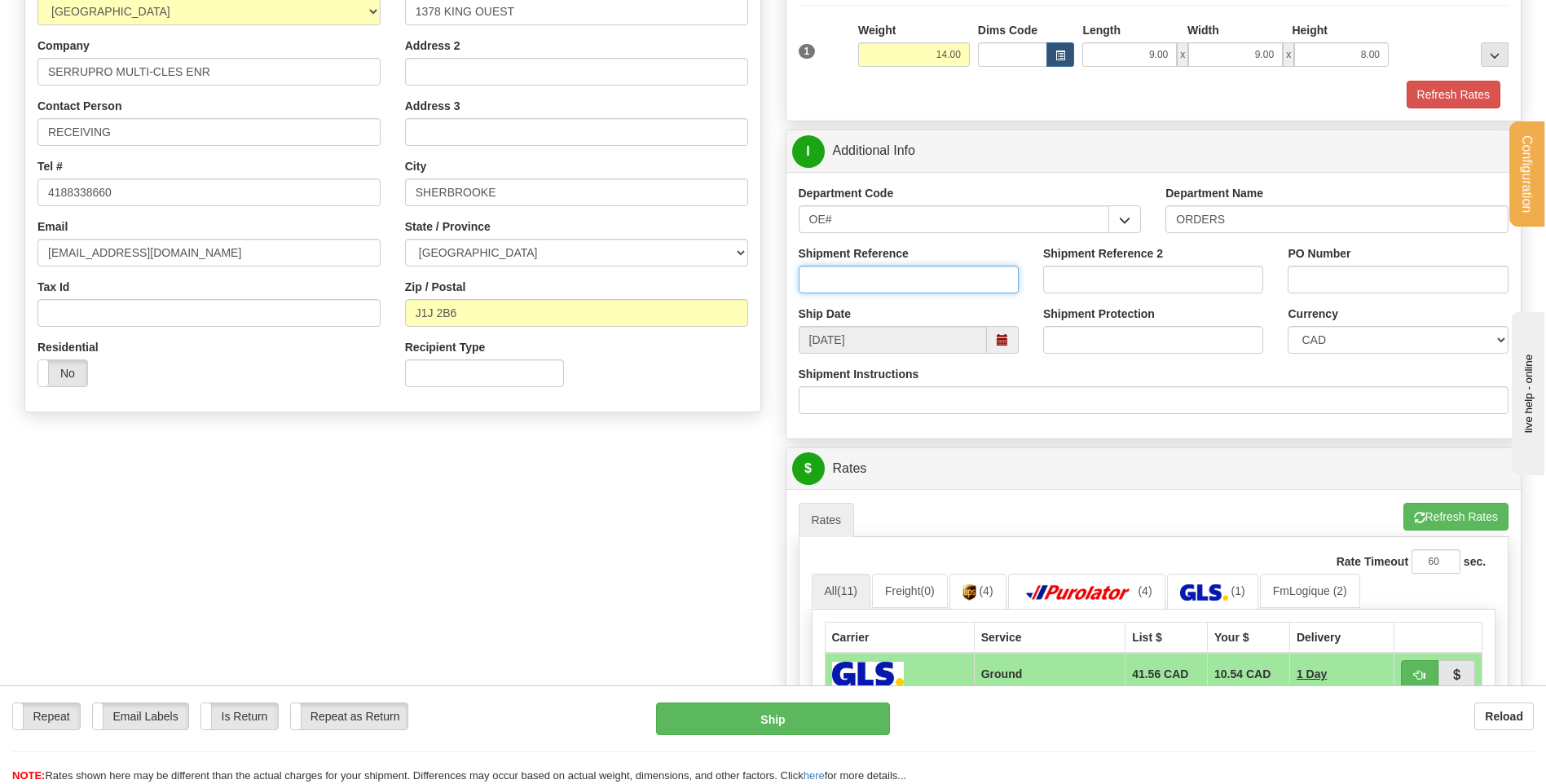
click at [935, 278] on input "Shipment Reference" at bounding box center [908, 280] width 220 height 28
type input "80004993-01"
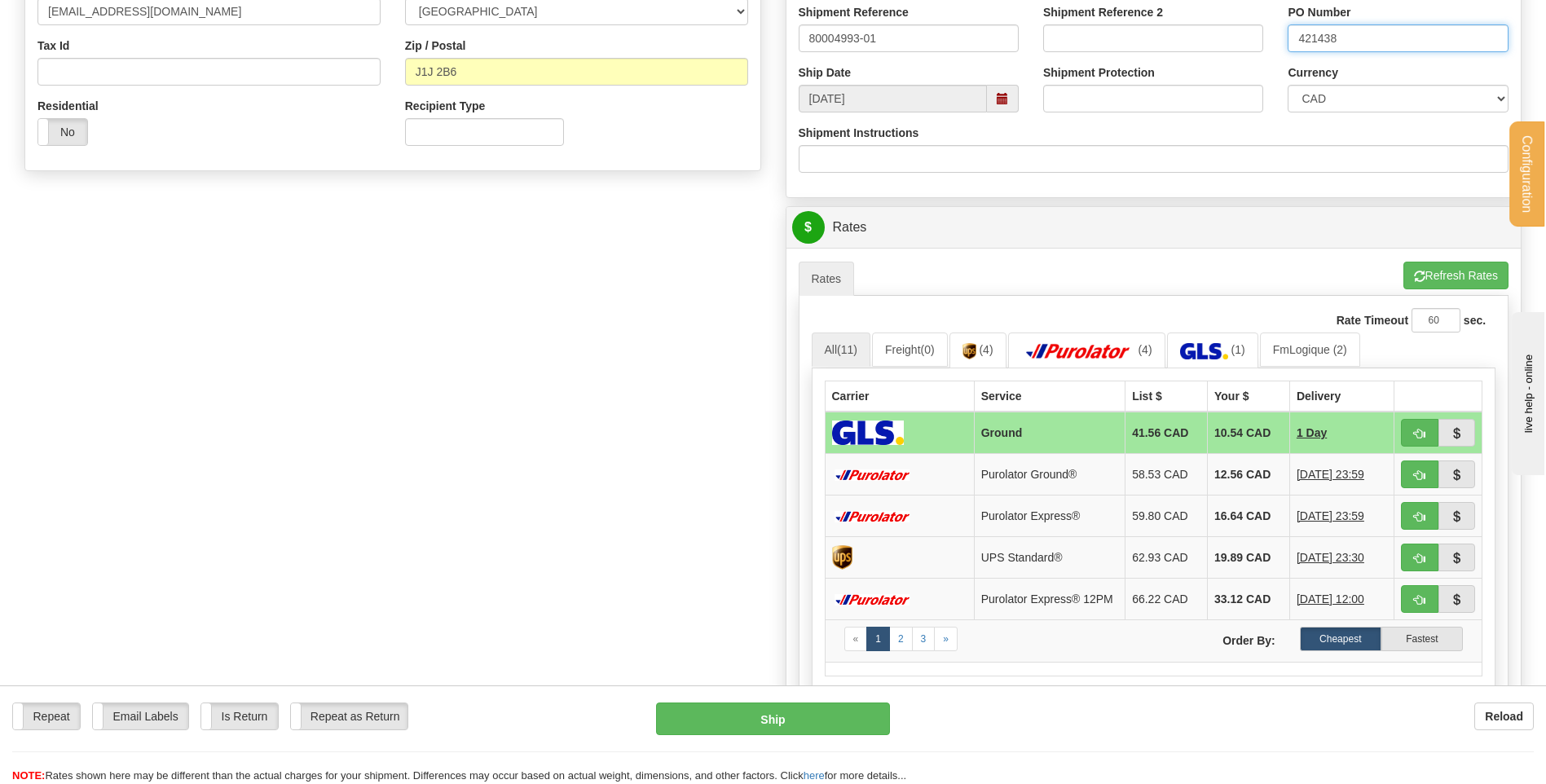
scroll to position [652, 0]
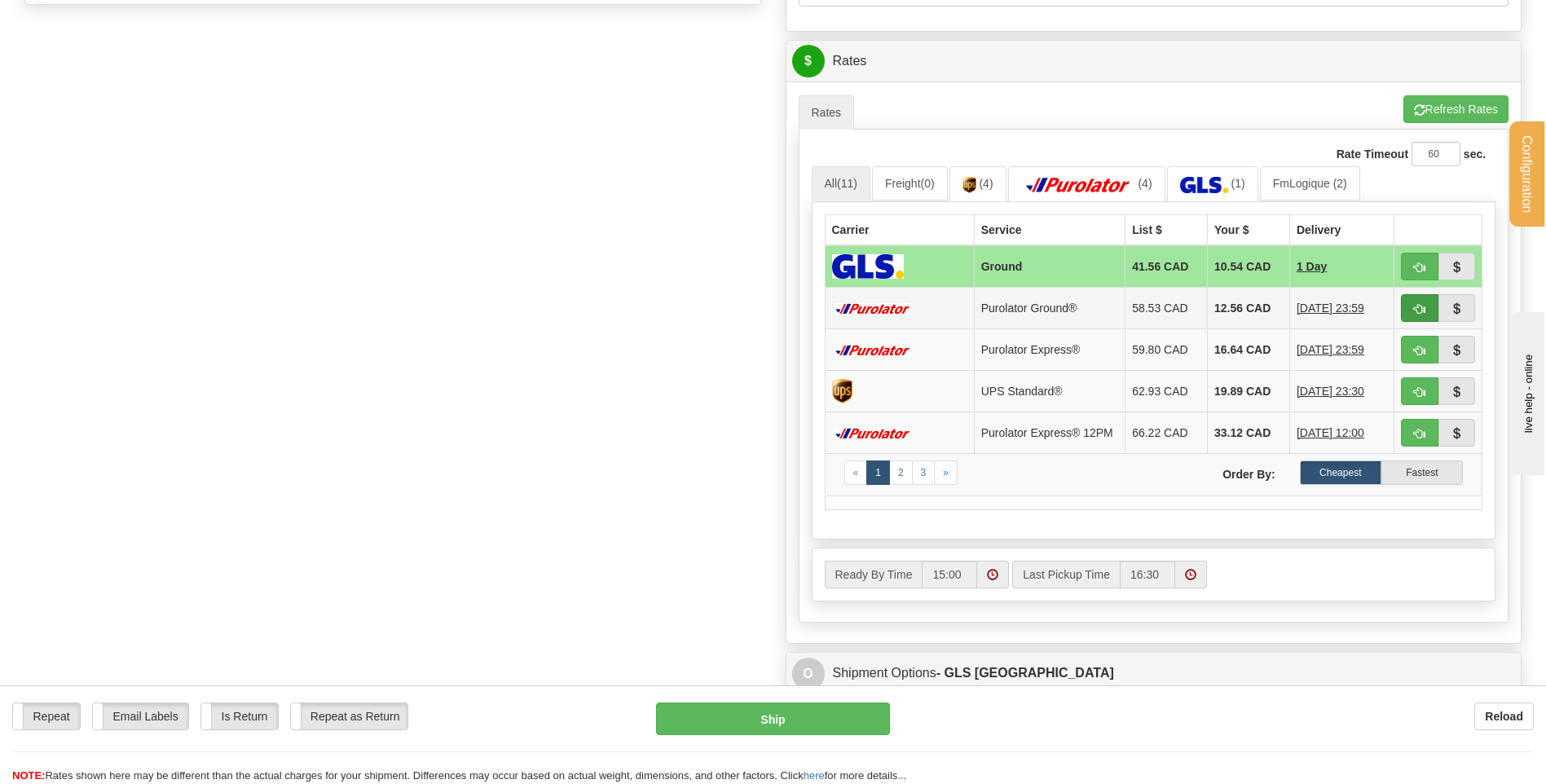
type input "421438"
drag, startPoint x: 1415, startPoint y: 305, endPoint x: 1293, endPoint y: 330, distance: 124.5
click at [1415, 305] on span "button" at bounding box center [1420, 309] width 11 height 10
type input "260"
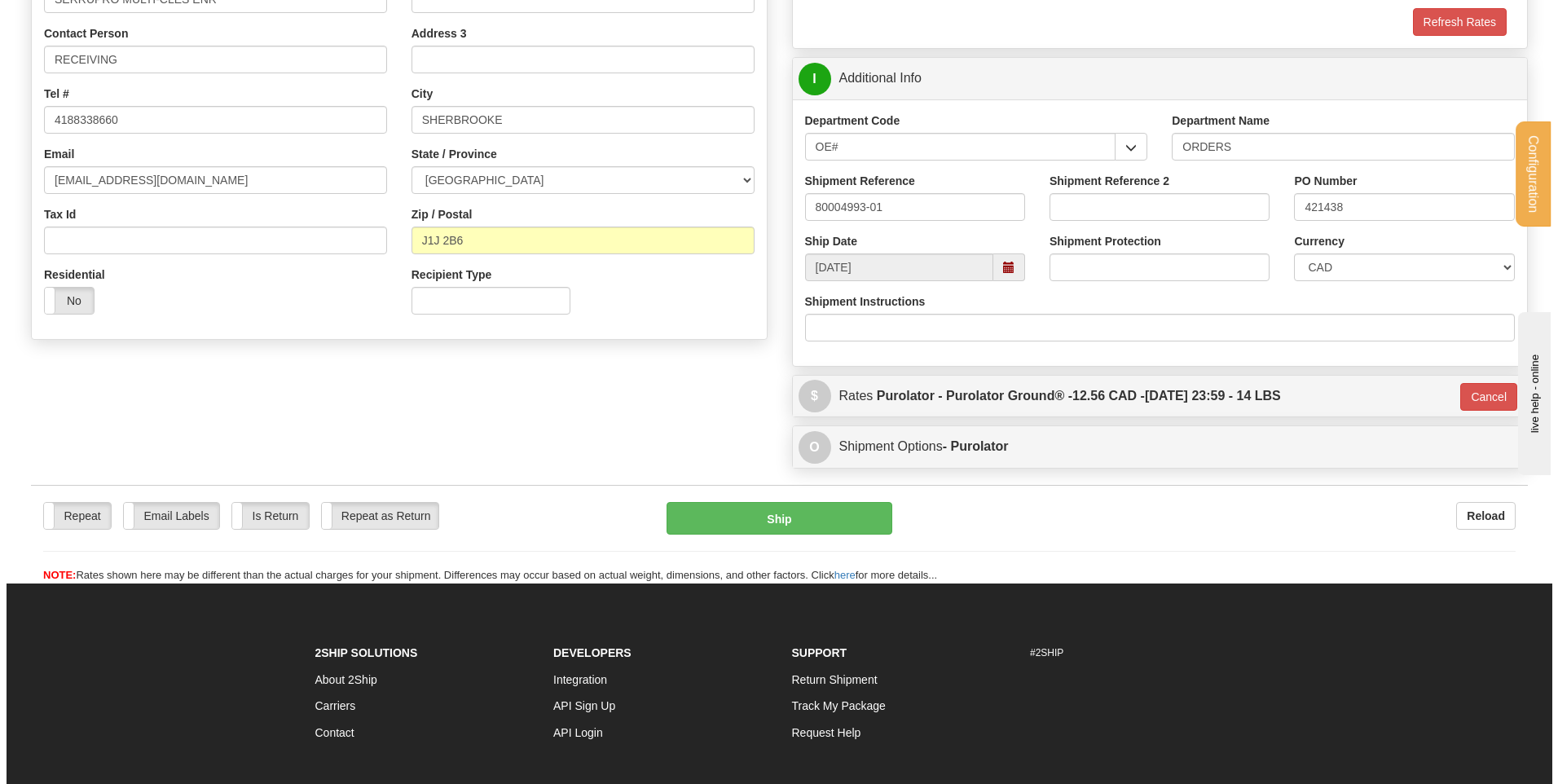
scroll to position [315, 0]
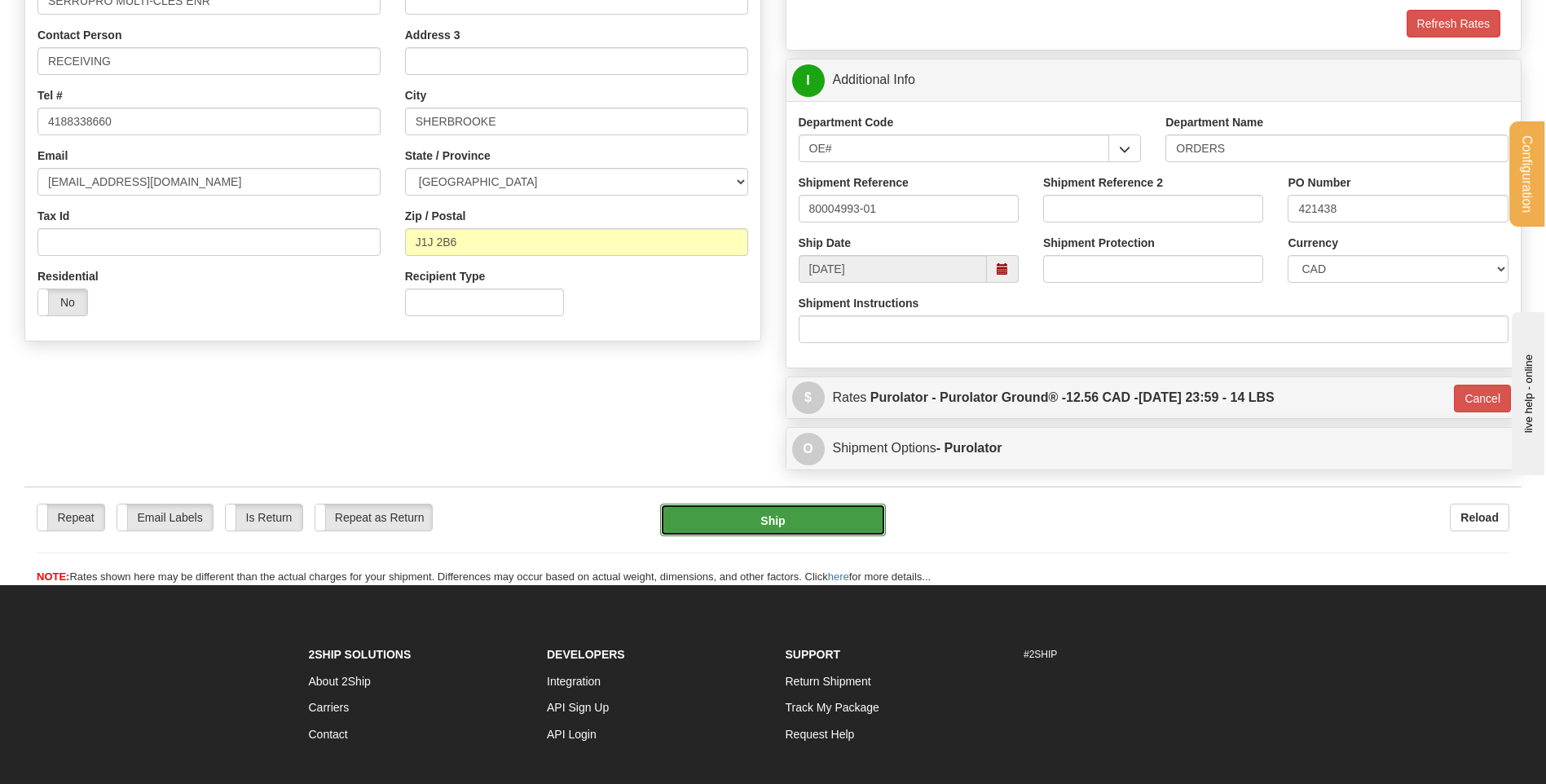
click at [761, 510] on button "Ship" at bounding box center [772, 519] width 224 height 33
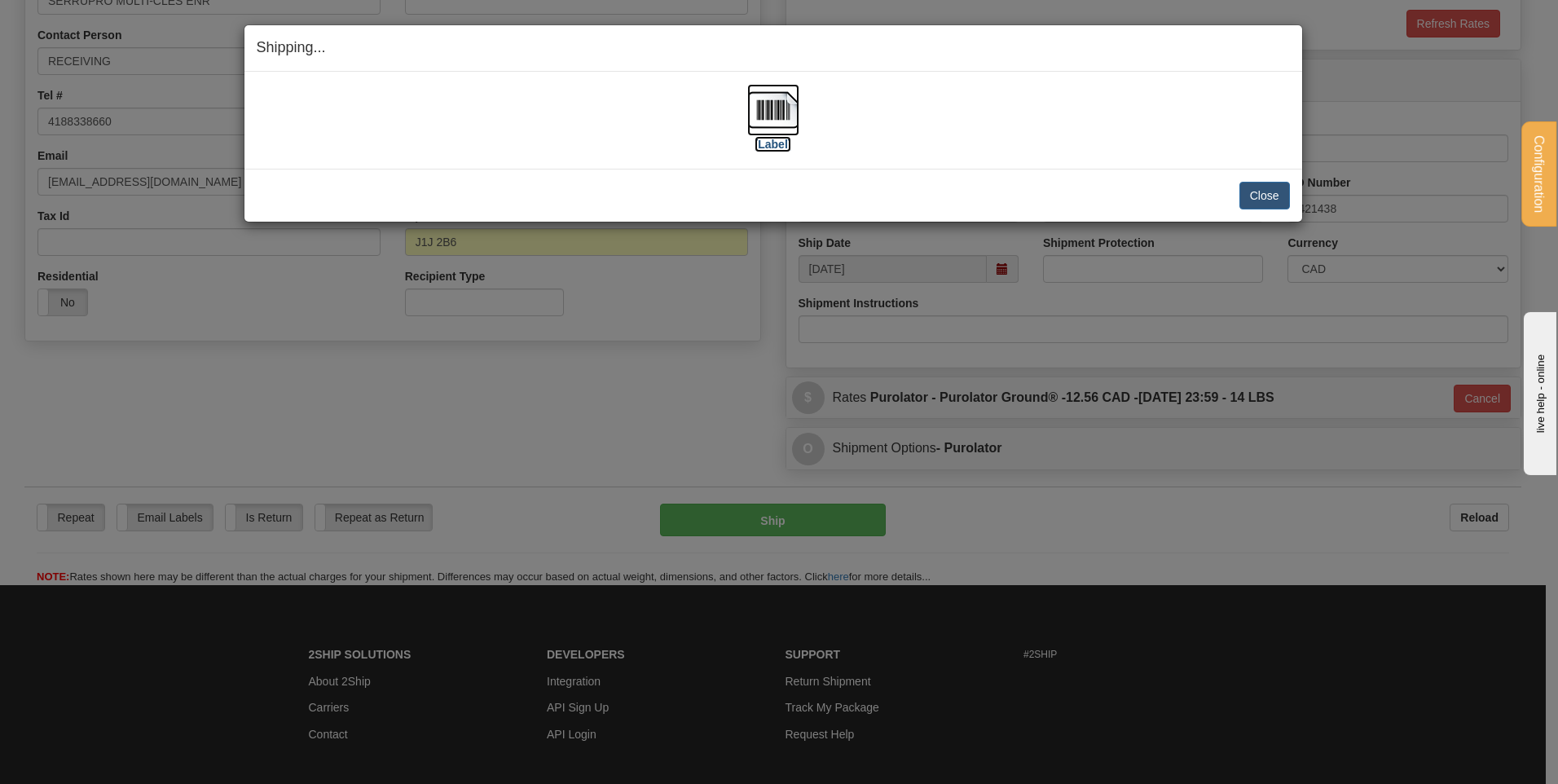
click at [798, 120] on img at bounding box center [774, 110] width 53 height 53
click at [1272, 191] on button "Close" at bounding box center [1265, 196] width 51 height 28
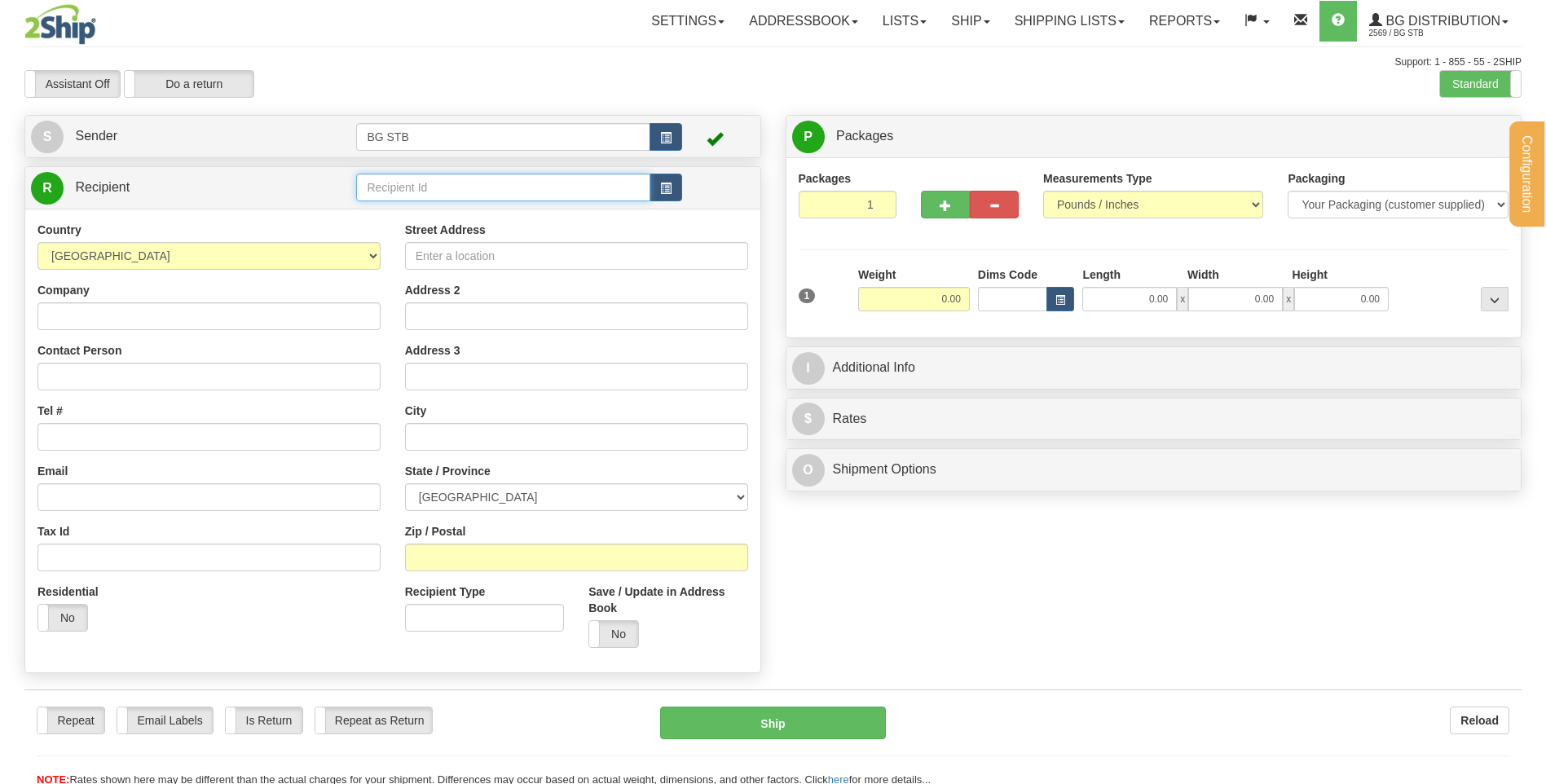
click at [410, 185] on input "text" at bounding box center [502, 188] width 293 height 28
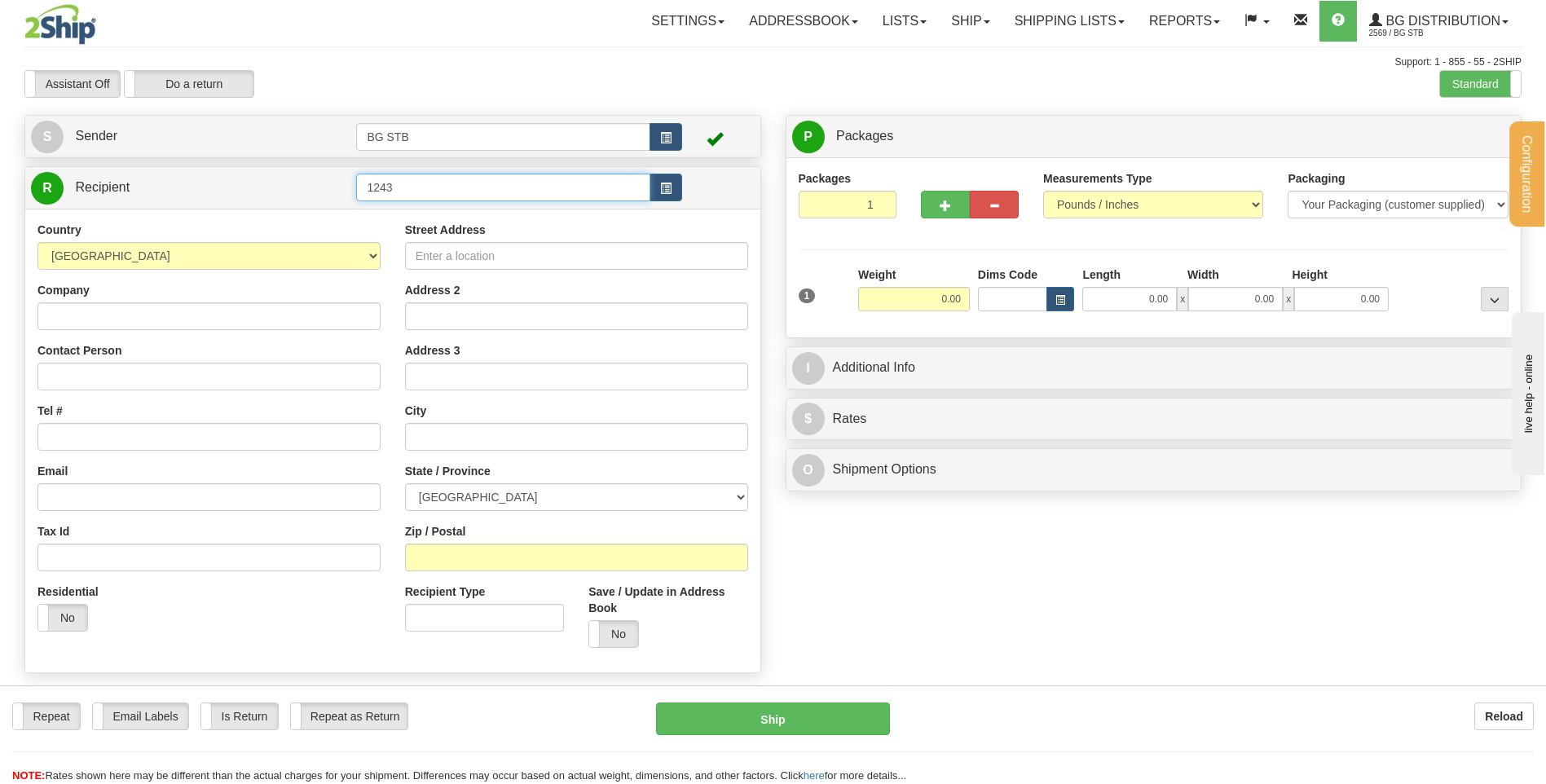
type input "1243"
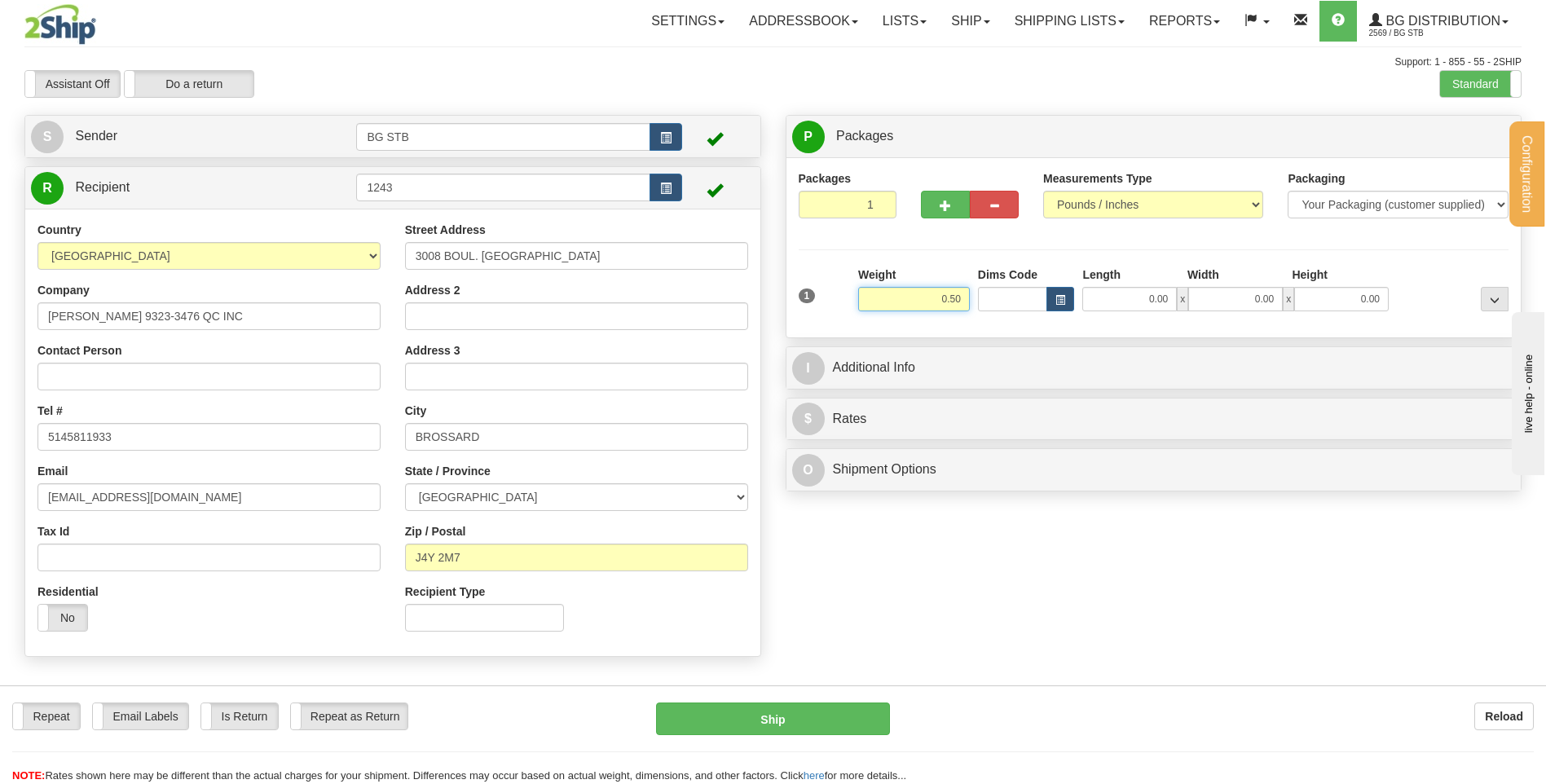
type input "0.50"
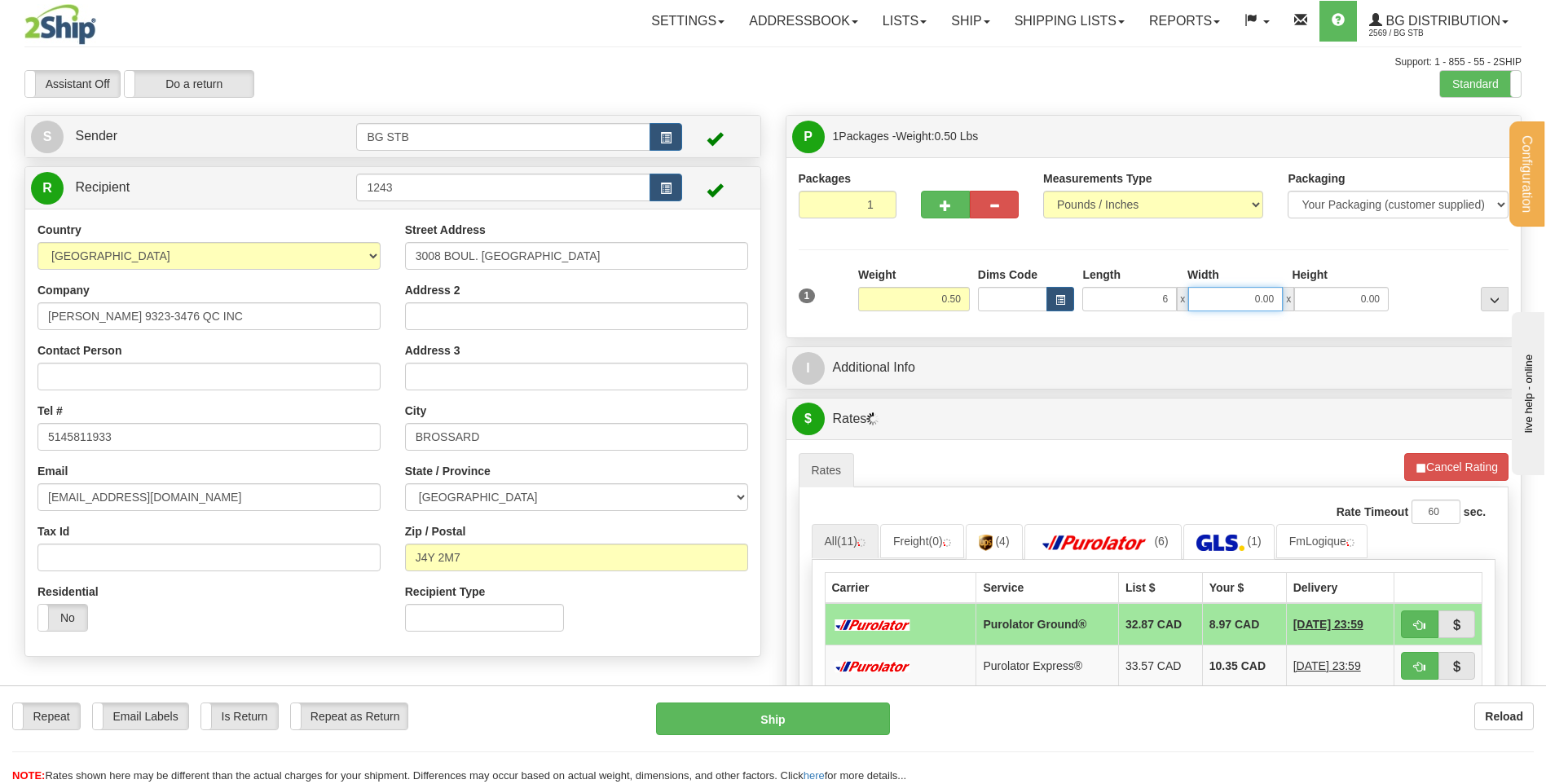
type input "6.00"
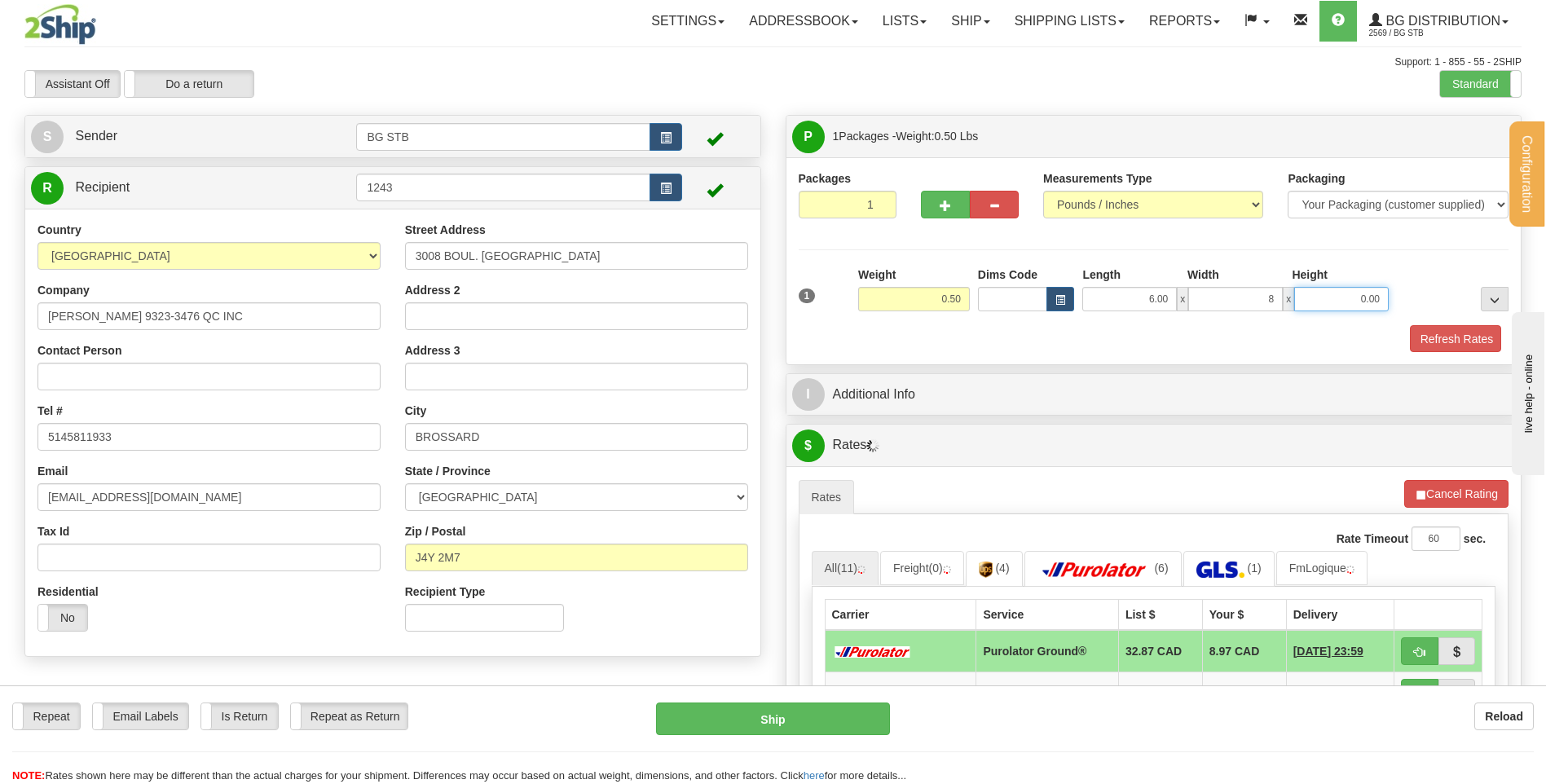
type input "8.00"
type input "5.00"
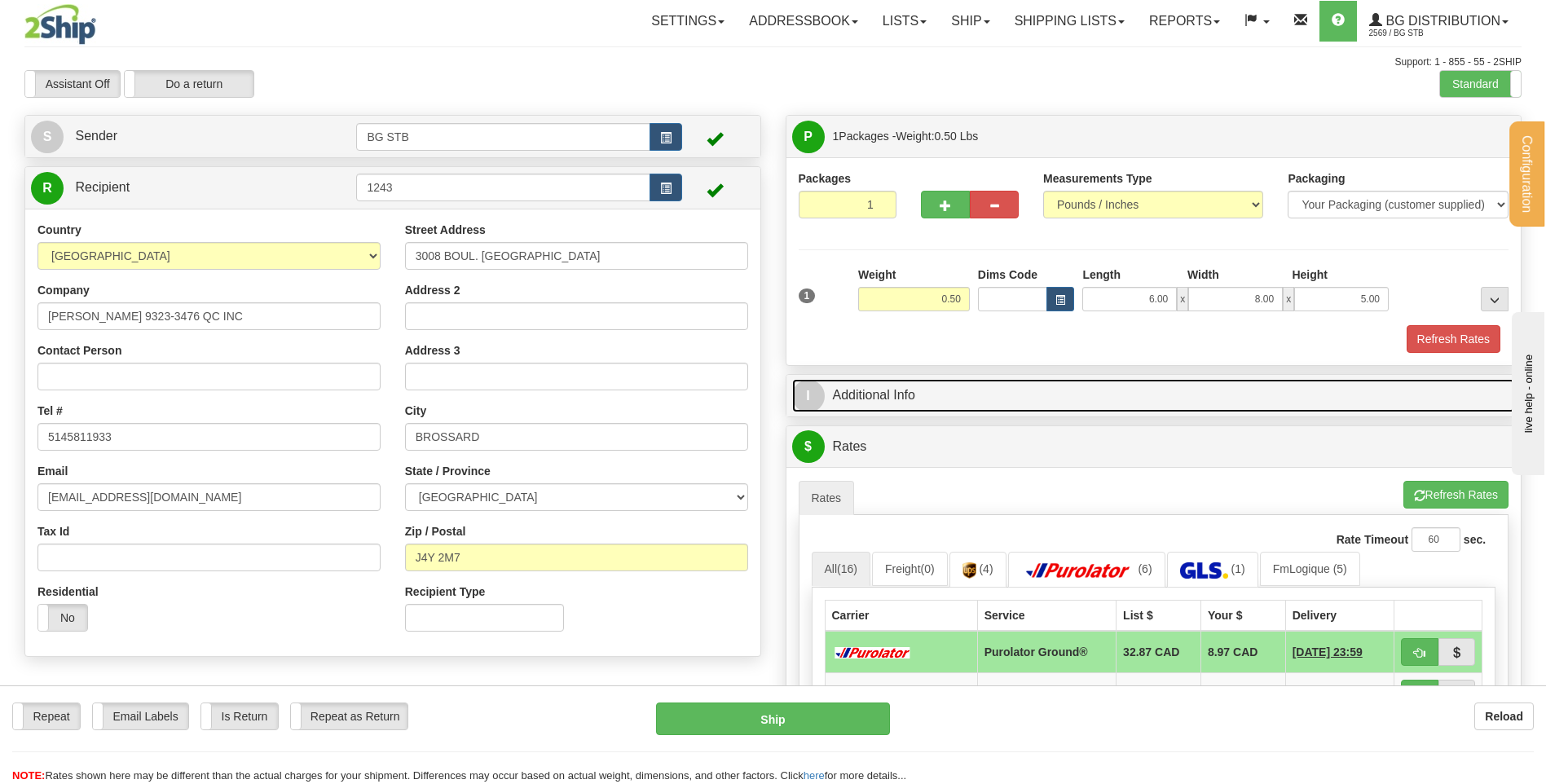
click at [994, 385] on link "I Additional Info" at bounding box center [1153, 396] width 724 height 34
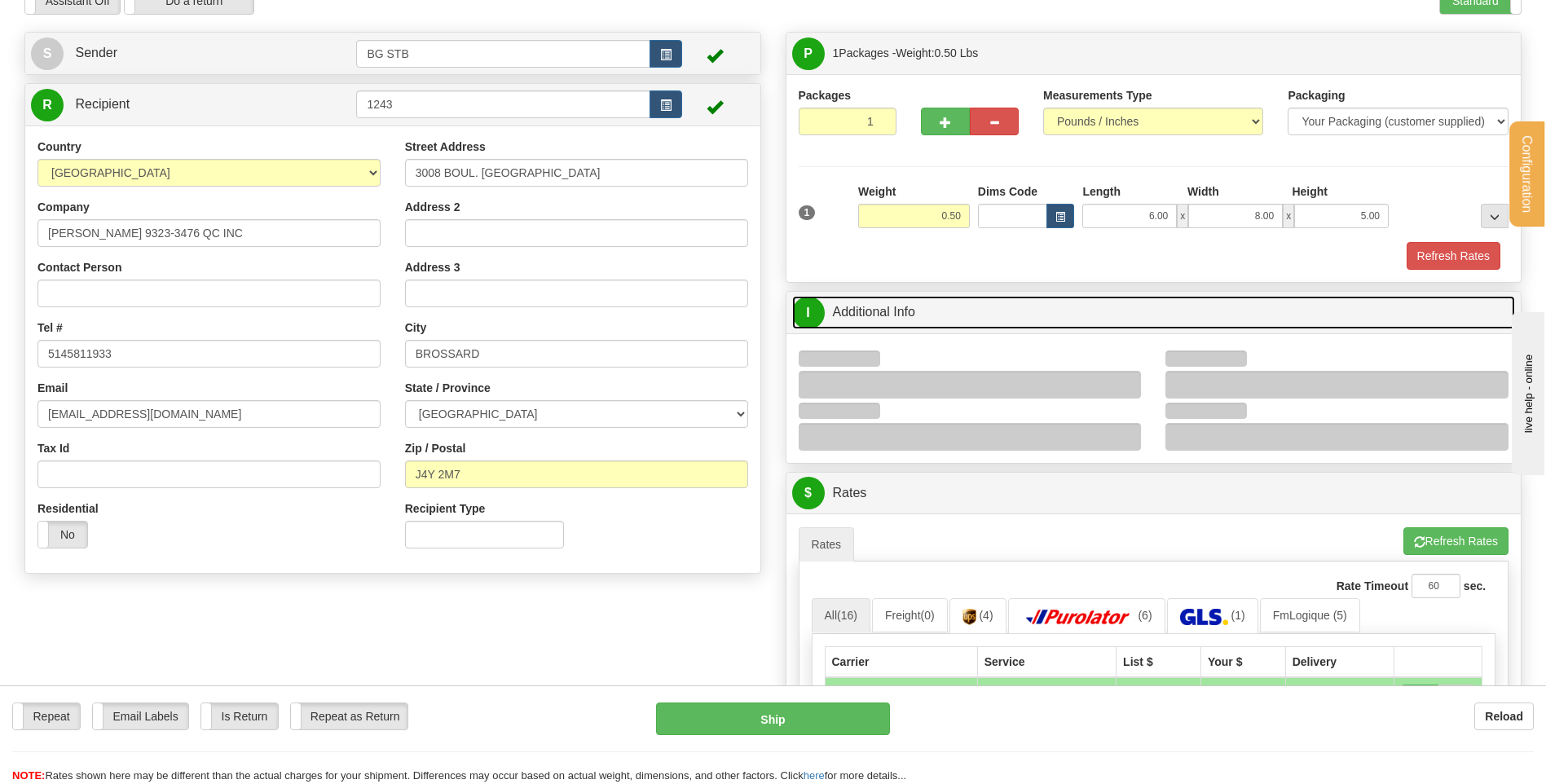
scroll to position [163, 0]
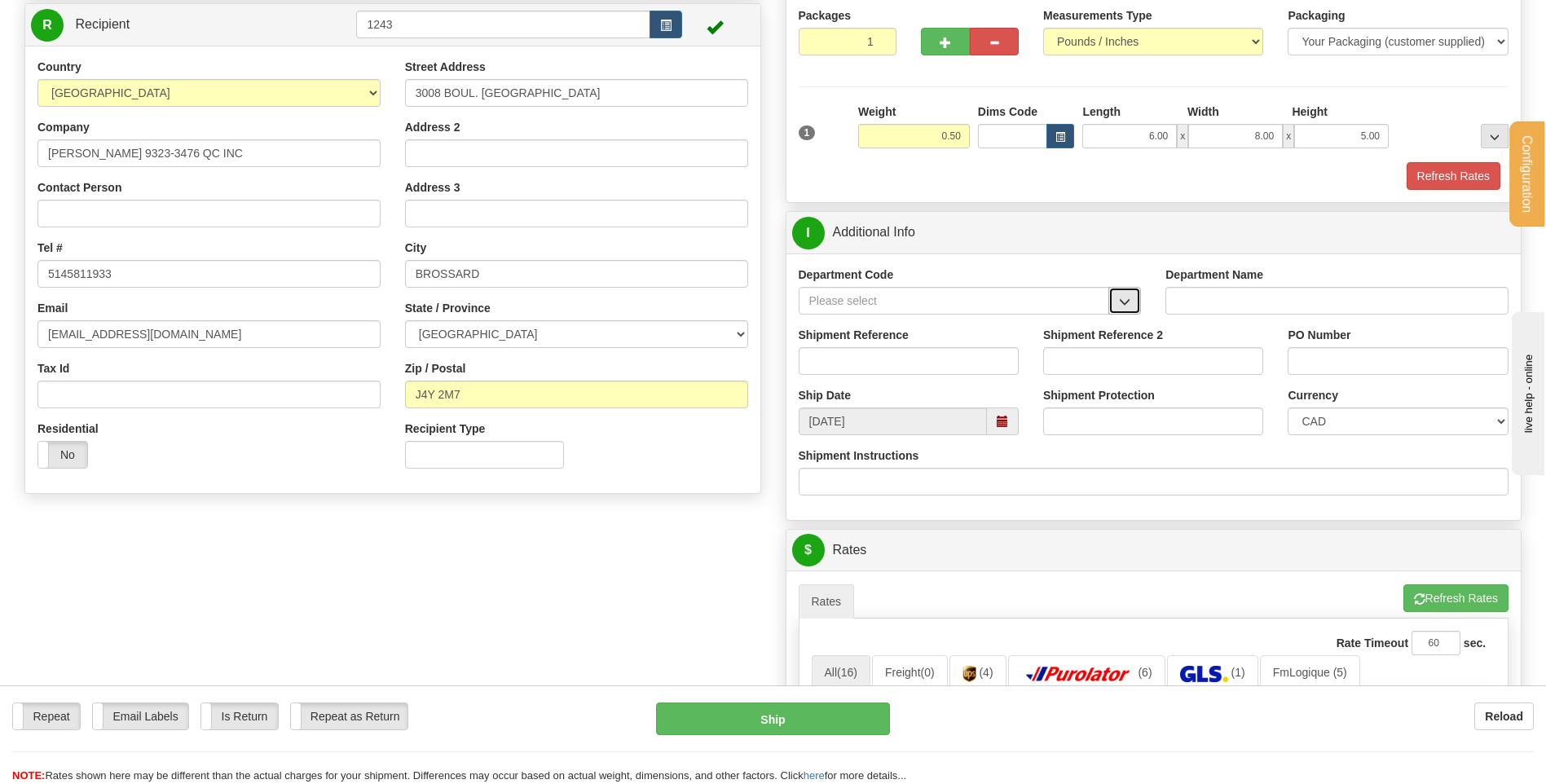
click at [1128, 298] on span "button" at bounding box center [1124, 301] width 11 height 10
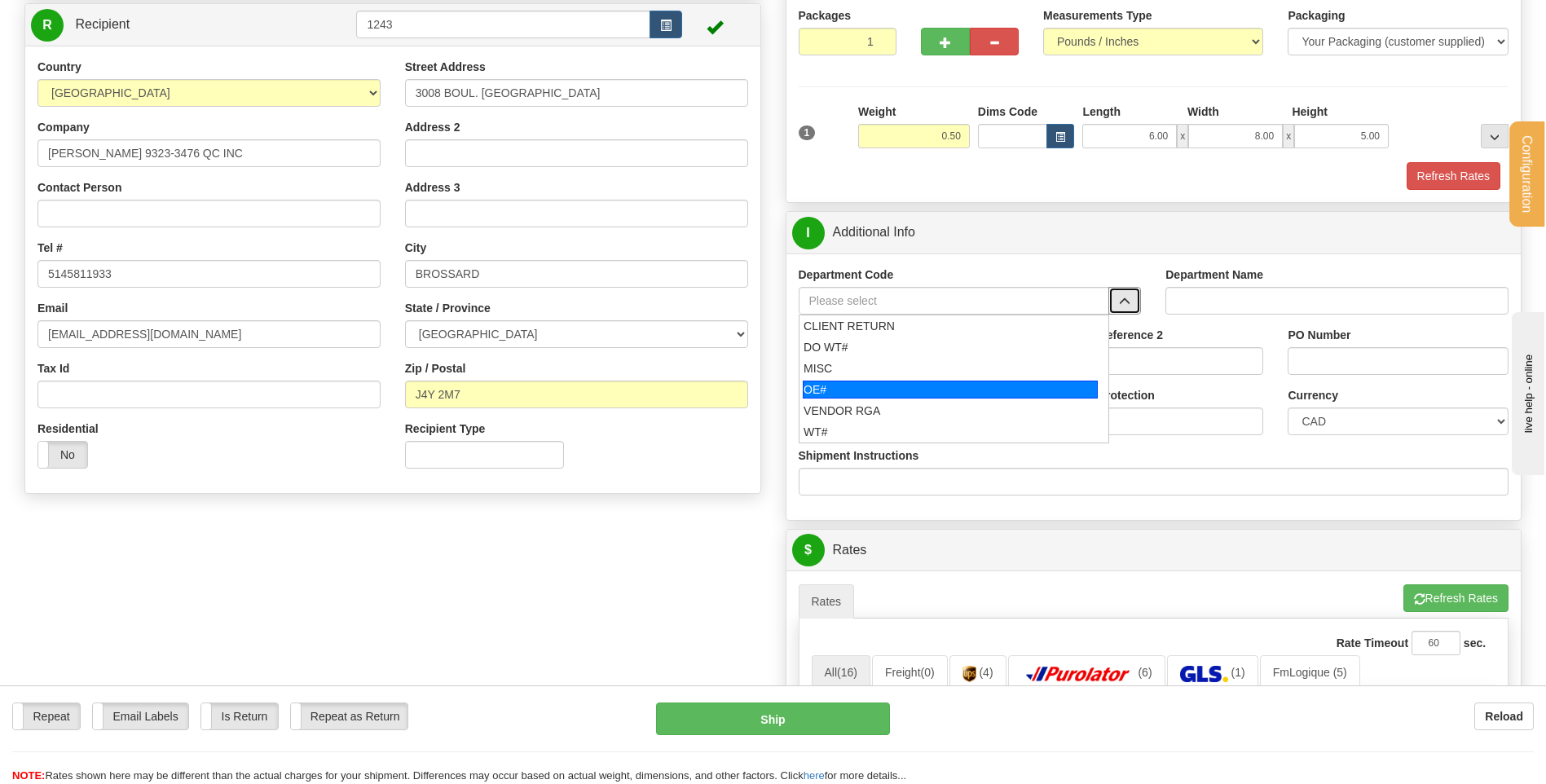
click at [858, 385] on div "OE#" at bounding box center [951, 389] width 295 height 18
type input "OE#"
type input "ORDERS"
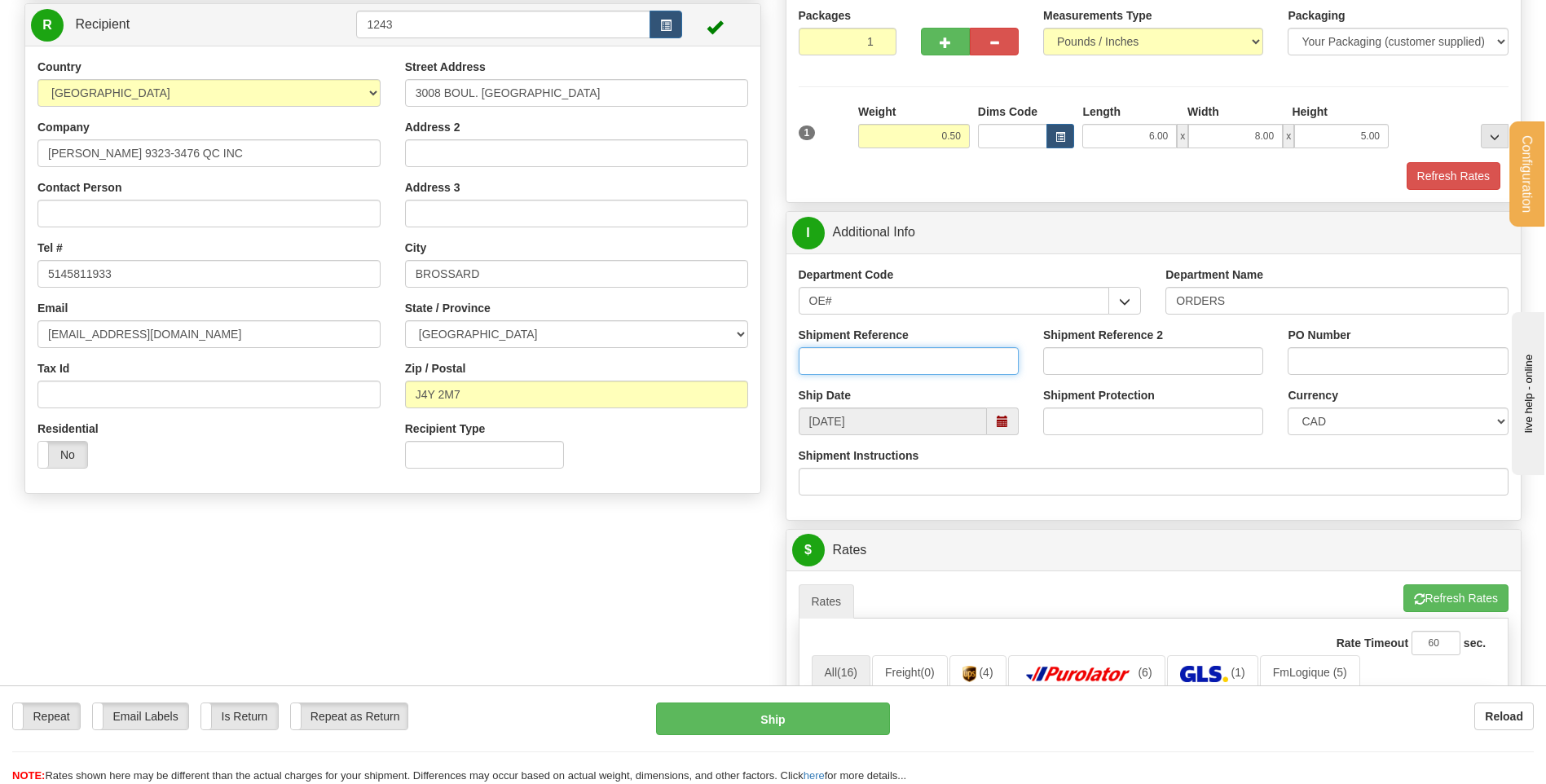
click at [861, 359] on input "Shipment Reference" at bounding box center [908, 361] width 220 height 28
type input "80005104-01"
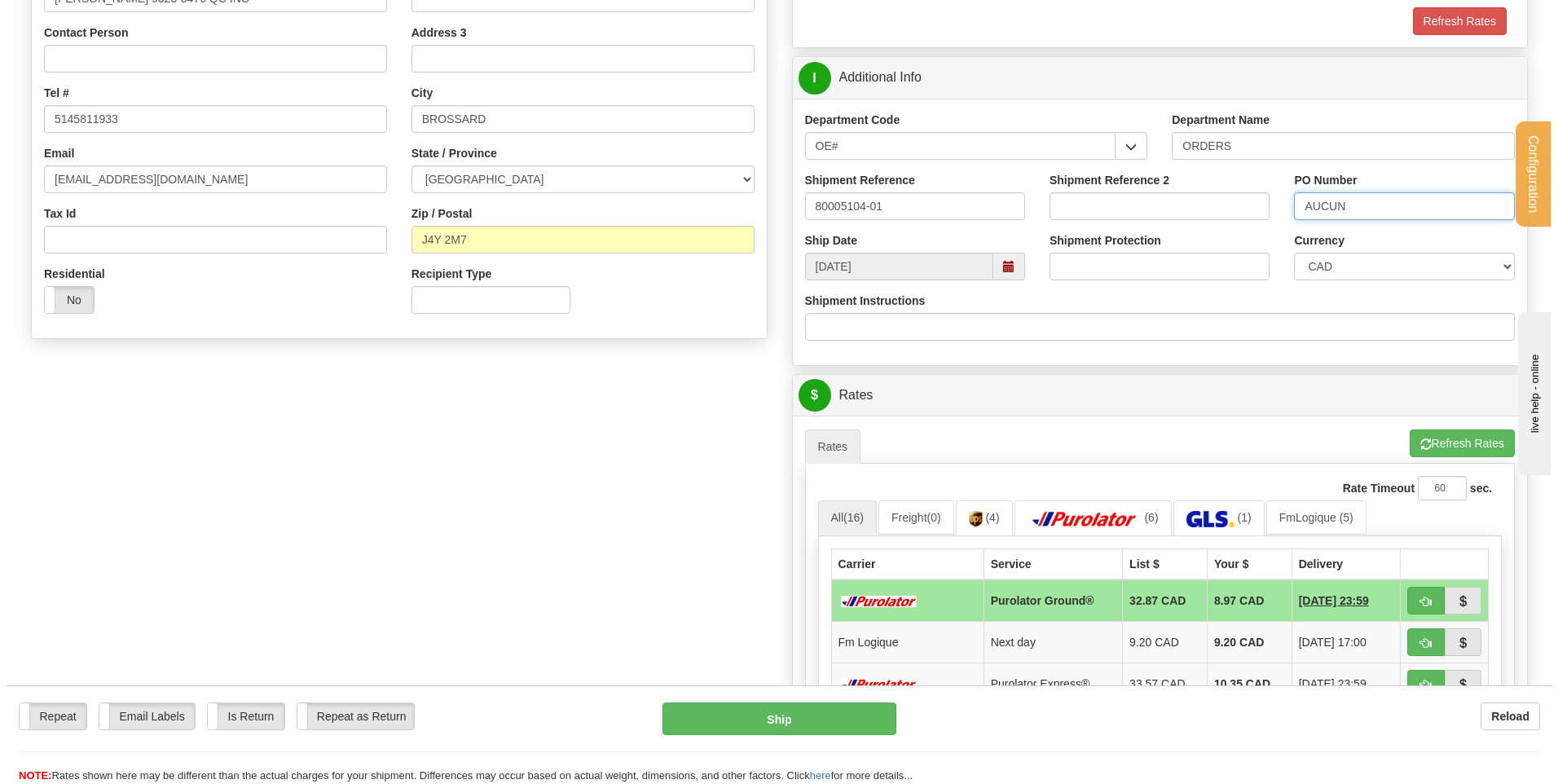
scroll to position [407, 0]
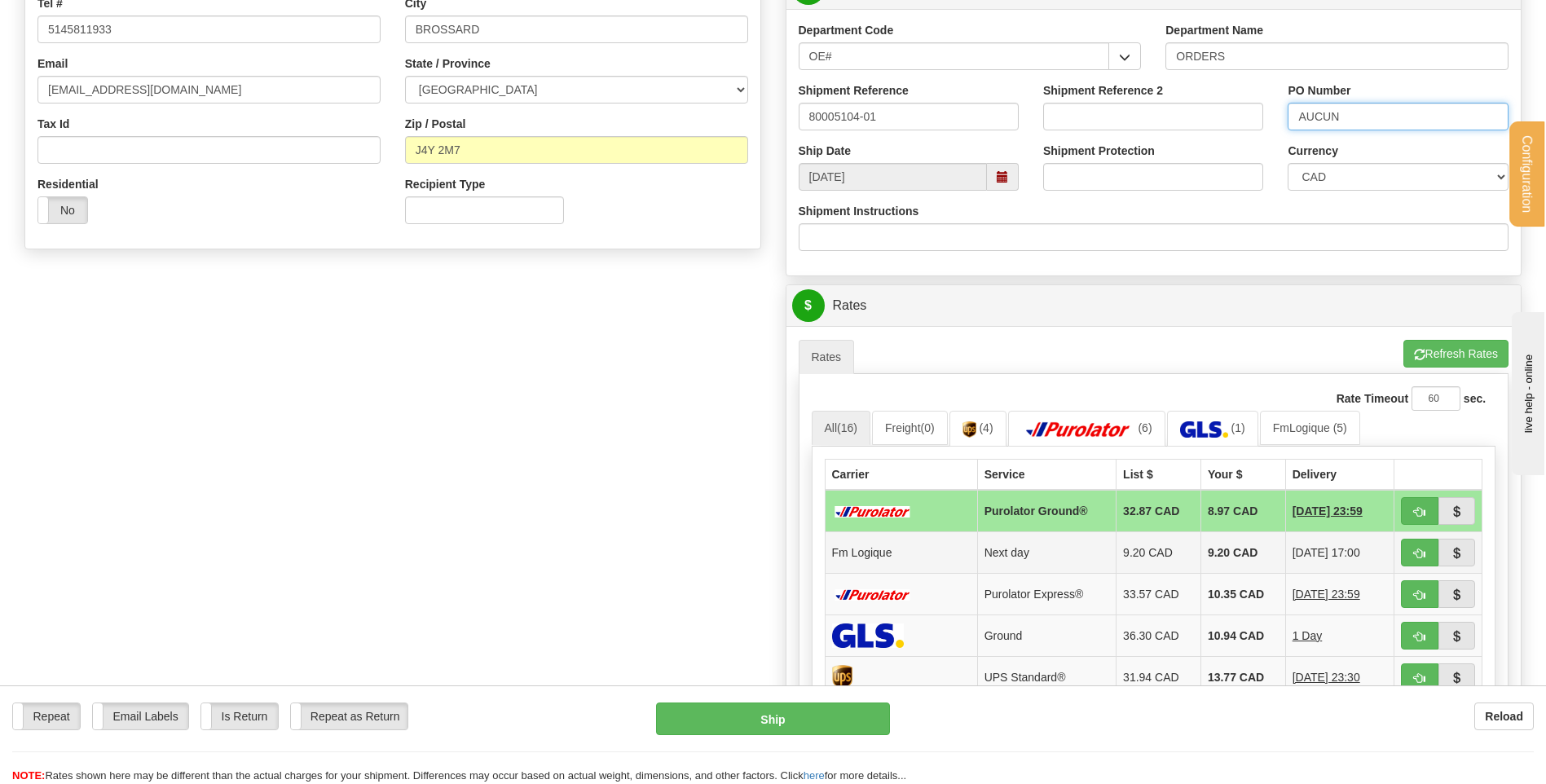
type input "AUCUN"
click at [1420, 558] on span "button" at bounding box center [1420, 553] width 11 height 10
type input "jour"
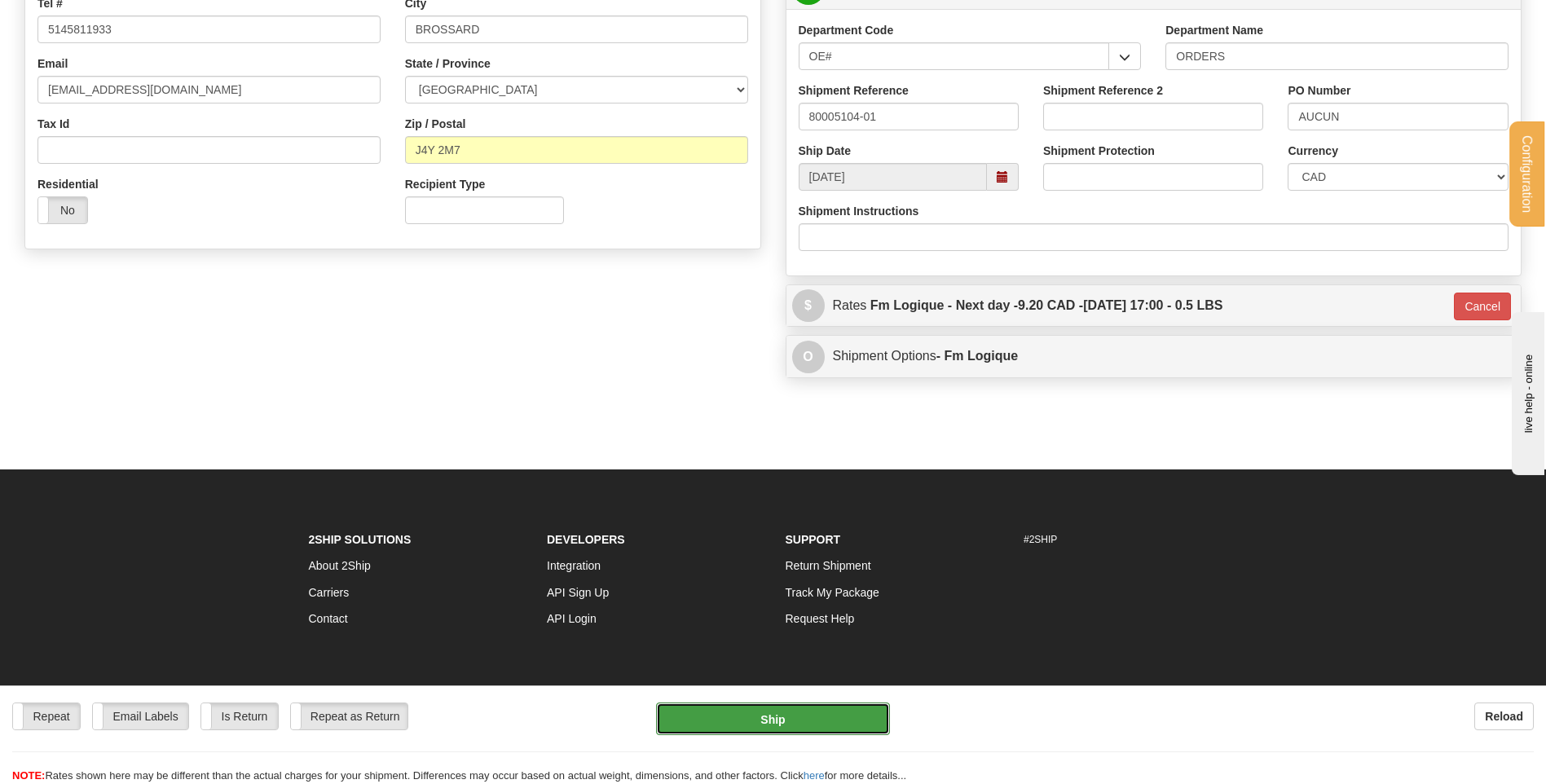
click at [765, 705] on button "Ship" at bounding box center [773, 718] width 233 height 33
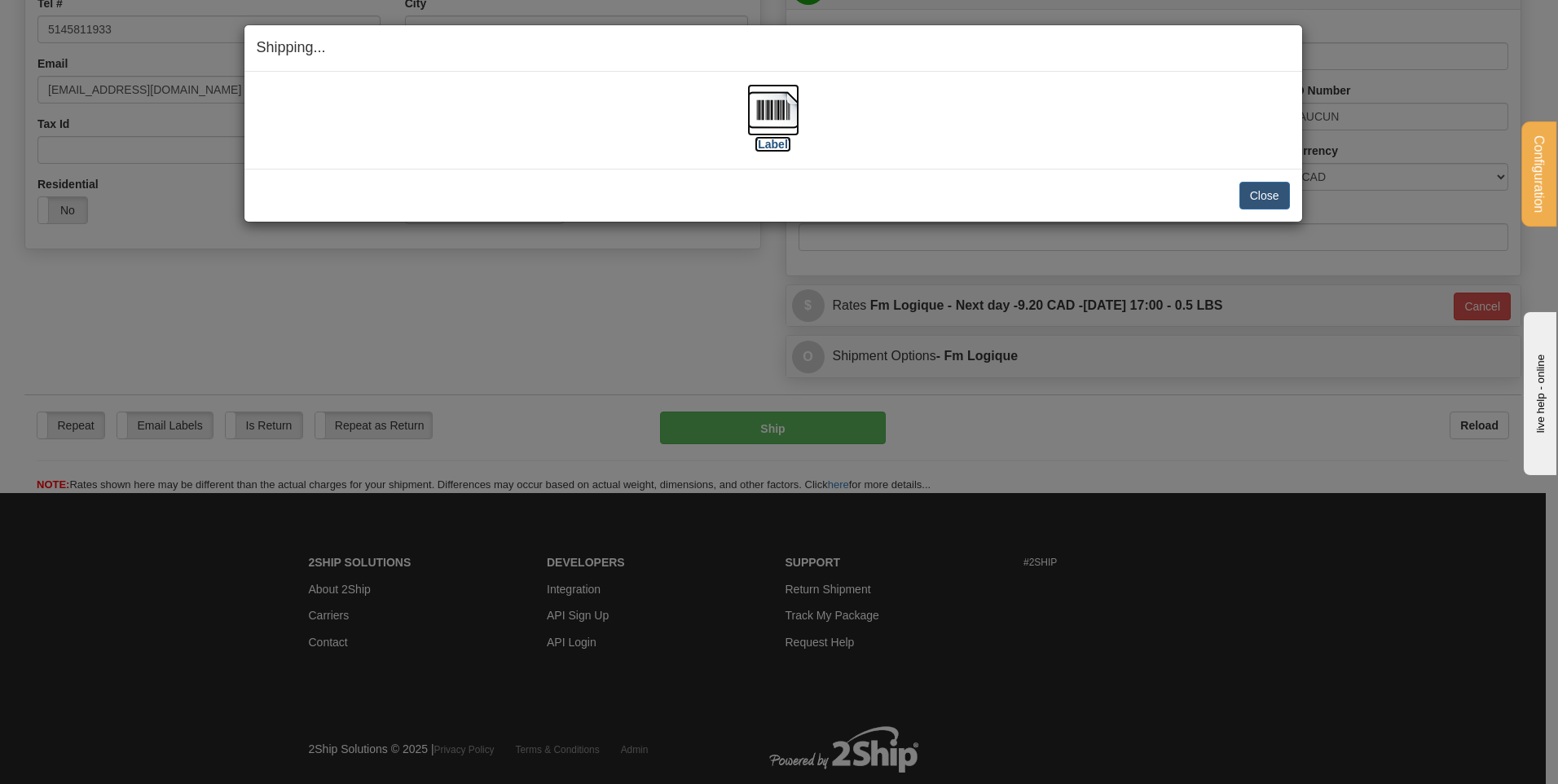
click at [780, 89] on img at bounding box center [774, 110] width 53 height 53
click at [1277, 180] on div "Close Cancel Cancel Shipment and Quit Pickup Quit Pickup ONLY" at bounding box center [773, 195] width 1057 height 53
click at [1275, 182] on button "Close" at bounding box center [1265, 196] width 51 height 28
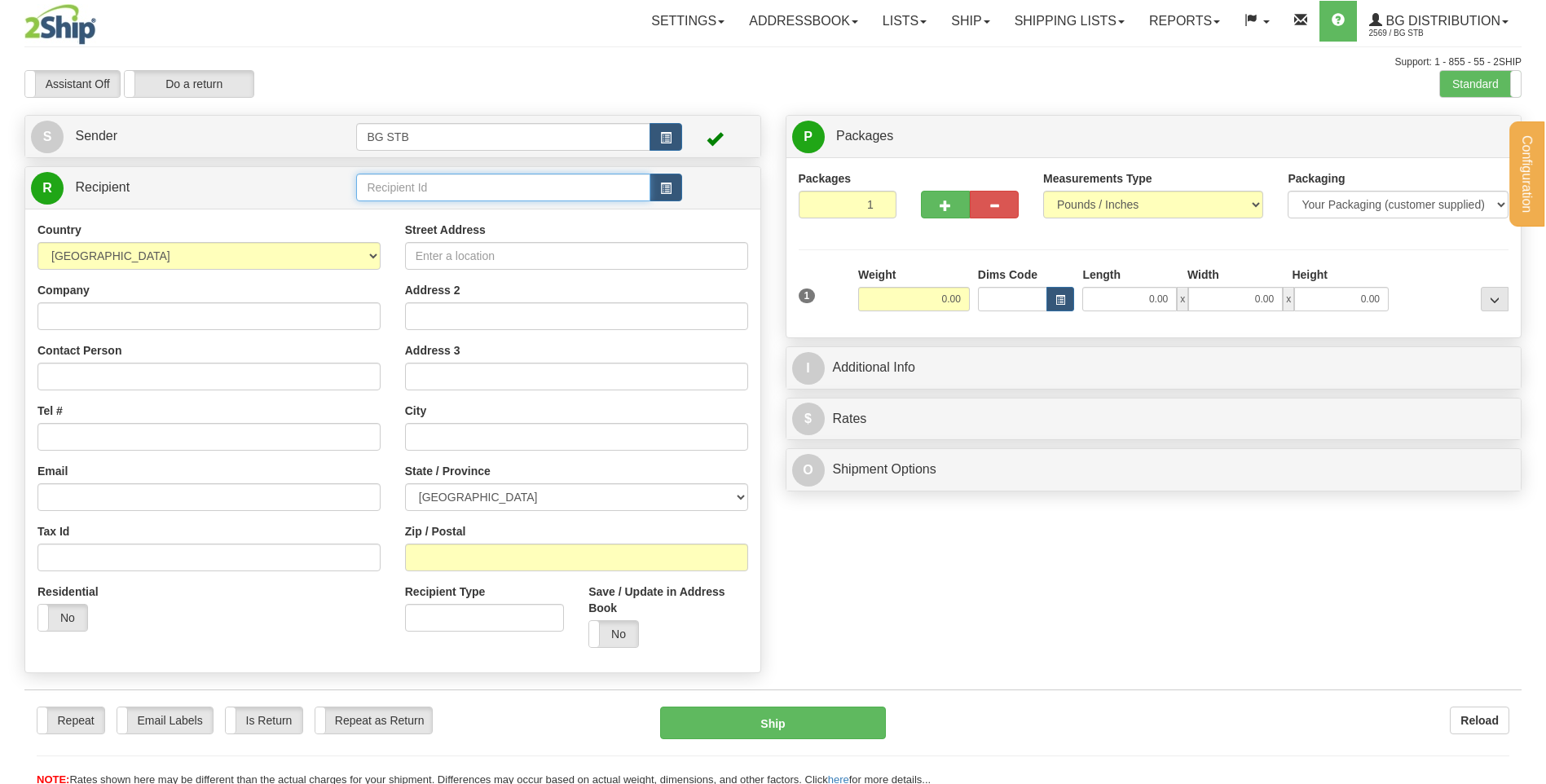
click at [391, 191] on input "text" at bounding box center [502, 188] width 293 height 28
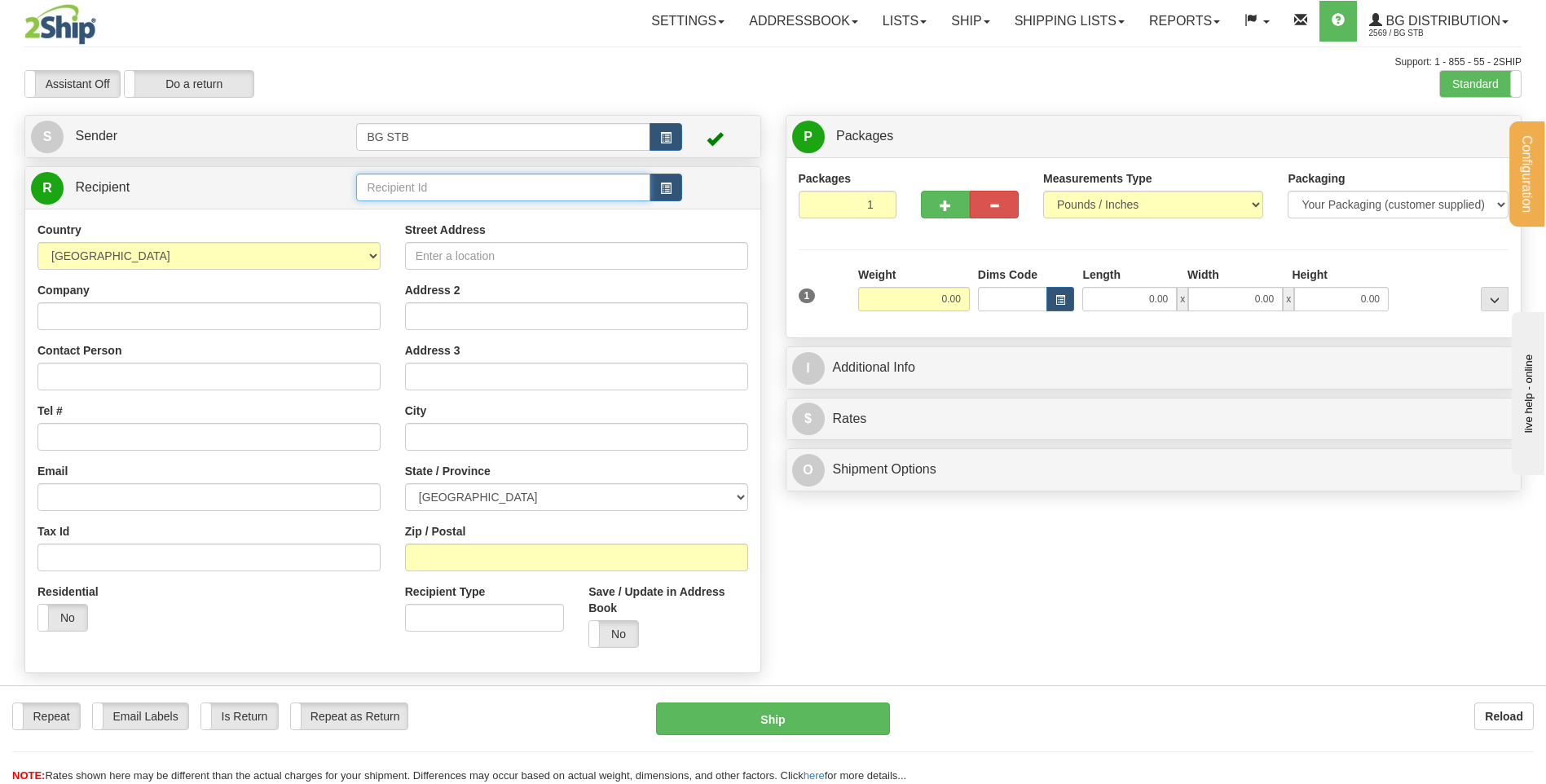
click at [391, 191] on input "text" at bounding box center [502, 188] width 293 height 28
type input "7107"
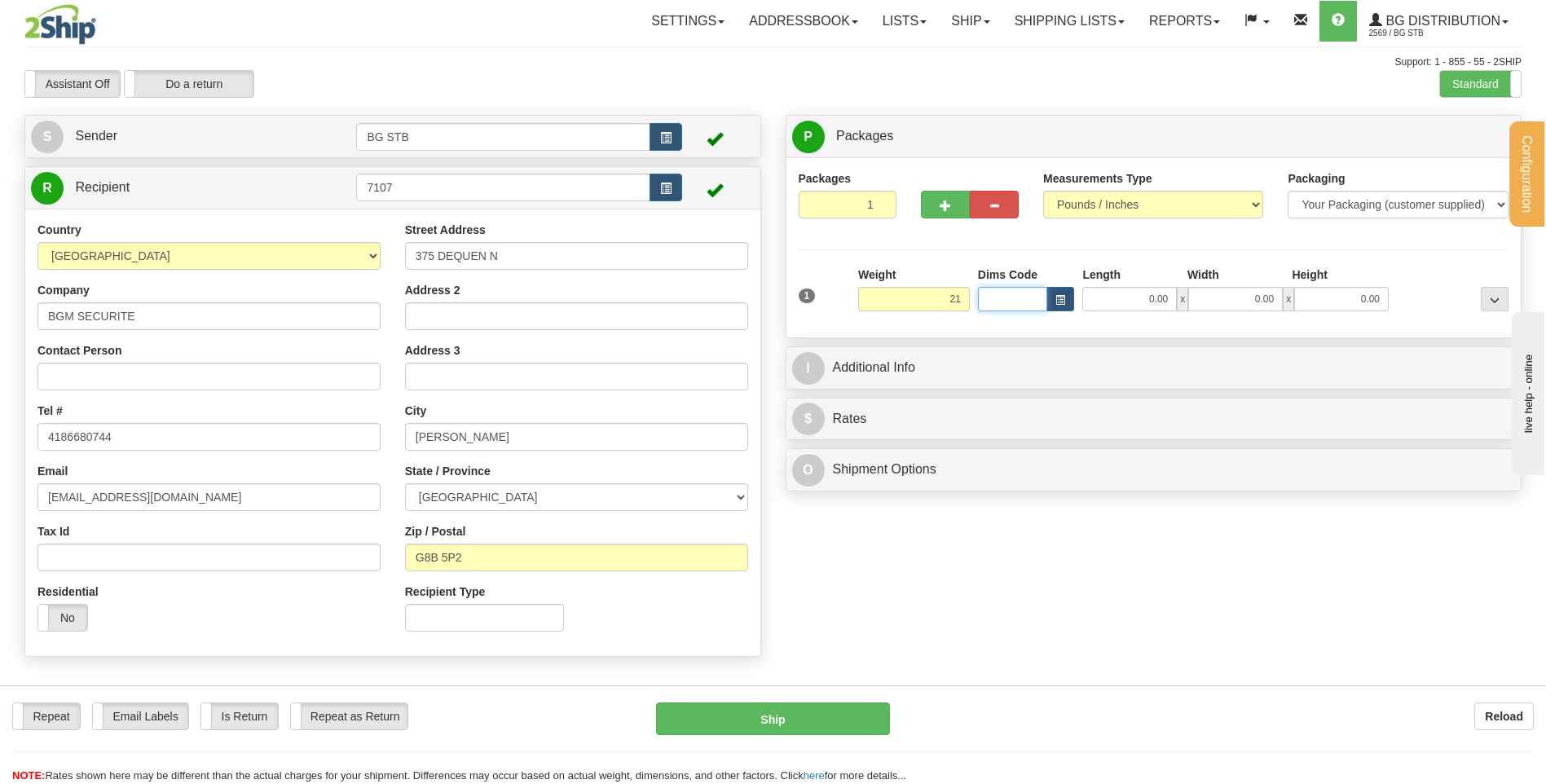
type input "21.00"
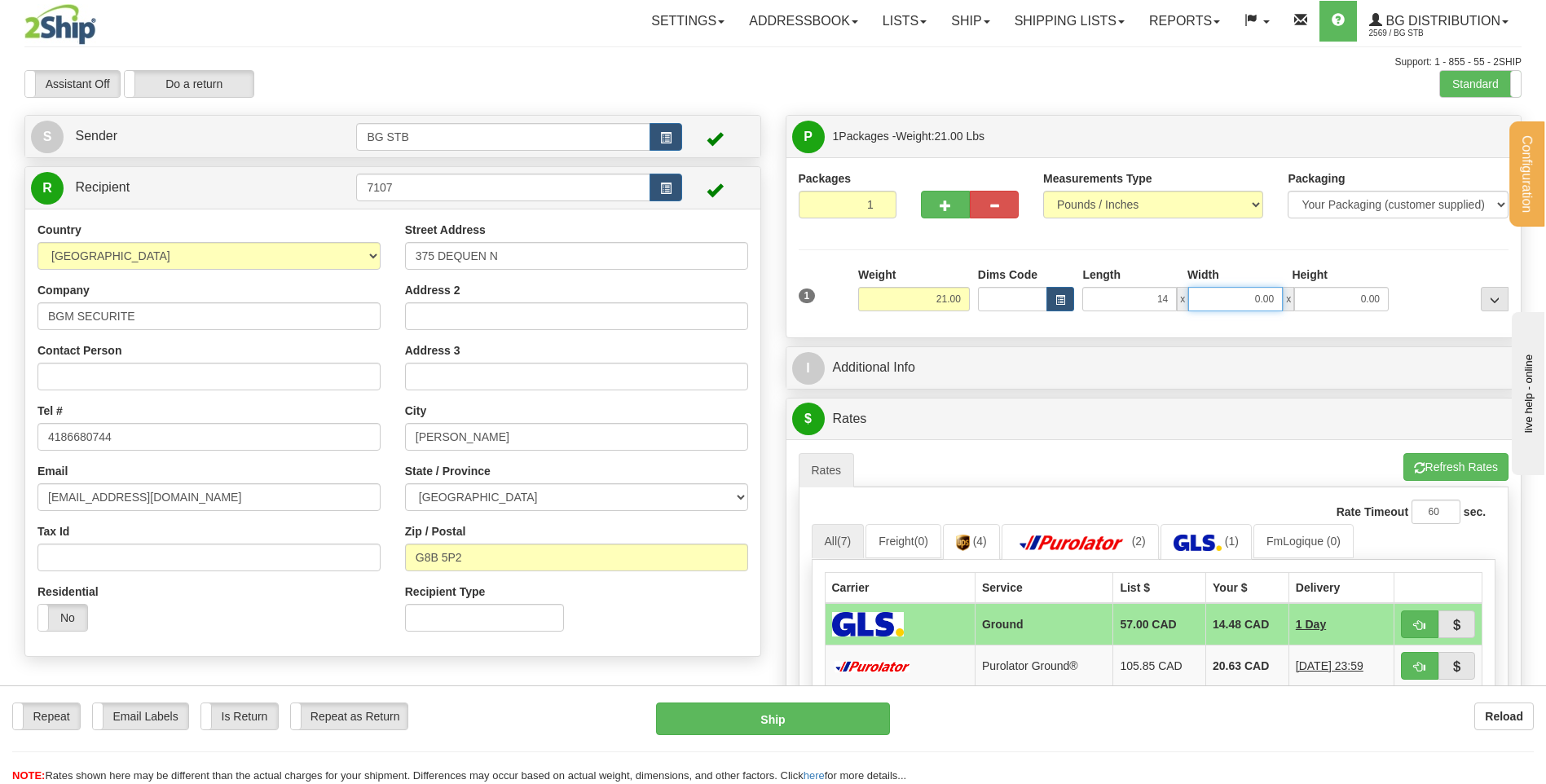
type input "14.00"
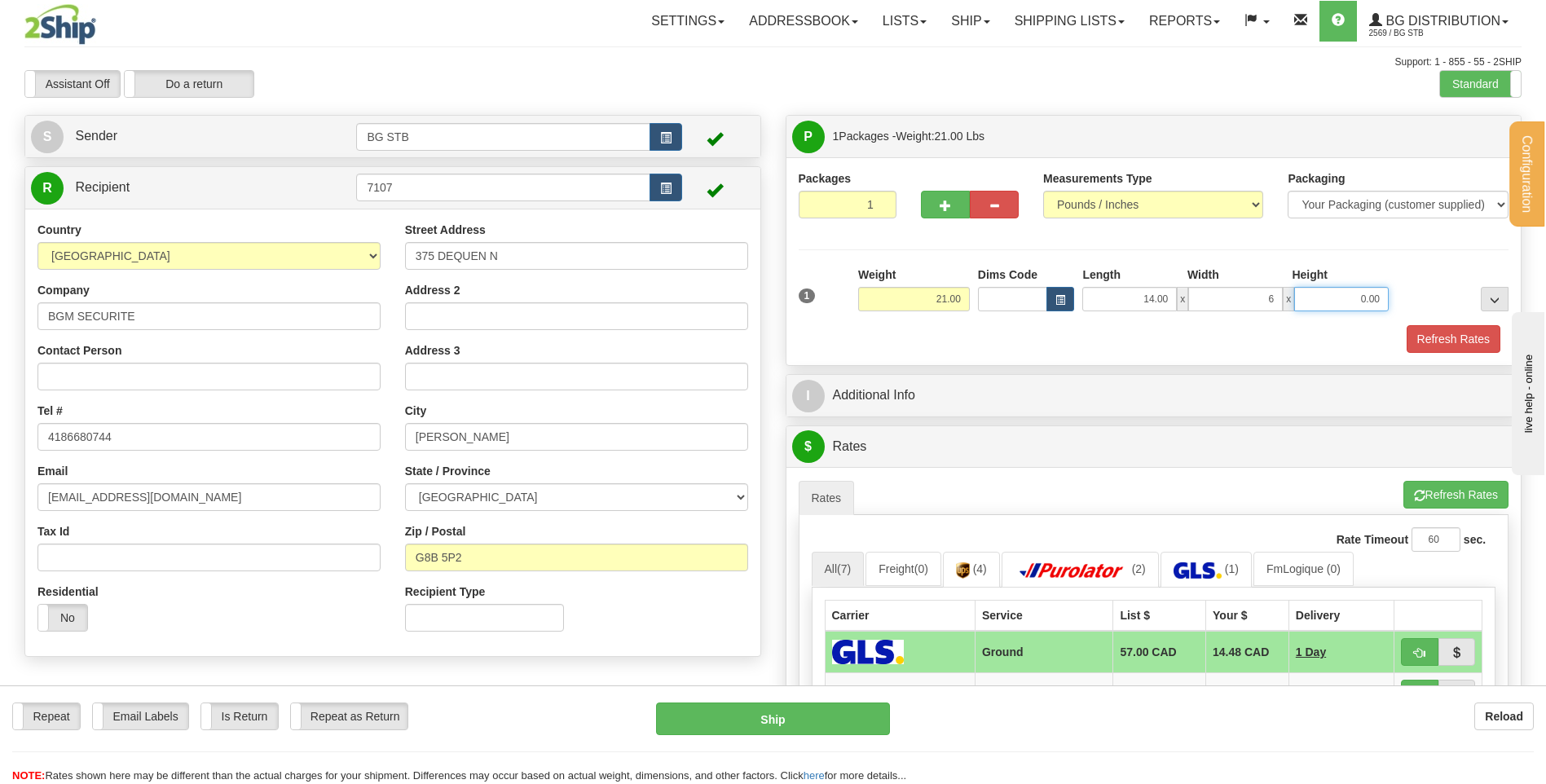
type input "6.00"
type input "5.00"
click at [958, 210] on button "button" at bounding box center [946, 205] width 49 height 28
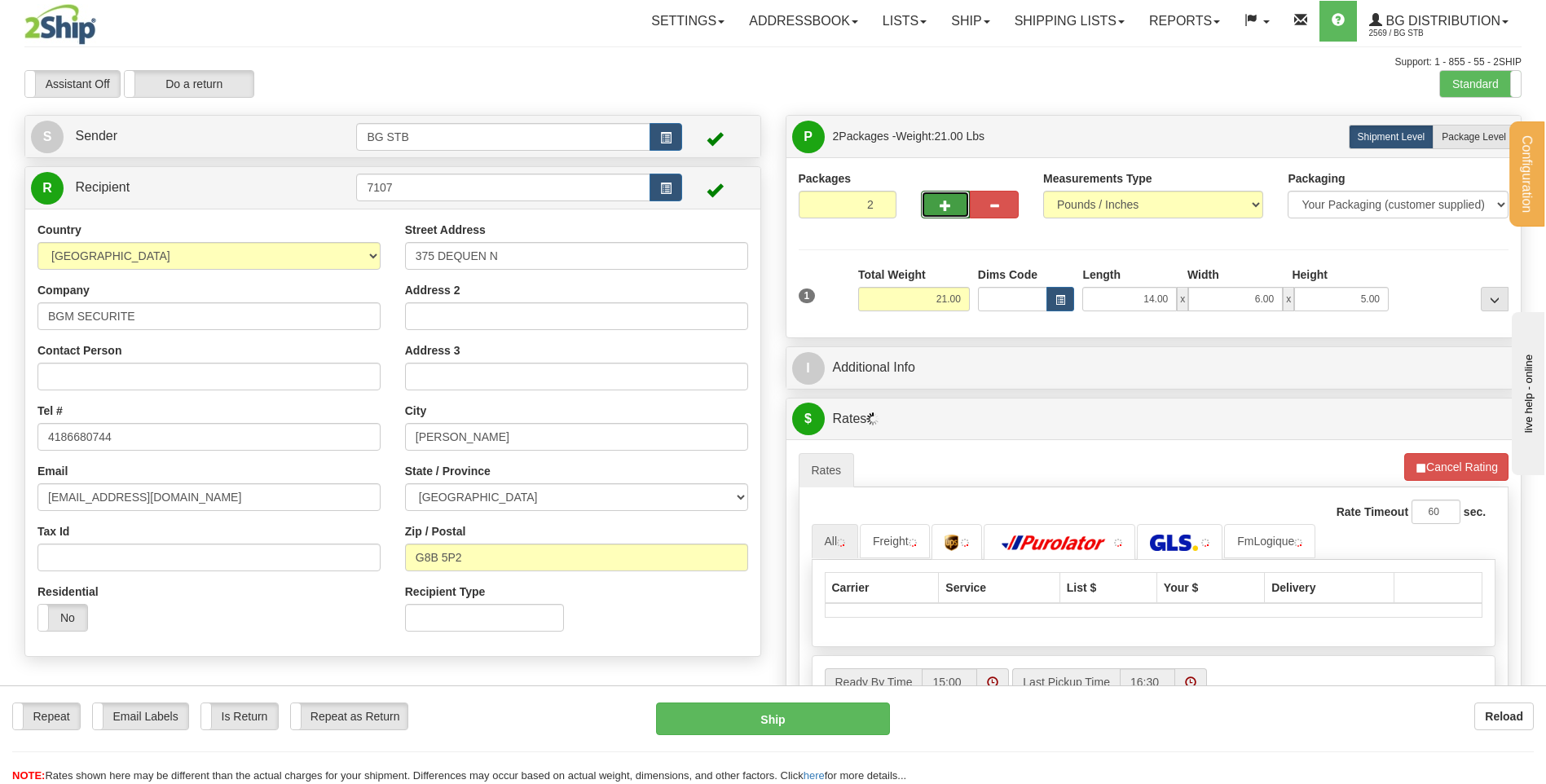
click at [951, 209] on button "button" at bounding box center [946, 205] width 49 height 28
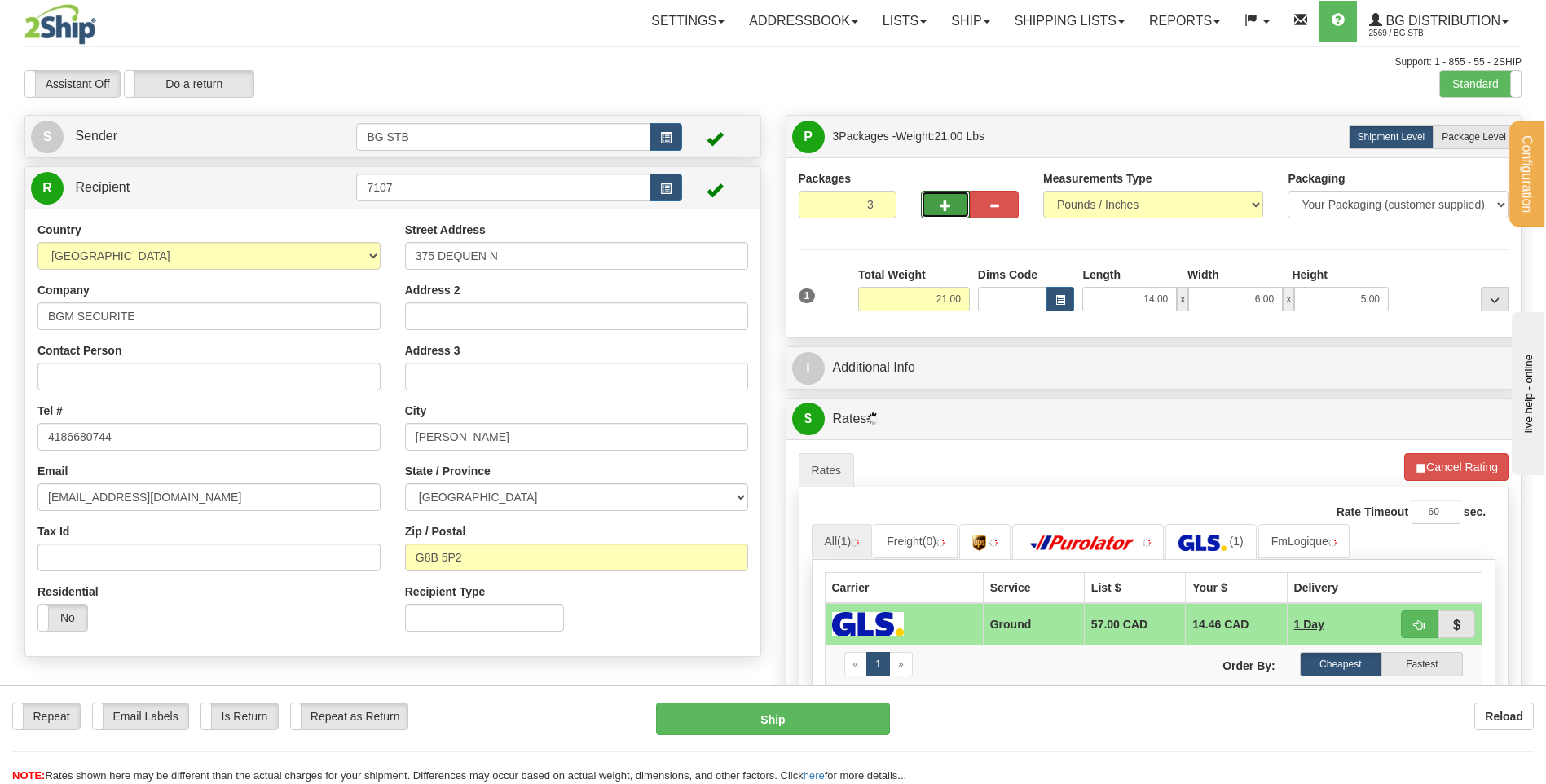
click at [951, 209] on button "button" at bounding box center [946, 205] width 49 height 28
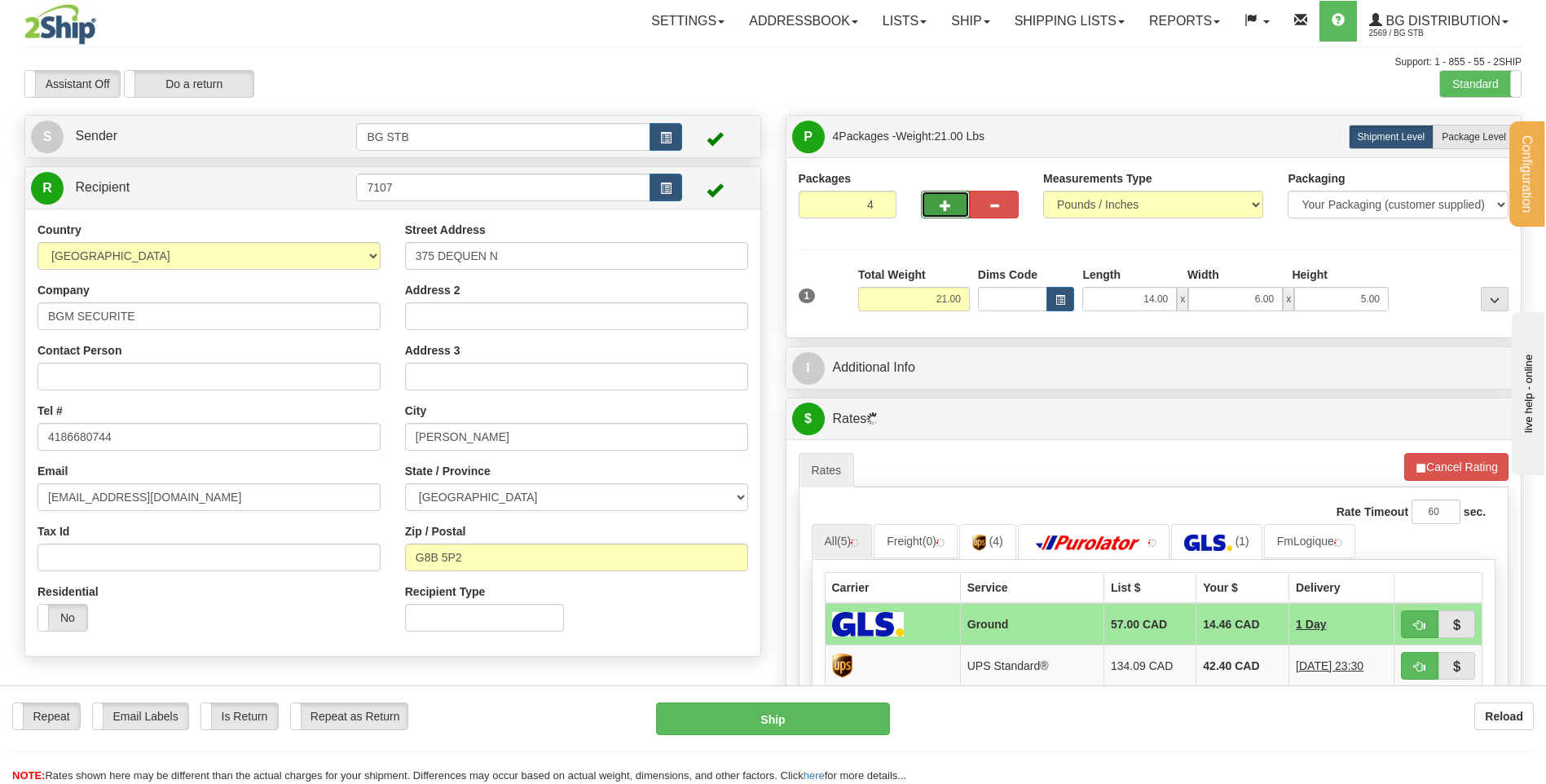
click at [949, 207] on span "button" at bounding box center [946, 205] width 11 height 10
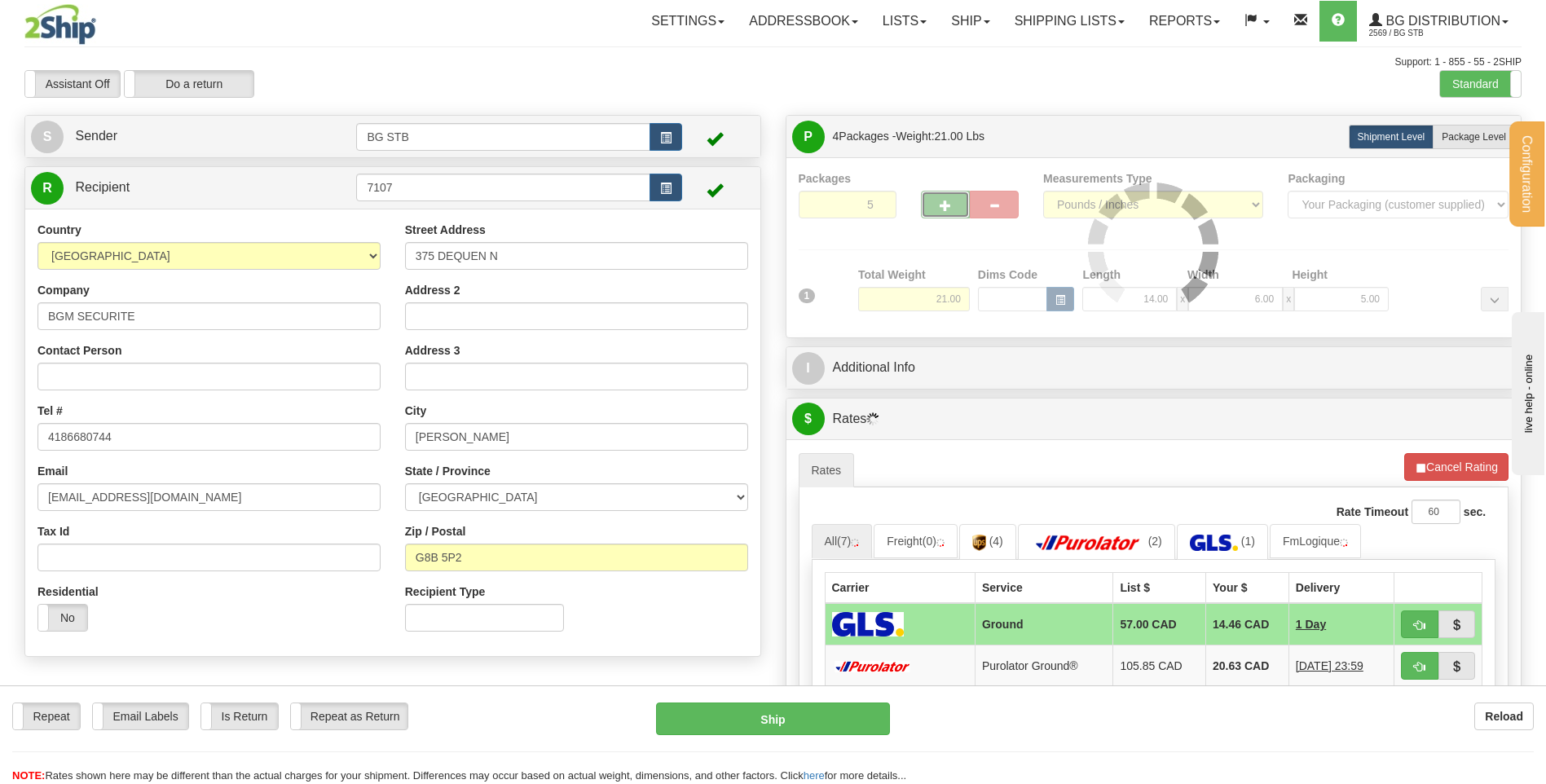
click at [949, 207] on span "button" at bounding box center [946, 205] width 11 height 10
type input "6"
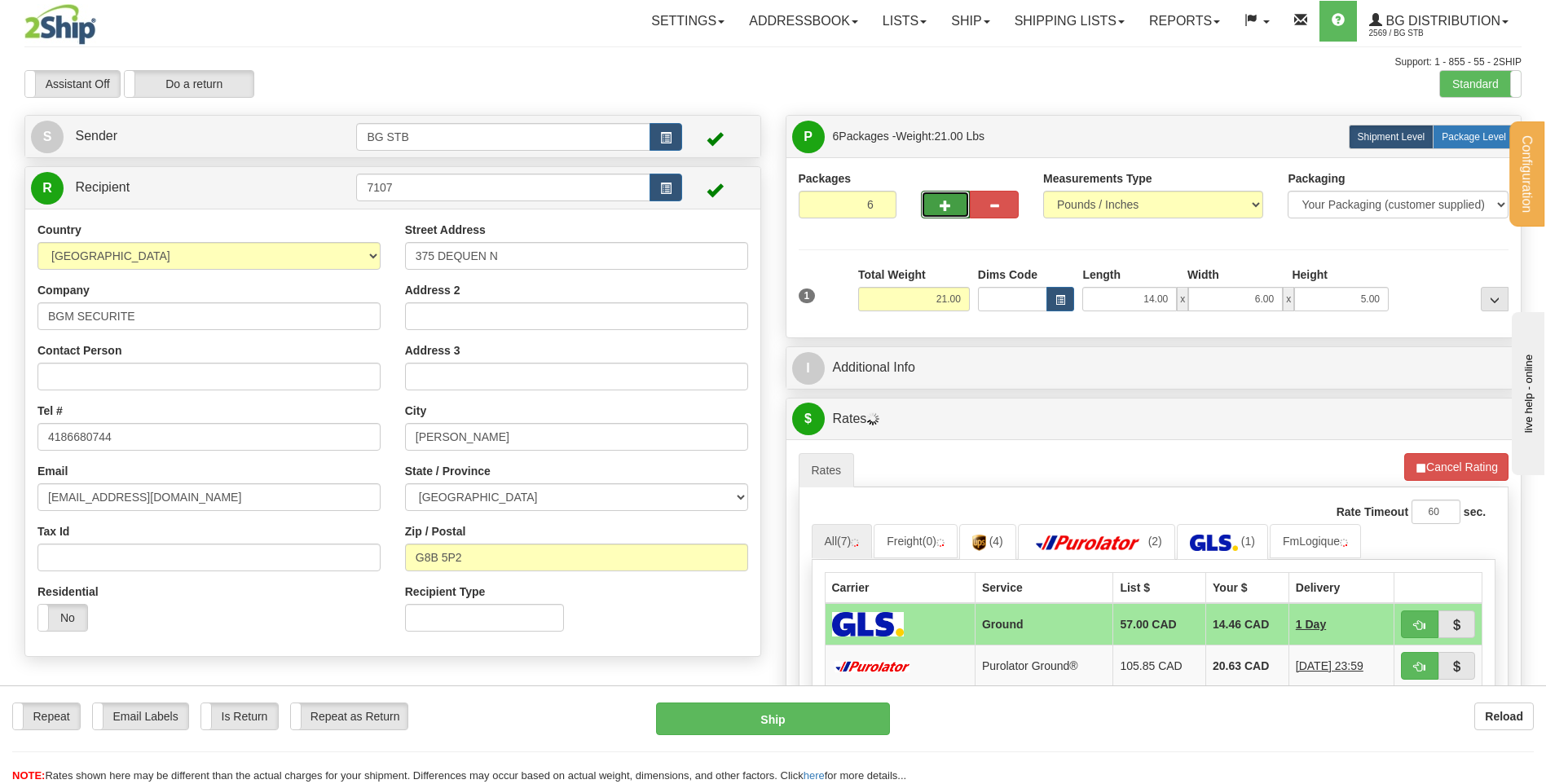
click at [1461, 133] on span "Package Level" at bounding box center [1474, 137] width 65 height 11
radio input "true"
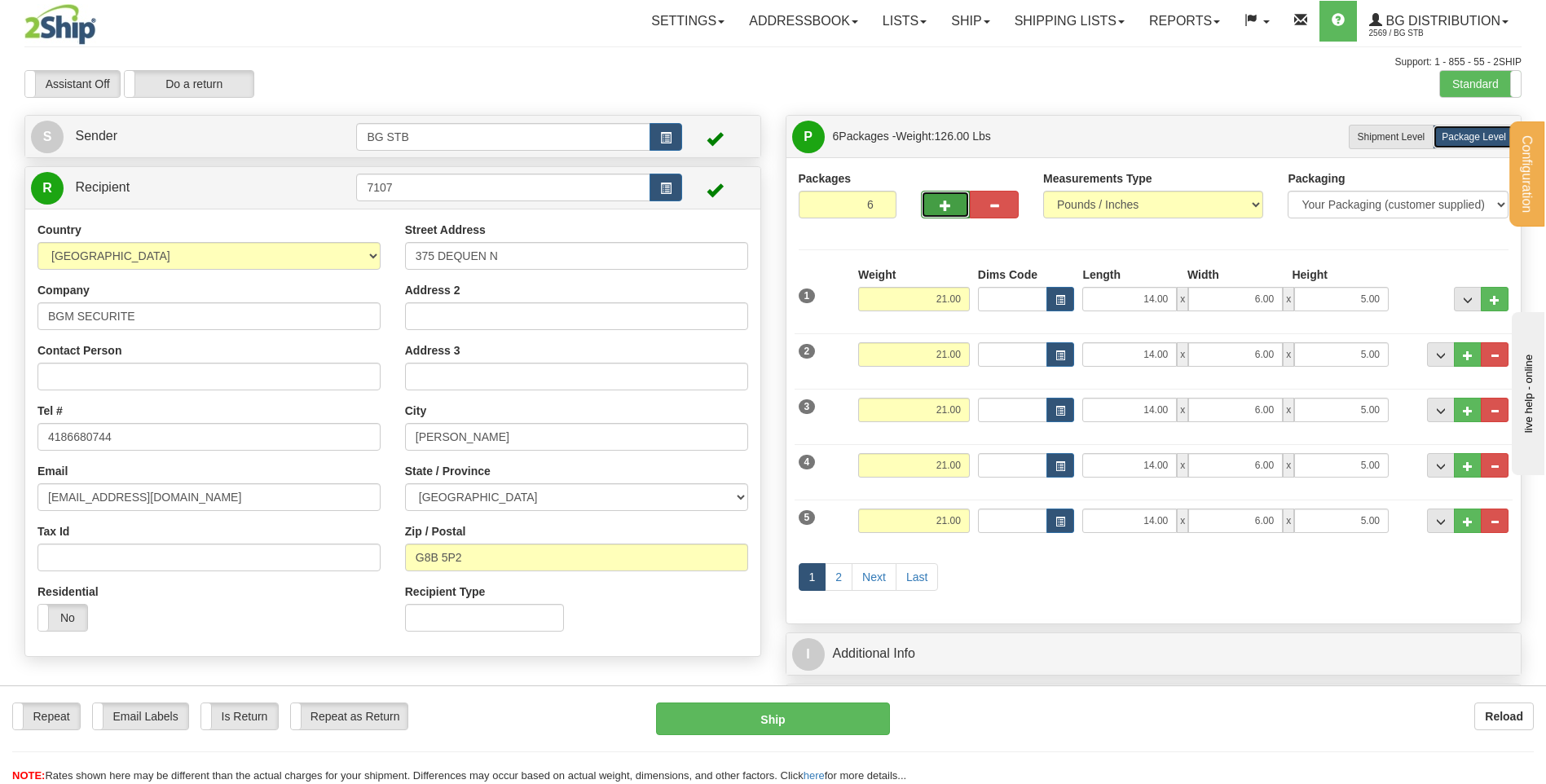
click at [952, 212] on button "button" at bounding box center [946, 205] width 49 height 28
type input "7"
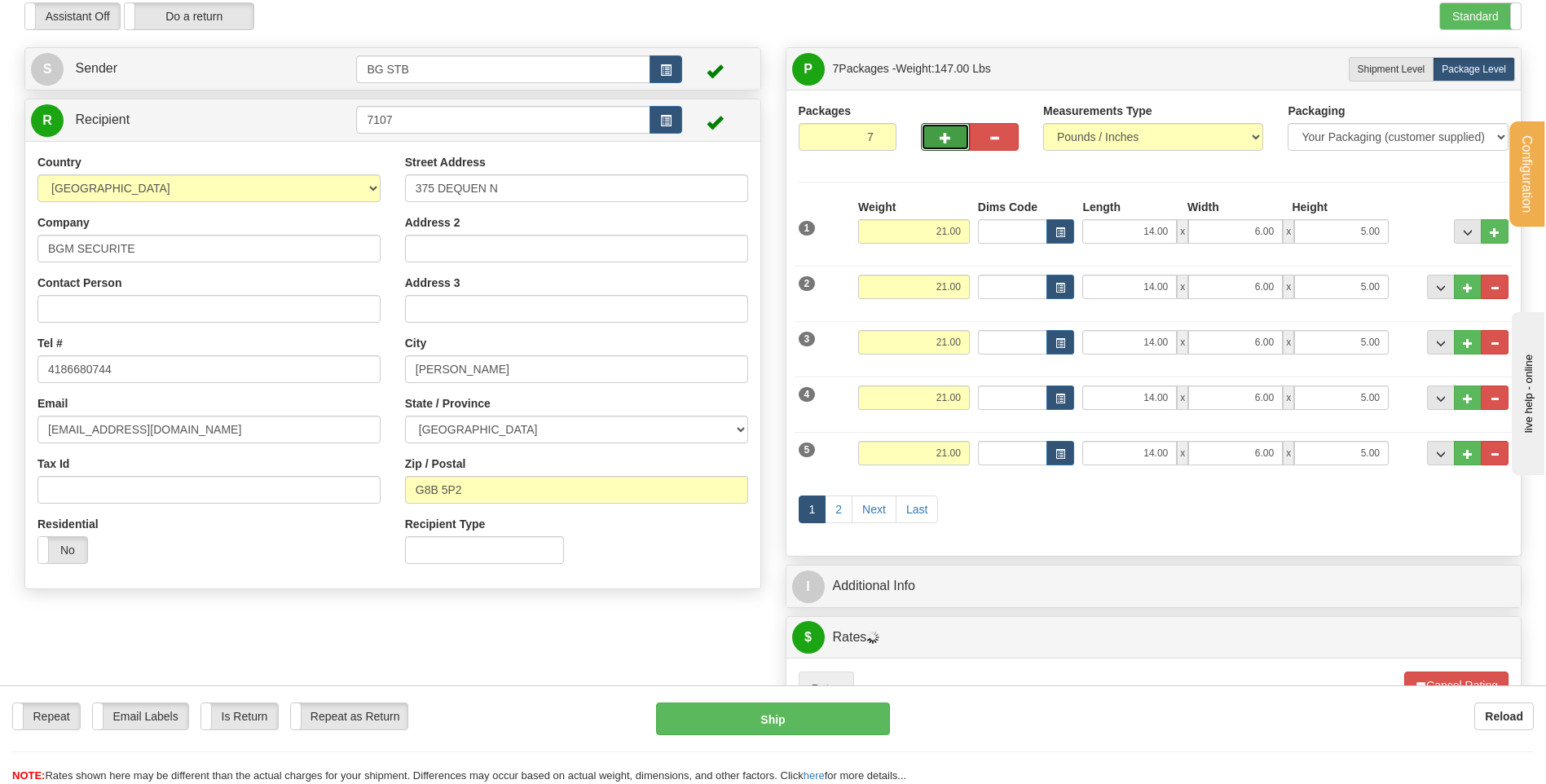
scroll to position [163, 0]
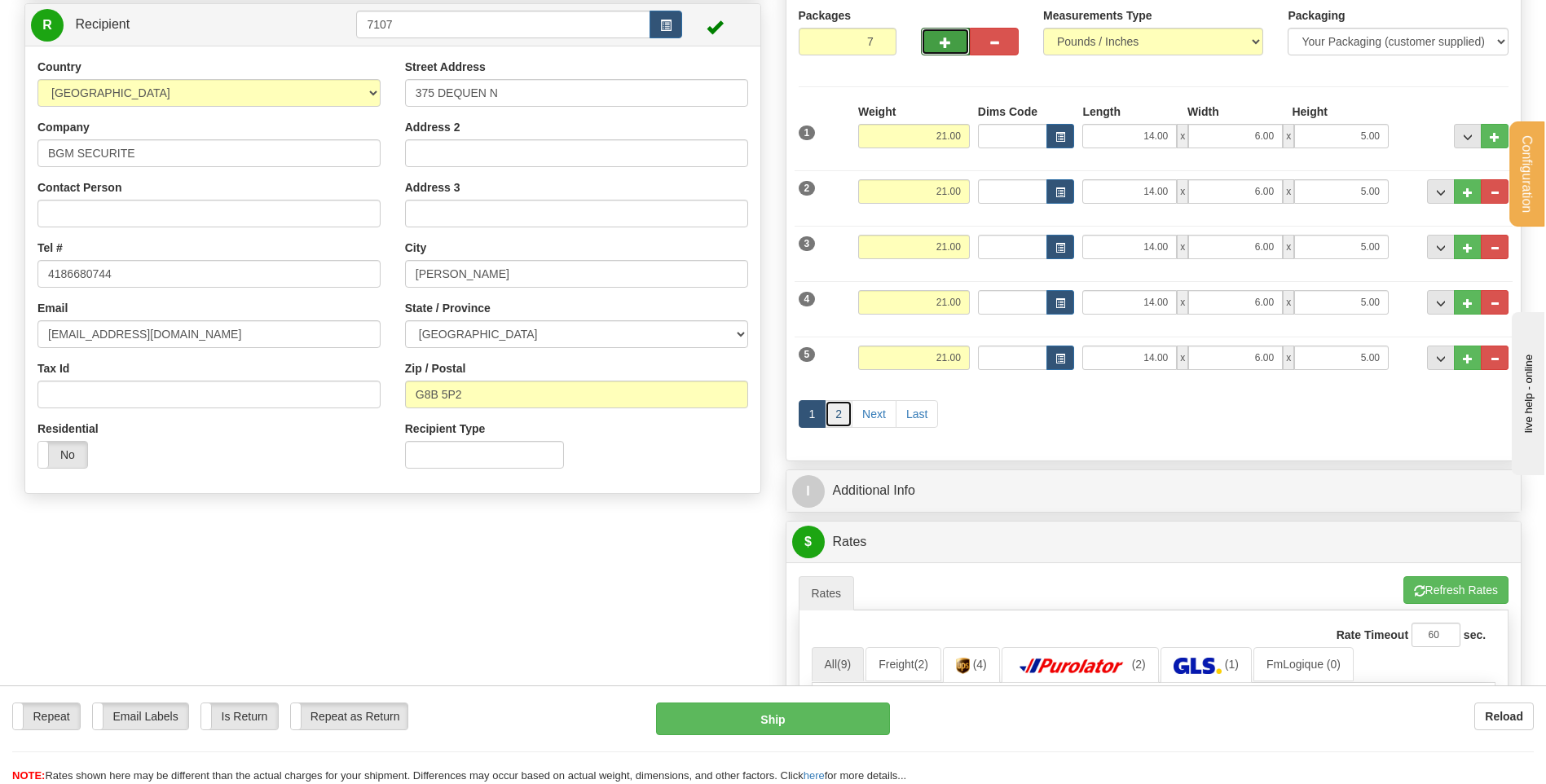
click at [844, 414] on link "2" at bounding box center [839, 414] width 28 height 28
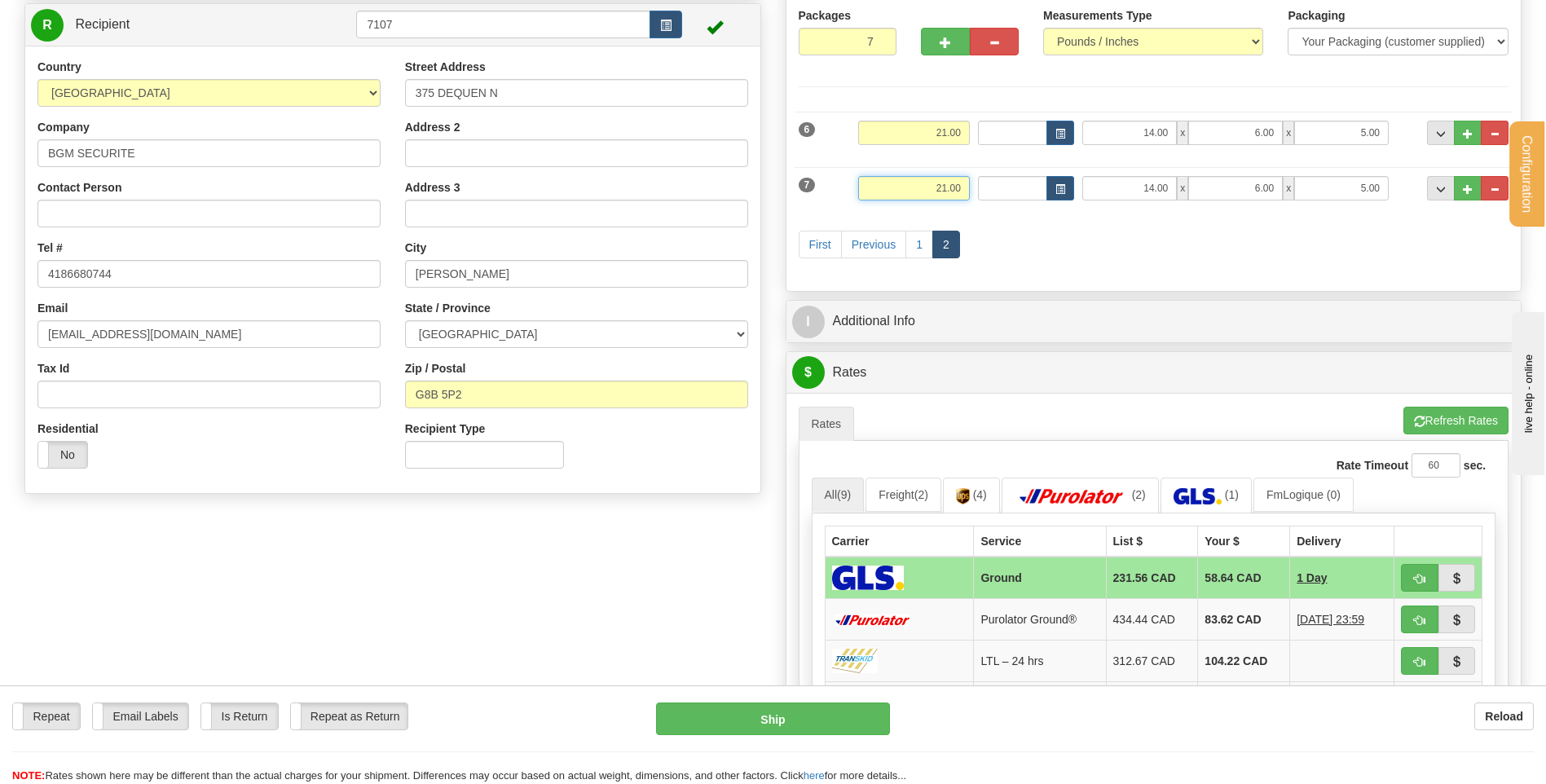
drag, startPoint x: 902, startPoint y: 200, endPoint x: 1037, endPoint y: 188, distance: 135.5
click at [1034, 190] on div "7 Weight 21.00 Dims Code Length Width Height" at bounding box center [1153, 186] width 719 height 54
click at [955, 185] on input "4.07" at bounding box center [914, 188] width 112 height 24
type input "4.65"
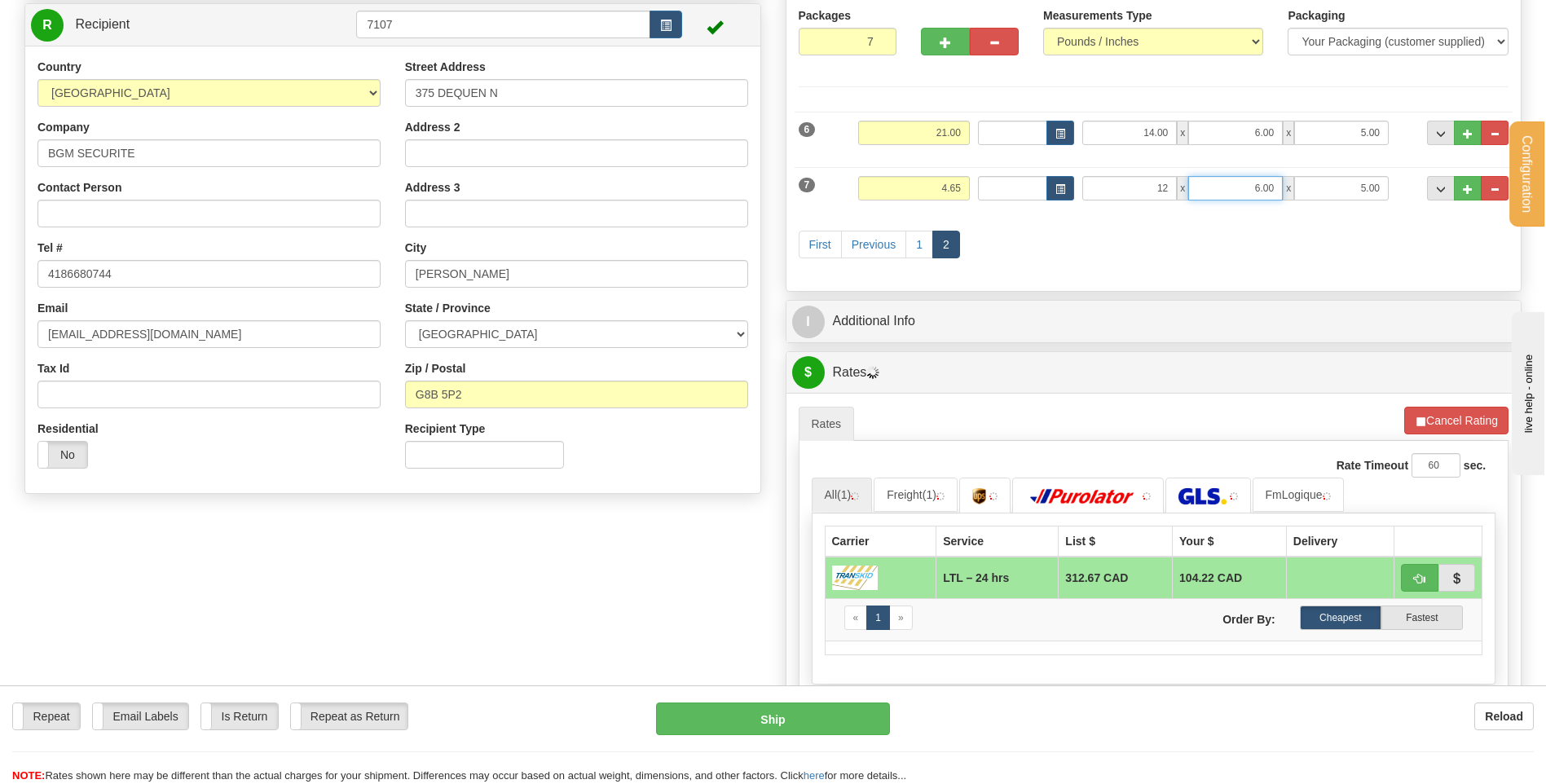
type input "12.00"
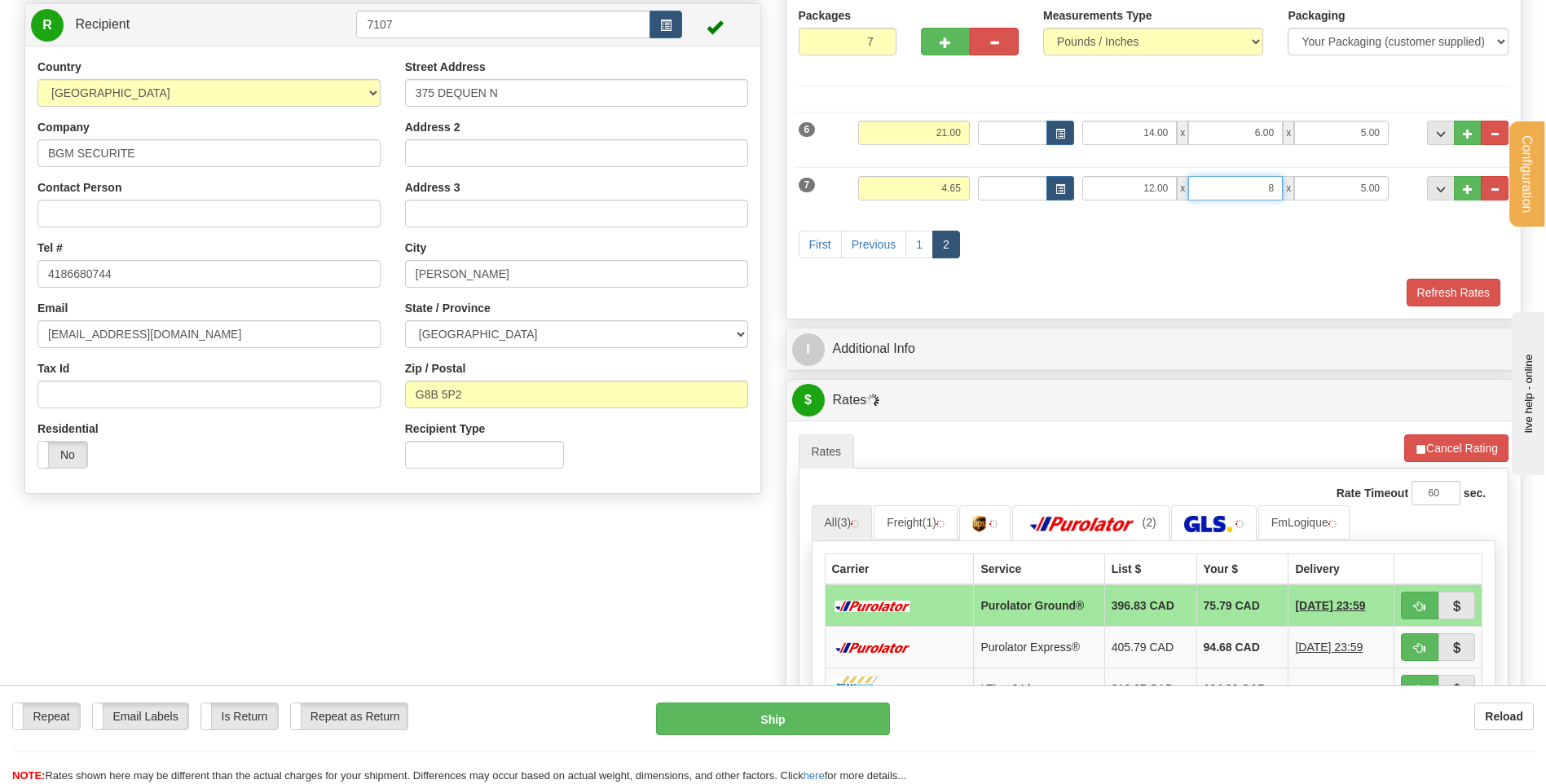
type input "8.00"
type input "6"
type input "6.00"
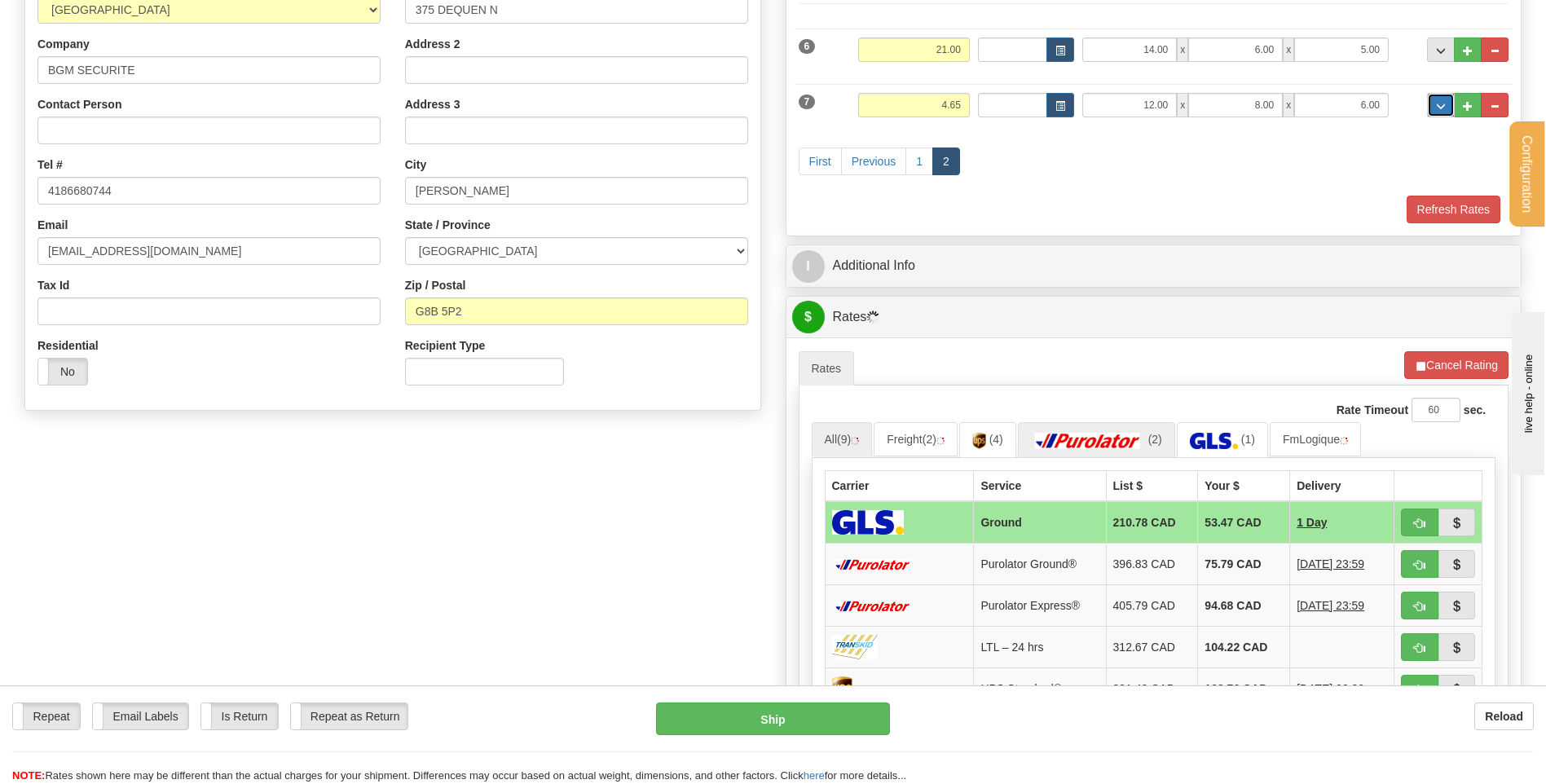
scroll to position [407, 0]
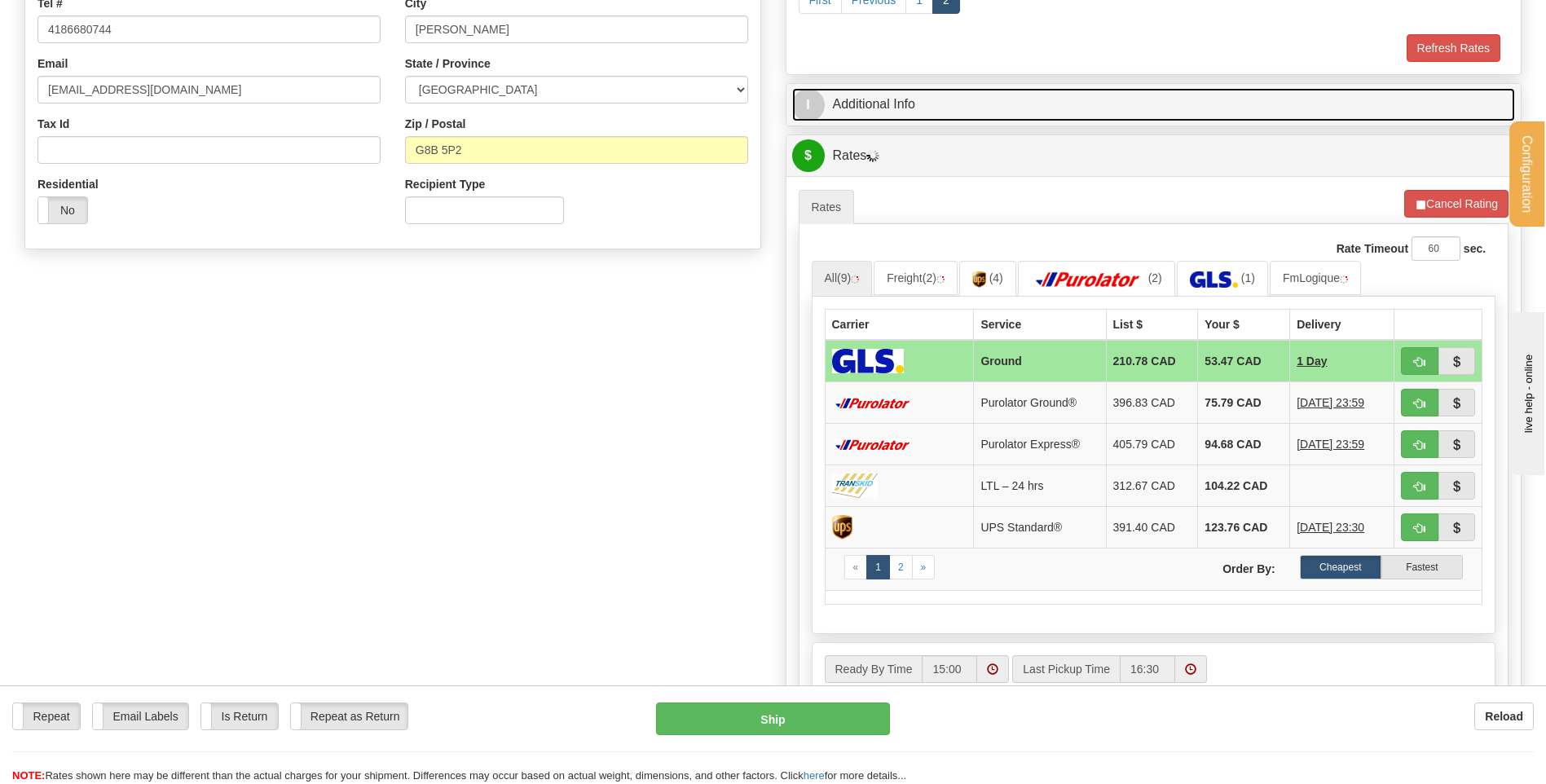
drag, startPoint x: 868, startPoint y: 110, endPoint x: 886, endPoint y: 115, distance: 18.7
click at [868, 110] on link "I Additional Info" at bounding box center [1153, 105] width 724 height 34
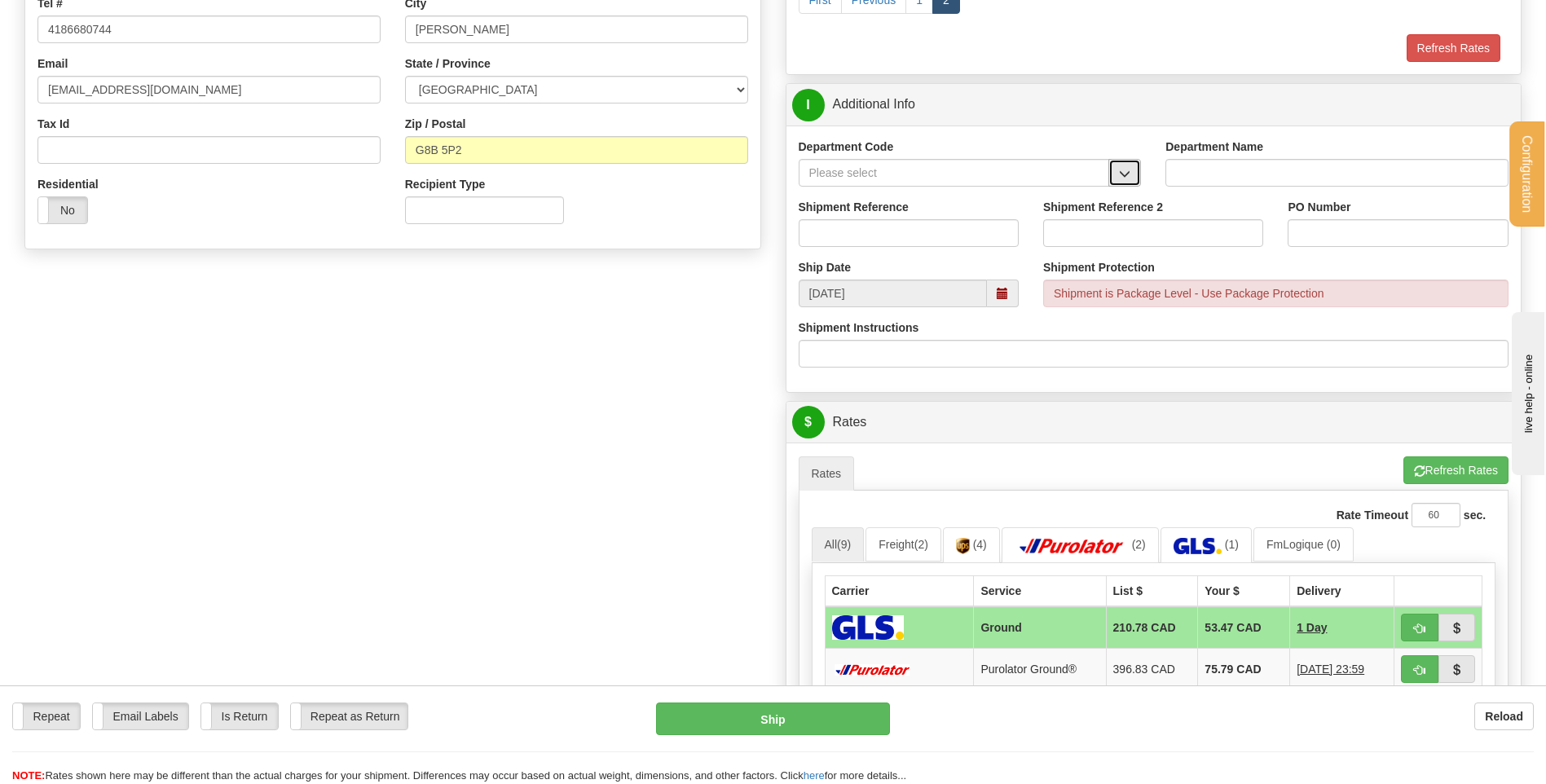
click at [1117, 176] on button "button" at bounding box center [1124, 173] width 33 height 28
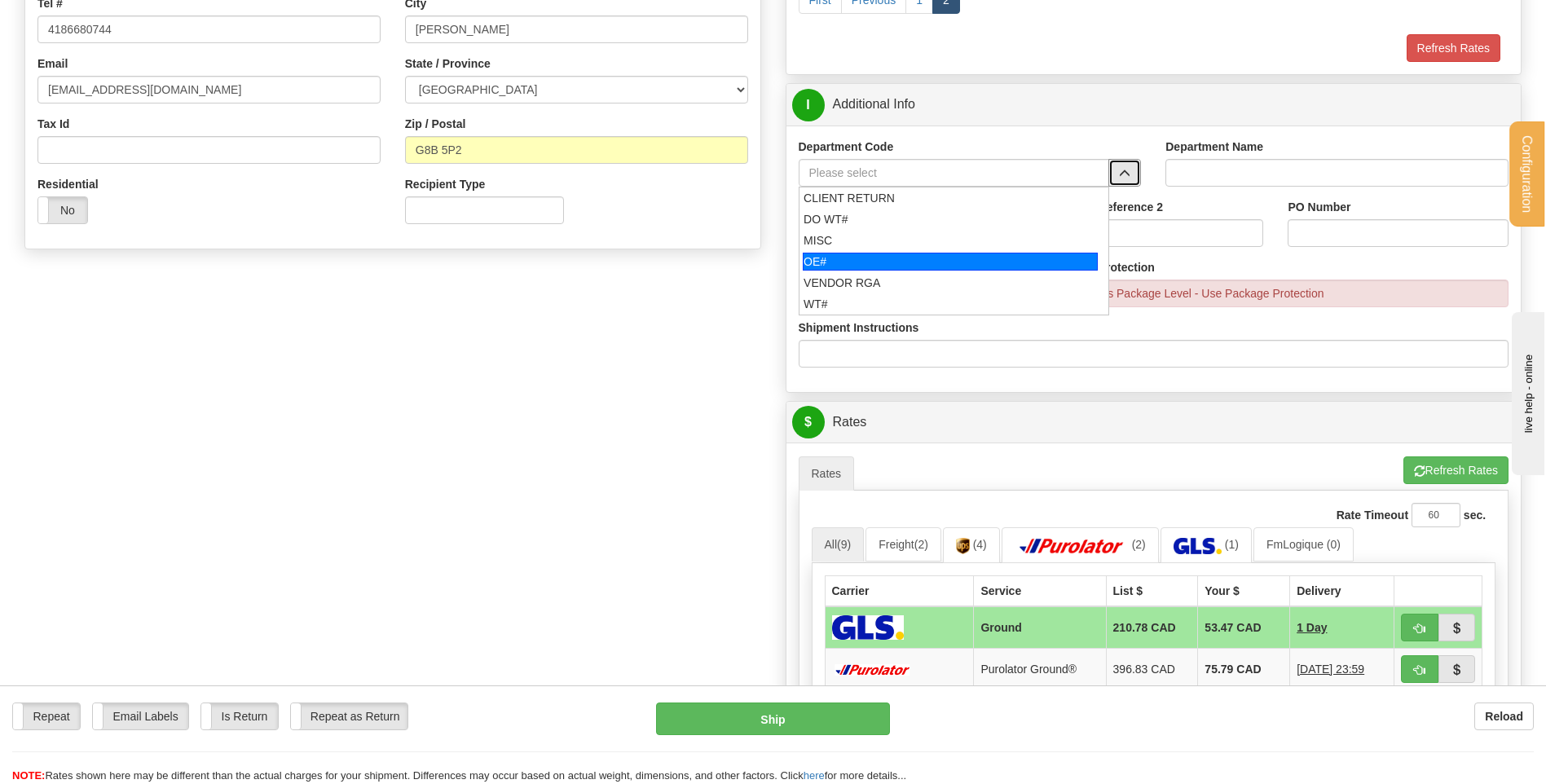
click at [830, 259] on div "OE#" at bounding box center [951, 261] width 295 height 18
type input "OE#"
type input "ORDERS"
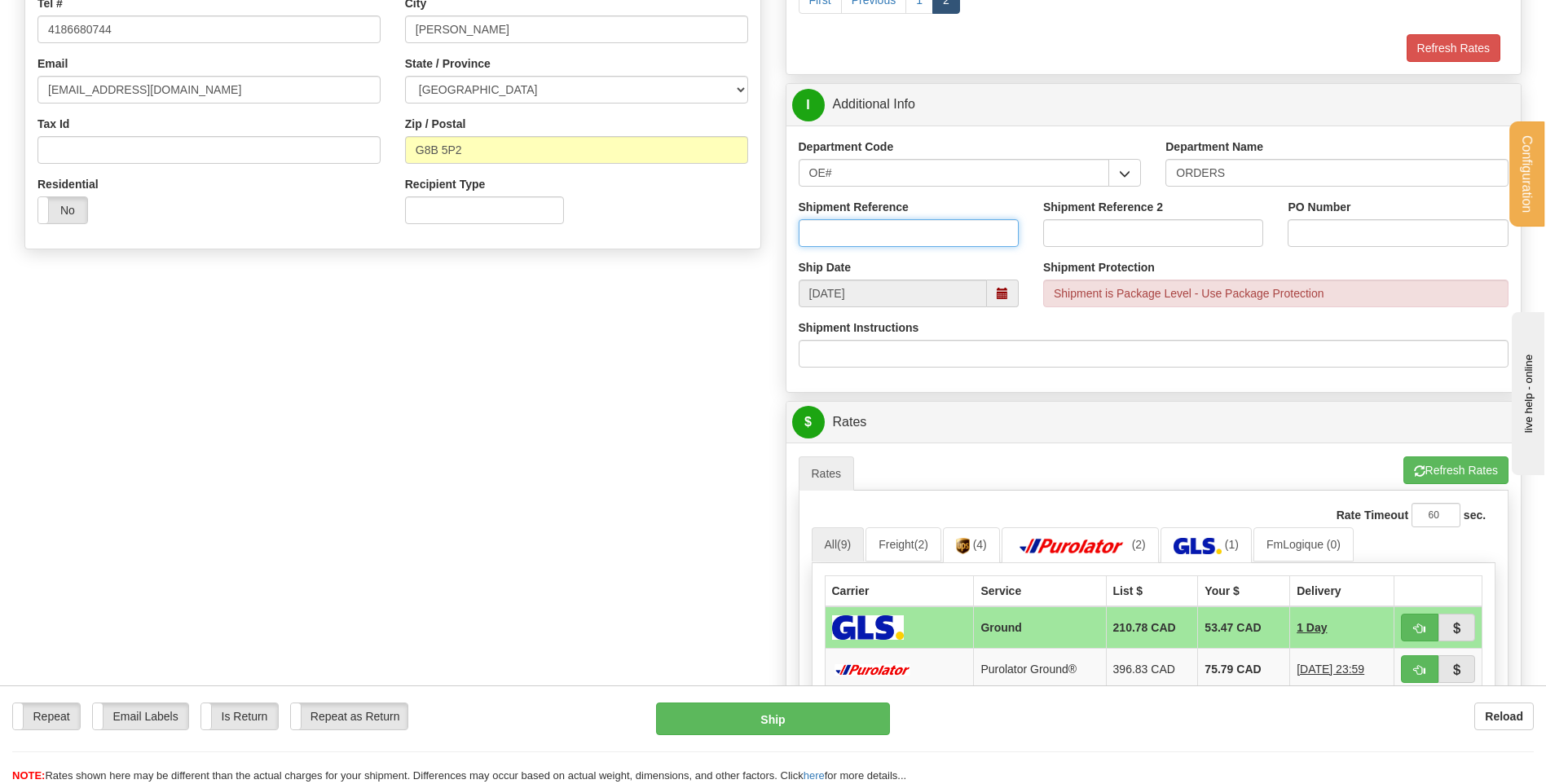
click at [848, 231] on input "Shipment Reference" at bounding box center [908, 233] width 220 height 28
type input "80005137-00 / 80004494-02 / 80005043-01 / 80005164-00 / 4396-03 /"
click at [1389, 237] on input "PO Number" at bounding box center [1398, 233] width 220 height 28
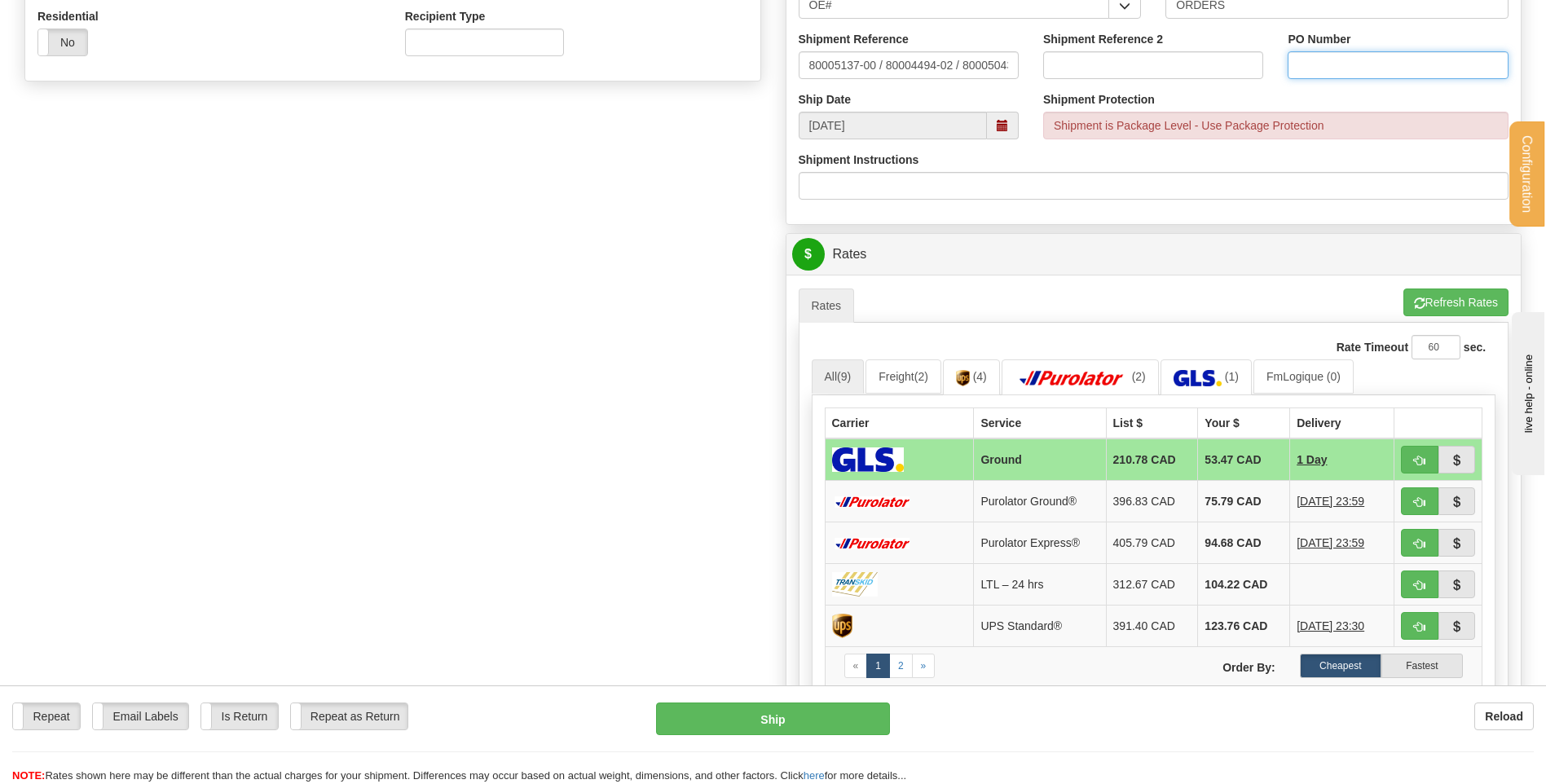
scroll to position [733, 0]
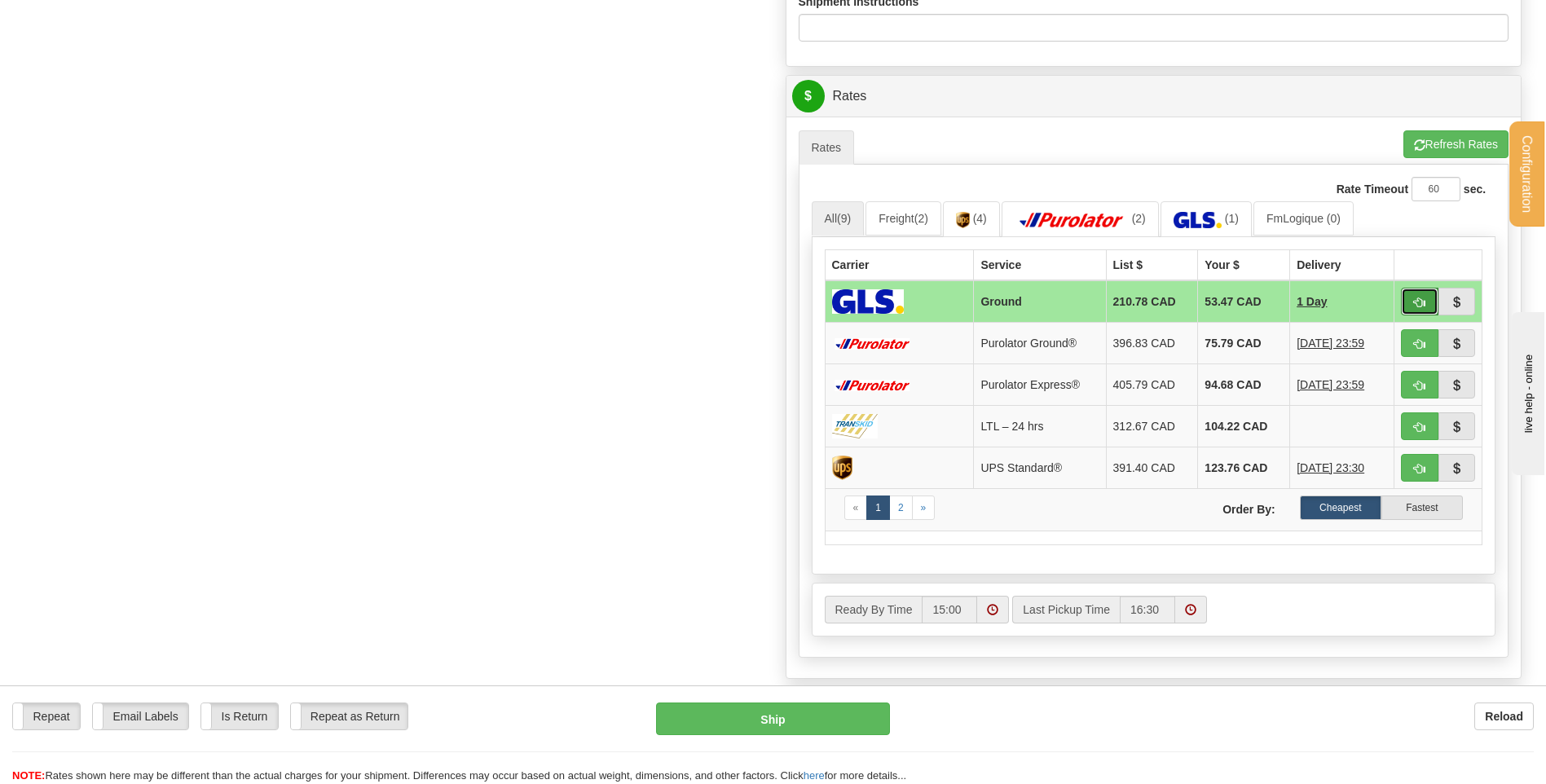
click at [1410, 294] on button "button" at bounding box center [1420, 301] width 38 height 28
type input "1"
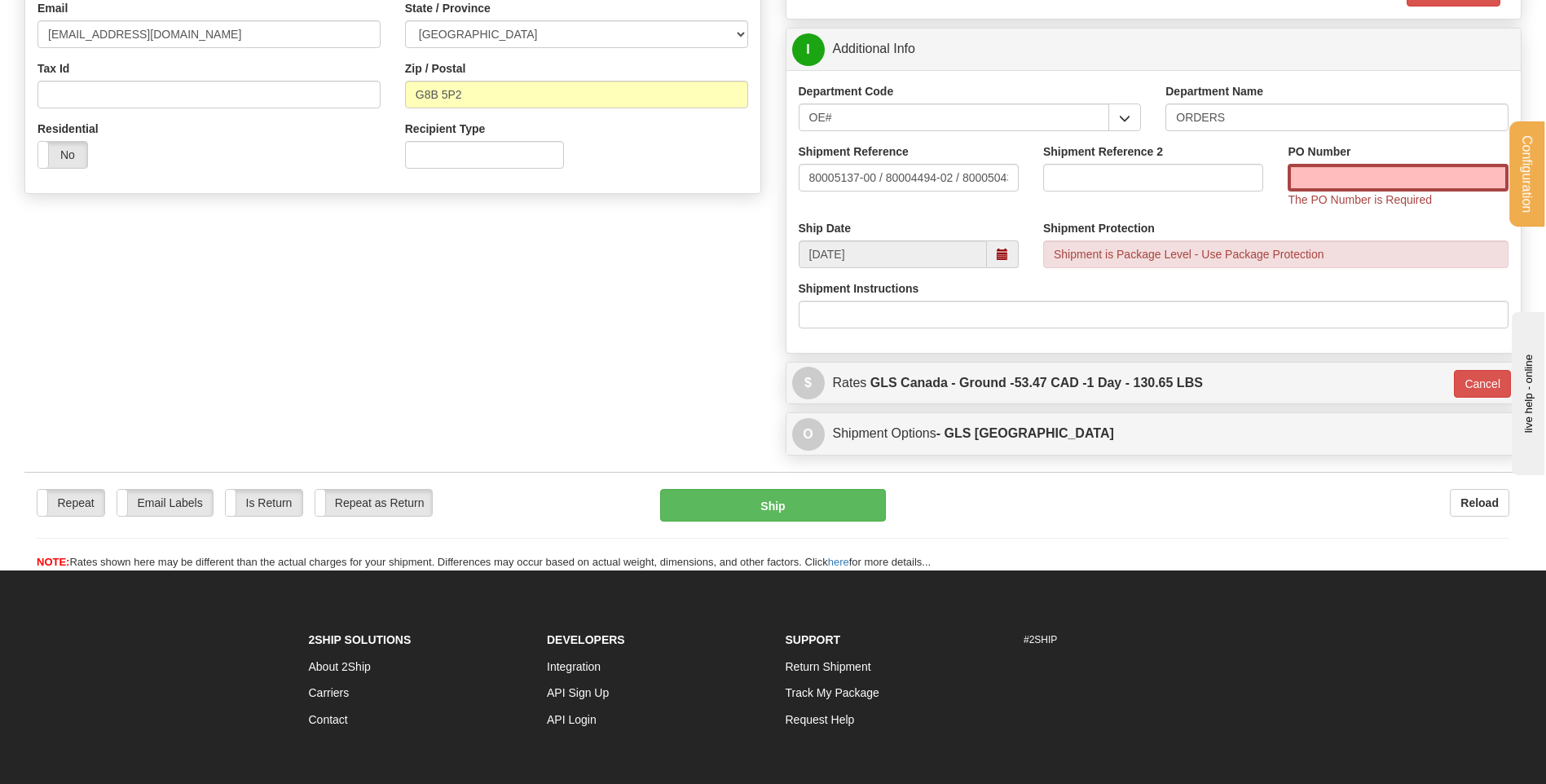
scroll to position [419, 0]
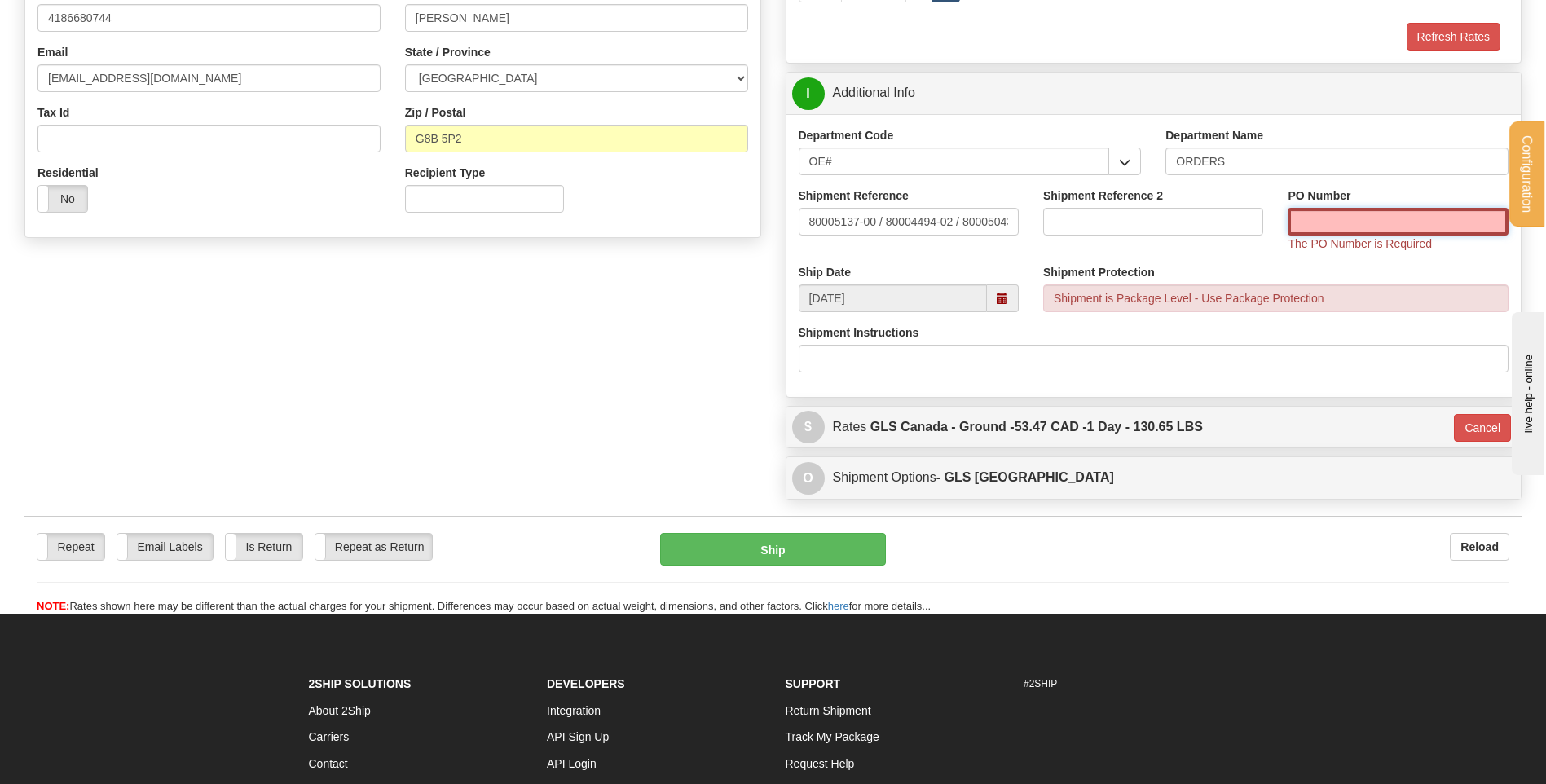
click at [1330, 212] on input "PO Number" at bounding box center [1398, 222] width 220 height 28
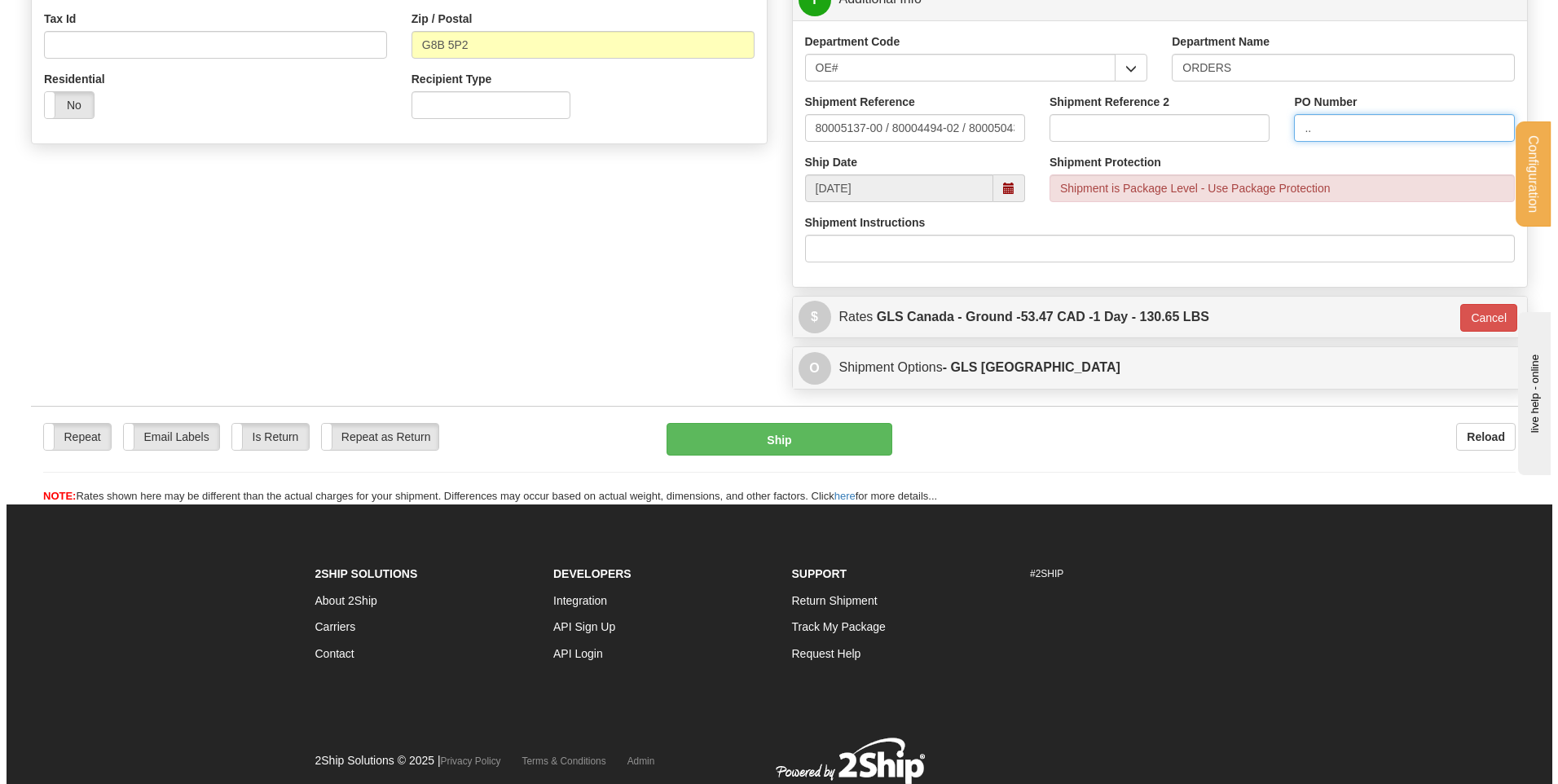
scroll to position [571, 0]
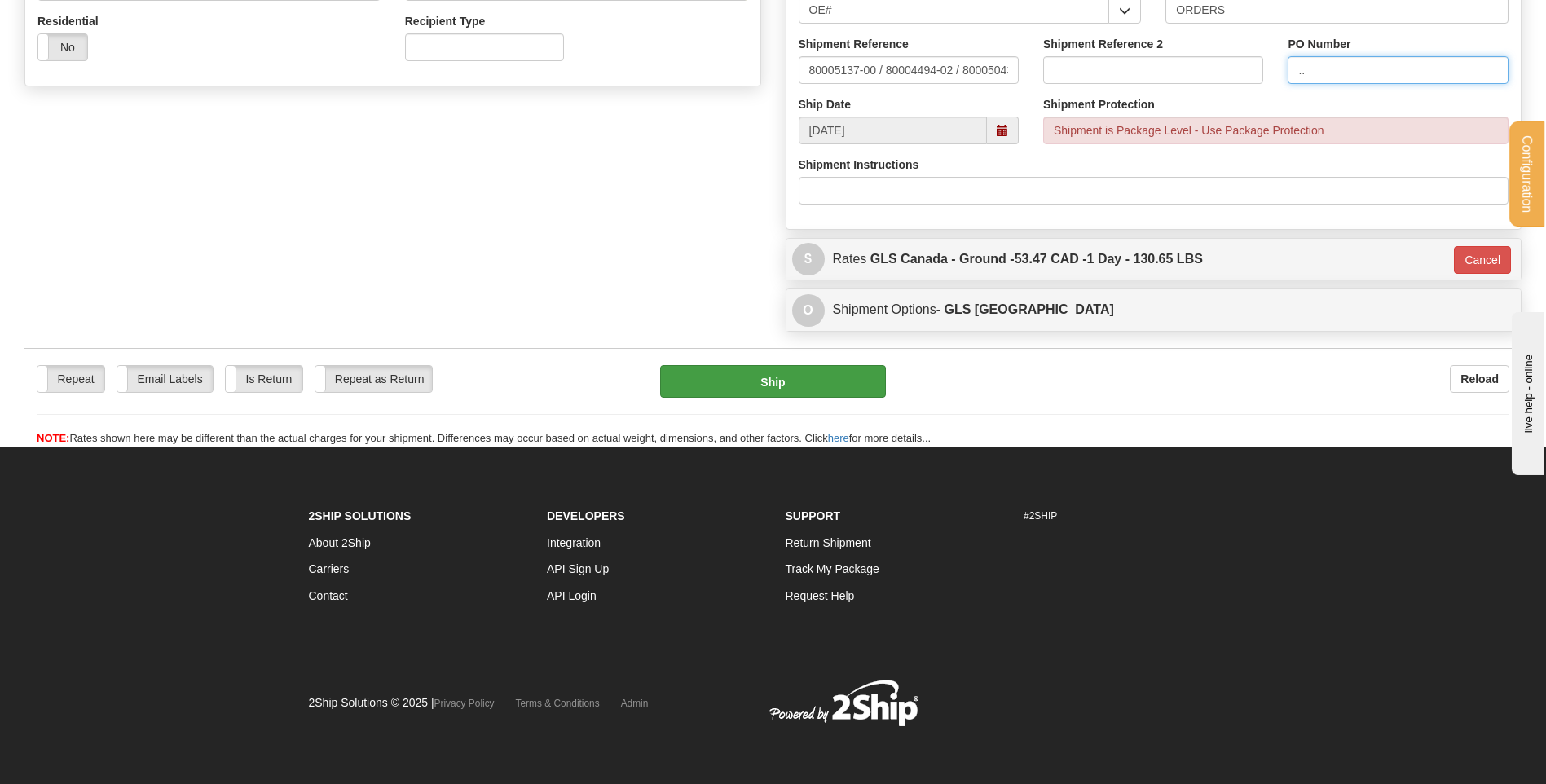
type input ".."
click at [834, 367] on button "Ship" at bounding box center [772, 381] width 224 height 33
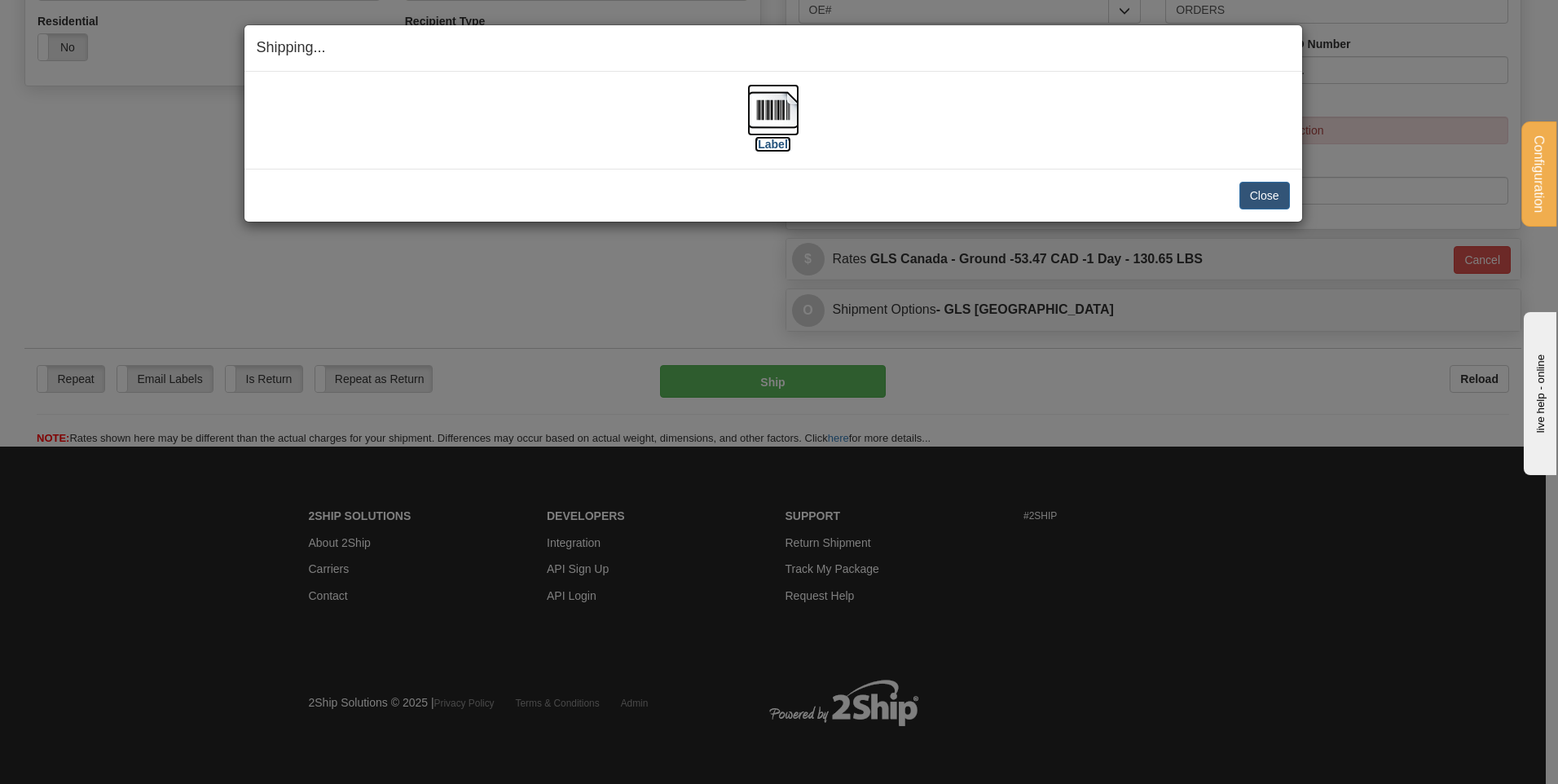
click at [781, 105] on img at bounding box center [774, 110] width 53 height 53
click at [1262, 189] on button "Close" at bounding box center [1265, 196] width 51 height 28
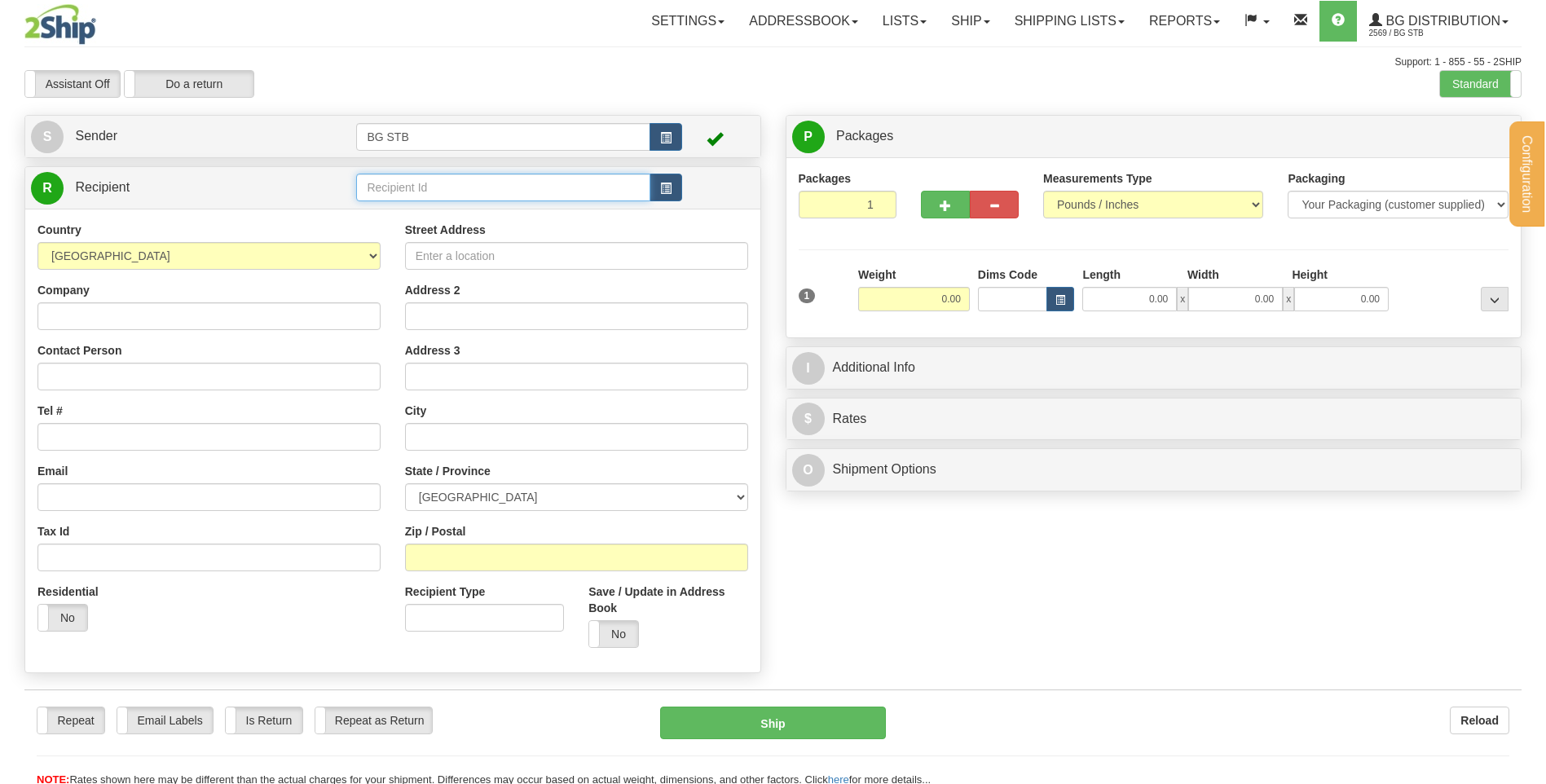
click at [391, 191] on input "text" at bounding box center [502, 188] width 293 height 28
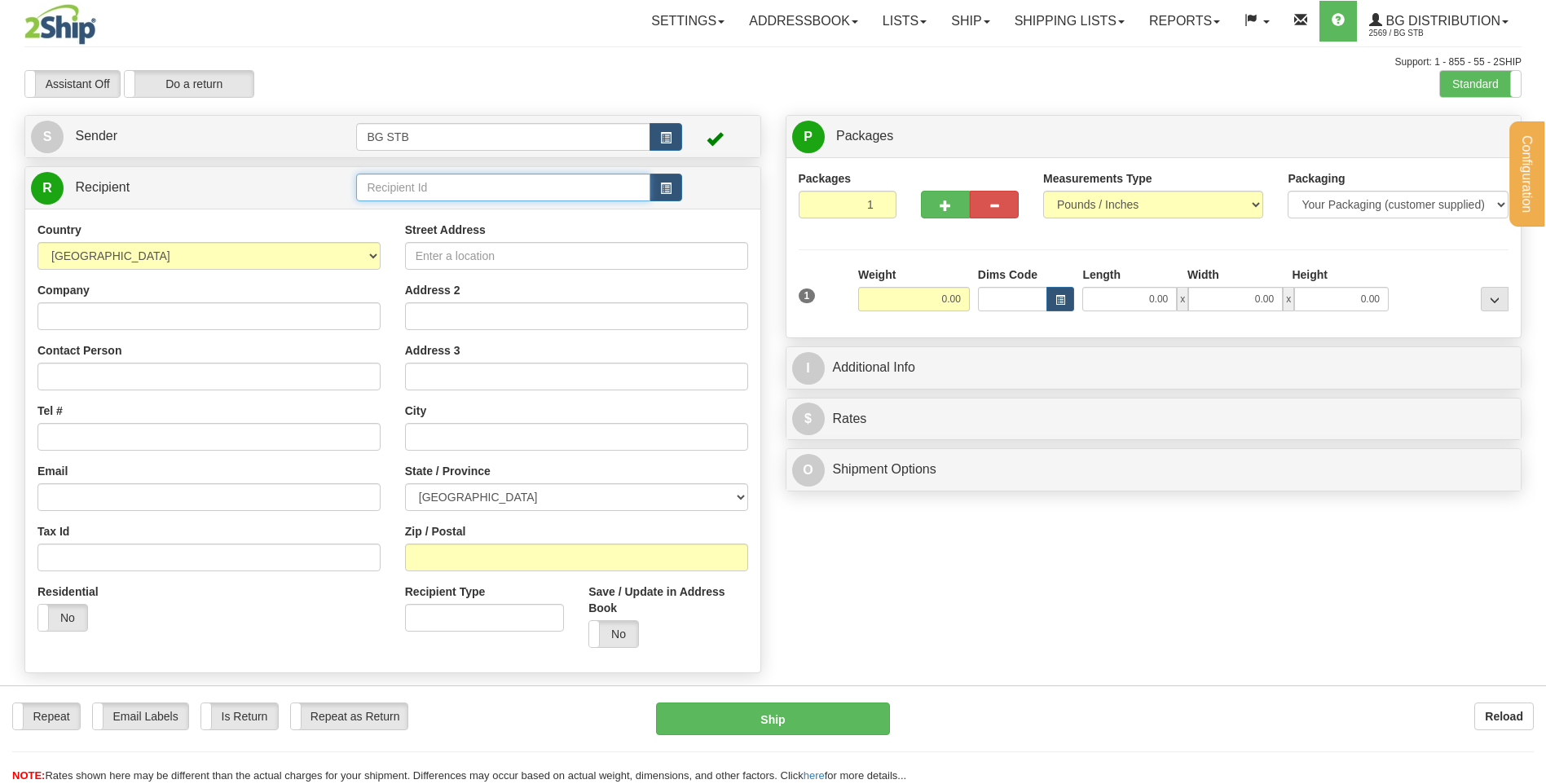
click at [391, 191] on input "text" at bounding box center [502, 188] width 293 height 28
type input "41087"
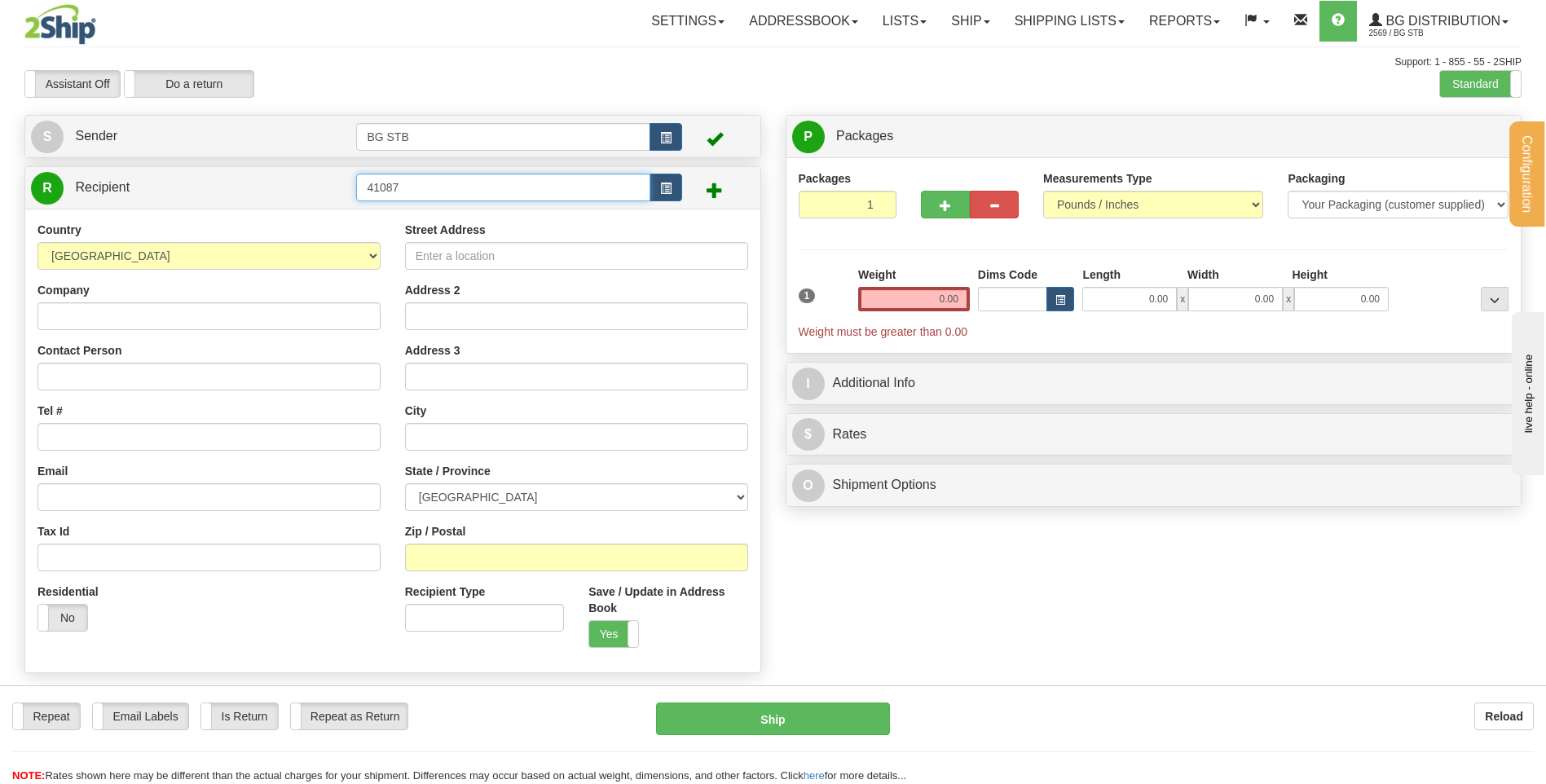
click at [422, 192] on input "41087" at bounding box center [502, 188] width 293 height 28
type input "4108"
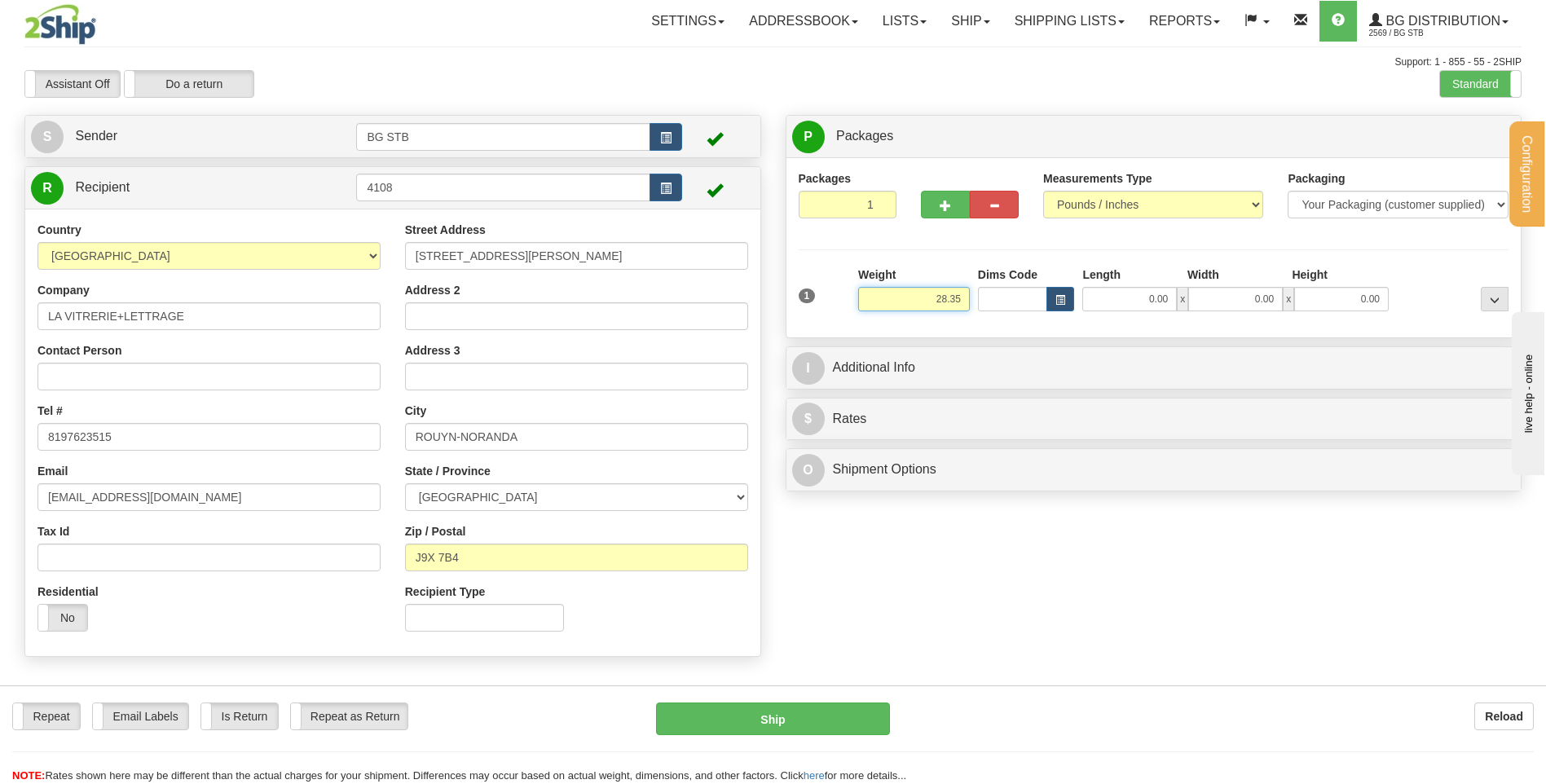
type input "28.35"
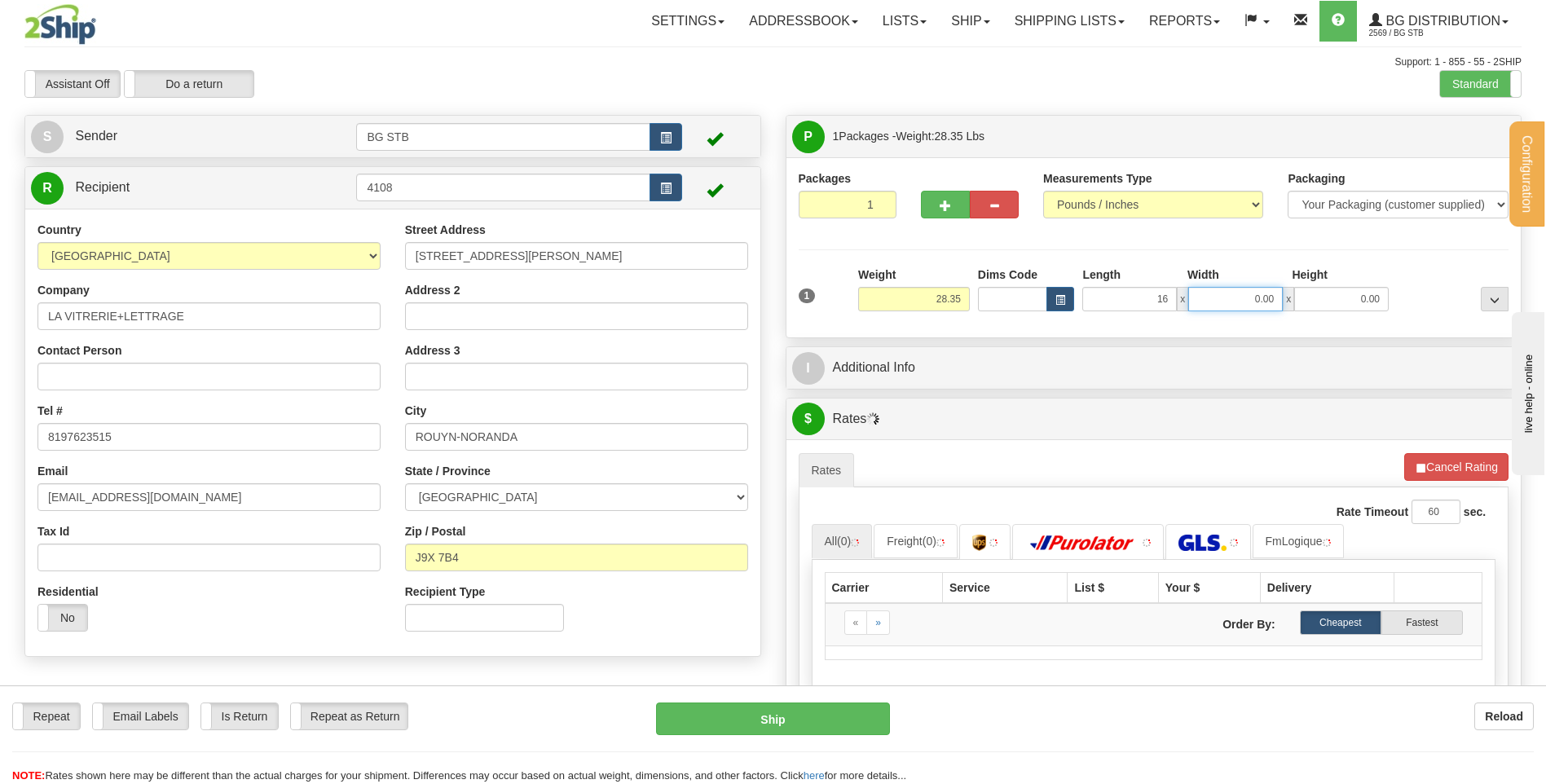
type input "16.00"
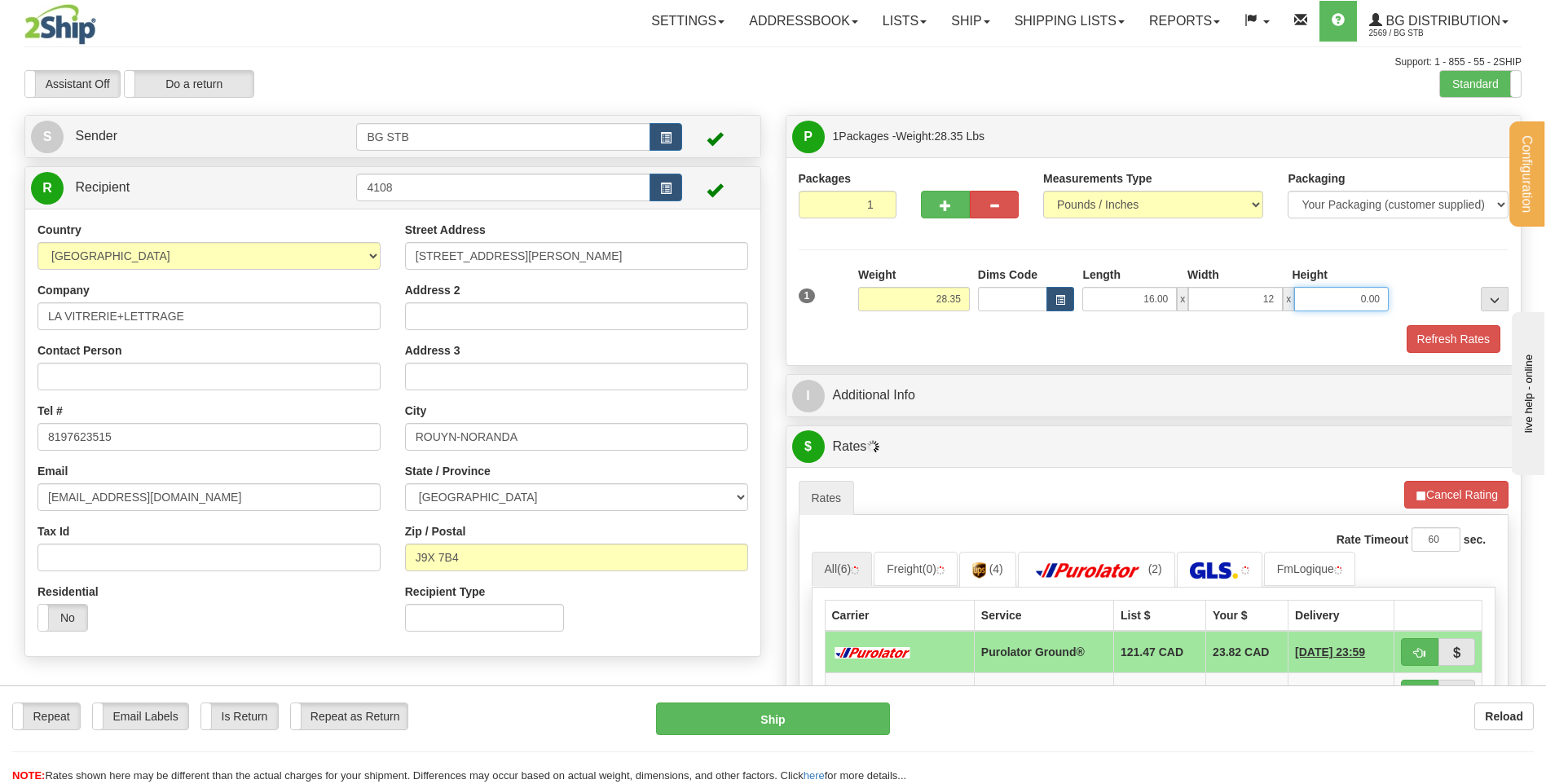
type input "12.00"
type input "11.00"
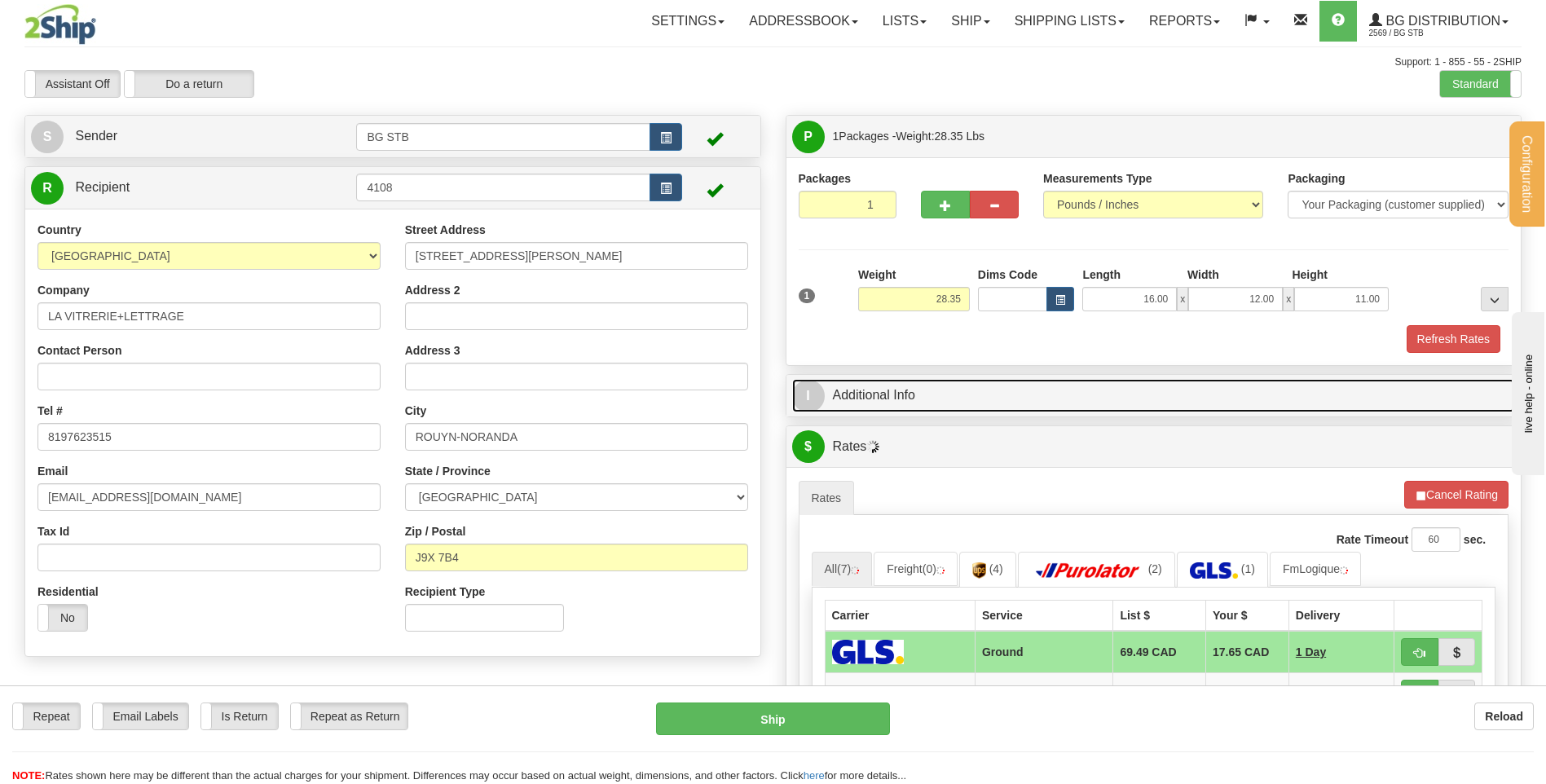
click at [1006, 392] on link "I Additional Info" at bounding box center [1153, 396] width 724 height 34
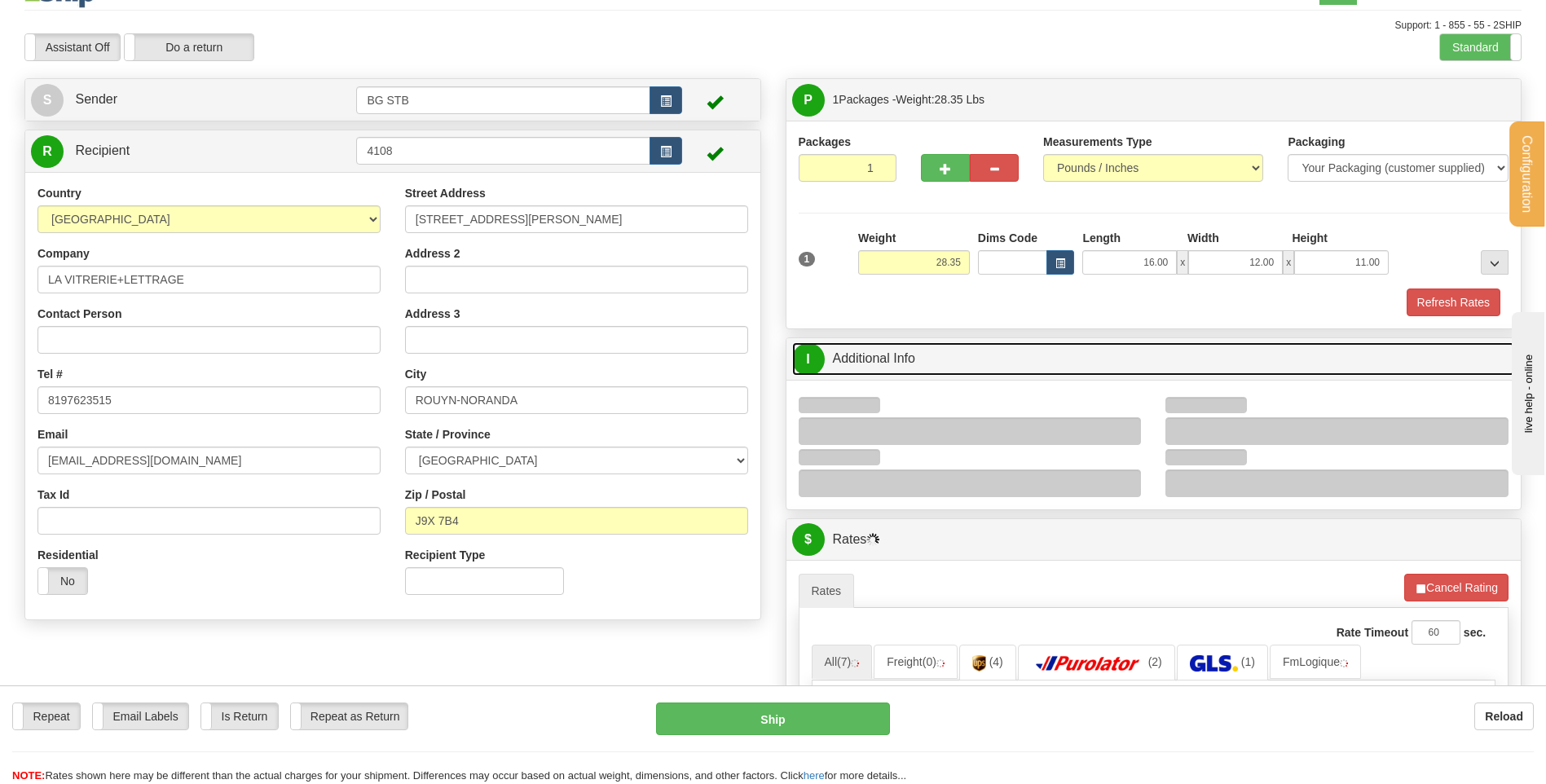
scroll to position [326, 0]
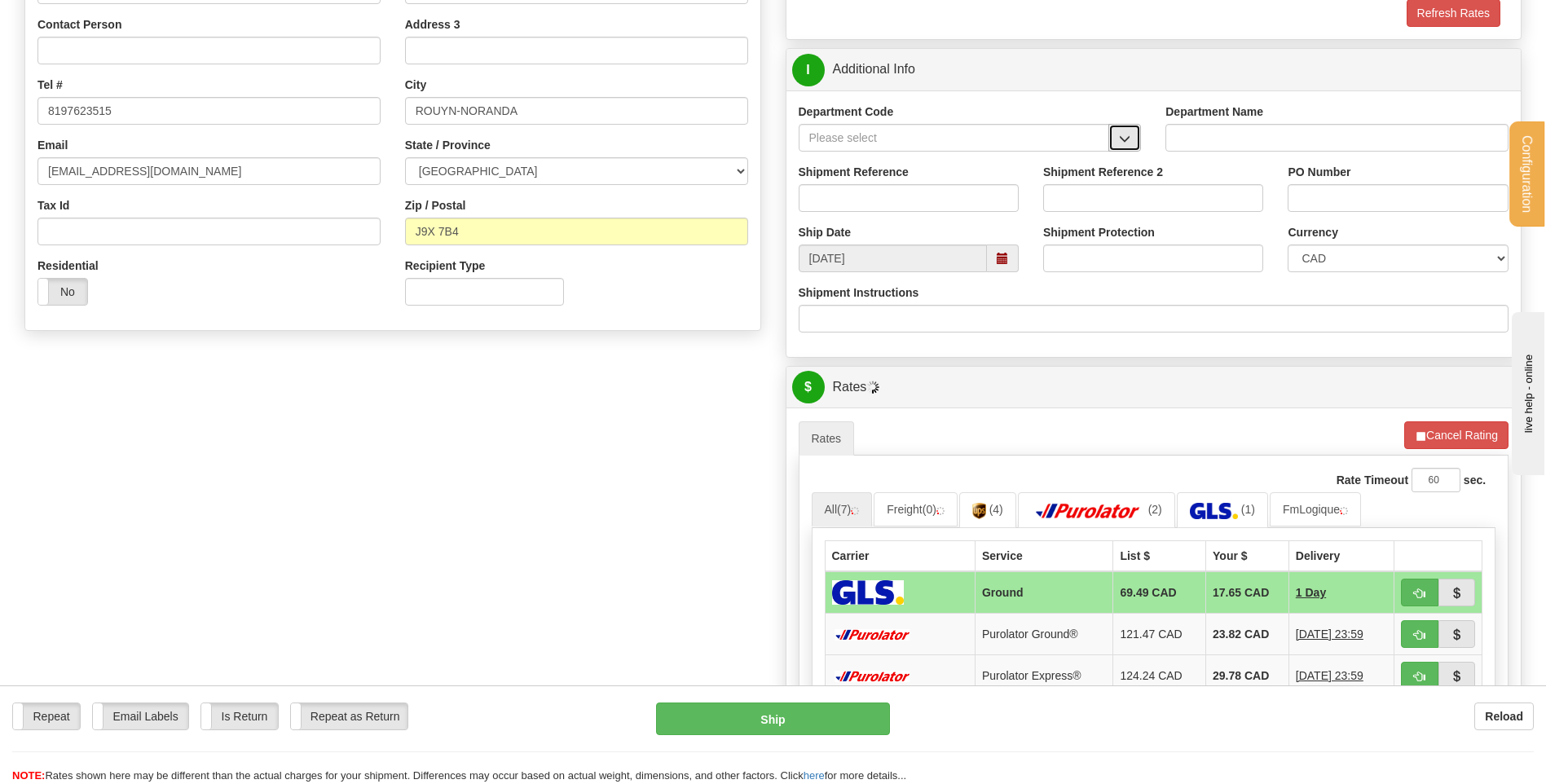
click at [1122, 138] on span "button" at bounding box center [1124, 138] width 11 height 10
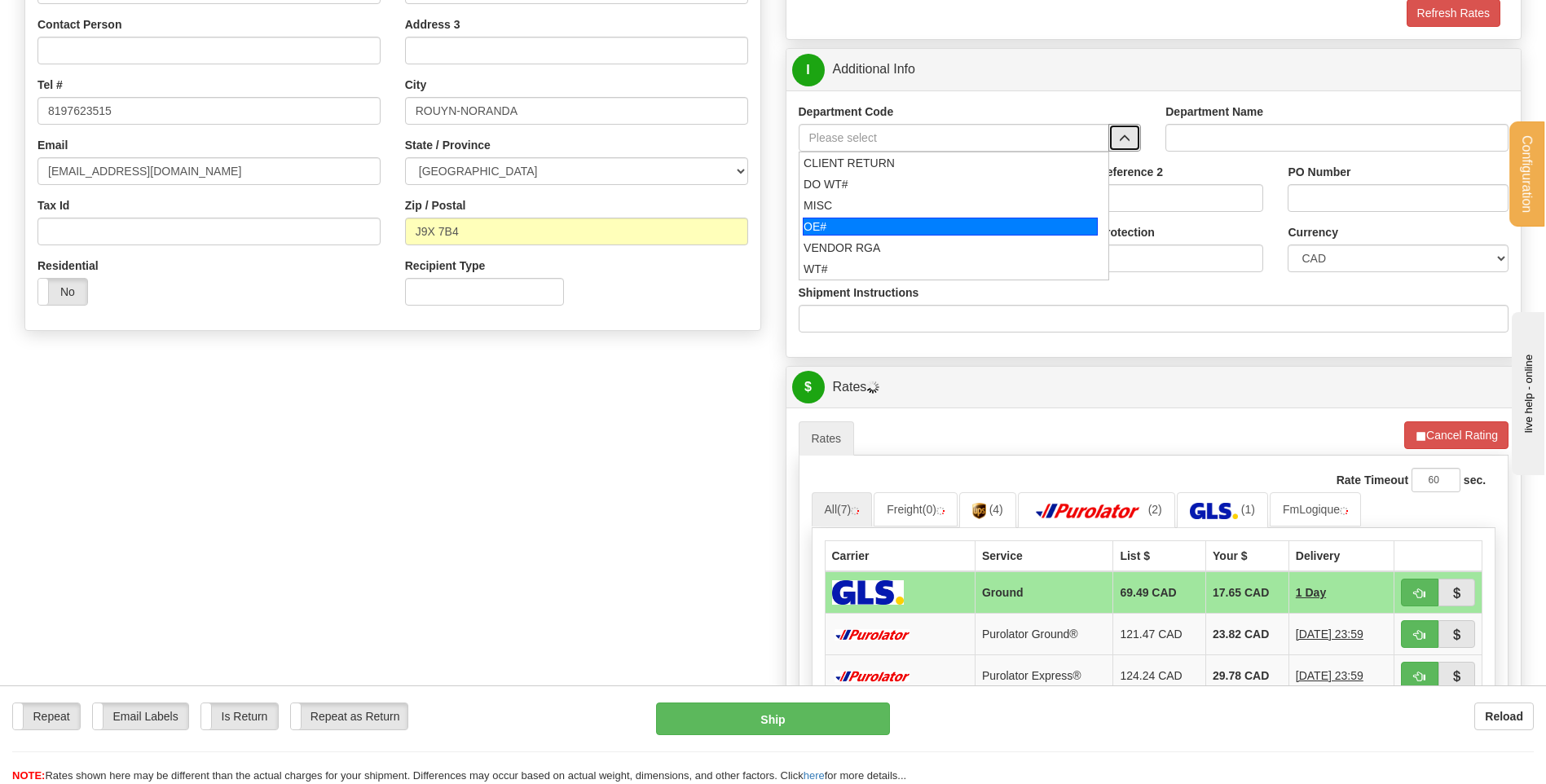
drag, startPoint x: 915, startPoint y: 230, endPoint x: 907, endPoint y: 217, distance: 15.3
click at [913, 230] on div "OE#" at bounding box center [951, 226] width 295 height 18
type input "OE#"
type input "ORDERS"
click at [904, 197] on input "Shipment Reference" at bounding box center [908, 198] width 220 height 28
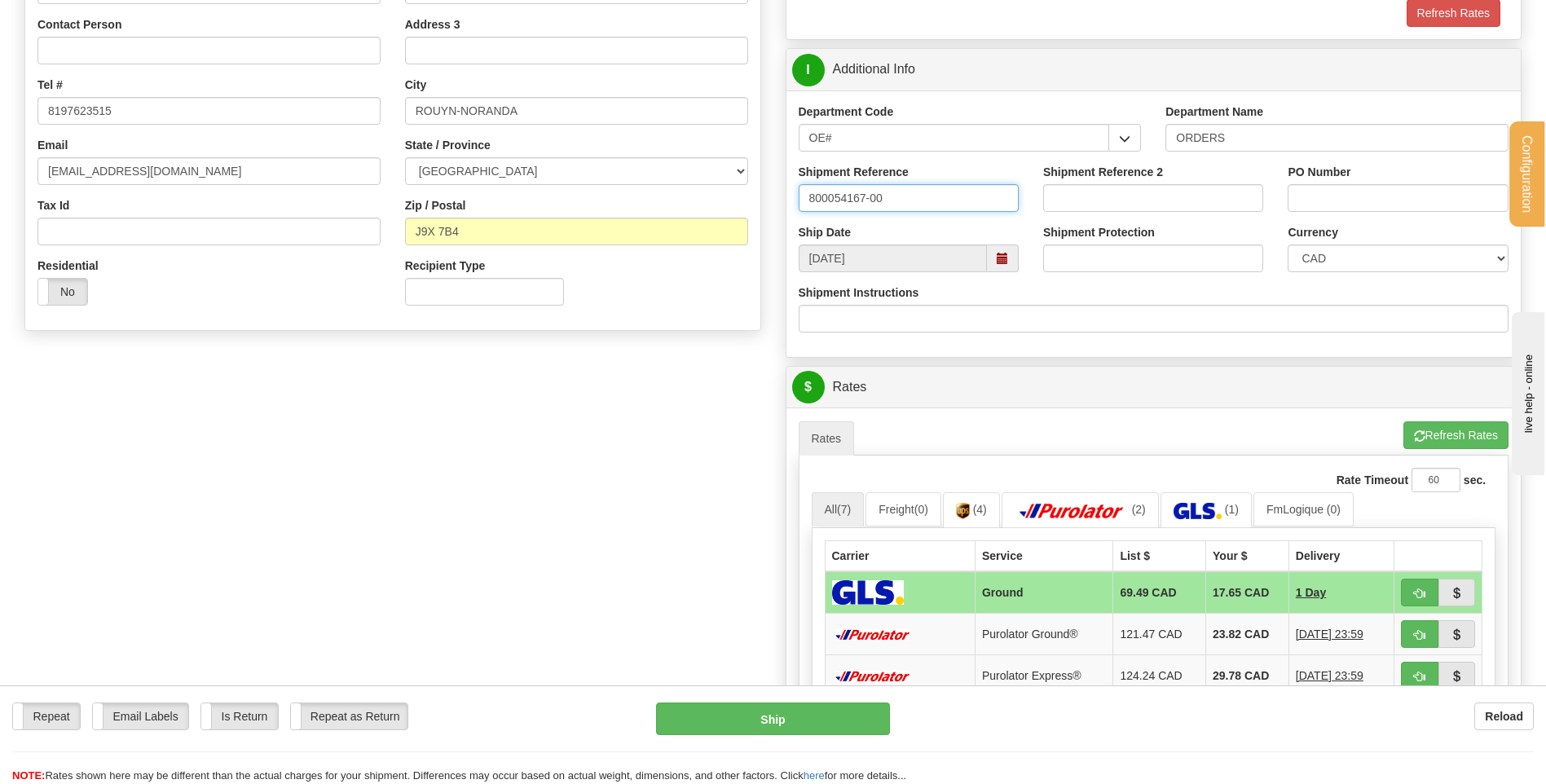
click at [843, 204] on input "800054167-00" at bounding box center [908, 198] width 220 height 28
click at [850, 200] on input "800054167-00" at bounding box center [908, 198] width 220 height 28
click at [898, 197] on input "80005167-00" at bounding box center [908, 198] width 220 height 28
type input "80005167-00 / 80005160-00 / 5108-00 / 4717-00"
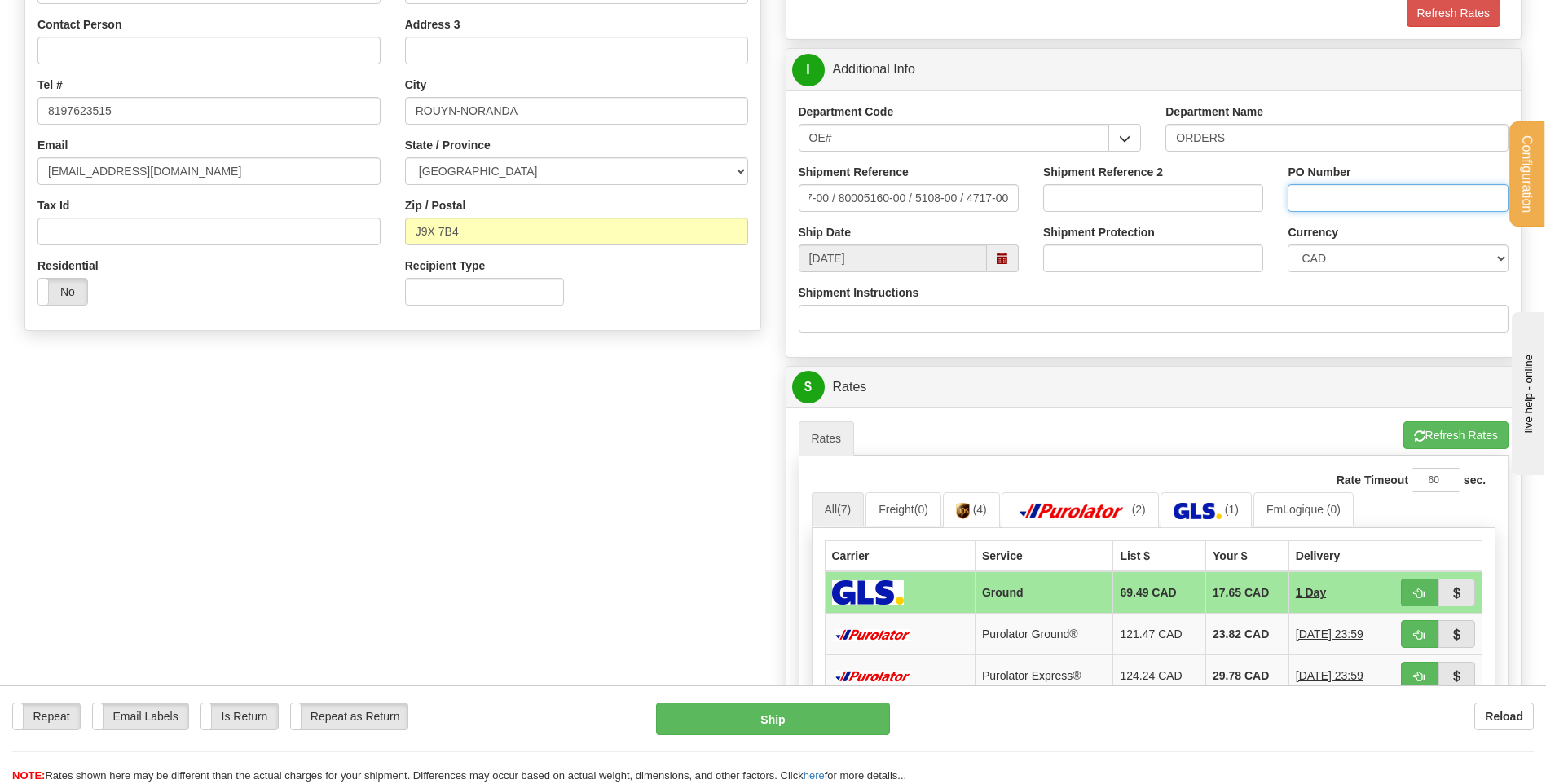
click at [1401, 197] on input "PO Number" at bounding box center [1398, 198] width 220 height 28
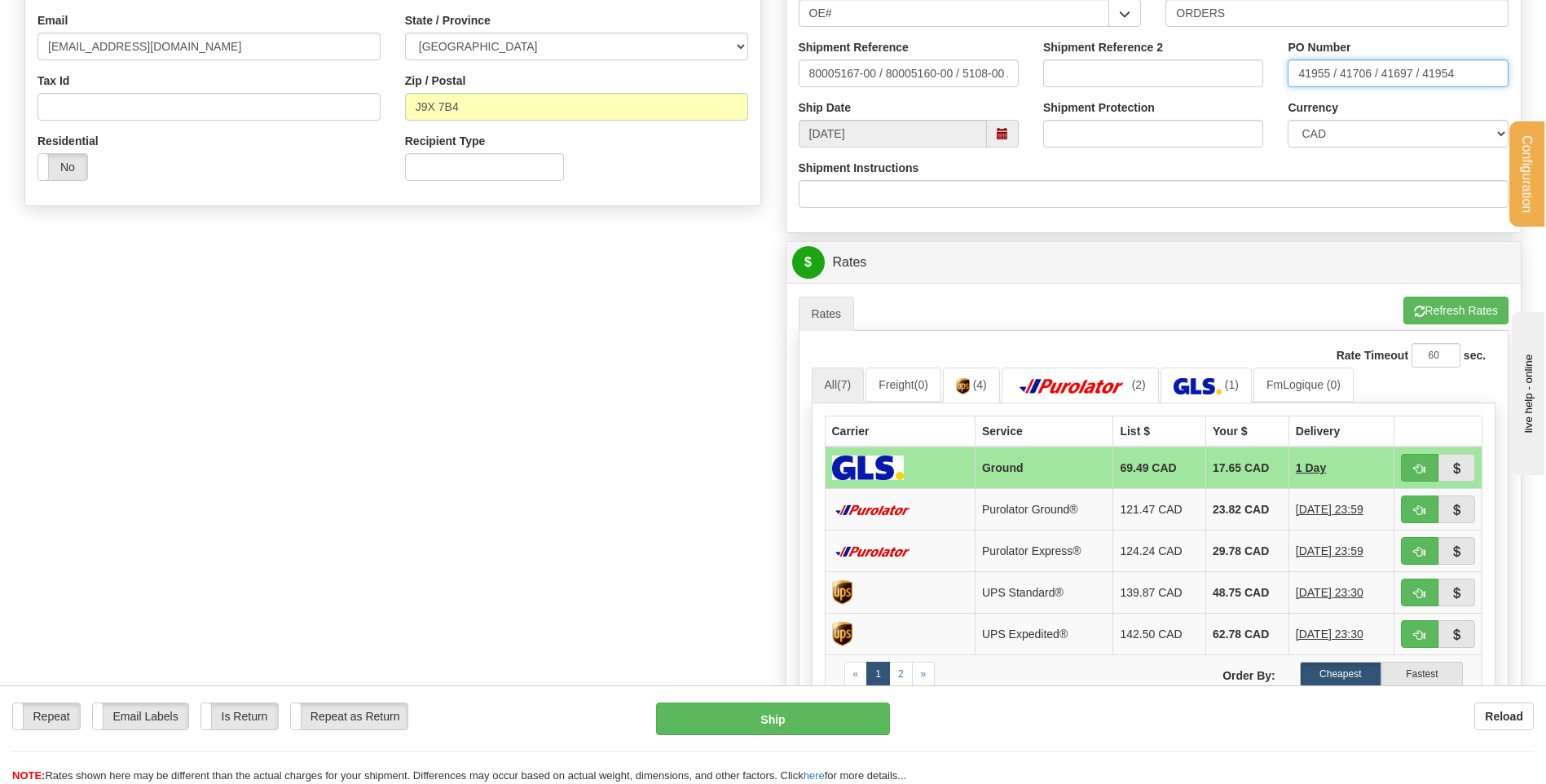
scroll to position [570, 0]
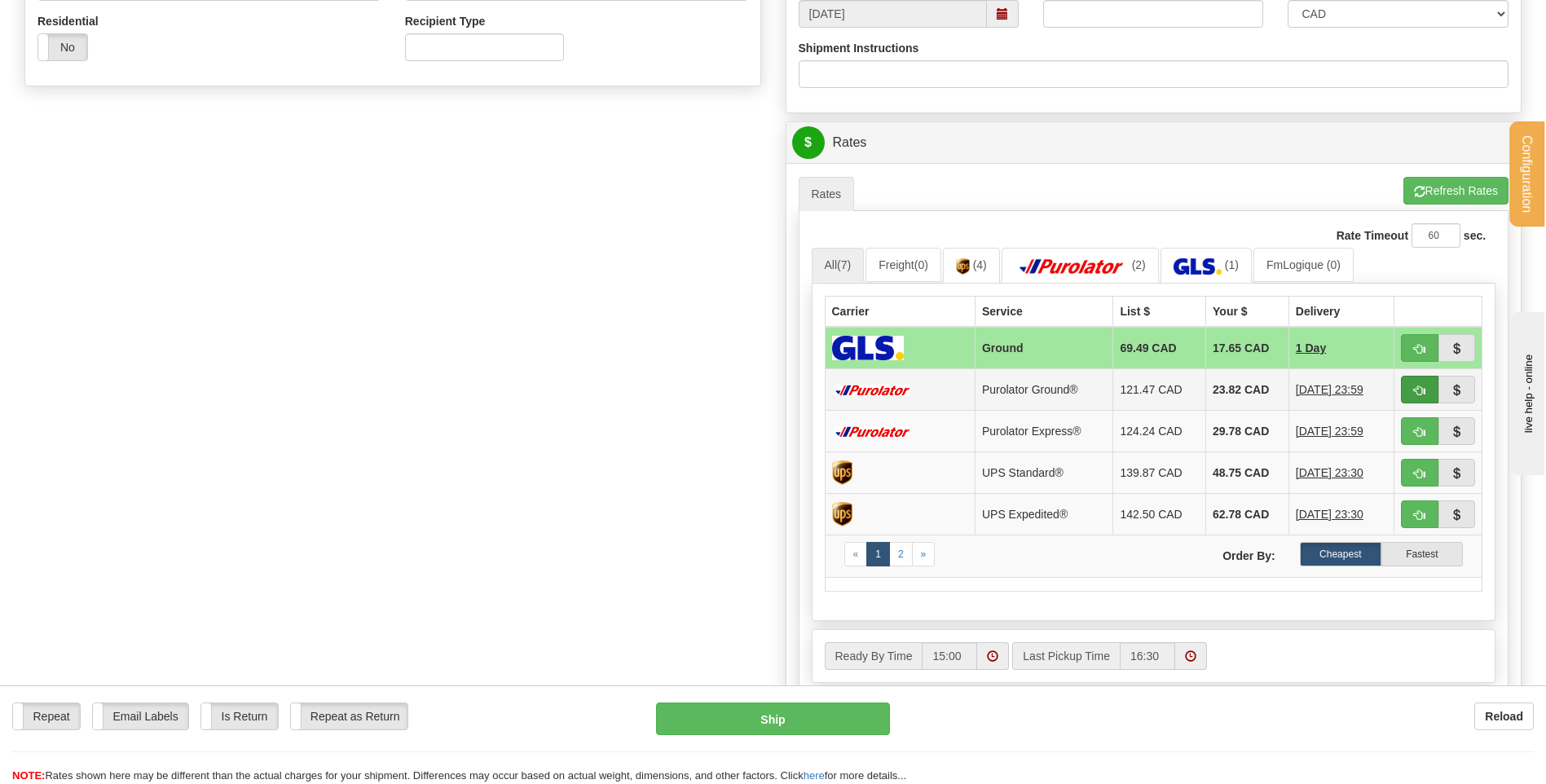
type input "41955 / 41706 / 41697 / 41954"
drag, startPoint x: 1409, startPoint y: 390, endPoint x: 1399, endPoint y: 384, distance: 11.7
click at [1409, 390] on button "button" at bounding box center [1420, 390] width 38 height 28
type input "260"
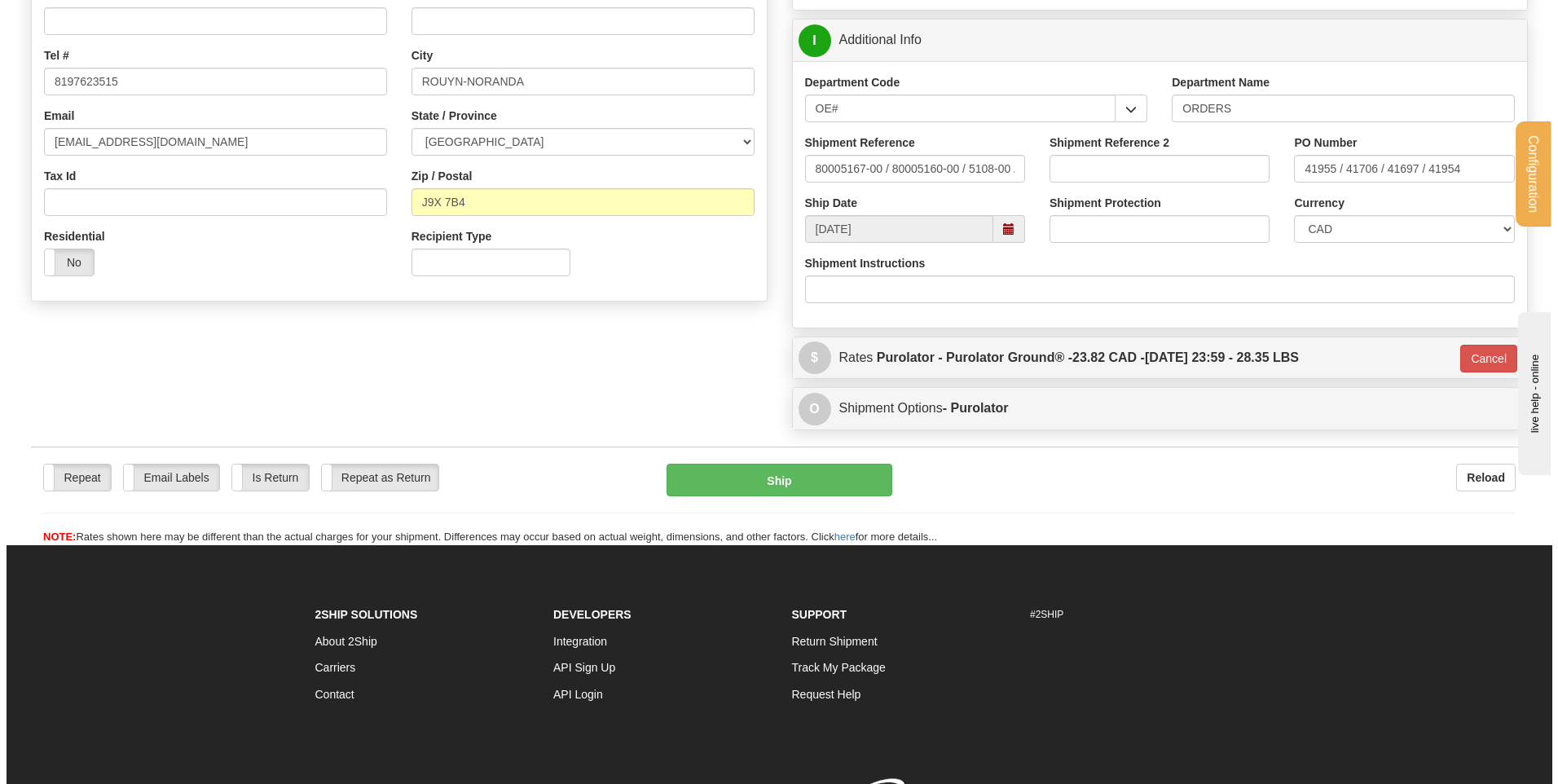
scroll to position [233, 0]
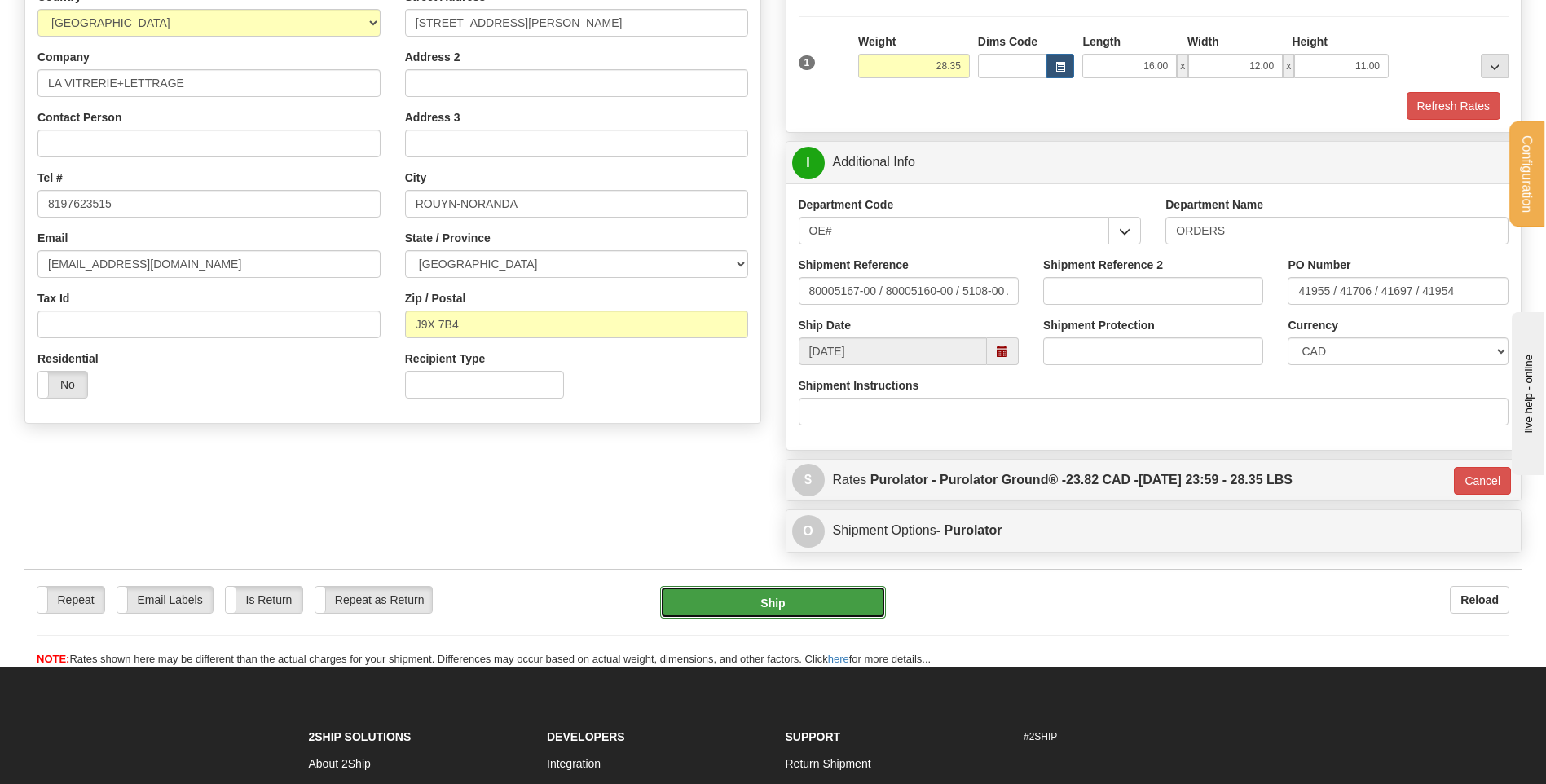
click at [742, 604] on button "Ship" at bounding box center [772, 602] width 224 height 33
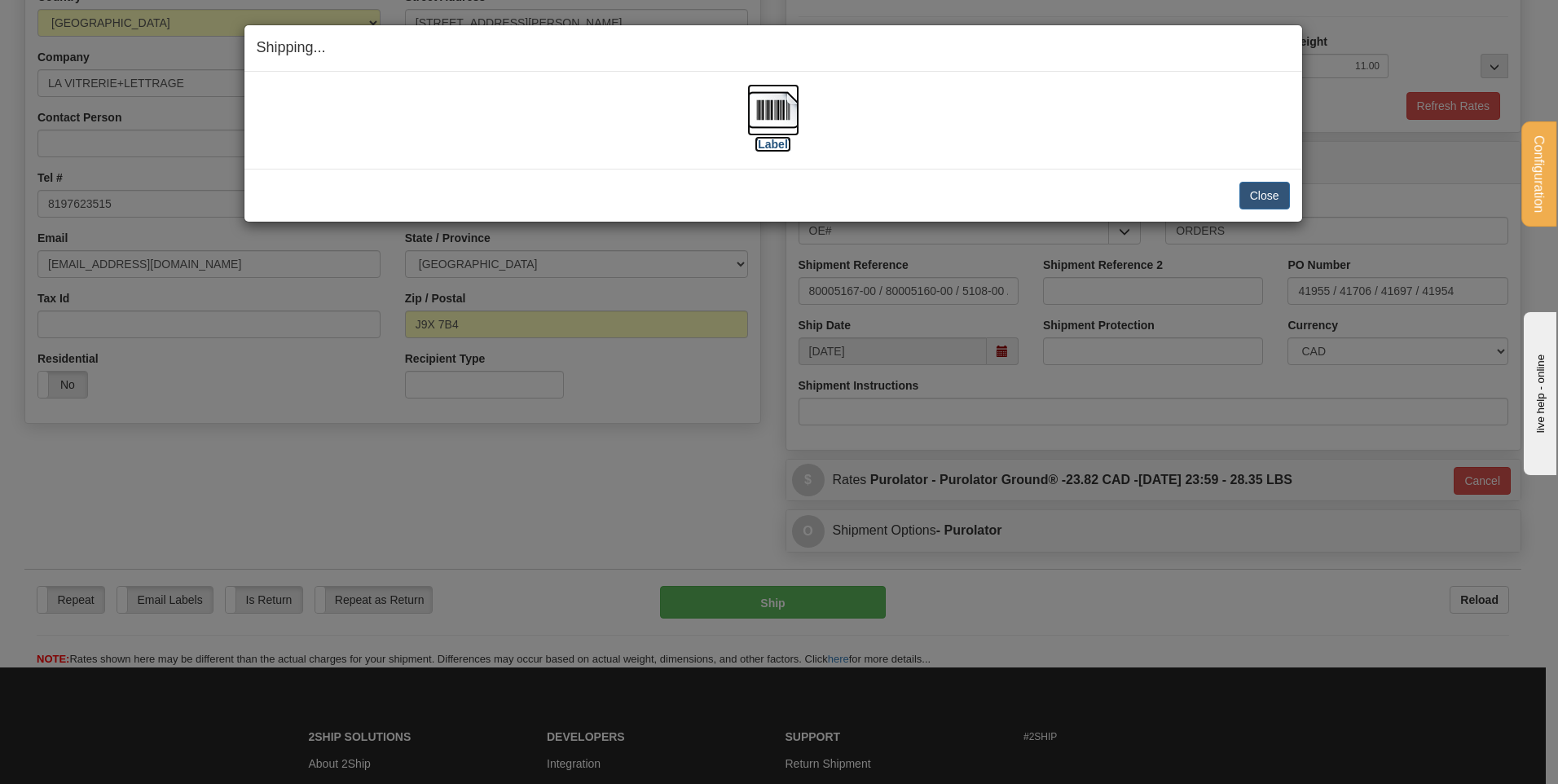
click at [755, 116] on img at bounding box center [774, 110] width 53 height 53
click at [1265, 197] on button "Close" at bounding box center [1265, 196] width 51 height 28
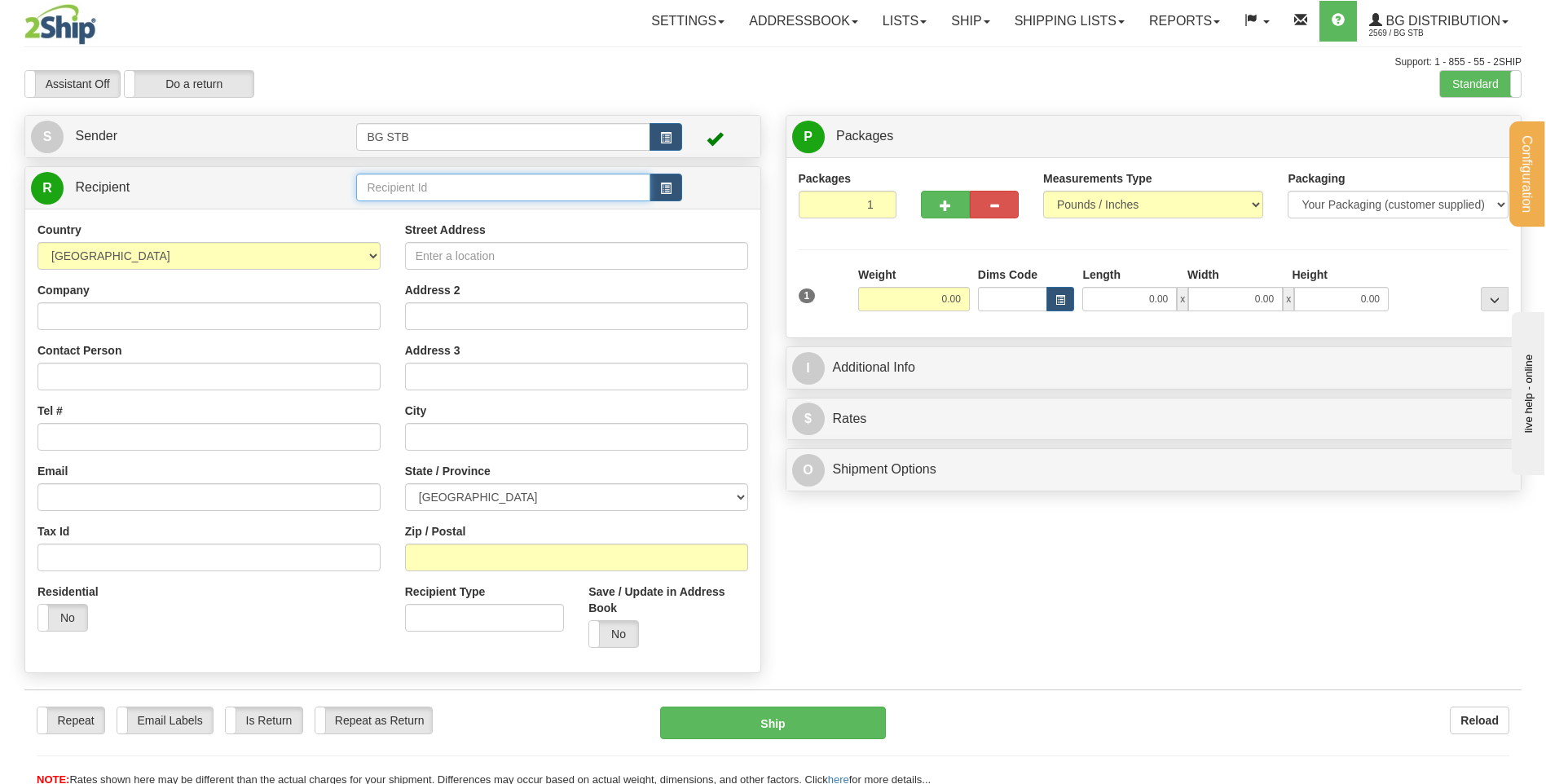
click at [549, 182] on input "text" at bounding box center [502, 188] width 293 height 28
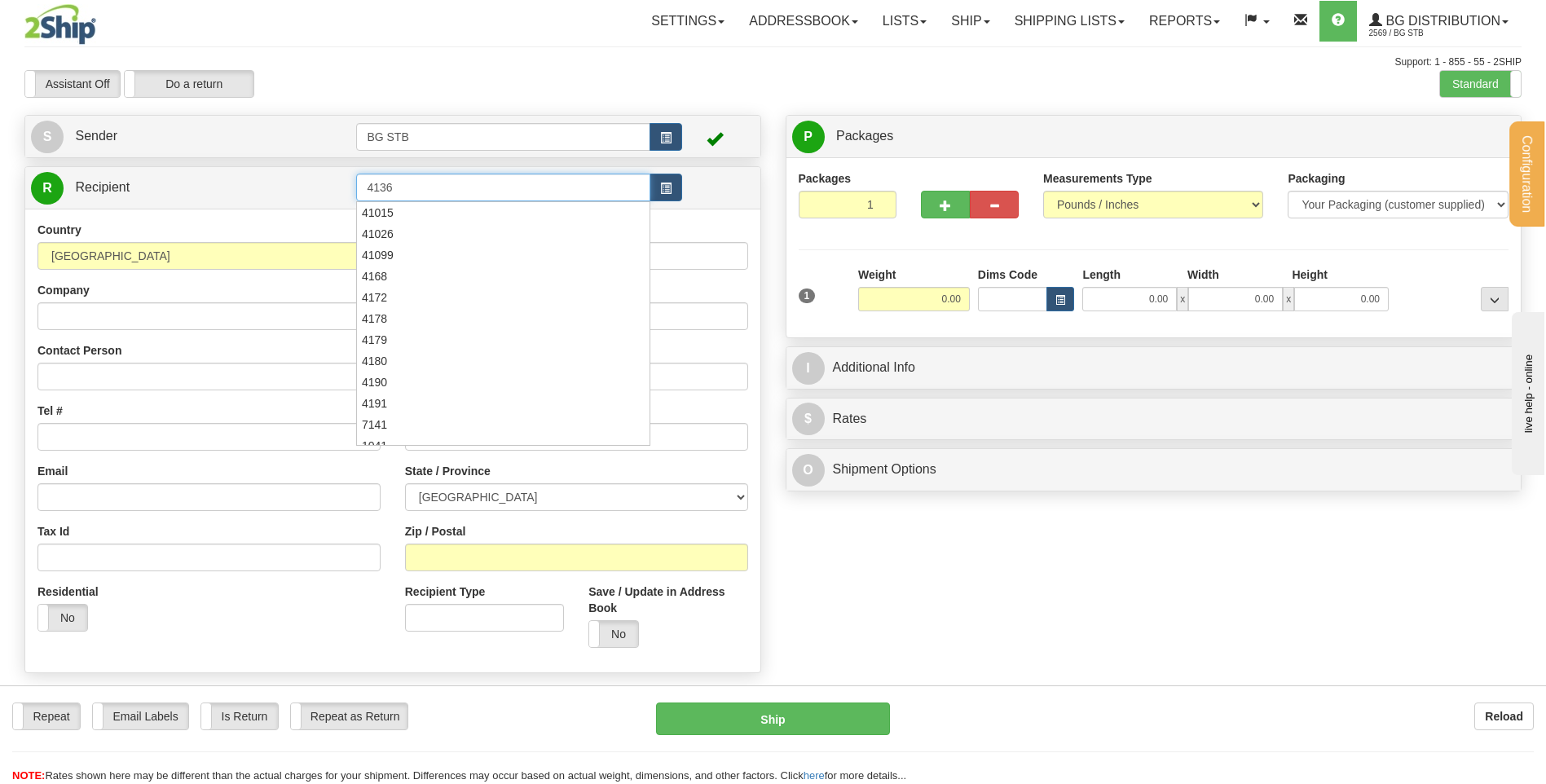
type input "4136"
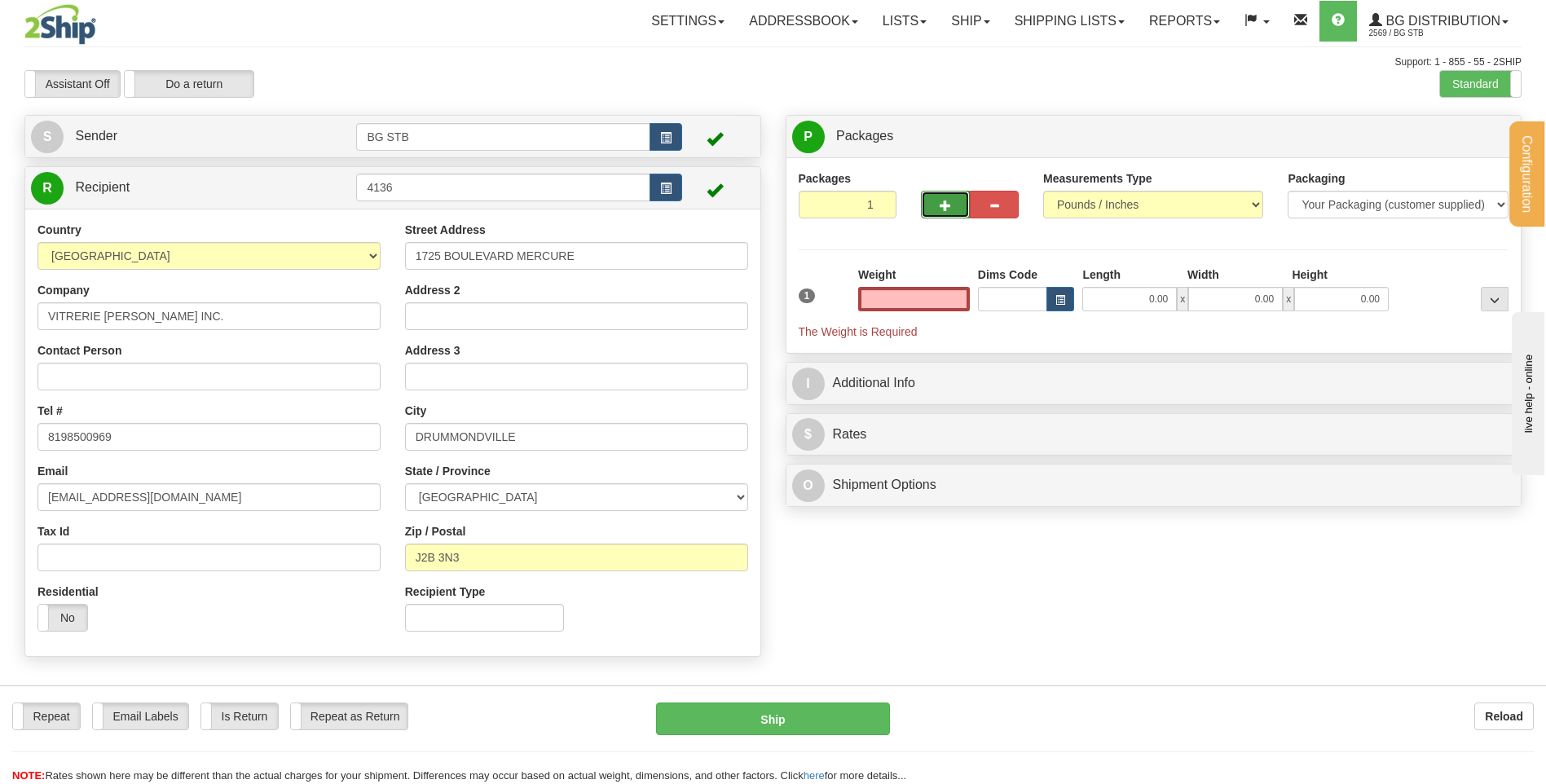
type input "0.00"
click at [946, 201] on span "button" at bounding box center [946, 205] width 11 height 10
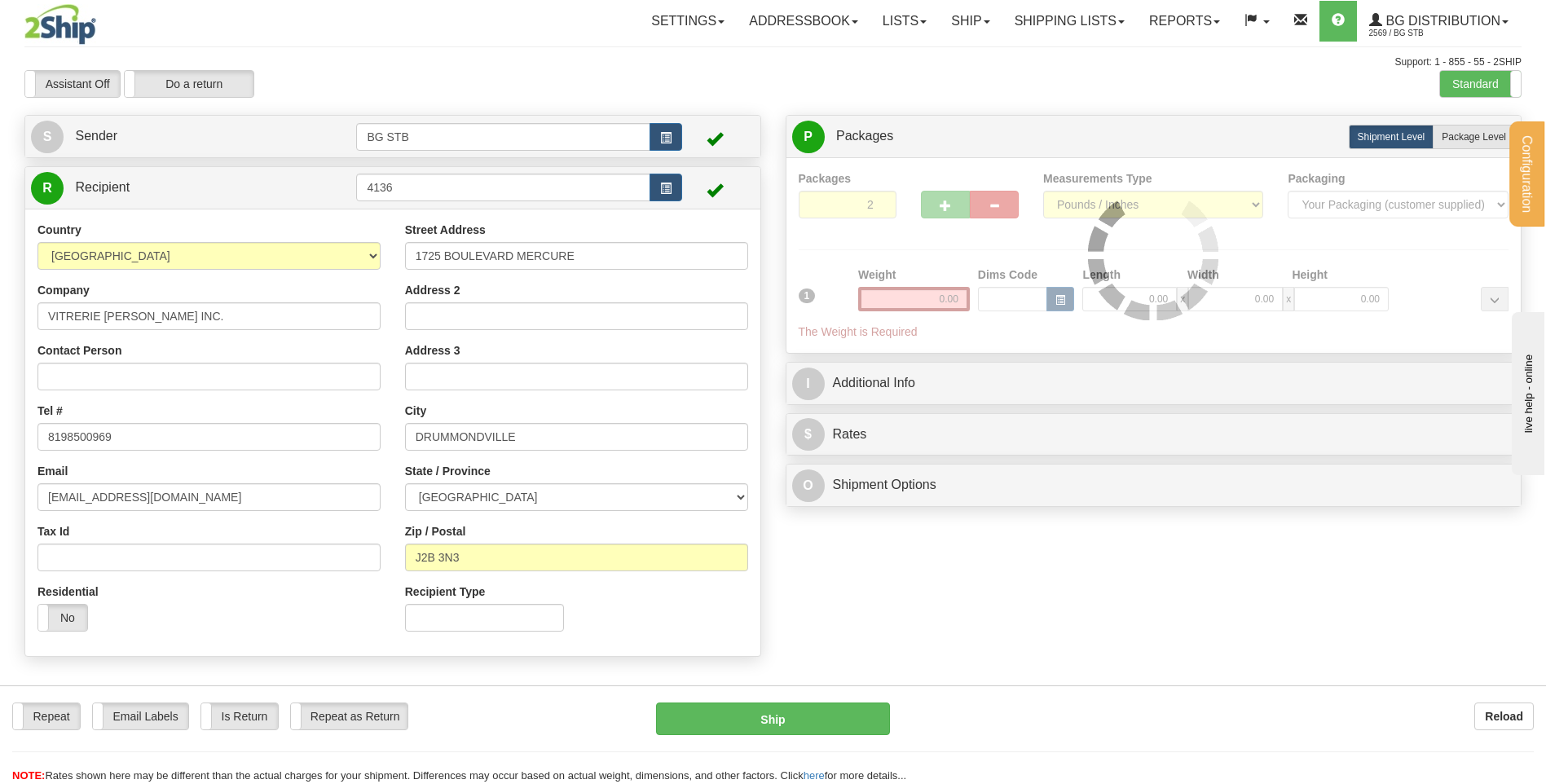
click at [940, 210] on div at bounding box center [1153, 254] width 711 height 170
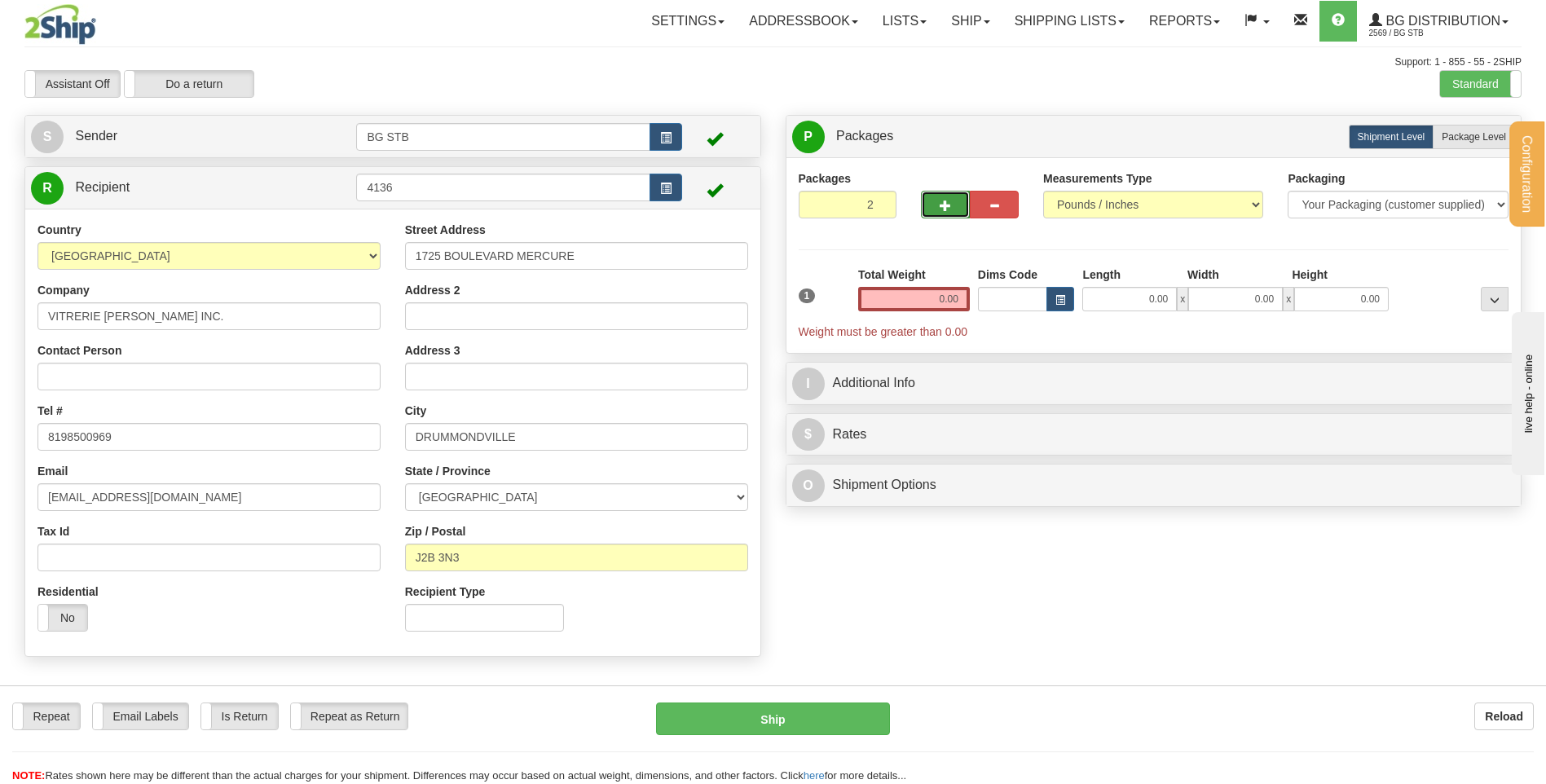
click at [946, 203] on span "button" at bounding box center [946, 205] width 11 height 10
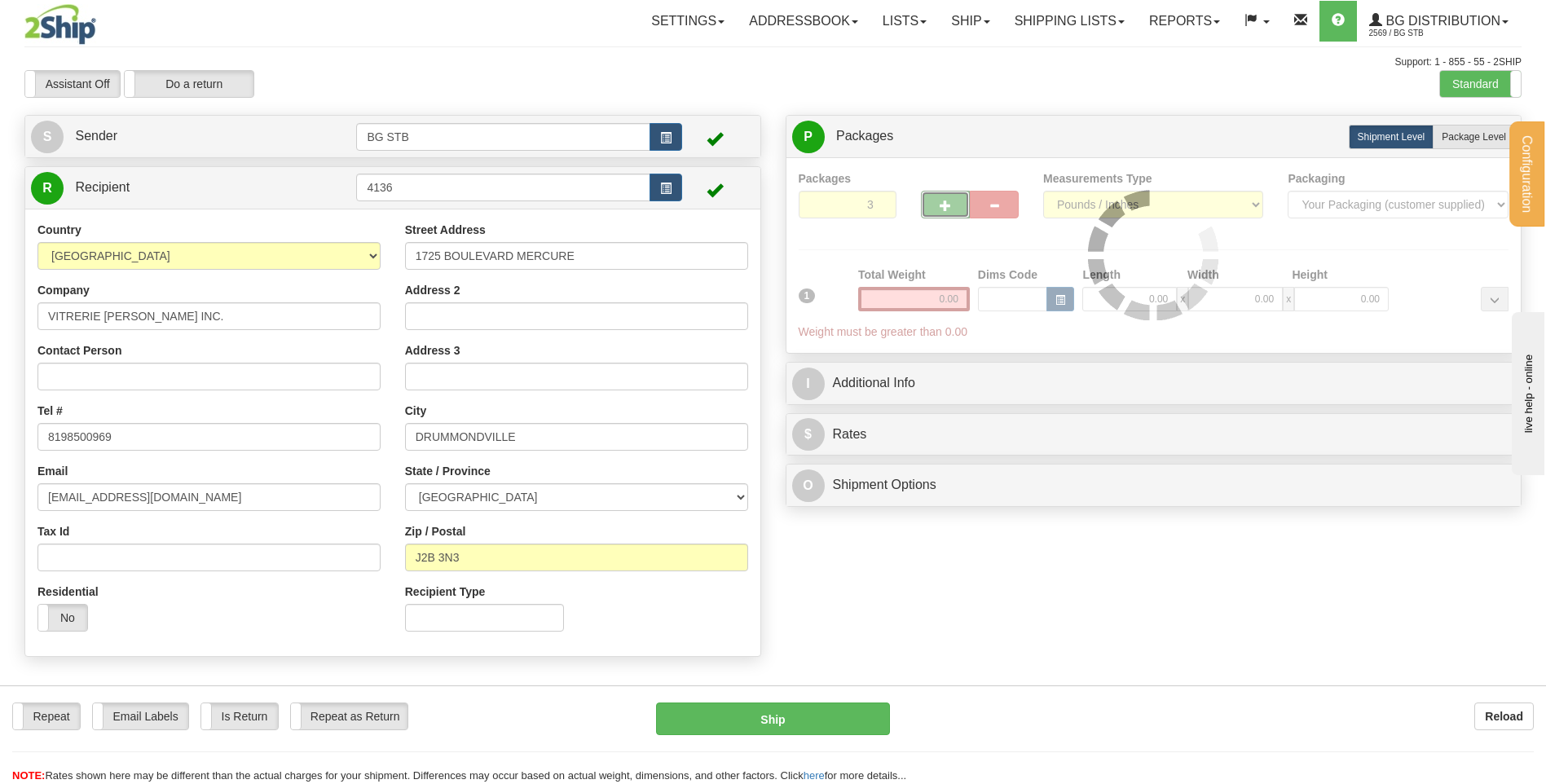
click at [949, 205] on span "button" at bounding box center [946, 205] width 11 height 10
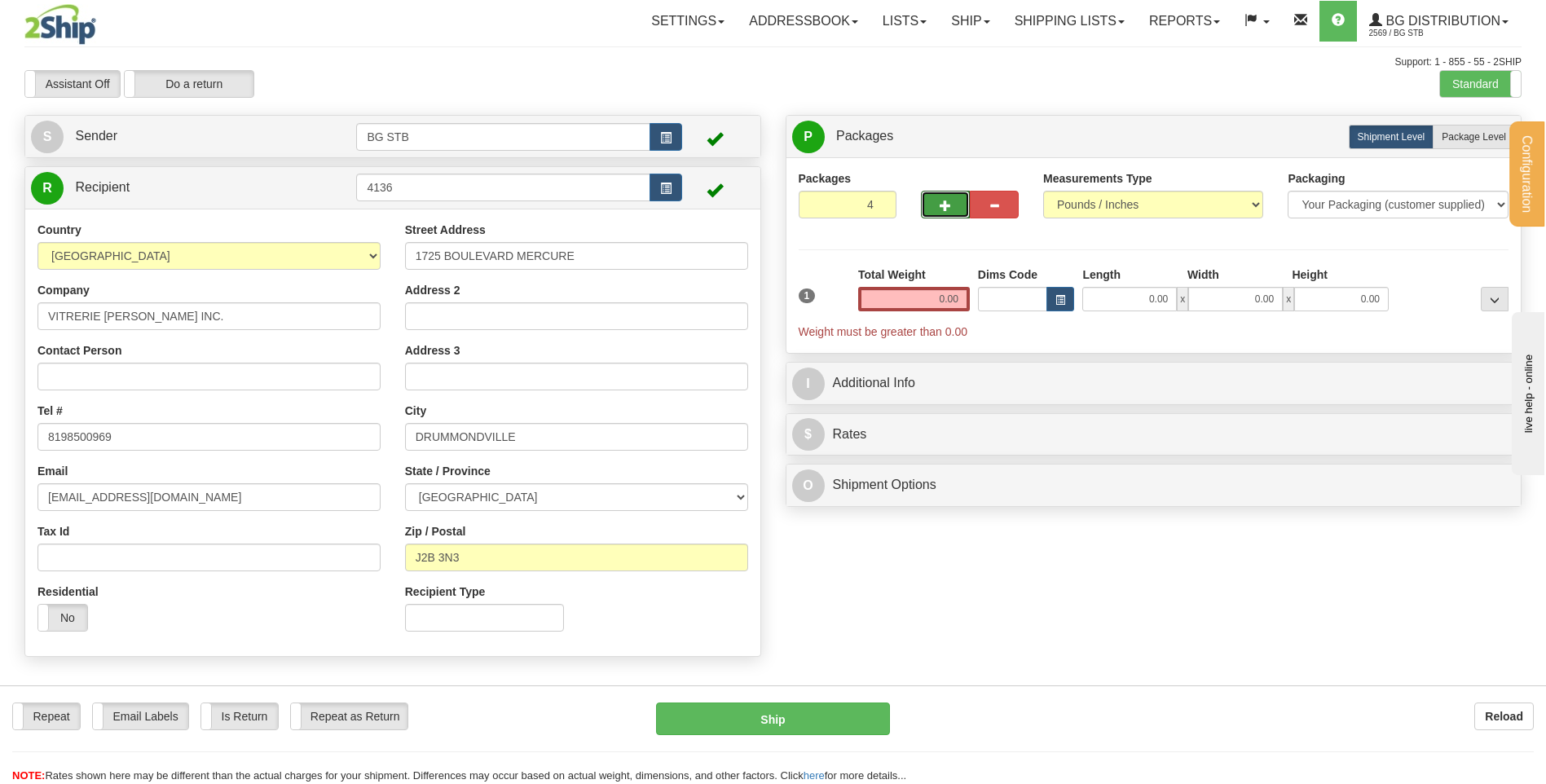
click at [948, 205] on span "button" at bounding box center [946, 205] width 11 height 10
type input "5"
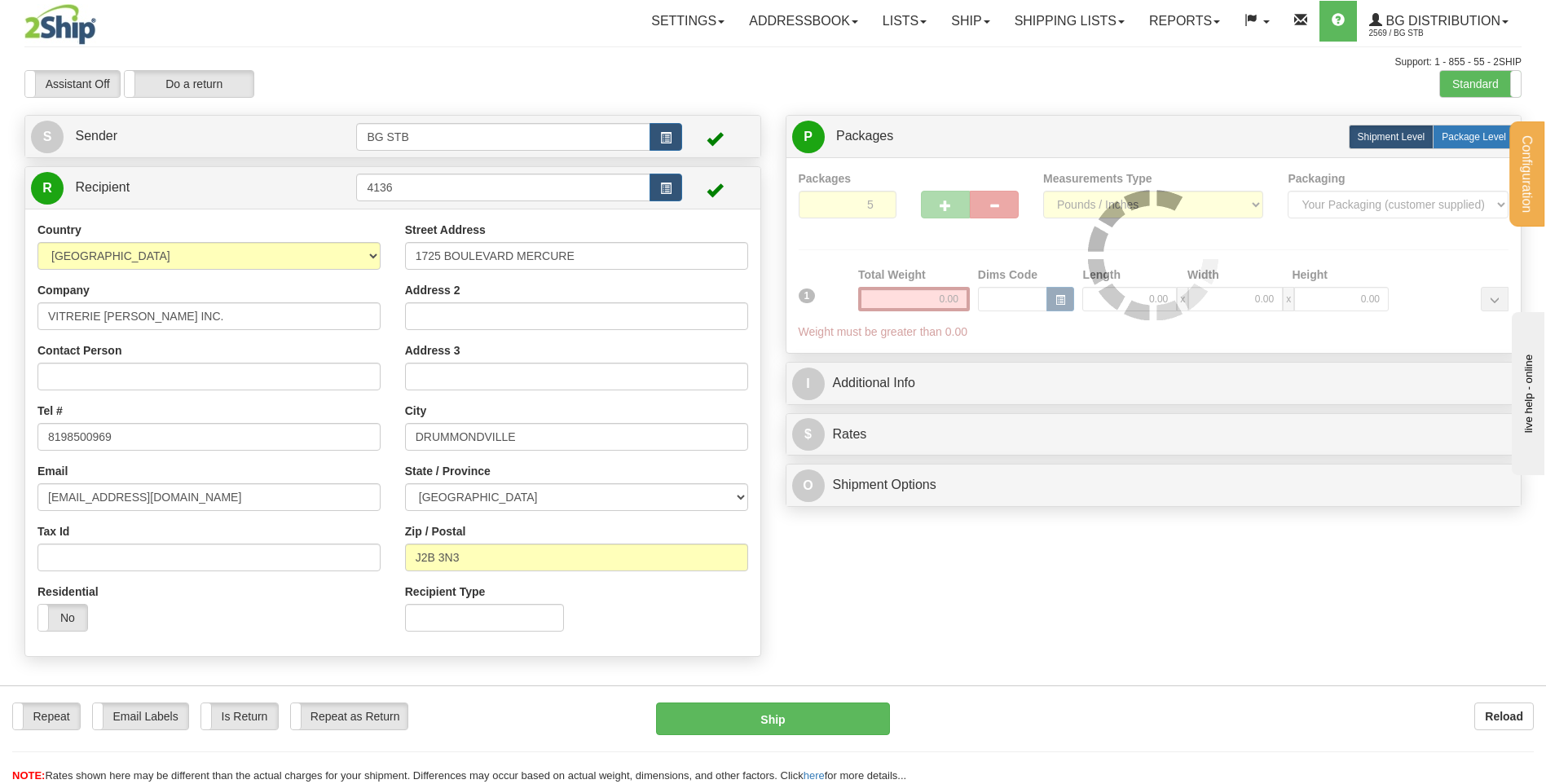
click at [1458, 134] on span "Package Level" at bounding box center [1474, 137] width 65 height 11
radio input "true"
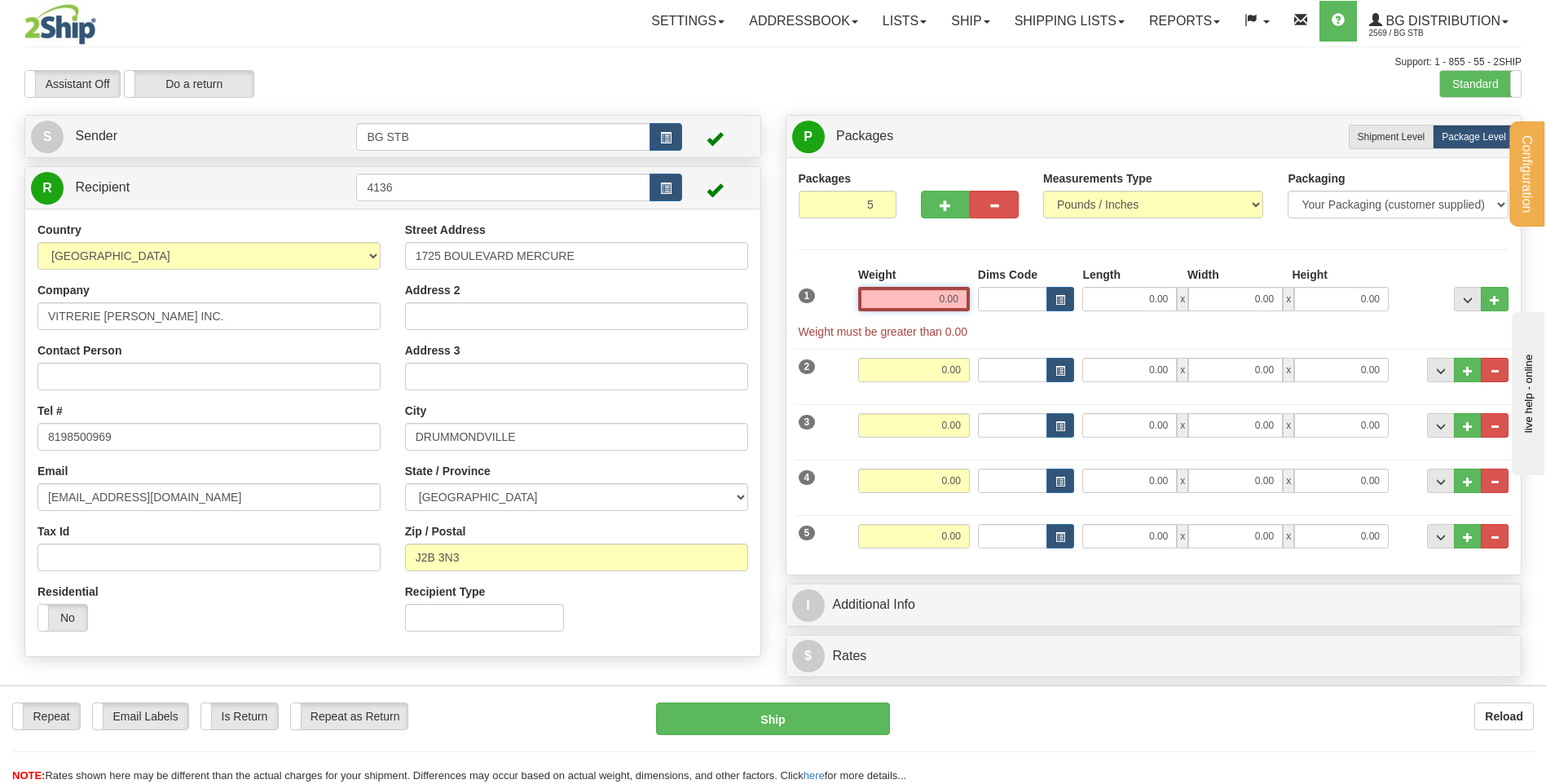
click at [916, 301] on input "0.00" at bounding box center [914, 299] width 112 height 24
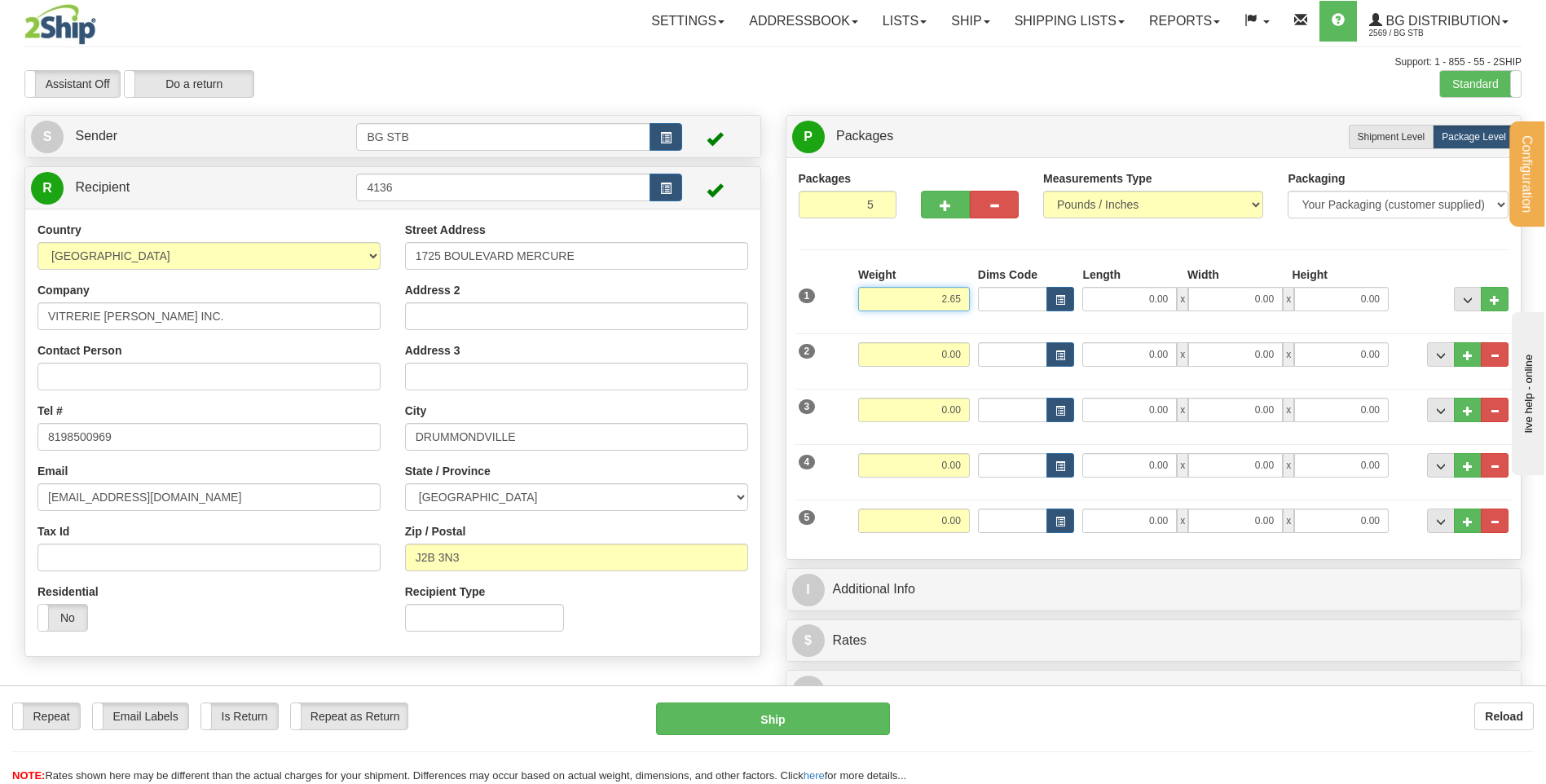
type input "2.65"
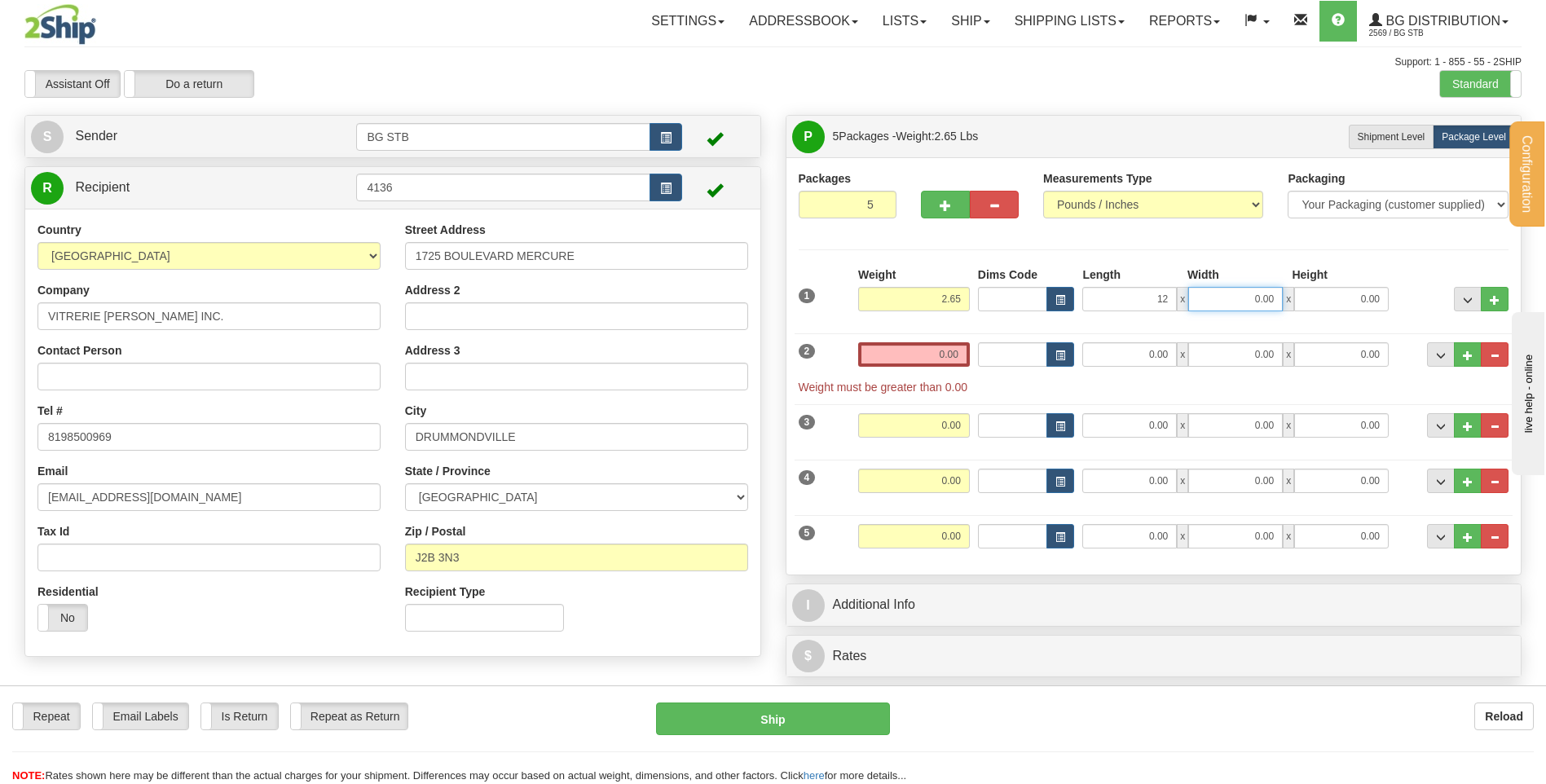
type input "12.00"
type input "8.00"
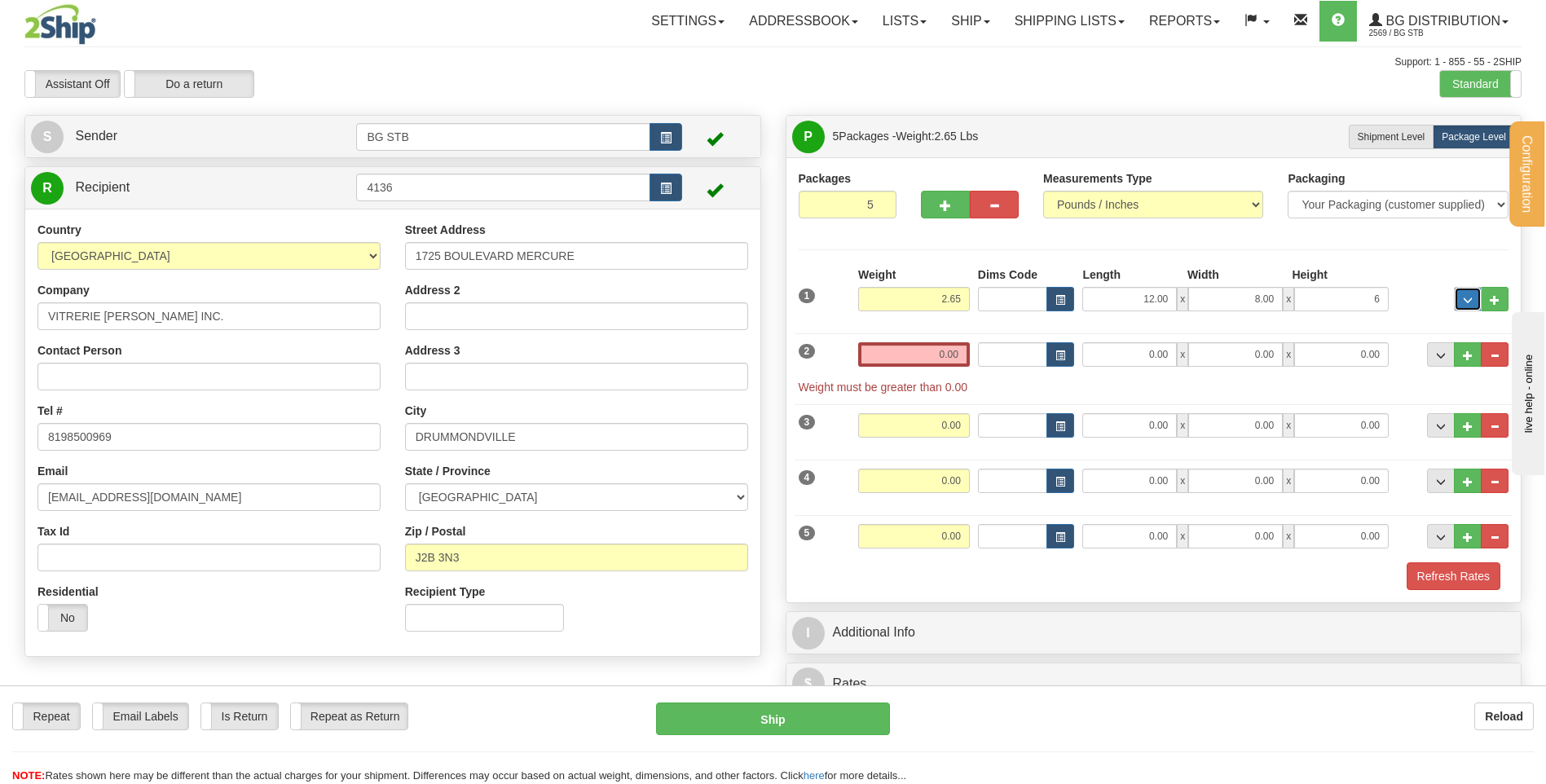
type input "6.00"
click at [899, 346] on input "0.00" at bounding box center [914, 354] width 112 height 24
type input "11.25"
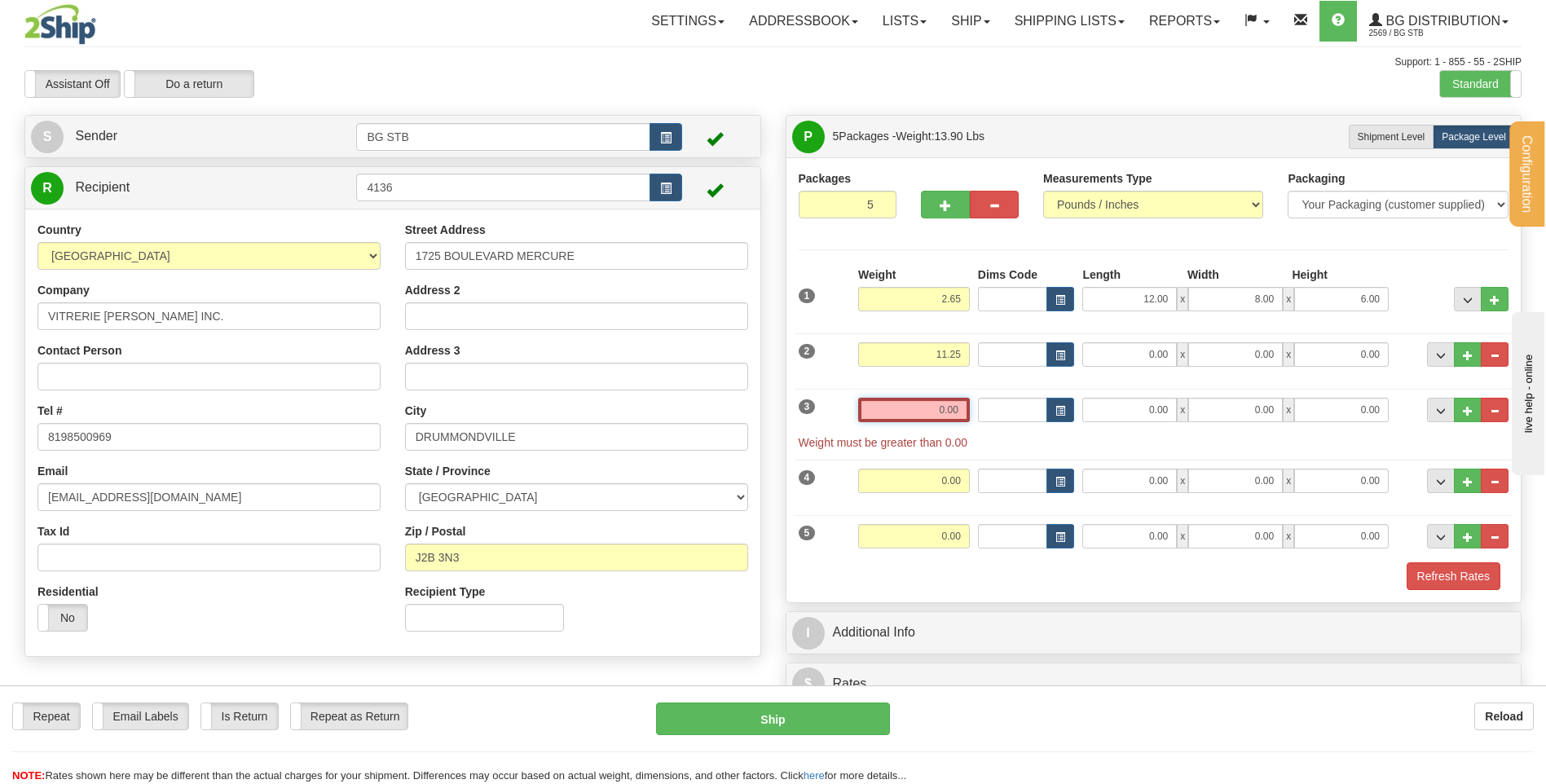
click at [943, 409] on input "0.00" at bounding box center [914, 409] width 112 height 24
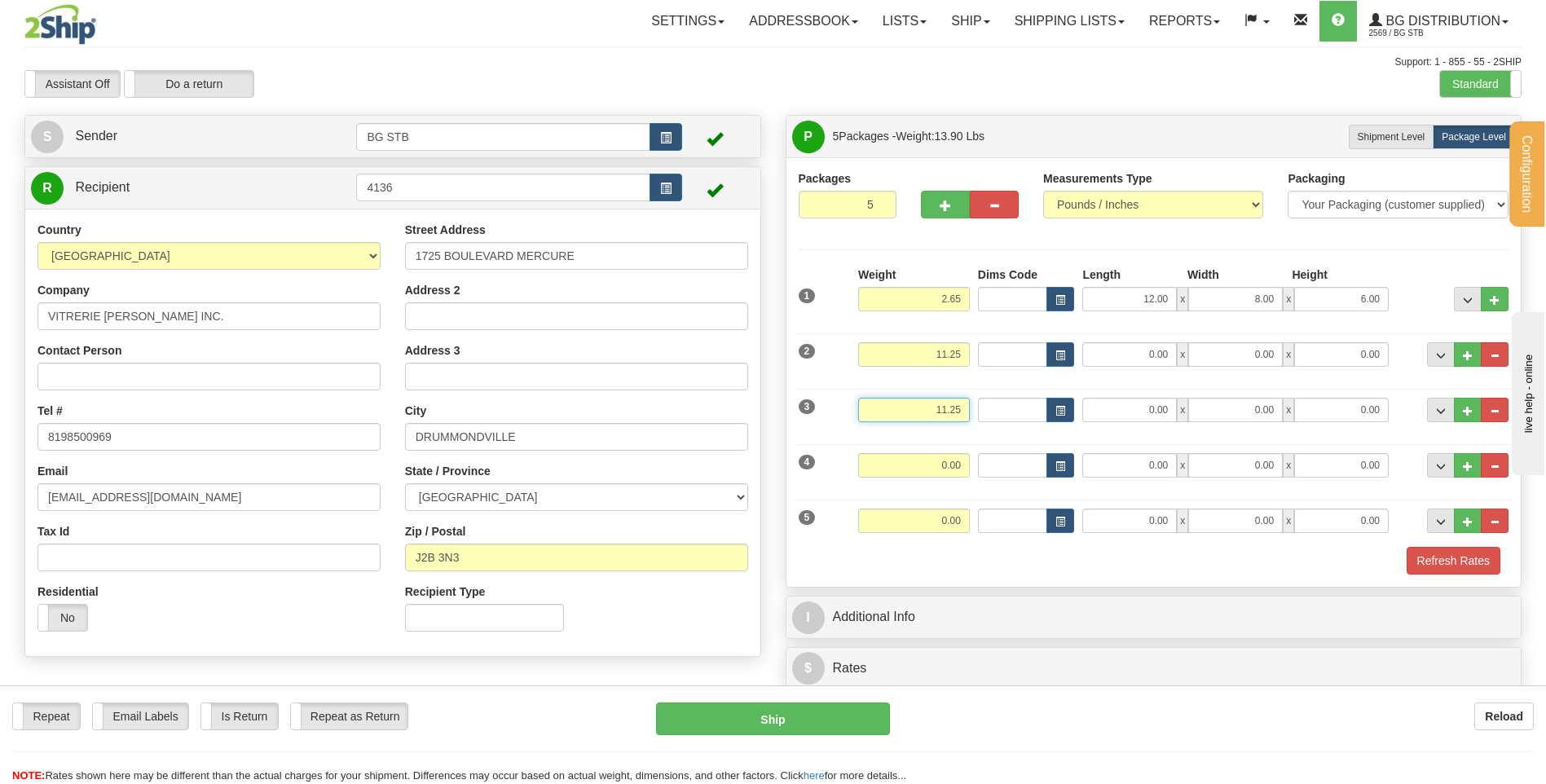
type input "11.25"
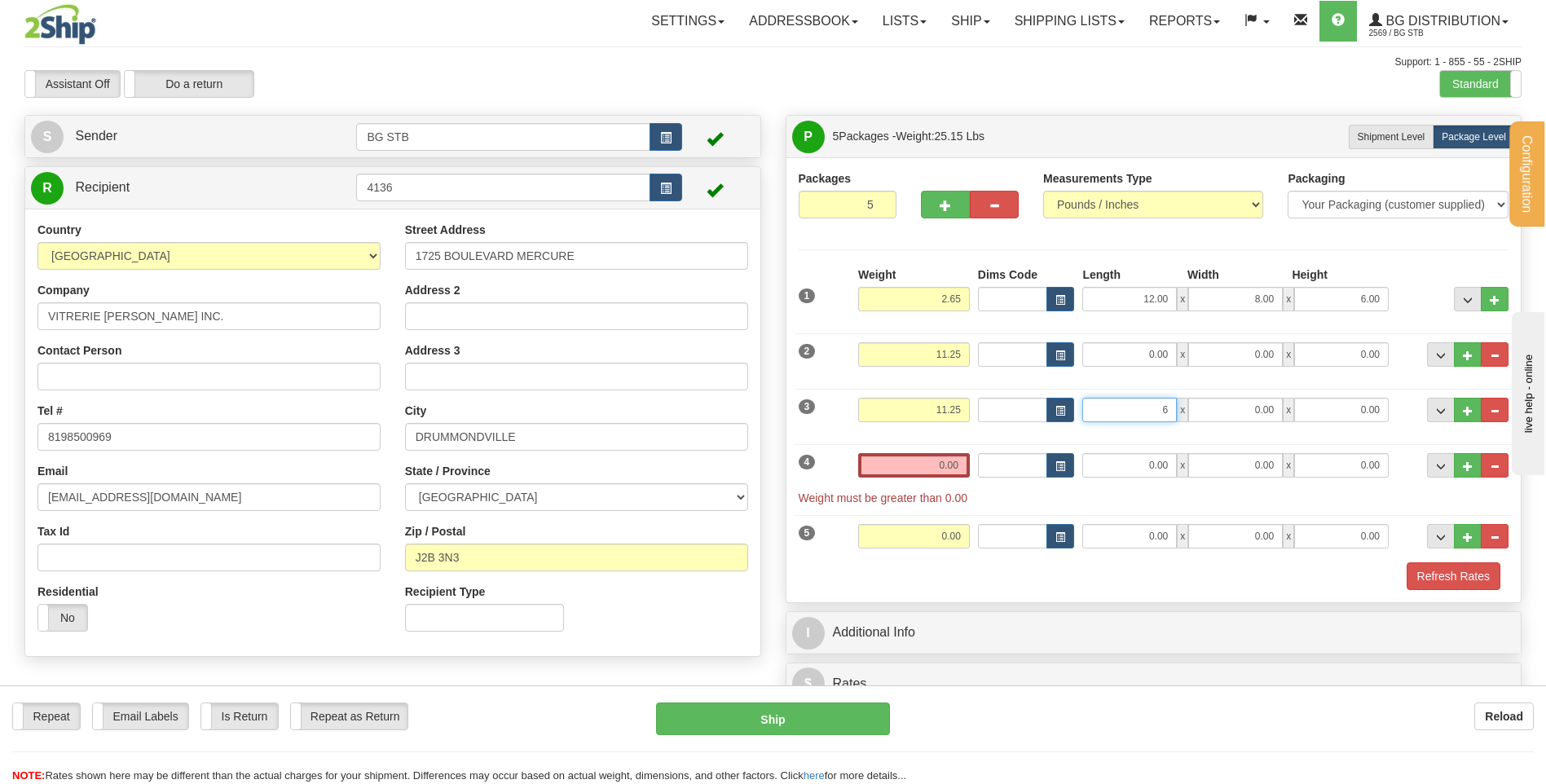
type input "62.00"
type input "16.00"
type input "7.00"
drag, startPoint x: 1135, startPoint y: 397, endPoint x: 1340, endPoint y: 429, distance: 207.5
click at [1306, 425] on div "3 Weight 11.25 Dims Code Length Width Height" at bounding box center [1153, 407] width 719 height 54
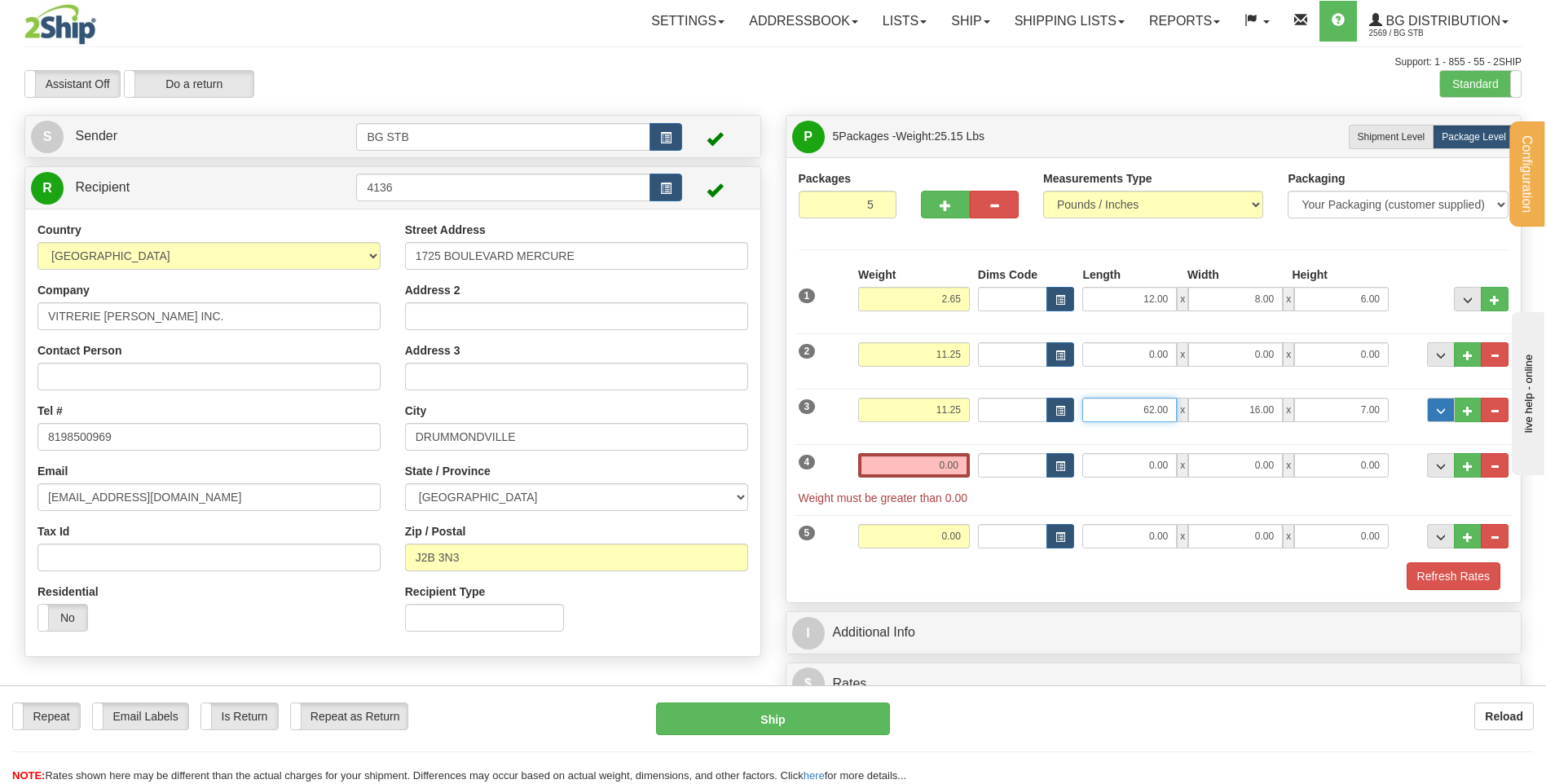
drag, startPoint x: 1295, startPoint y: 407, endPoint x: 1430, endPoint y: 397, distance: 135.4
click at [1380, 406] on div "62.00 x 16.00 x 7.00" at bounding box center [1235, 409] width 306 height 24
click at [1148, 461] on input "0.00" at bounding box center [1129, 465] width 95 height 24
type input "6.00"
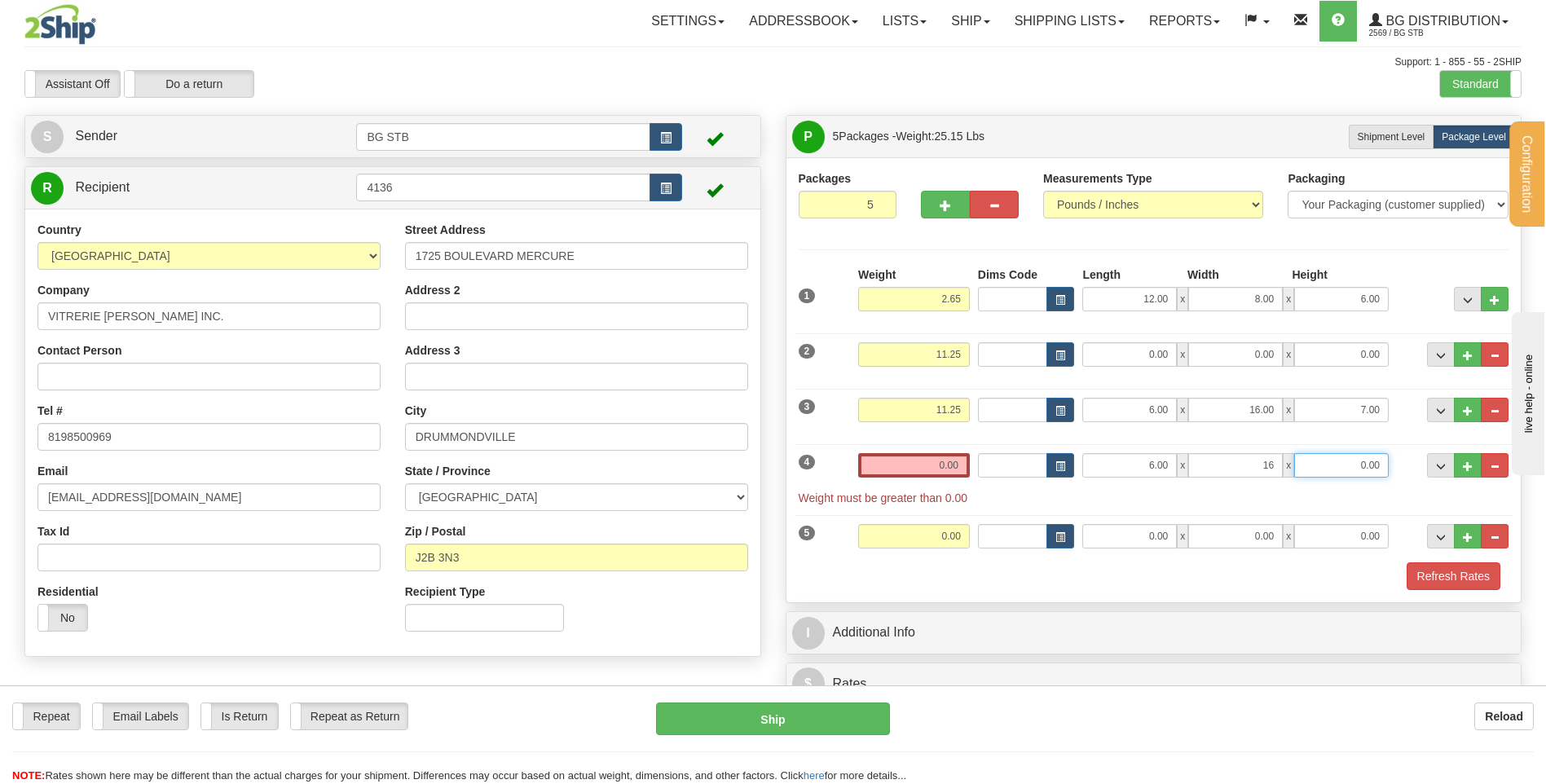
type input "16.00"
type input "7.00"
click at [1008, 199] on button "button" at bounding box center [995, 205] width 49 height 28
type input "4"
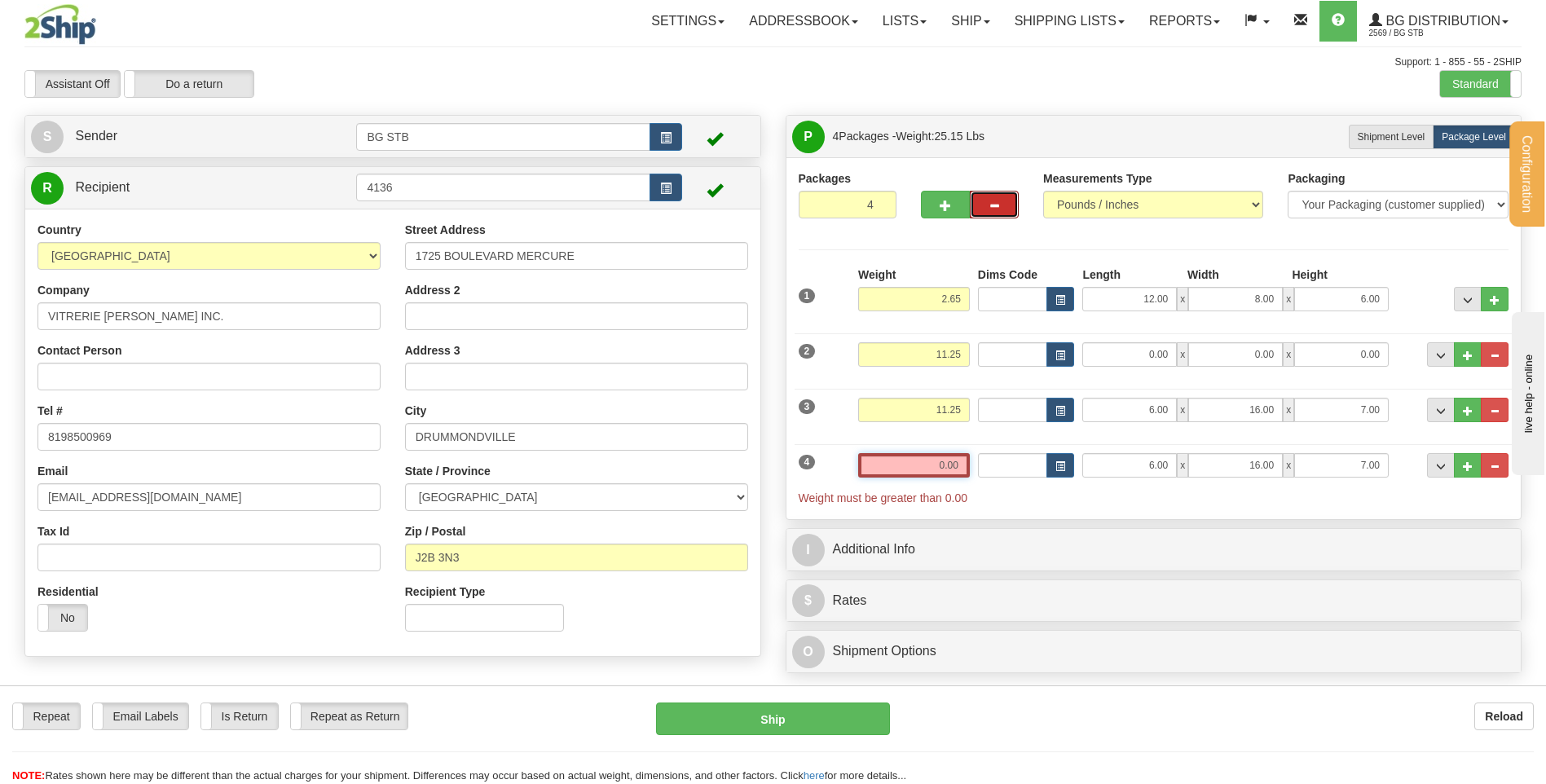
click at [930, 461] on input "0.00" at bounding box center [914, 465] width 112 height 24
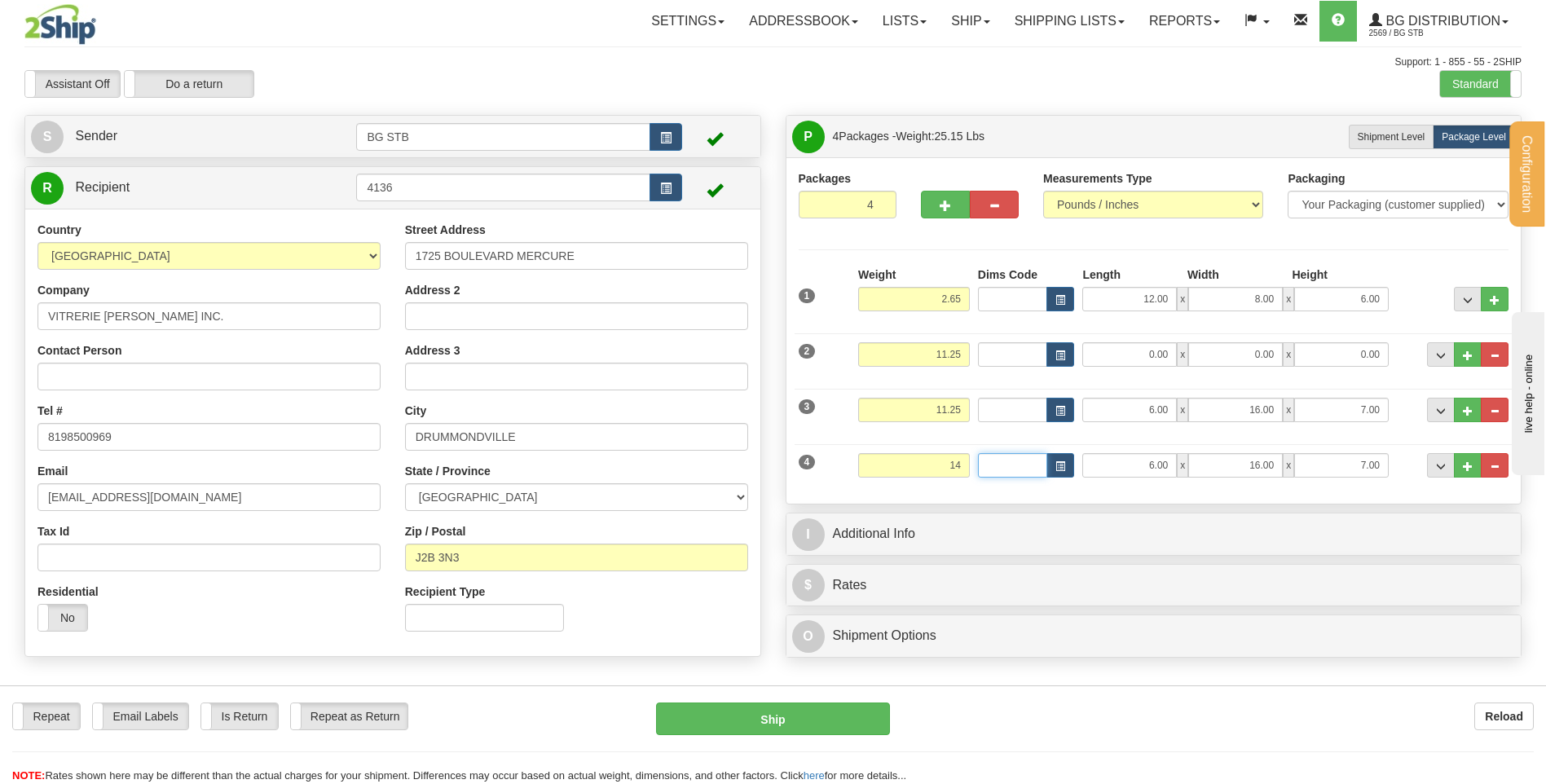
type input "14.00"
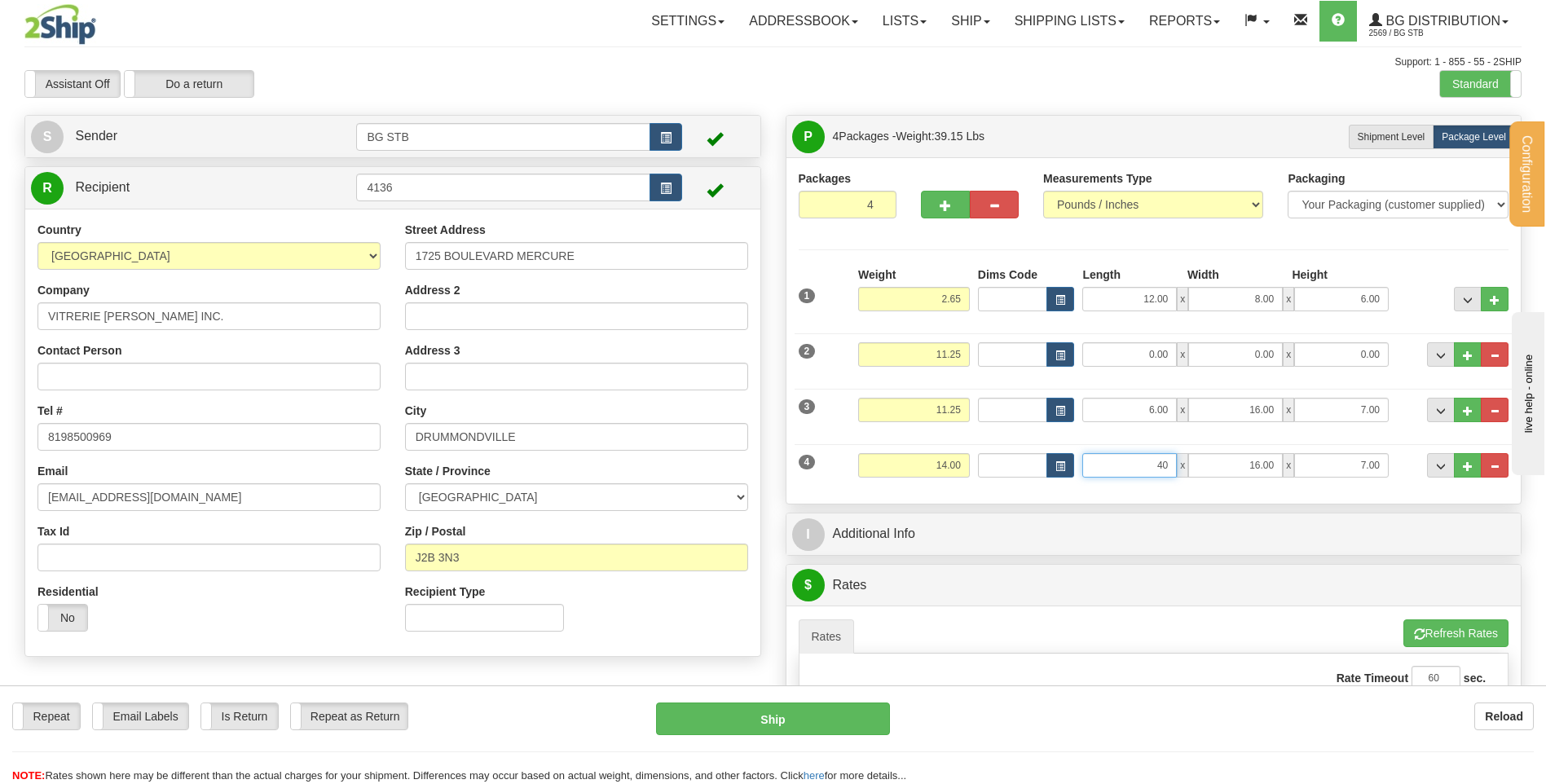
type input "40.00"
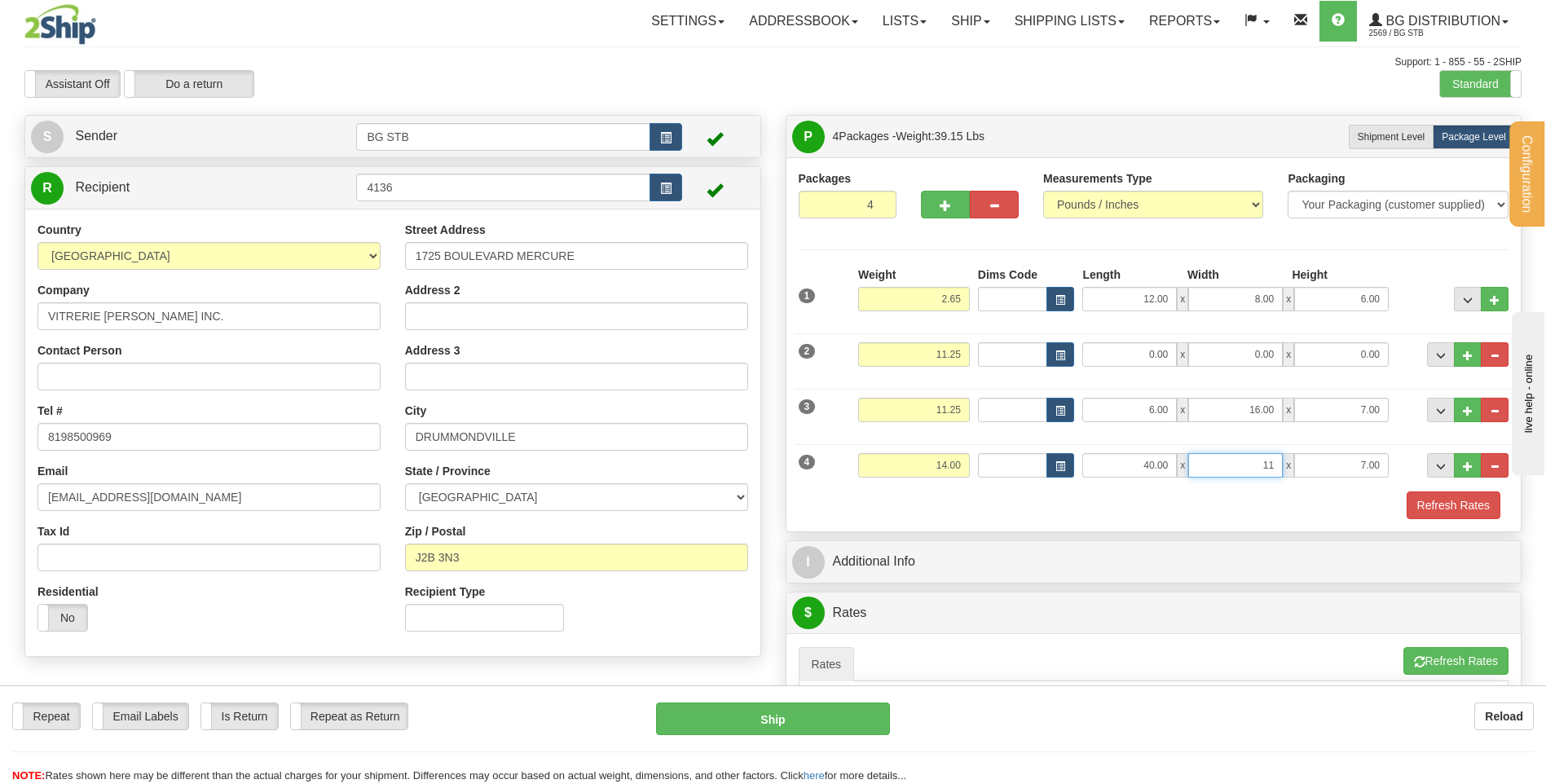
type input "11.00"
type input "6.00"
click at [941, 191] on button "button" at bounding box center [946, 205] width 49 height 28
type input "5"
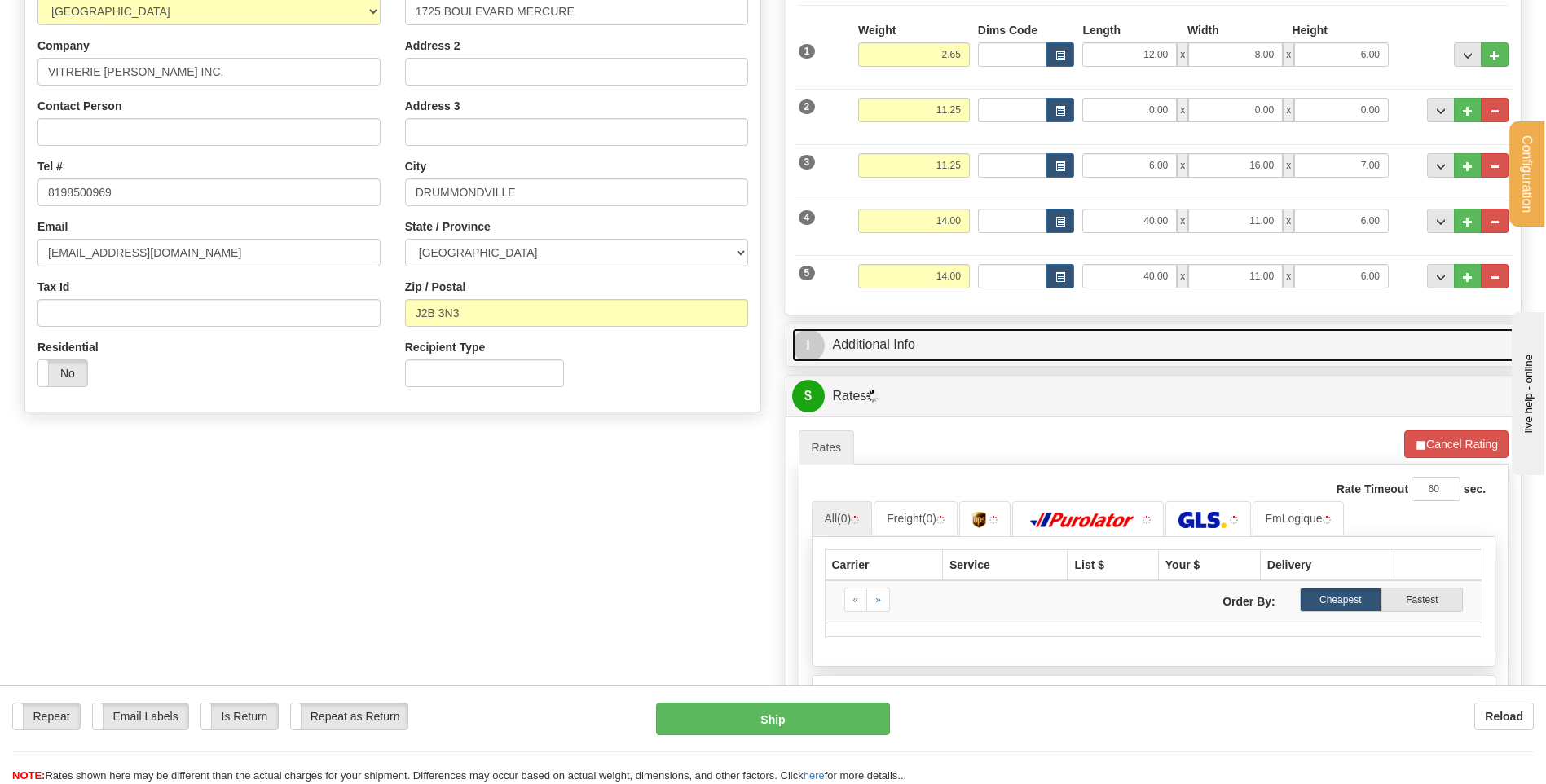
click at [946, 350] on link "I Additional Info" at bounding box center [1153, 346] width 724 height 34
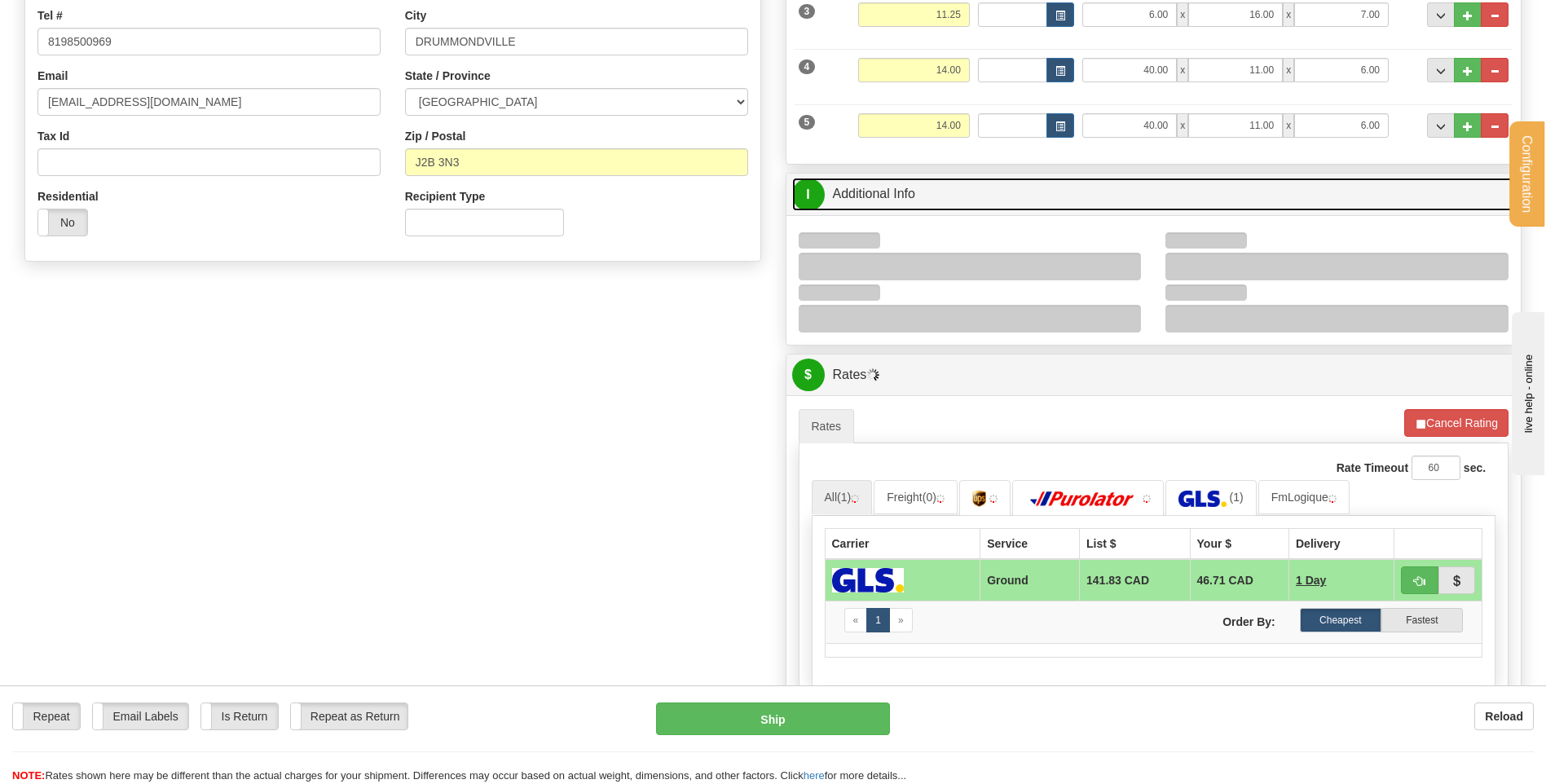
scroll to position [407, 0]
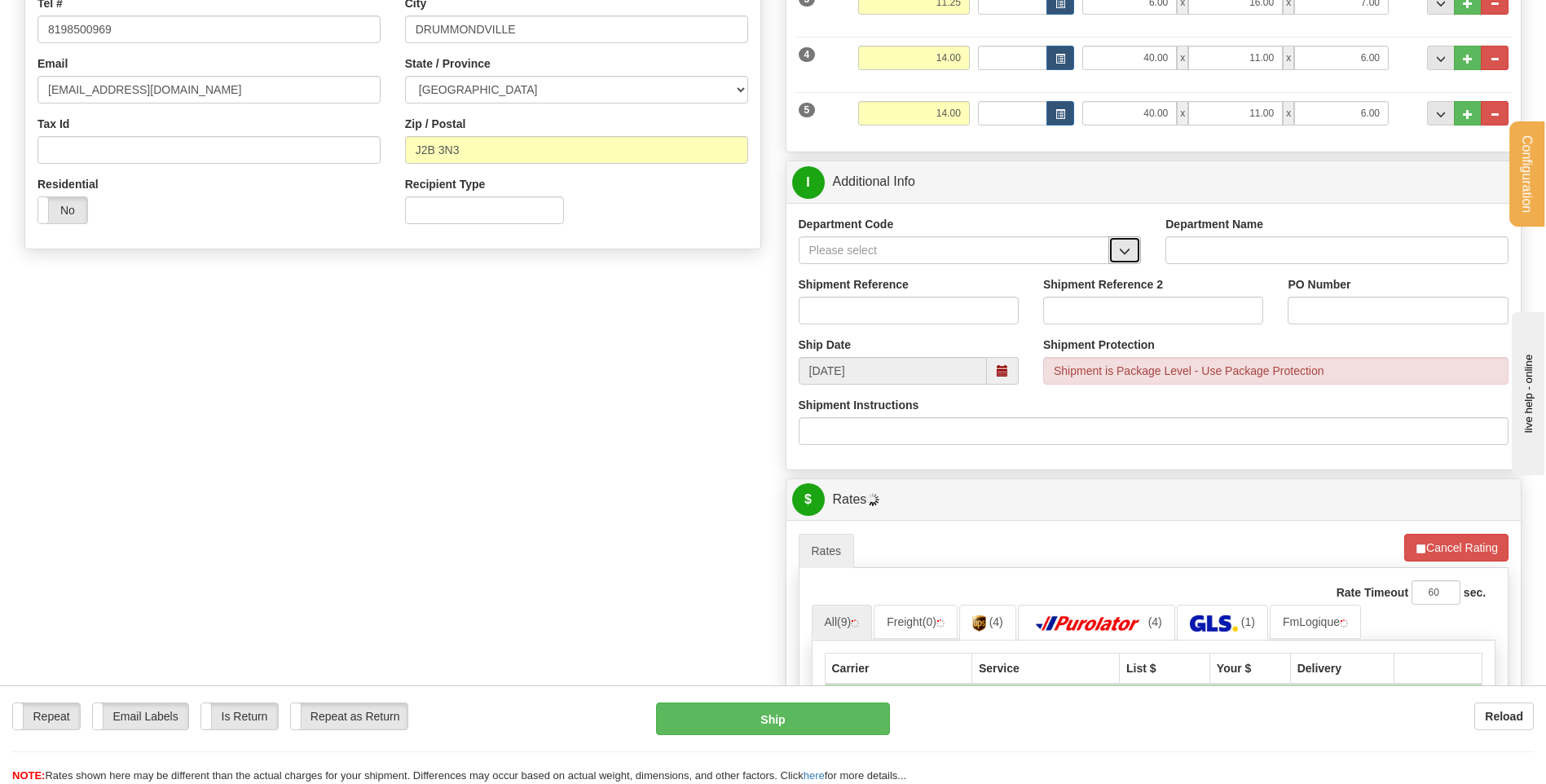
click at [1121, 250] on span "button" at bounding box center [1124, 251] width 11 height 10
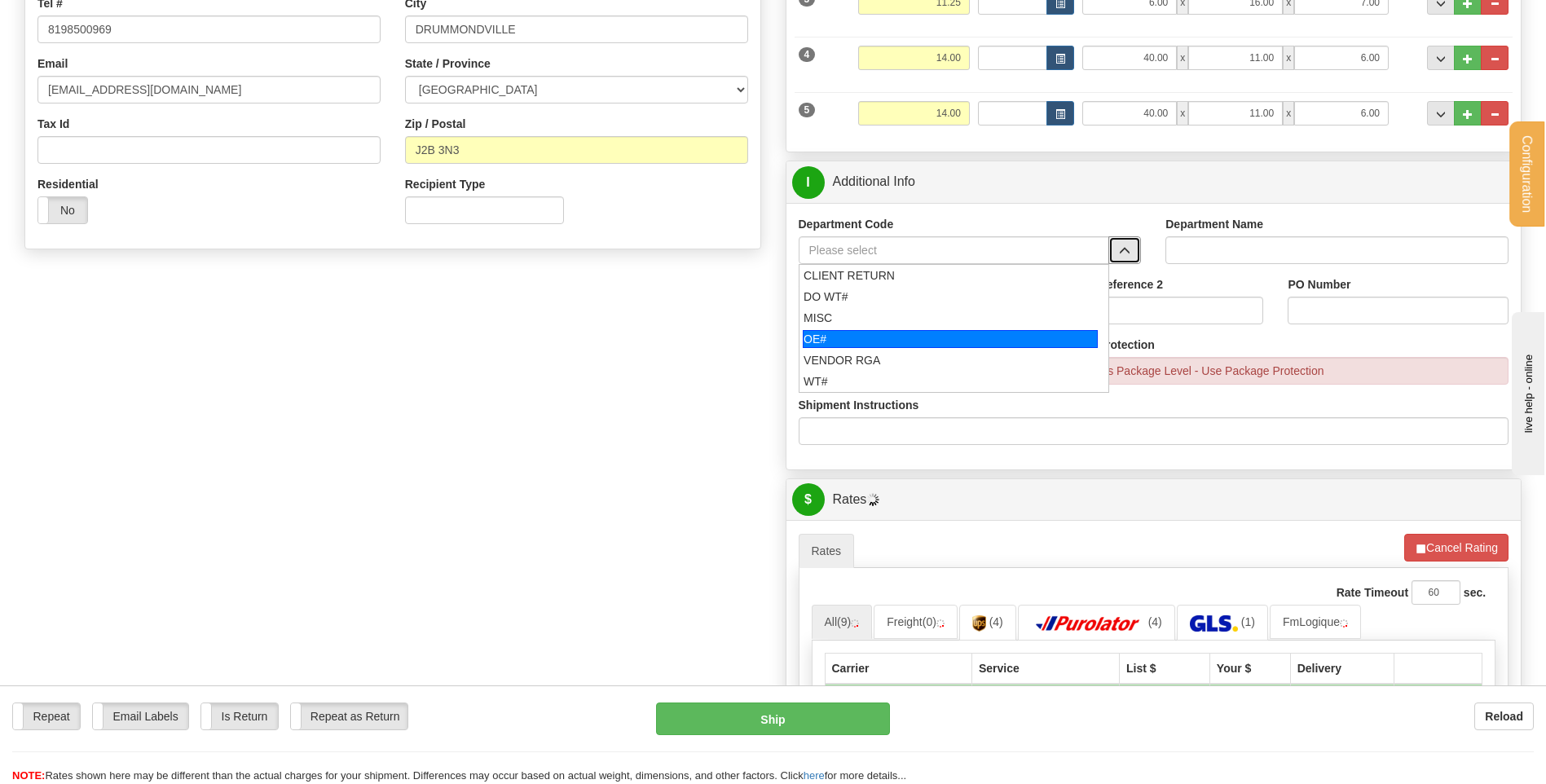
click at [962, 338] on div "OE#" at bounding box center [951, 338] width 295 height 18
type input "OE#"
type input "ORDERS"
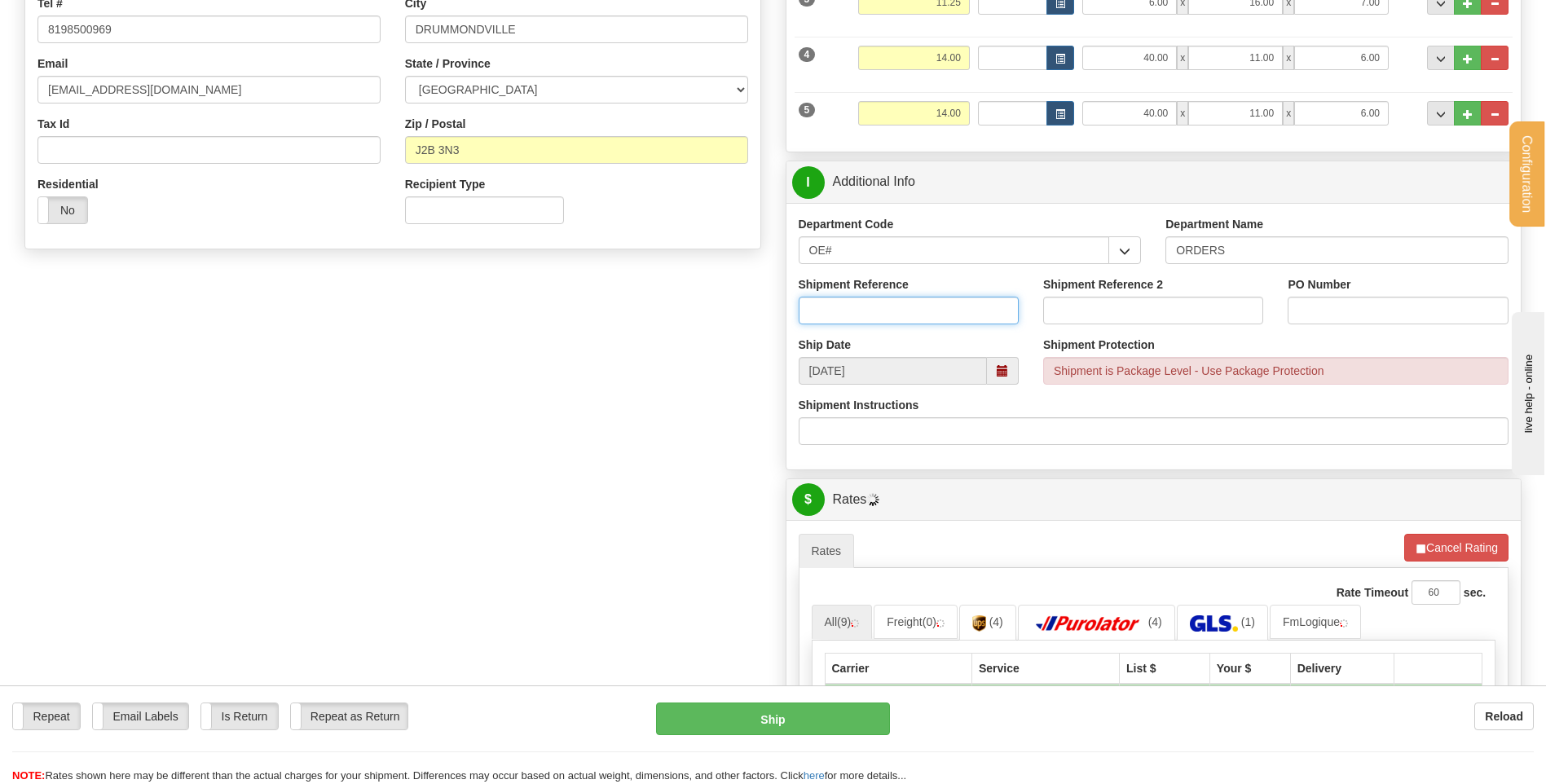
click at [956, 313] on input "Shipment Reference" at bounding box center [908, 311] width 220 height 28
type input "80003993-+00"
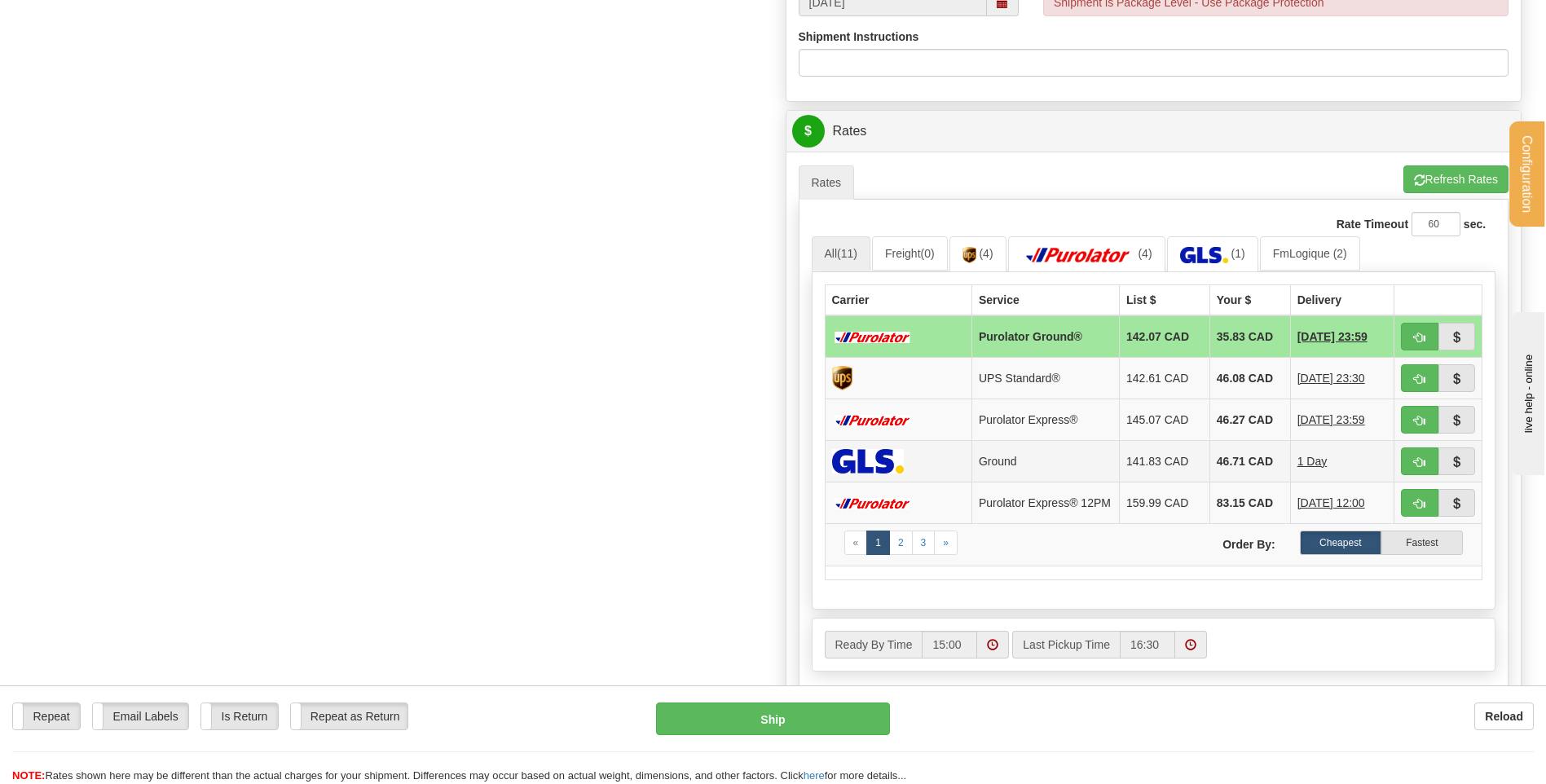
scroll to position [815, 0]
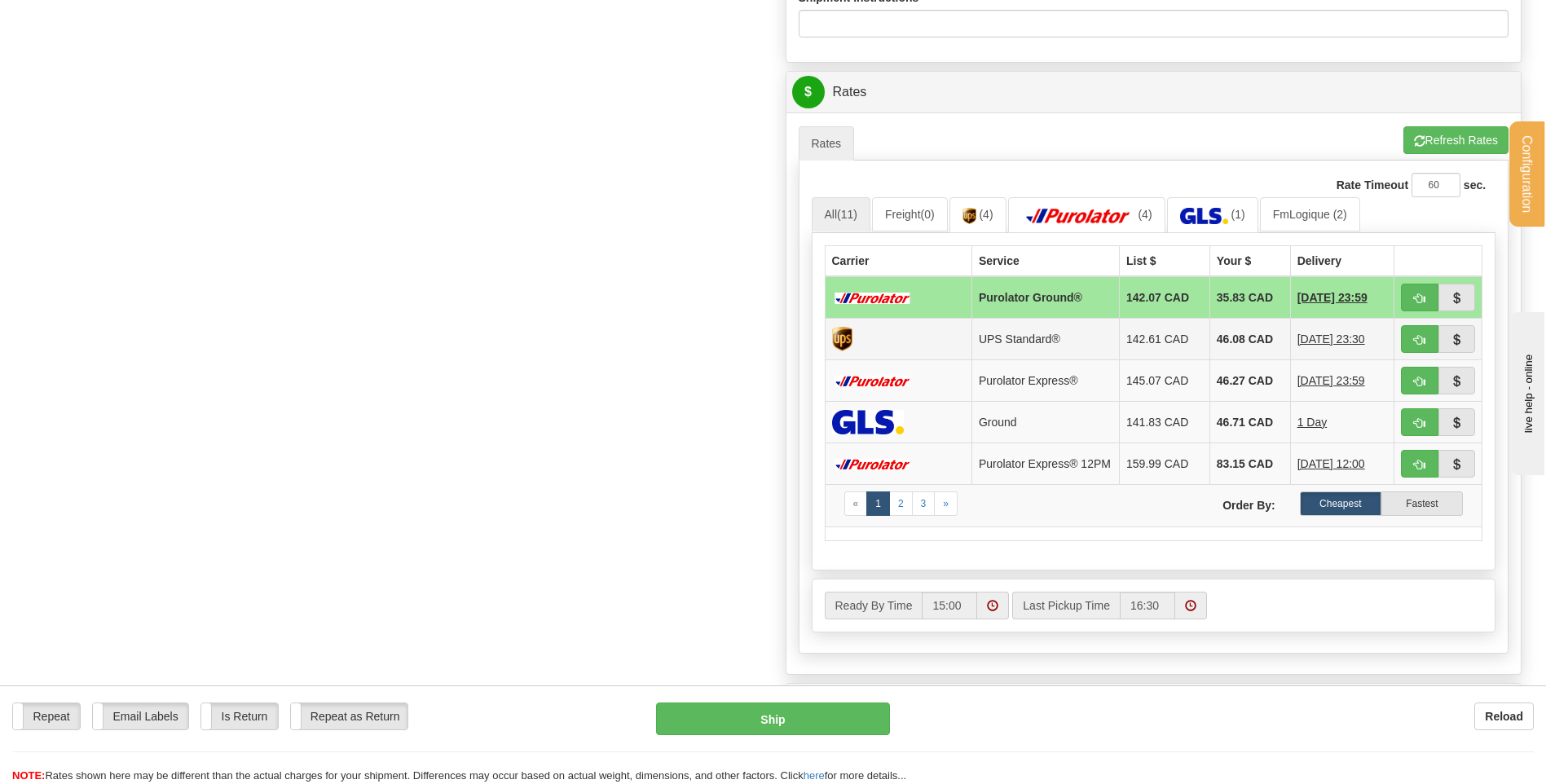
type input "7510 CPE DOUCE COUVE"
click at [1404, 302] on button "button" at bounding box center [1420, 298] width 38 height 28
type input "260"
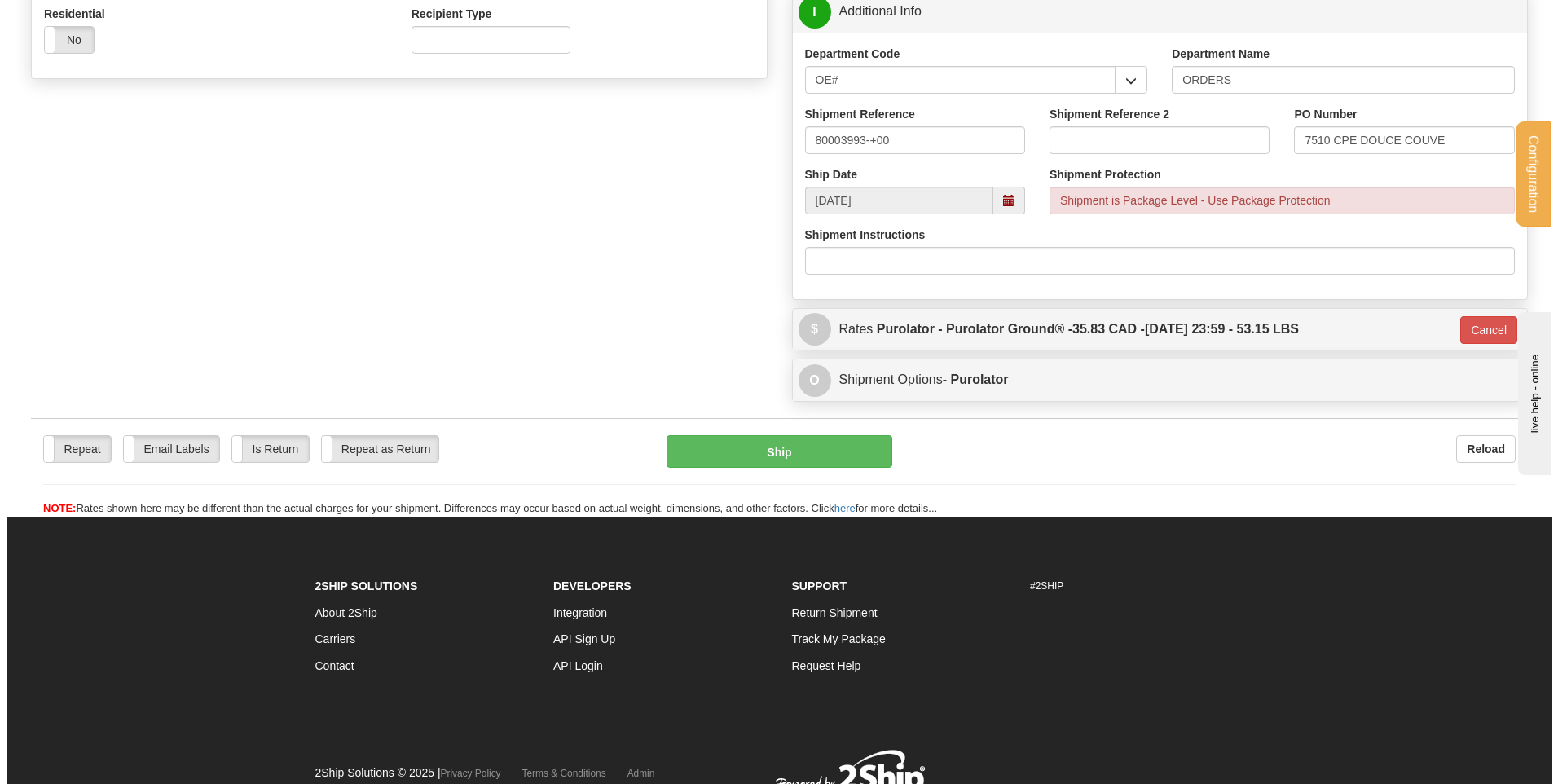
scroll to position [485, 0]
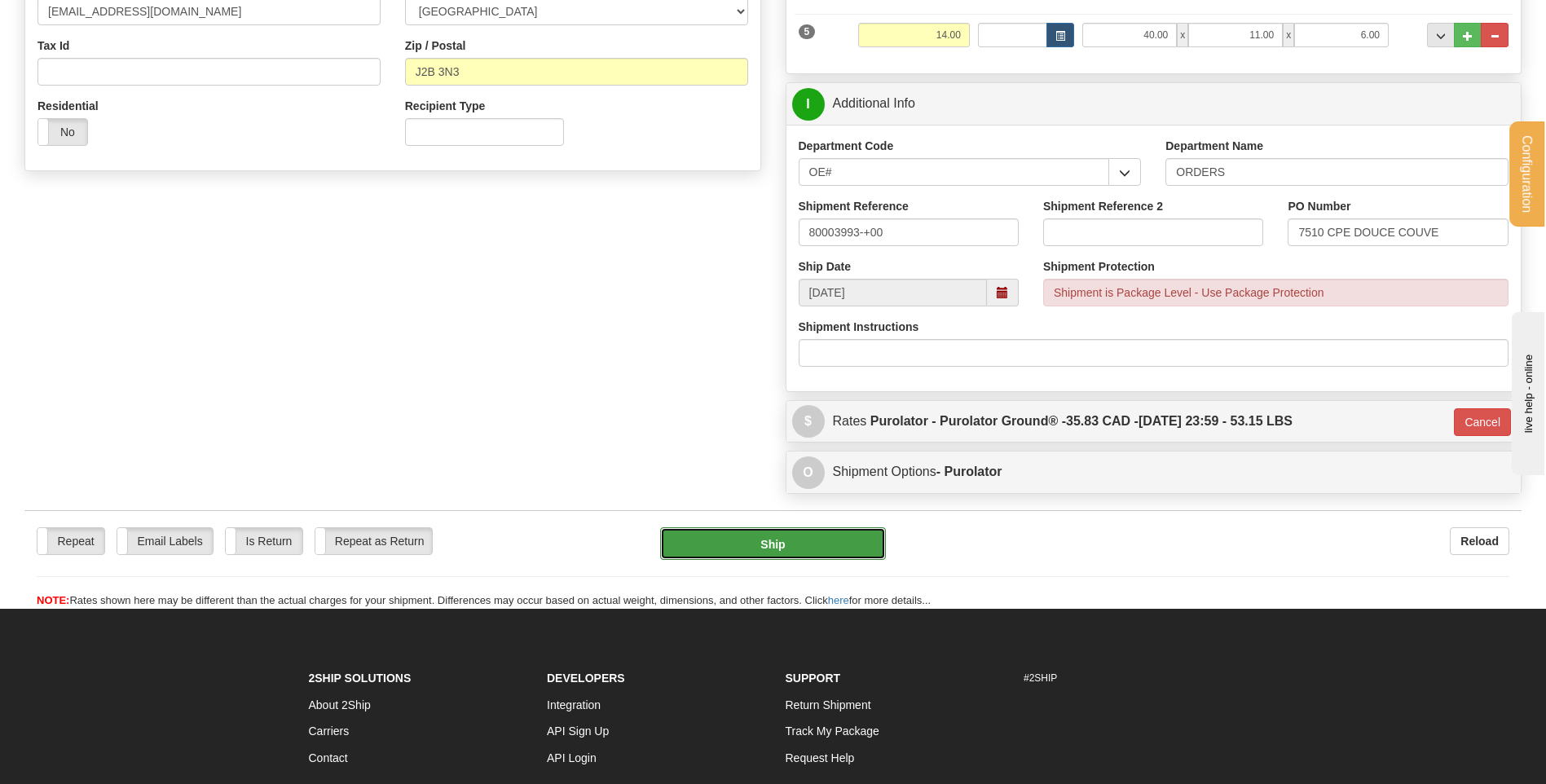
click at [779, 538] on button "Ship" at bounding box center [772, 543] width 224 height 33
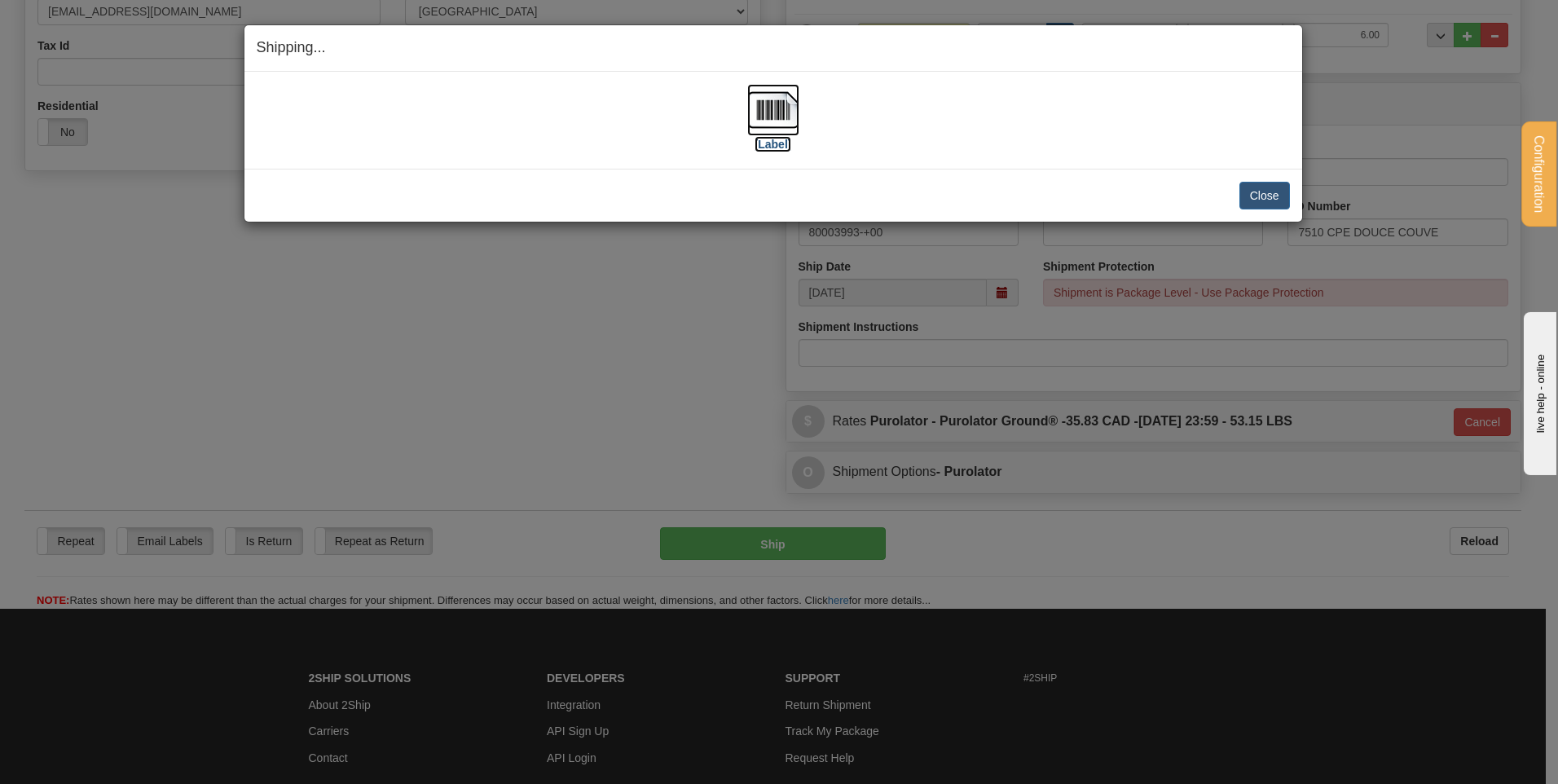
click at [770, 108] on img at bounding box center [774, 110] width 53 height 53
click at [1260, 200] on button "Close" at bounding box center [1265, 196] width 51 height 28
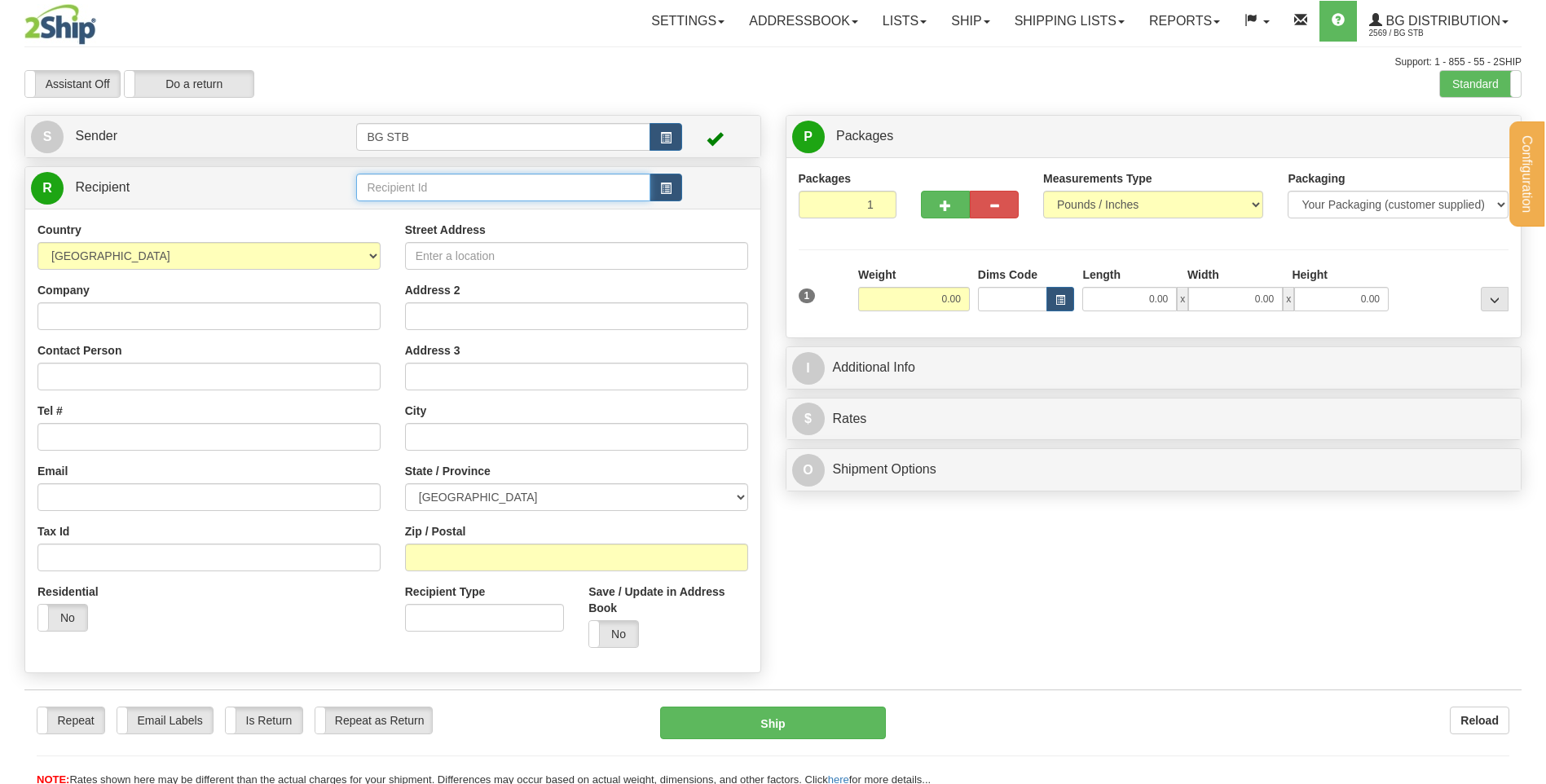
click at [439, 188] on input "text" at bounding box center [502, 188] width 293 height 28
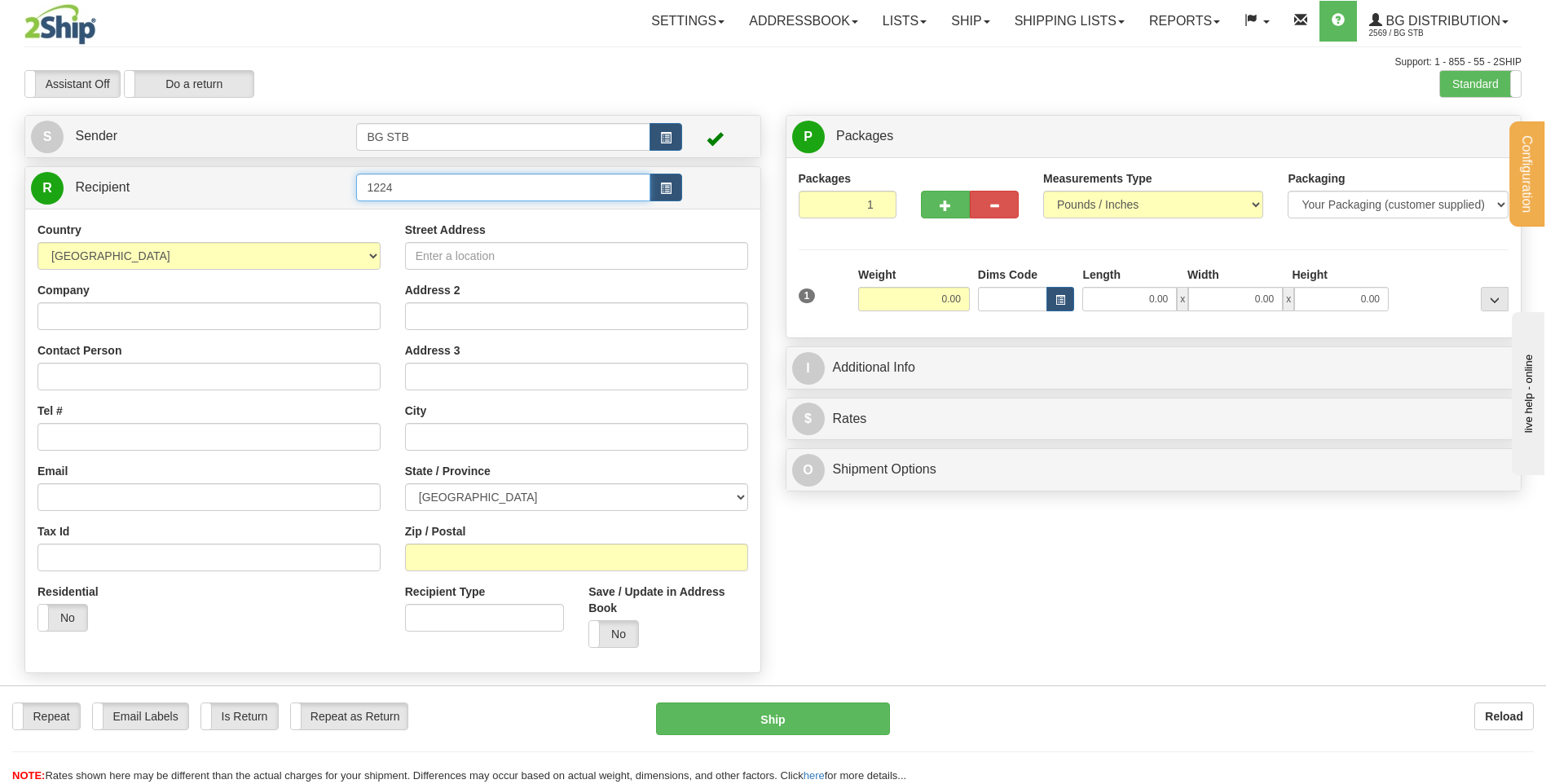
type input "1224"
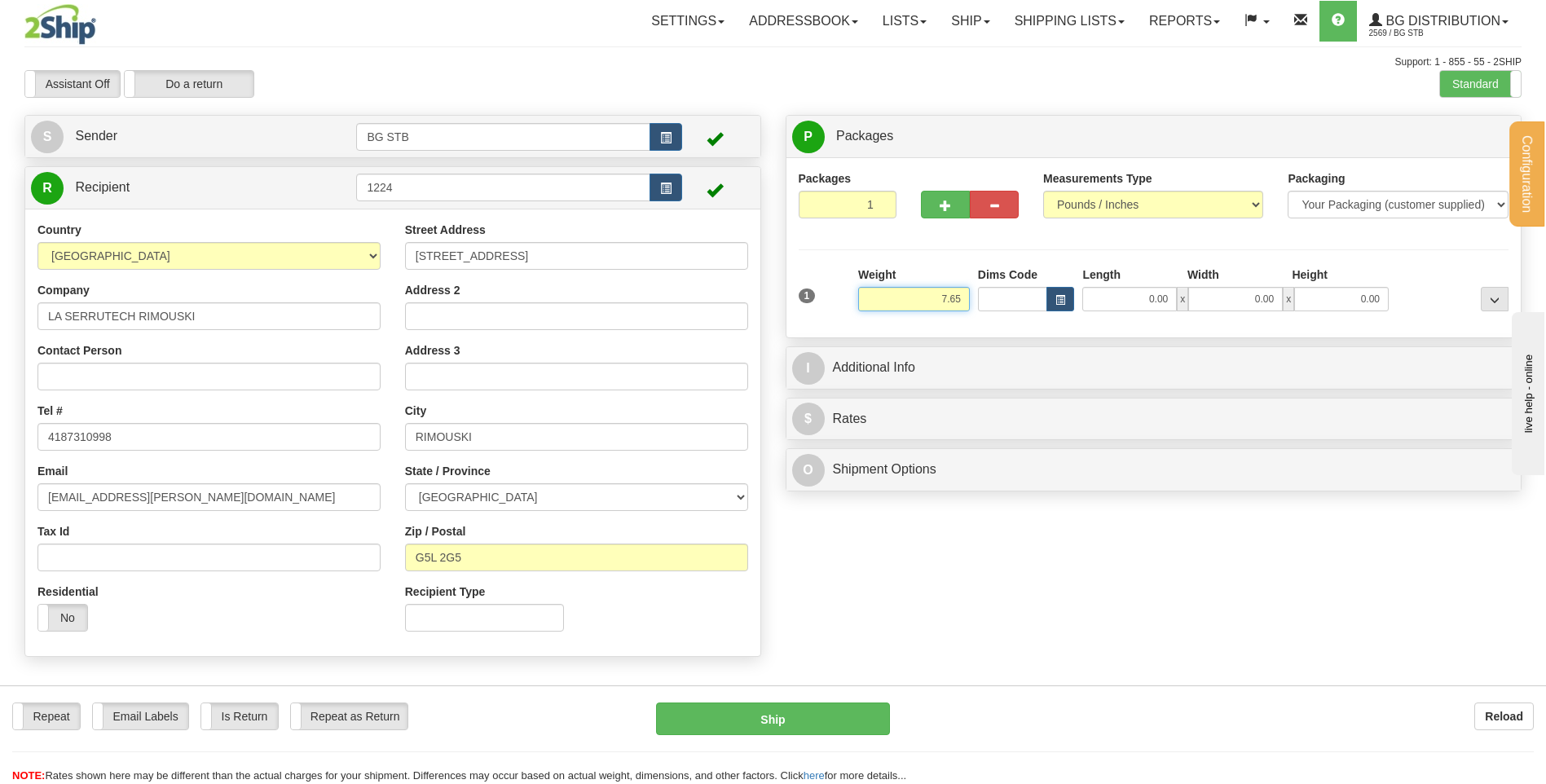
type input "7.65"
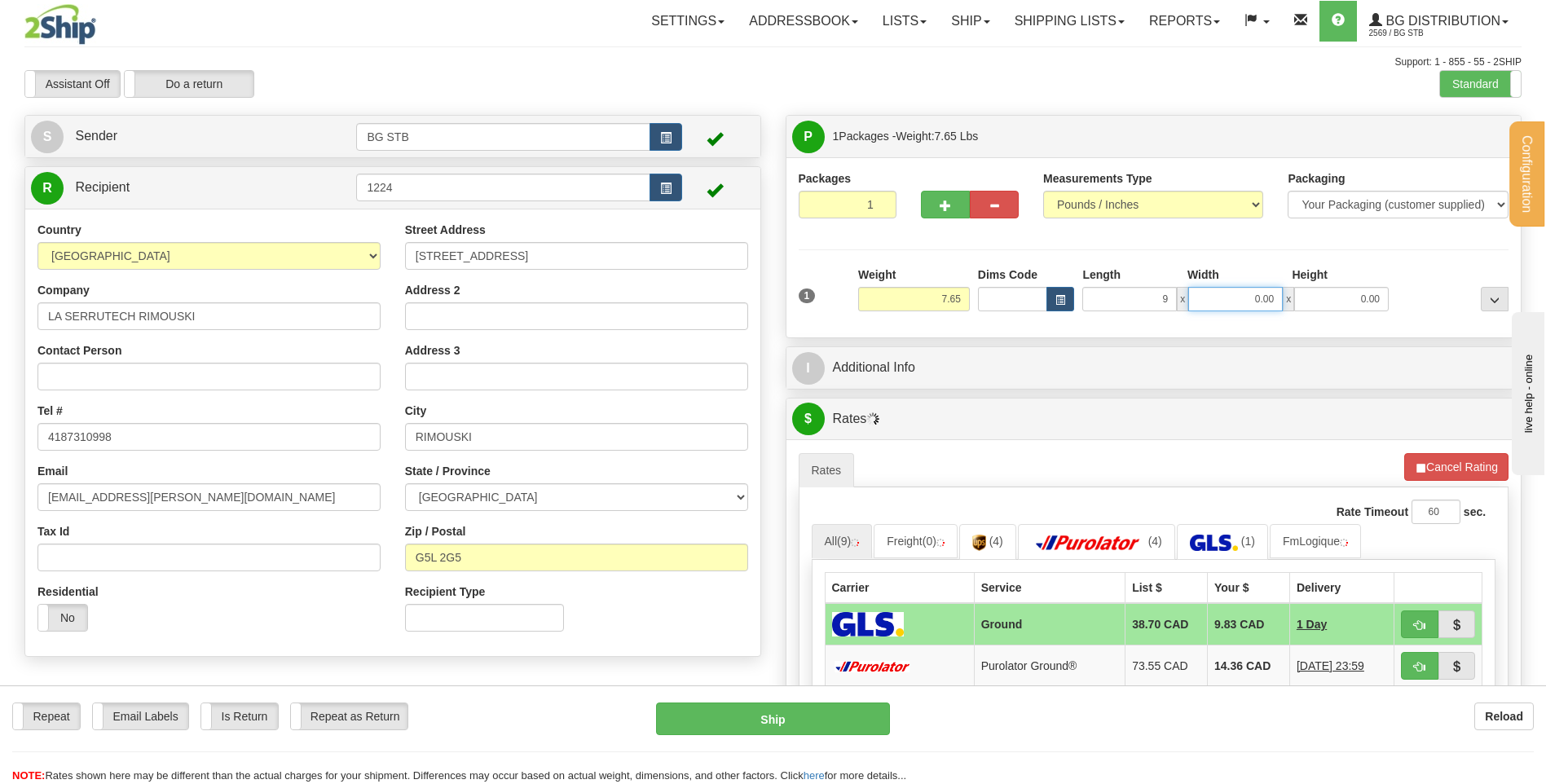
type input "9.00"
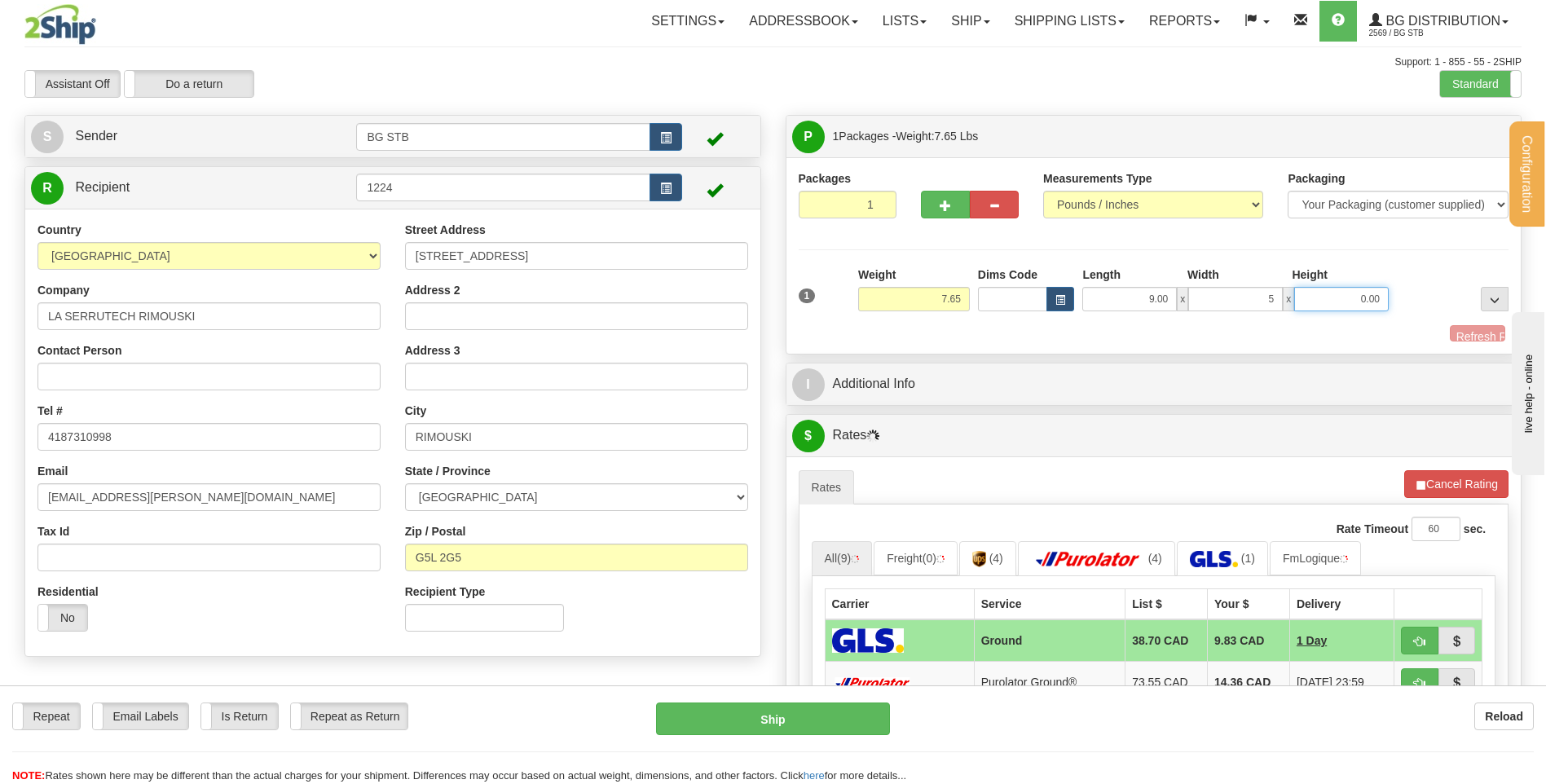
type input "5.00"
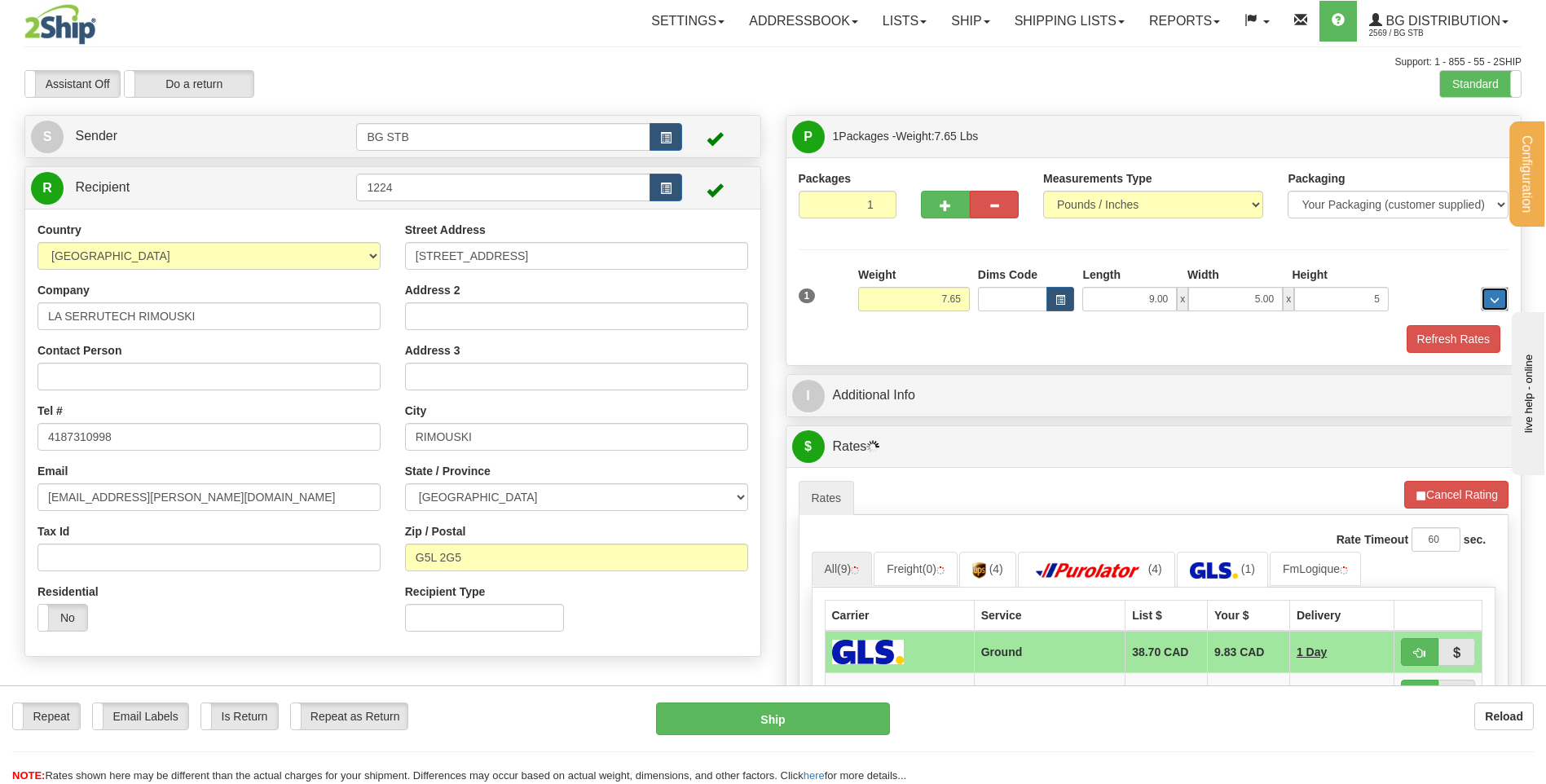
type input "5.00"
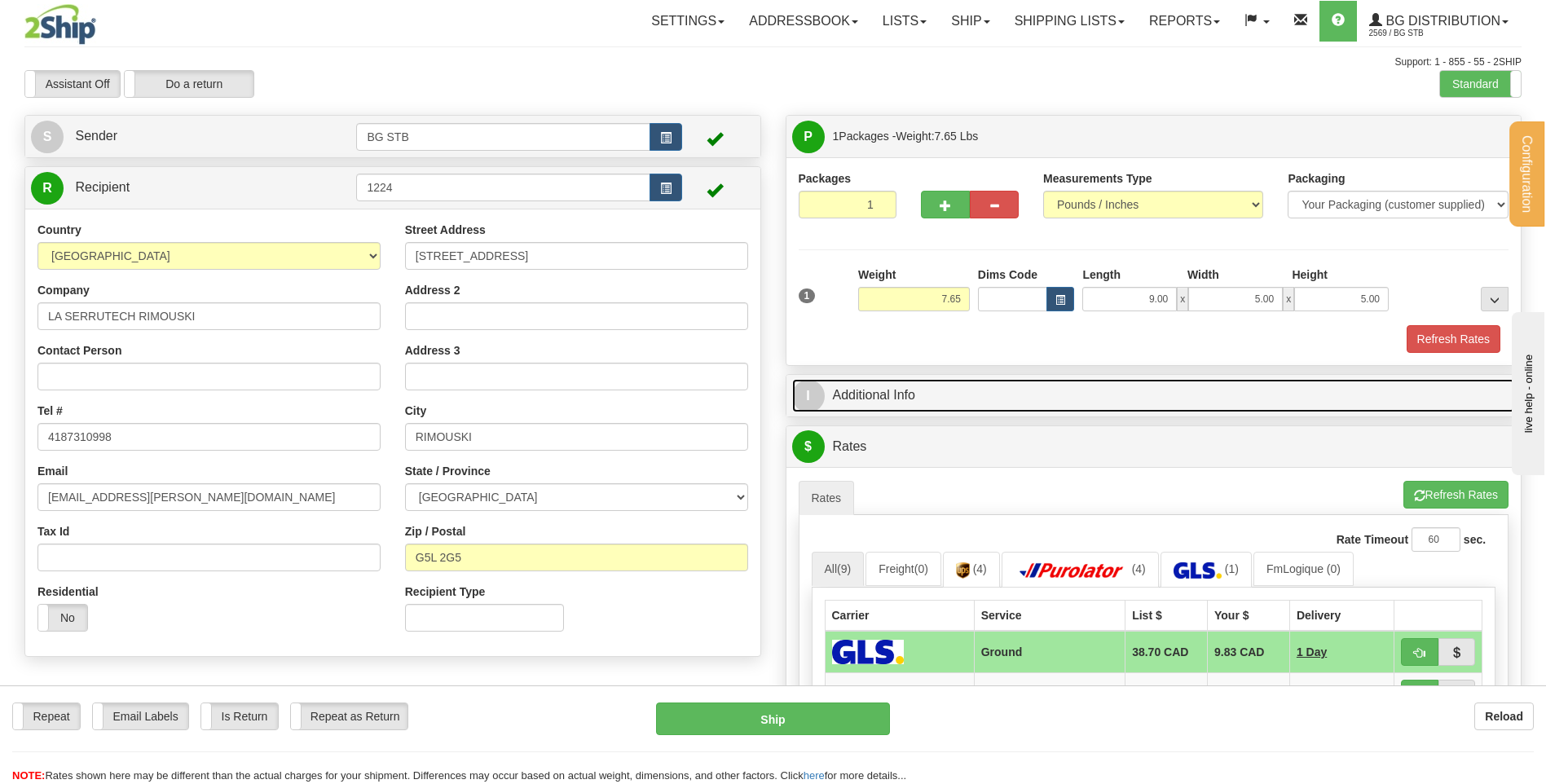
click at [1066, 404] on link "I Additional Info" at bounding box center [1153, 396] width 724 height 34
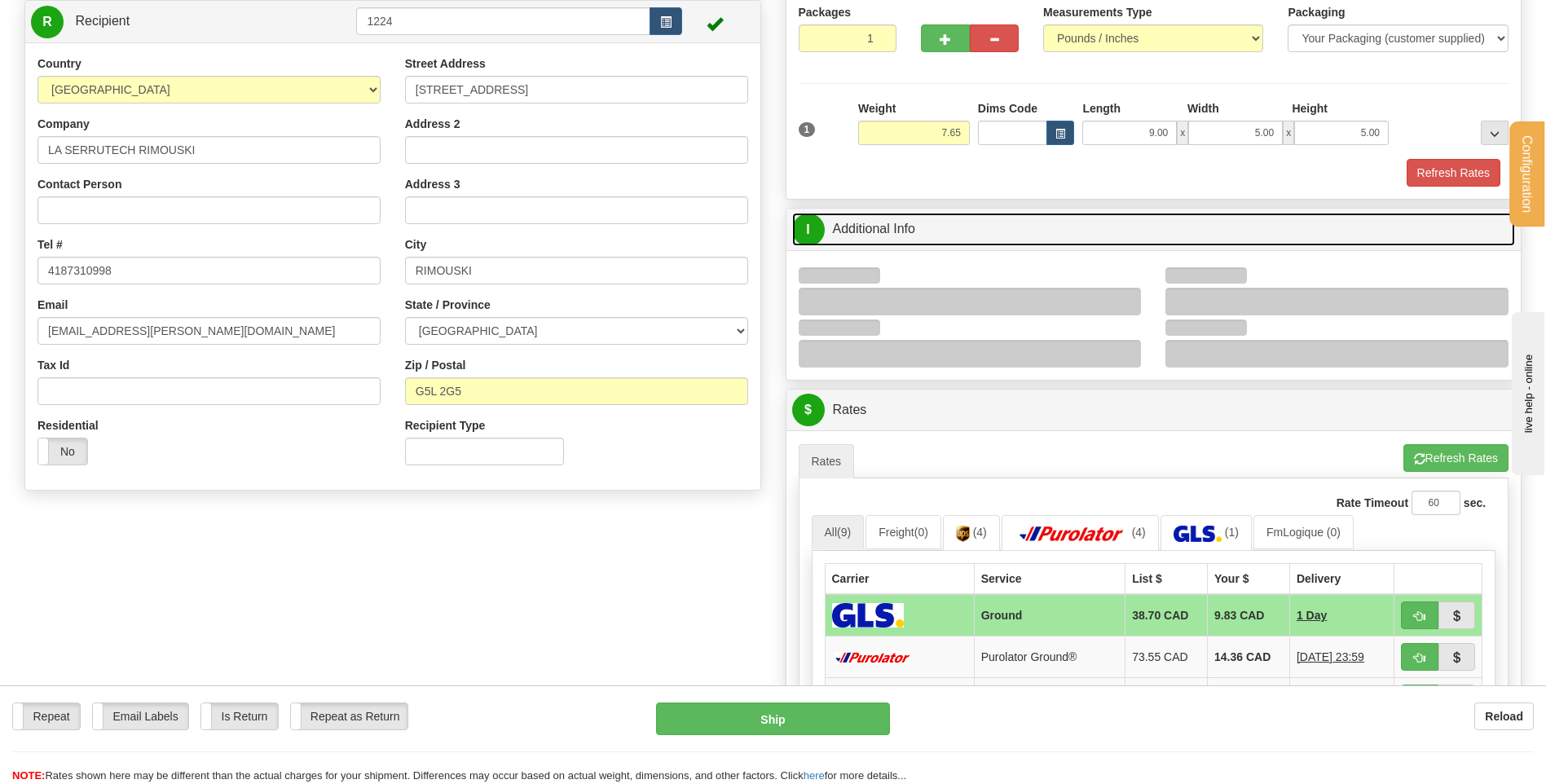
scroll to position [244, 0]
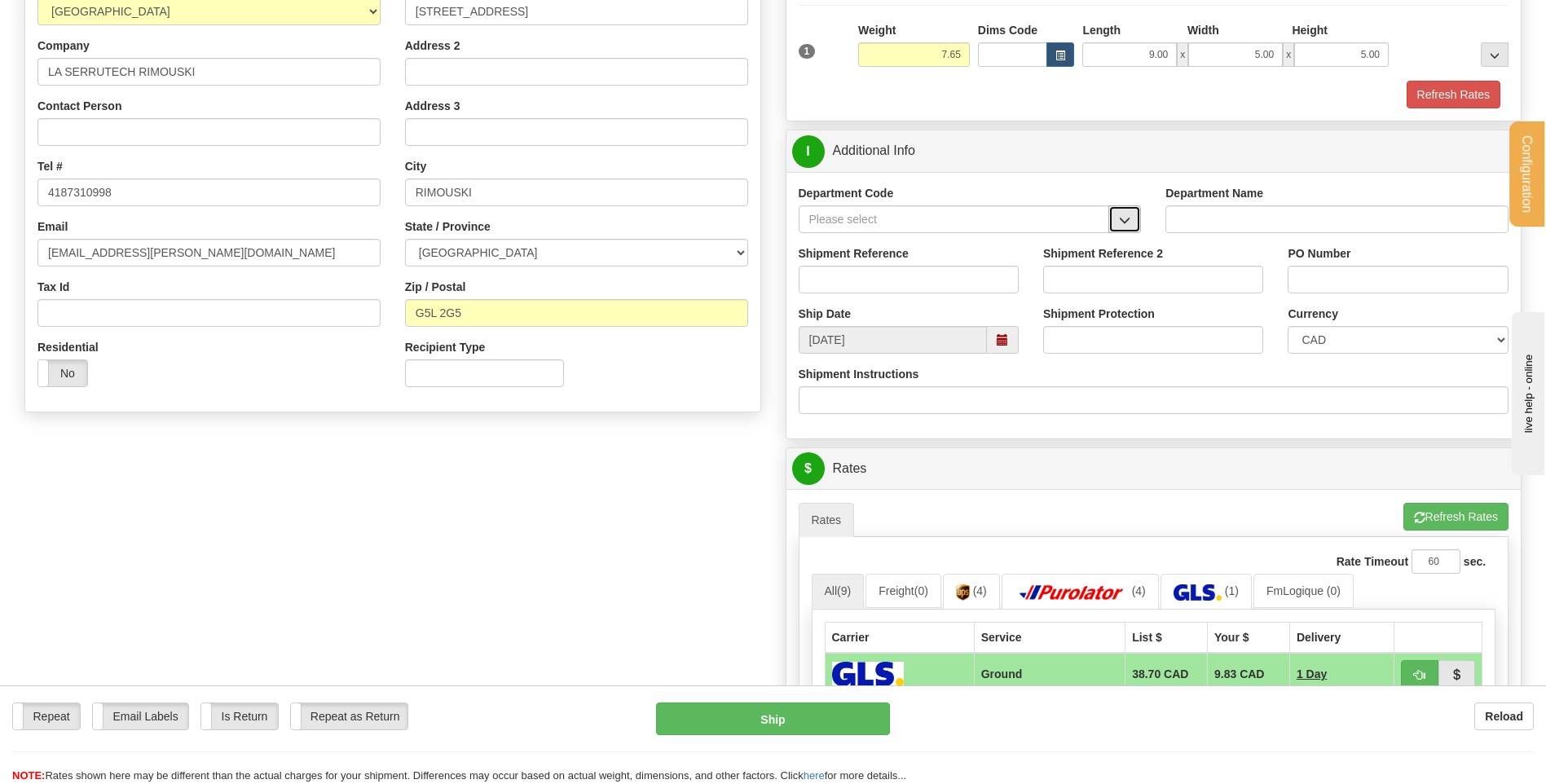
click at [1127, 219] on span "button" at bounding box center [1124, 220] width 11 height 10
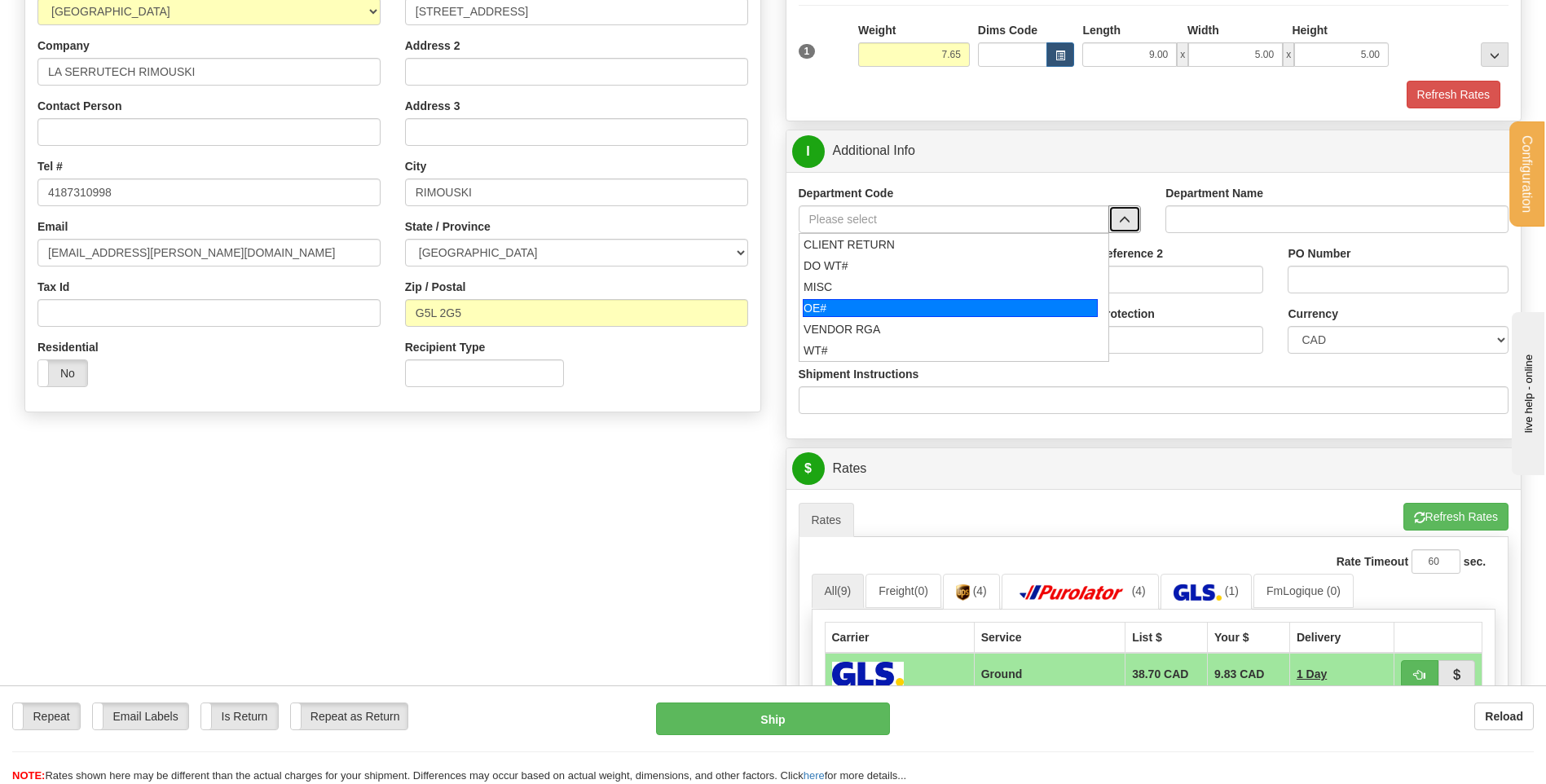
drag, startPoint x: 932, startPoint y: 300, endPoint x: 918, endPoint y: 274, distance: 29.5
click at [928, 300] on div "OE#" at bounding box center [951, 307] width 295 height 18
type input "OE#"
type input "ORDERS"
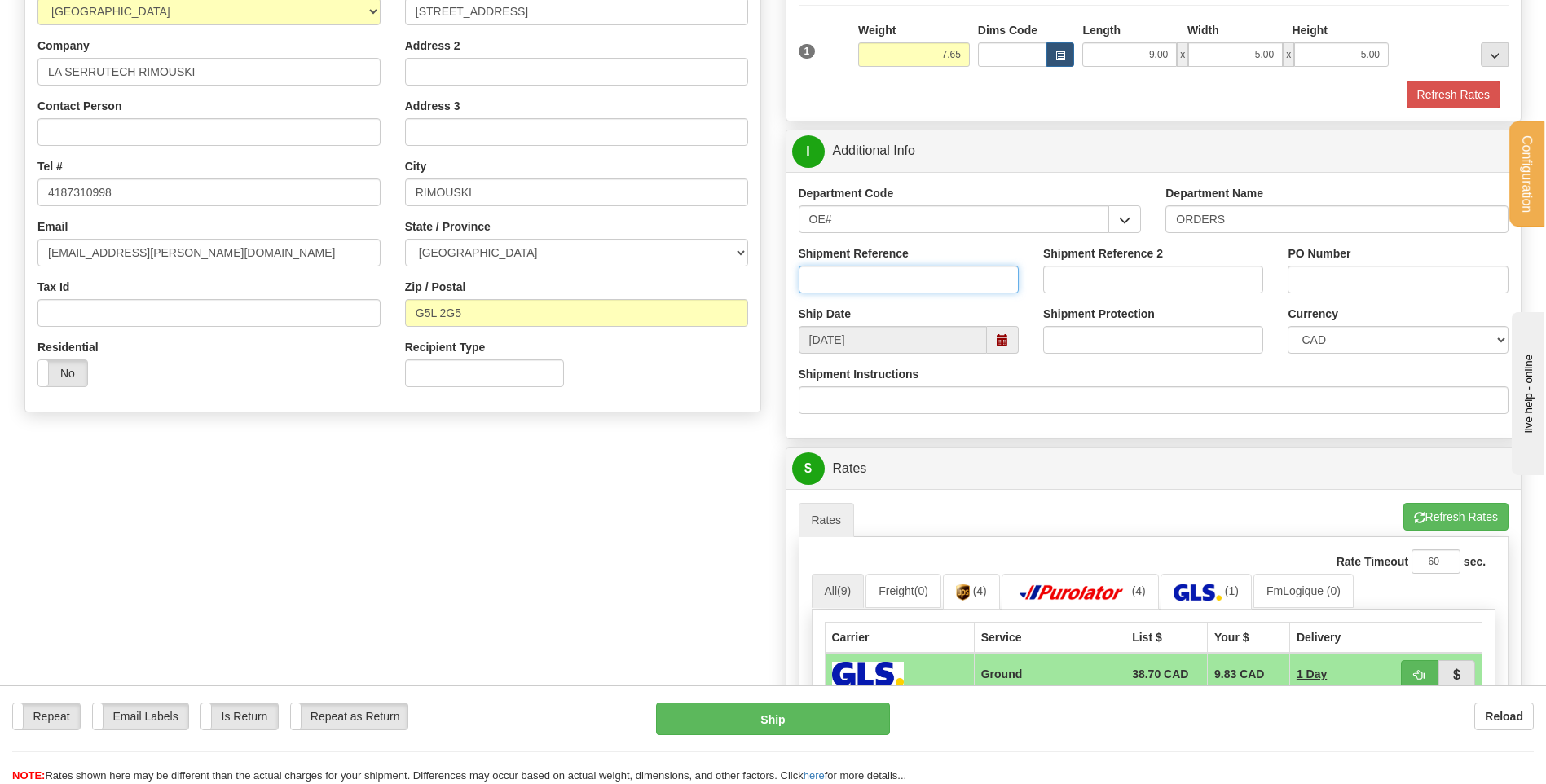
click at [918, 274] on input "Shipment Reference" at bounding box center [908, 280] width 220 height 28
type input "80005180-00 / 80005024-01 / -02"
click at [1402, 286] on input "PO Number" at bounding box center [1398, 280] width 220 height 28
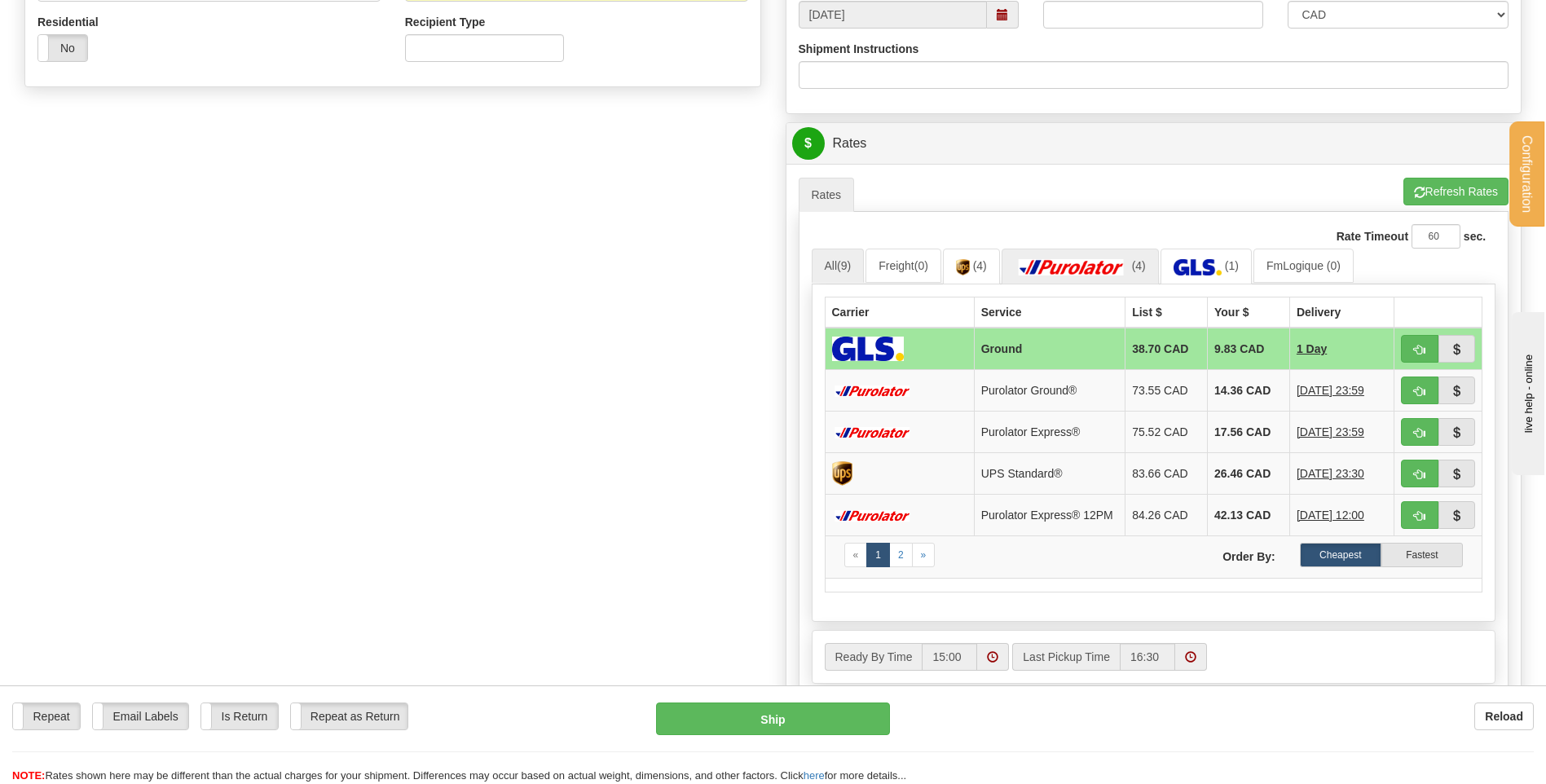
scroll to position [570, 0]
type input "GUY 27/08/25 // GUY25/08/25"
click at [1430, 350] on button "button" at bounding box center [1420, 348] width 38 height 28
type input "1"
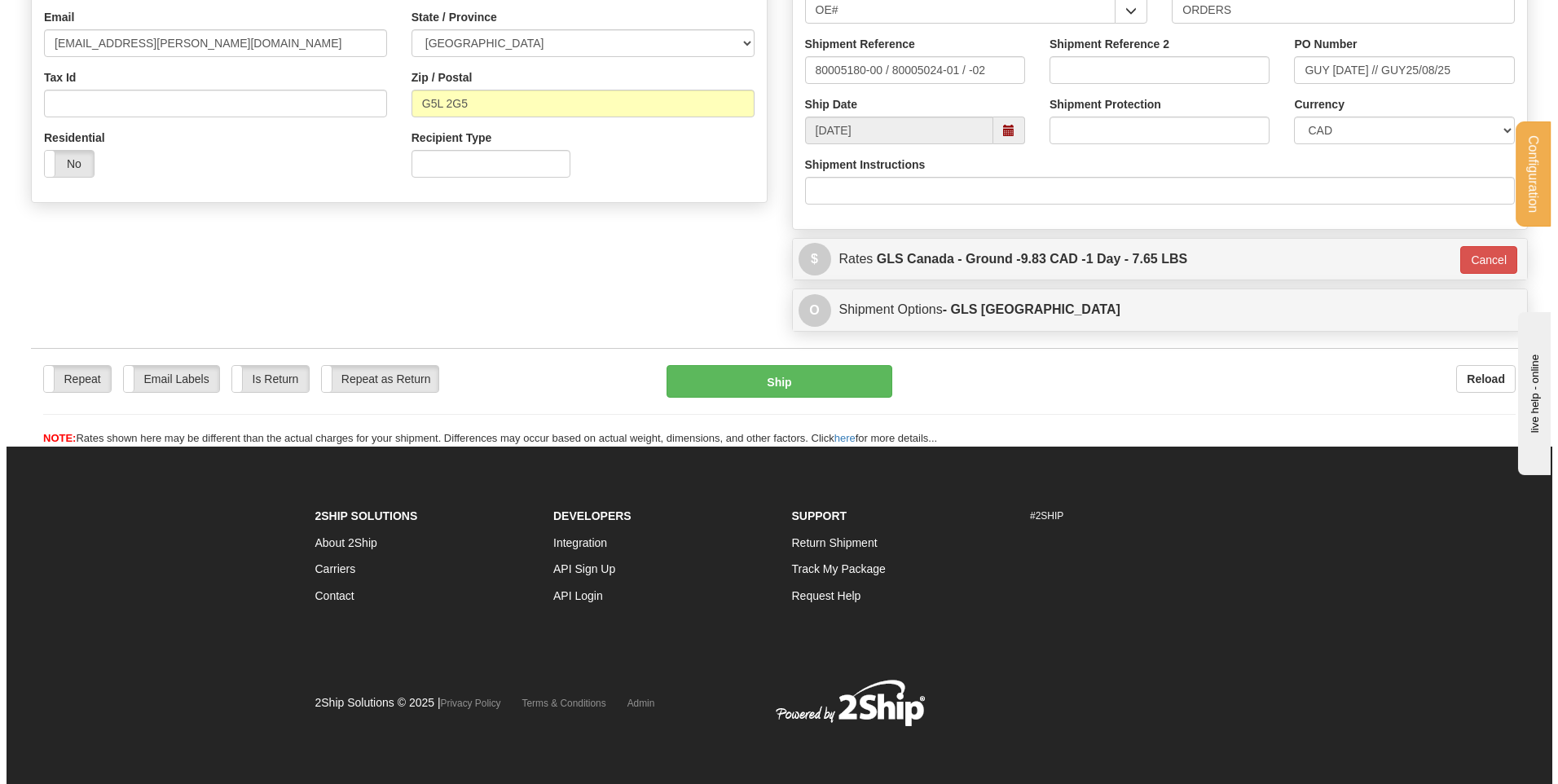
scroll to position [454, 0]
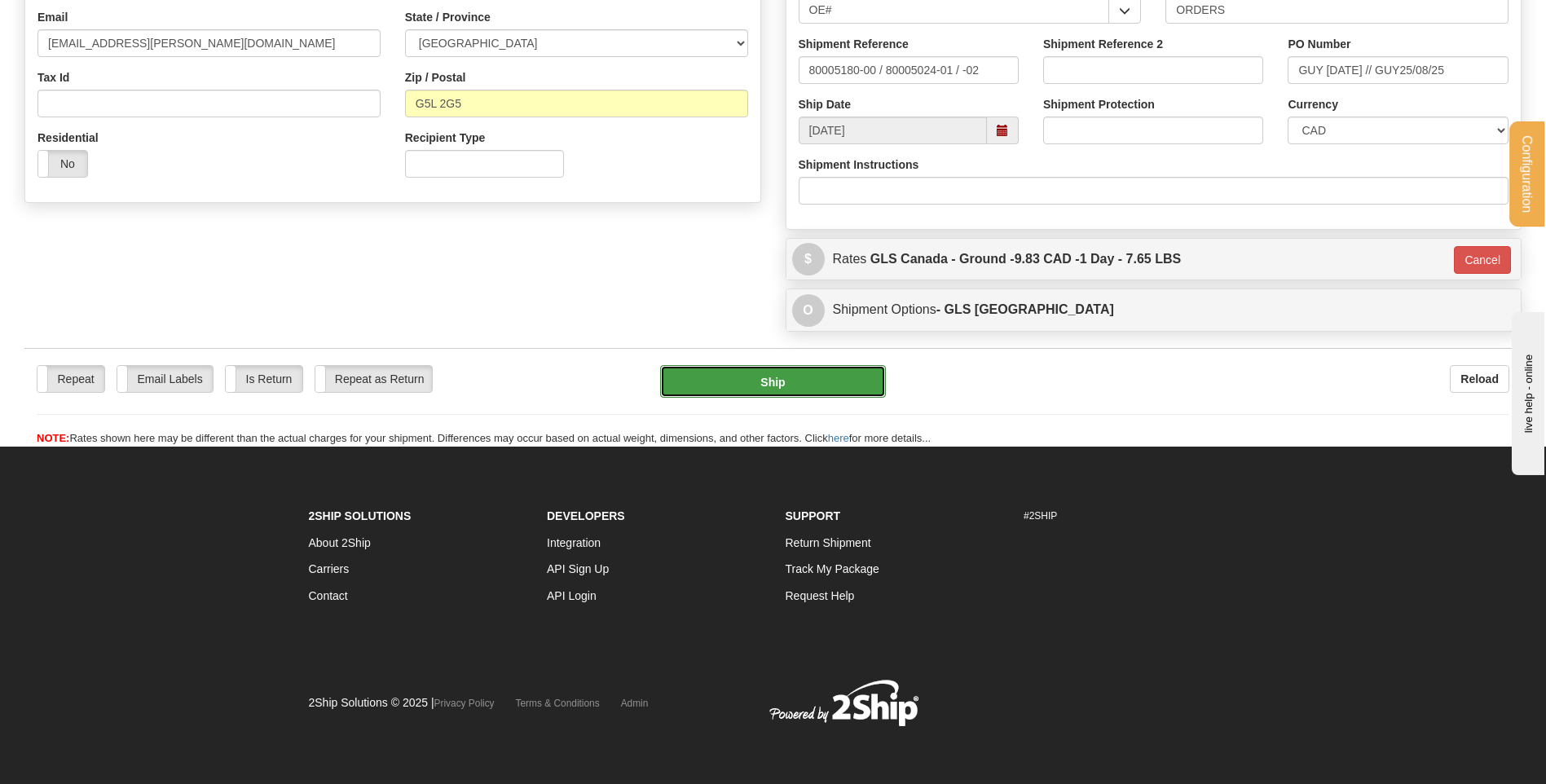
click at [823, 381] on button "Ship" at bounding box center [772, 381] width 224 height 33
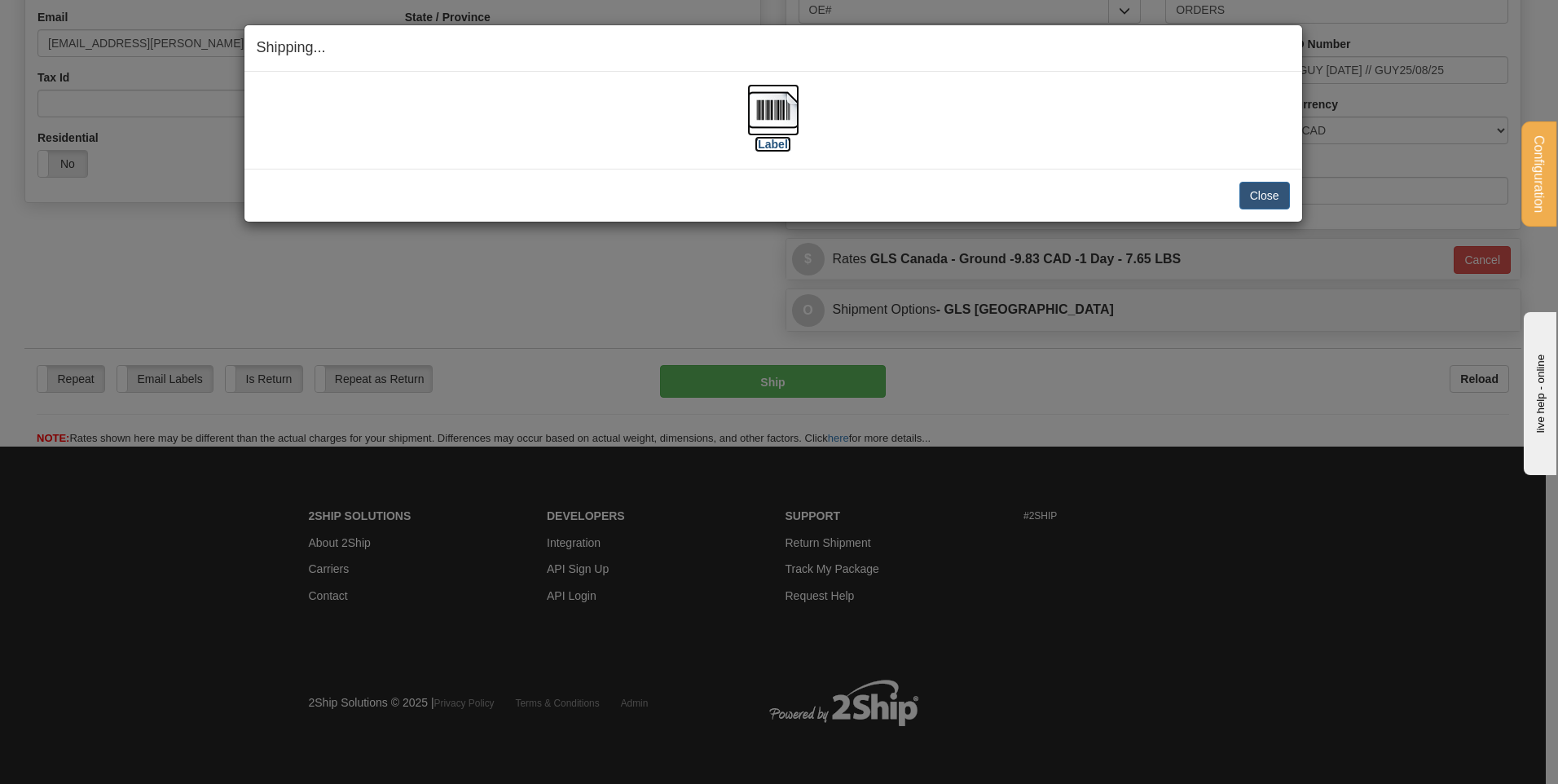
click at [788, 114] on img at bounding box center [774, 110] width 53 height 53
click at [1254, 200] on button "Close" at bounding box center [1265, 196] width 51 height 28
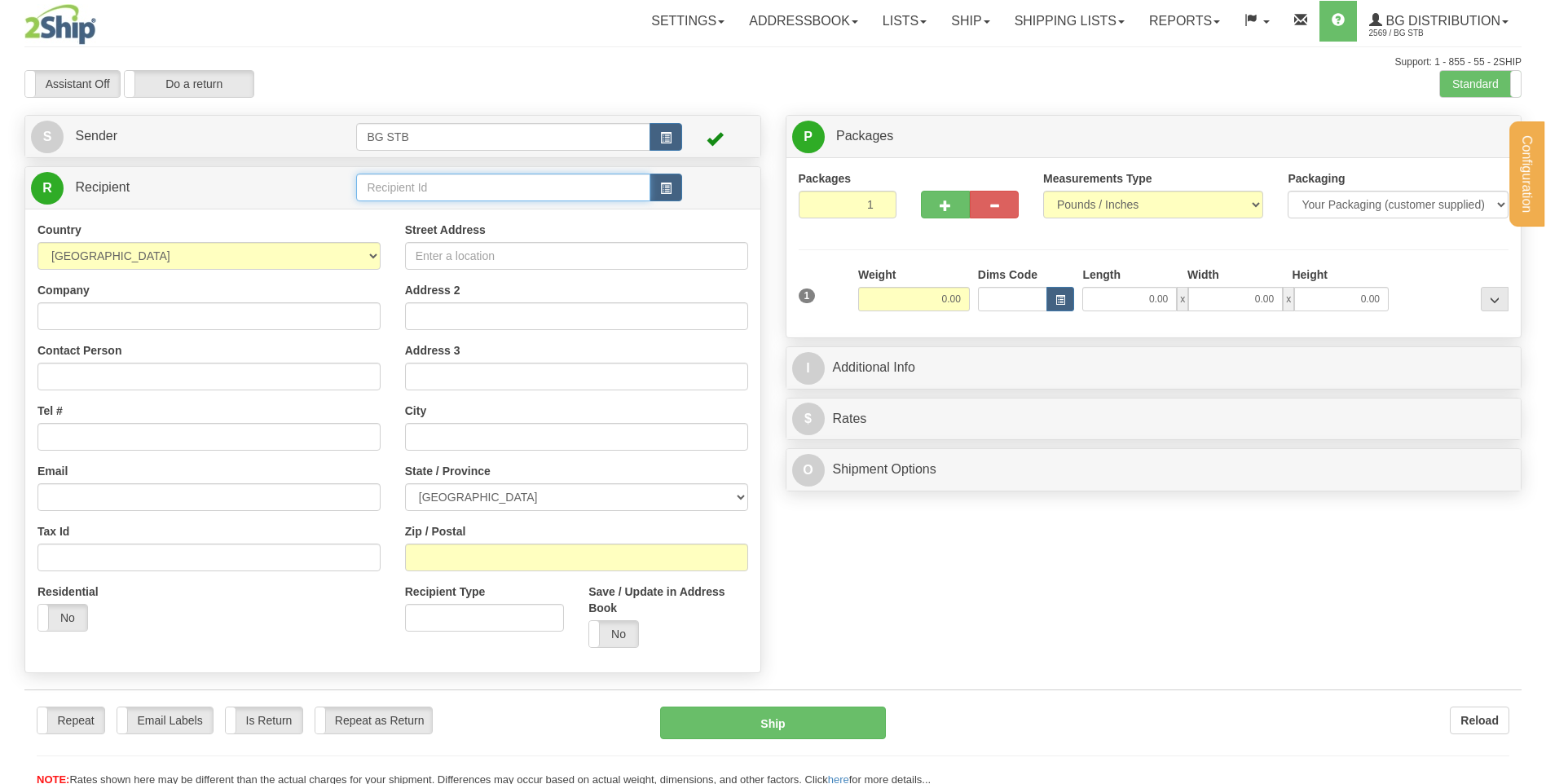
click at [455, 189] on input "text" at bounding box center [502, 188] width 293 height 28
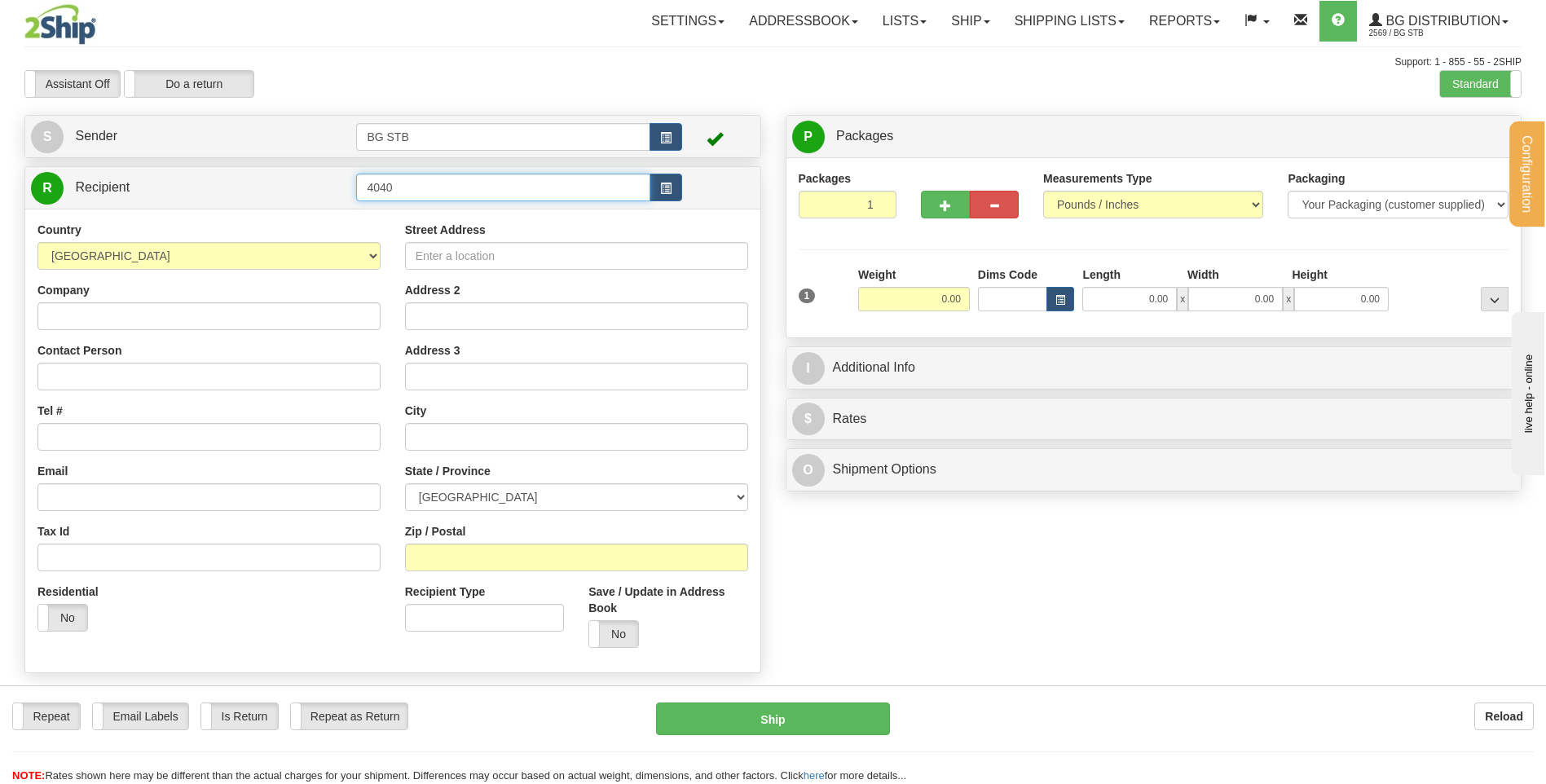
type input "4040"
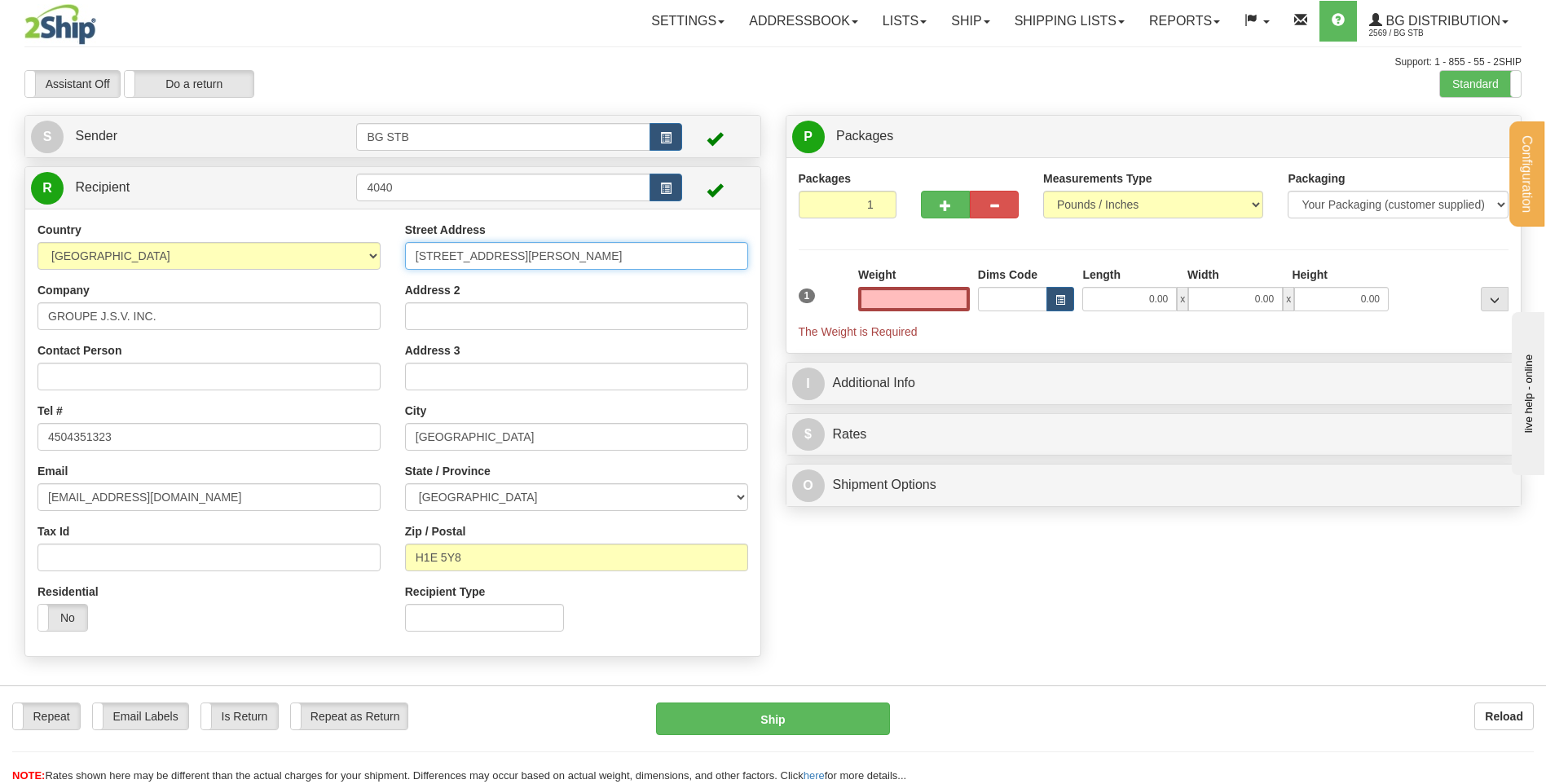
type input "0.00"
drag, startPoint x: 575, startPoint y: 247, endPoint x: 178, endPoint y: 268, distance: 397.6
click at [179, 268] on div "Country [GEOGRAPHIC_DATA] [GEOGRAPHIC_DATA] [GEOGRAPHIC_DATA] [GEOGRAPHIC_DATA]…" at bounding box center [393, 432] width 735 height 422
type input "[STREET_ADDRESS] [DEMOGRAPHIC_DATA]"
click at [477, 300] on div "Address 2" at bounding box center [576, 305] width 343 height 48
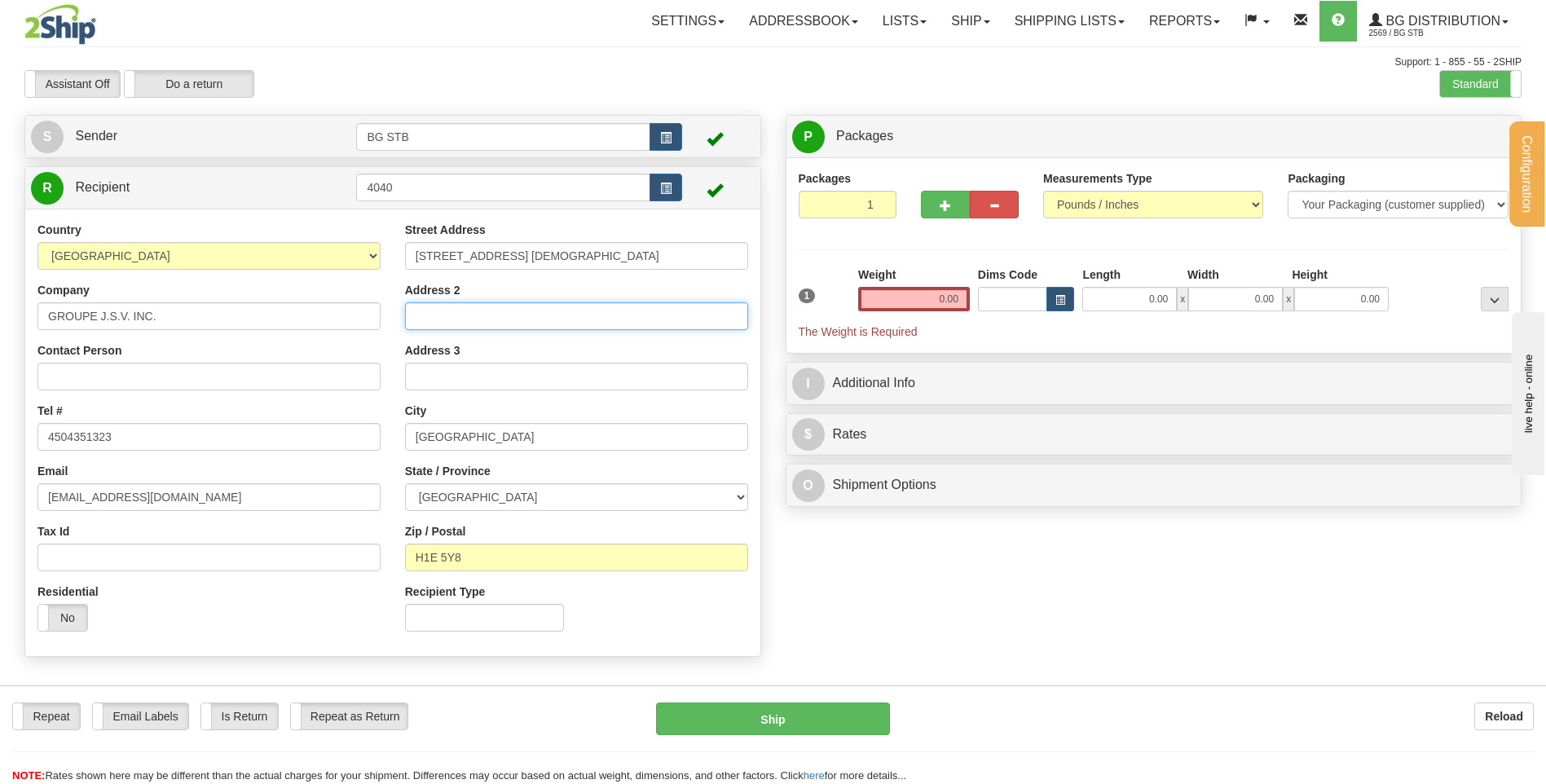
click at [487, 308] on input "Address 2" at bounding box center [576, 316] width 343 height 28
type input "LOC"
click at [1424, 86] on div "Assistant On Assistant Off Do a return Do a return Previous Next Standard Advan…" at bounding box center [773, 85] width 1522 height 28
click at [1456, 83] on label "Standard" at bounding box center [1480, 84] width 81 height 26
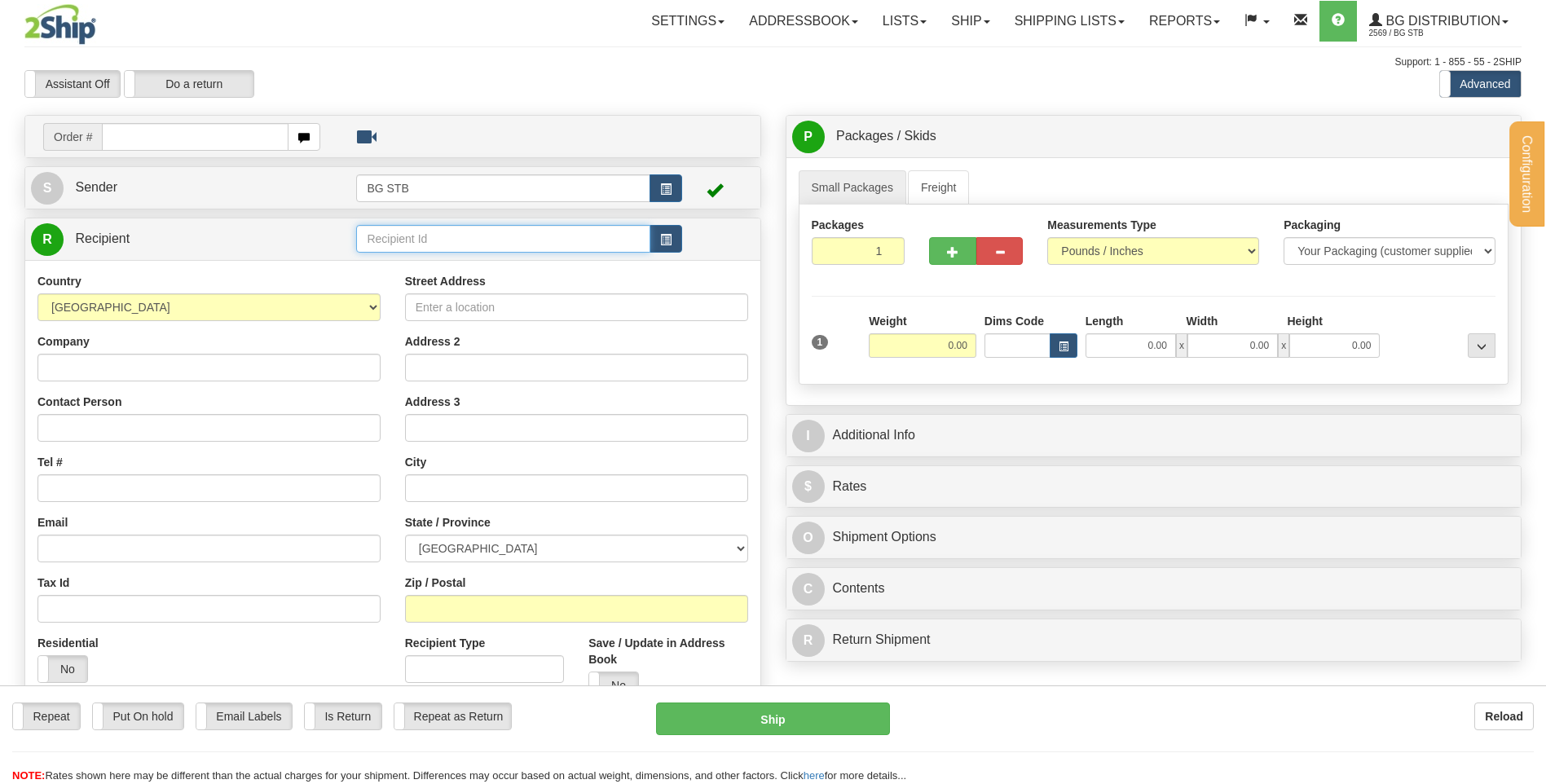
click at [433, 233] on input "text" at bounding box center [502, 238] width 293 height 28
type input "4040"
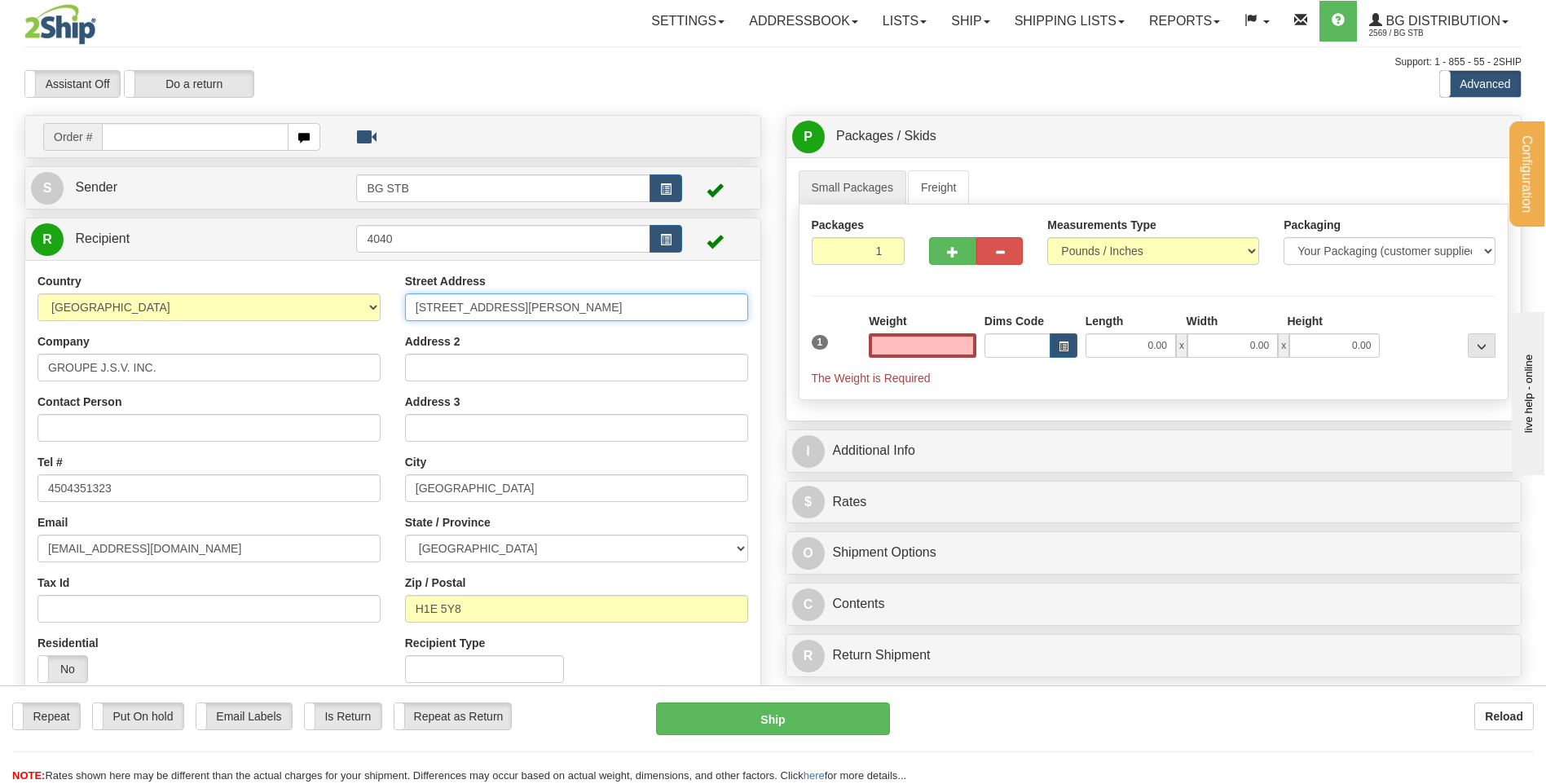
type input "0.00"
drag, startPoint x: 545, startPoint y: 312, endPoint x: 153, endPoint y: 309, distance: 392.0
click at [162, 309] on div "Country [GEOGRAPHIC_DATA] [GEOGRAPHIC_DATA] [GEOGRAPHIC_DATA] [GEOGRAPHIC_DATA]…" at bounding box center [393, 484] width 735 height 422
type input "275 AVE. SAINT-SACREMENT"
click at [489, 377] on input "LOC" at bounding box center [576, 368] width 343 height 28
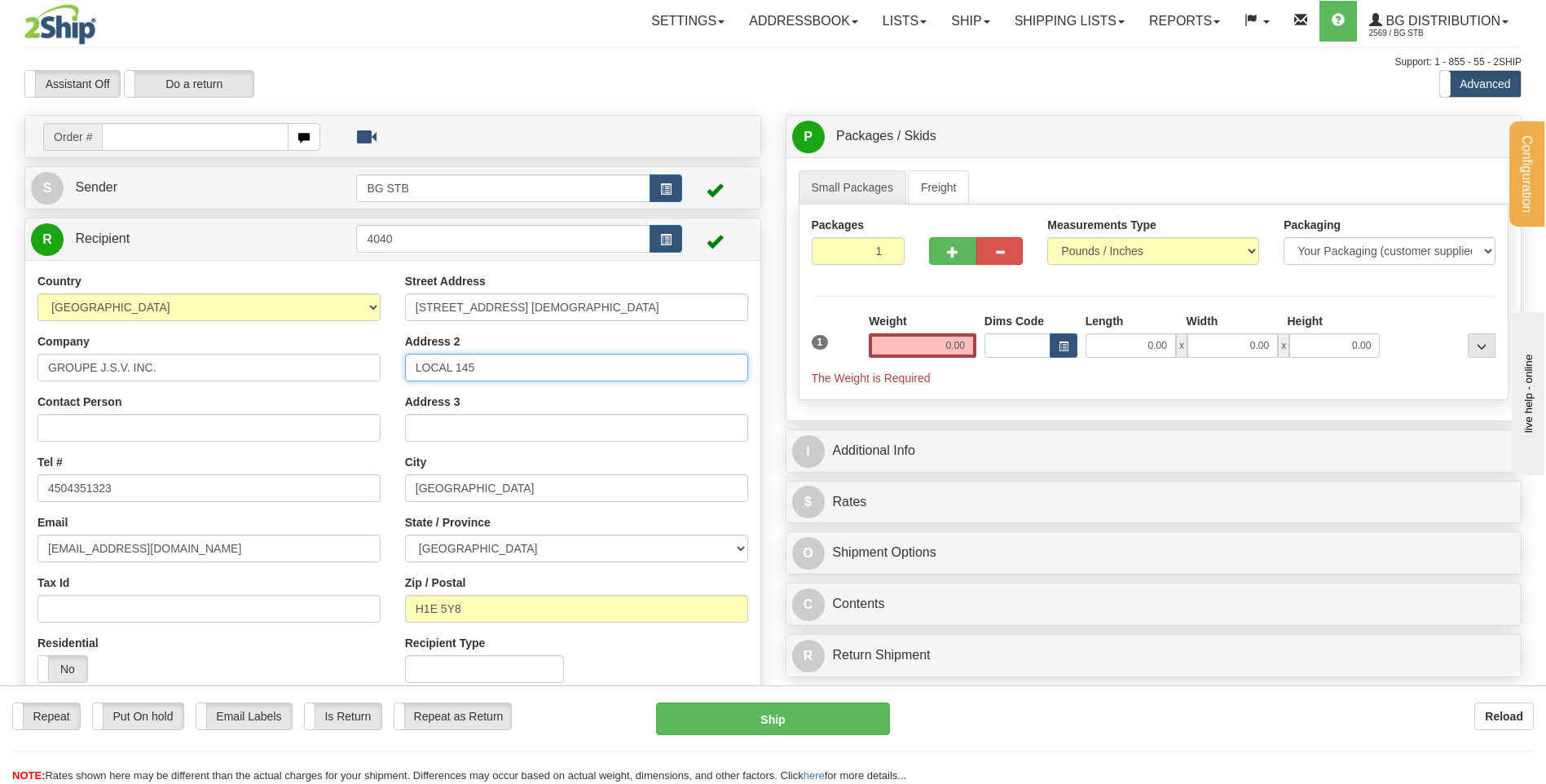
type input "LOCAL 145"
drag, startPoint x: 507, startPoint y: 478, endPoint x: 269, endPoint y: 484, distance: 238.1
click at [332, 484] on div "Country AFGHANISTAN ALAND ISLANDS ALBANIA ALGERIA AMERICAN SAMOA ANDORRA ANGOLA…" at bounding box center [393, 484] width 735 height 422
type input "[GEOGRAPHIC_DATA]"
click at [379, 525] on div "Email payables@groupejsv.com" at bounding box center [209, 538] width 343 height 48
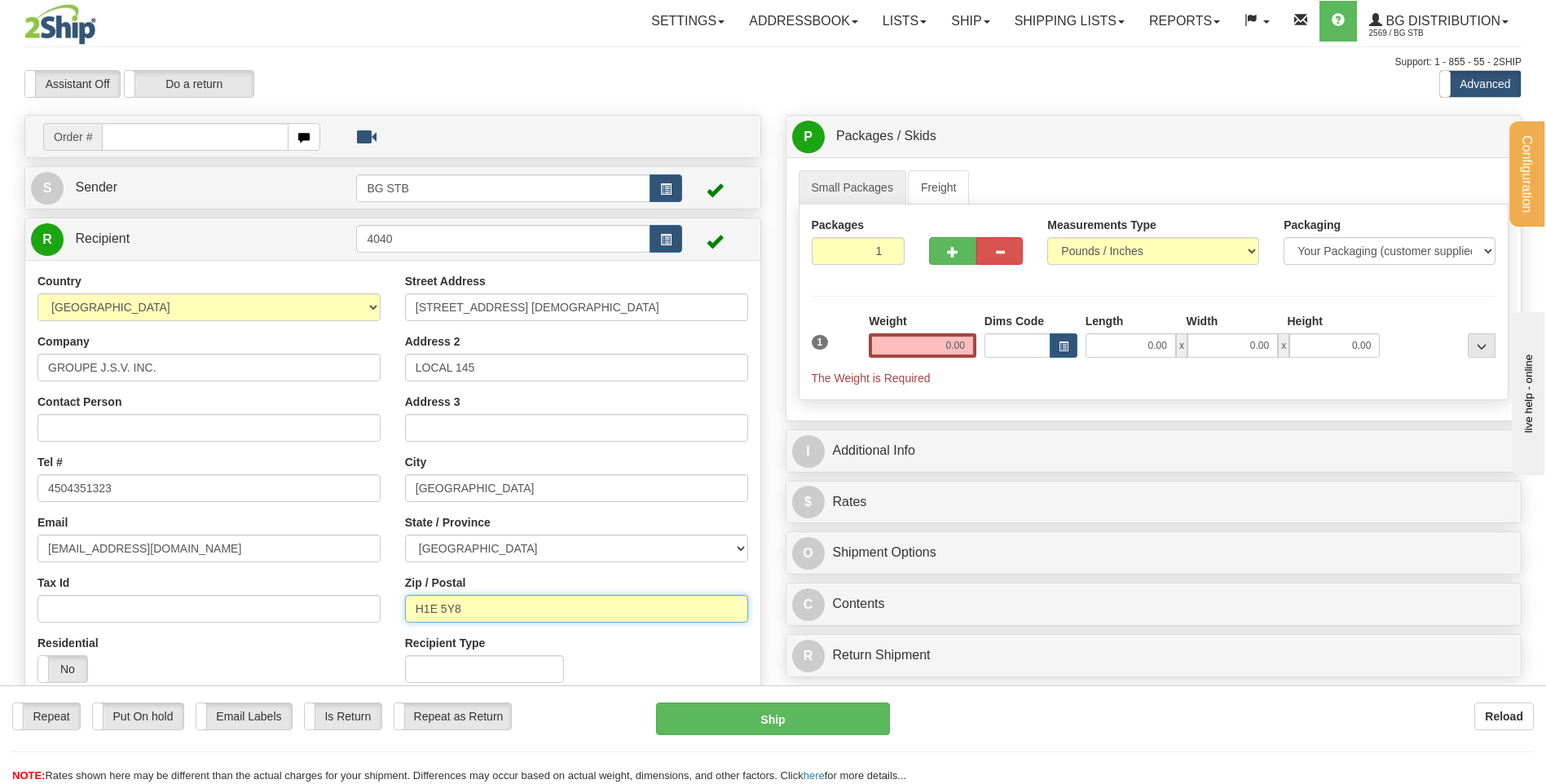
drag, startPoint x: 485, startPoint y: 609, endPoint x: 387, endPoint y: 594, distance: 99.1
click at [393, 597] on div "Street Address 275 AVE. SAINT-SACREMENT Address 2 LOCAL 145 Address 3 City QUEB…" at bounding box center [576, 484] width 367 height 422
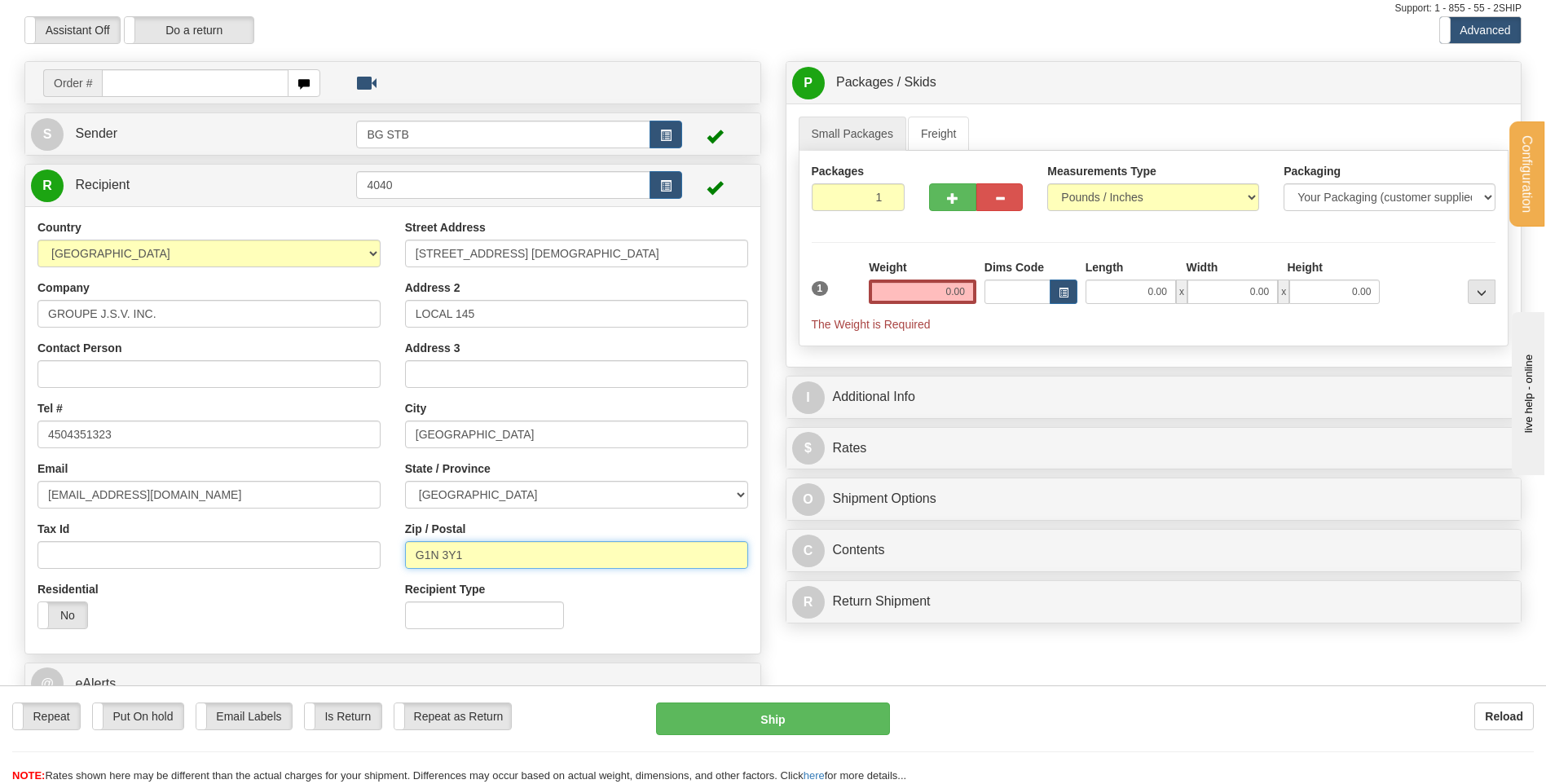
scroll to position [82, 0]
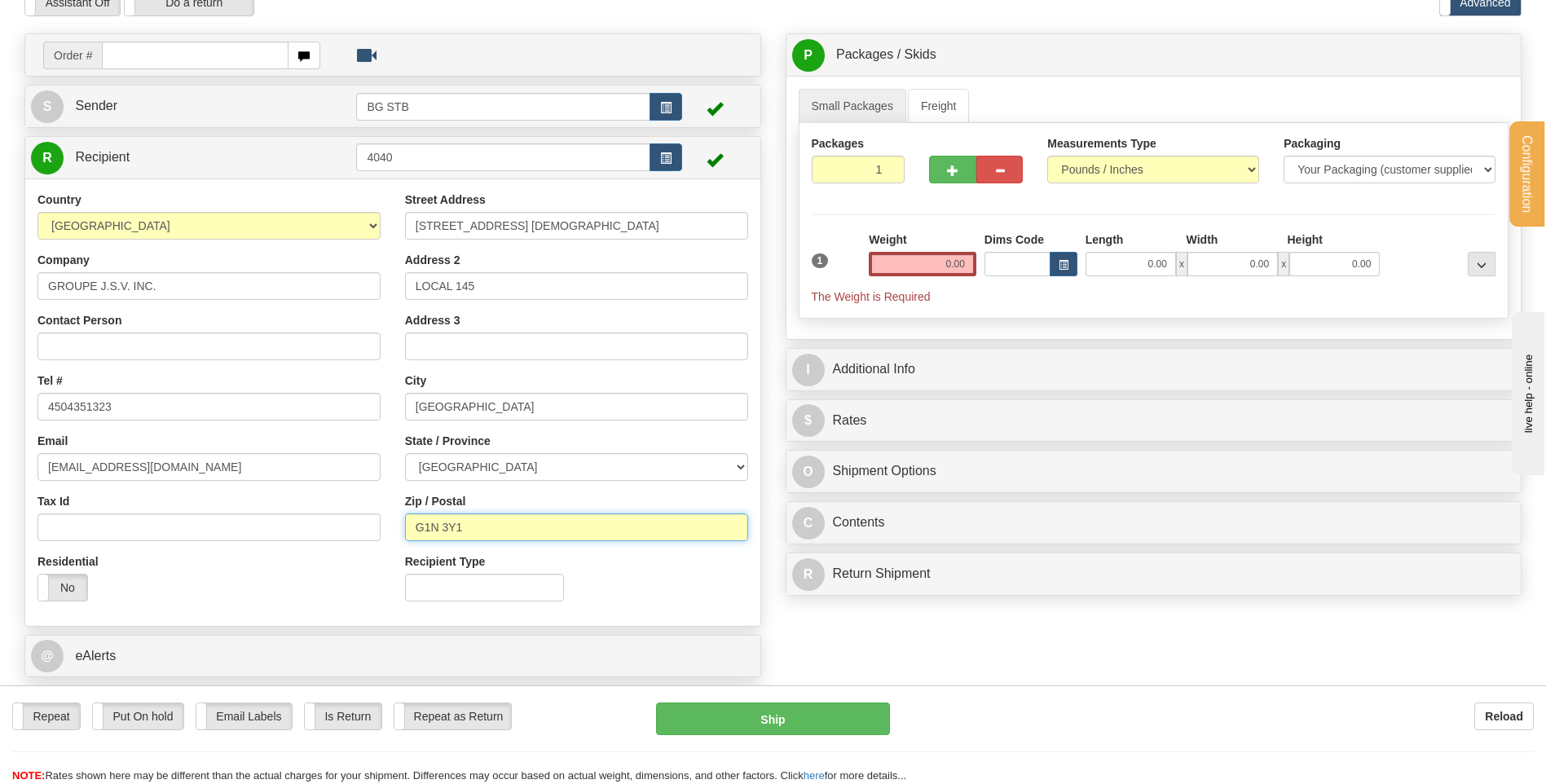
type input "G1N 3Y1"
click at [920, 264] on input "0.00" at bounding box center [922, 264] width 108 height 24
type input "7.15"
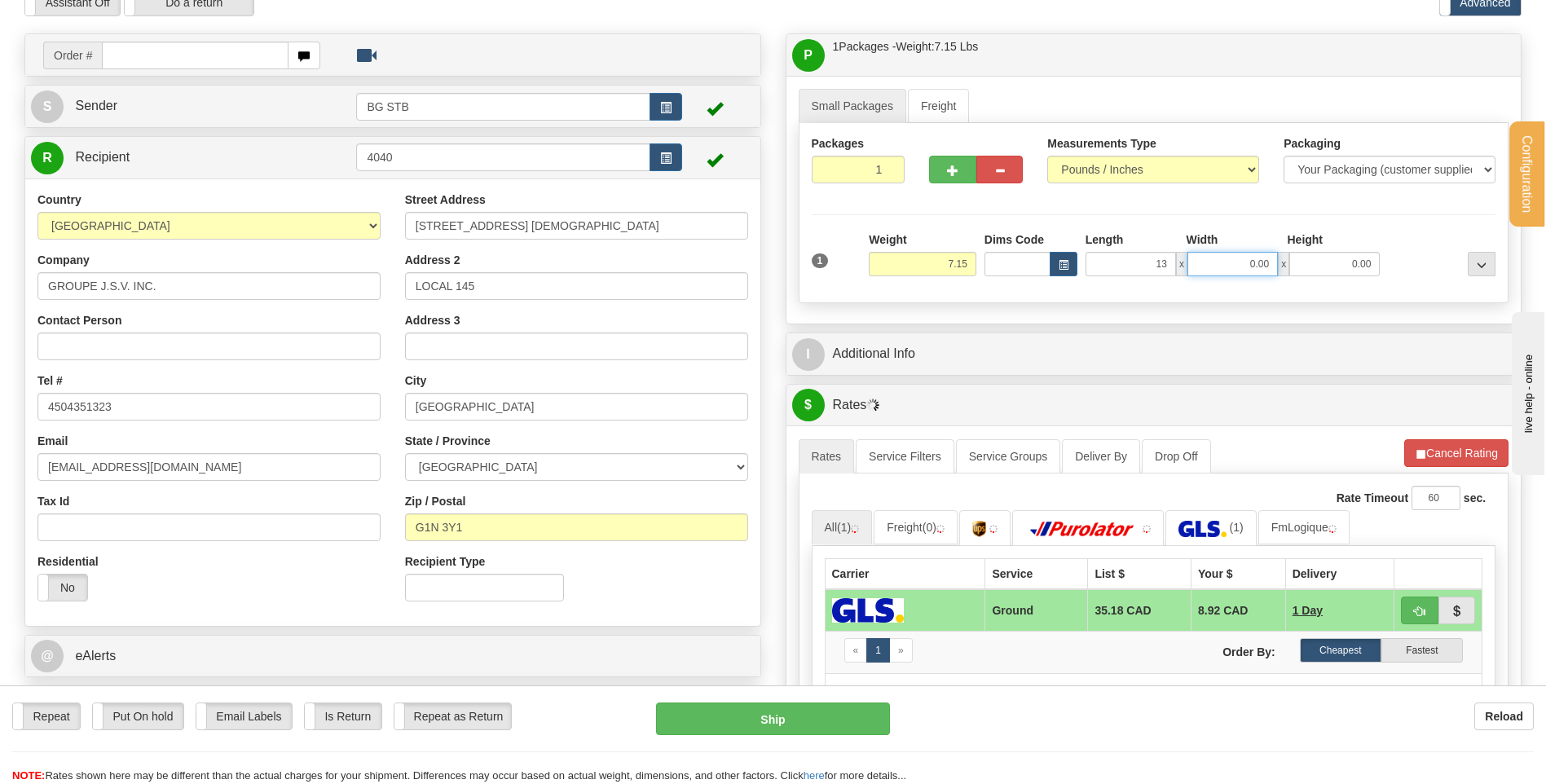
type input "13.00"
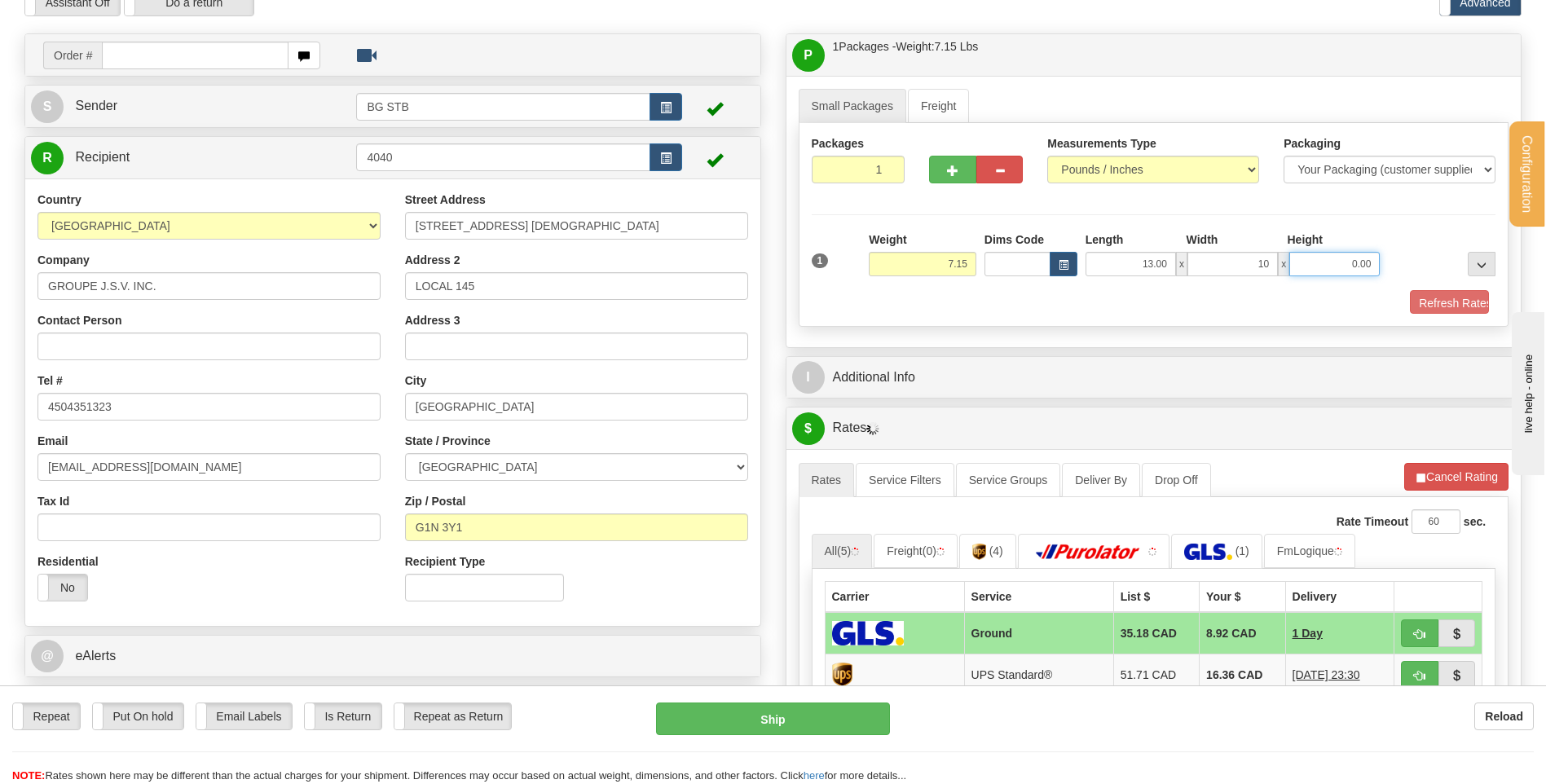
type input "10.00"
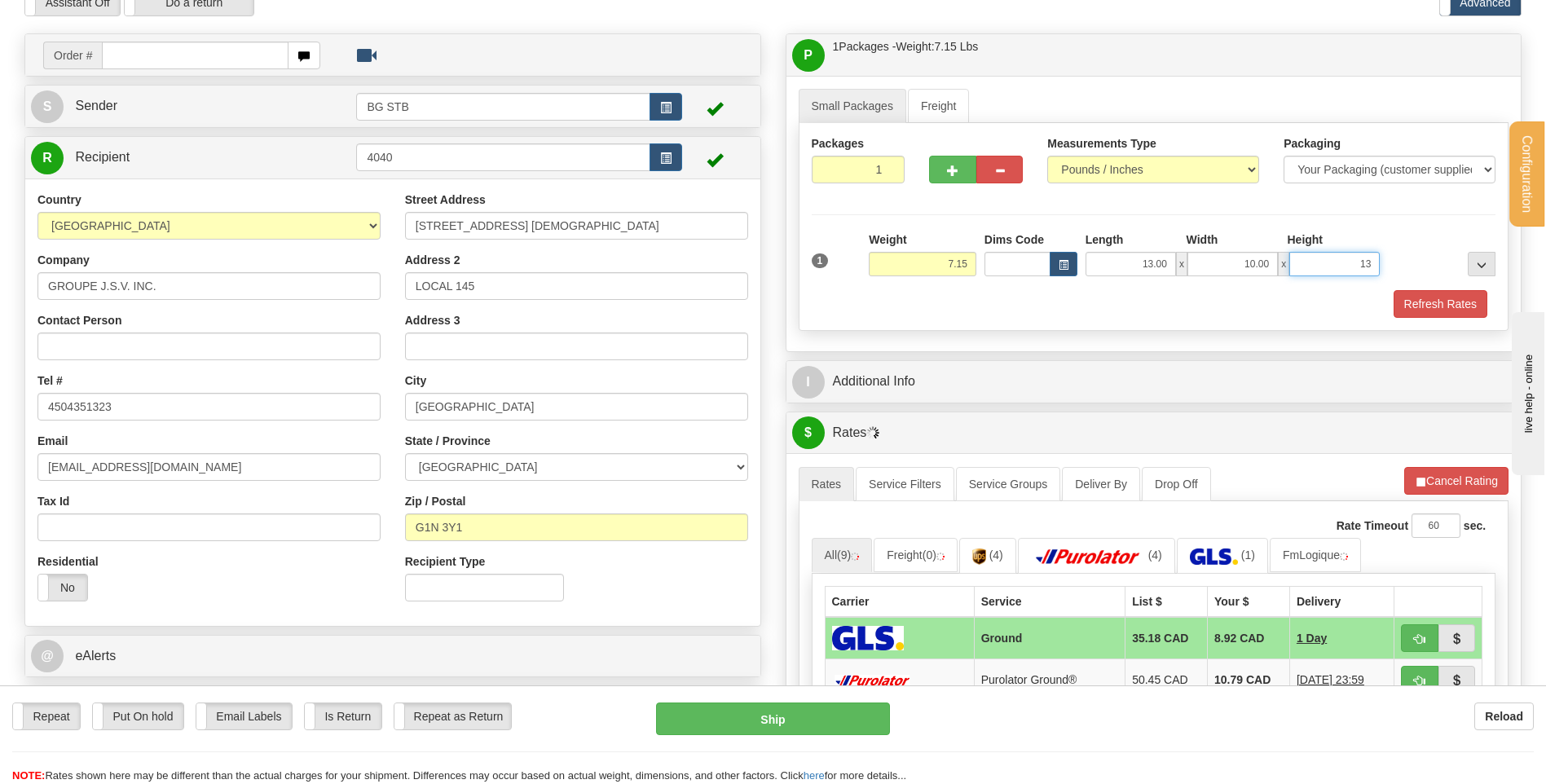
type input "13"
type input "13.00"
click at [980, 361] on div "I Additional Info" at bounding box center [1153, 381] width 735 height 41
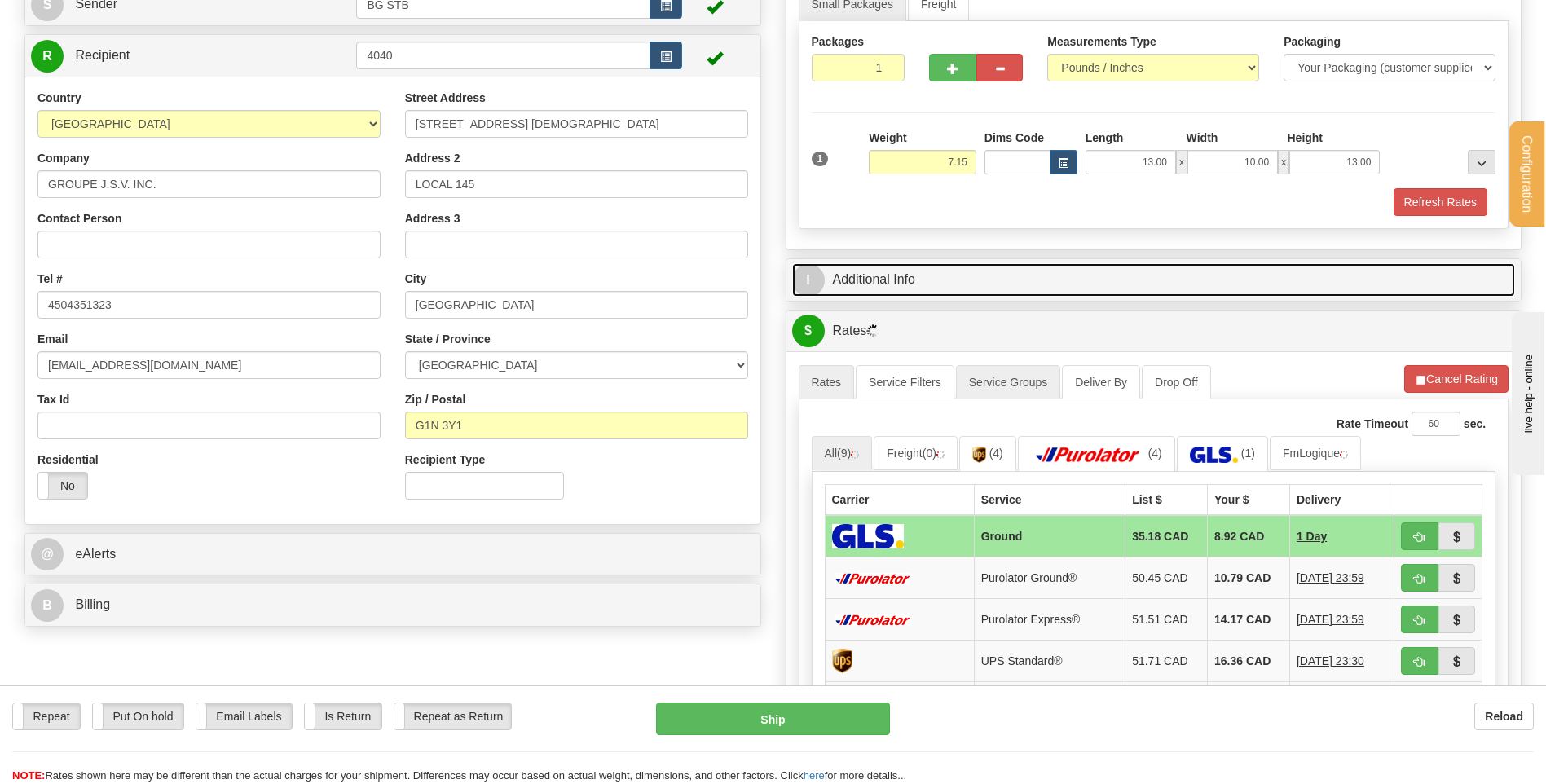
scroll to position [326, 0]
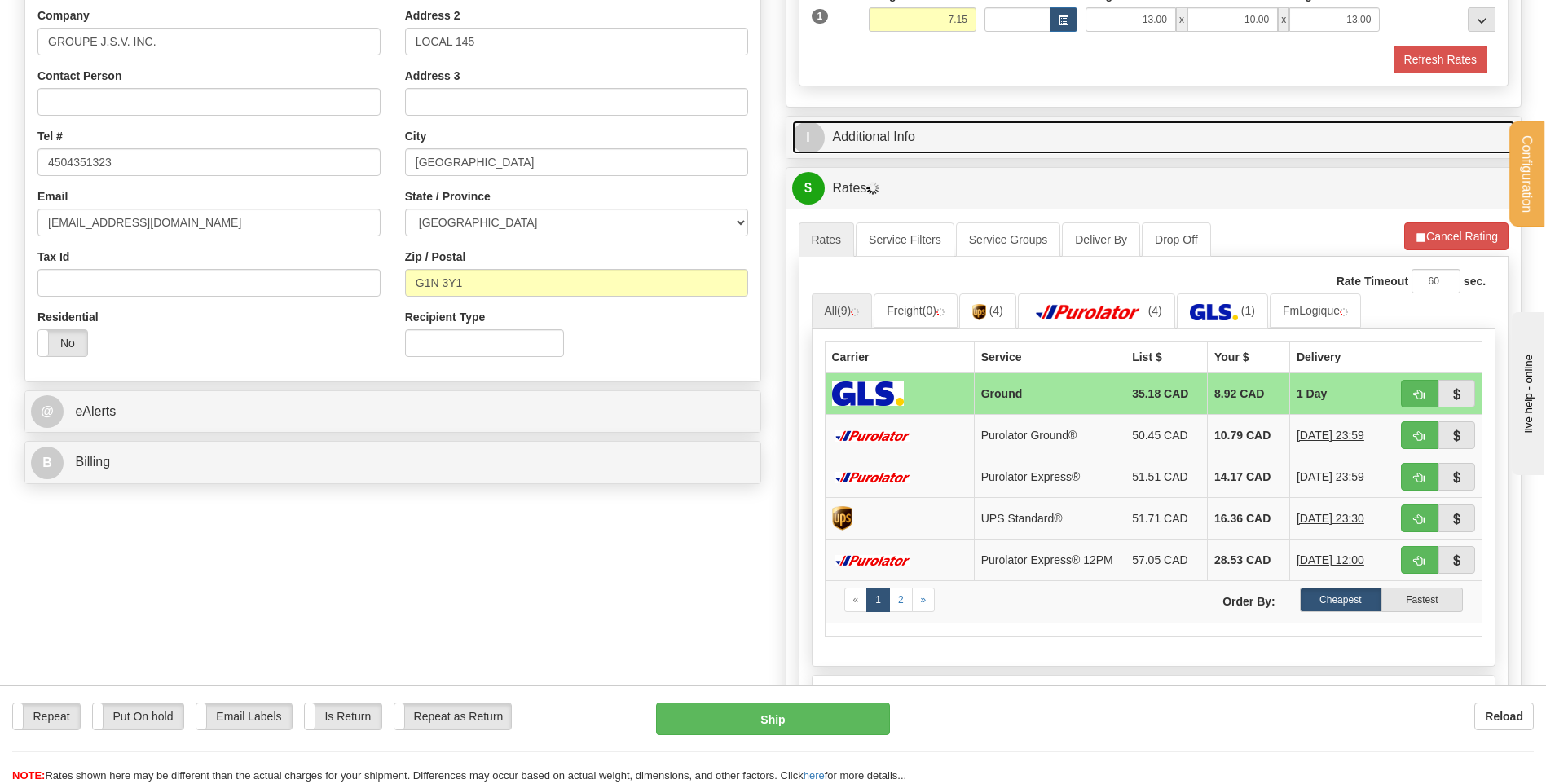
click at [952, 135] on link "I Additional Info" at bounding box center [1153, 137] width 724 height 34
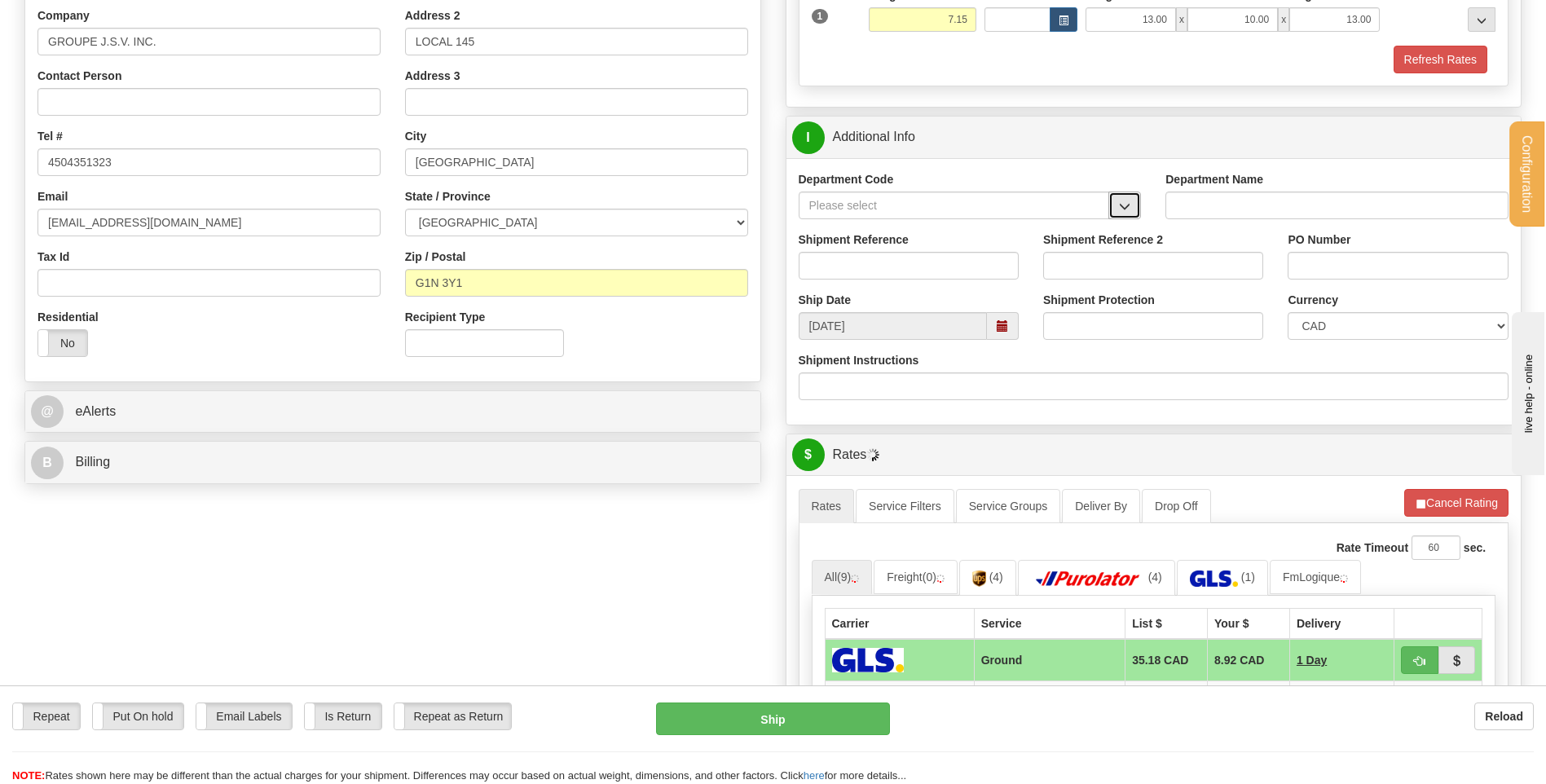
click at [1129, 209] on span "button" at bounding box center [1124, 206] width 11 height 10
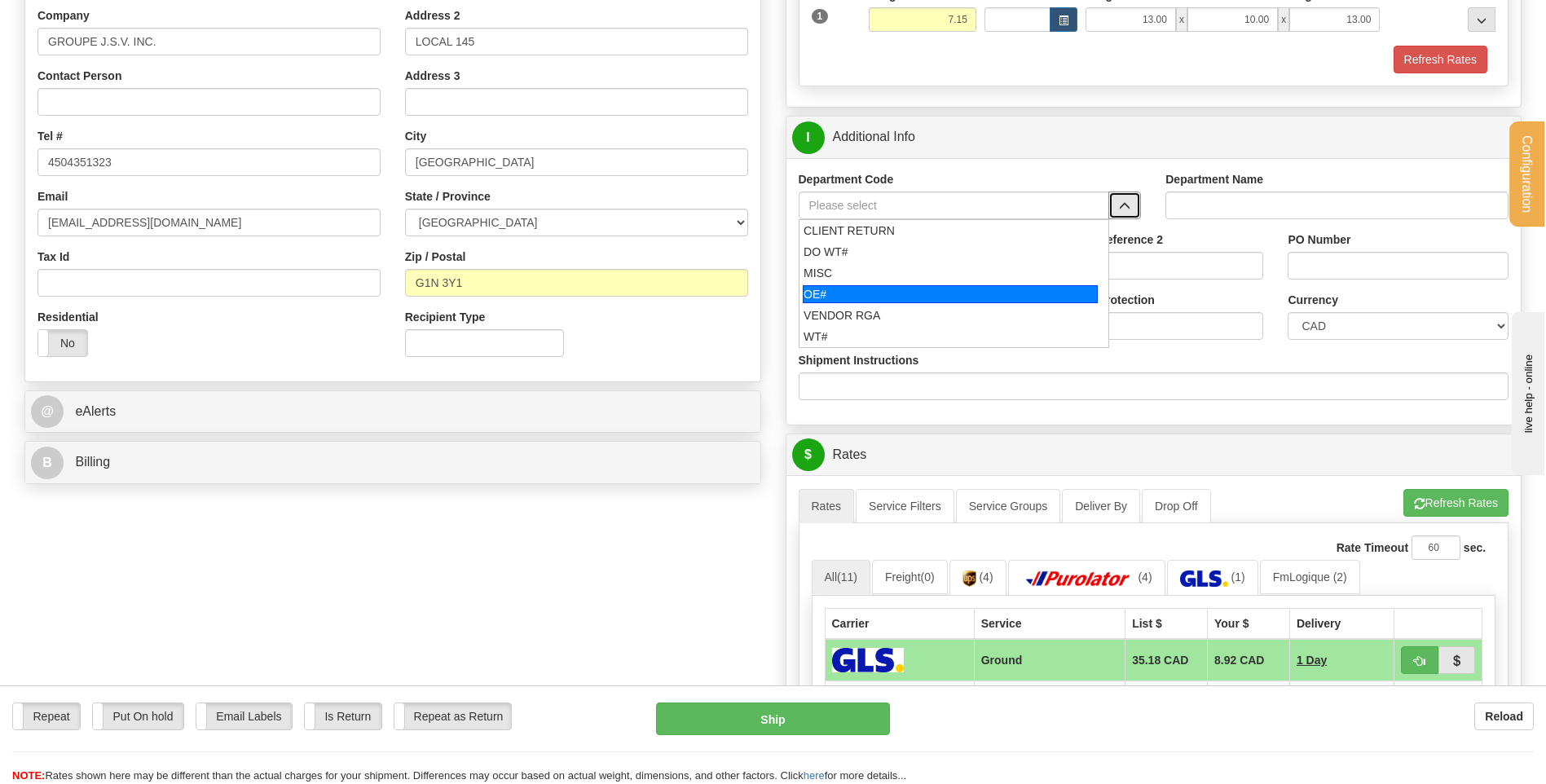
drag, startPoint x: 918, startPoint y: 292, endPoint x: 911, endPoint y: 269, distance: 24.0
click at [915, 290] on div "OE#" at bounding box center [951, 294] width 295 height 18
type input "OE#"
type input "ORDERS"
click at [911, 269] on input "Shipment Reference" at bounding box center [908, 266] width 220 height 28
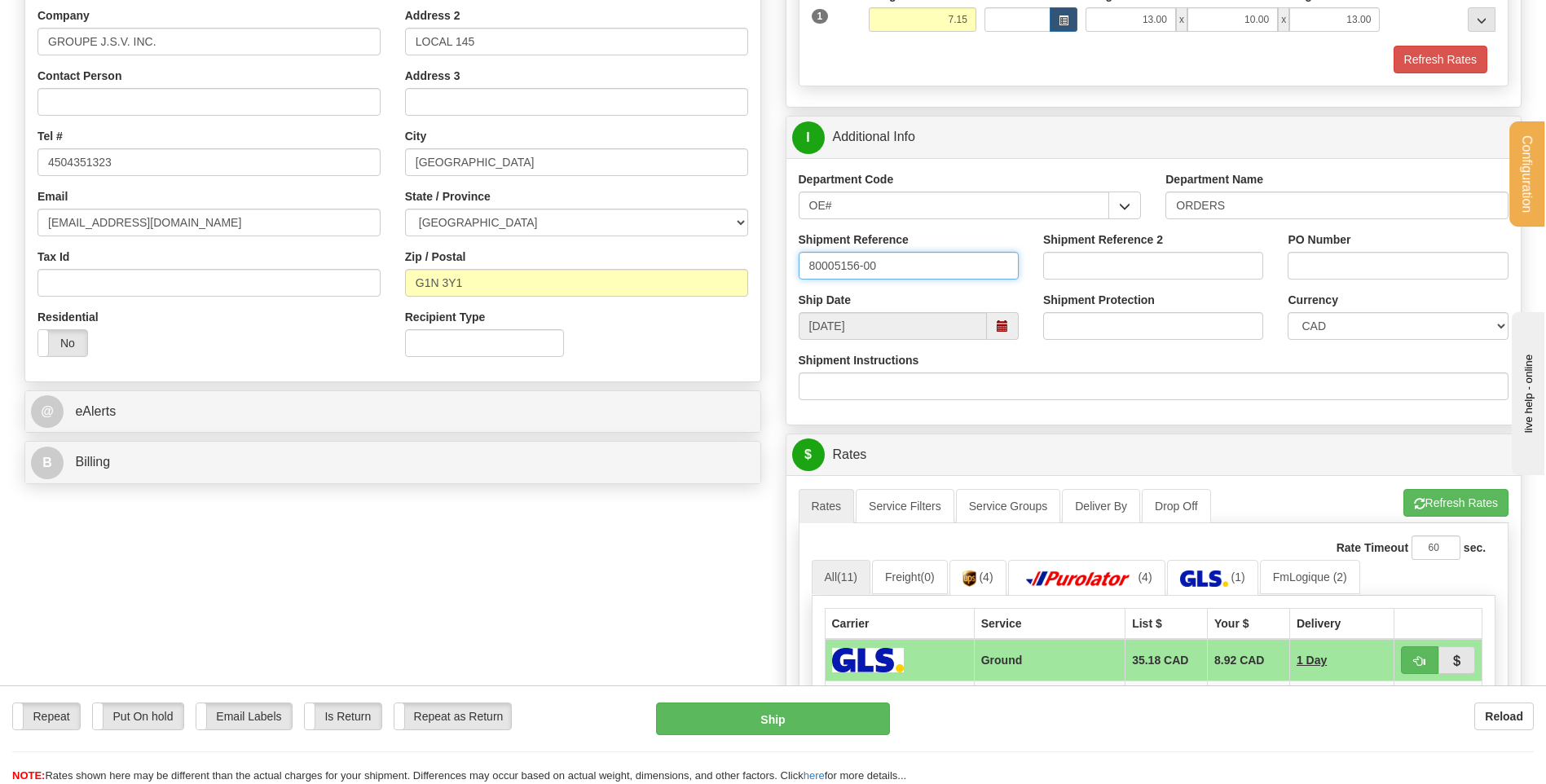
type input "80005156-00"
type input "526574"
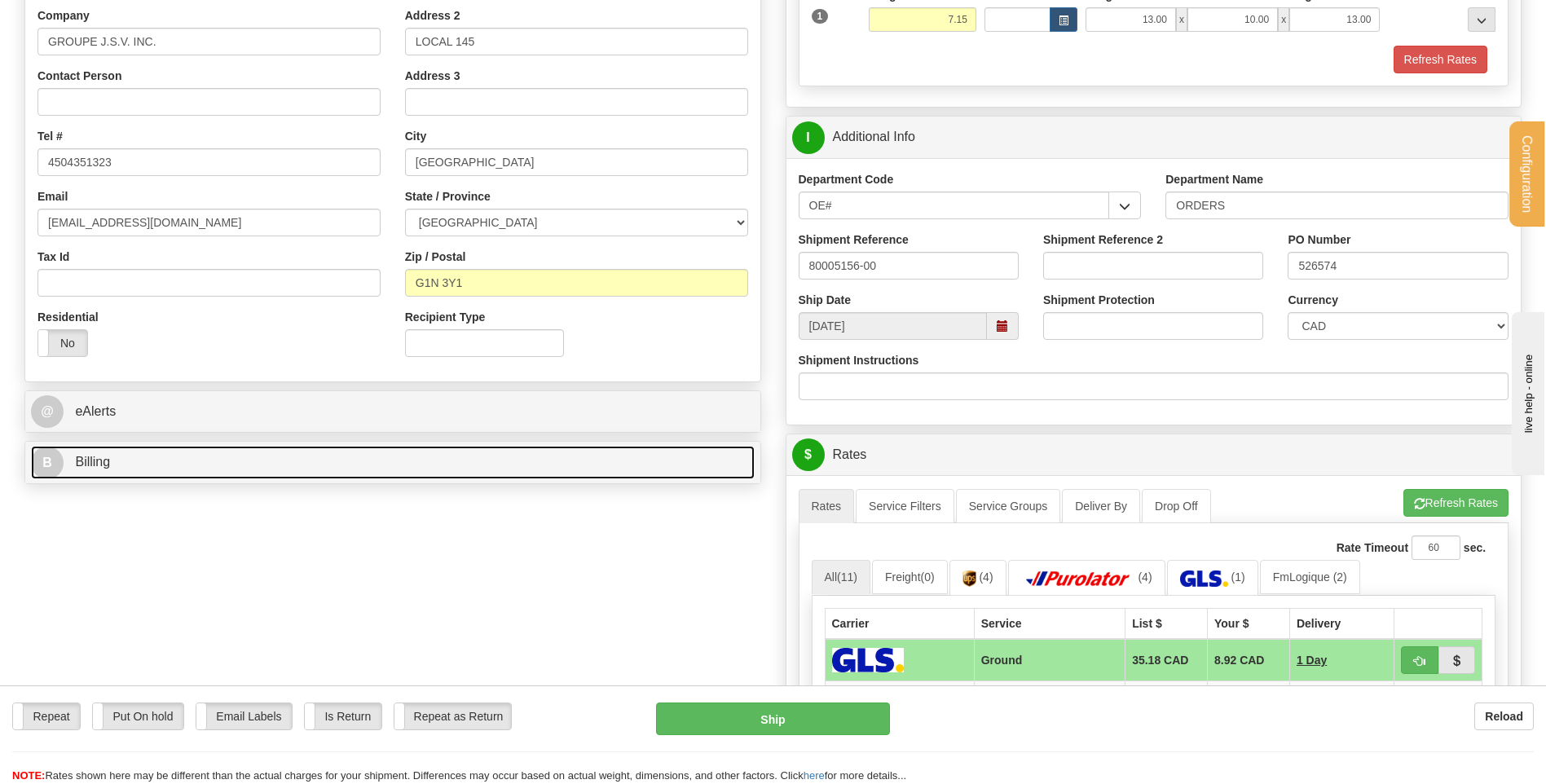
click at [477, 451] on link "B Billing" at bounding box center [393, 463] width 724 height 34
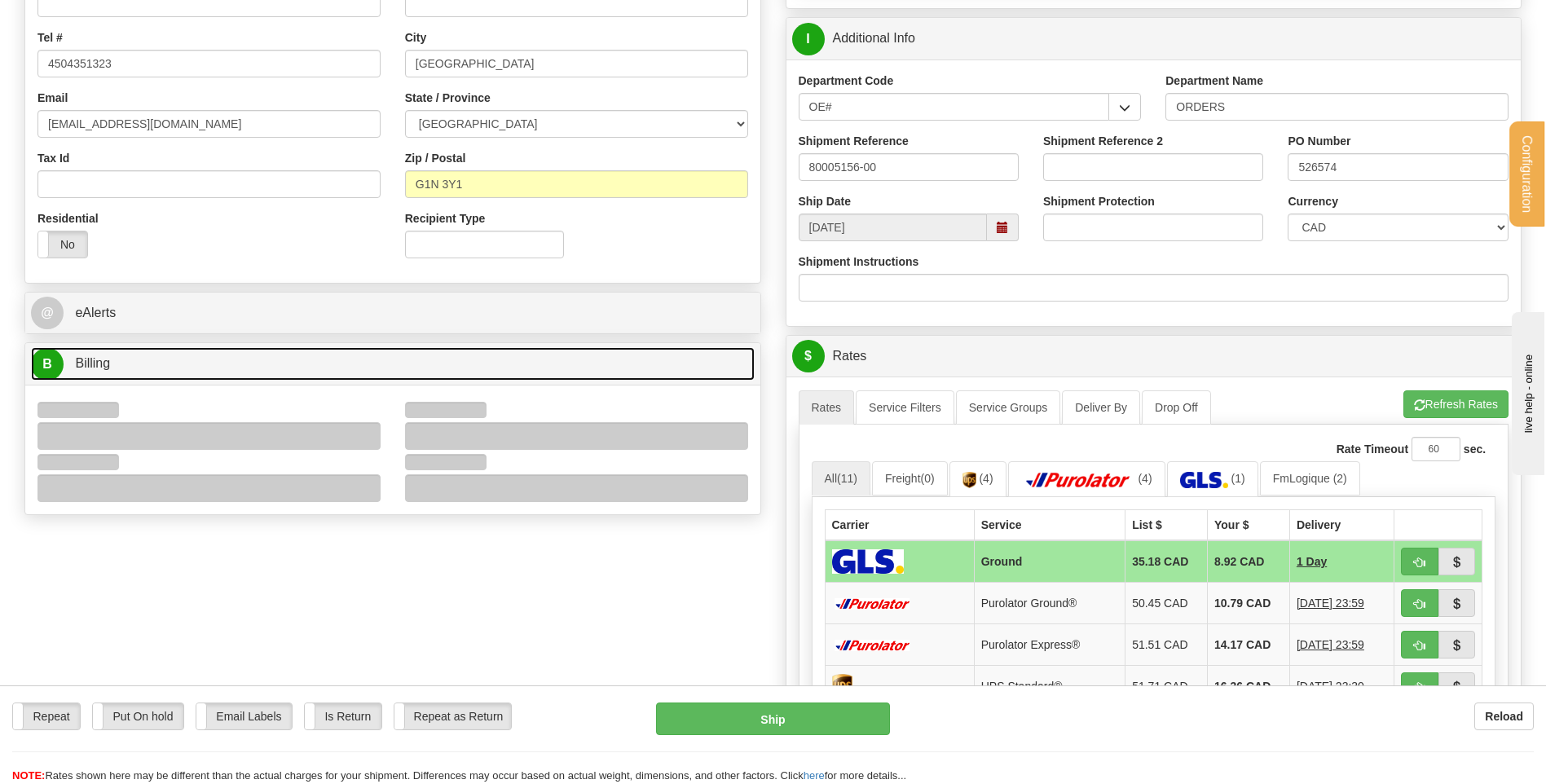
scroll to position [489, 0]
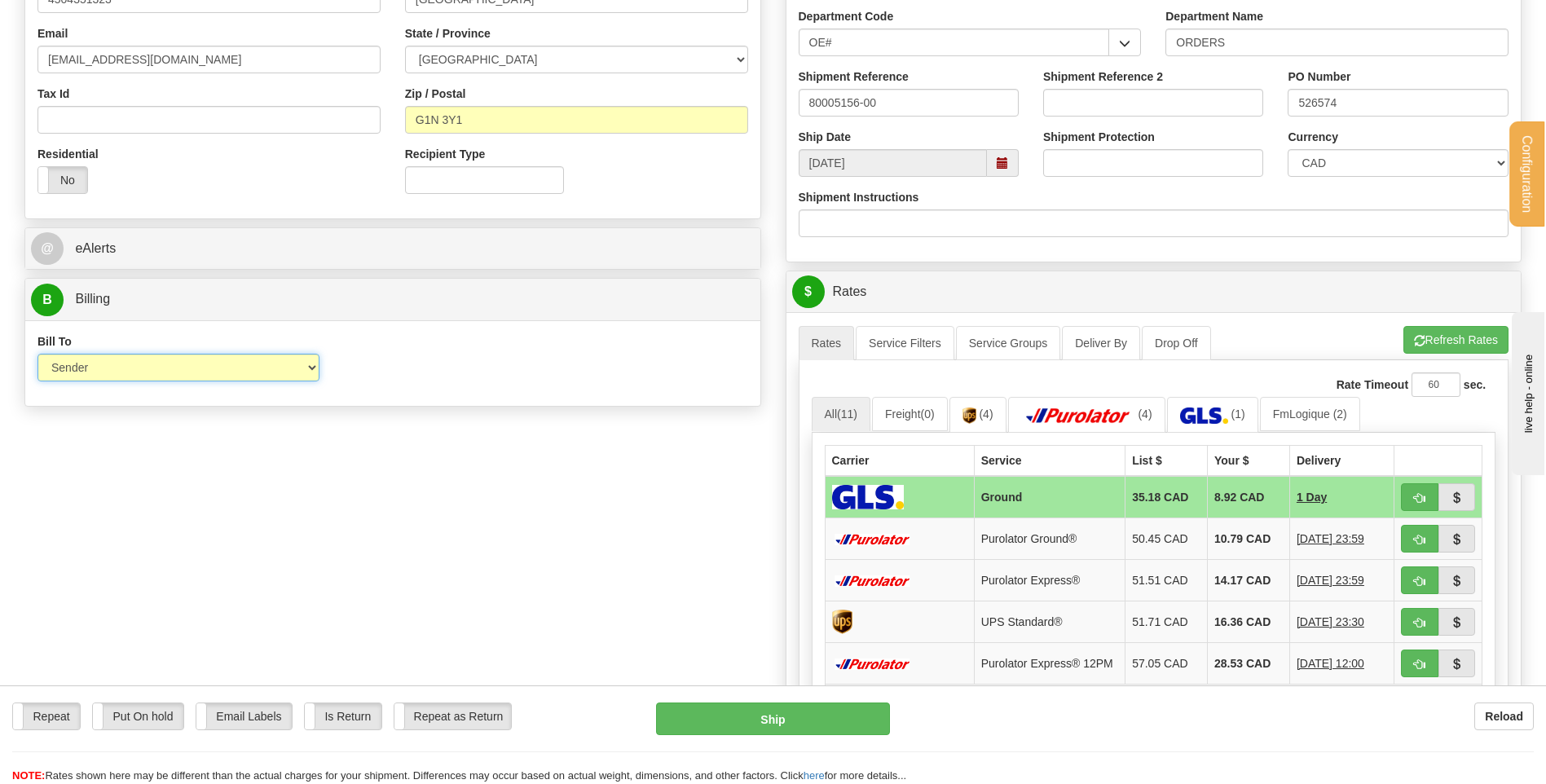
click at [308, 364] on select "Sender Recipient Third Party Collect" at bounding box center [178, 368] width 282 height 28
select select "2"
click at [38, 354] on select "Sender Recipient Third Party Collect" at bounding box center [178, 368] width 282 height 28
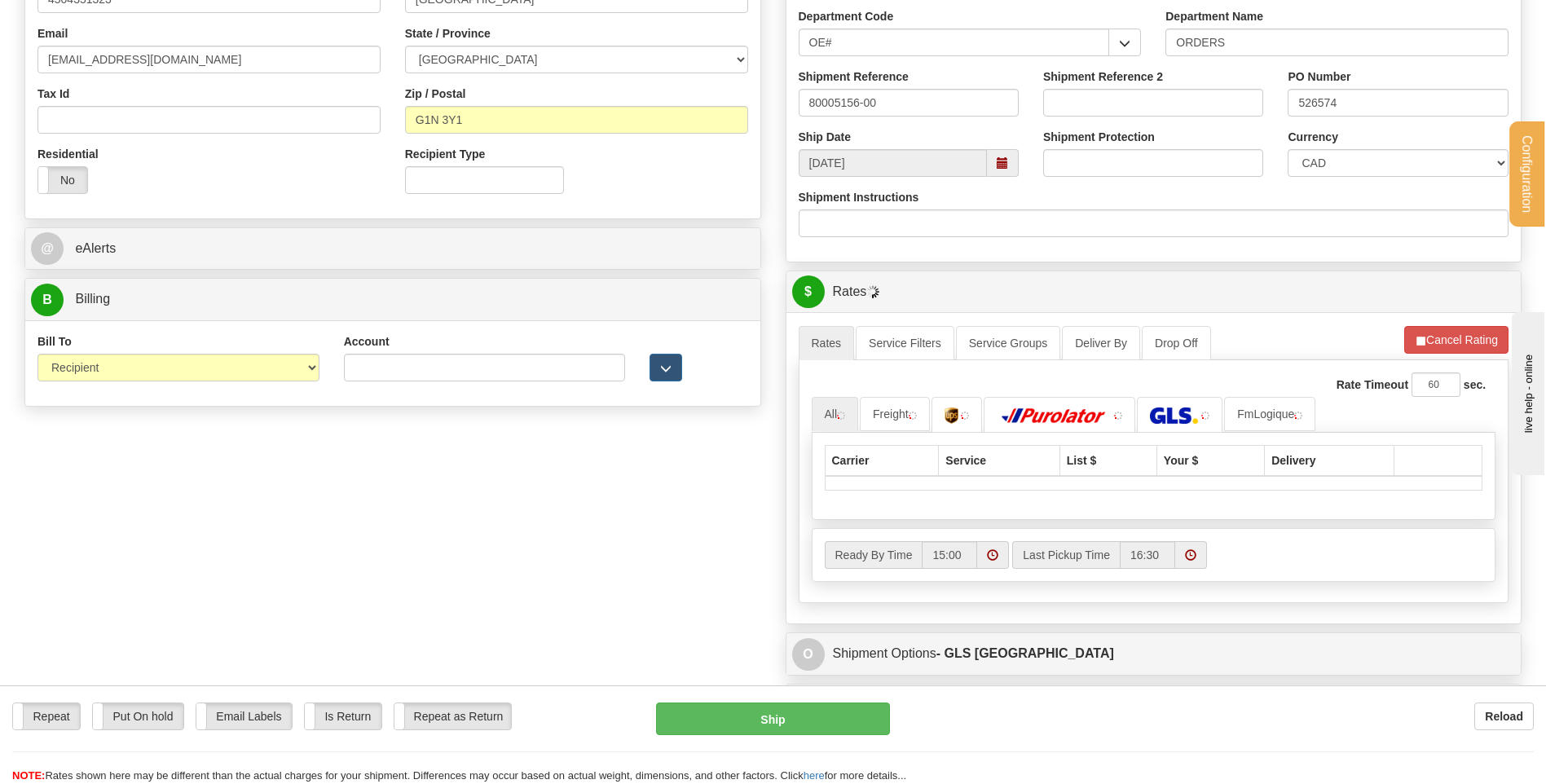
click at [352, 383] on div "Account 3rd Party Account List Please select" at bounding box center [485, 363] width 306 height 60
click at [370, 379] on input "Account" at bounding box center [485, 368] width 282 height 28
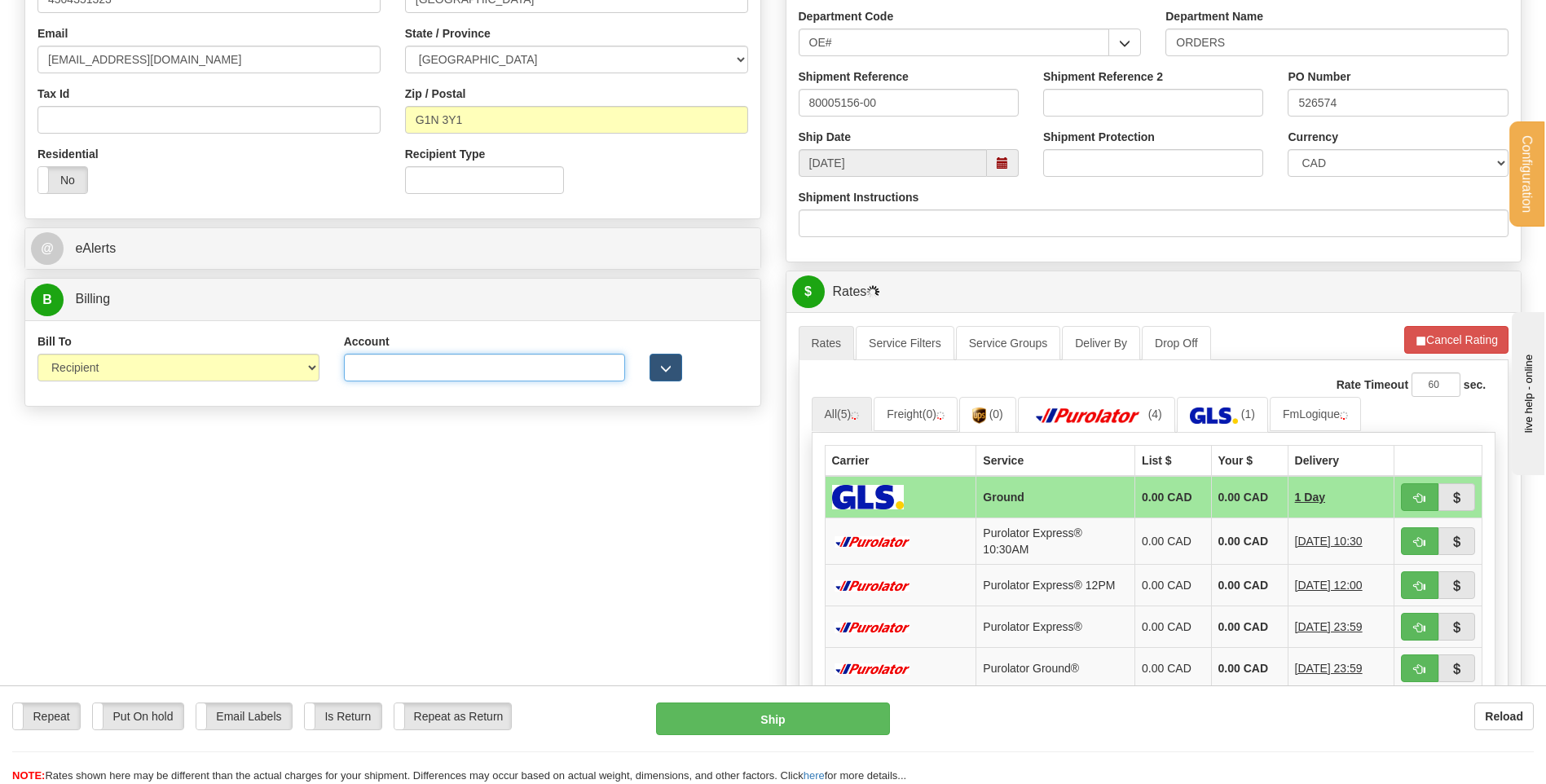
click at [378, 367] on input "Account" at bounding box center [485, 368] width 282 height 28
type input "881845"
click at [673, 371] on button "button" at bounding box center [666, 368] width 33 height 28
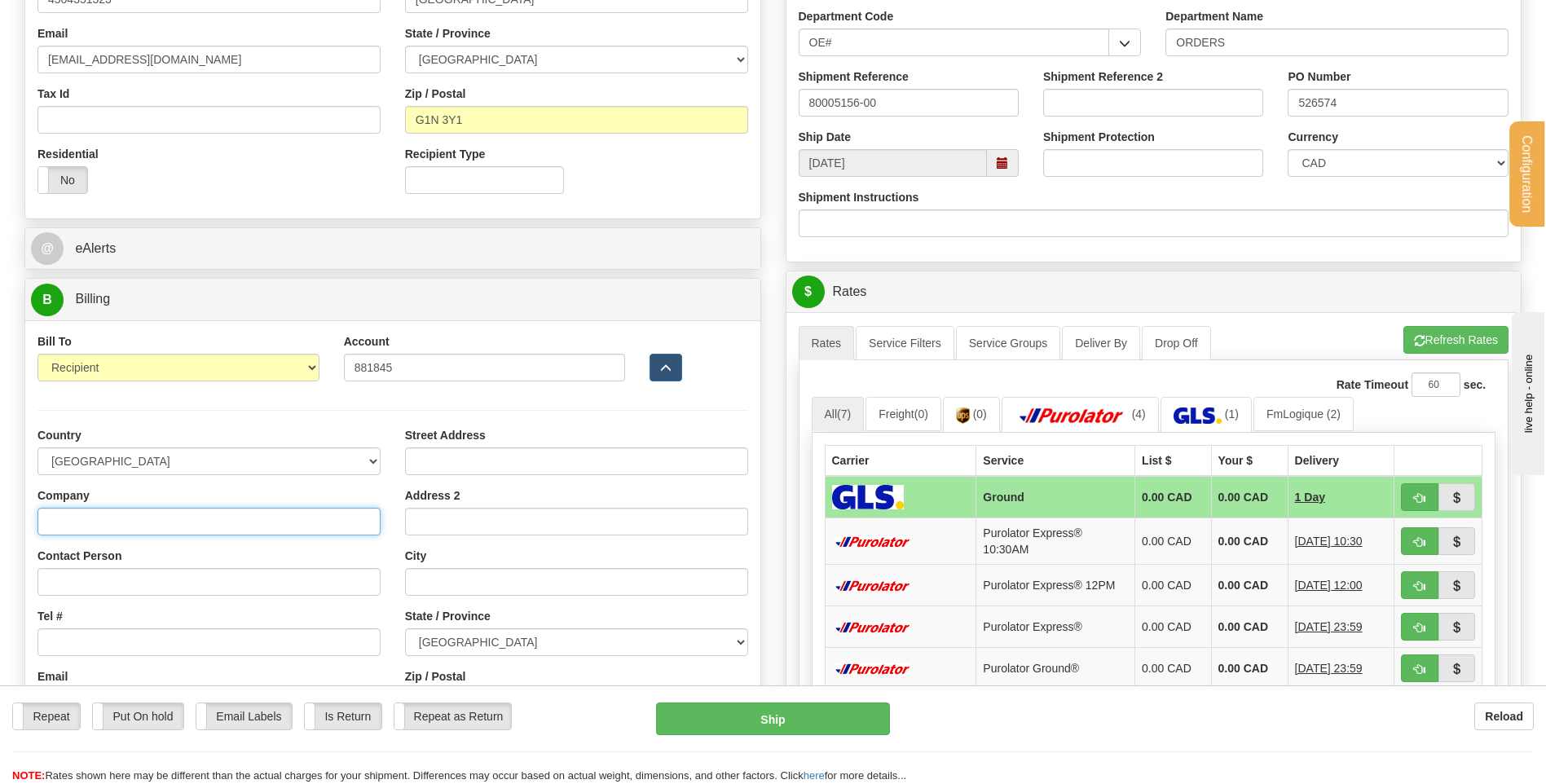
click at [186, 520] on input "Company" at bounding box center [209, 522] width 343 height 28
type input "GROUPE J.S.V. INC."
type input "payables@groupejsv.com"
type input "275 AVE. SAINT-SACREMENT"
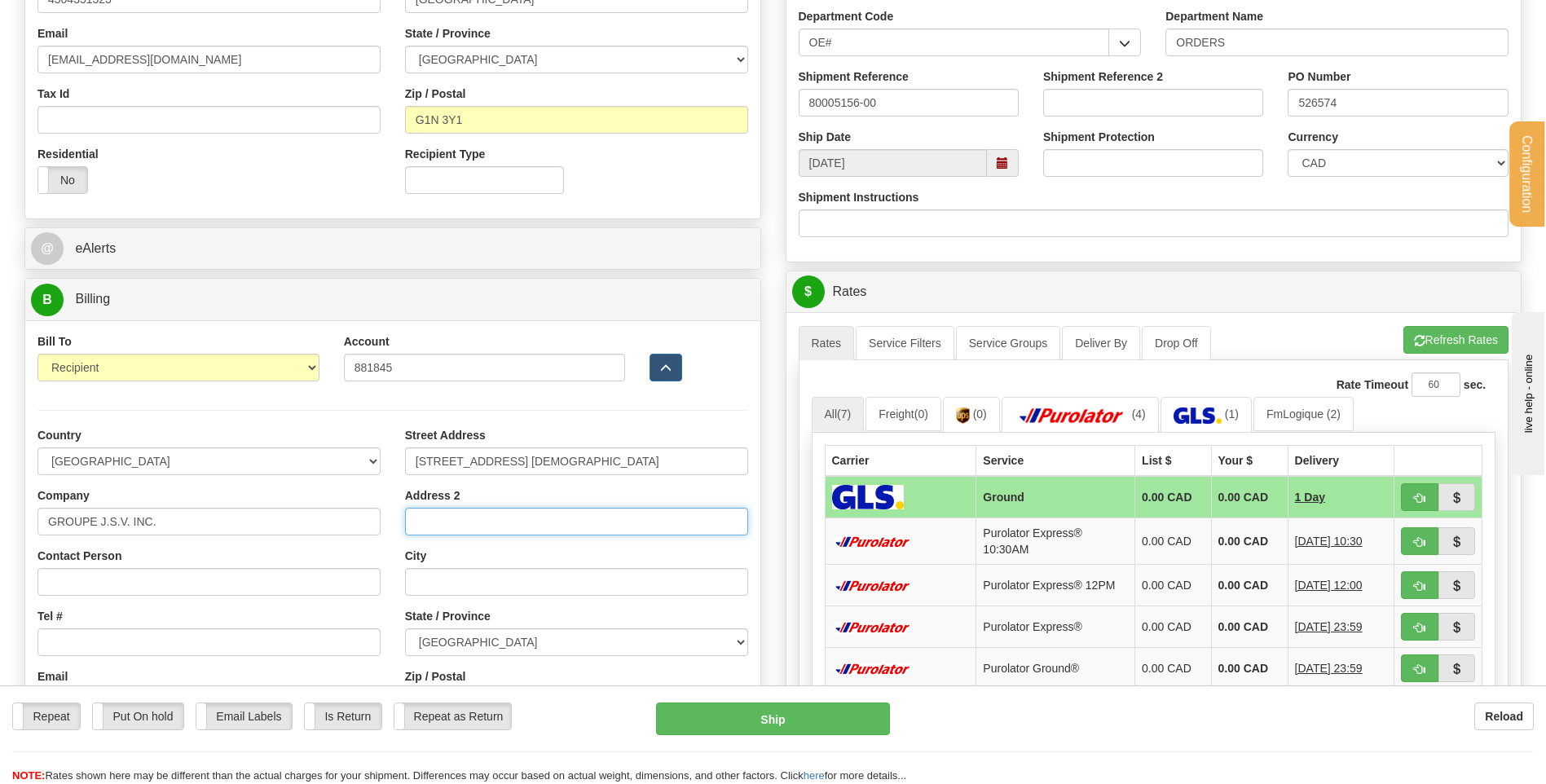
type input "LOC"
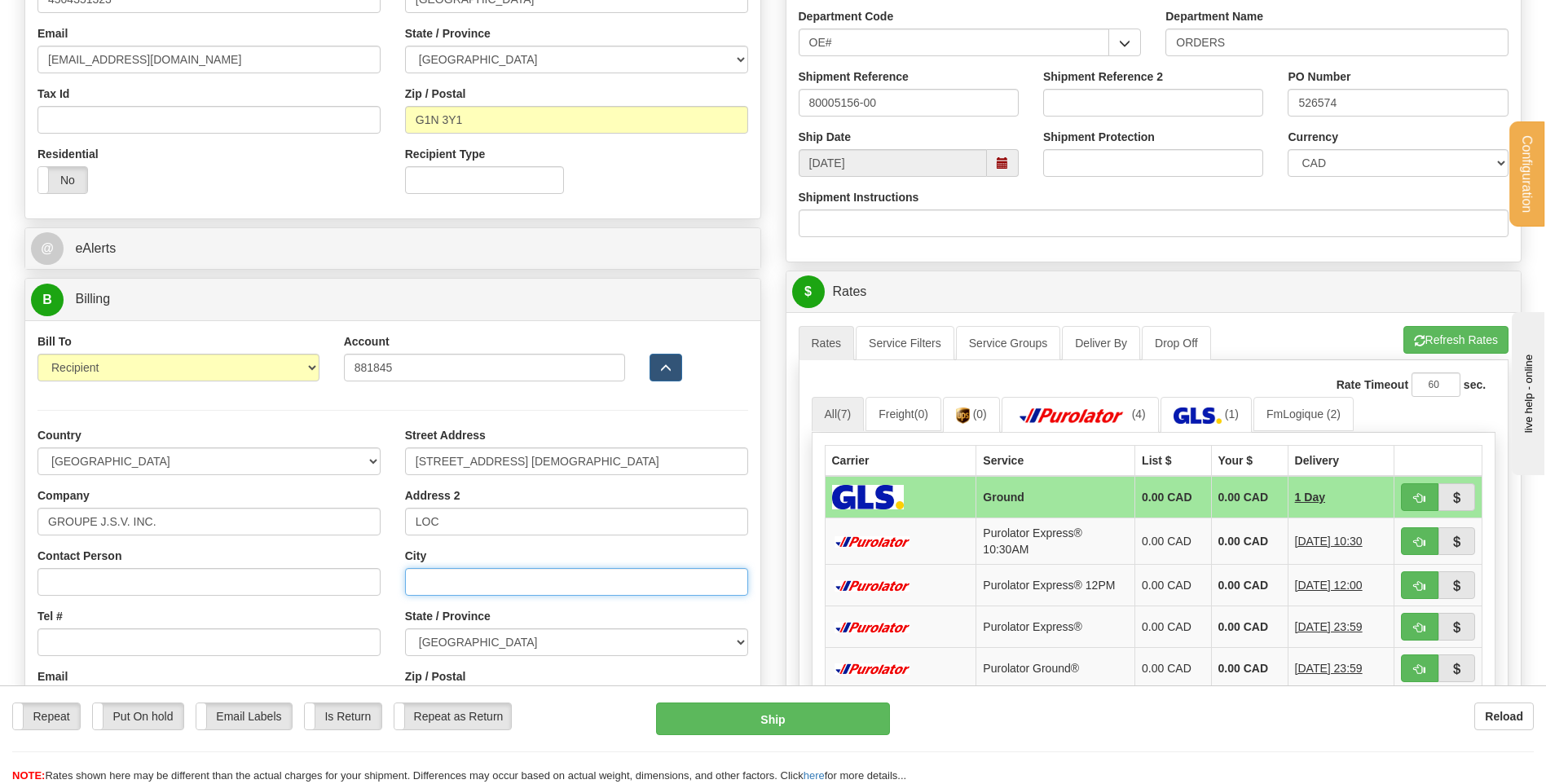
type input "MONTREAL"
select select "QC"
type input "H1E 5Y8"
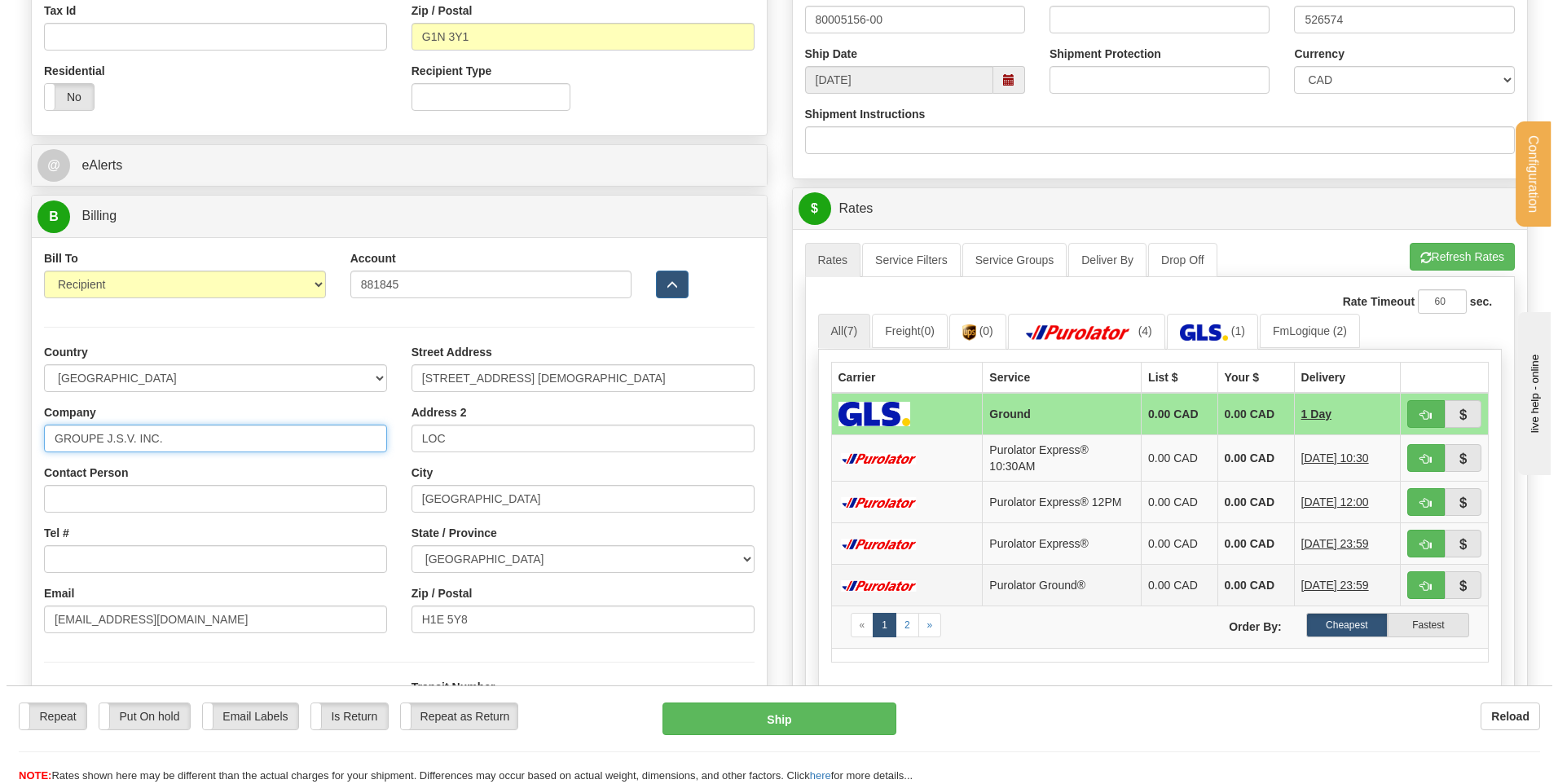
scroll to position [815, 0]
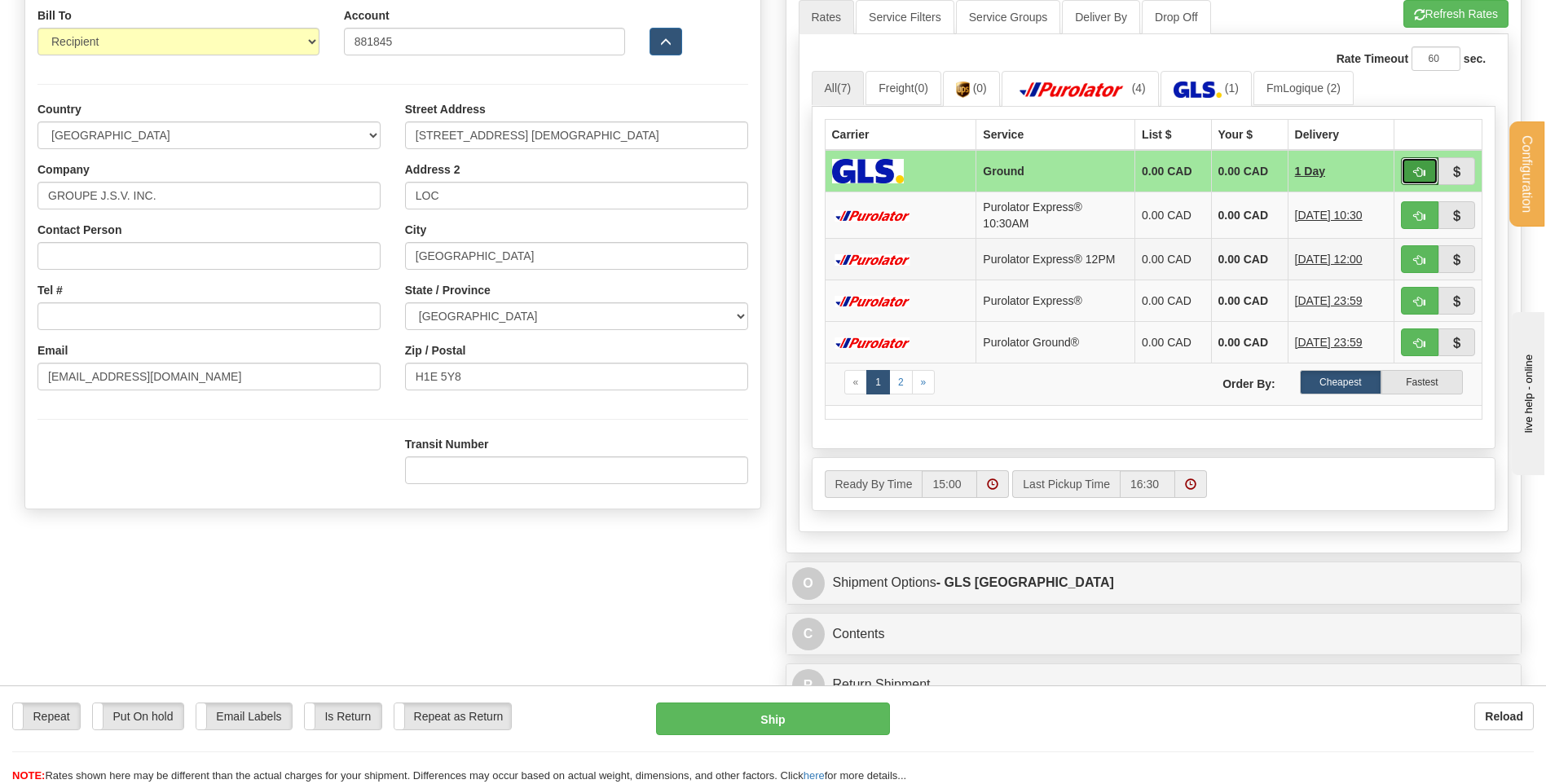
drag, startPoint x: 1419, startPoint y: 167, endPoint x: 1137, endPoint y: 274, distance: 301.6
click at [1419, 167] on span "button" at bounding box center [1420, 172] width 11 height 10
type input "1"
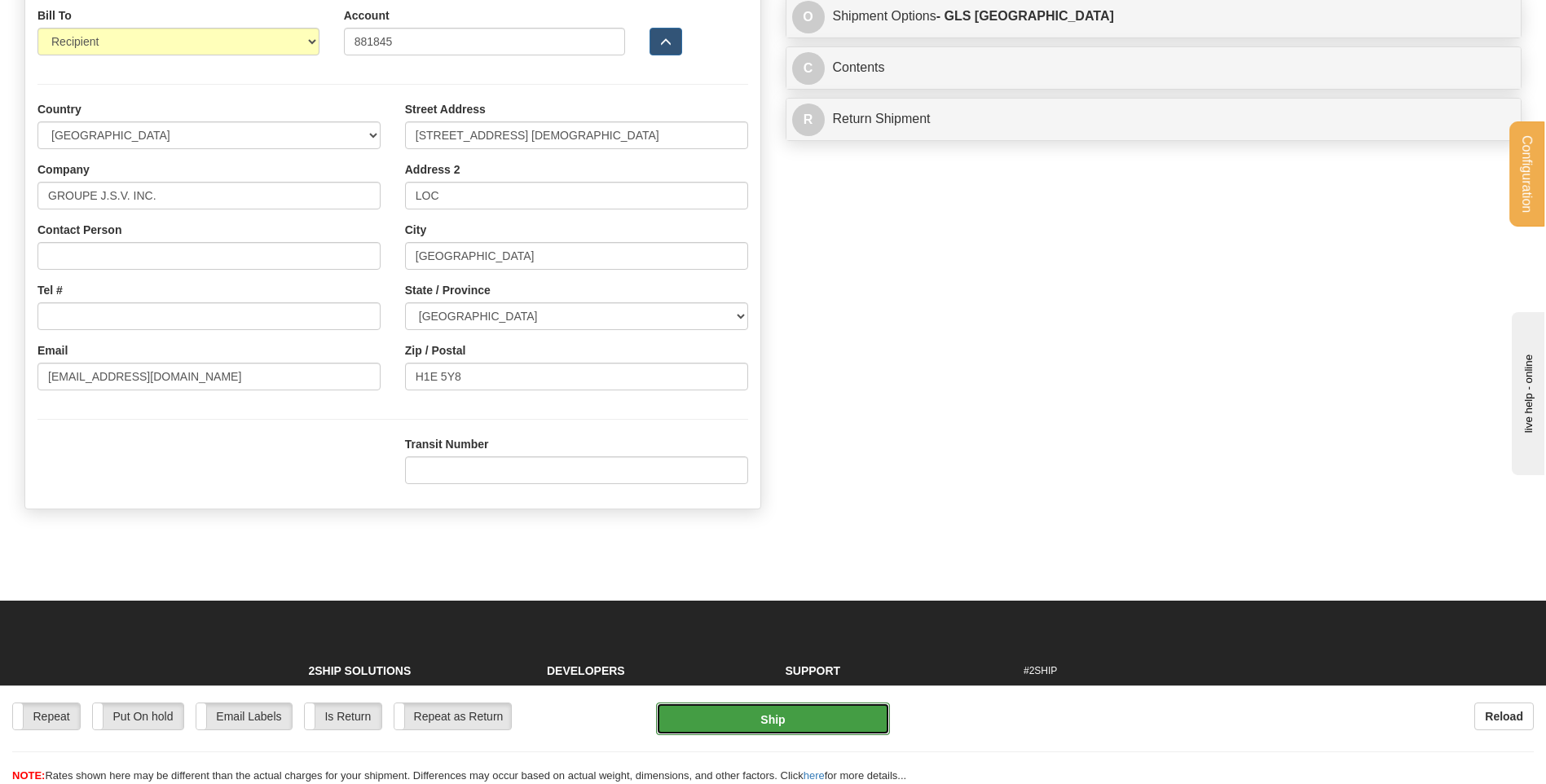
click at [729, 717] on button "Ship" at bounding box center [773, 718] width 233 height 33
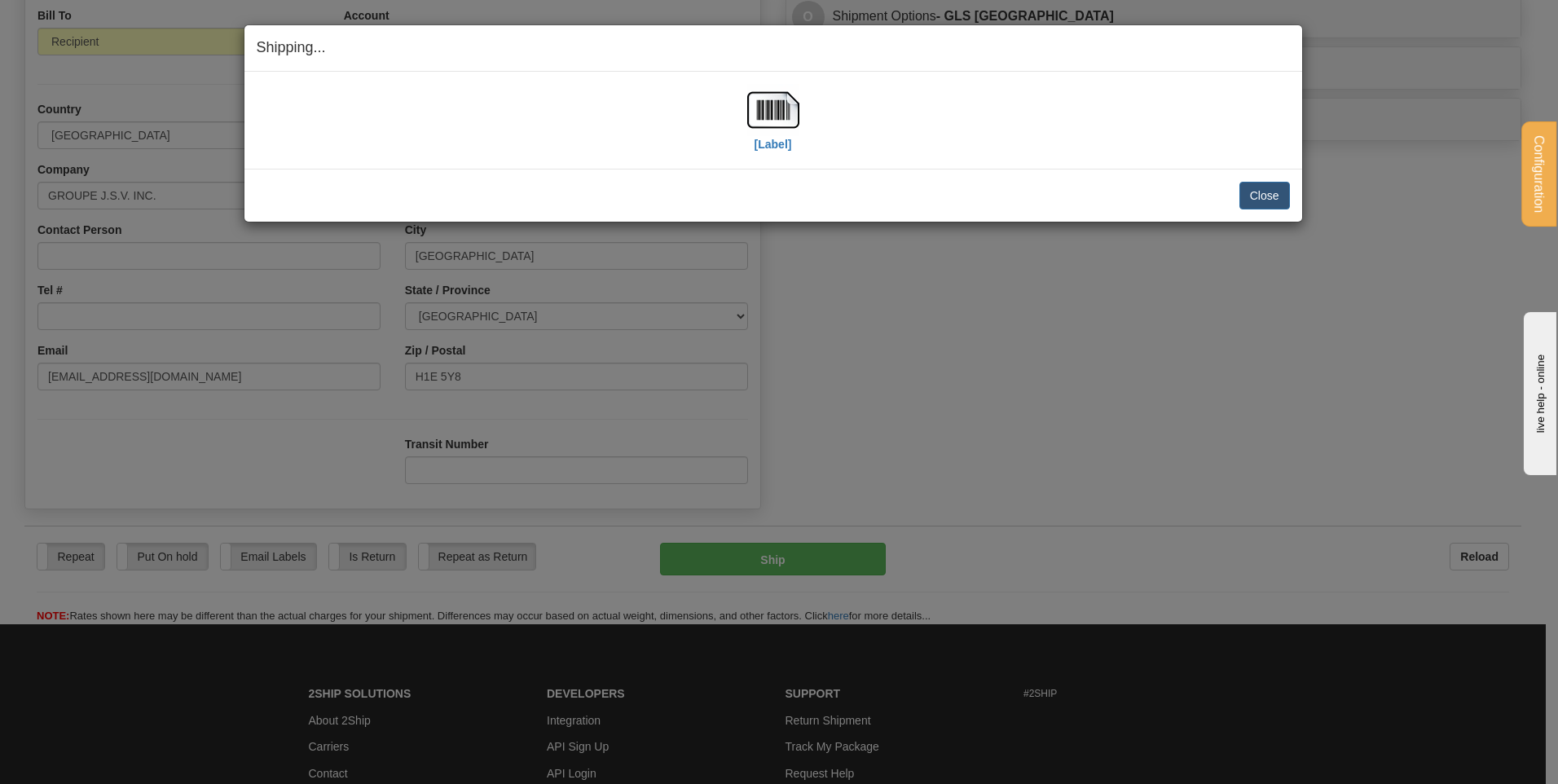
click at [782, 78] on div "[Label] IMPORTANT NOTICE Embassy / Consulate / Government Building / Hospital C…" at bounding box center [773, 119] width 1057 height 97
click at [786, 100] on img at bounding box center [774, 110] width 53 height 53
click at [1252, 191] on button "Close" at bounding box center [1265, 196] width 51 height 28
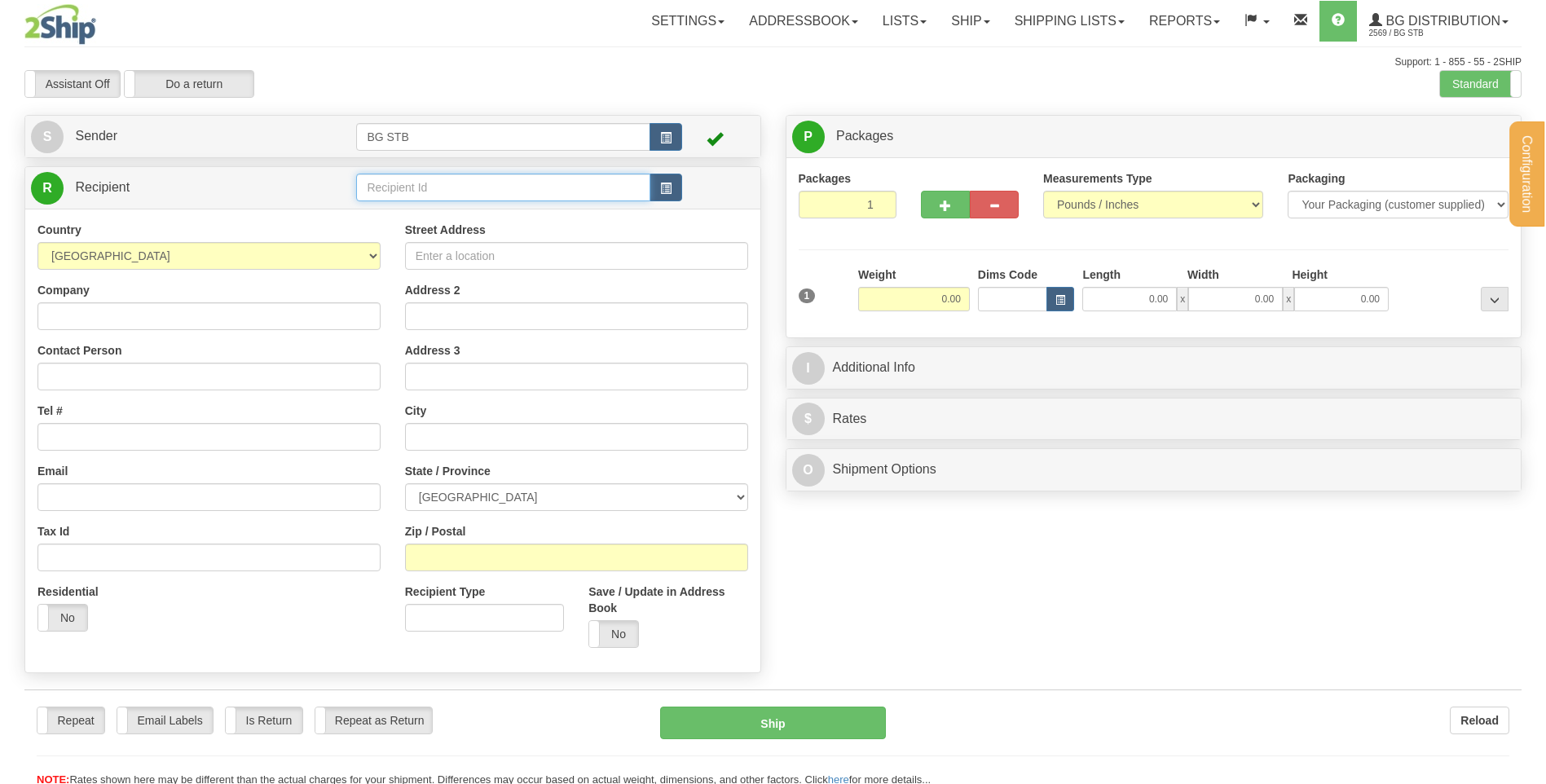
click at [445, 192] on input "text" at bounding box center [502, 188] width 293 height 28
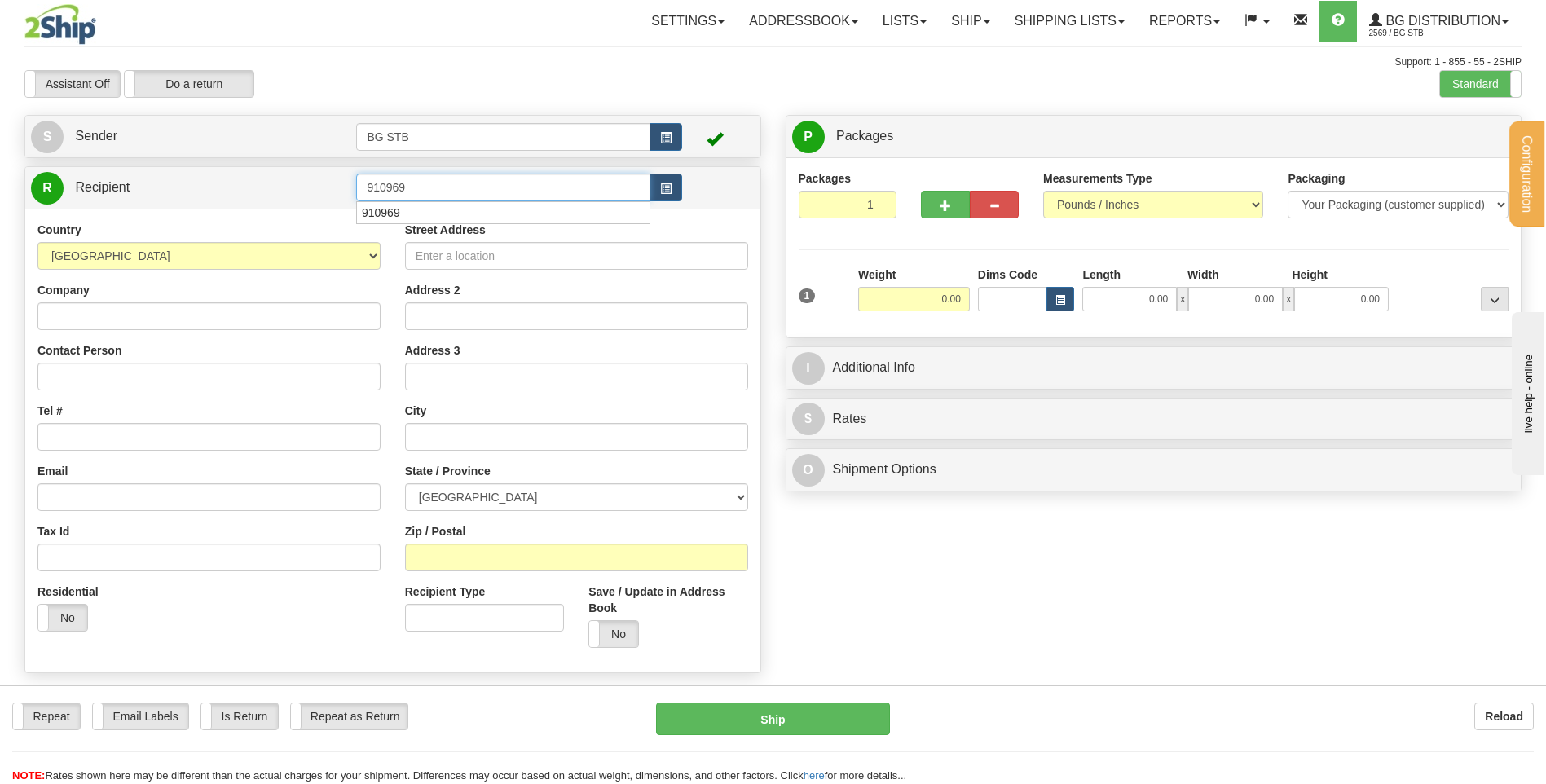
type input "910969"
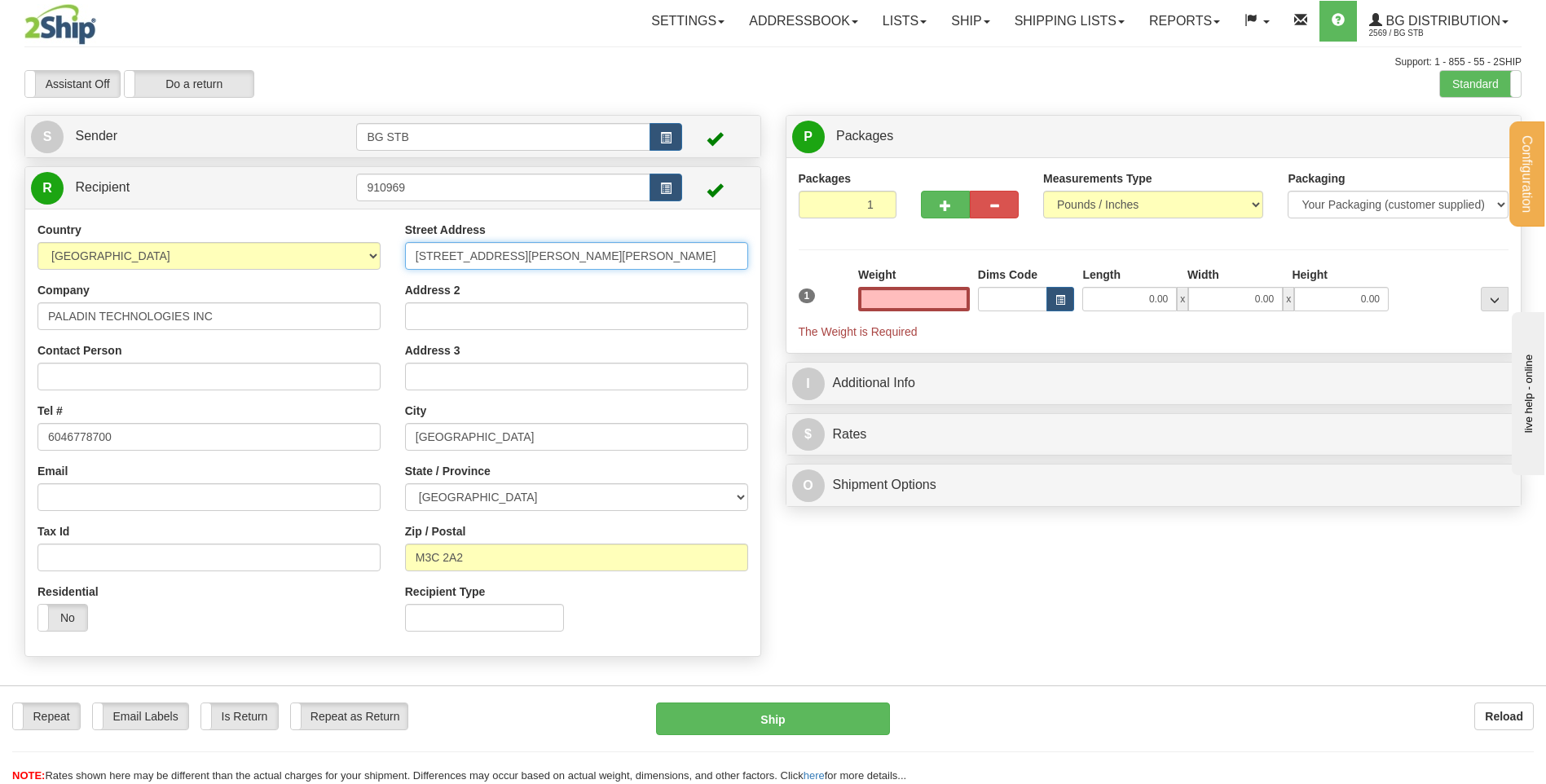
type input "0.00"
drag, startPoint x: 580, startPoint y: 257, endPoint x: 256, endPoint y: 256, distance: 324.0
click at [271, 256] on div "Country [GEOGRAPHIC_DATA] [GEOGRAPHIC_DATA] [GEOGRAPHIC_DATA] [GEOGRAPHIC_DATA]…" at bounding box center [393, 432] width 735 height 422
type input "[STREET_ADDRESS]"
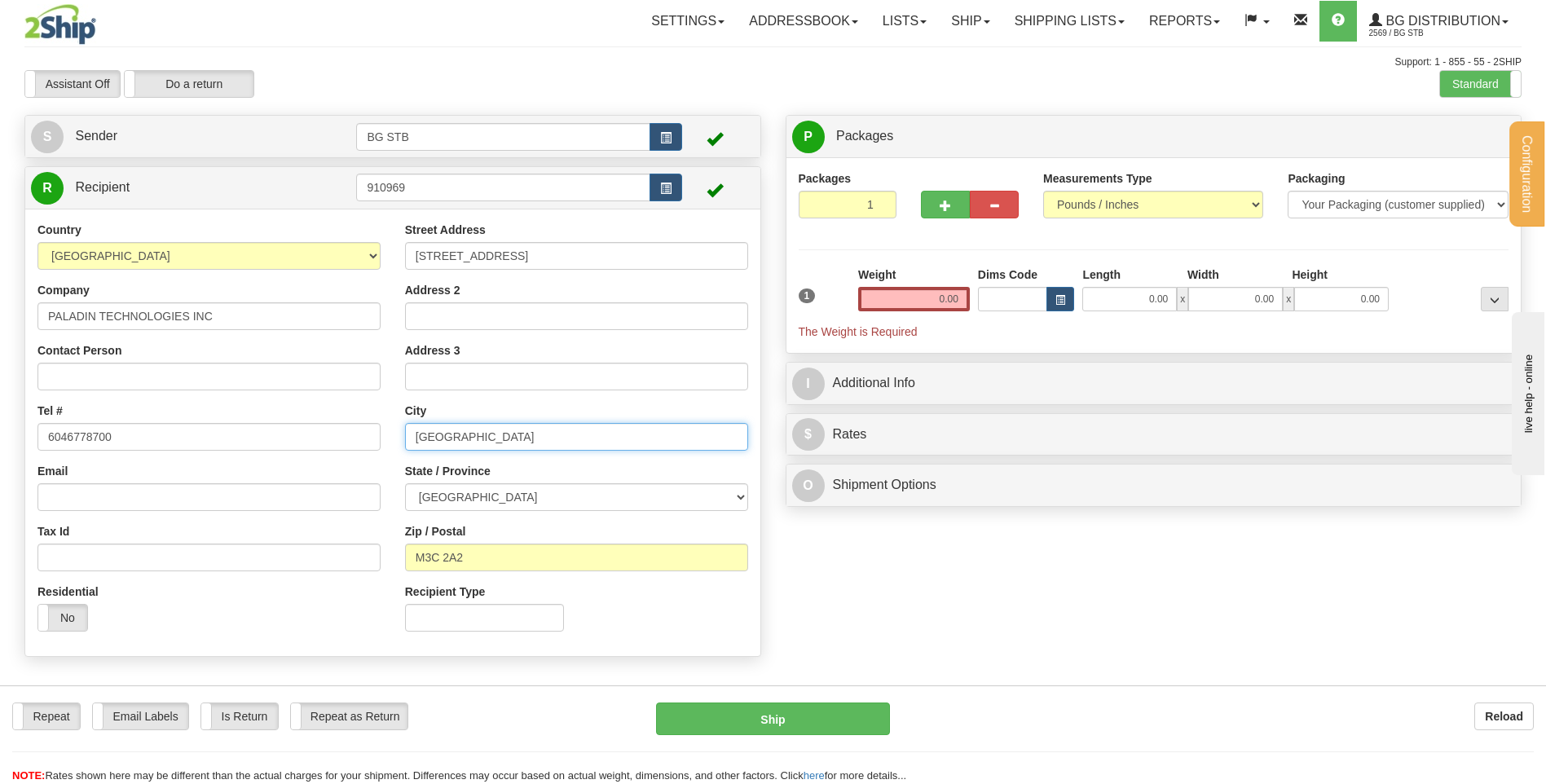
drag, startPoint x: 521, startPoint y: 439, endPoint x: 422, endPoint y: 436, distance: 99.0
click at [422, 436] on input "NORTH YORK" at bounding box center [576, 437] width 343 height 28
type input "N"
type input "SAINT-LAURENT"
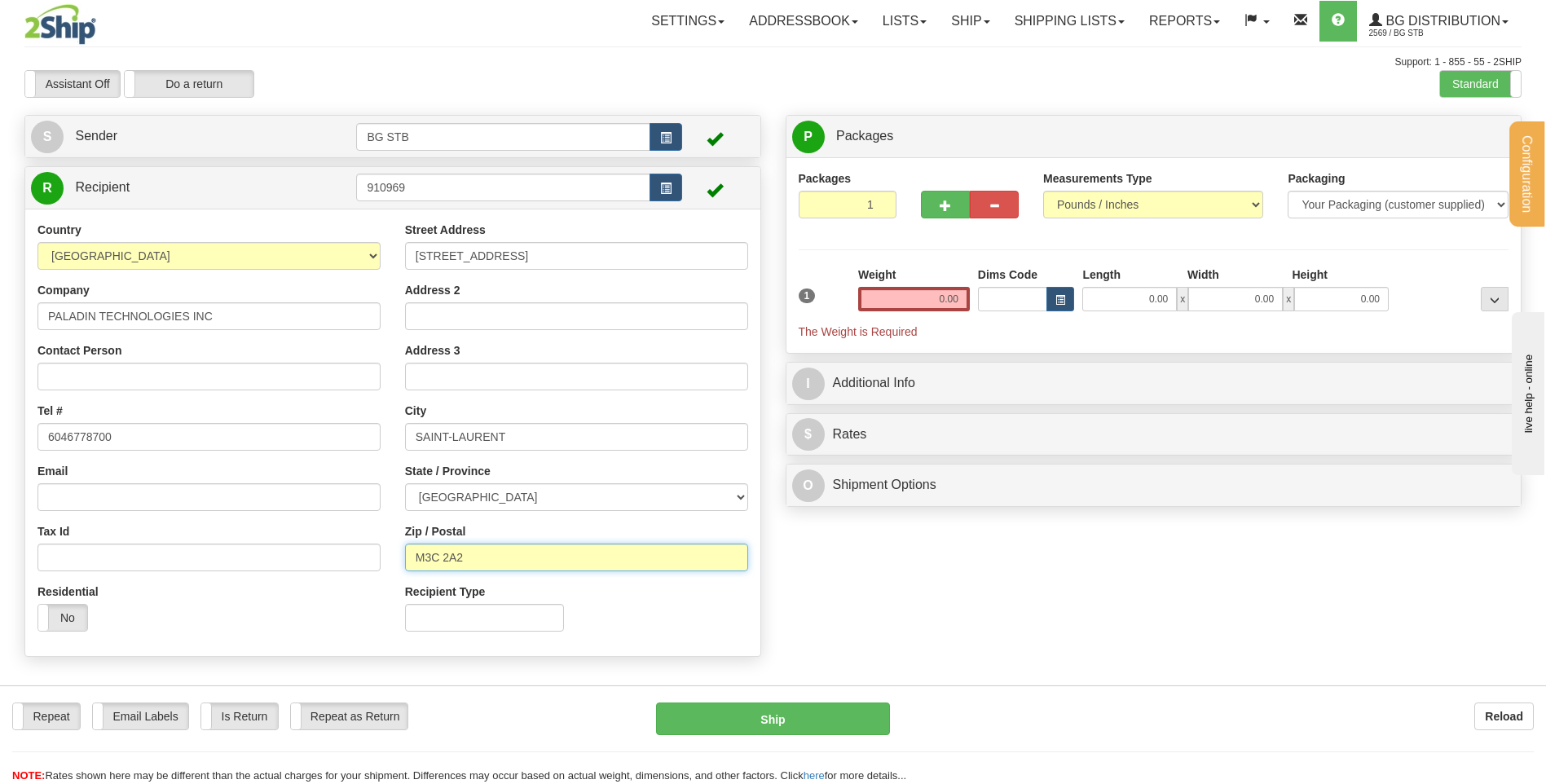
drag, startPoint x: 506, startPoint y: 568, endPoint x: 369, endPoint y: 562, distance: 137.1
click at [372, 562] on div "Country AFGHANISTAN ALAND ISLANDS ALBANIA ALGERIA AMERICAN SAMOA ANDORRA ANGOLA…" at bounding box center [393, 432] width 735 height 422
type input "H4R 2N9"
click at [941, 298] on input "0.00" at bounding box center [914, 299] width 112 height 24
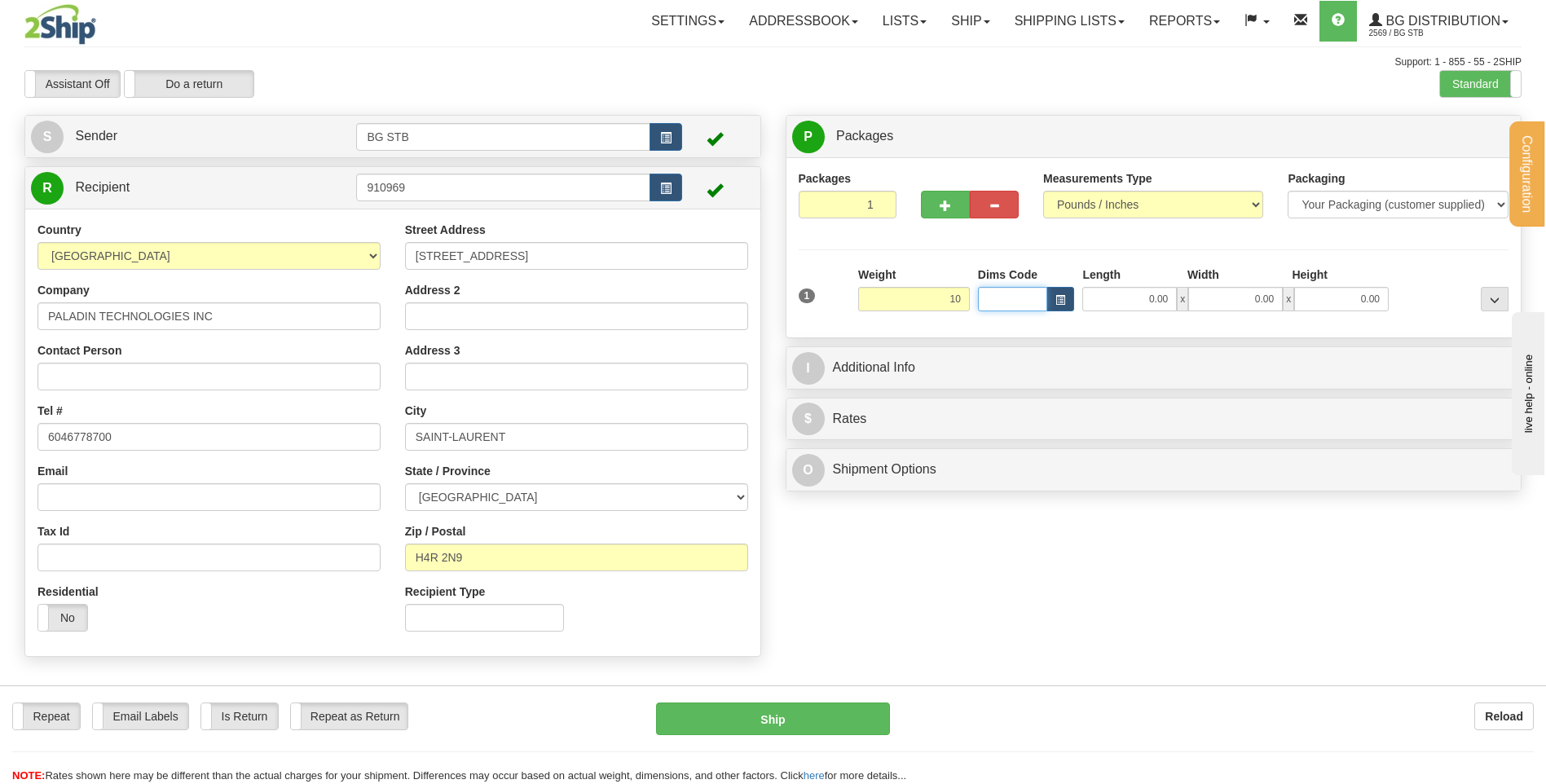
type input "10.00"
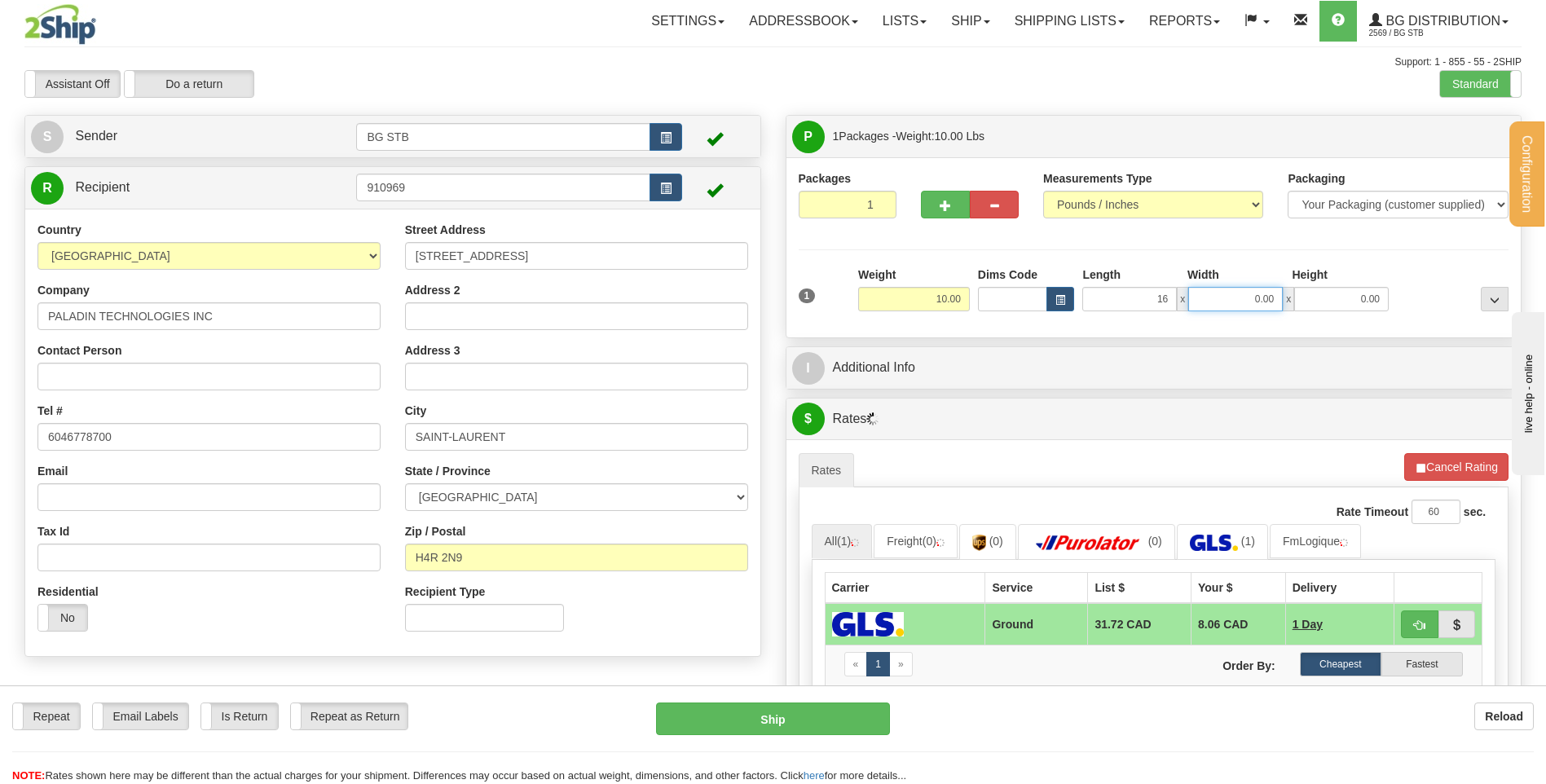
type input "16.00"
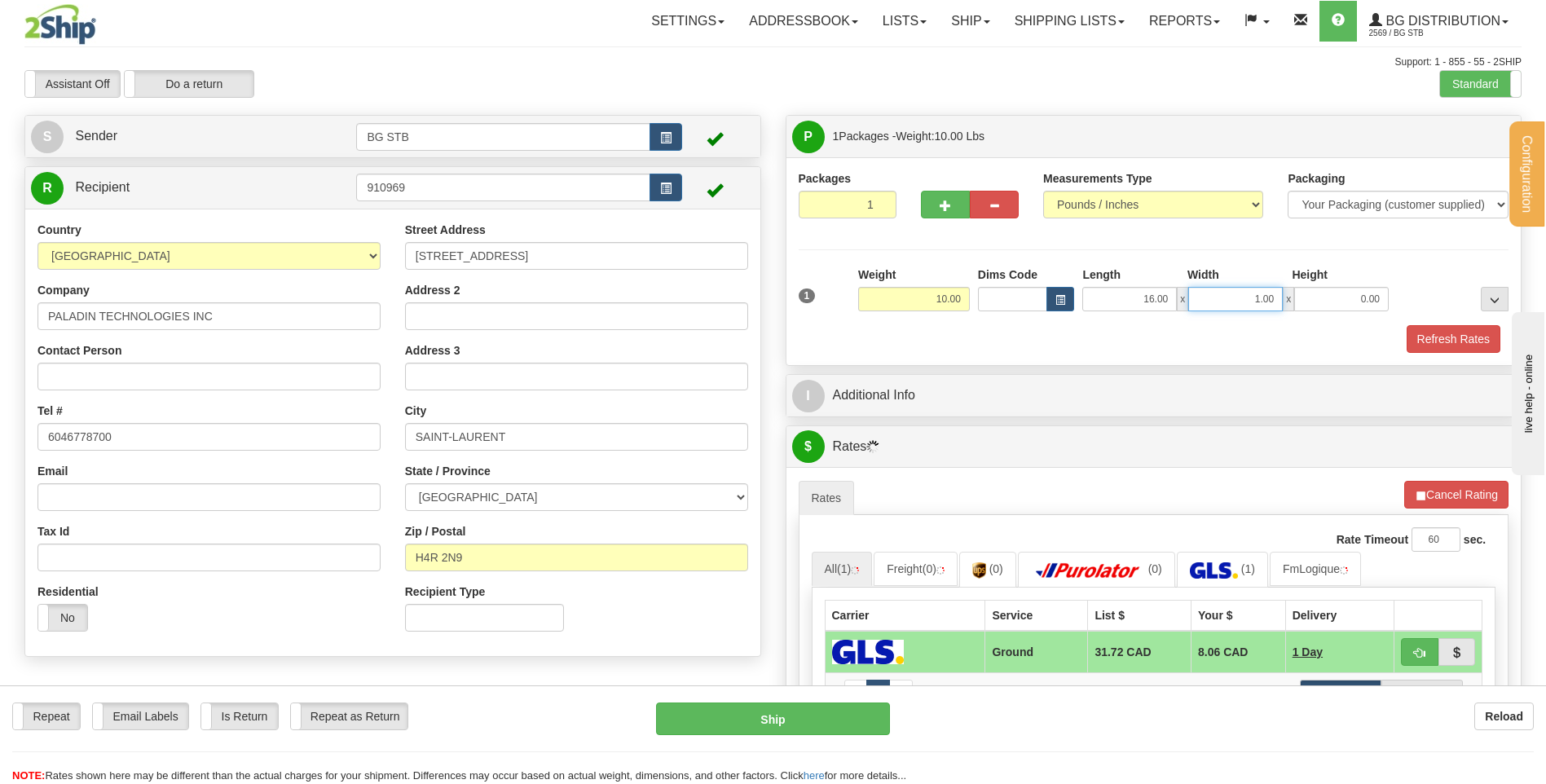
drag, startPoint x: 1302, startPoint y: 305, endPoint x: 1516, endPoint y: 284, distance: 215.0
click at [1442, 292] on div "1 Weight 10.00 Dims Code x x" at bounding box center [1153, 296] width 719 height 58
type input "12.00"
type input "11.00"
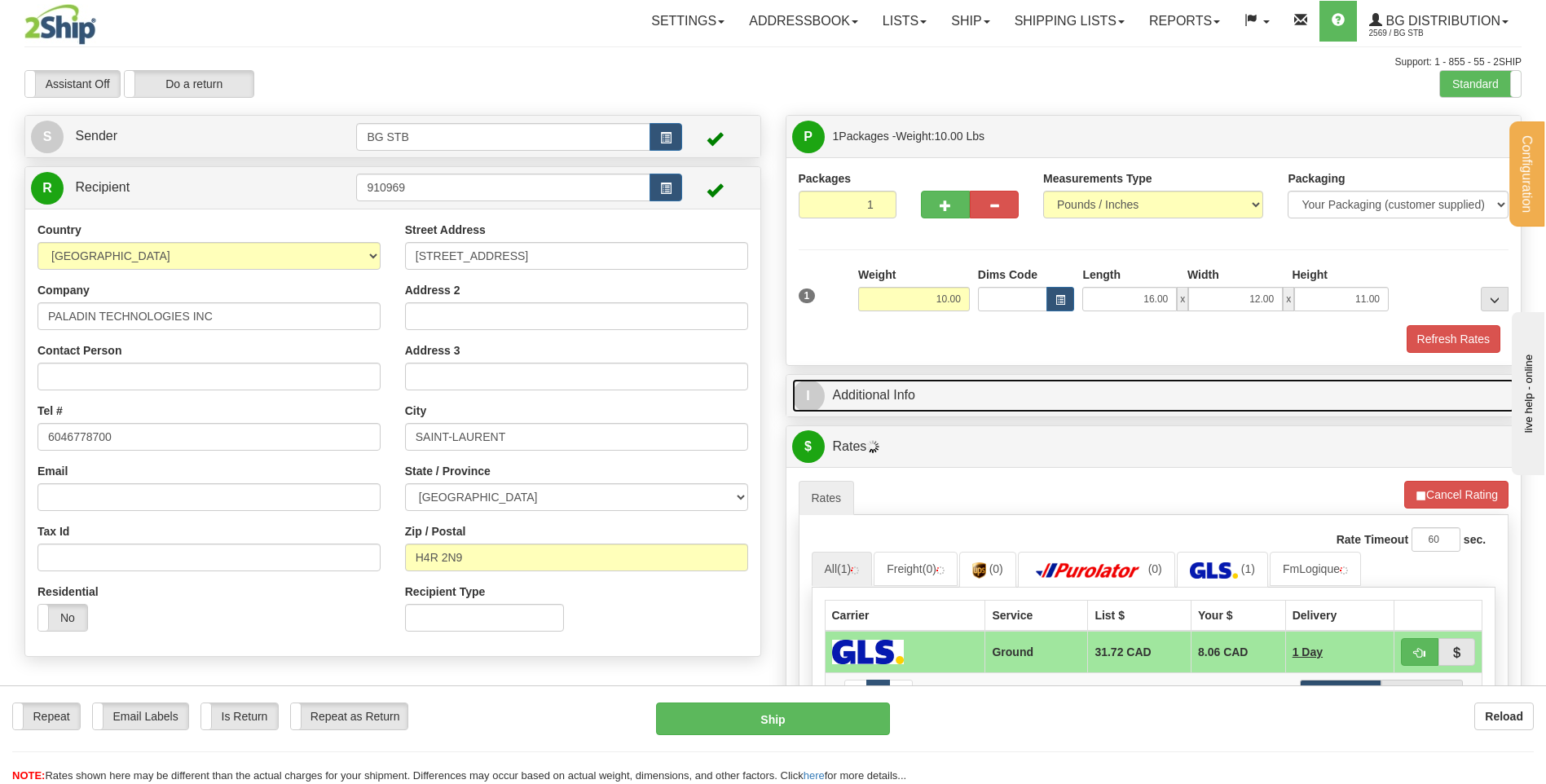
click at [994, 409] on link "I Additional Info" at bounding box center [1153, 396] width 724 height 34
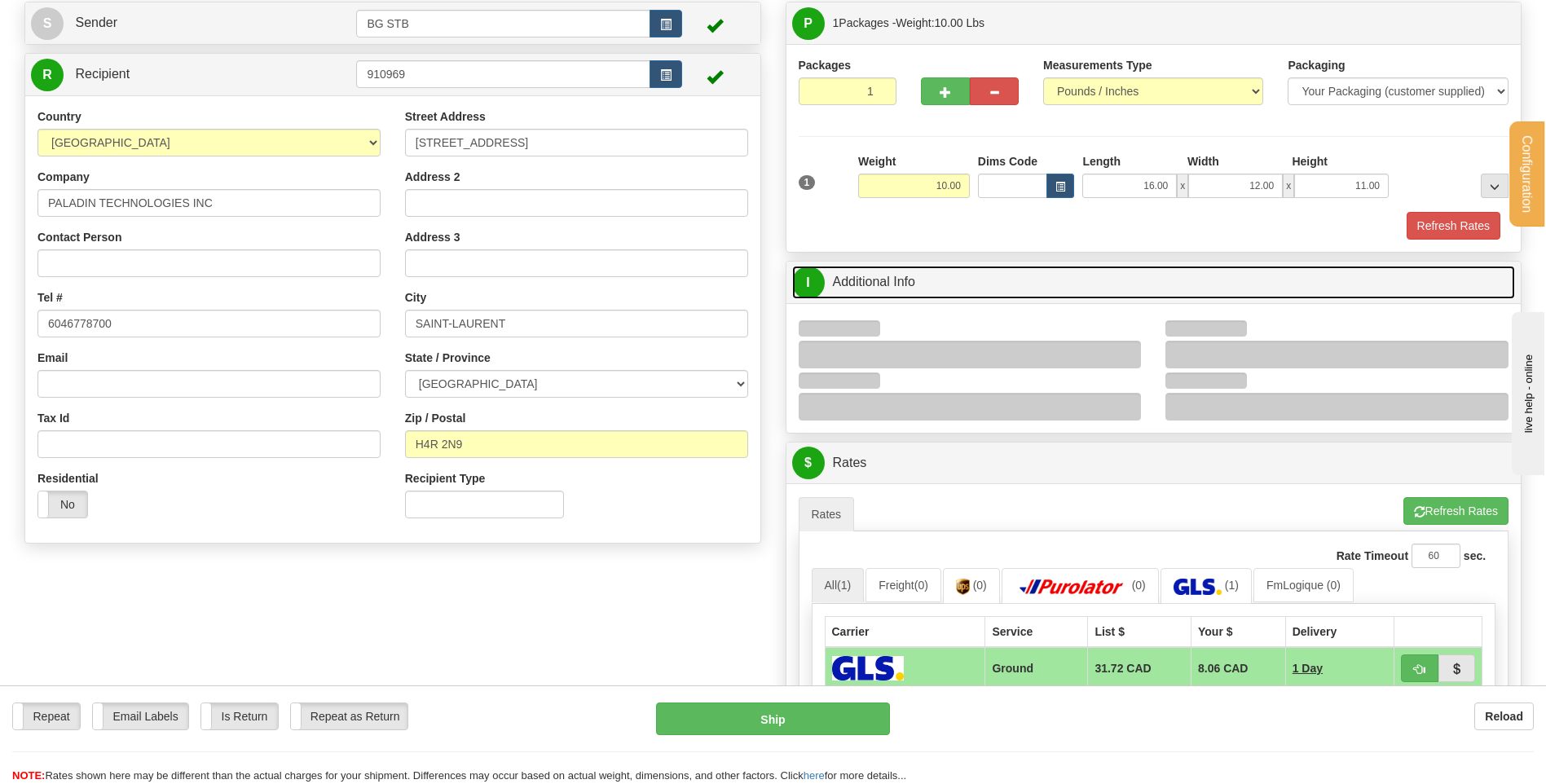
scroll to position [244, 0]
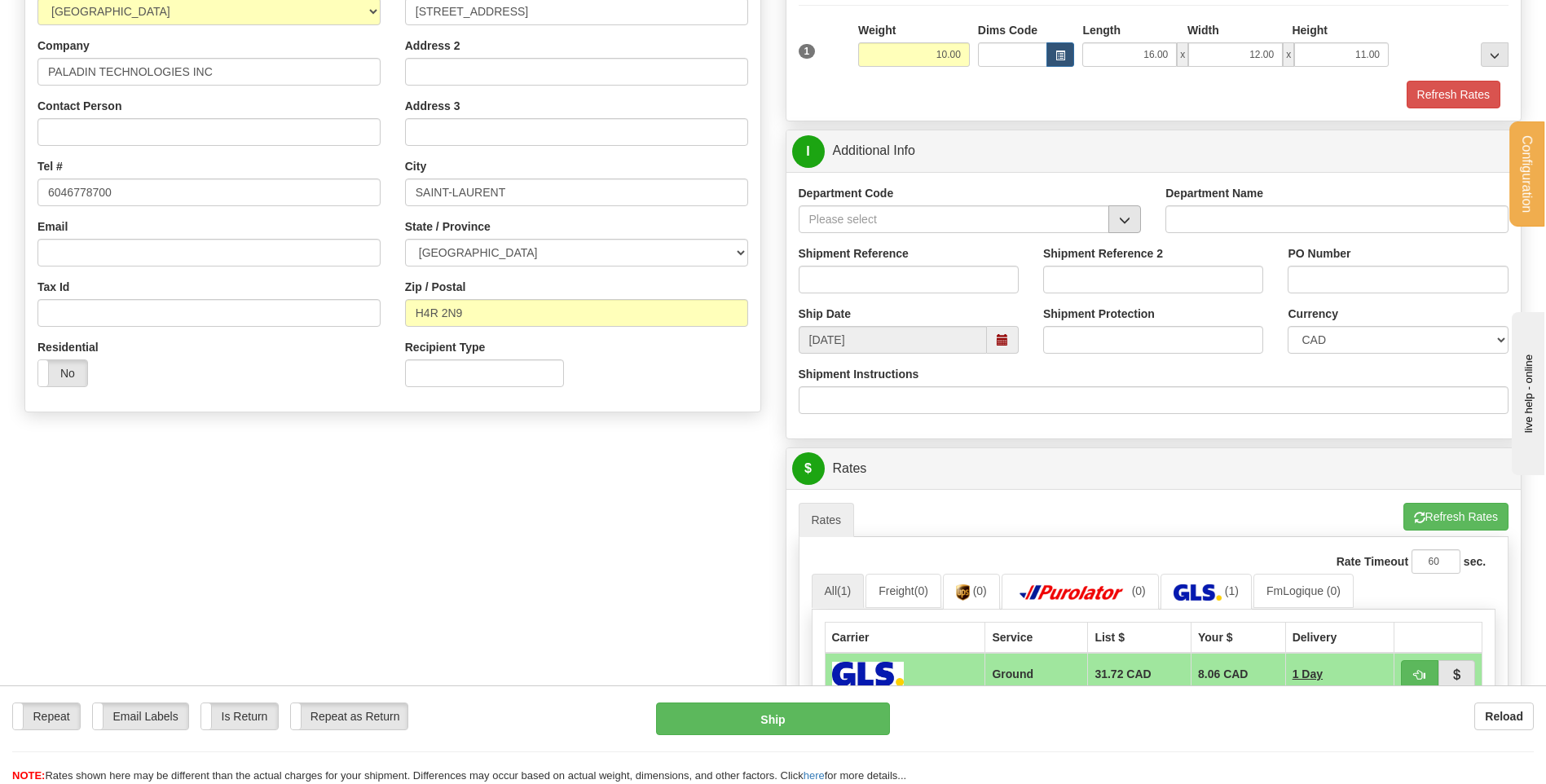
drag, startPoint x: 1122, startPoint y: 237, endPoint x: 1119, endPoint y: 224, distance: 13.3
click at [1122, 237] on div "Department Code" at bounding box center [969, 215] width 367 height 60
click at [1117, 217] on button "button" at bounding box center [1124, 220] width 33 height 28
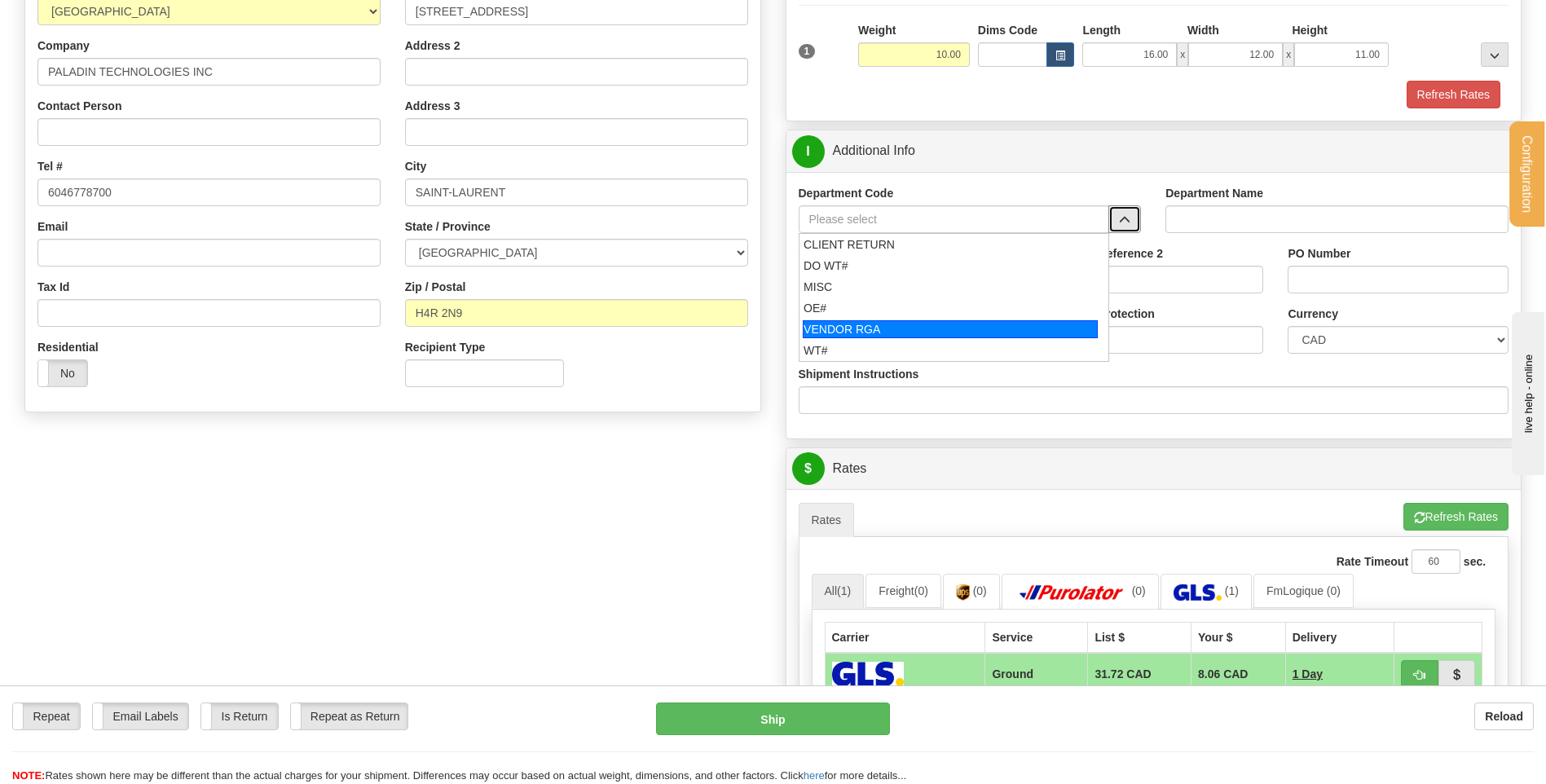
click at [894, 309] on div "OE#" at bounding box center [951, 307] width 293 height 16
type input "OE#"
type input "ORDERS"
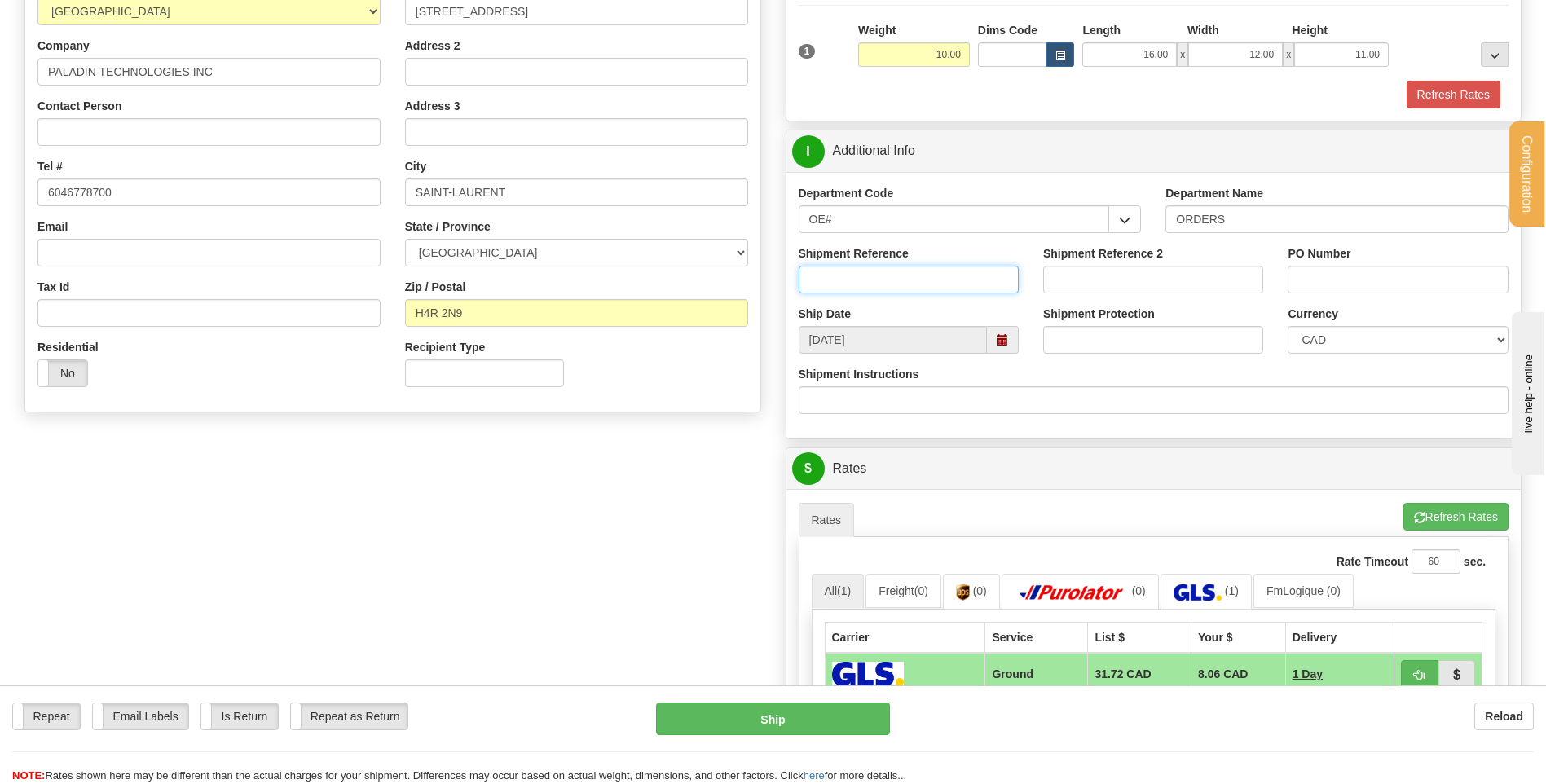
click at [892, 268] on input "Shipment Reference" at bounding box center [908, 280] width 220 height 28
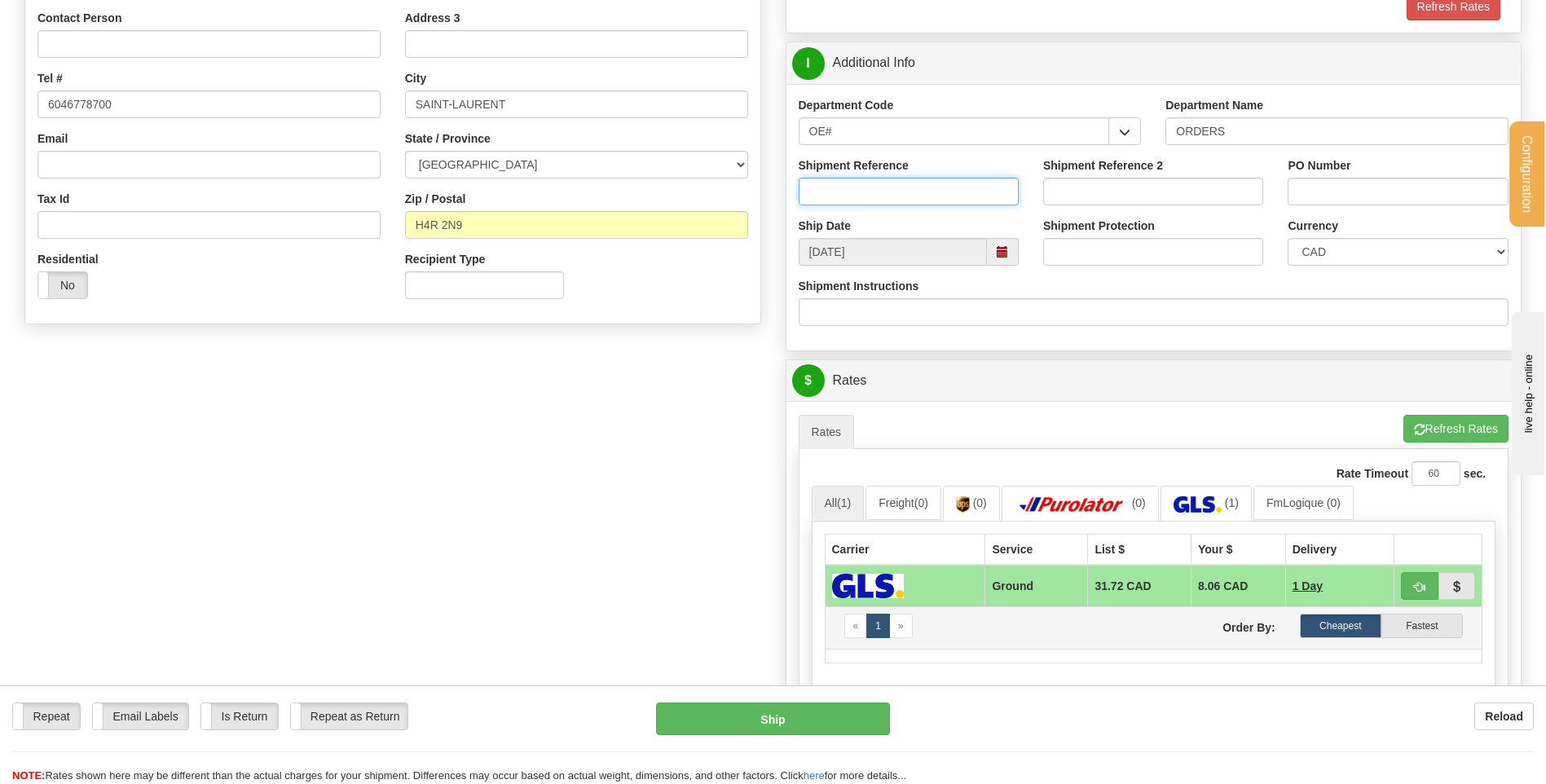
scroll to position [489, 0]
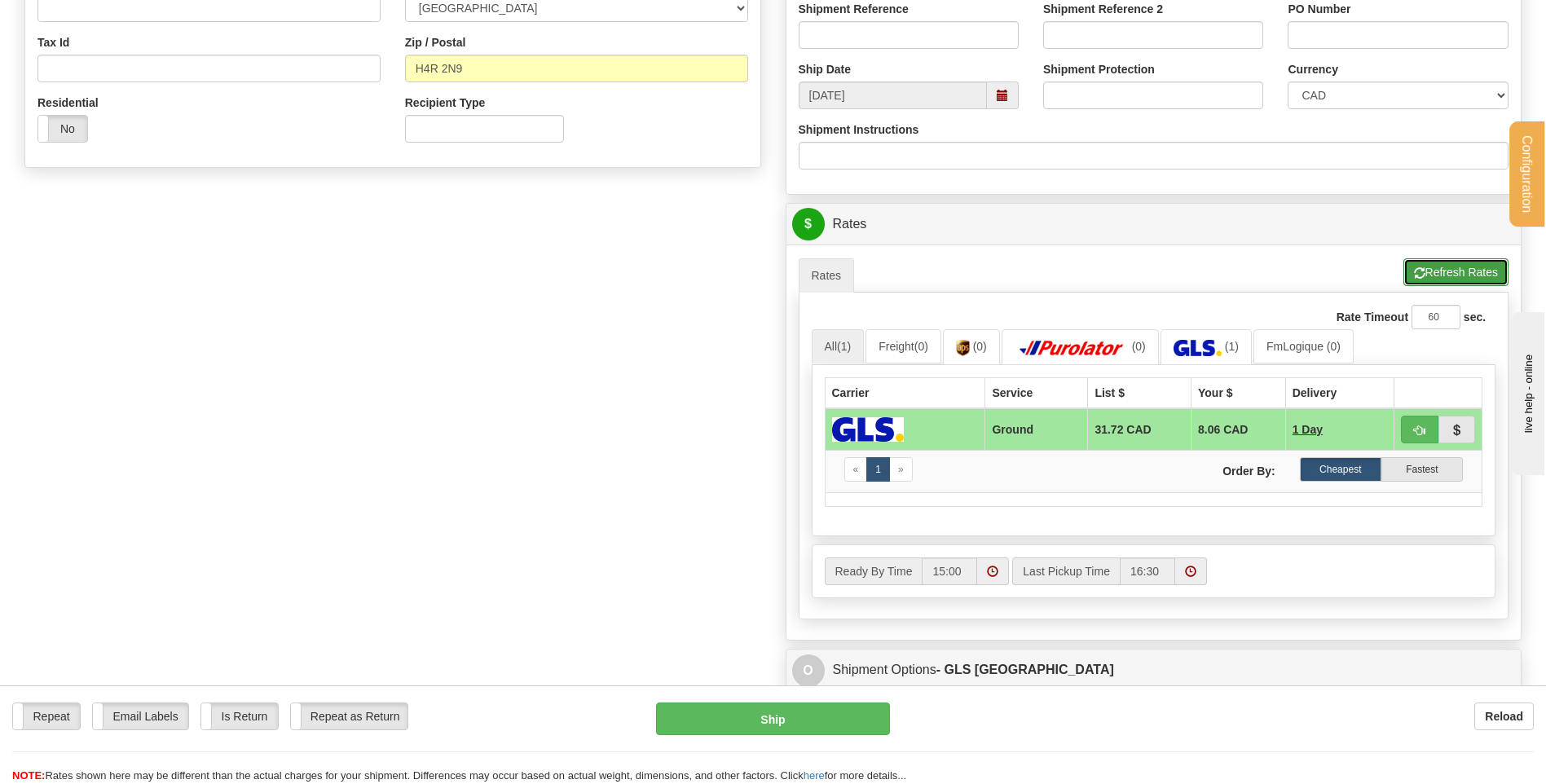
click at [1446, 280] on button "Refresh Rates" at bounding box center [1456, 272] width 105 height 28
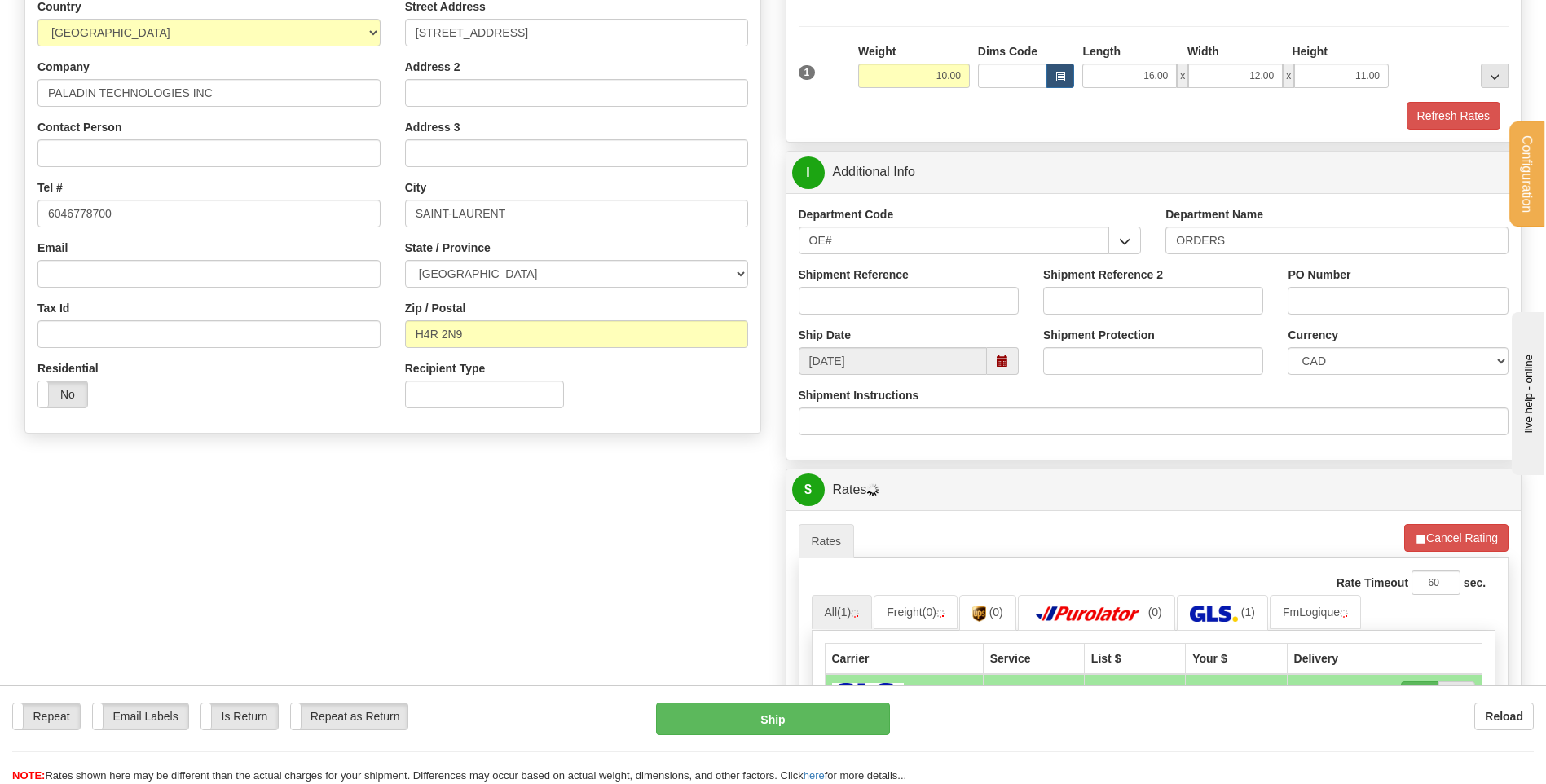
scroll to position [82, 0]
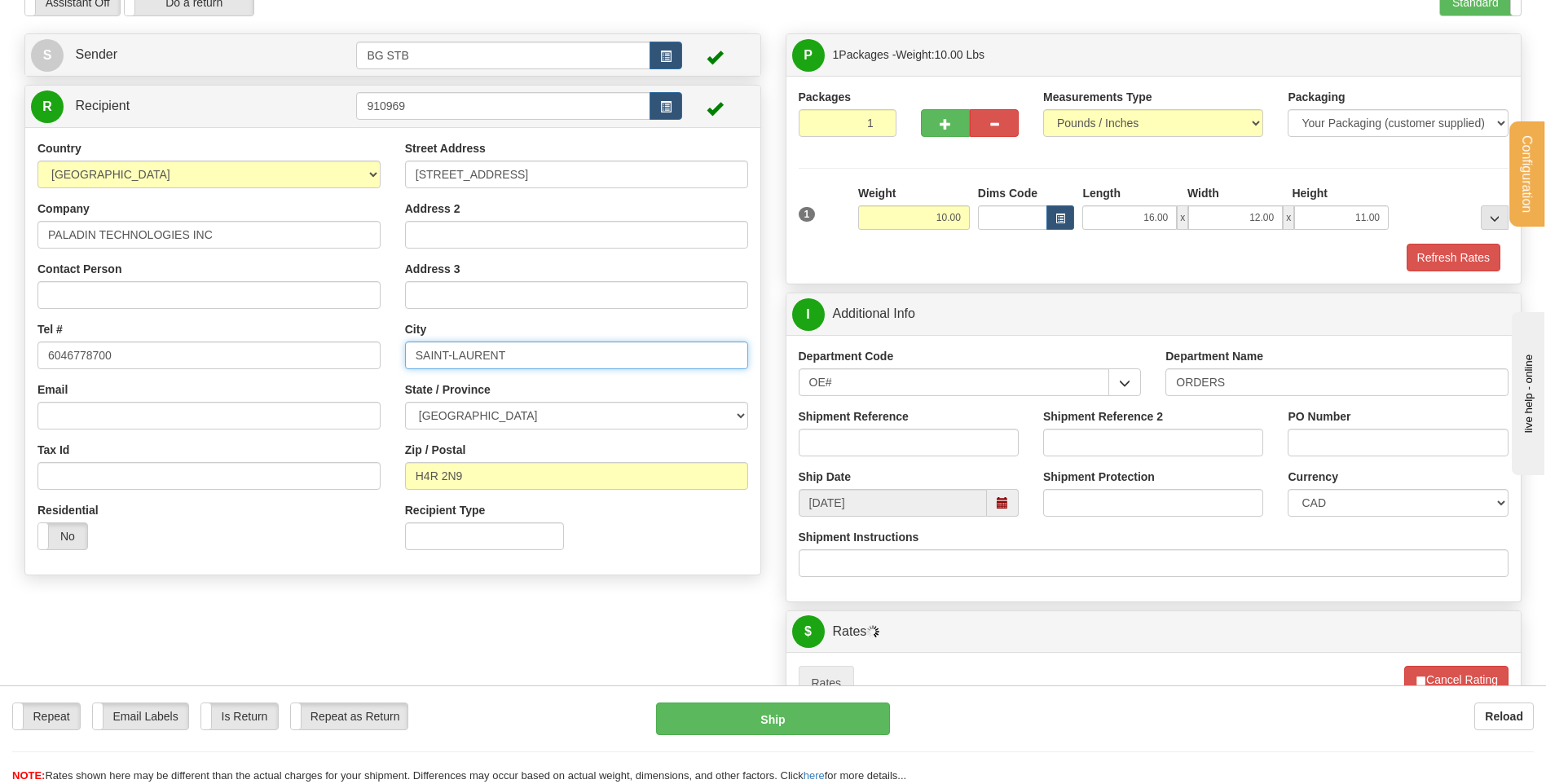
click at [453, 354] on input "SAINT-LAURENT" at bounding box center [576, 356] width 343 height 28
type input "SAINT LAURENT"
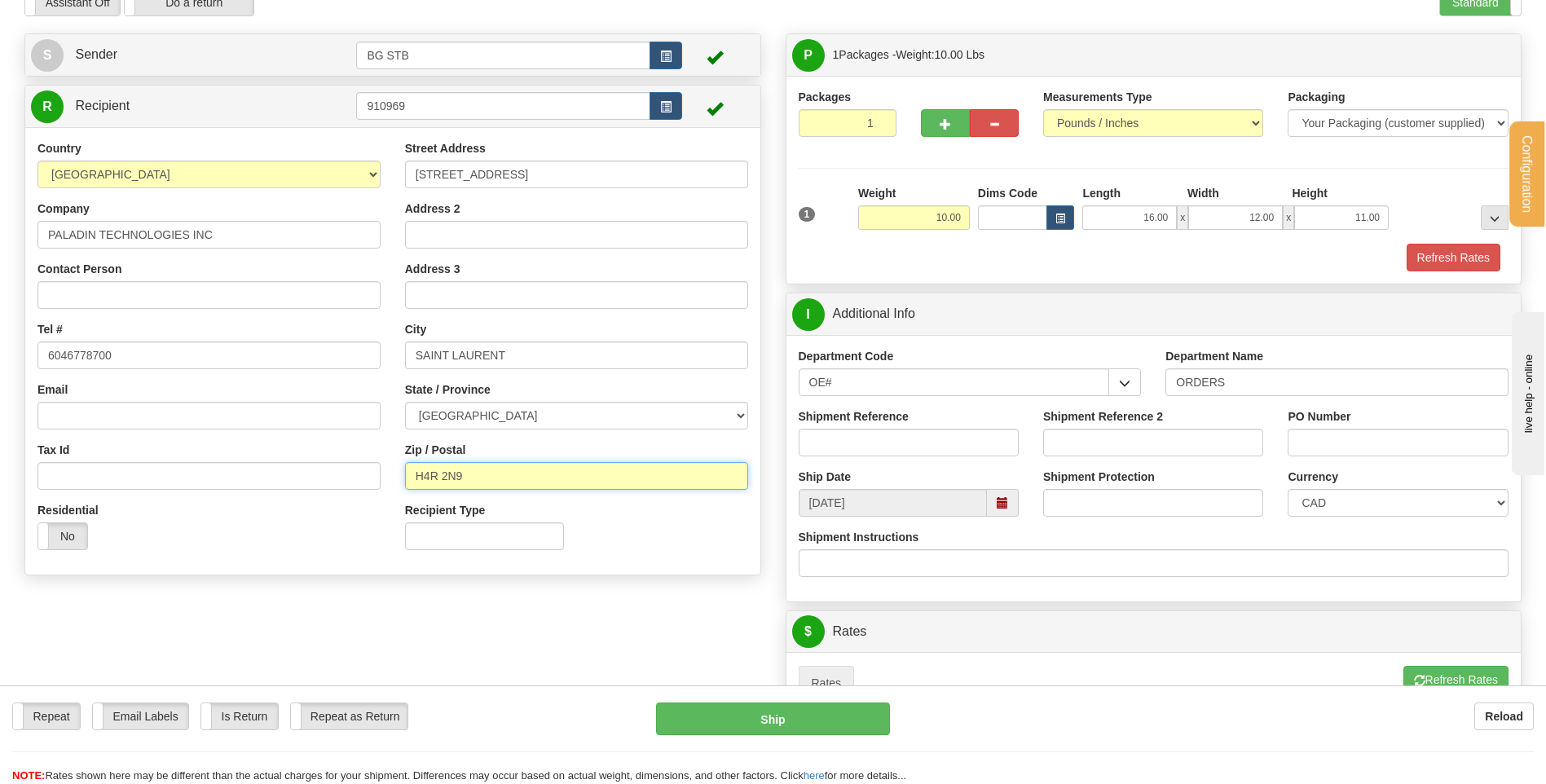
click at [442, 478] on input "H4R 2N9" at bounding box center [576, 476] width 343 height 28
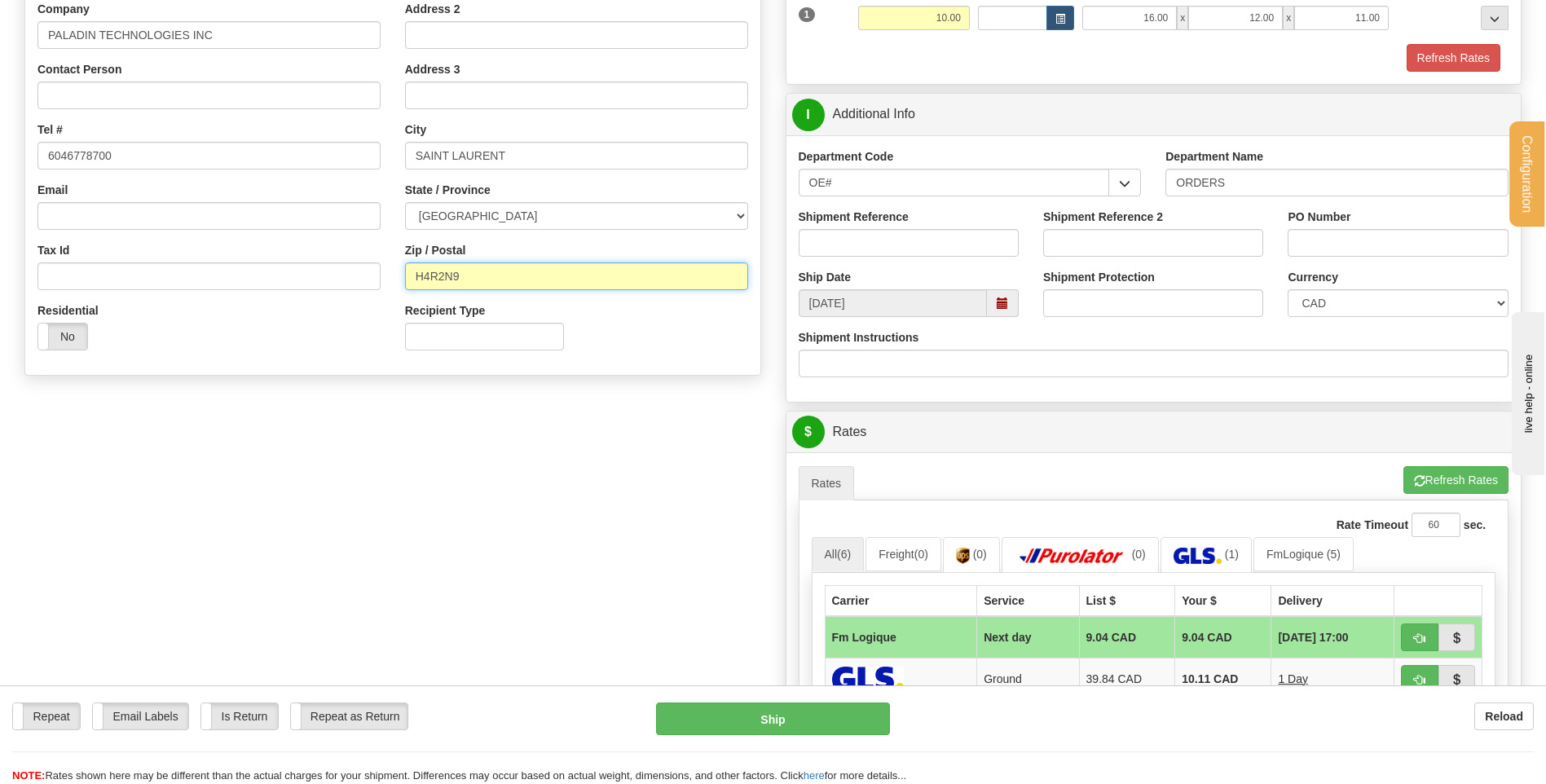
scroll to position [163, 0]
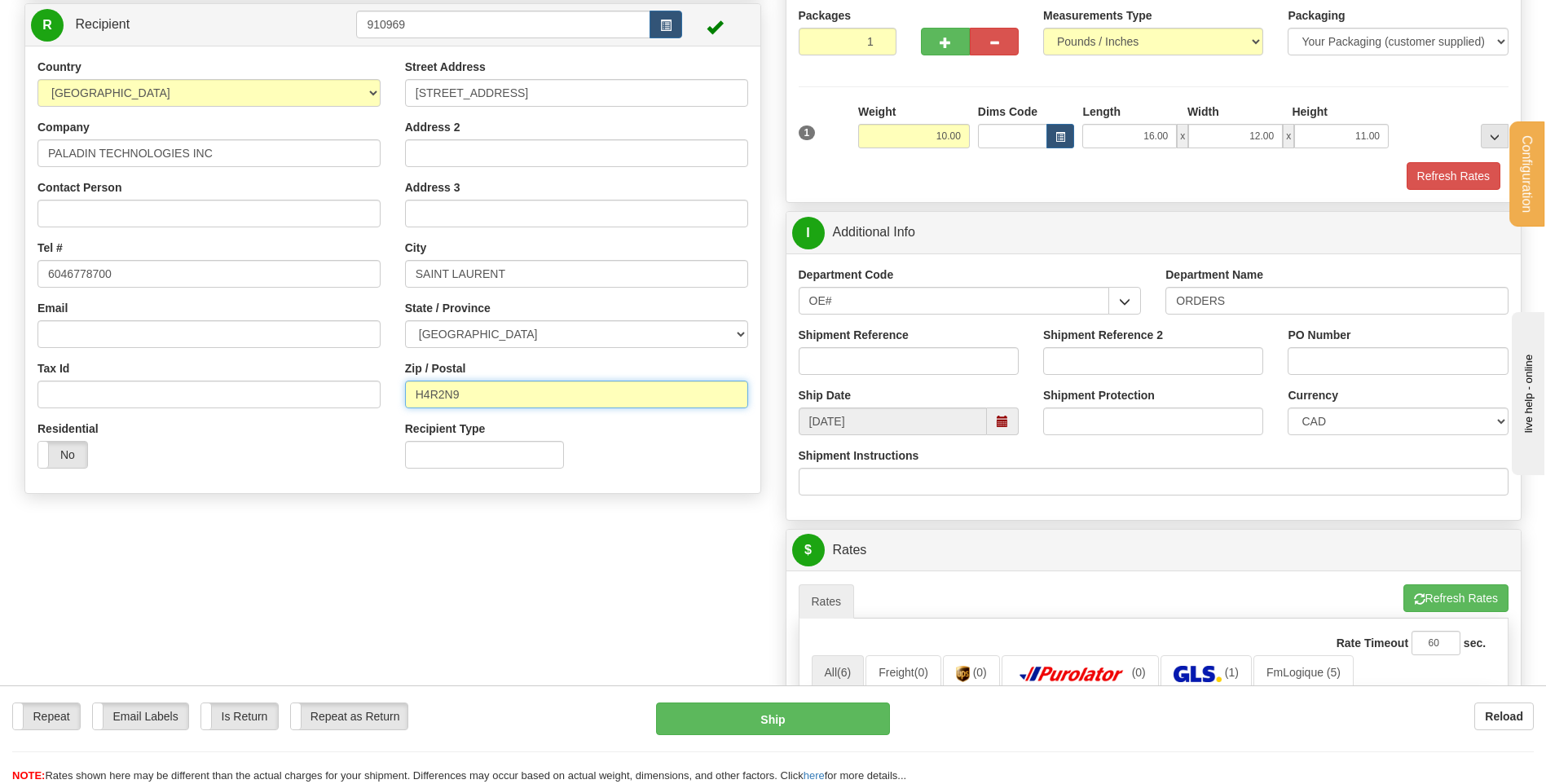
type input "H4R2N9"
drag, startPoint x: 580, startPoint y: 333, endPoint x: 570, endPoint y: 349, distance: 18.9
click at [580, 333] on select "ALBERTA BRITISH COLUMBIA MANITOBA NEW BRUNSWICK NEWFOUNDLAND NOVA SCOTIA NUNAVU…" at bounding box center [576, 334] width 343 height 28
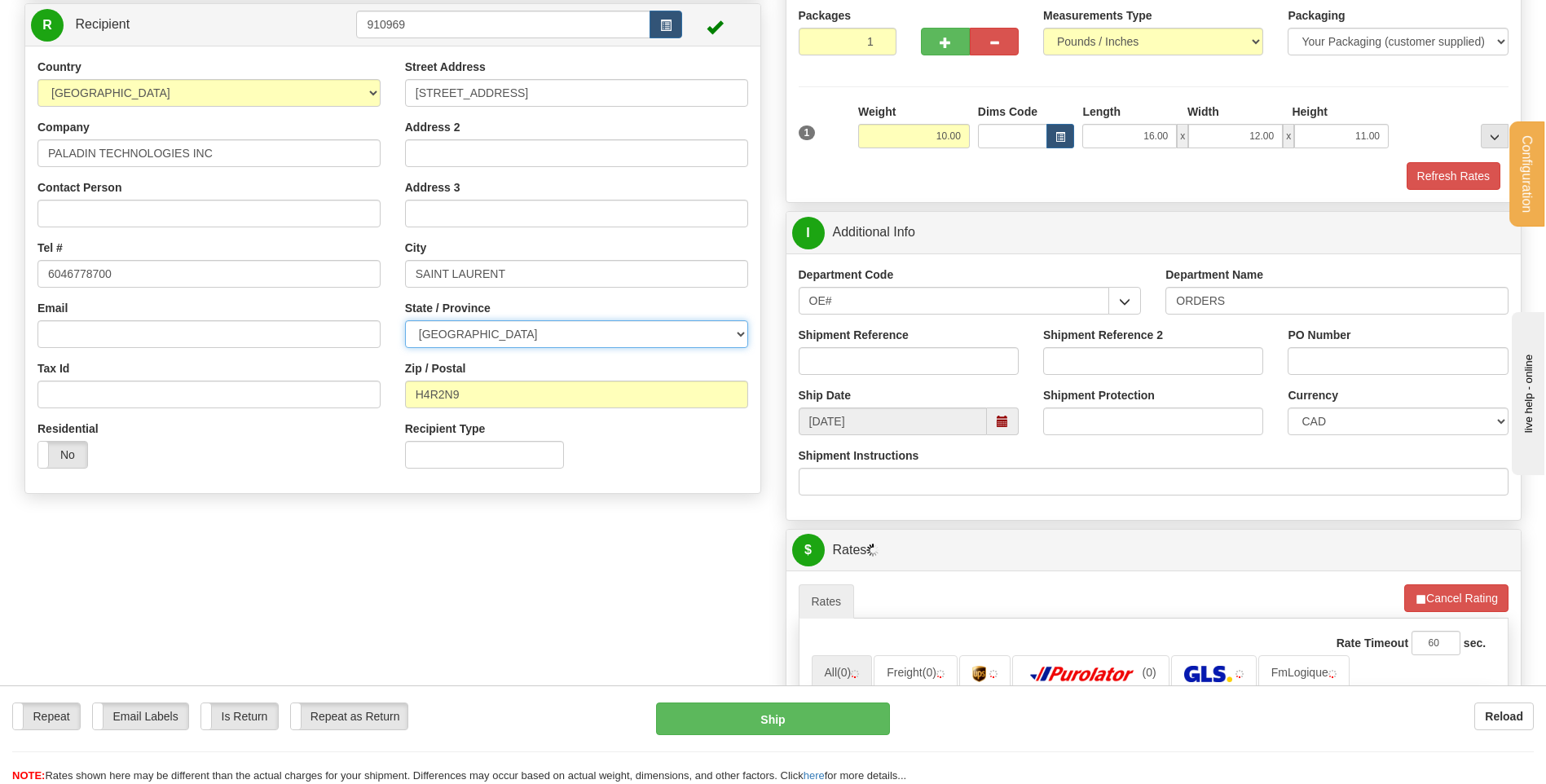
select select "QC"
click at [405, 320] on select "ALBERTA BRITISH COLUMBIA MANITOBA NEW BRUNSWICK NEWFOUNDLAND NOVA SCOTIA NUNAVU…" at bounding box center [576, 334] width 343 height 28
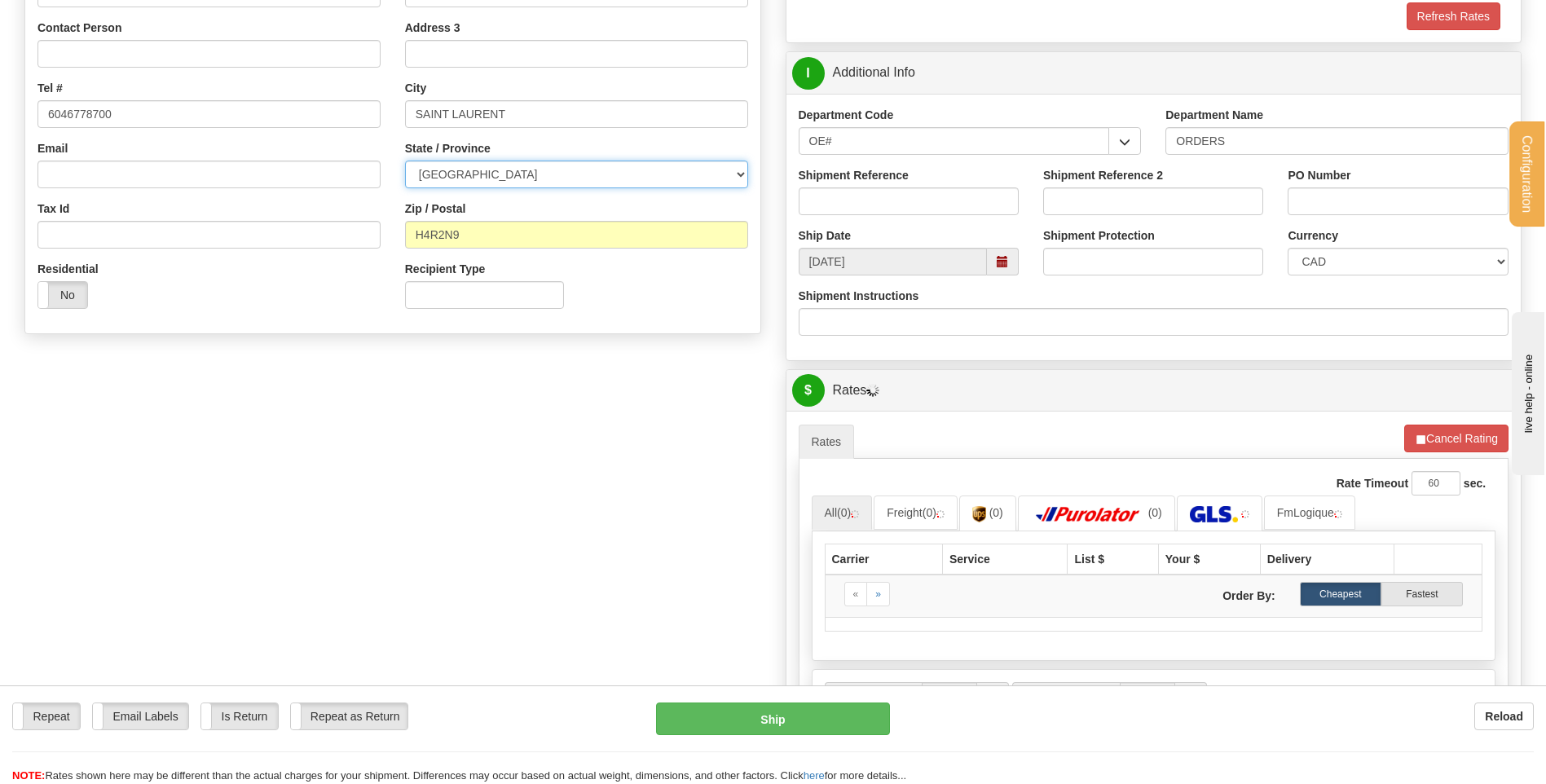
scroll to position [244, 0]
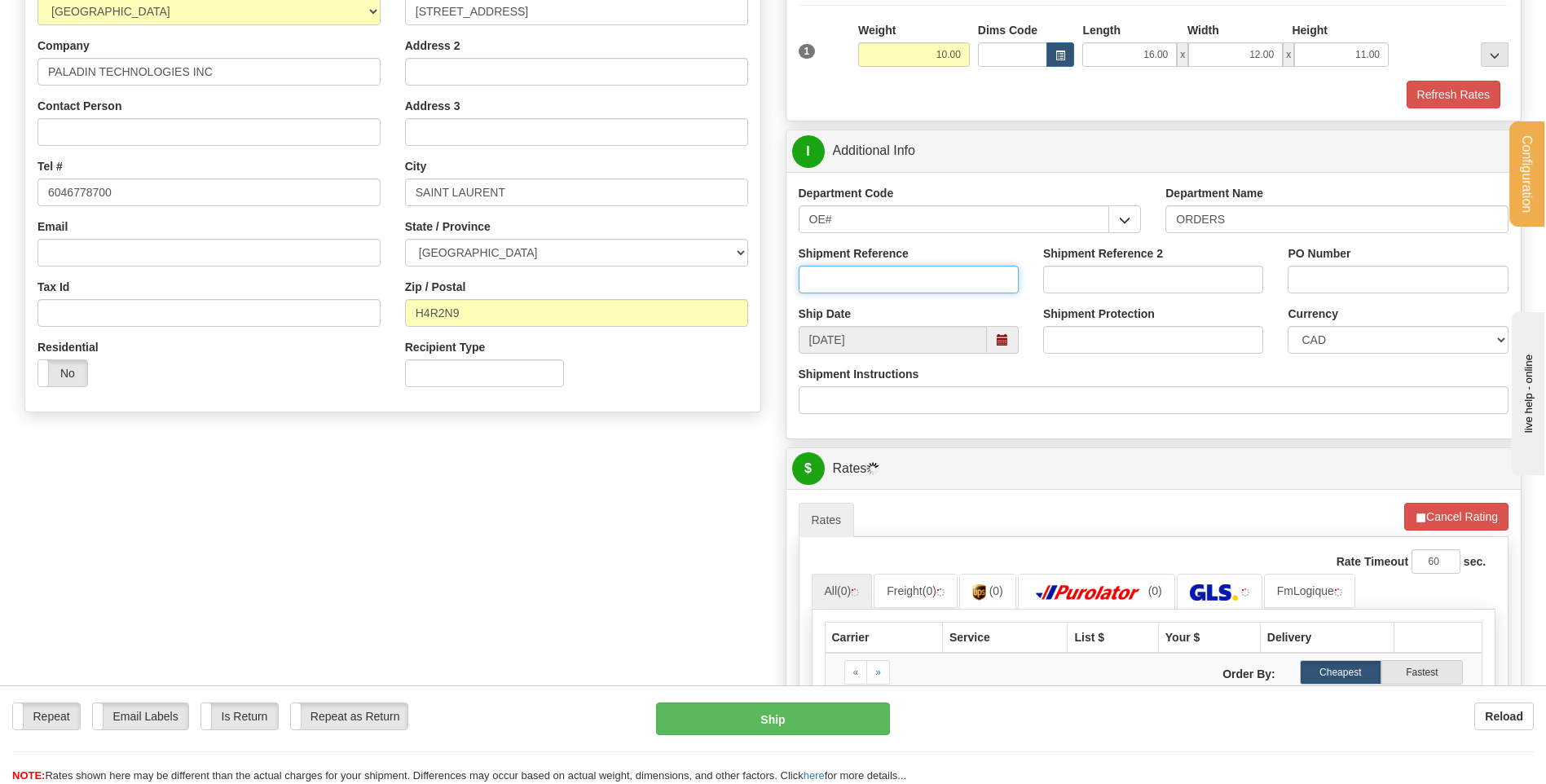
click at [894, 277] on input "Shipment Reference" at bounding box center [908, 280] width 220 height 28
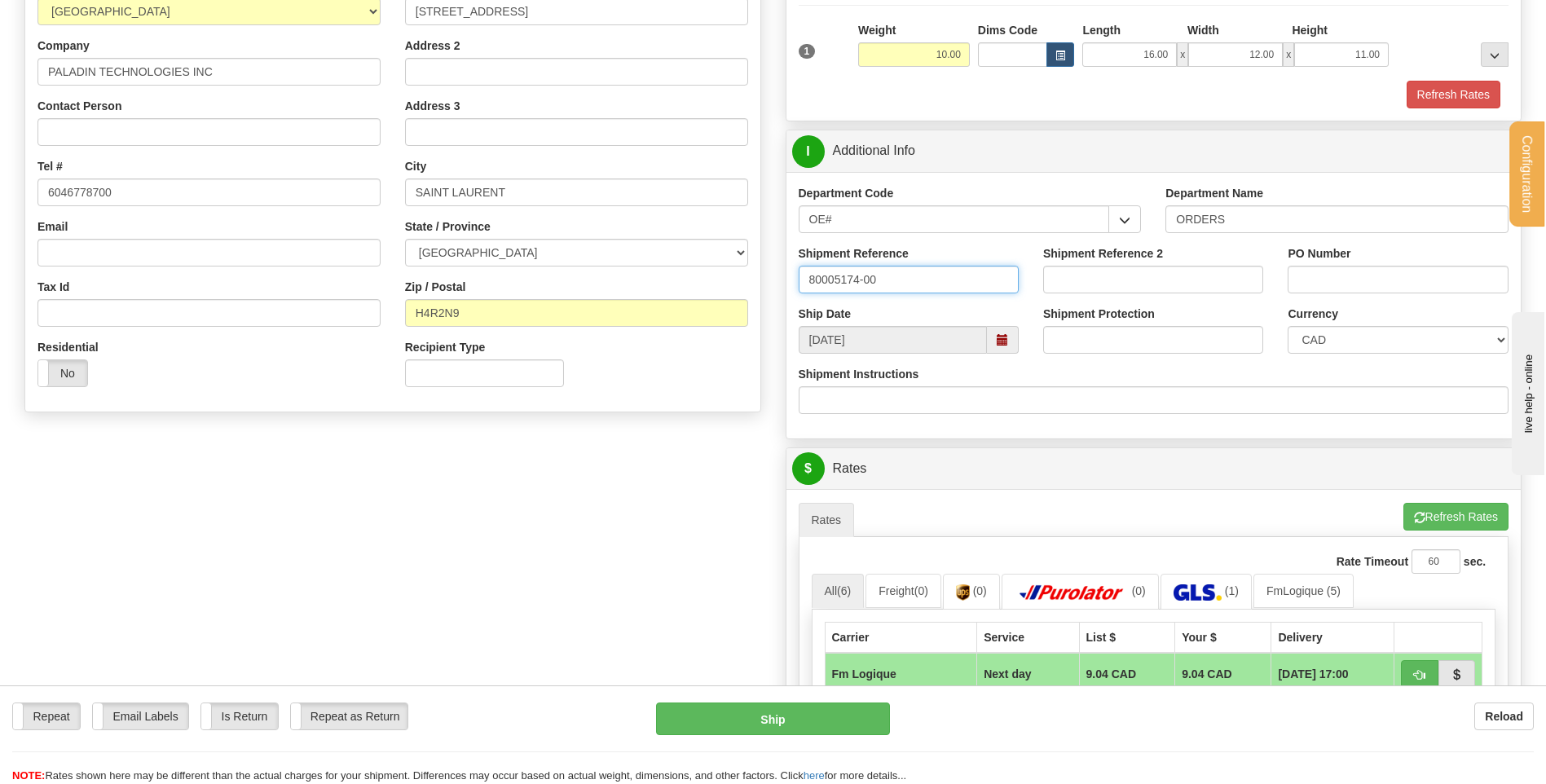
type input "80005174-00"
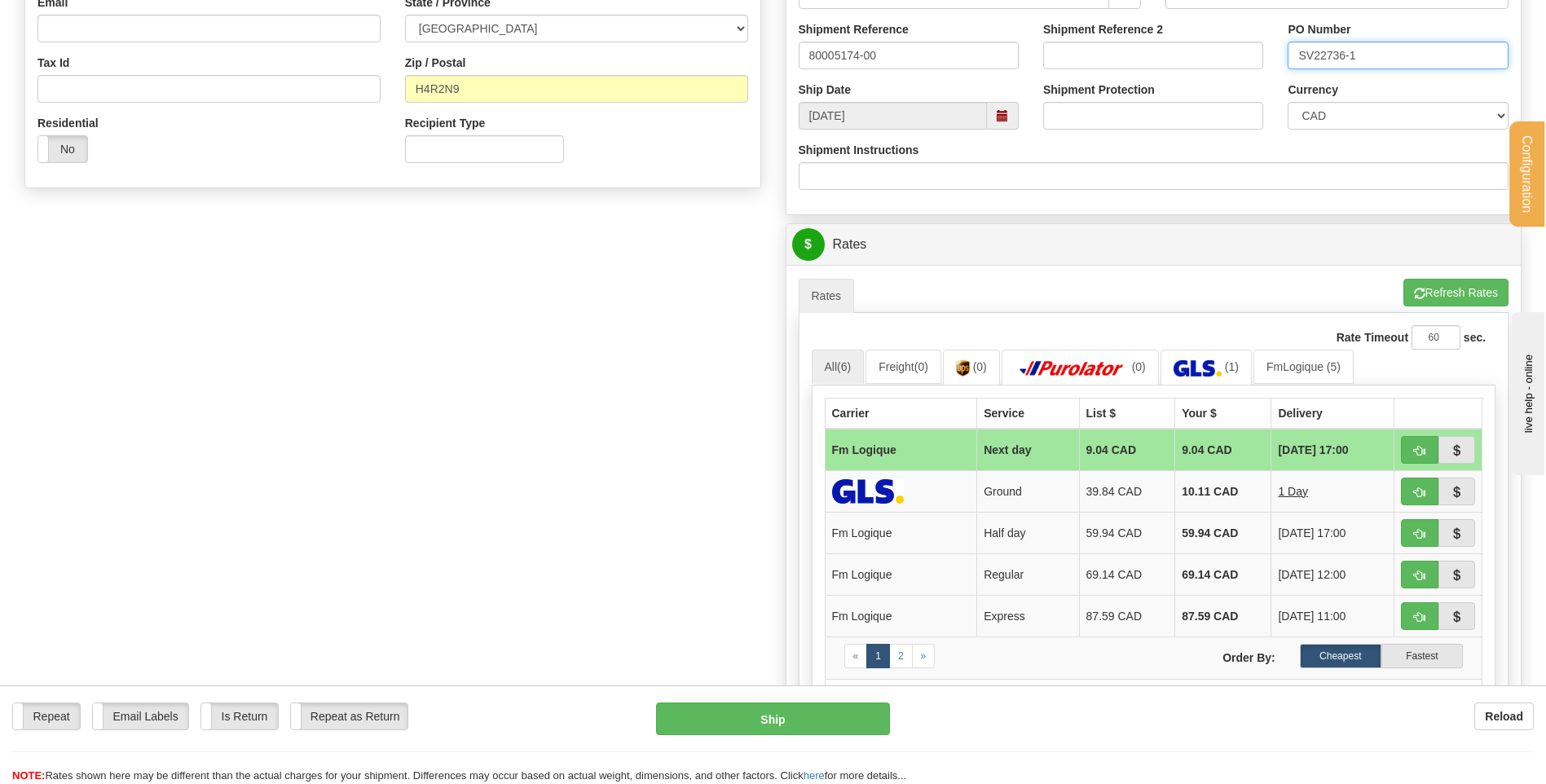
scroll to position [570, 0]
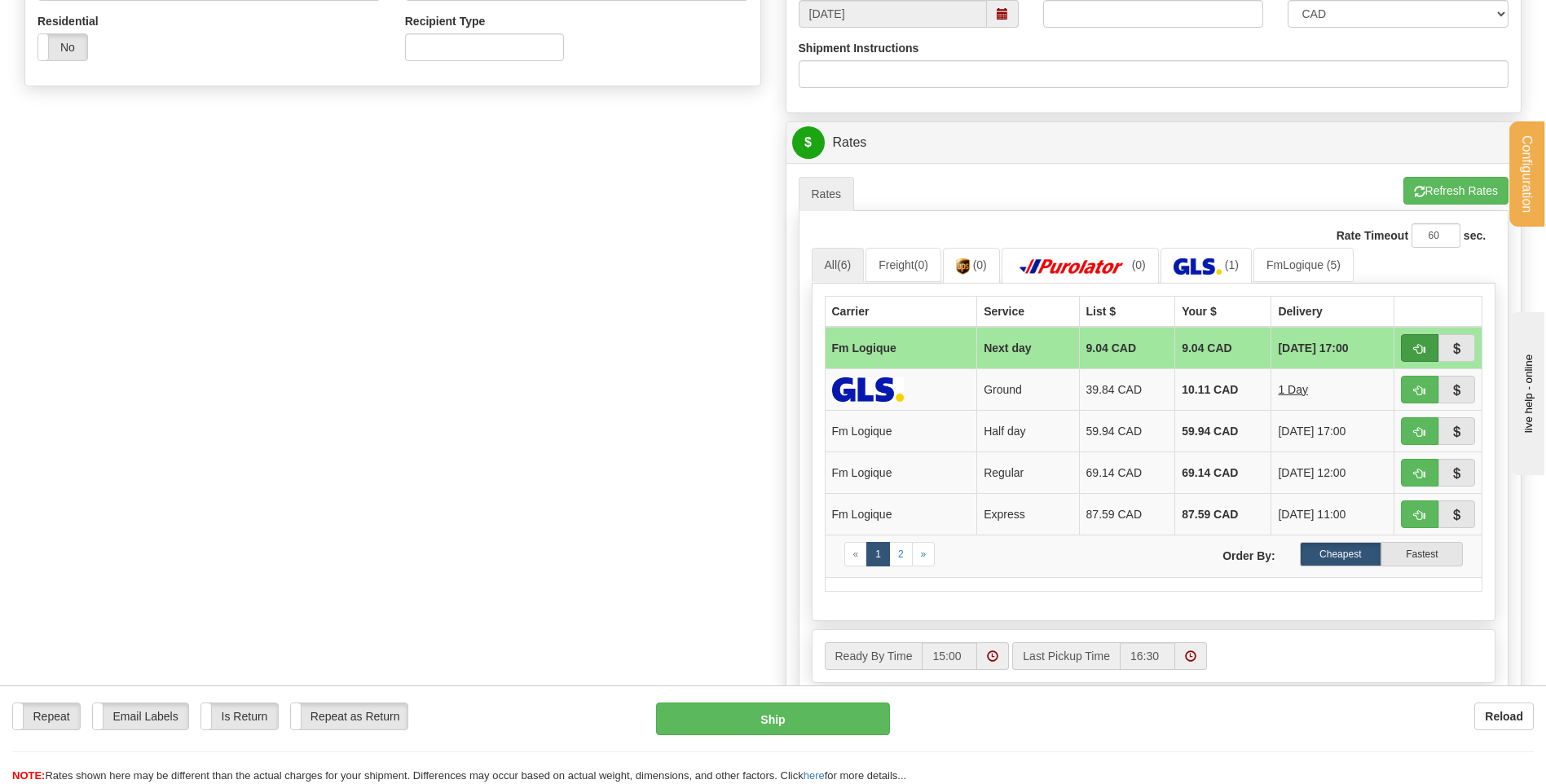
type input "SV22736-1"
drag, startPoint x: 1415, startPoint y: 336, endPoint x: 1348, endPoint y: 349, distance: 68.2
click at [1415, 336] on button "button" at bounding box center [1420, 348] width 38 height 28
type input "jour"
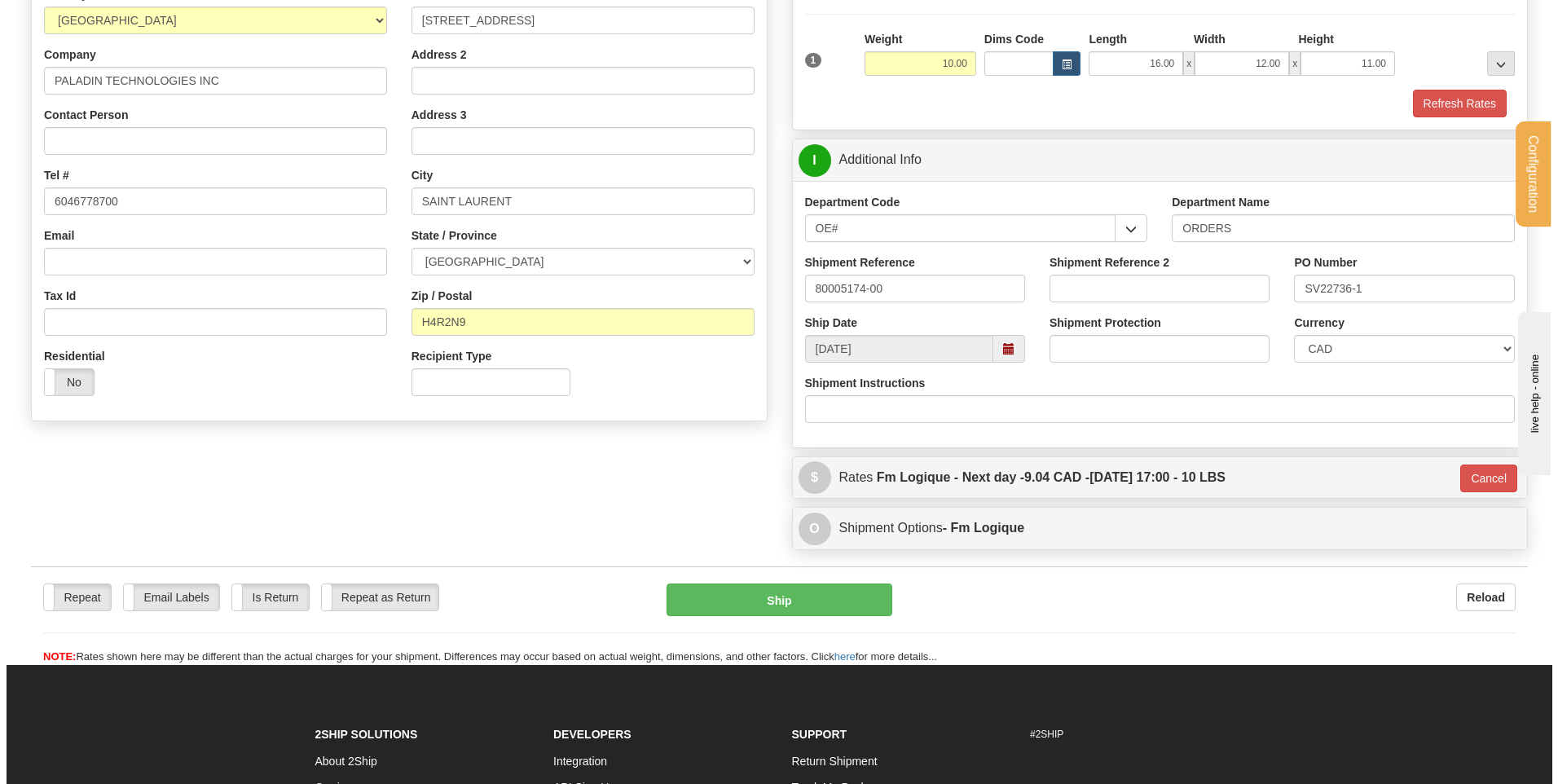
scroll to position [223, 0]
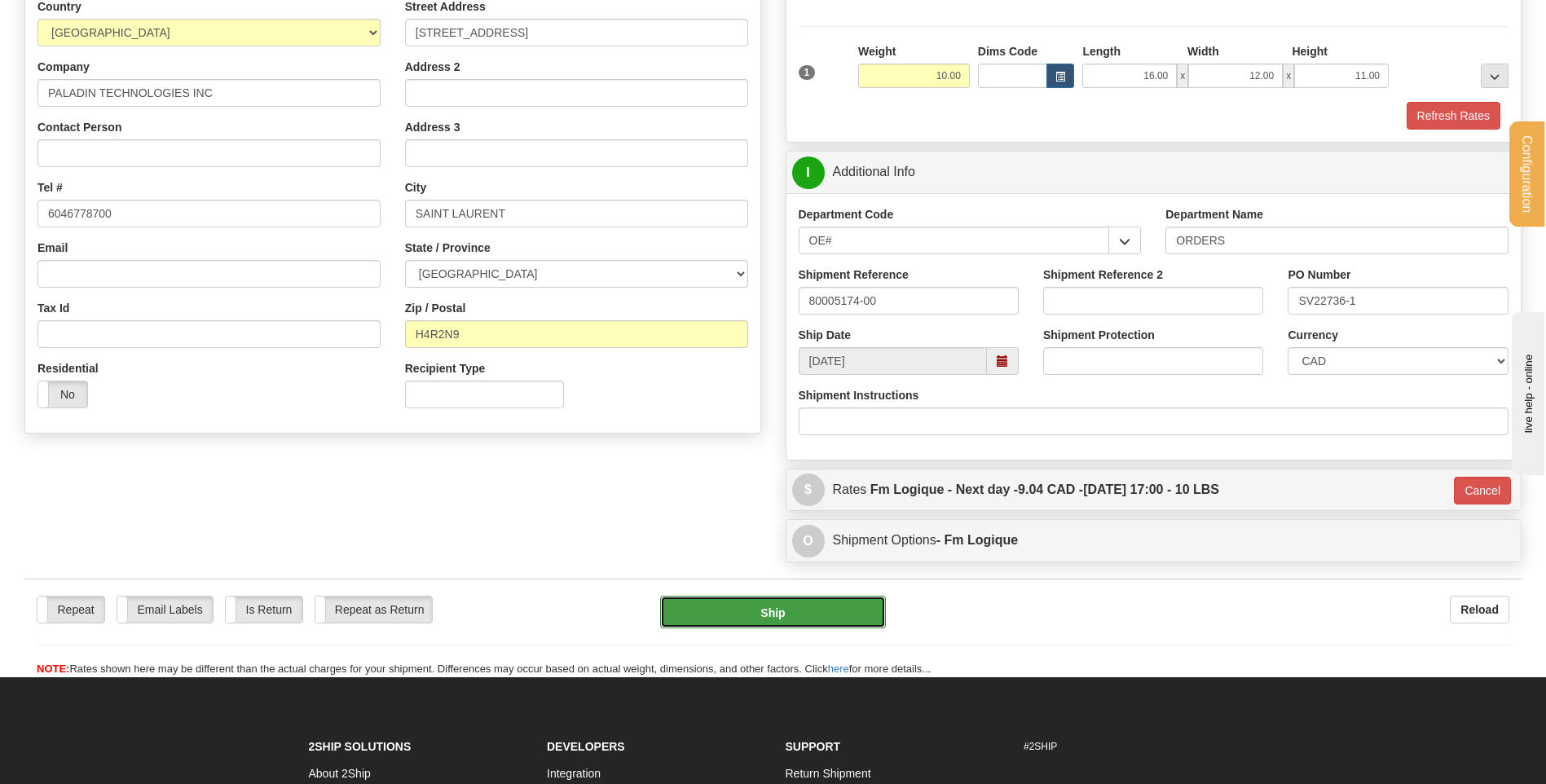
click at [717, 619] on button "Ship" at bounding box center [772, 611] width 224 height 33
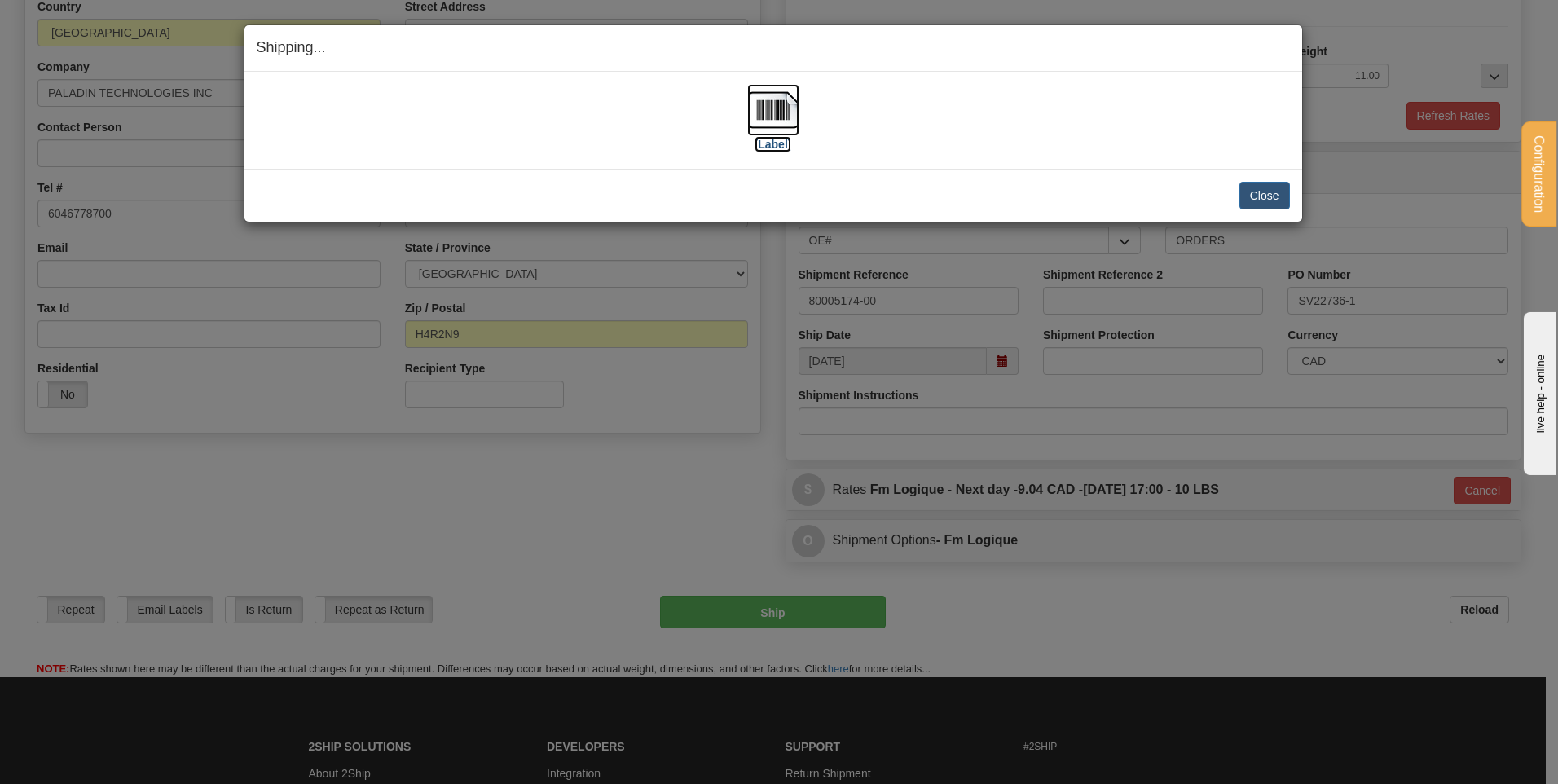
click at [794, 113] on img at bounding box center [774, 110] width 53 height 53
click at [1272, 201] on button "Close" at bounding box center [1265, 196] width 51 height 28
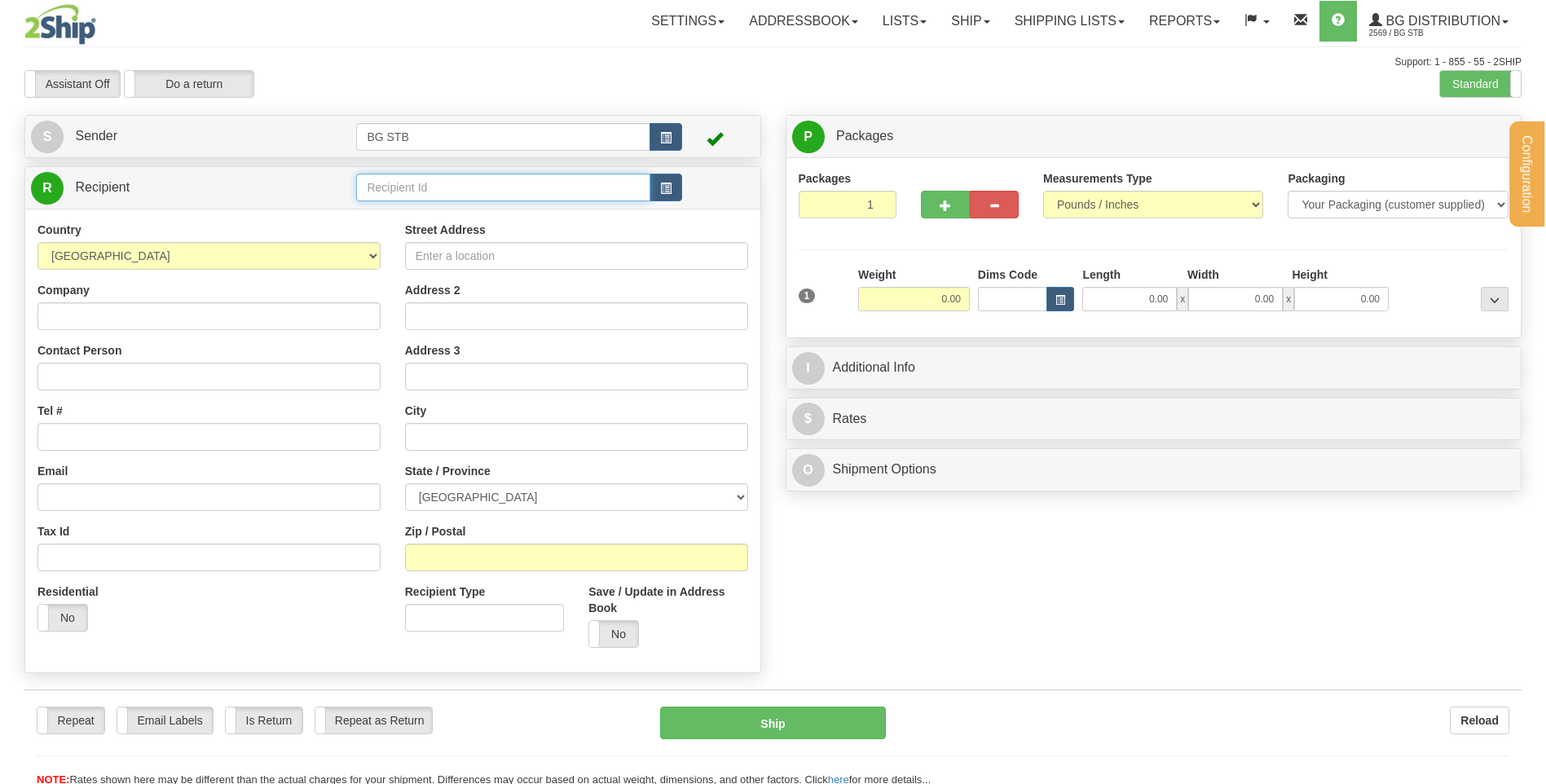
click at [468, 182] on input "text" at bounding box center [502, 188] width 293 height 28
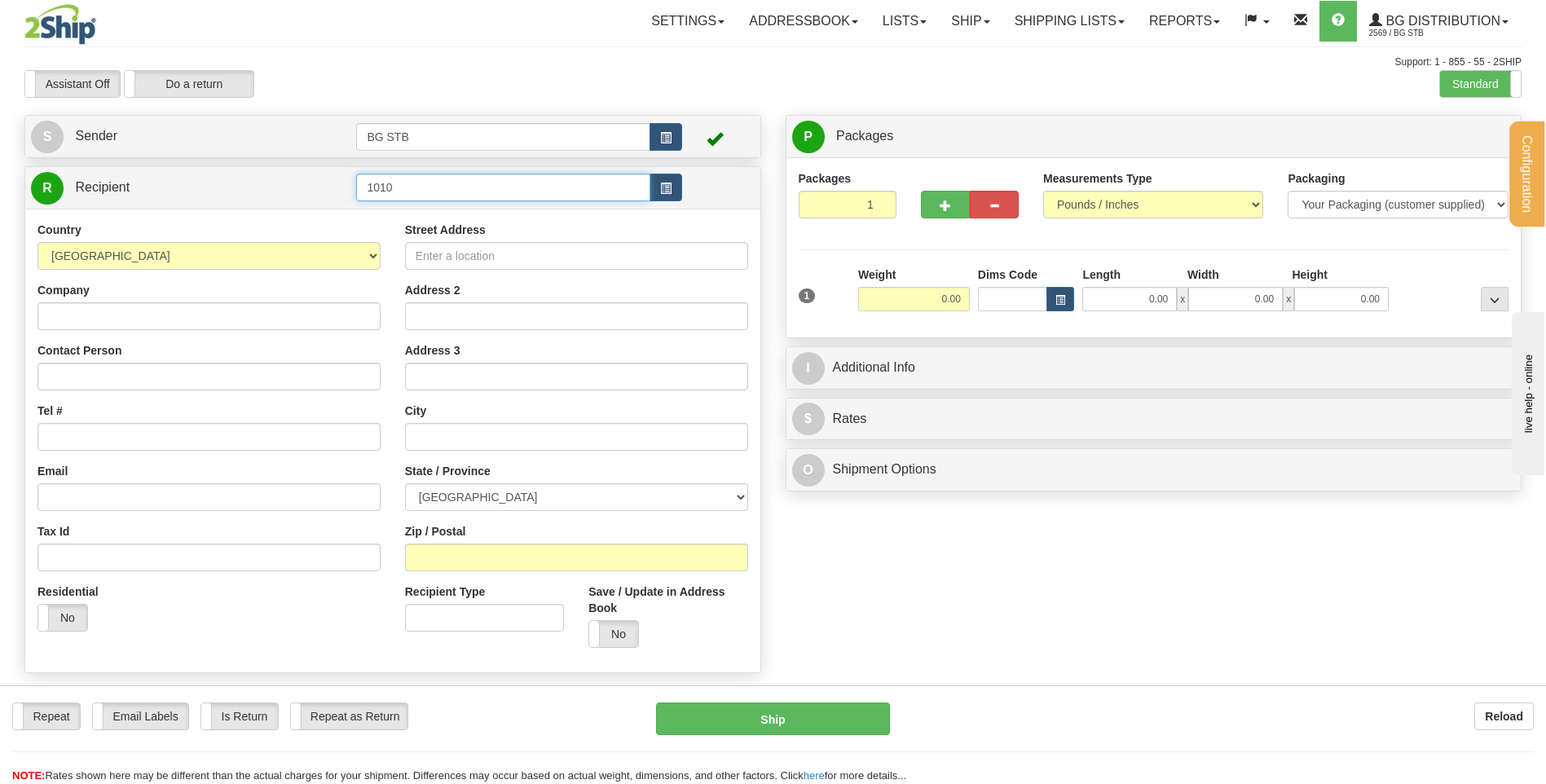
type input "1010"
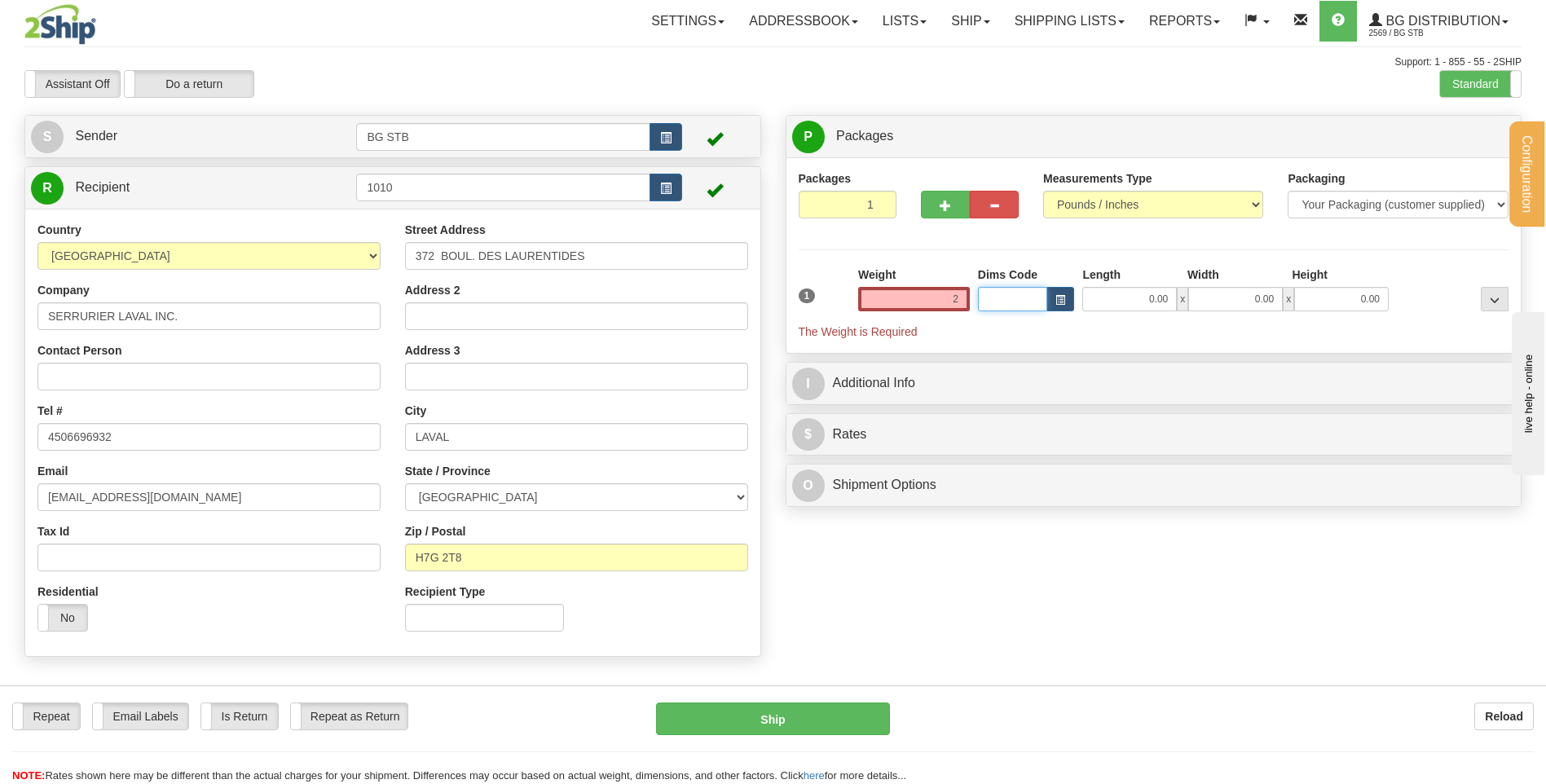
type input "2.00"
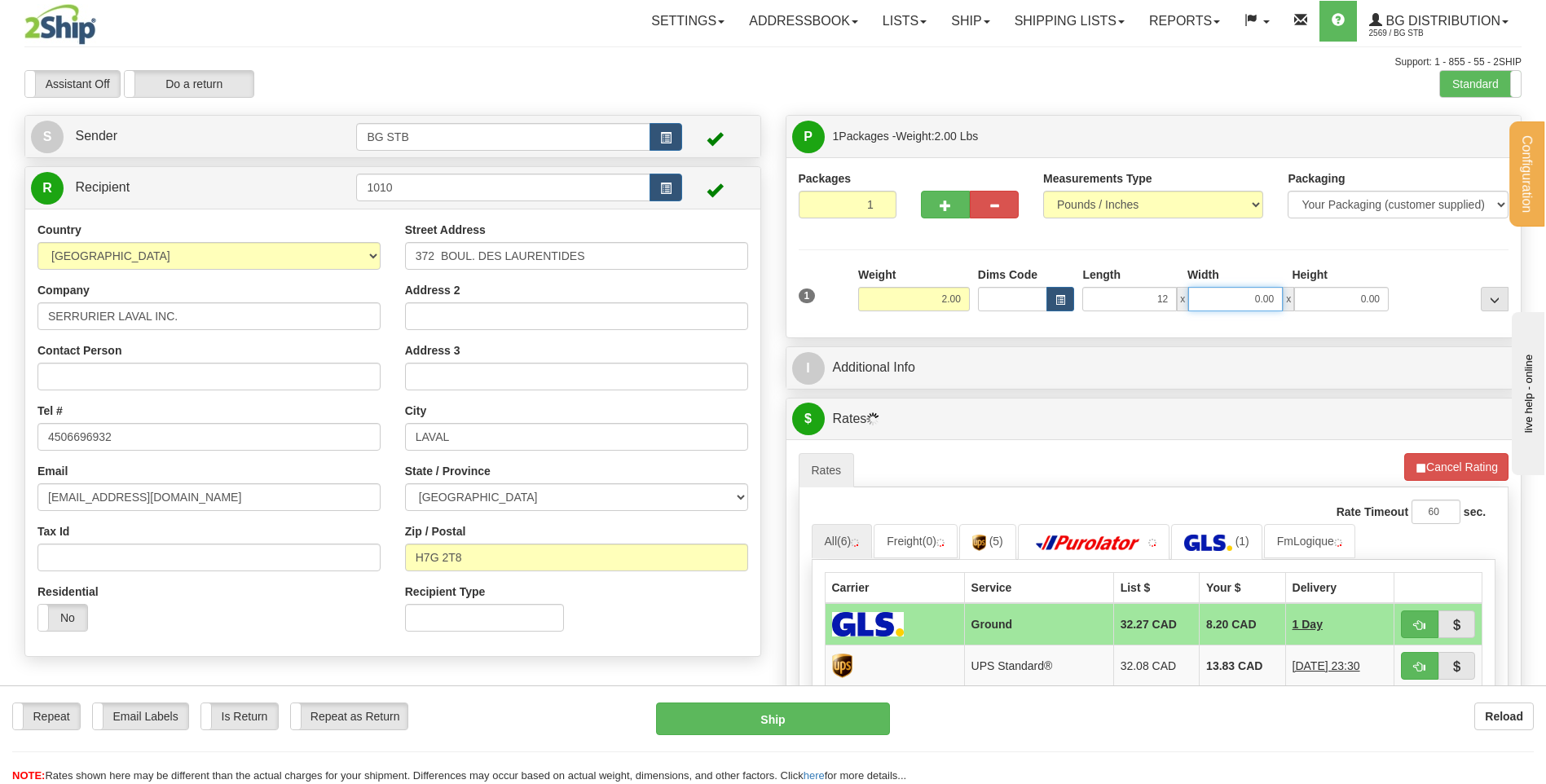
type input "12.00"
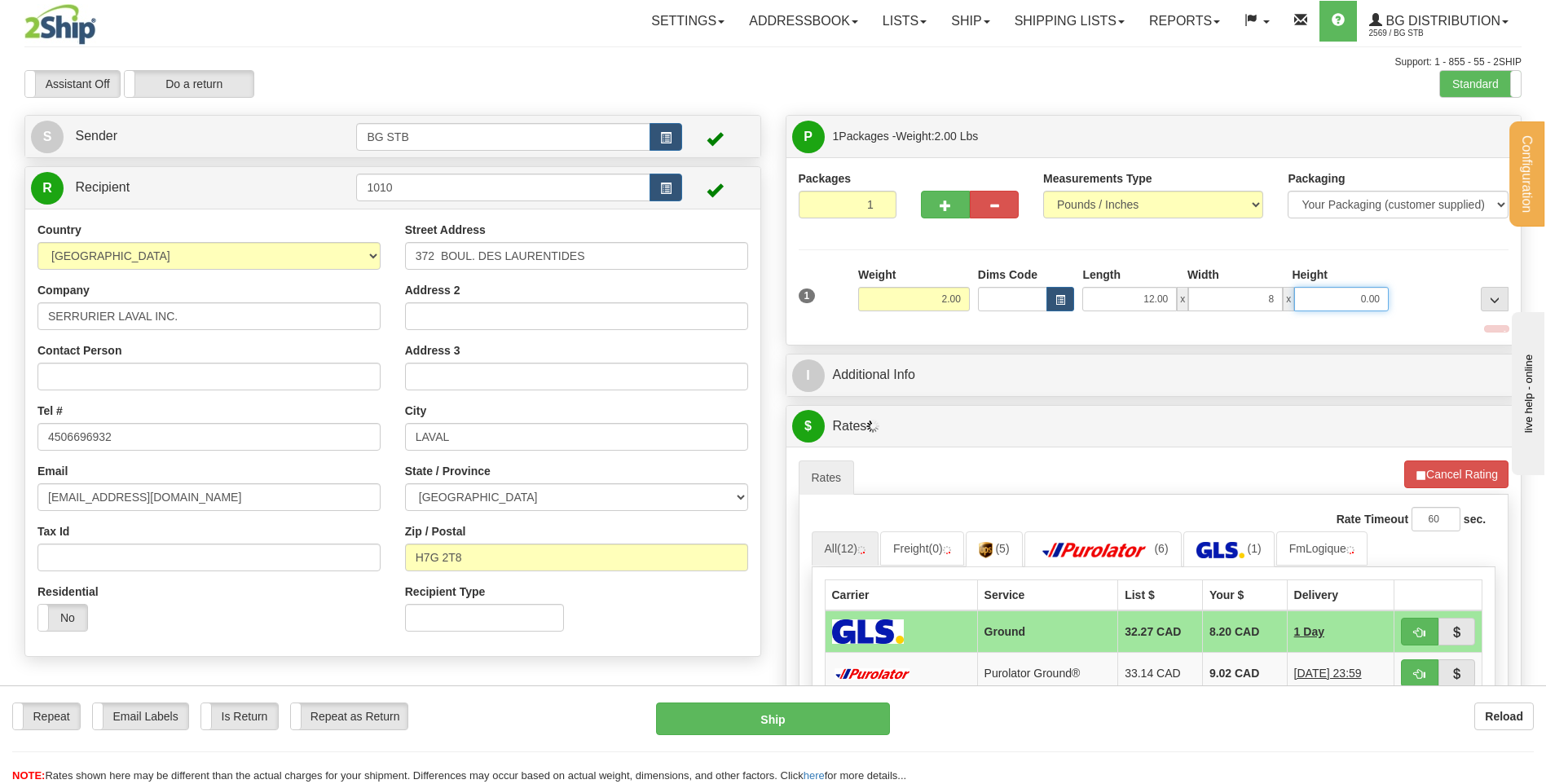
type input "8.00"
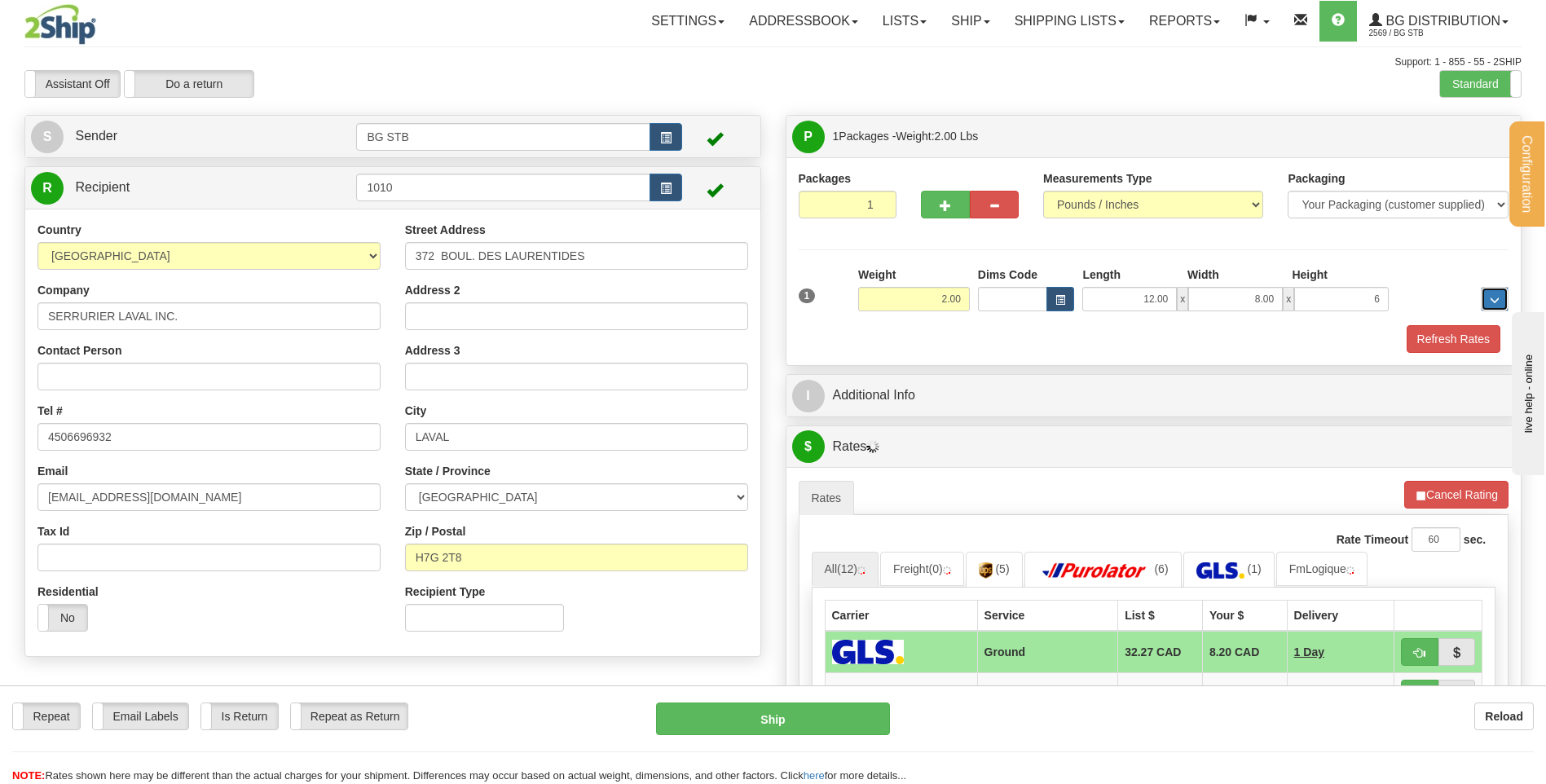
type input "6.00"
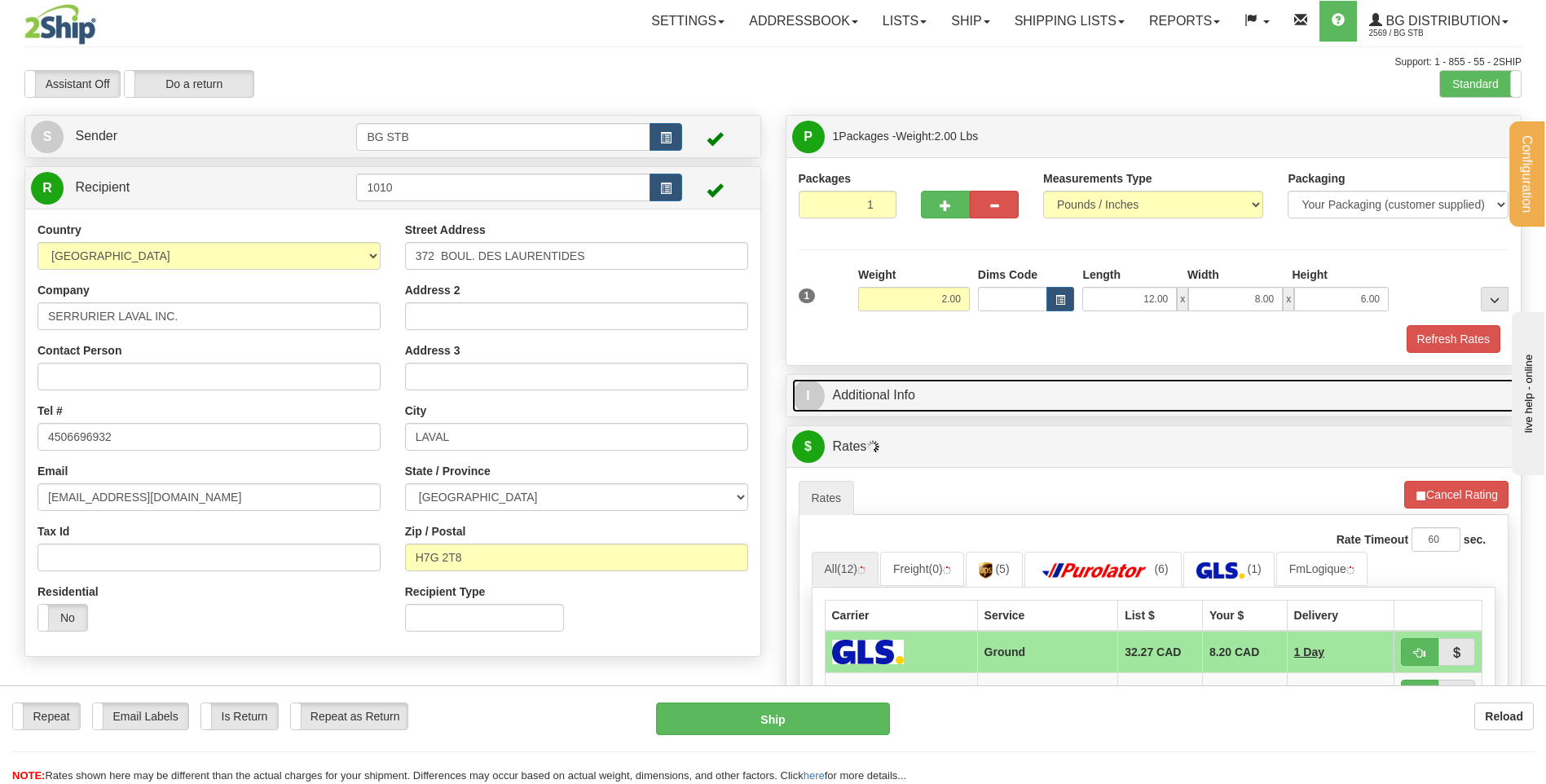
click at [870, 385] on link "I Additional Info" at bounding box center [1153, 396] width 724 height 34
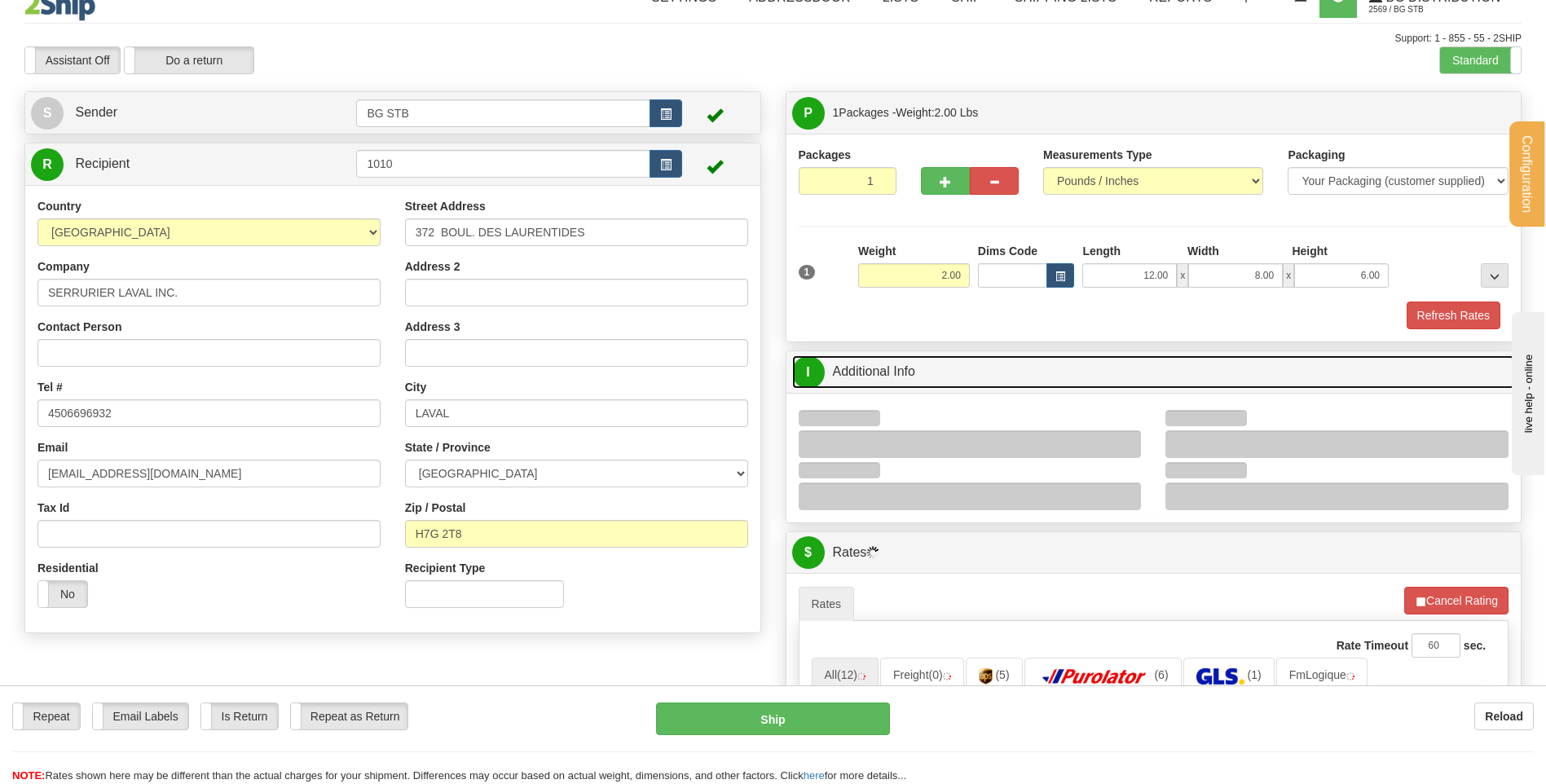
scroll to position [244, 0]
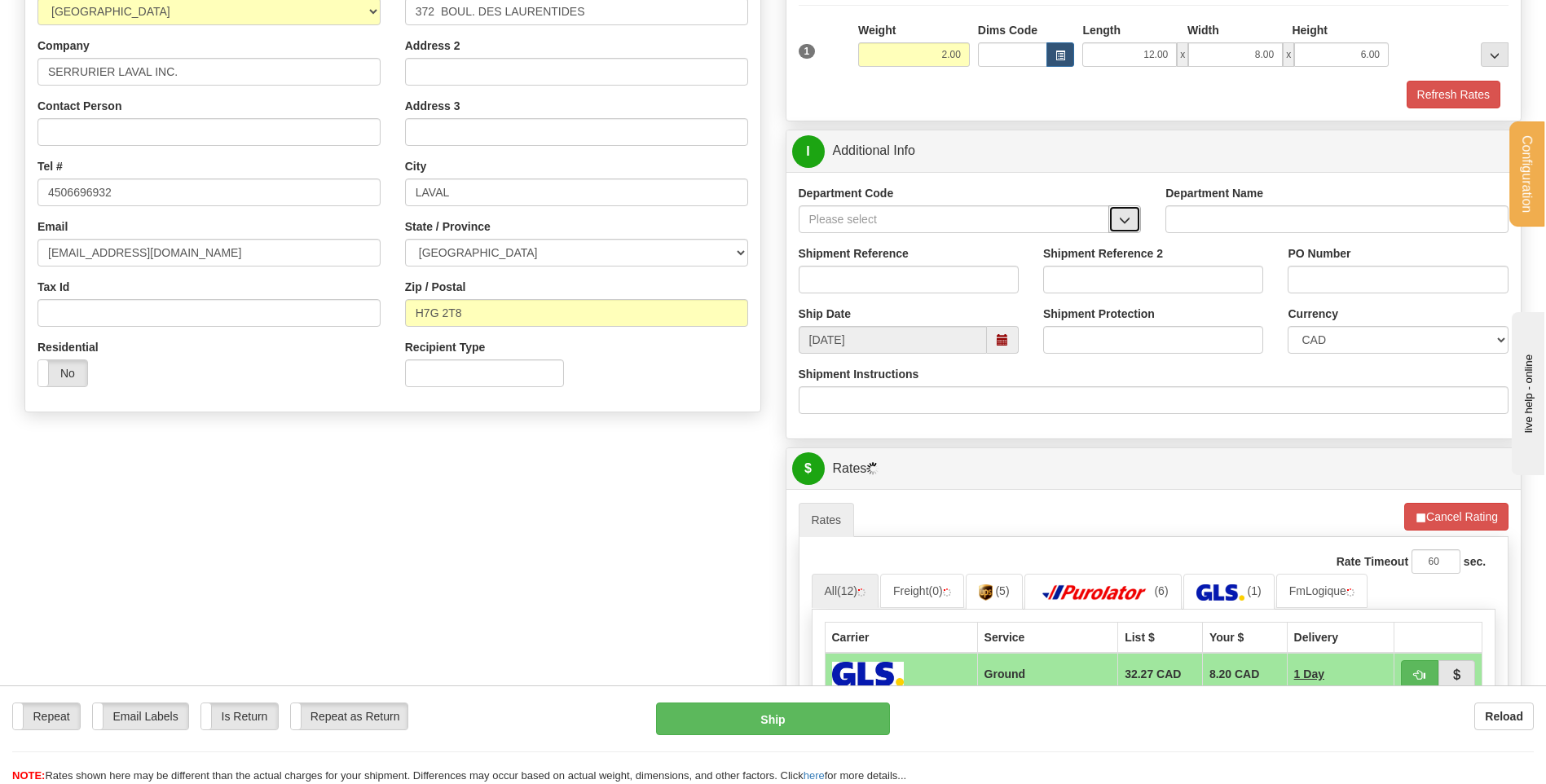
drag, startPoint x: 1138, startPoint y: 221, endPoint x: 1129, endPoint y: 222, distance: 9.1
click at [1137, 221] on button "button" at bounding box center [1124, 220] width 33 height 28
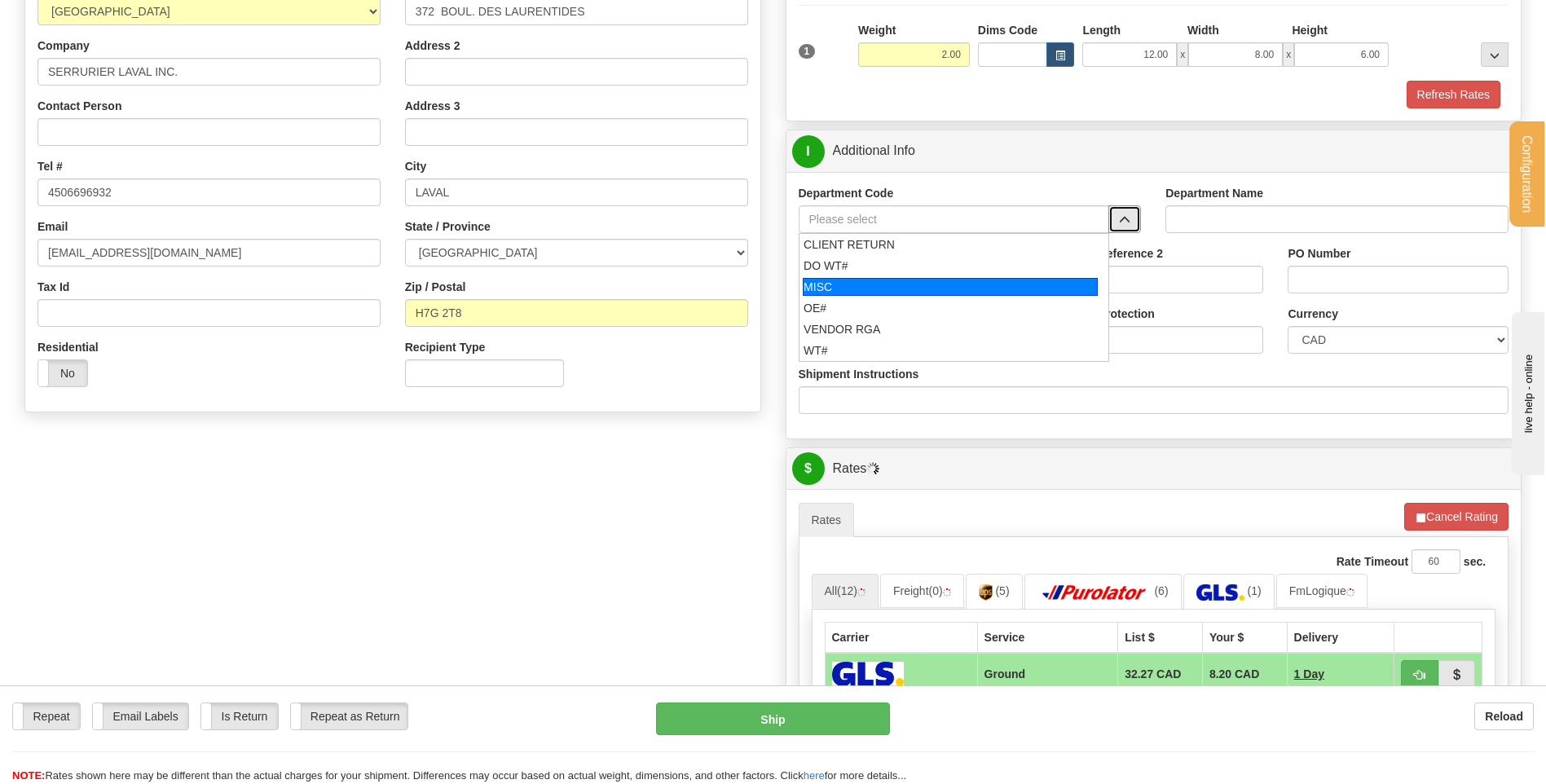
click at [899, 308] on div "OE#" at bounding box center [951, 307] width 293 height 16
type input "OE#"
type input "ORDERS"
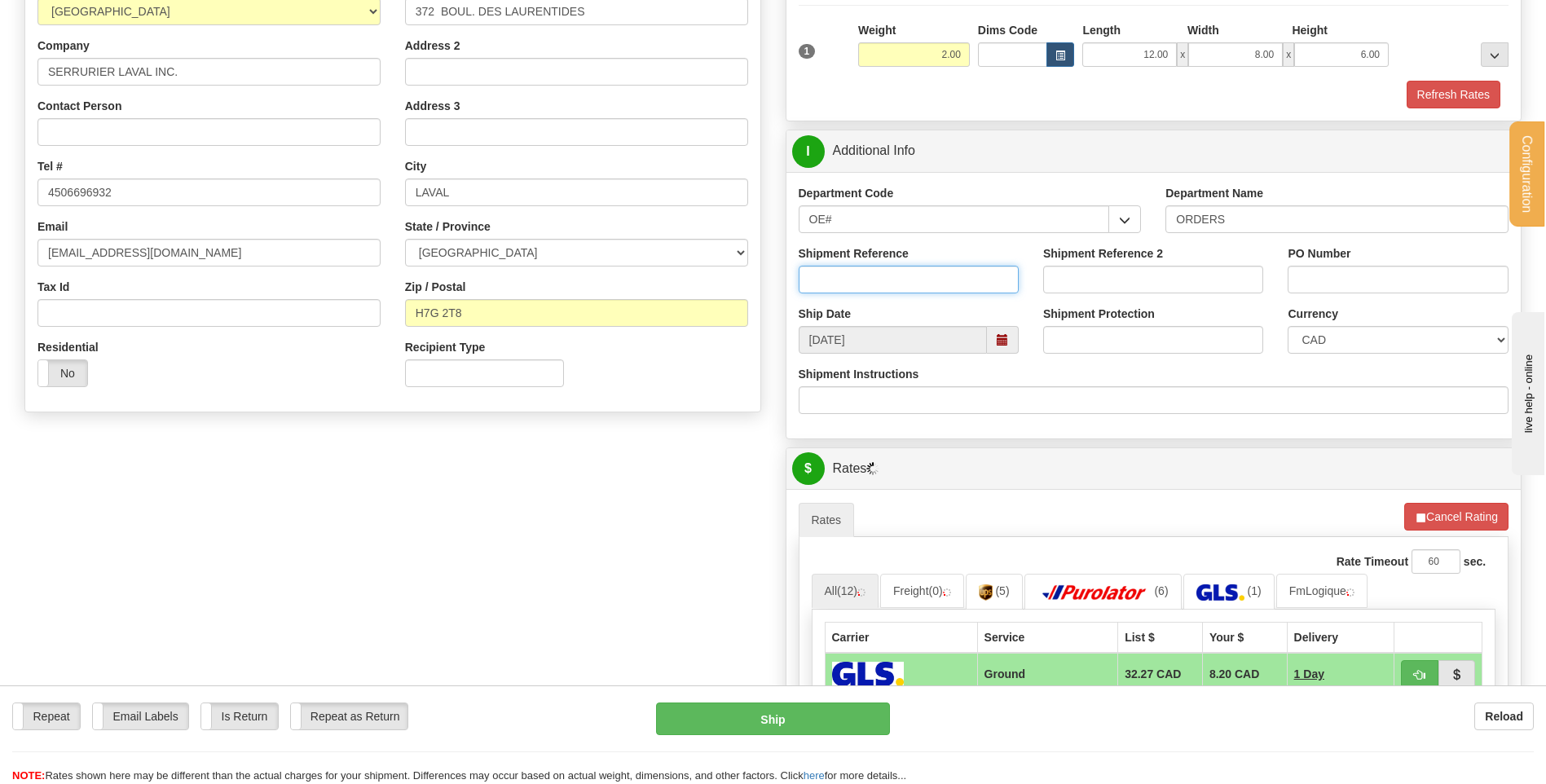
click at [900, 288] on input "Shipment Reference" at bounding box center [908, 280] width 220 height 28
type input "80004961-+01"
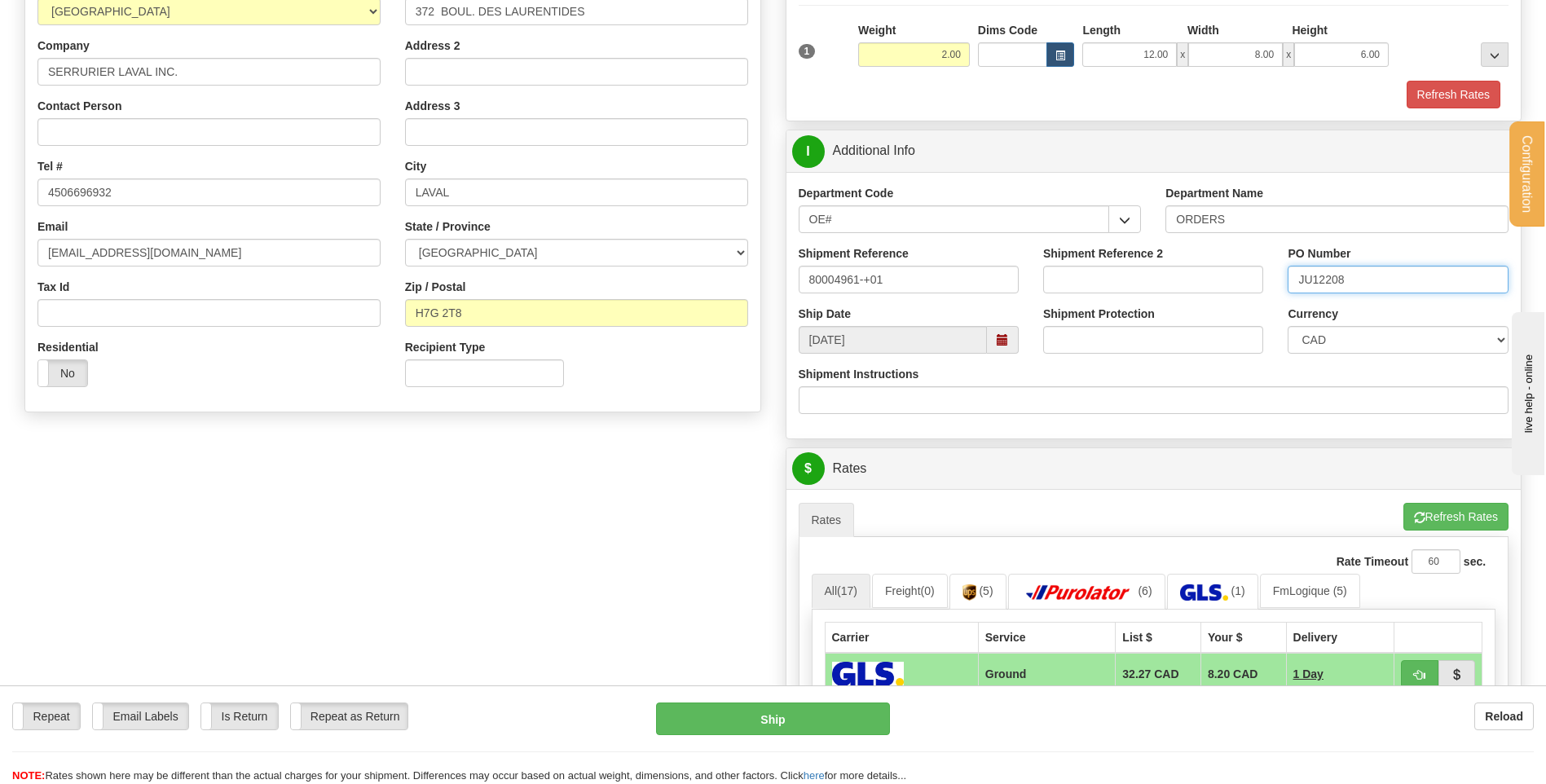
click at [1318, 277] on input "JU12208" at bounding box center [1398, 280] width 220 height 28
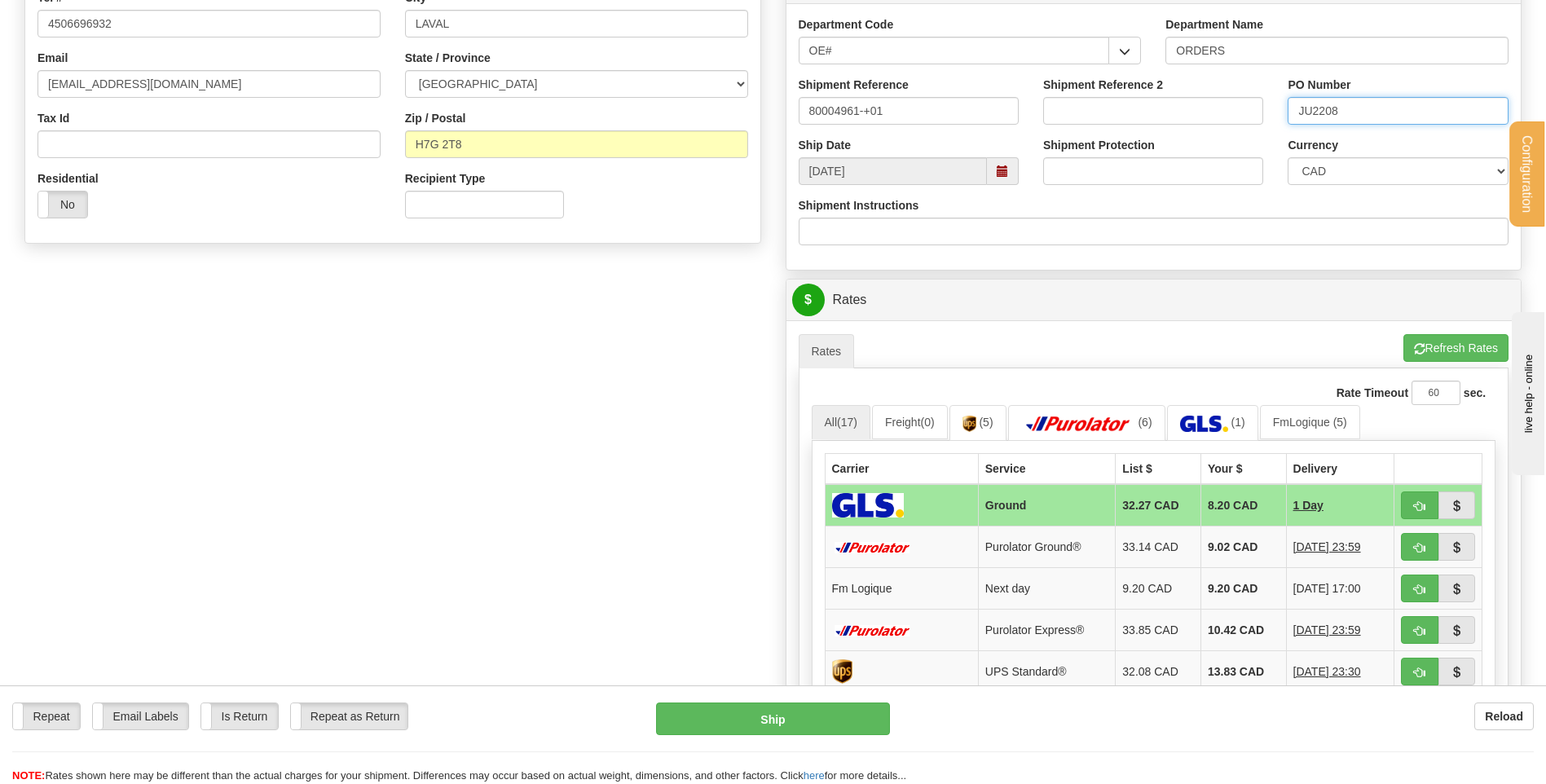
scroll to position [570, 0]
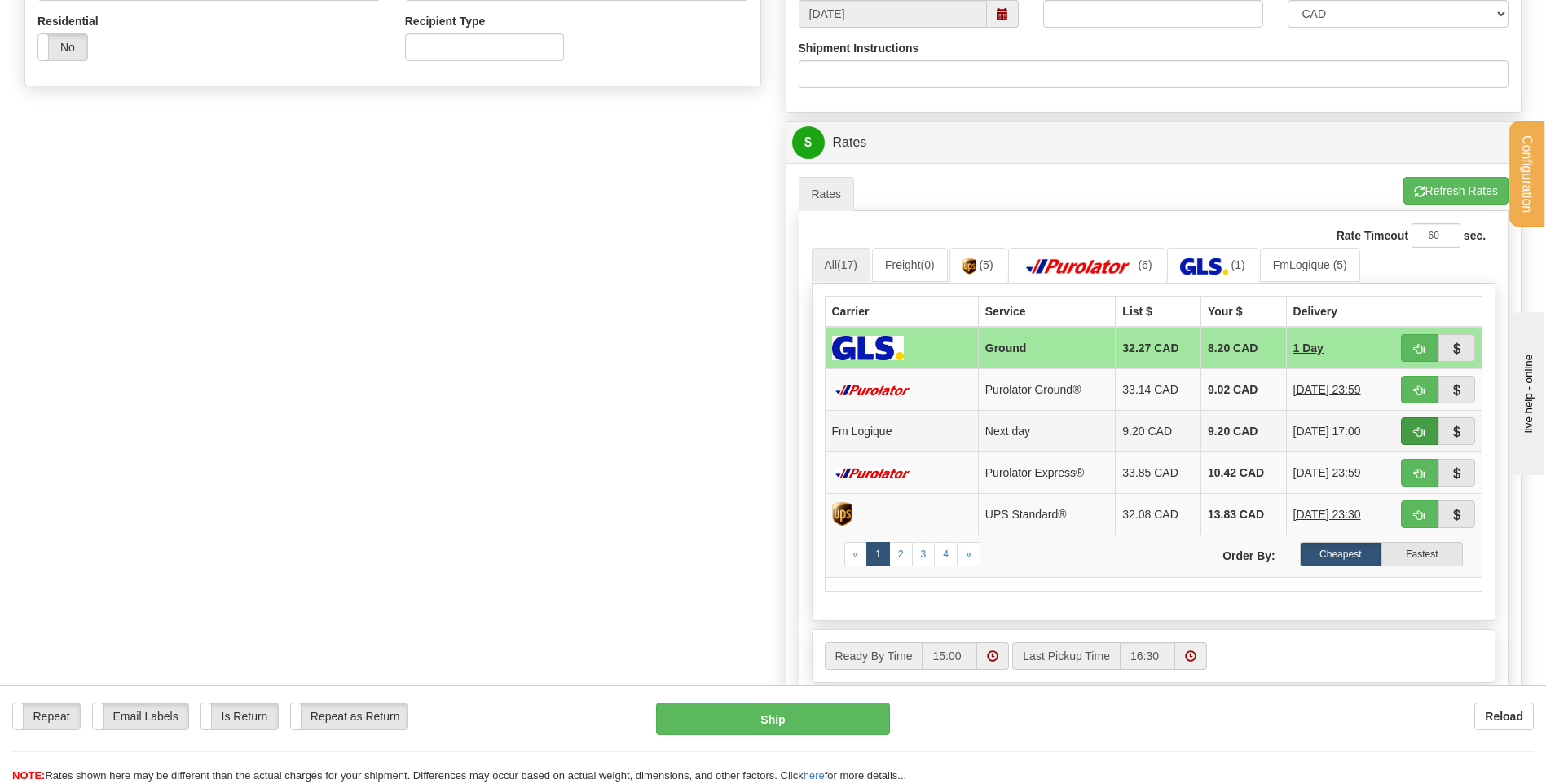
type input "JU2208"
drag, startPoint x: 1418, startPoint y: 431, endPoint x: 1254, endPoint y: 439, distance: 164.2
click at [1418, 431] on span "button" at bounding box center [1420, 432] width 11 height 10
type input "jour"
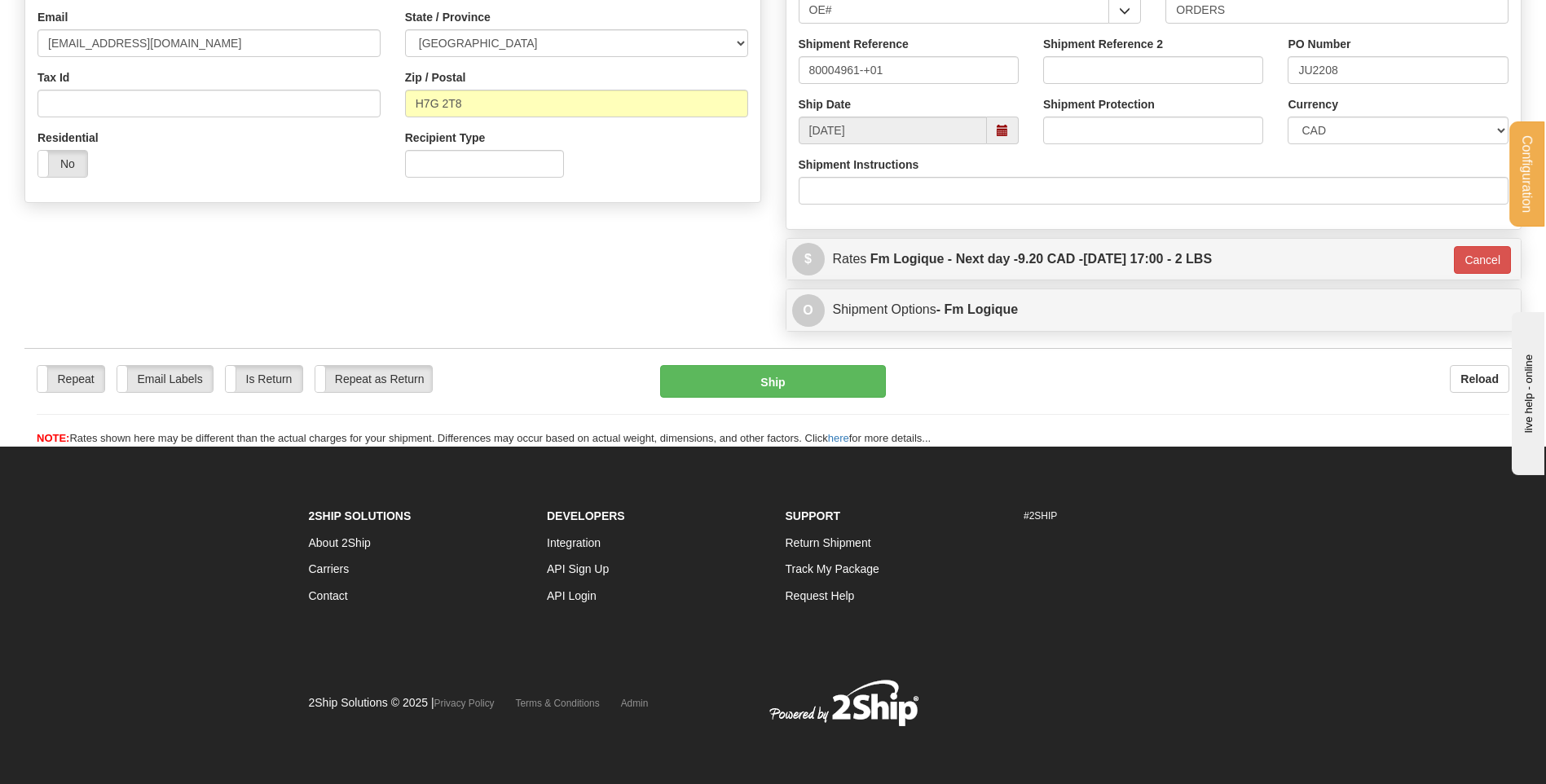
scroll to position [454, 0]
click at [801, 392] on button "Ship" at bounding box center [772, 381] width 224 height 33
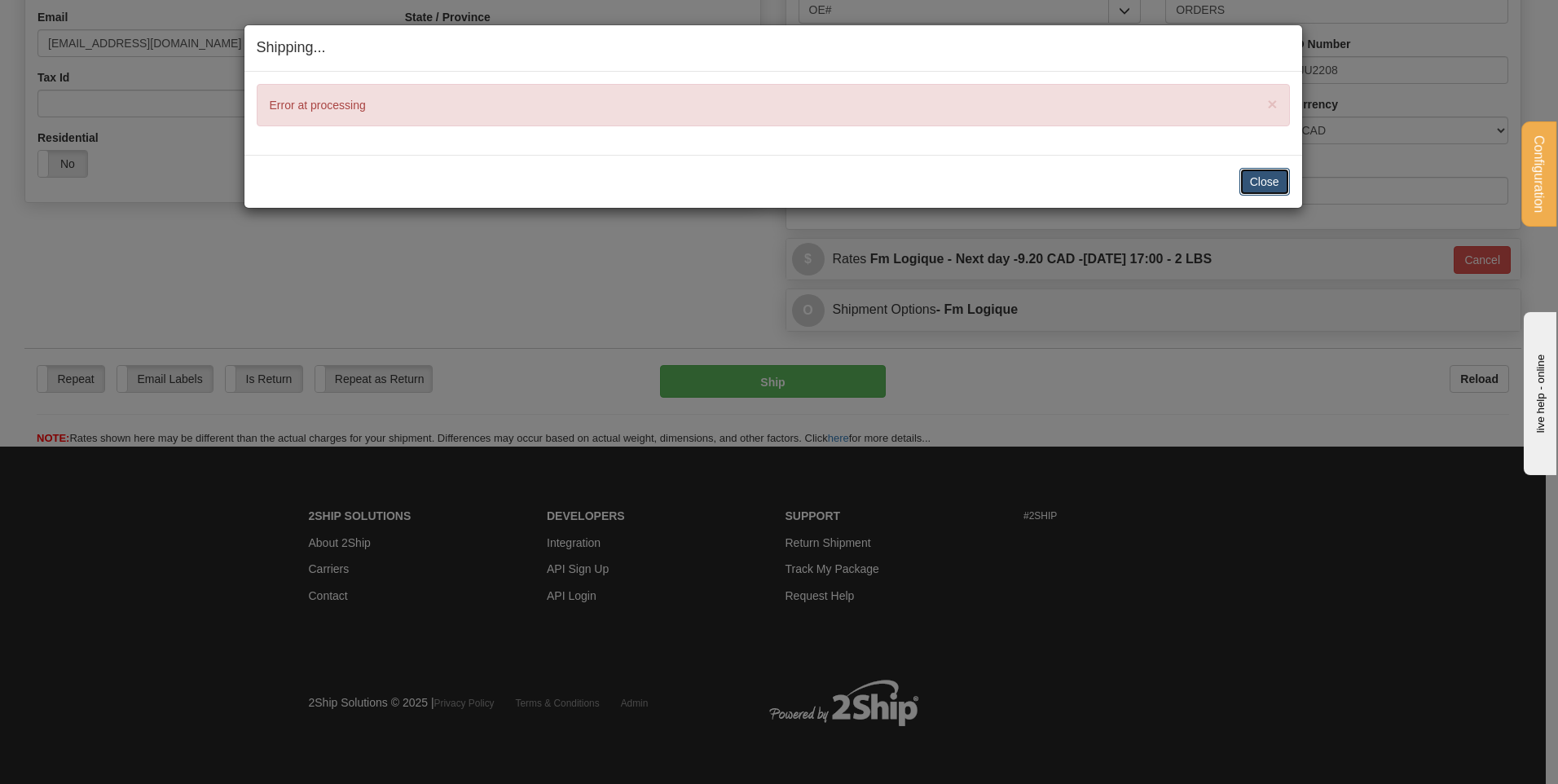
click at [1274, 182] on button "Close" at bounding box center [1265, 182] width 51 height 28
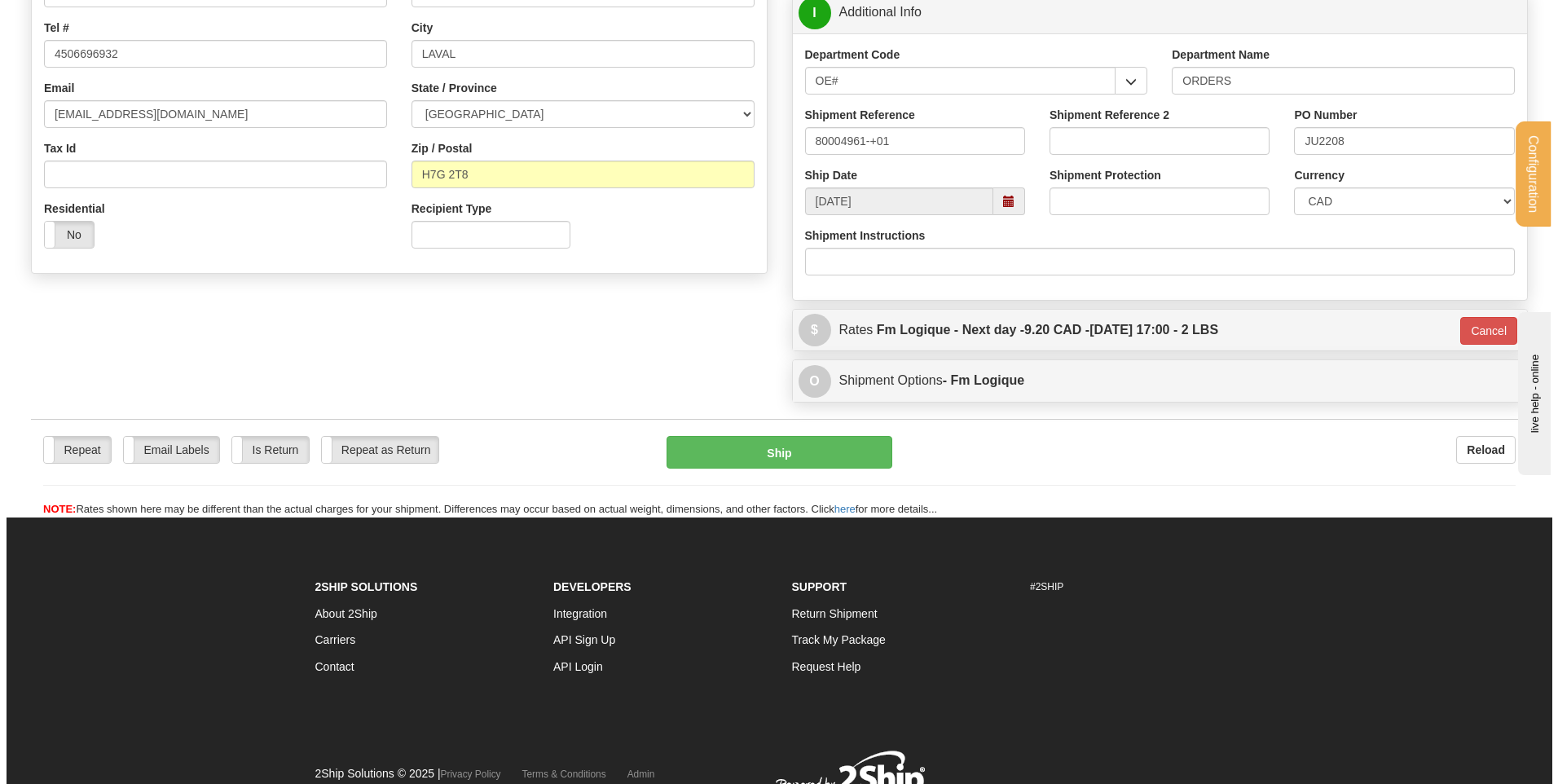
scroll to position [292, 0]
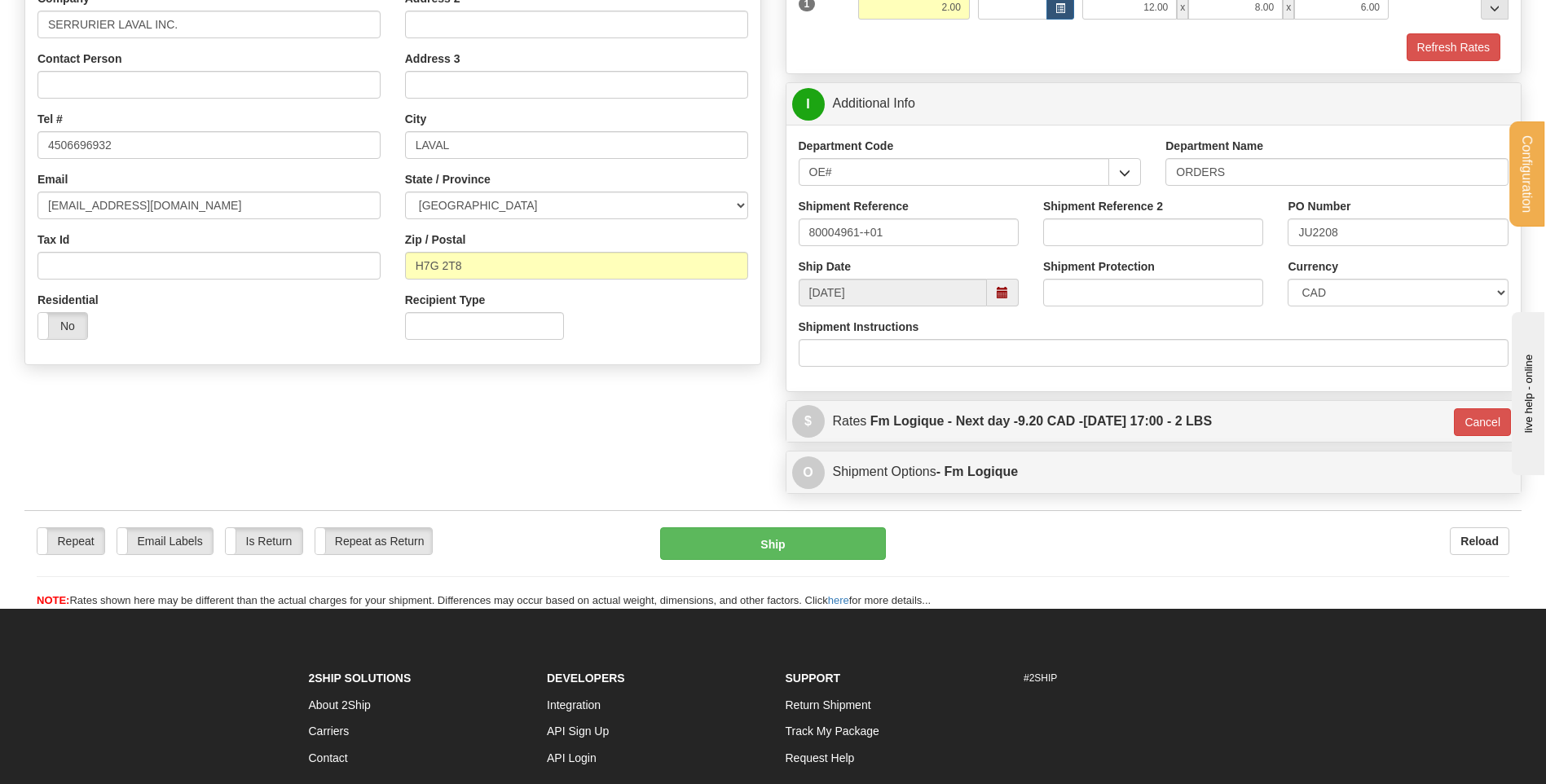
click at [700, 526] on div "Repeat Repeat Email Labels Email Labels Edit Is Return Is Return Repeat as Retu…" at bounding box center [773, 559] width 1497 height 99
click at [689, 533] on button "Ship" at bounding box center [772, 543] width 224 height 33
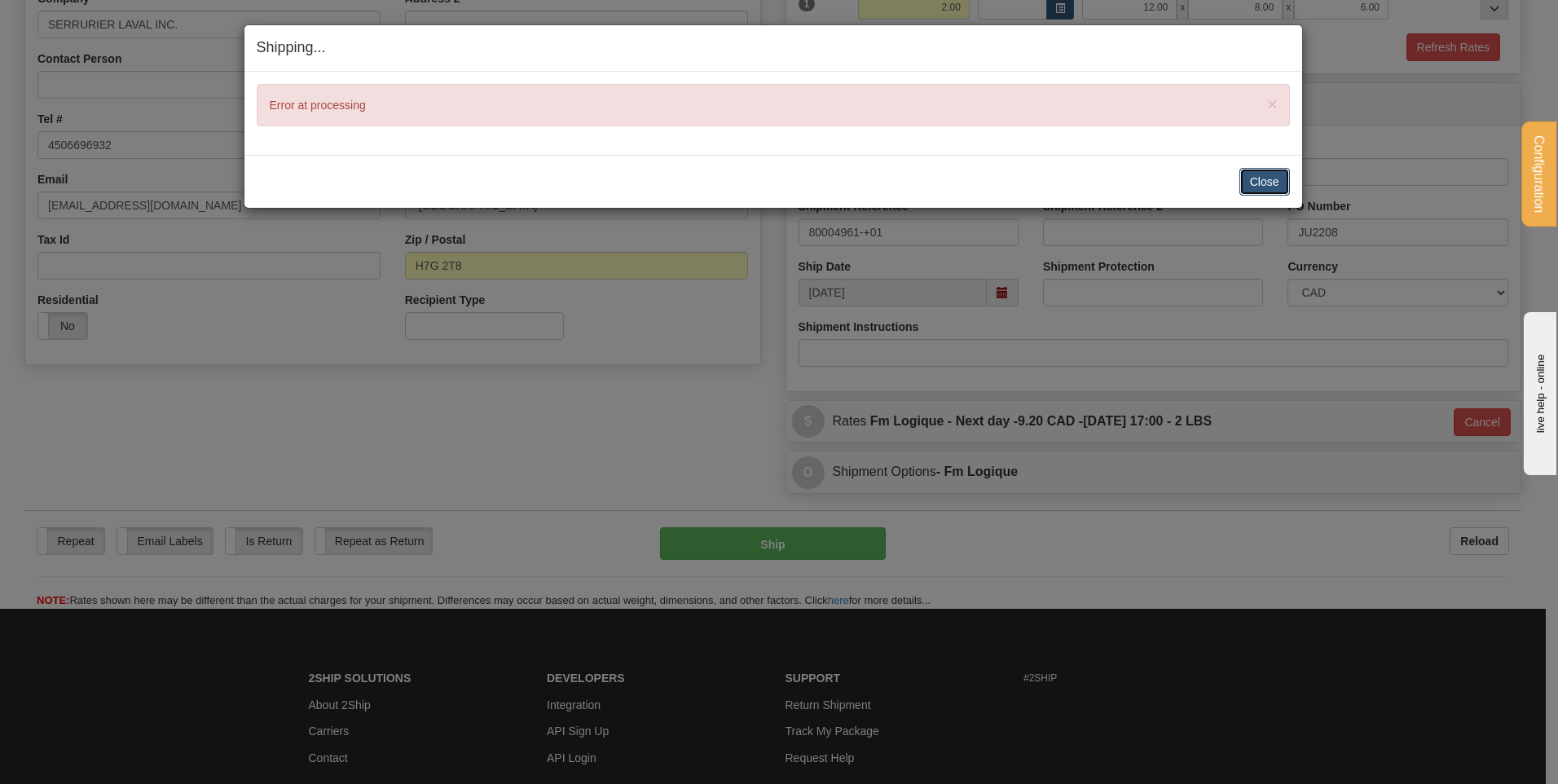
click at [1272, 182] on button "Close" at bounding box center [1265, 182] width 51 height 28
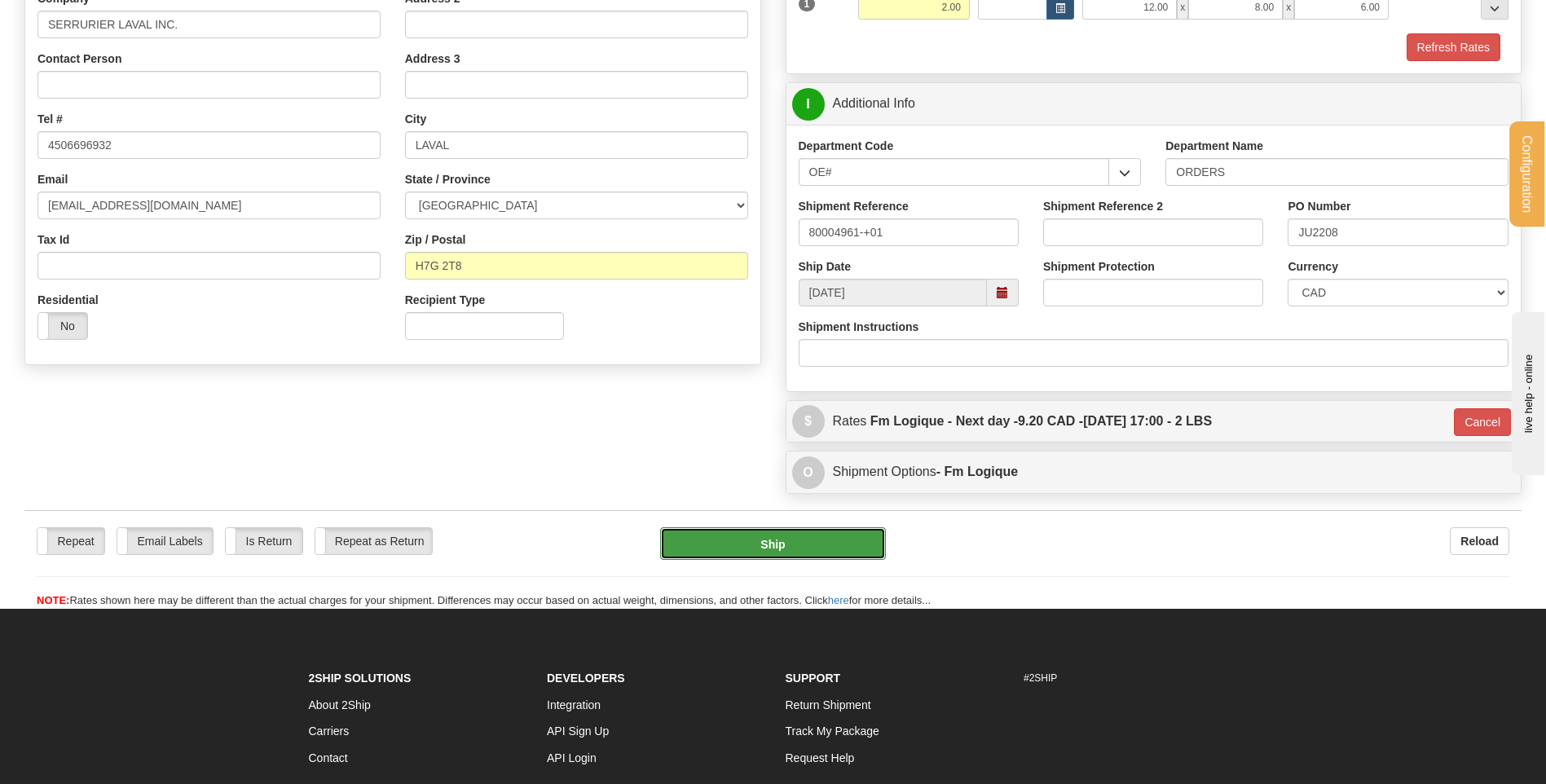
click at [772, 544] on button "Ship" at bounding box center [772, 543] width 224 height 33
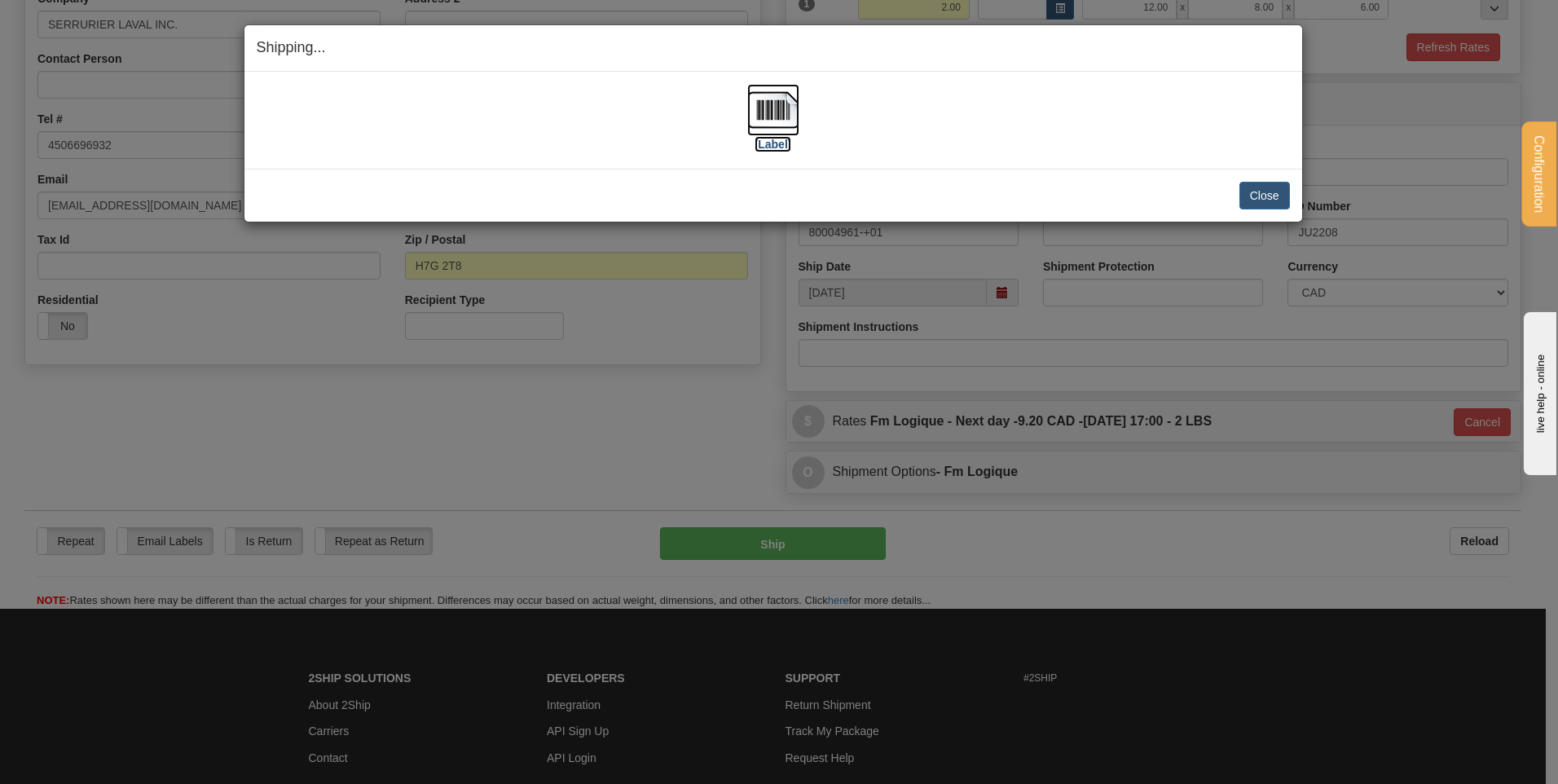
click at [757, 115] on img at bounding box center [774, 110] width 53 height 53
click at [1268, 201] on button "Close" at bounding box center [1265, 196] width 51 height 28
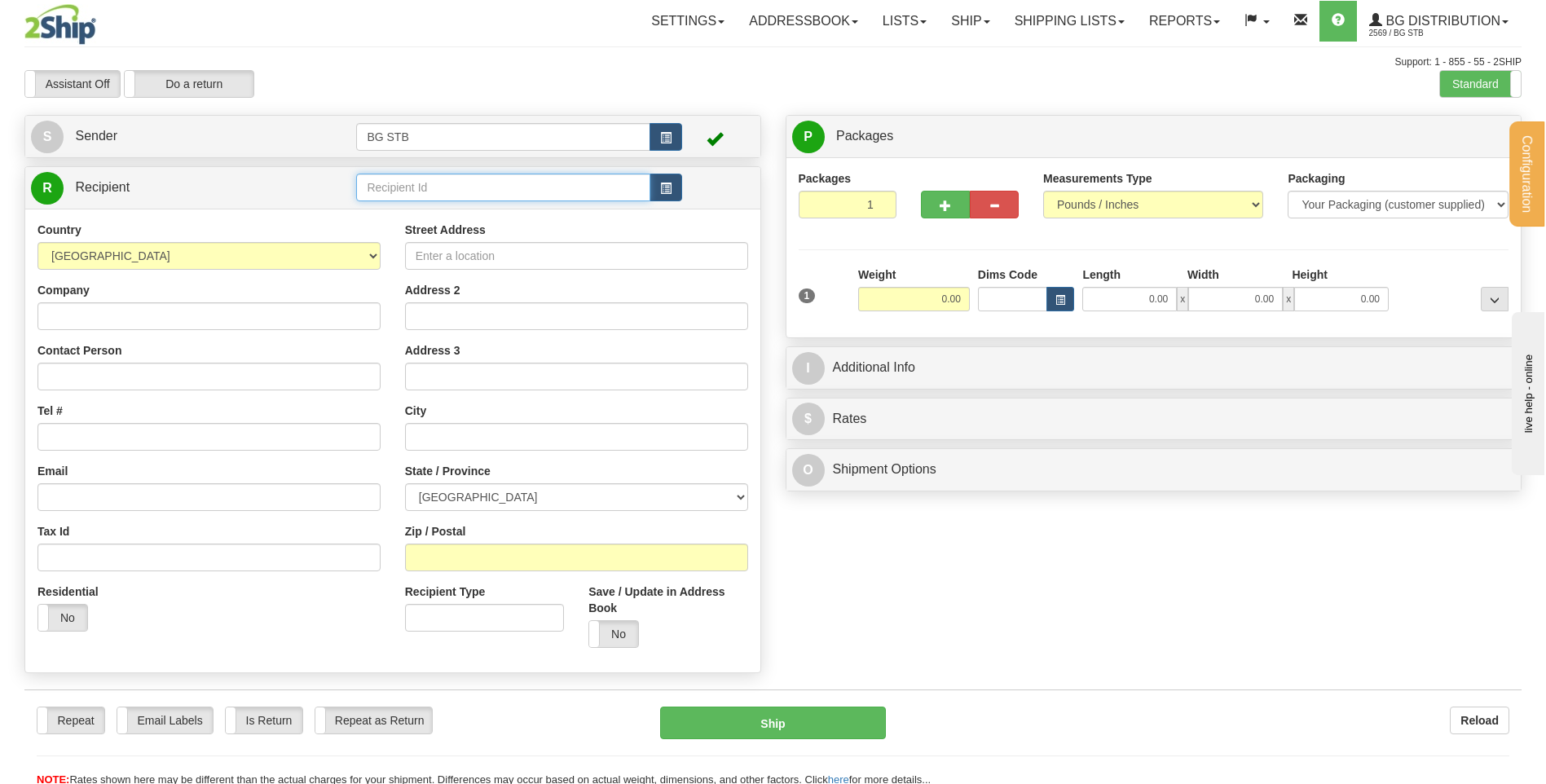
click at [459, 196] on input "text" at bounding box center [502, 188] width 293 height 28
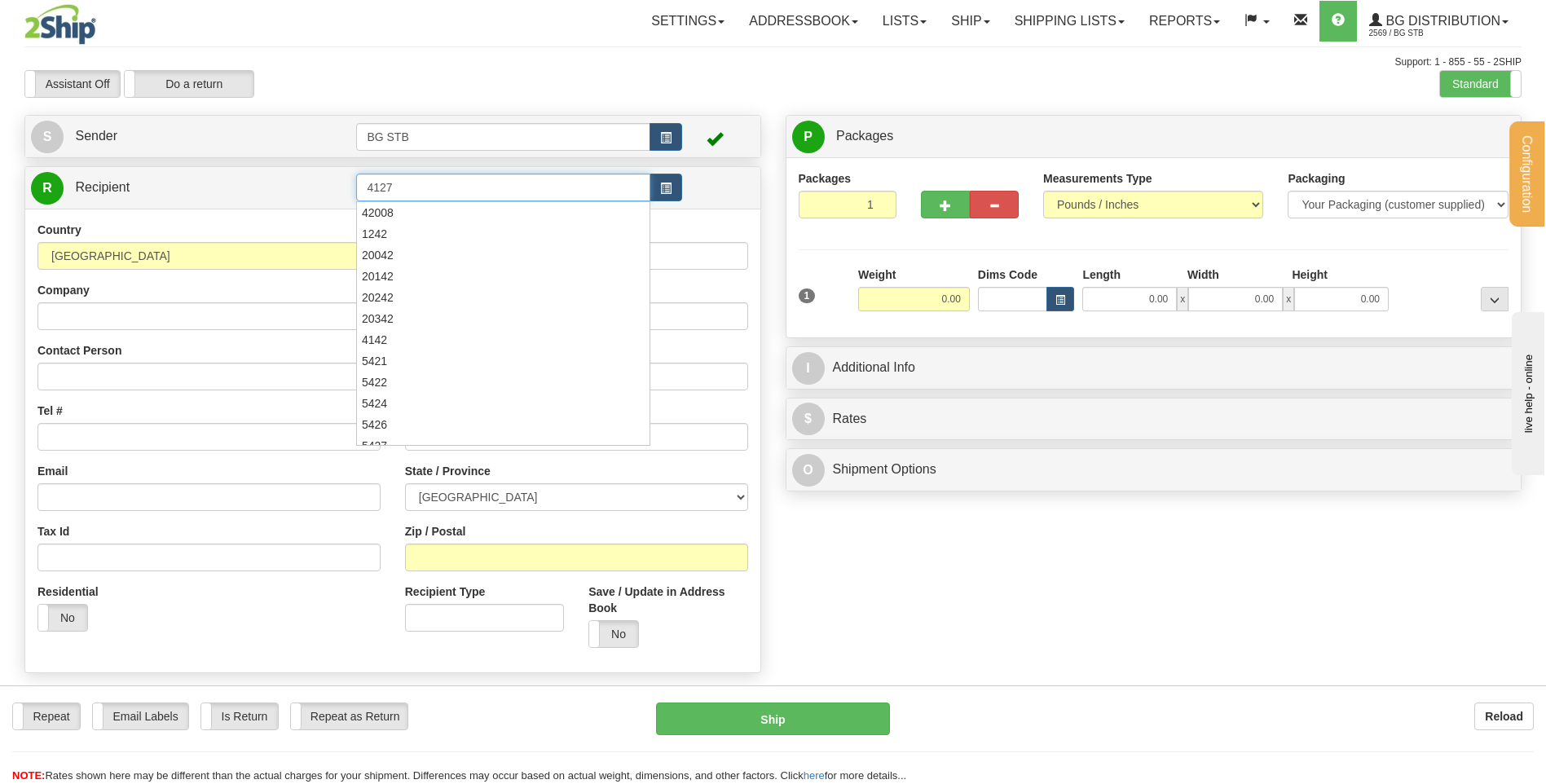
type input "4127"
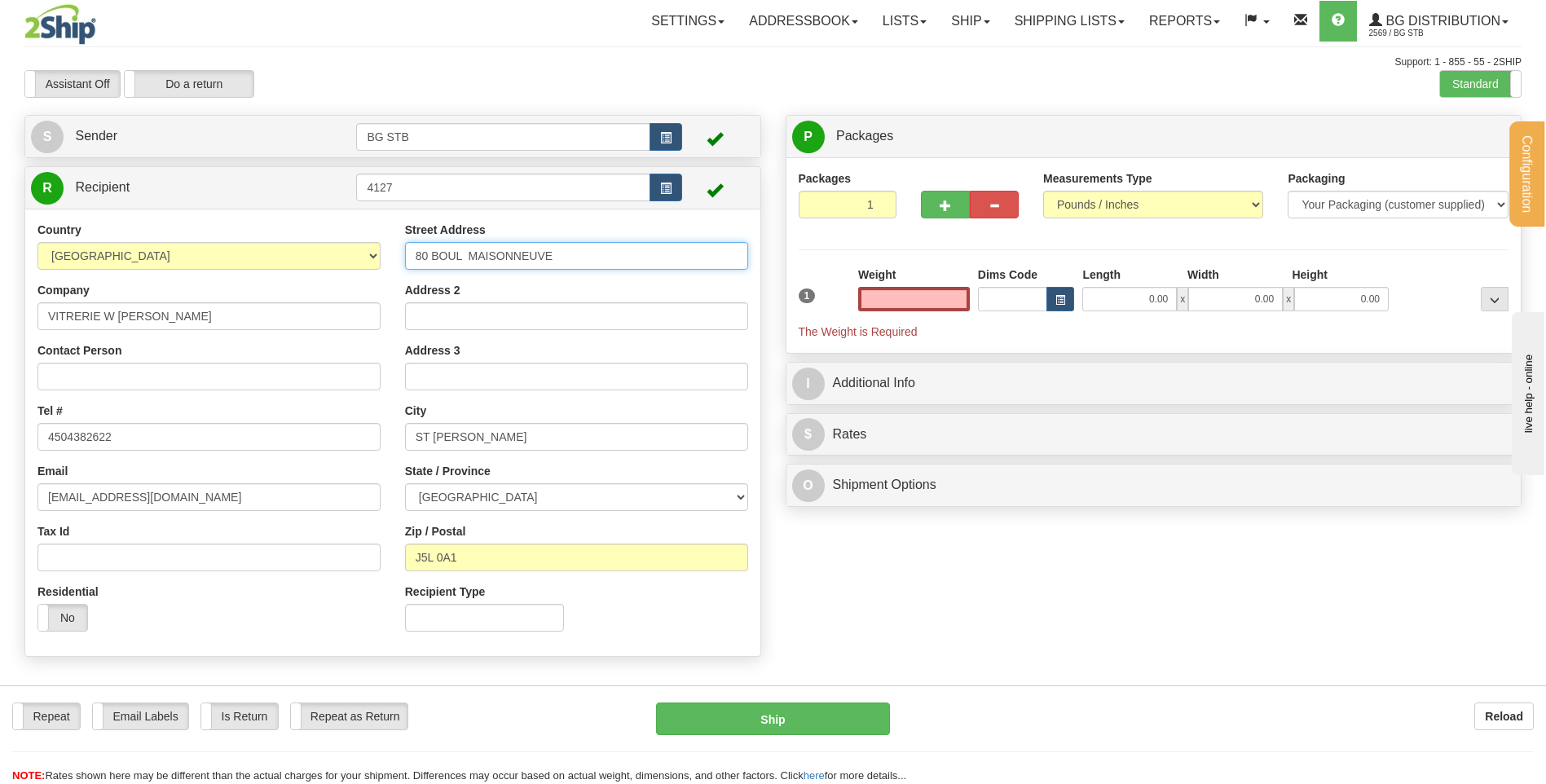
type input "0.00"
click at [589, 253] on input "80 BOUL MAISONNEUVE" at bounding box center [576, 256] width 343 height 28
click at [554, 282] on div "Address 2" at bounding box center [576, 305] width 343 height 48
click at [922, 302] on input "0.00" at bounding box center [914, 299] width 112 height 24
type input "11.65"
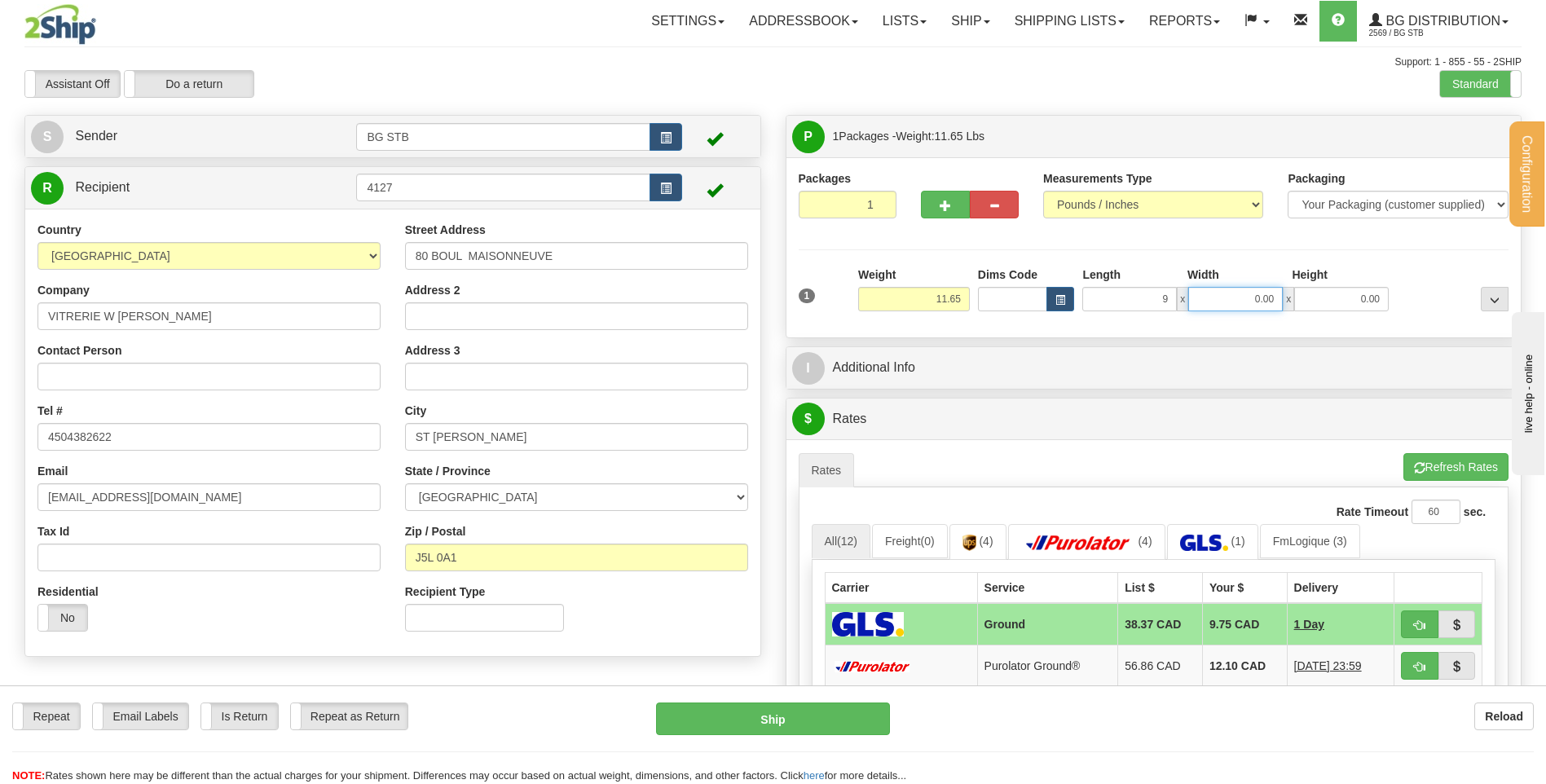
type input "9.00"
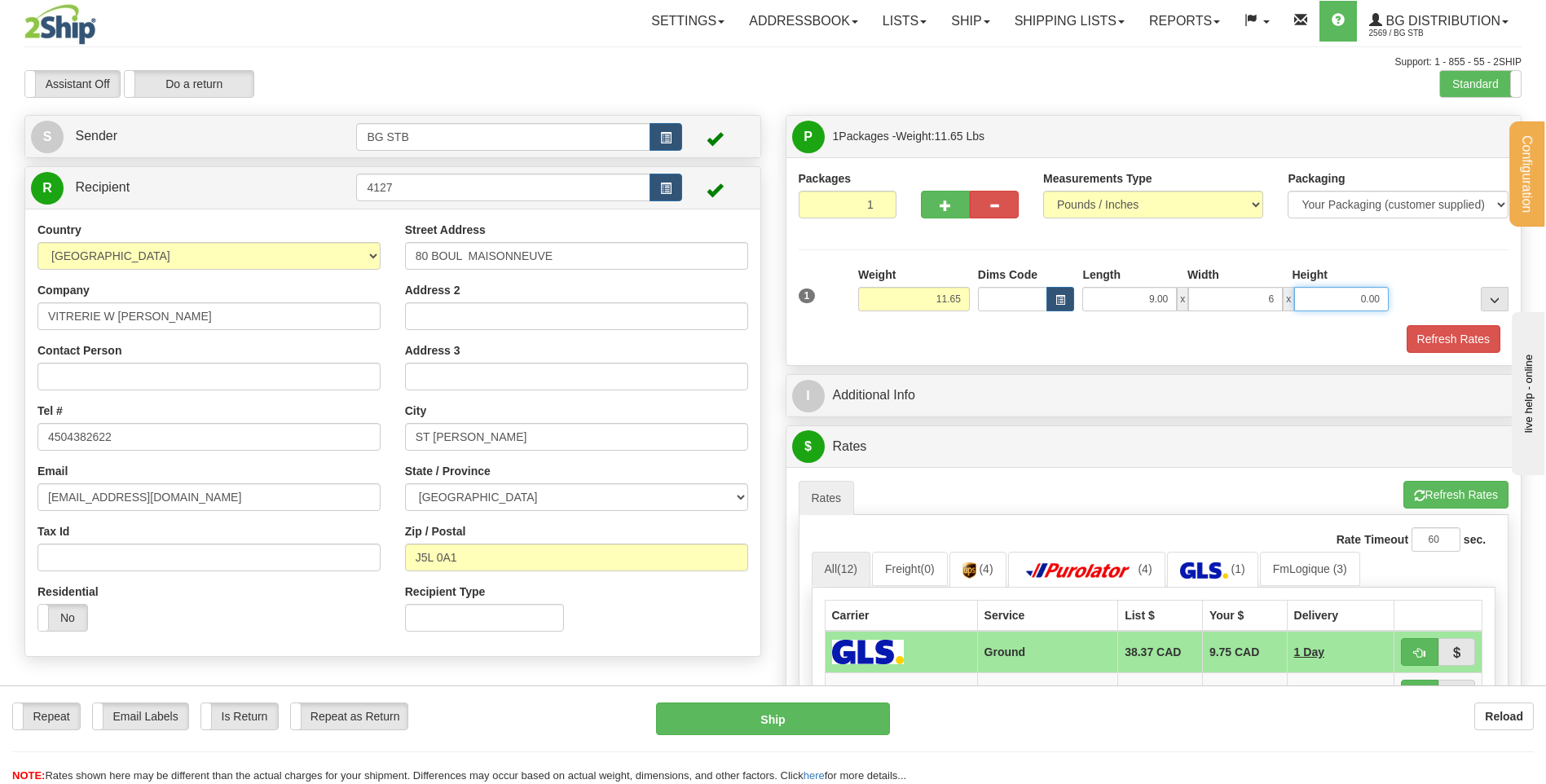
type input "6.00"
type input "15.00"
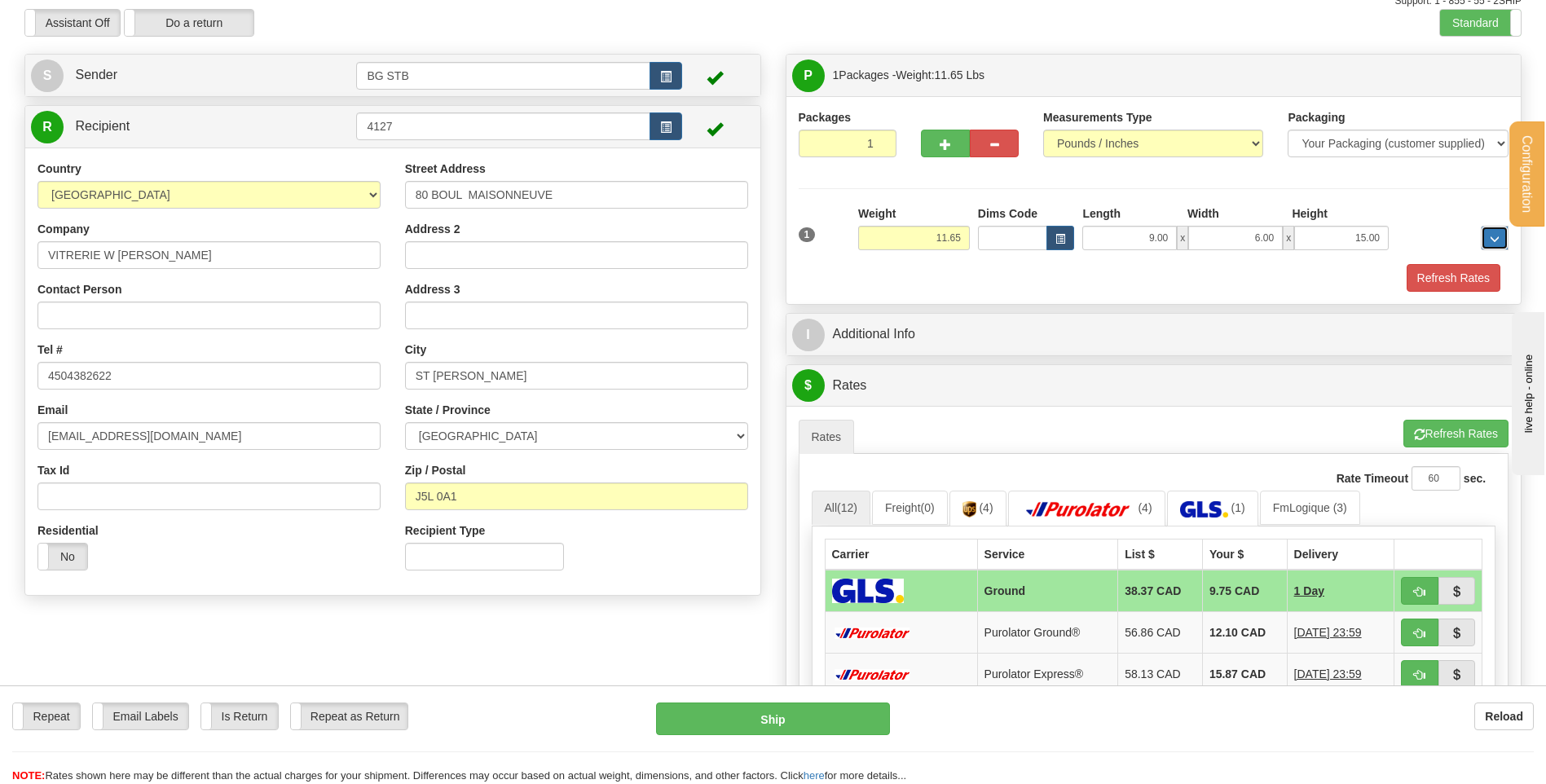
scroll to position [163, 0]
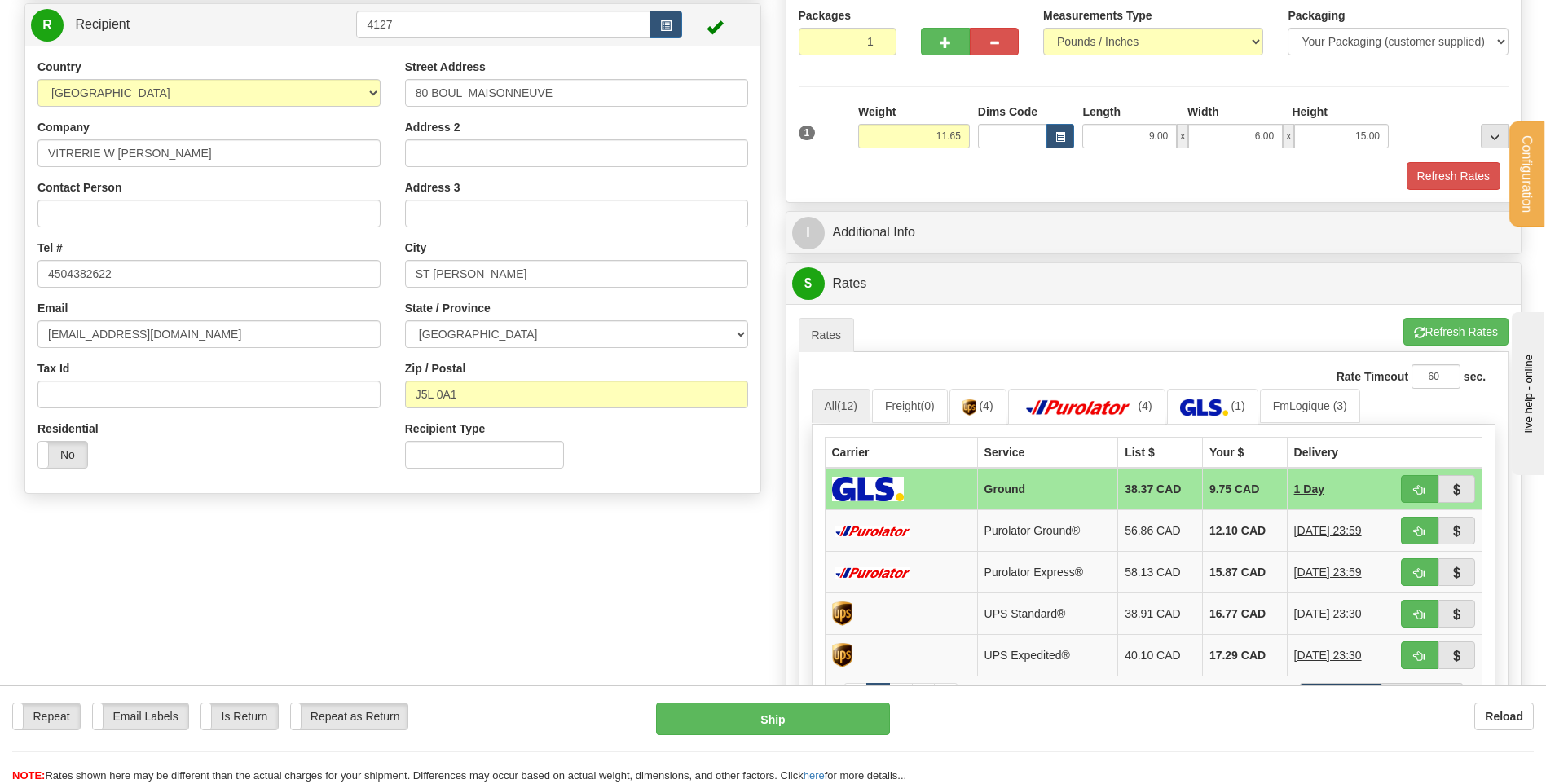
click at [889, 254] on div "I Additional Info" at bounding box center [1154, 233] width 736 height 43
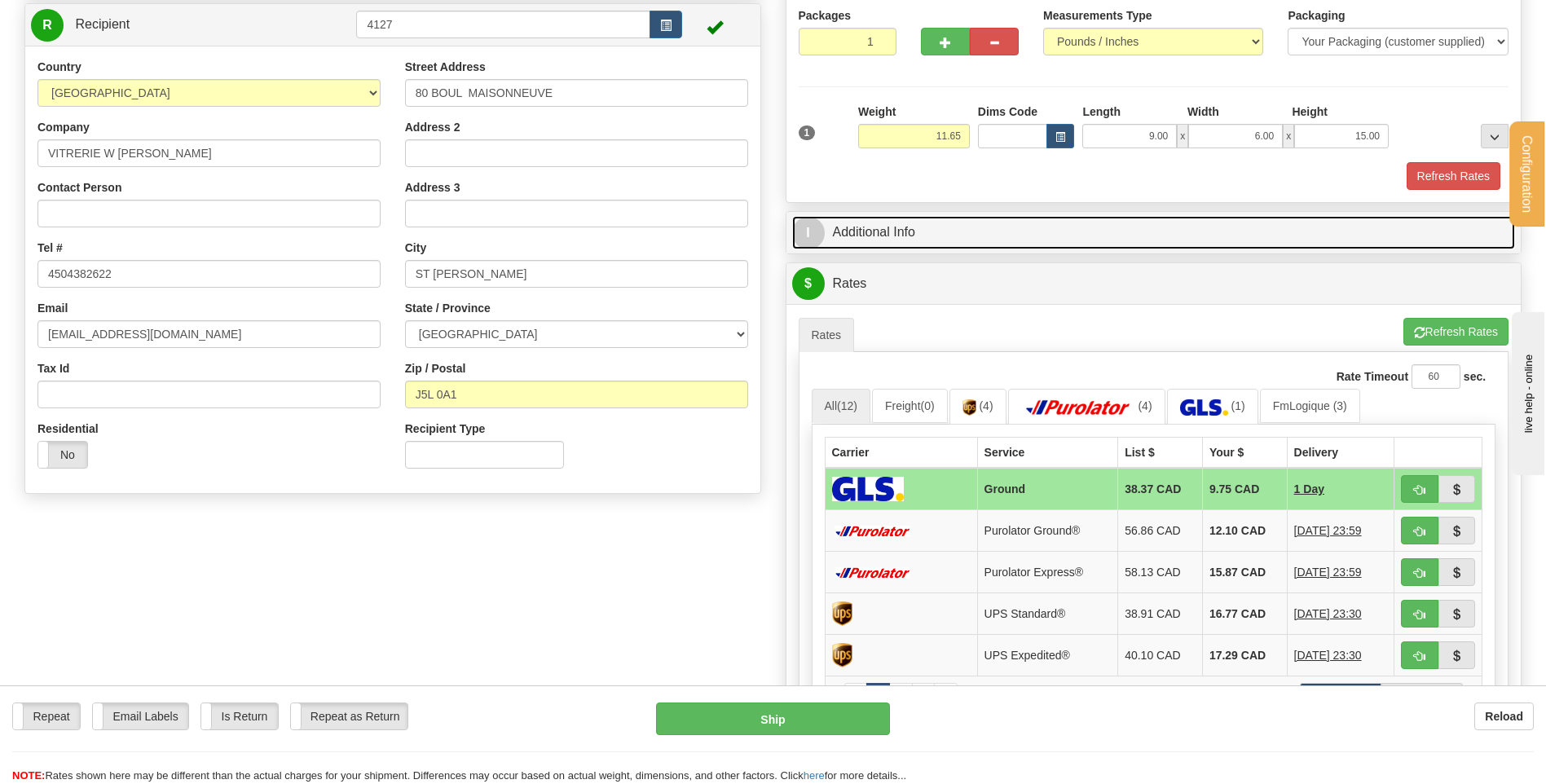
click at [890, 240] on link "I Additional Info" at bounding box center [1153, 233] width 724 height 34
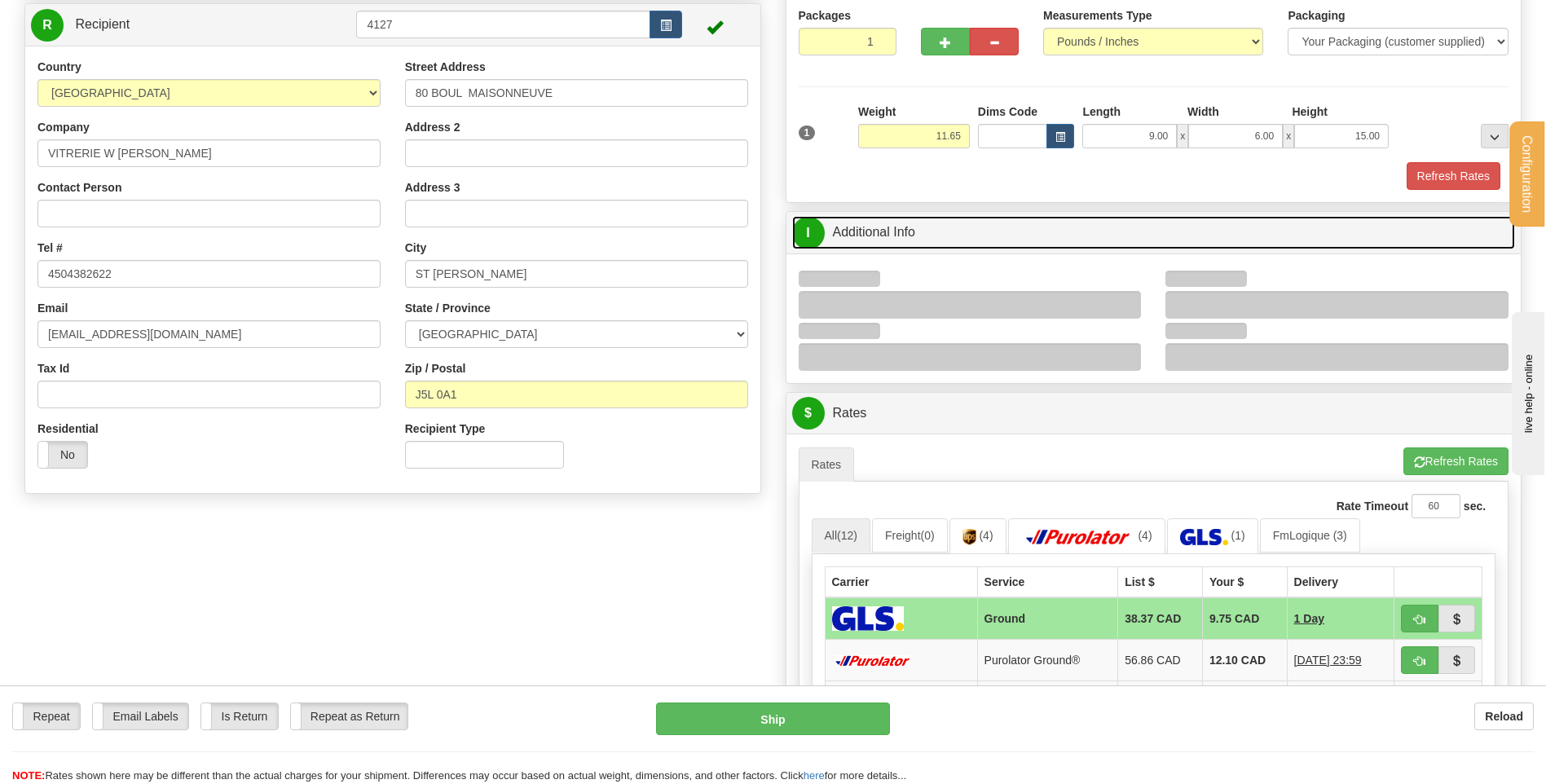
scroll to position [244, 0]
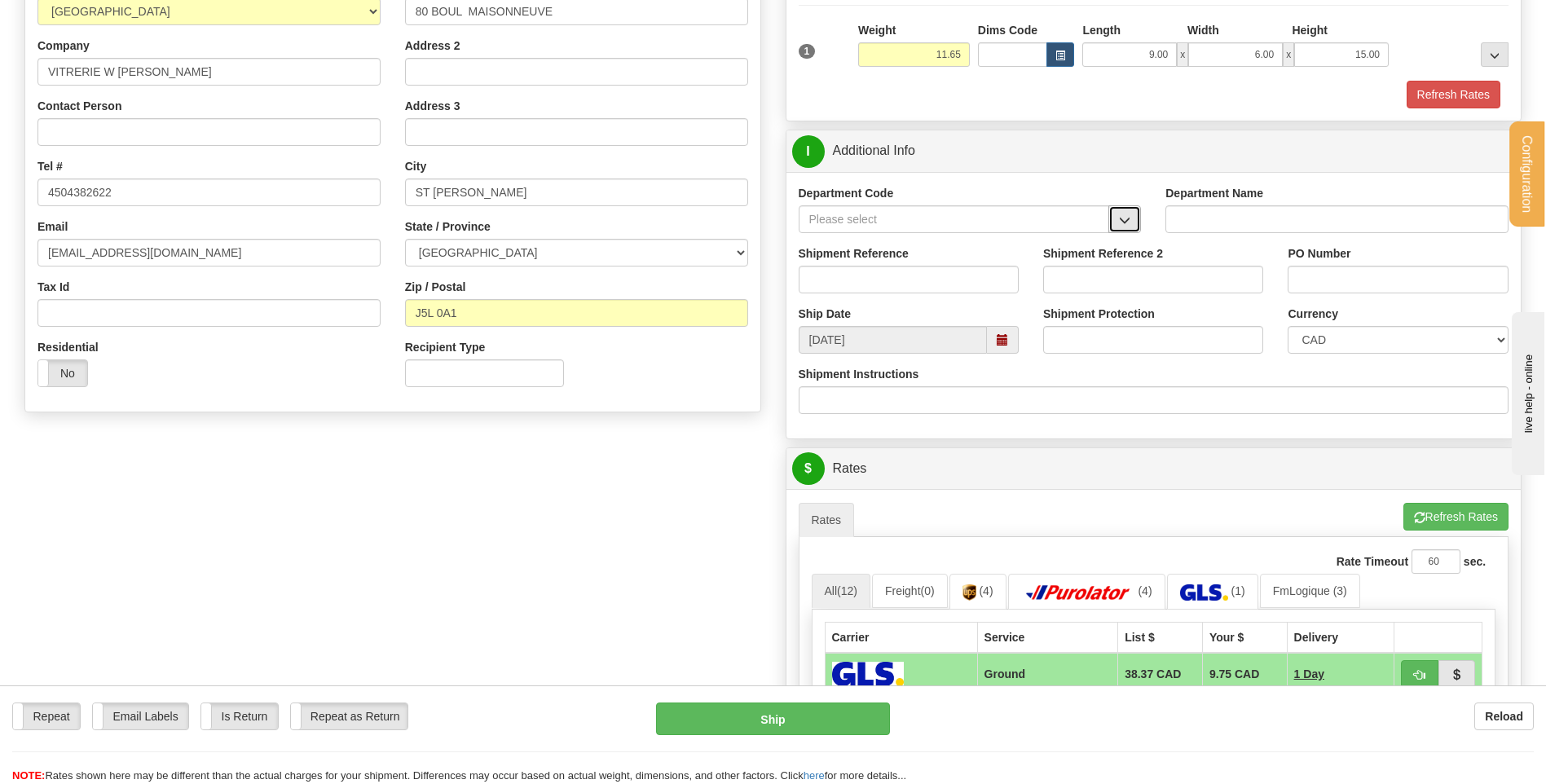
click at [1111, 211] on button "button" at bounding box center [1124, 220] width 33 height 28
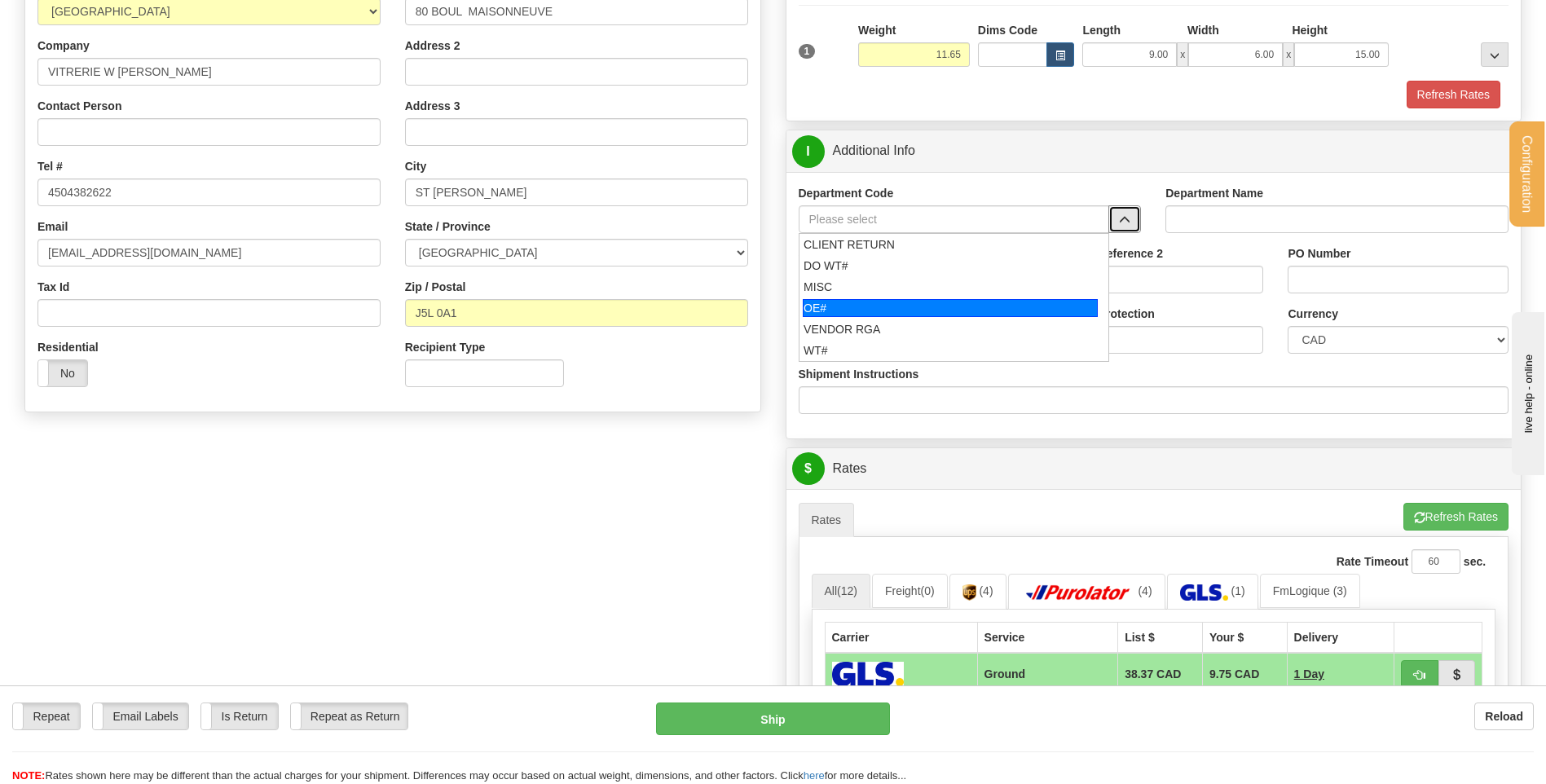
click at [874, 310] on div "OE#" at bounding box center [951, 307] width 295 height 18
type input "OE#"
type input "ORDERS"
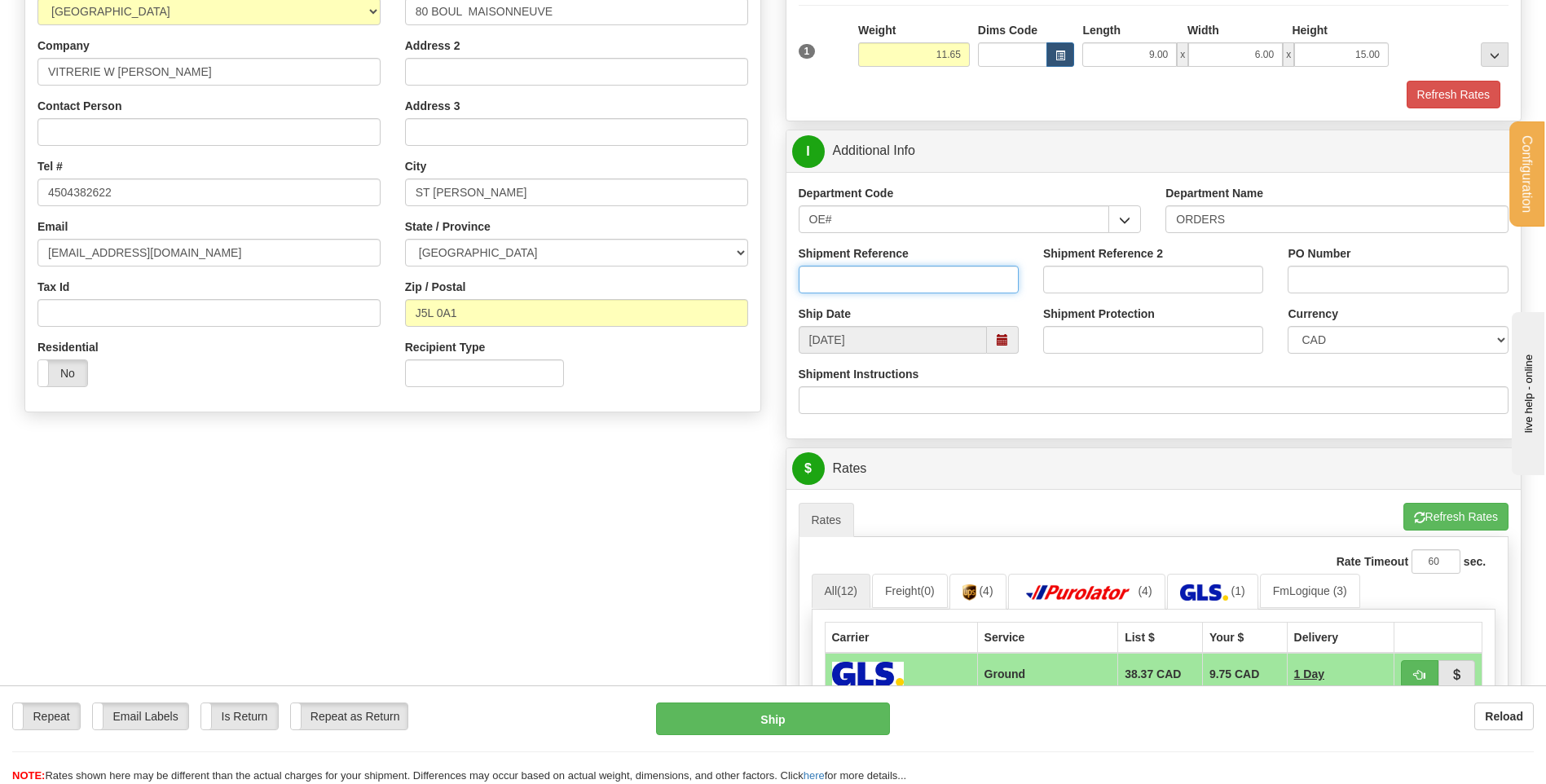
click at [876, 281] on input "Shipment Reference" at bounding box center [908, 280] width 220 height 28
type input "50317594-01"
click at [1304, 277] on input "25-004" at bounding box center [1398, 280] width 220 height 28
click at [1299, 281] on input "25-004" at bounding box center [1398, 280] width 220 height 28
click at [1386, 278] on input "P25-004" at bounding box center [1398, 280] width 220 height 28
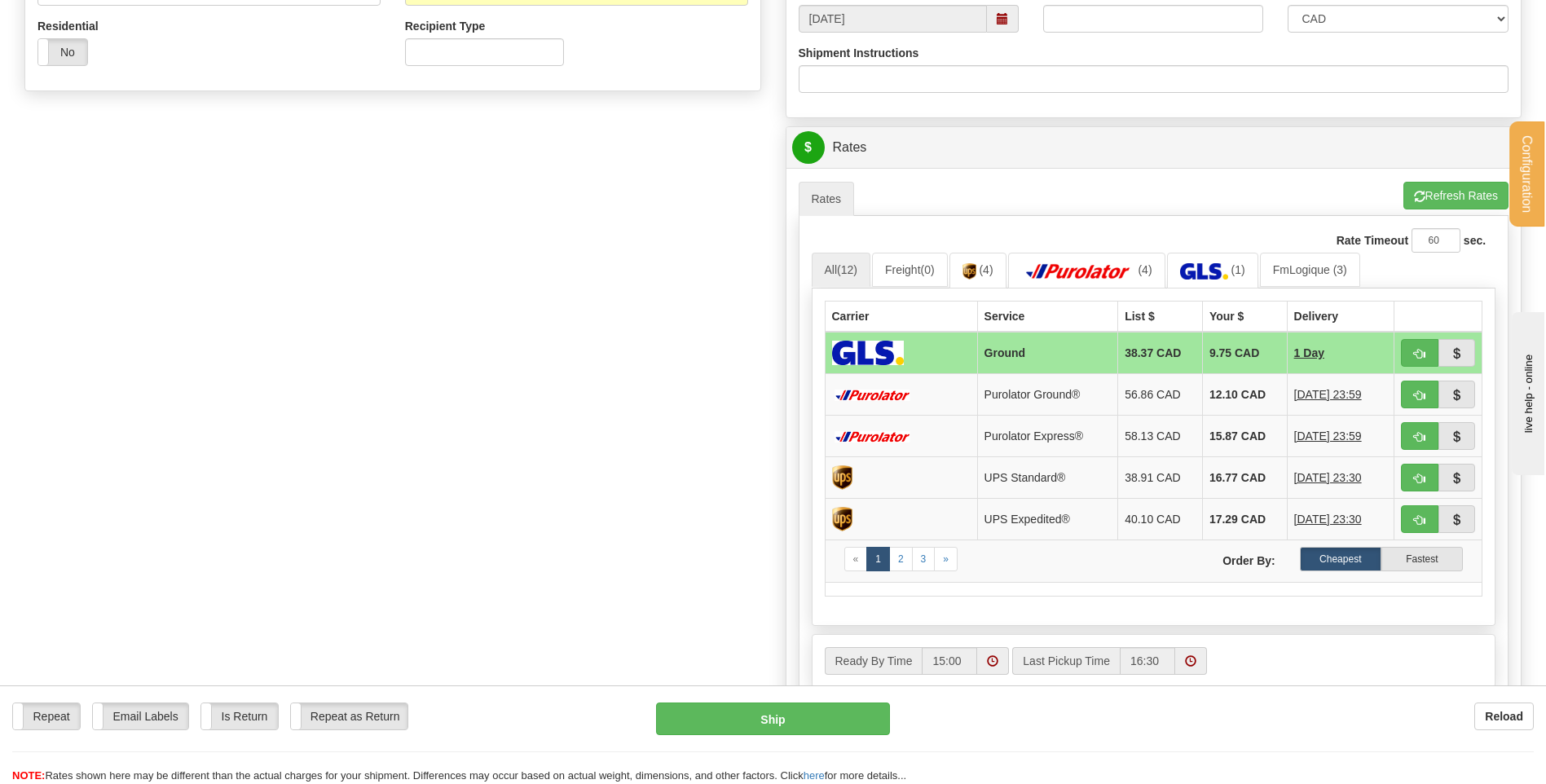
scroll to position [570, 0]
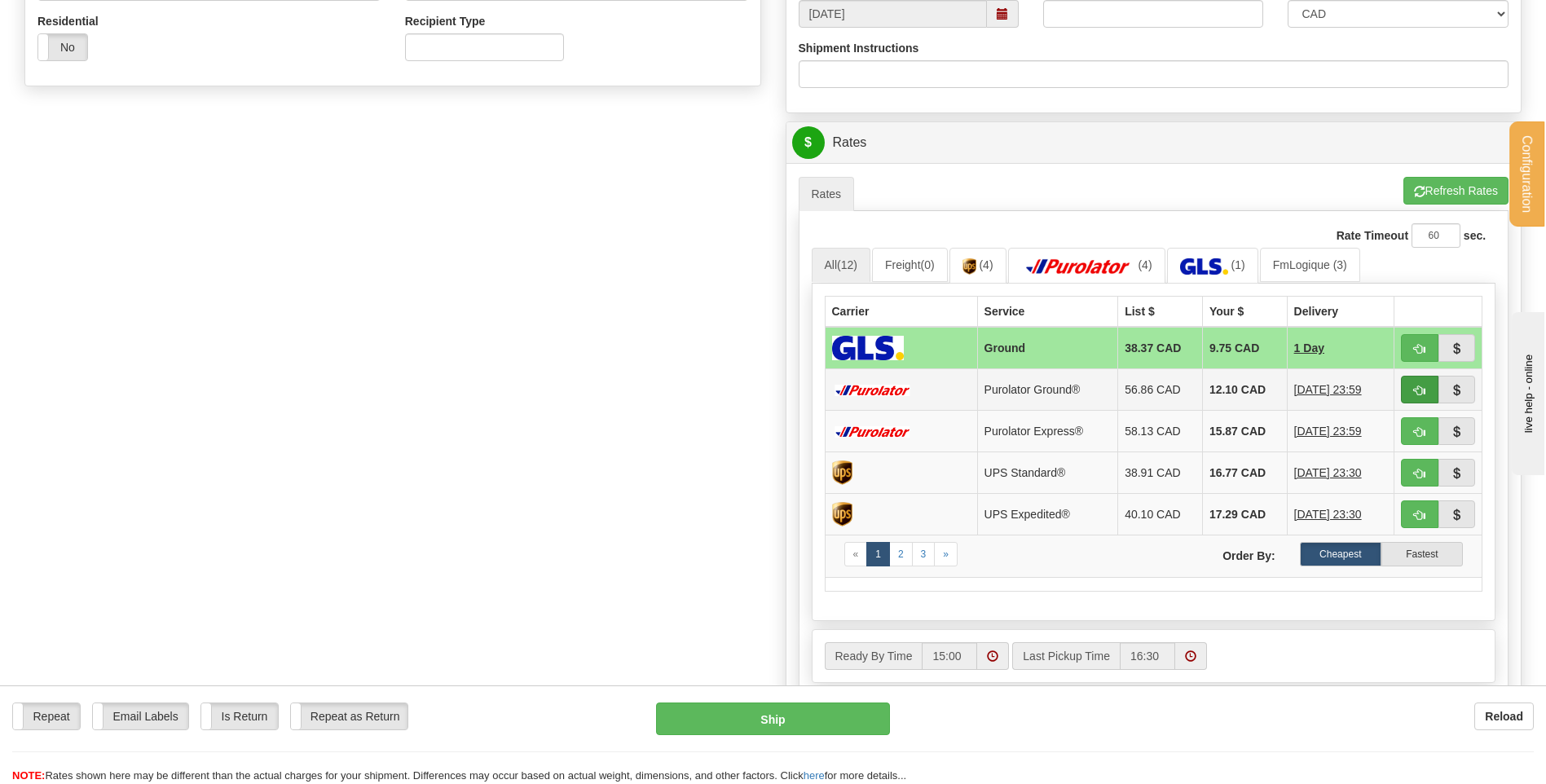
type input "P25-00427 ISP/PCVRU"
click at [1402, 390] on button "button" at bounding box center [1420, 390] width 38 height 28
type input "260"
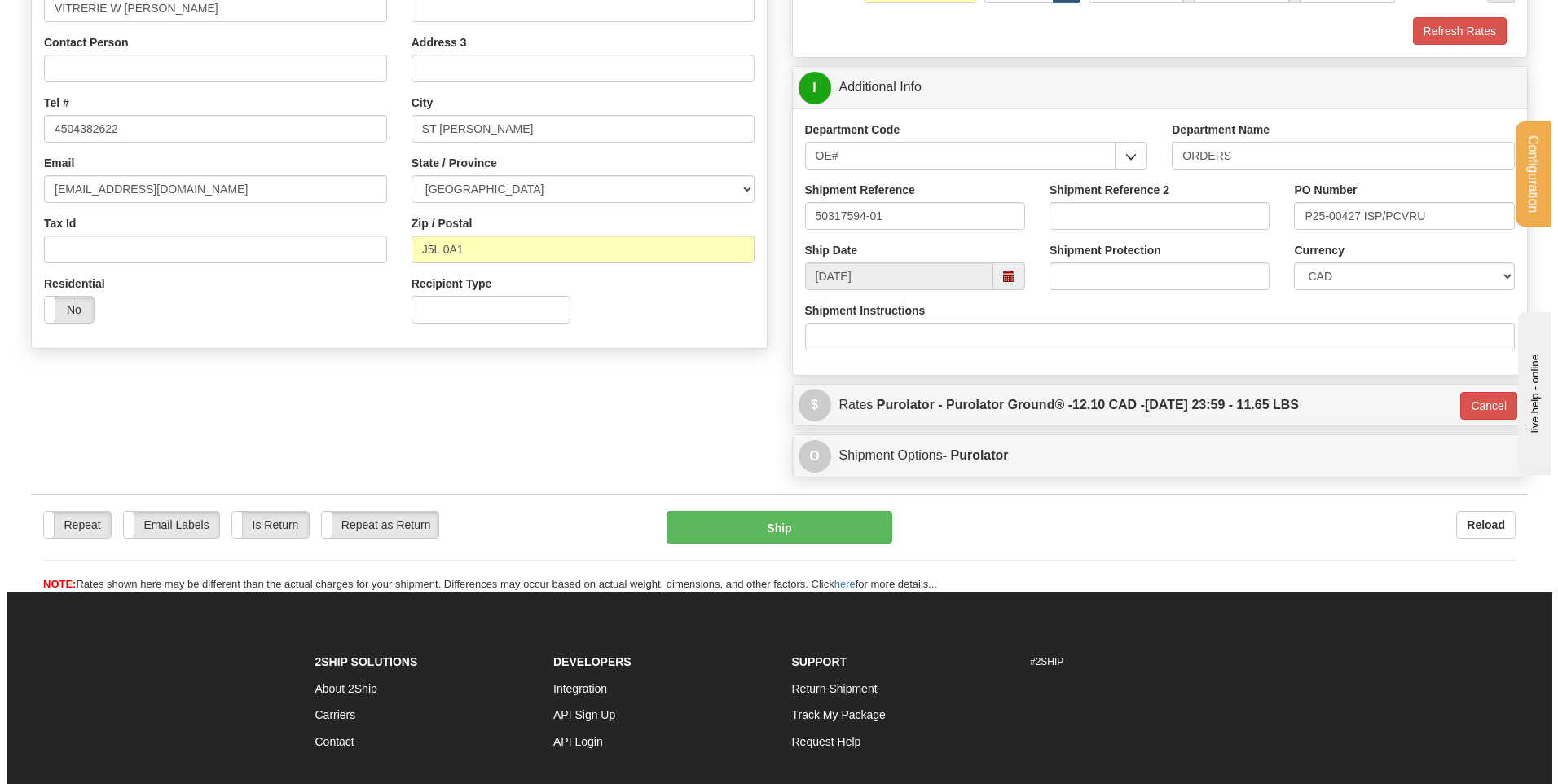
scroll to position [304, 0]
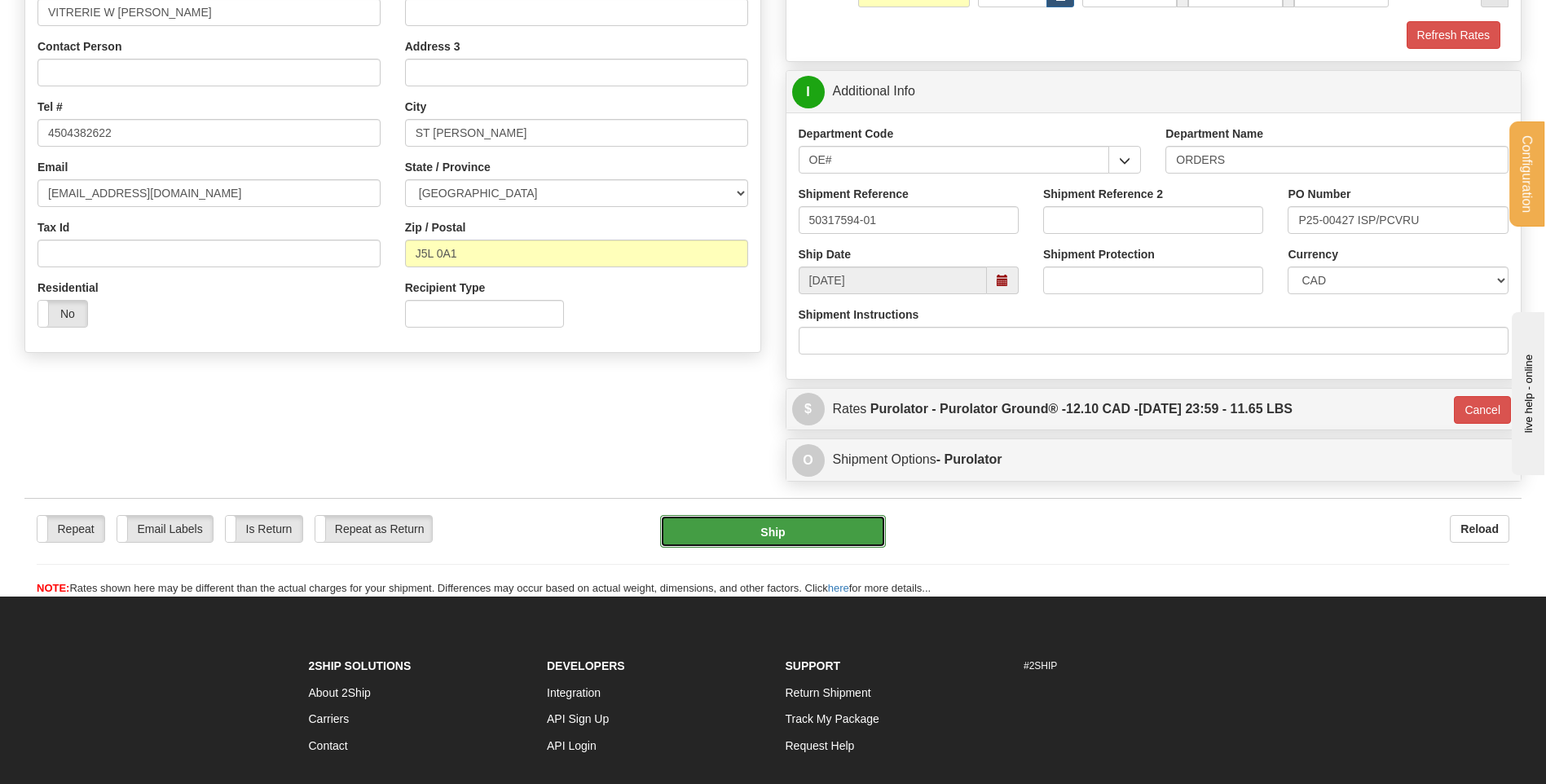
click at [740, 531] on button "Ship" at bounding box center [772, 530] width 224 height 33
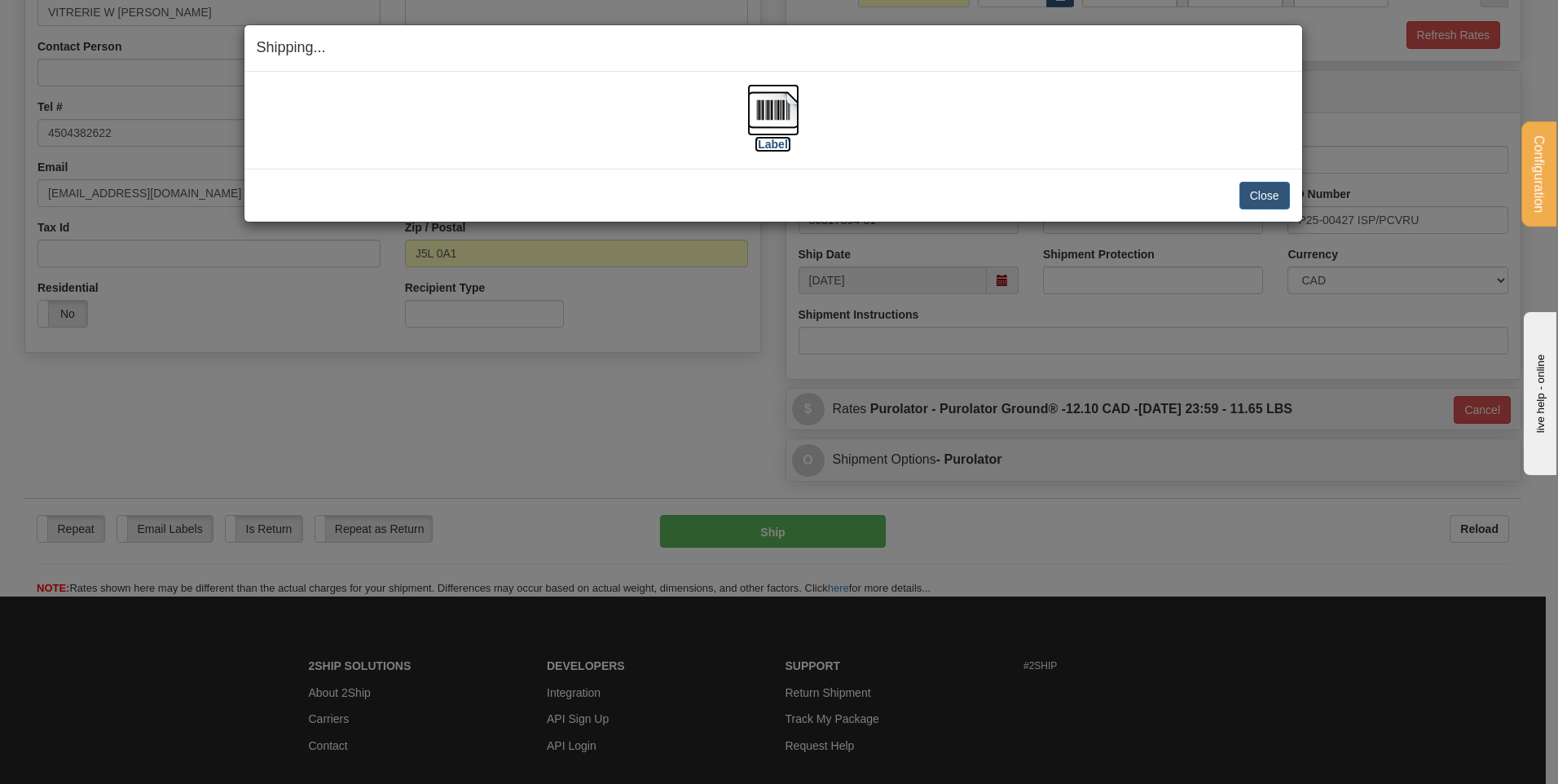
click at [779, 105] on img at bounding box center [774, 110] width 53 height 53
drag, startPoint x: 1271, startPoint y: 195, endPoint x: 336, endPoint y: 174, distance: 935.2
click at [1269, 195] on button "Close" at bounding box center [1265, 196] width 51 height 28
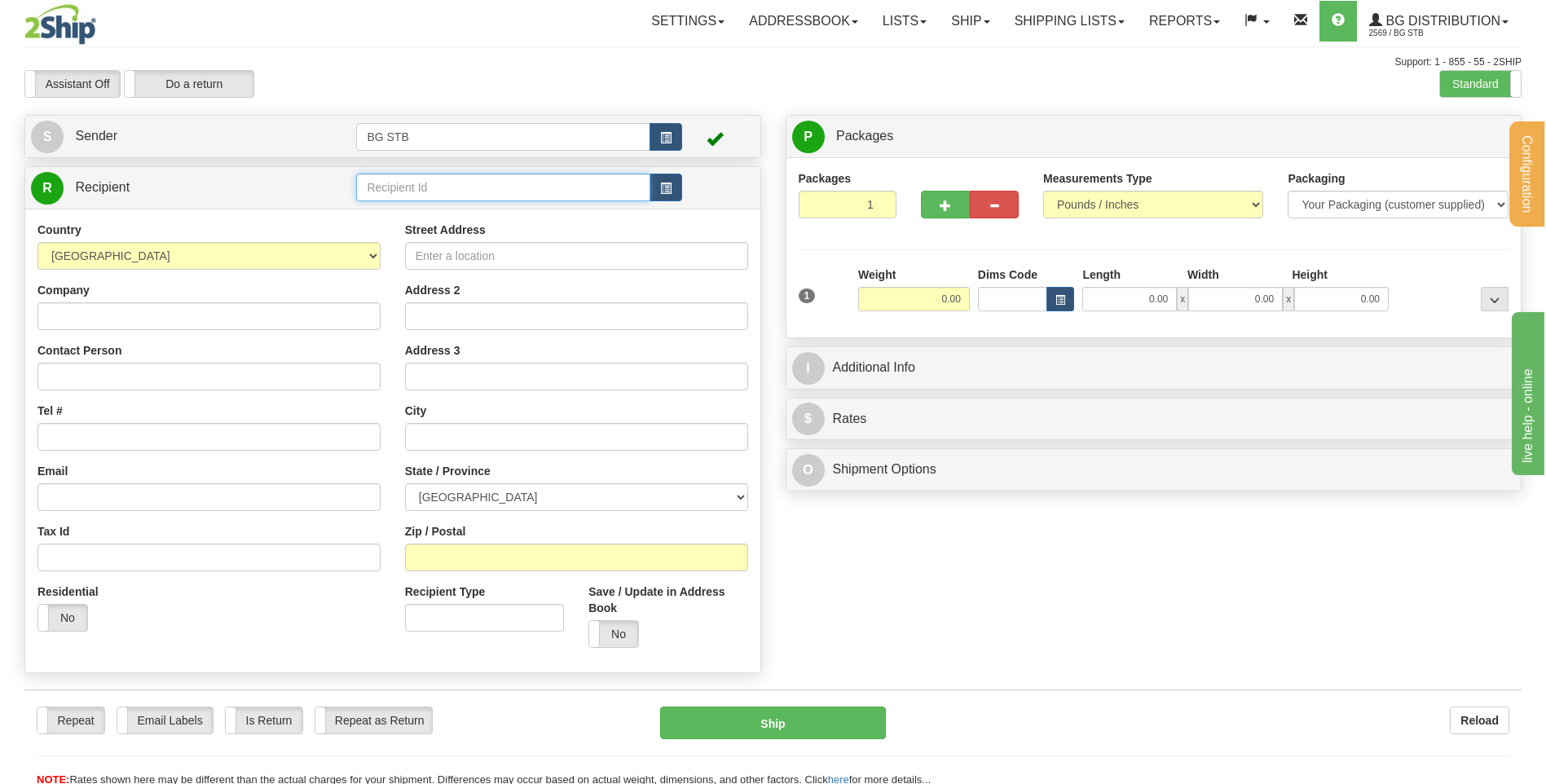
click at [405, 193] on input "text" at bounding box center [502, 188] width 293 height 28
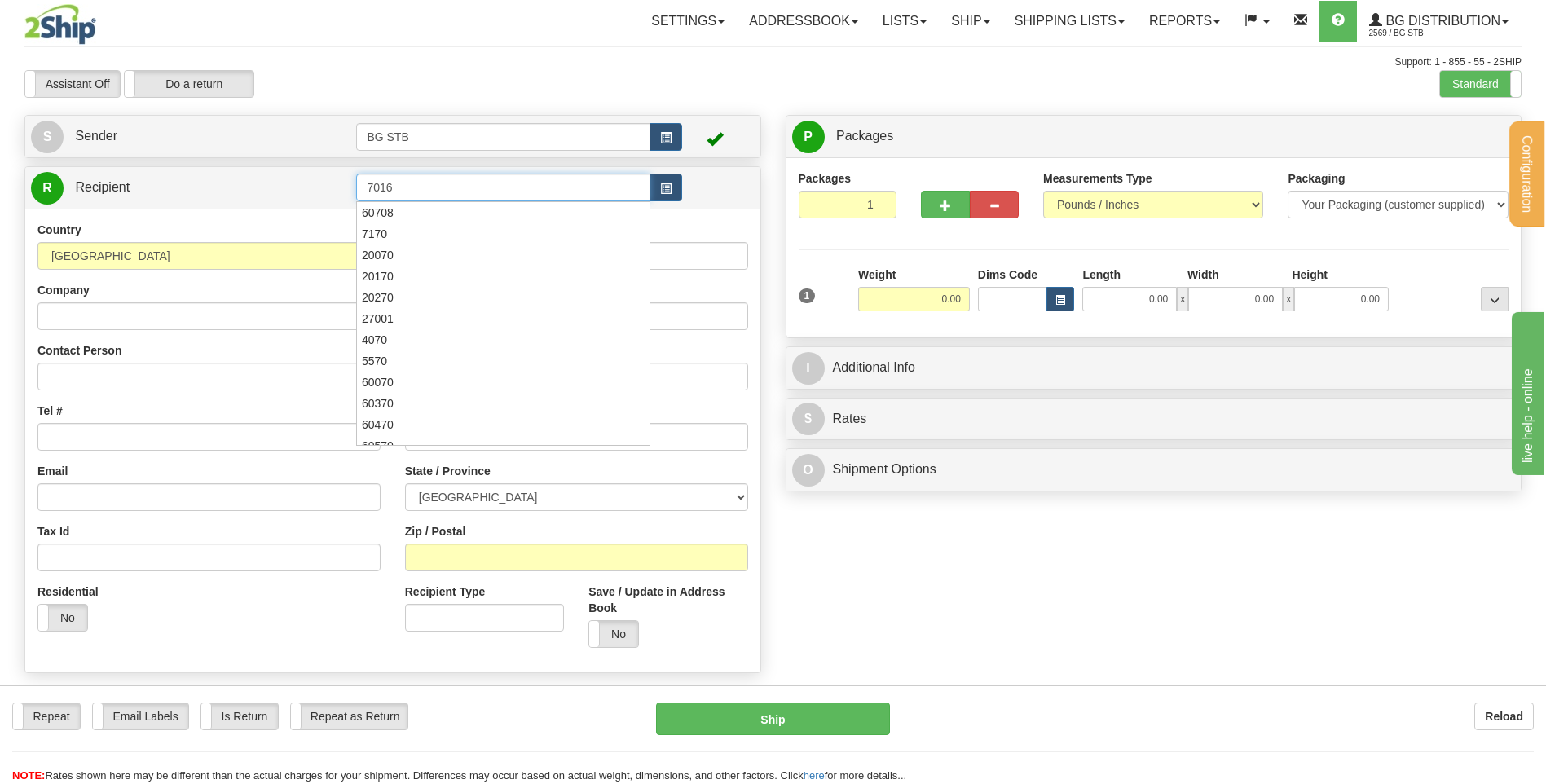
type input "7016"
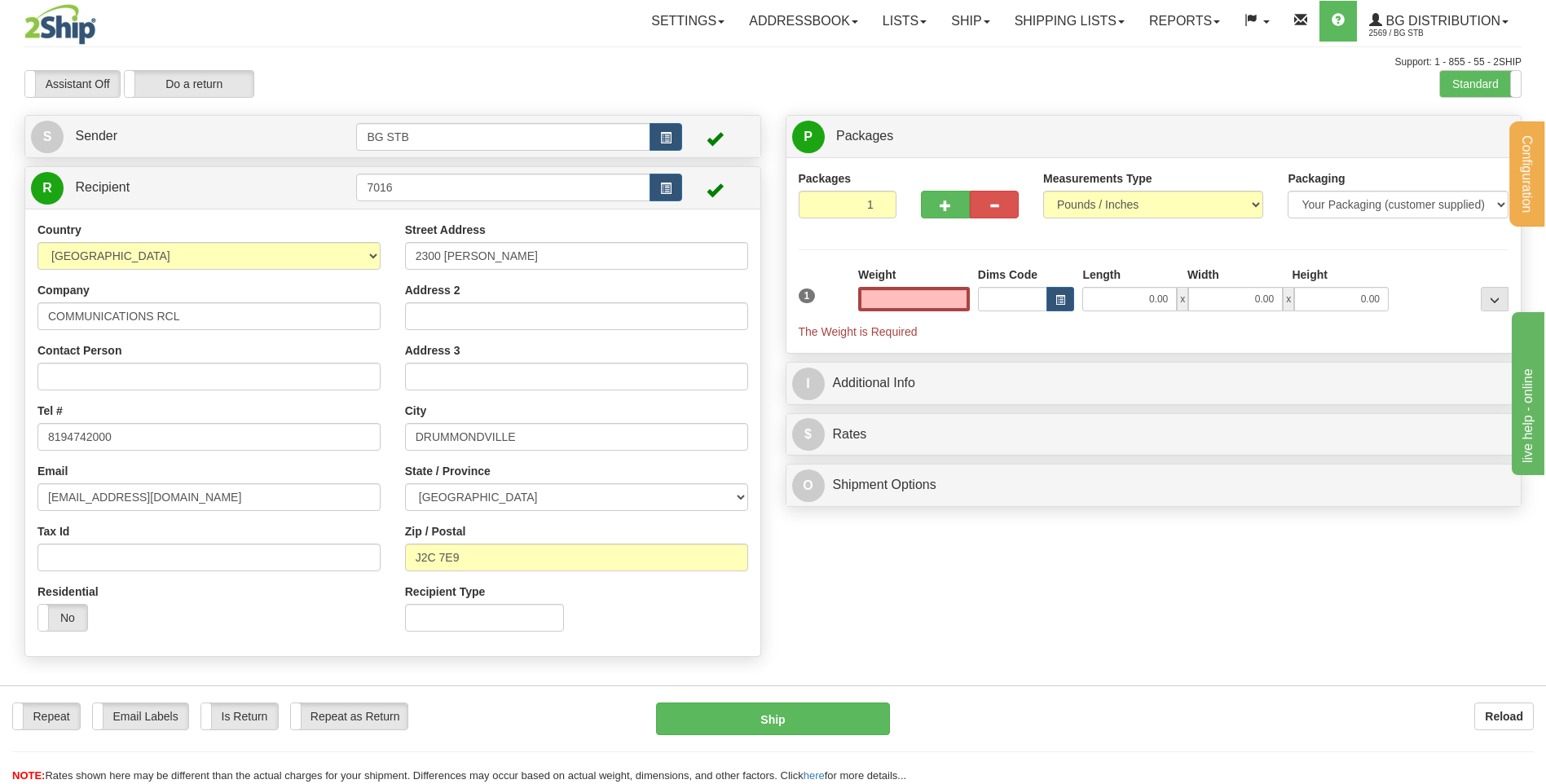
type input "0.00"
click at [895, 312] on div "Weight 0.00" at bounding box center [914, 295] width 120 height 57
click at [897, 304] on input "0.00" at bounding box center [914, 299] width 112 height 24
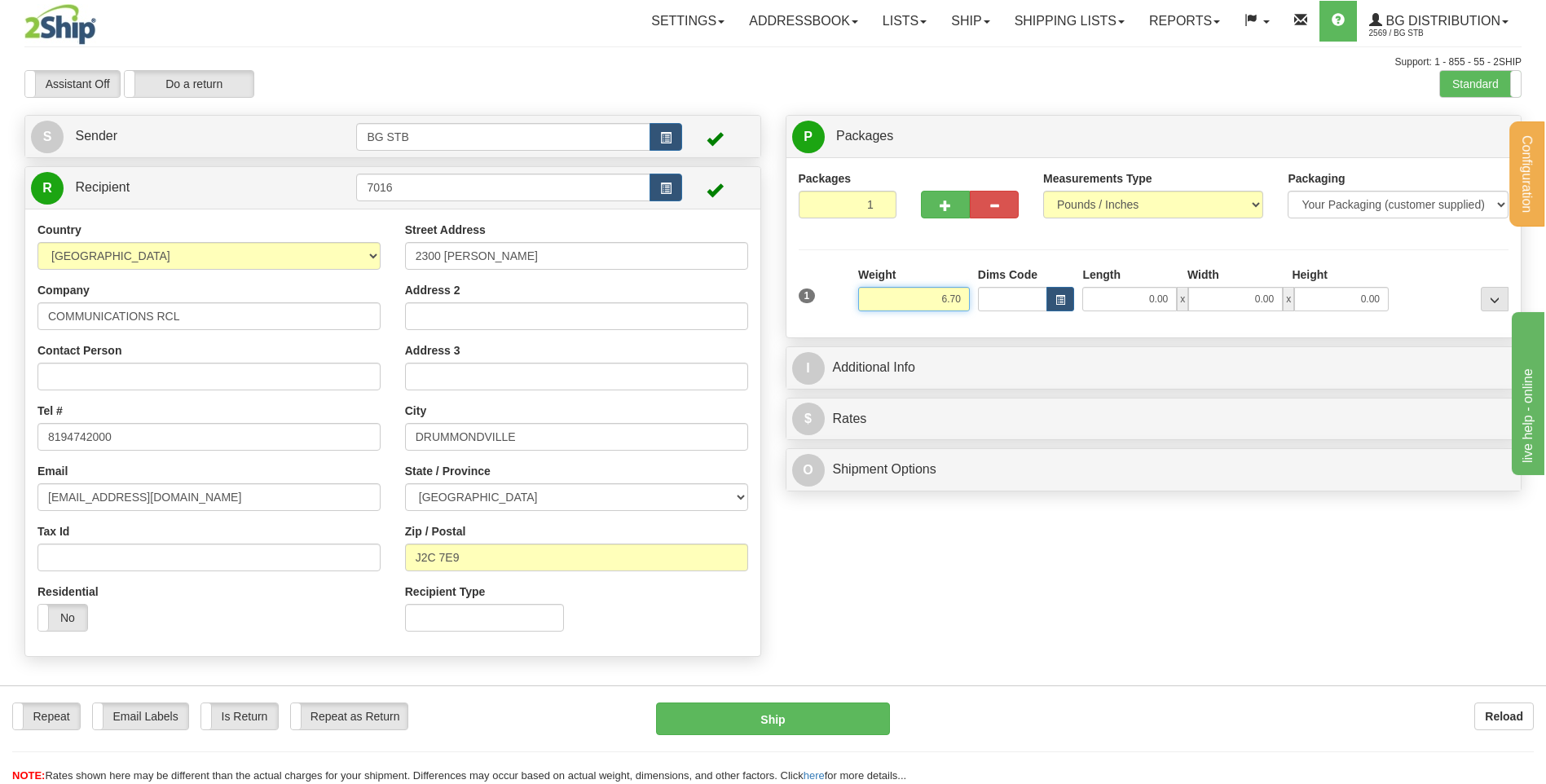
type input "6.70"
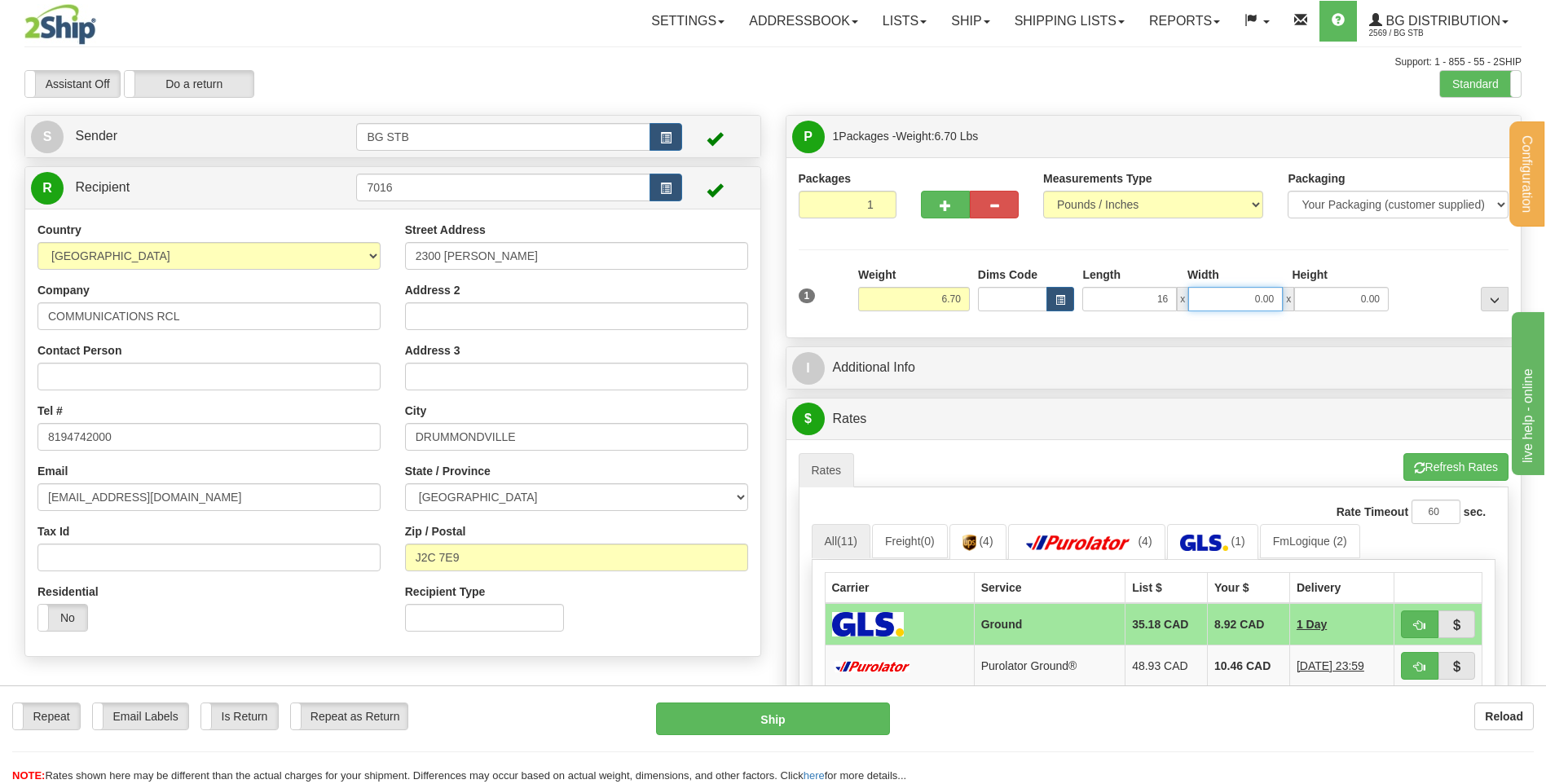
type input "16.00"
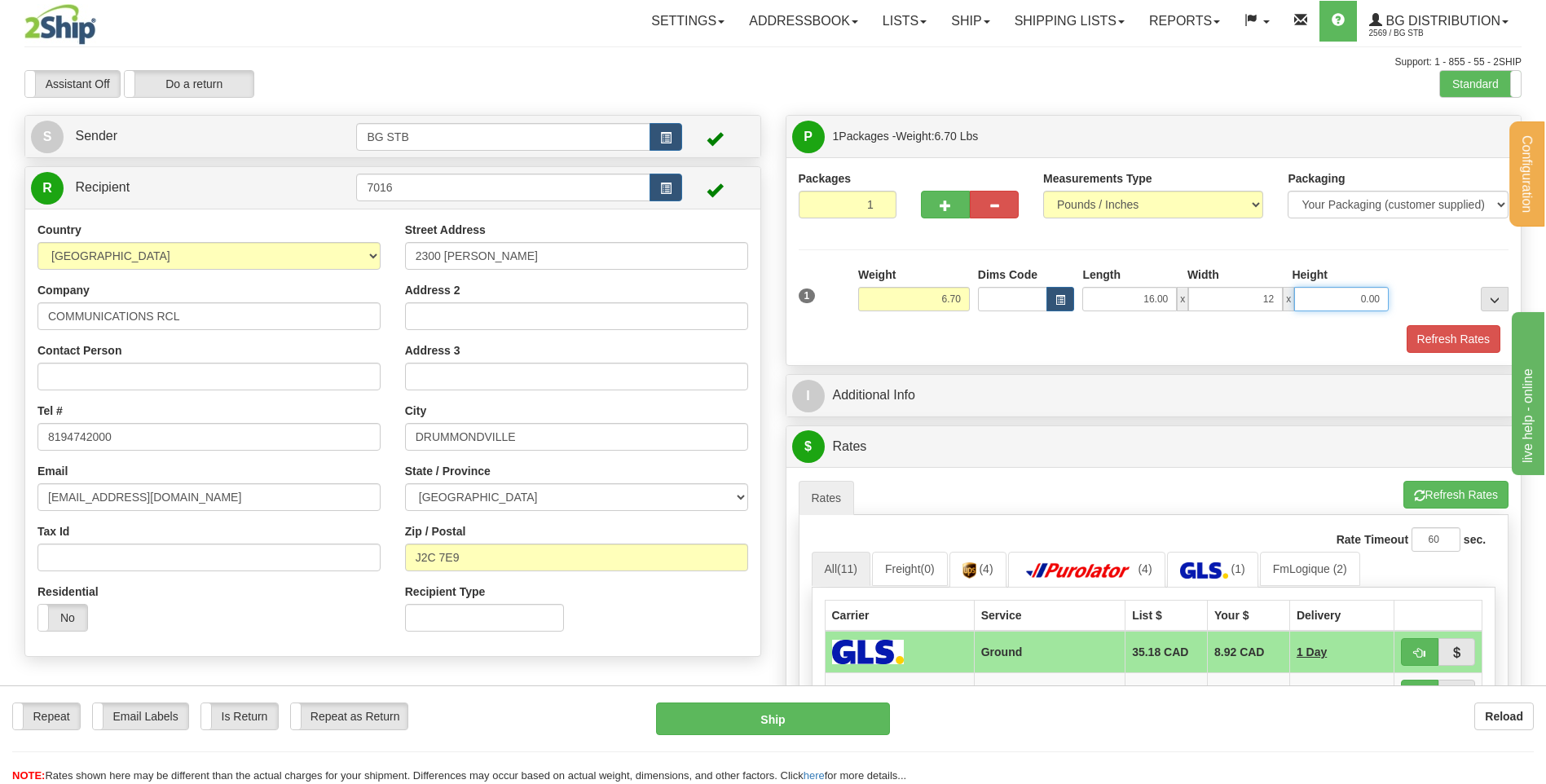
type input "12.00"
type input "7.00"
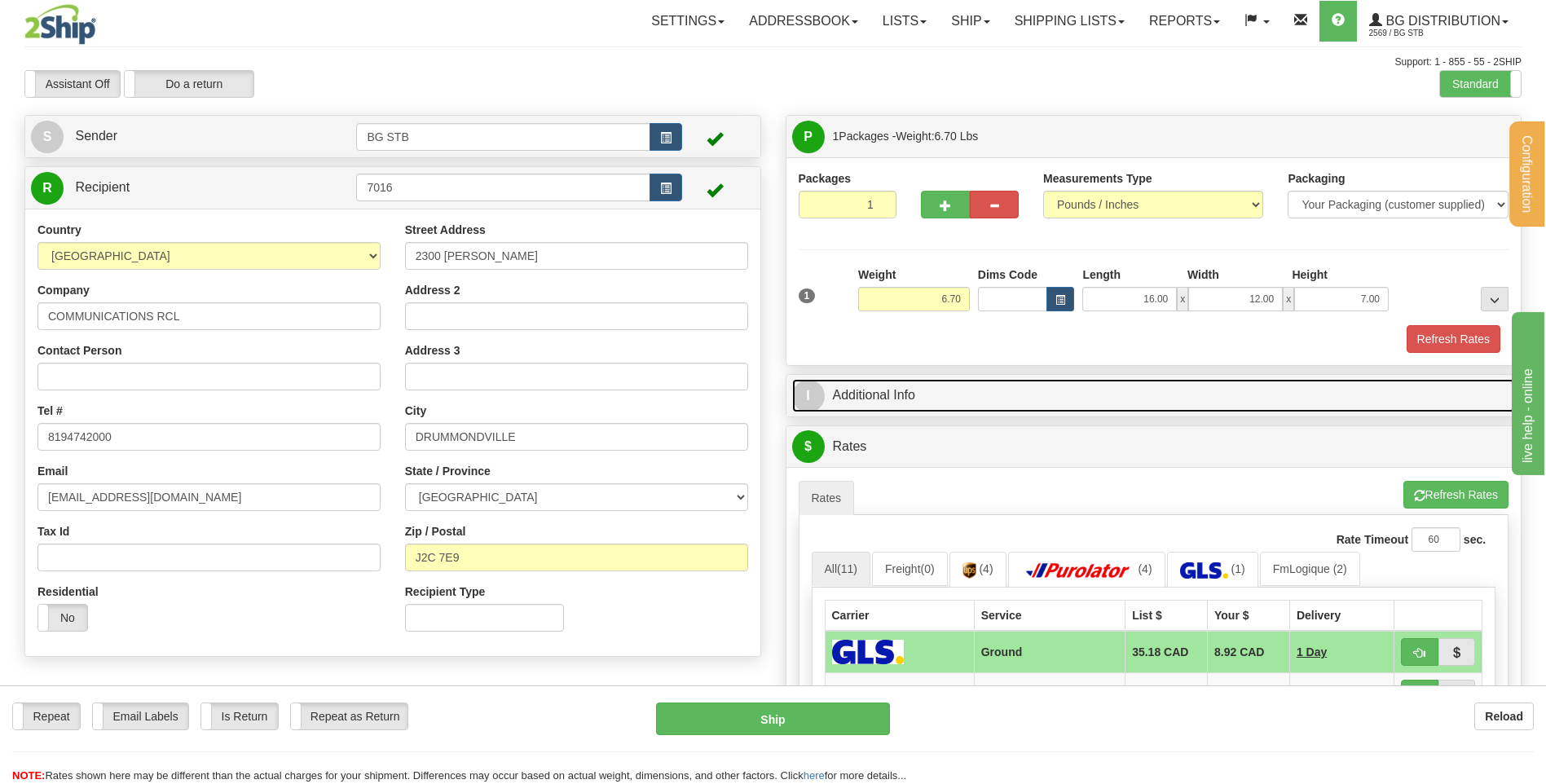
click at [960, 404] on link "I Additional Info" at bounding box center [1153, 396] width 724 height 34
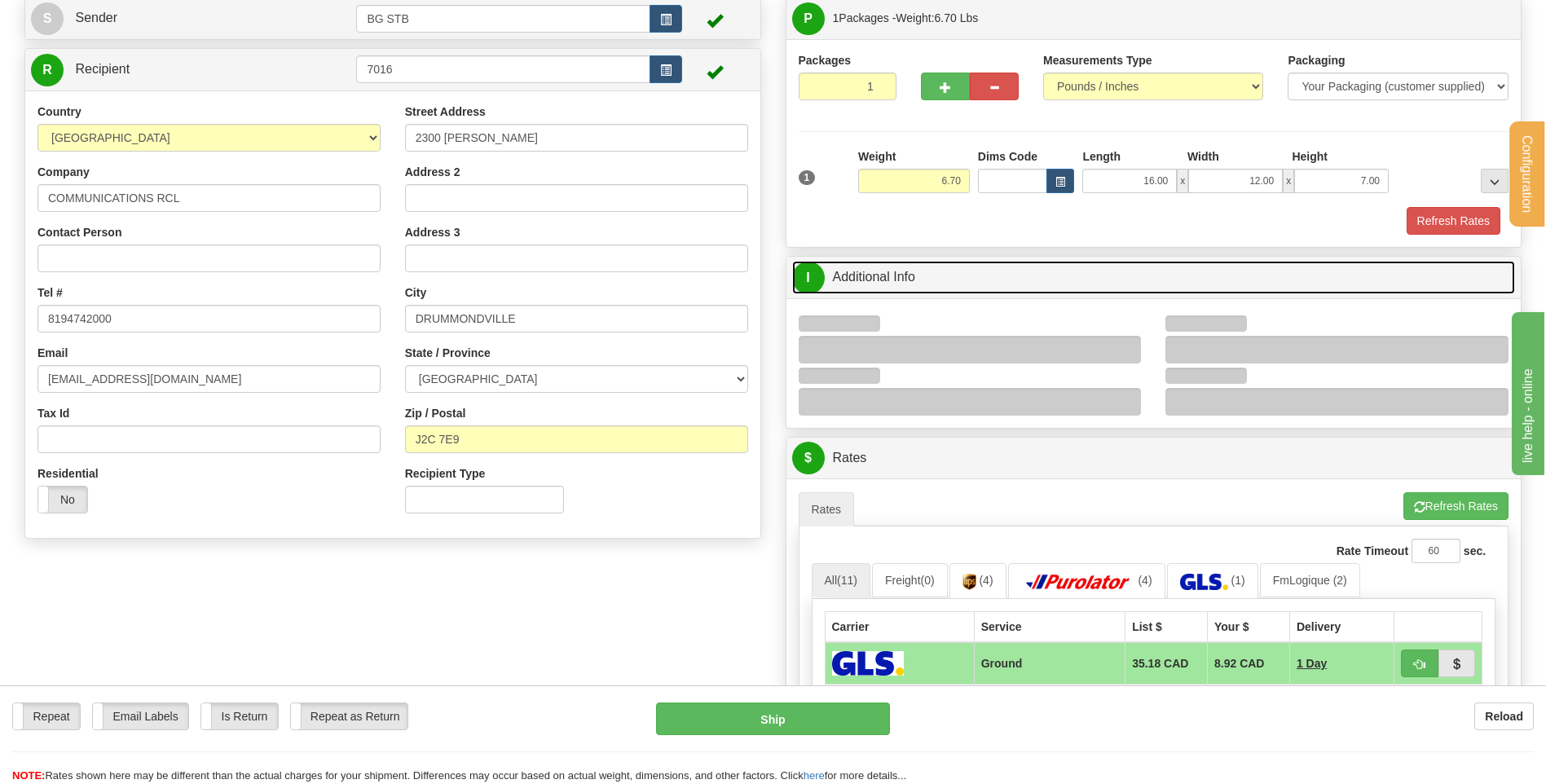
scroll to position [244, 0]
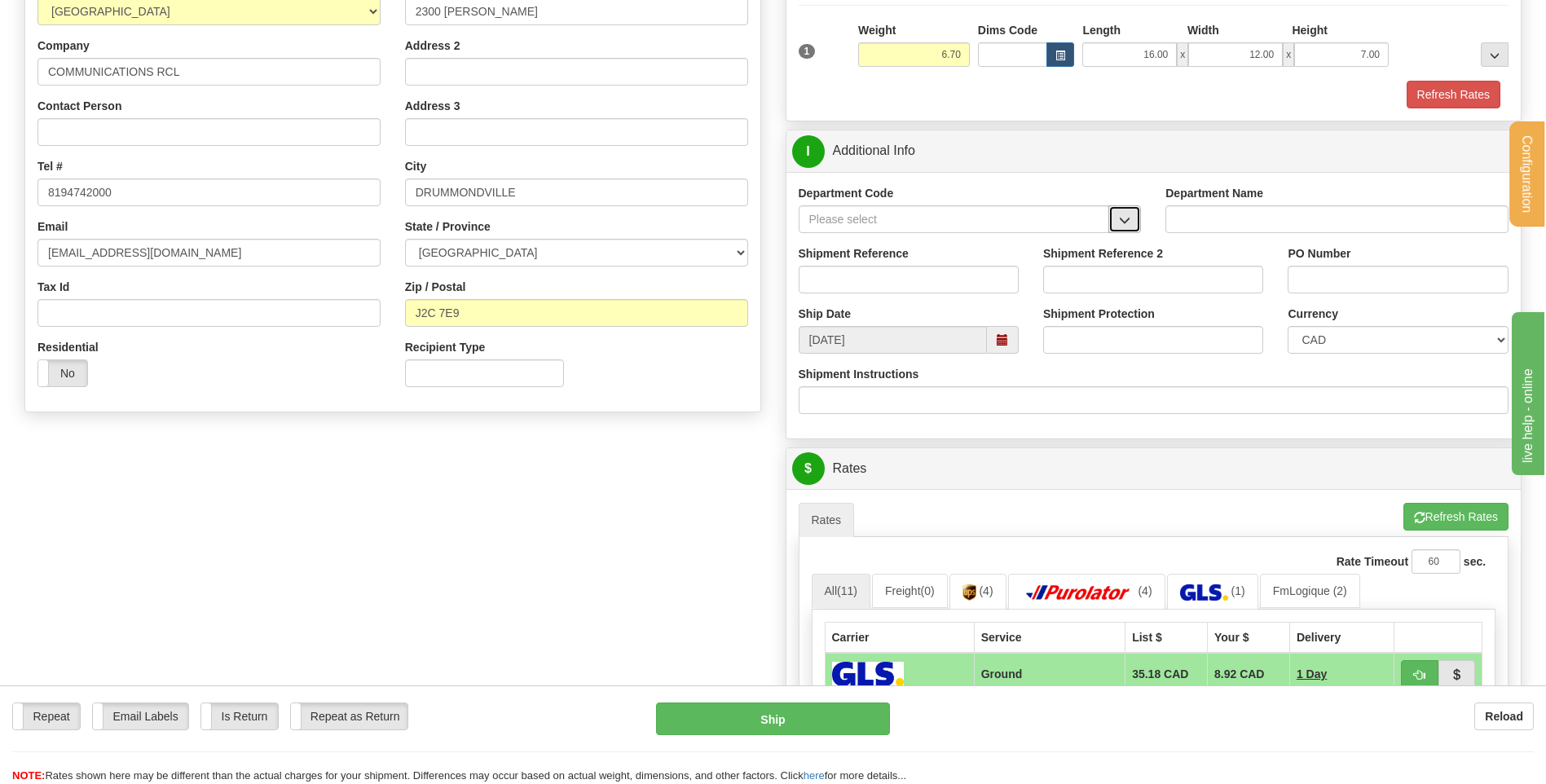
click at [1132, 219] on button "button" at bounding box center [1124, 220] width 33 height 28
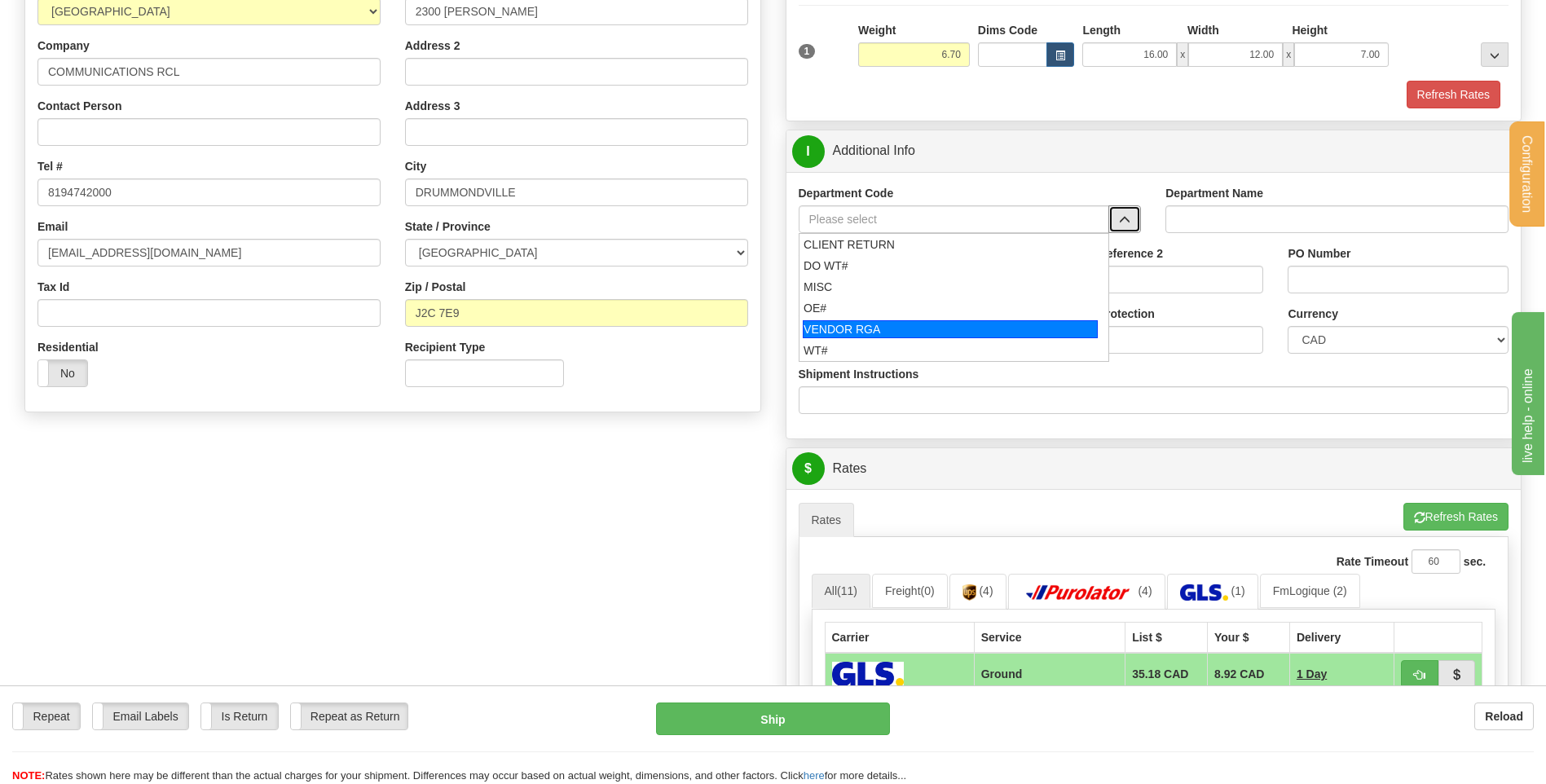
click at [815, 318] on li "VENDOR RGA" at bounding box center [954, 329] width 310 height 22
type input "VENDOR RGA"
type input "VENDOR RETURNS"
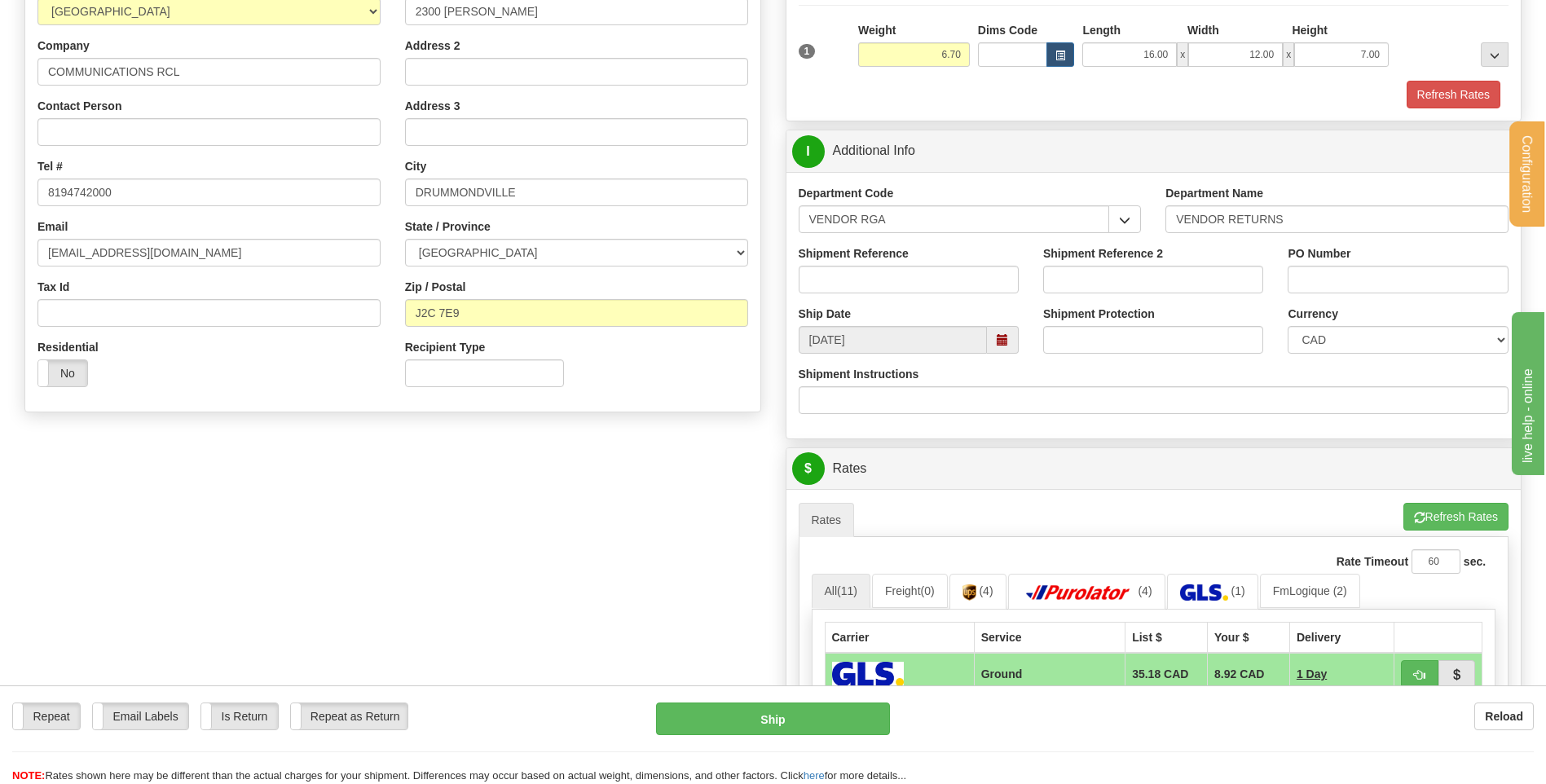
click at [1143, 222] on div "Department Code VENDOR RGA CLIENT RETURN DO WT# MISC OE# VENDOR RGA WT#" at bounding box center [969, 215] width 367 height 60
drag, startPoint x: 1126, startPoint y: 225, endPoint x: 1118, endPoint y: 229, distance: 8.9
click at [1125, 225] on span "button" at bounding box center [1124, 220] width 11 height 10
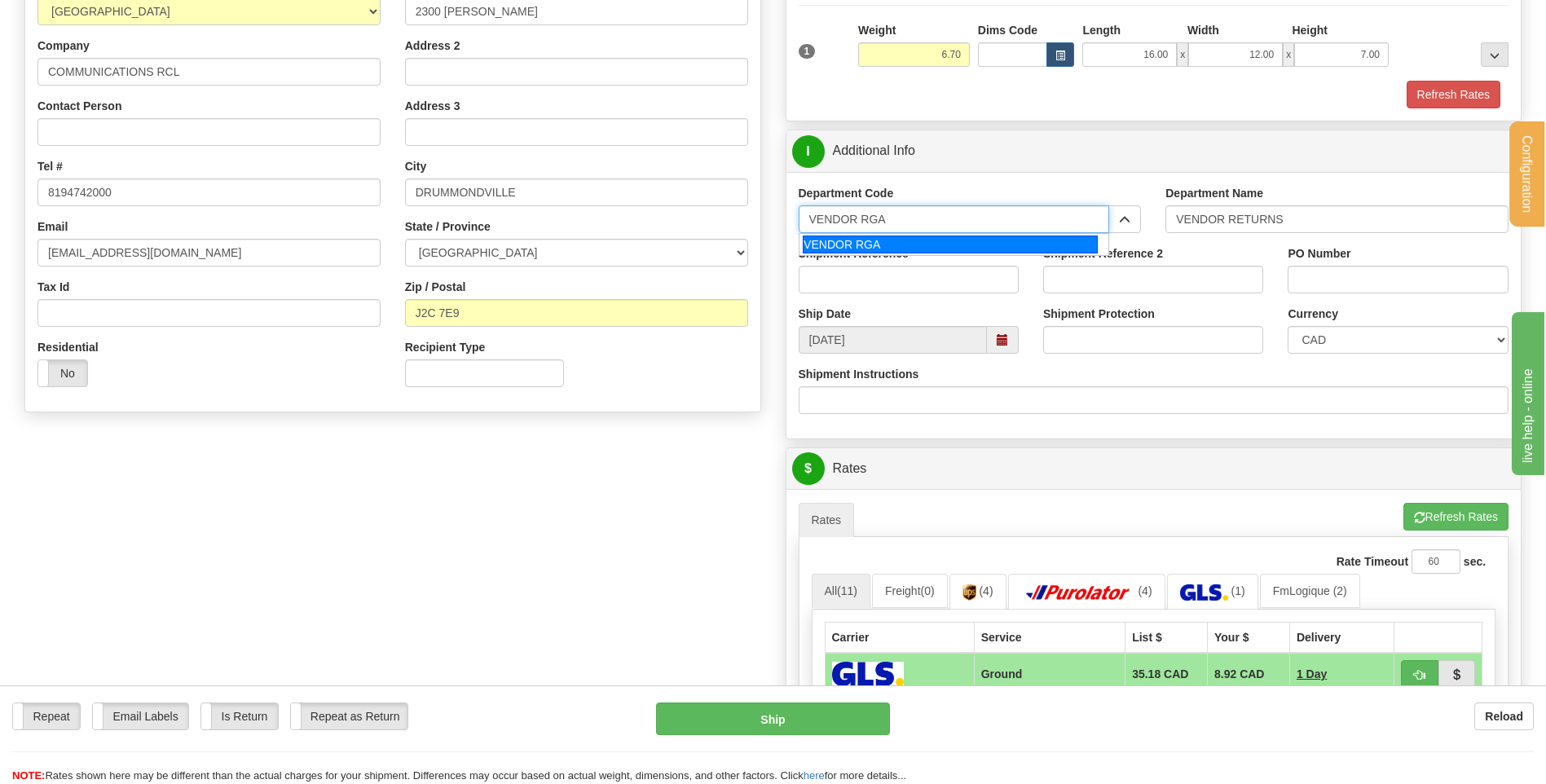
drag, startPoint x: 938, startPoint y: 218, endPoint x: 711, endPoint y: 230, distance: 227.3
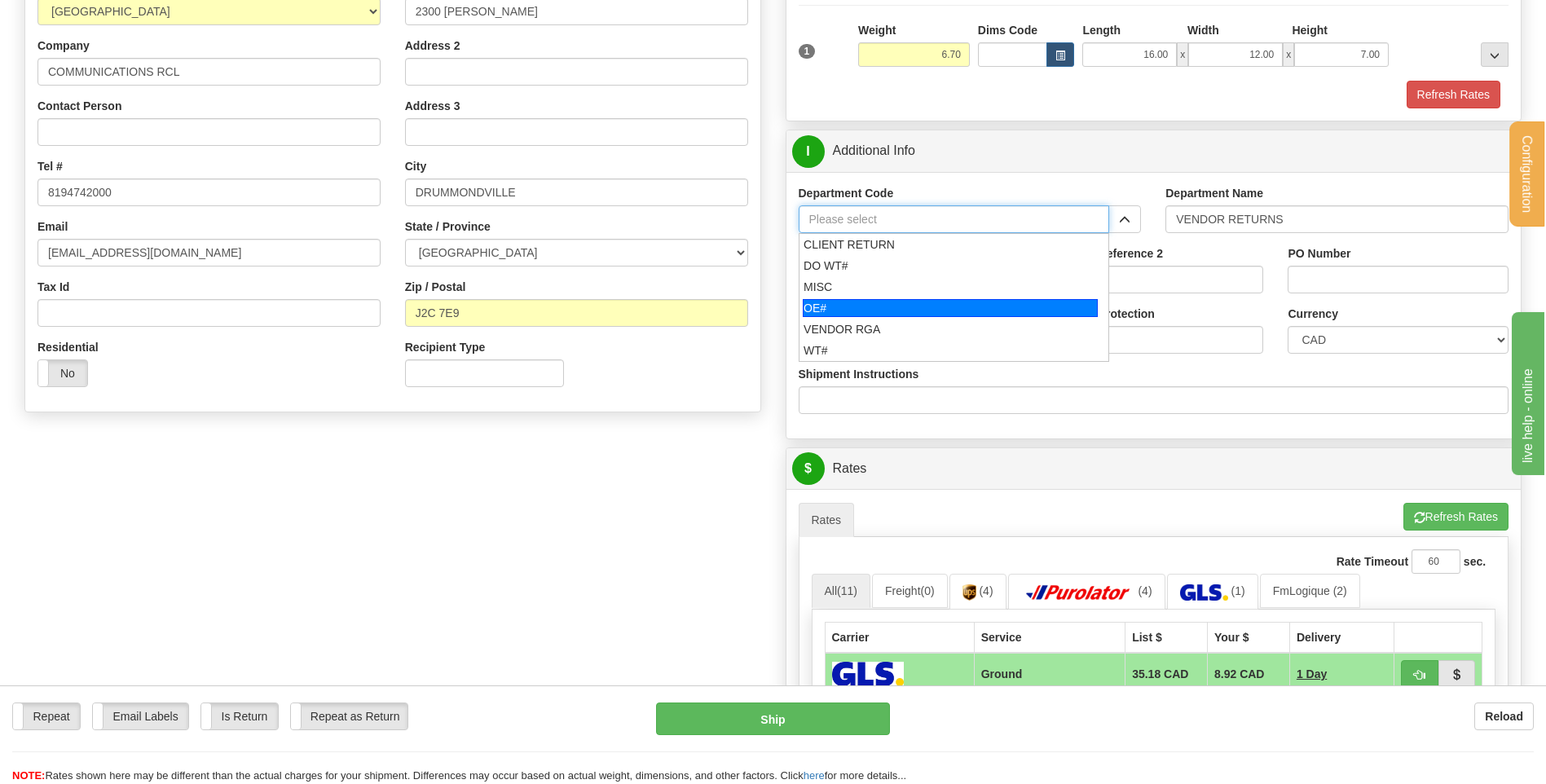
click at [845, 305] on div "OE#" at bounding box center [951, 307] width 295 height 18
type input "OE#"
type input "ORDERS"
type input "OE#"
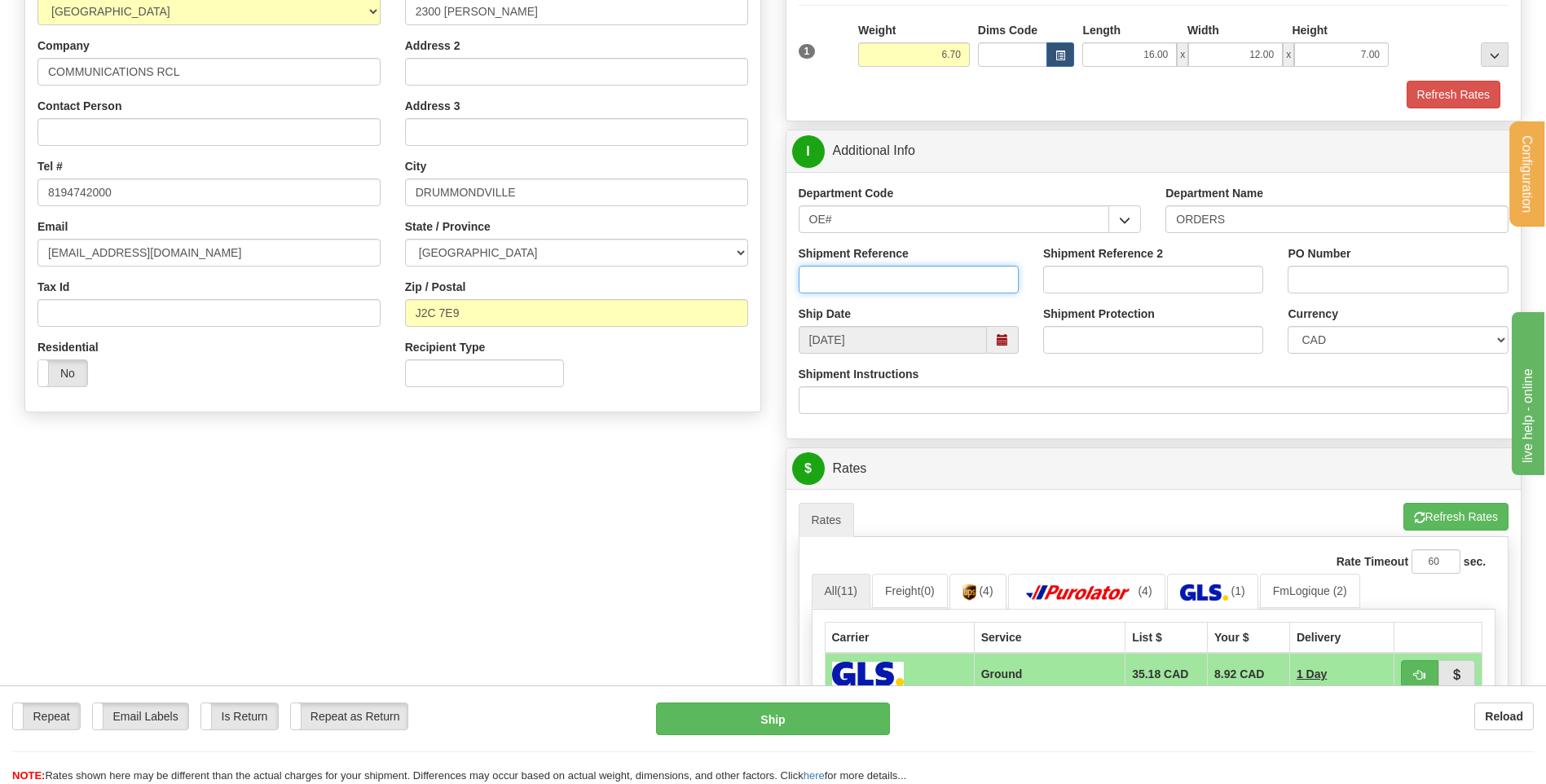
click at [846, 278] on input "Shipment Reference" at bounding box center [908, 280] width 220 height 28
type input "80004842-03"
type input "k"
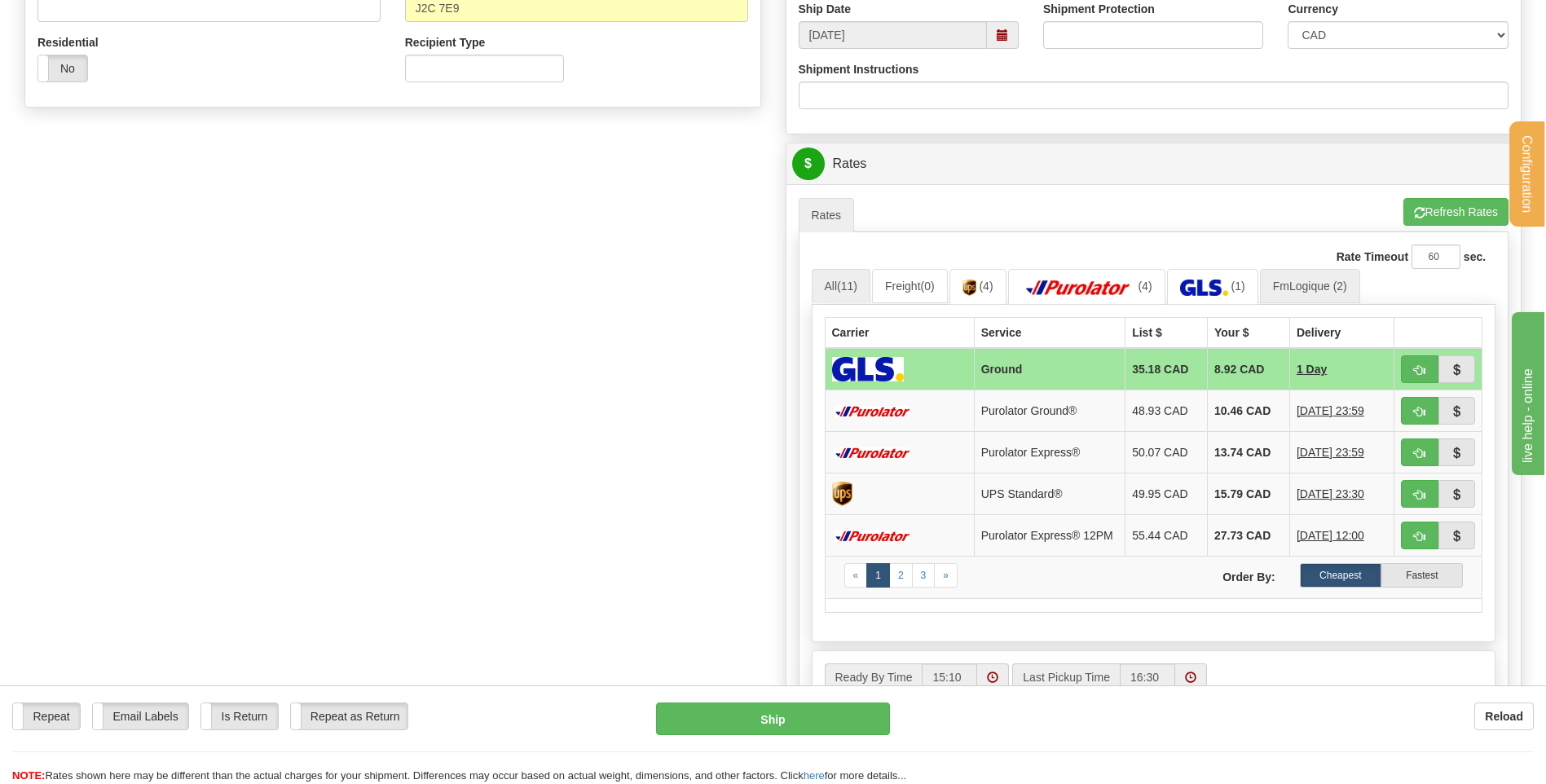
scroll to position [570, 0]
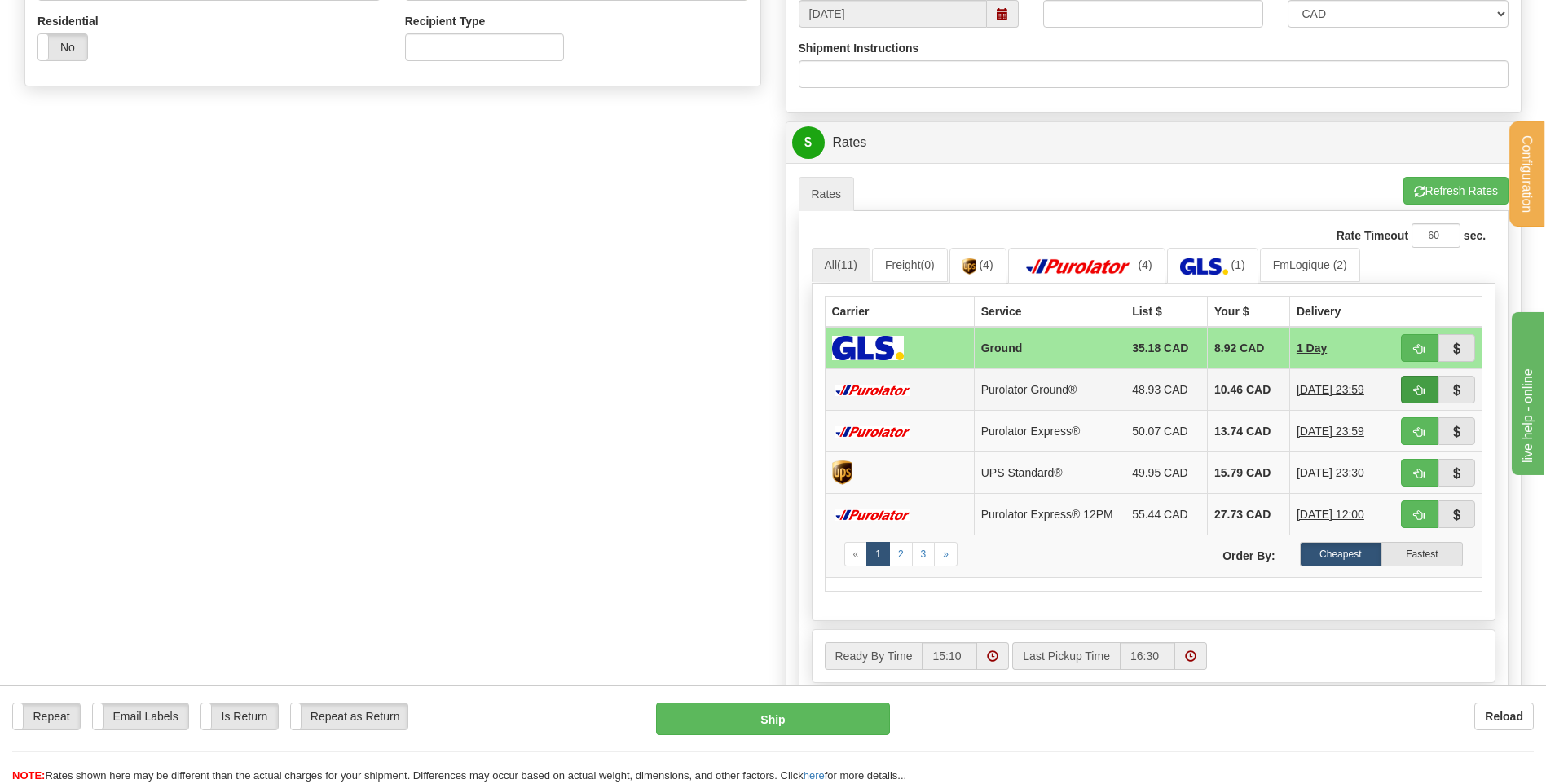
type input "KT200825-18664"
drag, startPoint x: 1409, startPoint y: 383, endPoint x: 1317, endPoint y: 397, distance: 93.1
click at [1410, 383] on button "button" at bounding box center [1420, 390] width 38 height 28
type input "260"
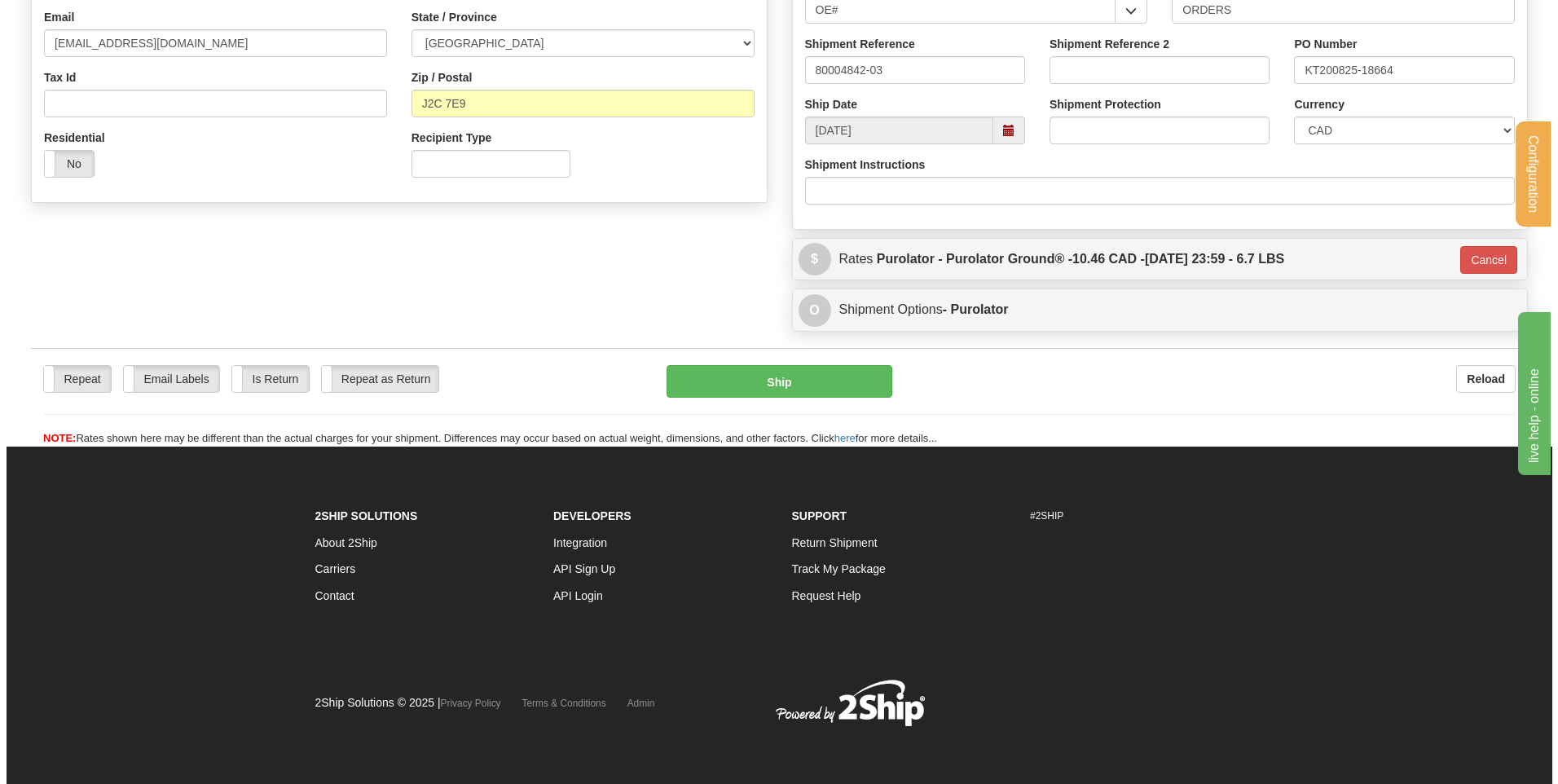
scroll to position [454, 0]
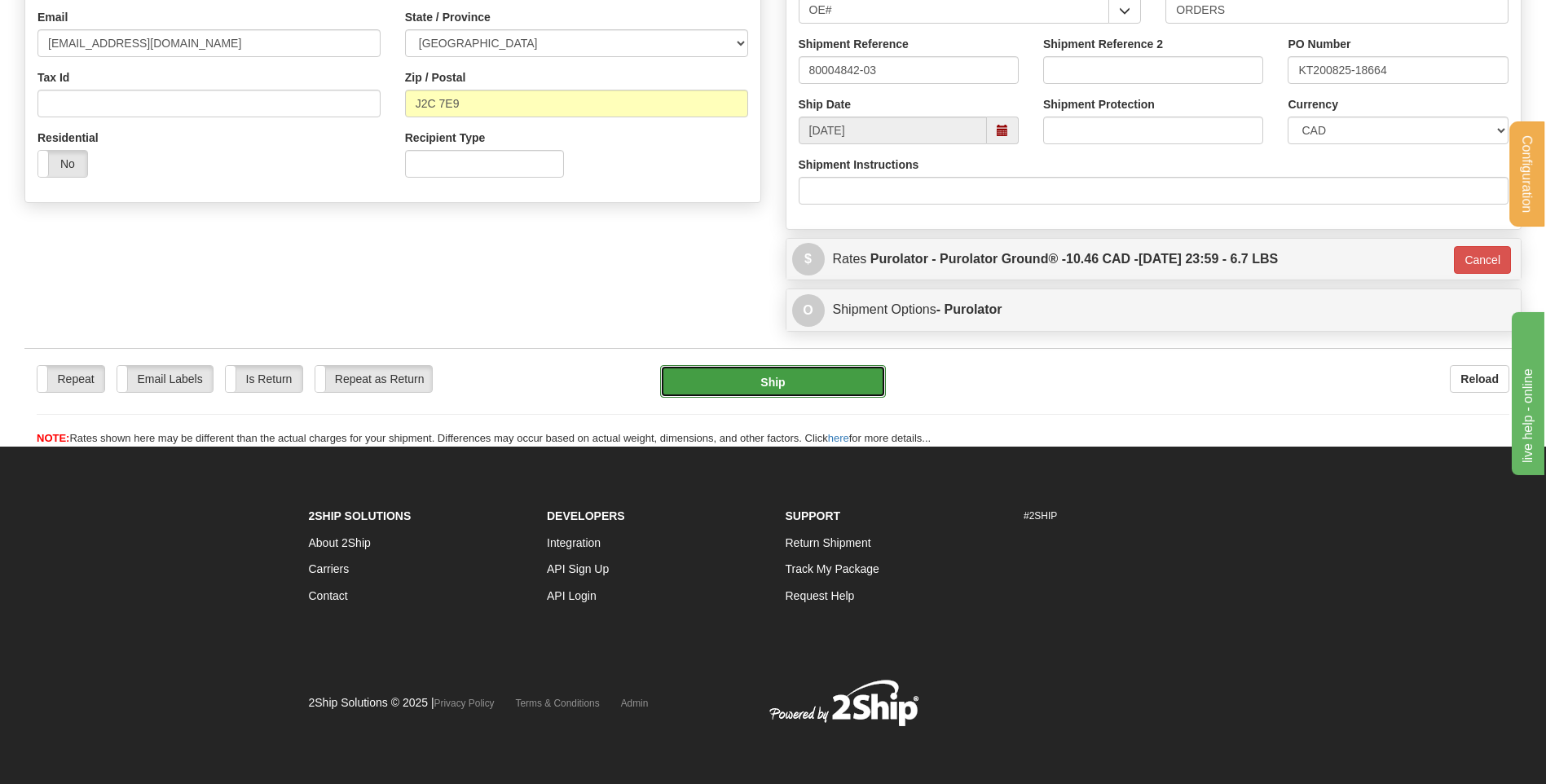
click at [739, 379] on button "Ship" at bounding box center [772, 381] width 224 height 33
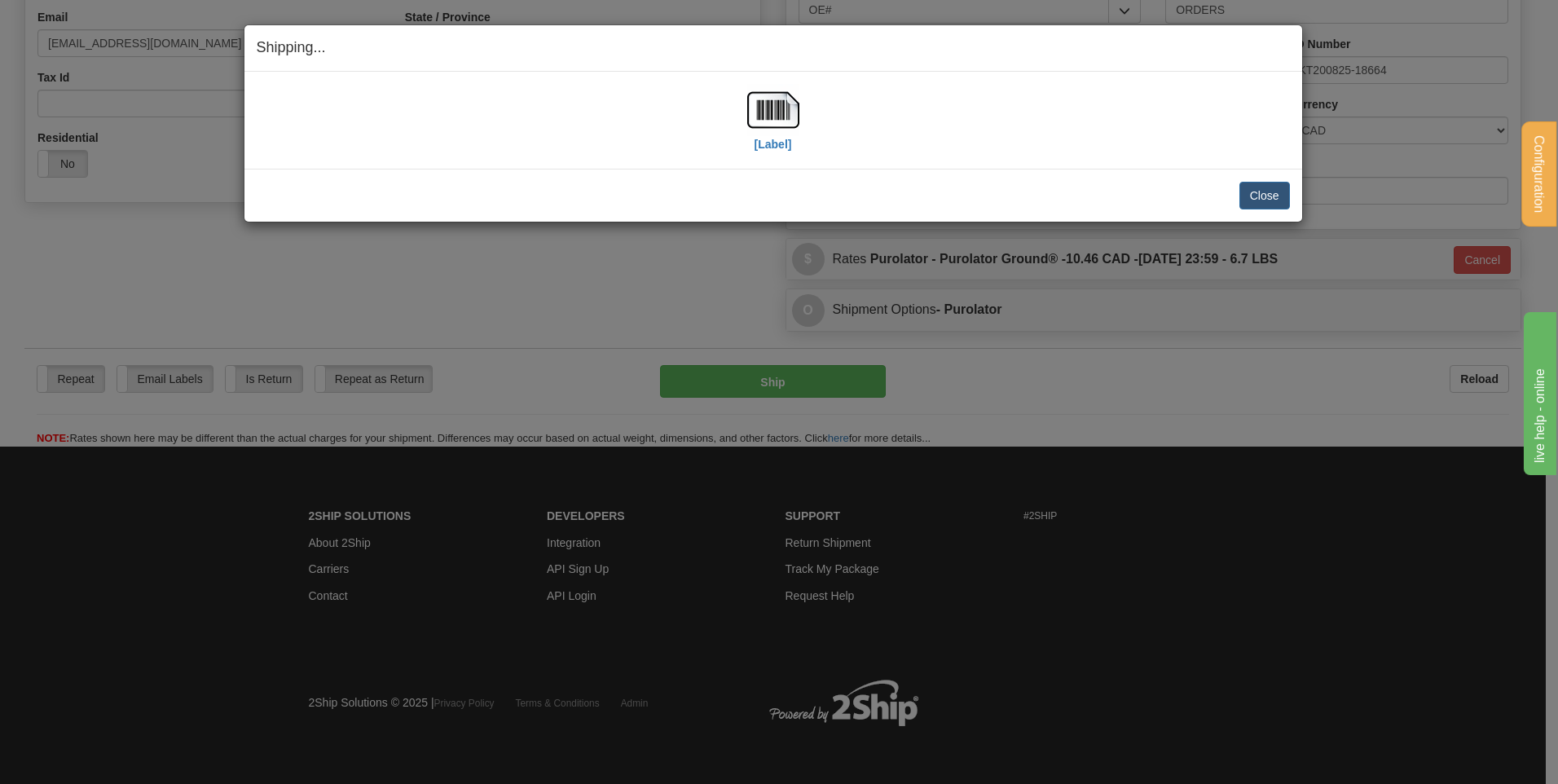
click at [804, 95] on div "[Label]" at bounding box center [773, 119] width 1033 height 72
click at [786, 102] on img at bounding box center [774, 110] width 53 height 53
click at [1261, 209] on div "Close Cancel Cancel Shipment and Quit Pickup Quit Pickup ONLY" at bounding box center [773, 195] width 1057 height 53
click at [1269, 182] on button "Close" at bounding box center [1265, 196] width 51 height 28
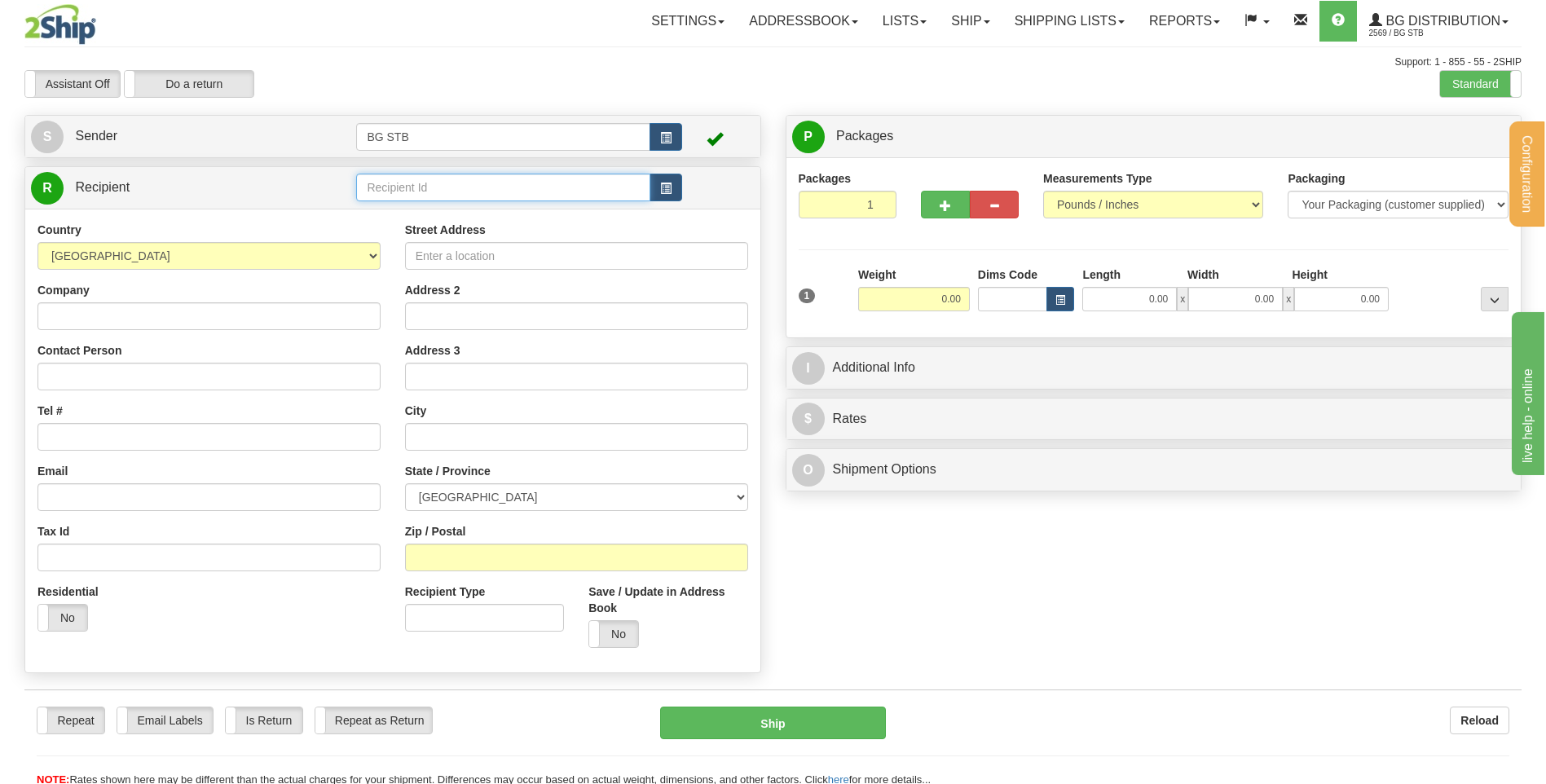
click at [434, 177] on input "text" at bounding box center [502, 188] width 293 height 28
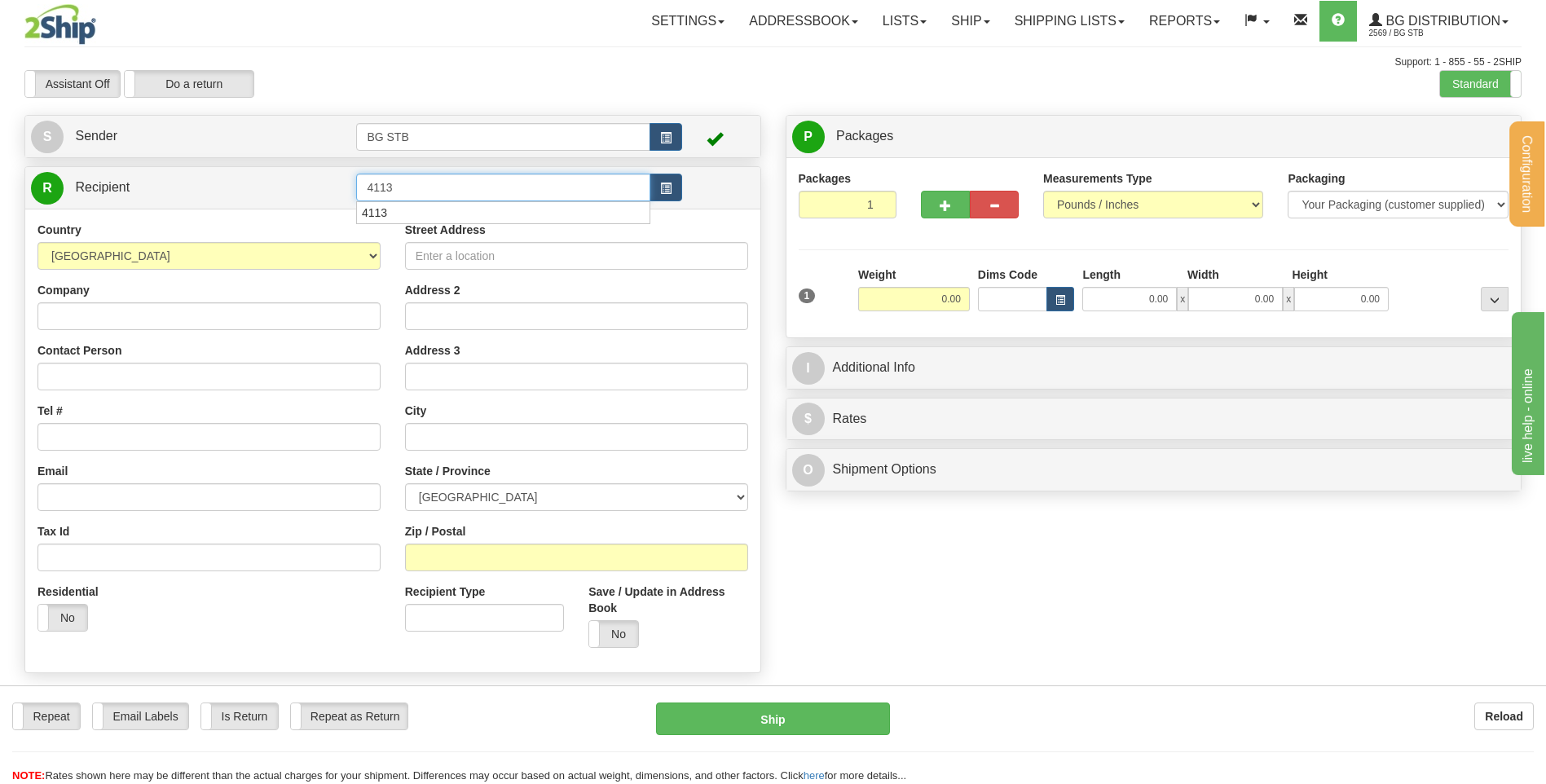
type input "4113"
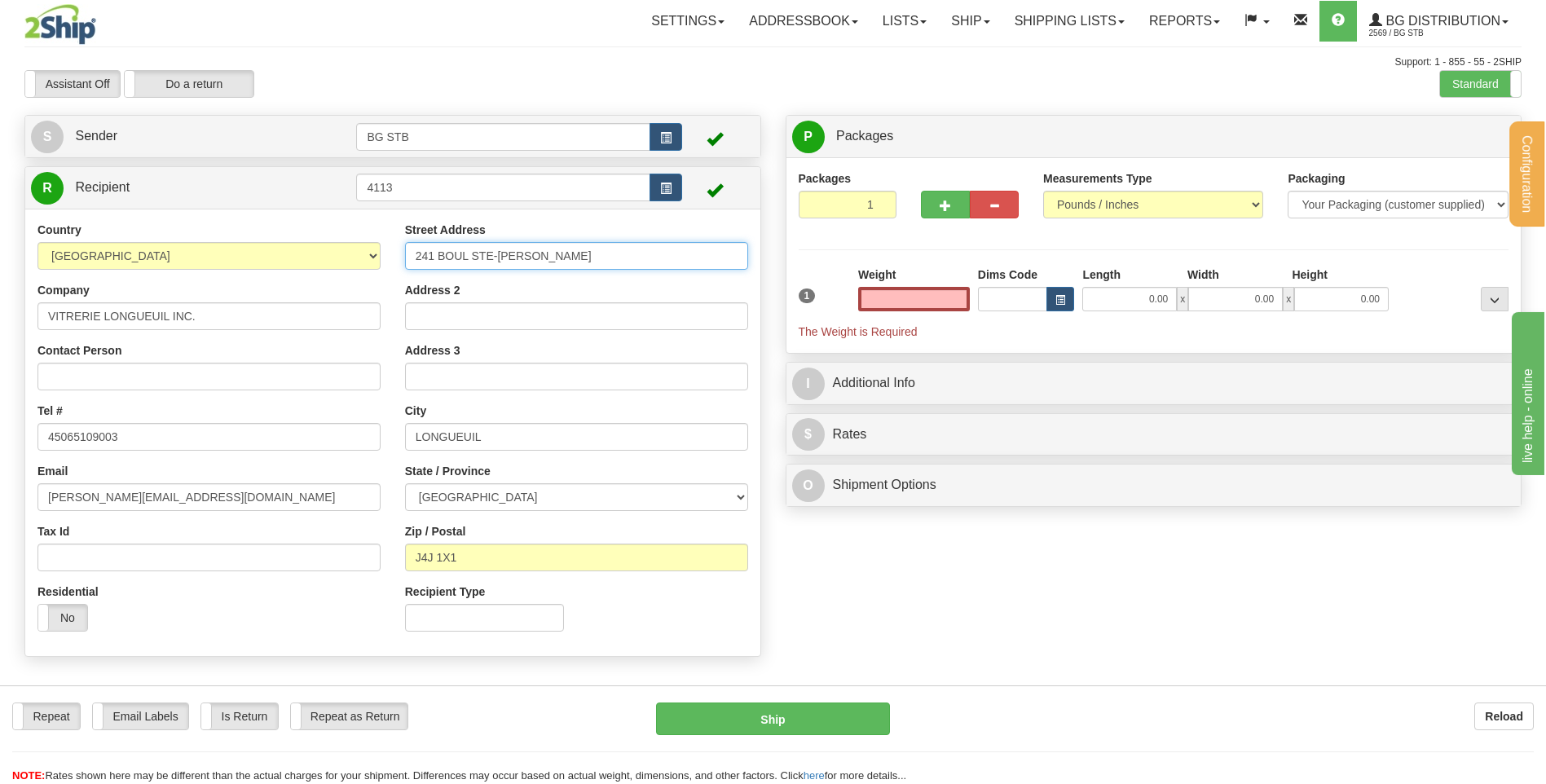
type input "0.00"
drag, startPoint x: 470, startPoint y: 247, endPoint x: 437, endPoint y: 254, distance: 33.7
click at [437, 254] on input "241 BOUL STE-FOY" at bounding box center [576, 256] width 343 height 28
type input "241 CHEMIN DU COTEAU ROUGE"
click at [946, 300] on input "0.00" at bounding box center [914, 299] width 112 height 24
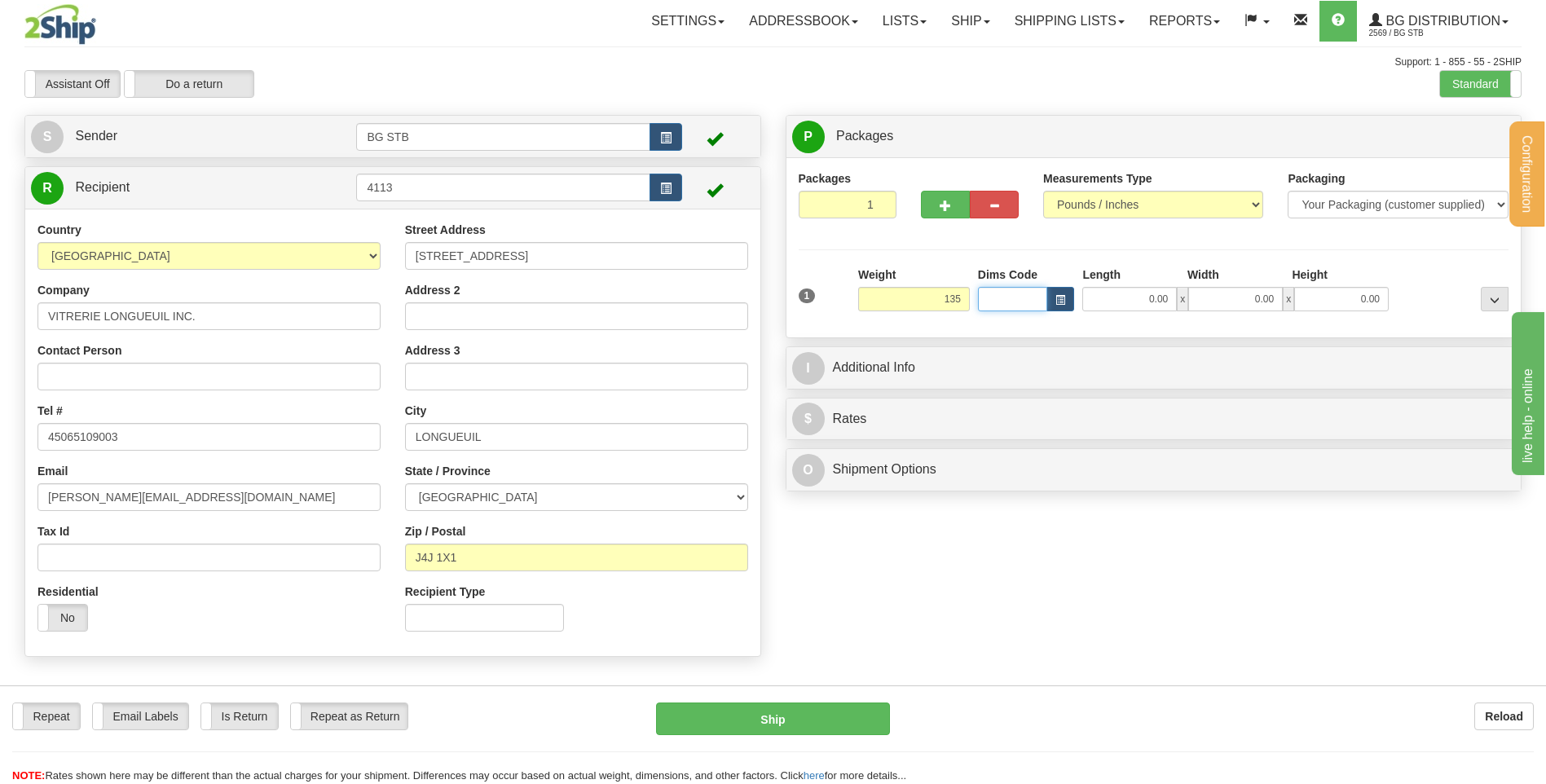
type input "135.00"
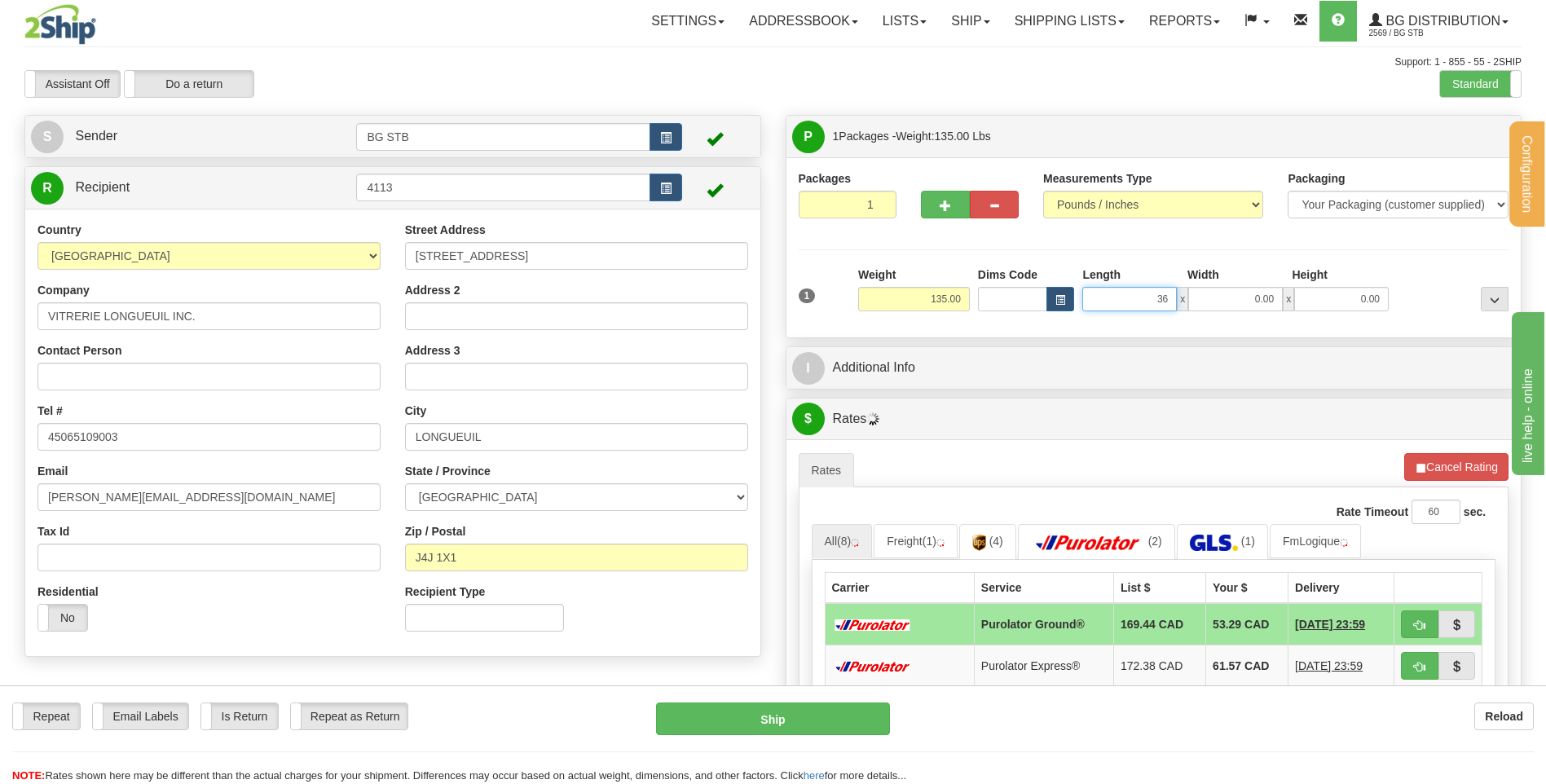
type input "36.00"
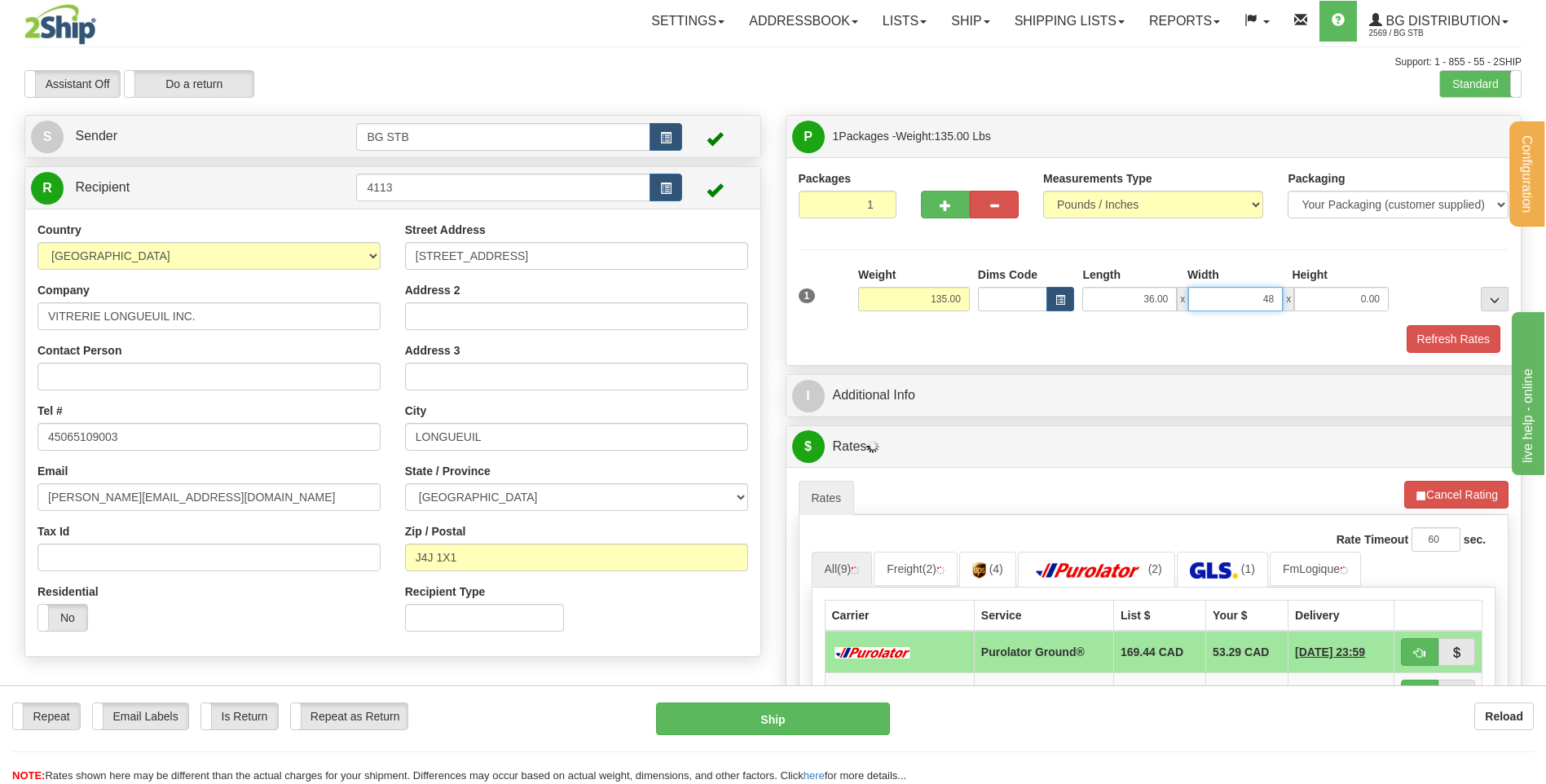
type input "48.00"
type input "18.00"
click at [907, 337] on div "Refresh Rates" at bounding box center [1153, 339] width 719 height 28
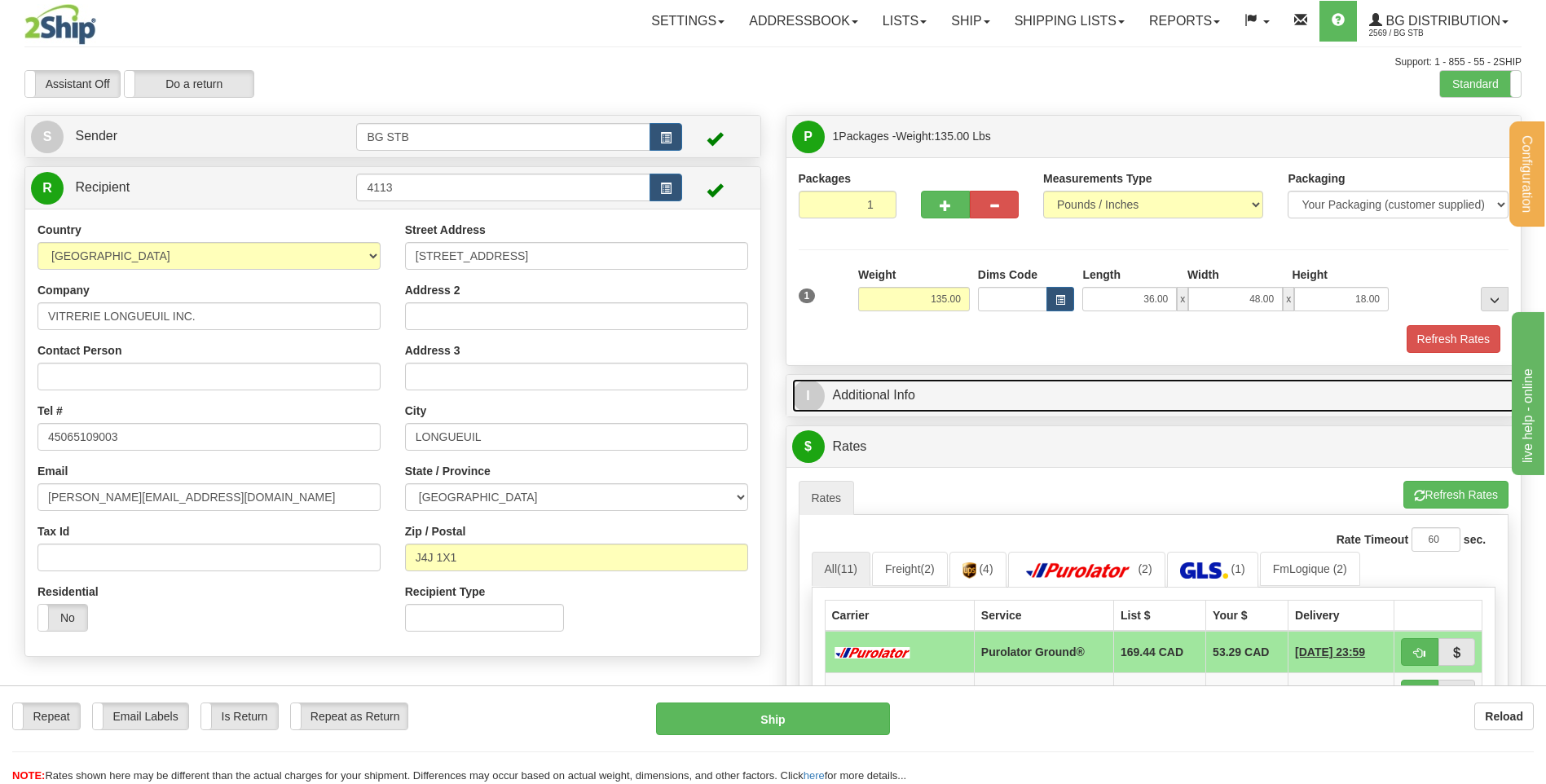
click at [951, 391] on link "I Additional Info" at bounding box center [1153, 396] width 724 height 34
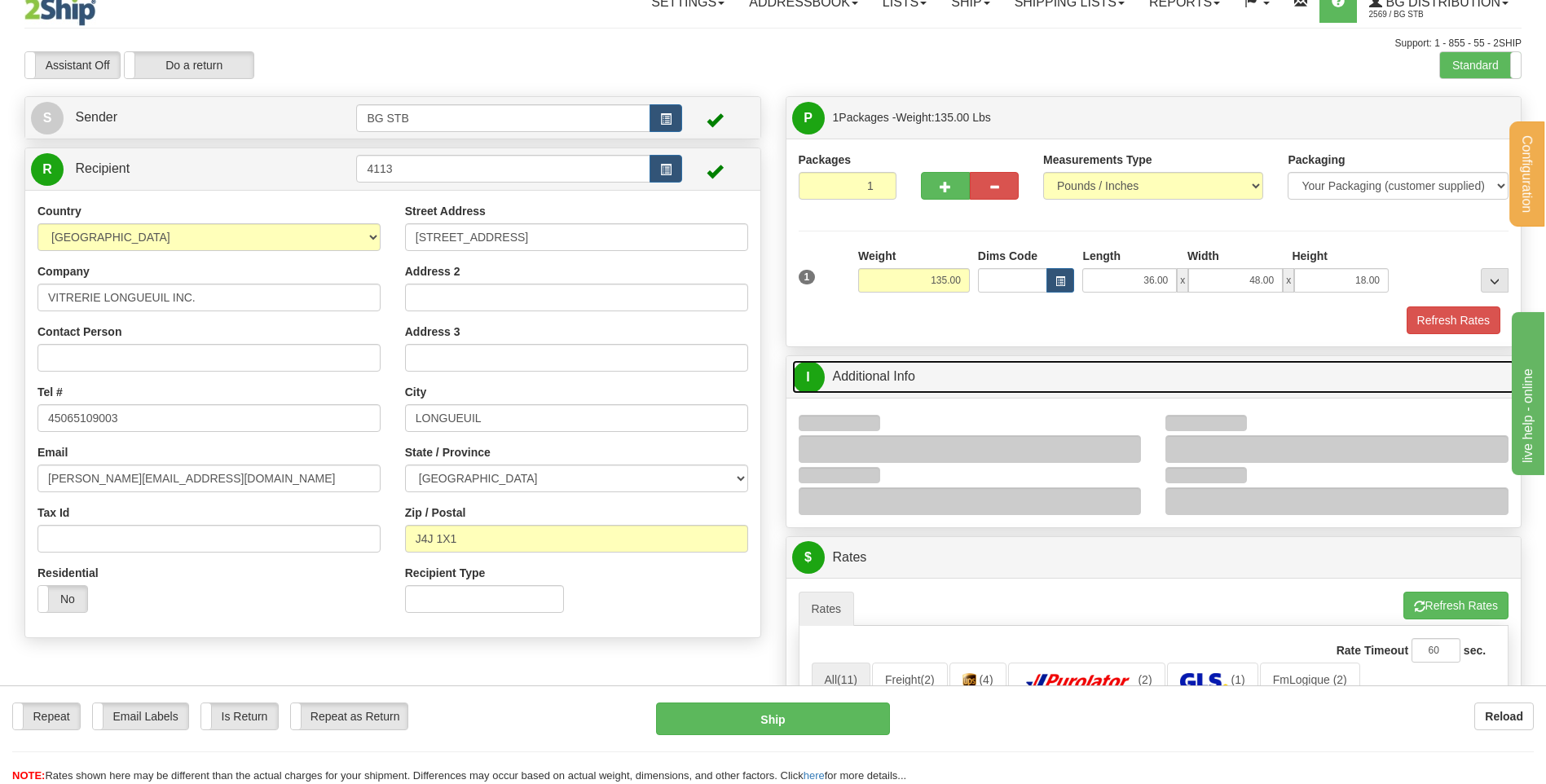
scroll to position [82, 0]
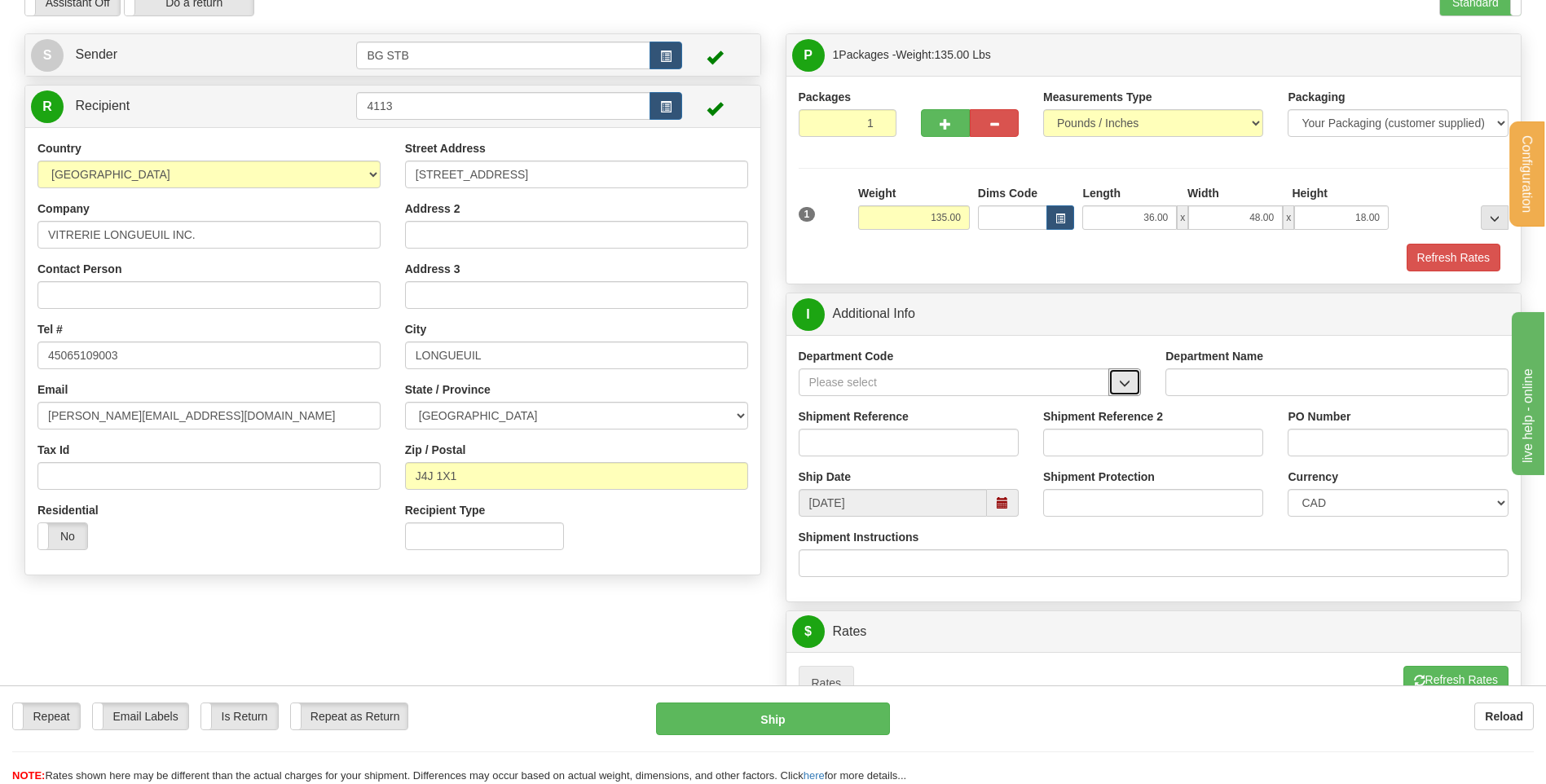
drag, startPoint x: 1134, startPoint y: 377, endPoint x: 1082, endPoint y: 392, distance: 54.1
click at [1134, 377] on button "button" at bounding box center [1124, 382] width 33 height 28
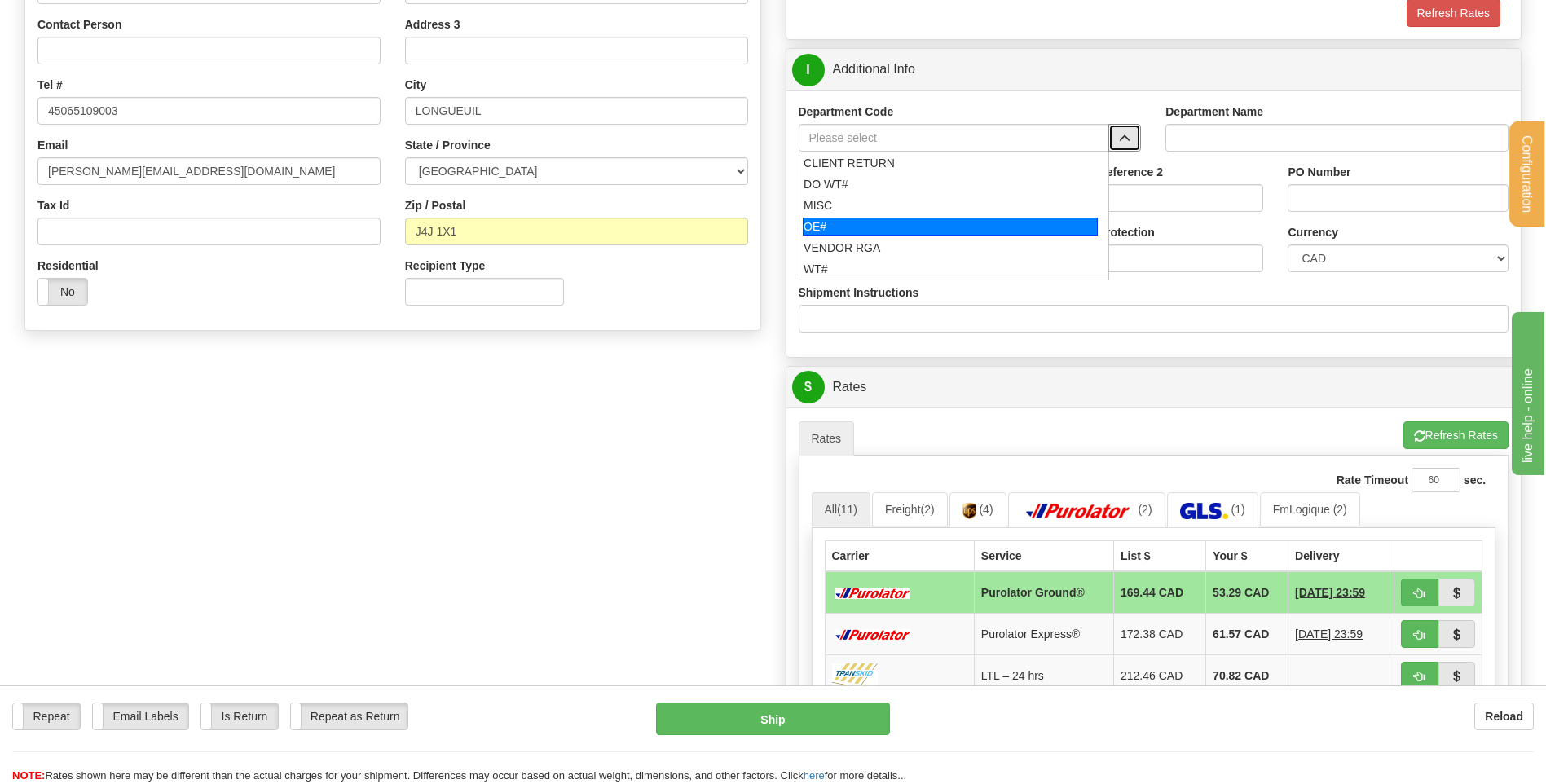
click at [855, 219] on div "OE#" at bounding box center [951, 226] width 295 height 18
type input "OE#"
type input "ORDERS"
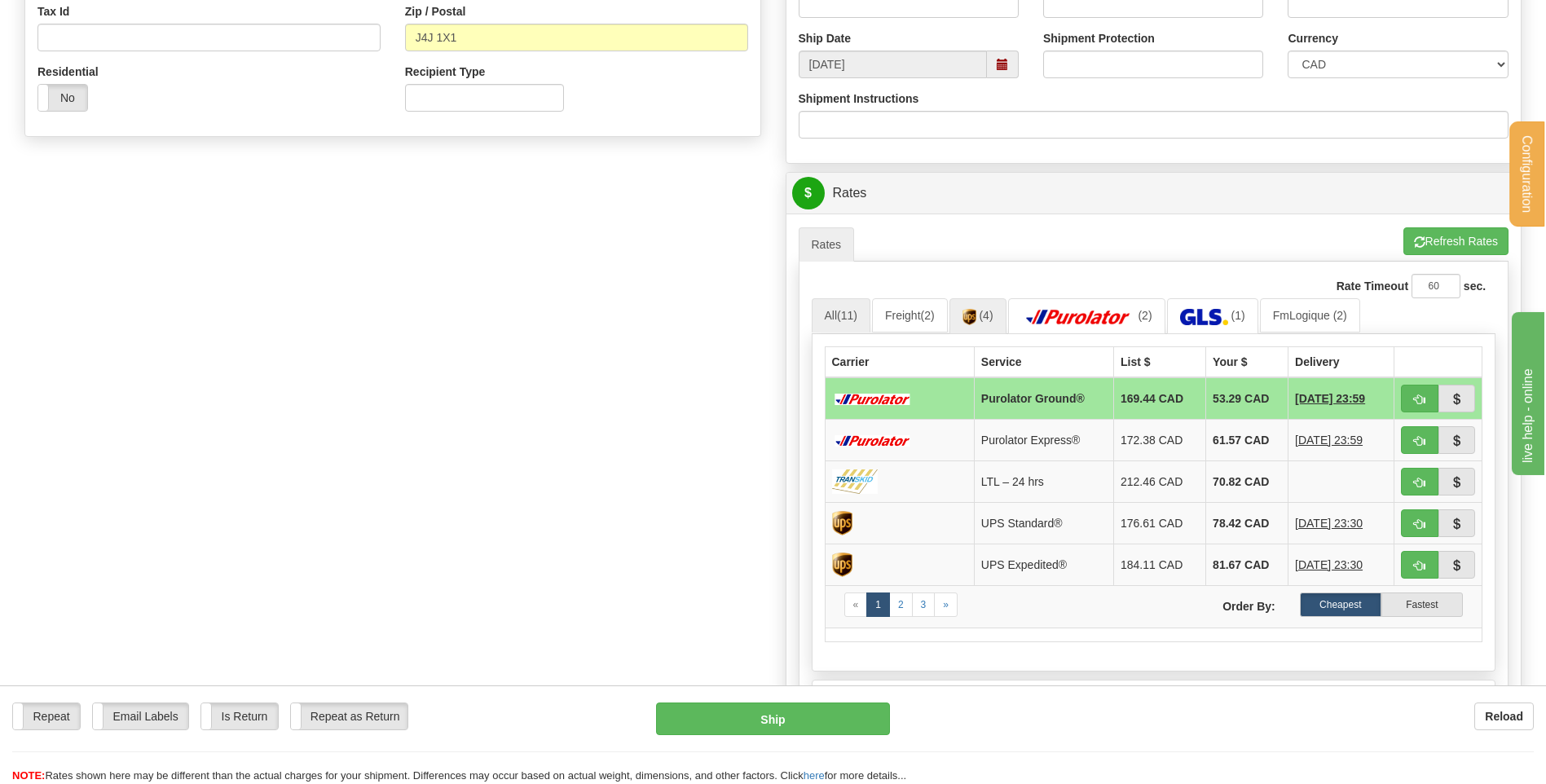
scroll to position [570, 0]
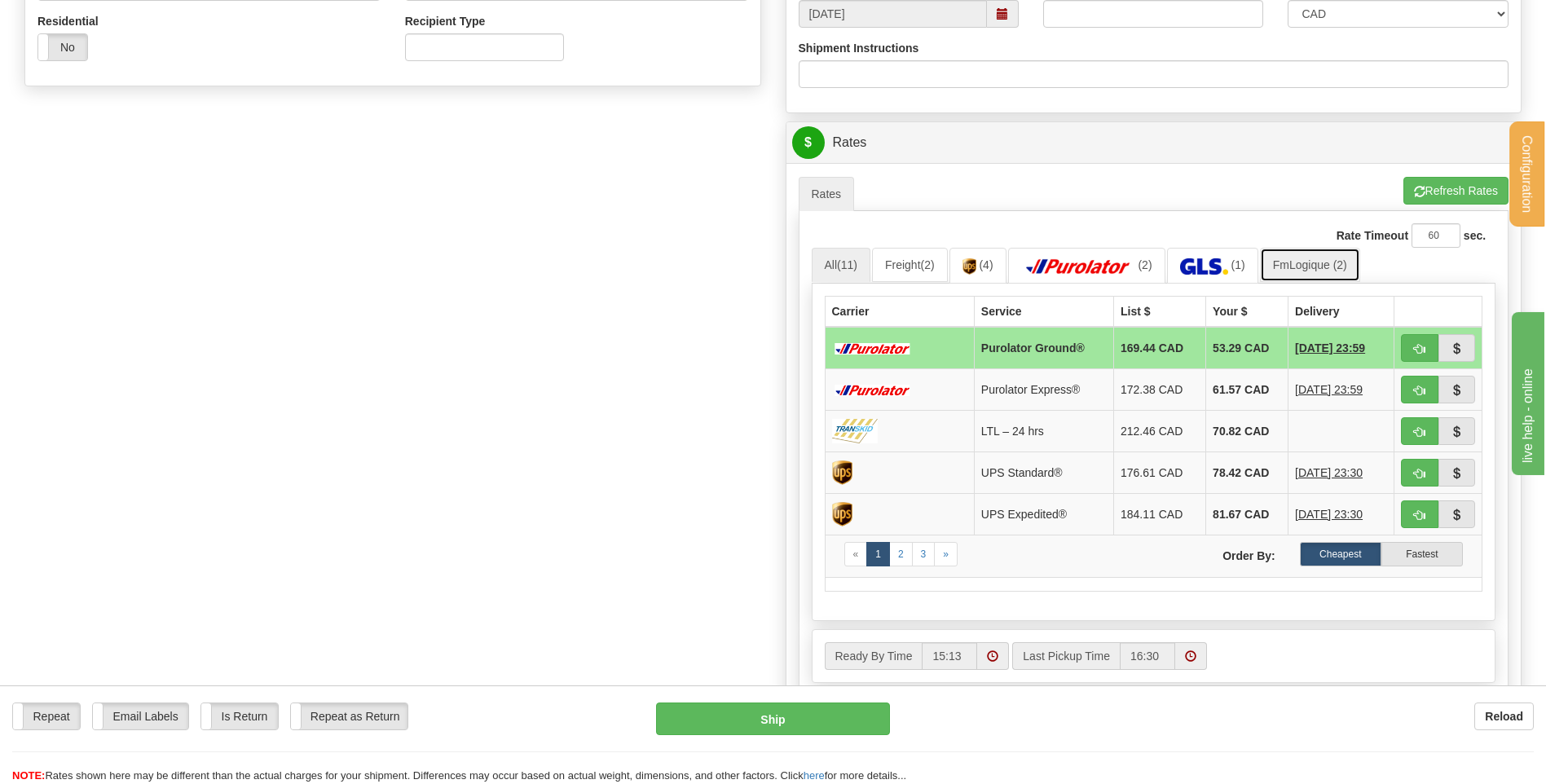
click at [1304, 265] on link "FmLogique (2)" at bounding box center [1310, 265] width 100 height 34
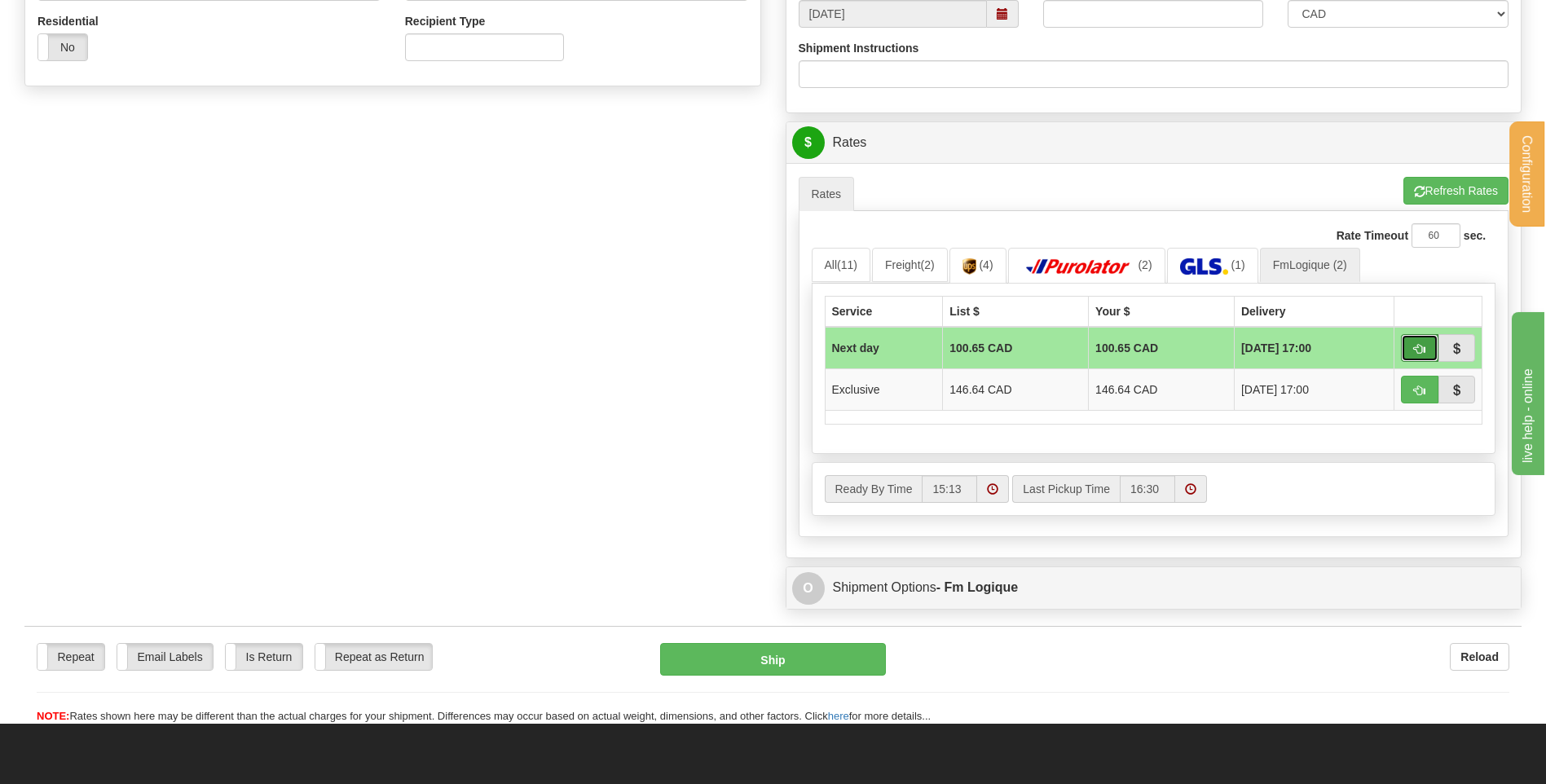
click at [1403, 358] on button "button" at bounding box center [1420, 348] width 38 height 28
type input "jour"
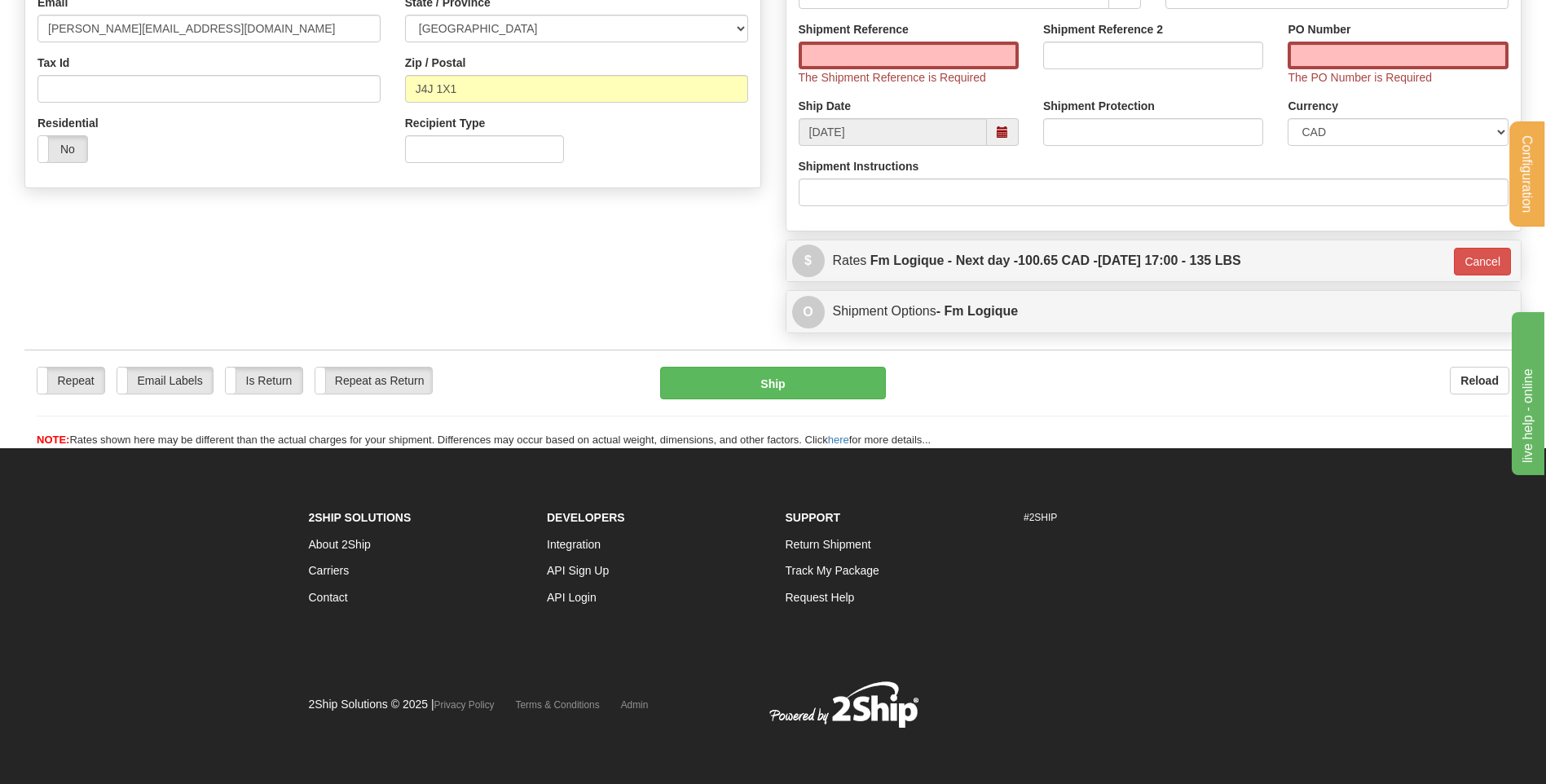
scroll to position [290, 0]
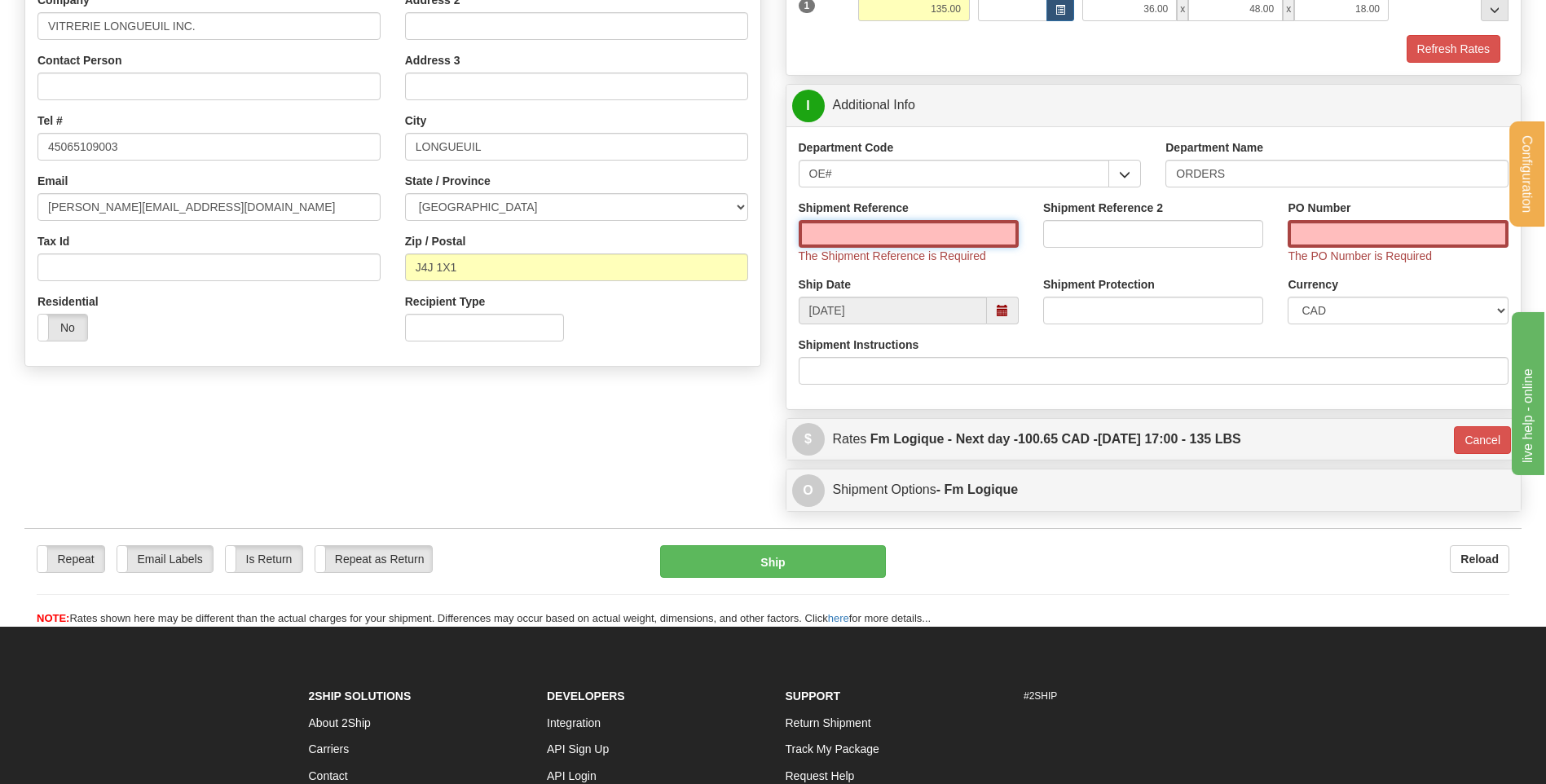
click at [946, 239] on input "Shipment Reference" at bounding box center [908, 234] width 220 height 28
type input "80005059-00"
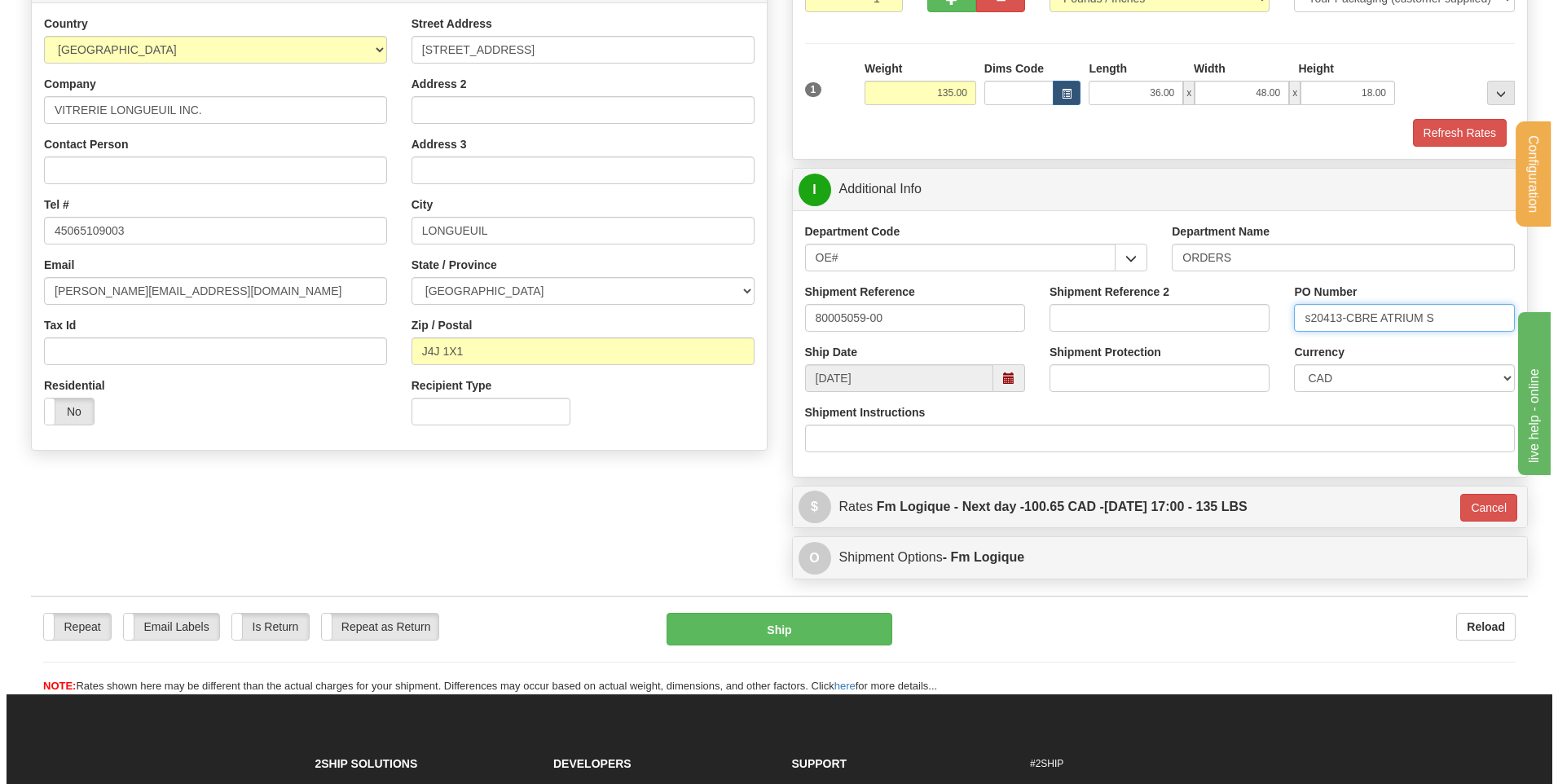
scroll to position [127, 0]
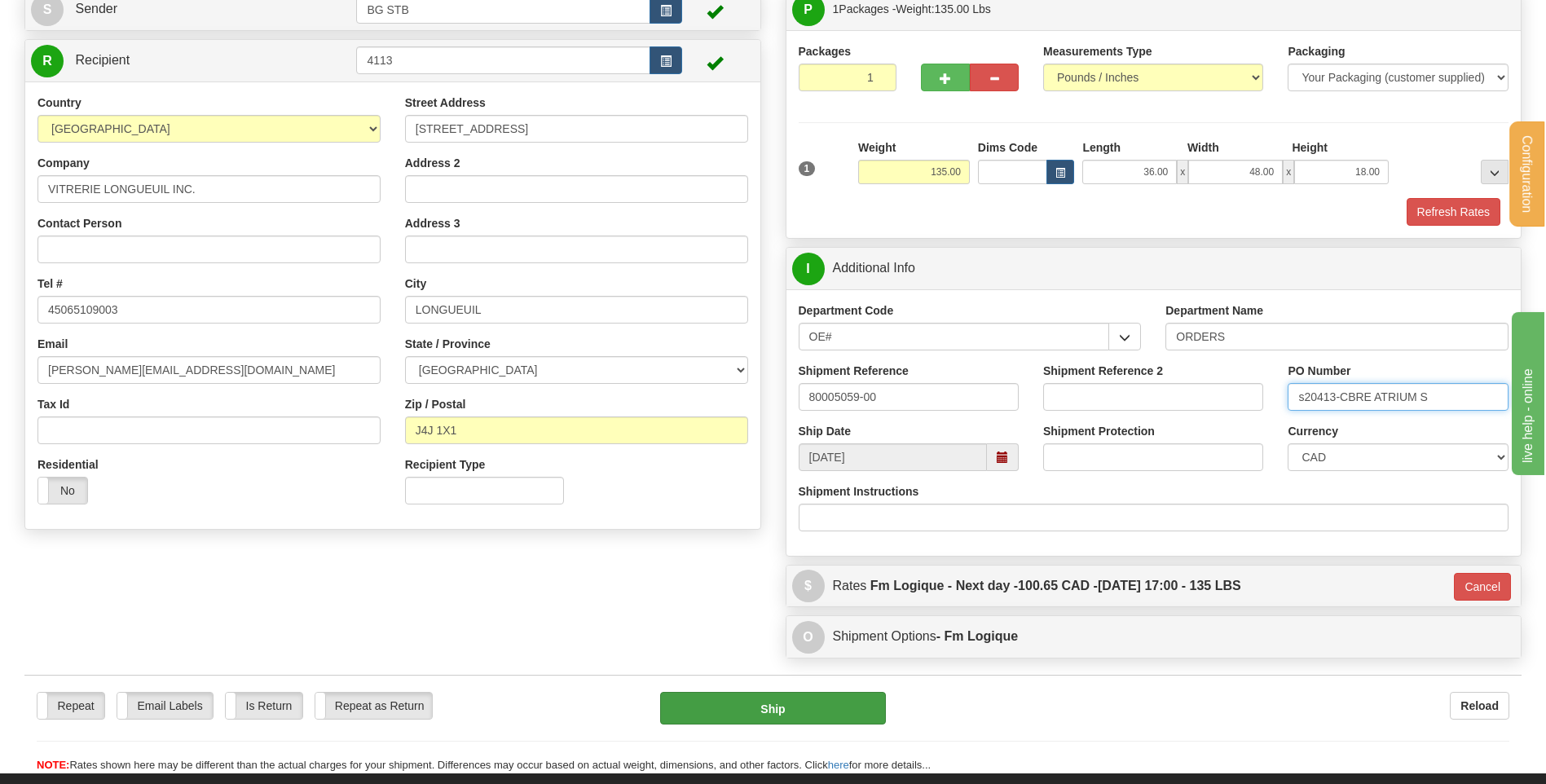
type input "s20413-CBRE ATRIUM S"
click at [732, 703] on button "Ship" at bounding box center [772, 708] width 224 height 33
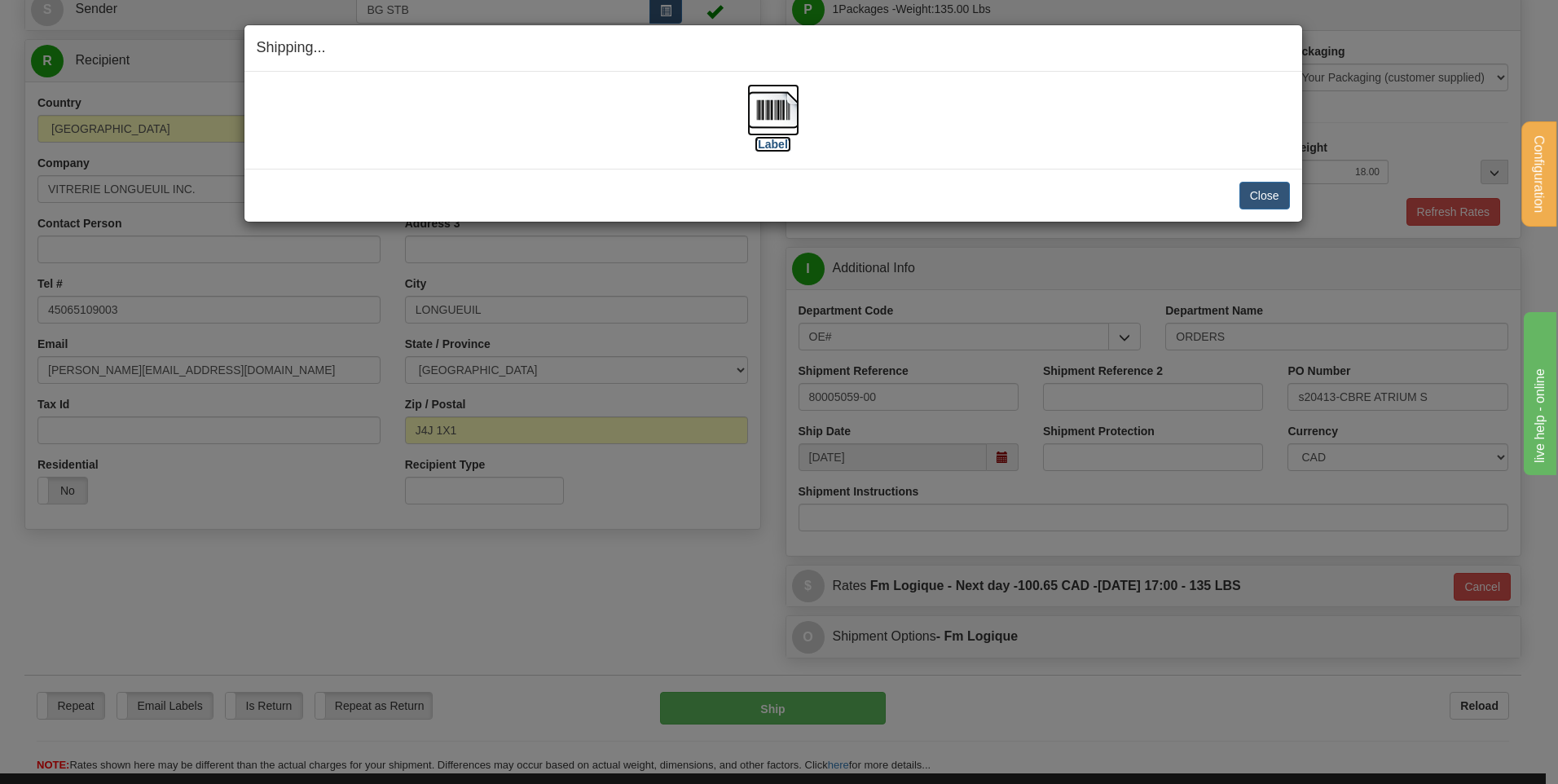
click at [763, 116] on img at bounding box center [774, 110] width 53 height 53
click at [1263, 193] on button "Close" at bounding box center [1265, 196] width 51 height 28
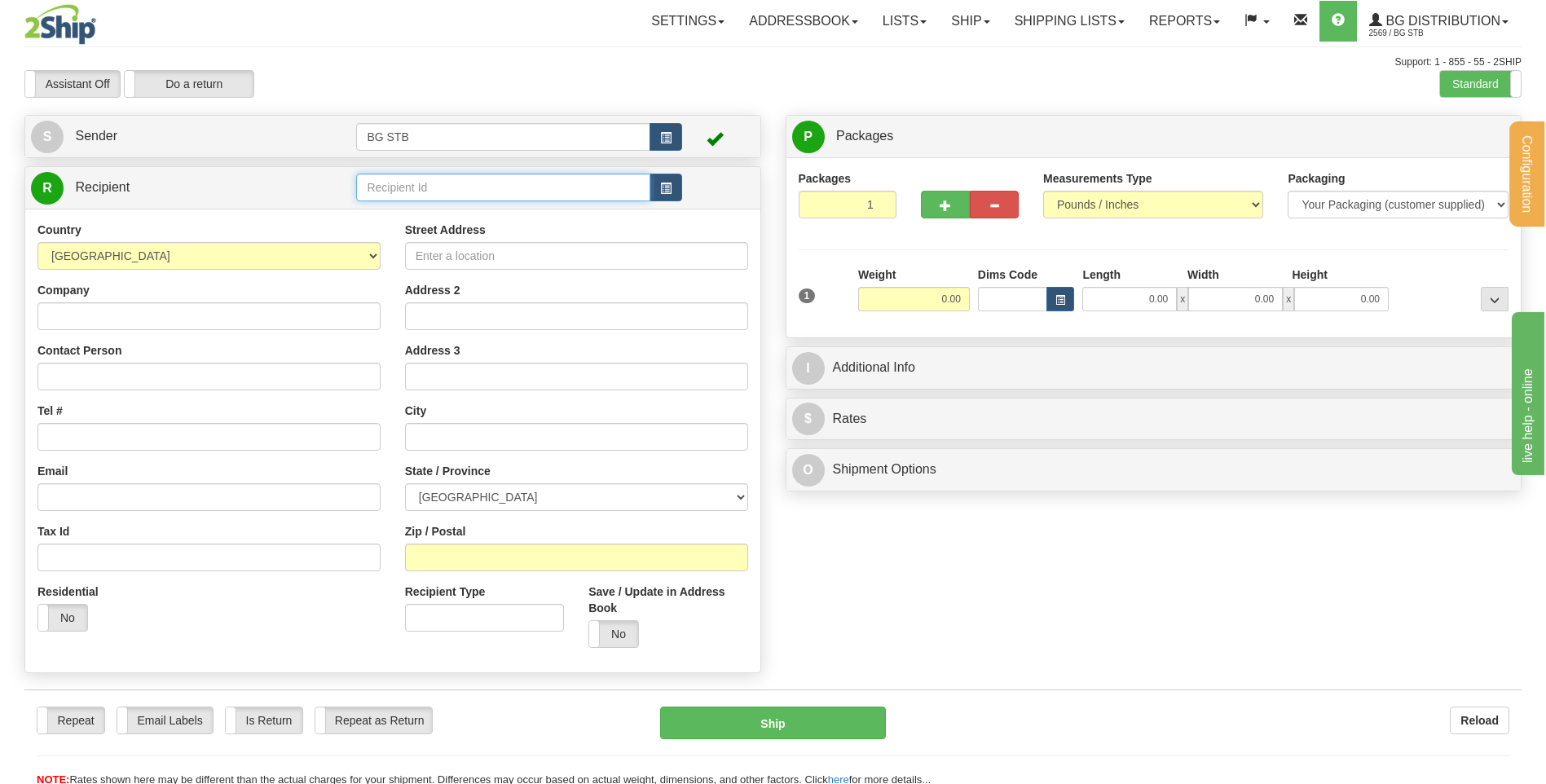
click at [415, 201] on input "text" at bounding box center [502, 188] width 293 height 28
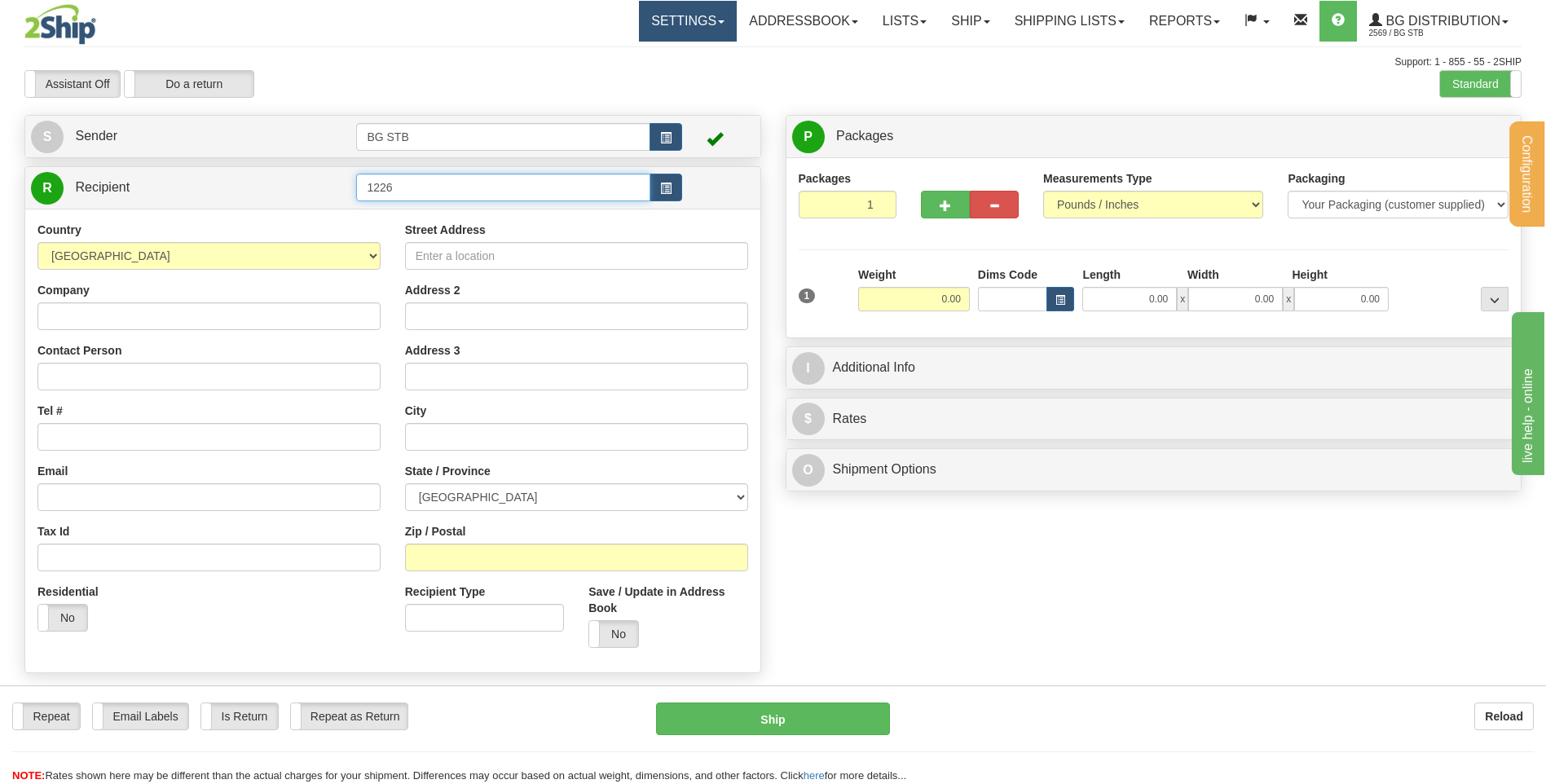
type input "1226"
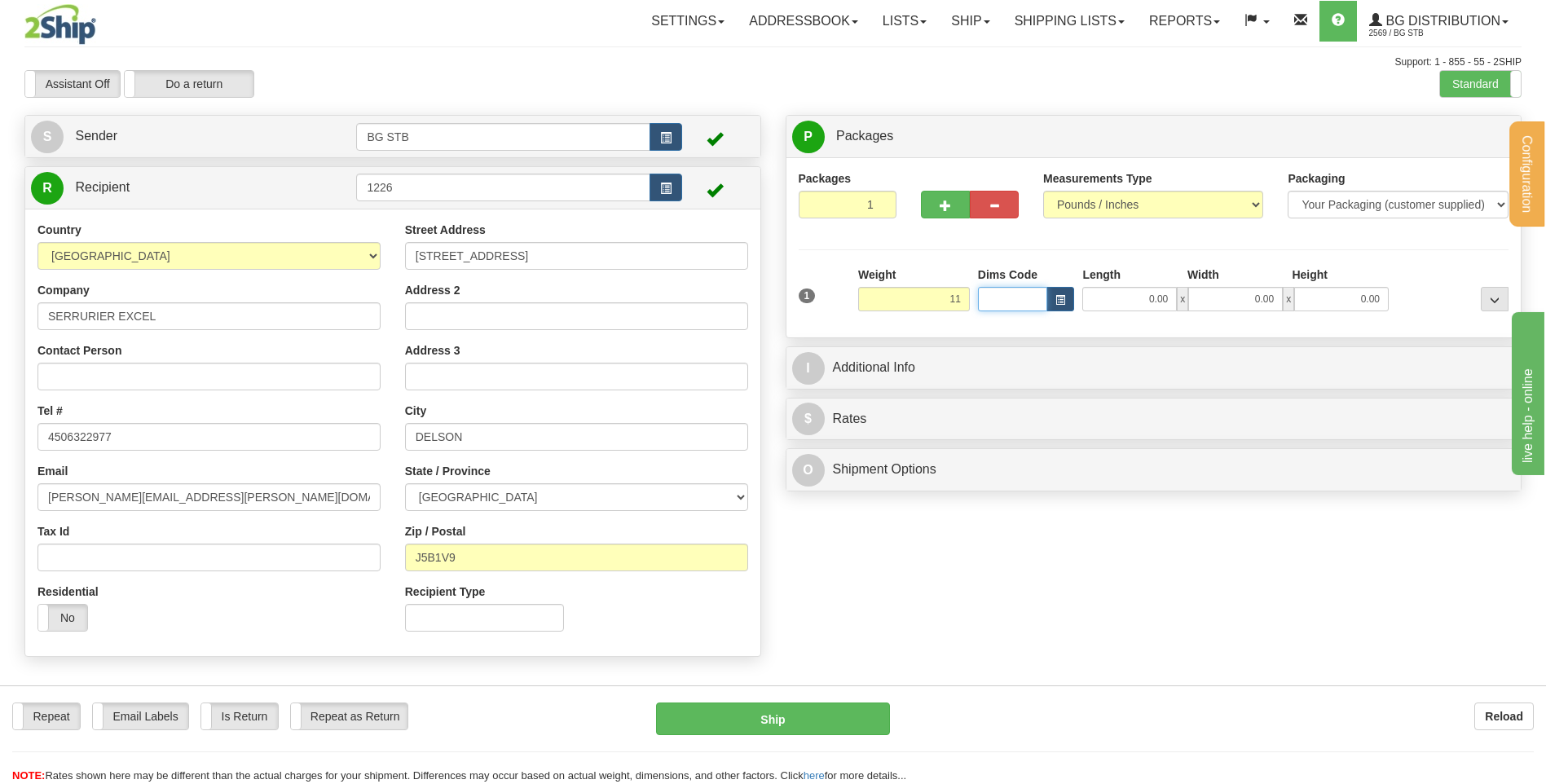
type input "11.00"
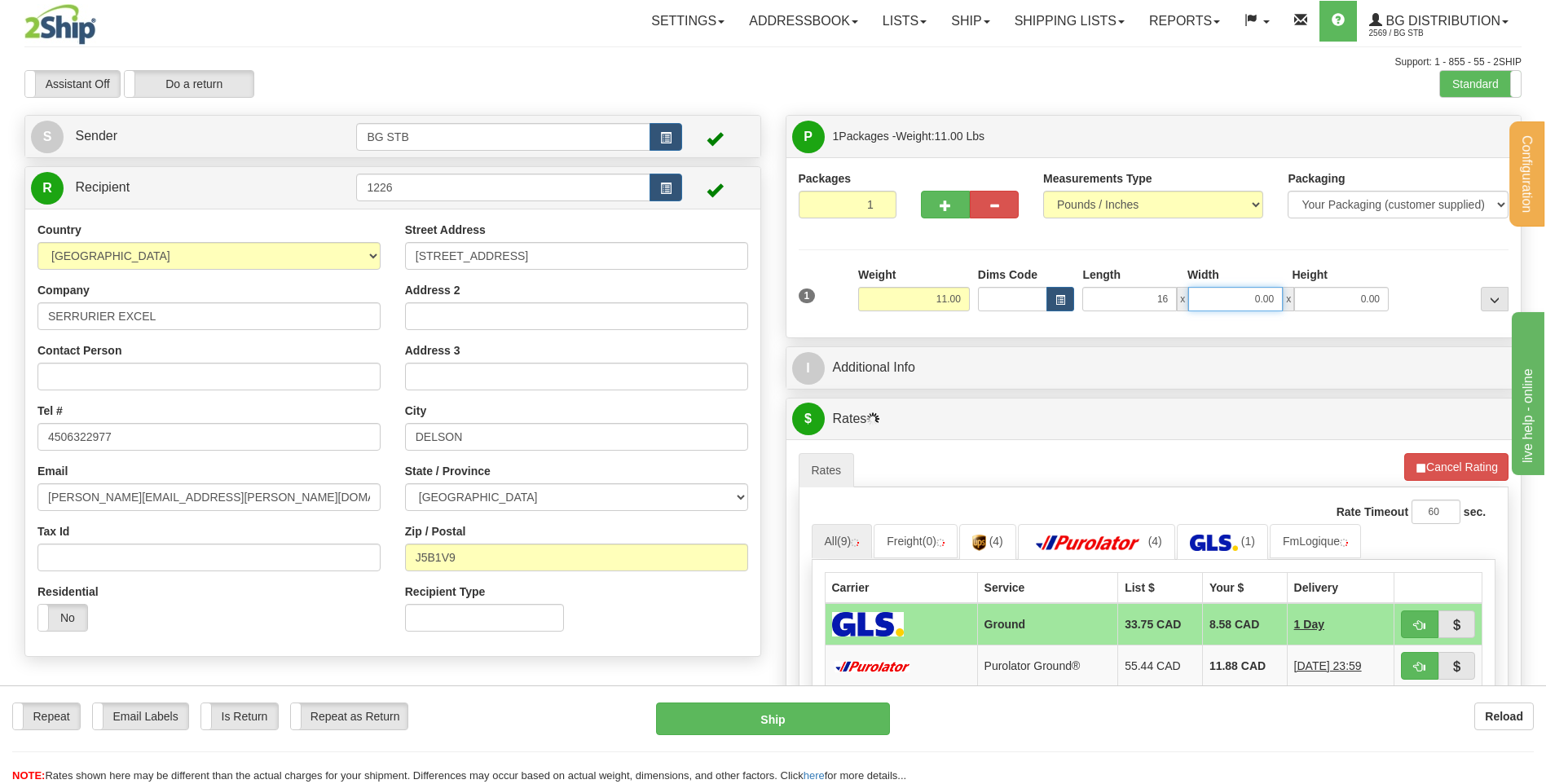
type input "16.00"
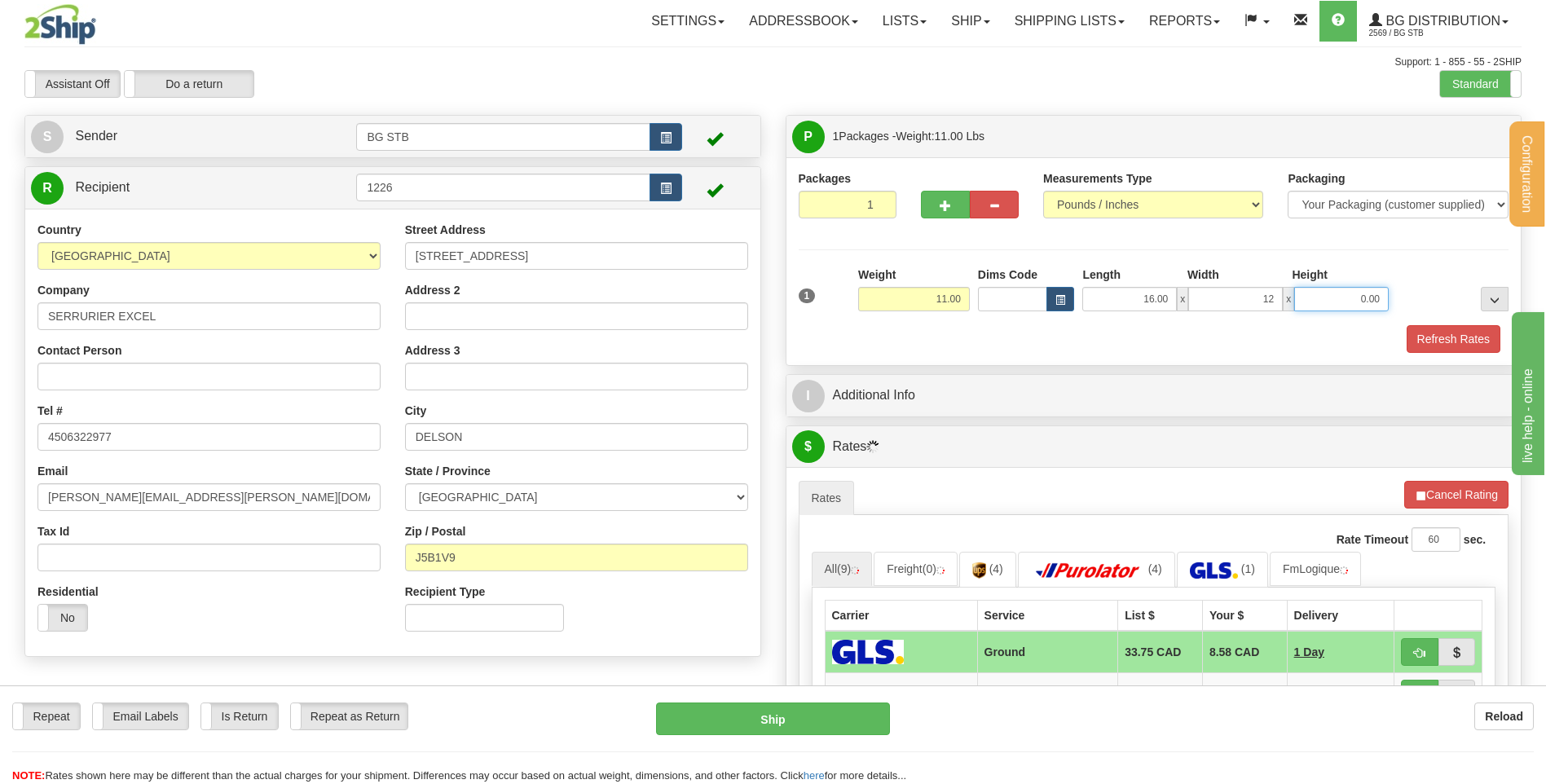
type input "12.00"
type input "11.00"
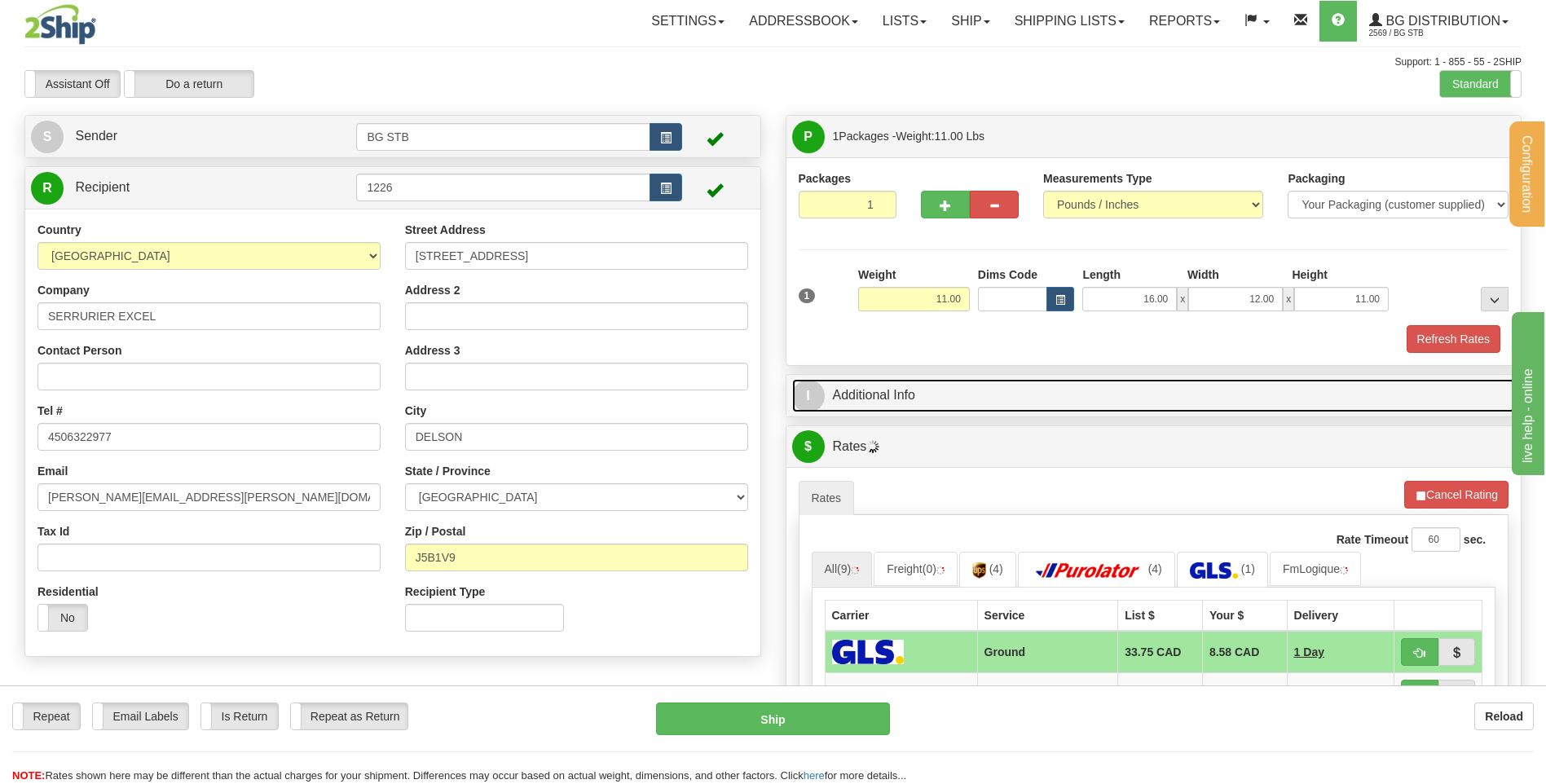
click at [1008, 408] on link "I Additional Info" at bounding box center [1153, 396] width 724 height 34
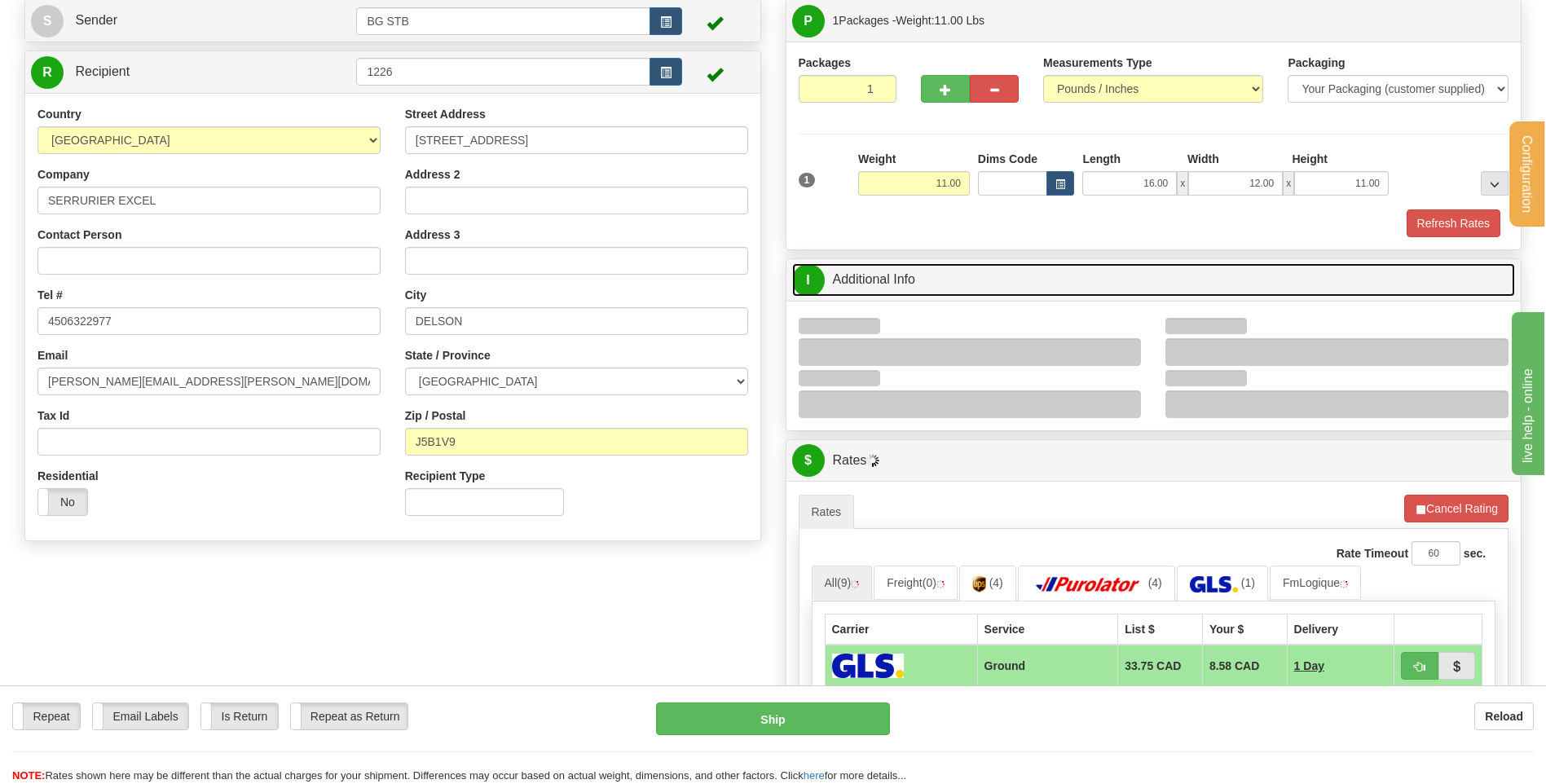
scroll to position [244, 0]
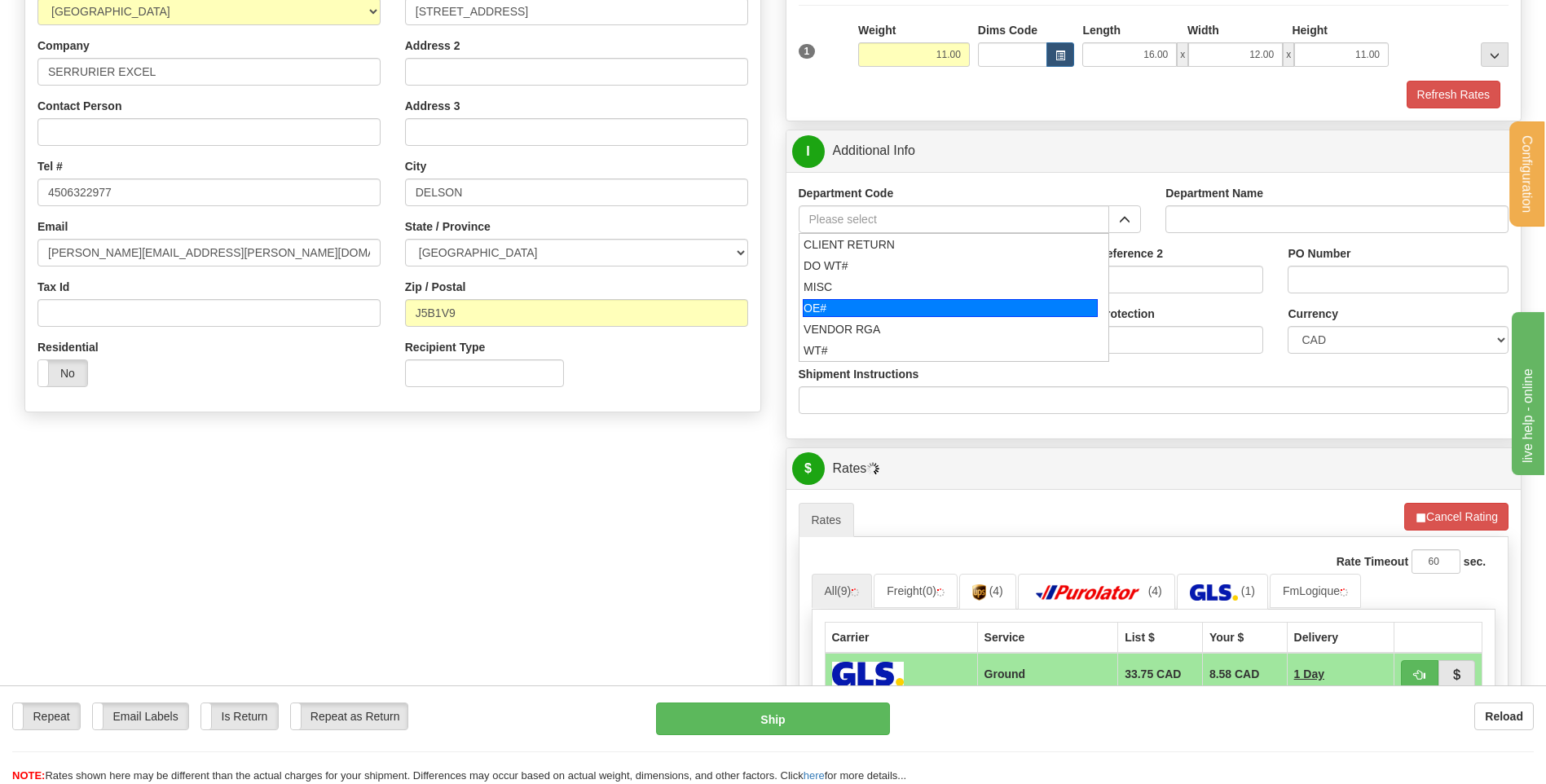
click at [952, 305] on div "OE#" at bounding box center [951, 307] width 295 height 18
type input "OE#"
type input "ORDERS"
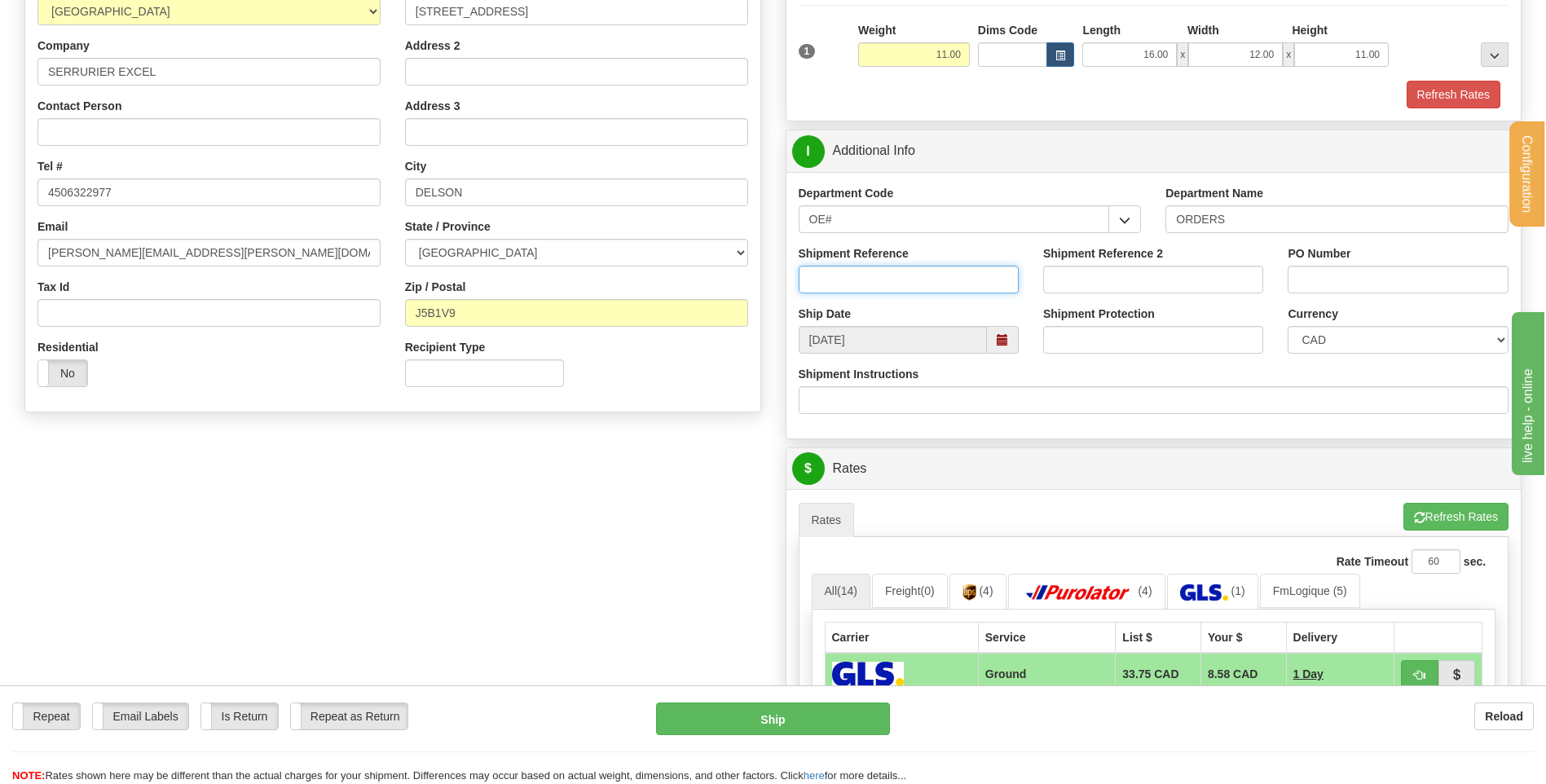
click at [949, 274] on input "Shipment Reference" at bounding box center [908, 280] width 220 height 28
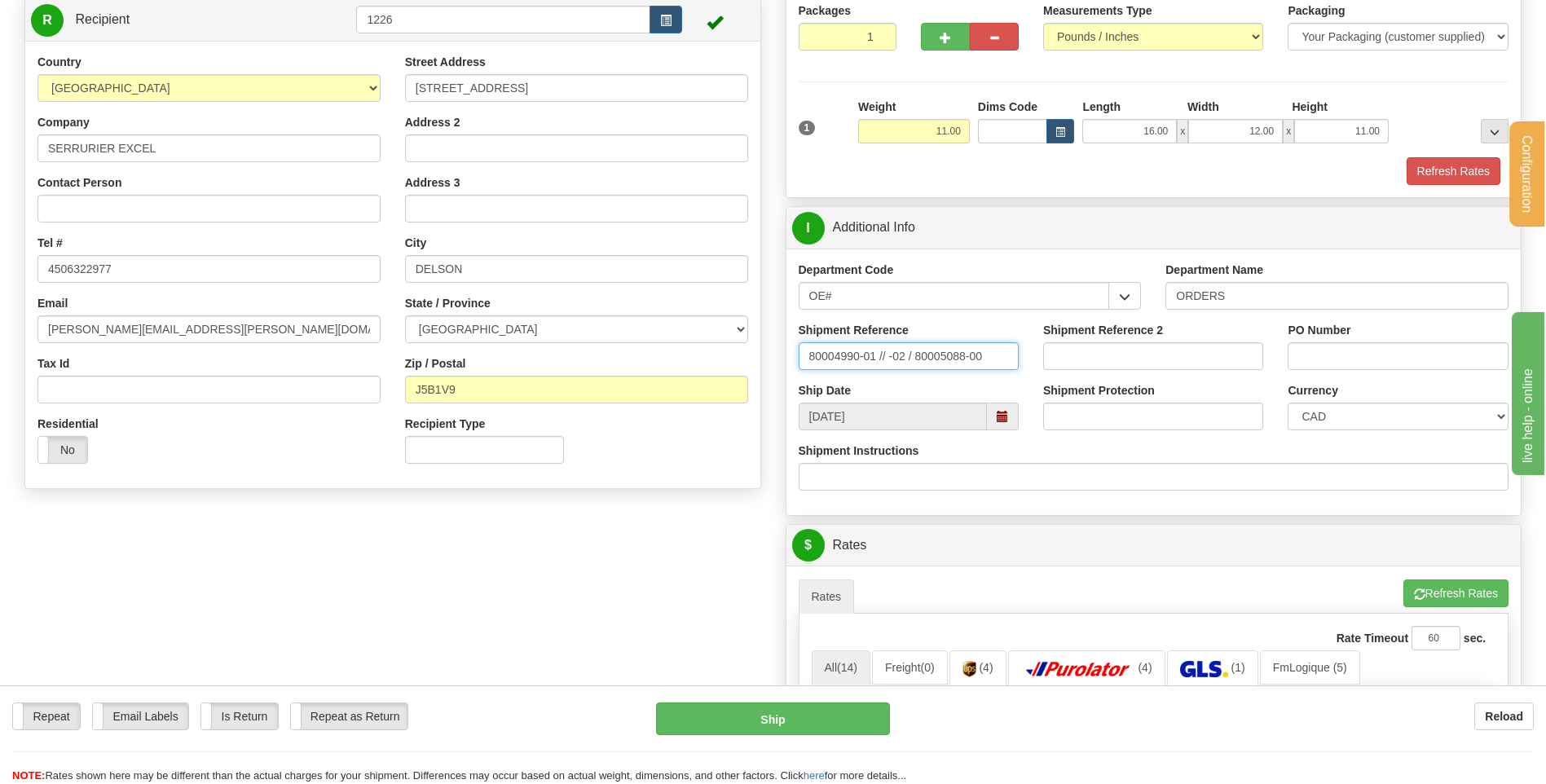
scroll to position [326, 0]
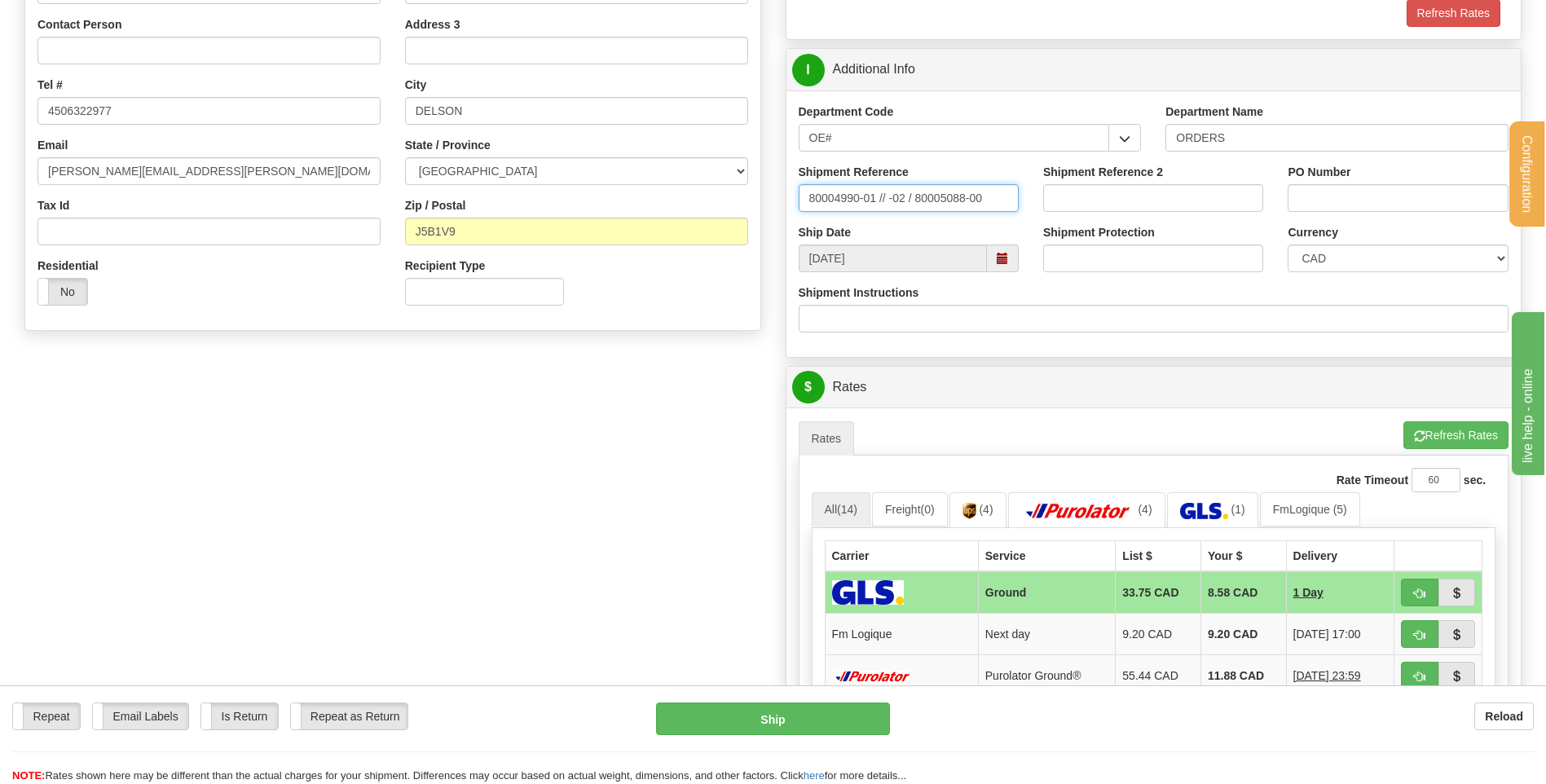
type input "80004990-01 // -02 / 80005088-00"
click at [1330, 187] on input "PO Number" at bounding box center [1398, 198] width 220 height 28
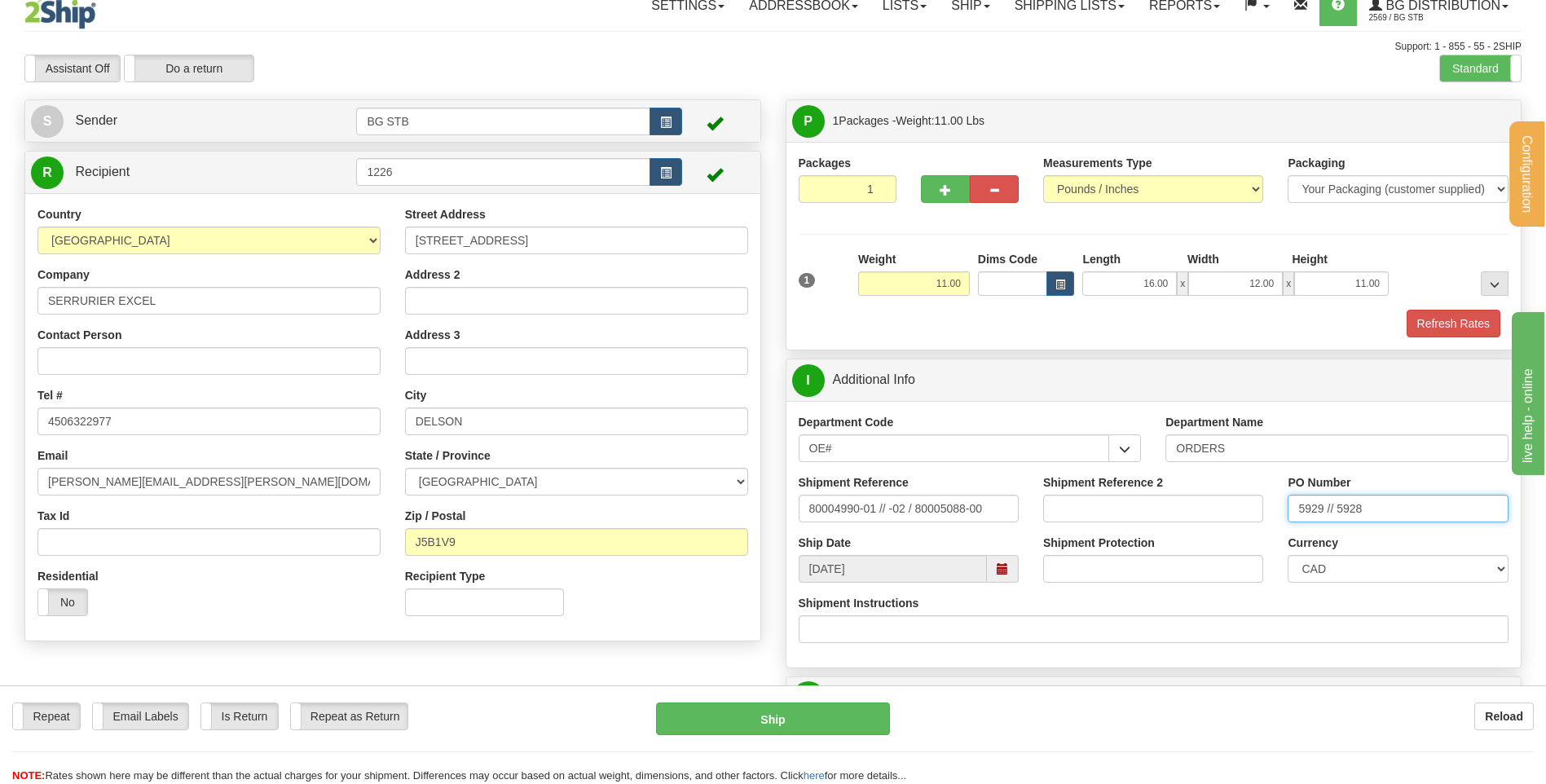
scroll to position [0, 0]
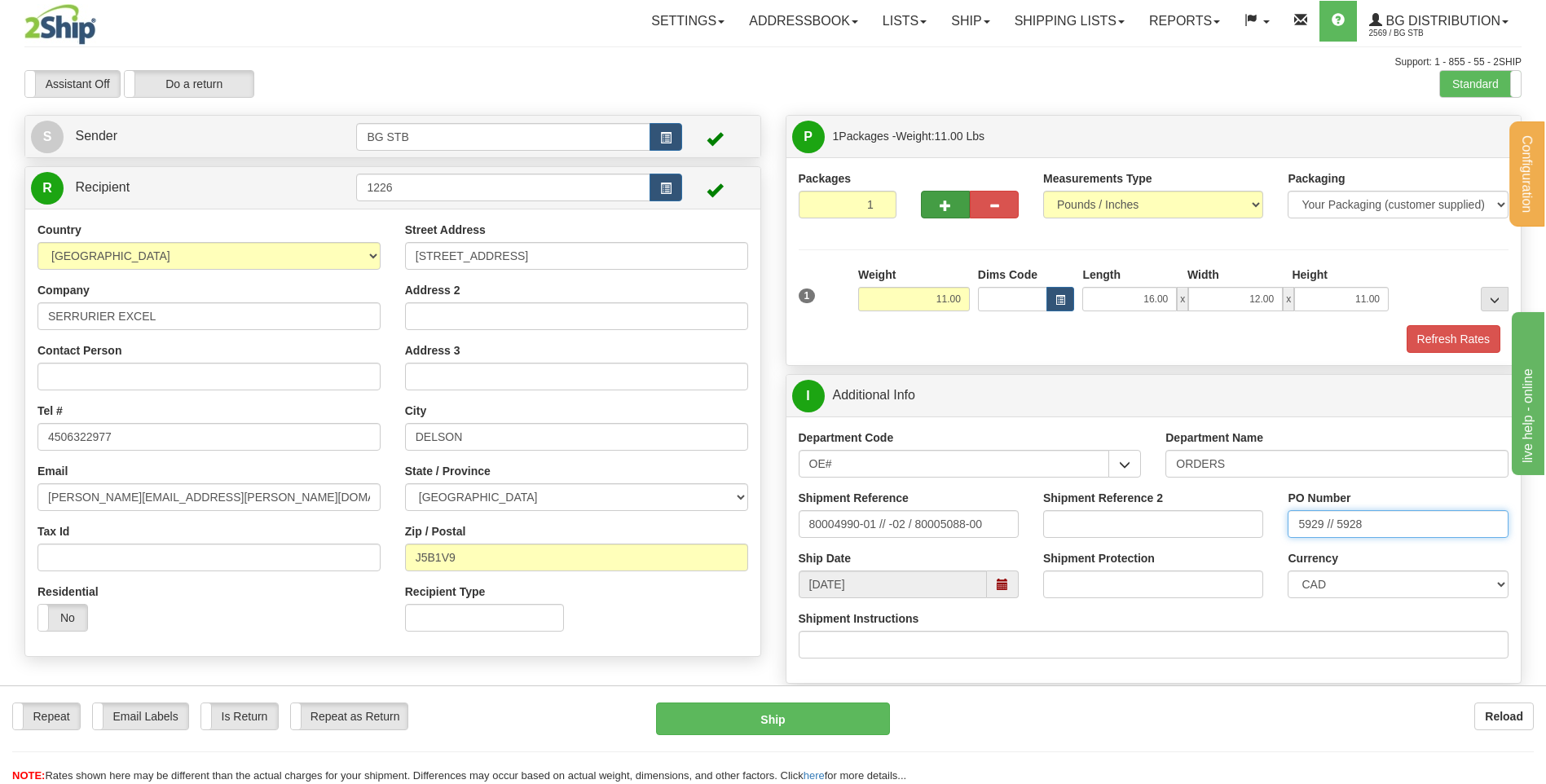
type input "5929 // 5928"
click at [930, 202] on button "button" at bounding box center [946, 205] width 49 height 28
type input "2"
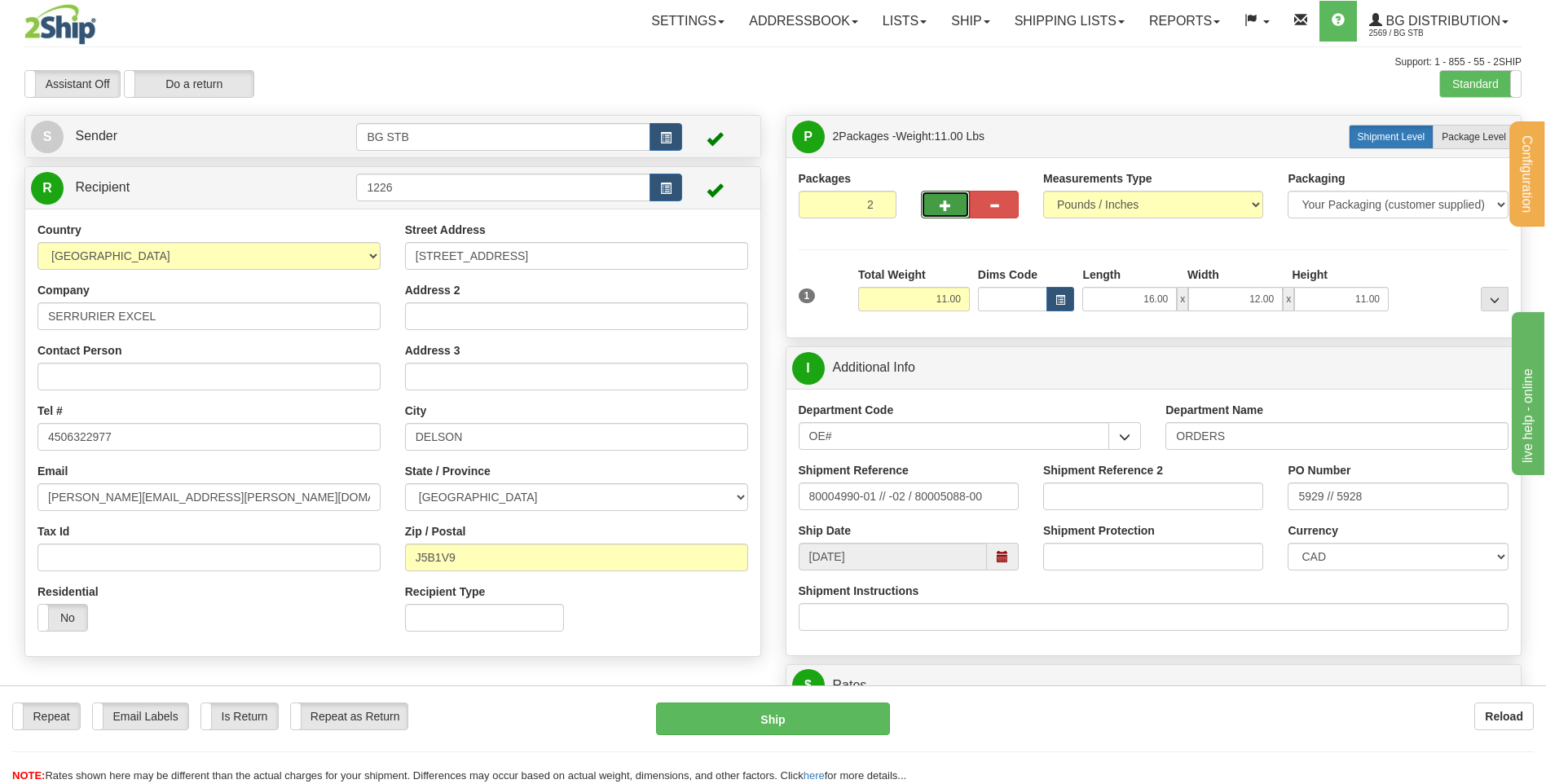
drag, startPoint x: 1437, startPoint y: 143, endPoint x: 1421, endPoint y: 146, distance: 16.3
click at [1437, 143] on label "Package Level Pack.." at bounding box center [1475, 137] width 83 height 24
radio input "true"
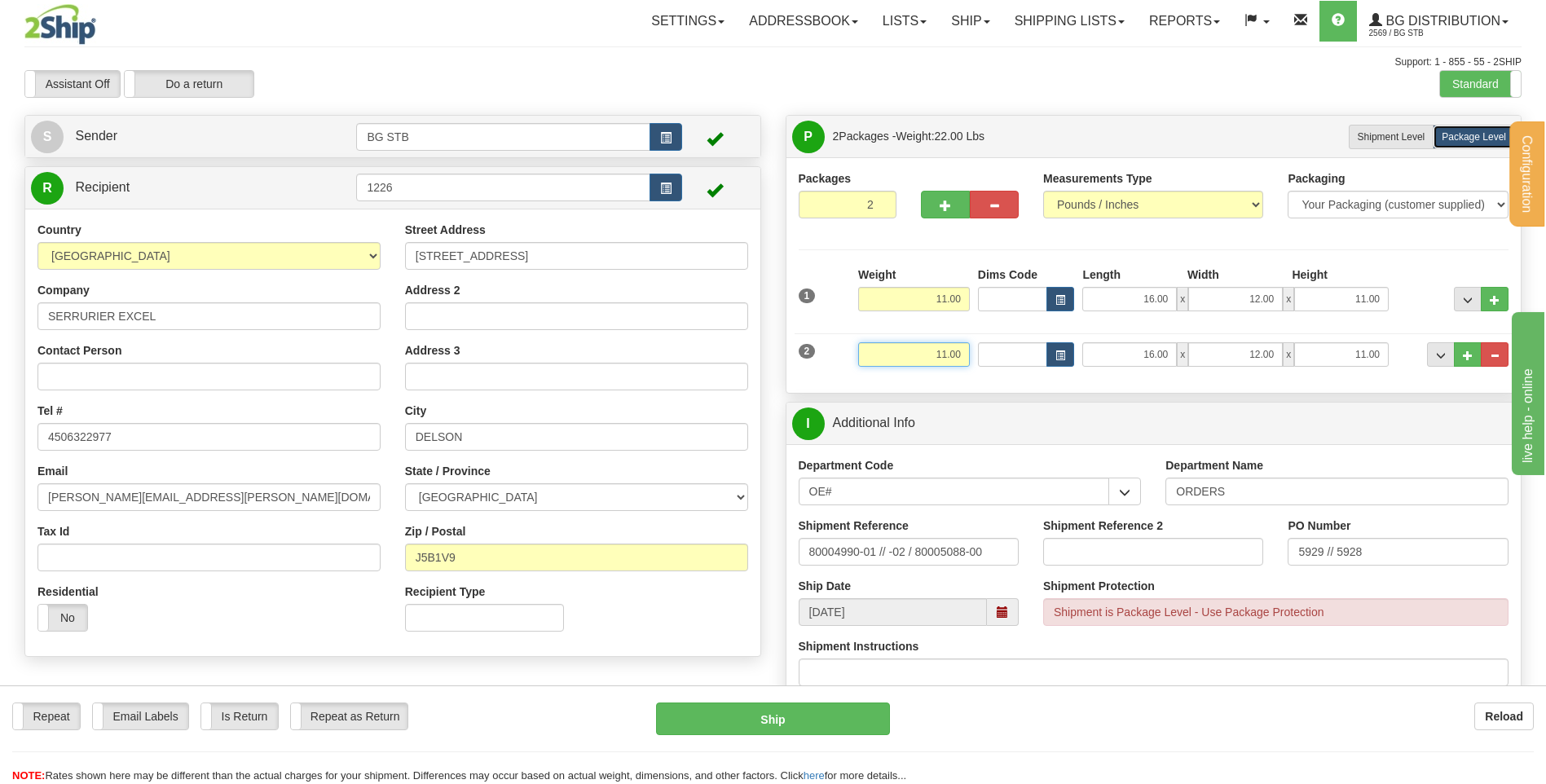
drag, startPoint x: 1028, startPoint y: 356, endPoint x: 1094, endPoint y: 346, distance: 66.8
click at [1094, 346] on div "2 Weight 11.00 Dims Code Length Width Height" at bounding box center [1153, 352] width 719 height 54
type input "14.00"
type input "54.00"
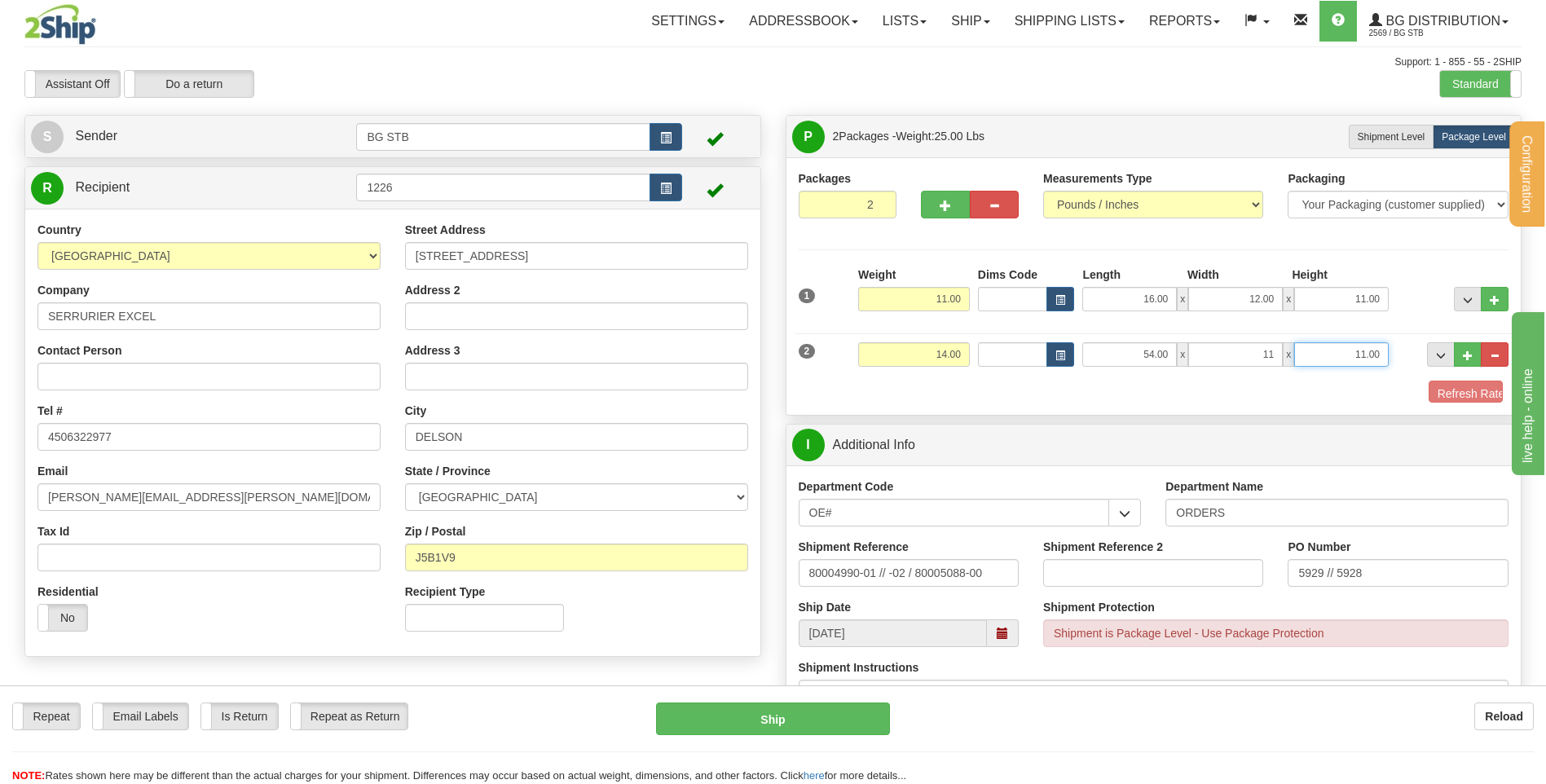
type input "11.00"
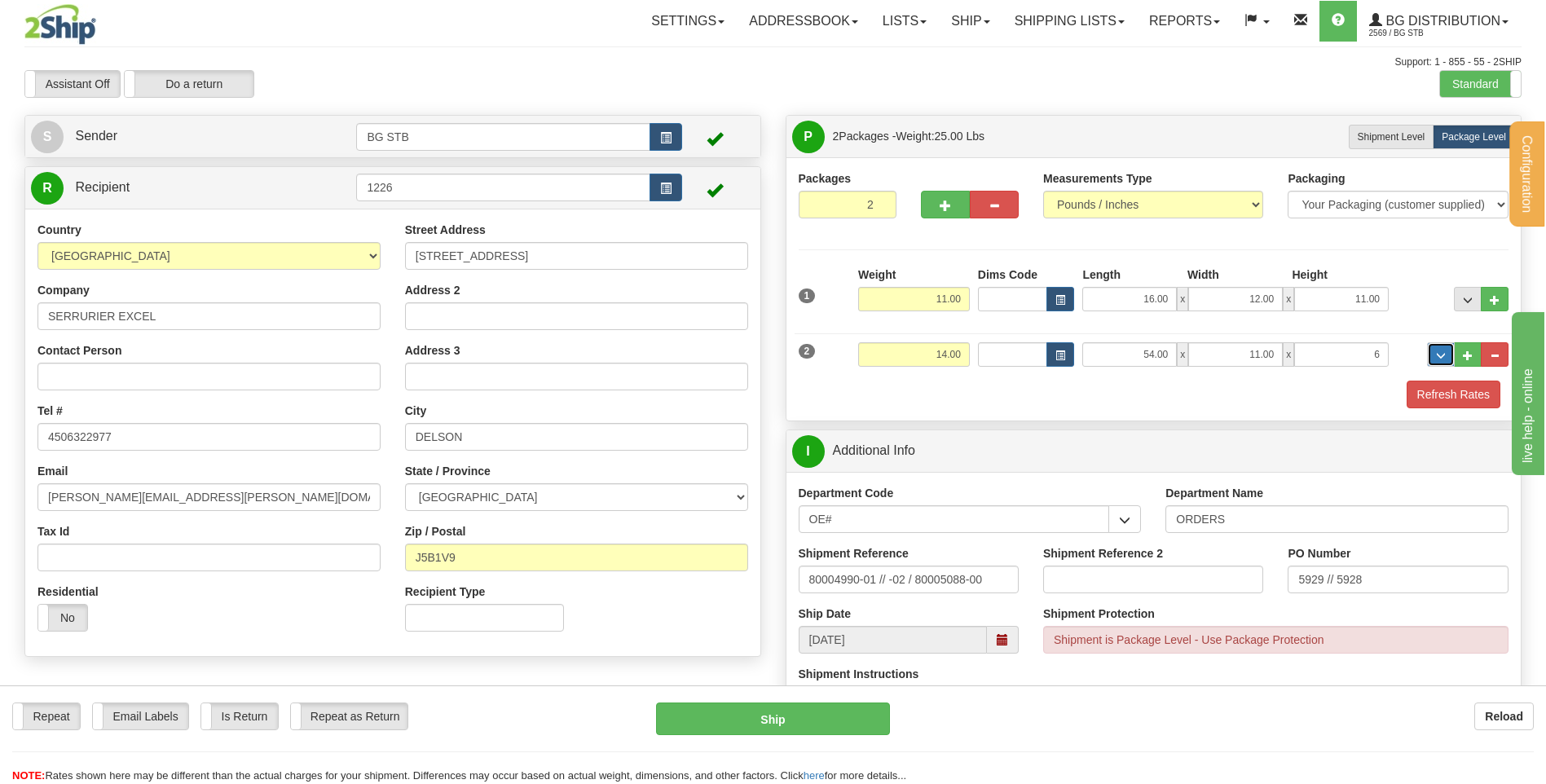
type input "6.00"
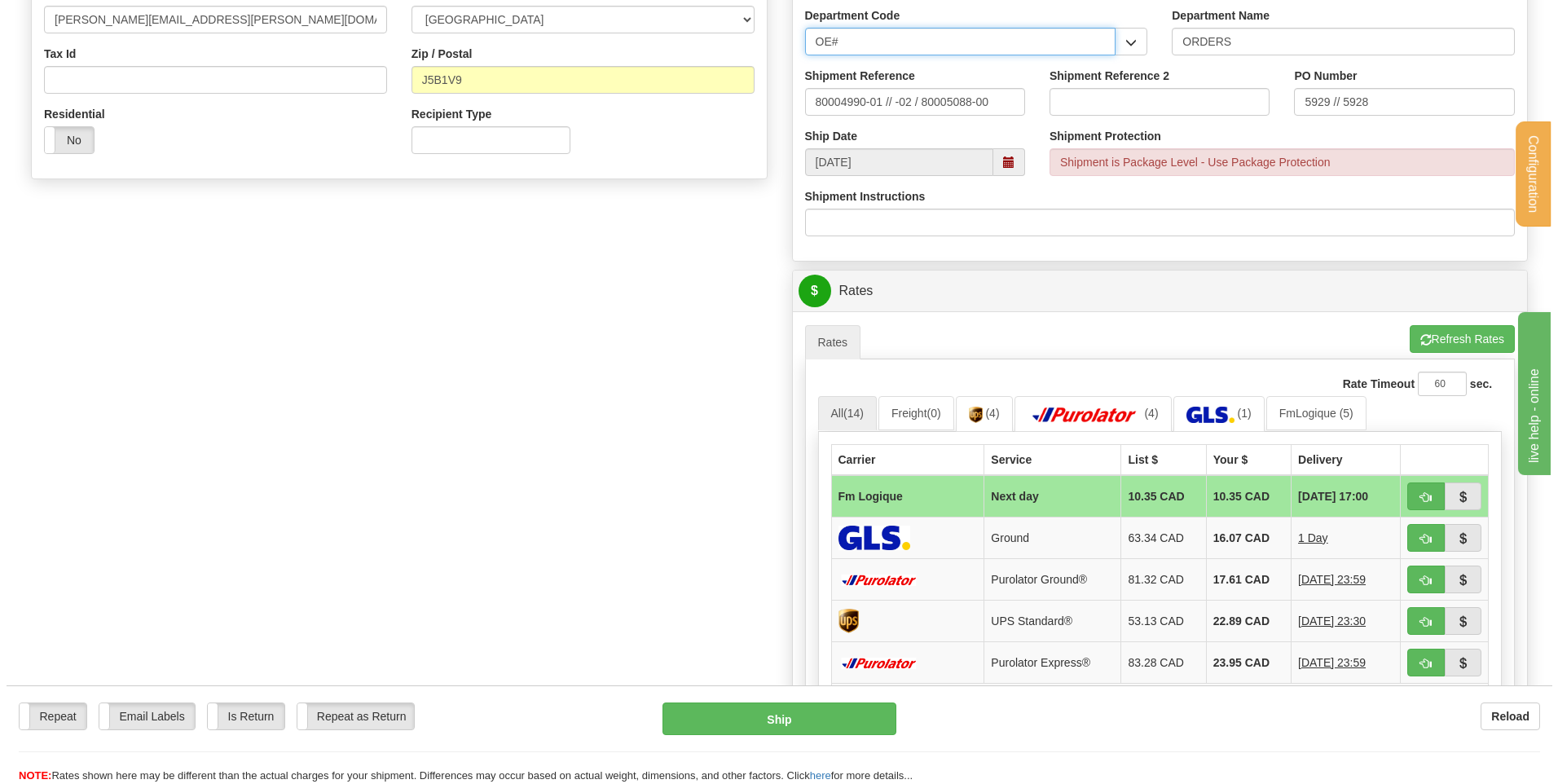
scroll to position [484, 0]
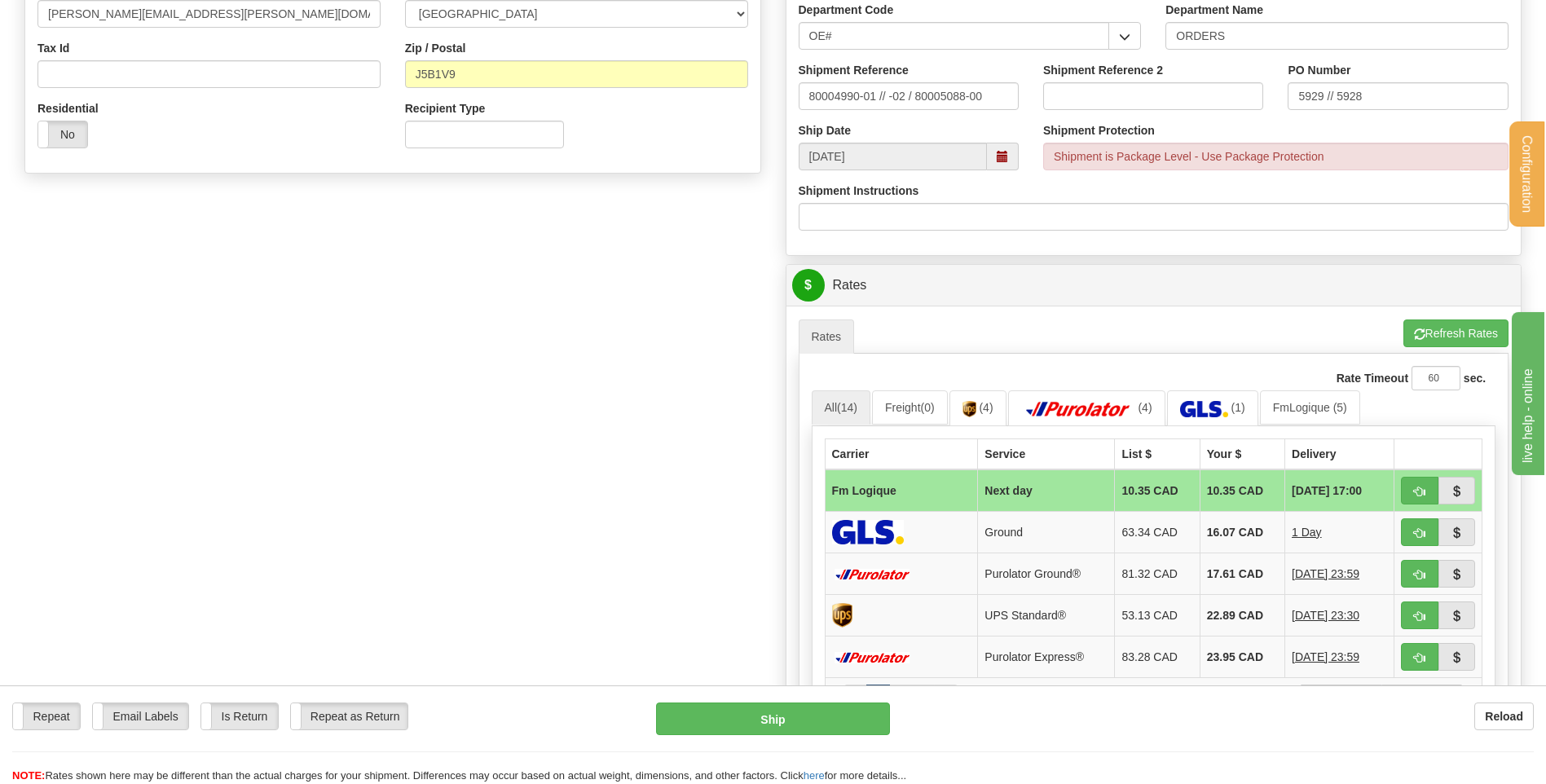
click at [1396, 488] on td at bounding box center [1439, 490] width 88 height 42
click at [1413, 490] on button "button" at bounding box center [1420, 491] width 38 height 28
type input "jour"
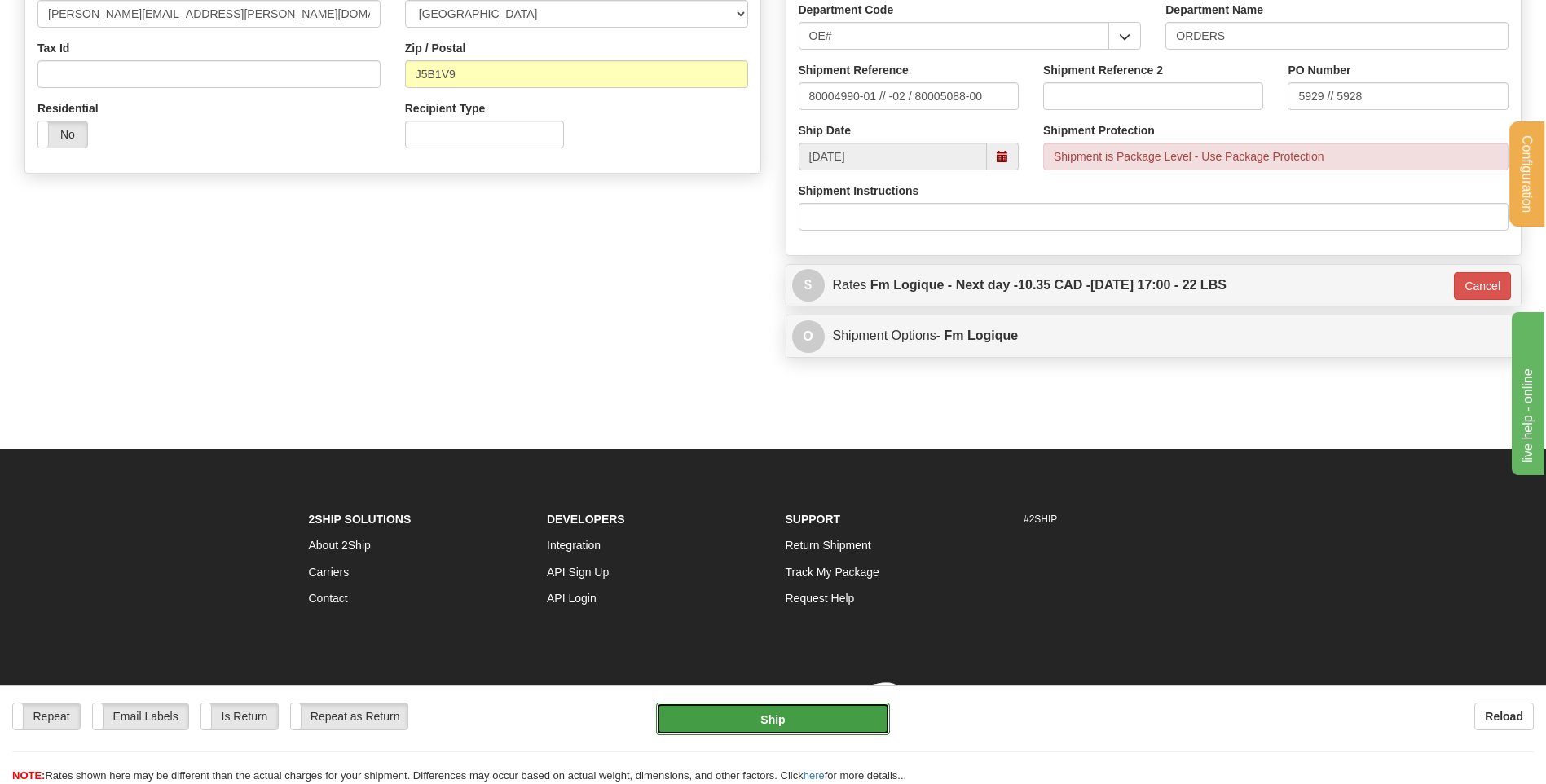
click at [754, 713] on button "Ship" at bounding box center [773, 718] width 233 height 33
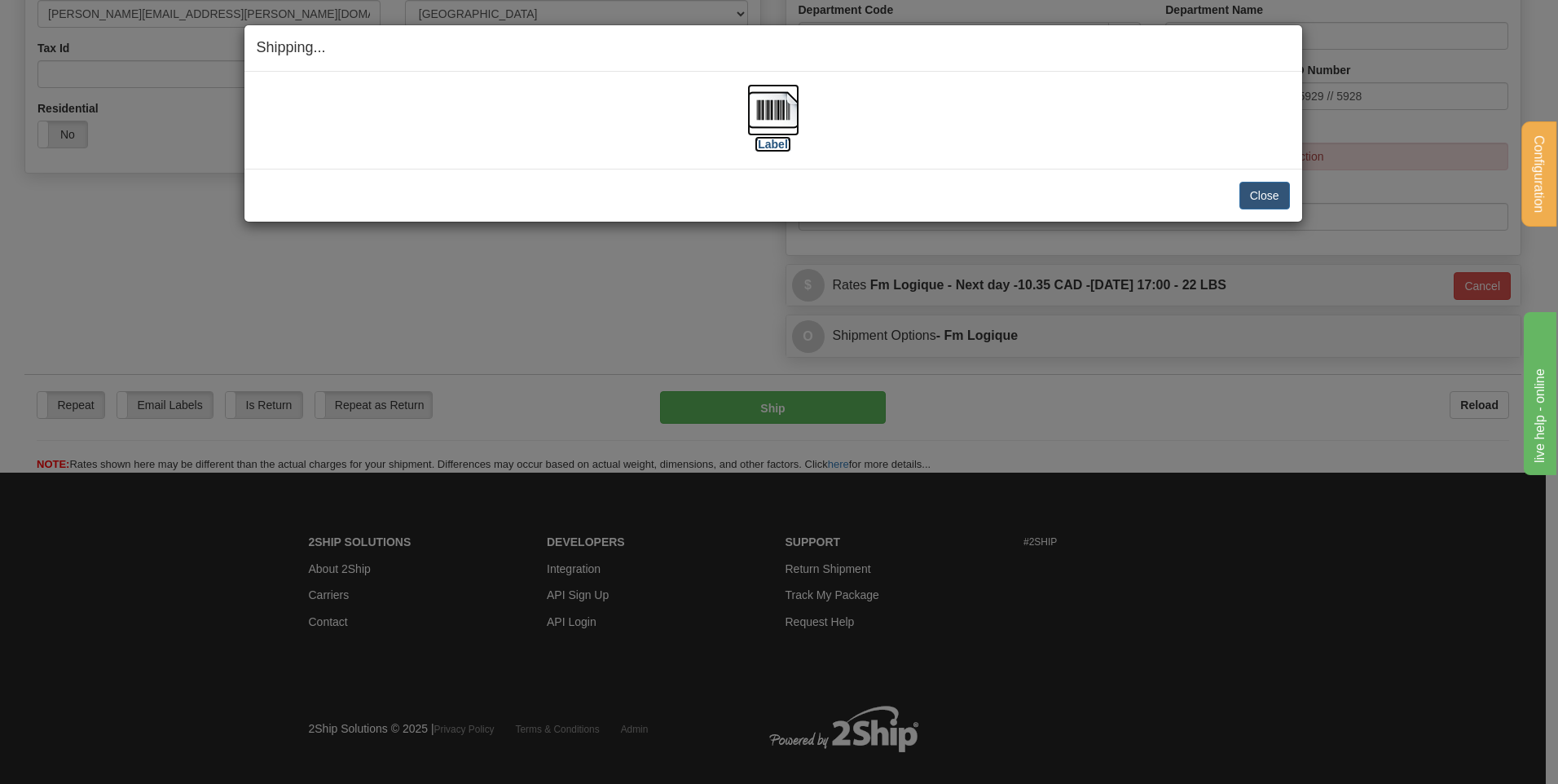
click at [774, 107] on img at bounding box center [774, 110] width 53 height 53
click at [1275, 195] on button "Close" at bounding box center [1265, 196] width 51 height 28
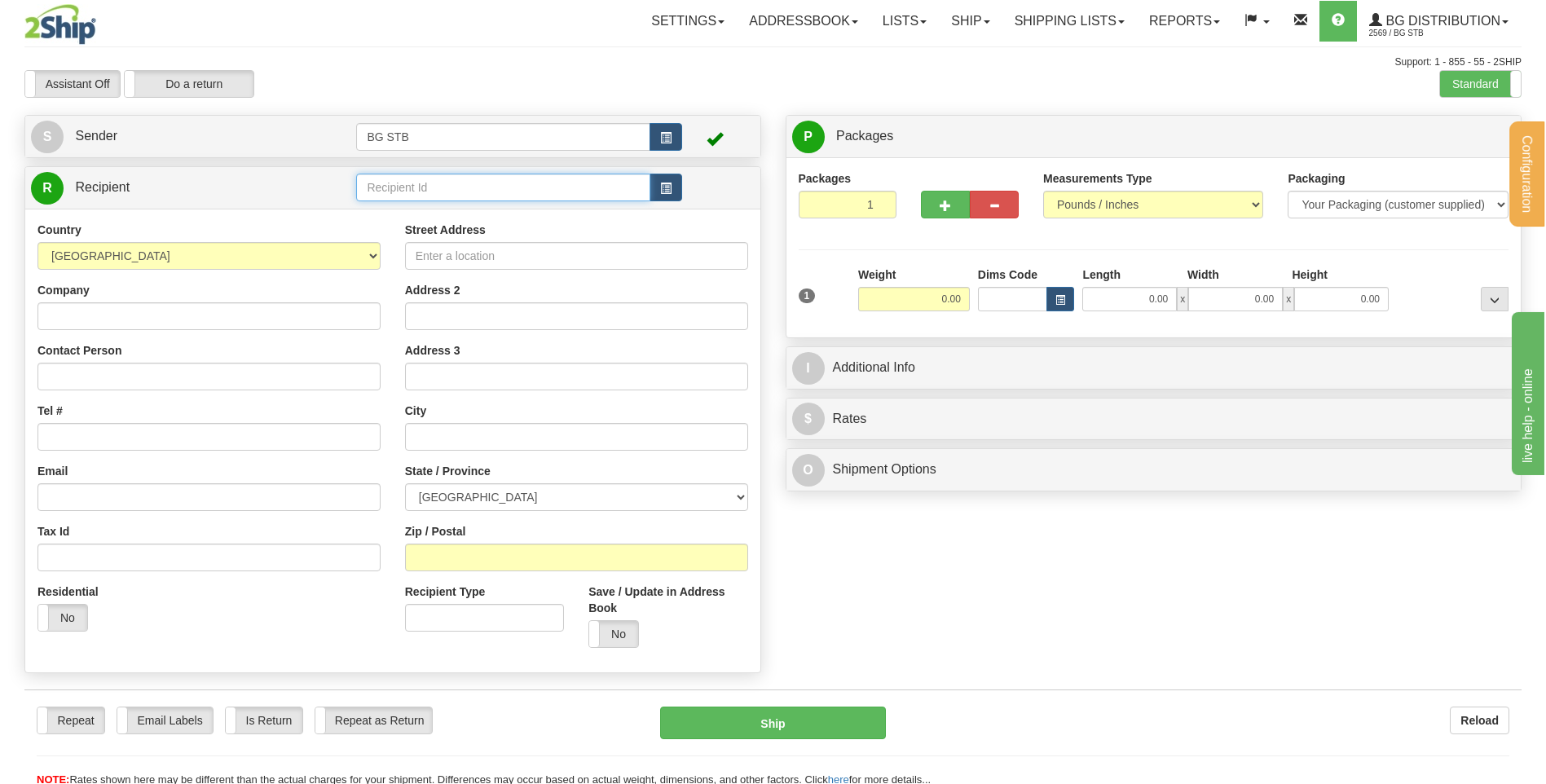
click at [401, 192] on input "text" at bounding box center [502, 188] width 293 height 28
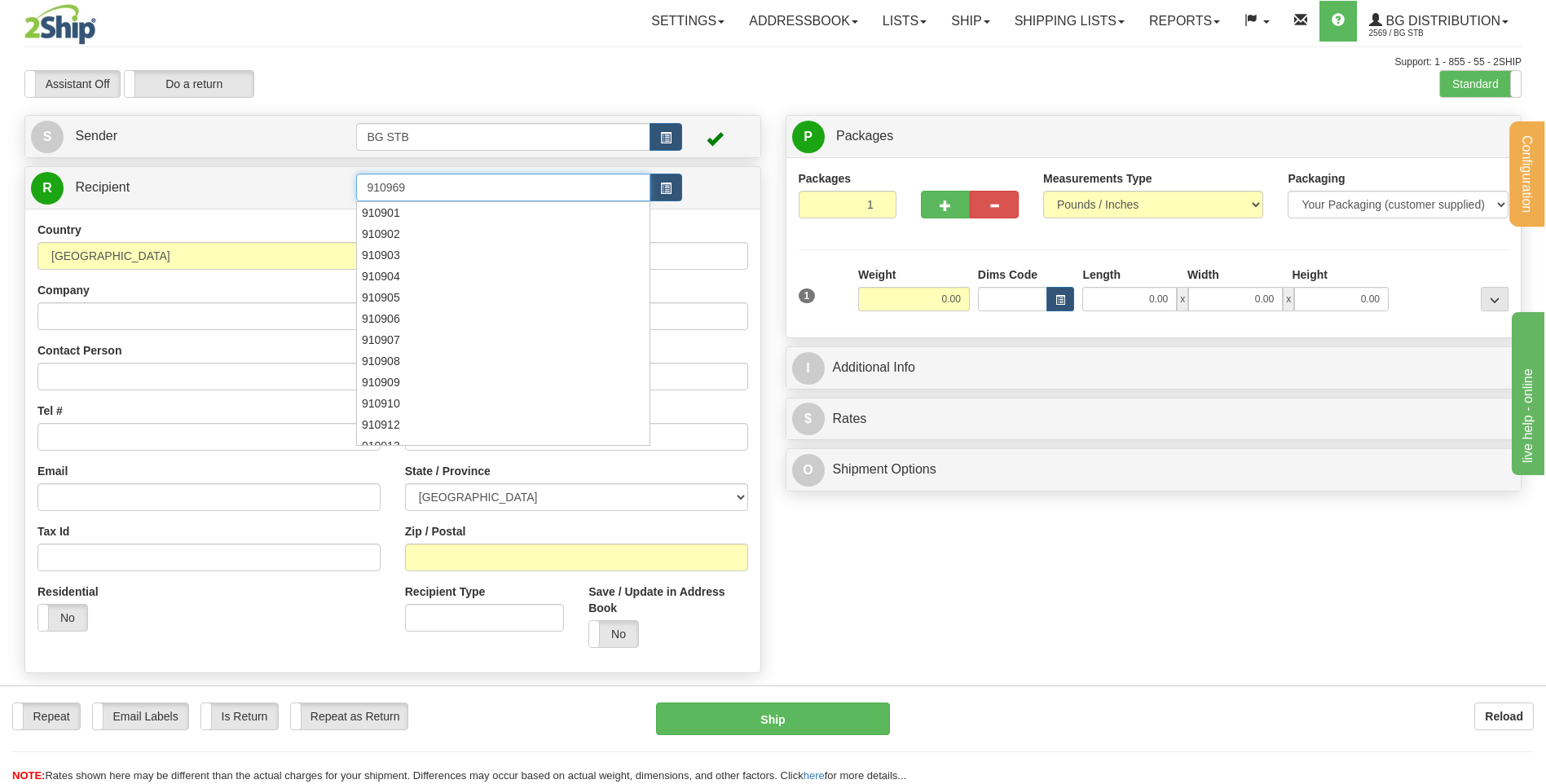
type input "910969"
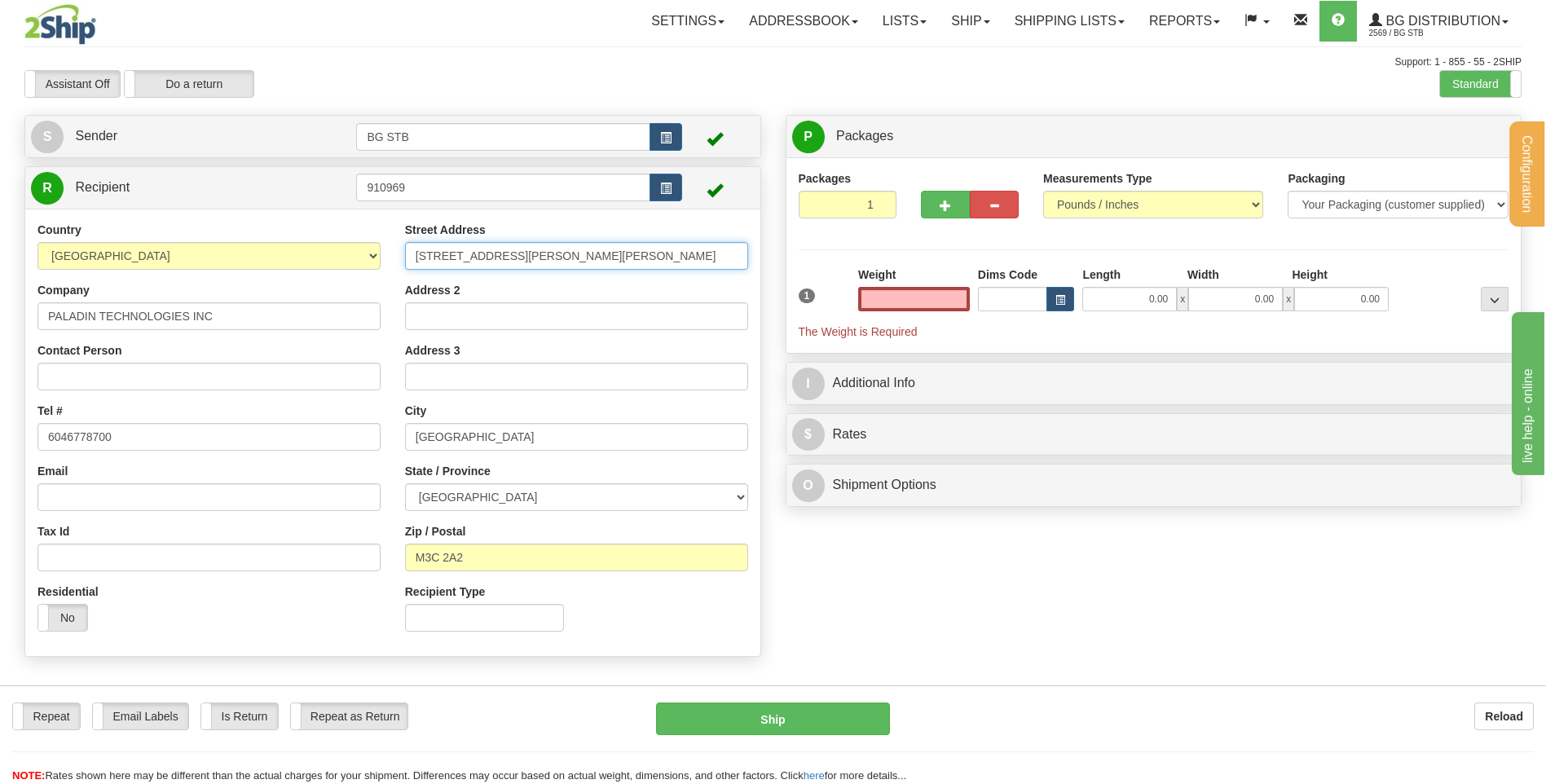
type input "0.00"
drag, startPoint x: 586, startPoint y: 250, endPoint x: 340, endPoint y: 259, distance: 246.2
click at [342, 257] on div "Country AFGHANISTAN ALAND ISLANDS ALBANIA ALGERIA AMERICAN SAMOA ANDORRA ANGOLA…" at bounding box center [393, 432] width 735 height 422
type input "4983 RUE LEVY"
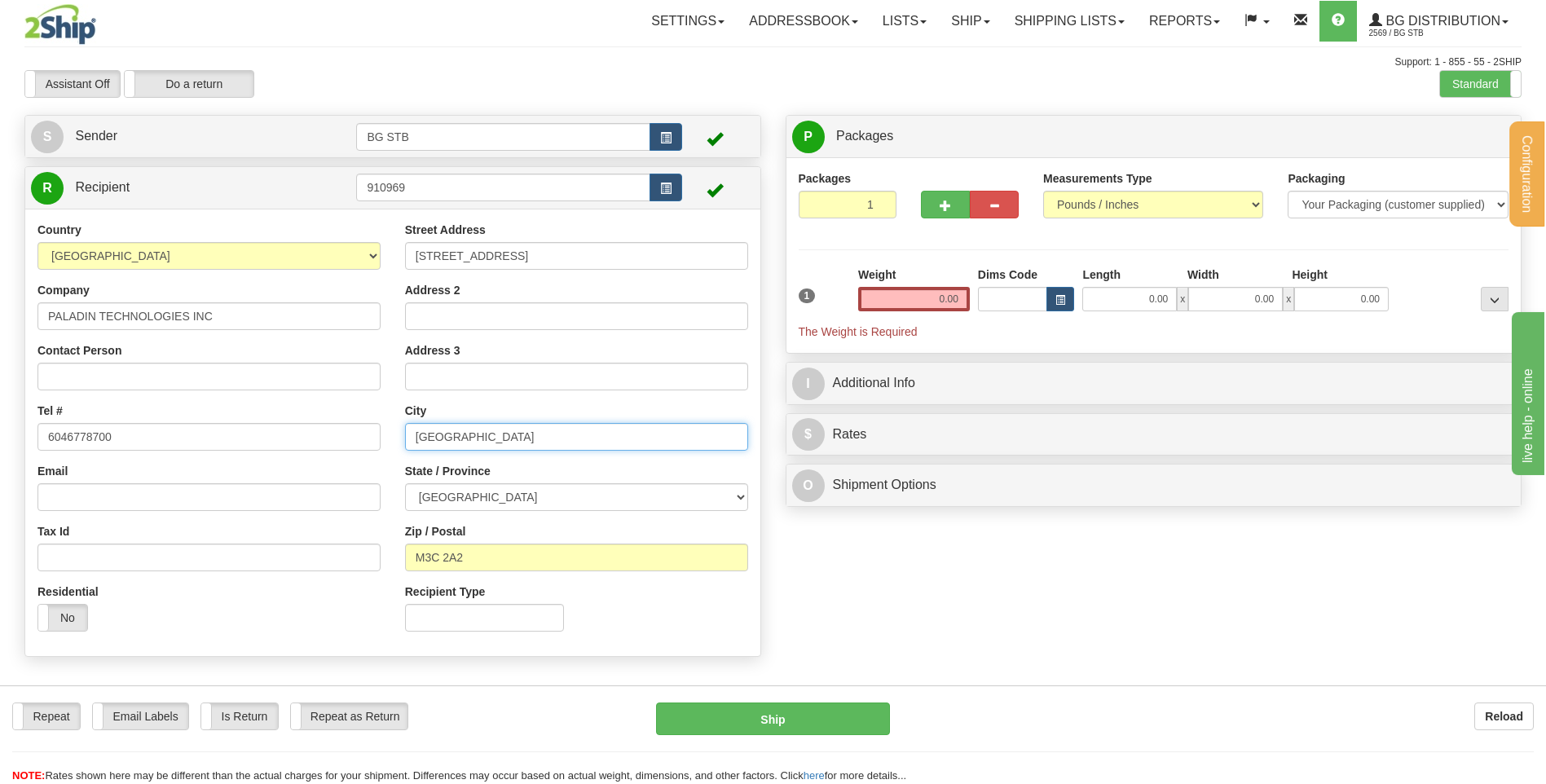
drag, startPoint x: 472, startPoint y: 442, endPoint x: 331, endPoint y: 447, distance: 141.1
click at [354, 440] on div "Country AFGHANISTAN ALAND ISLANDS ALBANIA ALGERIA AMERICAN SAMOA ANDORRA ANGOLA…" at bounding box center [393, 432] width 735 height 422
type input "SAINT-LAURENT"
click at [546, 500] on select "ALBERTA BRITISH COLUMBIA MANITOBA NEW BRUNSWICK NEWFOUNDLAND NOVA SCOTIA NUNAVU…" at bounding box center [576, 498] width 343 height 28
select select "PE"
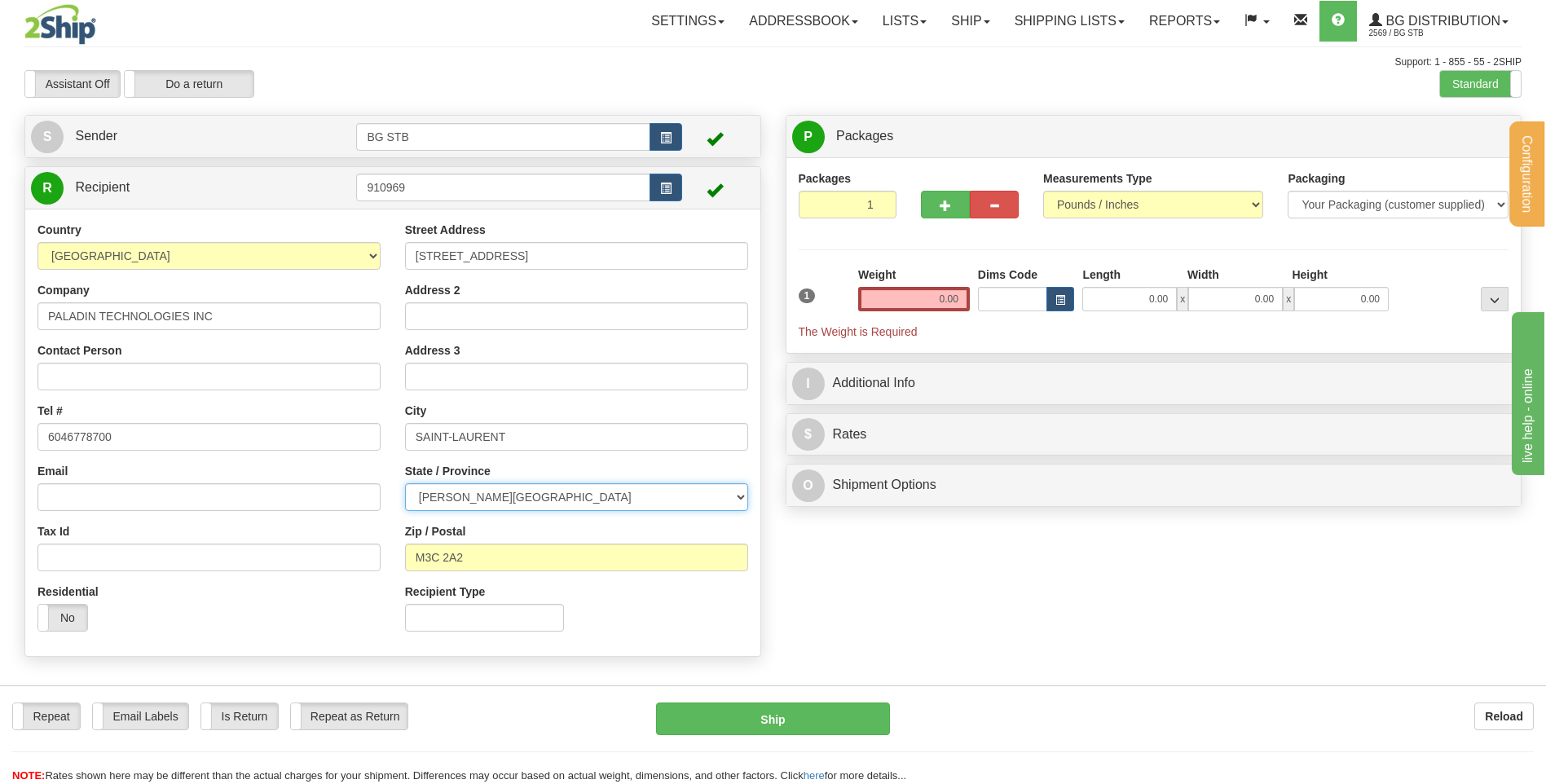
click at [405, 484] on select "ALBERTA BRITISH COLUMBIA MANITOBA NEW BRUNSWICK NEWFOUNDLAND NOVA SCOTIA NUNAVU…" at bounding box center [576, 498] width 343 height 28
click at [416, 560] on input "M3C 2A2" at bounding box center [576, 558] width 343 height 28
type input "H4R 2N9"
click at [906, 581] on div "Create a label for the return Create Pickup Without Label S" at bounding box center [773, 390] width 1522 height 550
click at [904, 295] on input "0.00" at bounding box center [914, 299] width 112 height 24
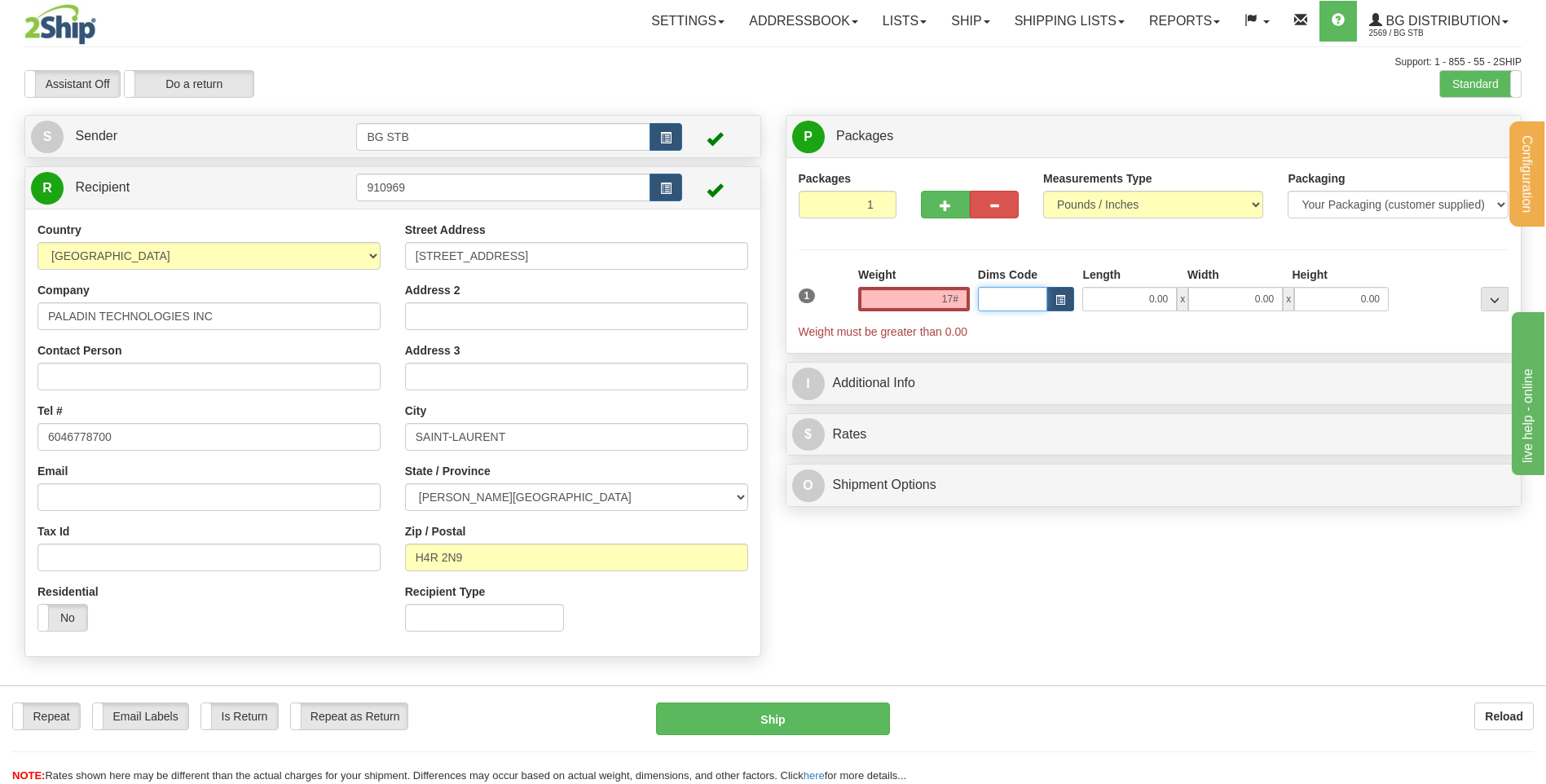
type input "0.00"
click at [889, 296] on input "0.00" at bounding box center [914, 299] width 112 height 24
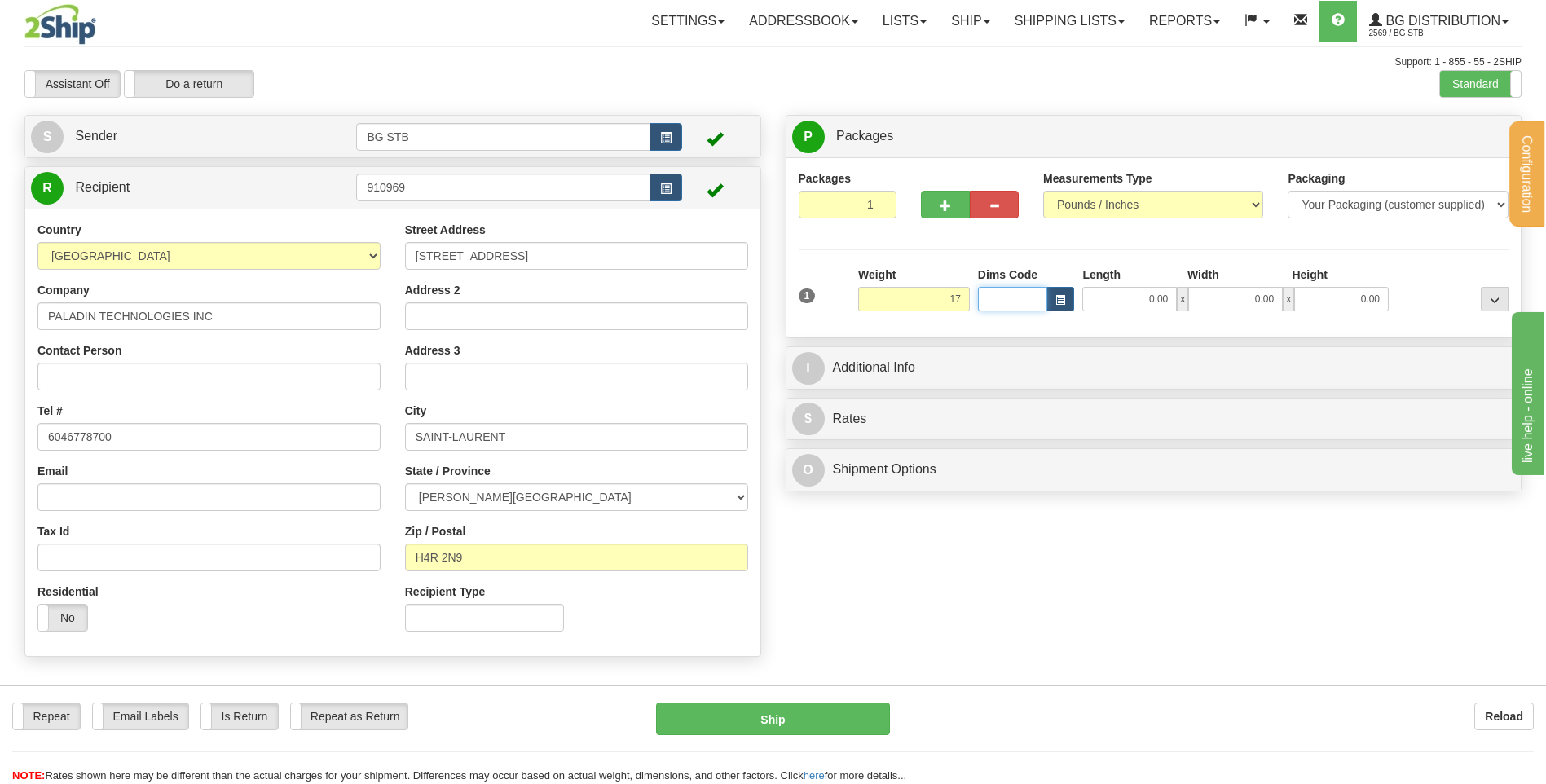
type input "17.00"
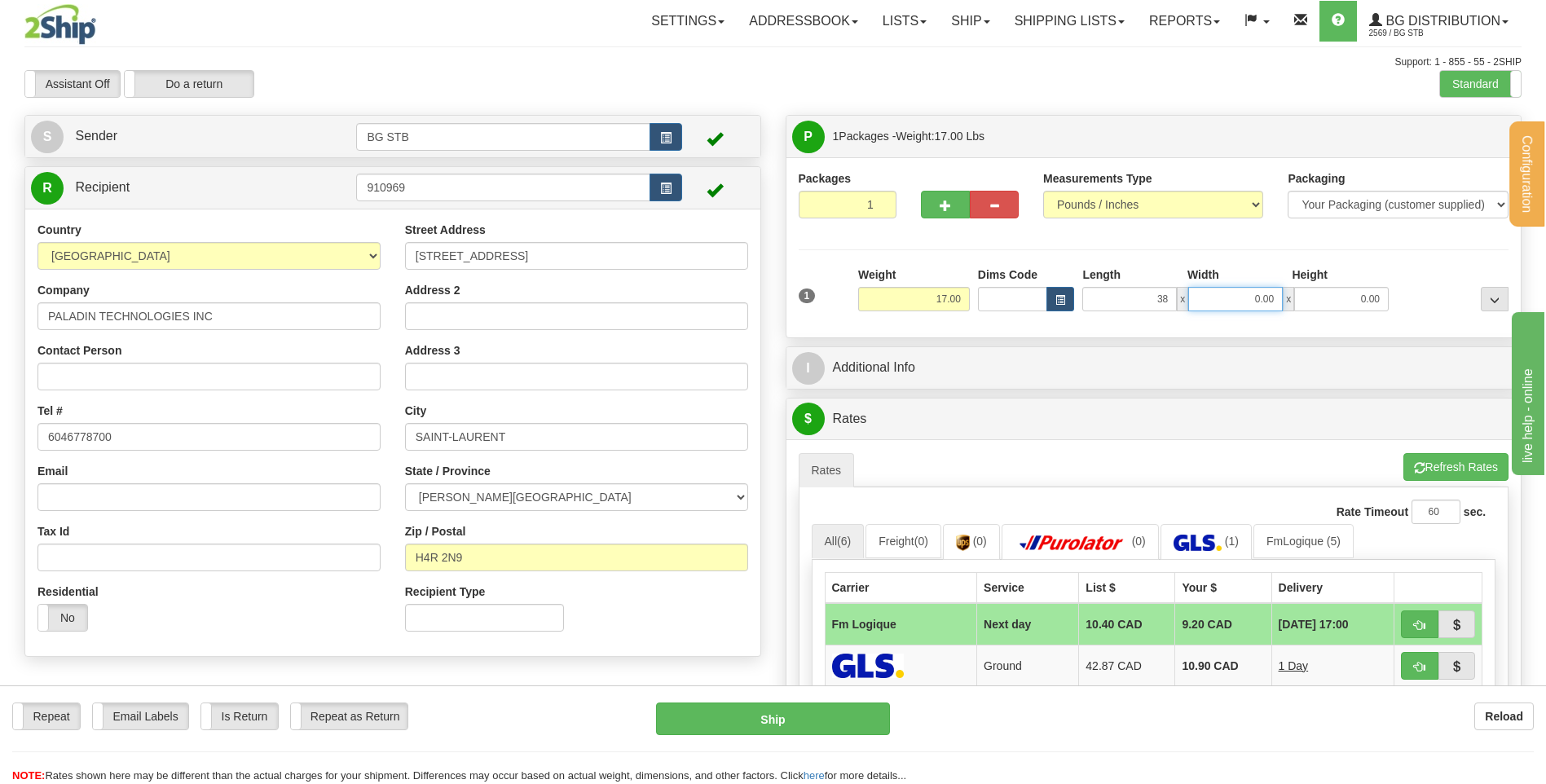
type input "38.00"
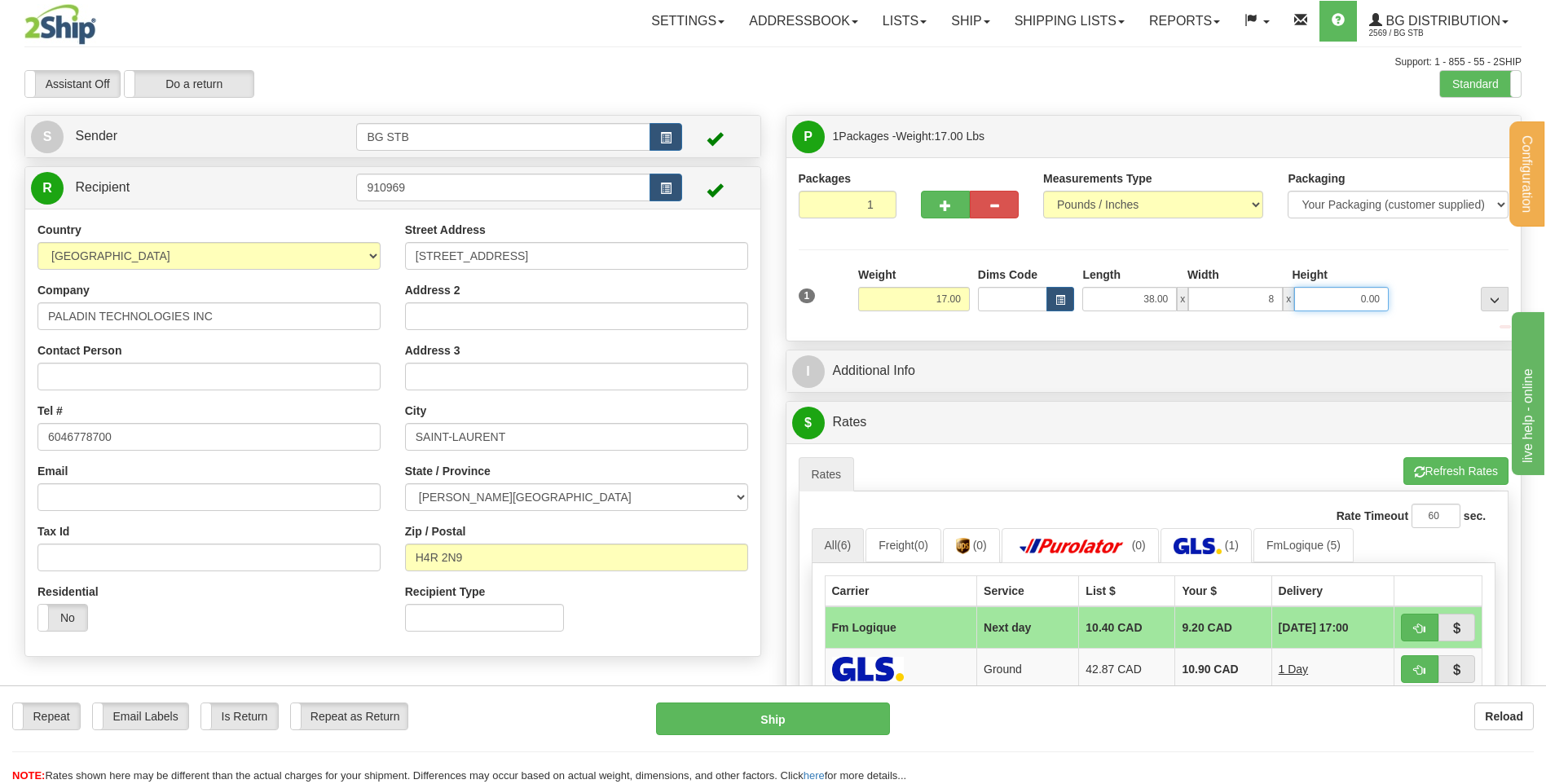
type input "8.00"
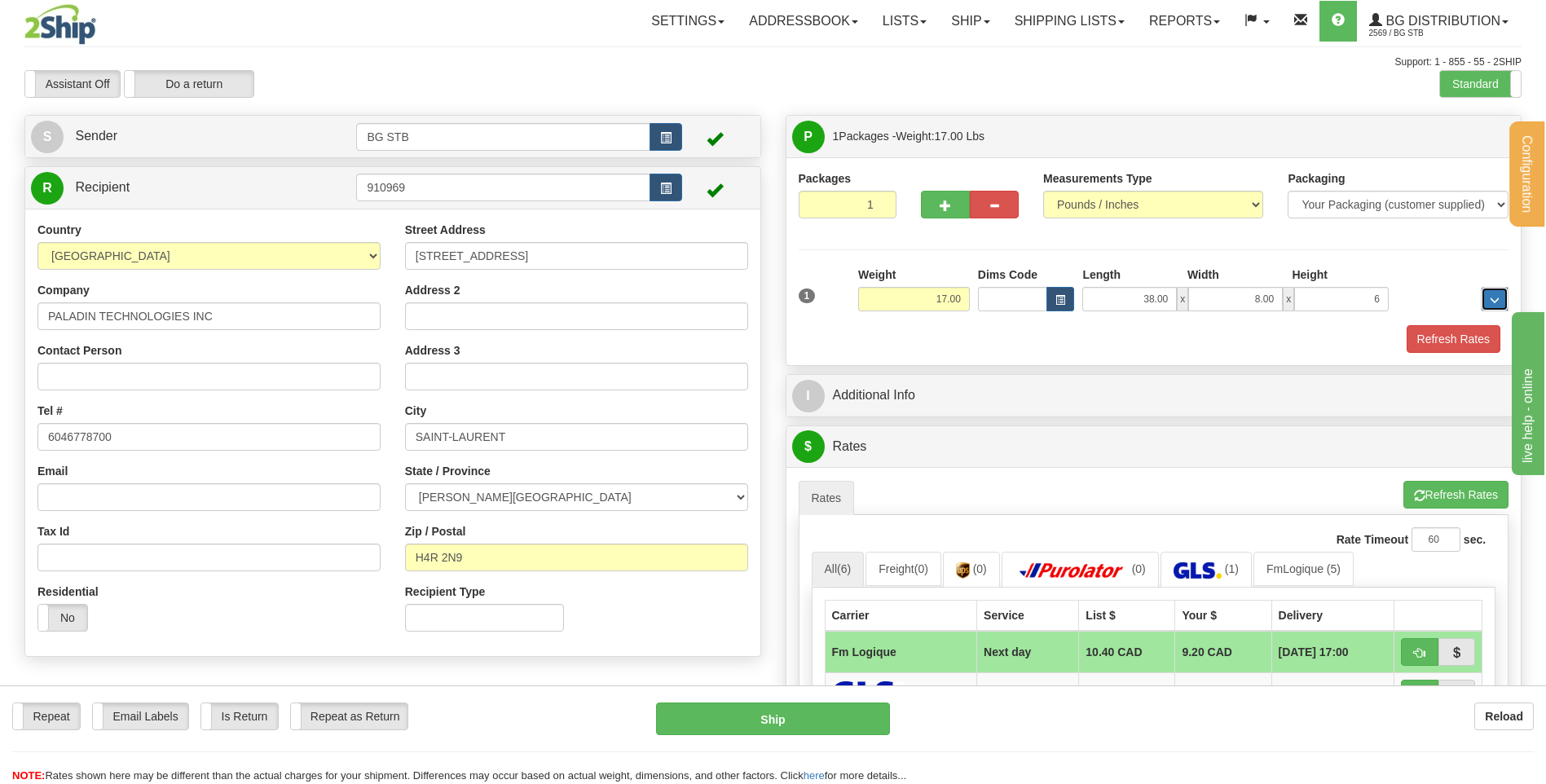
type input "6.00"
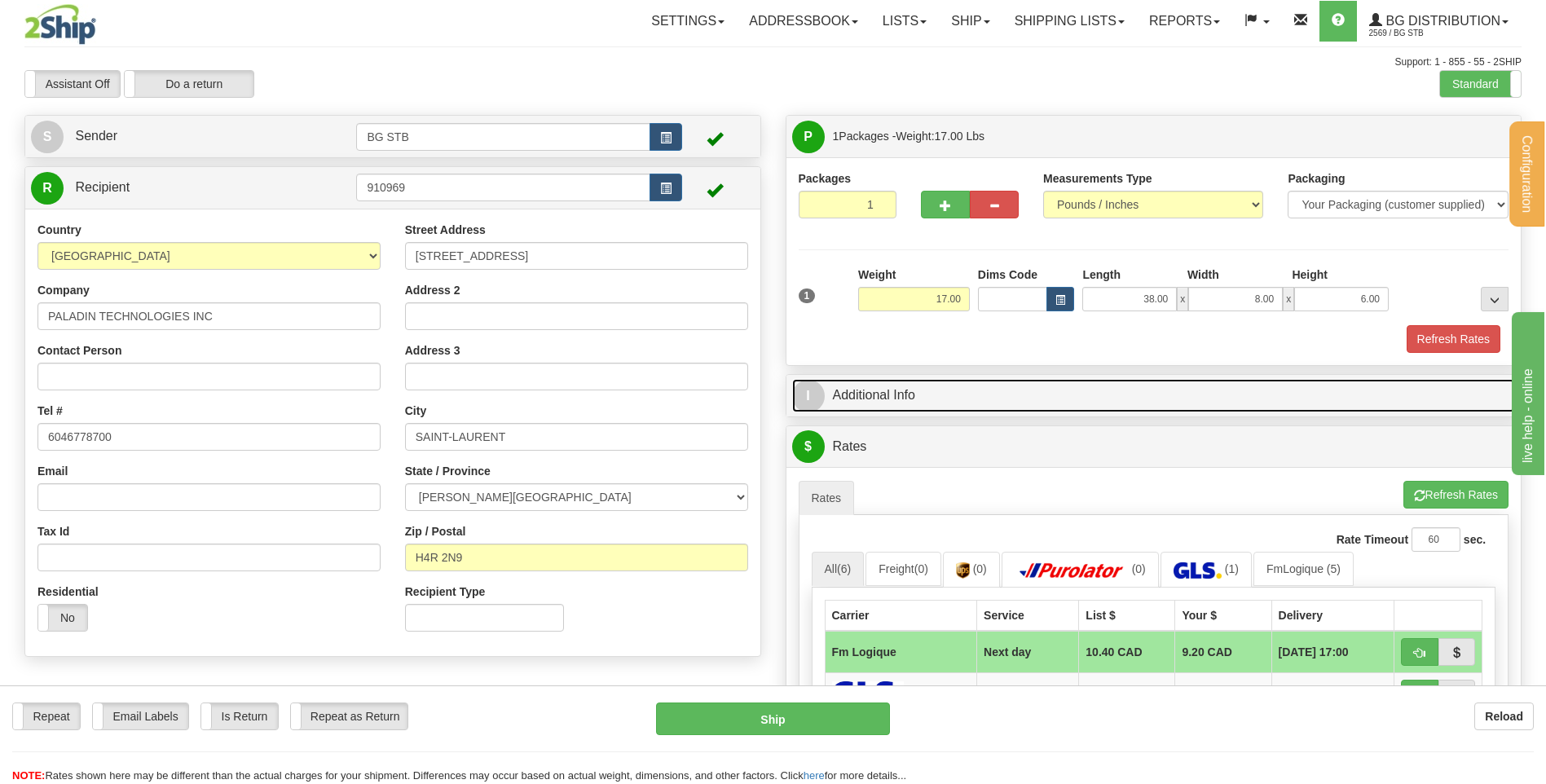
click at [927, 384] on link "I Additional Info" at bounding box center [1153, 396] width 724 height 34
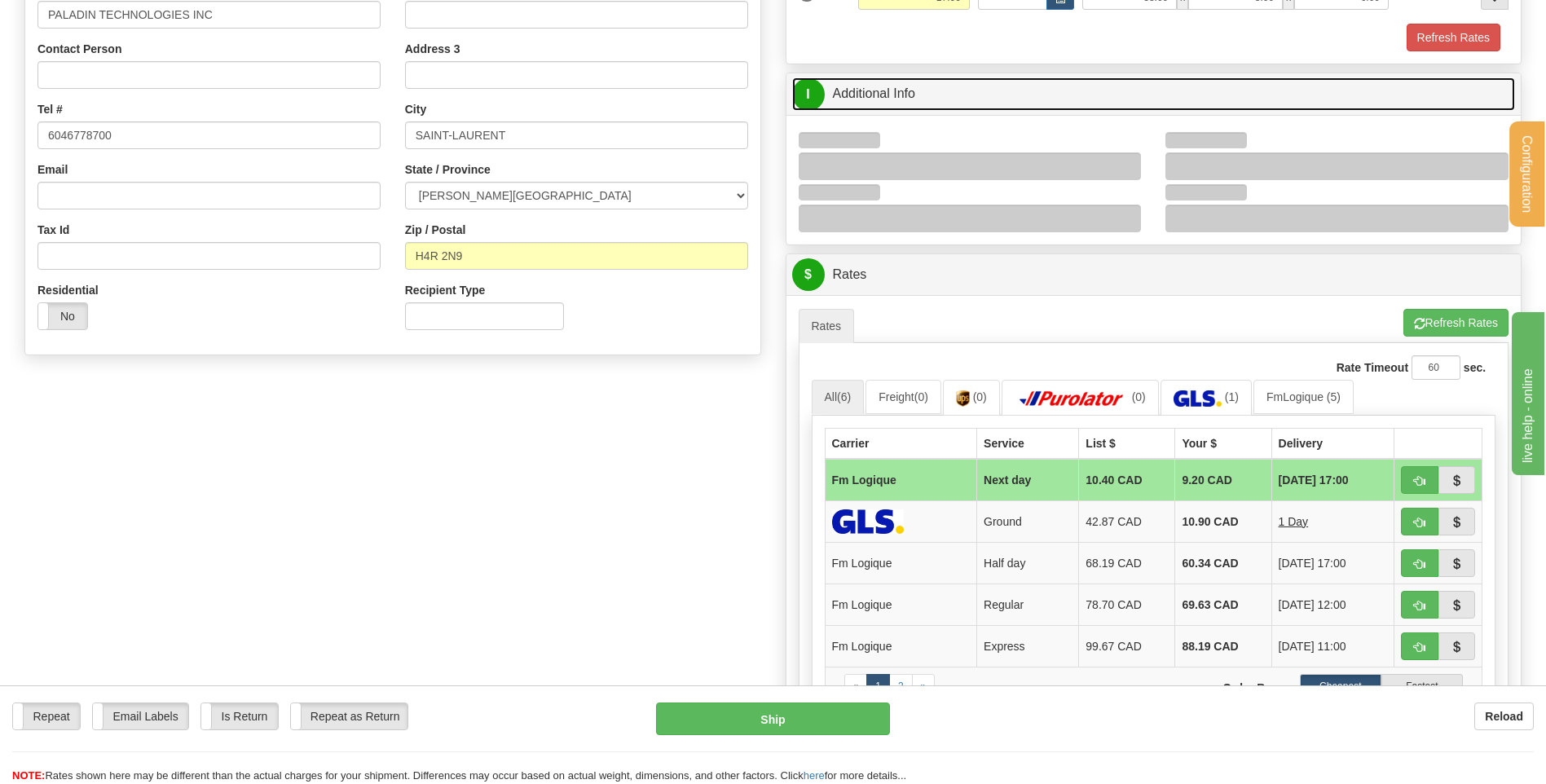
scroll to position [326, 0]
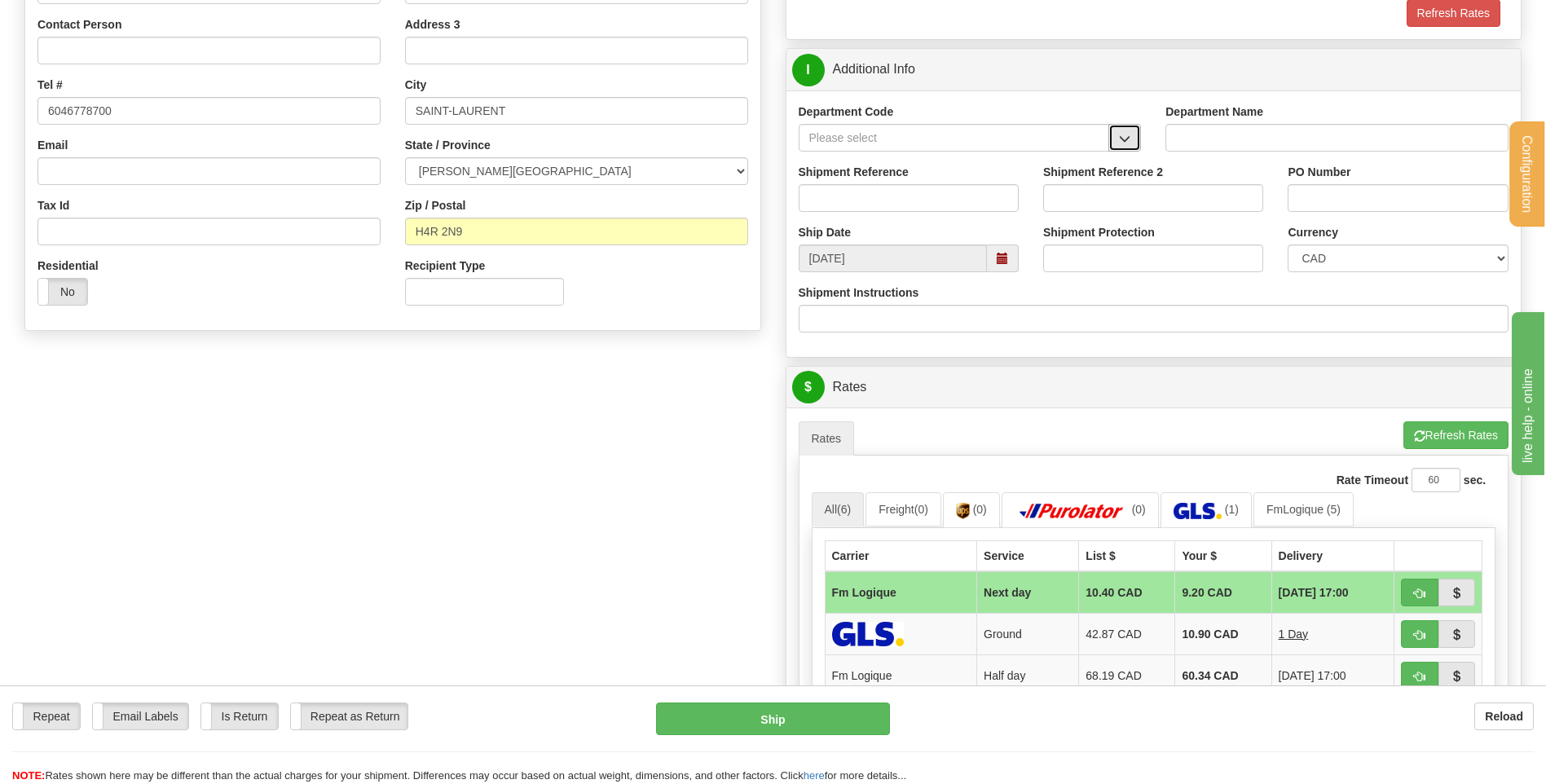
click at [1131, 139] on button "button" at bounding box center [1124, 138] width 33 height 28
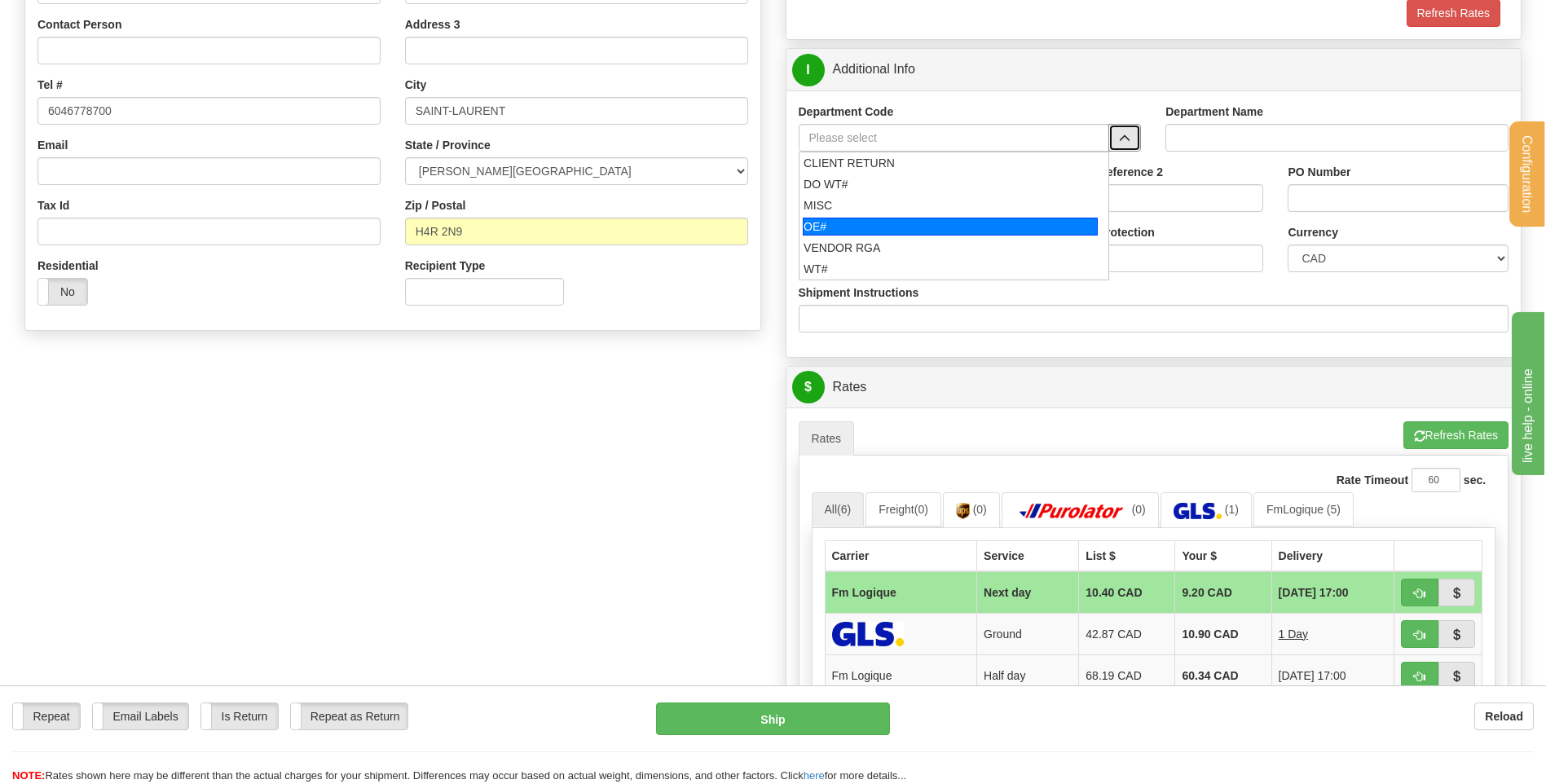
drag, startPoint x: 909, startPoint y: 221, endPoint x: 902, endPoint y: 198, distance: 24.0
click at [909, 221] on div "OE#" at bounding box center [951, 226] width 295 height 18
type input "OE#"
type input "ORDERS"
click at [902, 198] on input "Shipment Reference" at bounding box center [908, 198] width 220 height 28
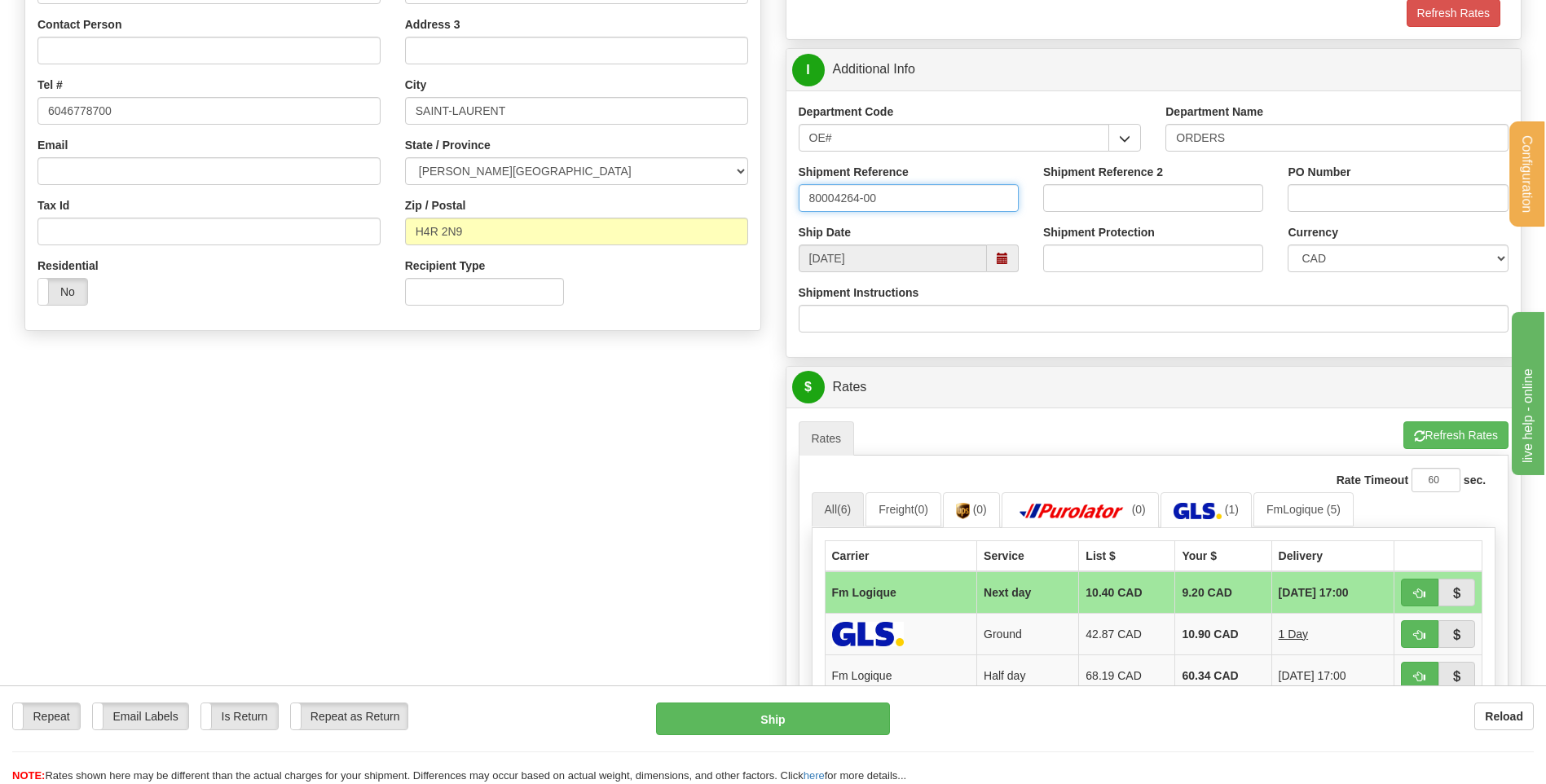
type input "80004264-00"
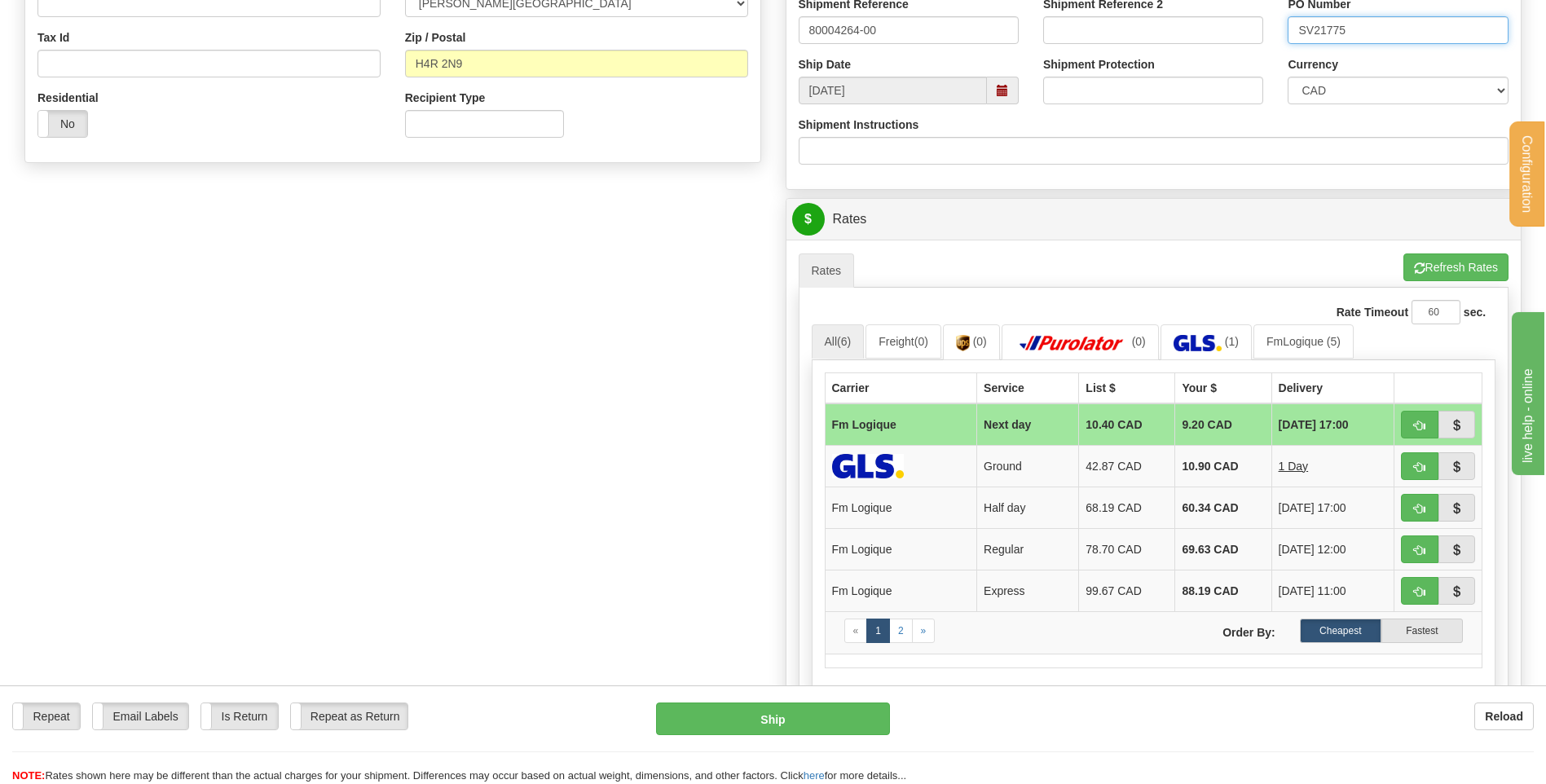
scroll to position [652, 0]
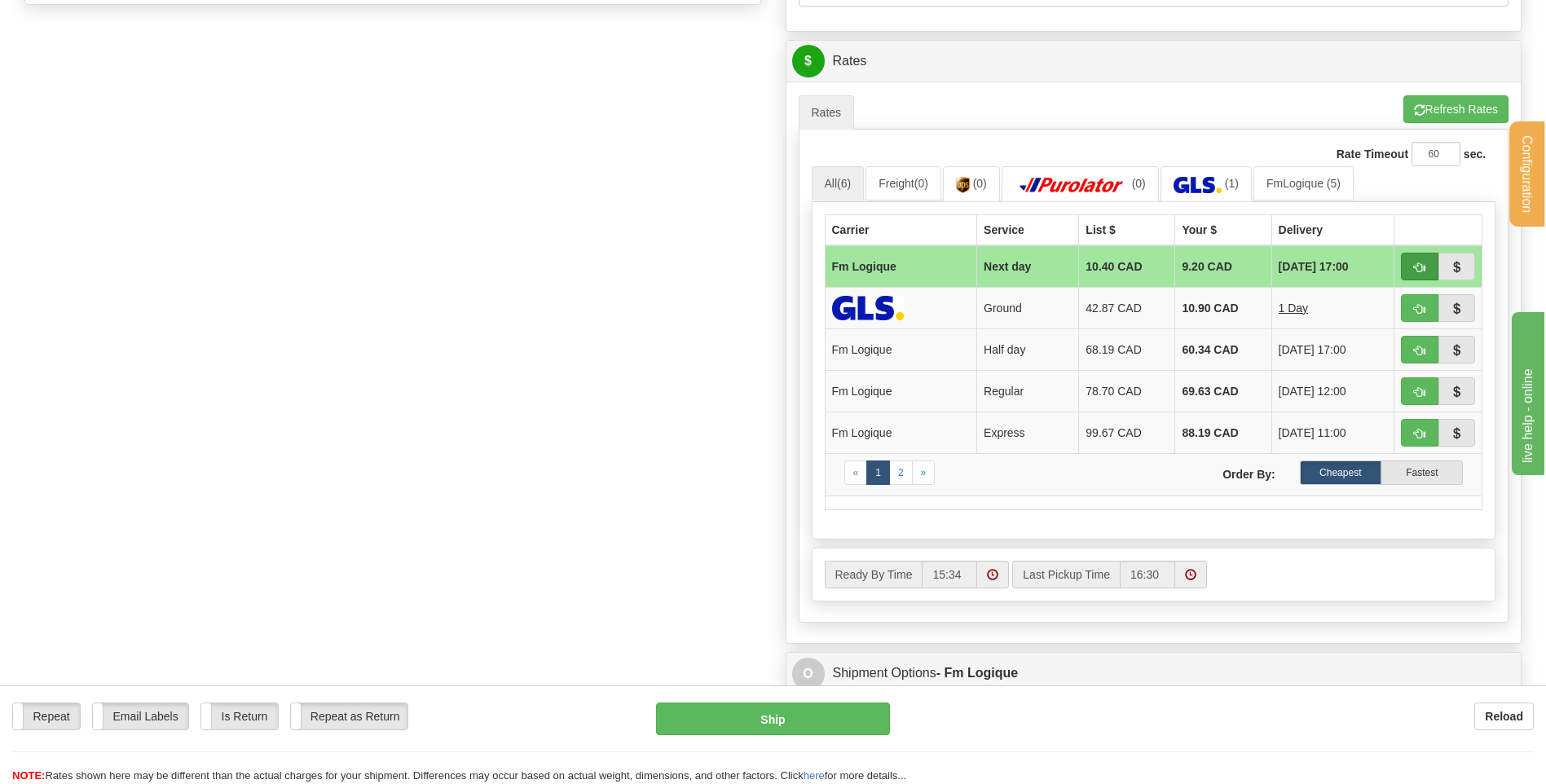
type input "SV21775"
click at [1426, 262] on button "button" at bounding box center [1420, 267] width 38 height 28
type input "jour"
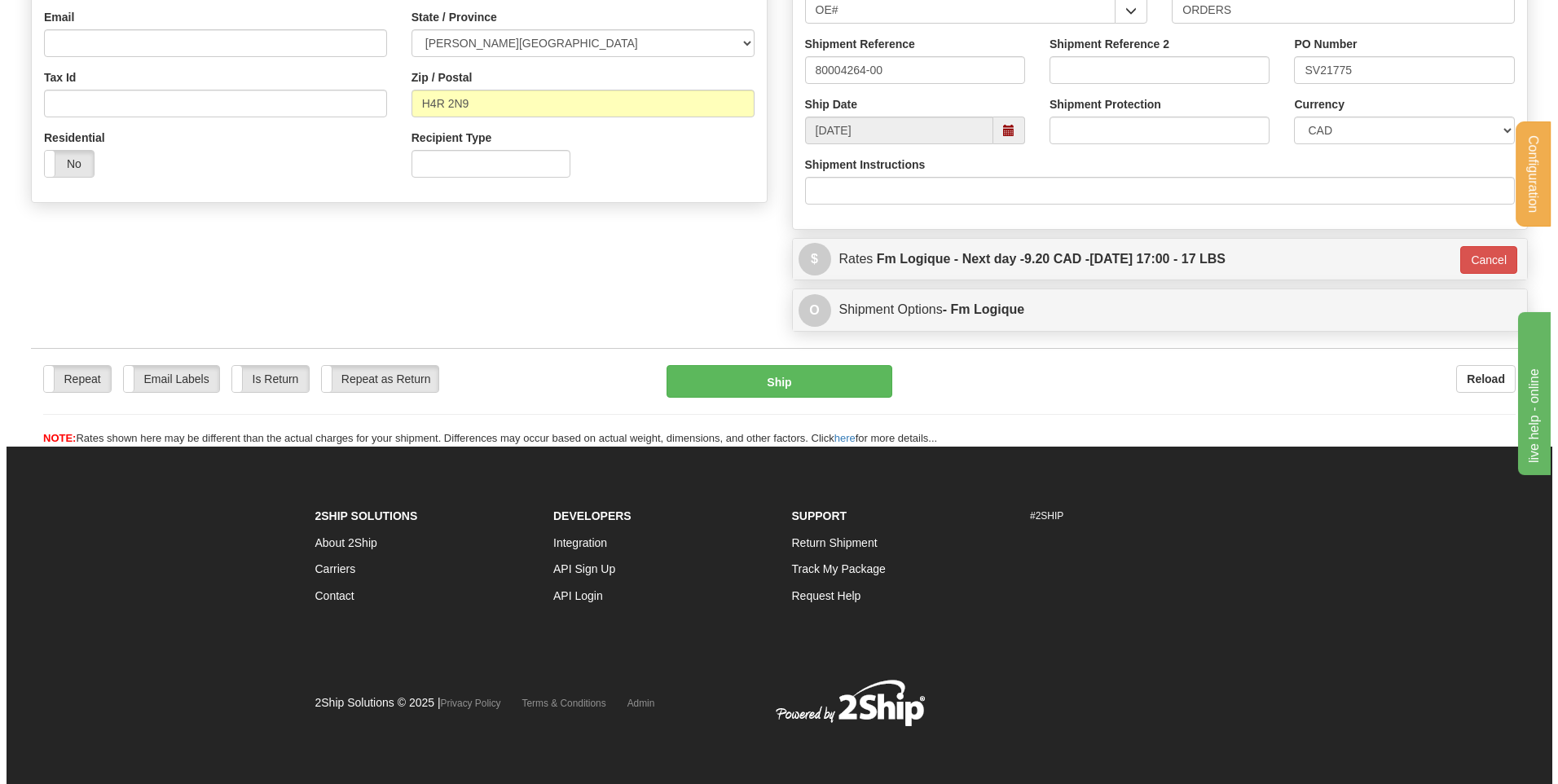
scroll to position [454, 0]
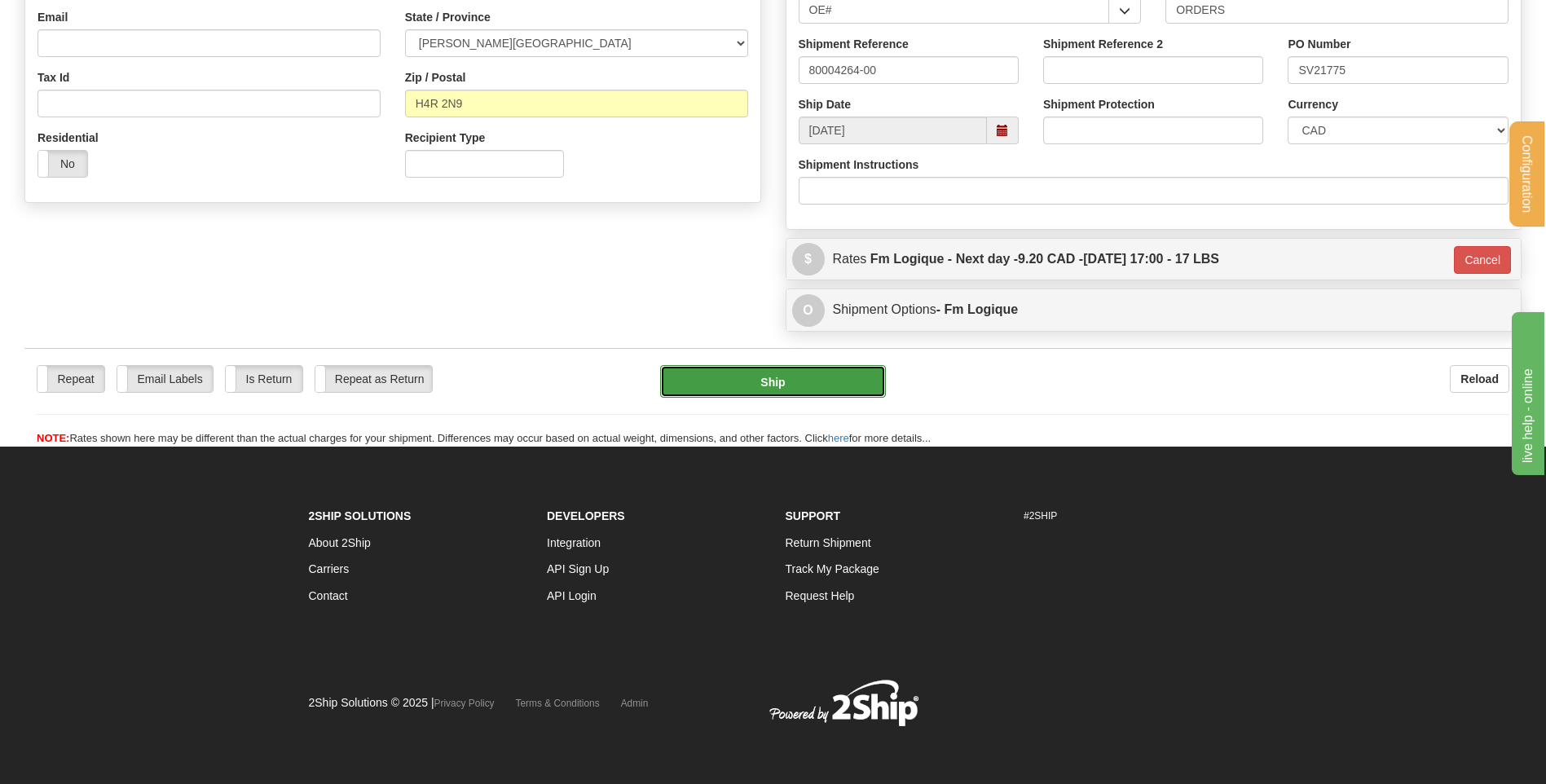
click at [798, 374] on button "Ship" at bounding box center [772, 381] width 224 height 33
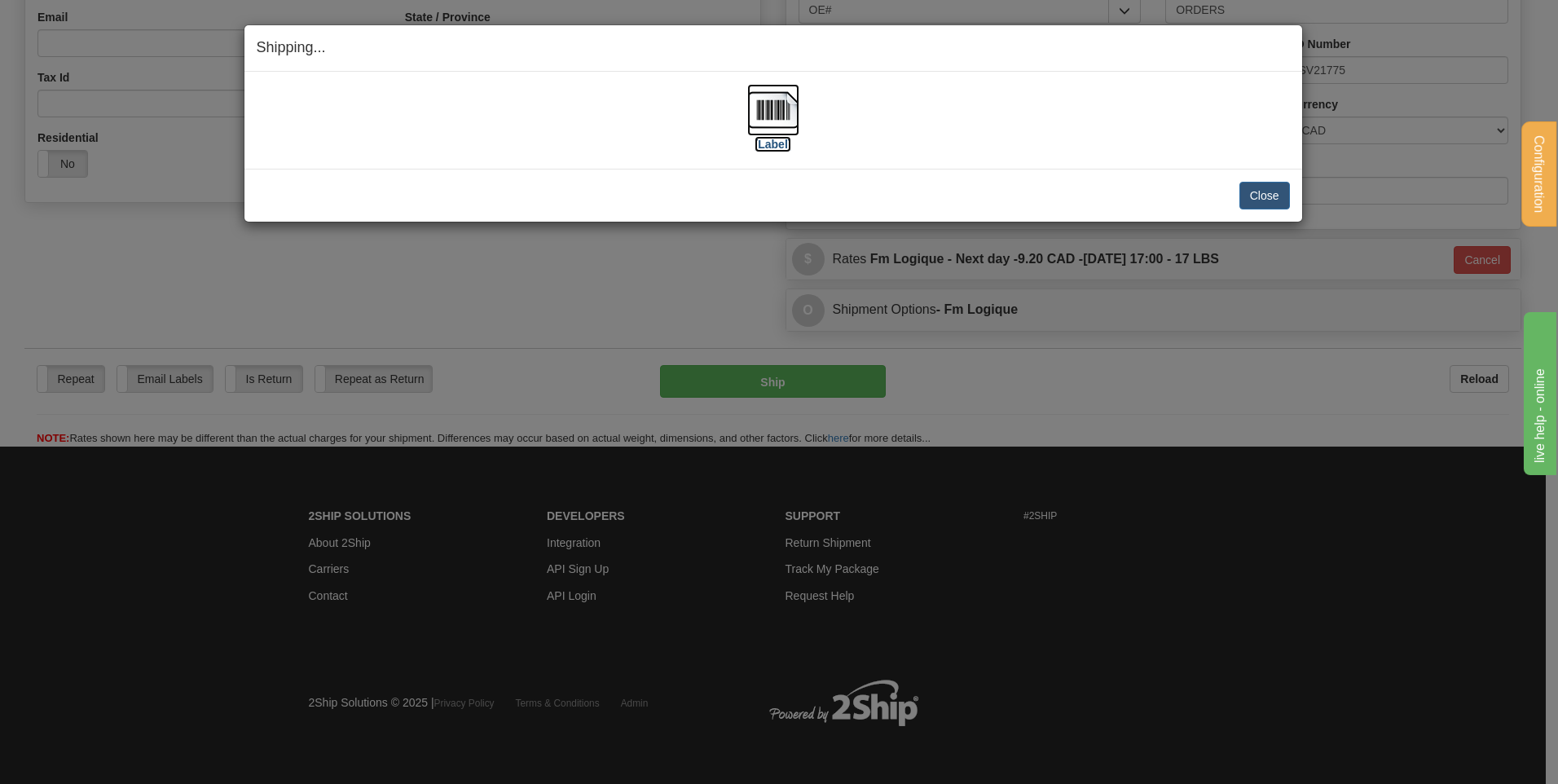
click at [764, 107] on img at bounding box center [774, 110] width 53 height 53
click at [1269, 195] on button "Close" at bounding box center [1265, 196] width 51 height 28
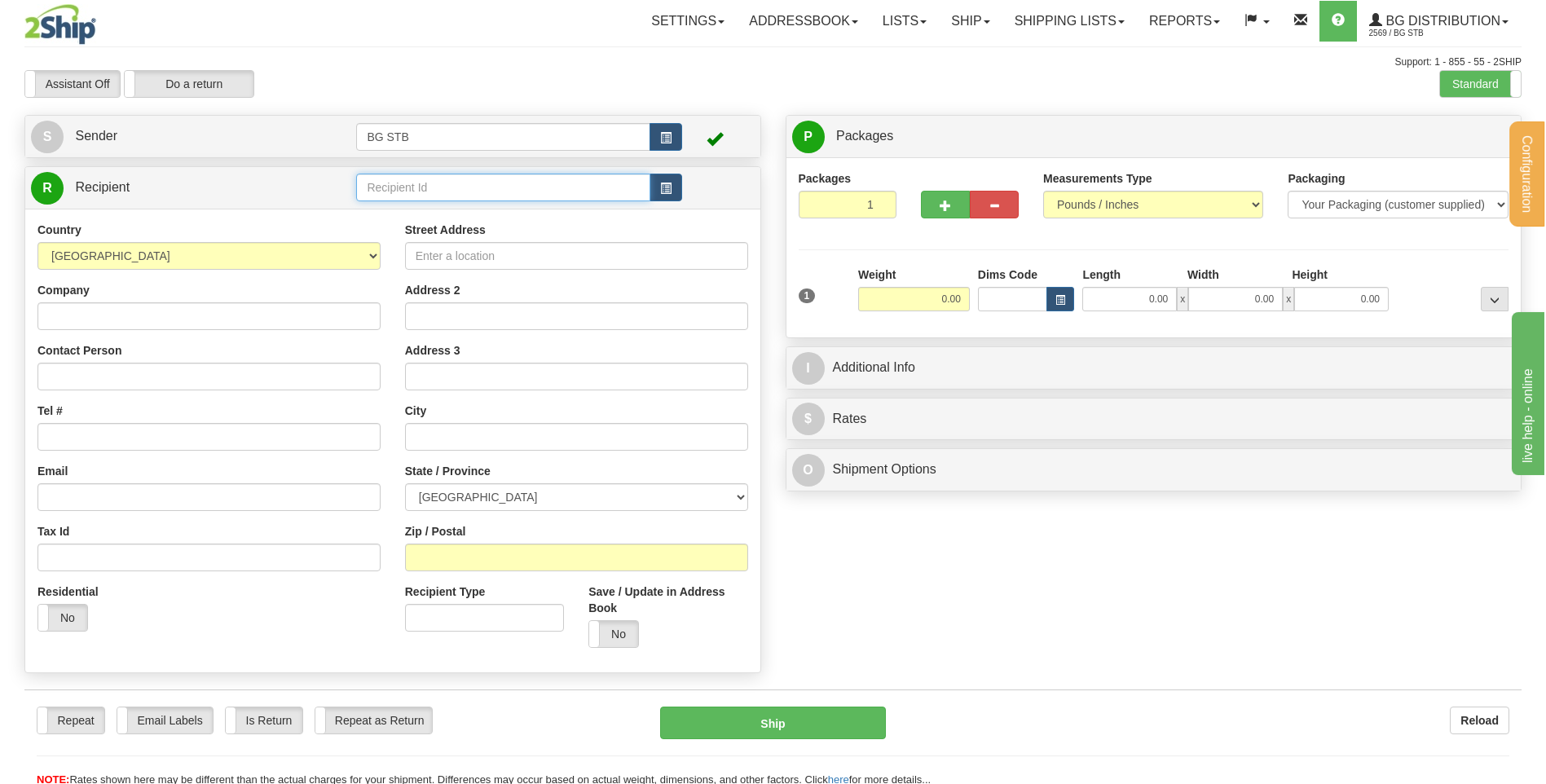
click at [533, 184] on input "text" at bounding box center [502, 188] width 293 height 28
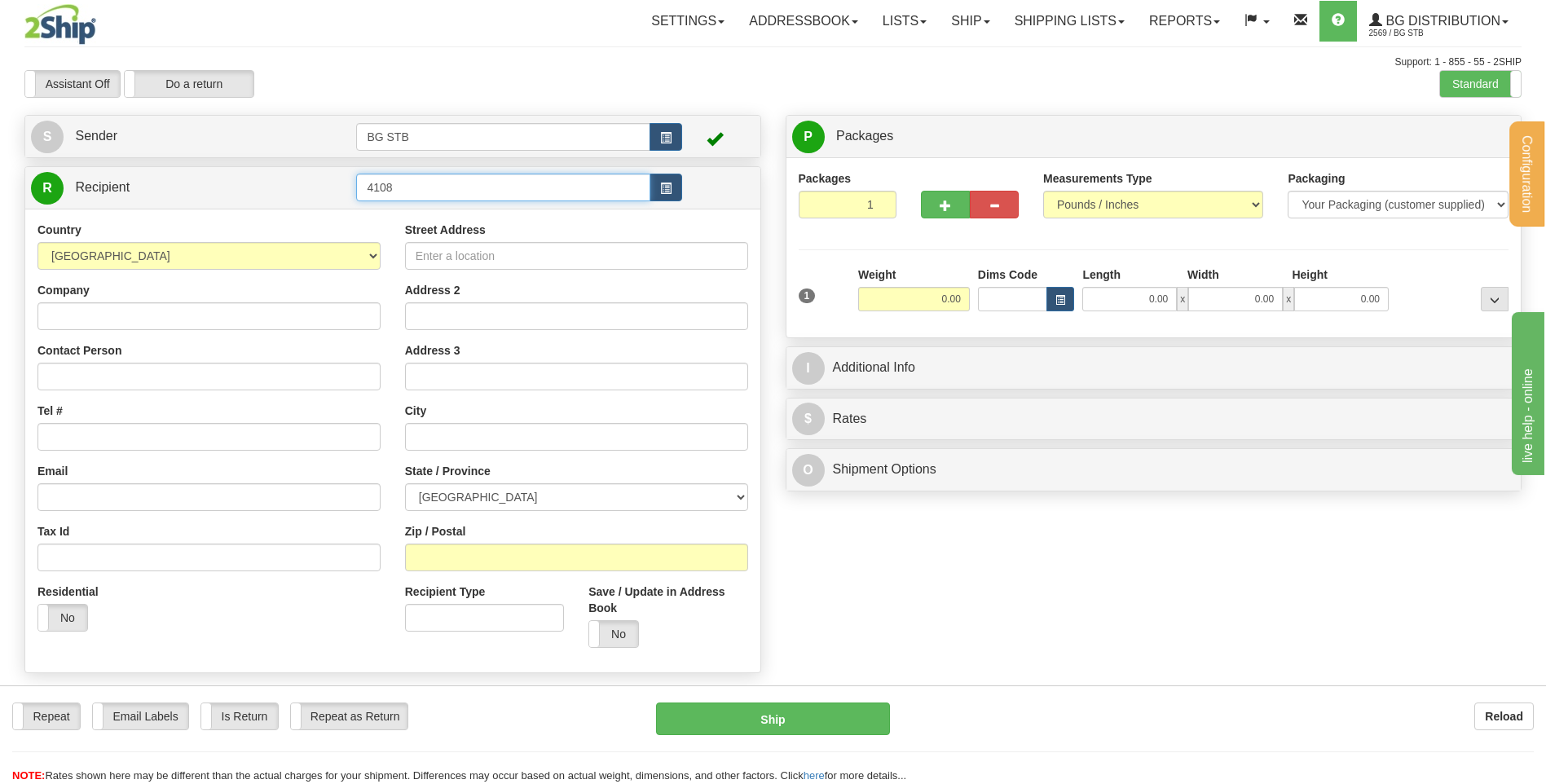
type input "4108"
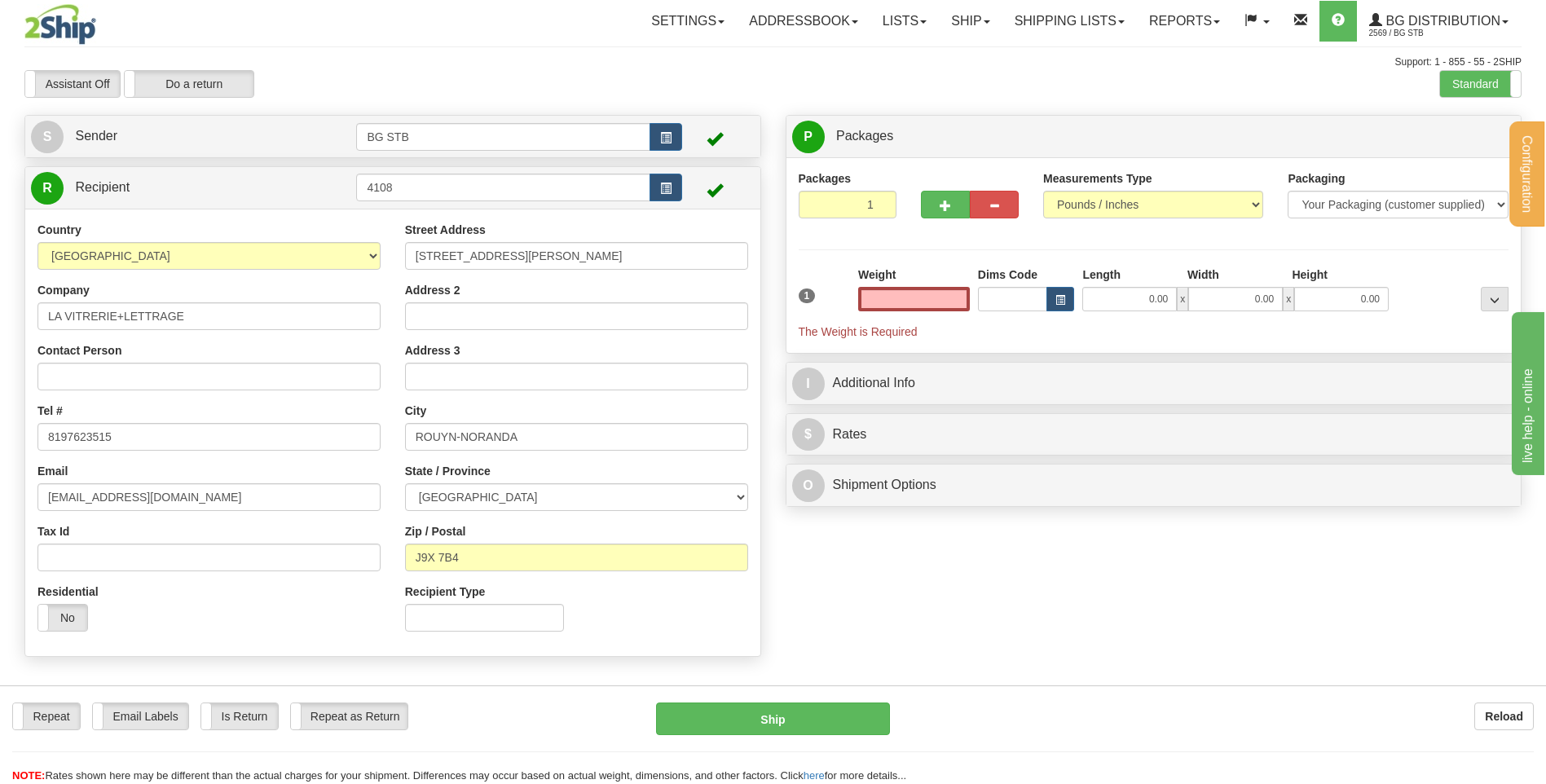
type input "0.00"
click at [906, 305] on input "0.00" at bounding box center [914, 299] width 112 height 24
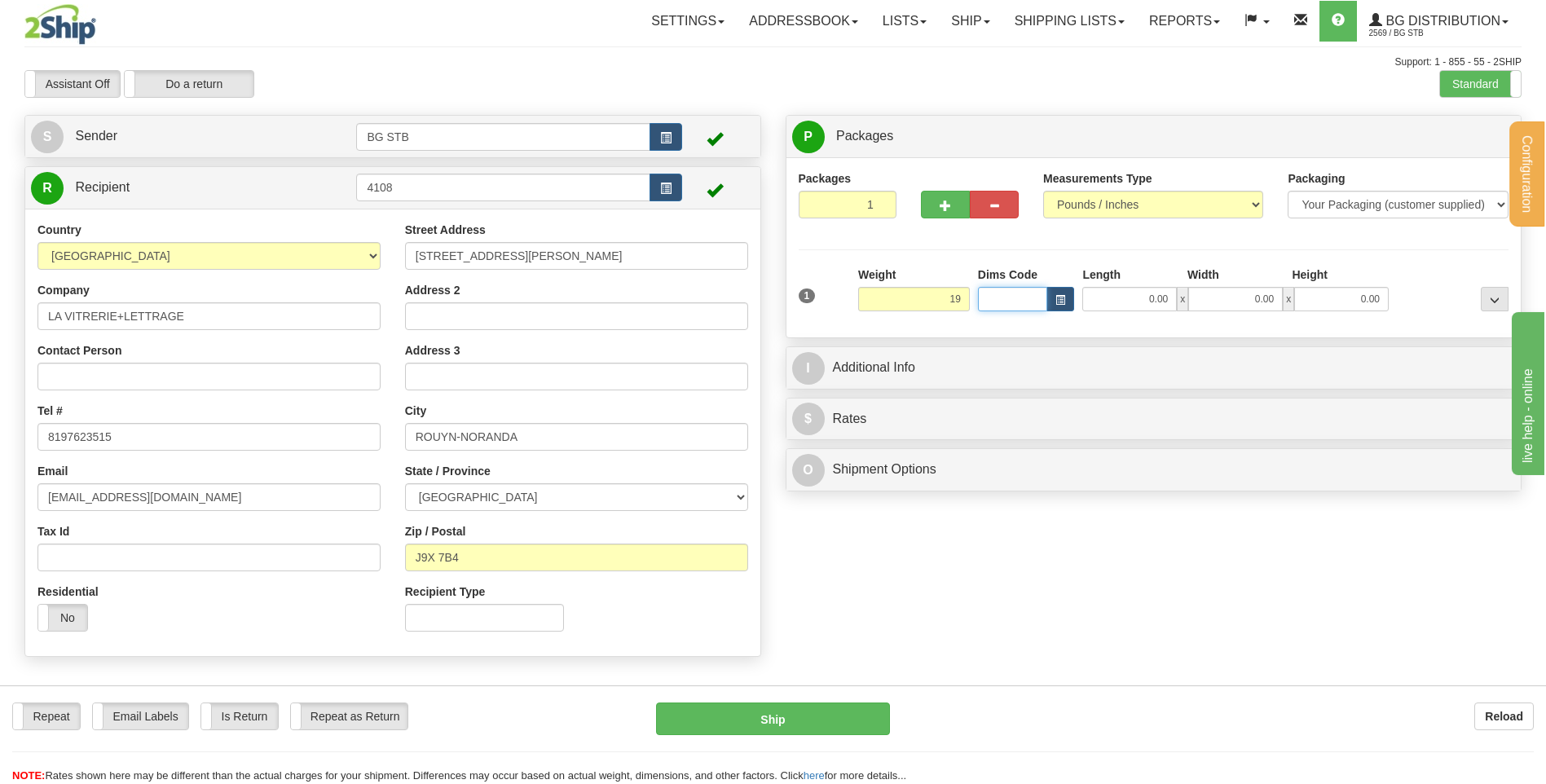
type input "19.00"
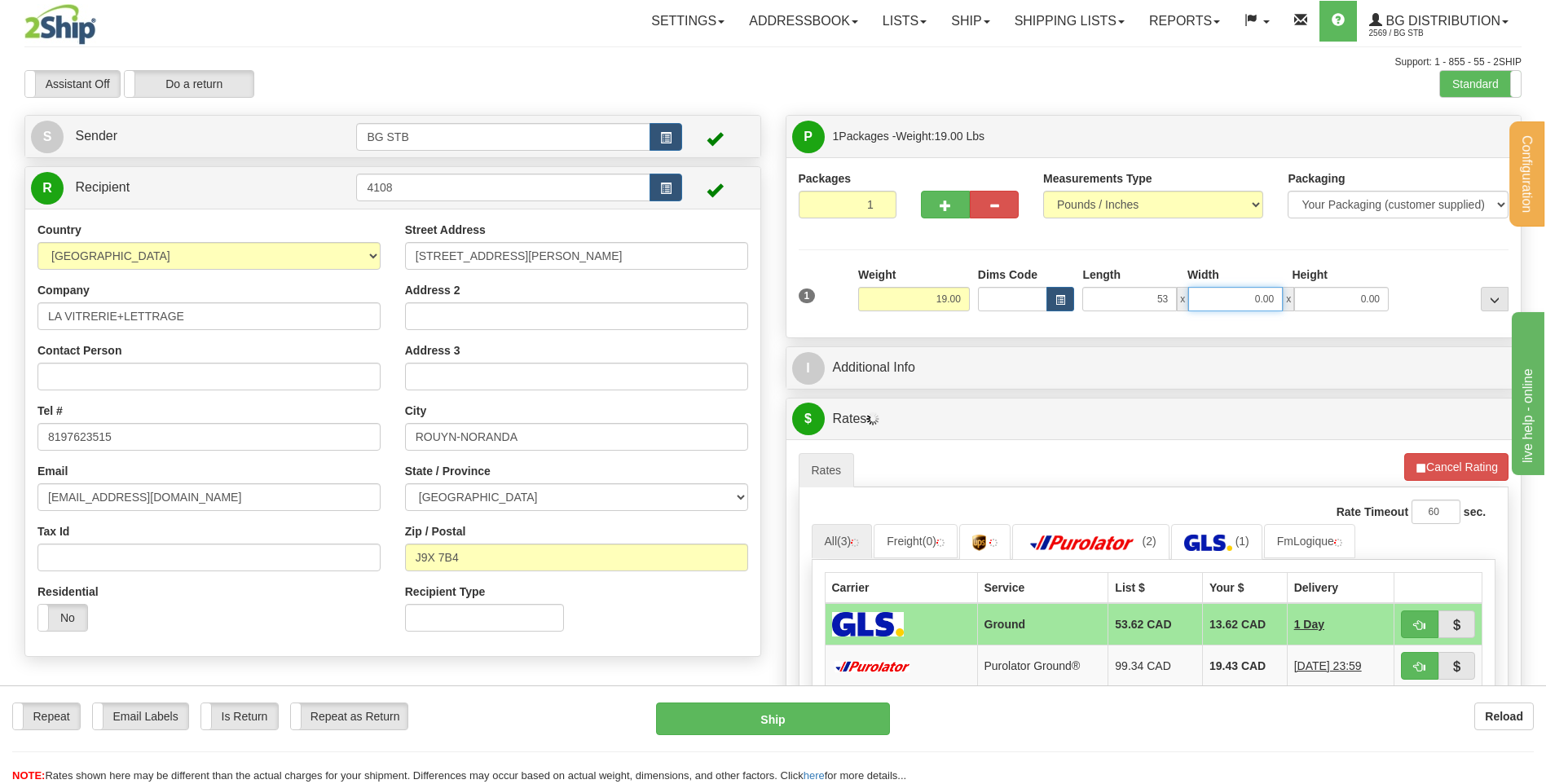
type input "53.00"
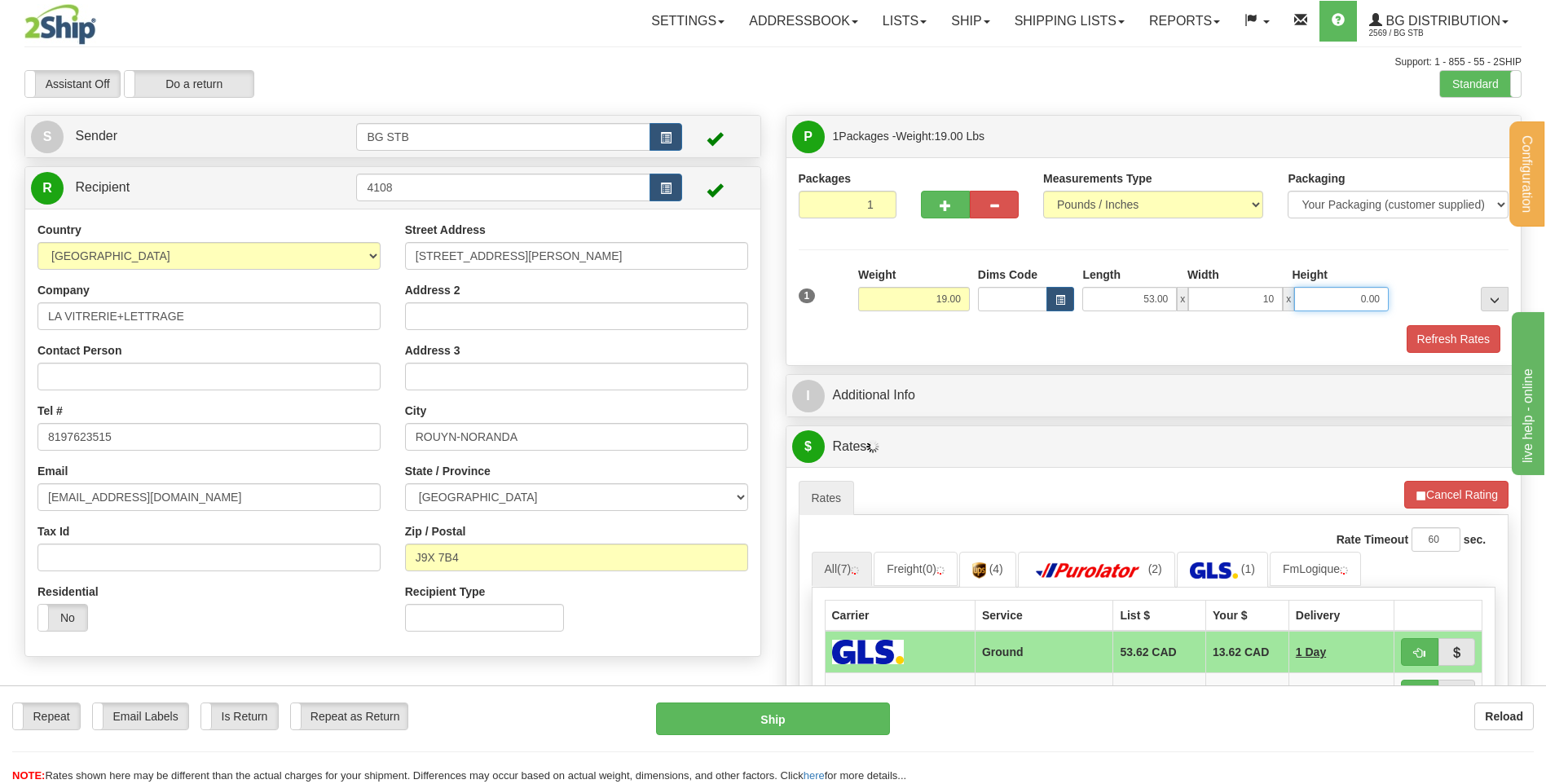
type input "10.00"
type input "5.00"
drag, startPoint x: 920, startPoint y: 204, endPoint x: 943, endPoint y: 200, distance: 23.3
click at [920, 203] on div at bounding box center [970, 201] width 122 height 63
click at [953, 200] on button "button" at bounding box center [946, 205] width 49 height 28
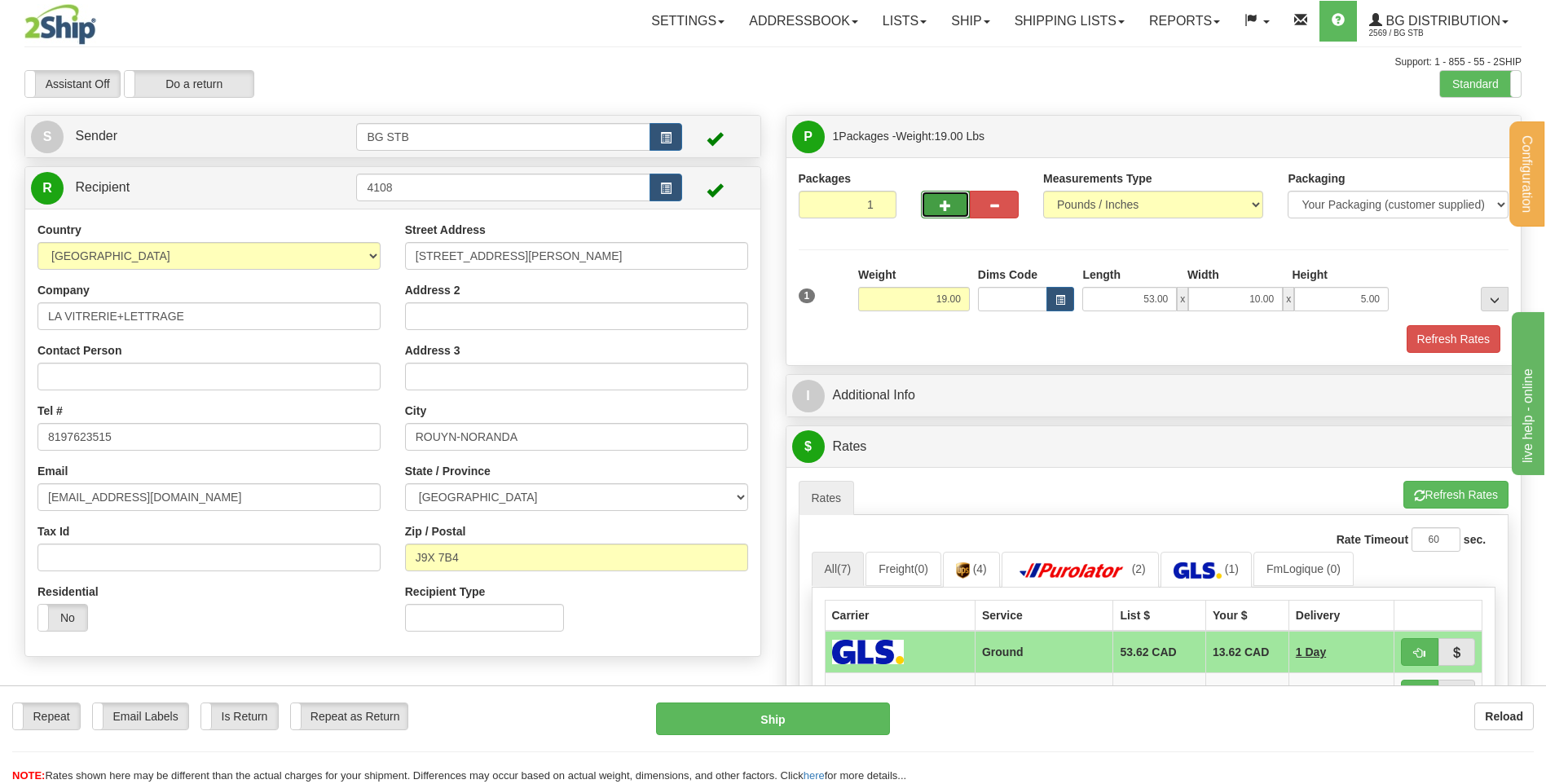
type input "2"
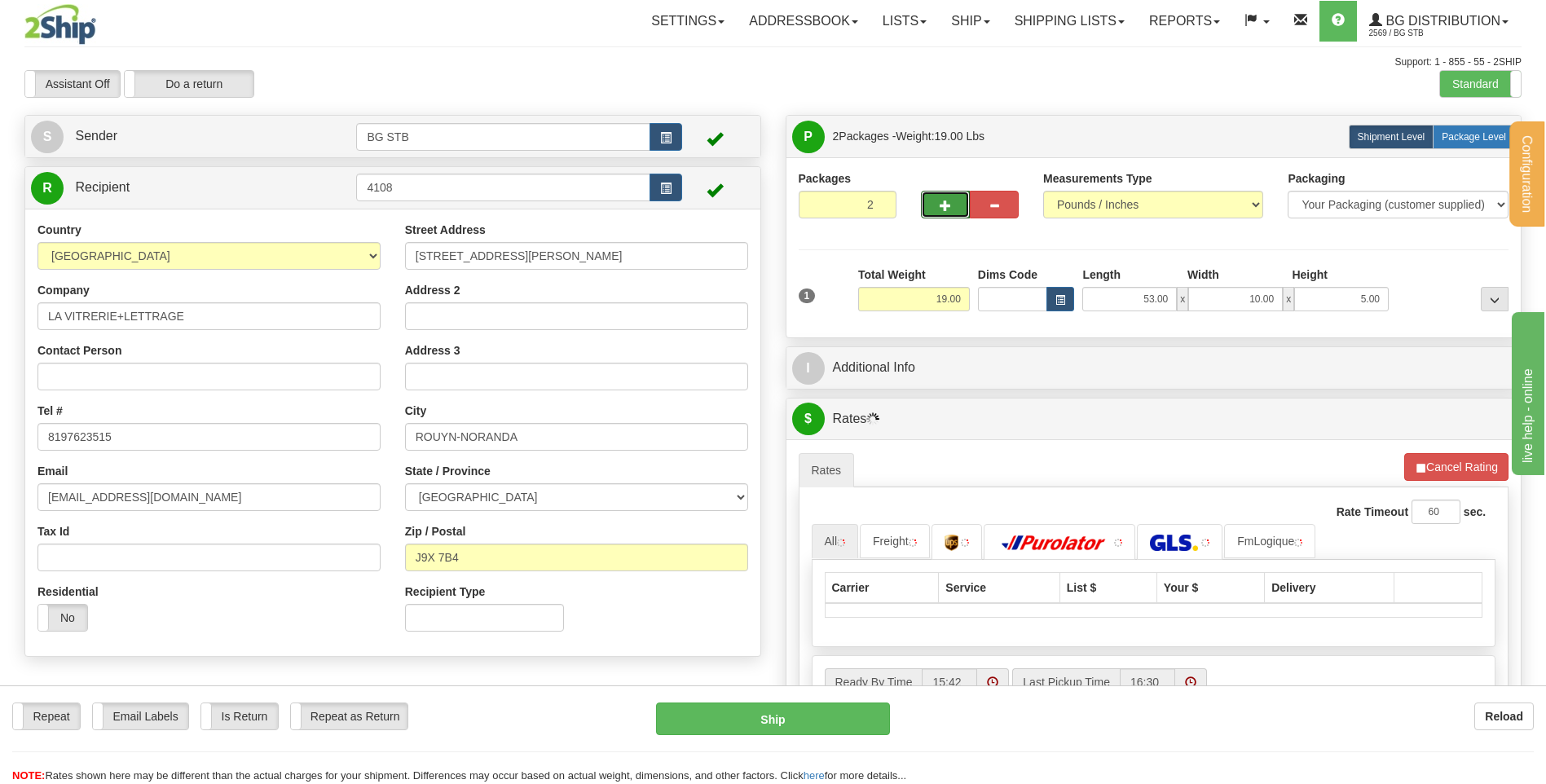
click at [1476, 139] on span "Package Level" at bounding box center [1474, 137] width 65 height 11
radio input "true"
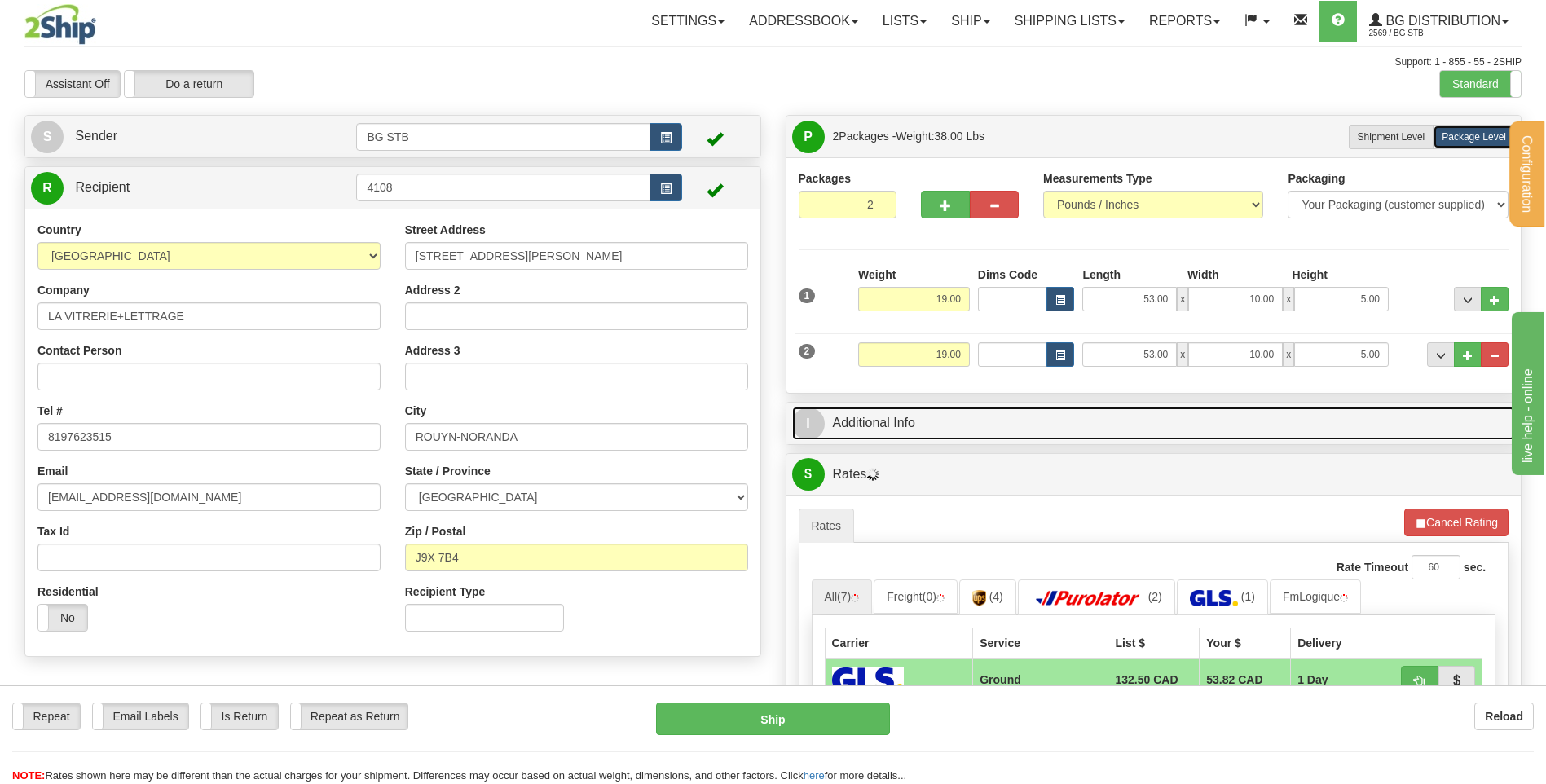
click at [894, 422] on link "I Additional Info" at bounding box center [1153, 423] width 724 height 34
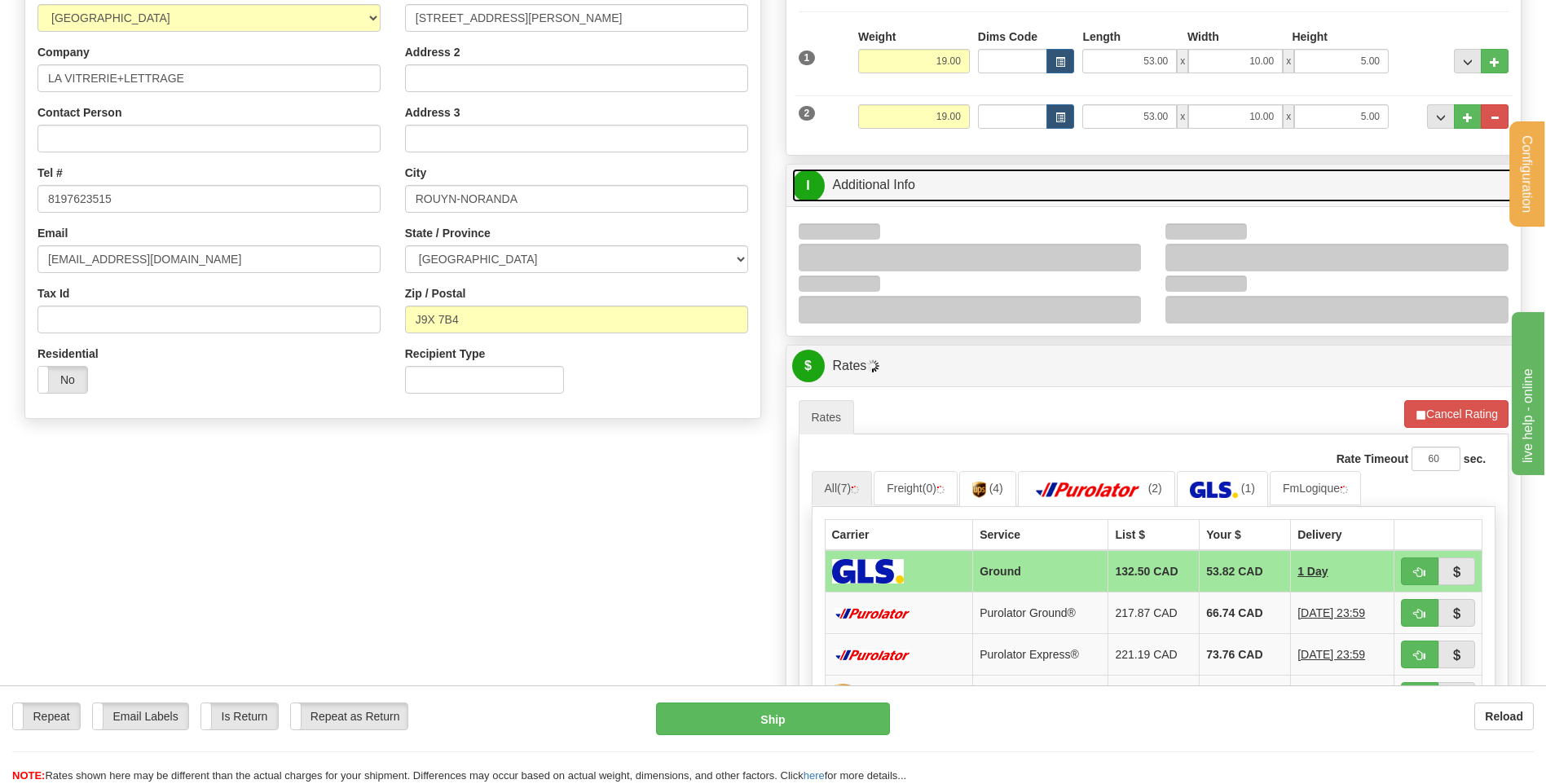
scroll to position [244, 0]
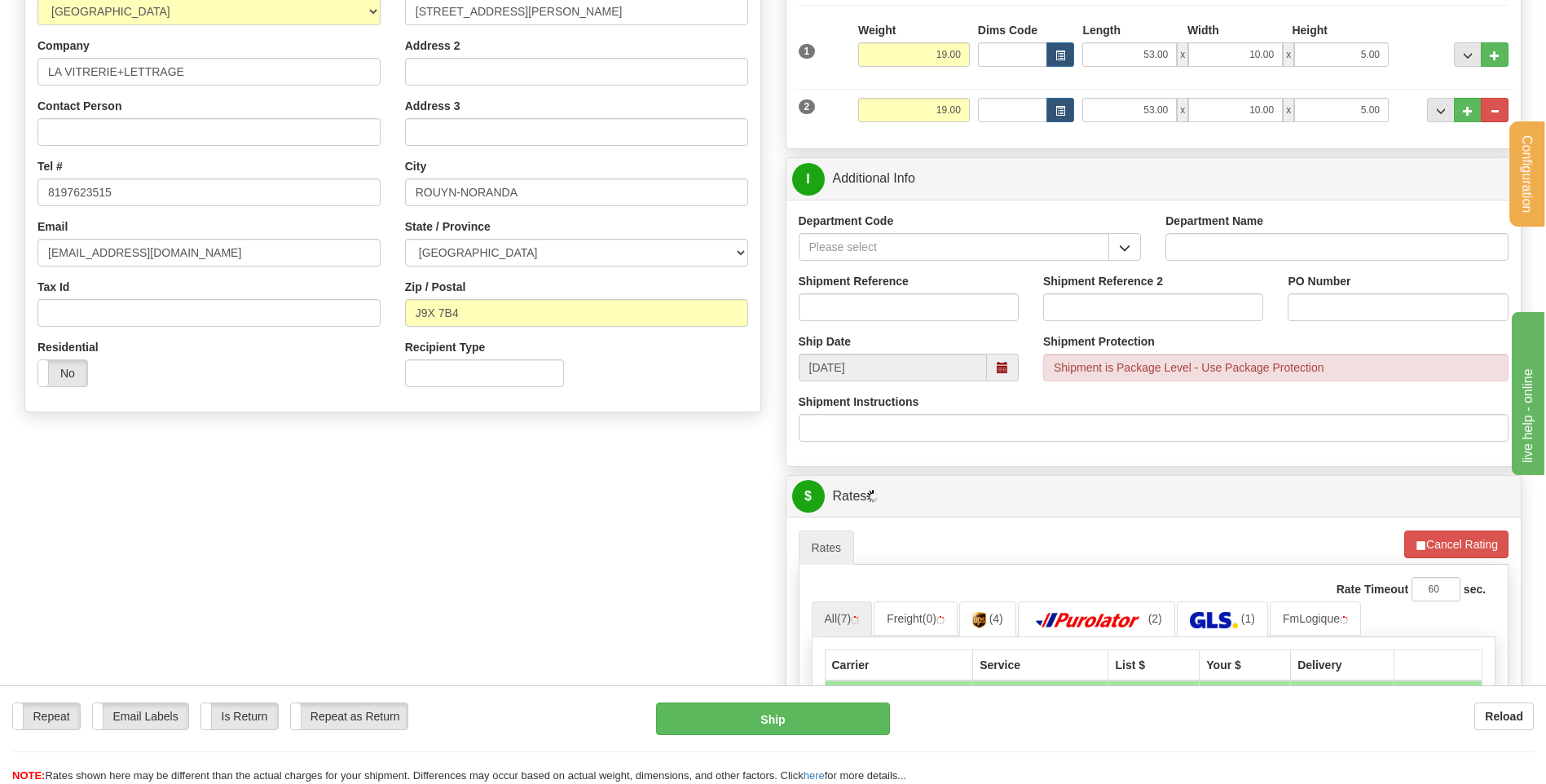
click at [1119, 263] on div "Department Code" at bounding box center [969, 242] width 367 height 60
click at [1114, 252] on button "button" at bounding box center [1124, 247] width 33 height 28
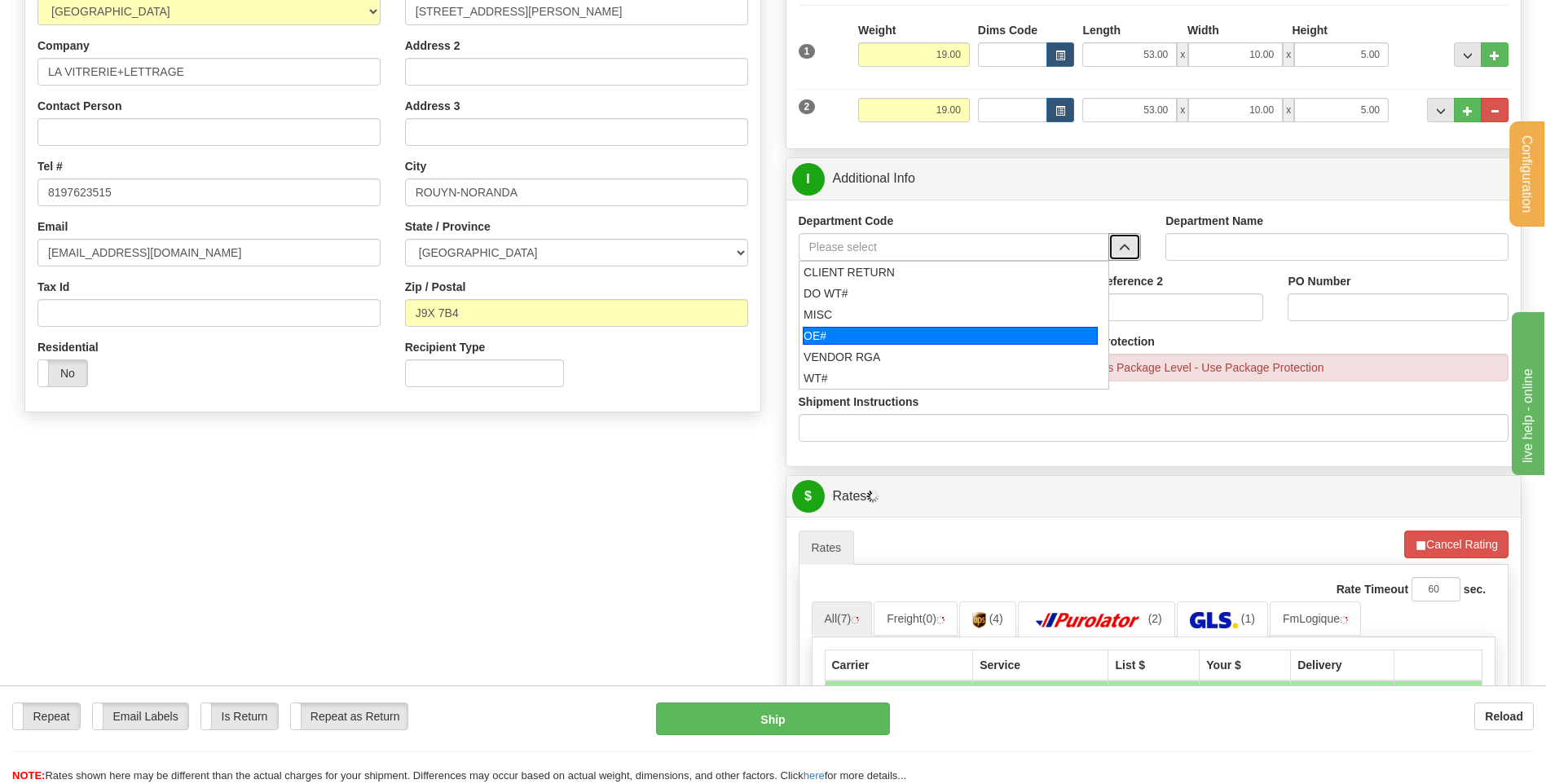
click at [926, 337] on div "OE#" at bounding box center [951, 335] width 295 height 18
type input "OE#"
type input "ORDERS"
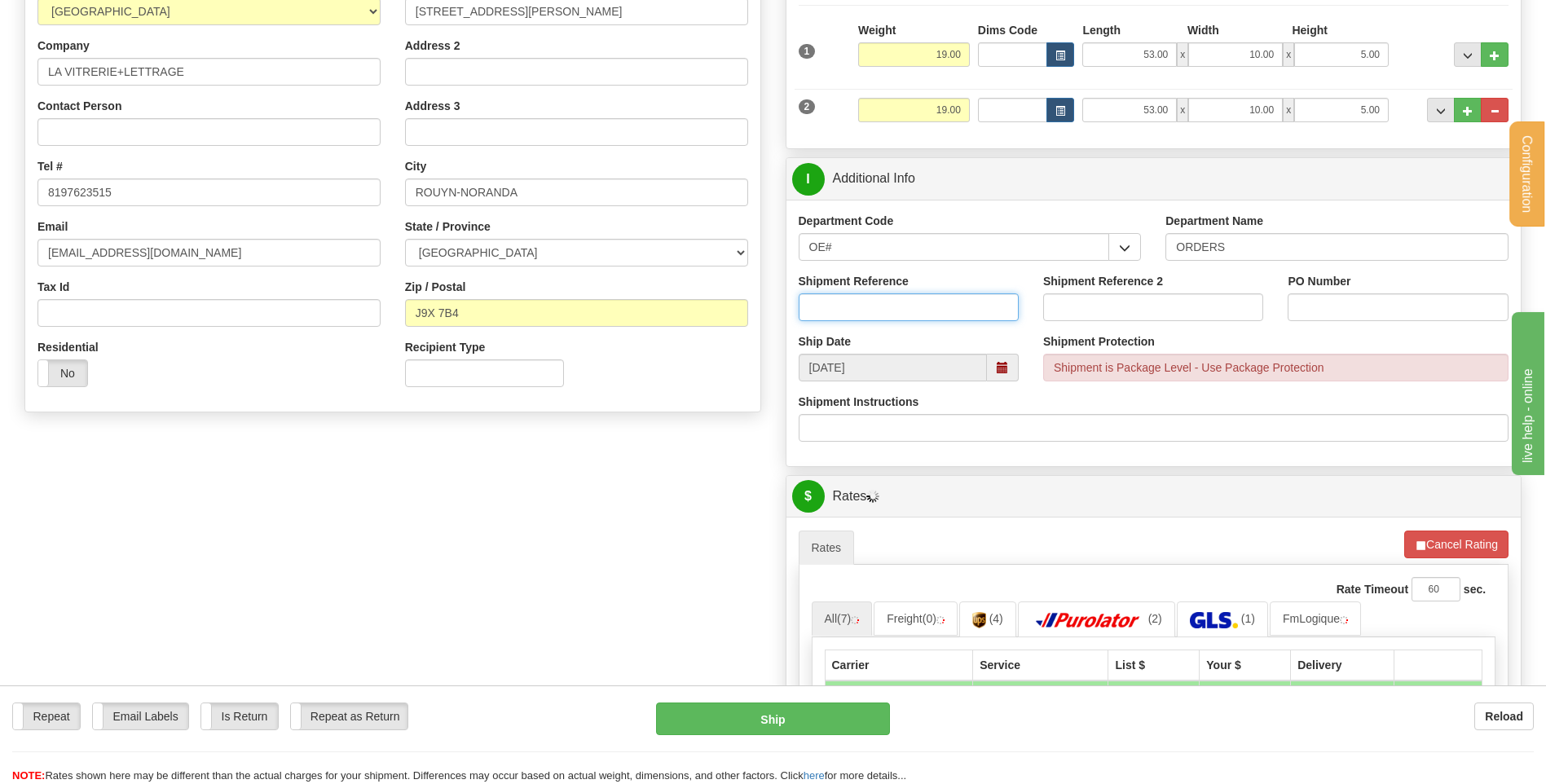
click at [918, 313] on input "Shipment Reference" at bounding box center [908, 307] width 220 height 28
type input "80005169-00"
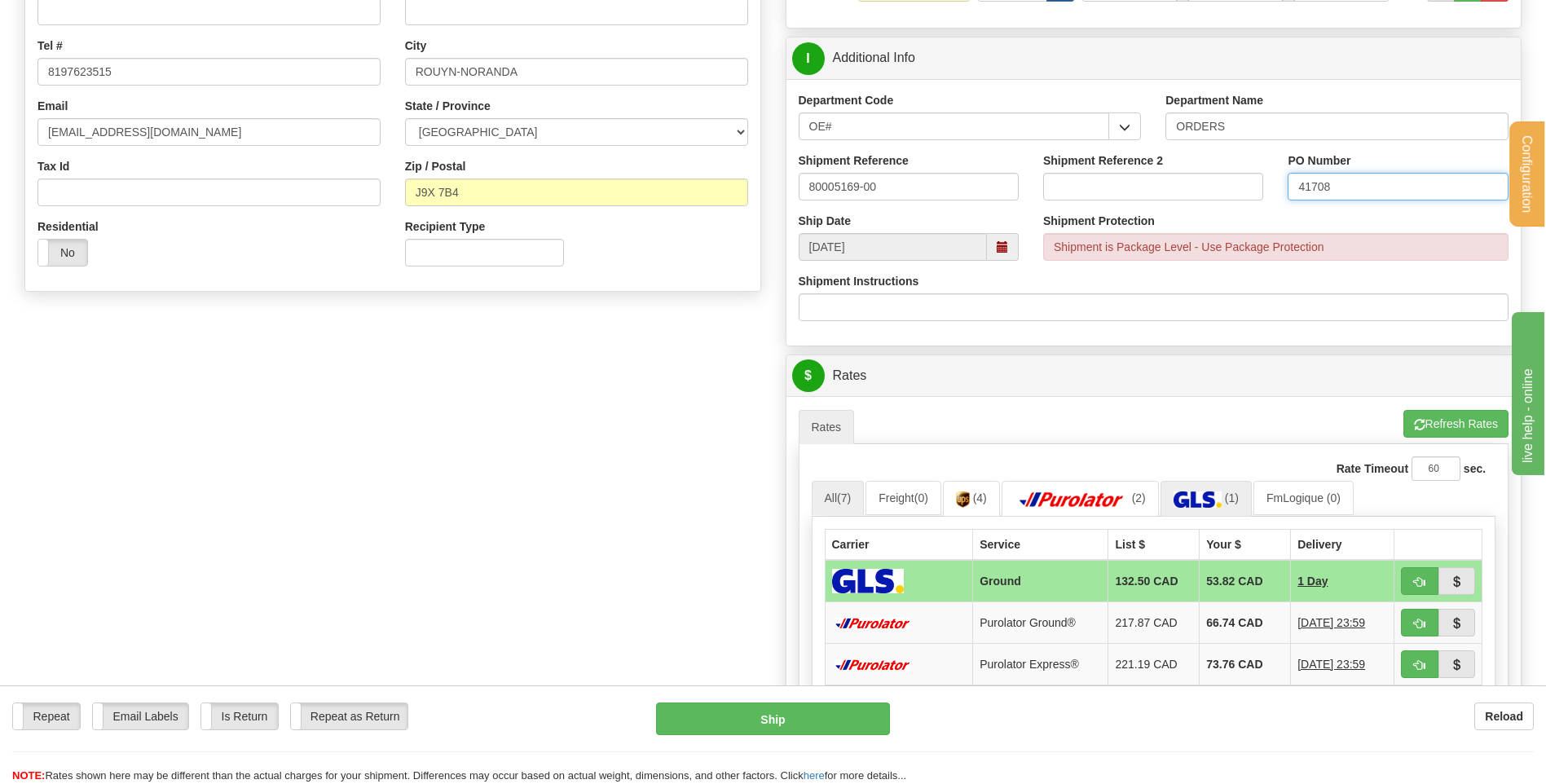
scroll to position [489, 0]
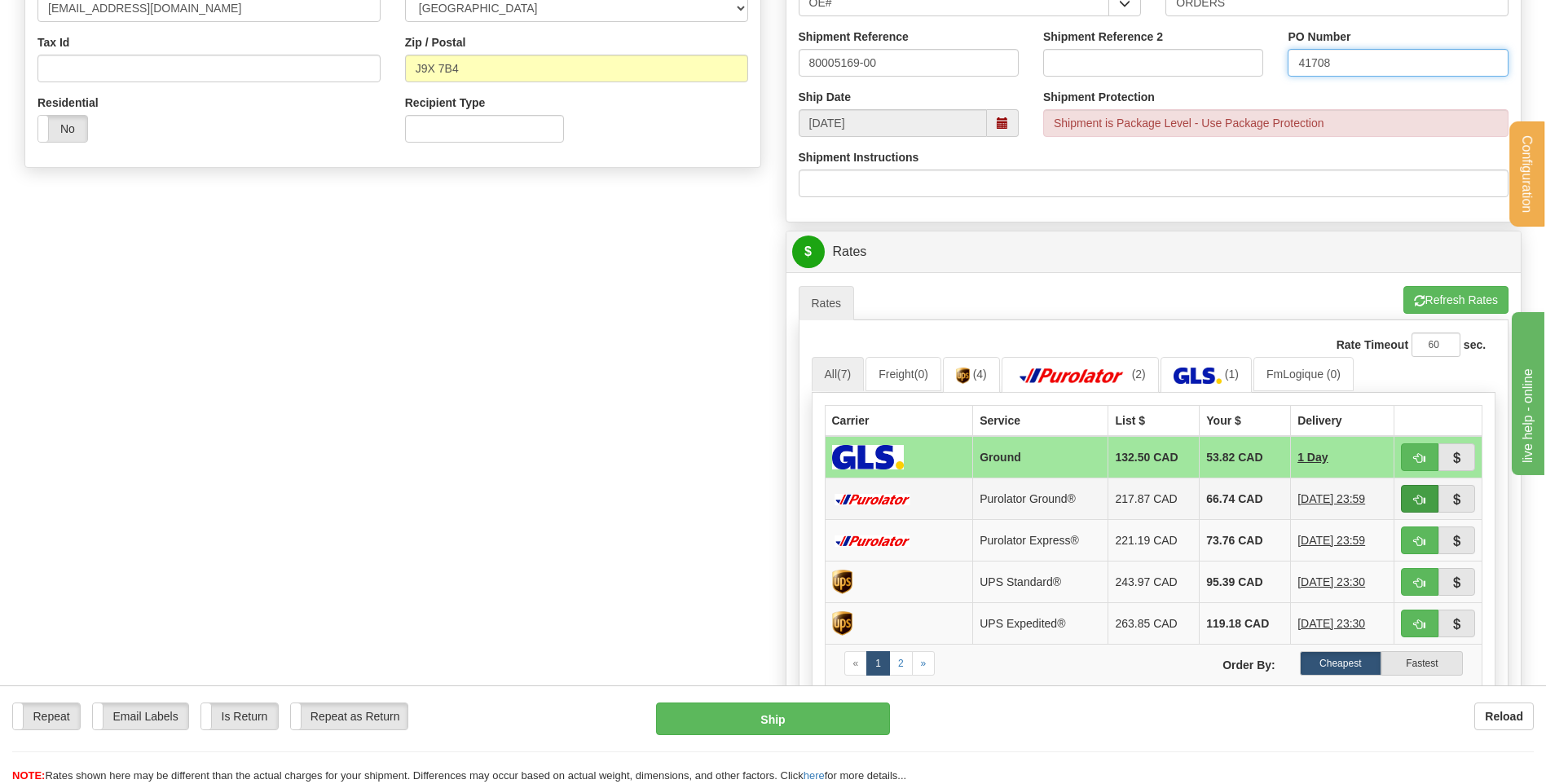
type input "41708"
click at [1410, 495] on button "button" at bounding box center [1420, 499] width 38 height 28
type input "260"
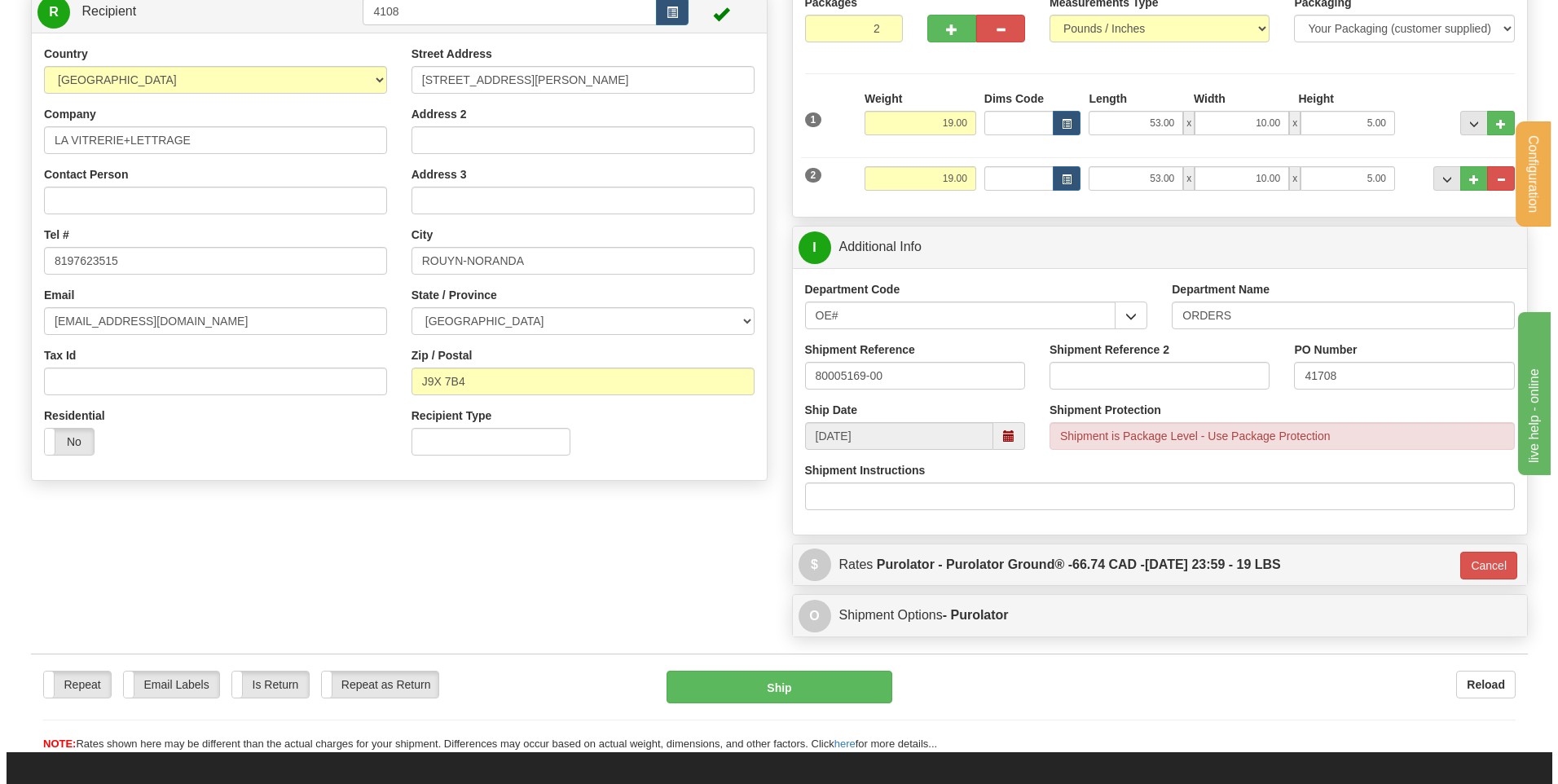
scroll to position [153, 0]
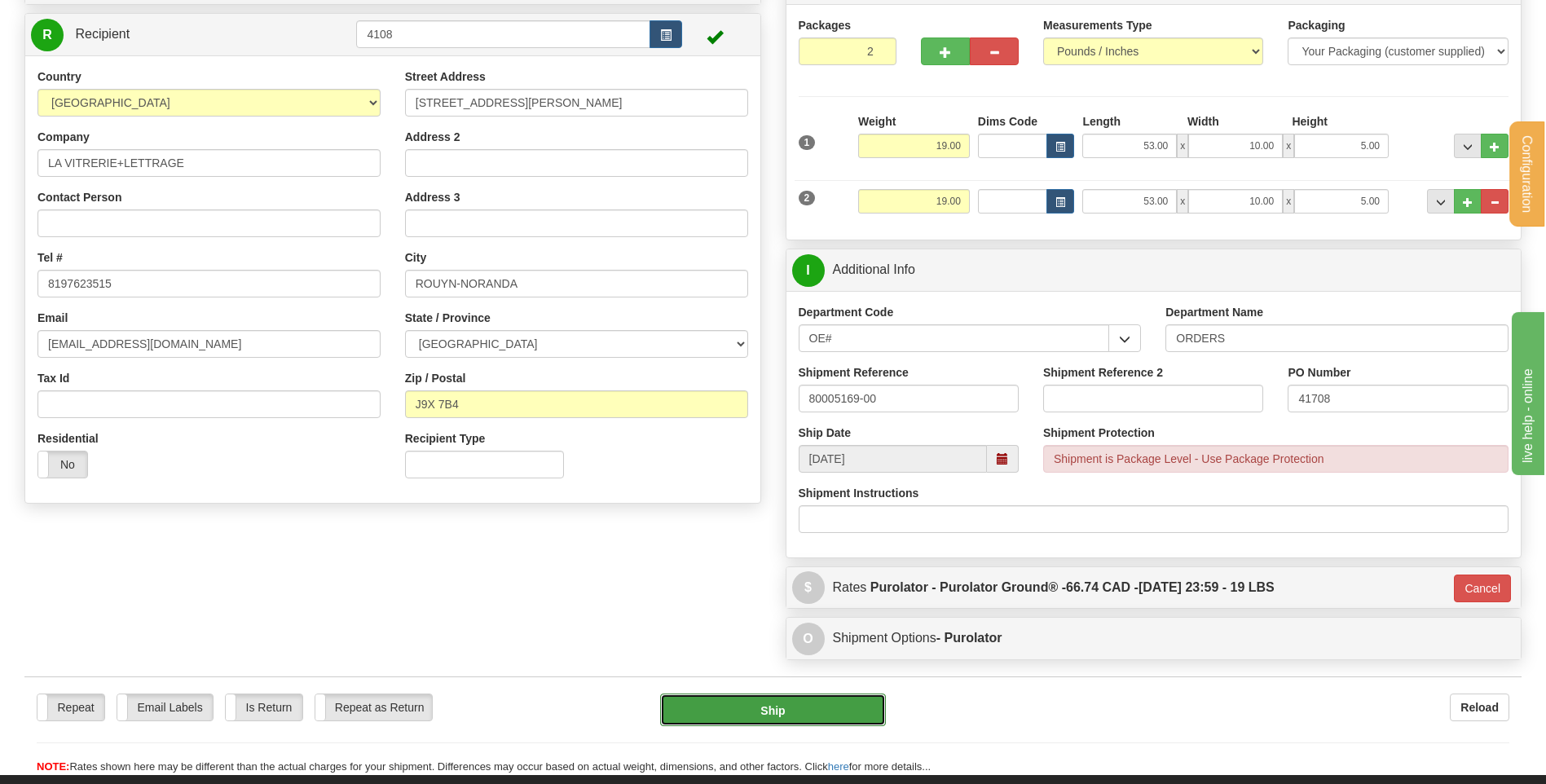
click at [732, 699] on button "Ship" at bounding box center [772, 709] width 224 height 33
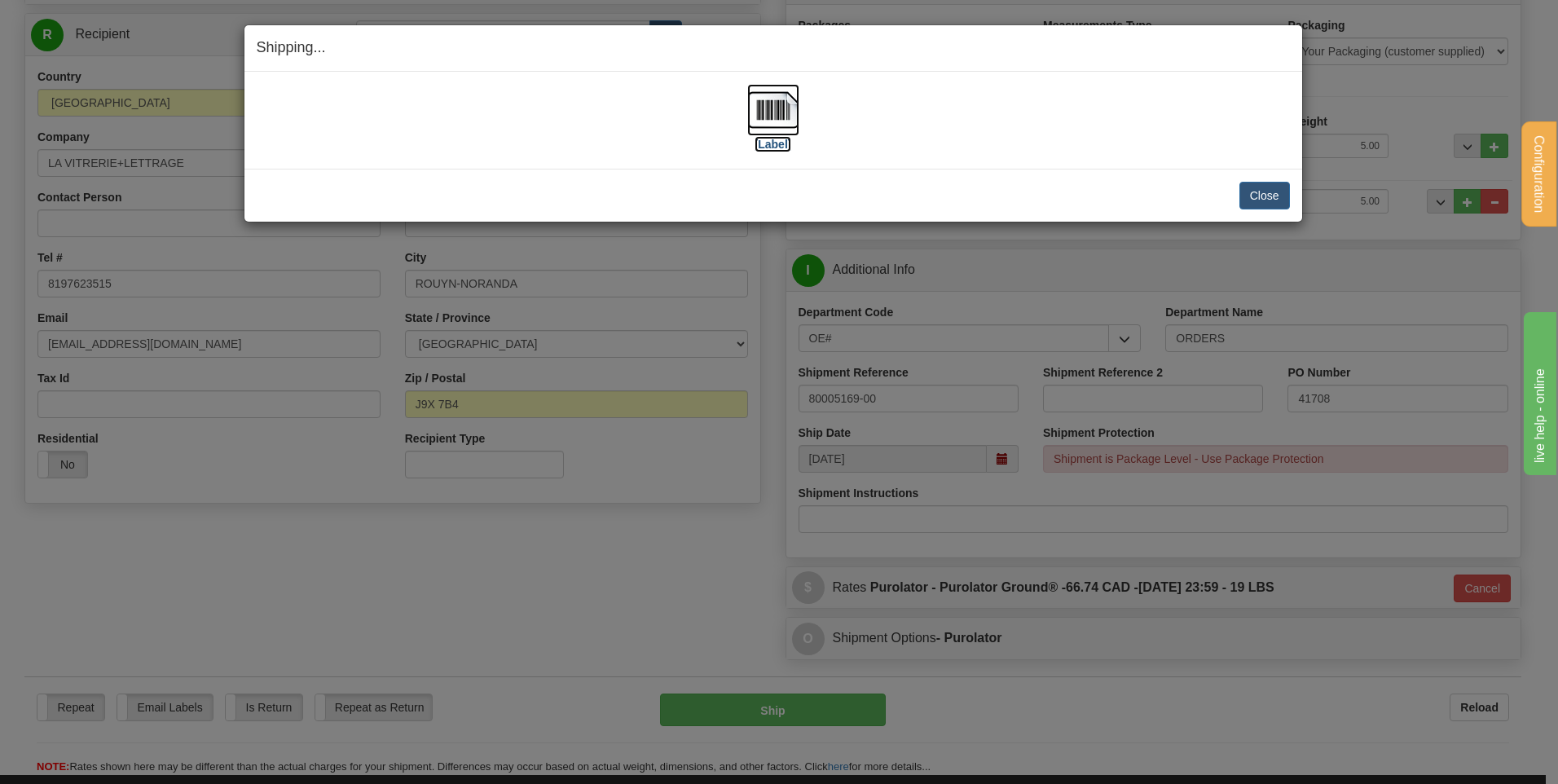
click at [791, 112] on img at bounding box center [774, 110] width 53 height 53
click at [1262, 200] on button "Close" at bounding box center [1265, 196] width 51 height 28
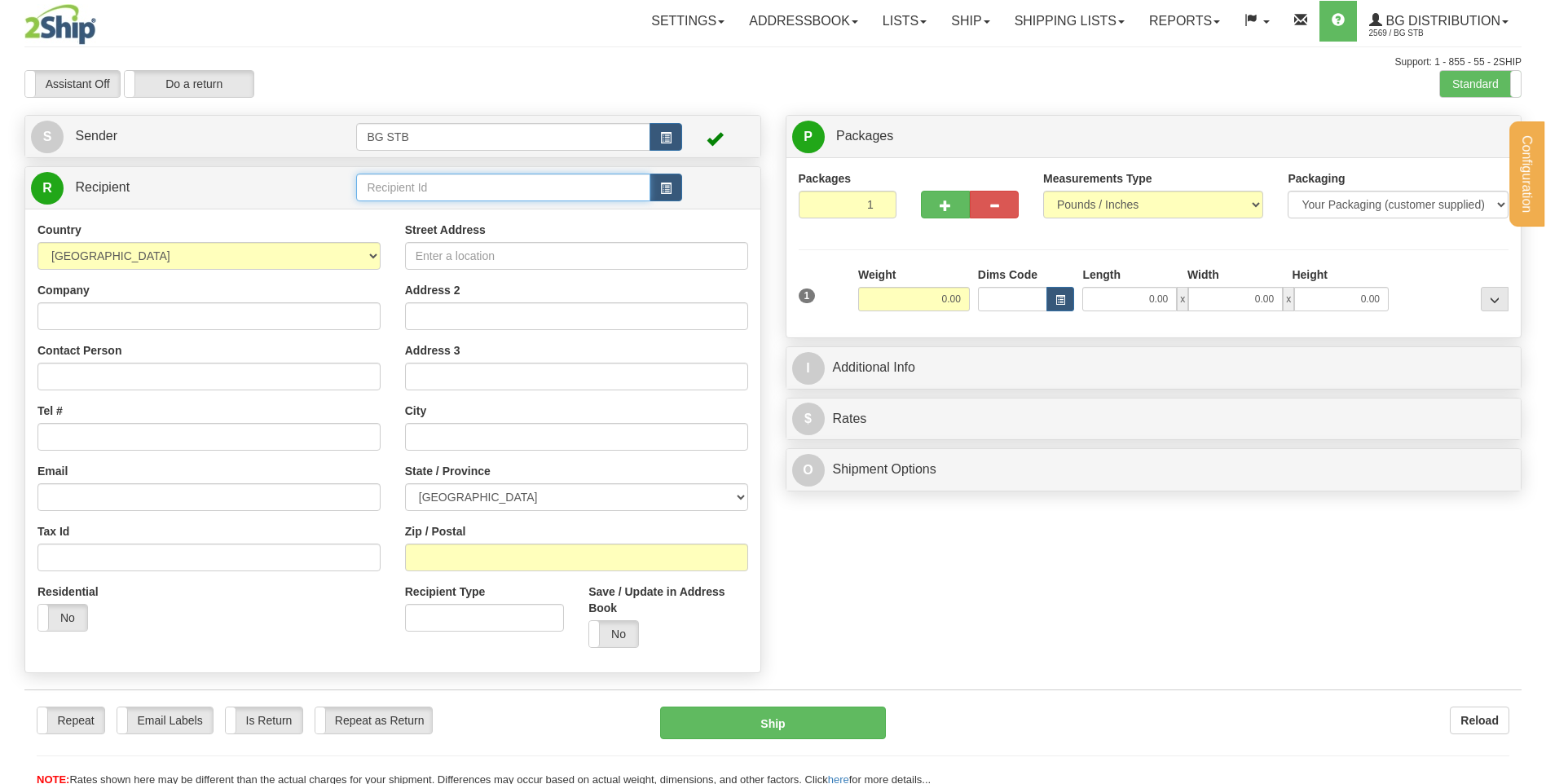
click at [450, 182] on input "text" at bounding box center [502, 188] width 293 height 28
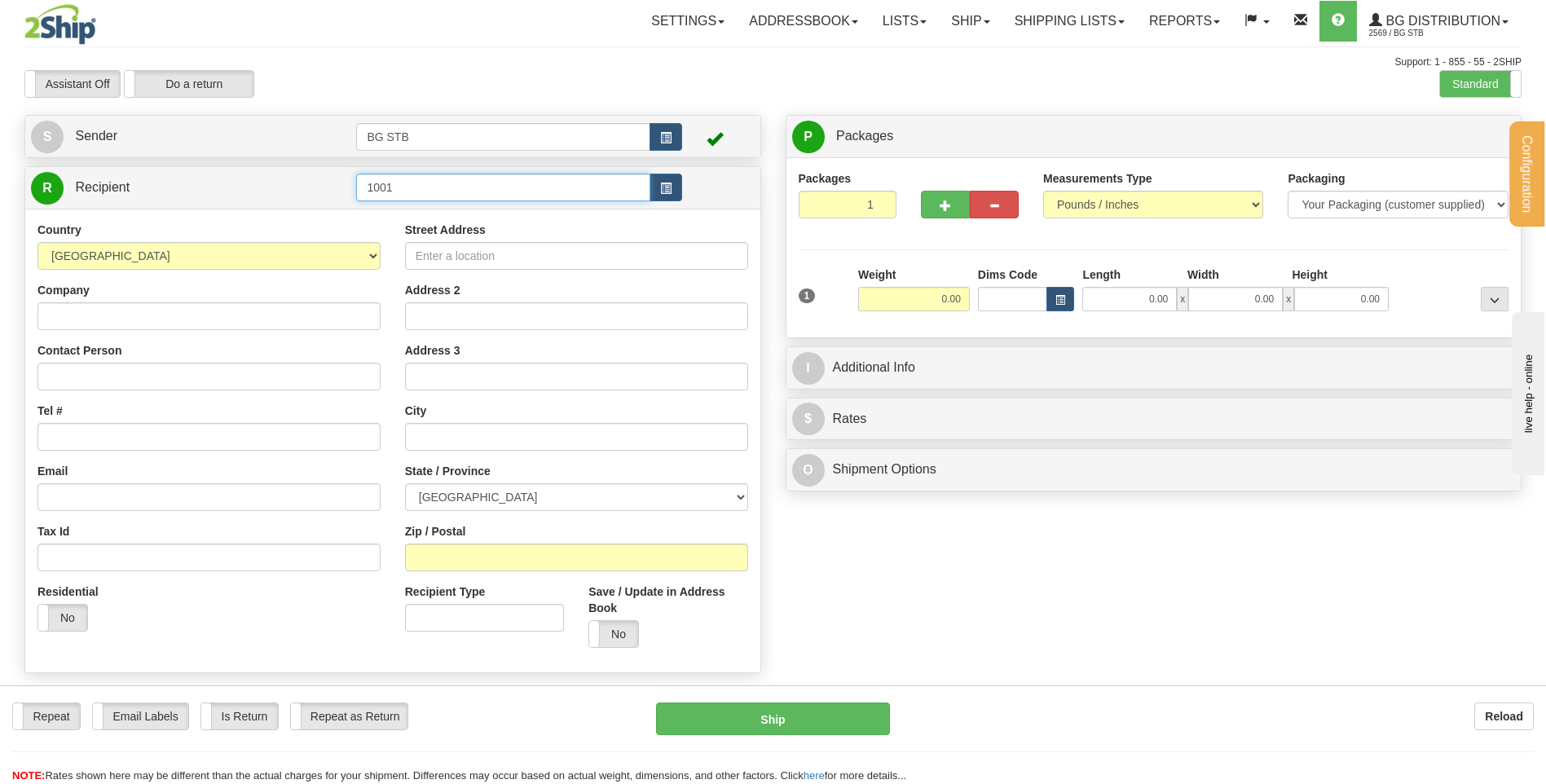
type input "1001"
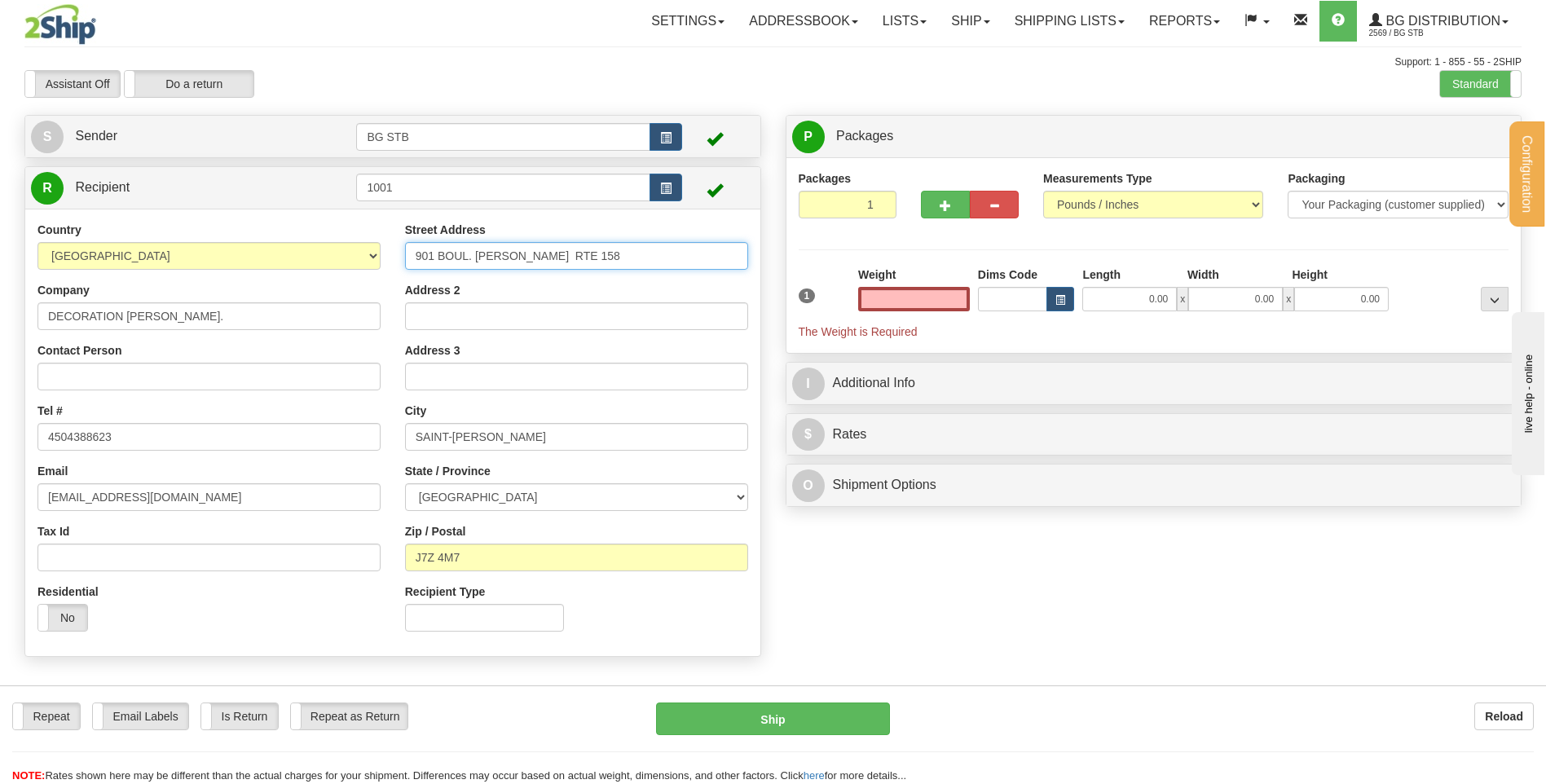
type input "0.00"
click at [693, 252] on input "901 BOUL. [PERSON_NAME] RTE 158" at bounding box center [576, 256] width 343 height 28
click at [921, 292] on input "0.00" at bounding box center [914, 299] width 112 height 24
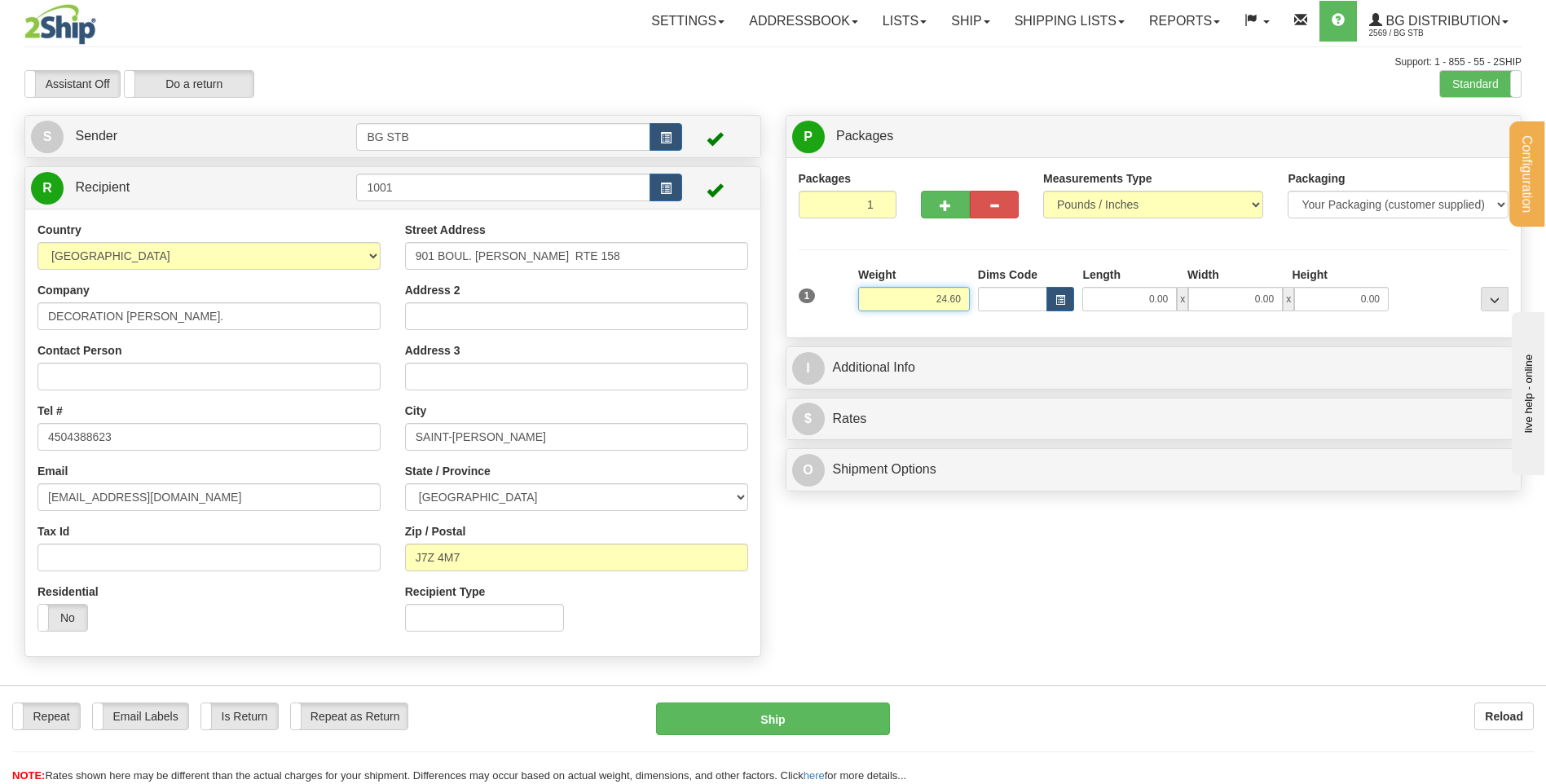
type input "24.60"
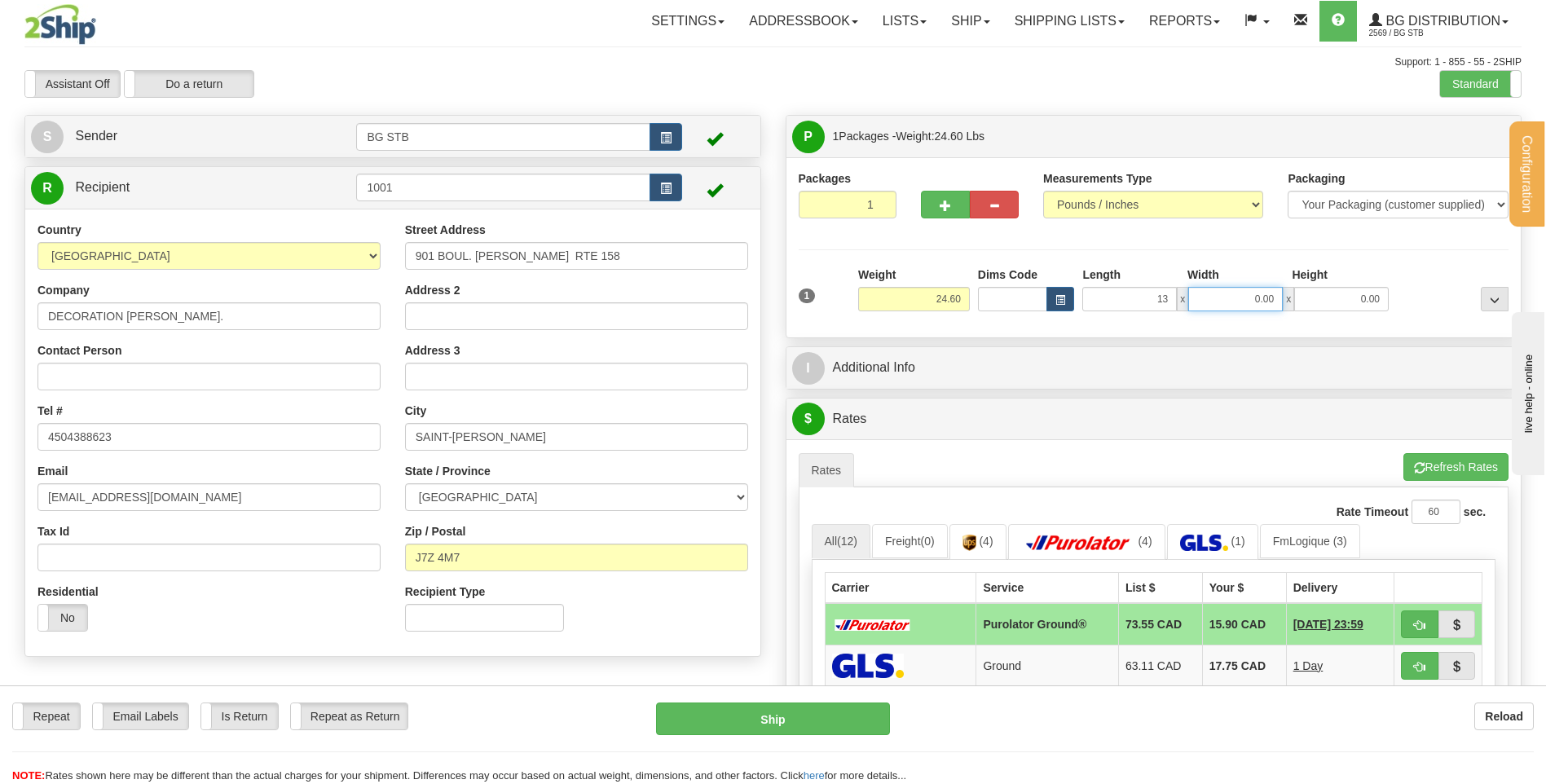
type input "13.00"
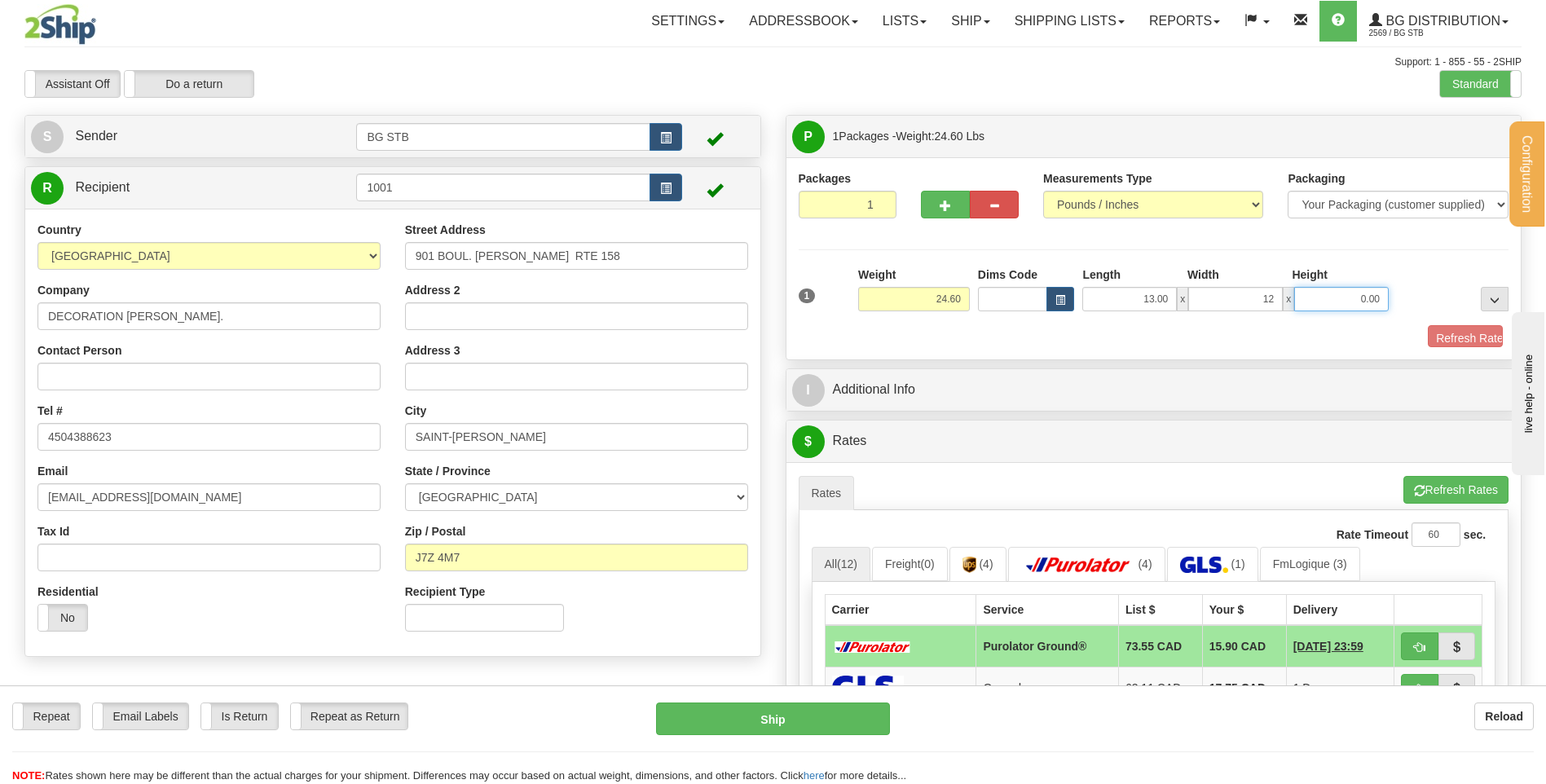
type input "12.00"
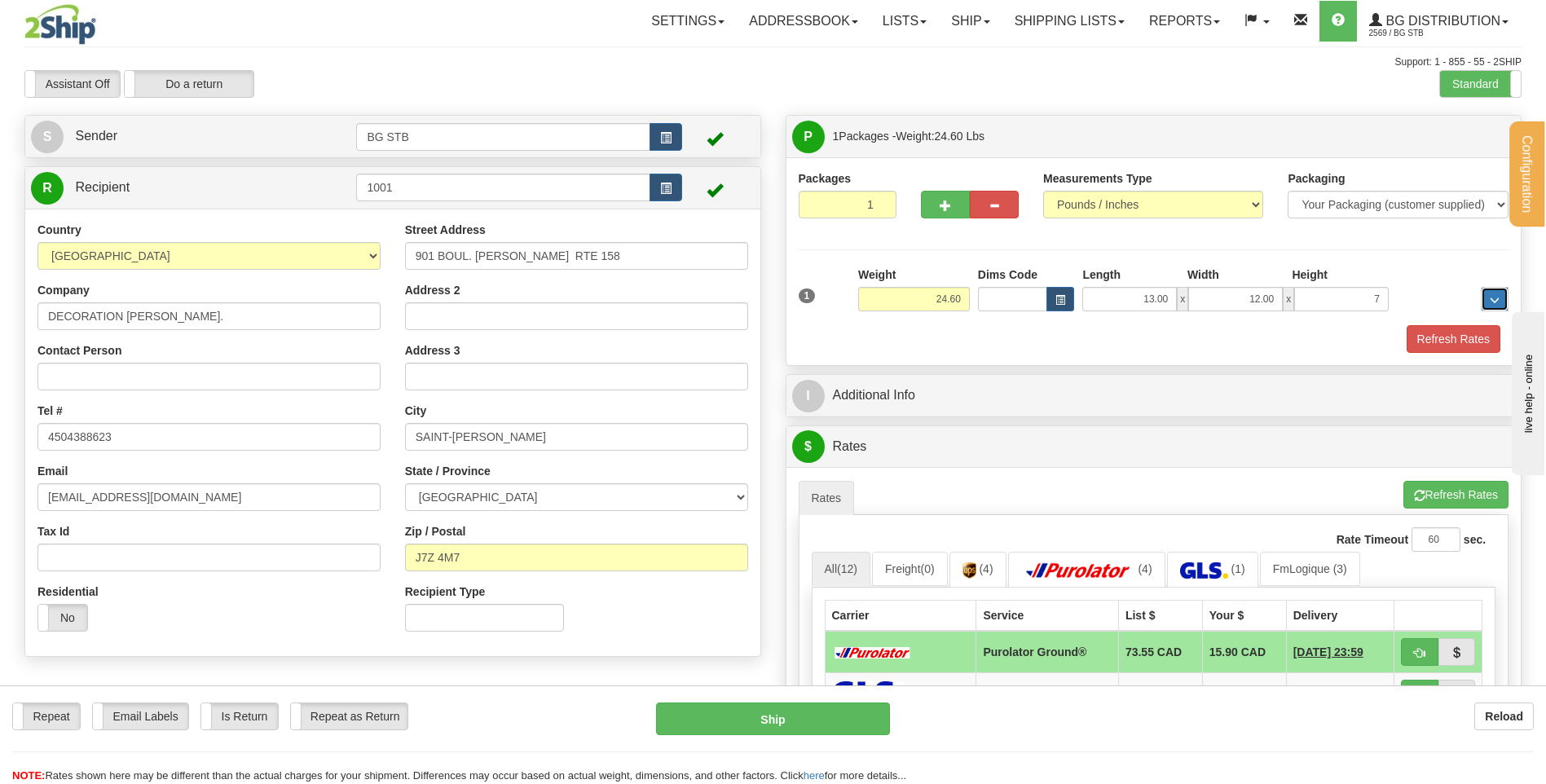
type input "7.00"
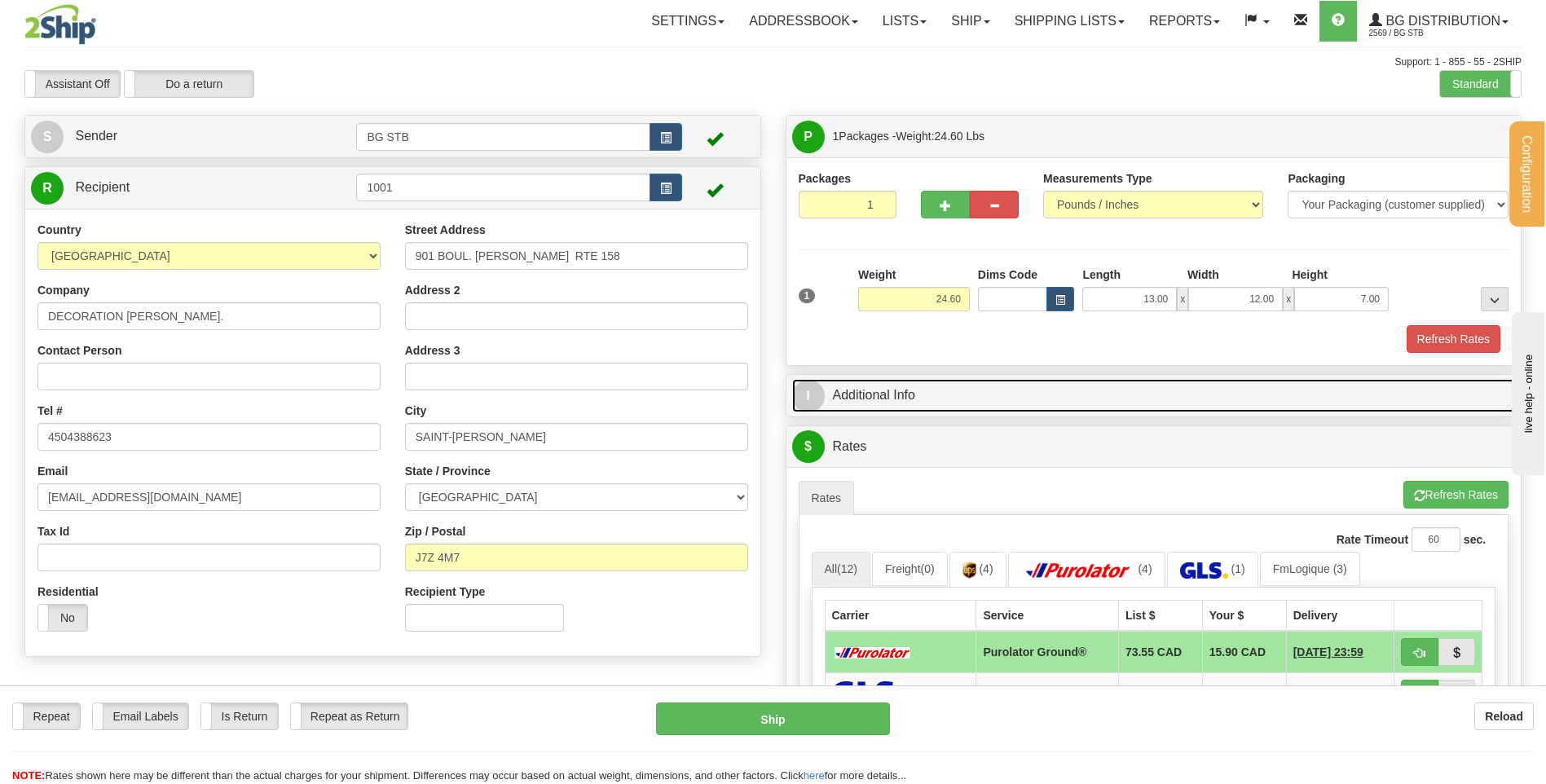
click at [899, 396] on link "I Additional Info" at bounding box center [1153, 396] width 724 height 34
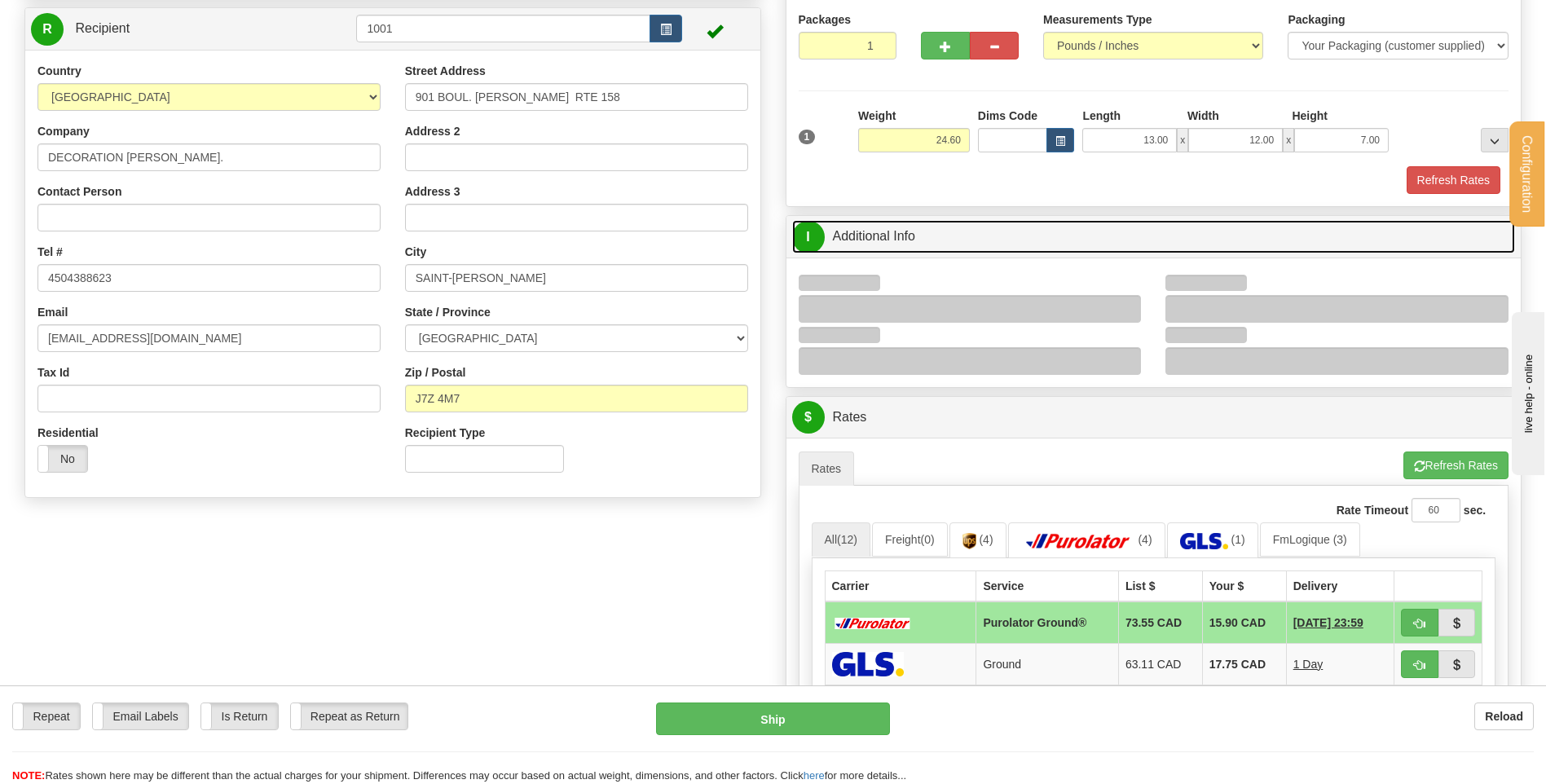
scroll to position [244, 0]
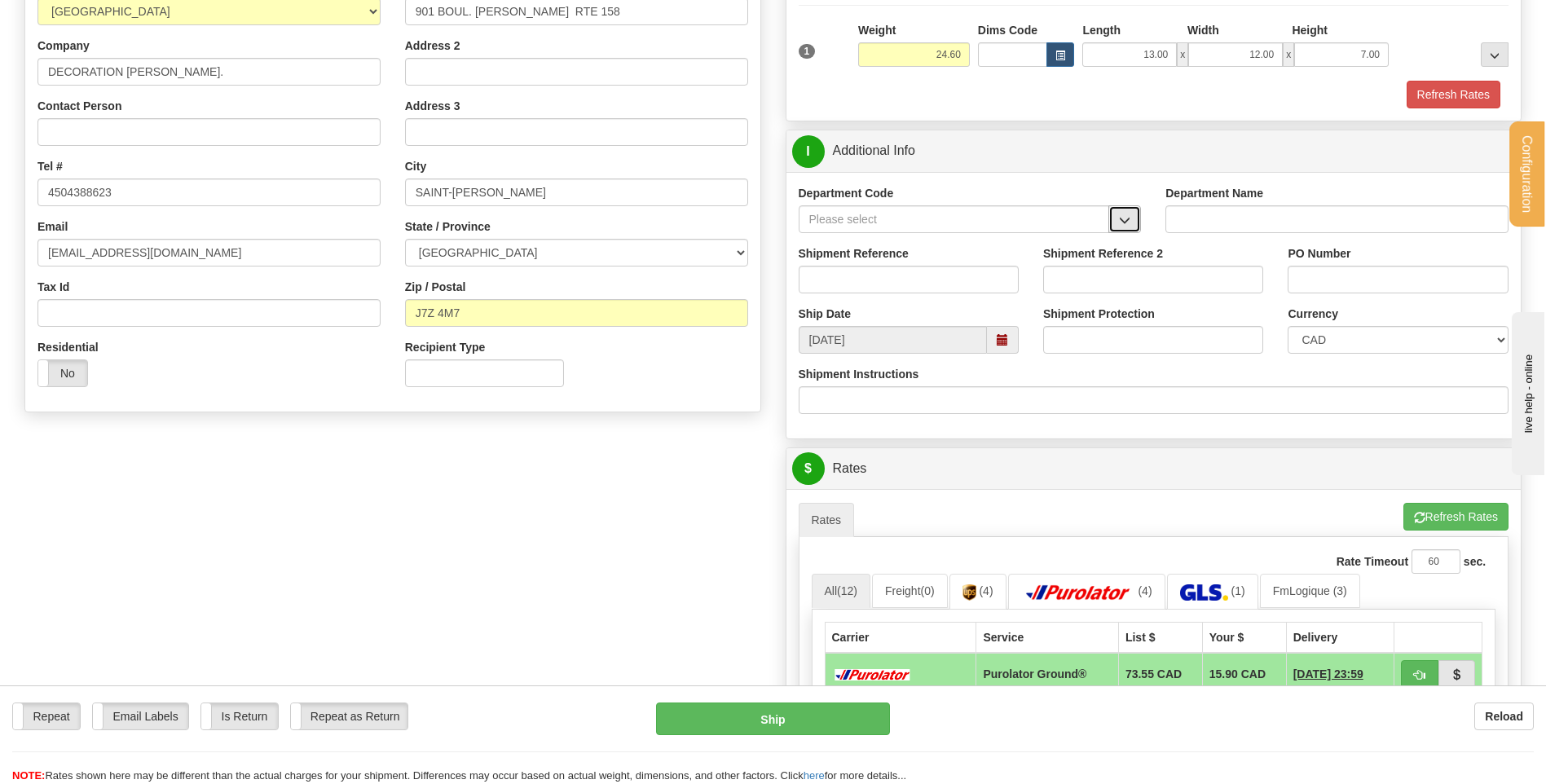
click at [1115, 223] on button "button" at bounding box center [1124, 220] width 33 height 28
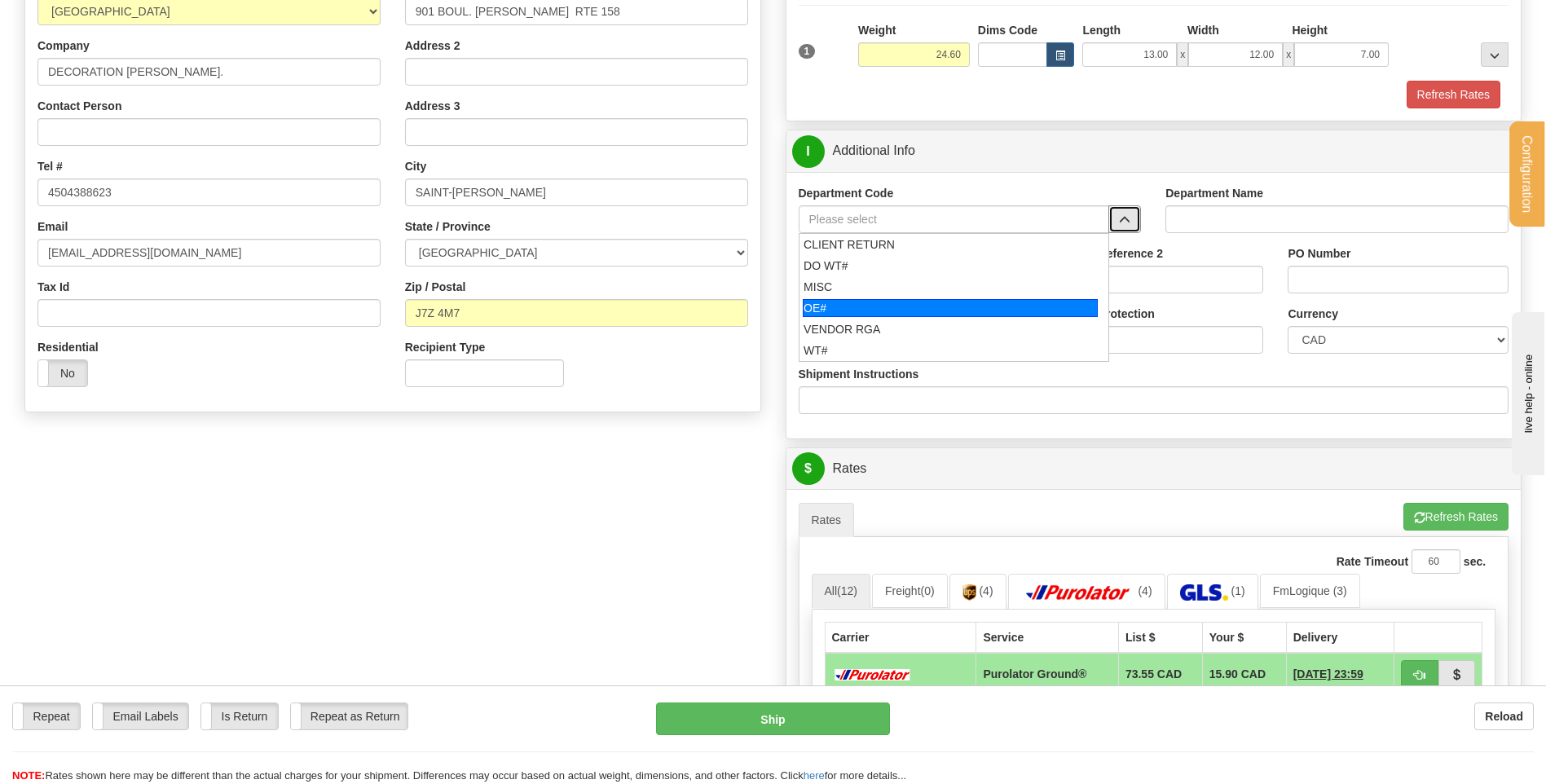
drag, startPoint x: 818, startPoint y: 306, endPoint x: 827, endPoint y: 300, distance: 10.8
click at [818, 305] on div "OE#" at bounding box center [951, 307] width 295 height 18
type input "OE#"
type input "ORDERS"
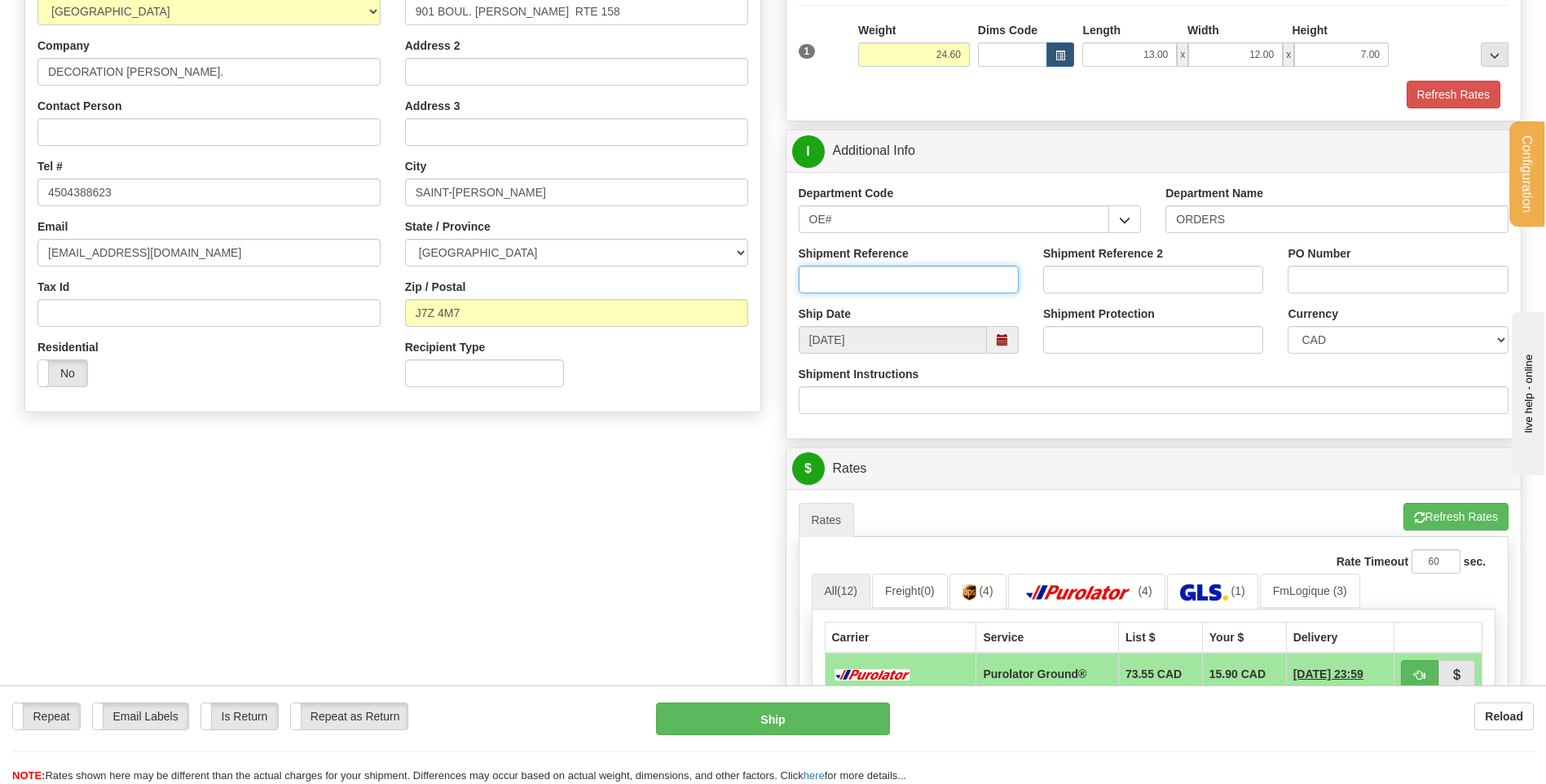
click at [835, 290] on input "Shipment Reference" at bounding box center [908, 280] width 220 height 28
type input "80004753-00"
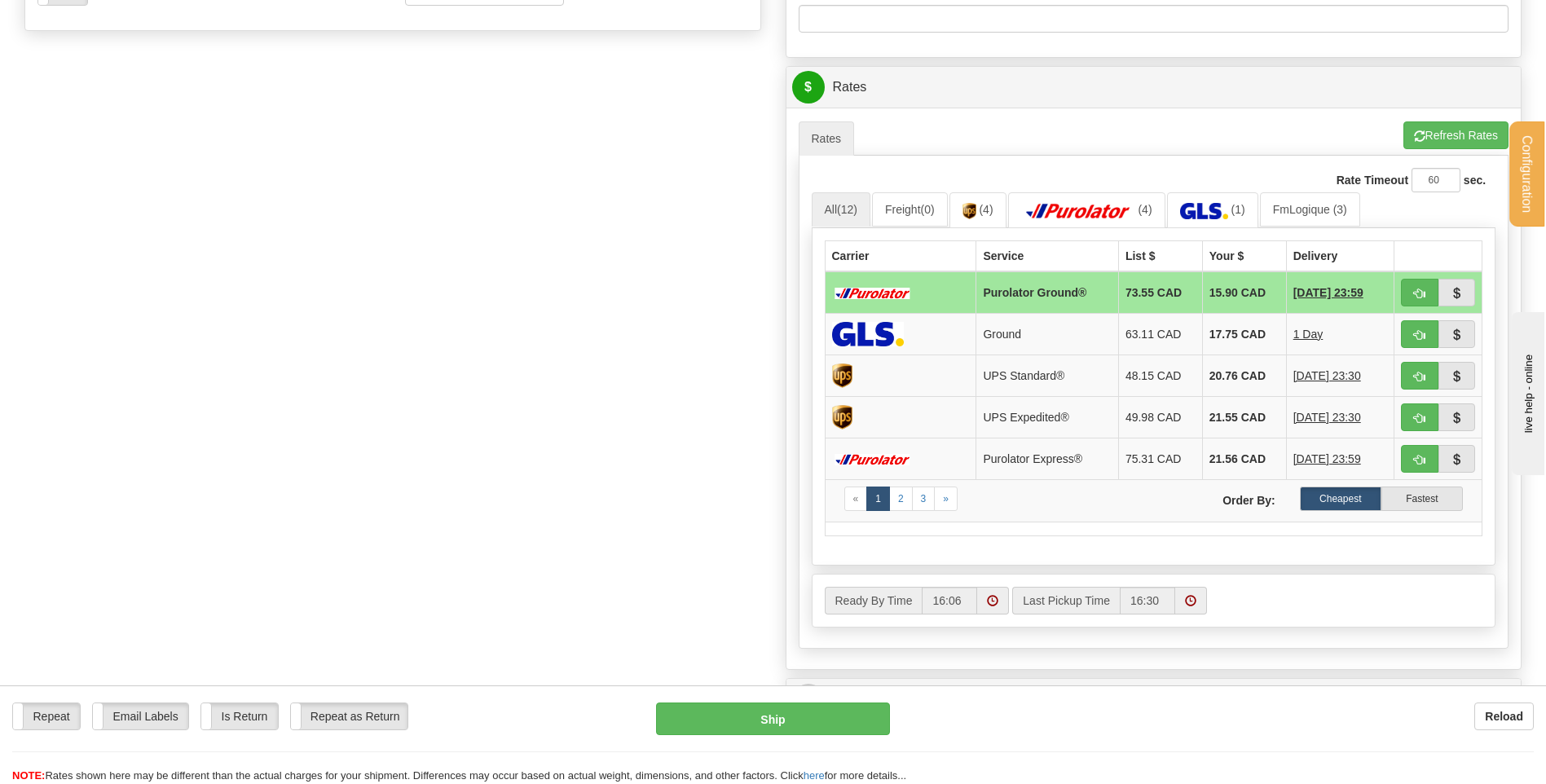
scroll to position [652, 0]
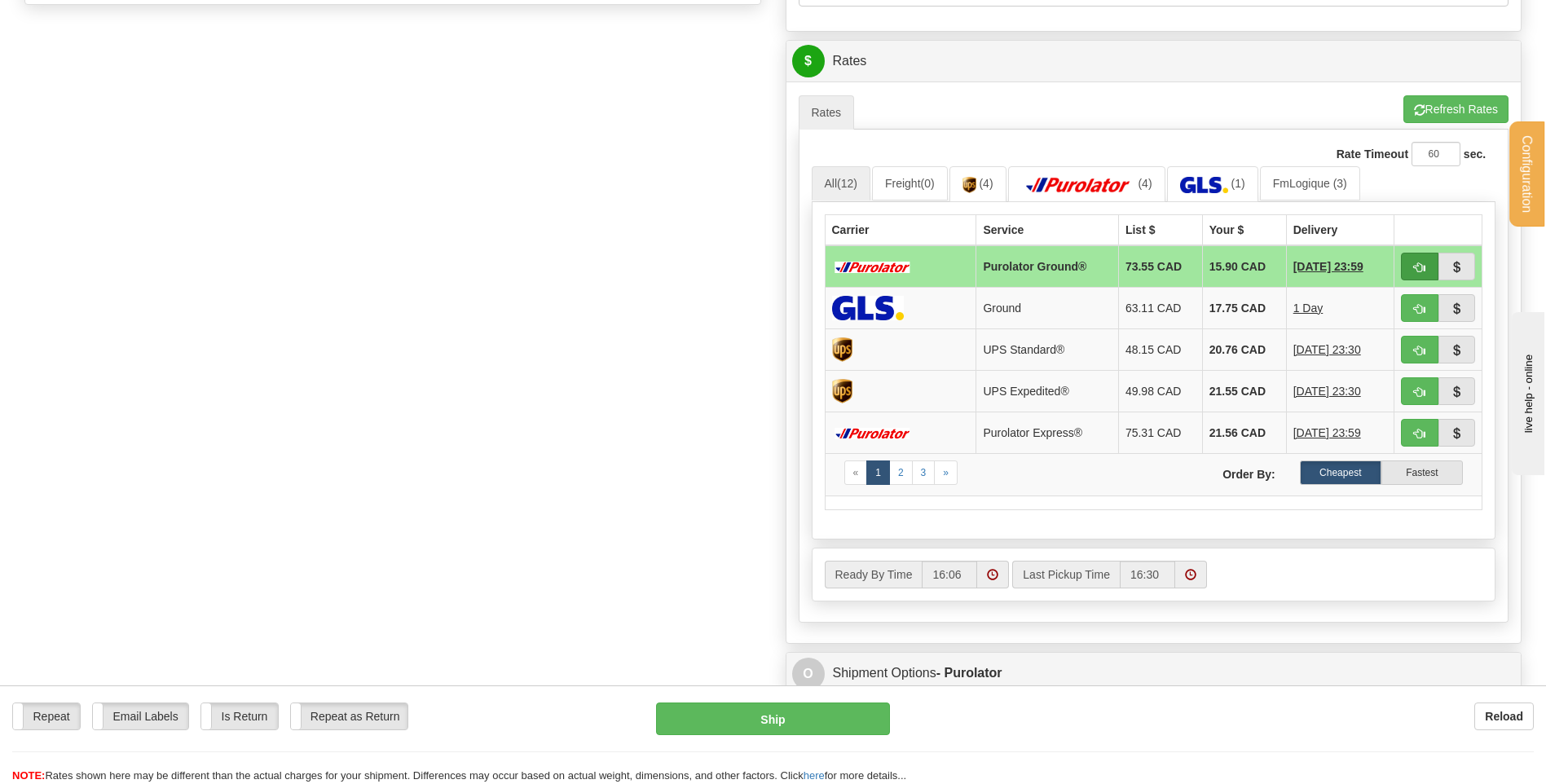
type input "[PERSON_NAME]"
drag, startPoint x: 1418, startPoint y: 268, endPoint x: 1375, endPoint y: 266, distance: 43.0
click at [1418, 268] on span "button" at bounding box center [1420, 267] width 11 height 10
type input "260"
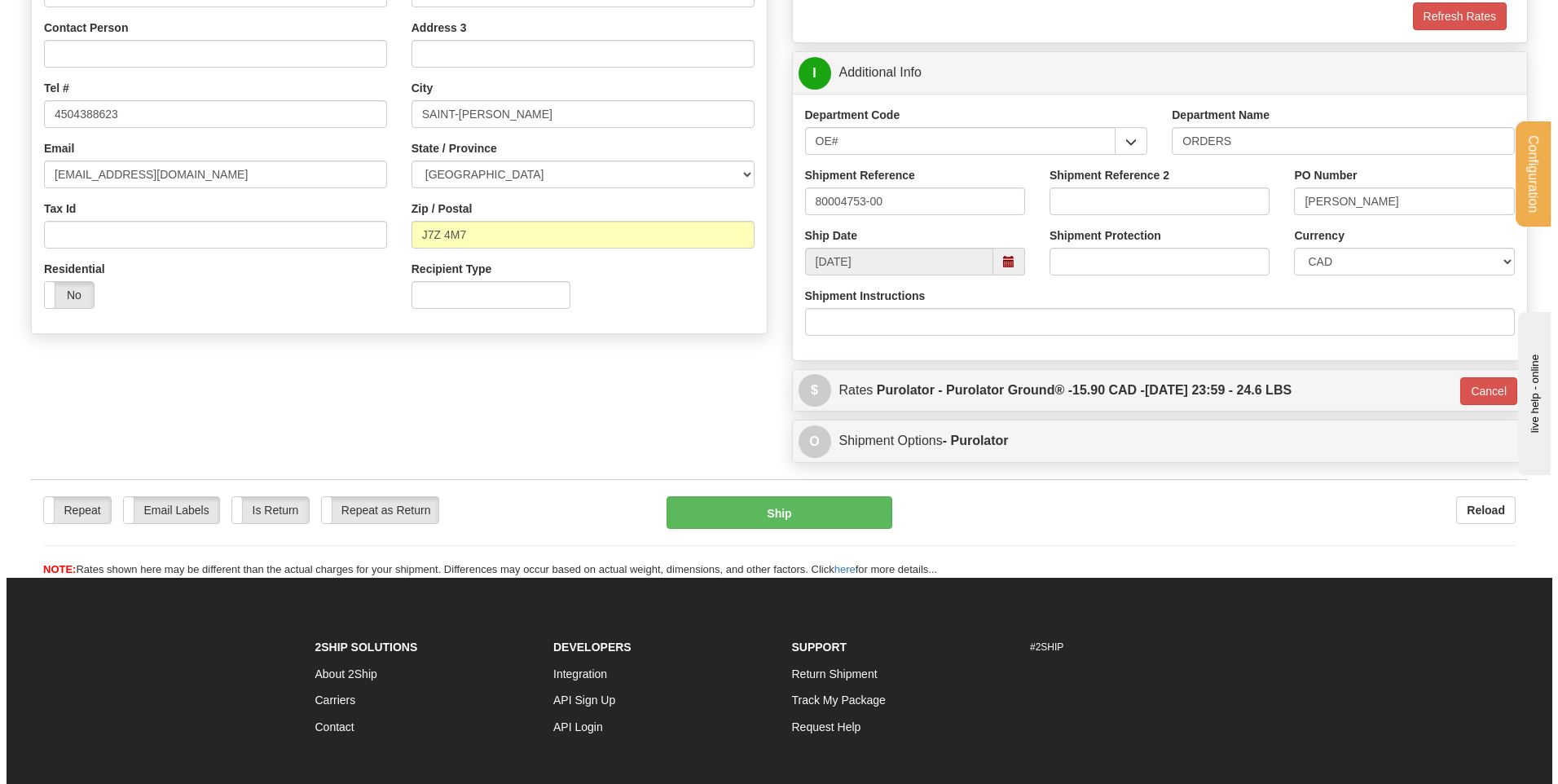
scroll to position [407, 0]
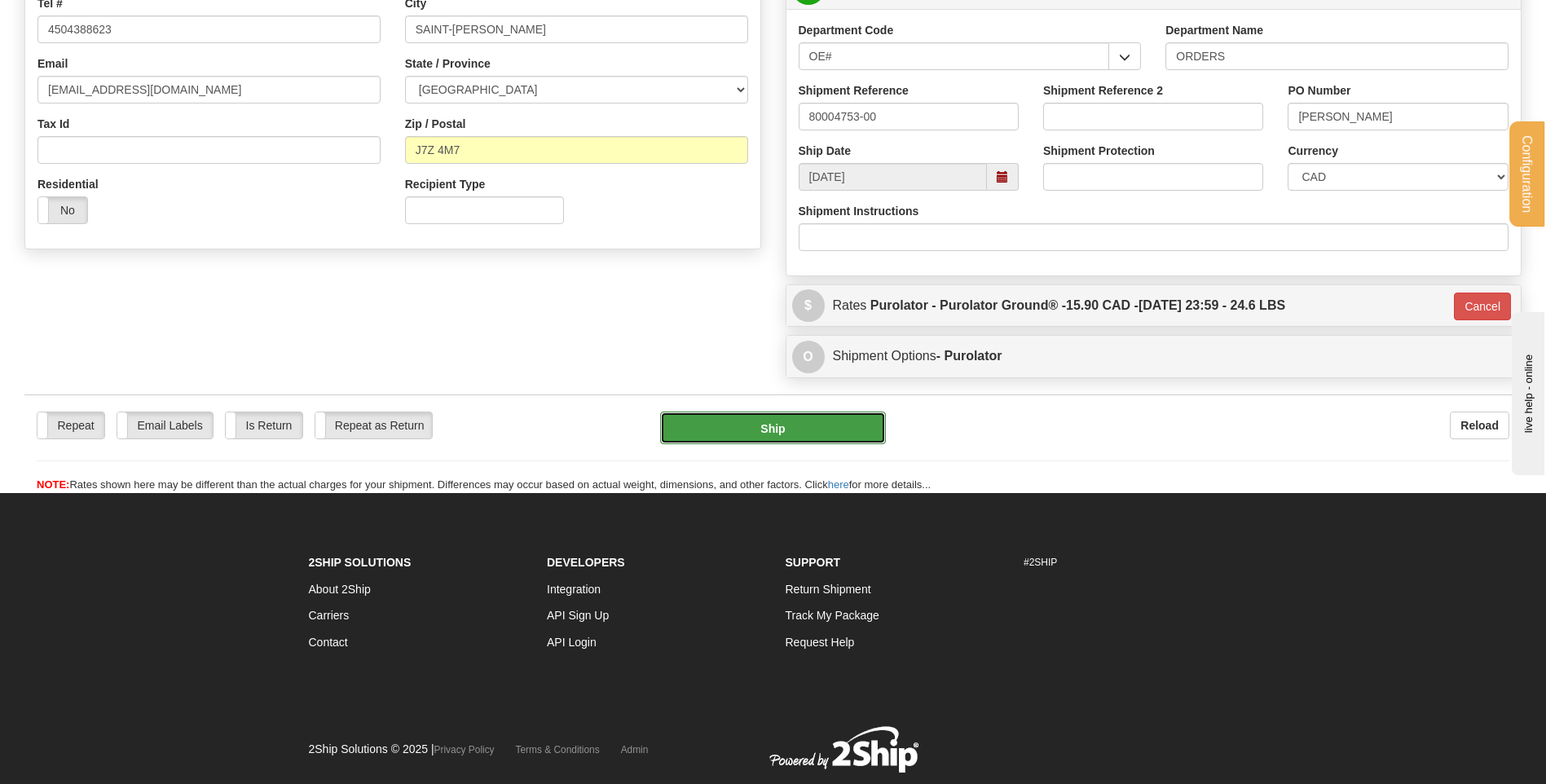
click at [788, 434] on button "Ship" at bounding box center [772, 427] width 224 height 33
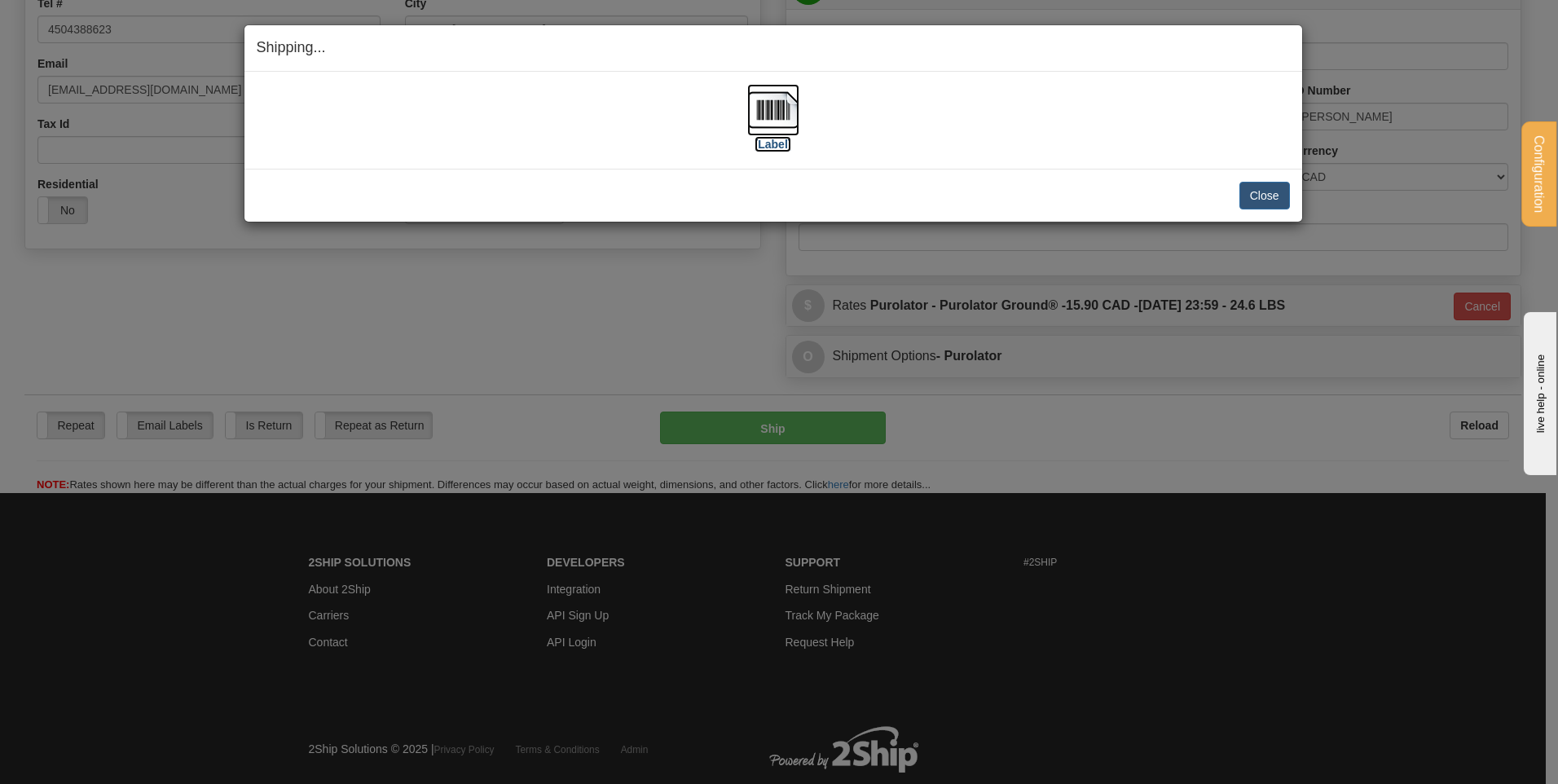
click at [786, 108] on img at bounding box center [774, 110] width 53 height 53
